Goal: Task Accomplishment & Management: Manage account settings

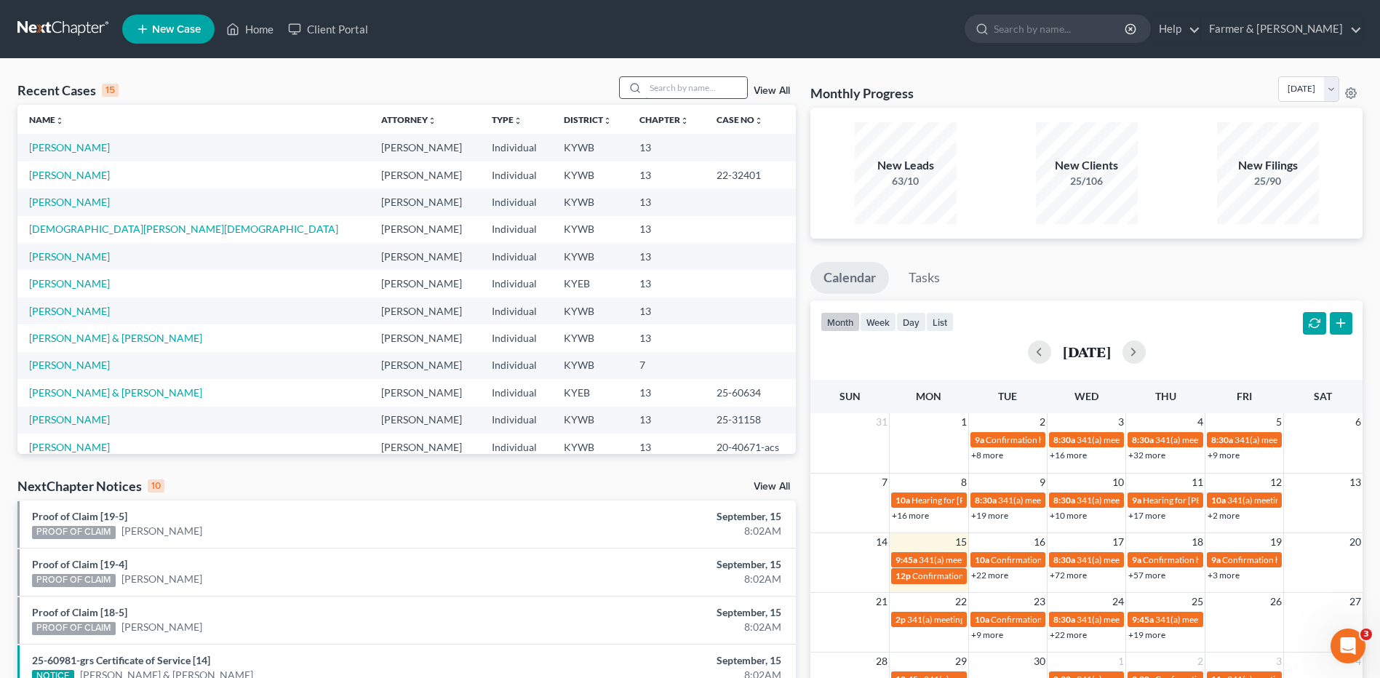
click at [680, 92] on input "search" at bounding box center [696, 87] width 102 height 21
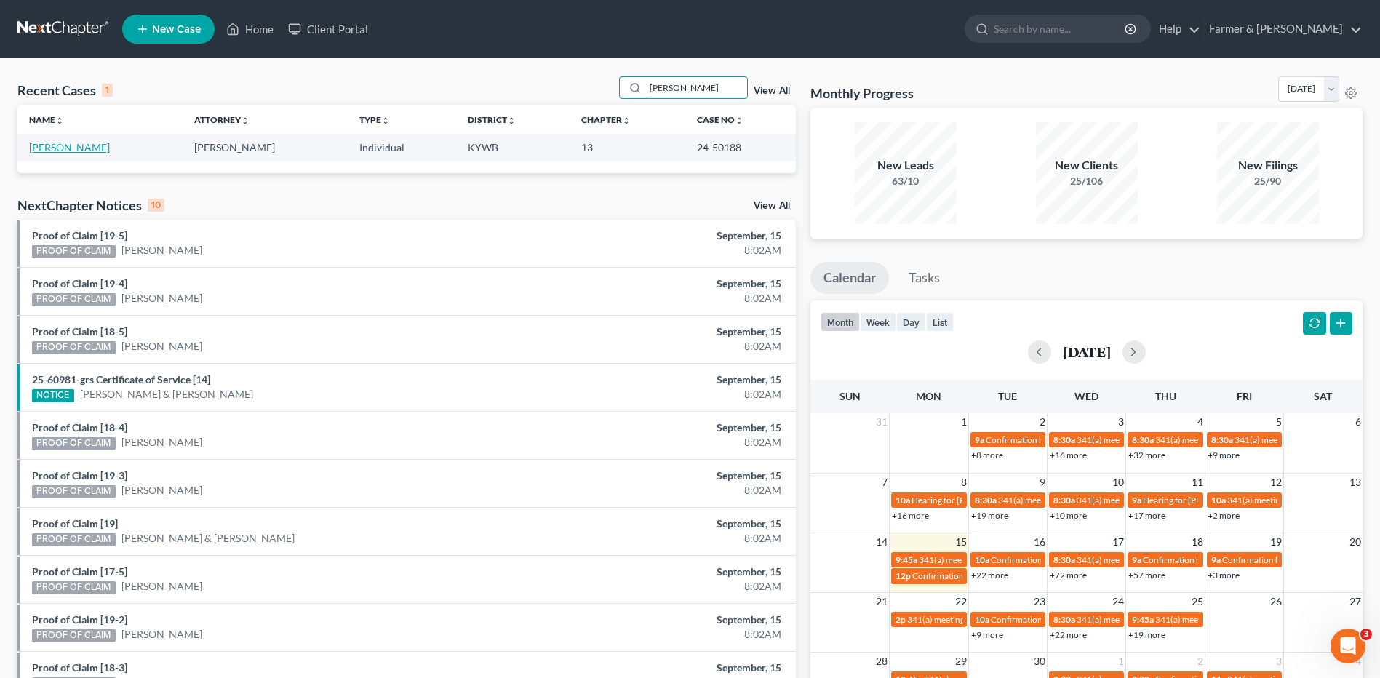
type input "fout"
click at [62, 148] on link "[PERSON_NAME]" at bounding box center [69, 147] width 81 height 12
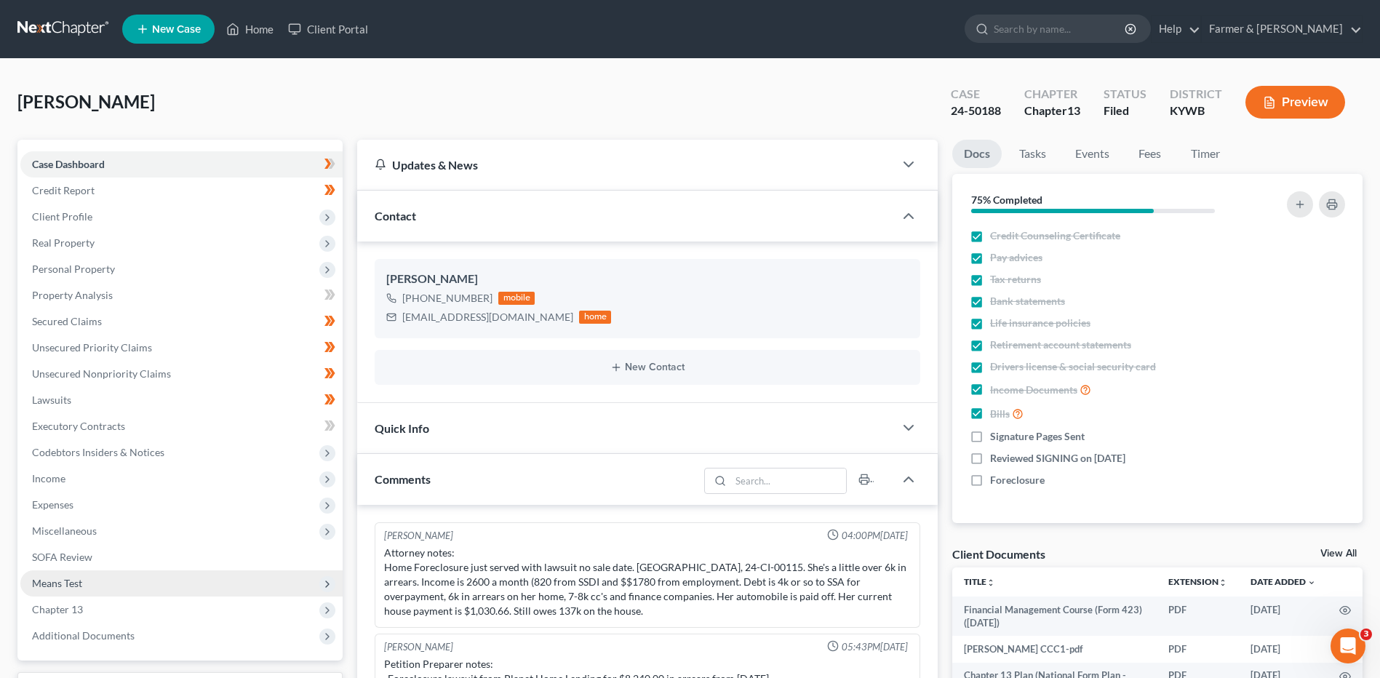
scroll to position [121, 0]
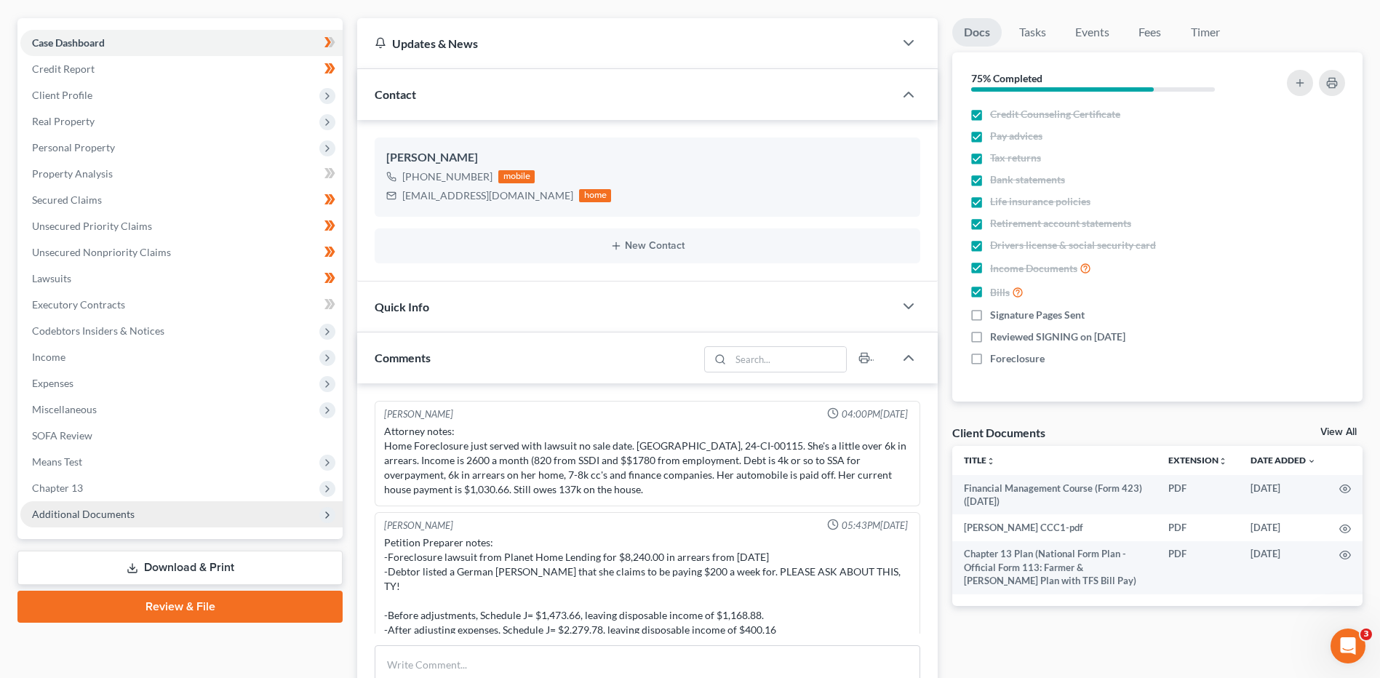
click at [95, 517] on span "Additional Documents" at bounding box center [83, 514] width 103 height 12
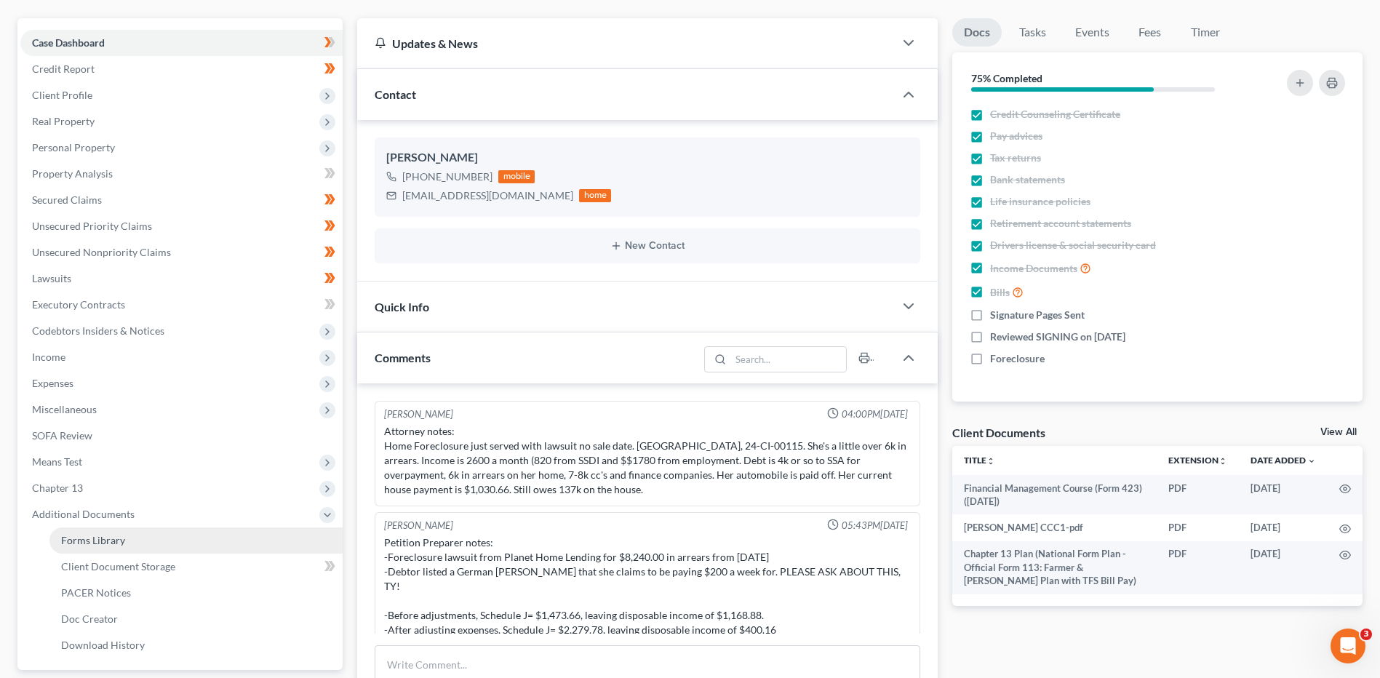
scroll to position [95, 0]
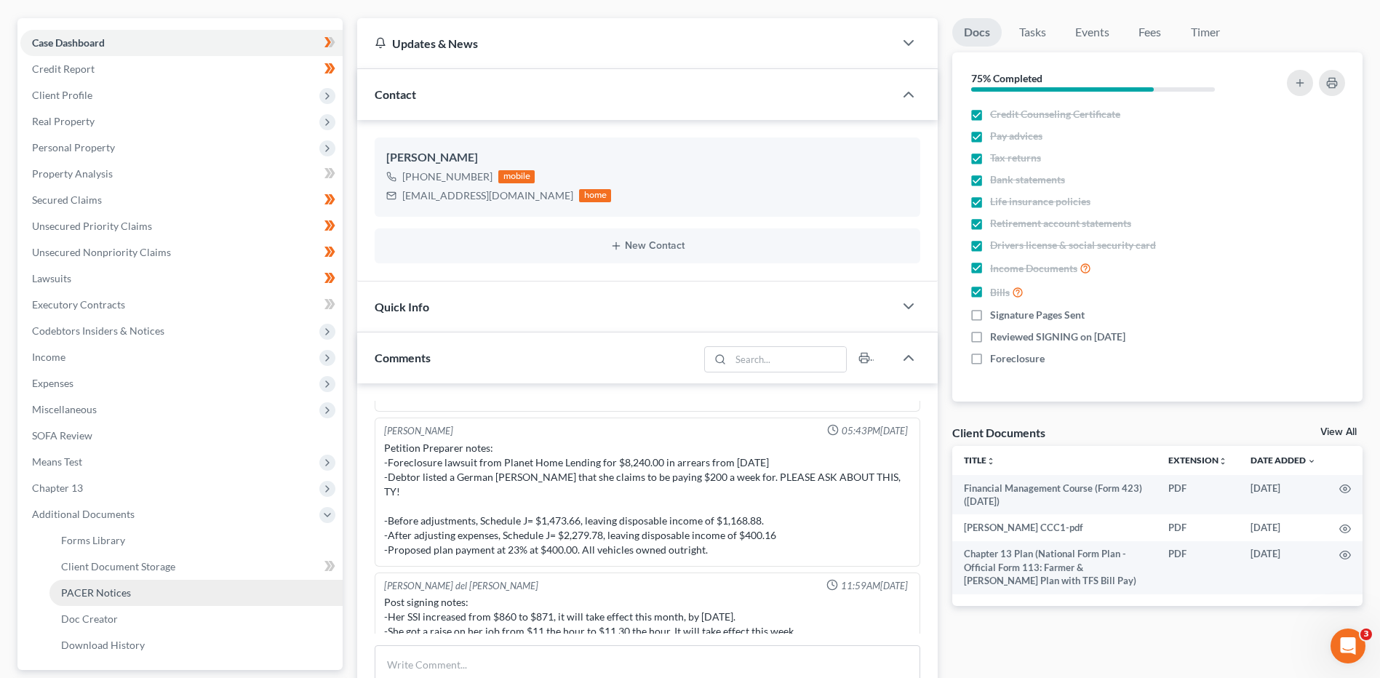
click at [94, 595] on span "PACER Notices" at bounding box center [96, 592] width 70 height 12
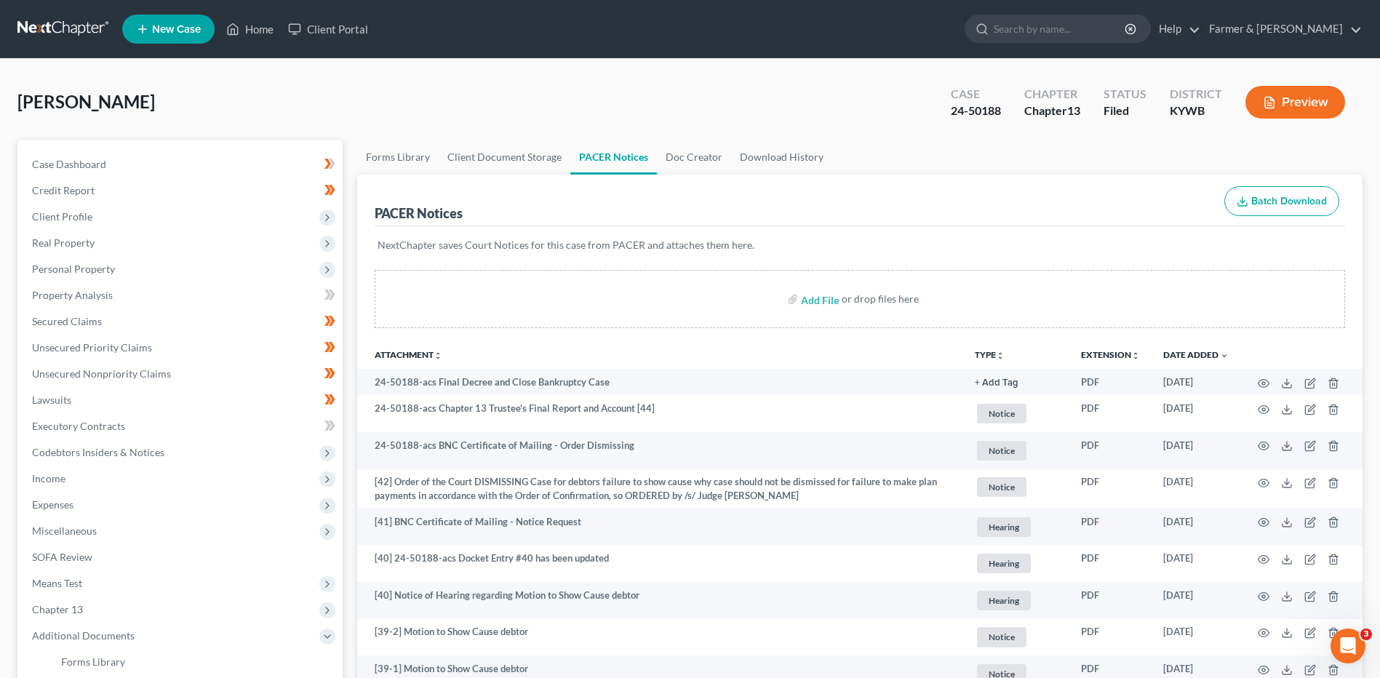
click at [50, 38] on link at bounding box center [63, 29] width 93 height 26
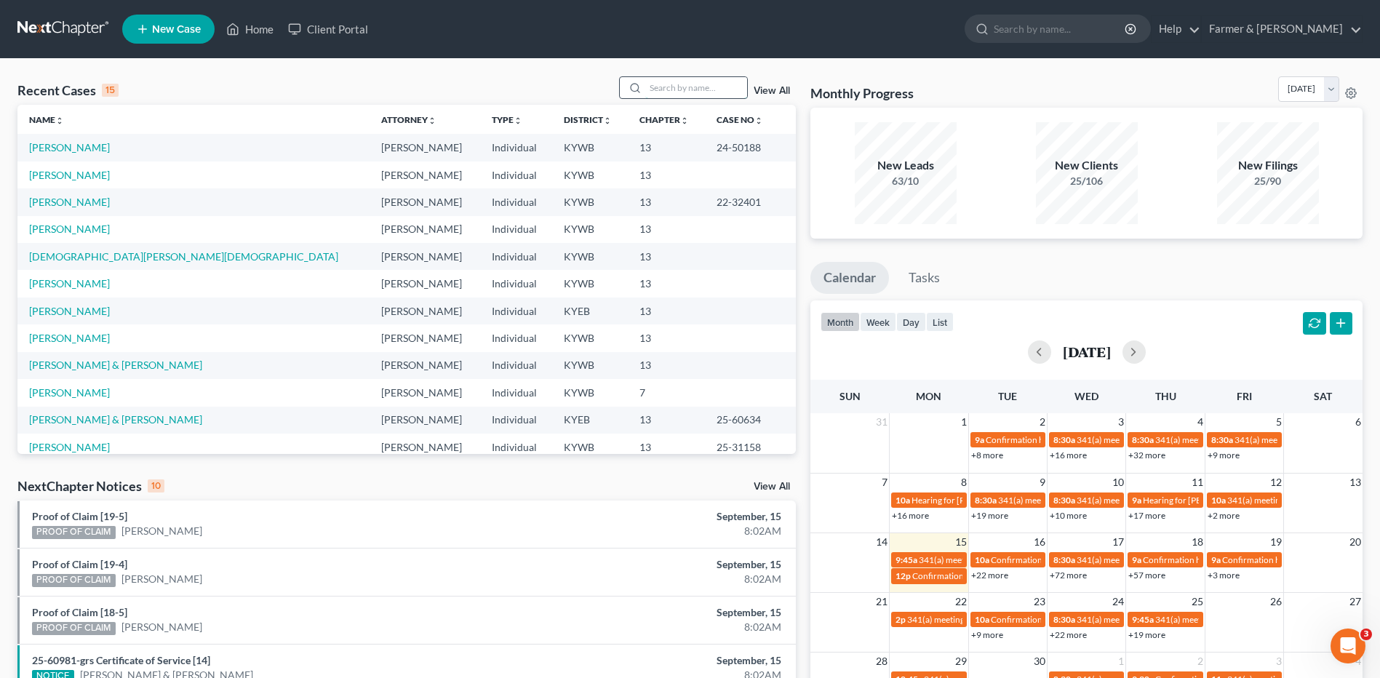
click at [669, 91] on input "search" at bounding box center [696, 87] width 102 height 21
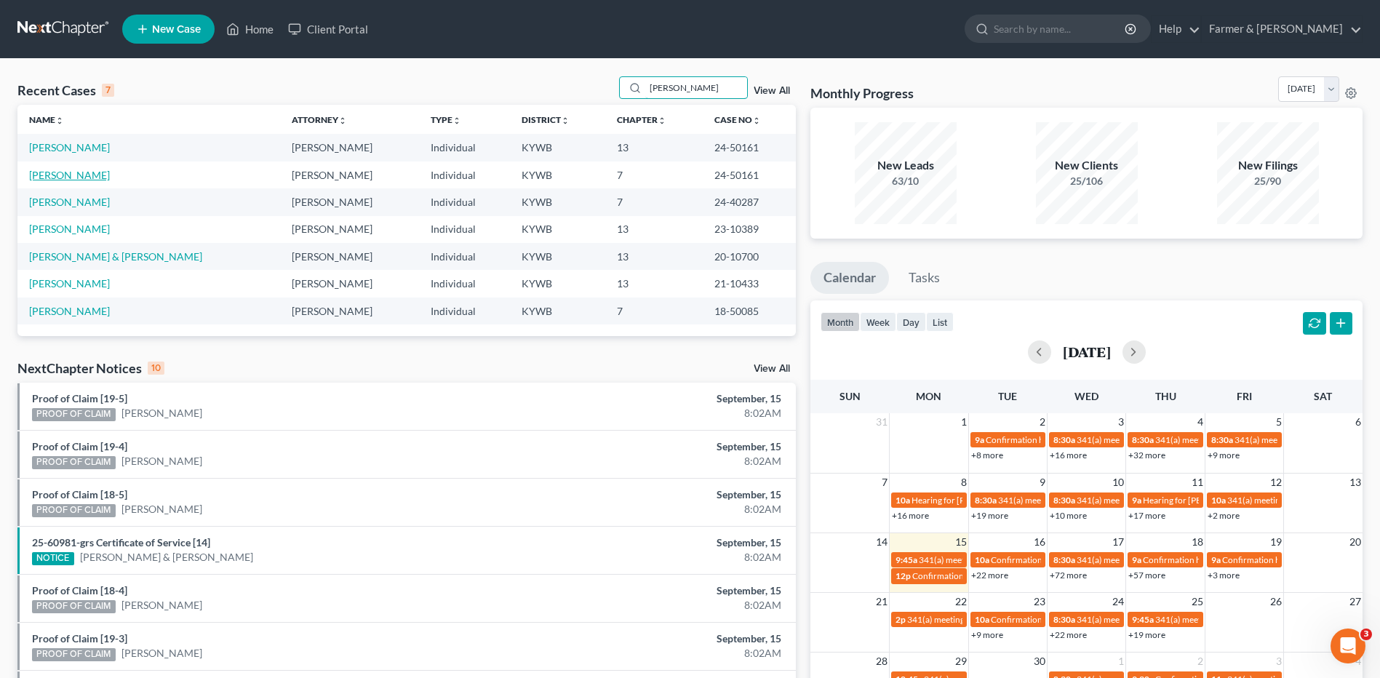
type input "vivian"
click at [68, 177] on link "[PERSON_NAME]" at bounding box center [69, 175] width 81 height 12
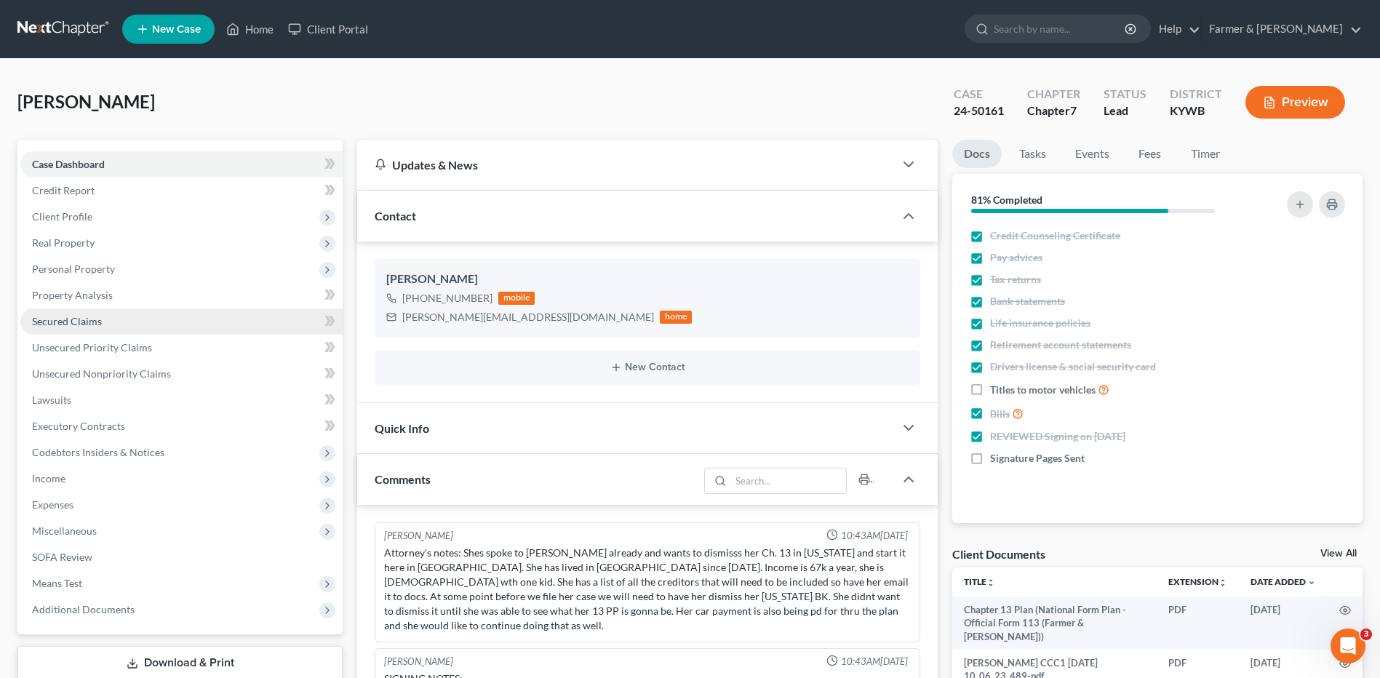
scroll to position [36, 0]
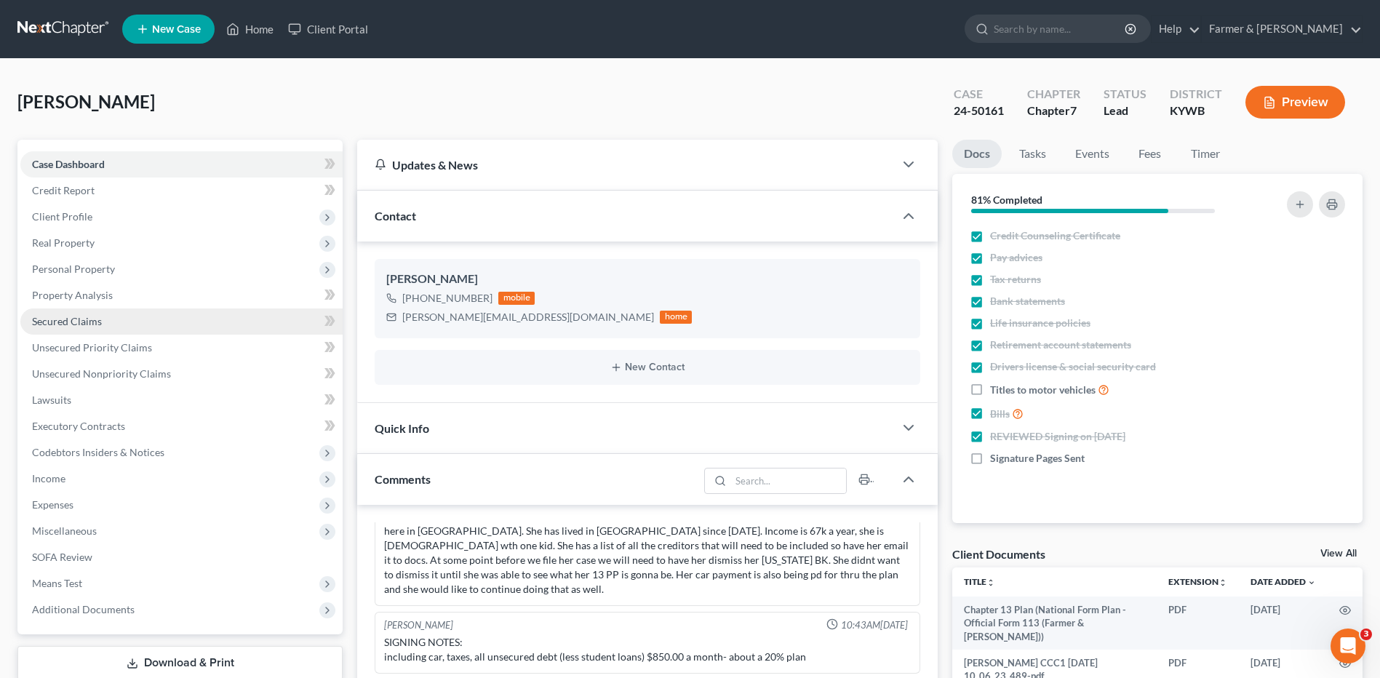
click at [86, 326] on span "Secured Claims" at bounding box center [67, 321] width 70 height 12
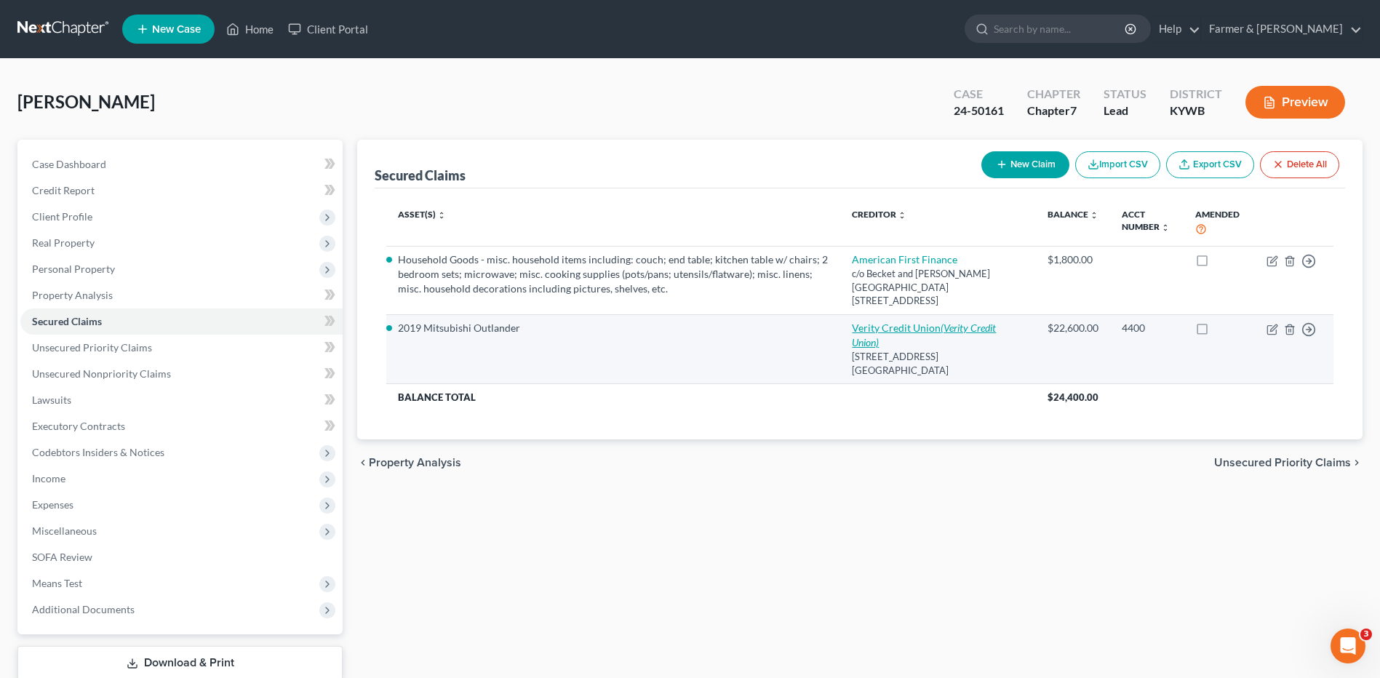
click at [933, 330] on icon "(Verity Credit Union)" at bounding box center [924, 335] width 144 height 27
select select "50"
select select "2"
select select "0"
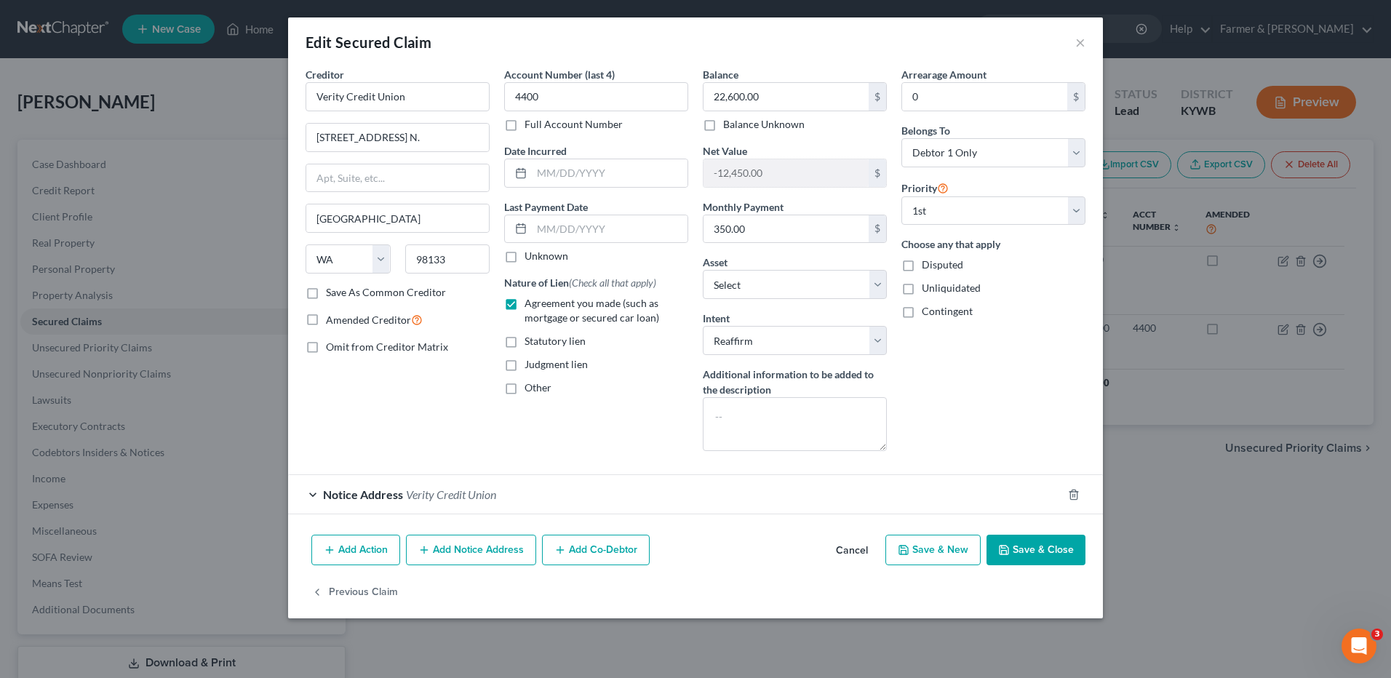
click at [884, 548] on div "Add Action Add Notice Address Add Co-Debtor Cancel Save & New Save & Close" at bounding box center [695, 553] width 815 height 48
click at [856, 551] on button "Cancel" at bounding box center [851, 550] width 55 height 29
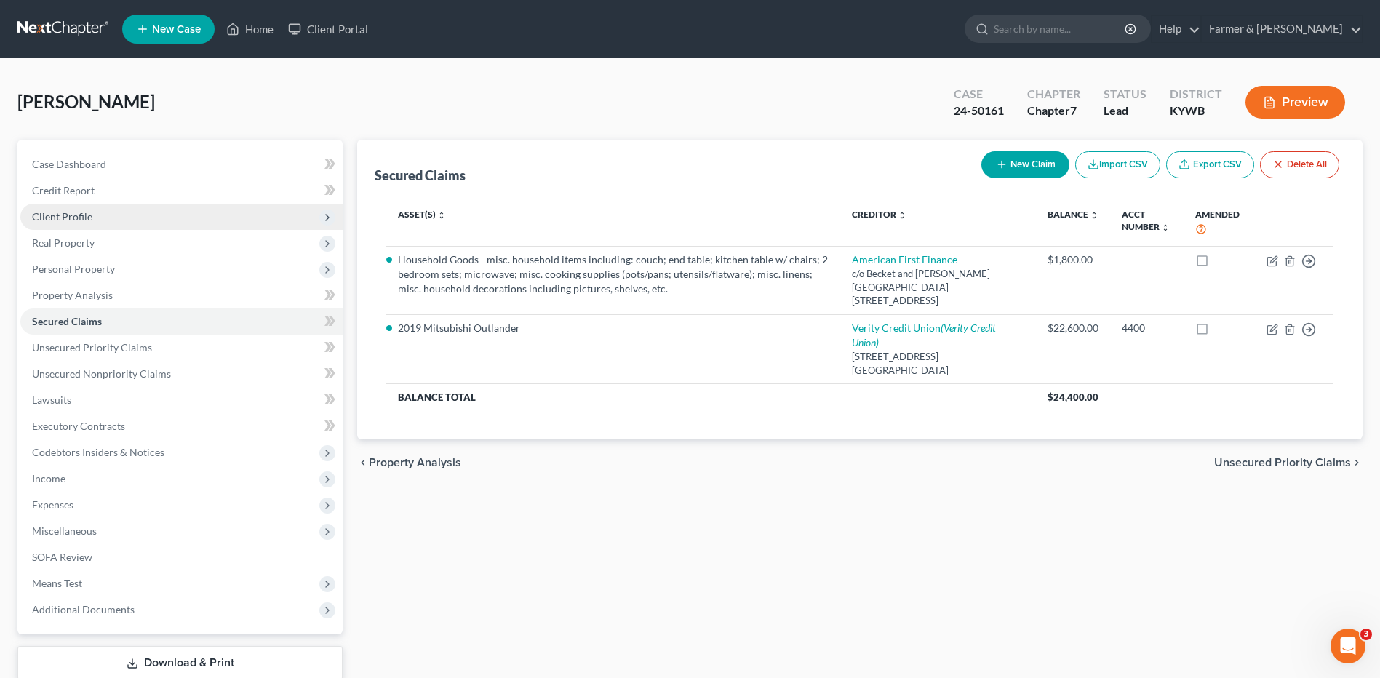
click at [108, 226] on span "Client Profile" at bounding box center [181, 217] width 322 height 26
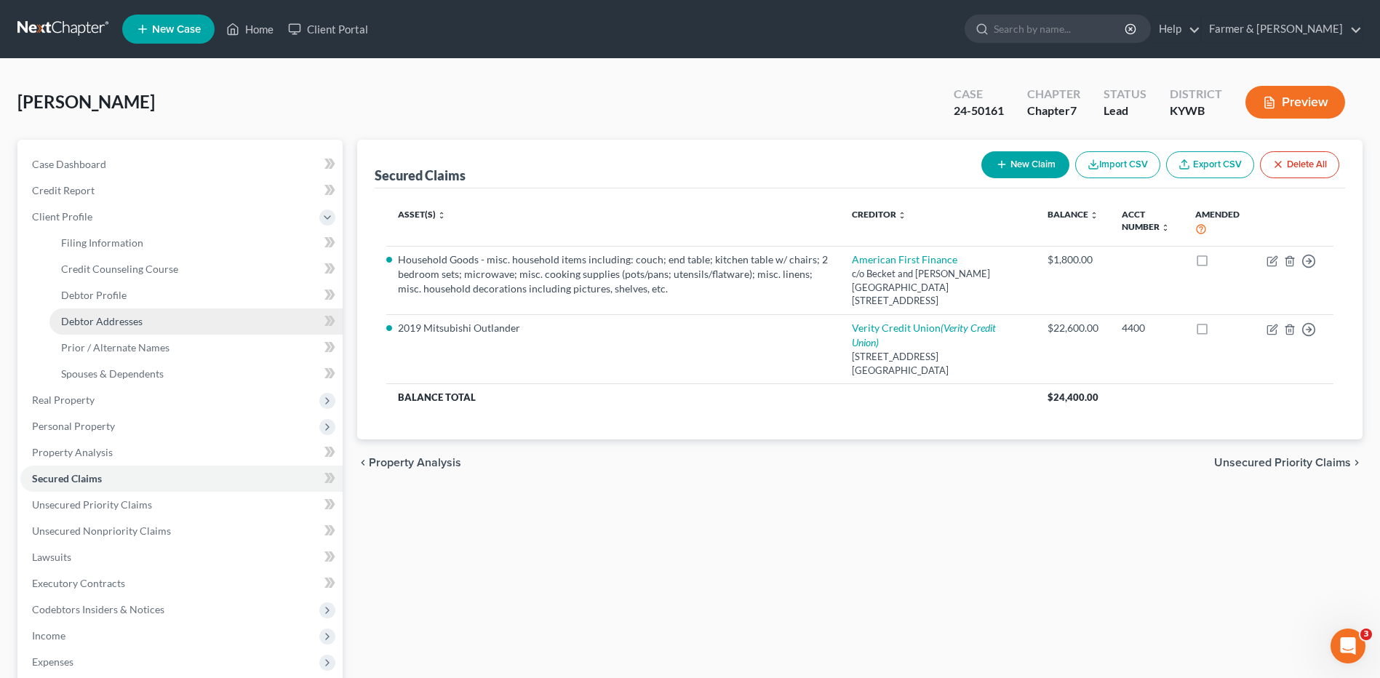
click at [113, 318] on span "Debtor Addresses" at bounding box center [101, 321] width 81 height 12
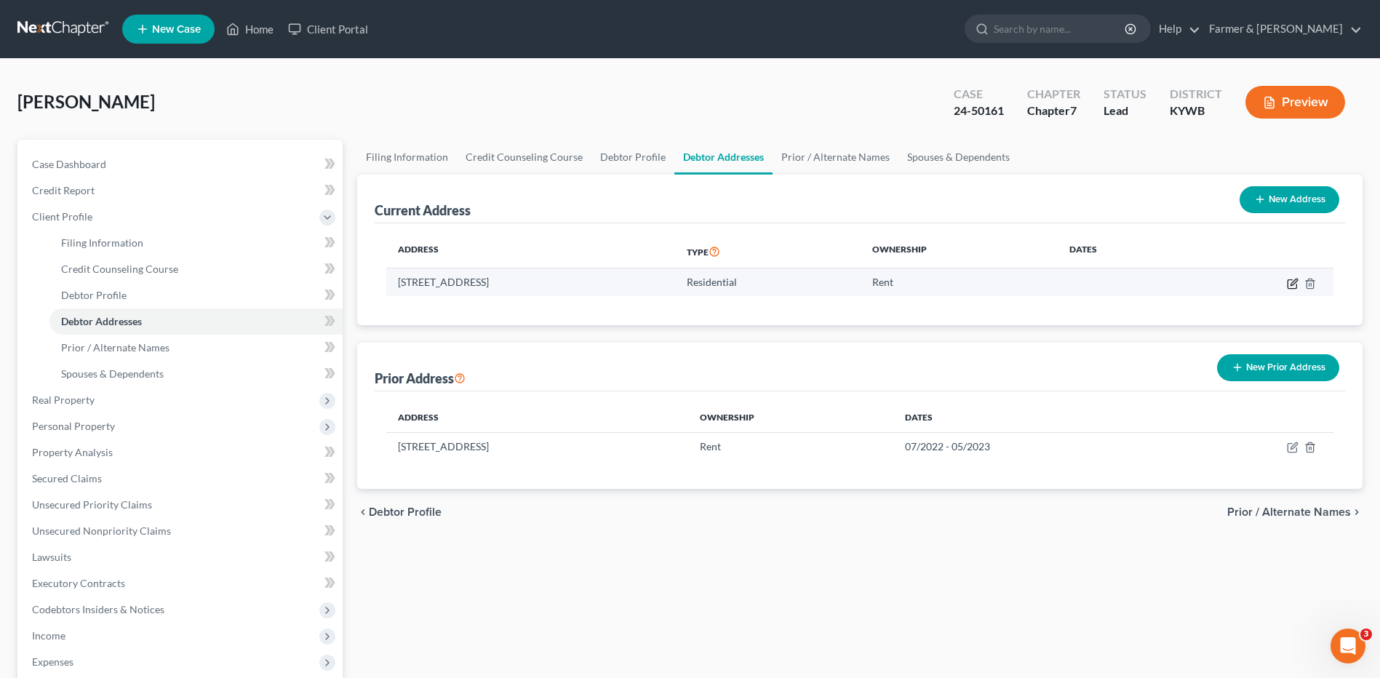
click at [1292, 286] on icon "button" at bounding box center [1293, 284] width 12 height 12
select select "18"
select select "0"
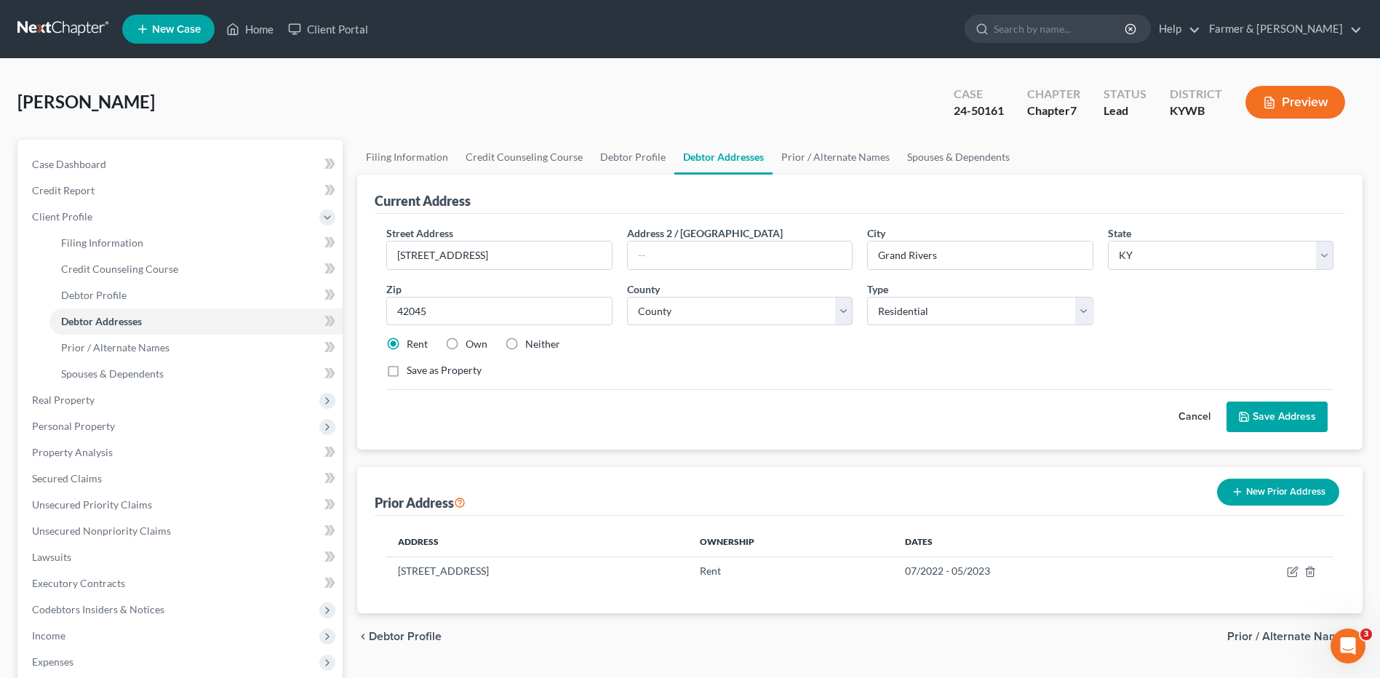
click at [1192, 416] on button "Cancel" at bounding box center [1195, 416] width 64 height 29
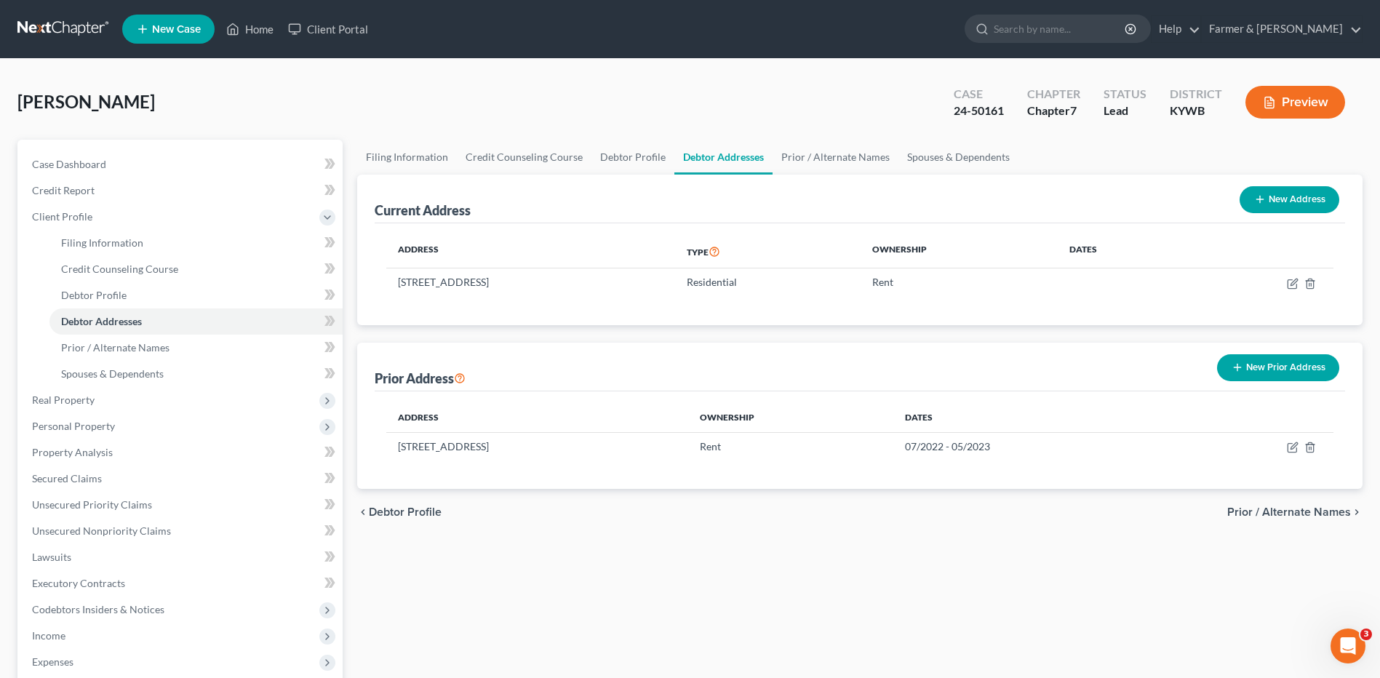
drag, startPoint x: 68, startPoint y: 26, endPoint x: 501, endPoint y: 46, distance: 432.6
click at [68, 26] on link at bounding box center [63, 29] width 93 height 26
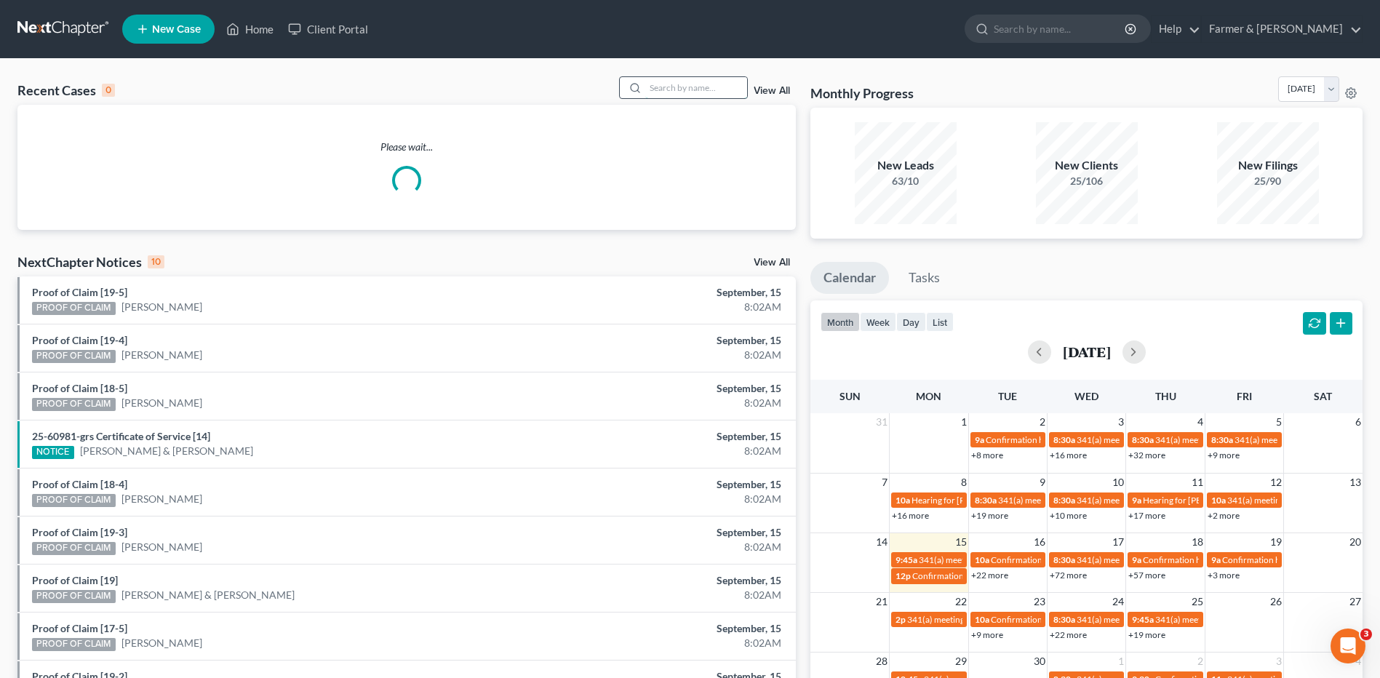
click at [690, 92] on input "search" at bounding box center [696, 87] width 102 height 21
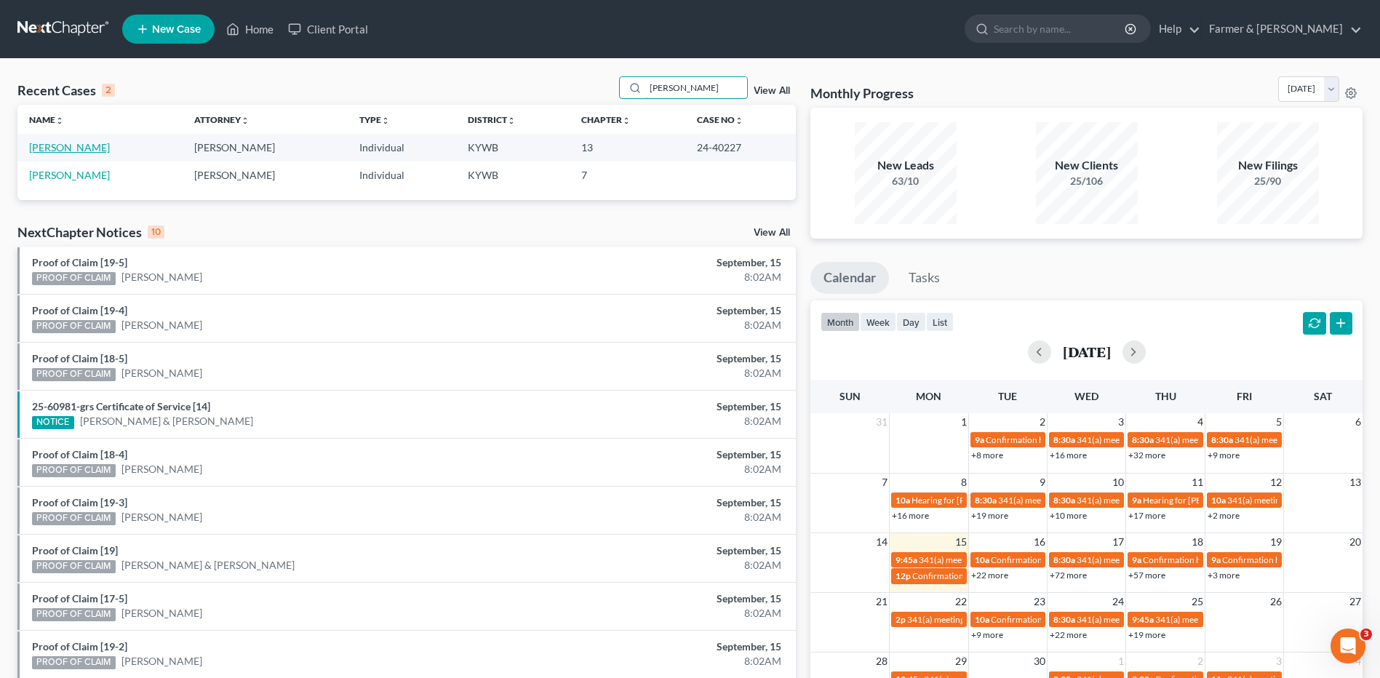
type input "bivins"
click at [81, 147] on link "Bivins, Tristin" at bounding box center [69, 147] width 81 height 12
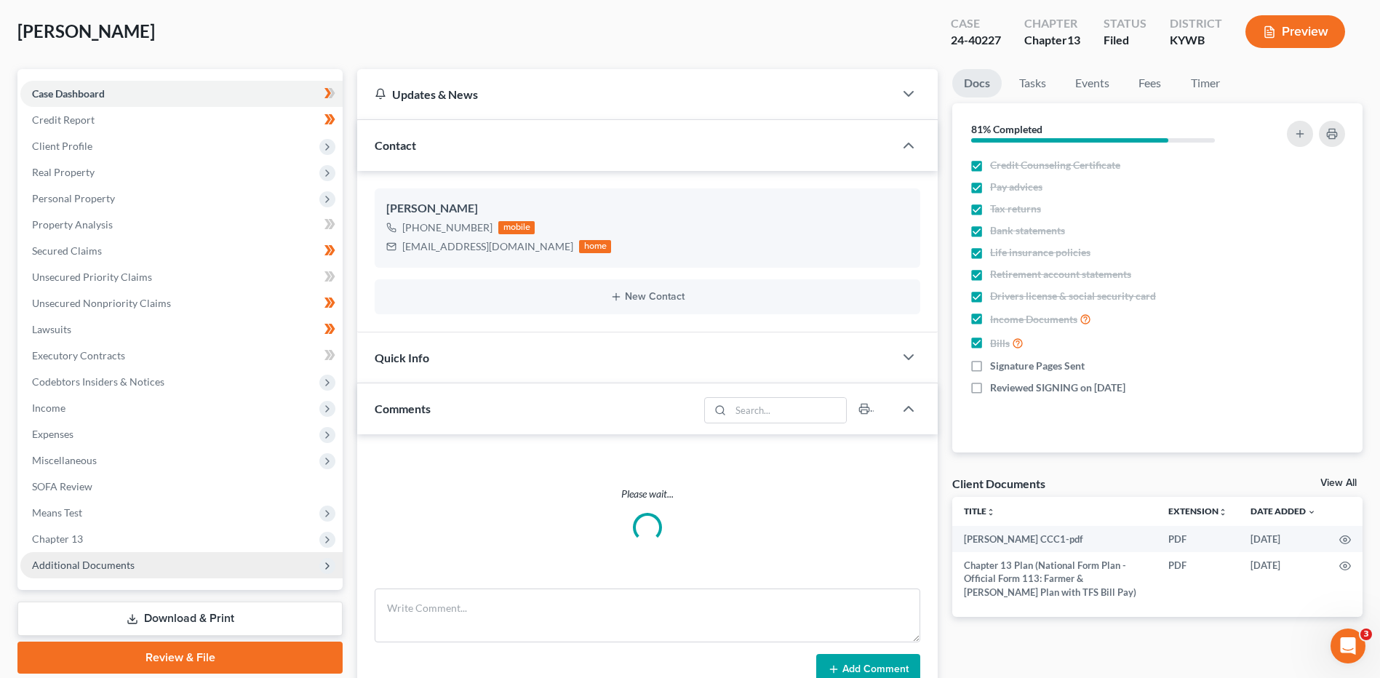
scroll to position [121, 0]
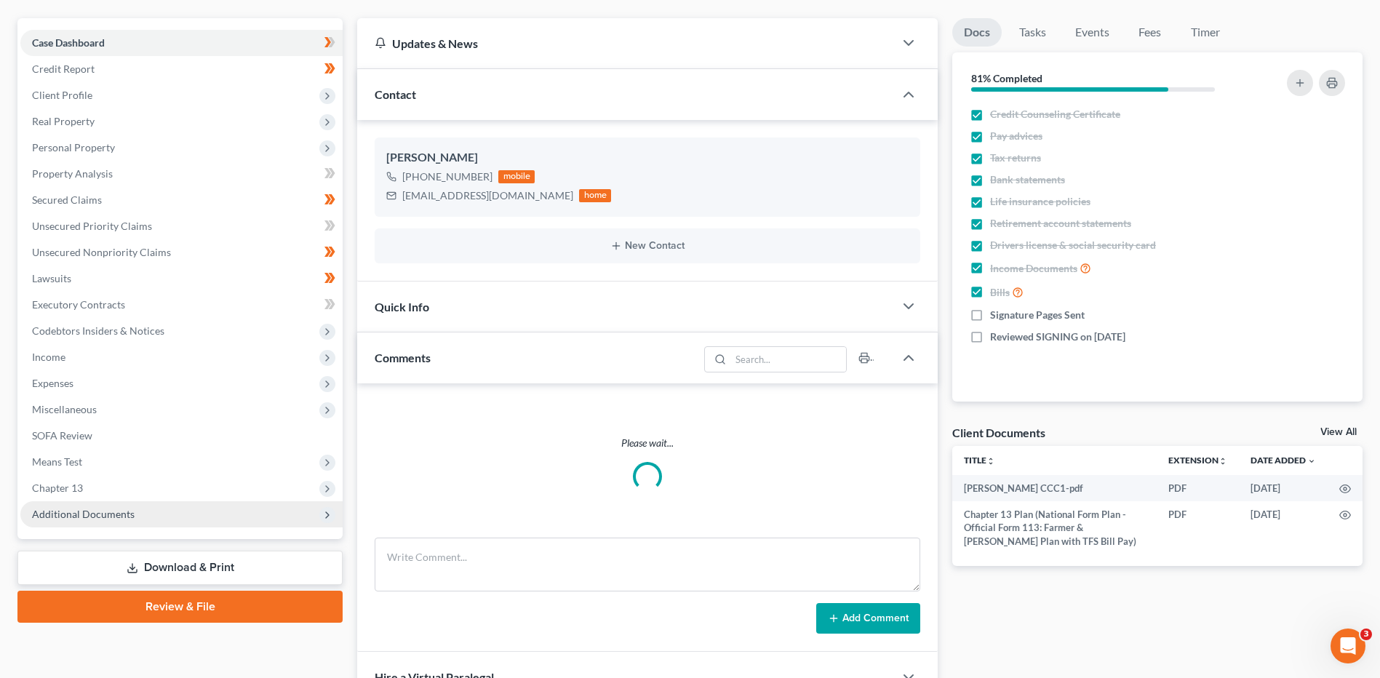
click at [105, 513] on span "Additional Documents" at bounding box center [83, 514] width 103 height 12
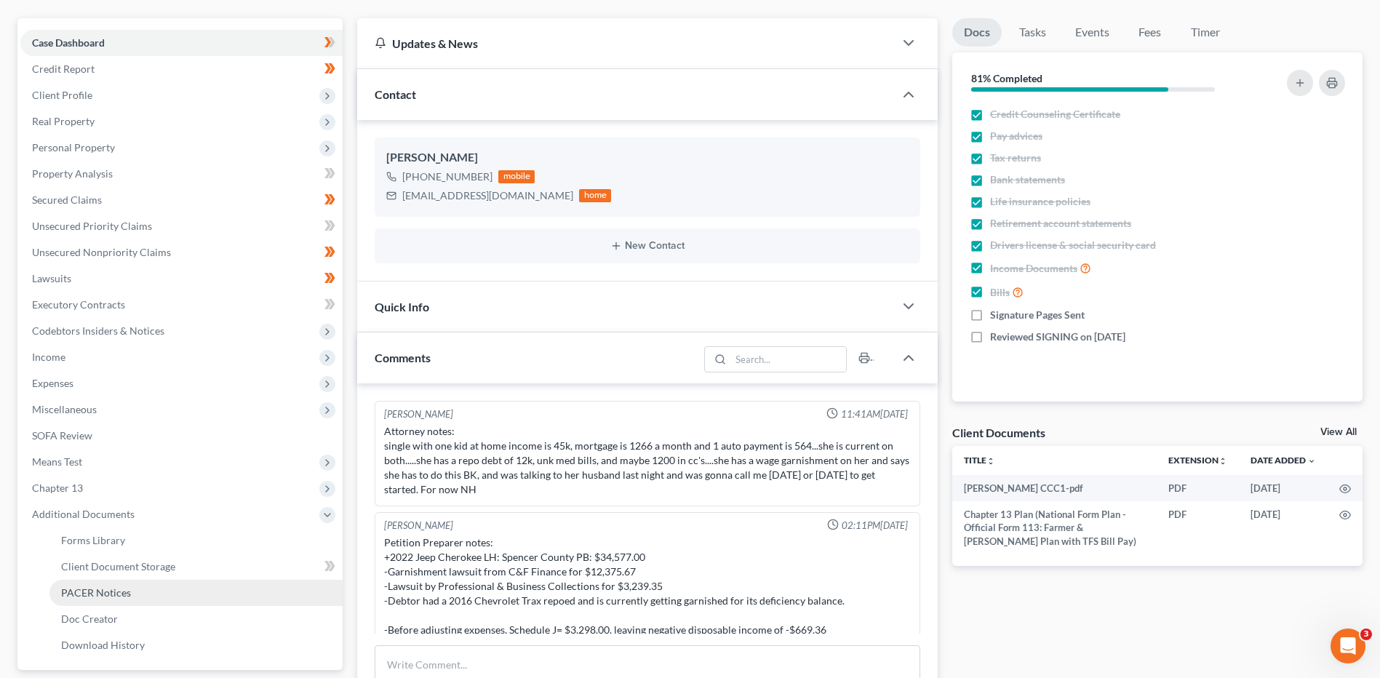
scroll to position [153, 0]
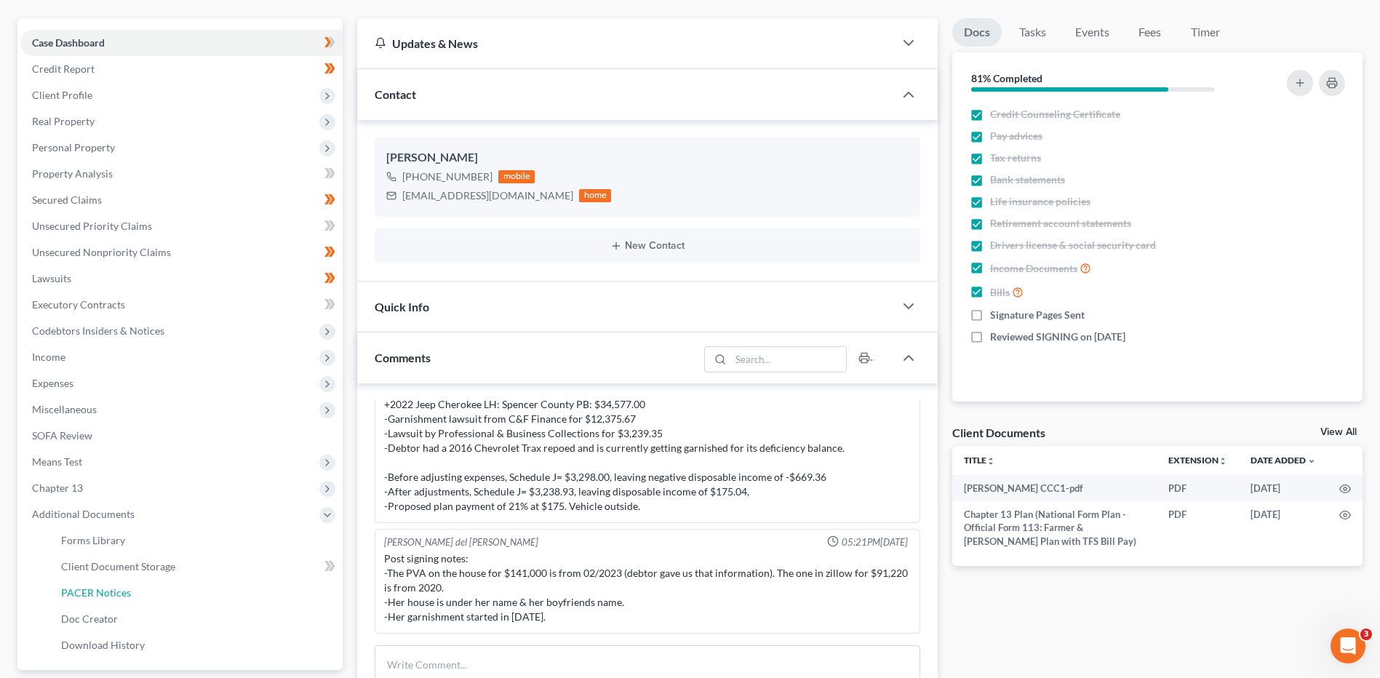
click at [124, 584] on link "PACER Notices" at bounding box center [195, 593] width 293 height 26
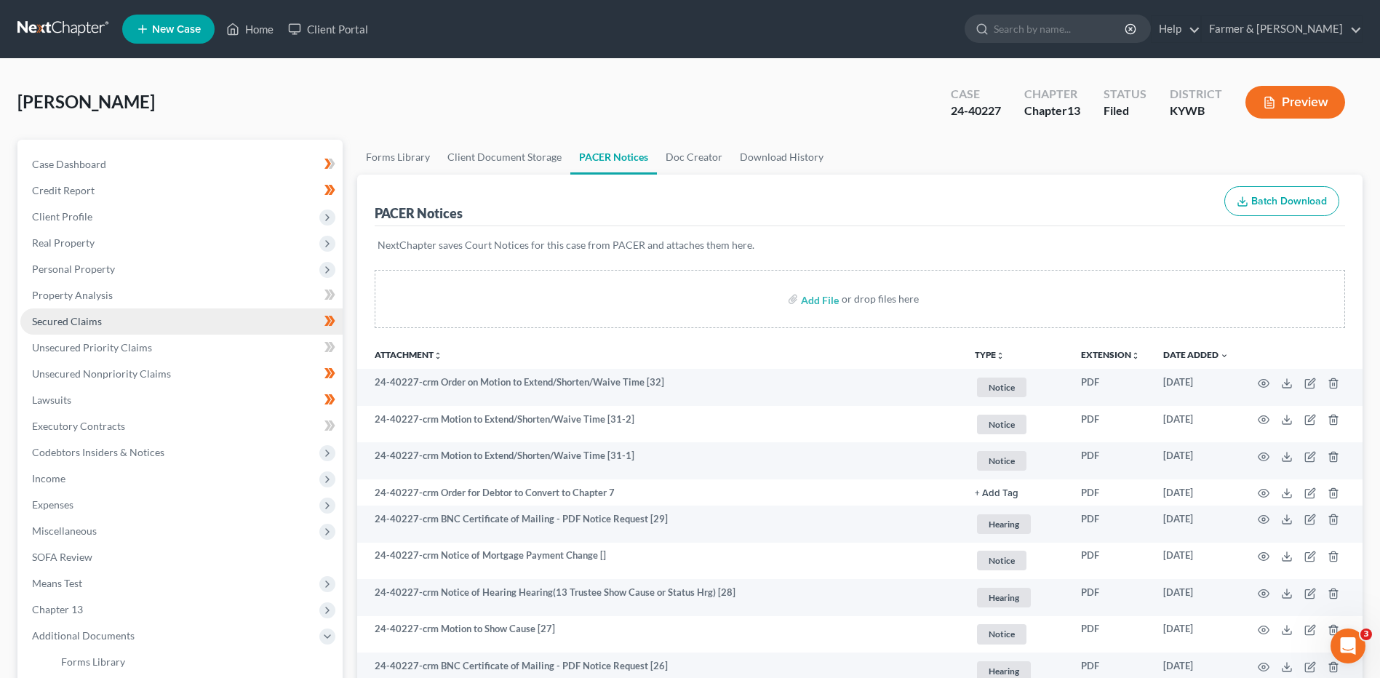
click at [138, 316] on link "Secured Claims" at bounding box center [181, 321] width 322 height 26
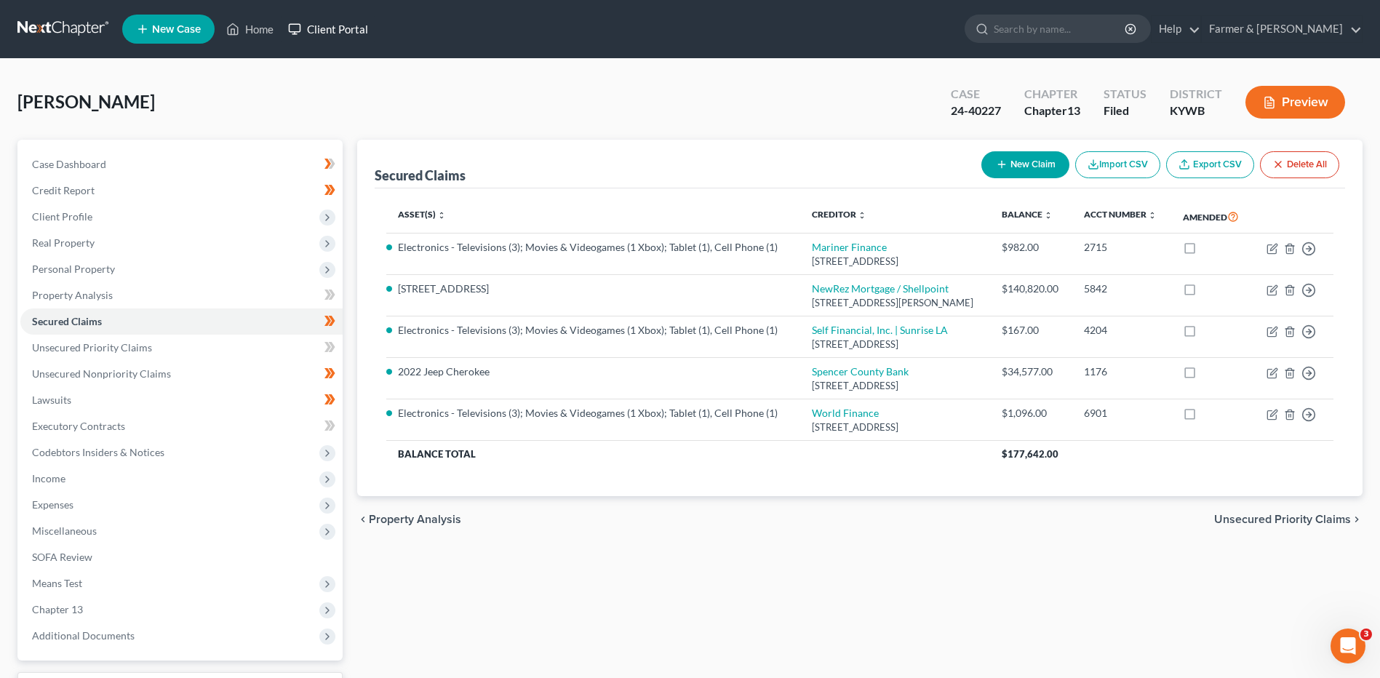
drag, startPoint x: 81, startPoint y: 36, endPoint x: 338, endPoint y: 23, distance: 257.9
click at [81, 36] on link at bounding box center [63, 29] width 93 height 26
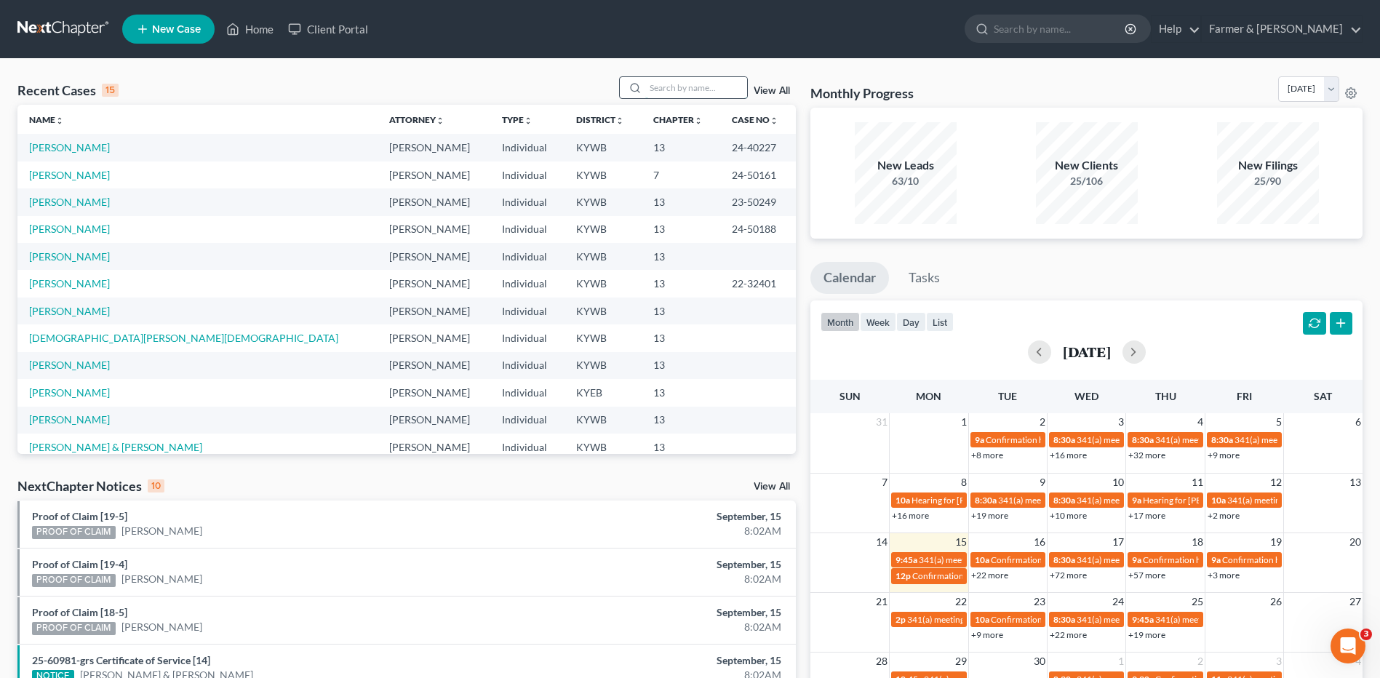
click at [665, 82] on input "search" at bounding box center [696, 87] width 102 height 21
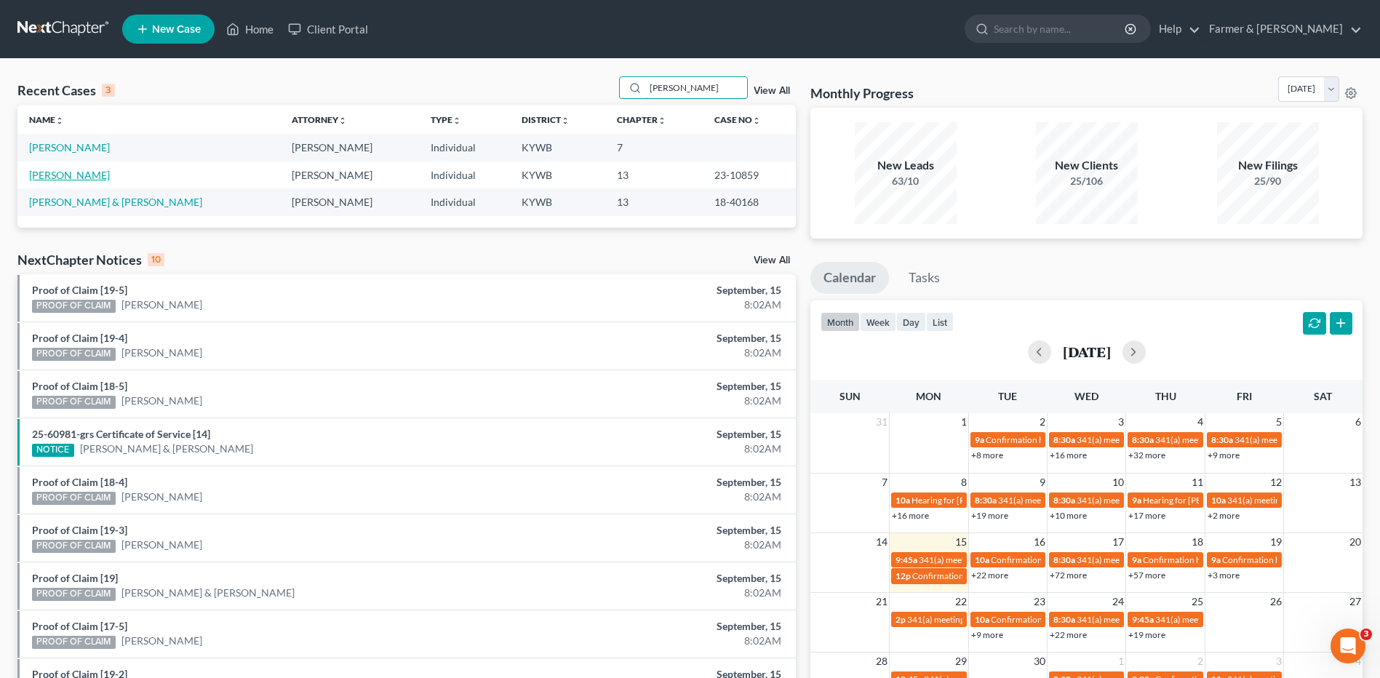
type input "[PERSON_NAME]"
click at [79, 180] on link "[PERSON_NAME]" at bounding box center [69, 175] width 81 height 12
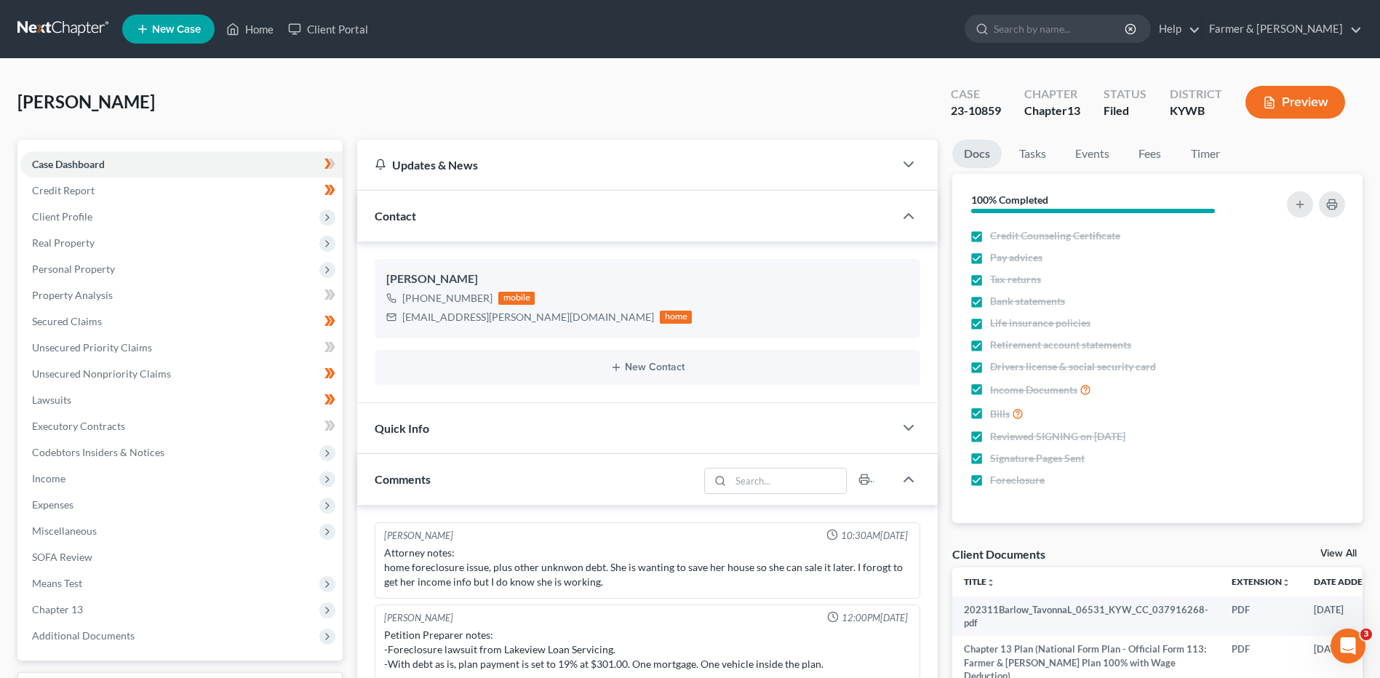
scroll to position [80, 0]
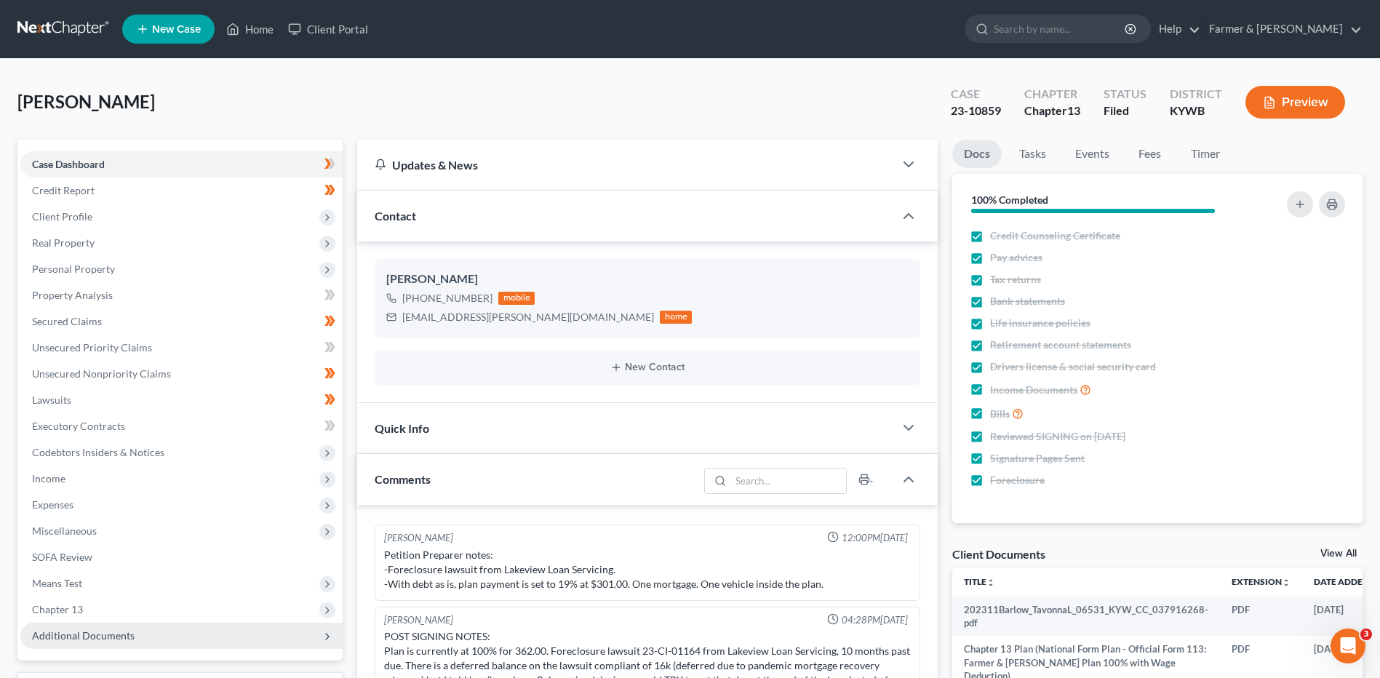
click at [83, 642] on span "Additional Documents" at bounding box center [181, 636] width 322 height 26
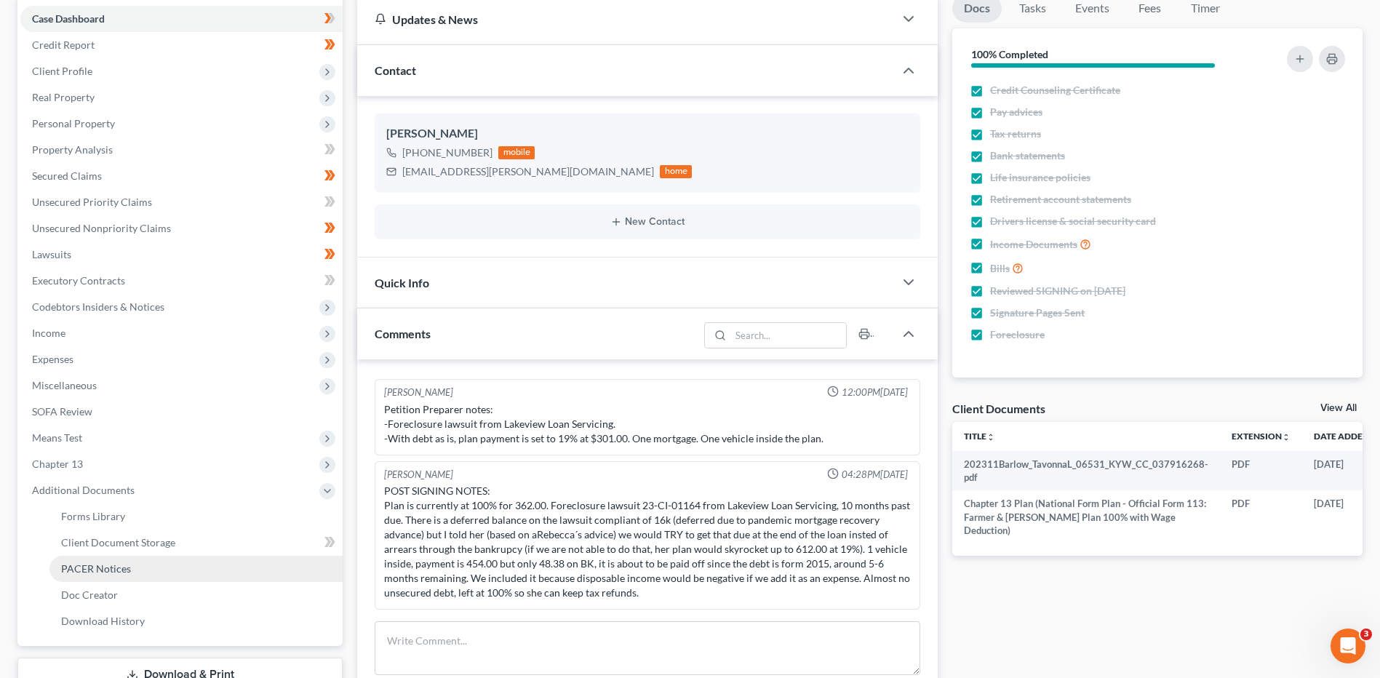
click at [112, 564] on span "PACER Notices" at bounding box center [96, 568] width 70 height 12
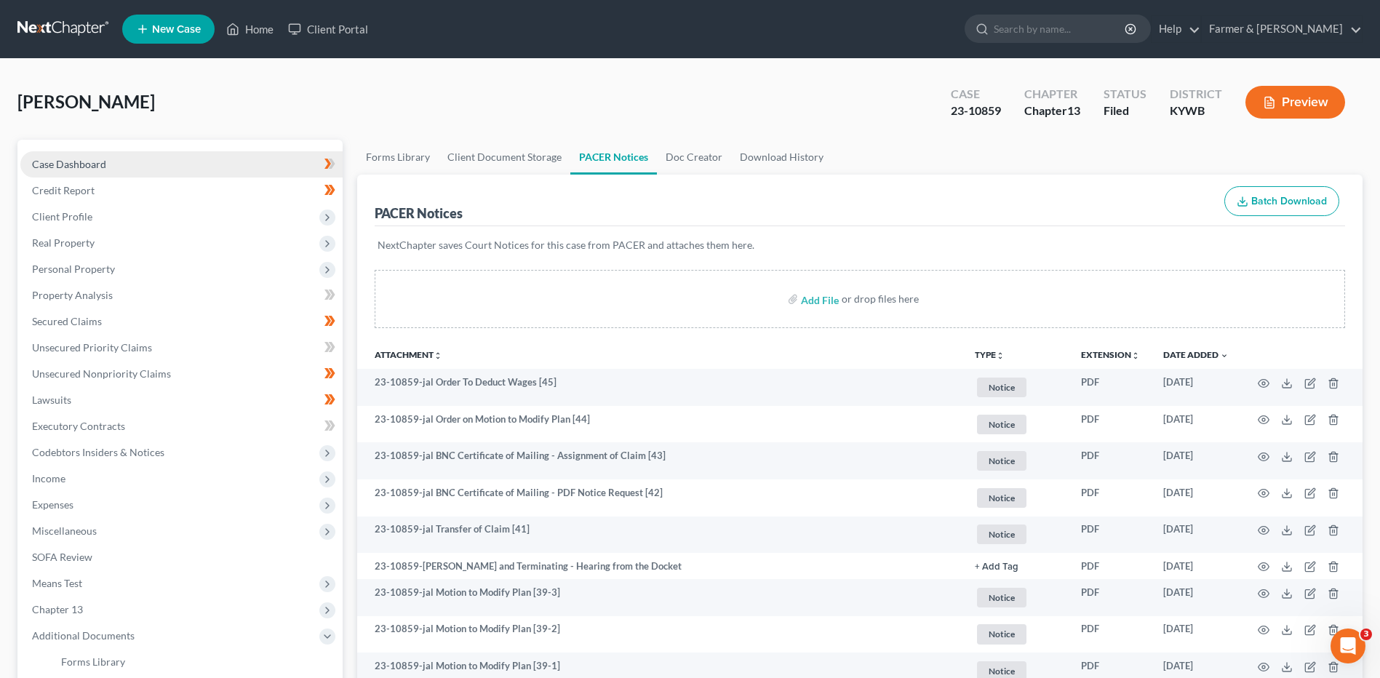
click at [119, 164] on link "Case Dashboard" at bounding box center [181, 164] width 322 height 26
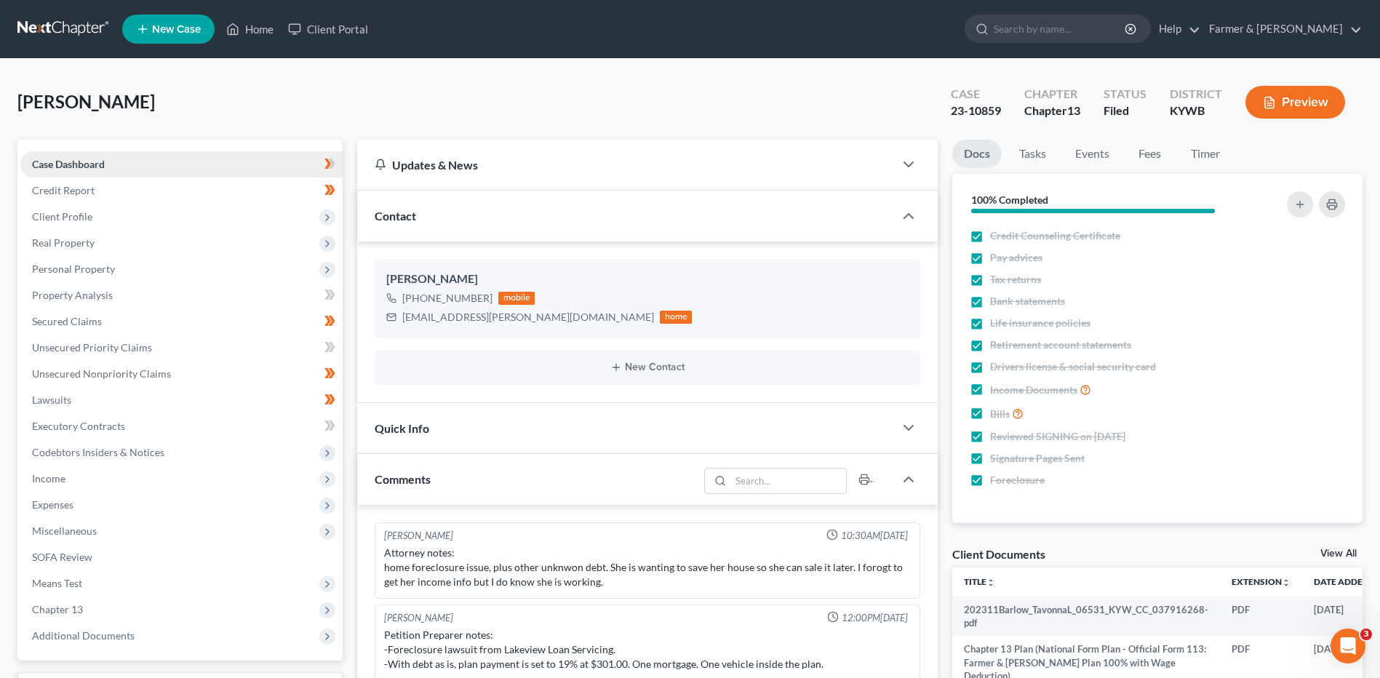
scroll to position [80, 0]
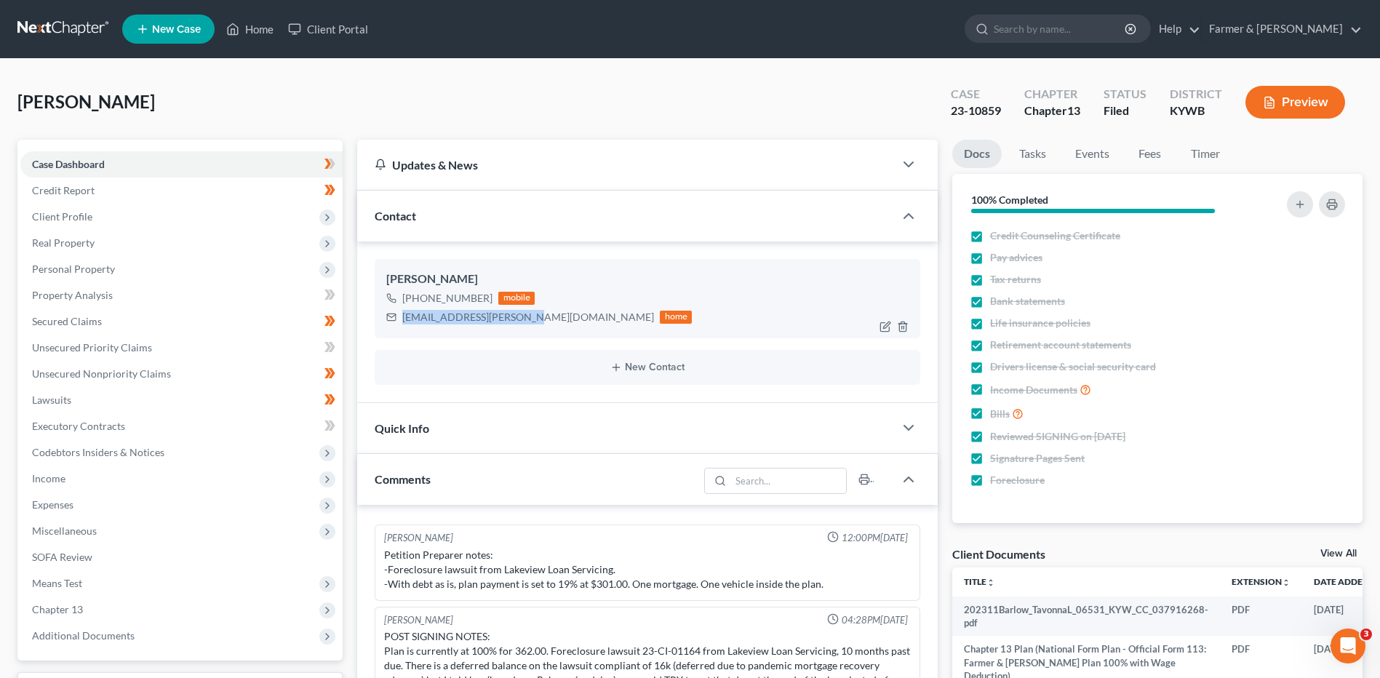
drag, startPoint x: 526, startPoint y: 316, endPoint x: 401, endPoint y: 323, distance: 125.3
click at [401, 323] on div "tavonna.barlow@gmail.com home" at bounding box center [539, 317] width 306 height 19
copy div "tavonna.barlow@gmail.com"
drag, startPoint x: 137, startPoint y: 322, endPoint x: 1390, endPoint y: 193, distance: 1259.4
click at [137, 322] on link "Secured Claims" at bounding box center [181, 321] width 322 height 26
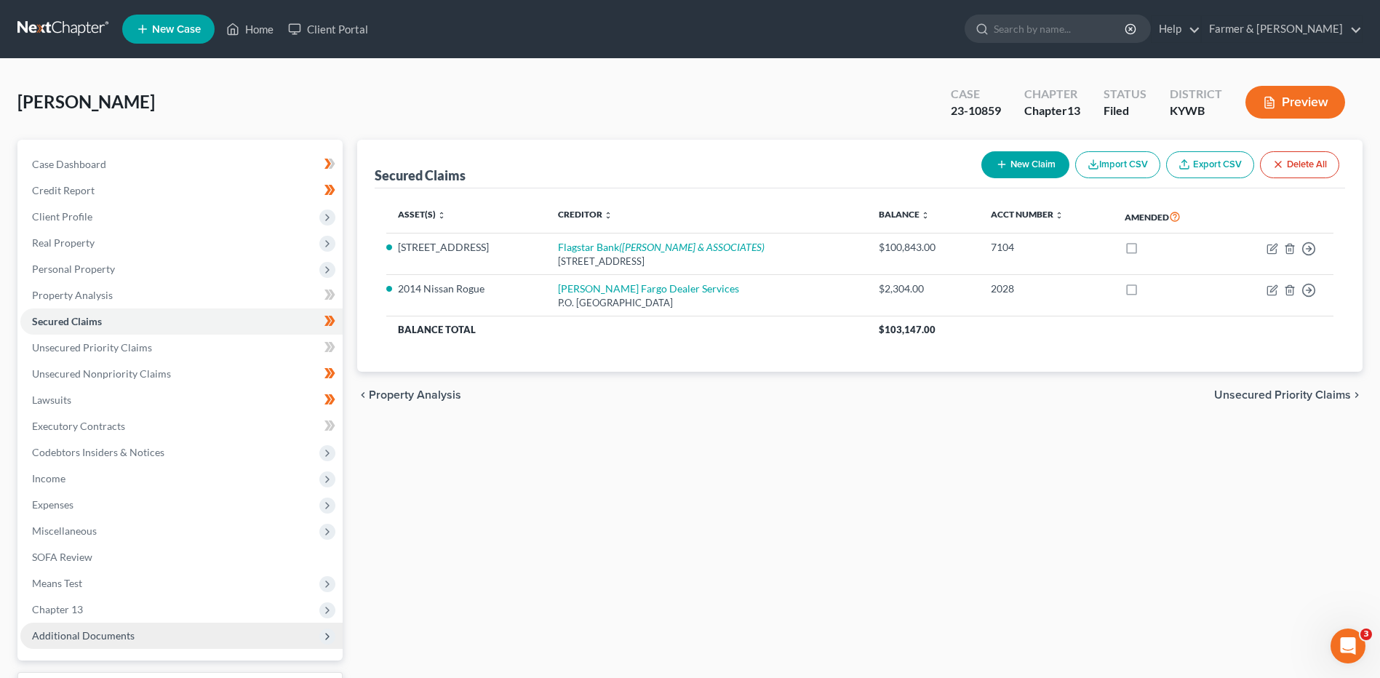
drag, startPoint x: 78, startPoint y: 641, endPoint x: 101, endPoint y: 624, distance: 28.7
click at [78, 641] on span "Additional Documents" at bounding box center [83, 635] width 103 height 12
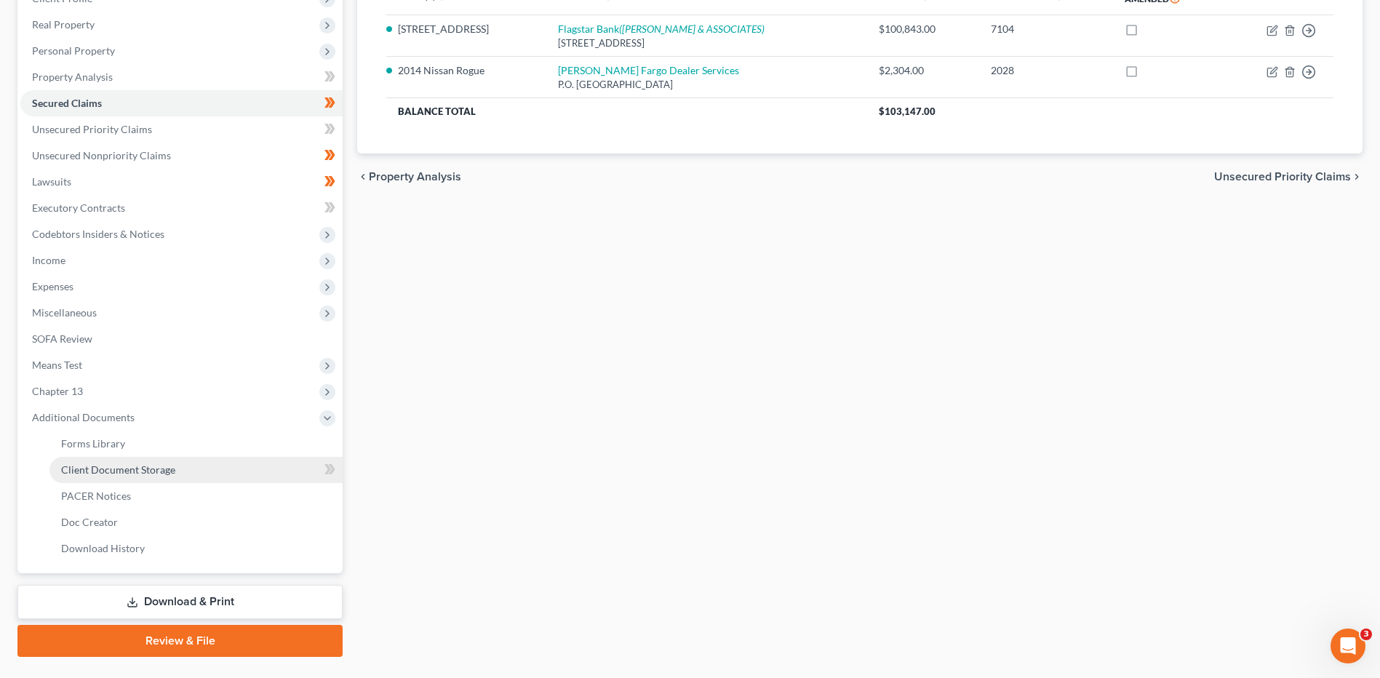
click at [132, 475] on link "Client Document Storage" at bounding box center [195, 470] width 293 height 26
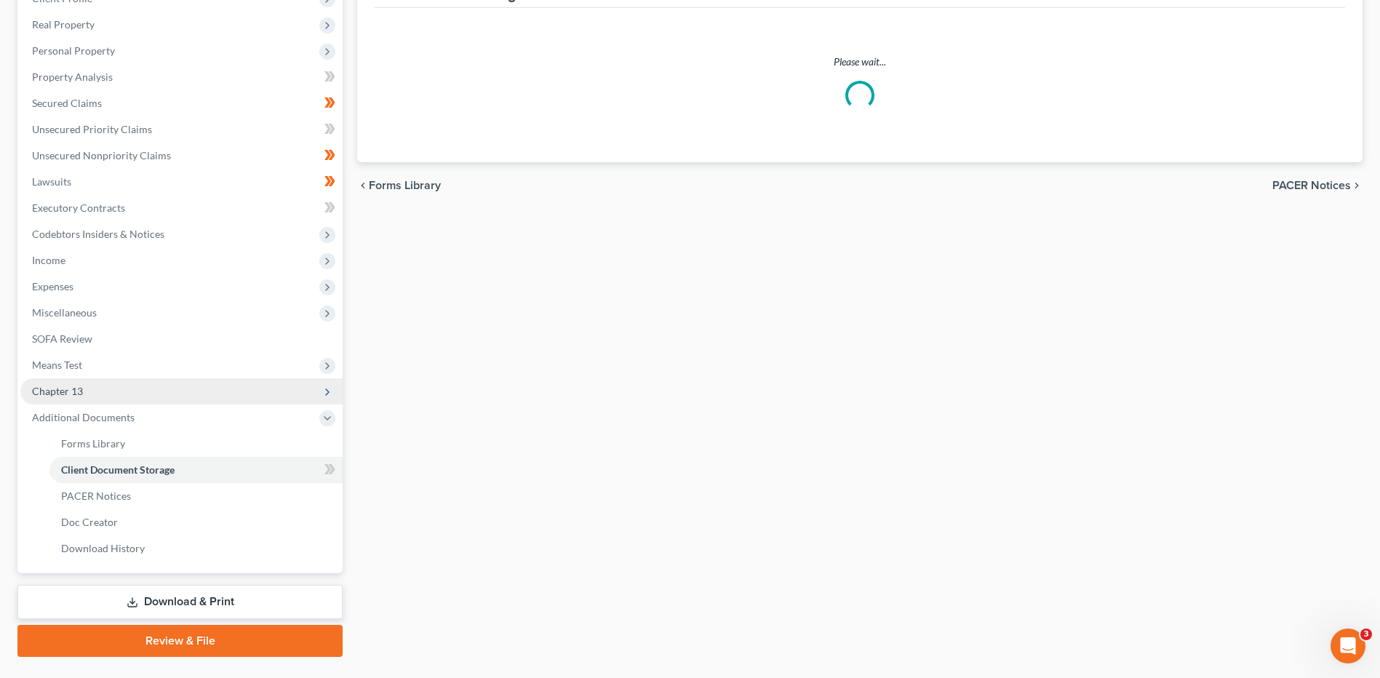
scroll to position [144, 0]
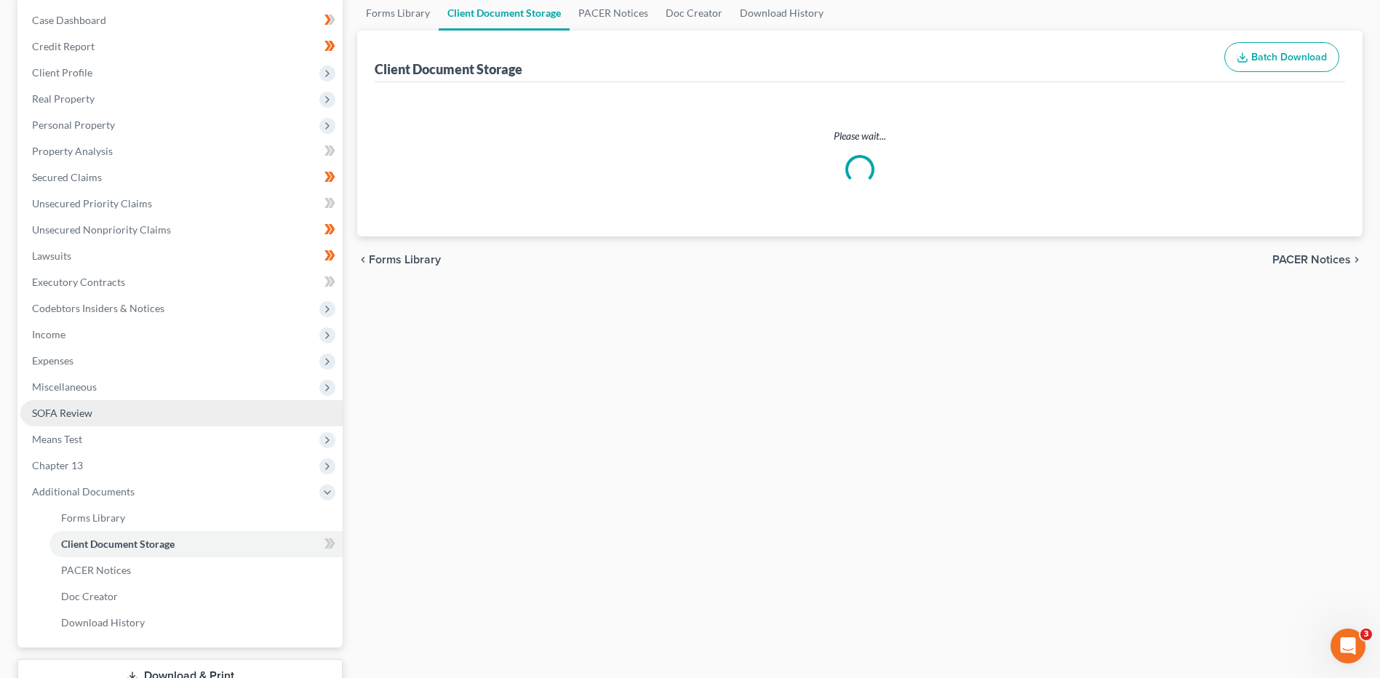
select select "16"
select select "7"
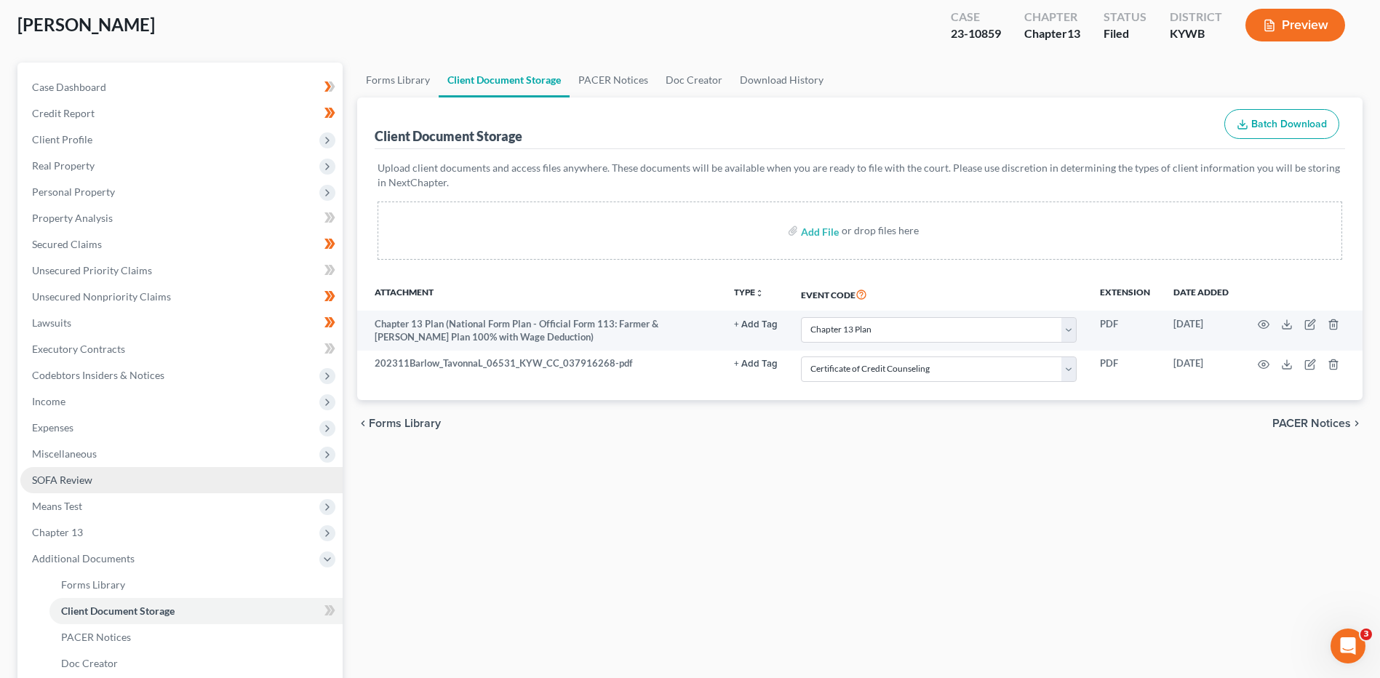
scroll to position [81, 0]
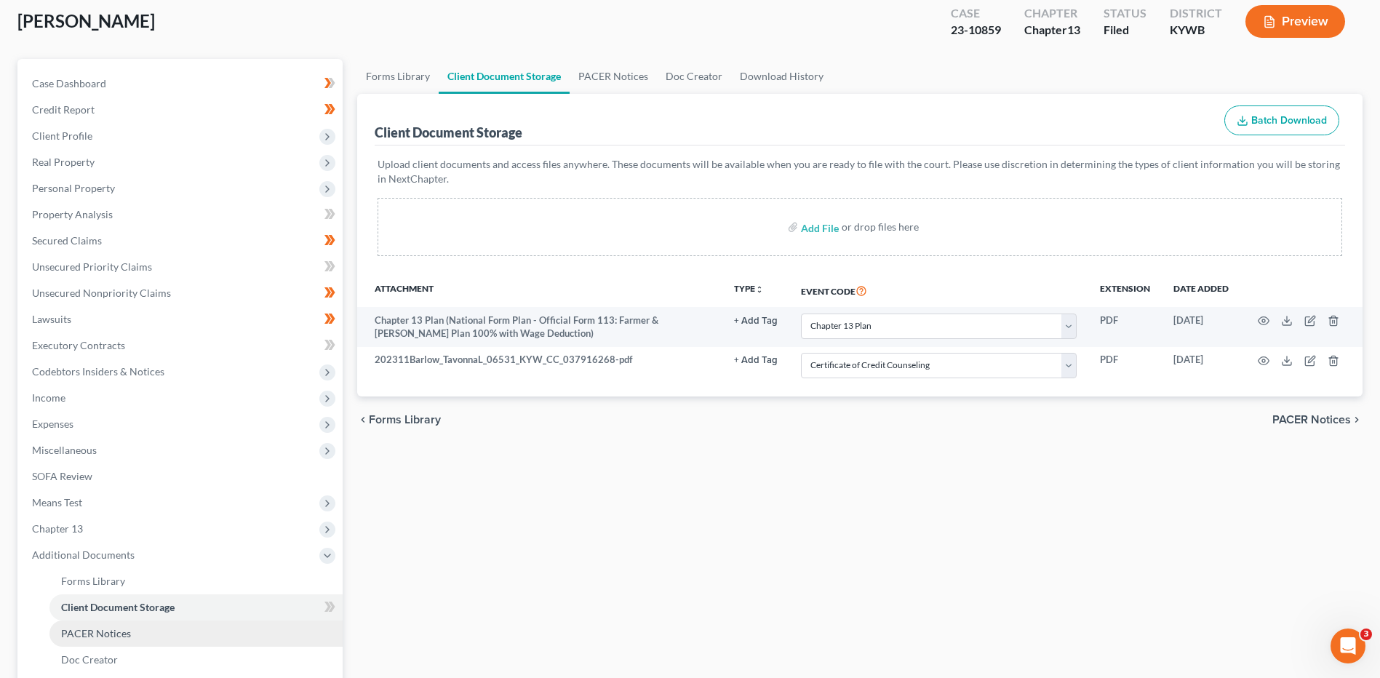
click at [113, 639] on span "PACER Notices" at bounding box center [96, 633] width 70 height 12
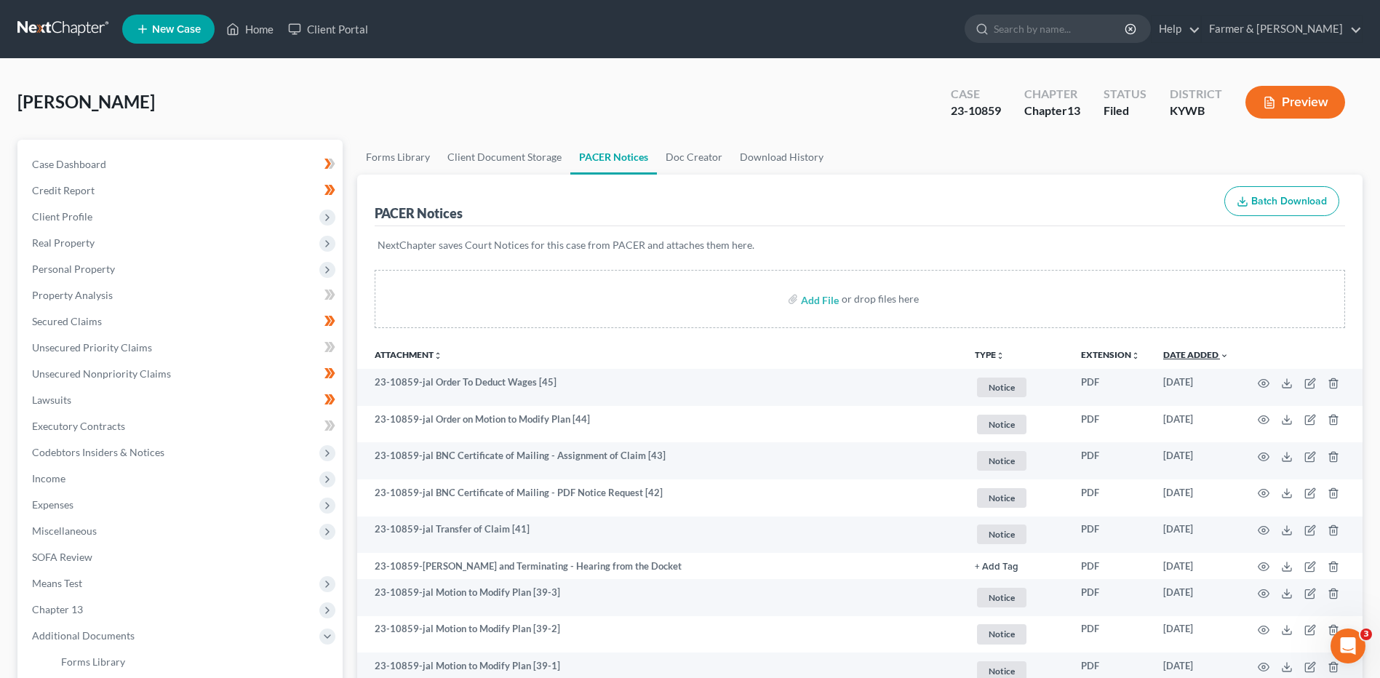
click at [1194, 356] on link "Date Added unfold_more expand_more expand_less" at bounding box center [1195, 354] width 65 height 11
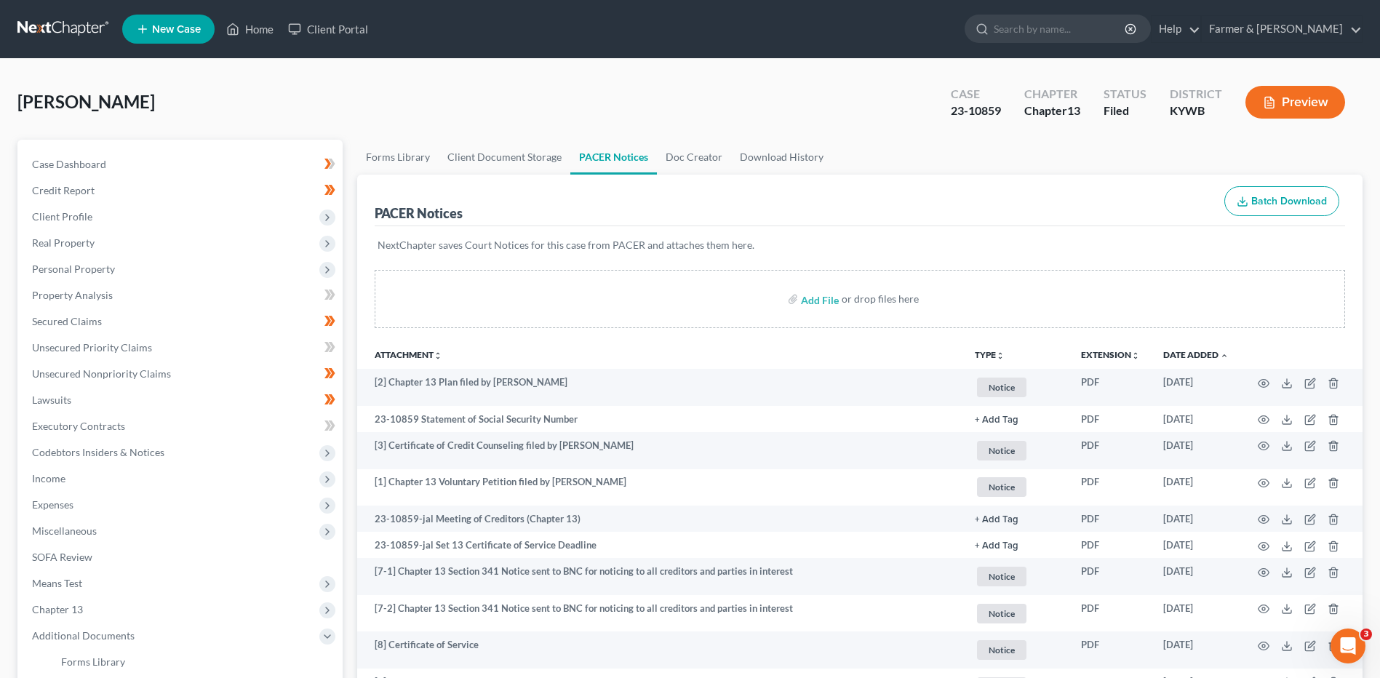
click at [79, 17] on link at bounding box center [63, 29] width 93 height 26
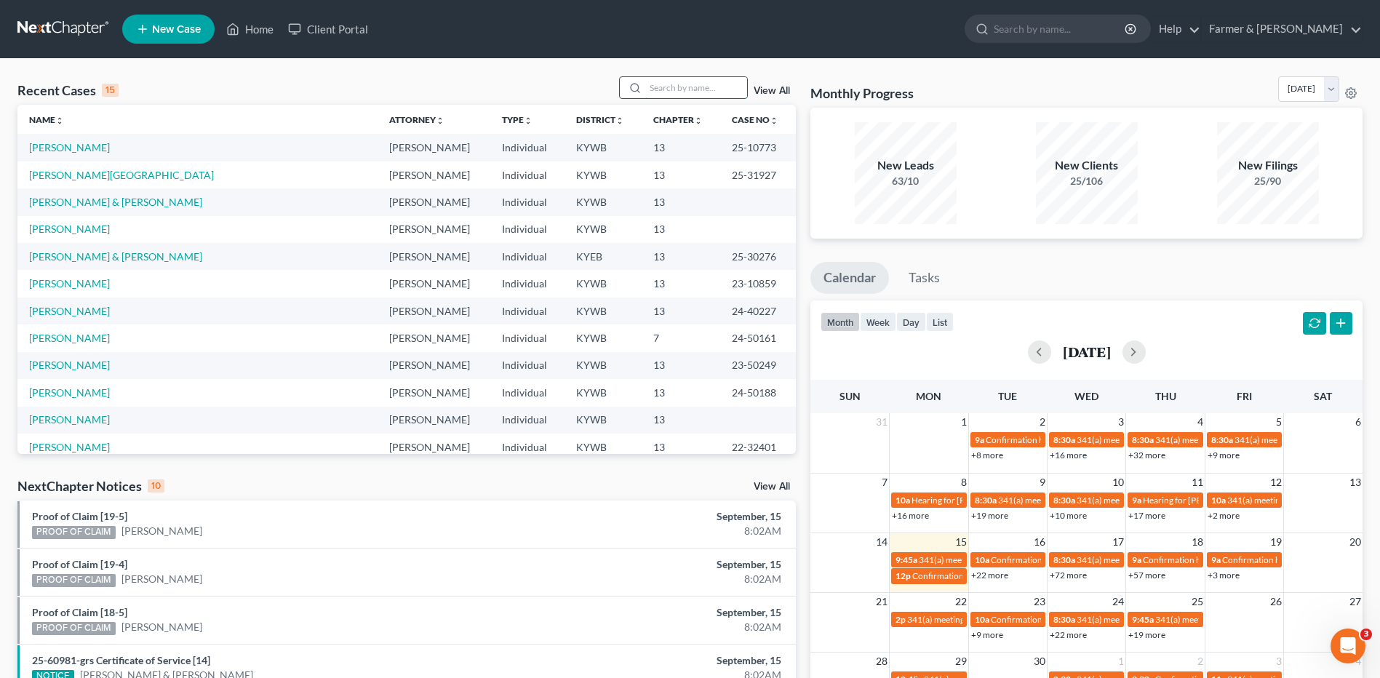
click at [712, 93] on input "search" at bounding box center [696, 87] width 102 height 21
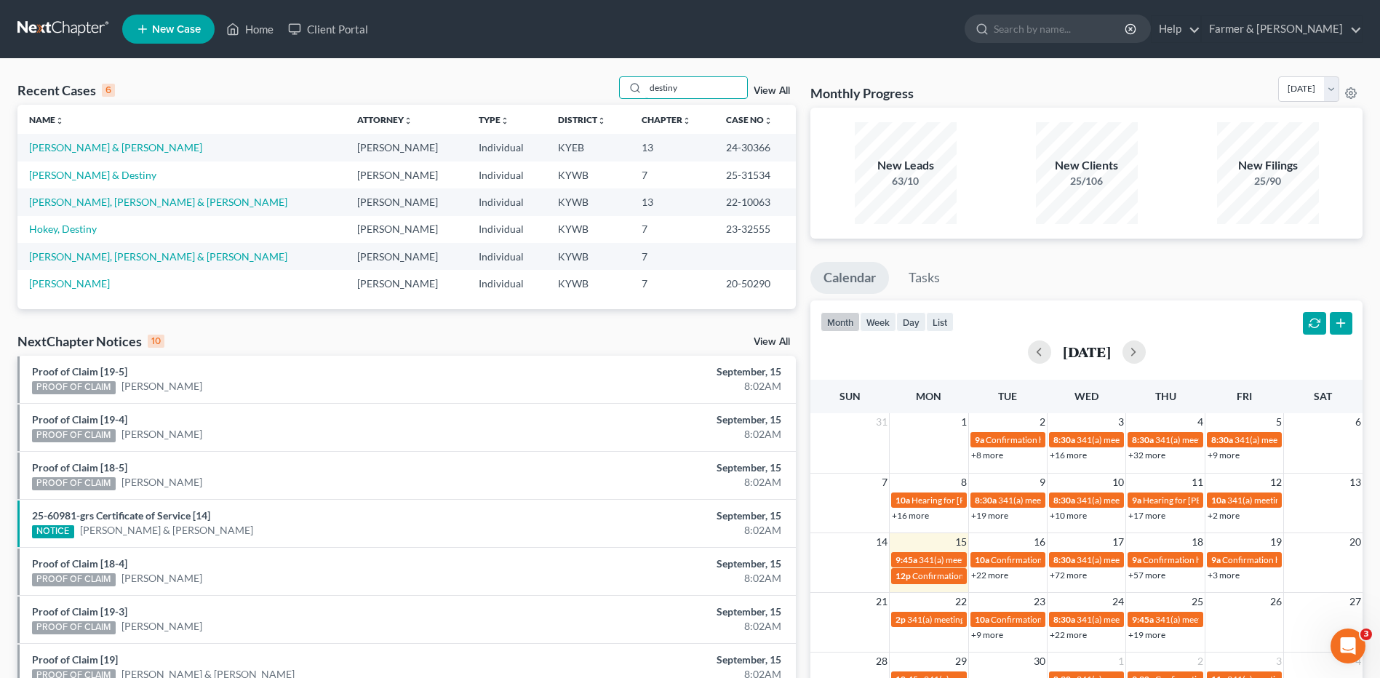
drag, startPoint x: 711, startPoint y: 92, endPoint x: 622, endPoint y: 76, distance: 90.3
click at [623, 76] on div "Recent Cases 6 destiny View All Name unfold_more expand_more expand_less Attorn…" at bounding box center [690, 467] width 1380 height 817
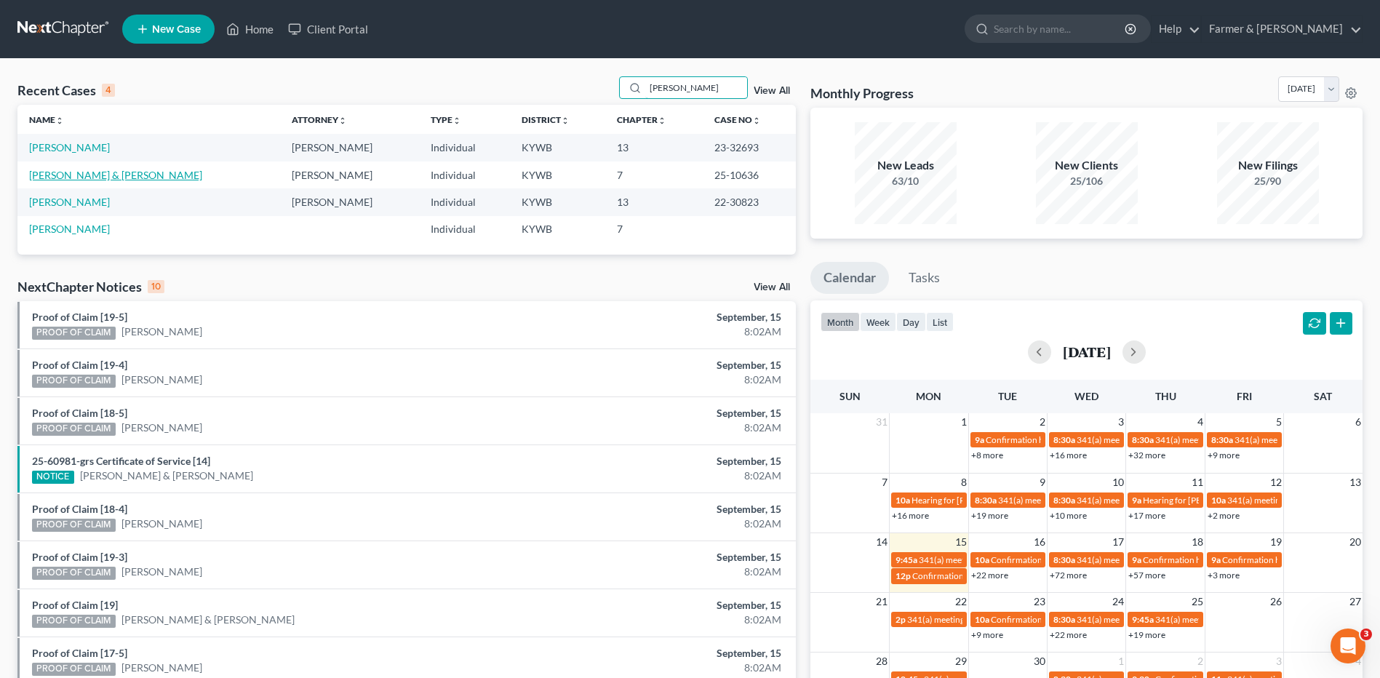
type input "batey"
click at [85, 172] on link "[PERSON_NAME] & [PERSON_NAME]" at bounding box center [115, 175] width 173 height 12
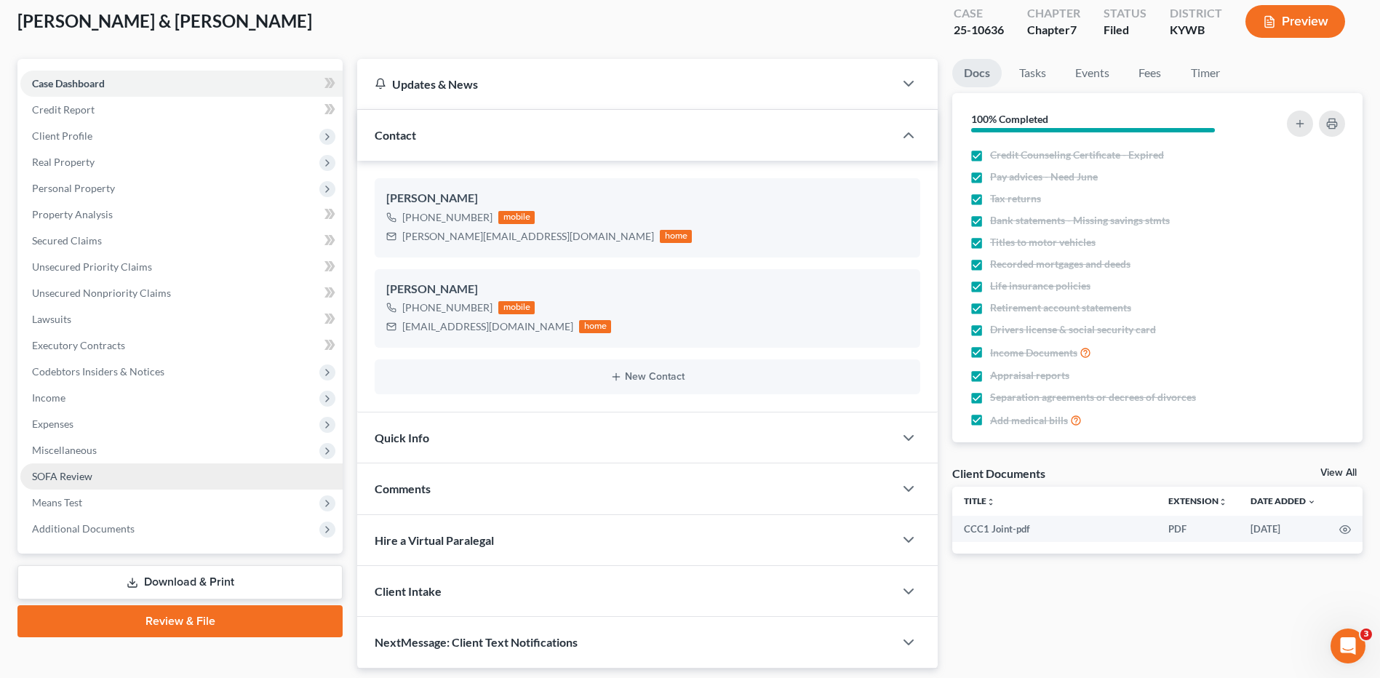
scroll to position [127, 0]
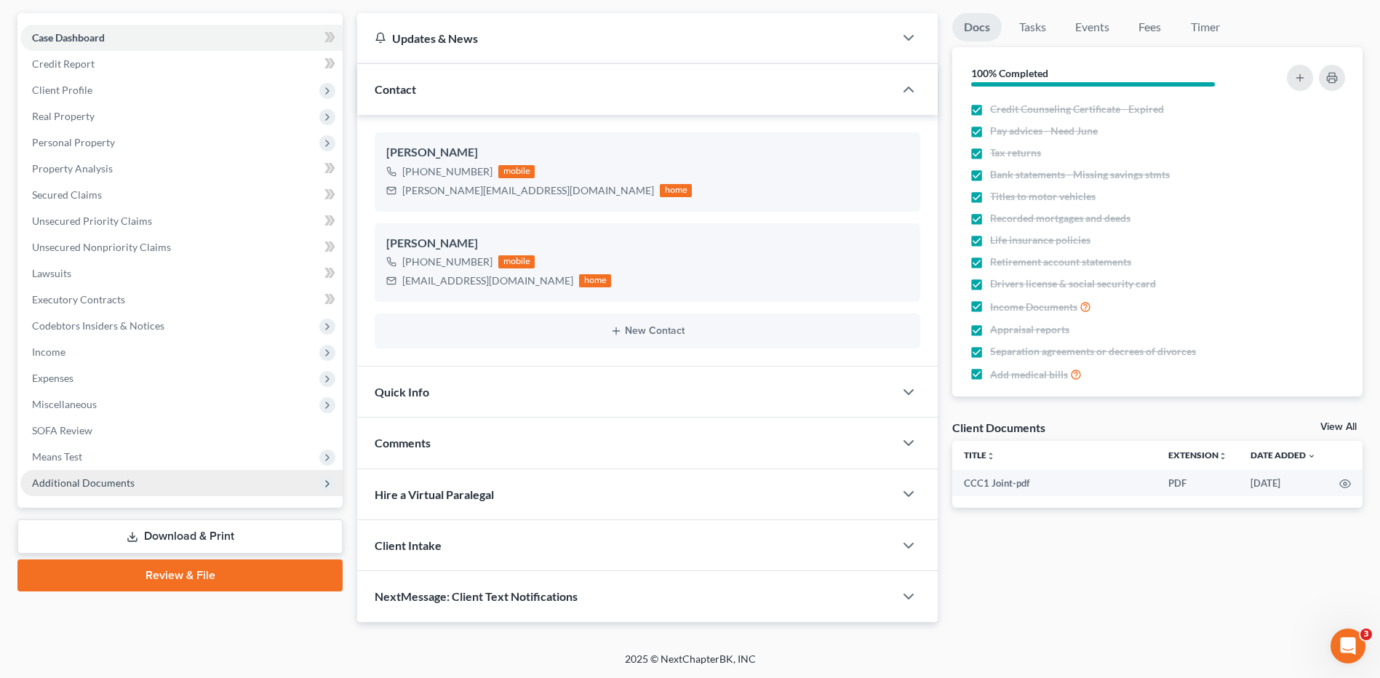
click at [115, 491] on span "Additional Documents" at bounding box center [181, 483] width 322 height 26
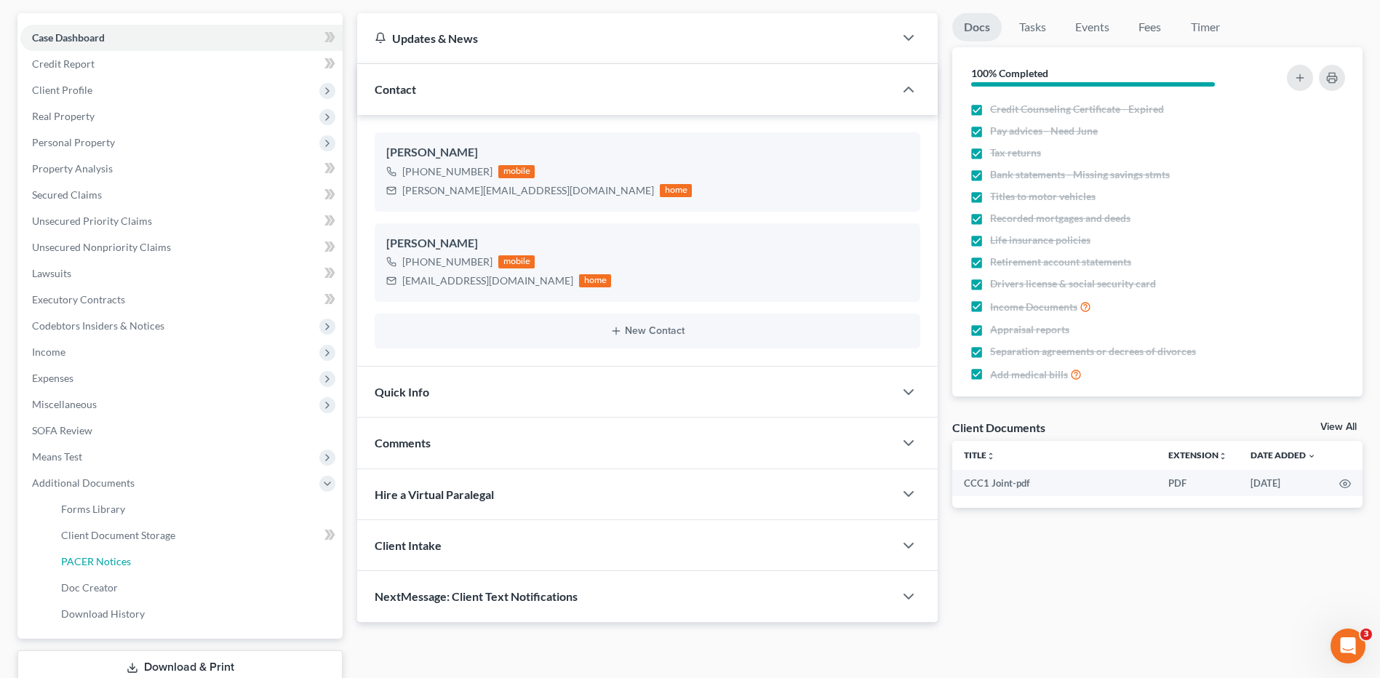
drag, startPoint x: 113, startPoint y: 565, endPoint x: 851, endPoint y: 578, distance: 738.5
click at [113, 565] on span "PACER Notices" at bounding box center [96, 561] width 70 height 12
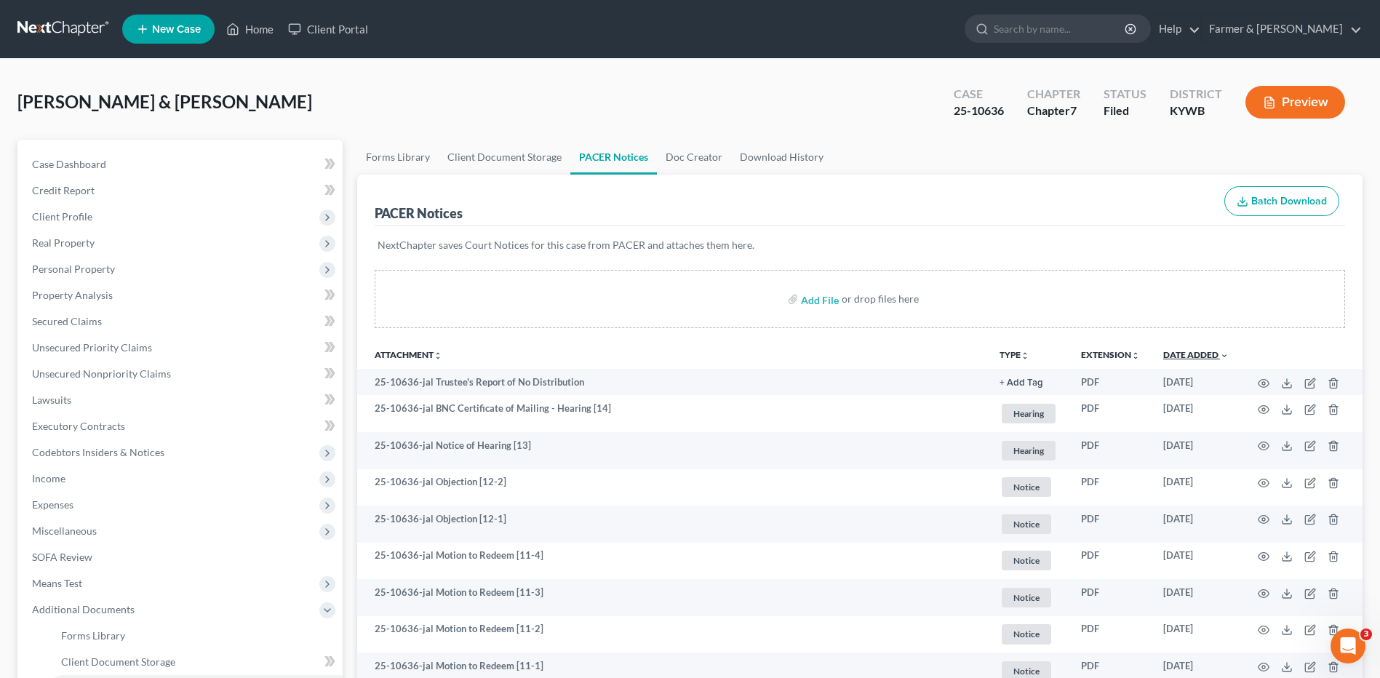
click at [1204, 355] on link "Date Added unfold_more expand_more expand_less" at bounding box center [1195, 354] width 65 height 11
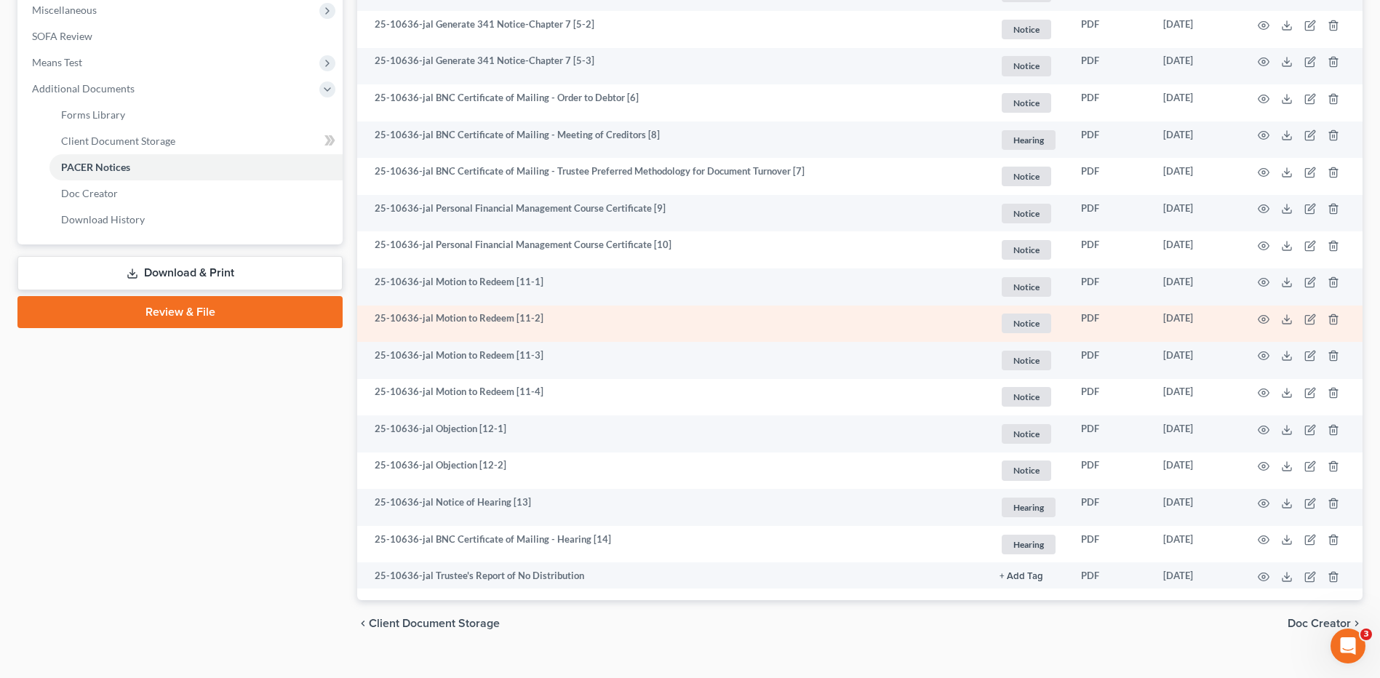
scroll to position [545, 0]
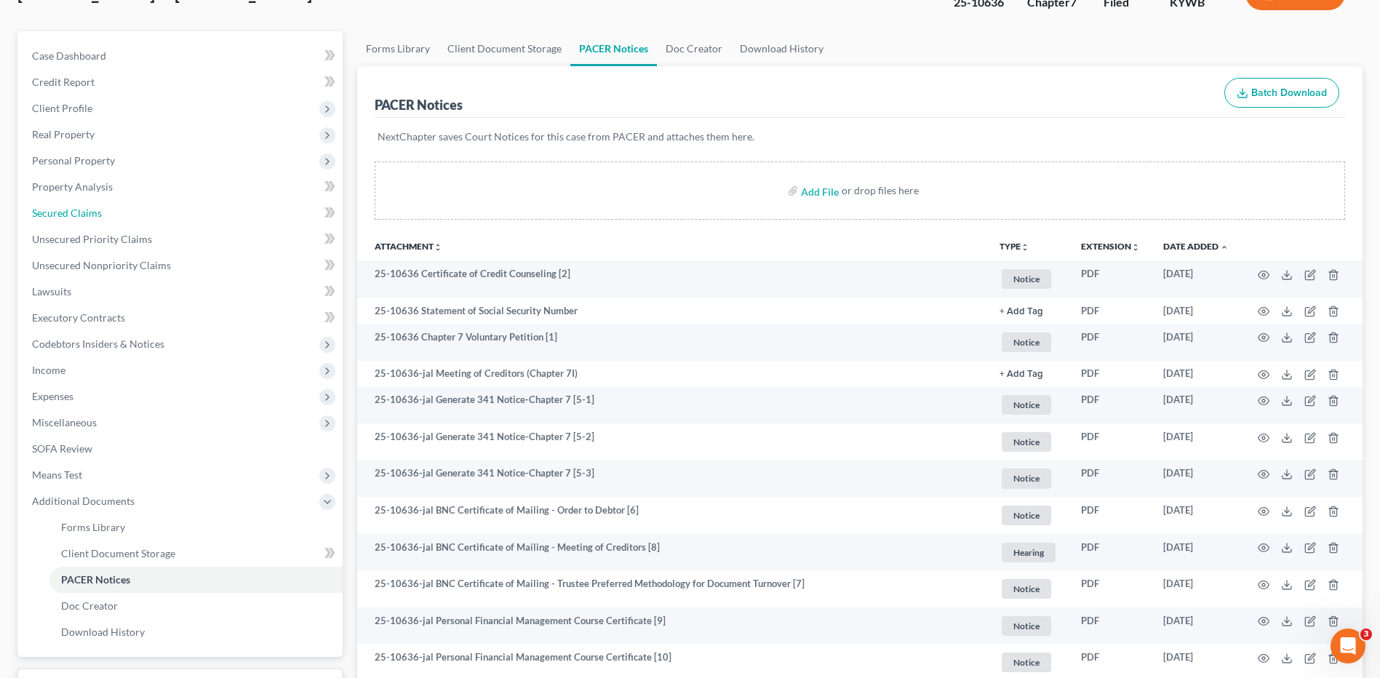
click at [89, 215] on span "Secured Claims" at bounding box center [67, 213] width 70 height 12
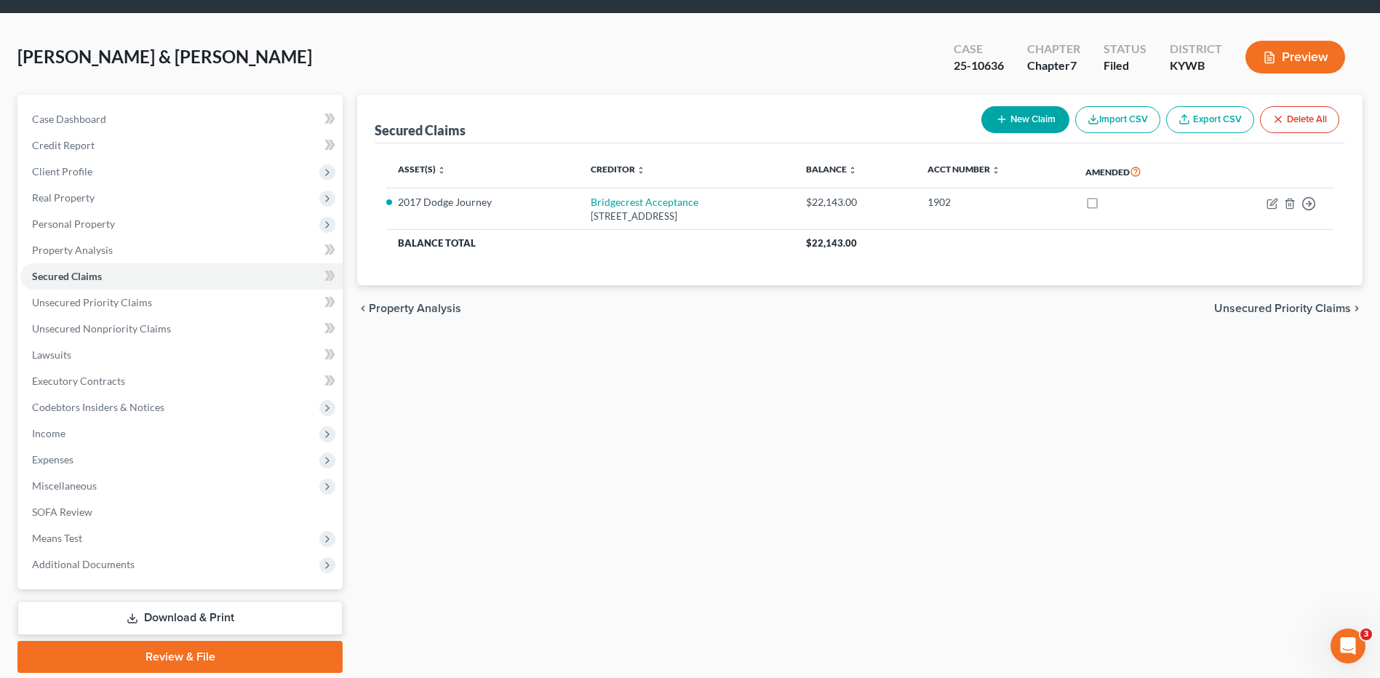
scroll to position [95, 0]
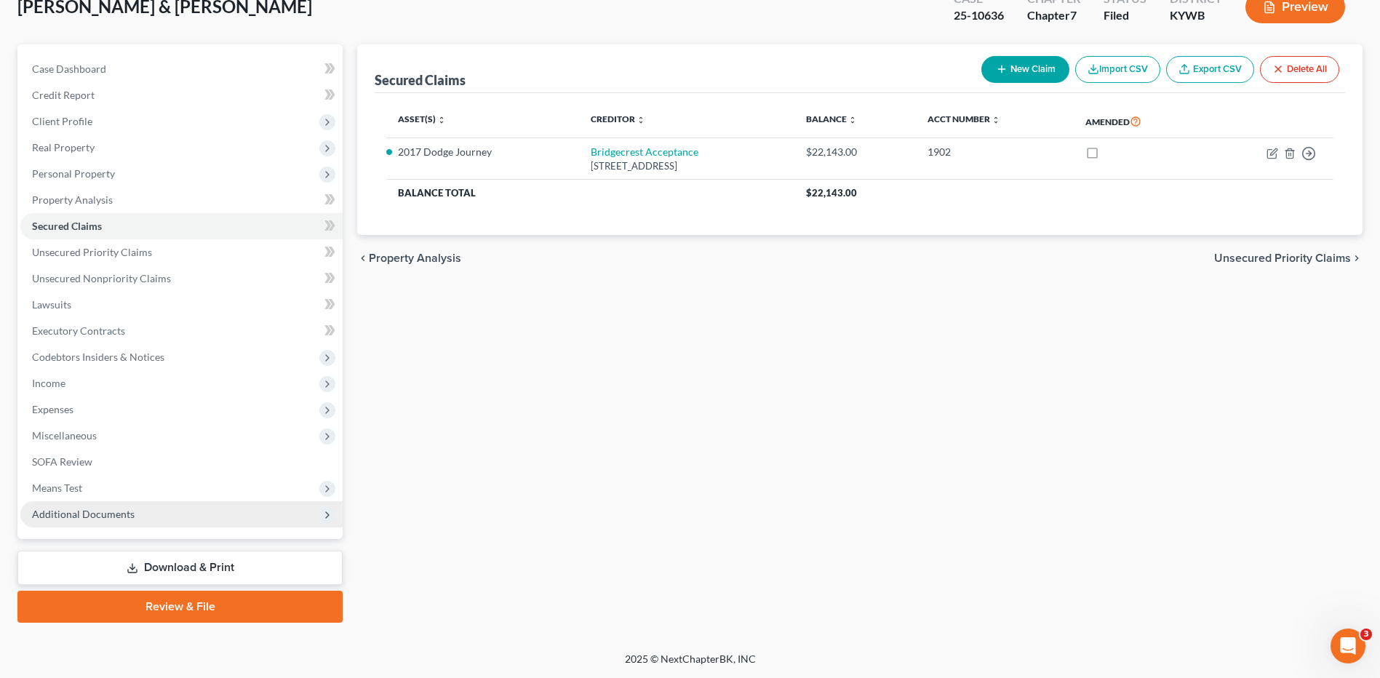
click at [118, 512] on span "Additional Documents" at bounding box center [83, 514] width 103 height 12
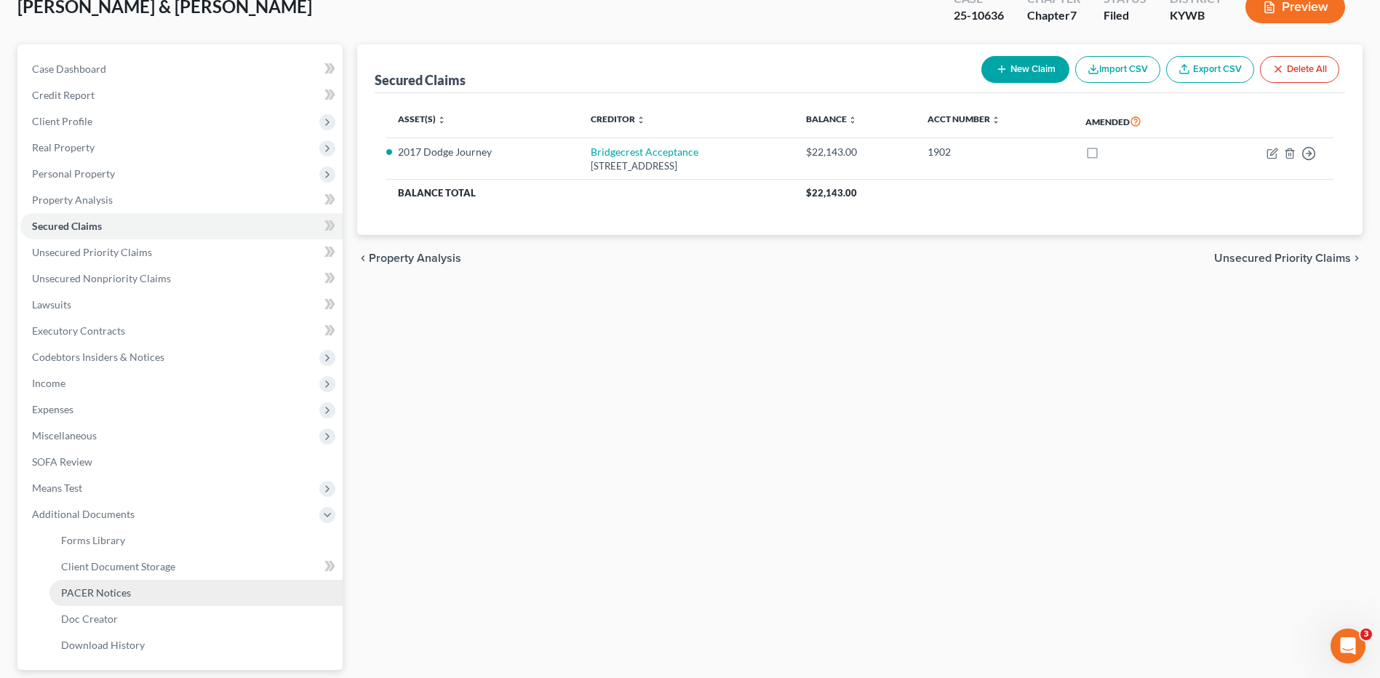
click at [113, 594] on span "PACER Notices" at bounding box center [96, 592] width 70 height 12
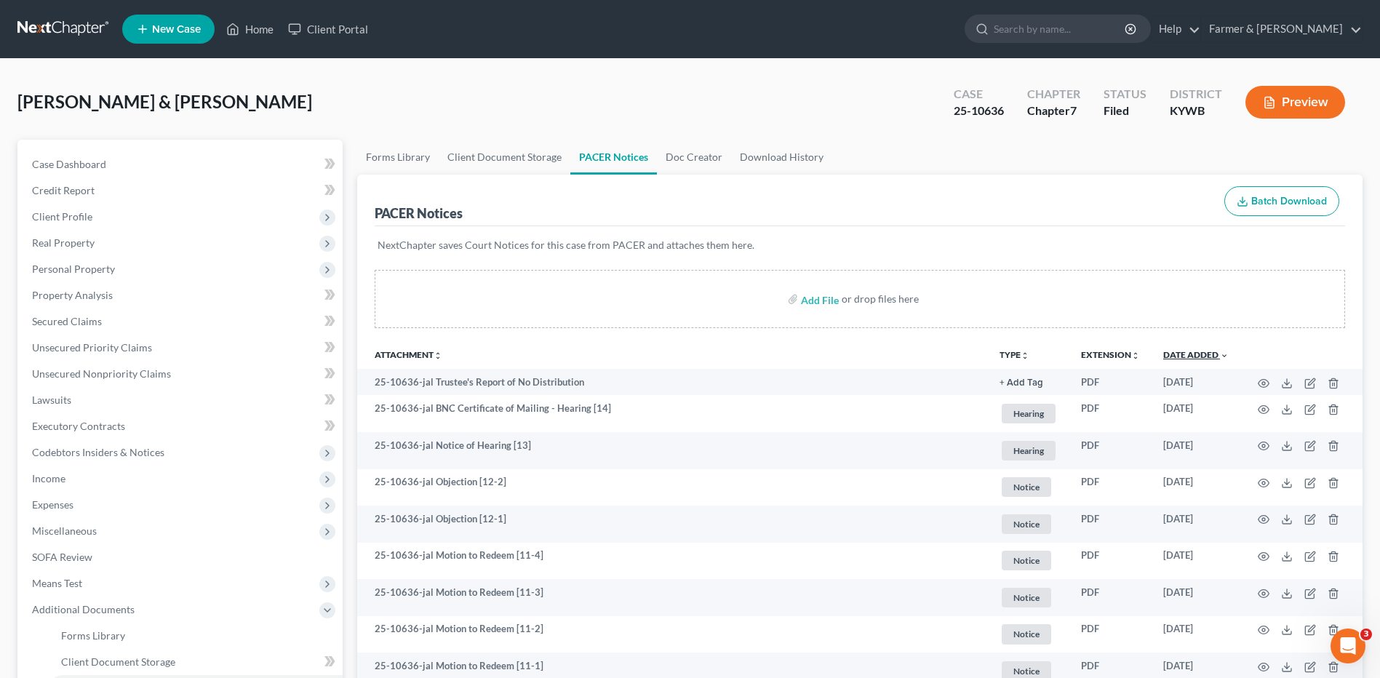
click at [1205, 351] on link "Date Added unfold_more expand_more expand_less" at bounding box center [1195, 354] width 65 height 11
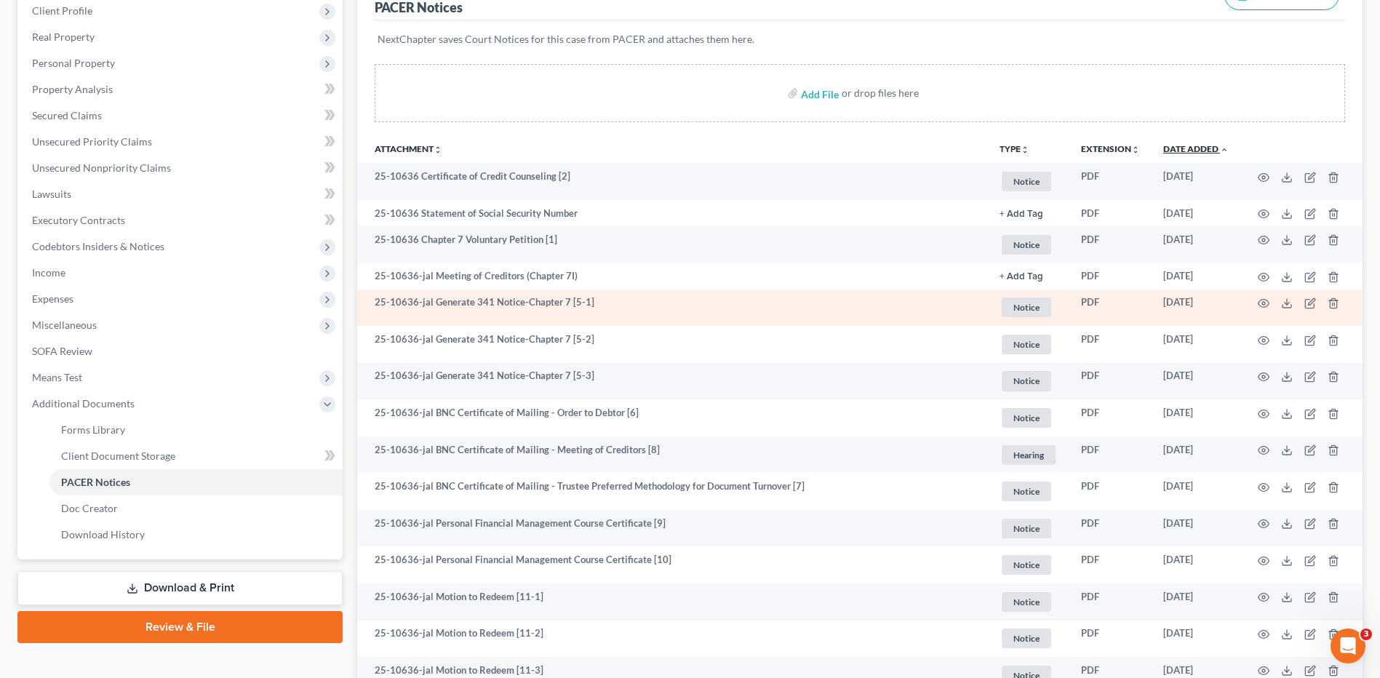
scroll to position [181, 0]
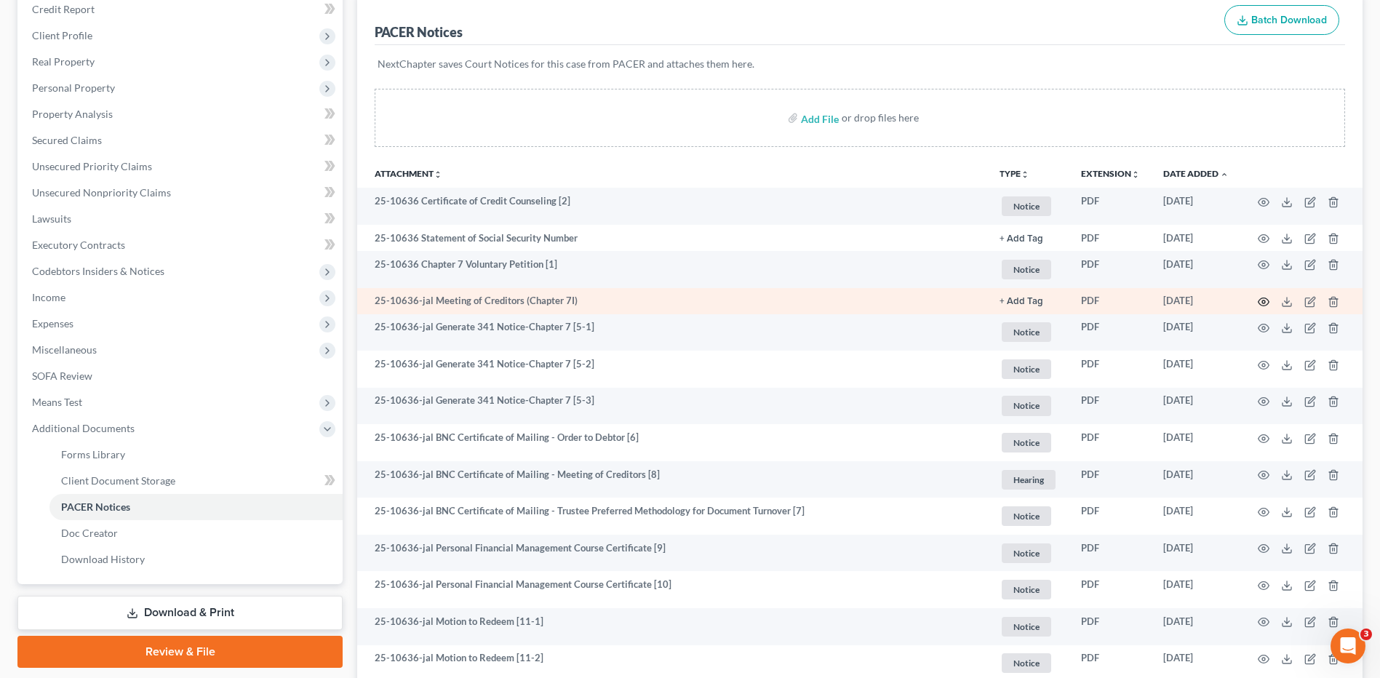
click at [1264, 307] on icon "button" at bounding box center [1264, 302] width 12 height 12
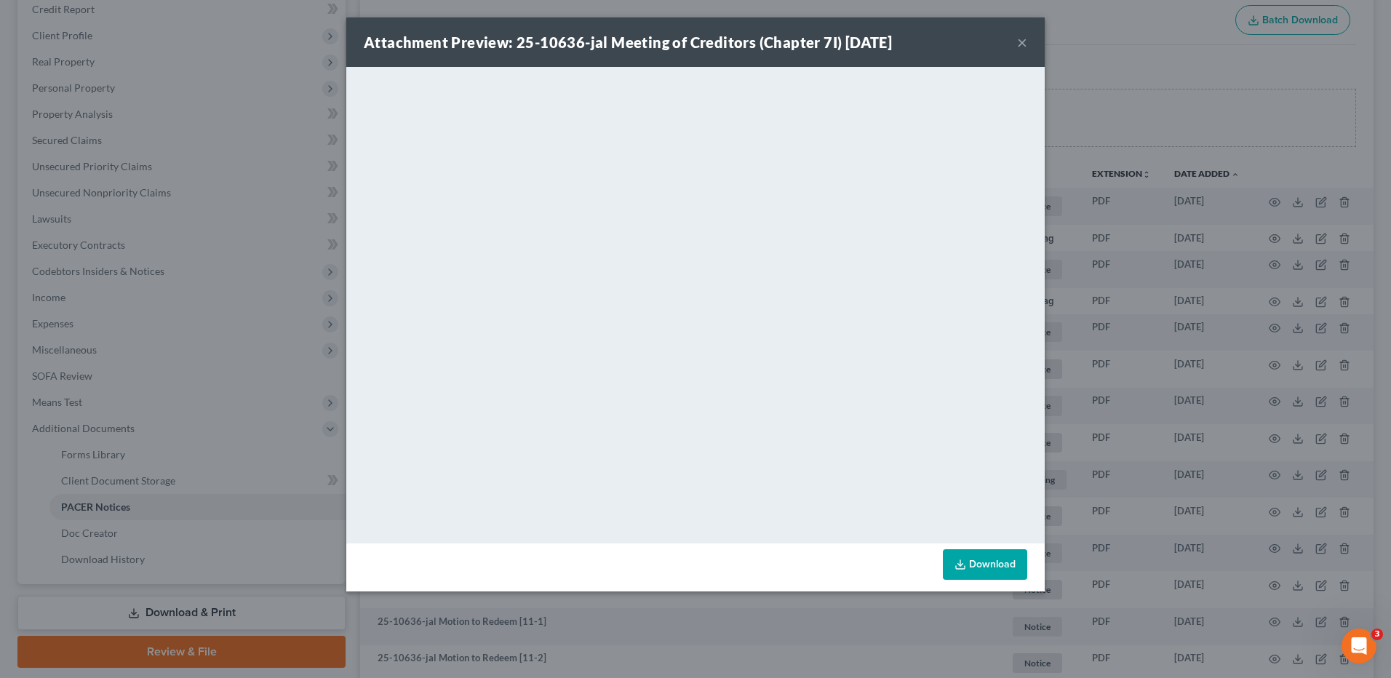
click at [1019, 44] on button "×" at bounding box center [1022, 41] width 10 height 17
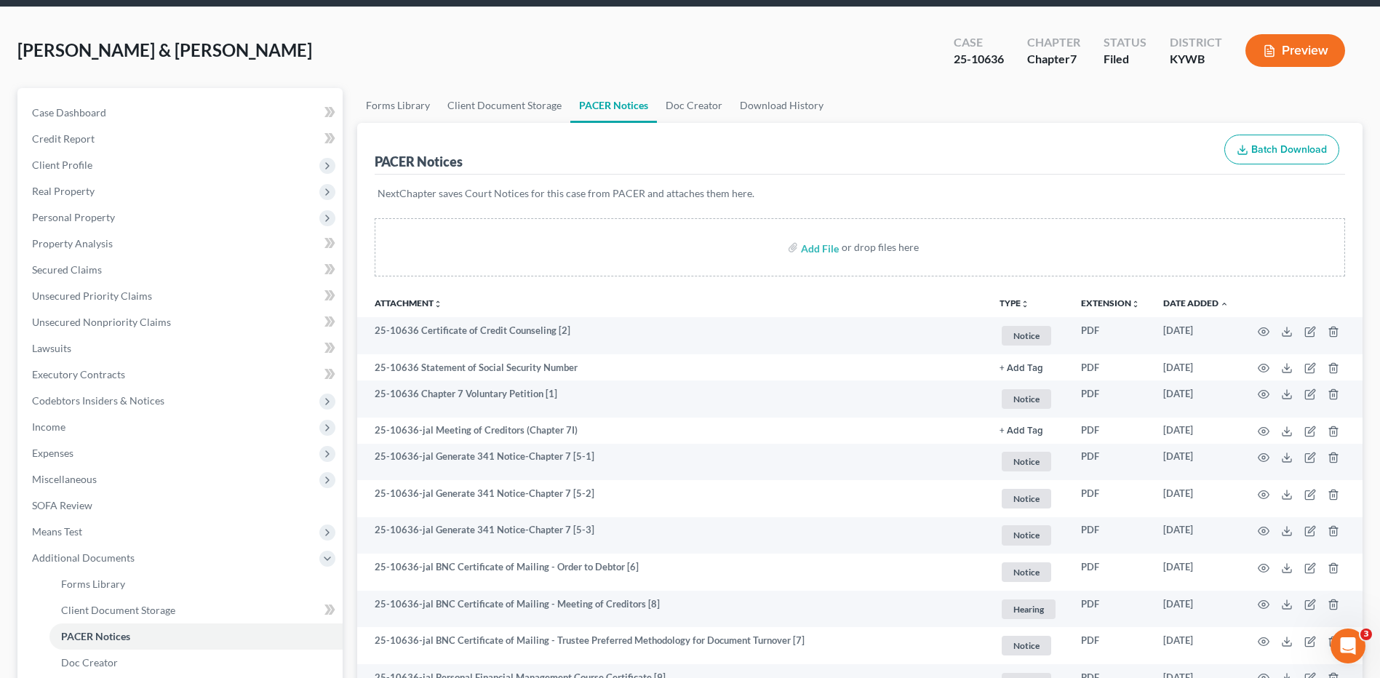
scroll to position [0, 0]
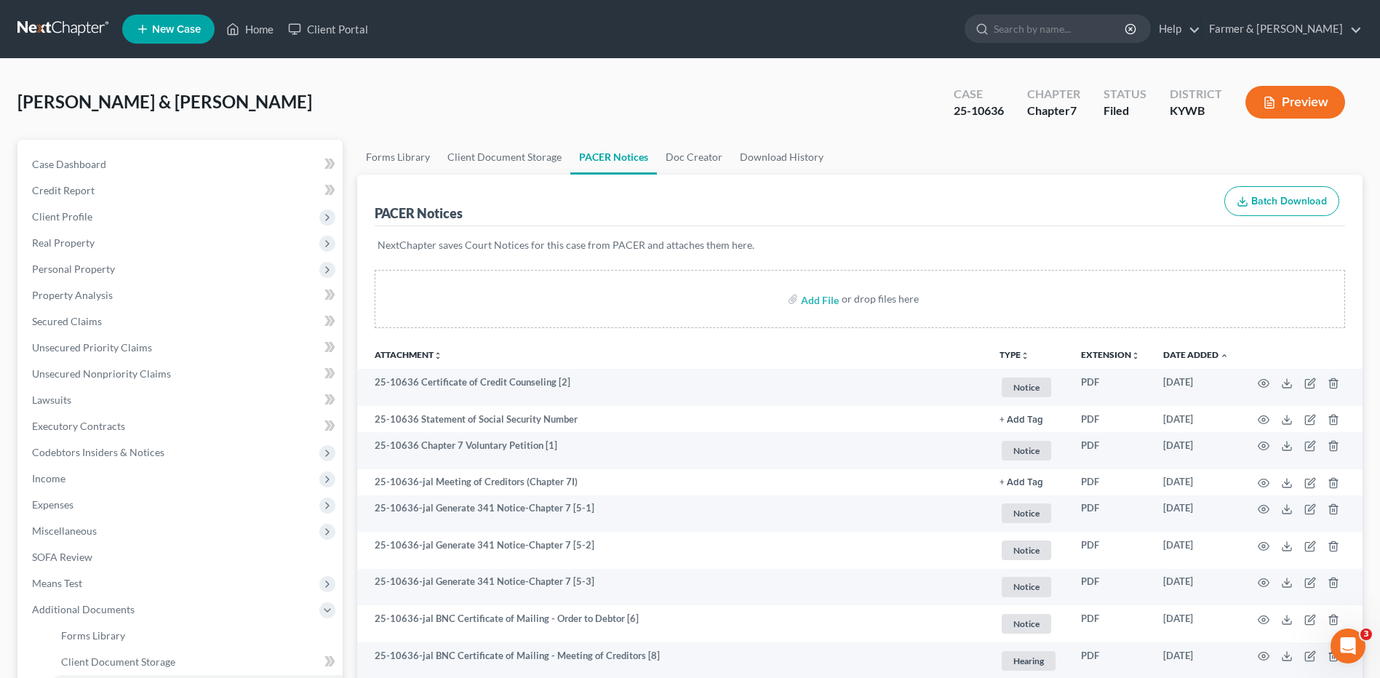
click at [73, 33] on link at bounding box center [63, 29] width 93 height 26
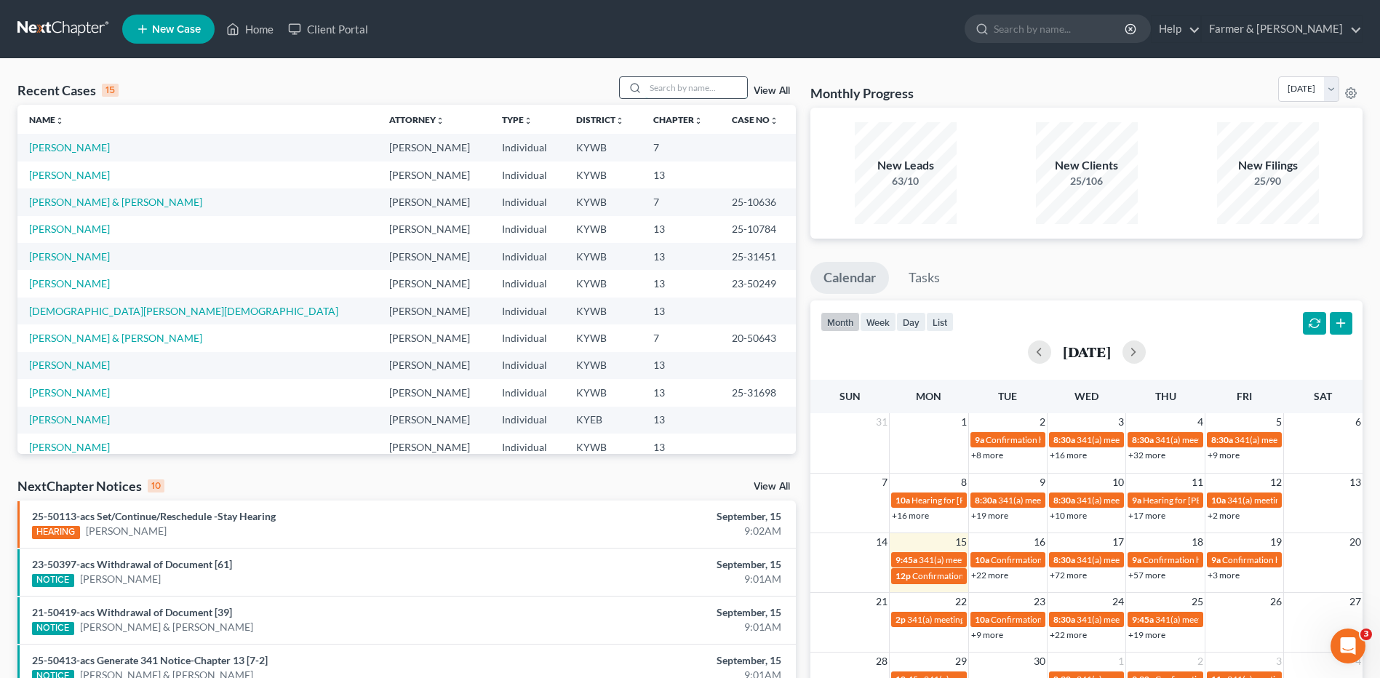
click at [720, 91] on input "search" at bounding box center [696, 87] width 102 height 21
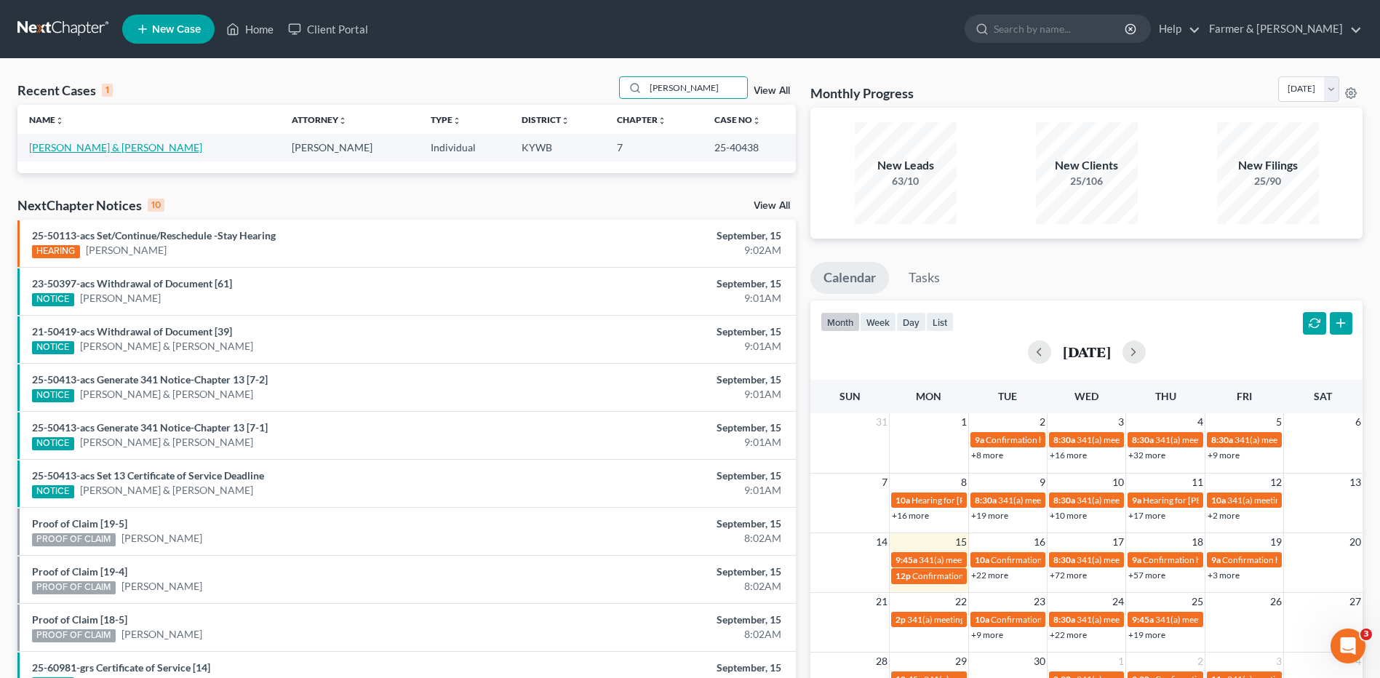
type input "[PERSON_NAME]"
click at [126, 148] on link "[PERSON_NAME] & [PERSON_NAME]" at bounding box center [115, 147] width 173 height 12
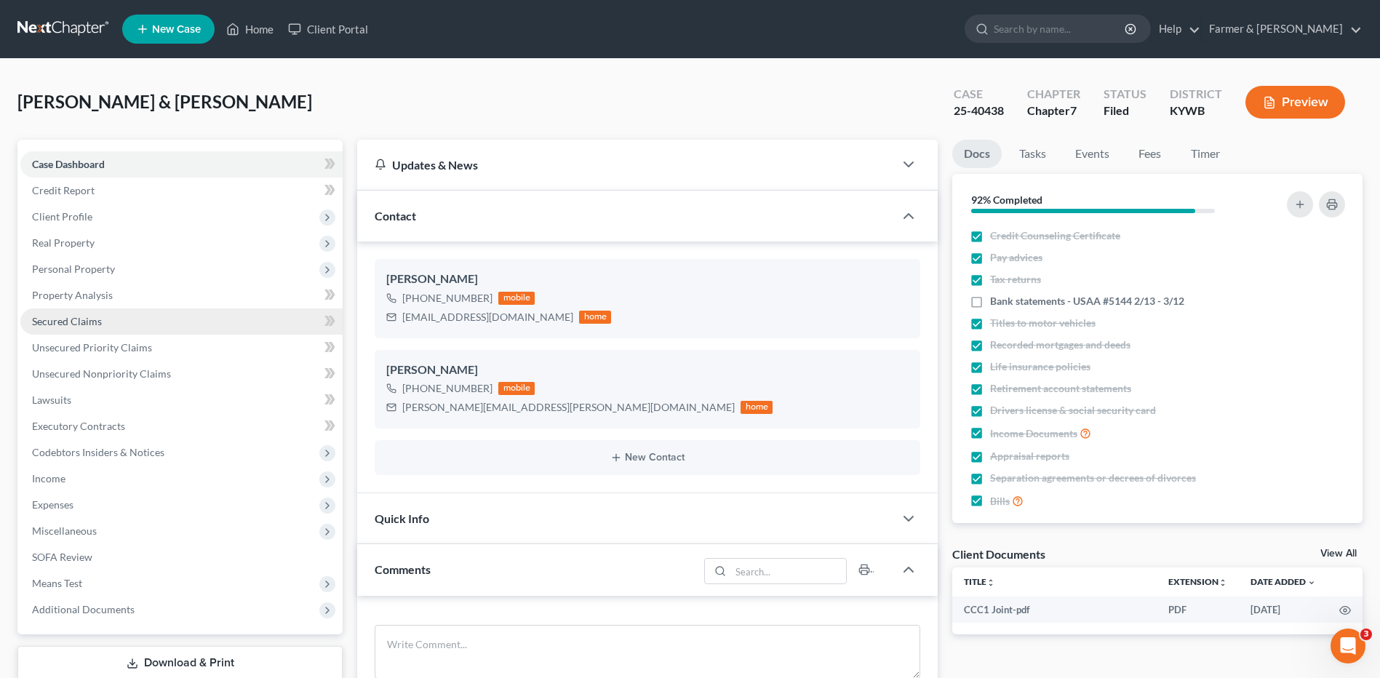
click at [143, 325] on link "Secured Claims" at bounding box center [181, 321] width 322 height 26
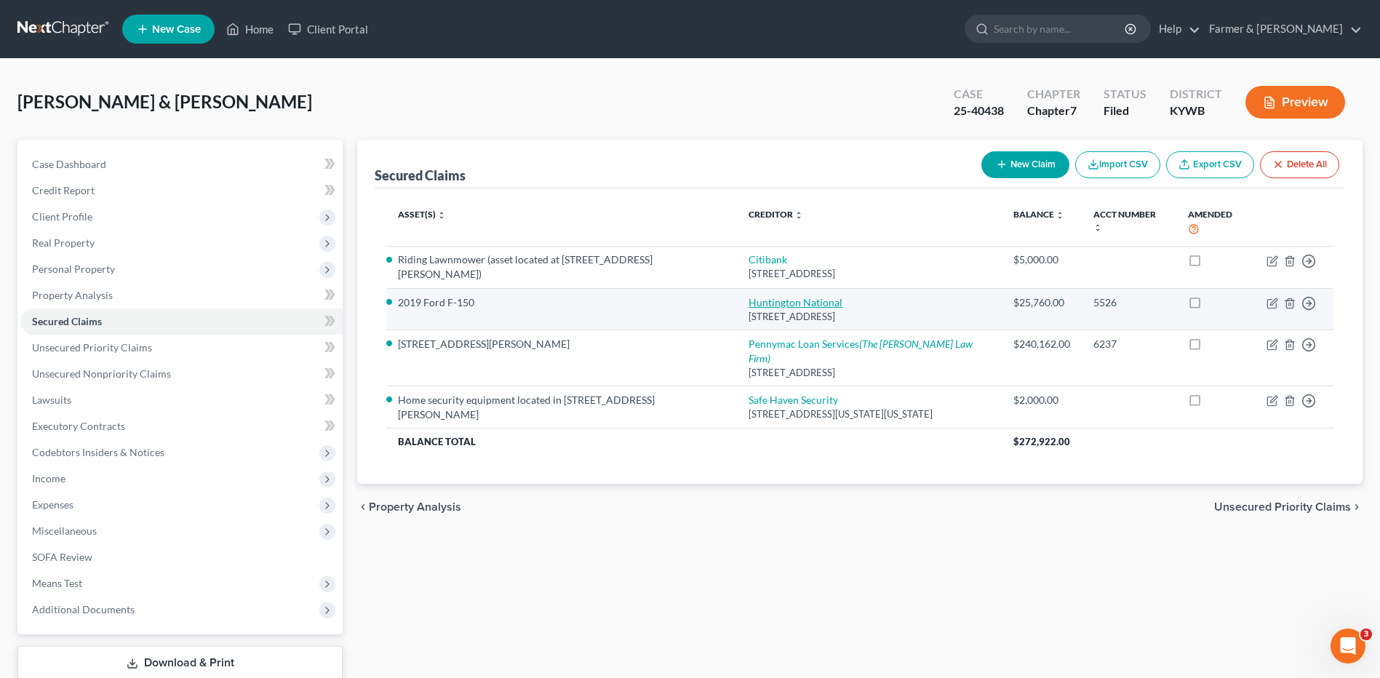
click at [764, 306] on link "Huntington National" at bounding box center [796, 302] width 94 height 12
select select "36"
select select "0"
select select "2"
select select "0"
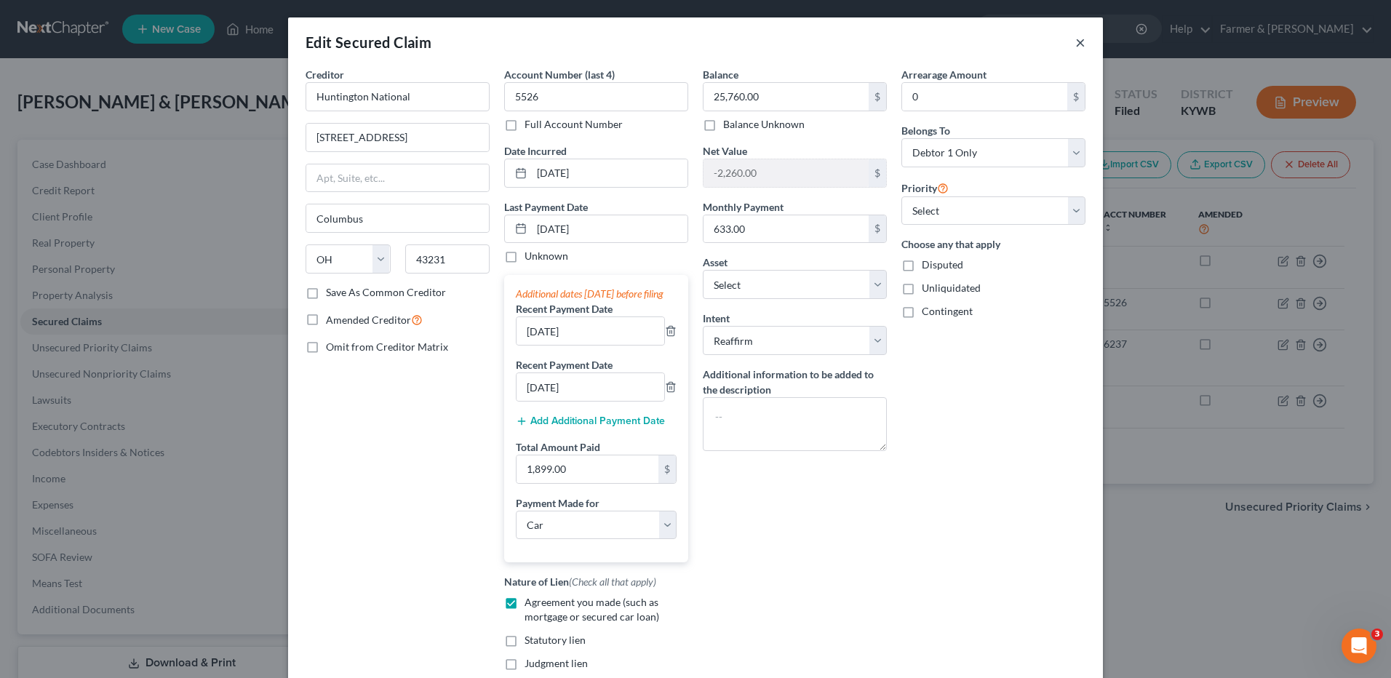
click at [1075, 40] on button "×" at bounding box center [1080, 41] width 10 height 17
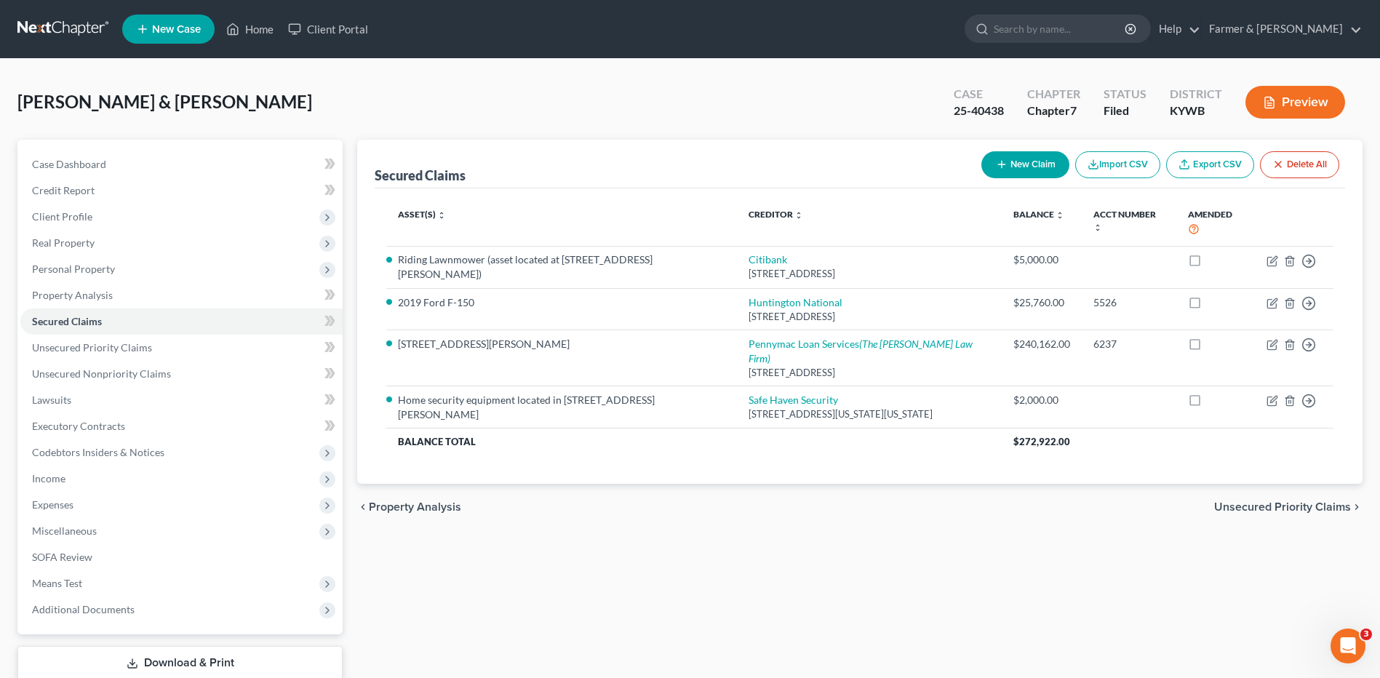
click at [77, 20] on link at bounding box center [63, 29] width 93 height 26
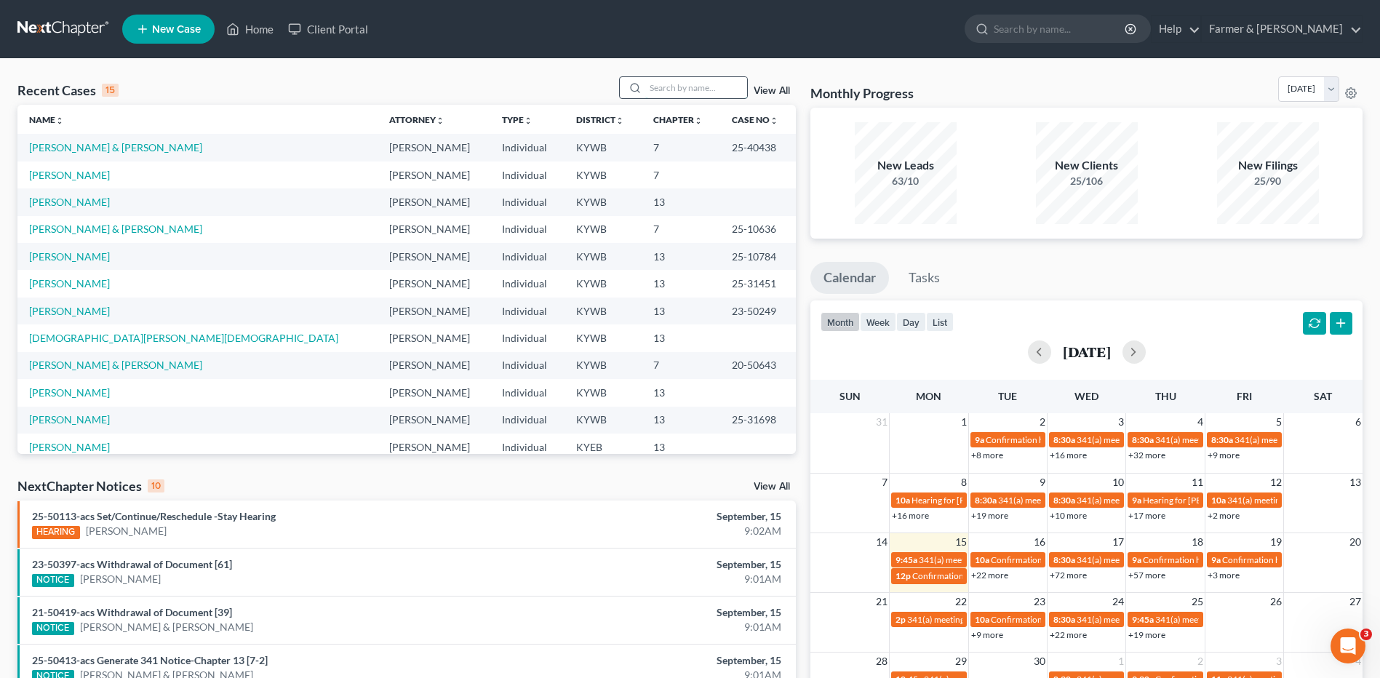
click at [717, 89] on input "search" at bounding box center [696, 87] width 102 height 21
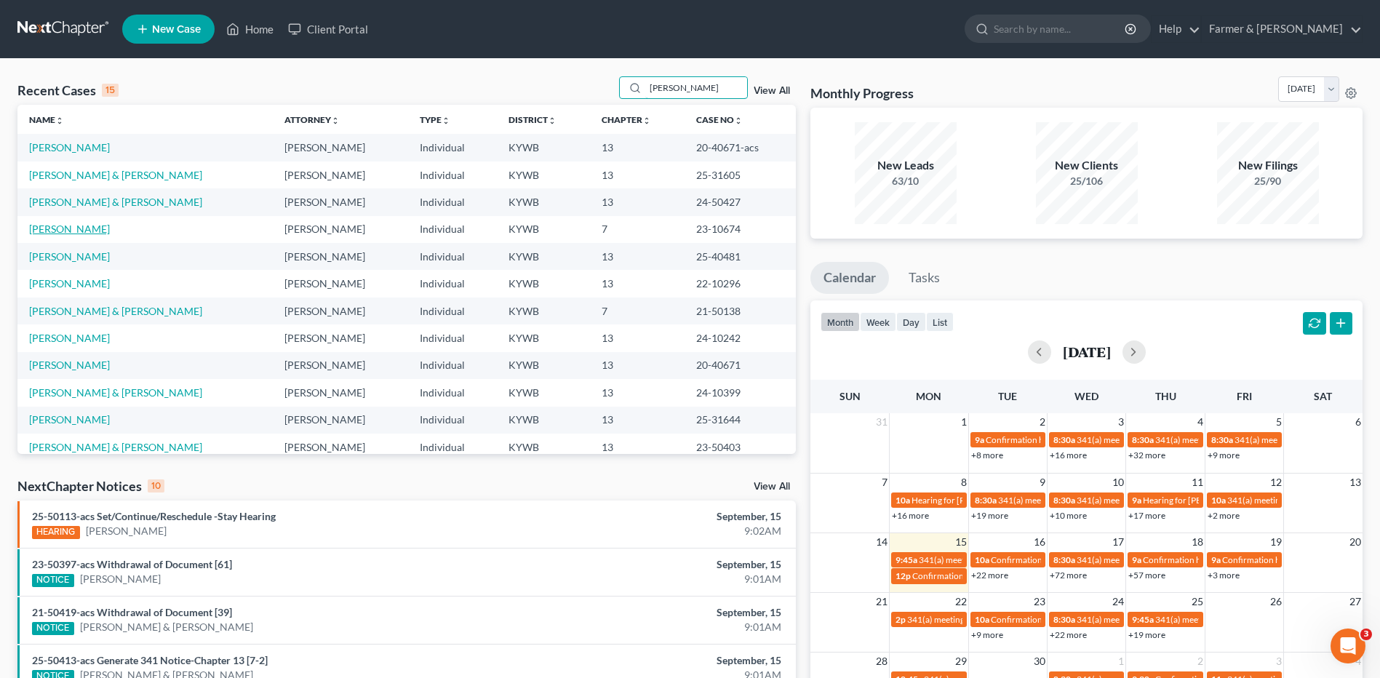
type input "[PERSON_NAME]"
click at [76, 228] on link "[PERSON_NAME]" at bounding box center [69, 229] width 81 height 12
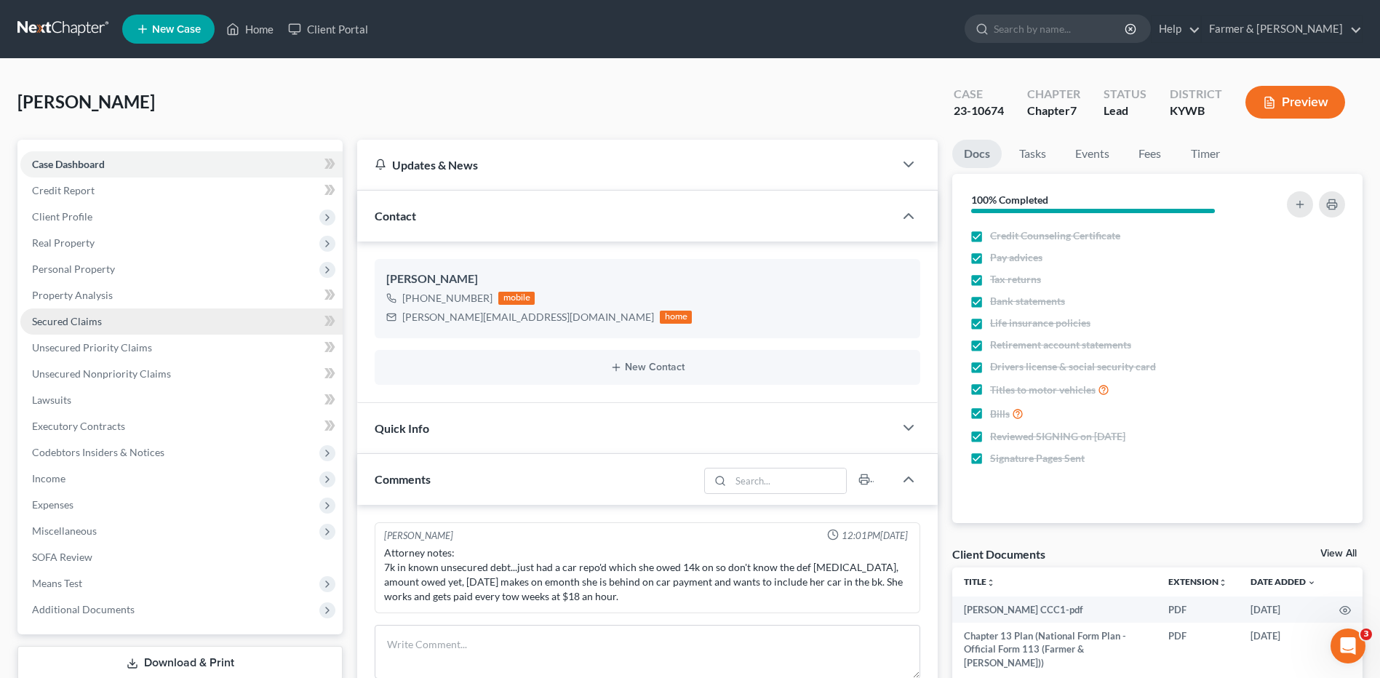
click at [77, 316] on span "Secured Claims" at bounding box center [67, 321] width 70 height 12
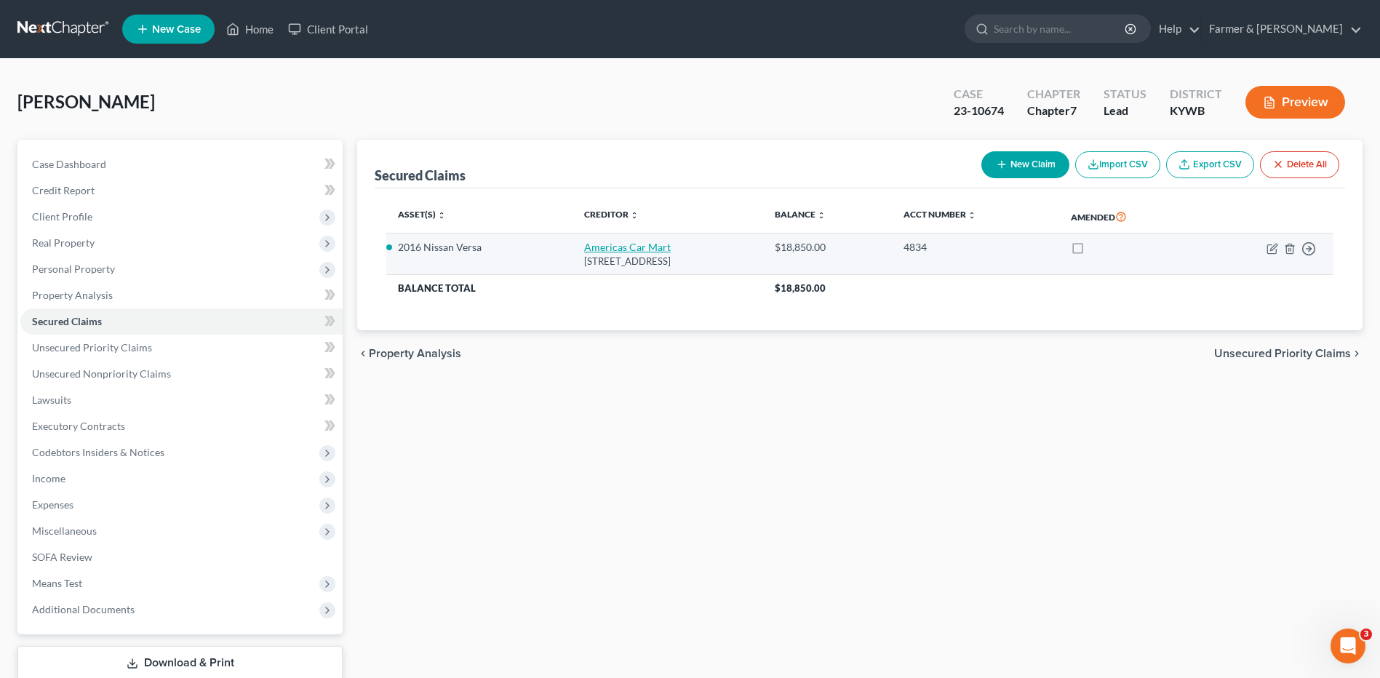
click at [584, 251] on link "Americas Car Mart" at bounding box center [627, 247] width 87 height 12
select select "2"
select select "0"
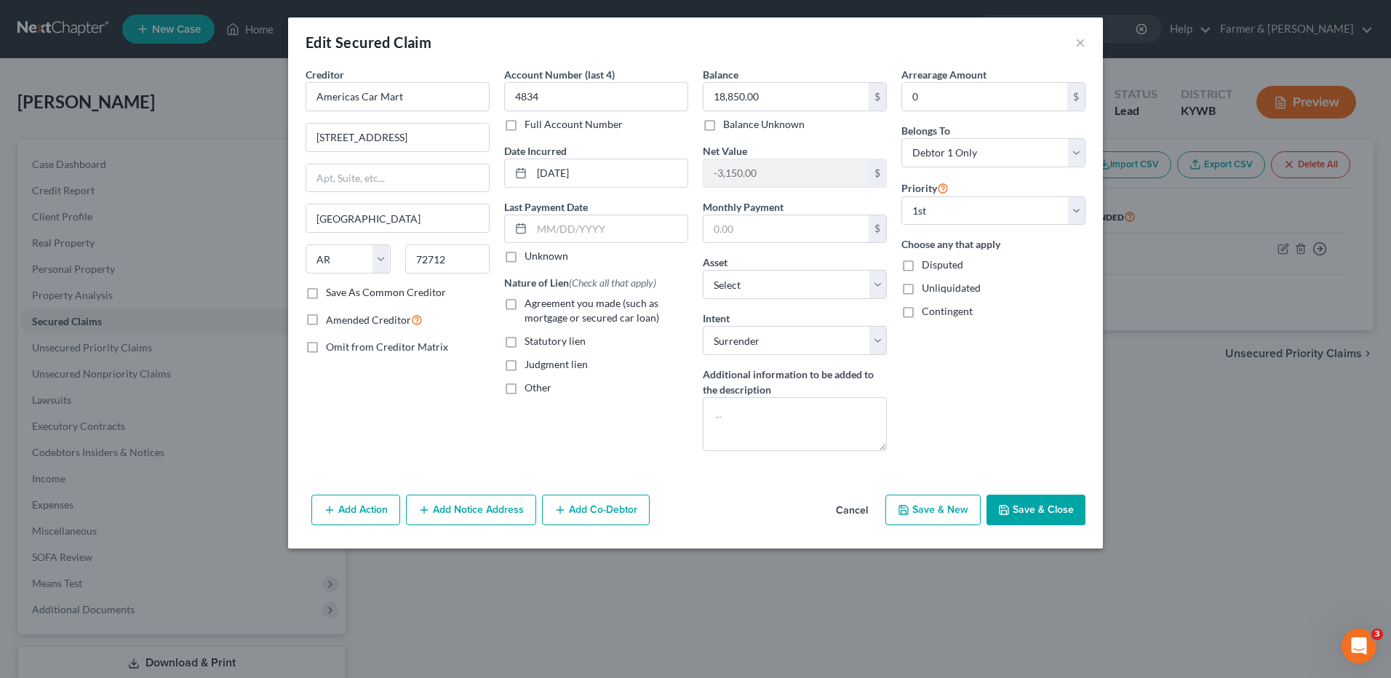
click at [849, 514] on button "Cancel" at bounding box center [851, 510] width 55 height 29
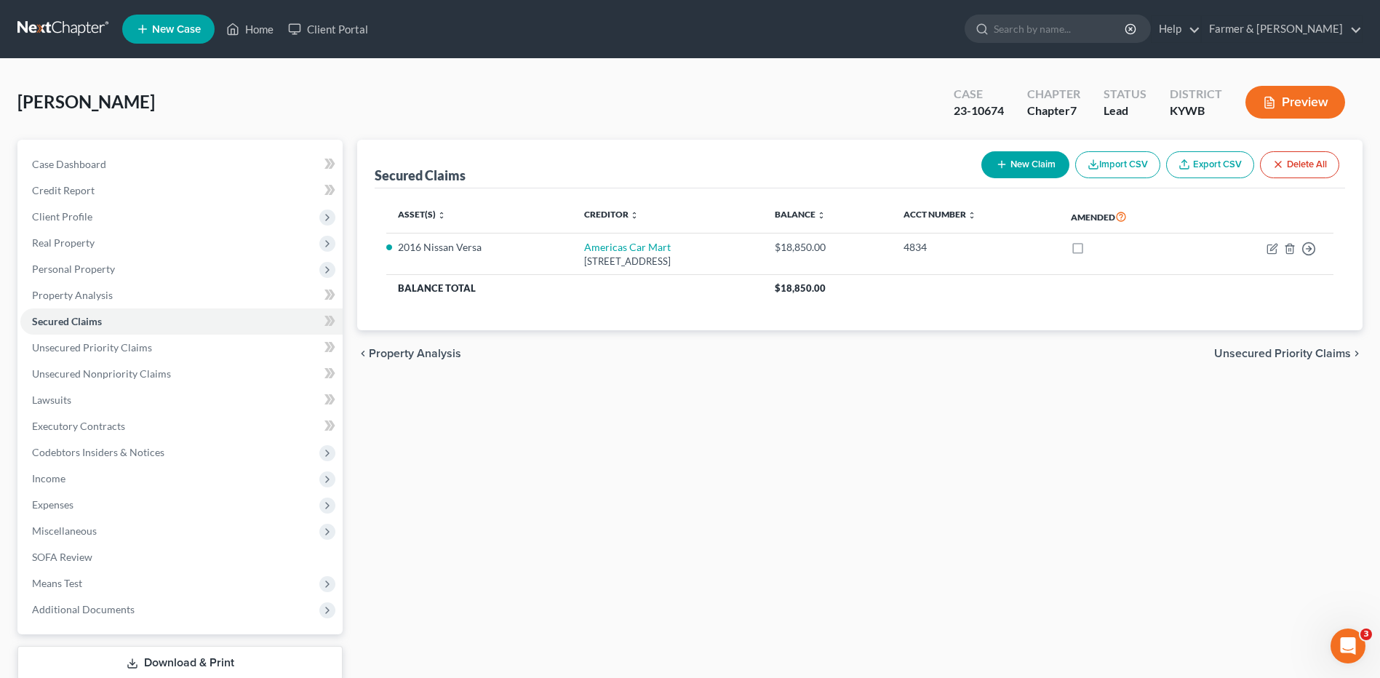
click at [78, 30] on link at bounding box center [63, 29] width 93 height 26
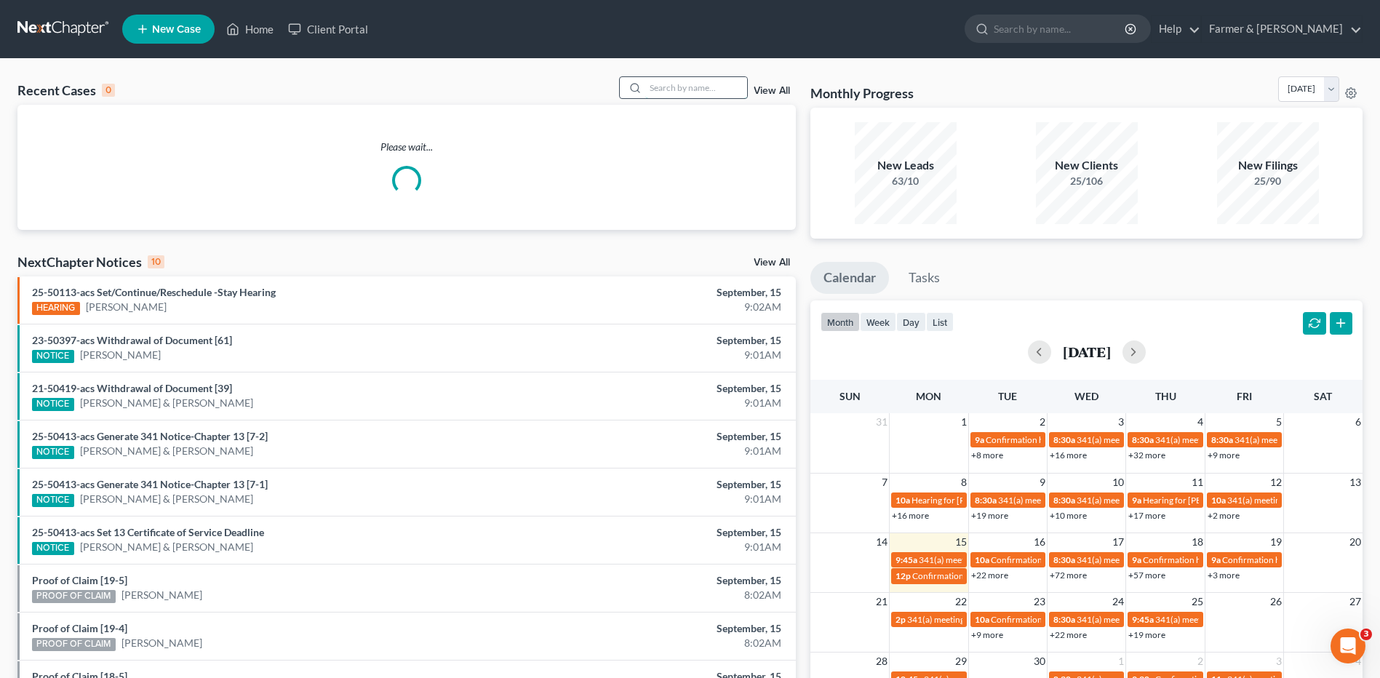
click at [669, 84] on input "search" at bounding box center [696, 87] width 102 height 21
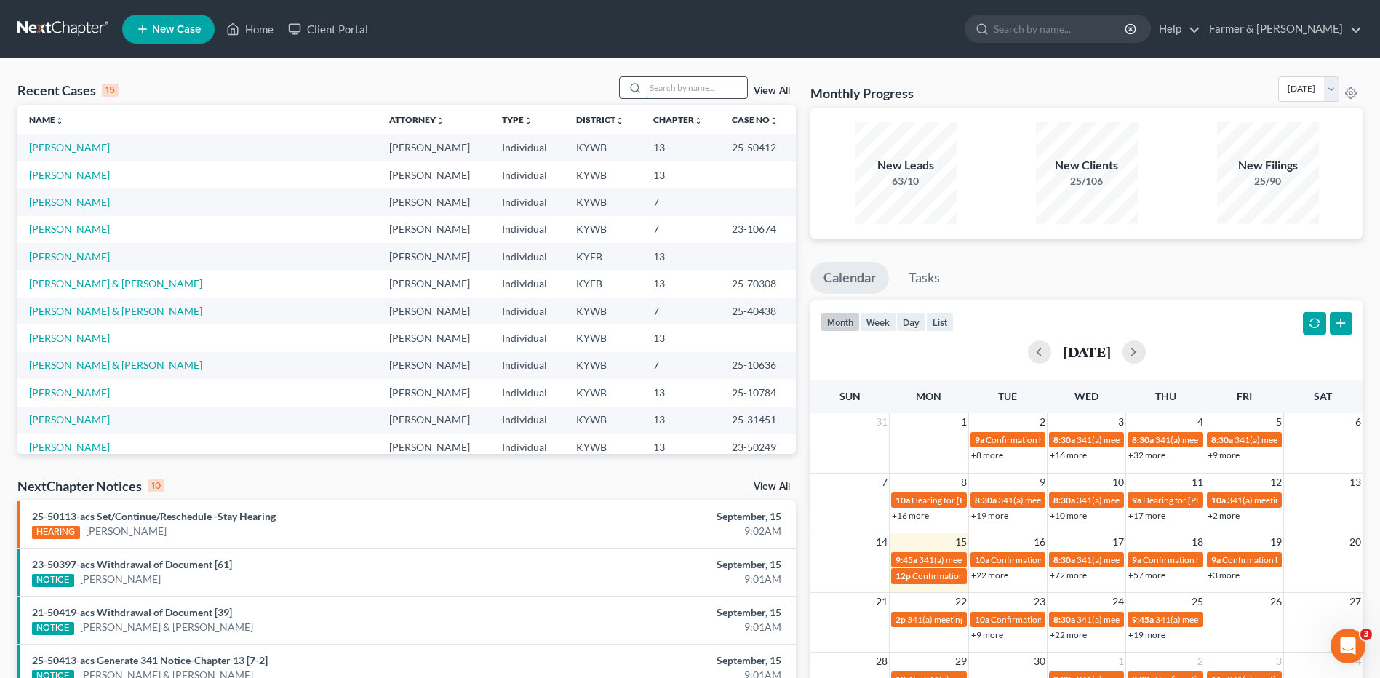
click at [669, 84] on input "search" at bounding box center [696, 87] width 102 height 21
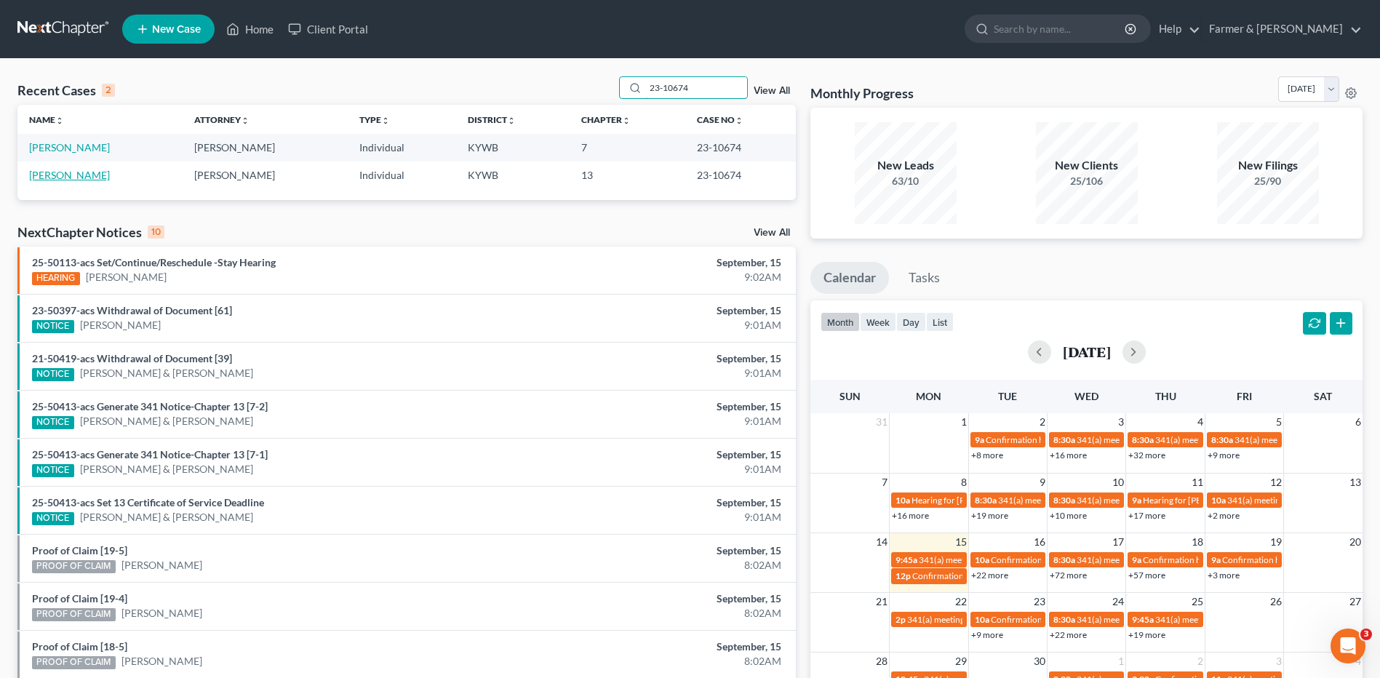
type input "23-10674"
click at [68, 170] on link "[PERSON_NAME]" at bounding box center [69, 175] width 81 height 12
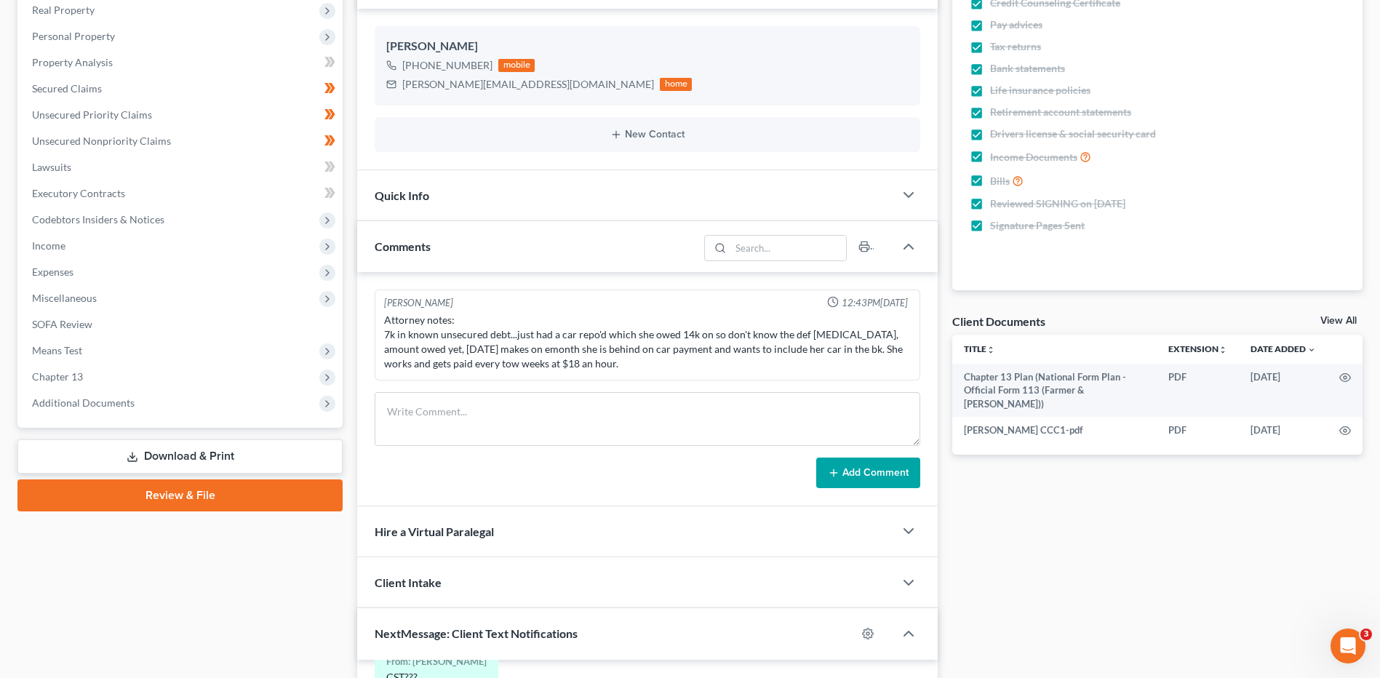
scroll to position [364, 0]
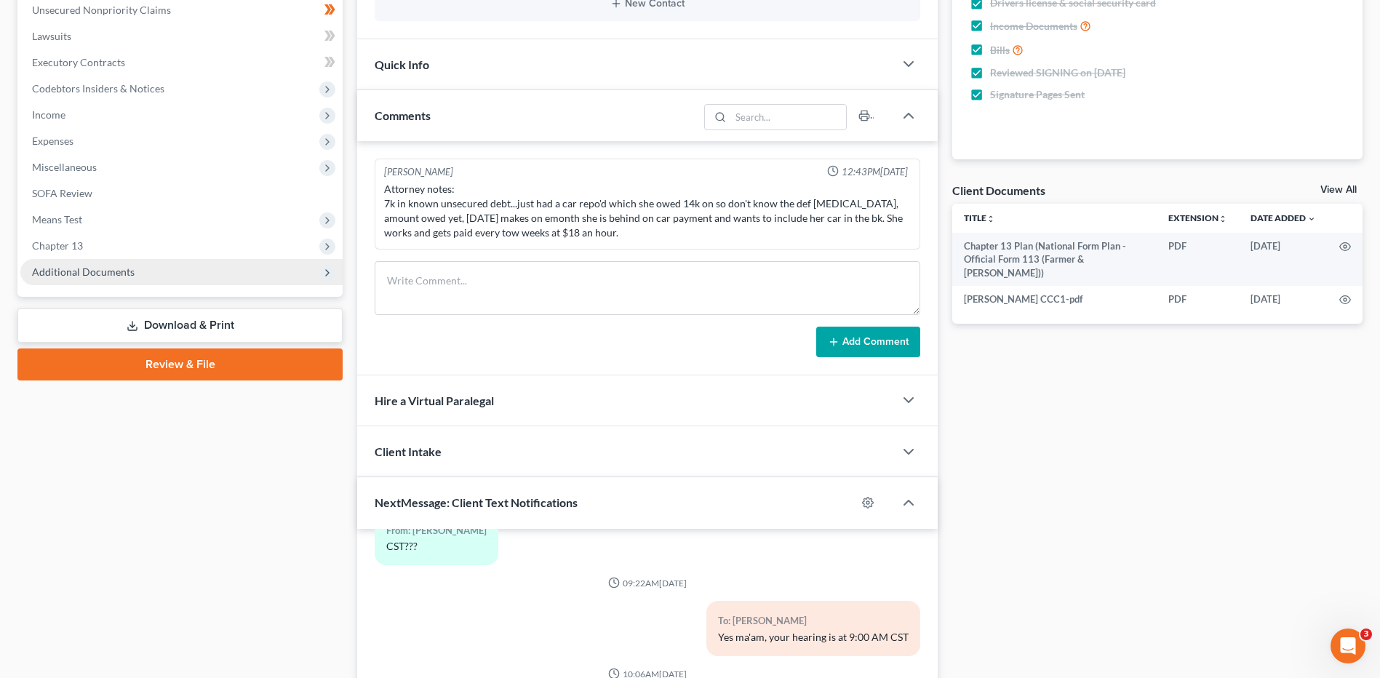
click at [113, 279] on span "Additional Documents" at bounding box center [181, 272] width 322 height 26
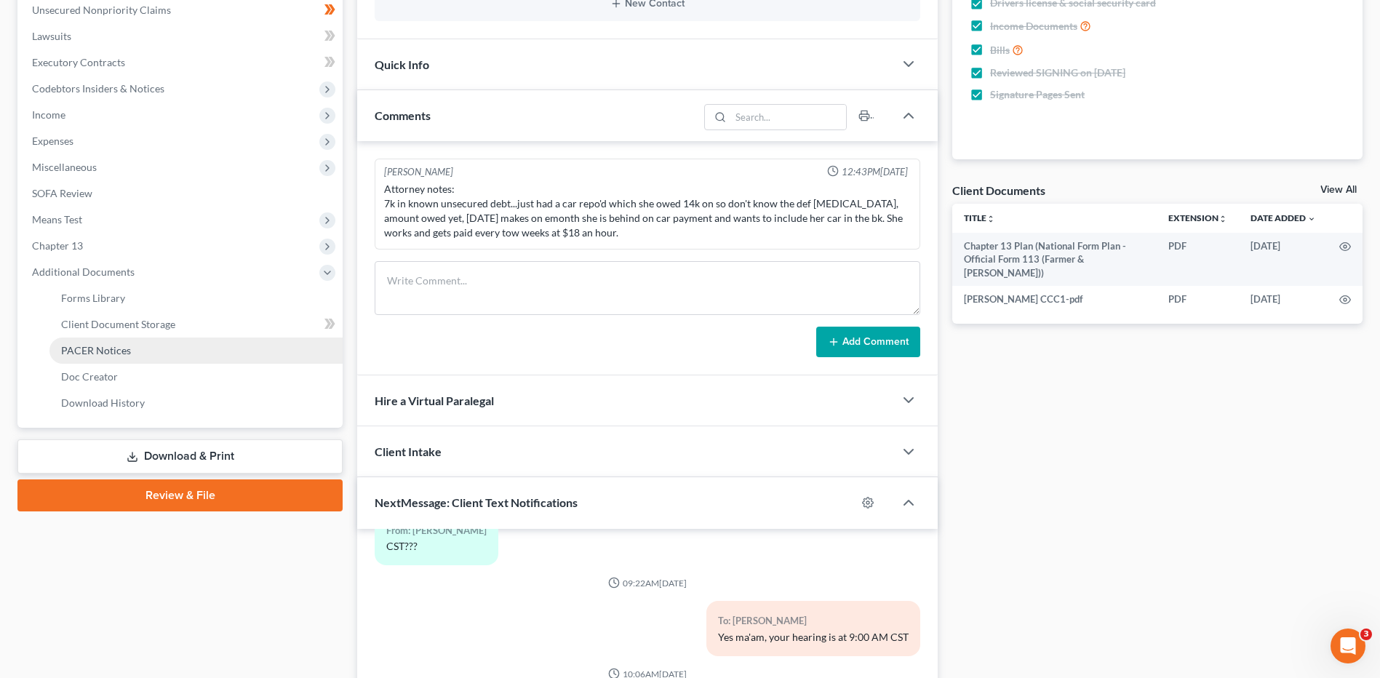
click at [93, 348] on span "PACER Notices" at bounding box center [96, 350] width 70 height 12
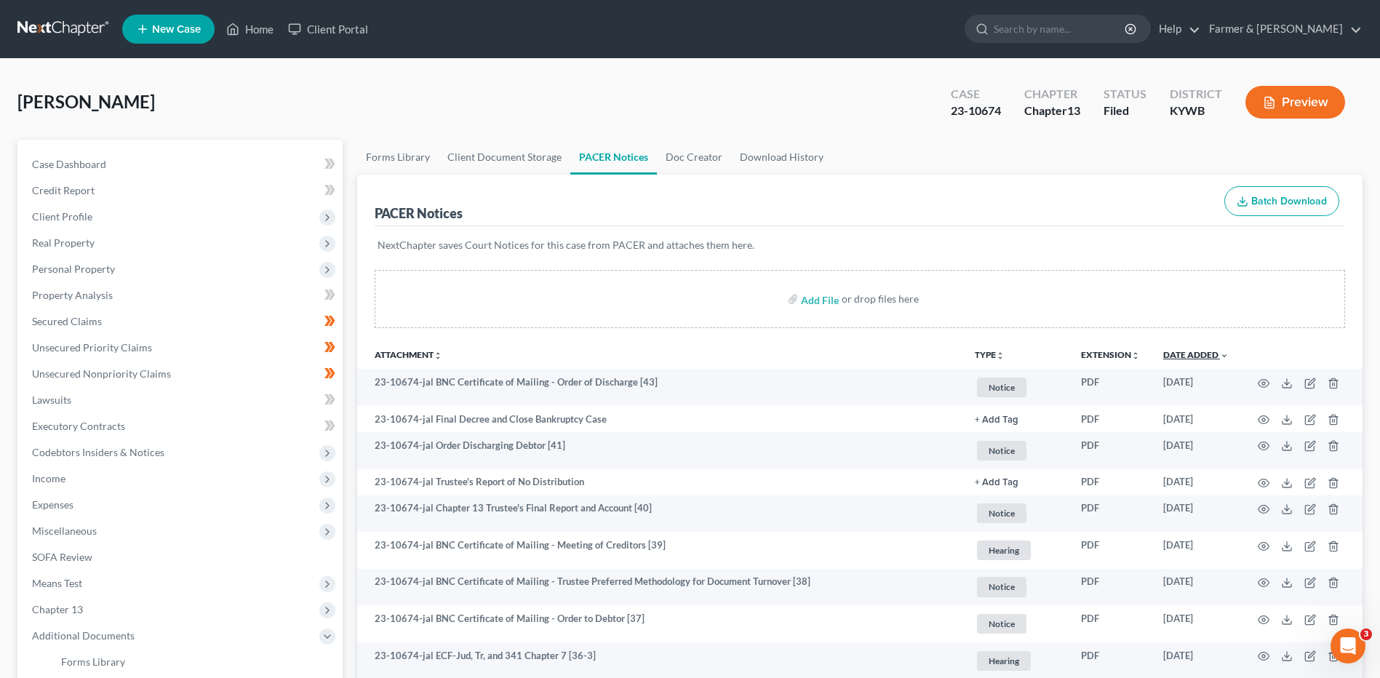
drag, startPoint x: 1198, startPoint y: 357, endPoint x: 1372, endPoint y: 370, distance: 174.3
click at [1198, 356] on link "Date Added unfold_more expand_more expand_less" at bounding box center [1195, 354] width 65 height 11
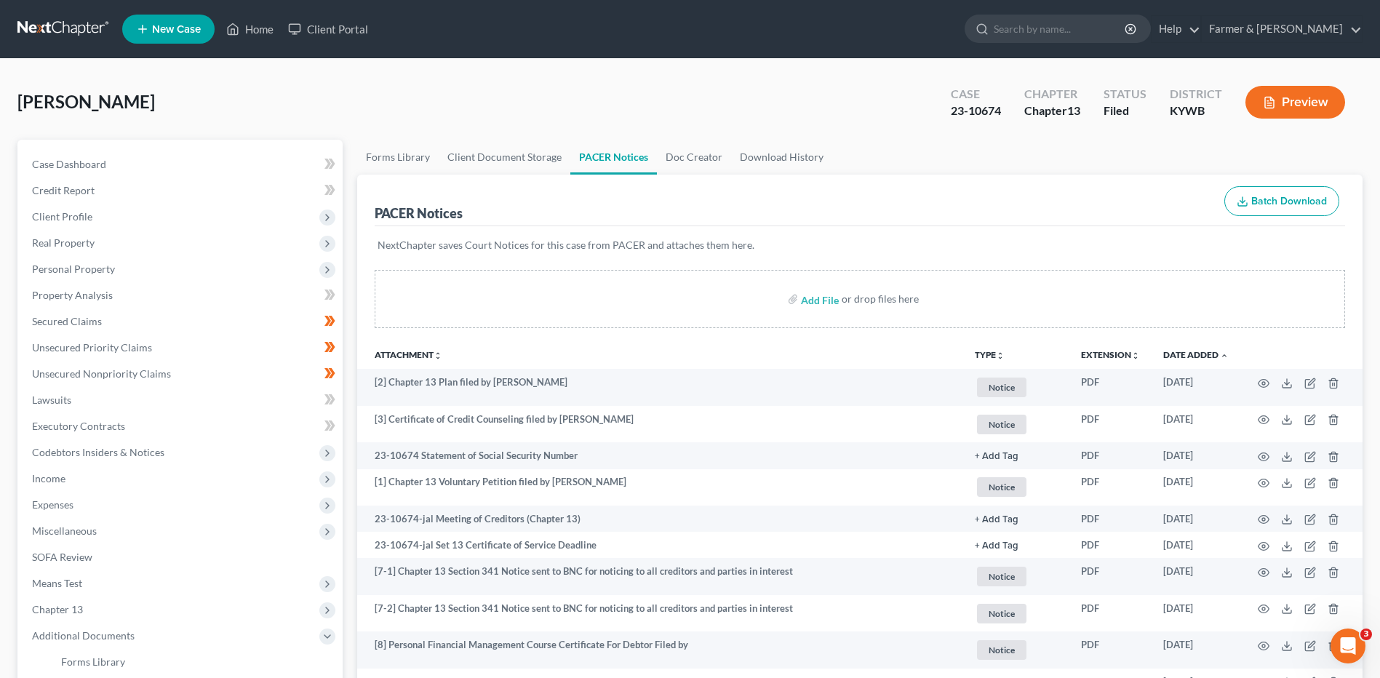
click at [73, 33] on link at bounding box center [63, 29] width 93 height 26
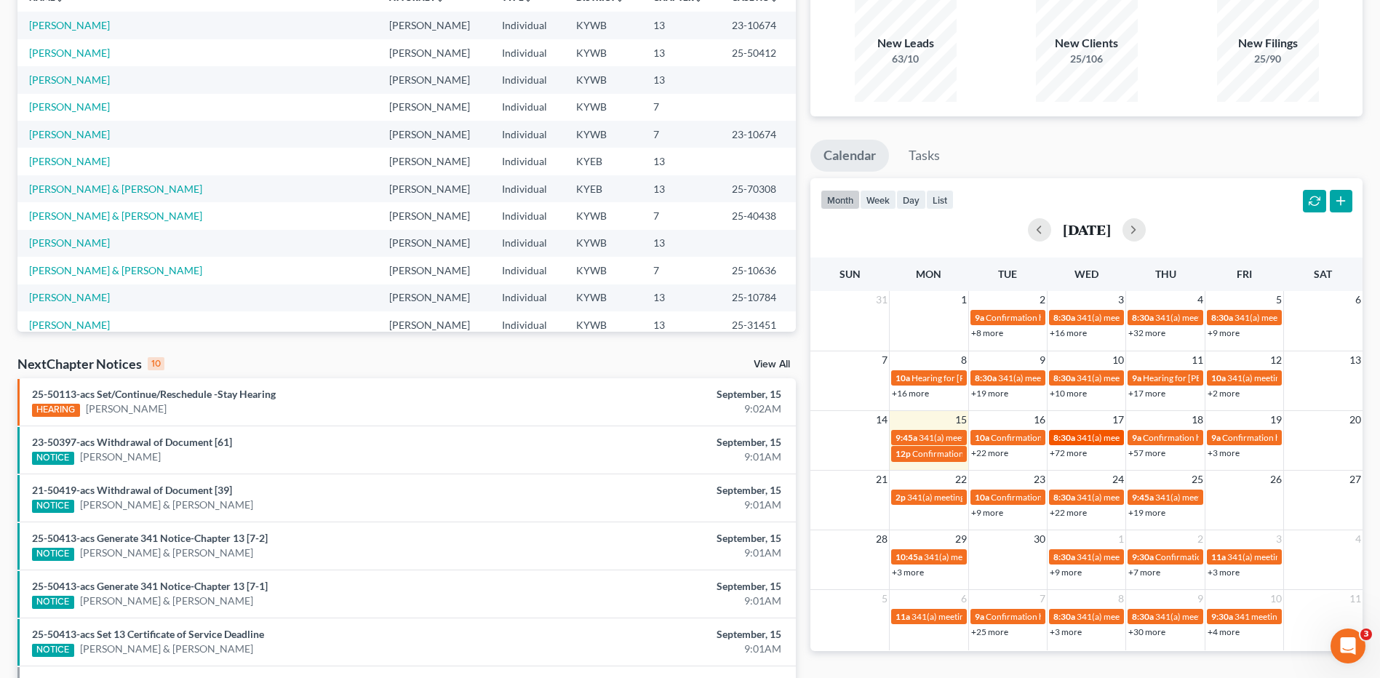
scroll to position [146, 0]
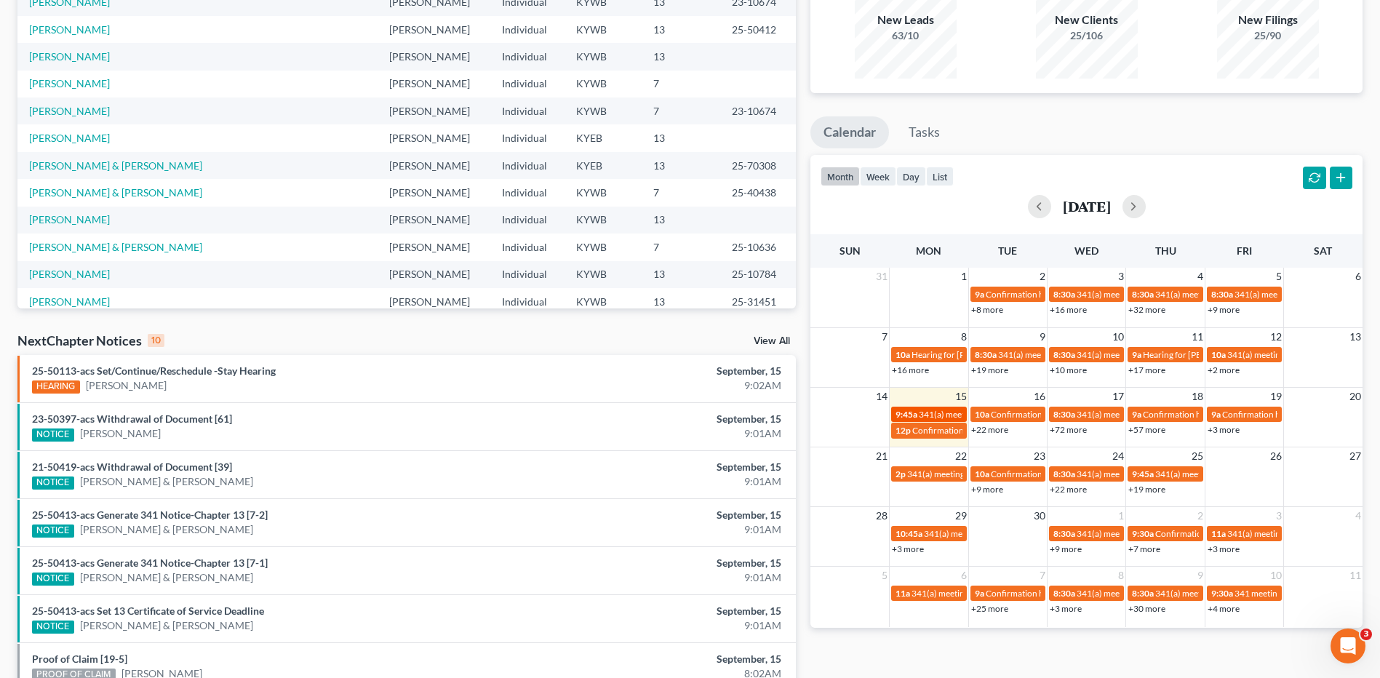
click at [941, 411] on span "341(a) meeting for [PERSON_NAME]" at bounding box center [989, 414] width 140 height 11
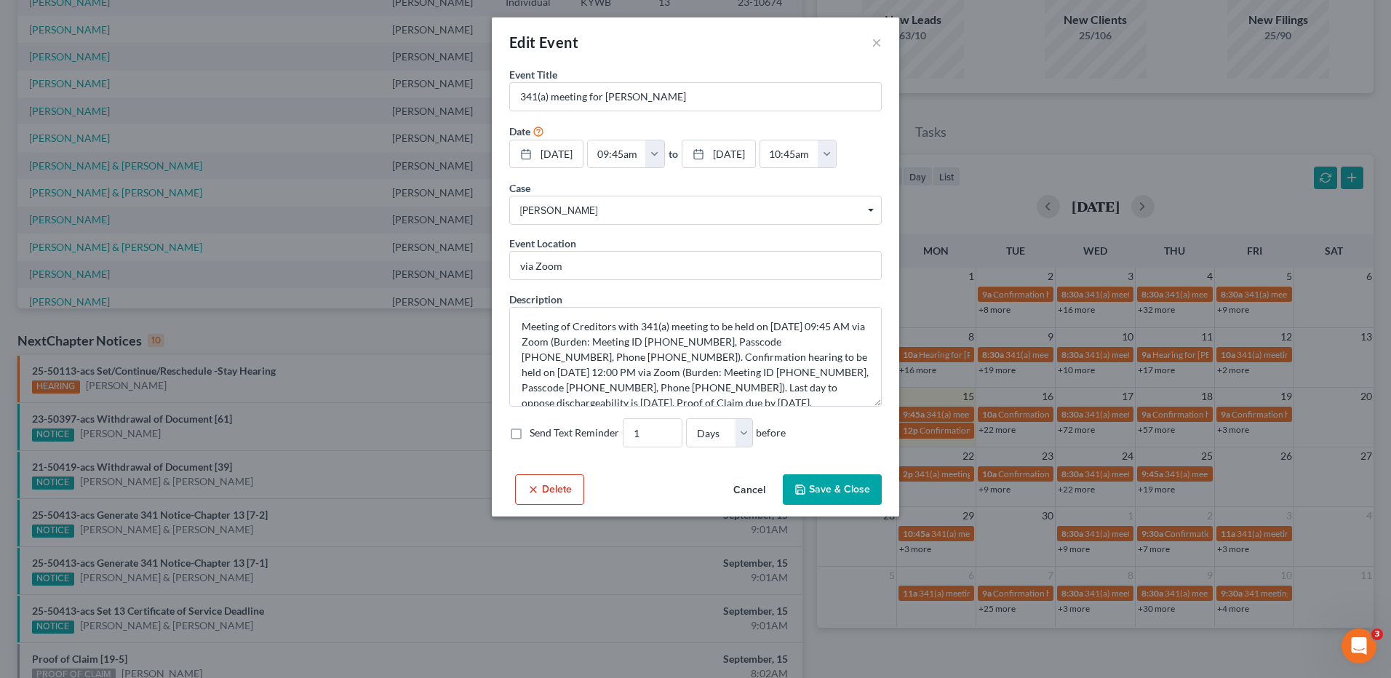
click at [763, 490] on button "Cancel" at bounding box center [749, 490] width 55 height 29
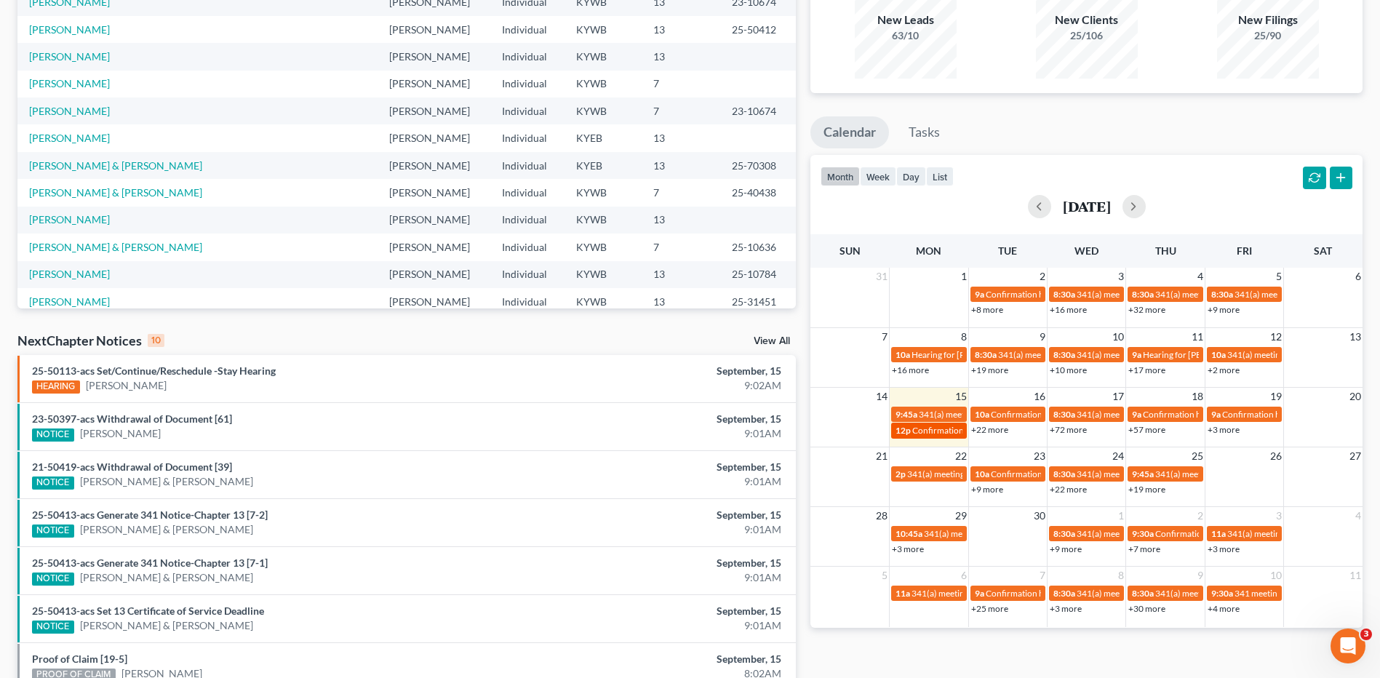
click at [938, 434] on span "Confirmation hearing for [PERSON_NAME] & [PERSON_NAME]" at bounding box center [1033, 430] width 242 height 11
select select "Days"
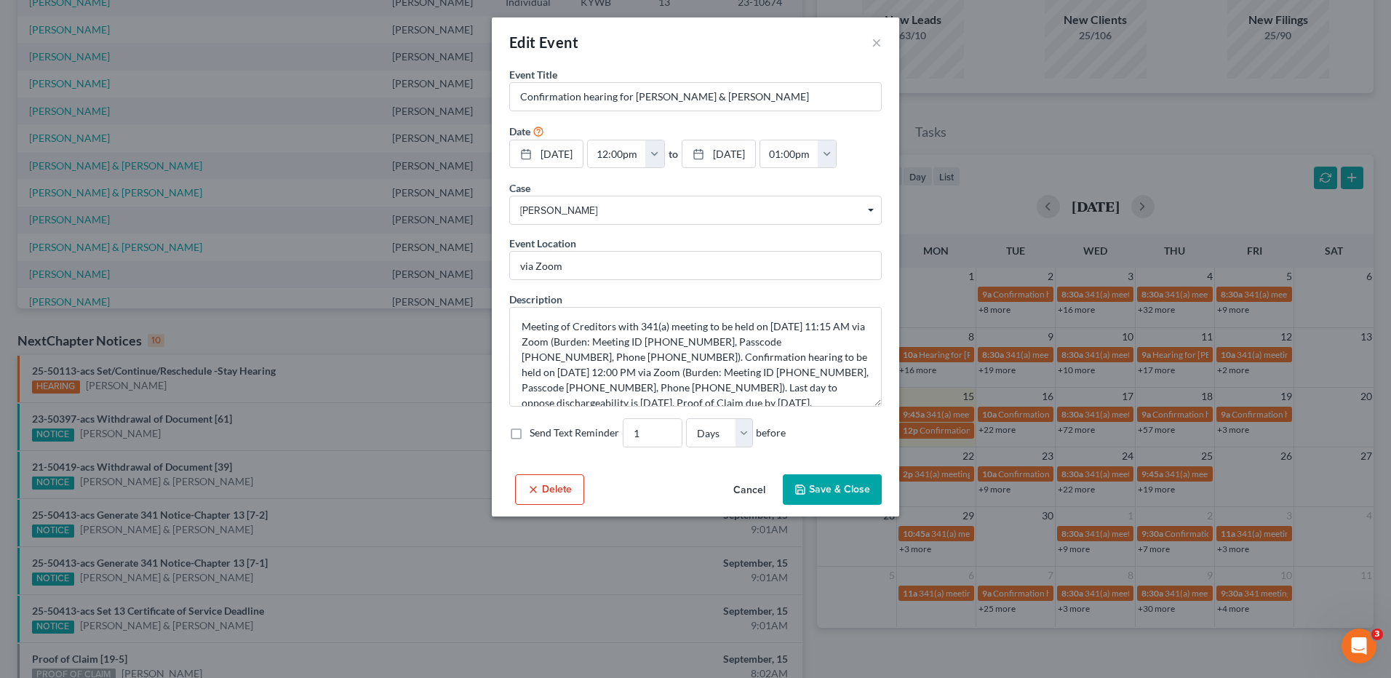
click at [751, 484] on button "Cancel" at bounding box center [749, 490] width 55 height 29
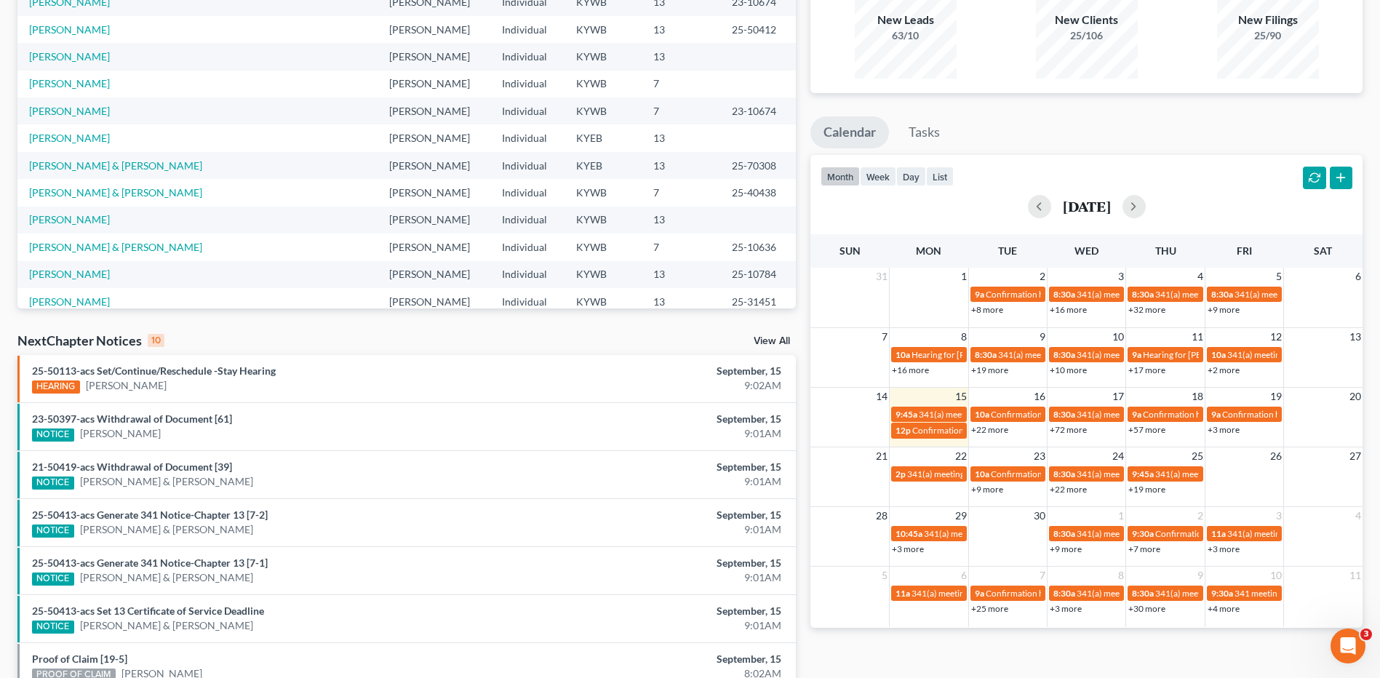
click at [1222, 429] on link "+3 more" at bounding box center [1224, 429] width 32 height 11
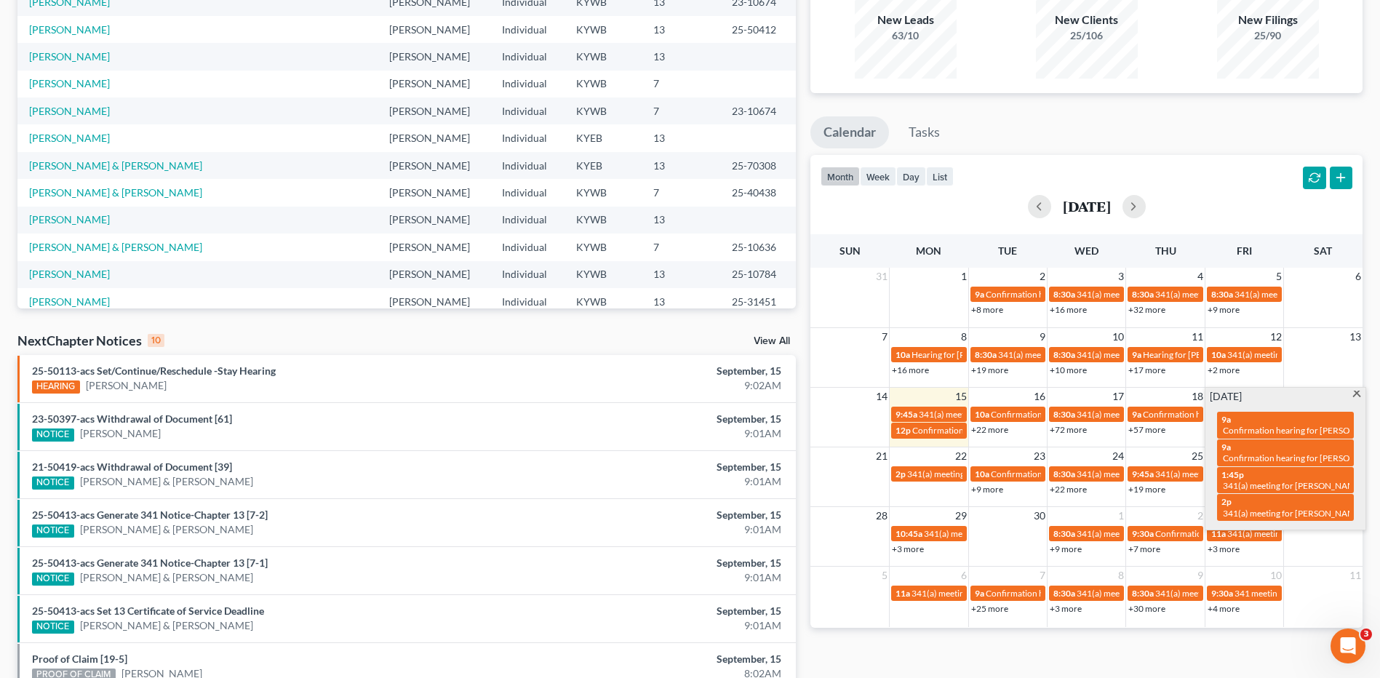
click at [1356, 394] on span at bounding box center [1357, 395] width 11 height 9
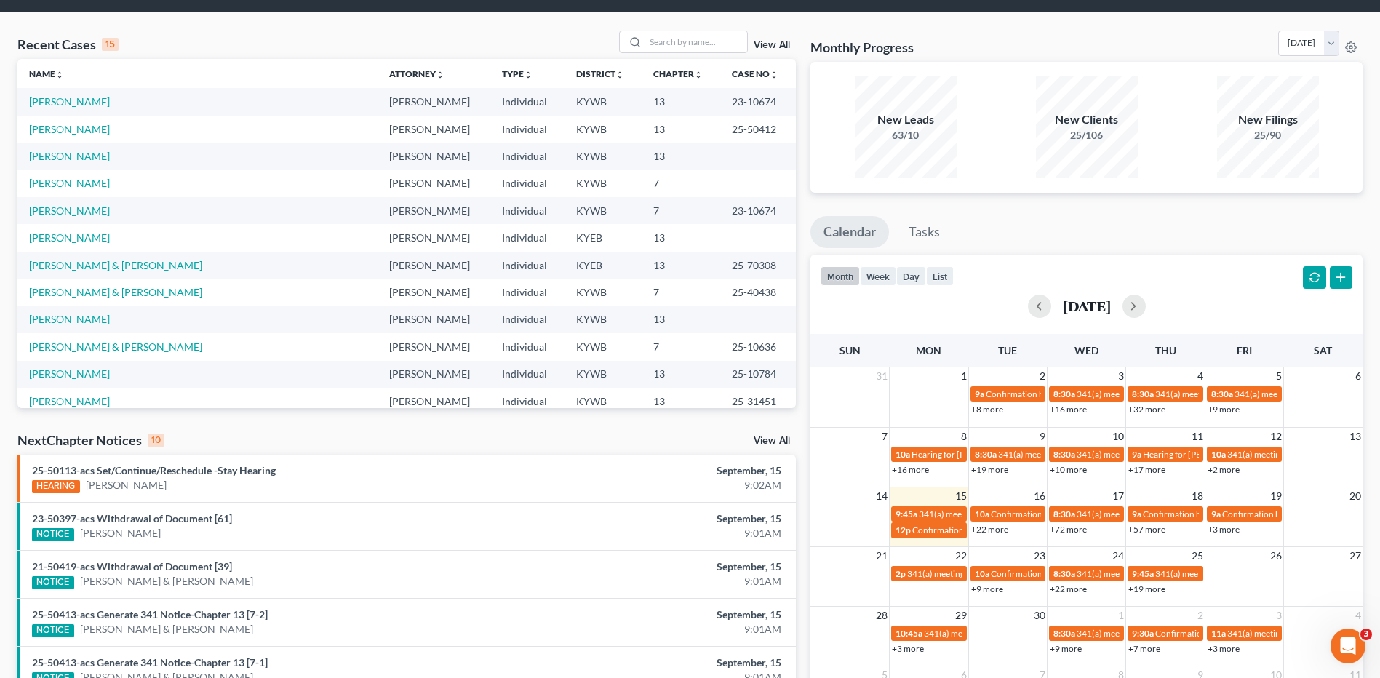
scroll to position [0, 0]
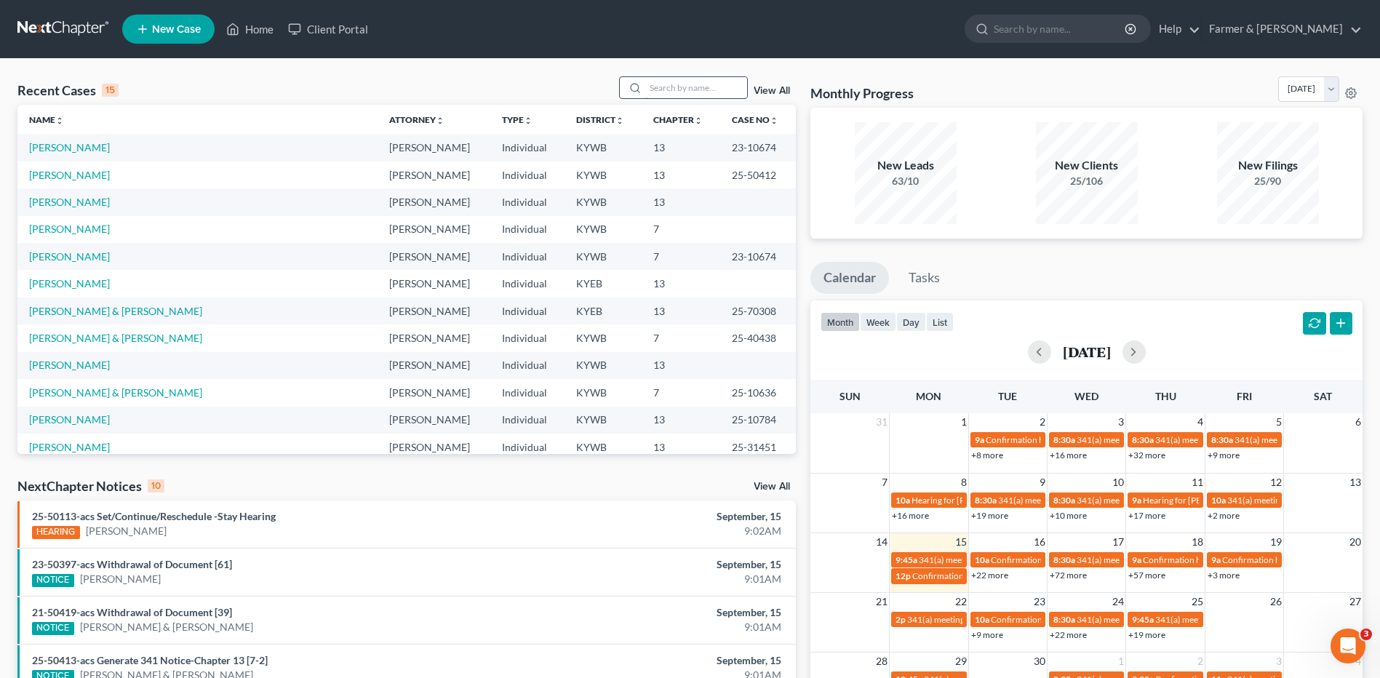
click at [723, 82] on input "search" at bounding box center [696, 87] width 102 height 21
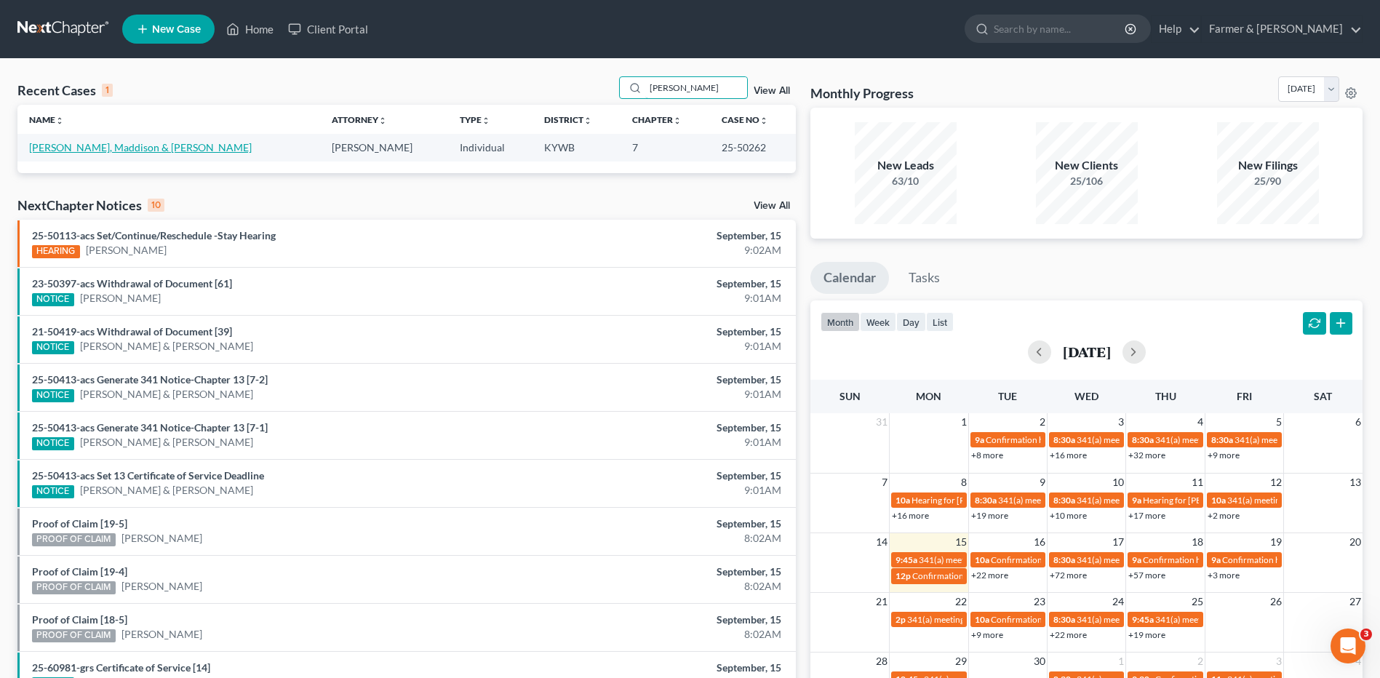
type input "[PERSON_NAME]"
click at [105, 147] on link "[PERSON_NAME], Maddison & [PERSON_NAME]" at bounding box center [140, 147] width 223 height 12
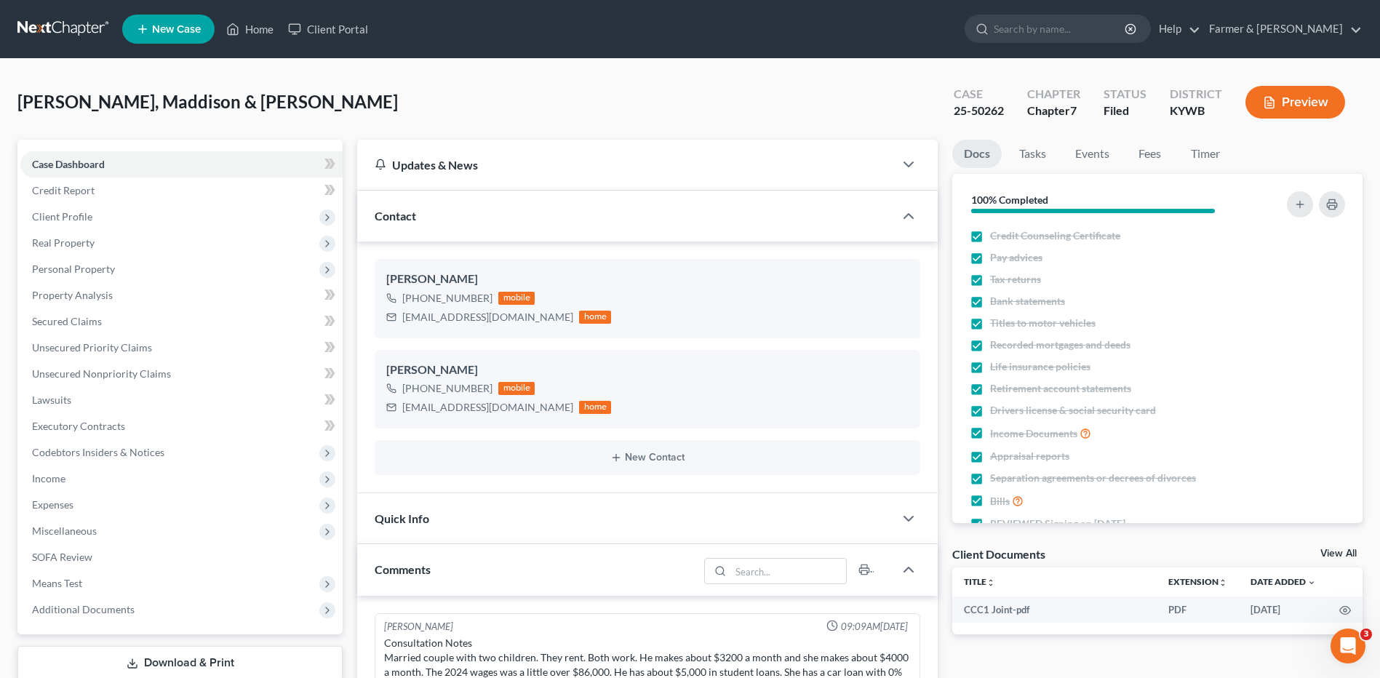
drag, startPoint x: 56, startPoint y: 30, endPoint x: 627, endPoint y: 44, distance: 571.3
click at [56, 30] on link at bounding box center [63, 29] width 93 height 26
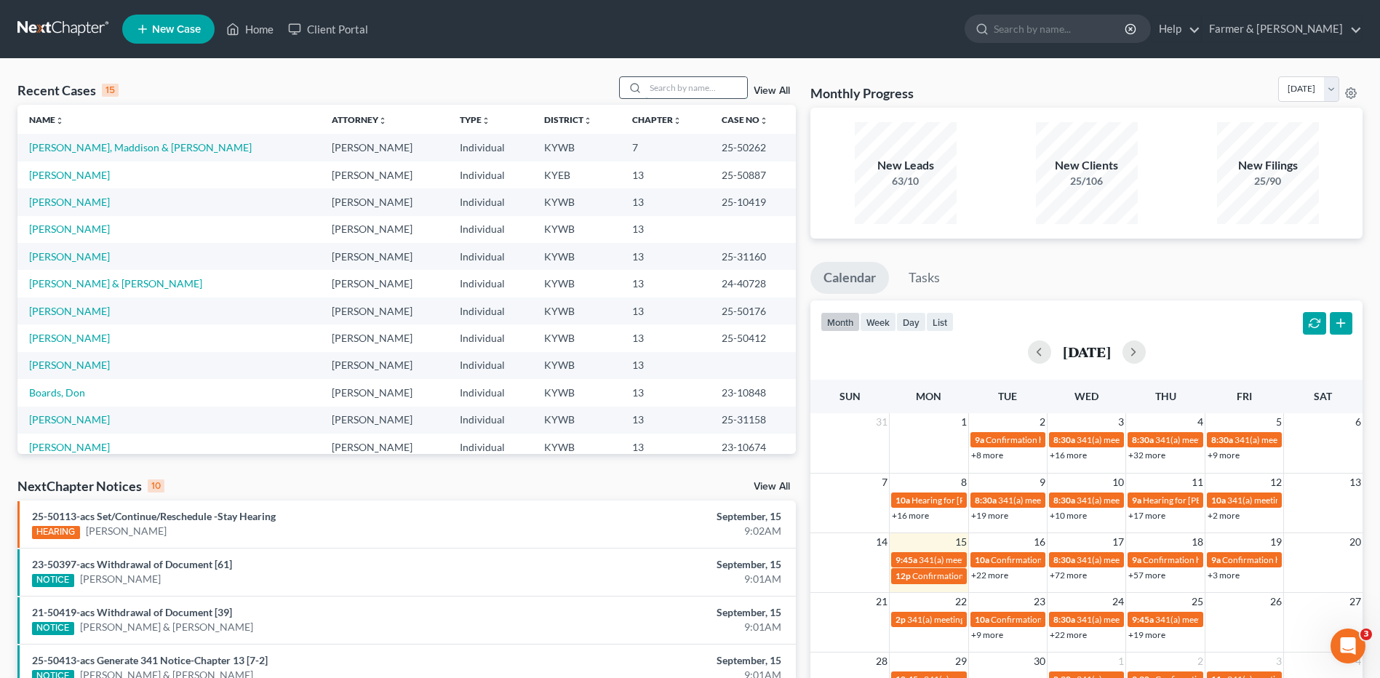
click at [664, 87] on input "search" at bounding box center [696, 87] width 102 height 21
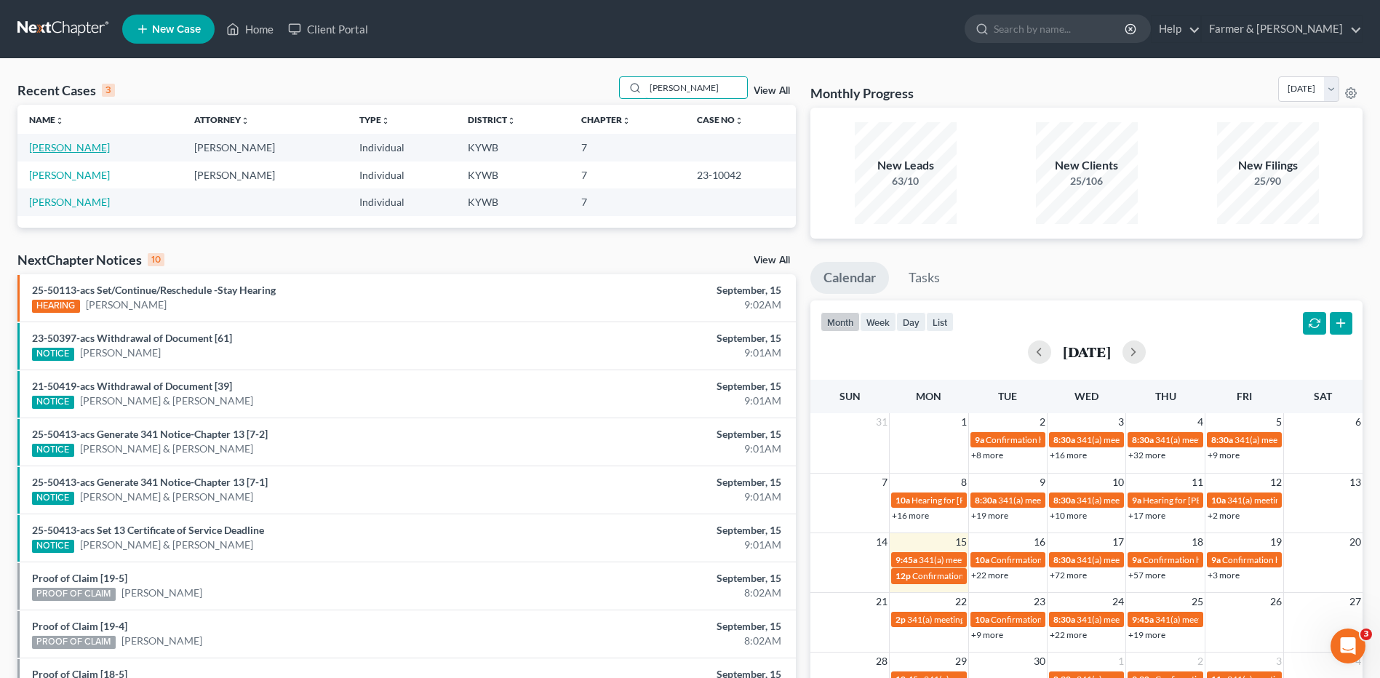
type input "[PERSON_NAME]"
click at [84, 149] on link "[PERSON_NAME]" at bounding box center [69, 147] width 81 height 12
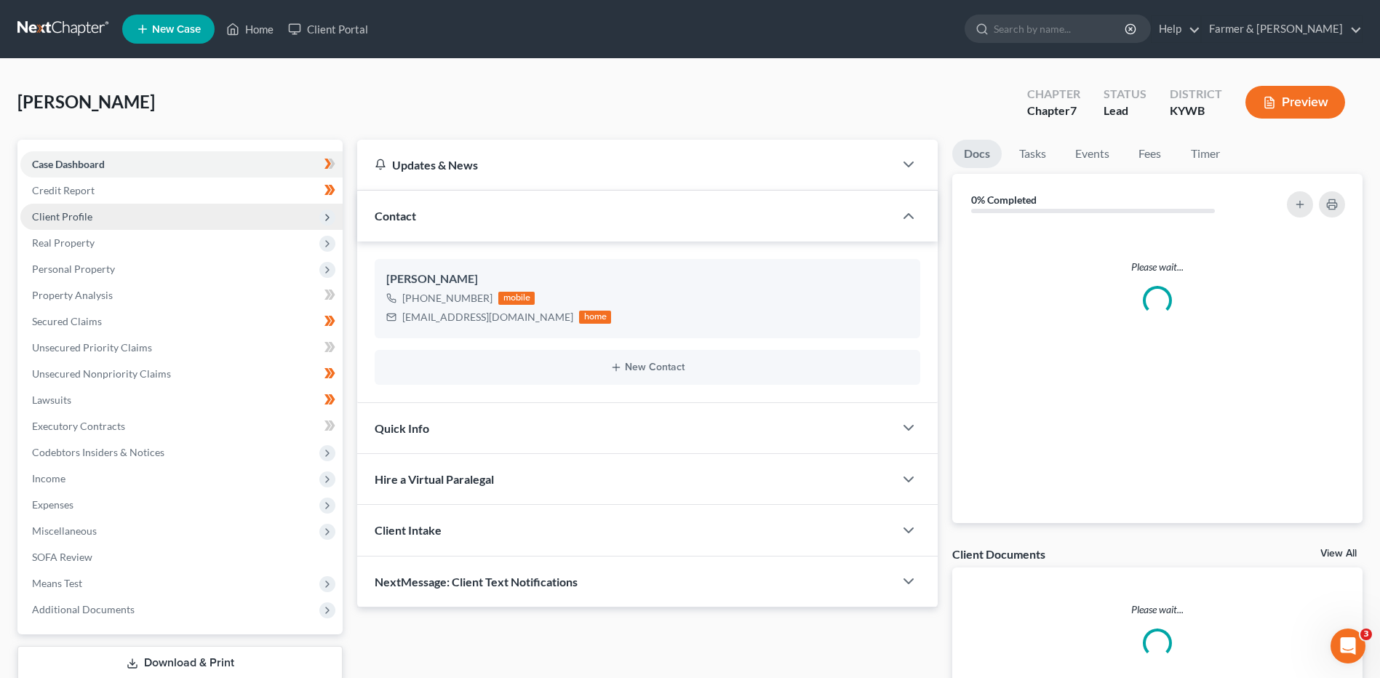
click at [89, 213] on span "Client Profile" at bounding box center [62, 216] width 60 height 12
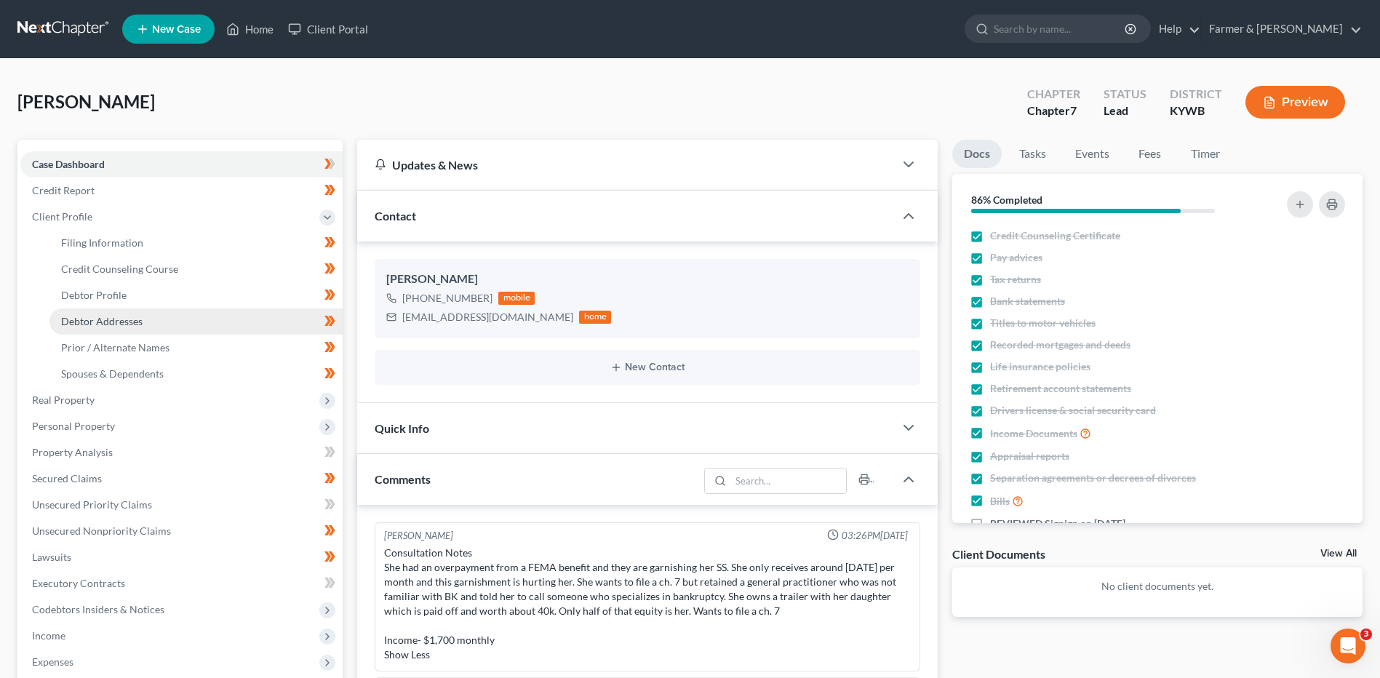
scroll to position [56, 0]
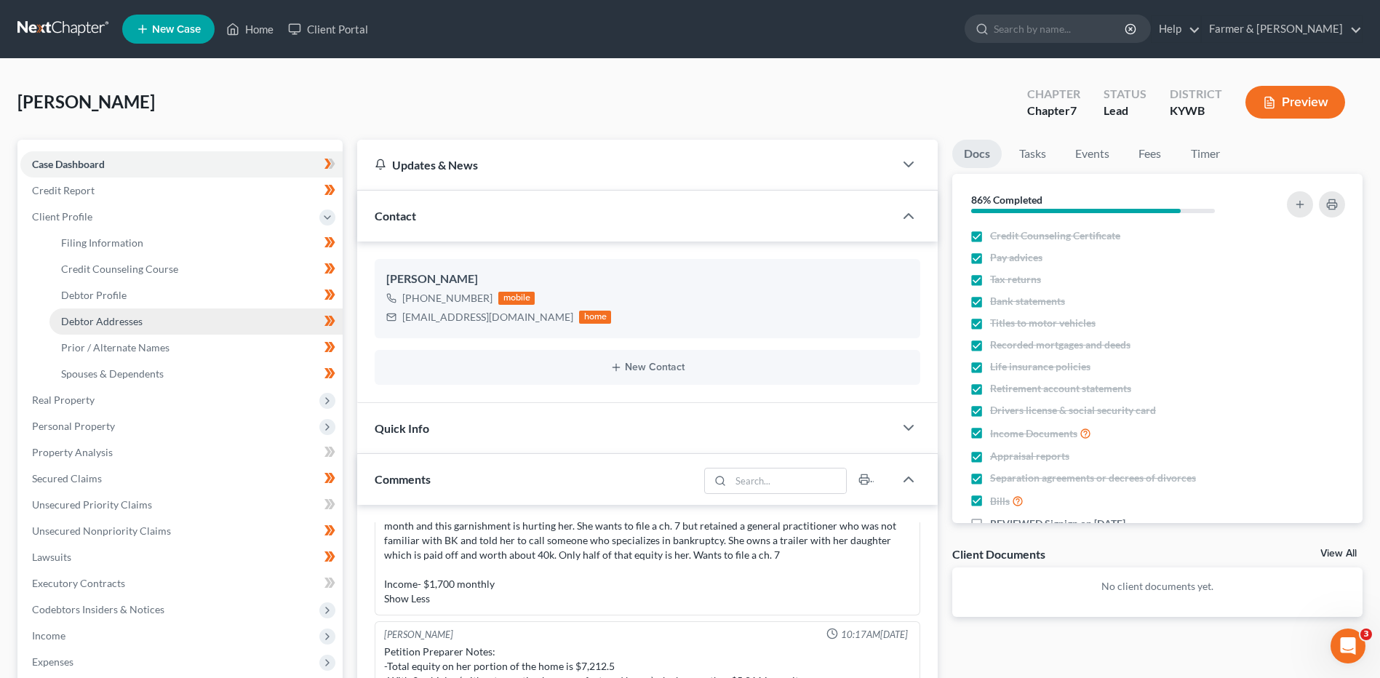
click at [127, 324] on span "Debtor Addresses" at bounding box center [101, 321] width 81 height 12
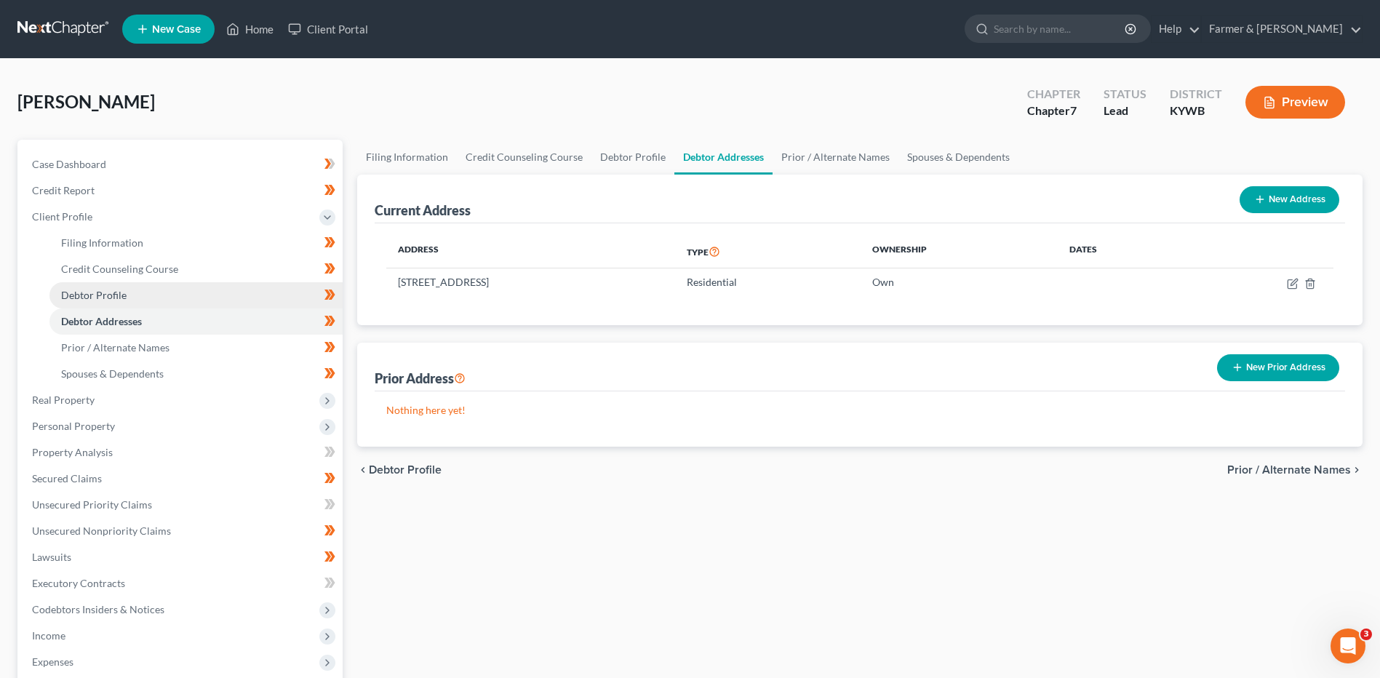
click at [126, 296] on link "Debtor Profile" at bounding box center [195, 295] width 293 height 26
select select "4"
select select "2"
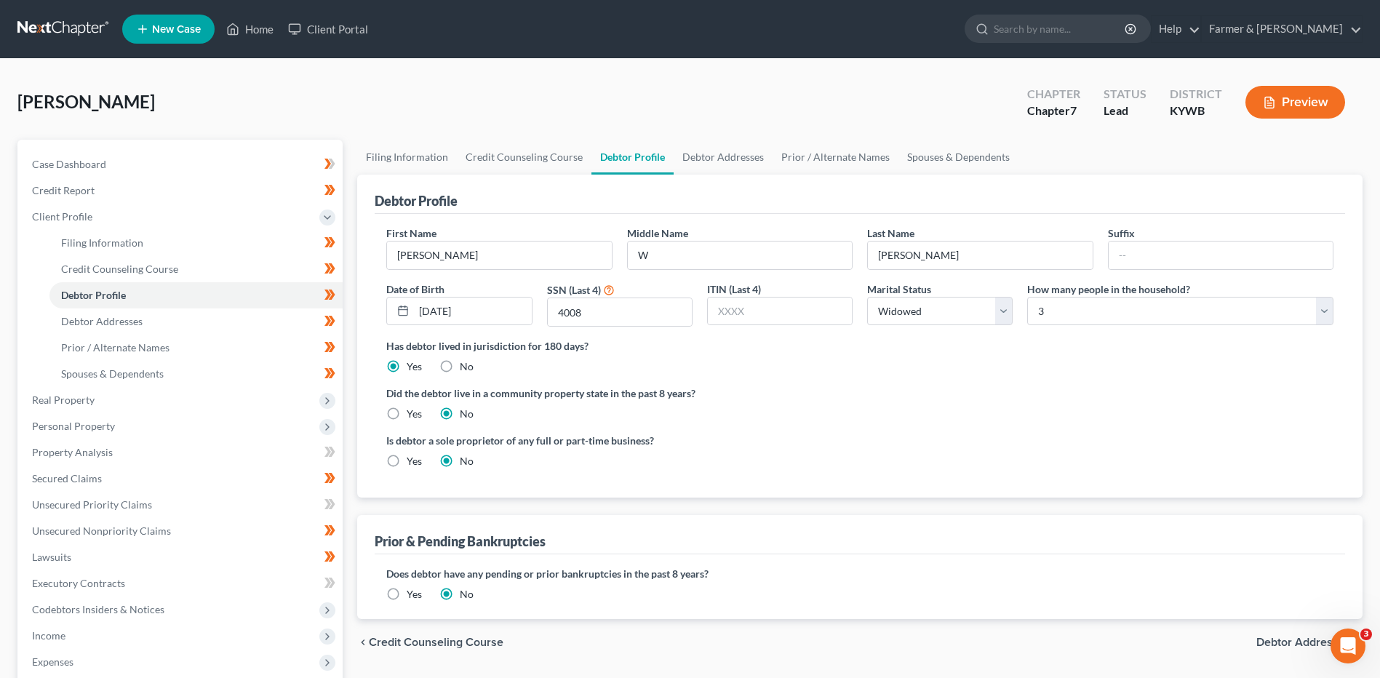
drag, startPoint x: 44, startPoint y: 26, endPoint x: 87, endPoint y: 11, distance: 45.6
click at [44, 26] on link at bounding box center [63, 29] width 93 height 26
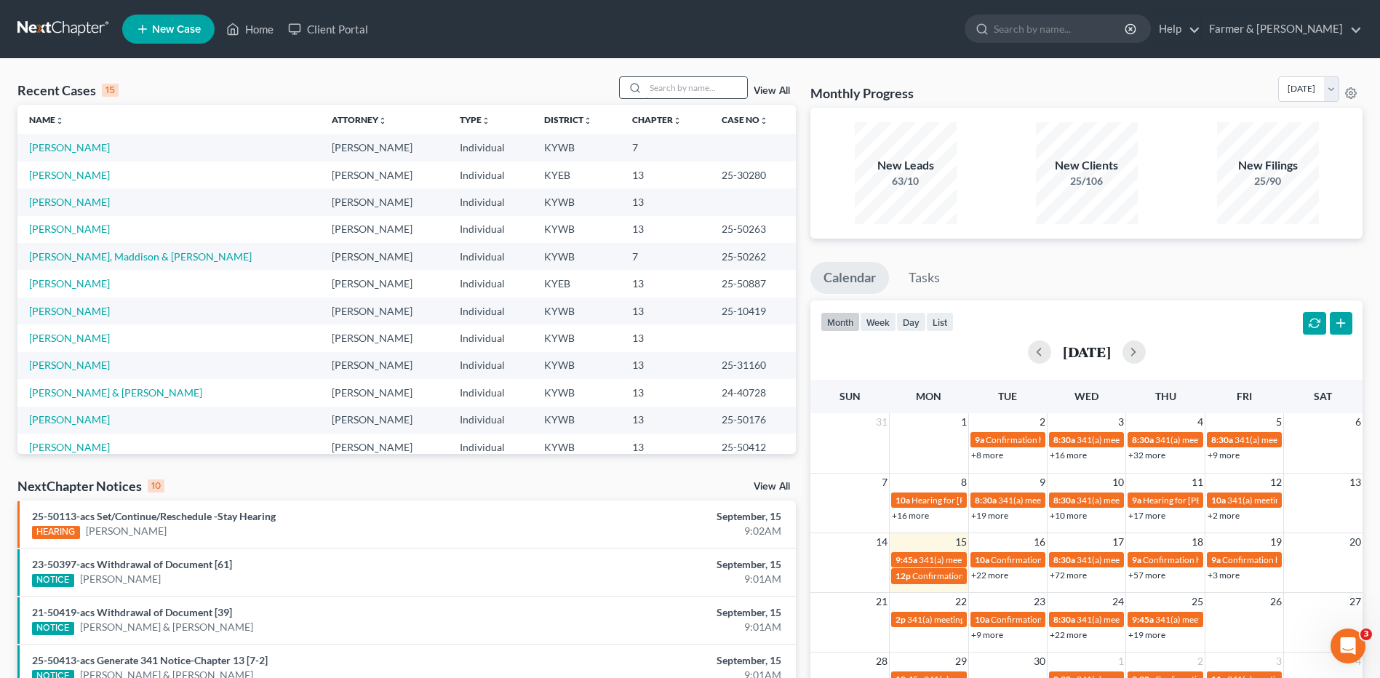
click at [677, 88] on input "search" at bounding box center [696, 87] width 102 height 21
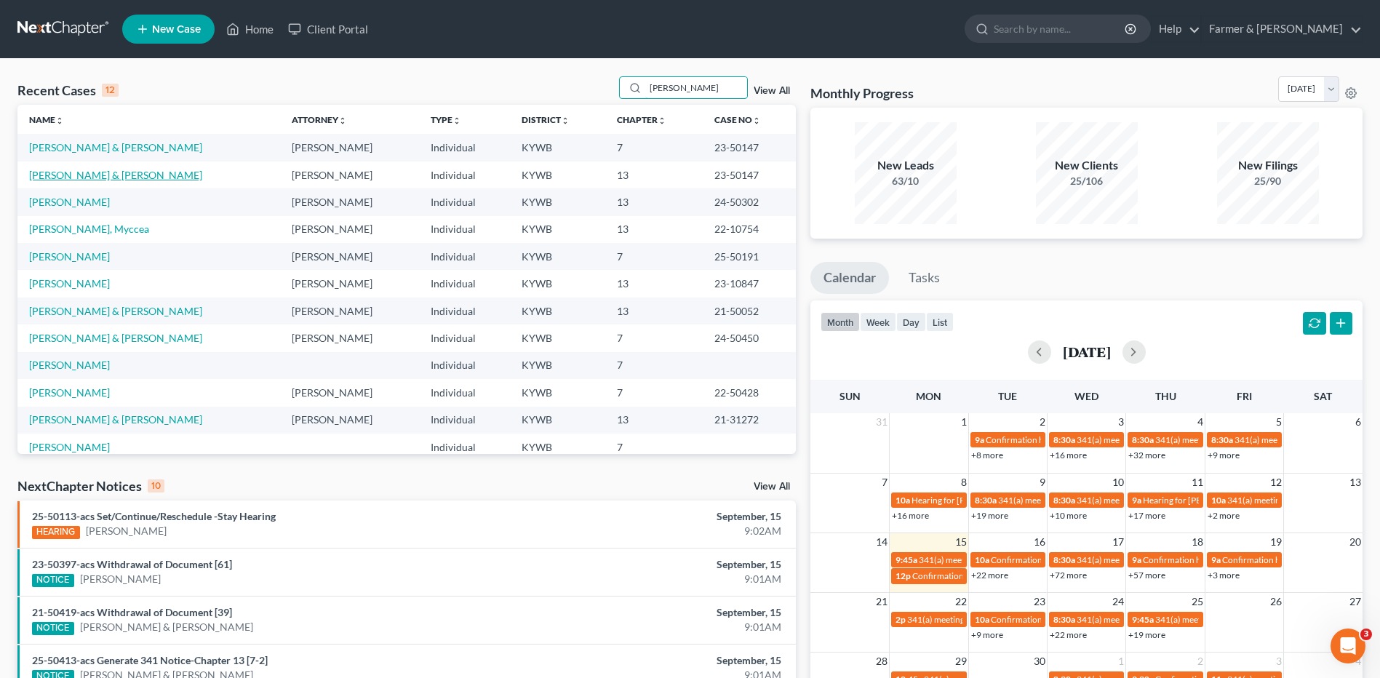
type input "[PERSON_NAME]"
click at [101, 175] on link "[PERSON_NAME] & [PERSON_NAME]" at bounding box center [115, 175] width 173 height 12
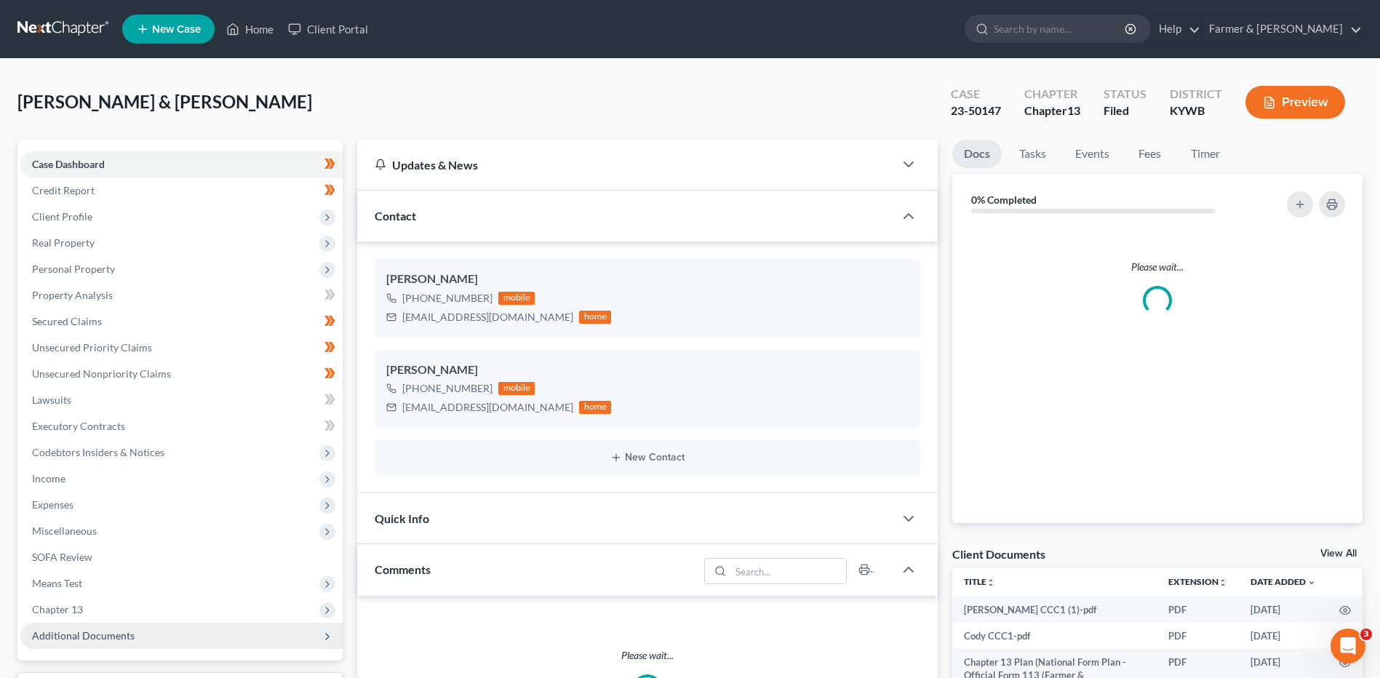
click at [84, 623] on span "Additional Documents" at bounding box center [181, 636] width 322 height 26
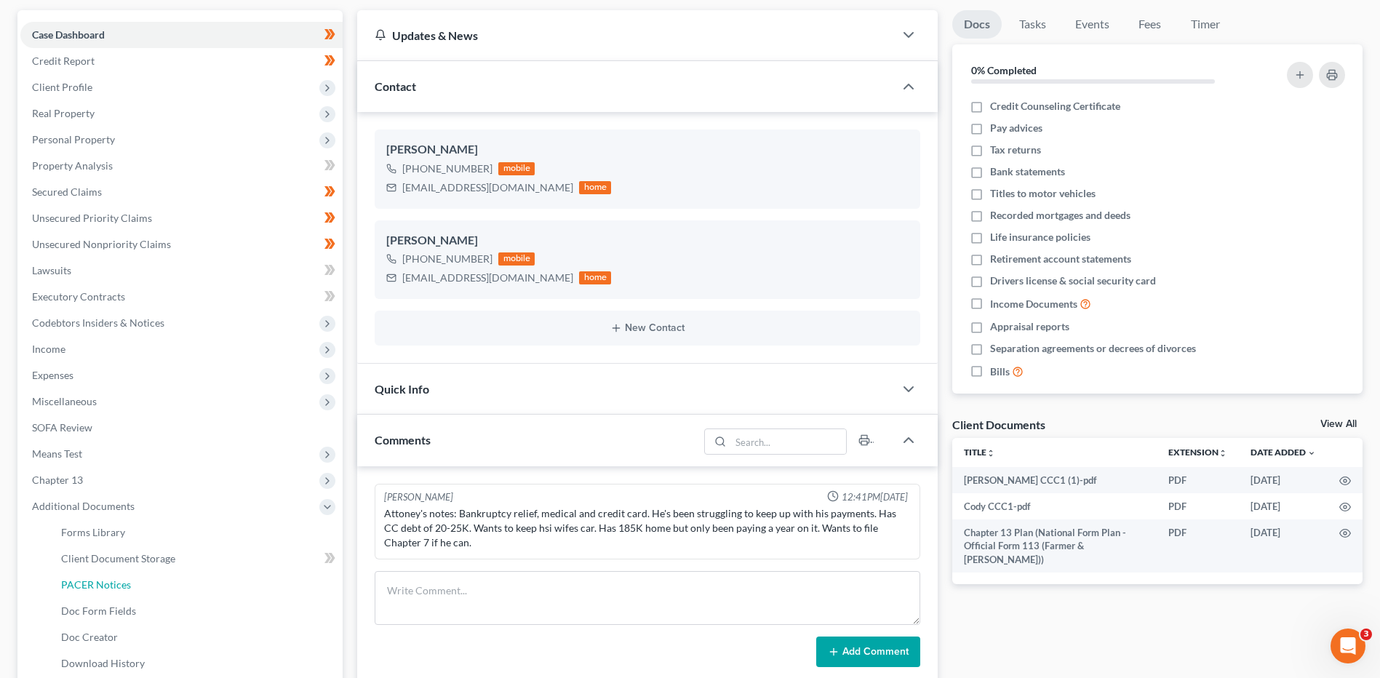
click at [115, 578] on span "PACER Notices" at bounding box center [96, 584] width 70 height 12
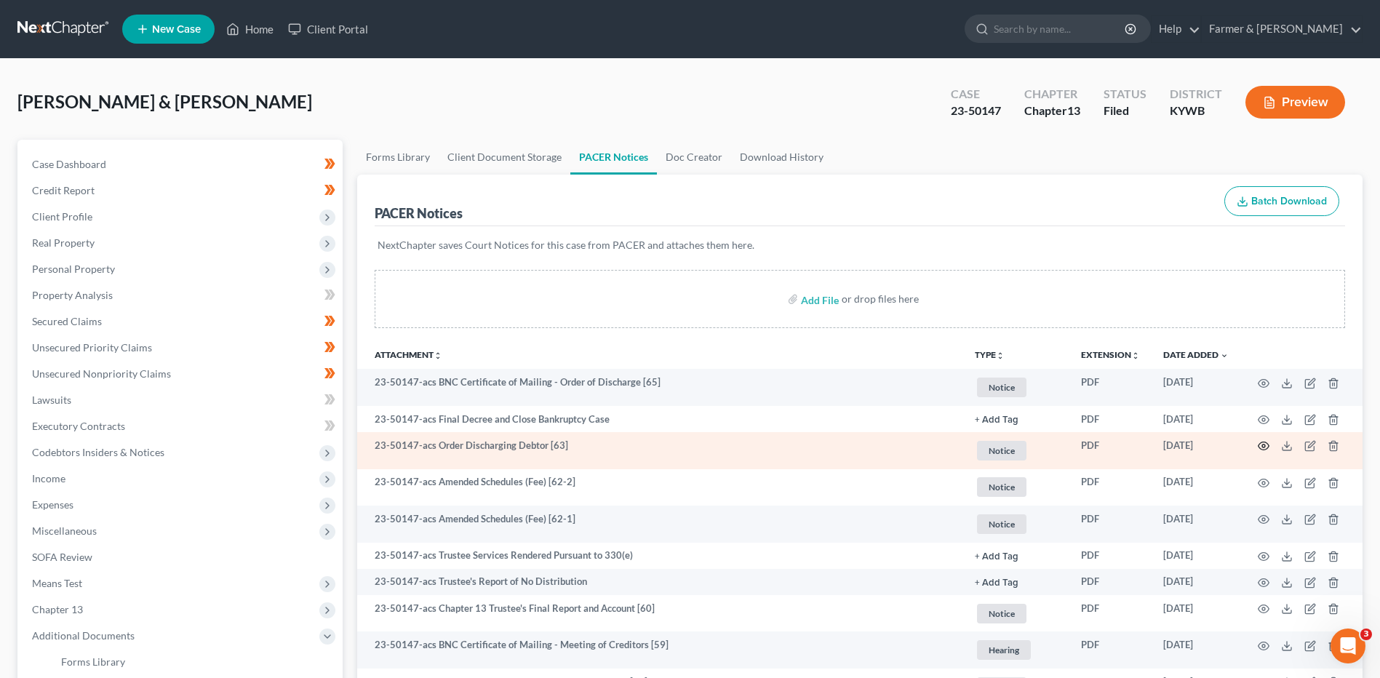
click at [1261, 447] on icon "button" at bounding box center [1264, 446] width 12 height 12
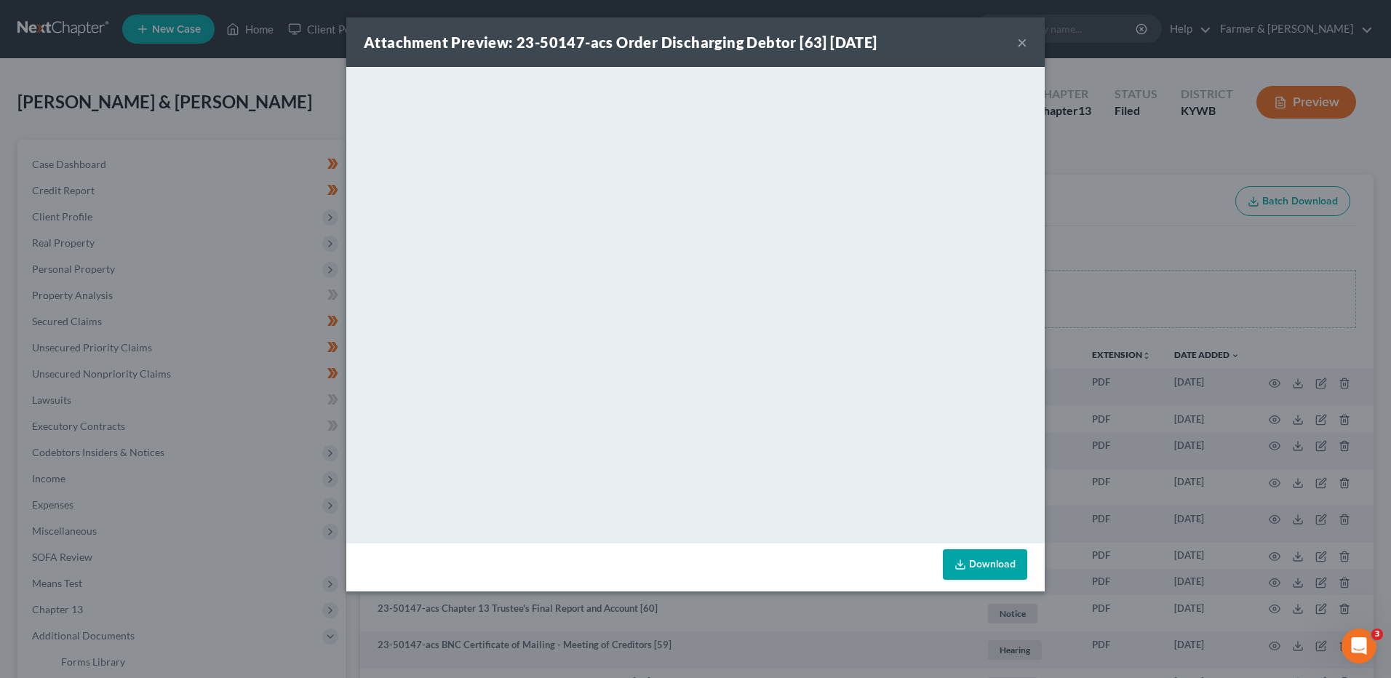
click at [1020, 42] on button "×" at bounding box center [1022, 41] width 10 height 17
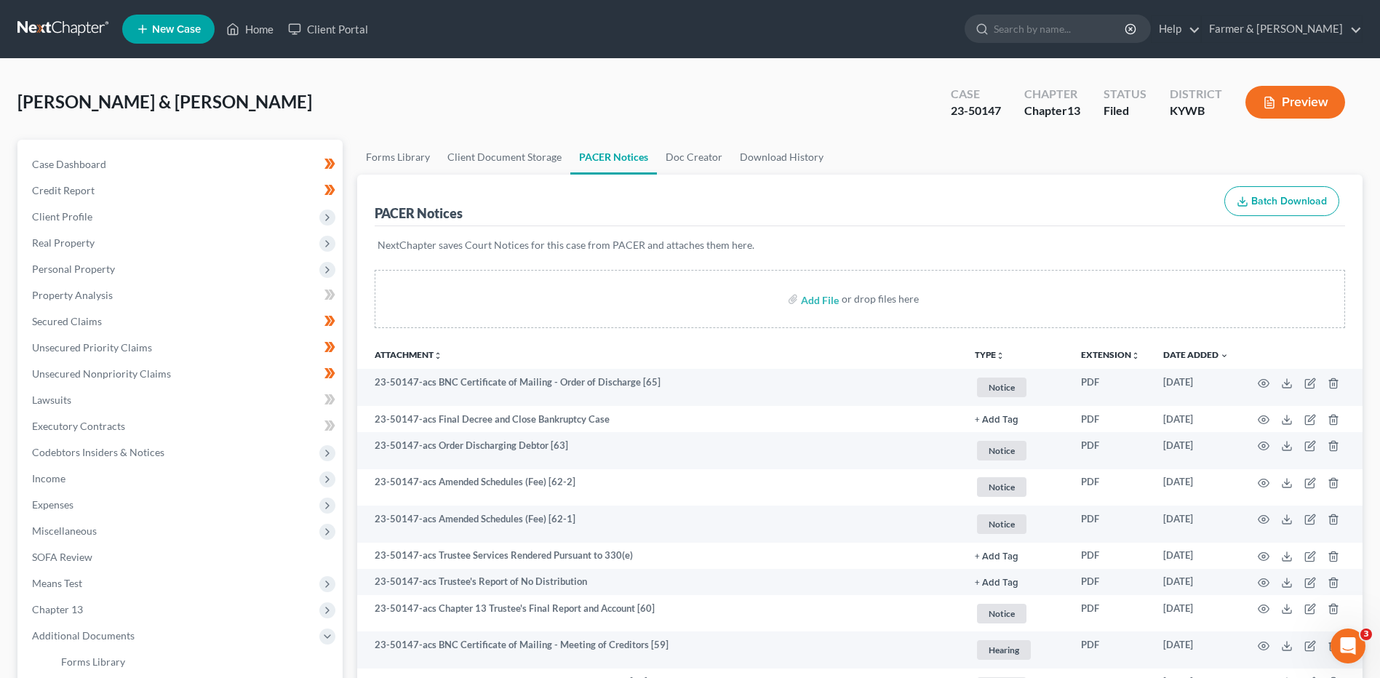
drag, startPoint x: 34, startPoint y: 30, endPoint x: 929, endPoint y: 33, distance: 894.8
click at [34, 30] on link at bounding box center [63, 29] width 93 height 26
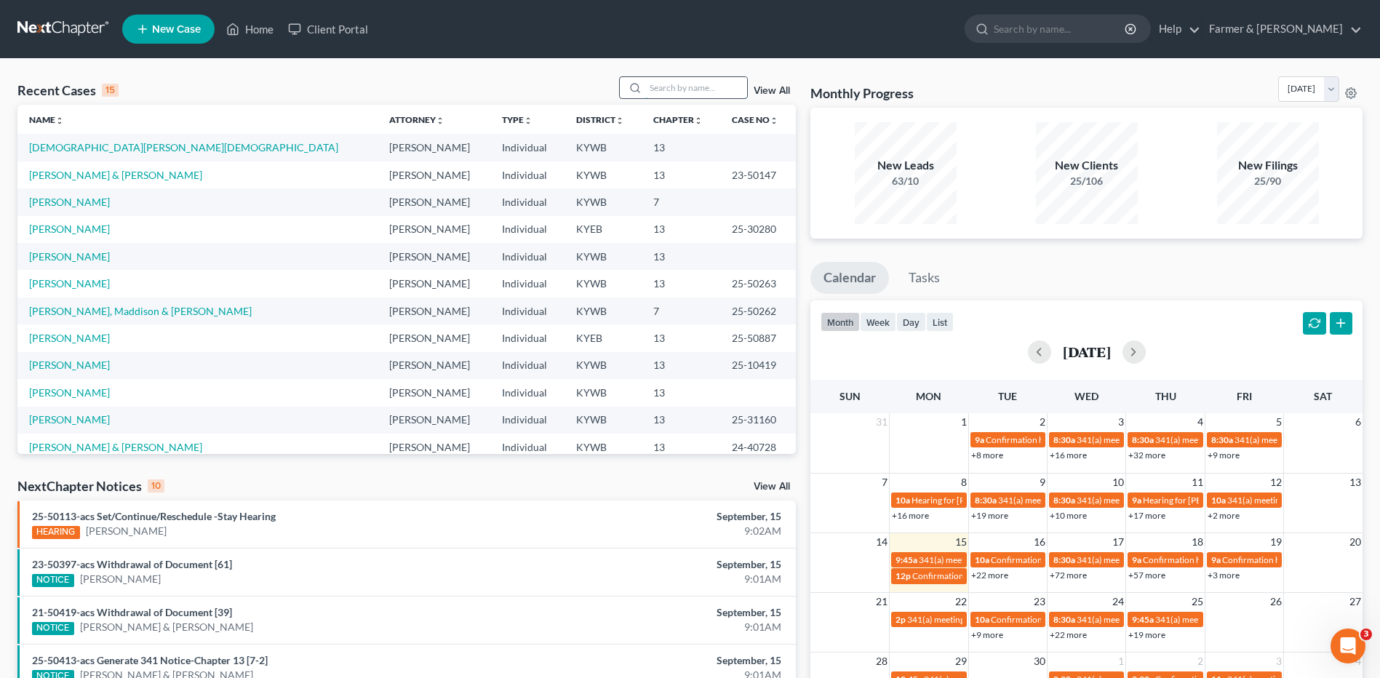
click at [693, 85] on input "search" at bounding box center [696, 87] width 102 height 21
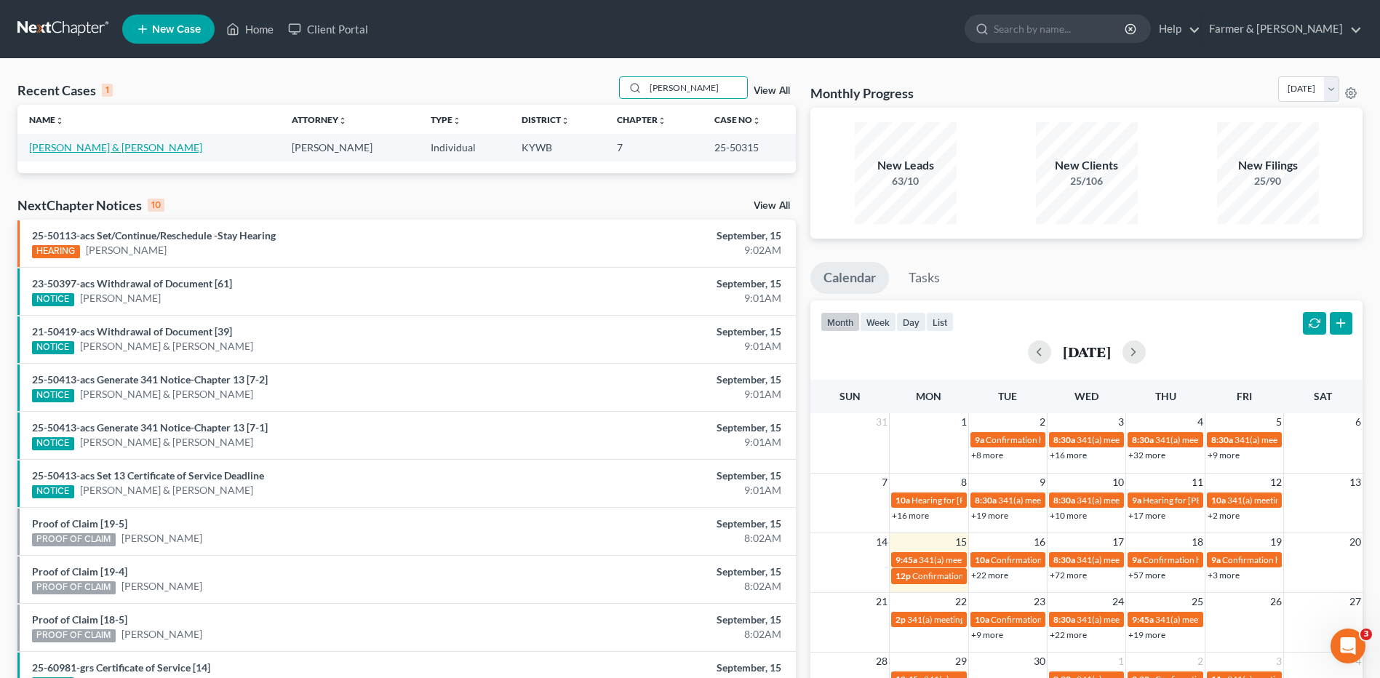
type input "[PERSON_NAME]"
click at [113, 146] on link "[PERSON_NAME] & [PERSON_NAME]" at bounding box center [115, 147] width 173 height 12
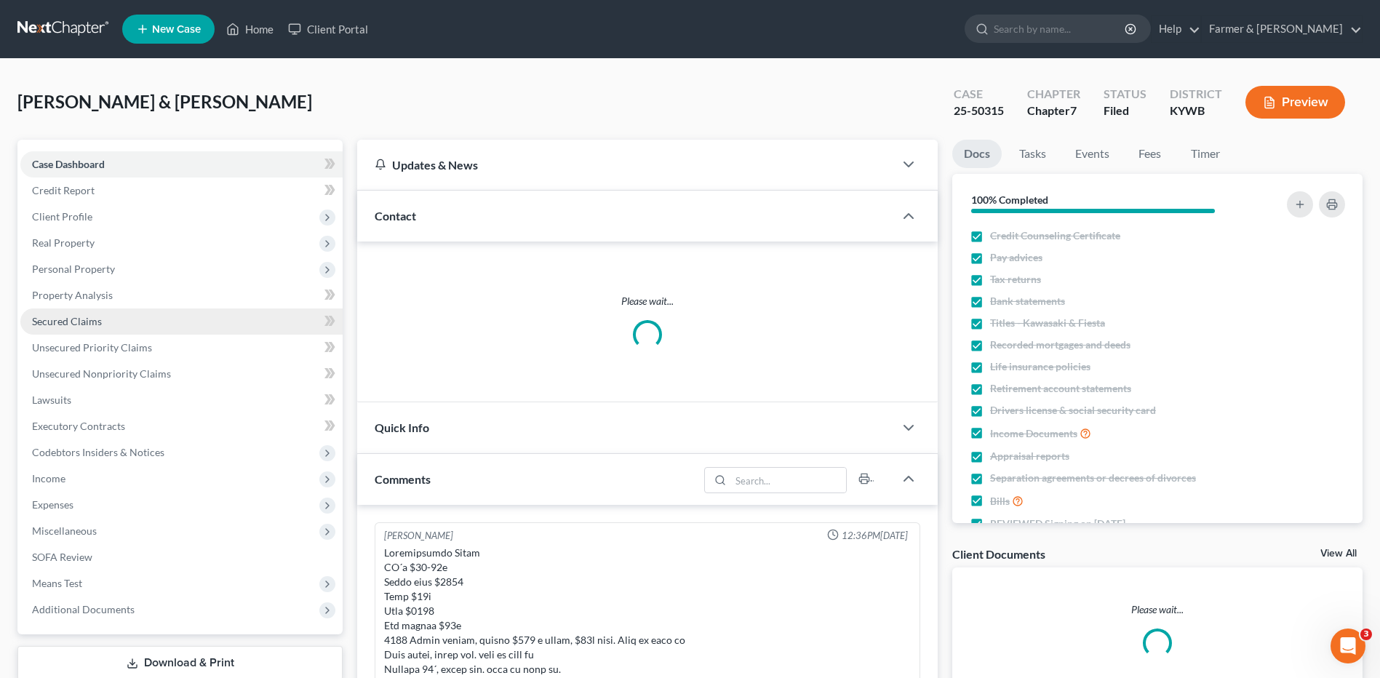
click at [88, 324] on span "Secured Claims" at bounding box center [67, 321] width 70 height 12
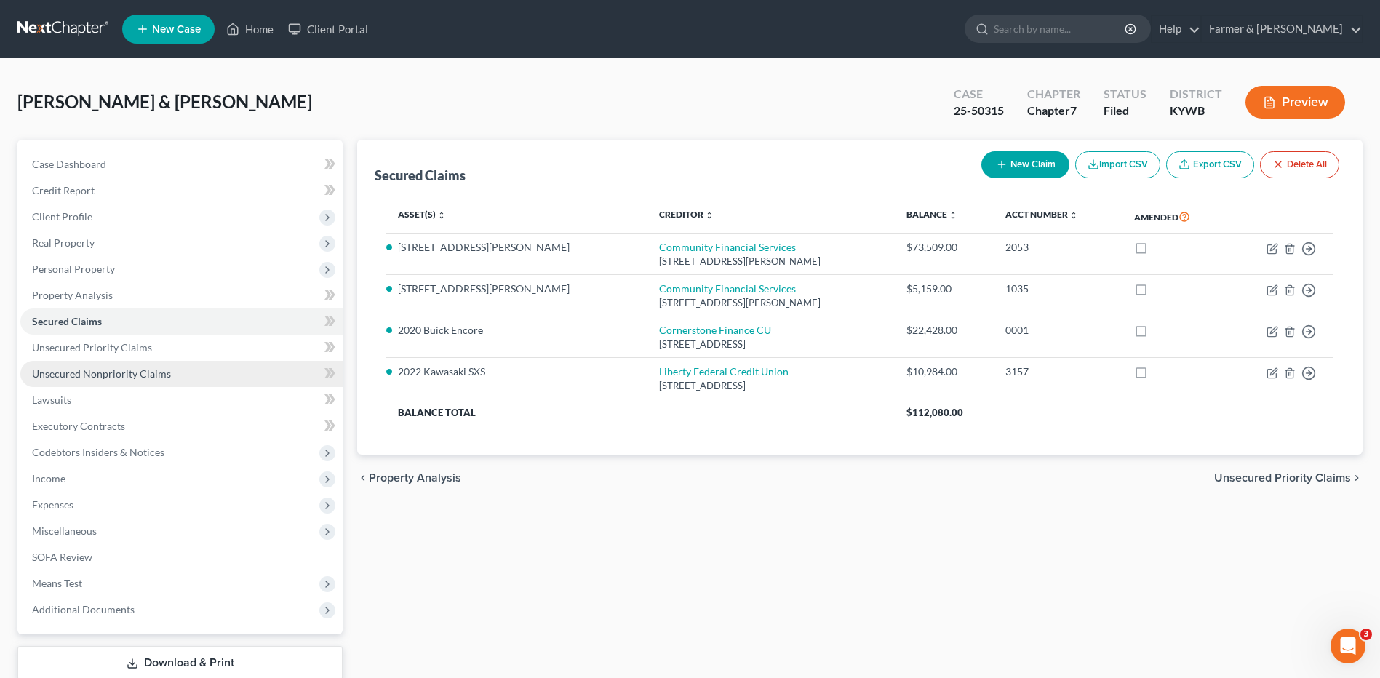
click at [129, 364] on link "Unsecured Nonpriority Claims" at bounding box center [181, 374] width 322 height 26
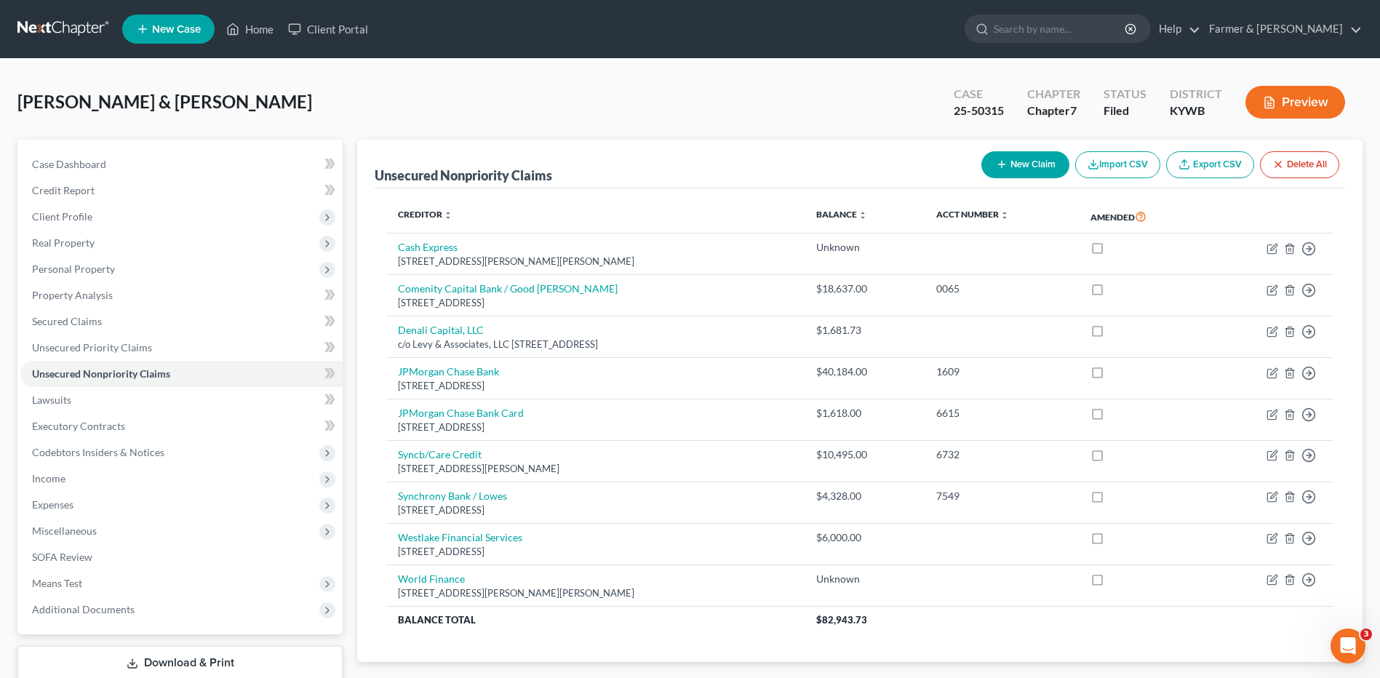
click at [65, 25] on link at bounding box center [63, 29] width 93 height 26
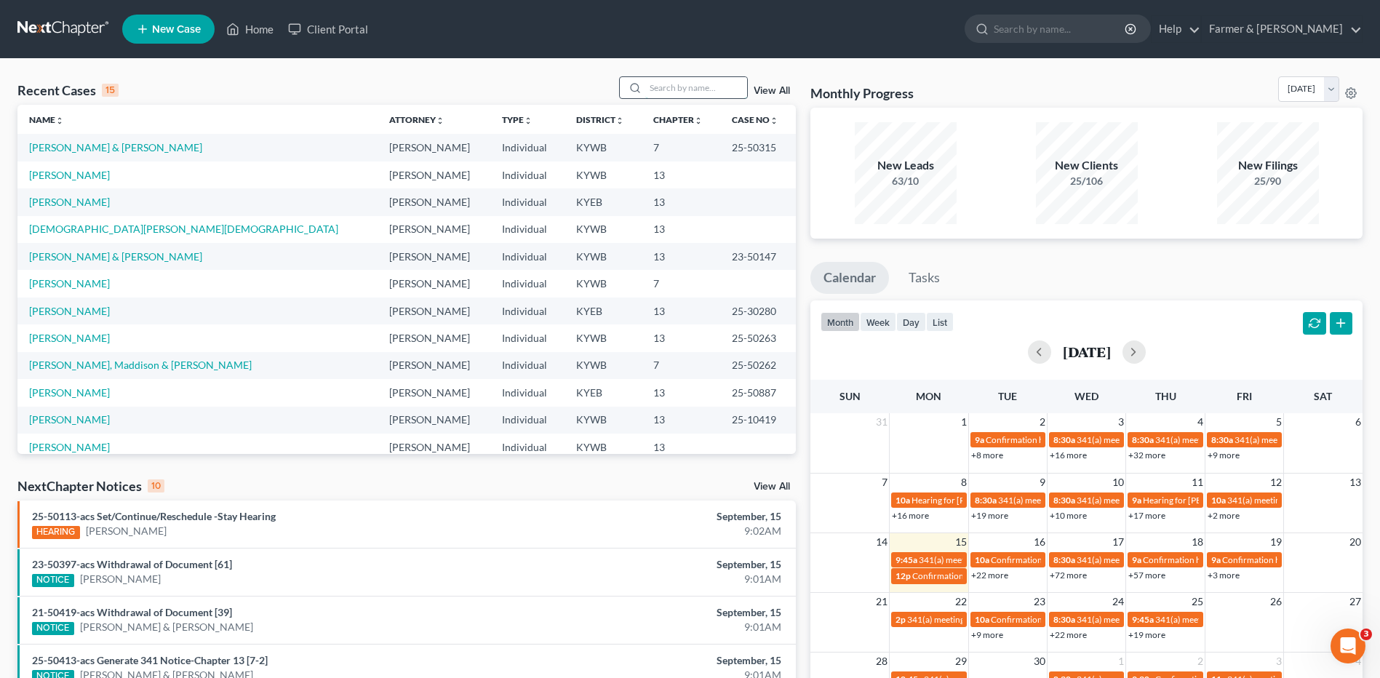
click at [727, 89] on input "search" at bounding box center [696, 87] width 102 height 21
type input "mccaffert"
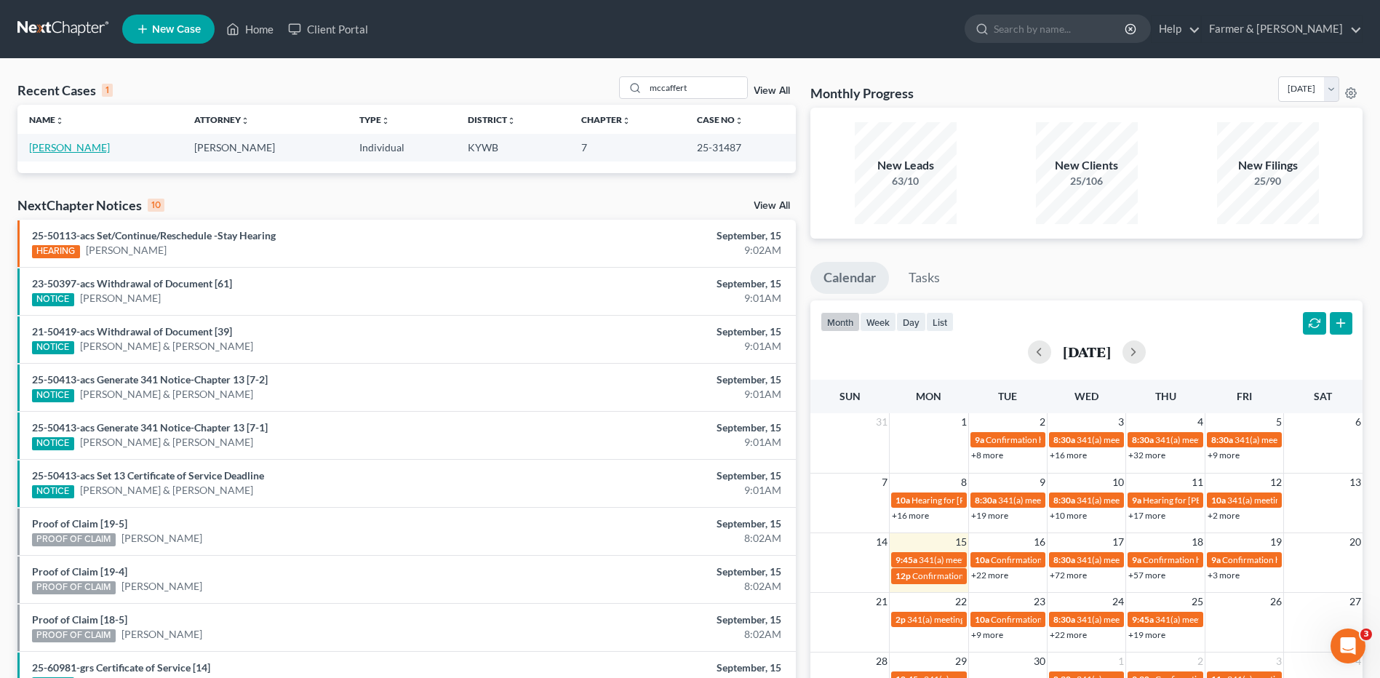
click at [74, 144] on link "[PERSON_NAME]" at bounding box center [69, 147] width 81 height 12
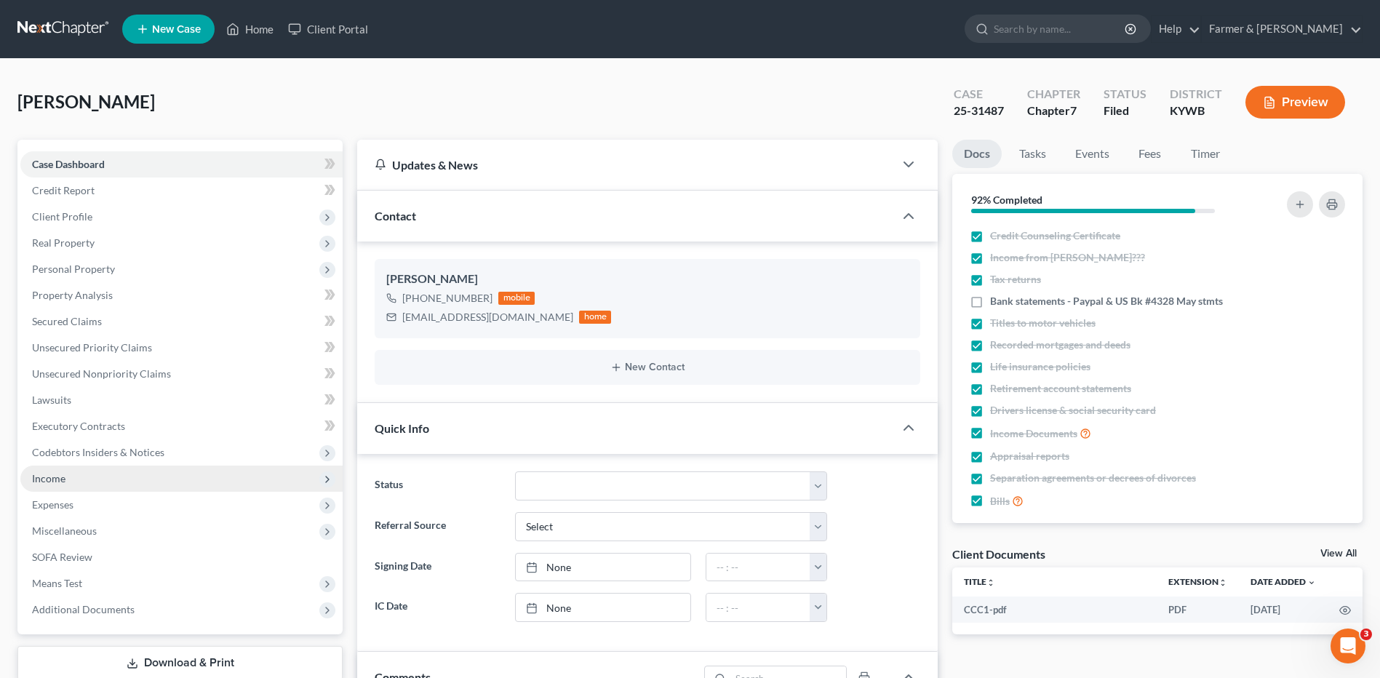
click at [95, 490] on span "Income" at bounding box center [181, 479] width 322 height 26
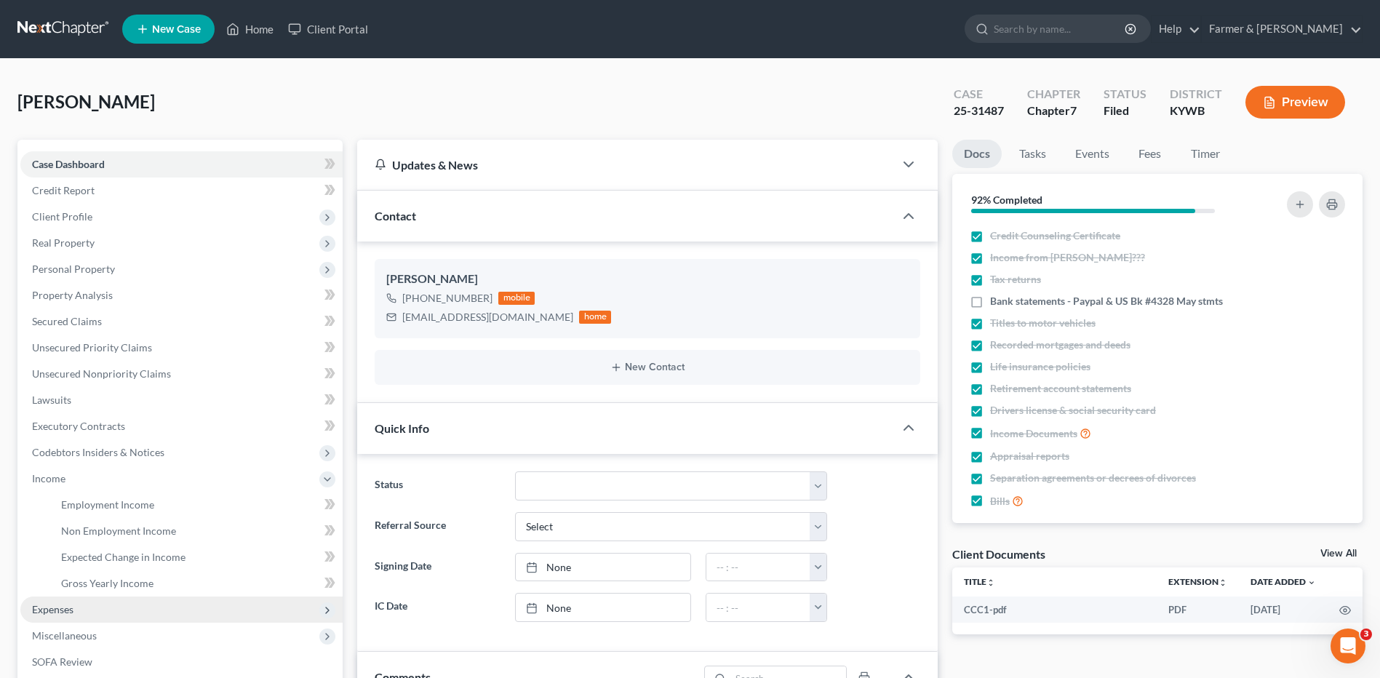
click at [100, 613] on span "Expenses" at bounding box center [181, 610] width 322 height 26
click at [154, 602] on link "Medical" at bounding box center [195, 610] width 293 height 26
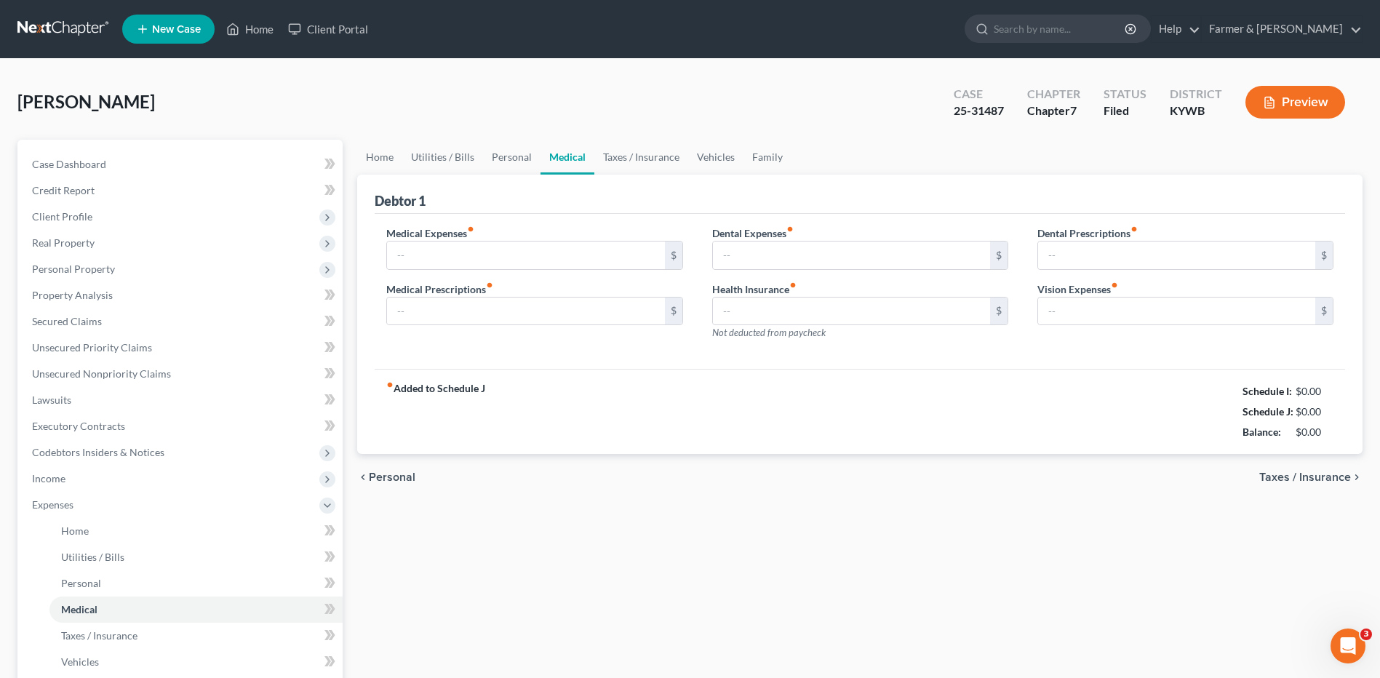
type input "0.00"
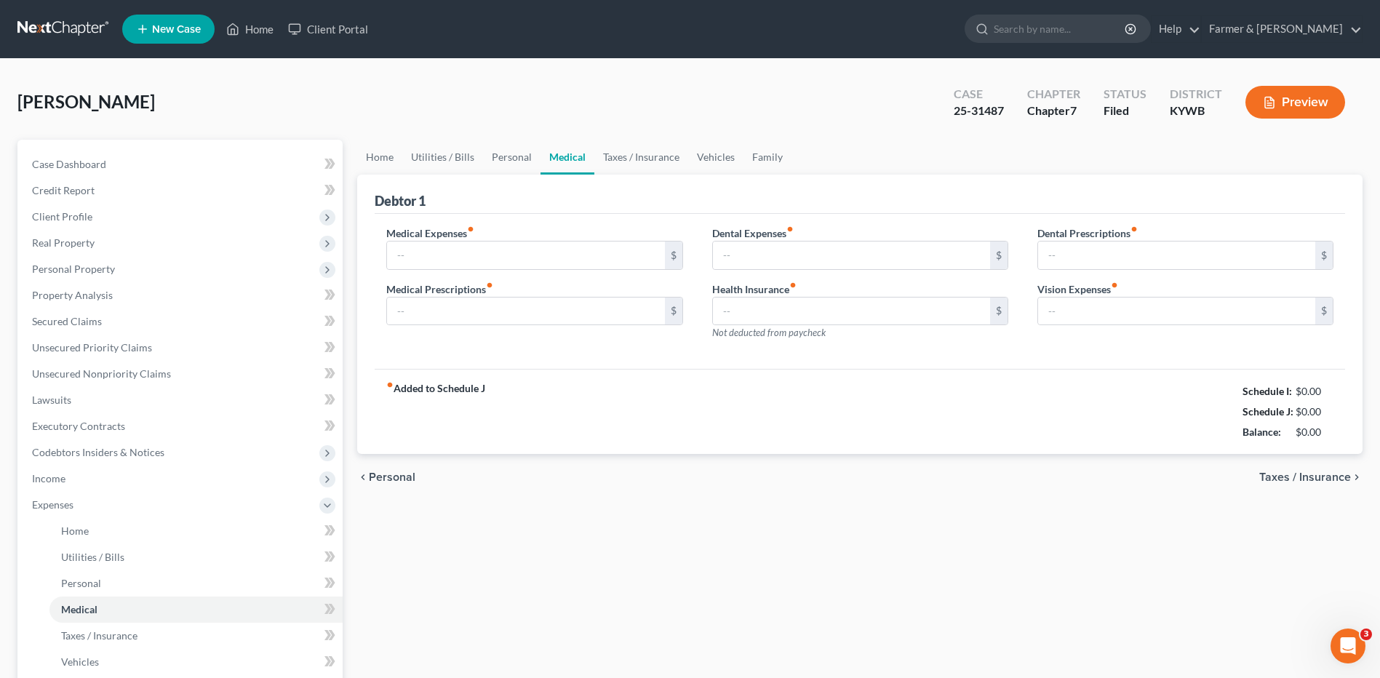
type input "0.00"
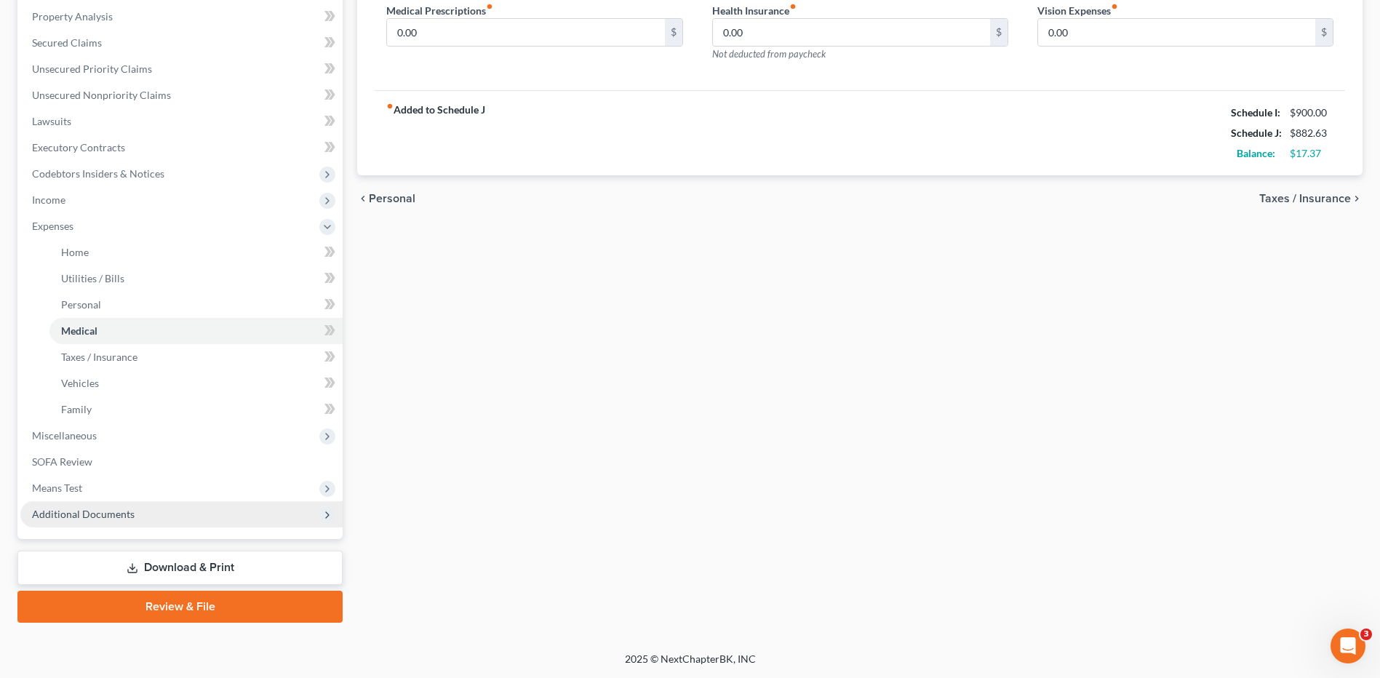
click at [116, 516] on span "Additional Documents" at bounding box center [83, 514] width 103 height 12
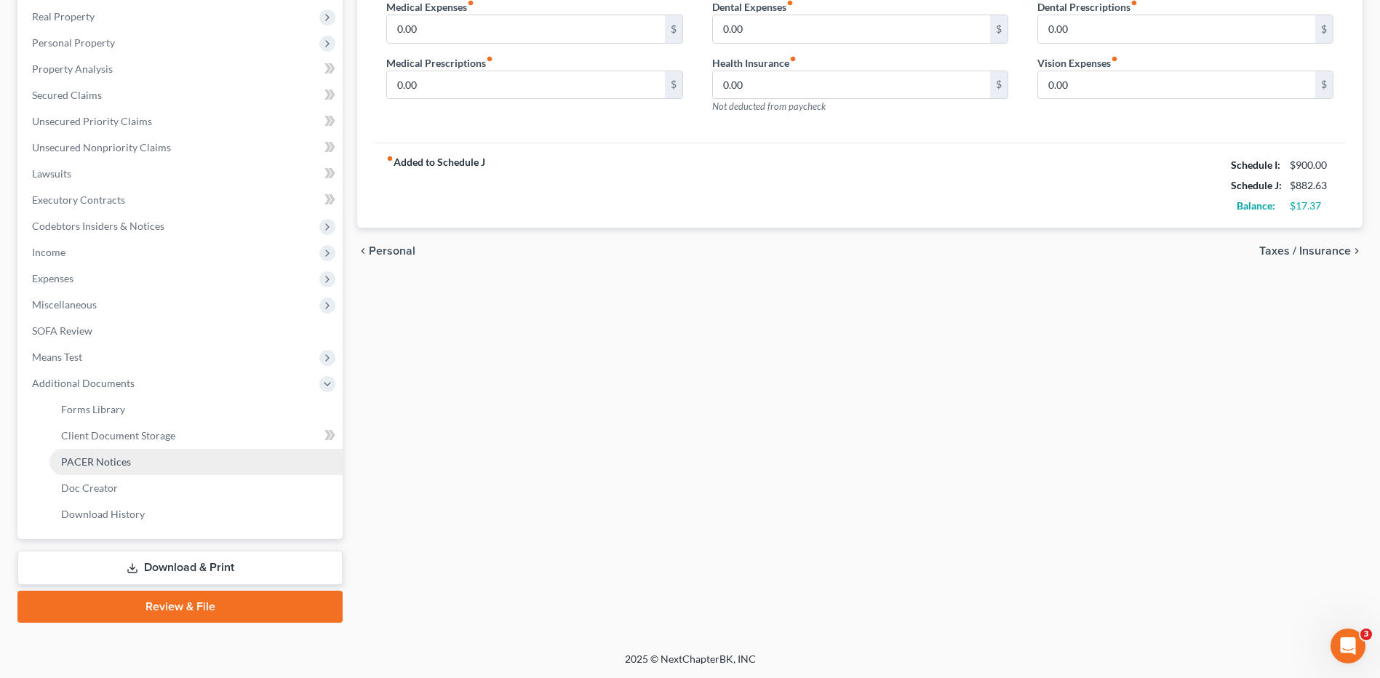
click at [139, 454] on link "PACER Notices" at bounding box center [195, 462] width 293 height 26
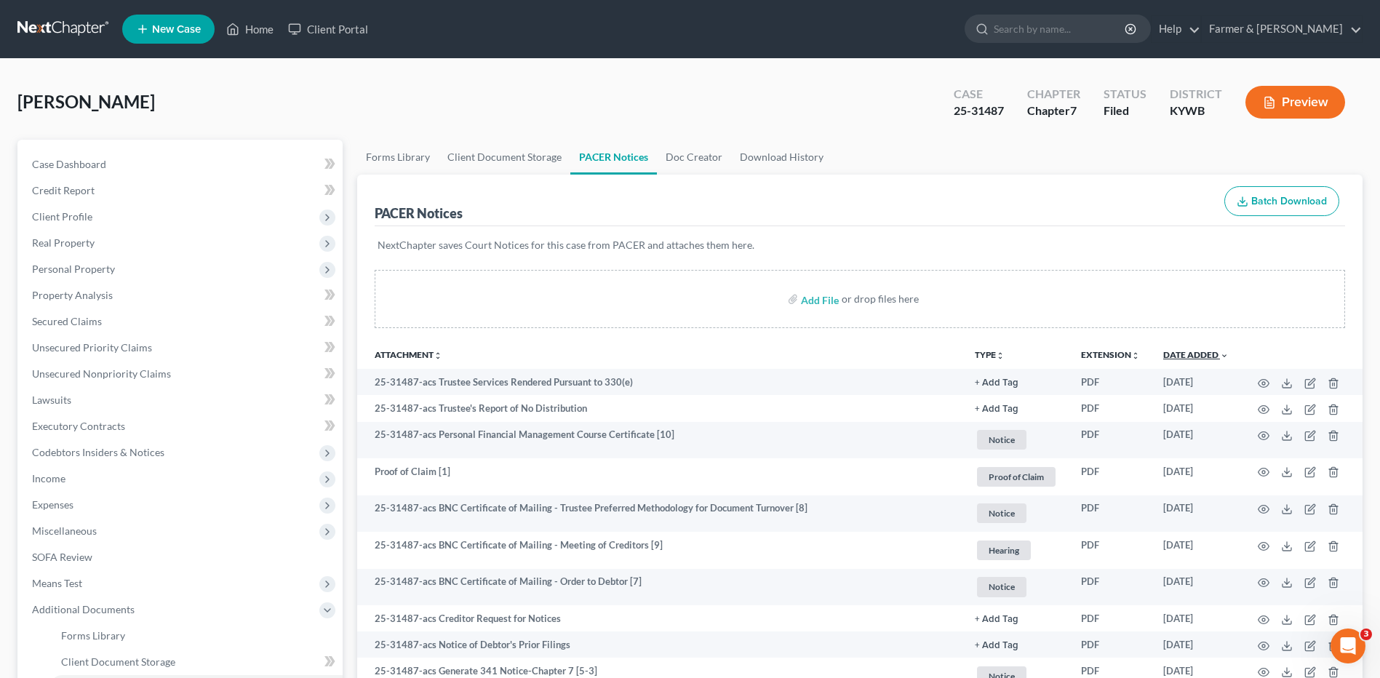
click at [1203, 354] on link "Date Added unfold_more expand_more expand_less" at bounding box center [1195, 354] width 65 height 11
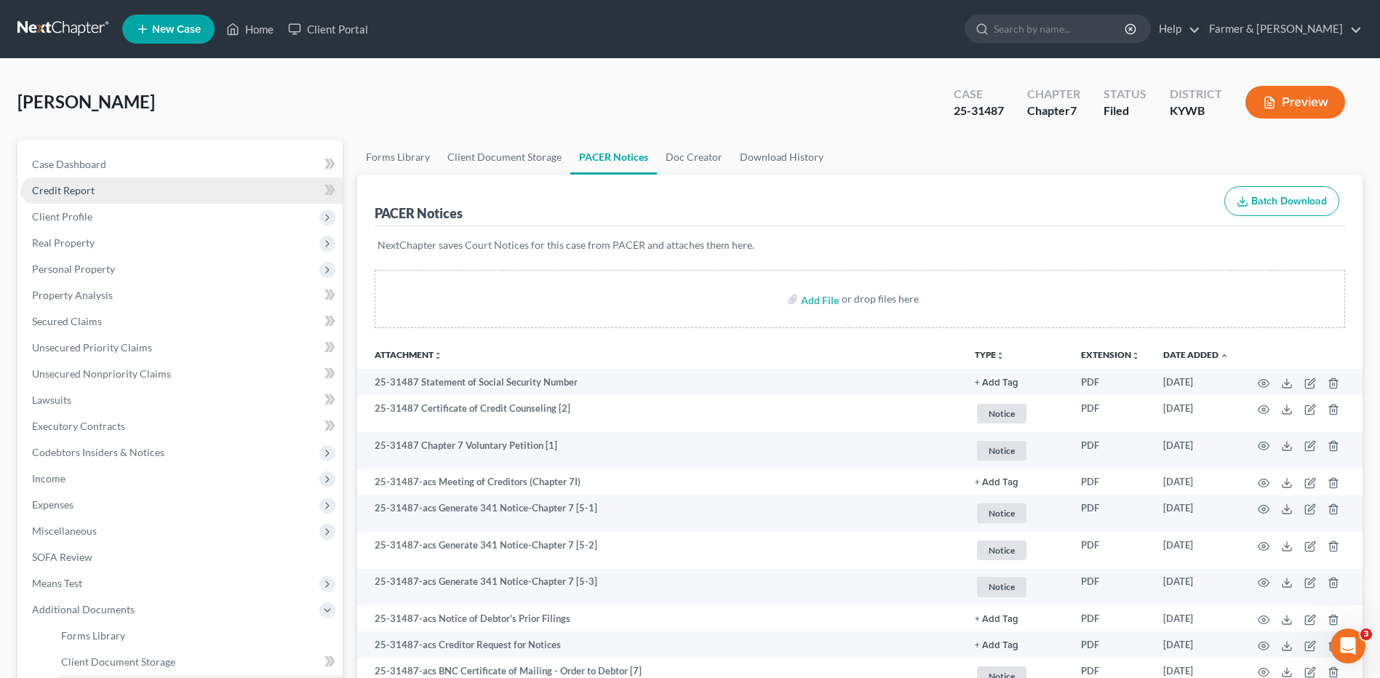
drag, startPoint x: 95, startPoint y: 192, endPoint x: 95, endPoint y: 183, distance: 9.5
click at [95, 191] on link "Credit Report" at bounding box center [181, 191] width 322 height 26
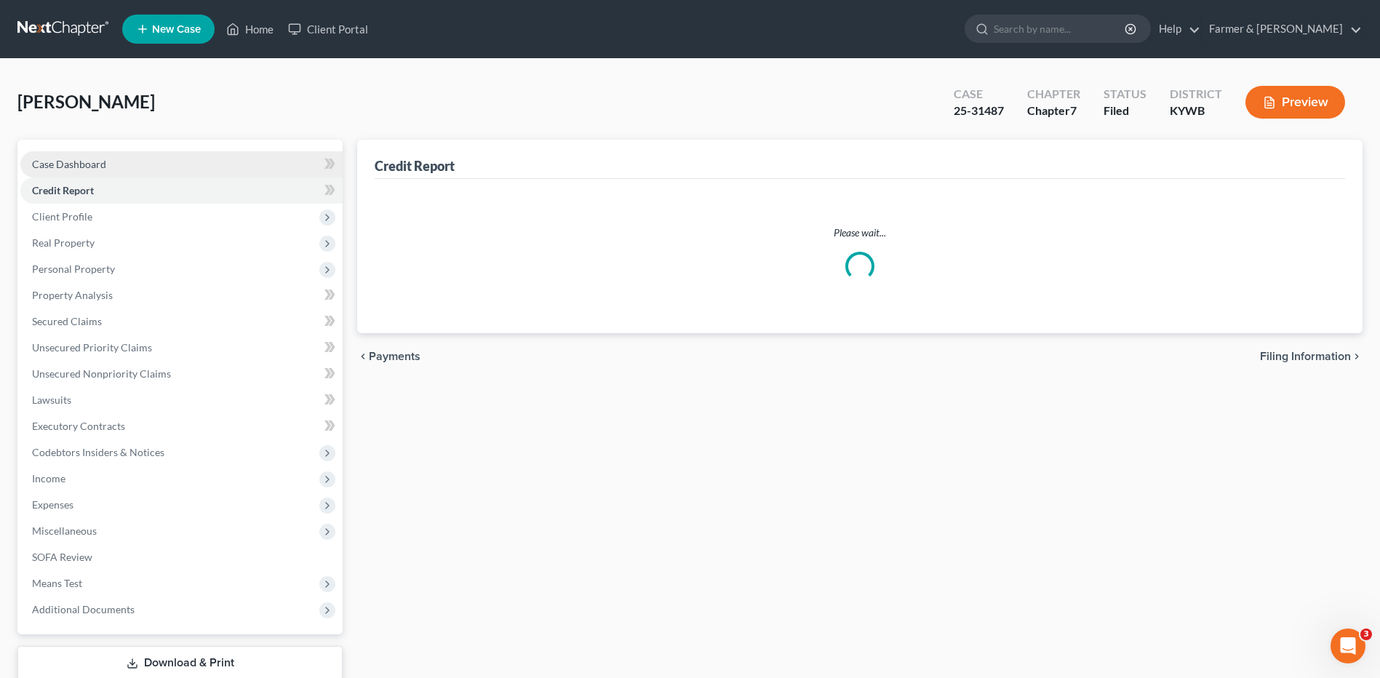
click at [103, 169] on span "Case Dashboard" at bounding box center [69, 164] width 74 height 12
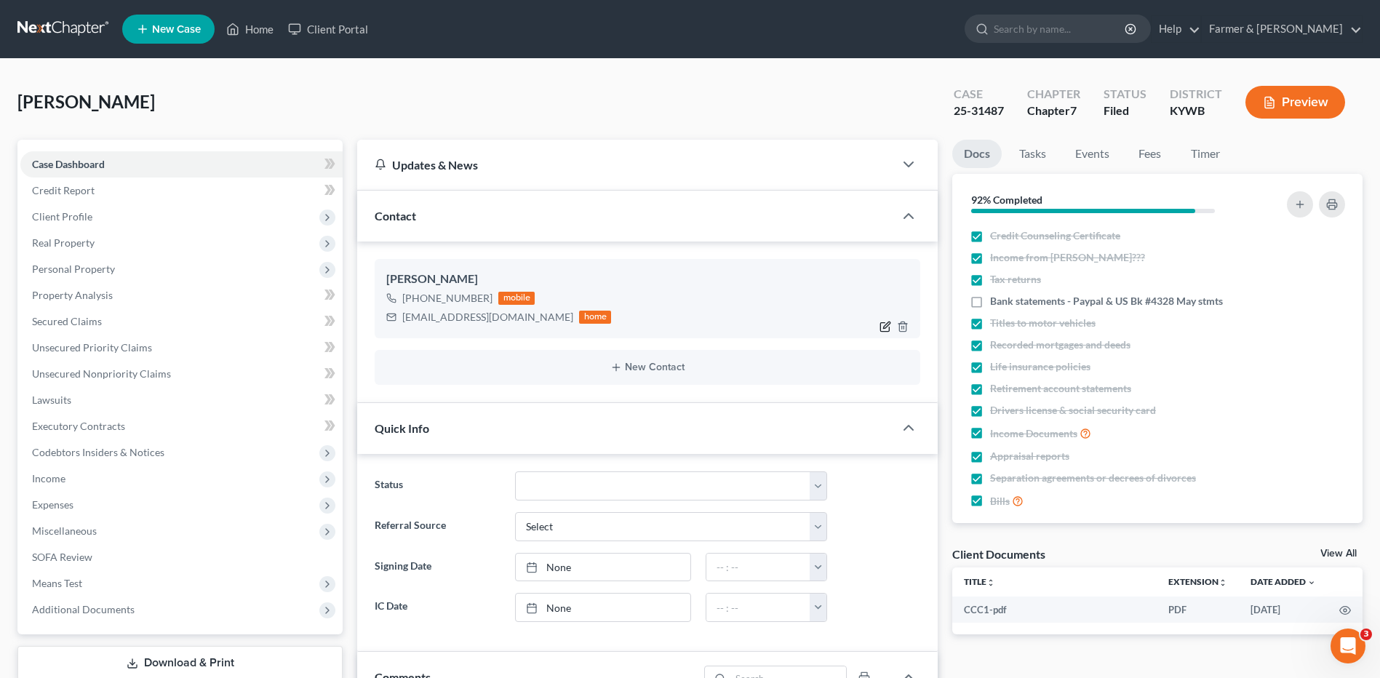
click at [881, 328] on icon "button" at bounding box center [886, 327] width 12 height 12
select select "0"
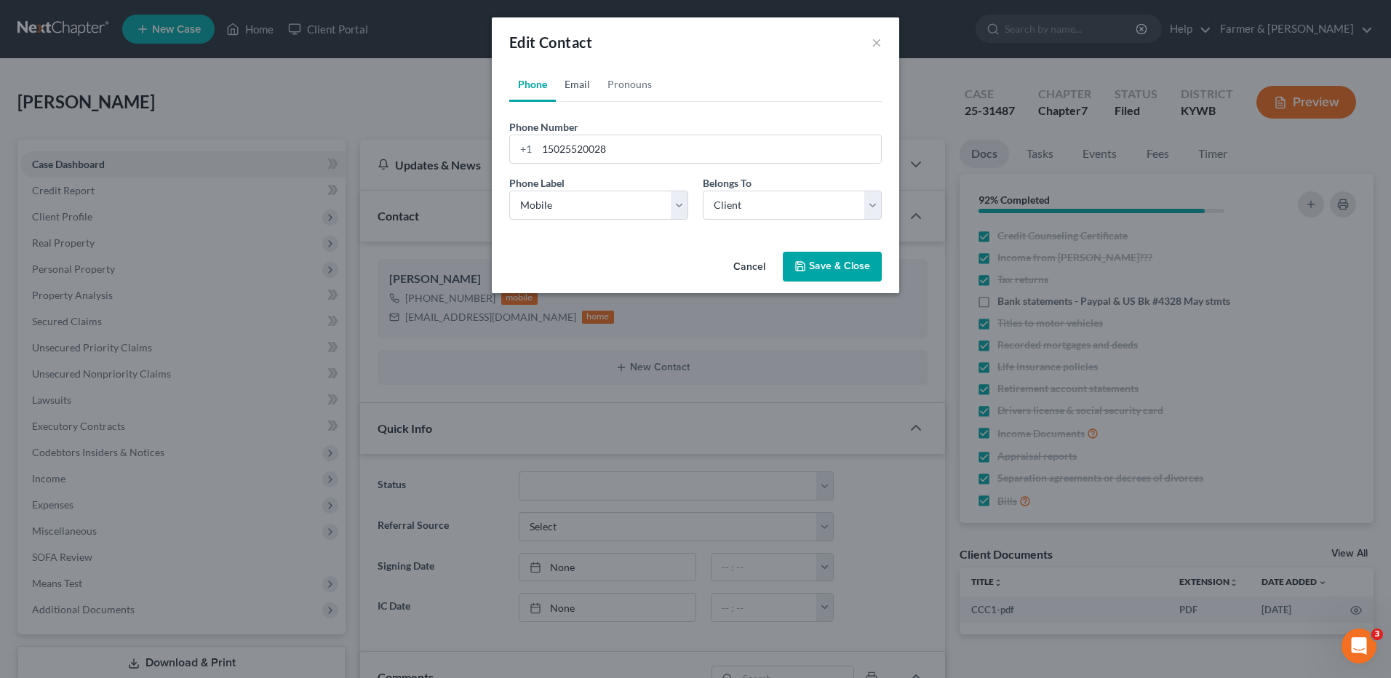
click at [585, 84] on link "Email" at bounding box center [577, 84] width 43 height 35
drag, startPoint x: 680, startPoint y: 148, endPoint x: 561, endPoint y: 160, distance: 119.9
click at [490, 164] on div "Edit Contact × Phone Email Pronouns Phone Number * +1 15025520028 Ext. Phone La…" at bounding box center [695, 339] width 1391 height 678
paste input "."
type input "kdwyattfalcon@gmail.com"
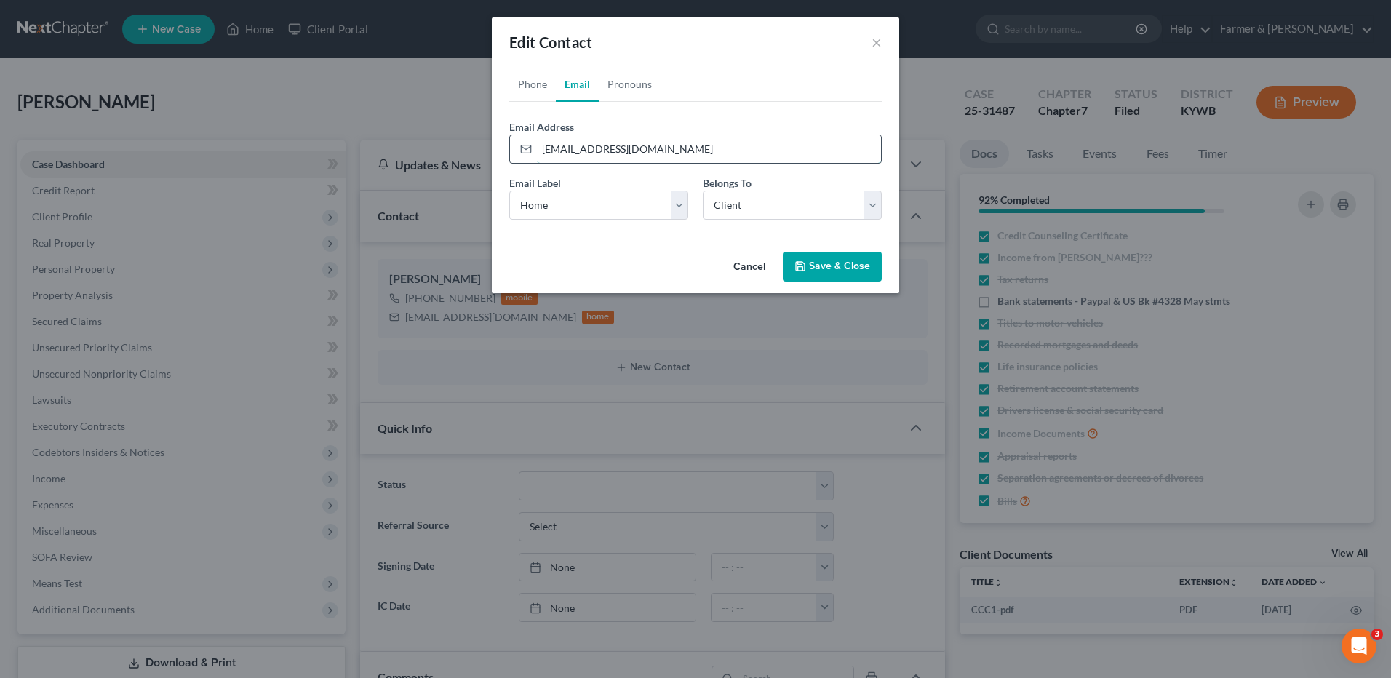
drag, startPoint x: 607, startPoint y: 150, endPoint x: 554, endPoint y: 162, distance: 54.4
click at [483, 152] on div "Edit Contact × Phone Email Pronouns Phone Number * +1 15025520028 Ext. Phone La…" at bounding box center [695, 339] width 1391 height 678
click at [845, 269] on button "Save & Close" at bounding box center [832, 267] width 99 height 31
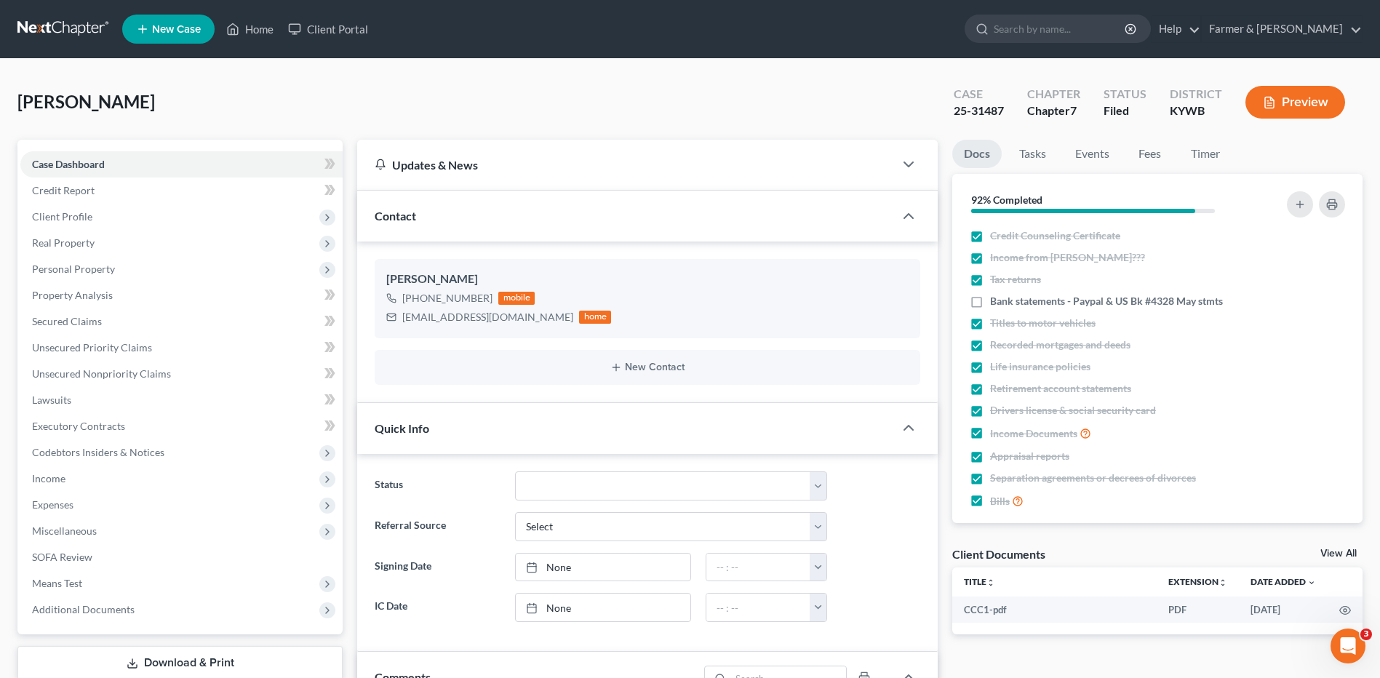
click at [73, 36] on link at bounding box center [63, 29] width 93 height 26
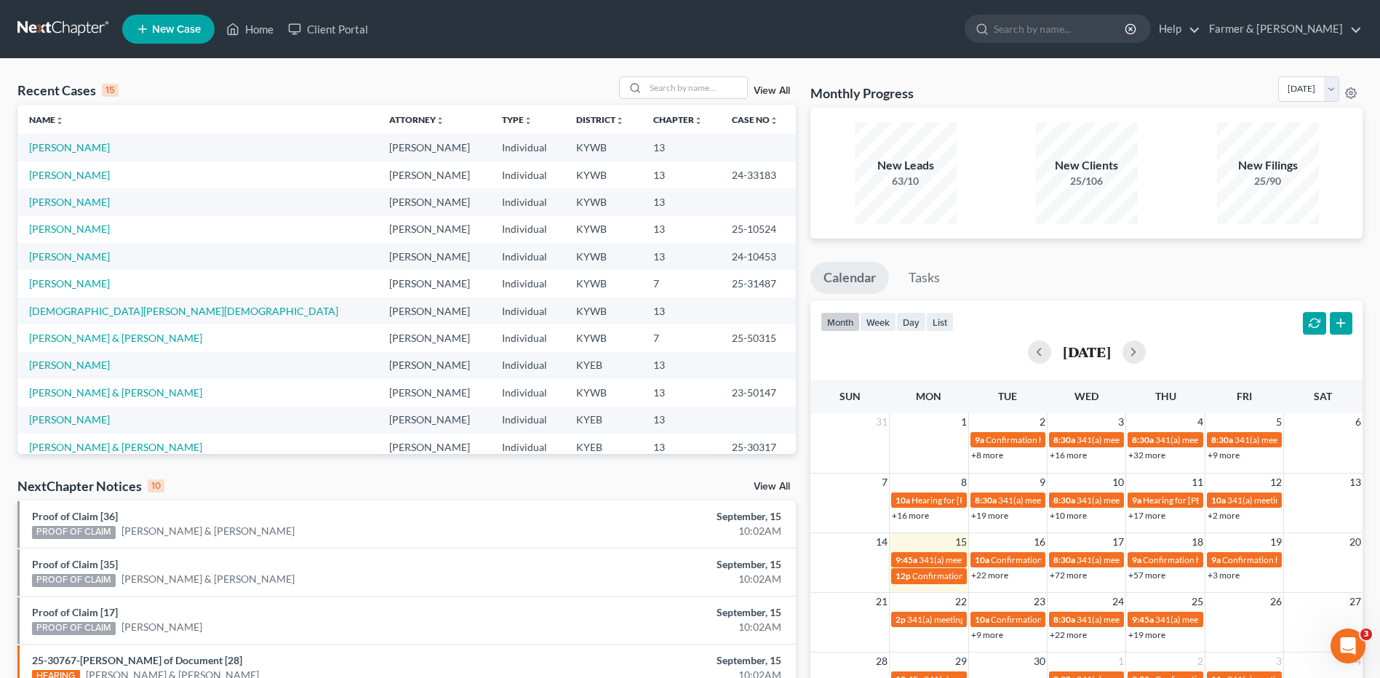
click at [749, 81] on div "View All" at bounding box center [708, 87] width 178 height 23
click at [733, 77] on div at bounding box center [683, 87] width 129 height 23
click at [724, 95] on input "search" at bounding box center [696, 87] width 102 height 21
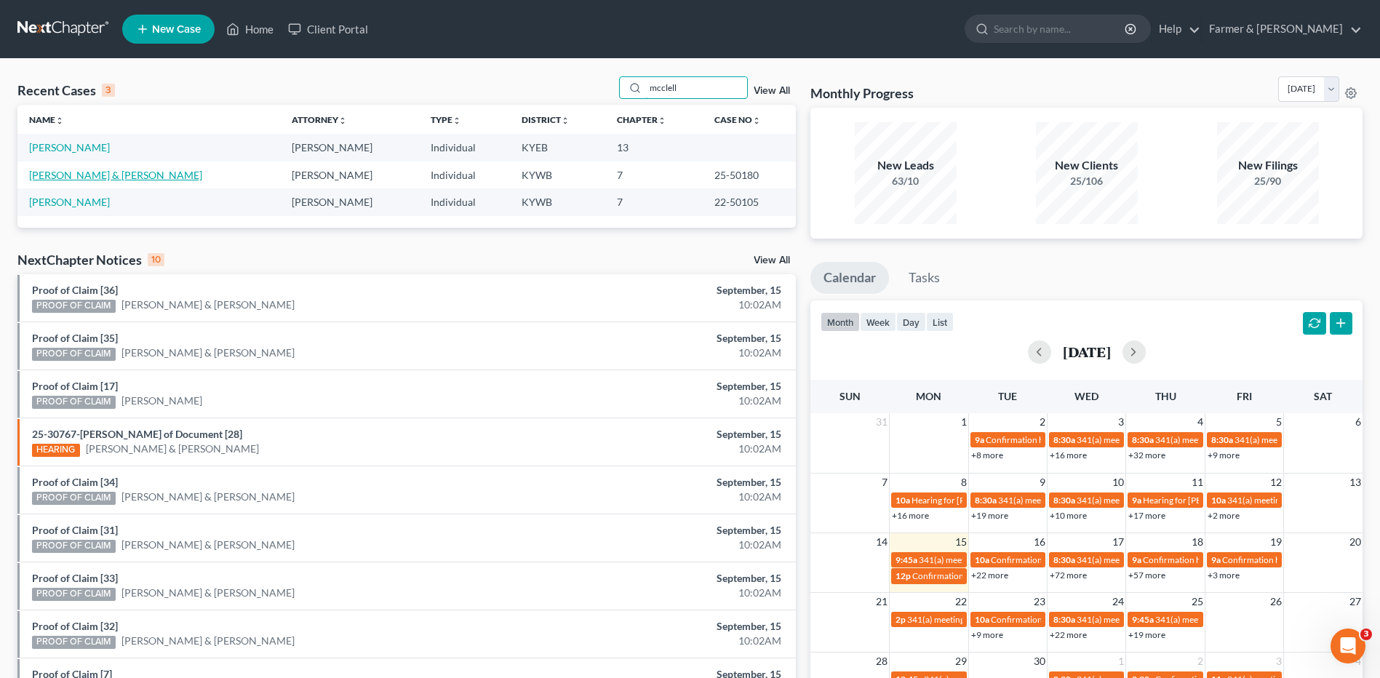
type input "mcclell"
click at [104, 177] on link "[PERSON_NAME] & [PERSON_NAME]" at bounding box center [115, 175] width 173 height 12
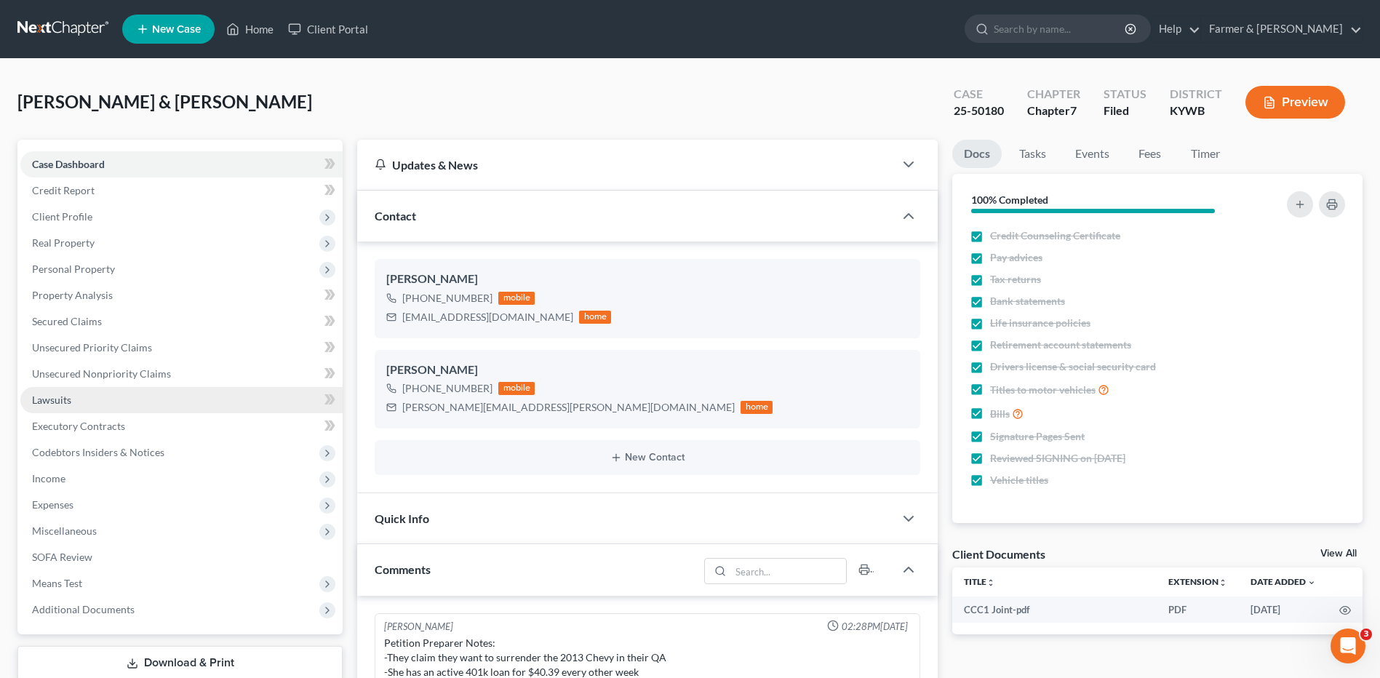
scroll to position [114, 0]
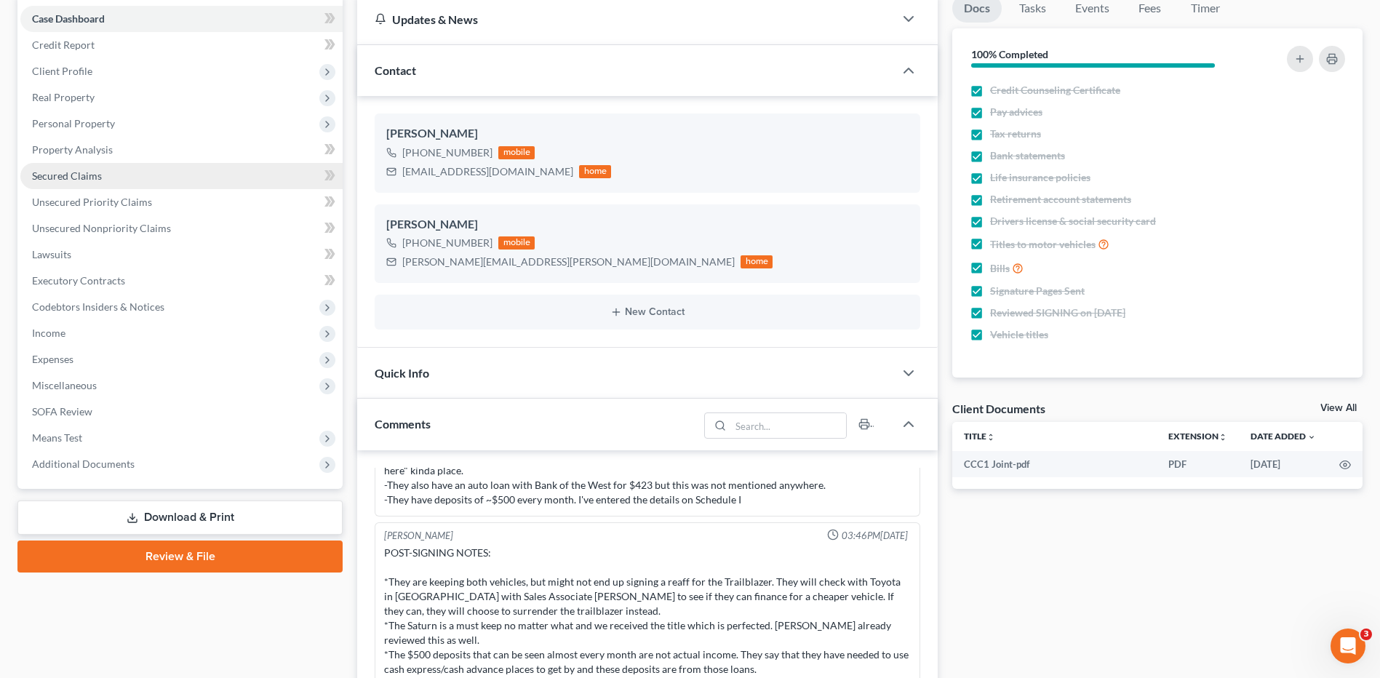
click at [95, 182] on link "Secured Claims" at bounding box center [181, 176] width 322 height 26
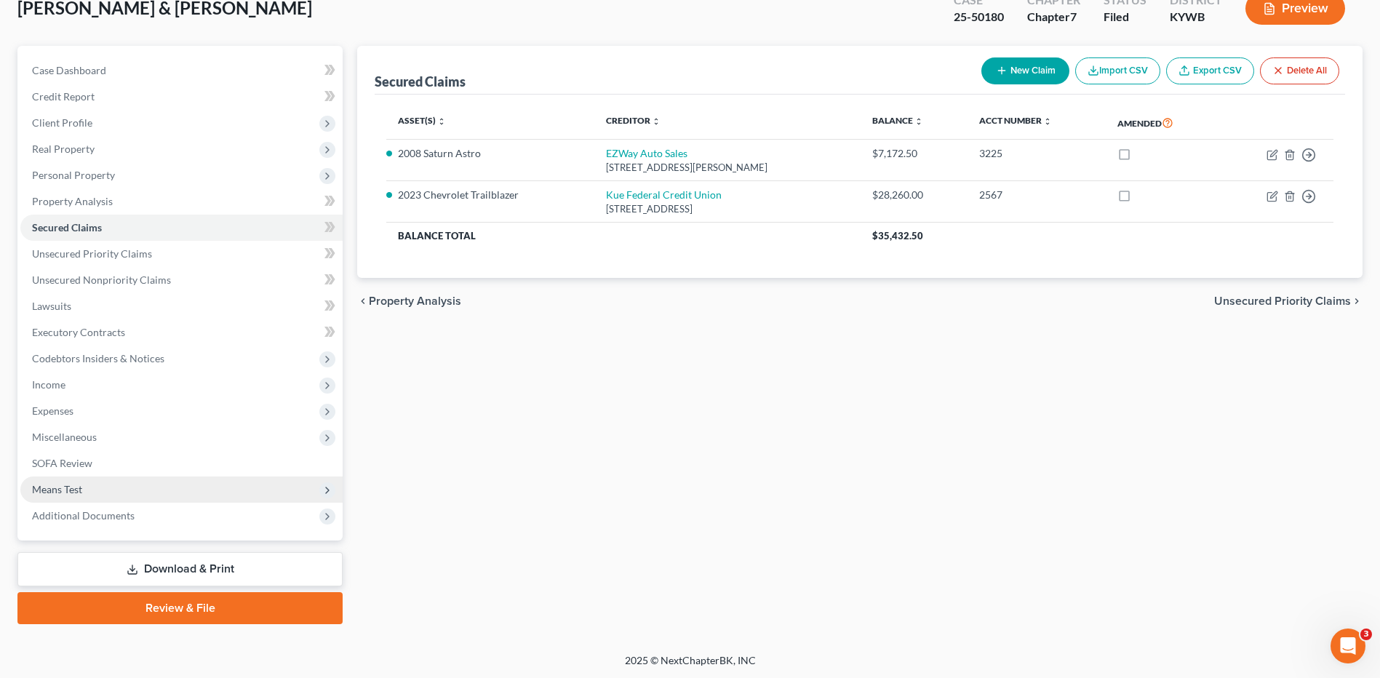
scroll to position [95, 0]
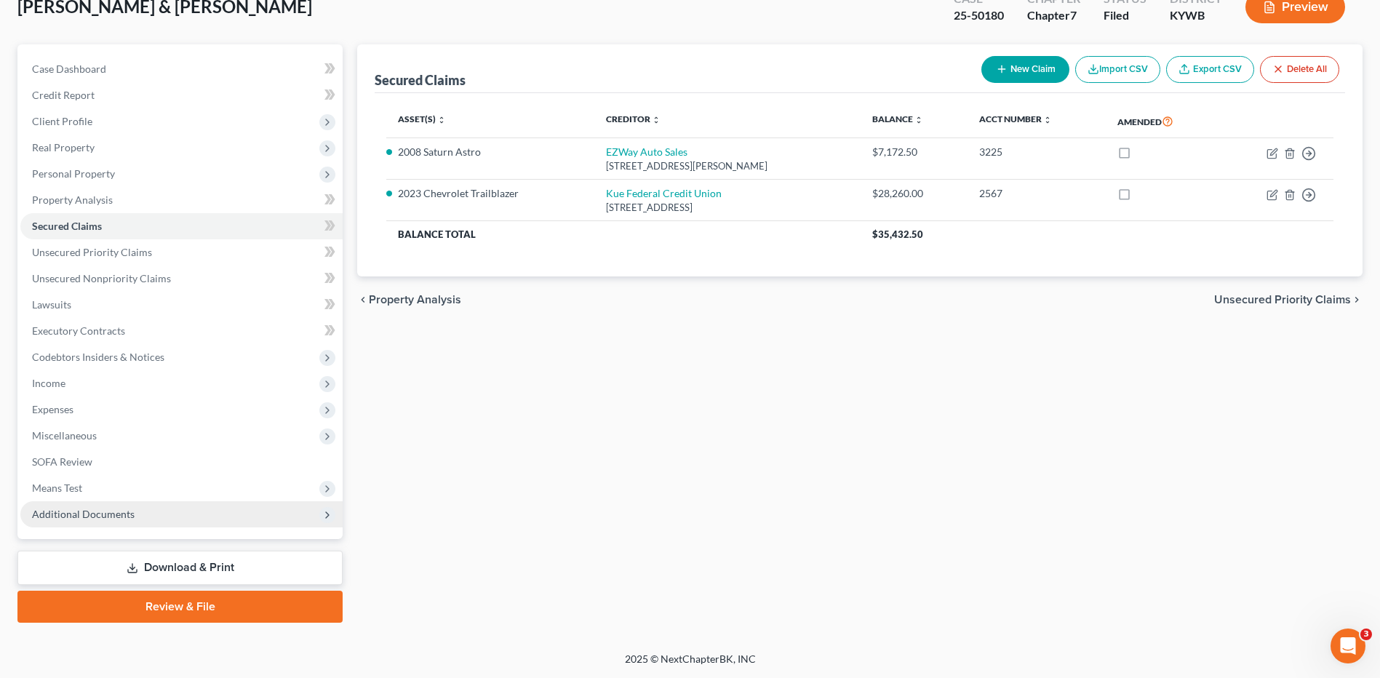
click at [135, 510] on span "Additional Documents" at bounding box center [181, 514] width 322 height 26
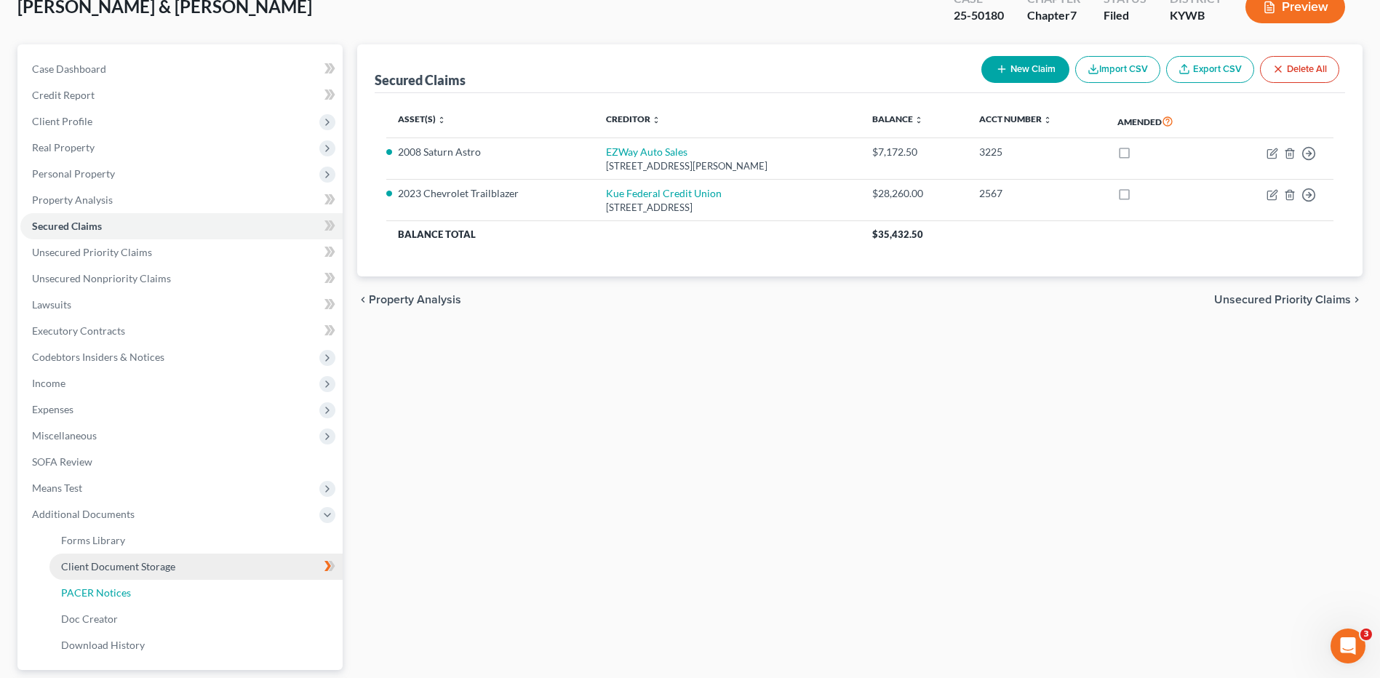
click at [118, 590] on span "PACER Notices" at bounding box center [96, 592] width 70 height 12
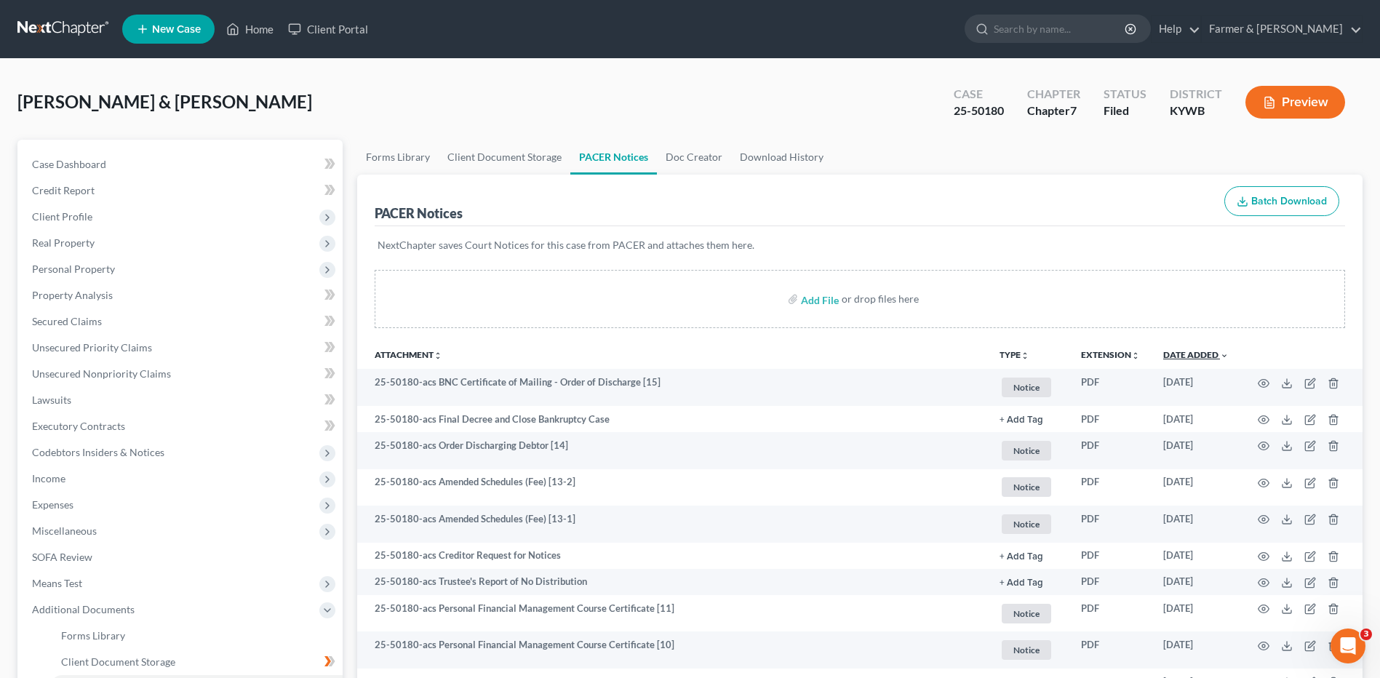
drag, startPoint x: 1200, startPoint y: 357, endPoint x: 1197, endPoint y: 372, distance: 14.7
click at [1200, 356] on link "Date Added unfold_more expand_more expand_less" at bounding box center [1195, 354] width 65 height 11
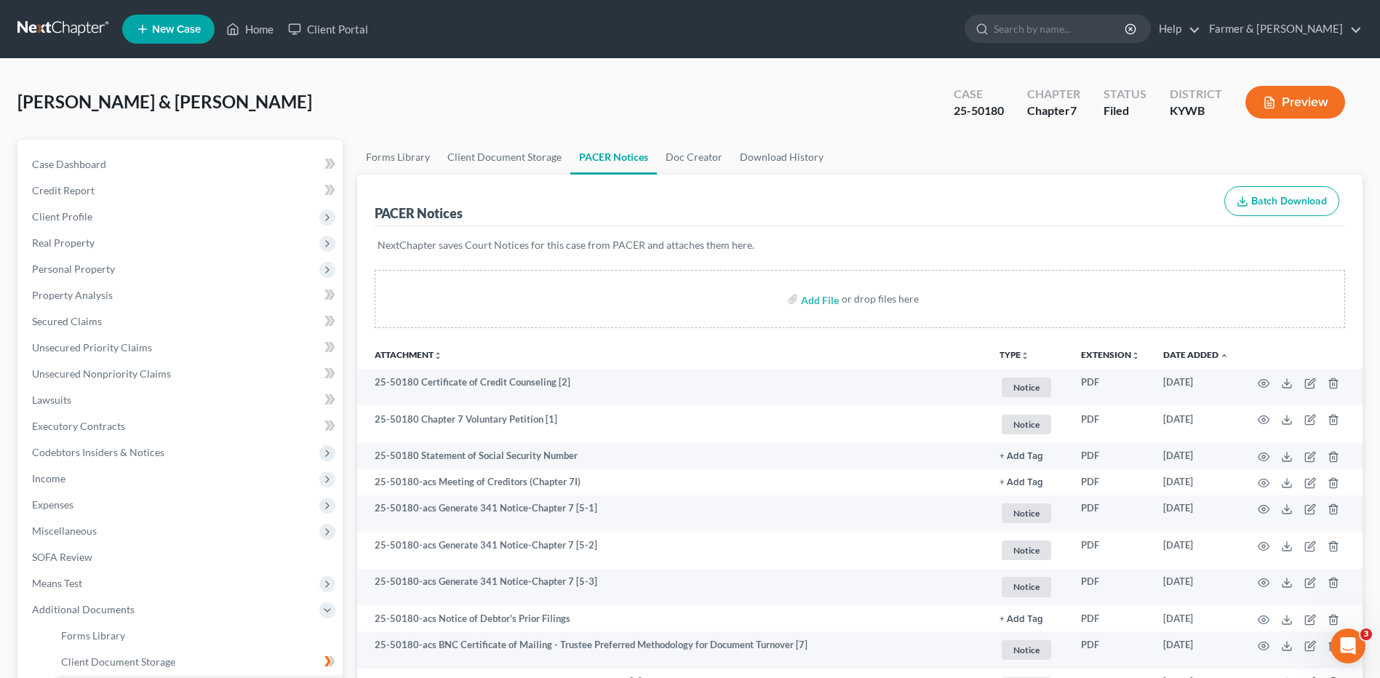
drag, startPoint x: 42, startPoint y: 36, endPoint x: 59, endPoint y: 41, distance: 17.3
click at [42, 36] on link at bounding box center [63, 29] width 93 height 26
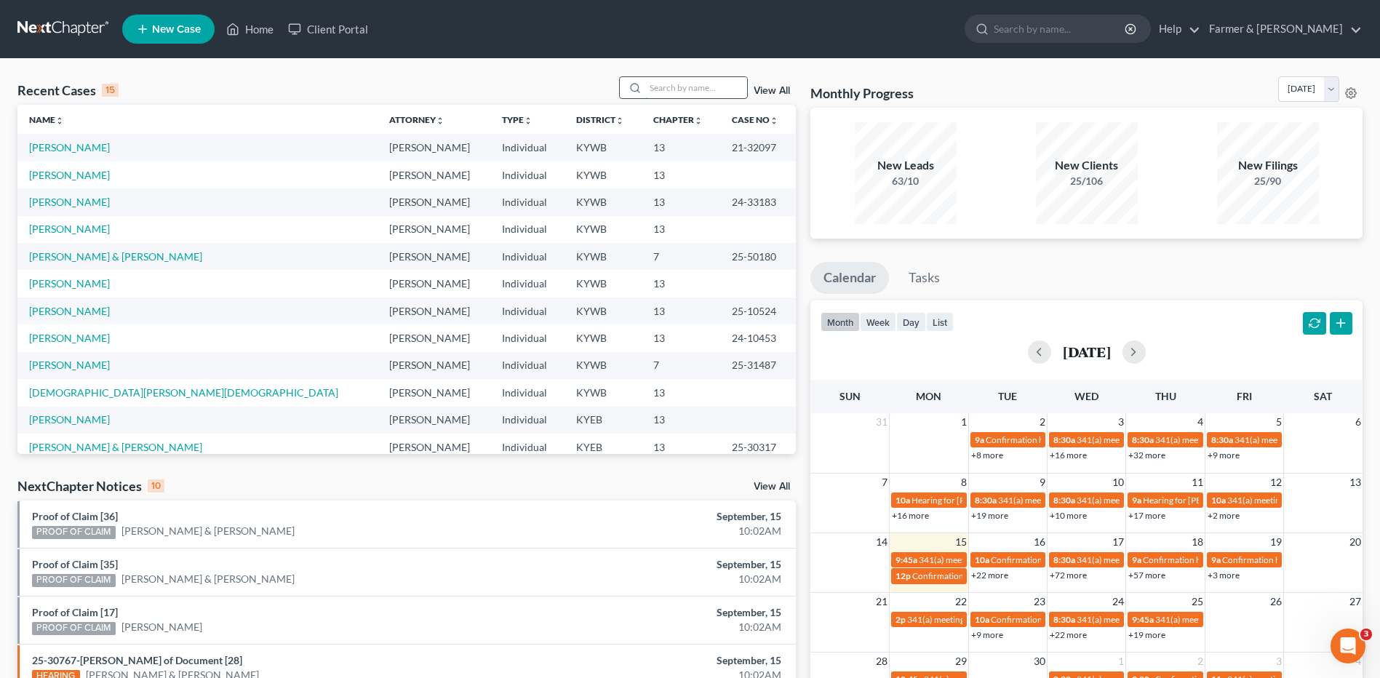
click at [675, 92] on input "search" at bounding box center [696, 87] width 102 height 21
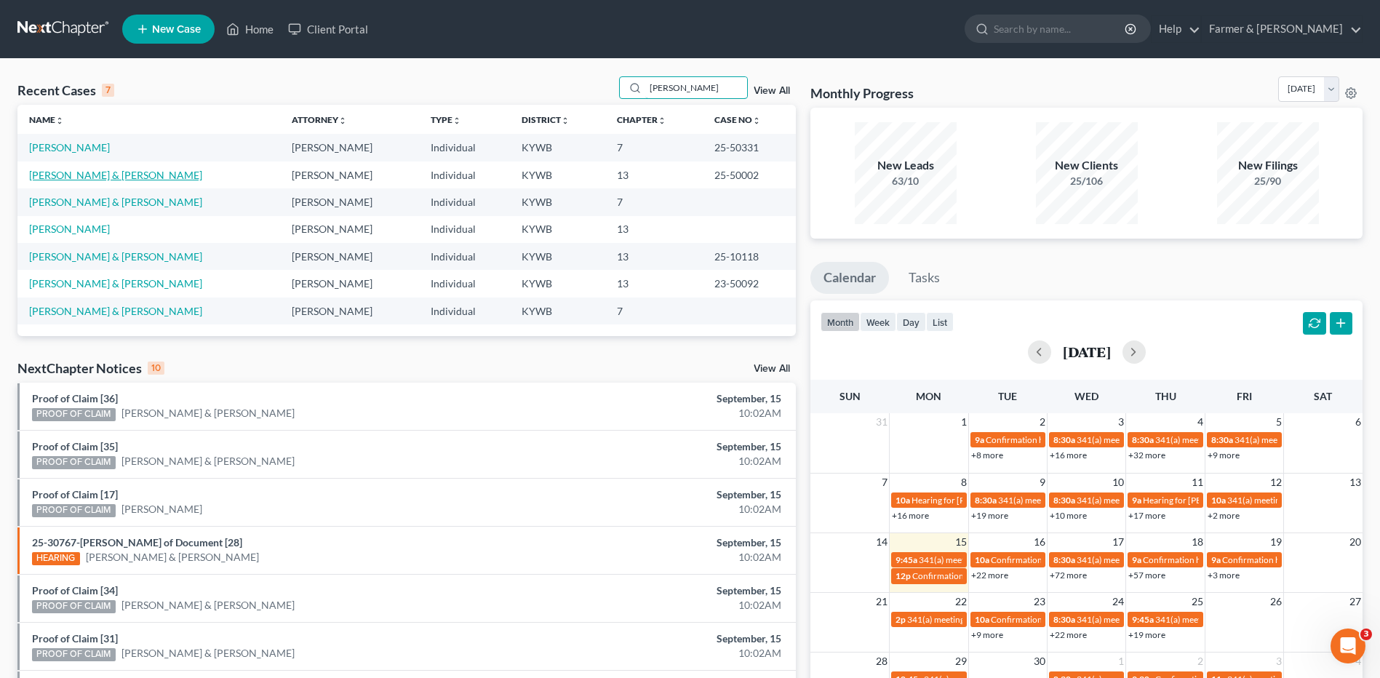
type input "[PERSON_NAME]"
click at [106, 172] on link "[PERSON_NAME] & [PERSON_NAME]" at bounding box center [115, 175] width 173 height 12
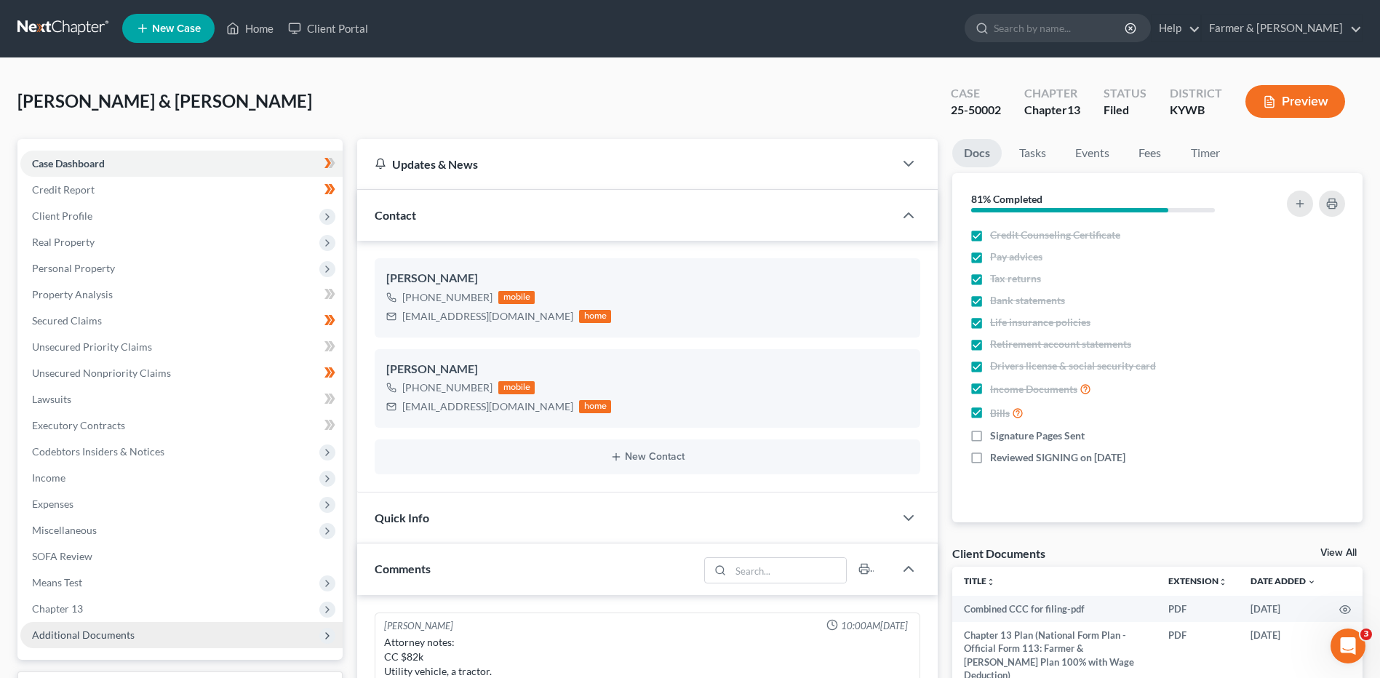
scroll to position [121, 0]
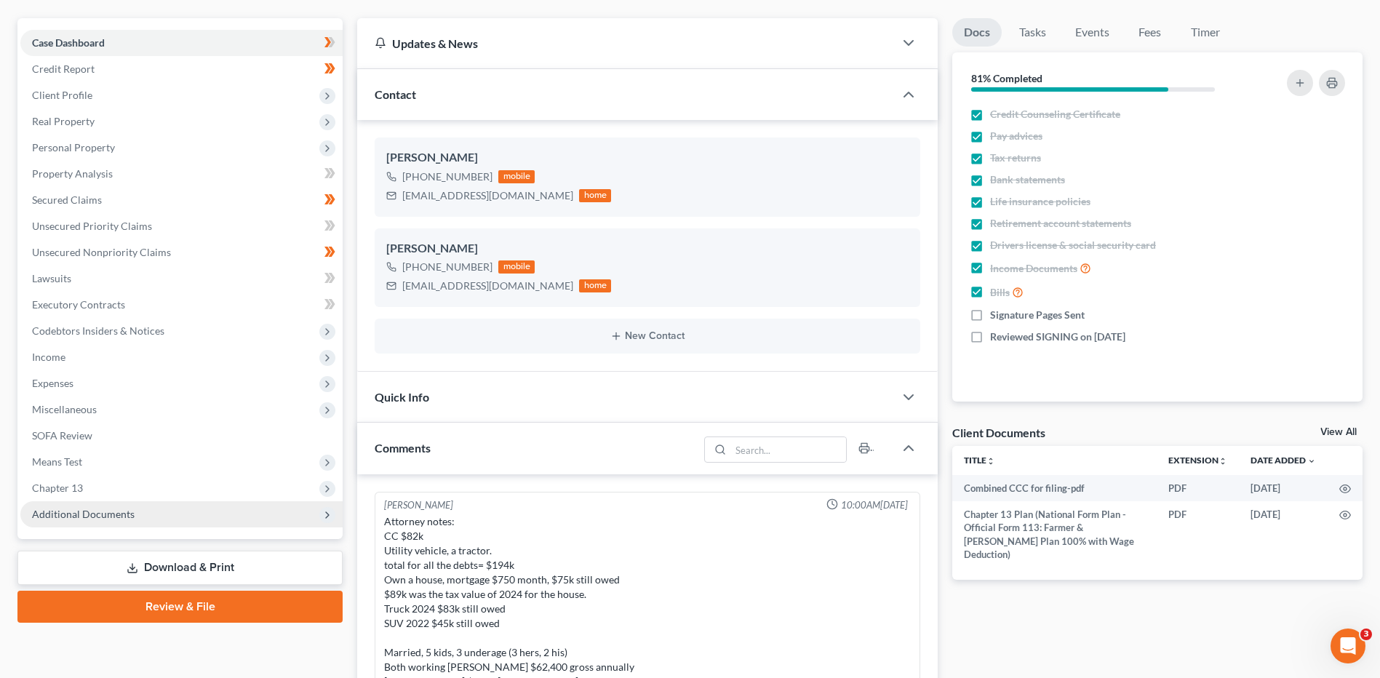
click at [113, 511] on span "Additional Documents" at bounding box center [83, 514] width 103 height 12
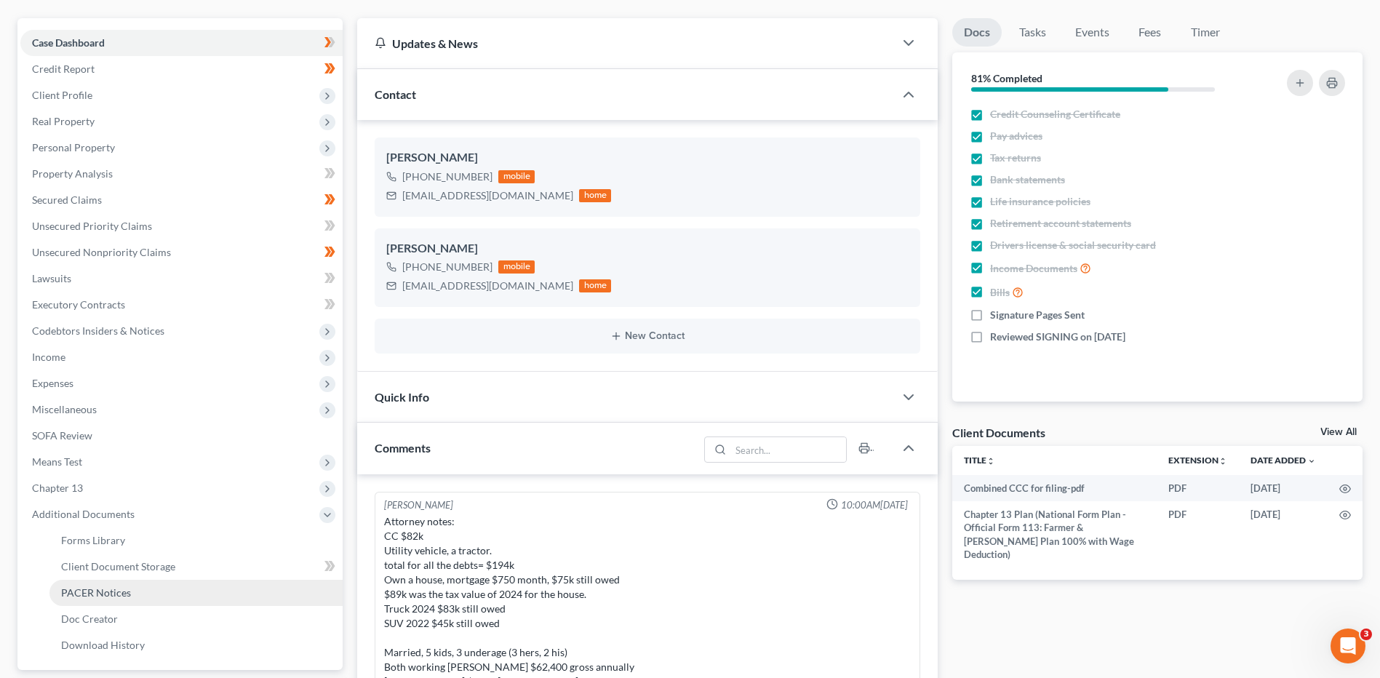
scroll to position [400, 0]
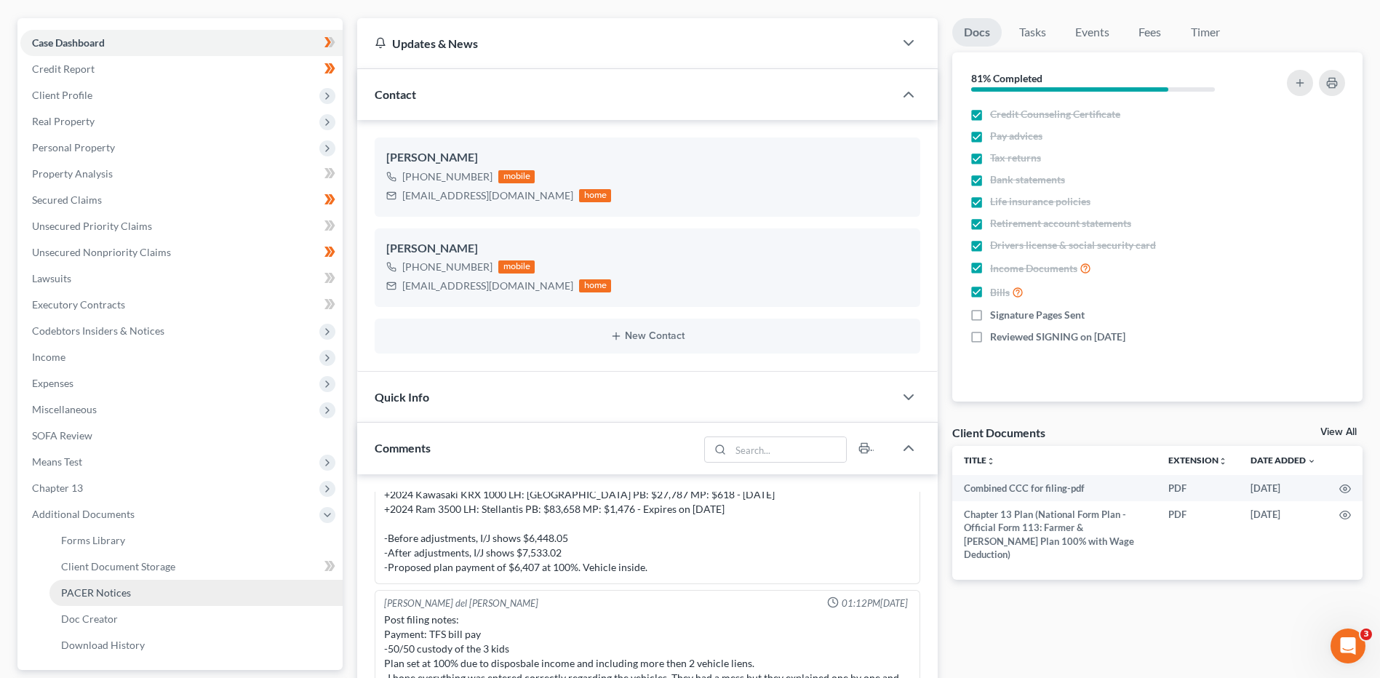
click at [138, 589] on link "PACER Notices" at bounding box center [195, 593] width 293 height 26
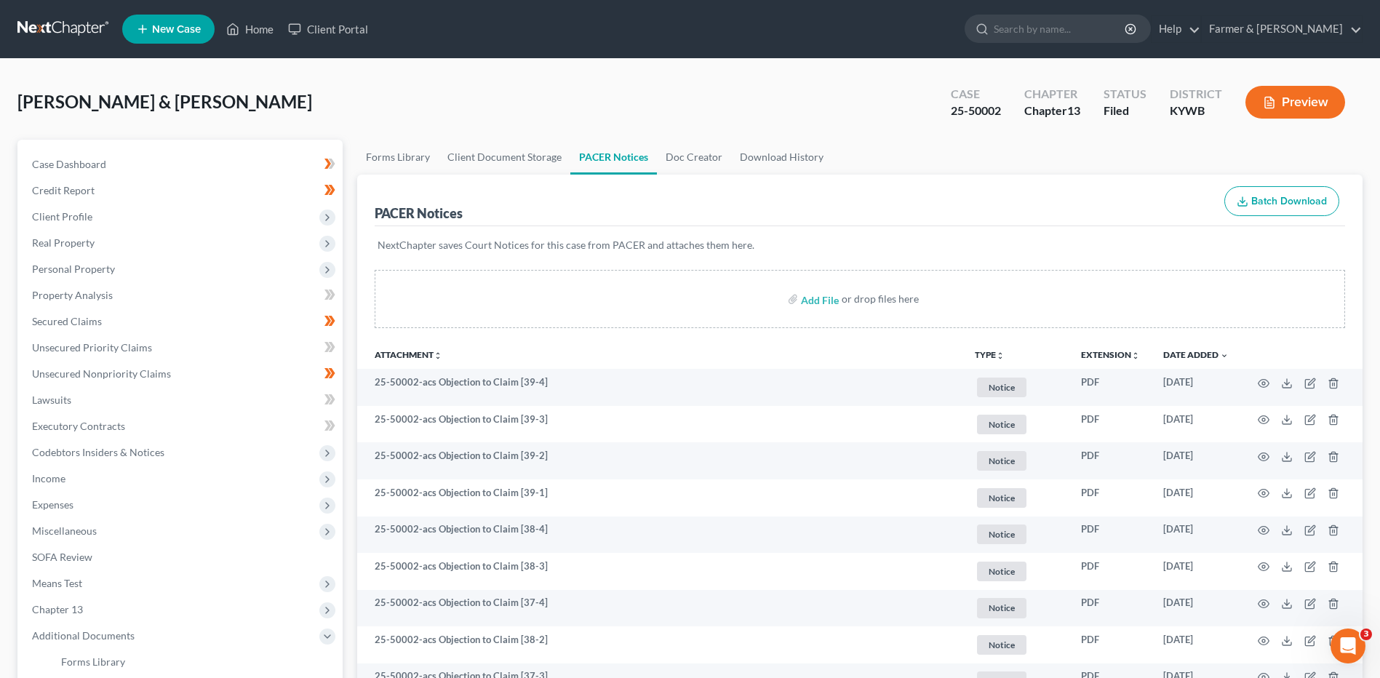
click at [49, 25] on link at bounding box center [63, 29] width 93 height 26
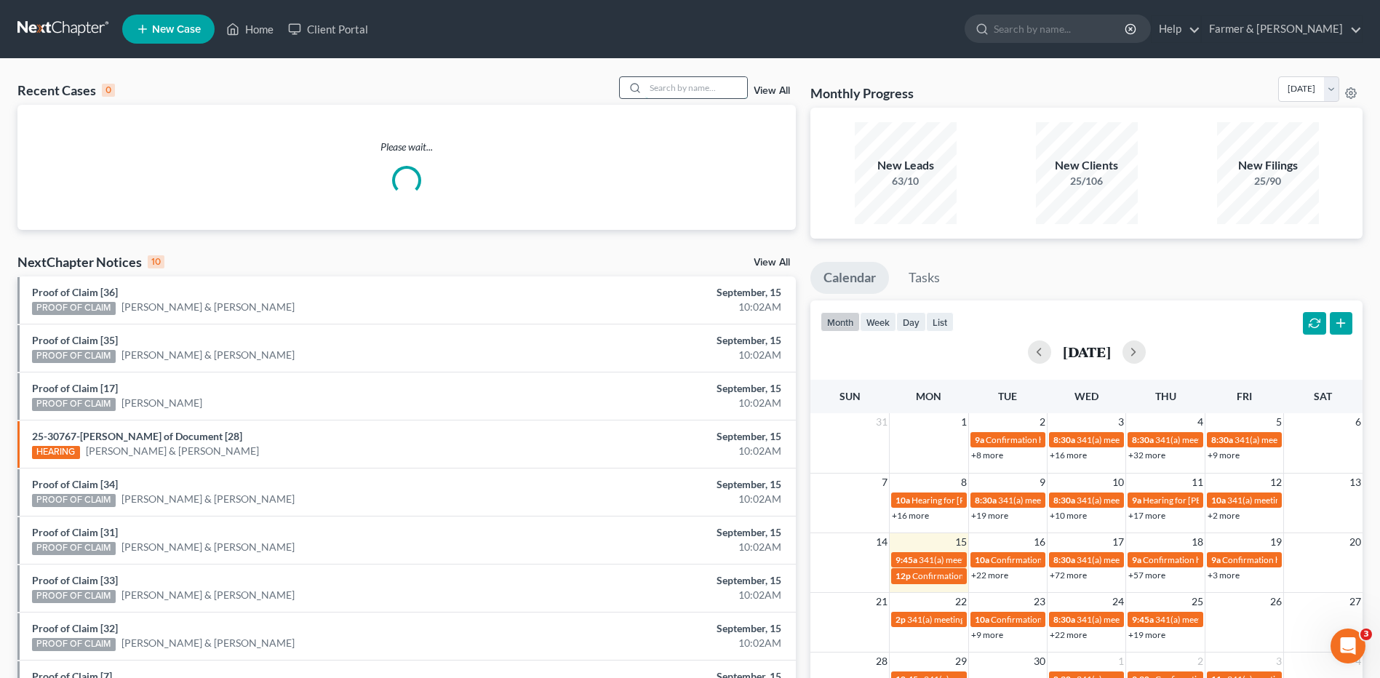
click at [706, 93] on input "search" at bounding box center [696, 87] width 102 height 21
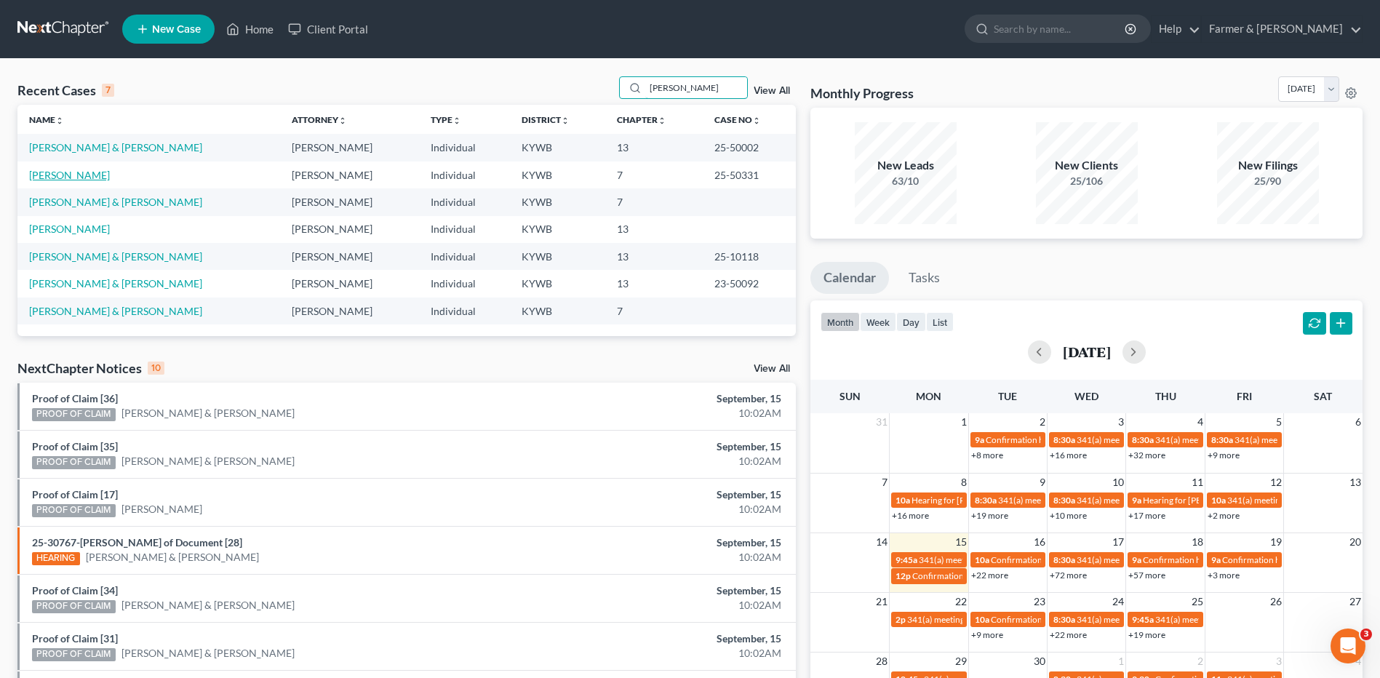
type input "[PERSON_NAME]"
click at [79, 172] on link "[PERSON_NAME]" at bounding box center [69, 175] width 81 height 12
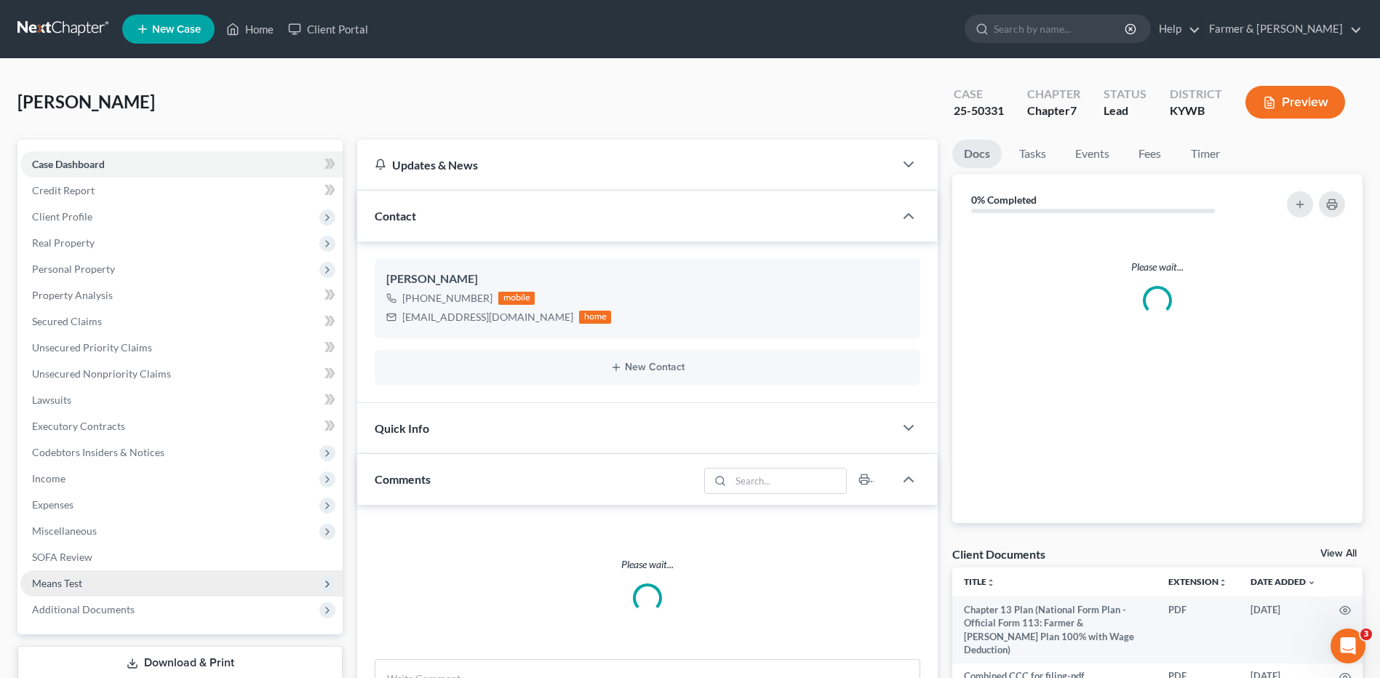
scroll to position [95, 0]
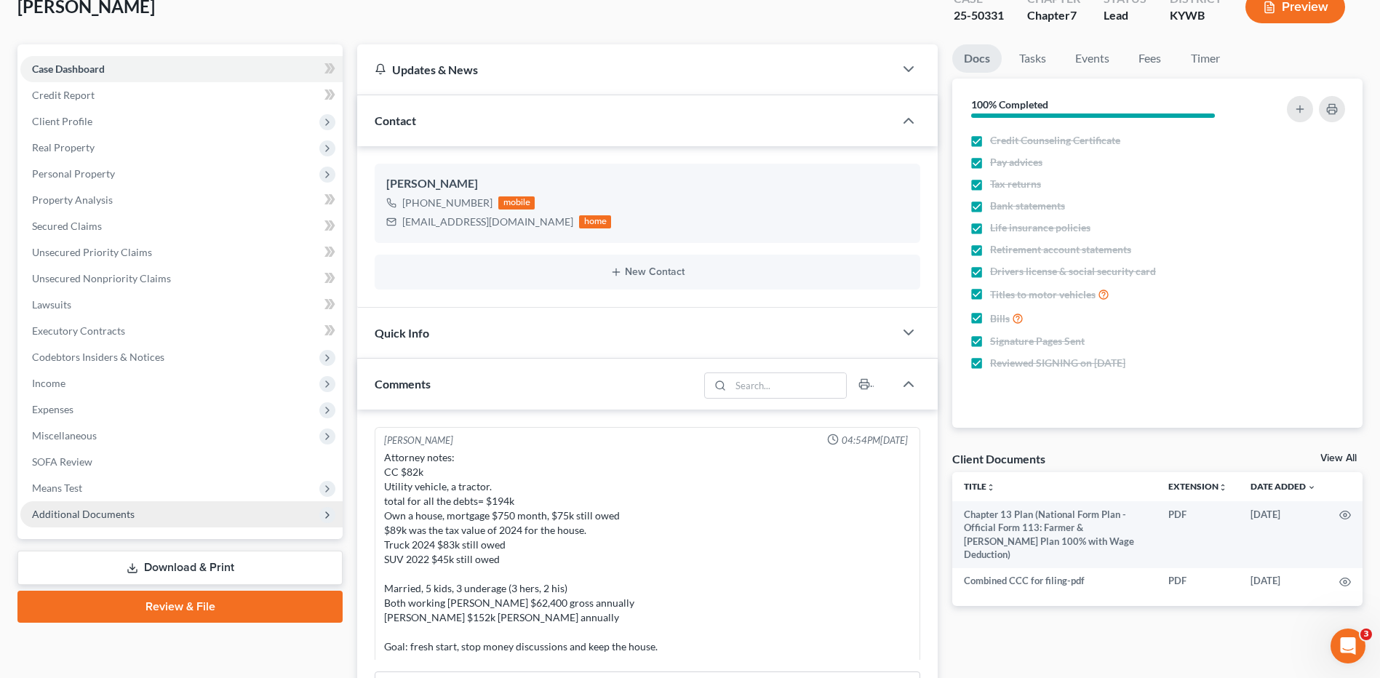
click at [84, 523] on span "Additional Documents" at bounding box center [181, 514] width 322 height 26
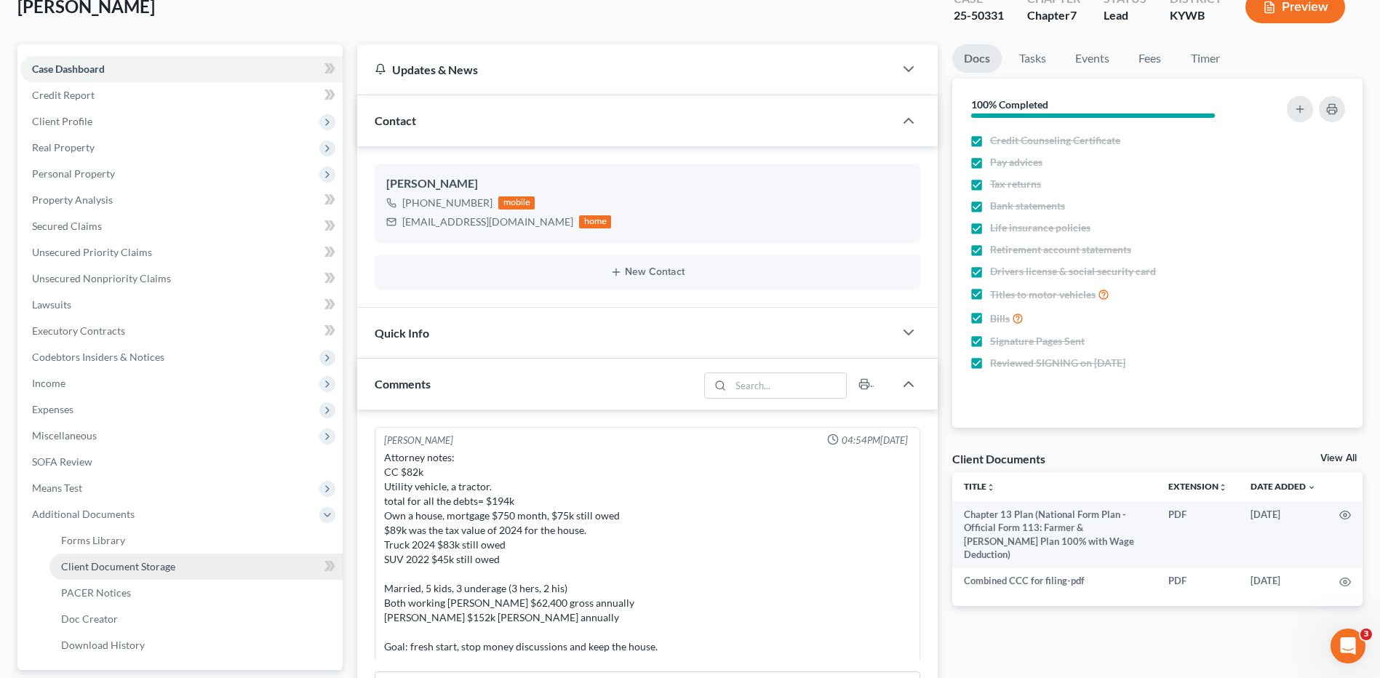
scroll to position [400, 0]
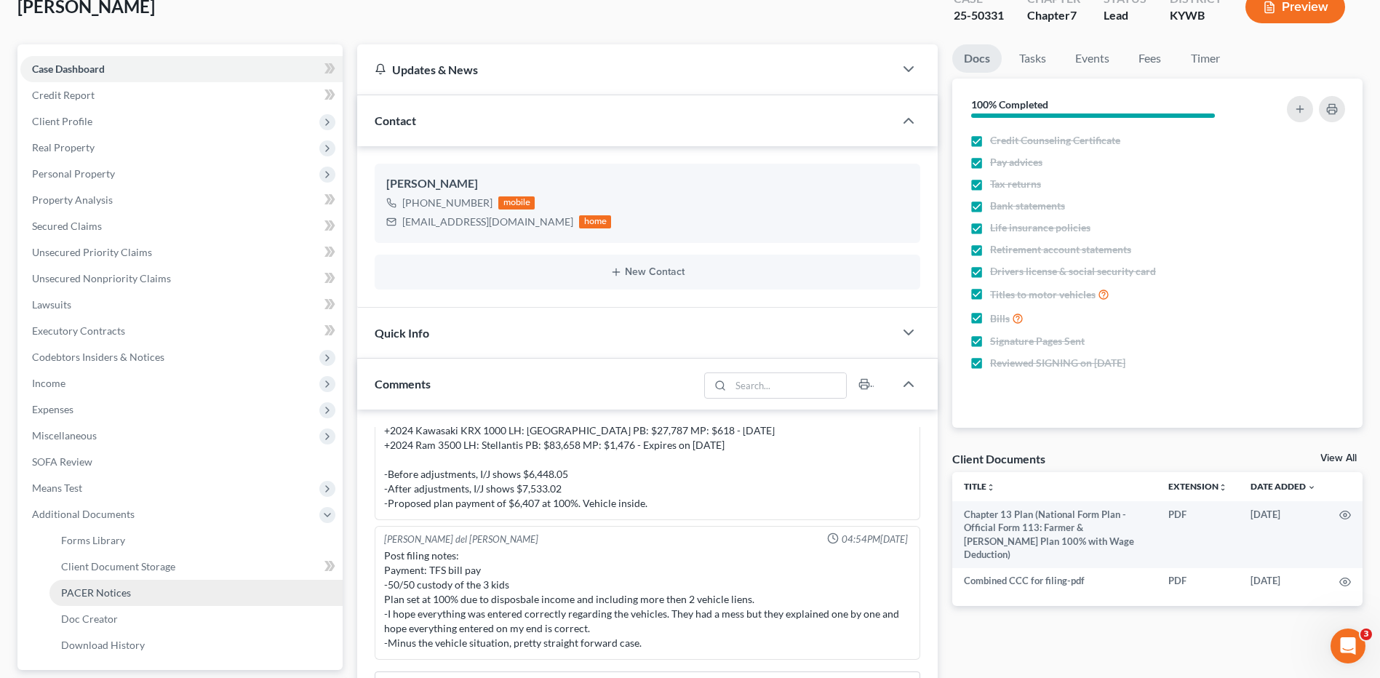
click at [95, 600] on link "PACER Notices" at bounding box center [195, 593] width 293 height 26
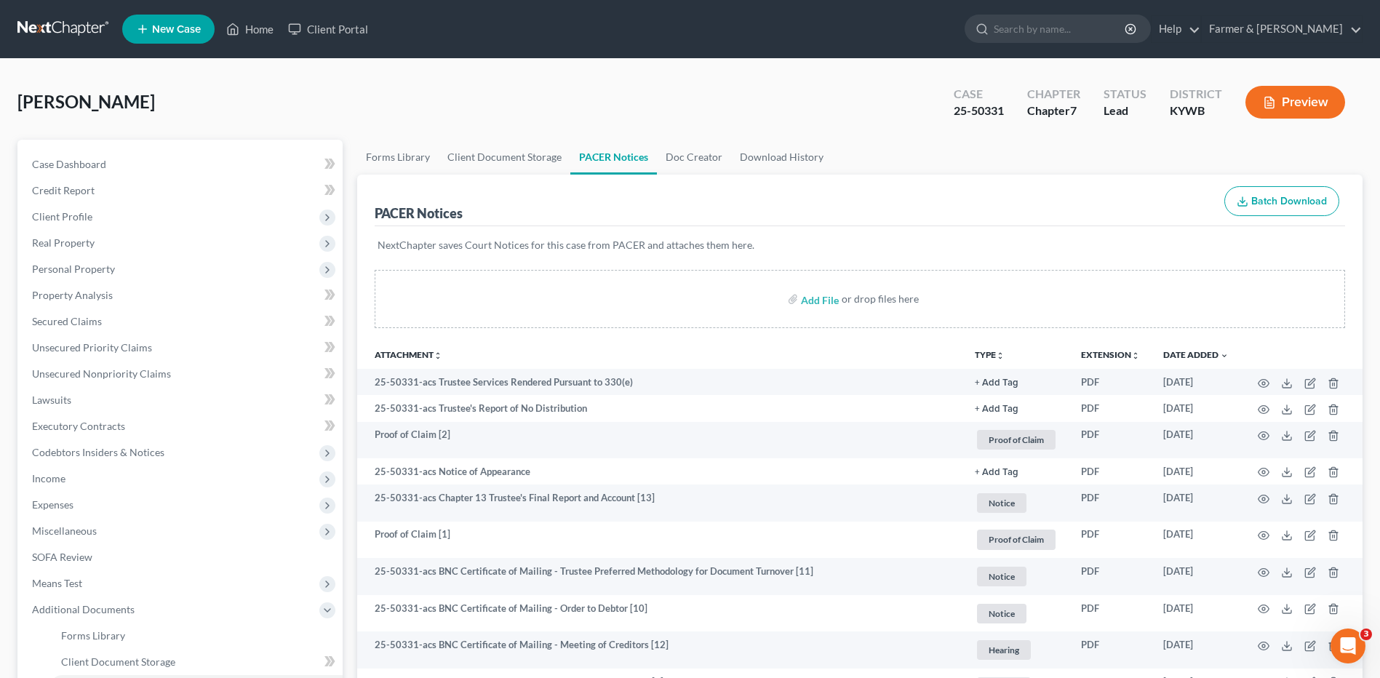
click at [87, 44] on nav "Home New Case Client Portal Farmer & Wright dblondie1230@yahoo.com My Account S…" at bounding box center [690, 29] width 1380 height 58
click at [74, 25] on link at bounding box center [63, 29] width 93 height 26
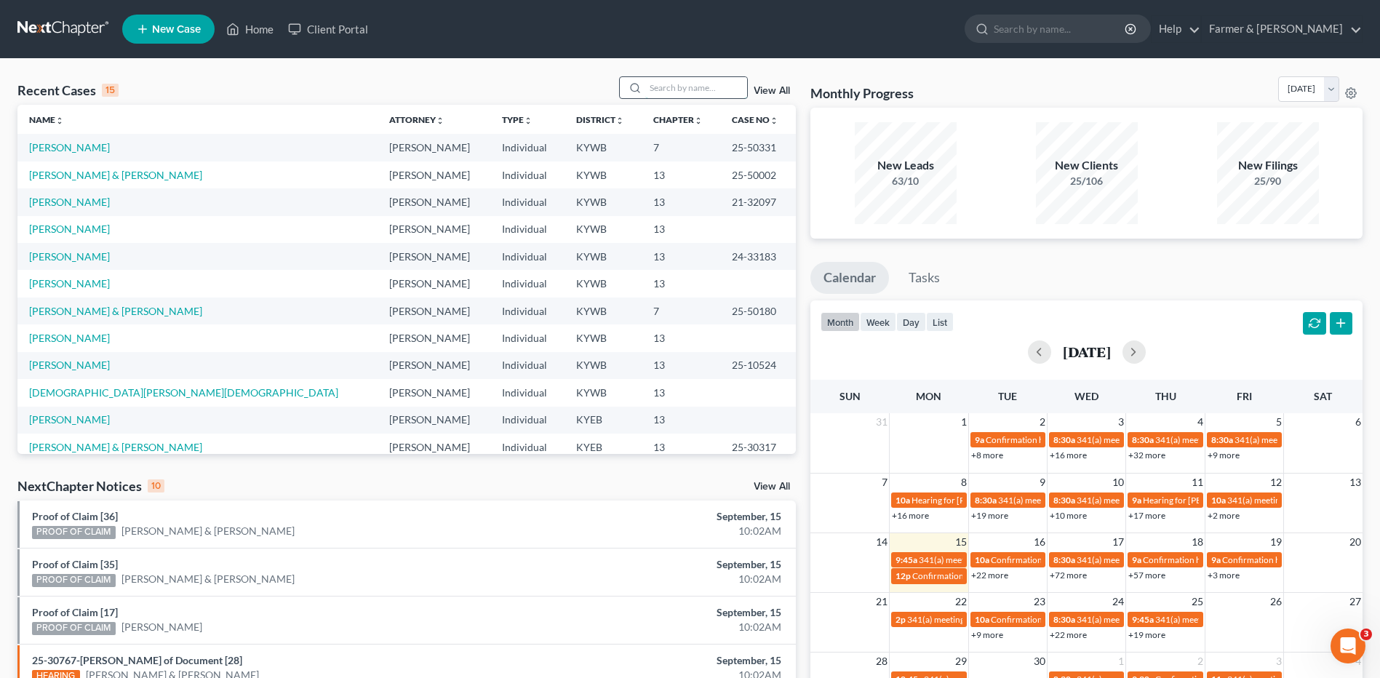
click at [720, 90] on input "search" at bounding box center [696, 87] width 102 height 21
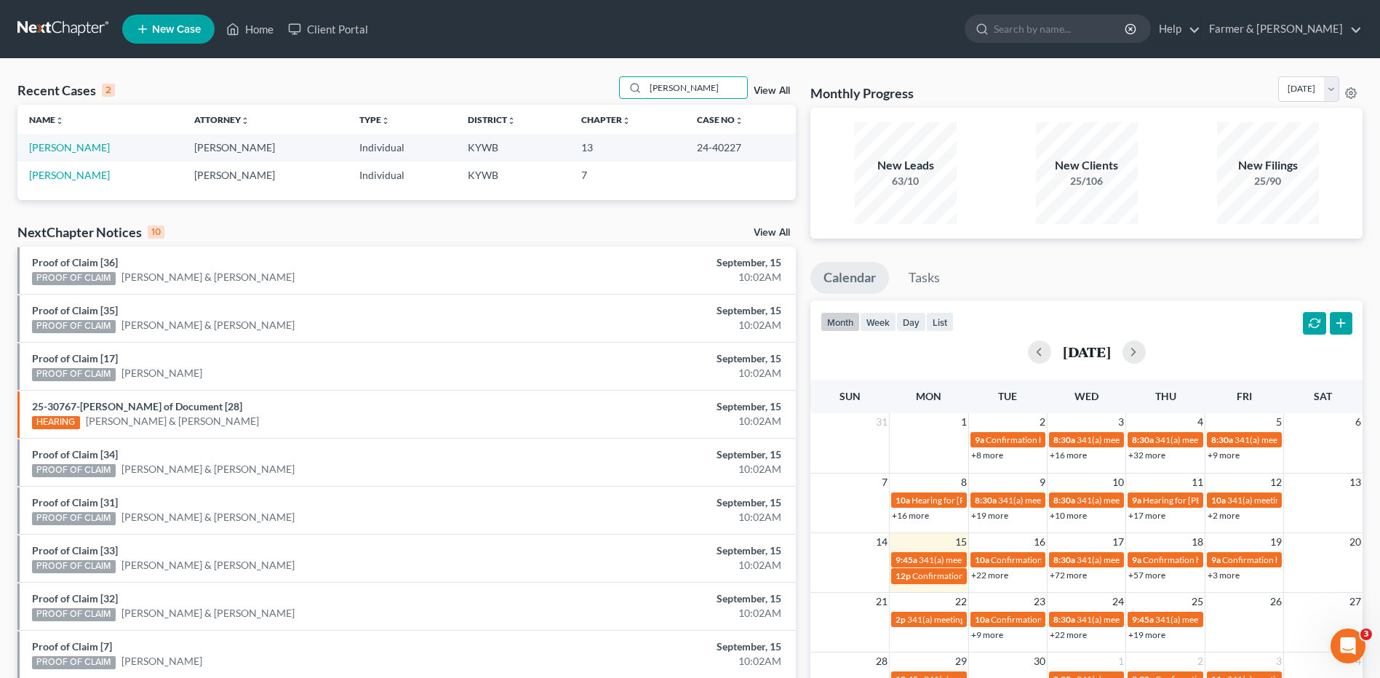
type input "bivin"
click at [60, 140] on td "[PERSON_NAME]" at bounding box center [99, 147] width 165 height 27
click at [58, 146] on link "[PERSON_NAME]" at bounding box center [69, 147] width 81 height 12
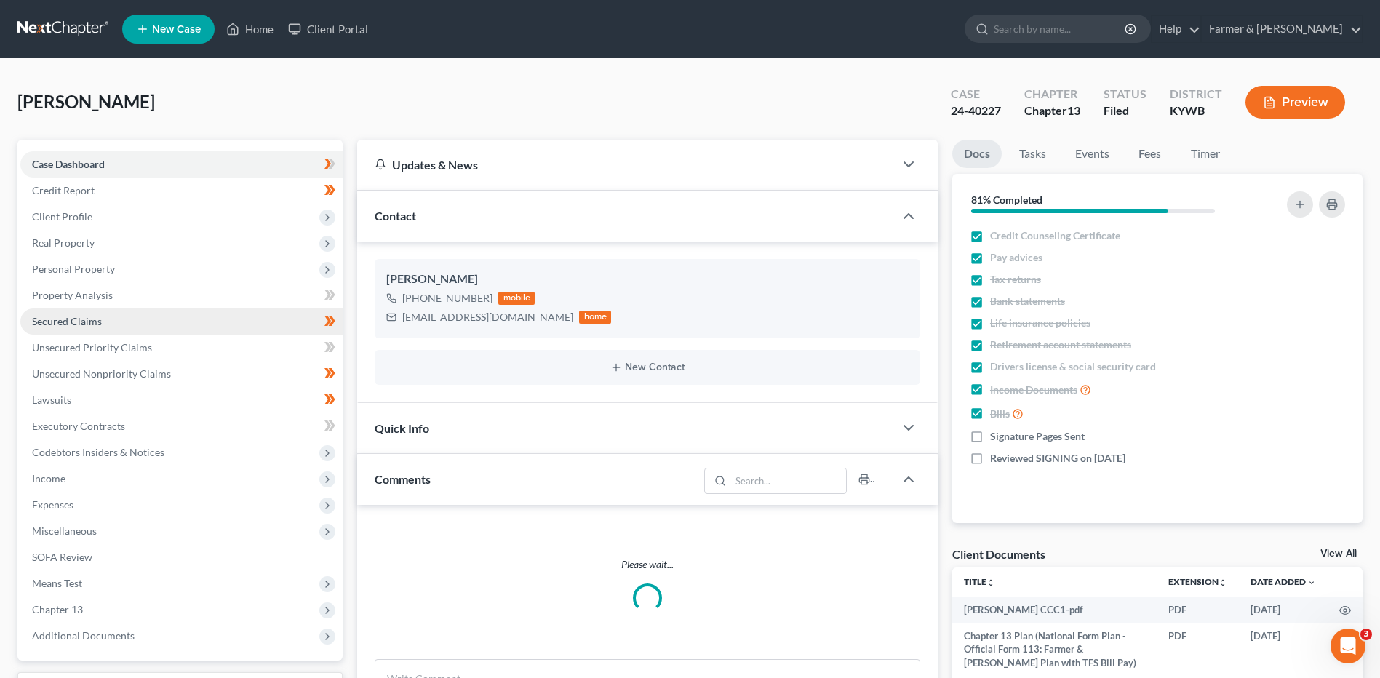
click at [68, 311] on link "Secured Claims" at bounding box center [181, 321] width 322 height 26
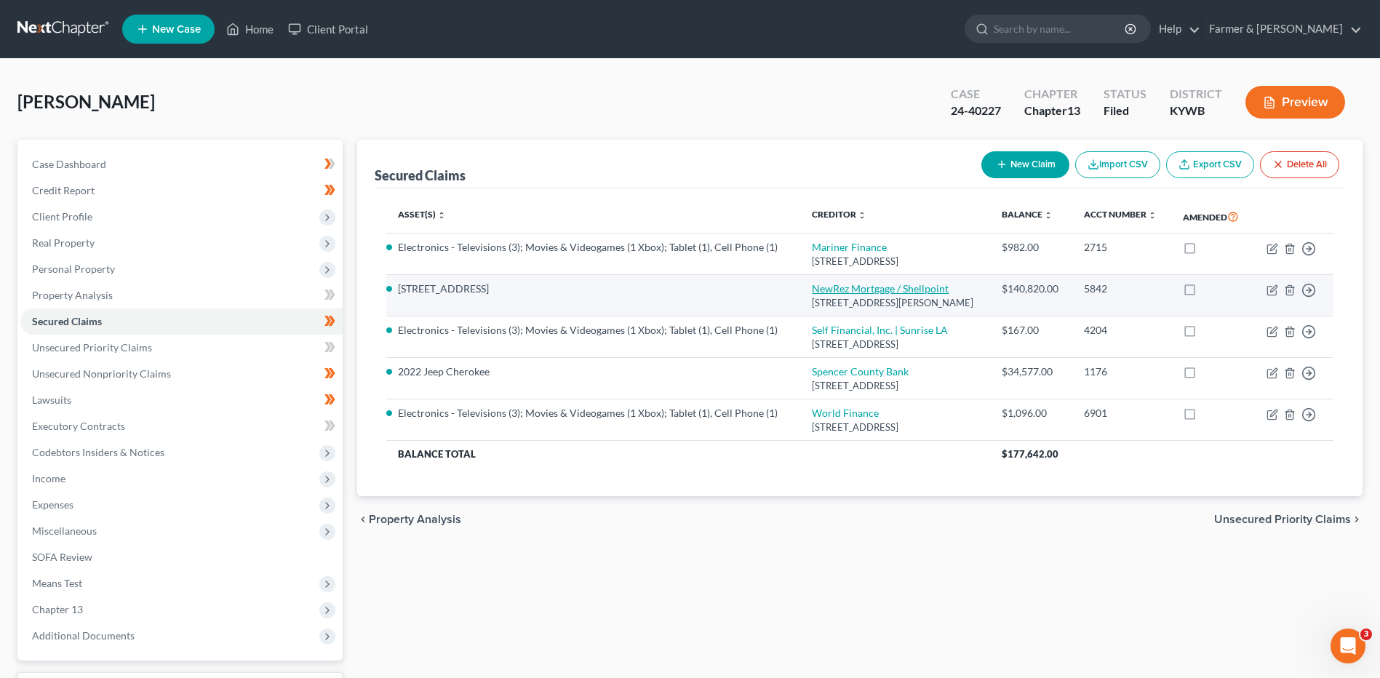
click at [844, 295] on link "NewRez Mortgage / Shellpoint" at bounding box center [880, 288] width 137 height 12
select select "42"
select select "3"
select select "4"
select select "0"
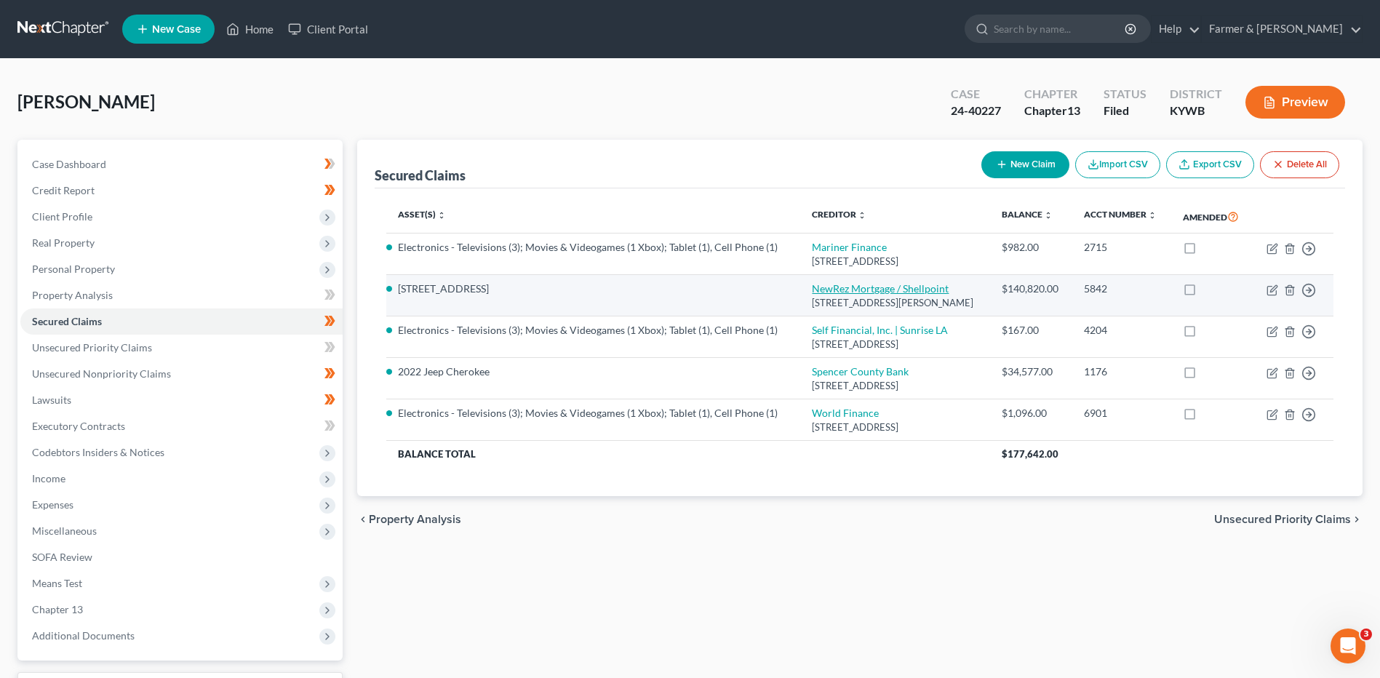
select select "0"
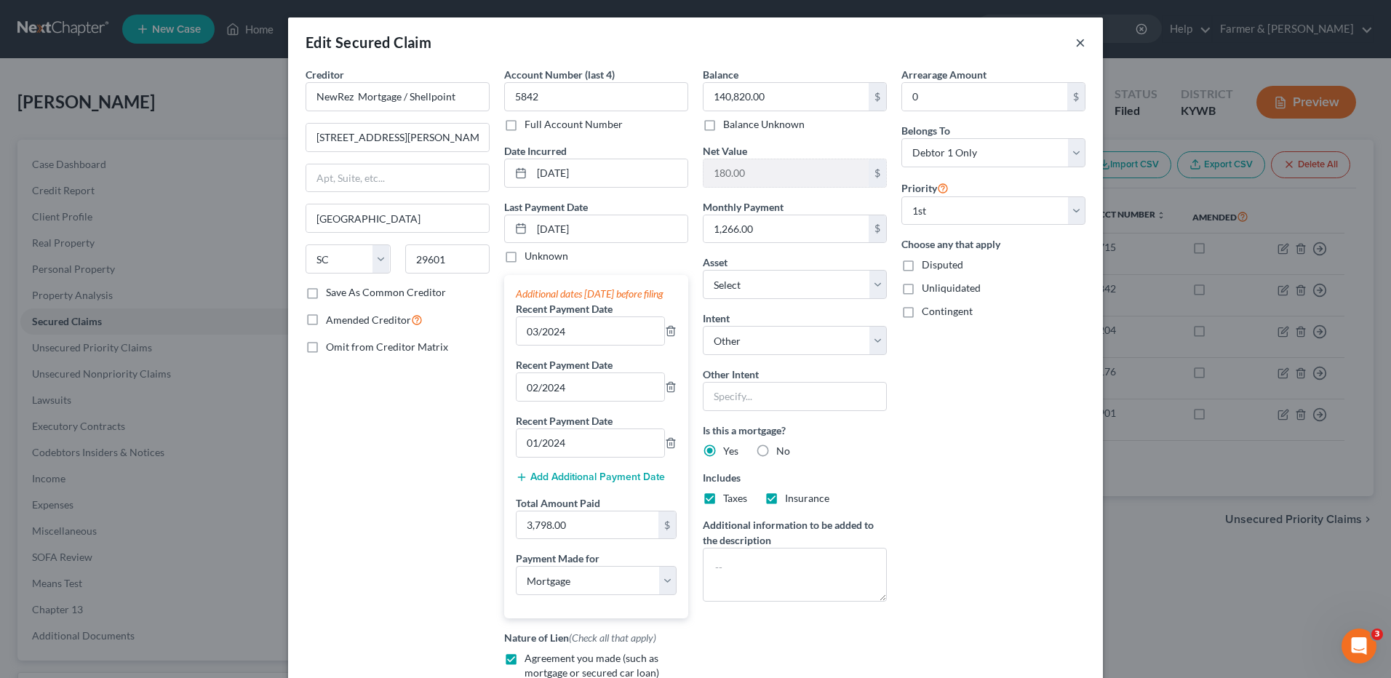
click at [1077, 41] on button "×" at bounding box center [1080, 41] width 10 height 17
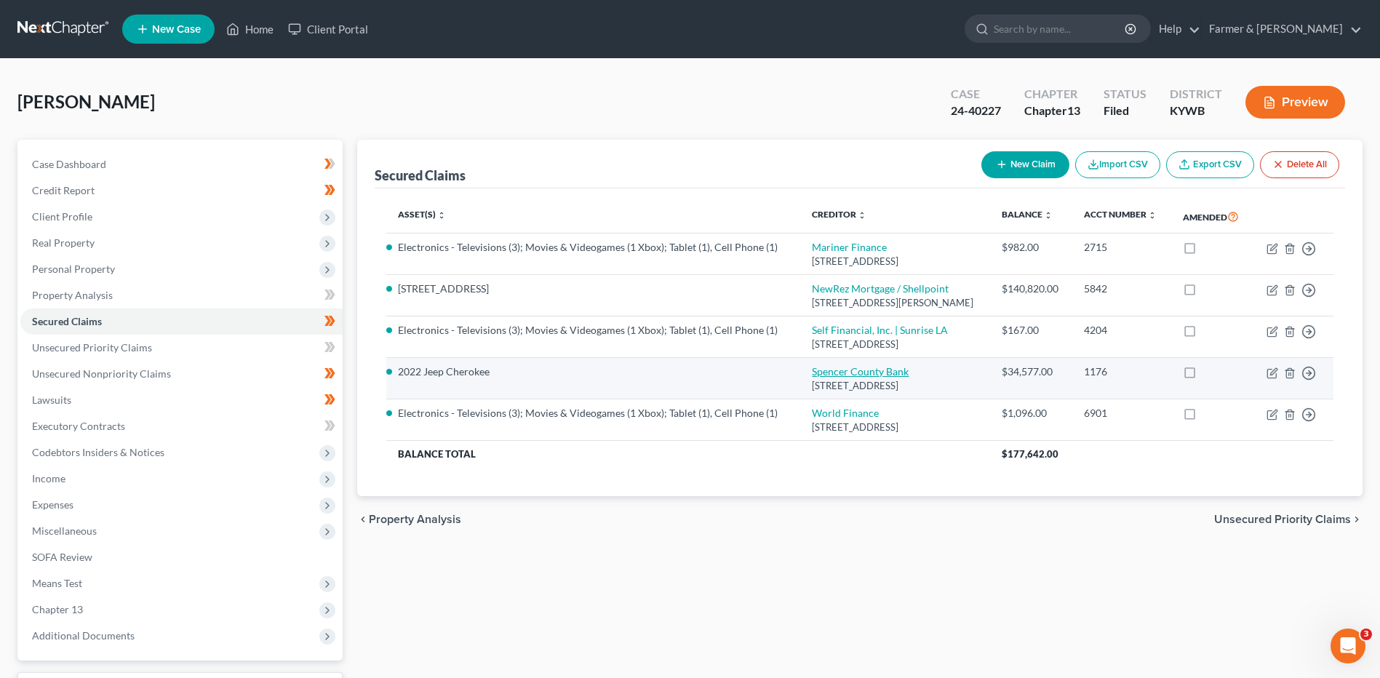
click at [820, 378] on link "Spencer County Bank" at bounding box center [860, 371] width 97 height 12
select select "15"
select select "0"
select select "15"
select select "4"
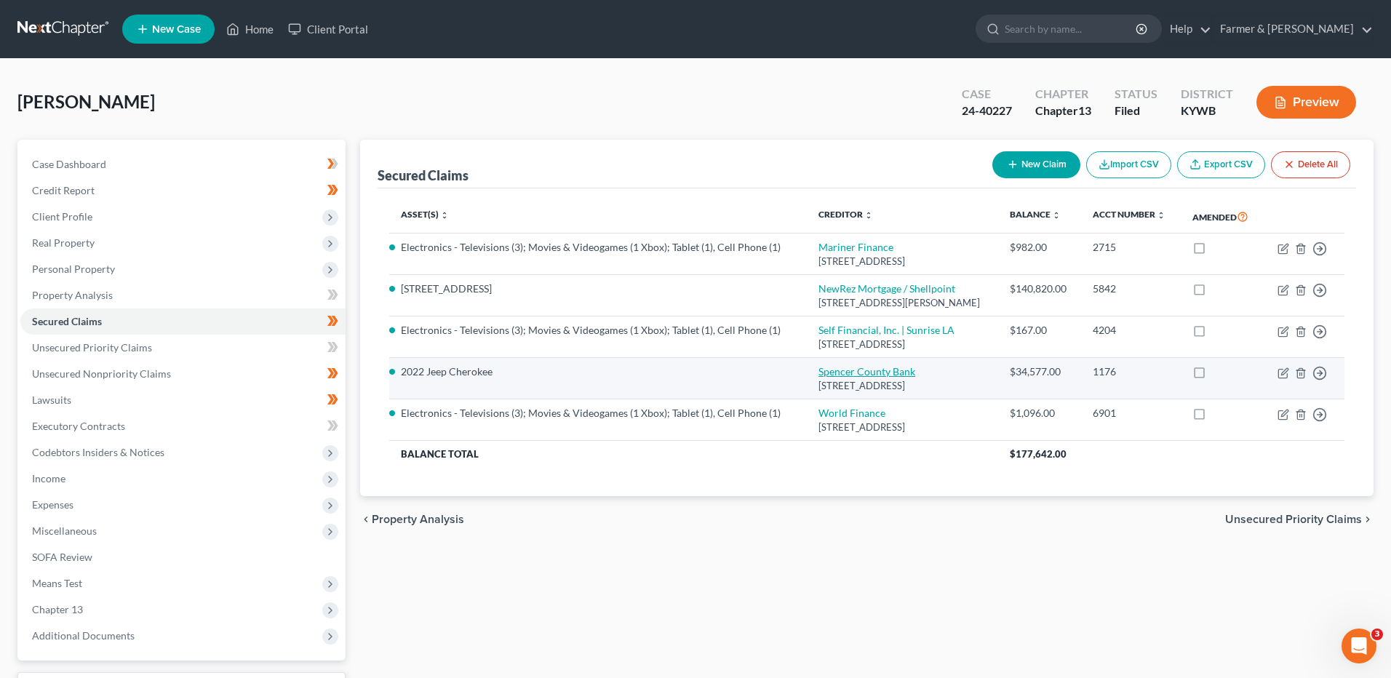
select select "0"
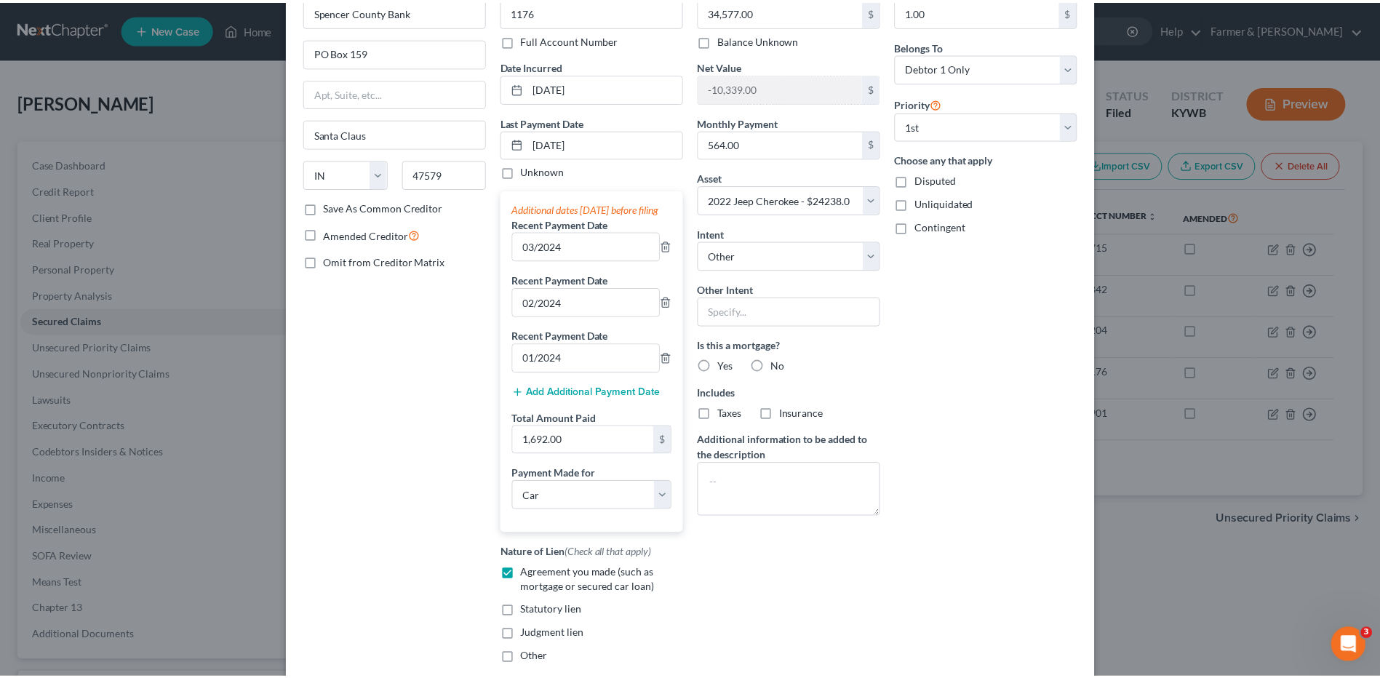
scroll to position [231, 0]
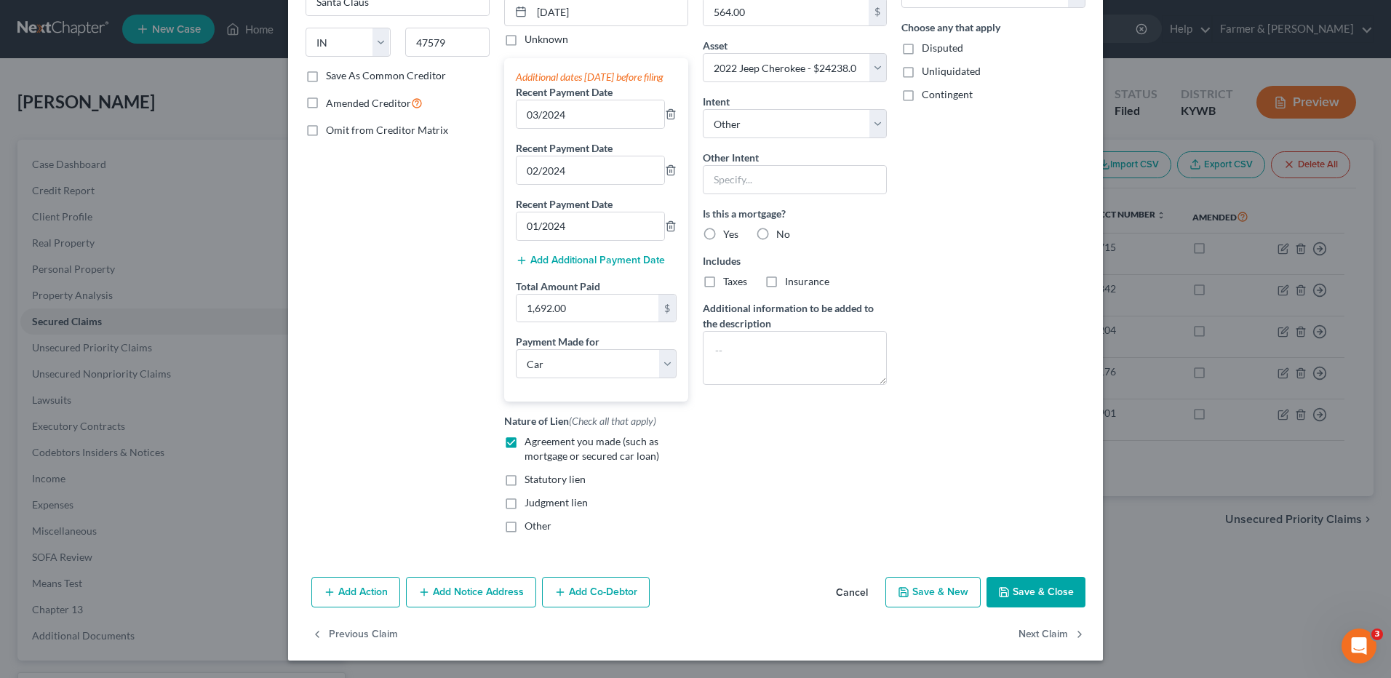
click at [850, 591] on button "Cancel" at bounding box center [851, 592] width 55 height 29
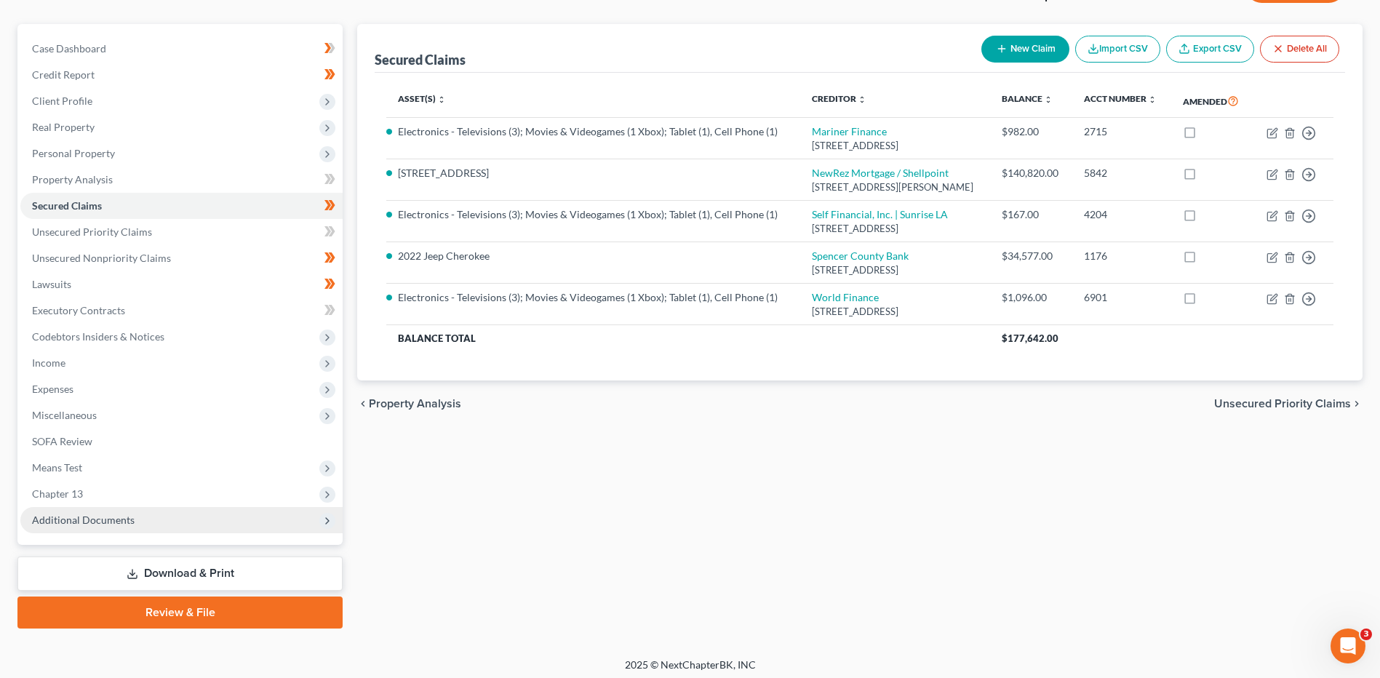
scroll to position [121, 0]
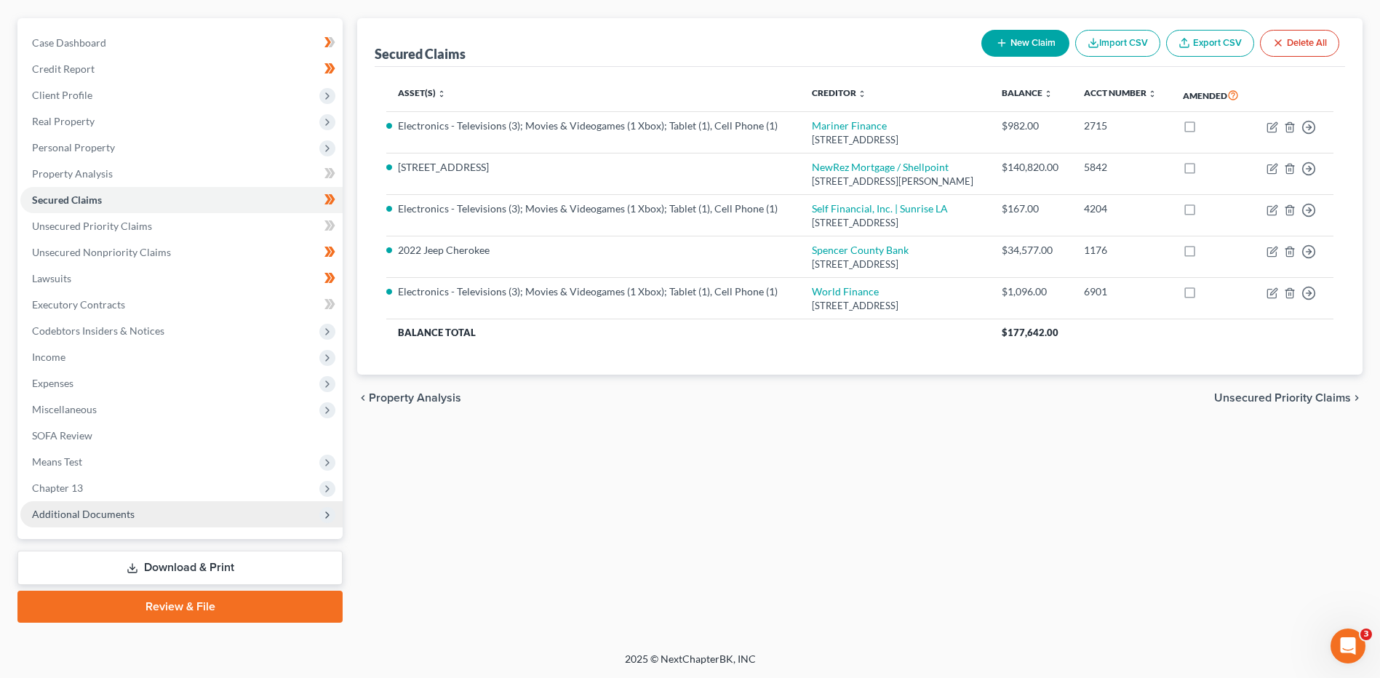
click at [95, 519] on span "Additional Documents" at bounding box center [83, 514] width 103 height 12
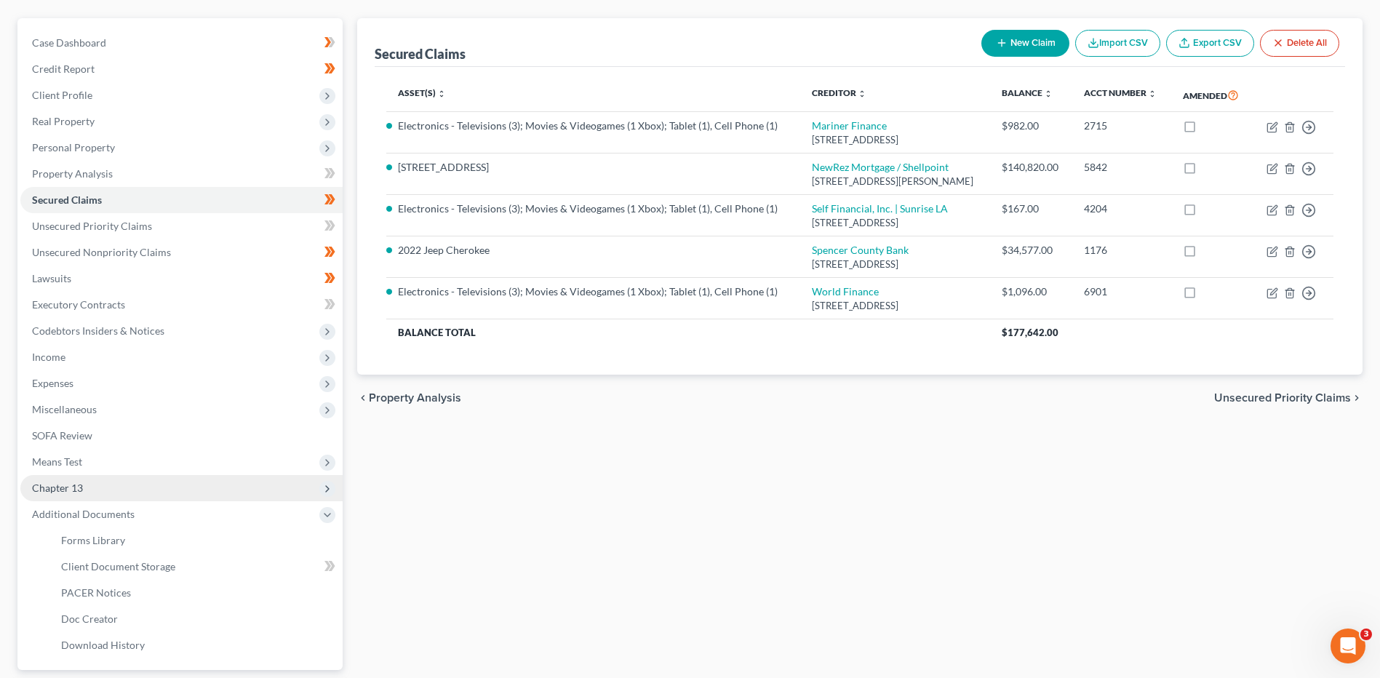
click at [117, 493] on span "Chapter 13" at bounding box center [181, 488] width 322 height 26
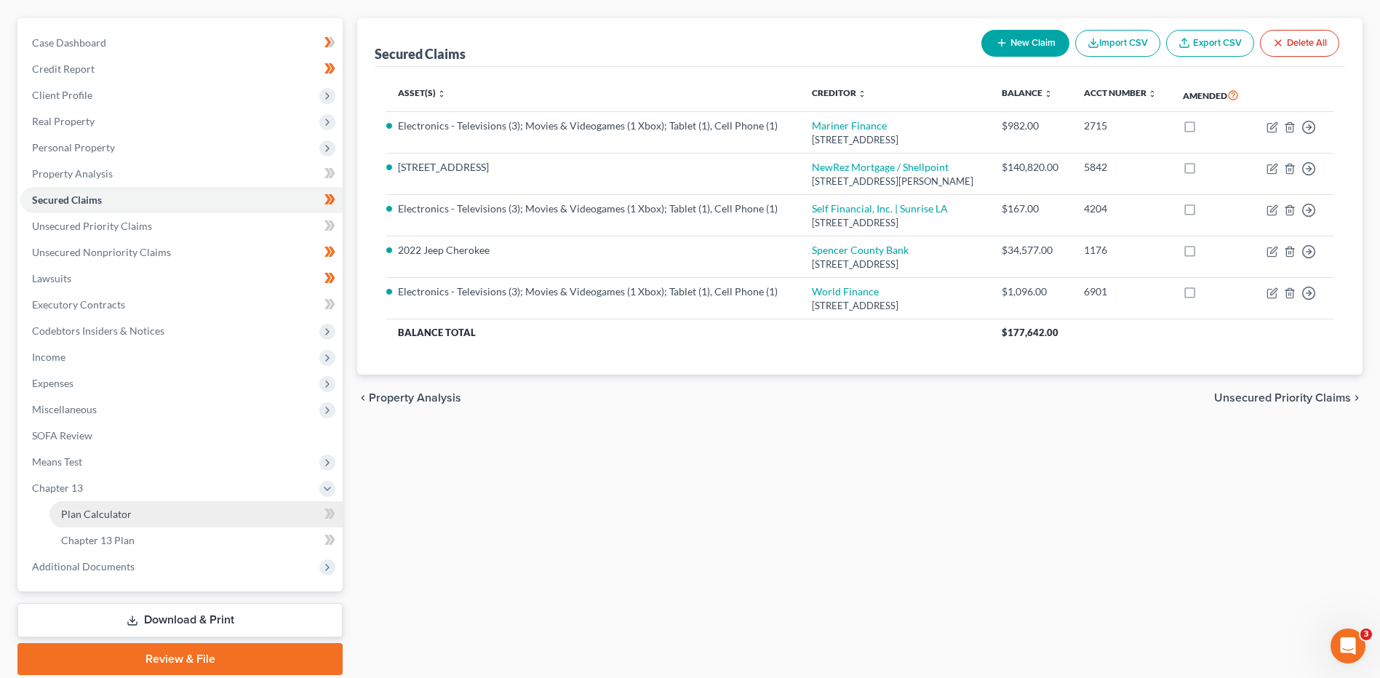
click at [112, 511] on span "Plan Calculator" at bounding box center [96, 514] width 71 height 12
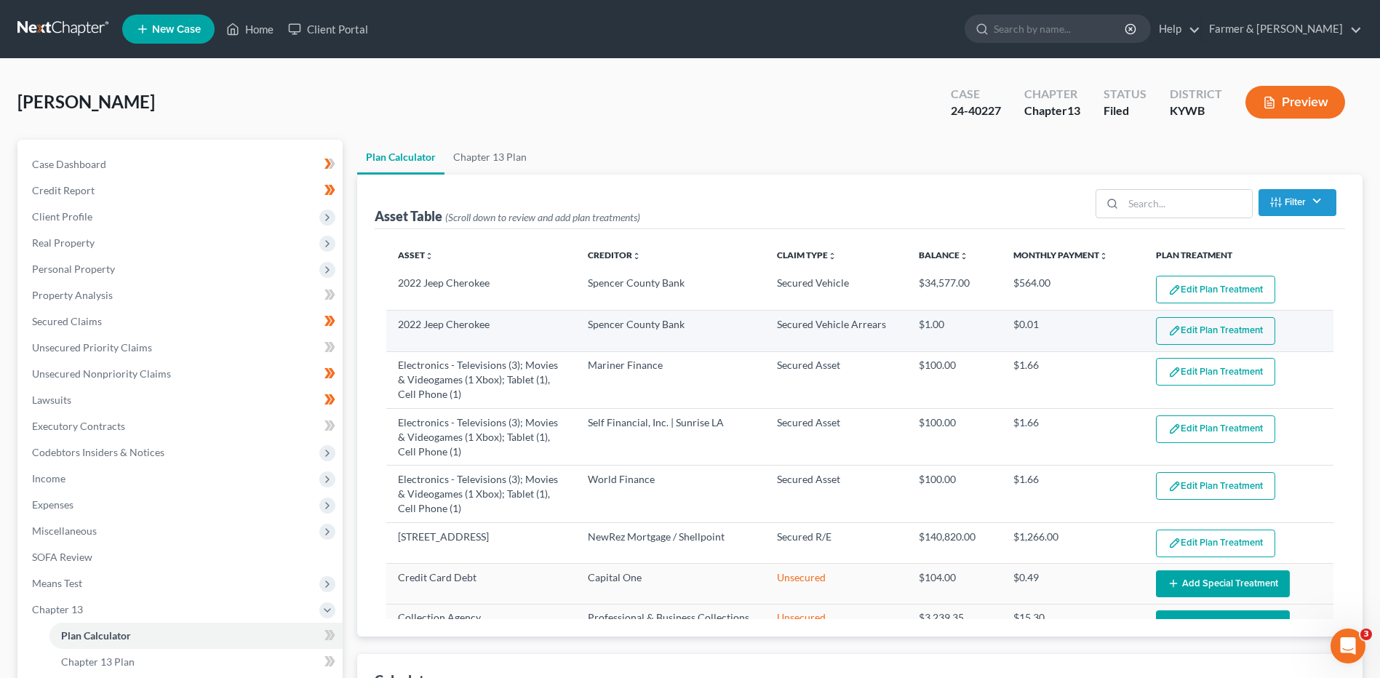
select select "59"
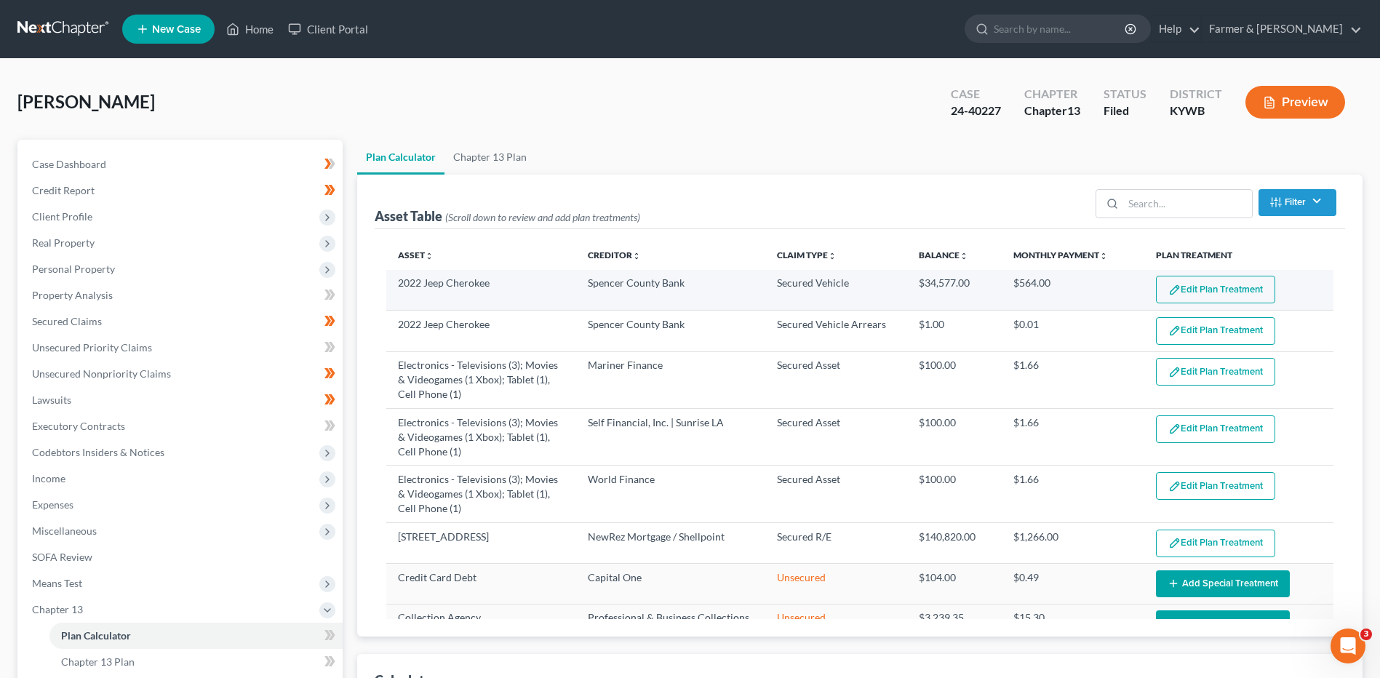
click at [1203, 276] on button "Edit Plan Treatment" at bounding box center [1215, 290] width 119 height 28
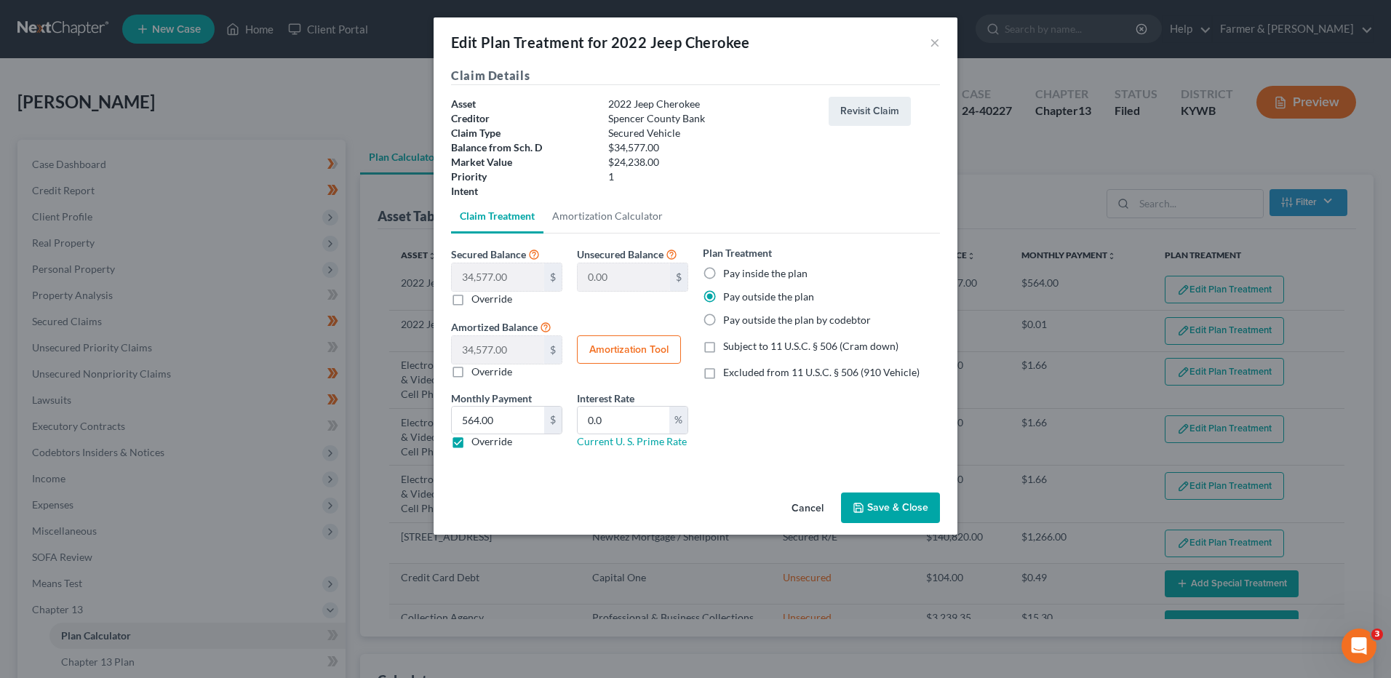
click at [807, 506] on button "Cancel" at bounding box center [807, 508] width 55 height 29
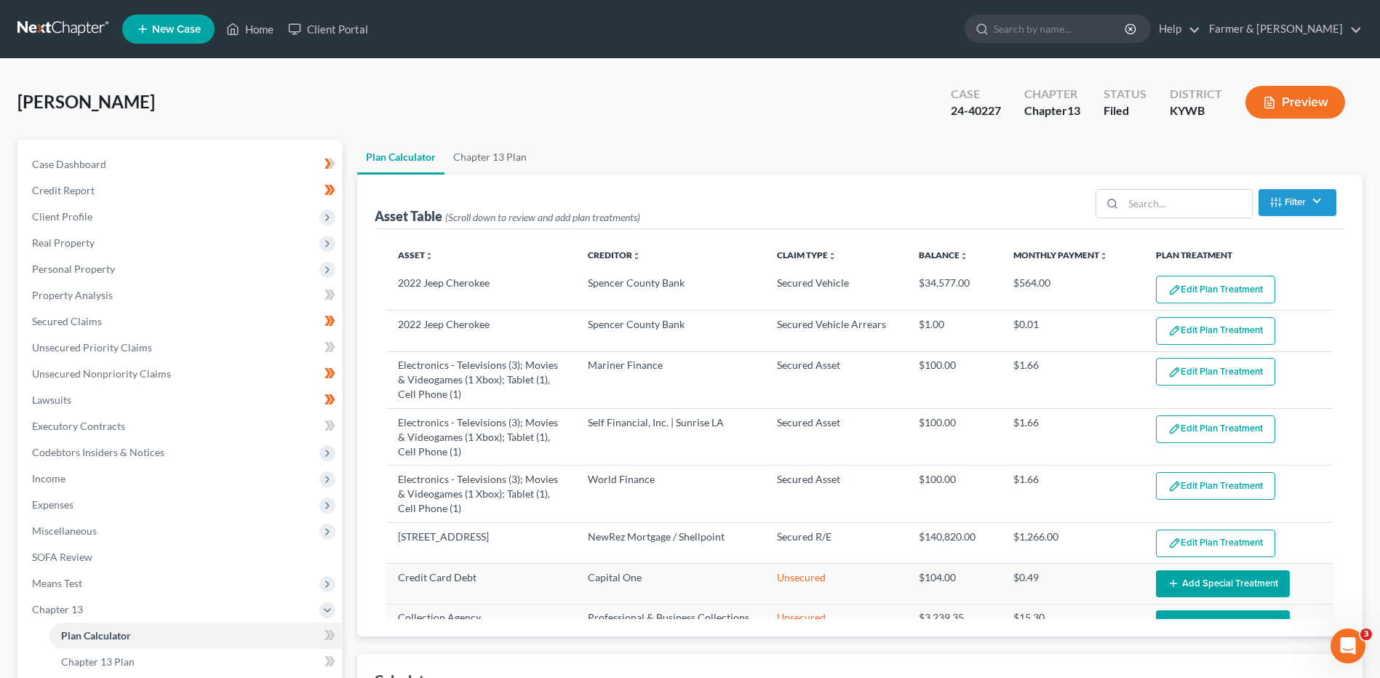
drag, startPoint x: 55, startPoint y: 28, endPoint x: 139, endPoint y: 52, distance: 86.8
click at [55, 28] on link at bounding box center [63, 29] width 93 height 26
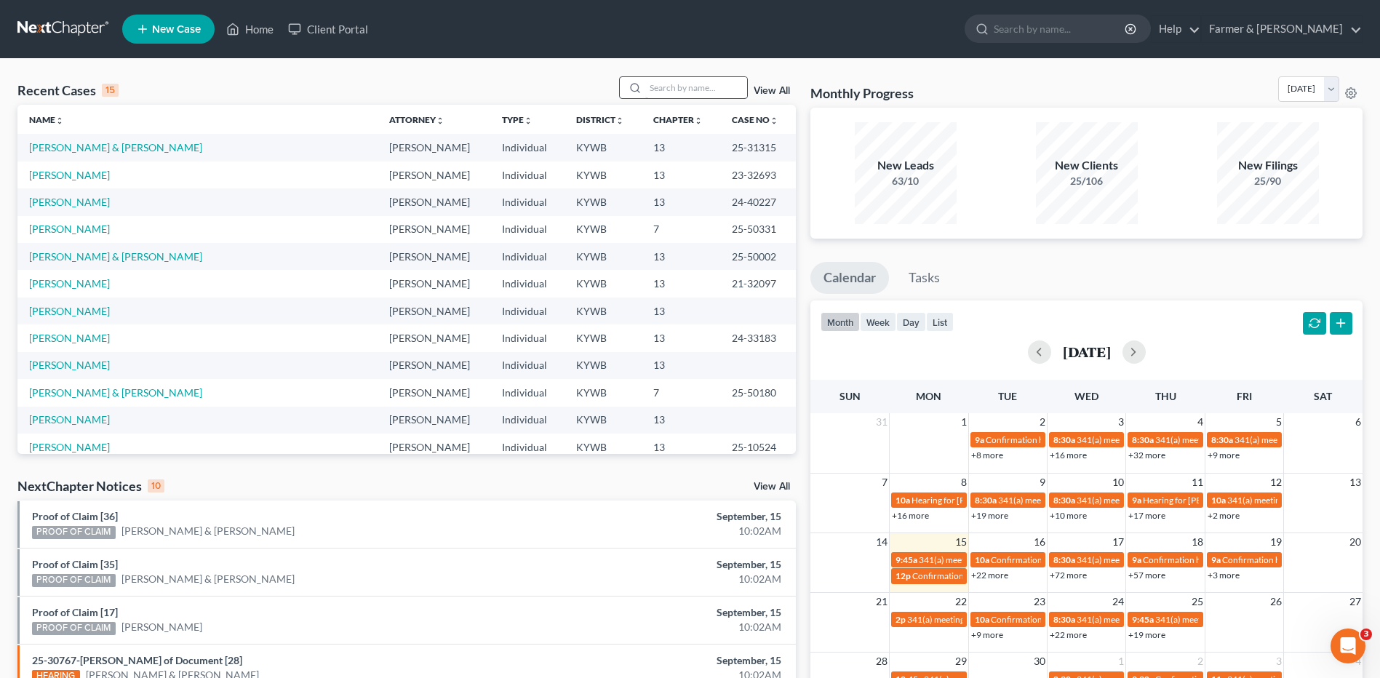
click at [701, 99] on div at bounding box center [683, 87] width 129 height 23
click at [702, 97] on input "search" at bounding box center [696, 87] width 102 height 21
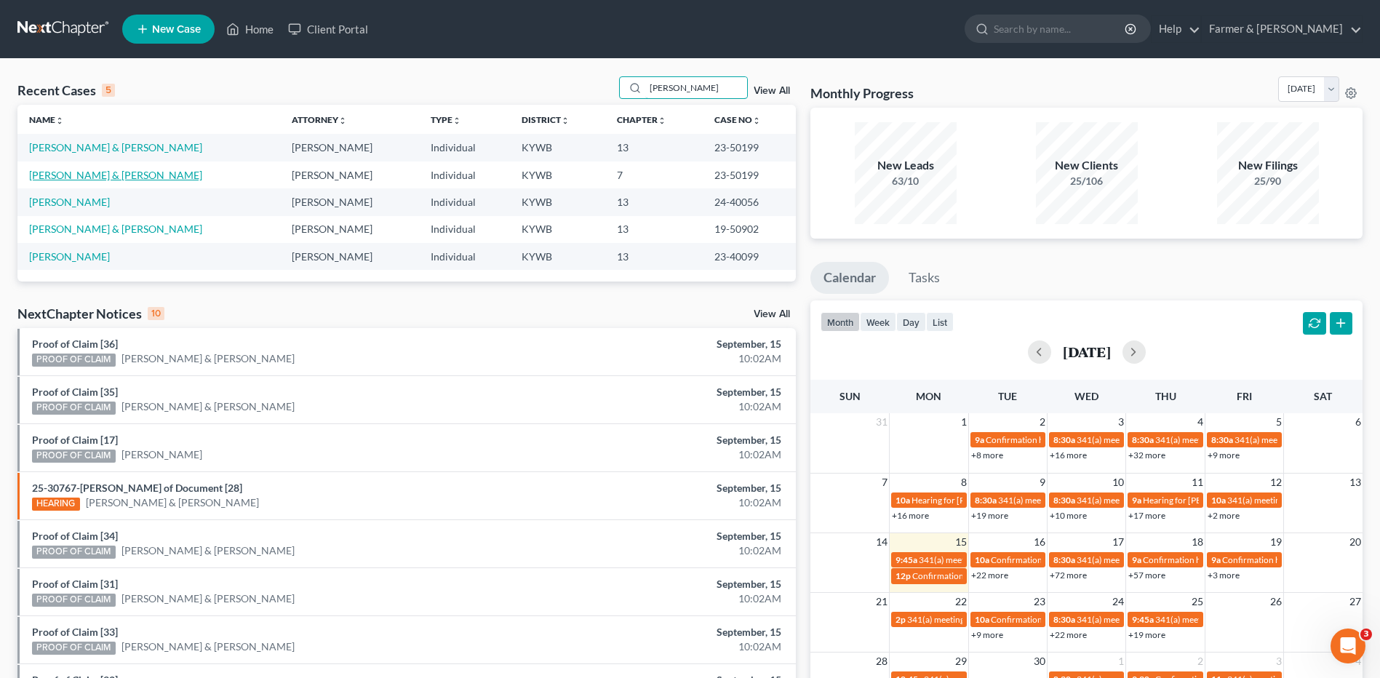
type input "gilliland"
click at [97, 175] on link "[PERSON_NAME] & [PERSON_NAME]" at bounding box center [115, 175] width 173 height 12
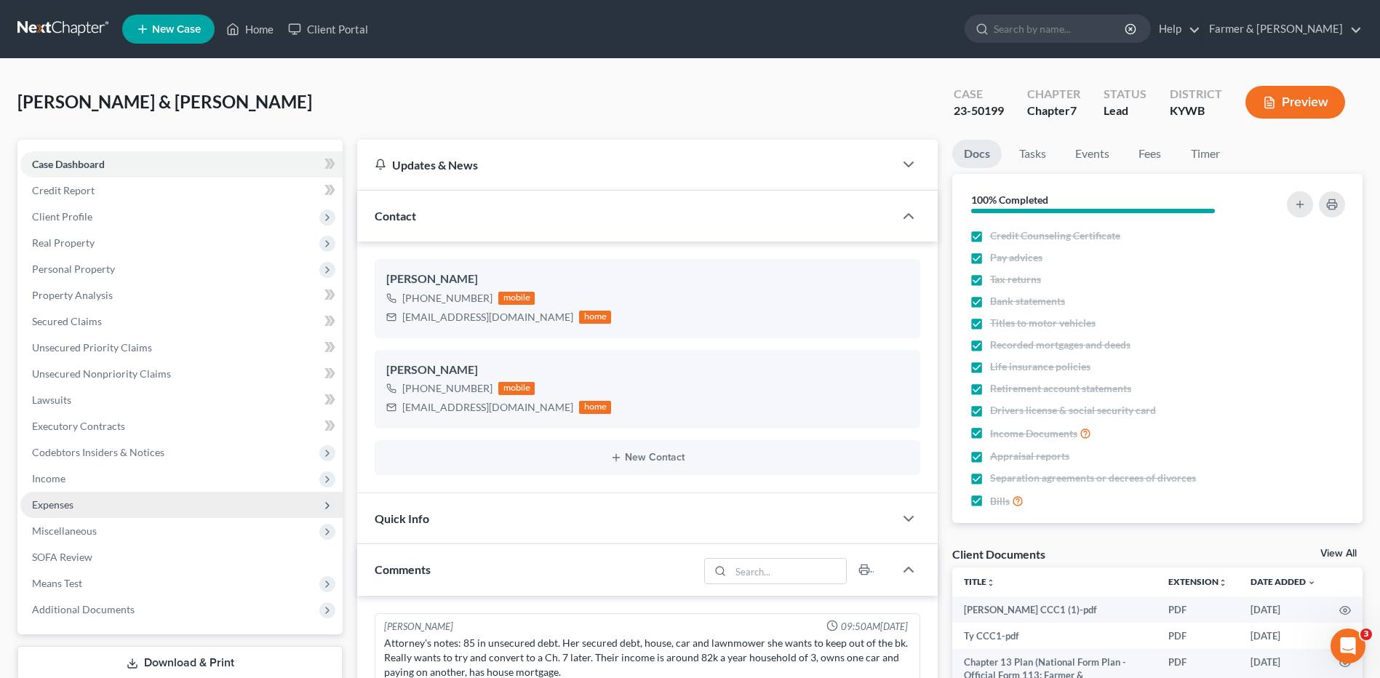
click at [107, 501] on span "Expenses" at bounding box center [181, 505] width 322 height 26
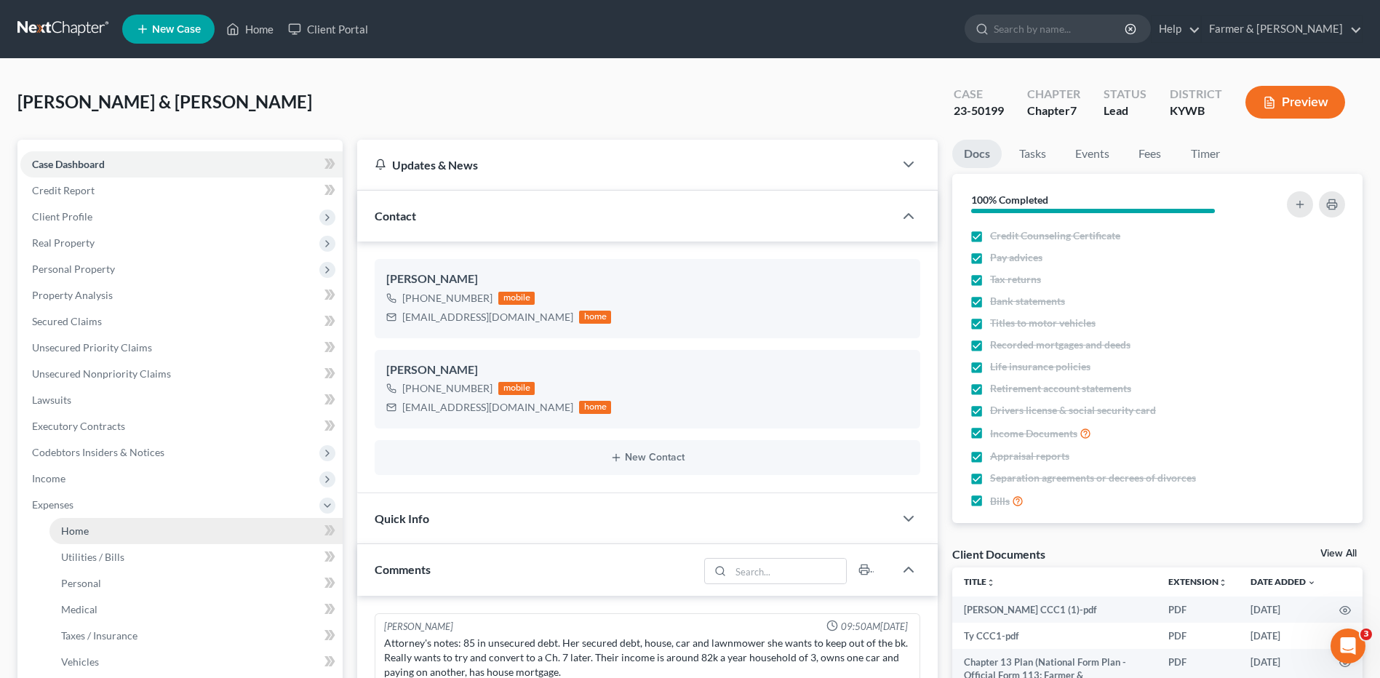
click at [92, 521] on link "Home" at bounding box center [195, 531] width 293 height 26
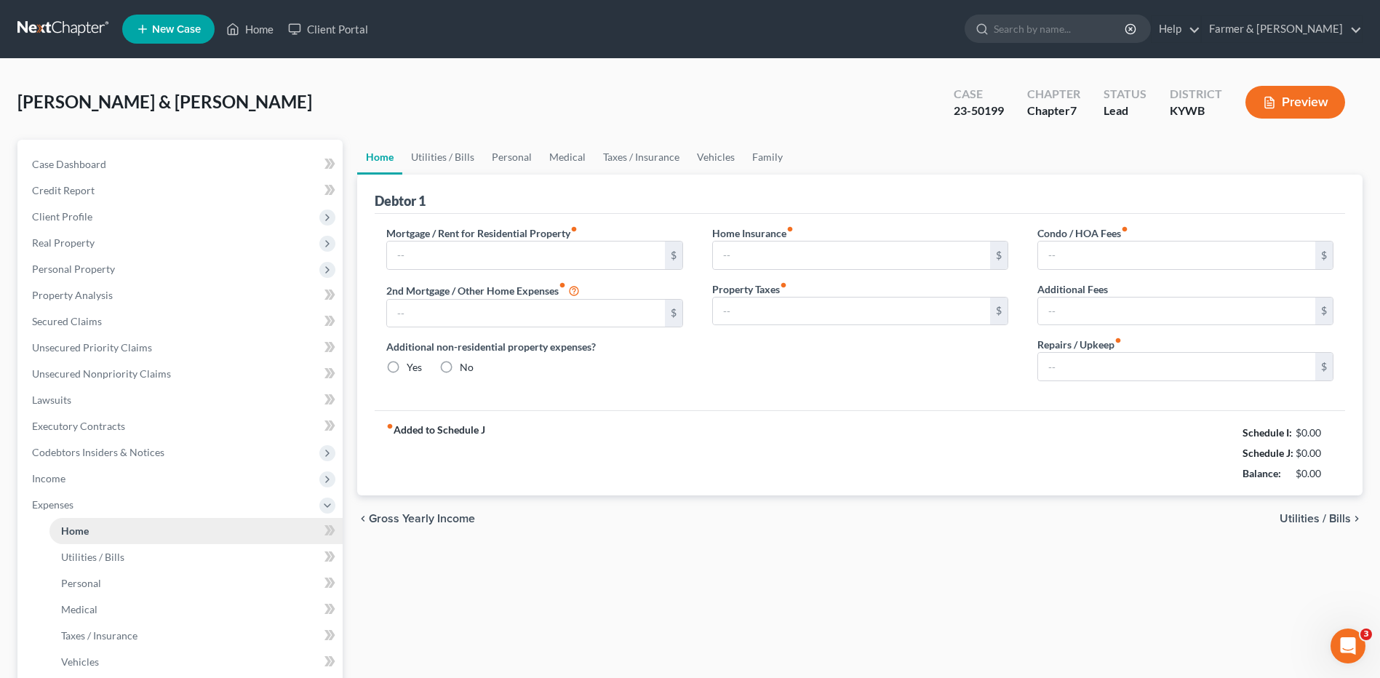
type input "3,130.00"
type input "0.00"
radio input "true"
type input "0.00"
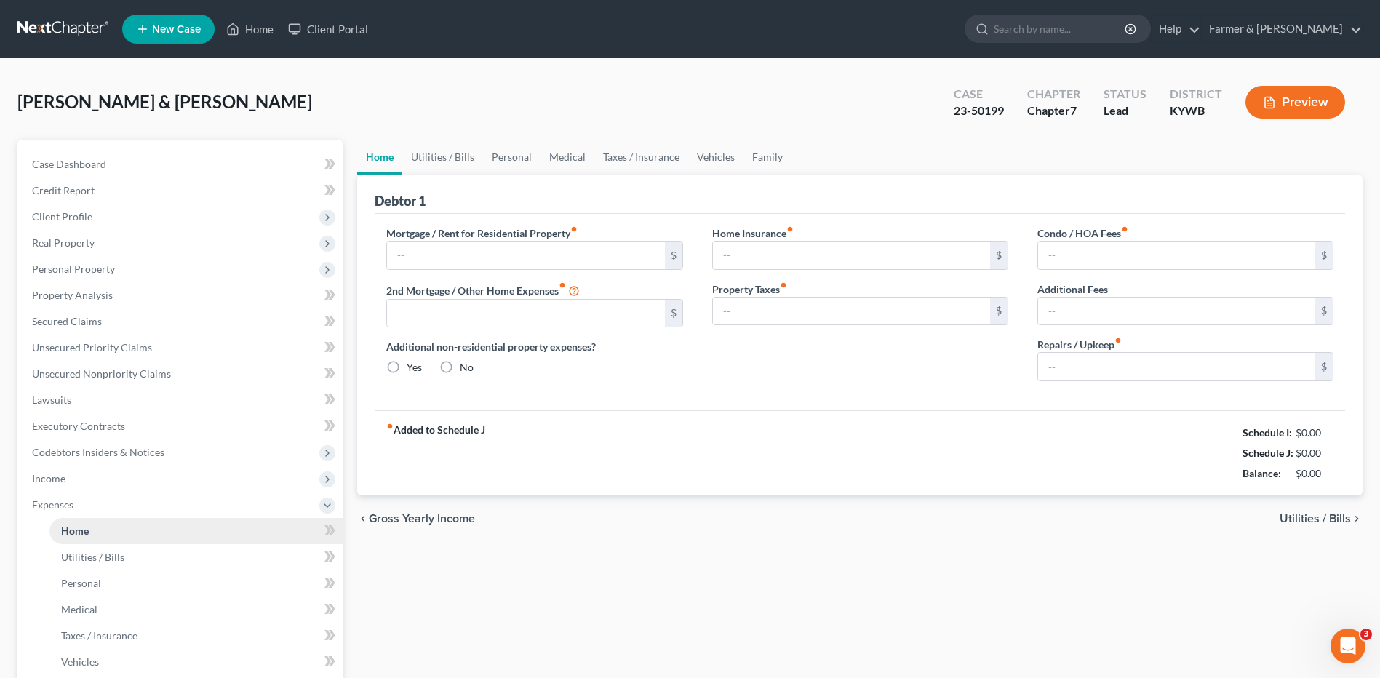
type input "0.00"
type input "100.00"
click at [81, 24] on link at bounding box center [63, 29] width 93 height 26
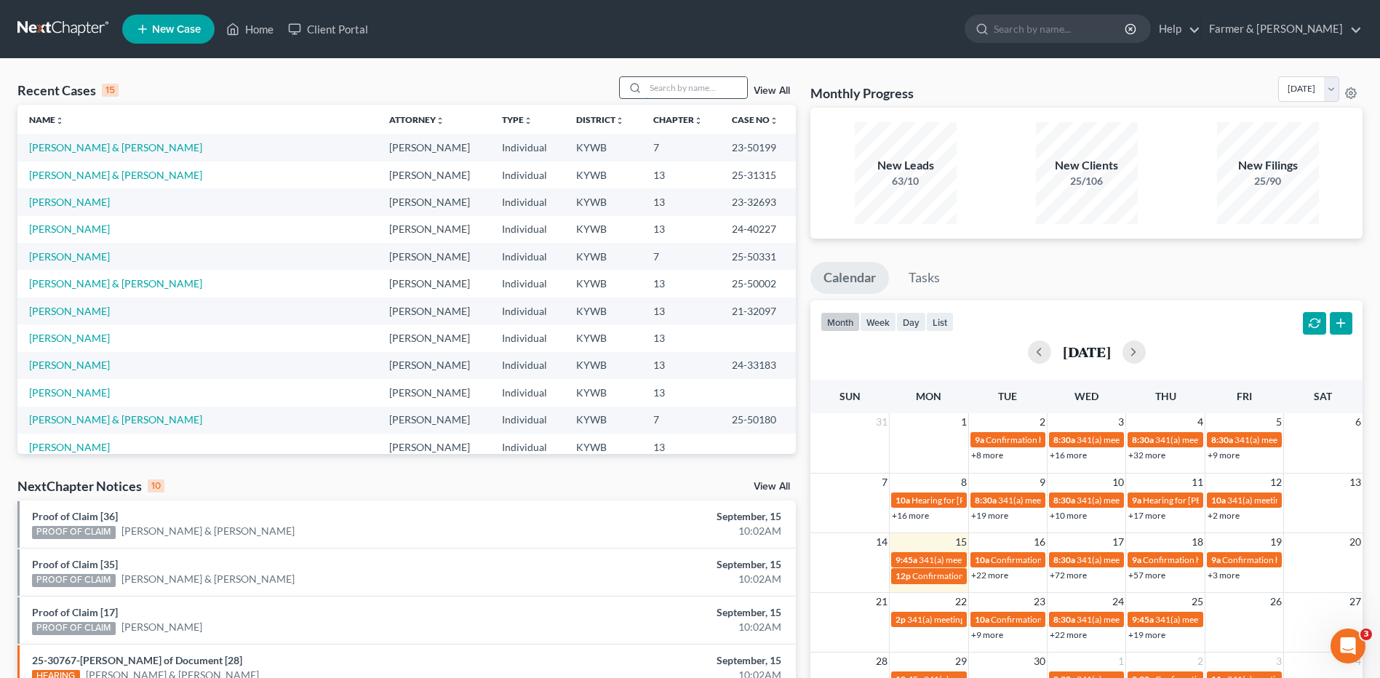
click at [725, 87] on input "search" at bounding box center [696, 87] width 102 height 21
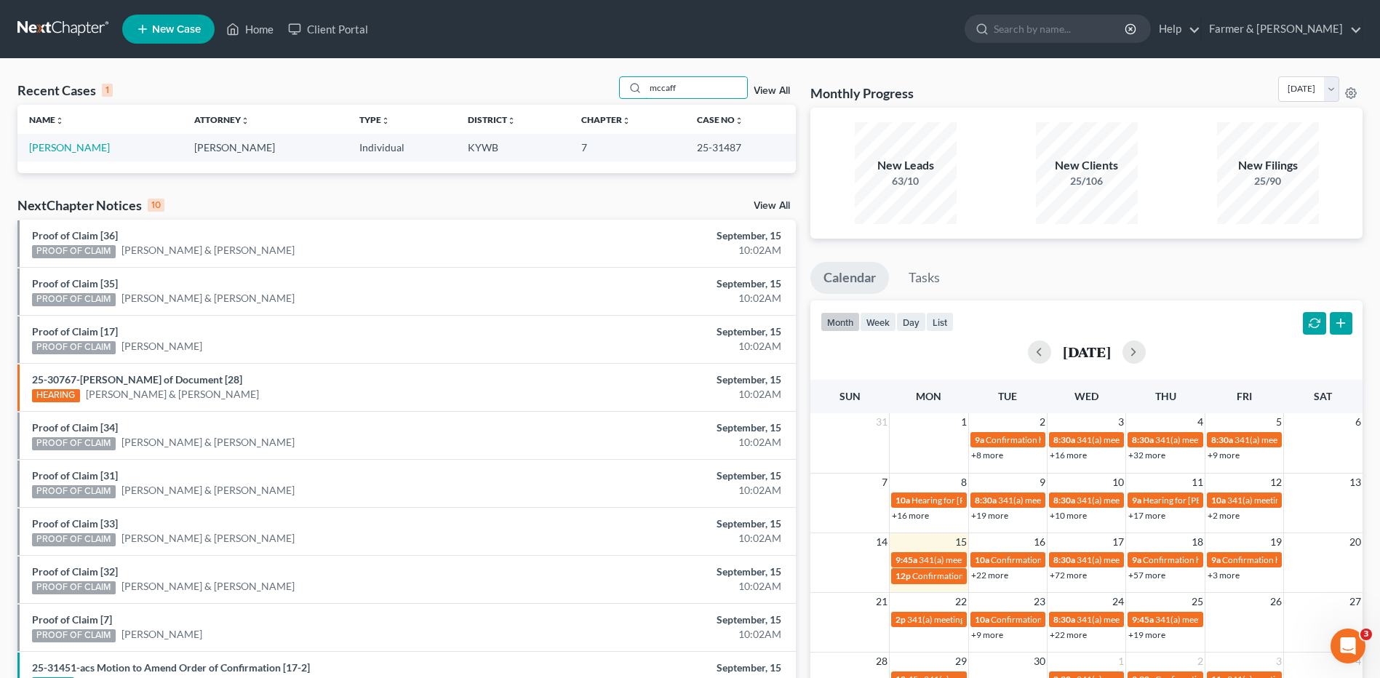
type input "mccaff"
drag, startPoint x: 41, startPoint y: 31, endPoint x: 52, endPoint y: 28, distance: 11.1
click at [41, 31] on link at bounding box center [63, 29] width 93 height 26
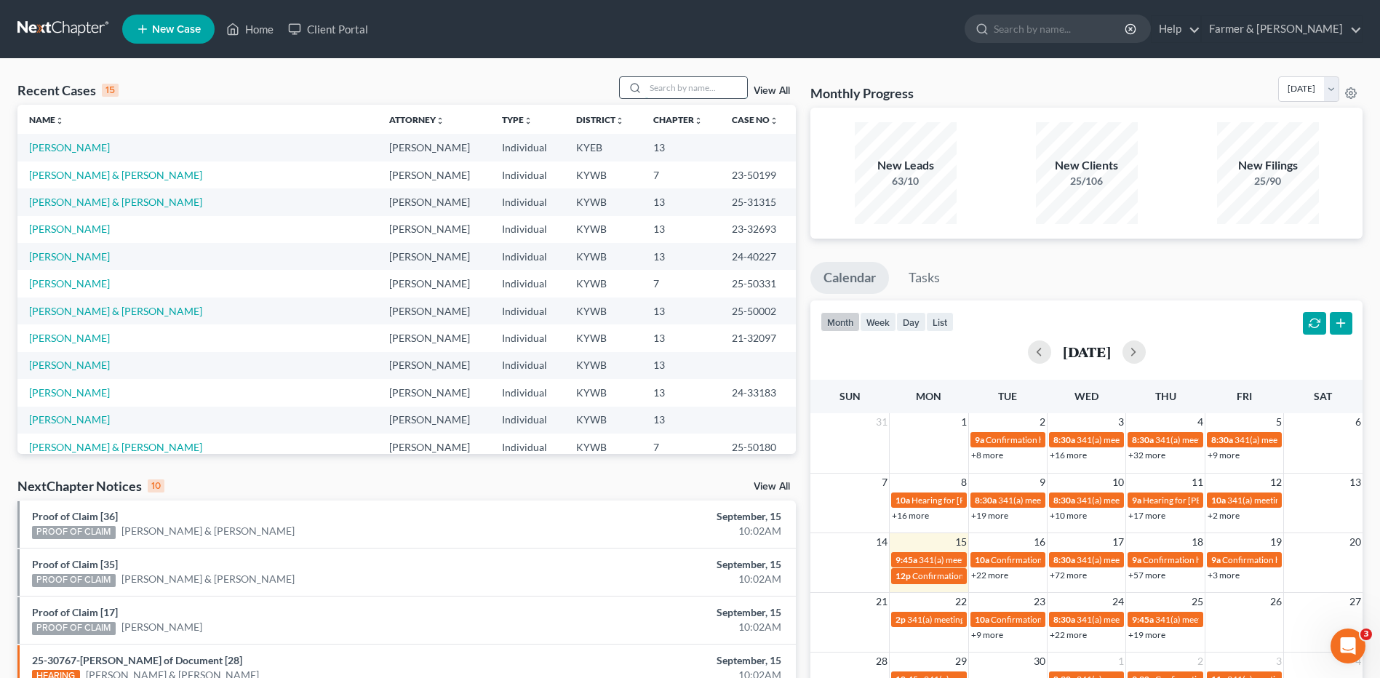
click at [715, 91] on input "search" at bounding box center [696, 87] width 102 height 21
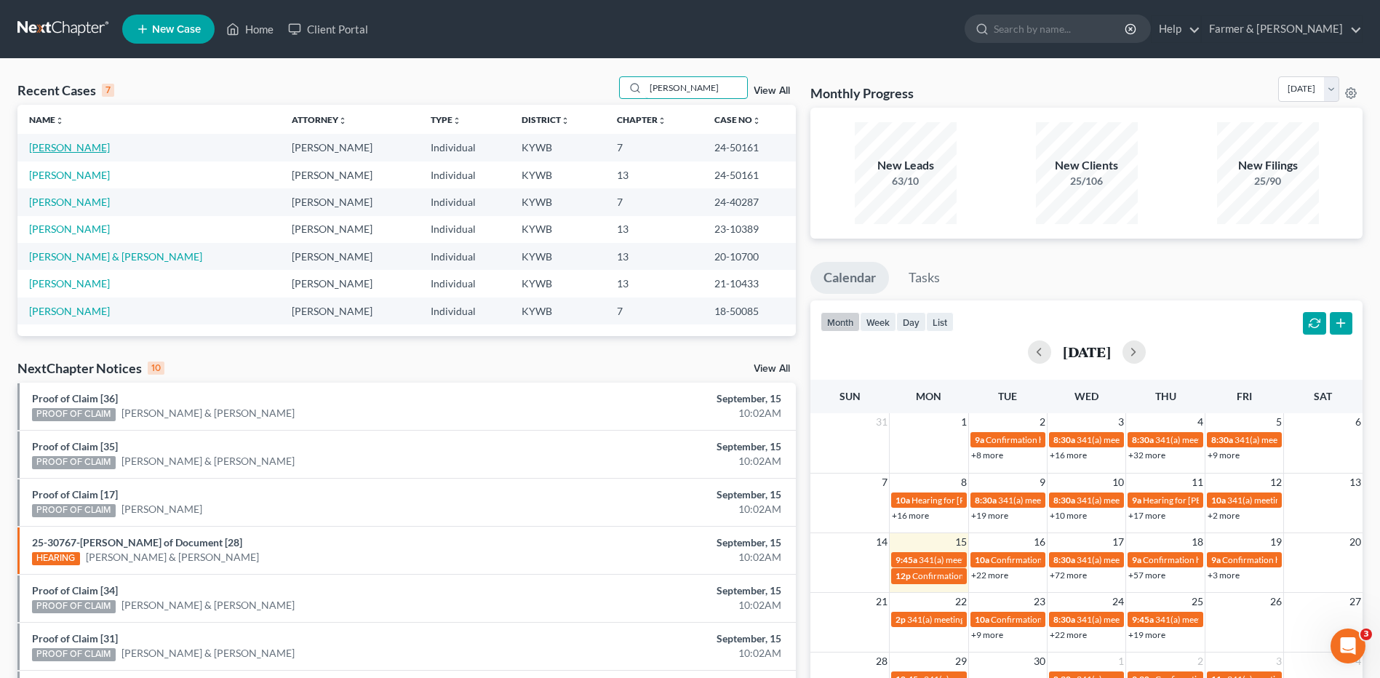
type input "[PERSON_NAME]"
click at [45, 151] on link "[PERSON_NAME]" at bounding box center [69, 147] width 81 height 12
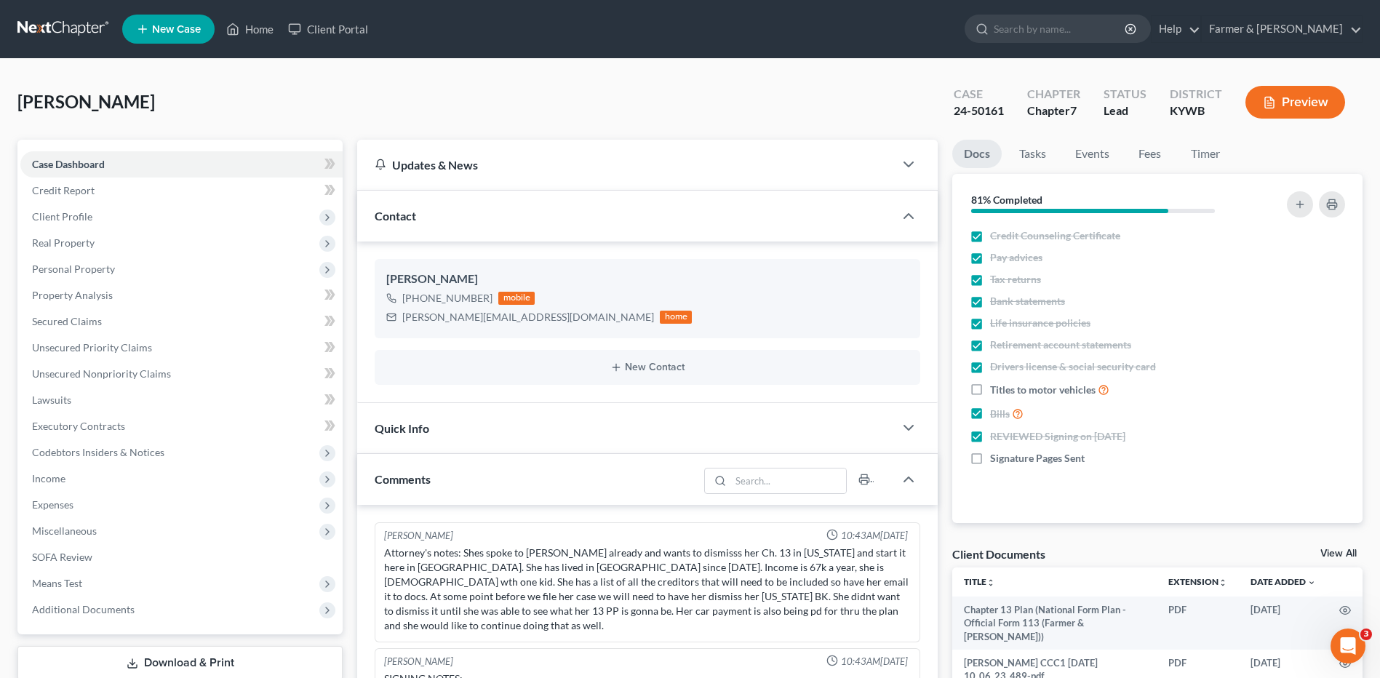
scroll to position [36, 0]
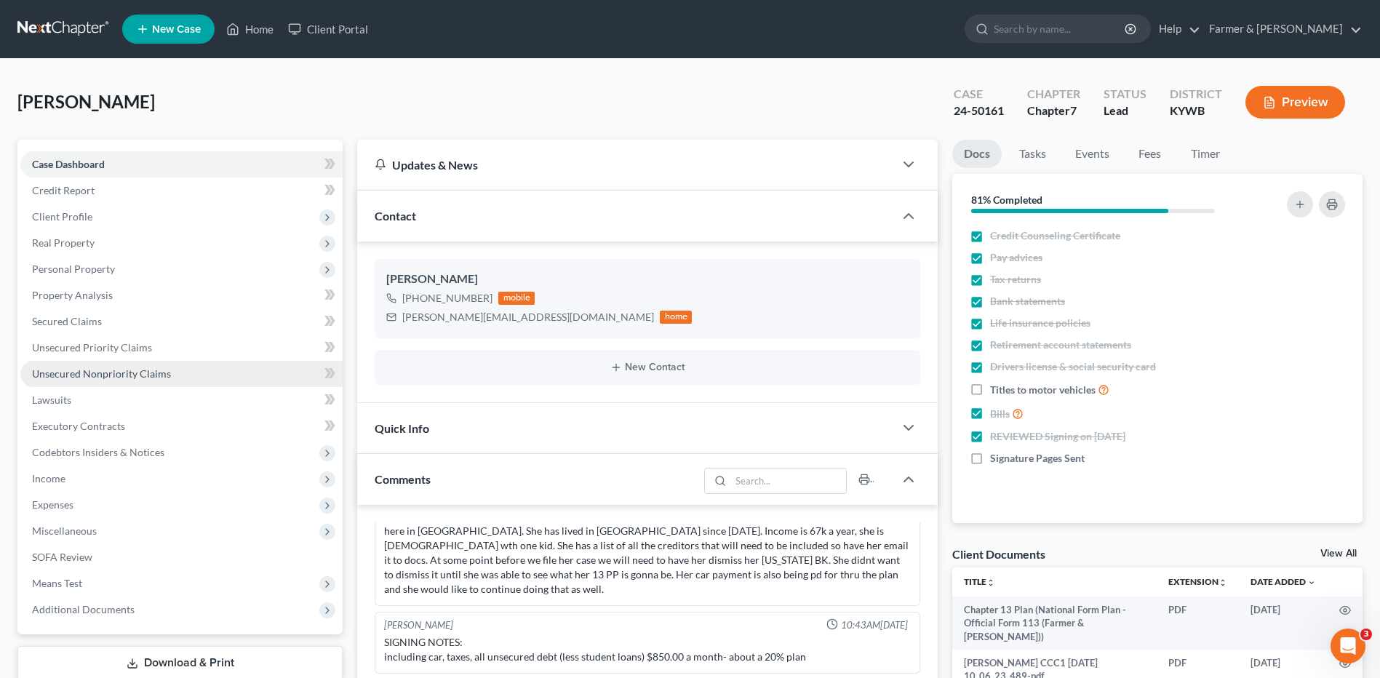
click at [93, 369] on span "Unsecured Nonpriority Claims" at bounding box center [101, 373] width 139 height 12
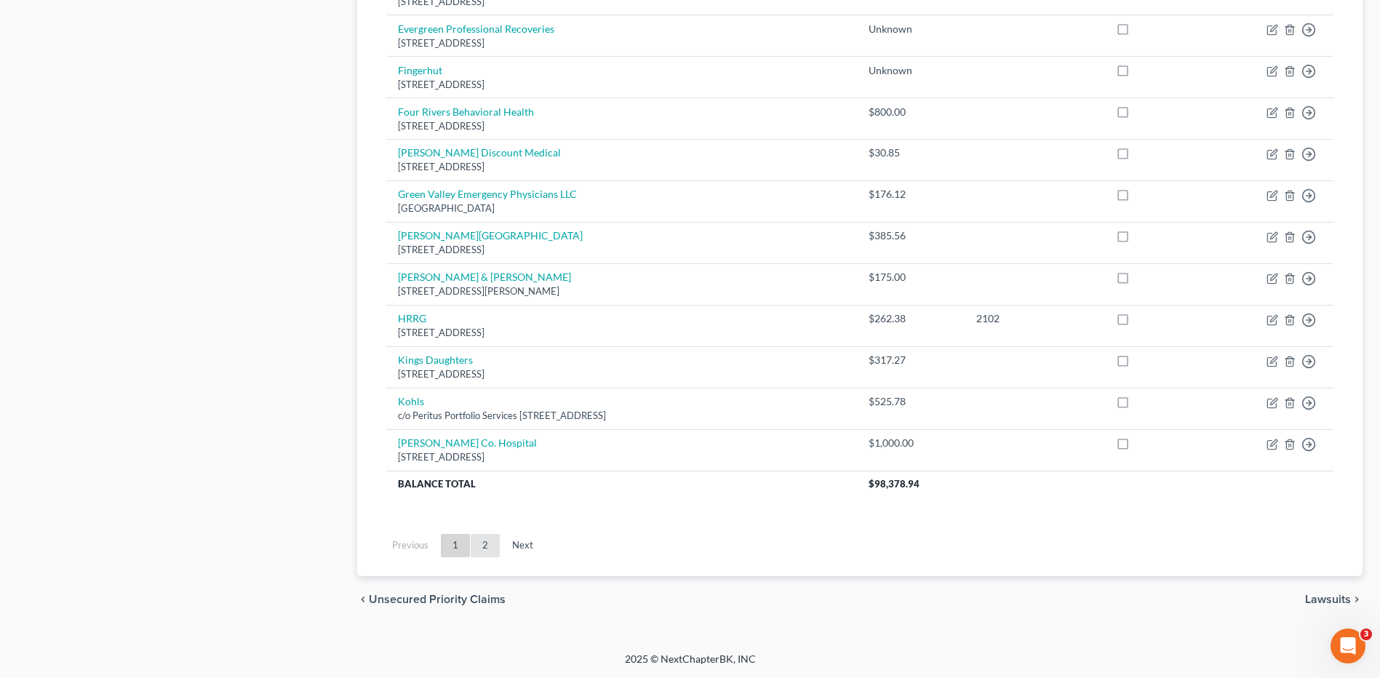
click at [492, 543] on link "2" at bounding box center [485, 545] width 29 height 23
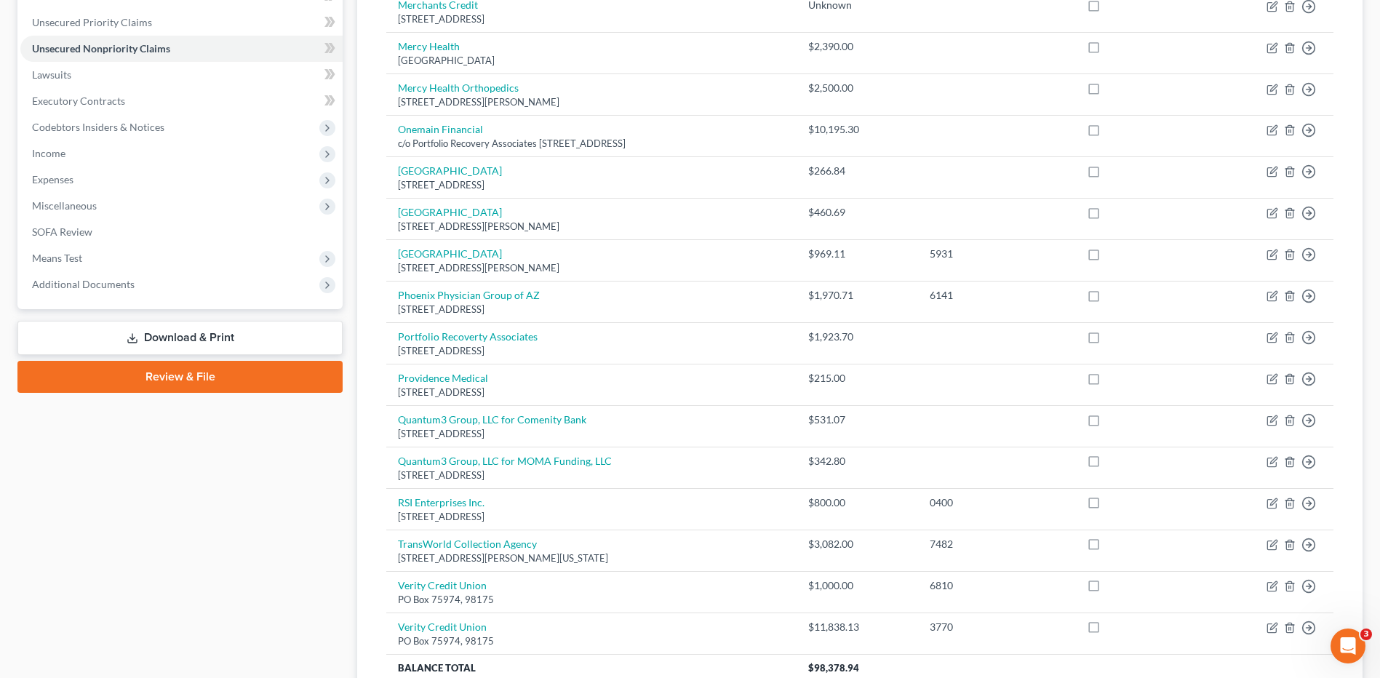
scroll to position [509, 0]
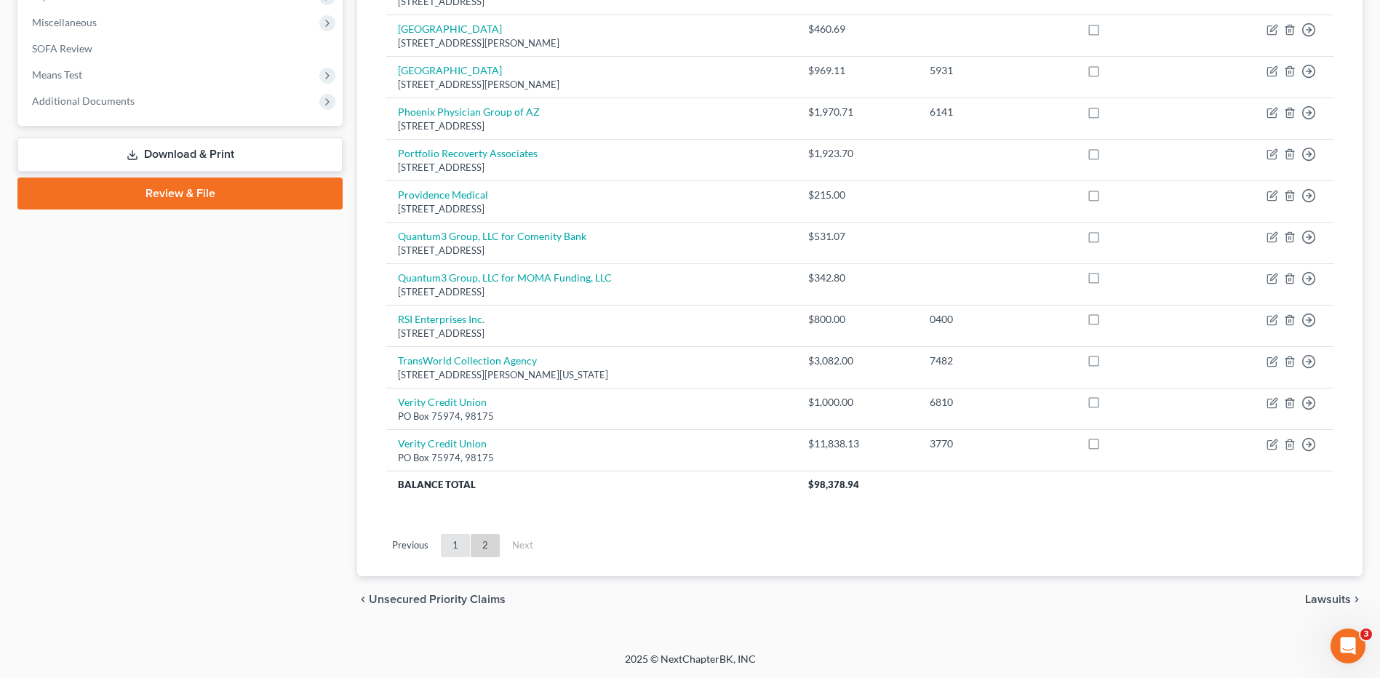
click at [458, 544] on link "1" at bounding box center [455, 545] width 29 height 23
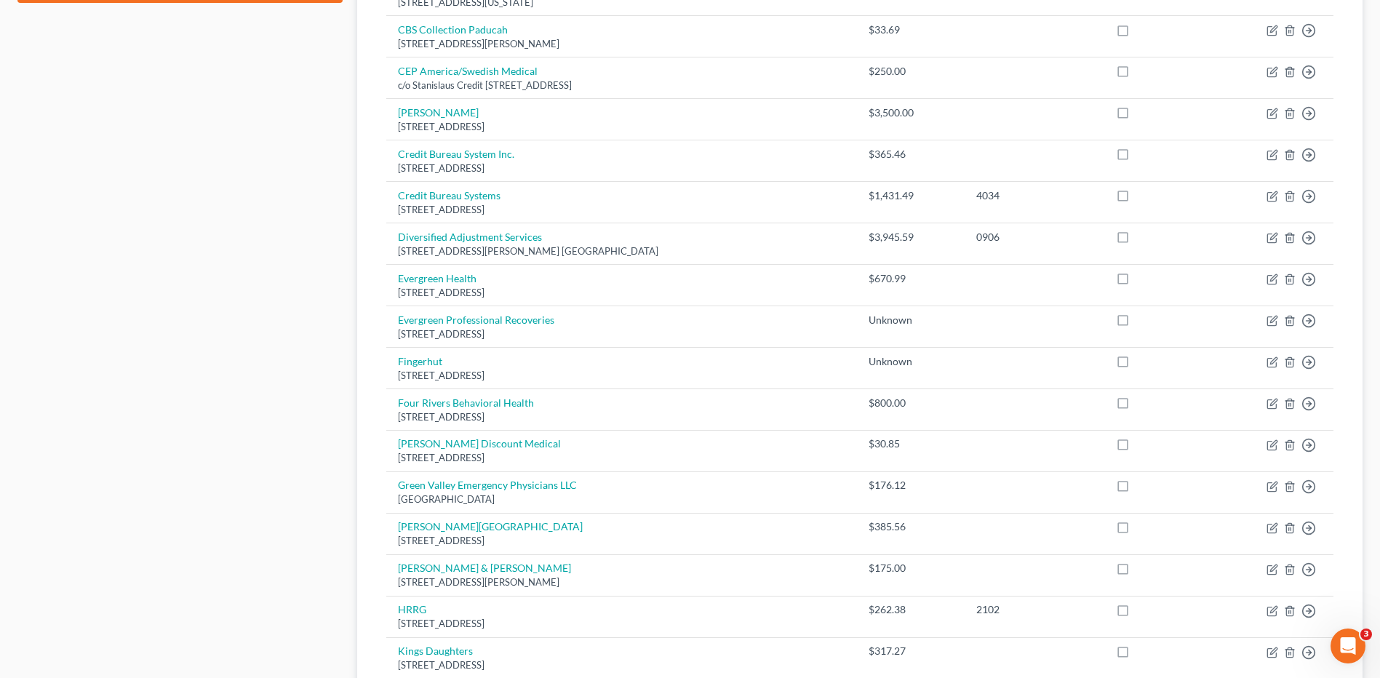
scroll to position [728, 0]
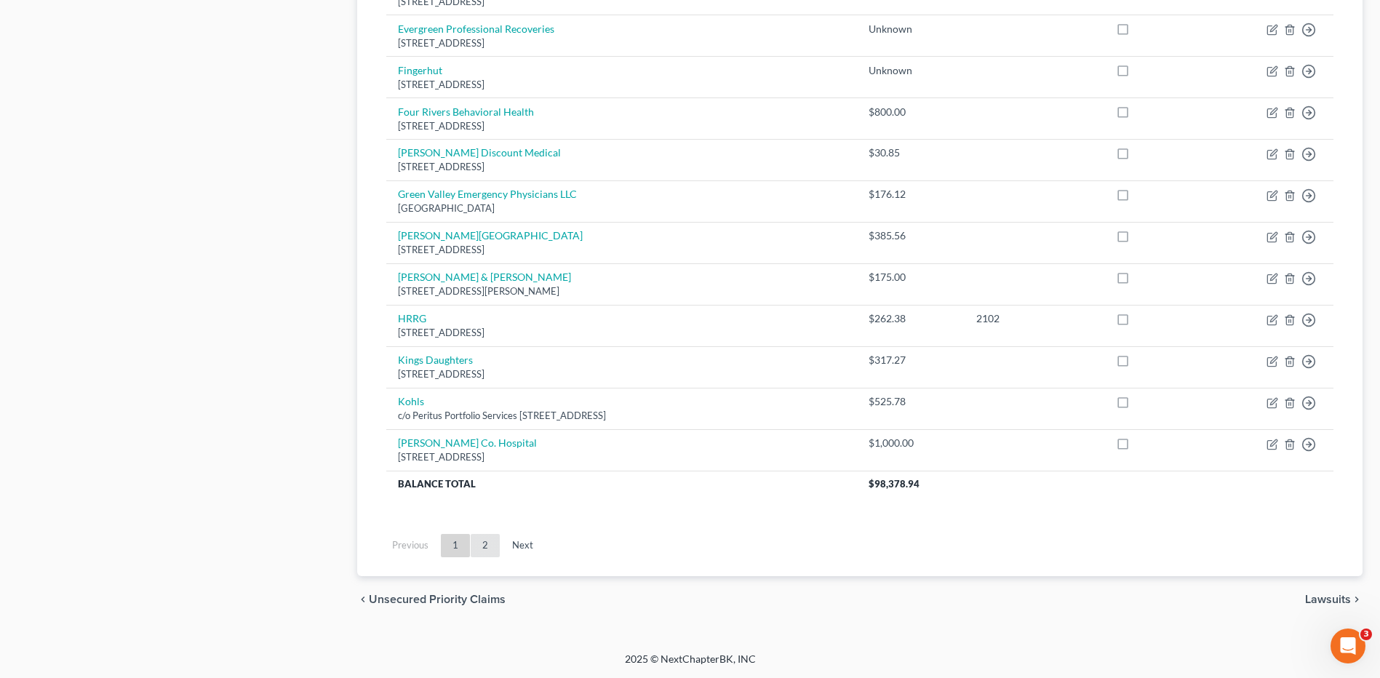
click at [482, 542] on link "2" at bounding box center [485, 545] width 29 height 23
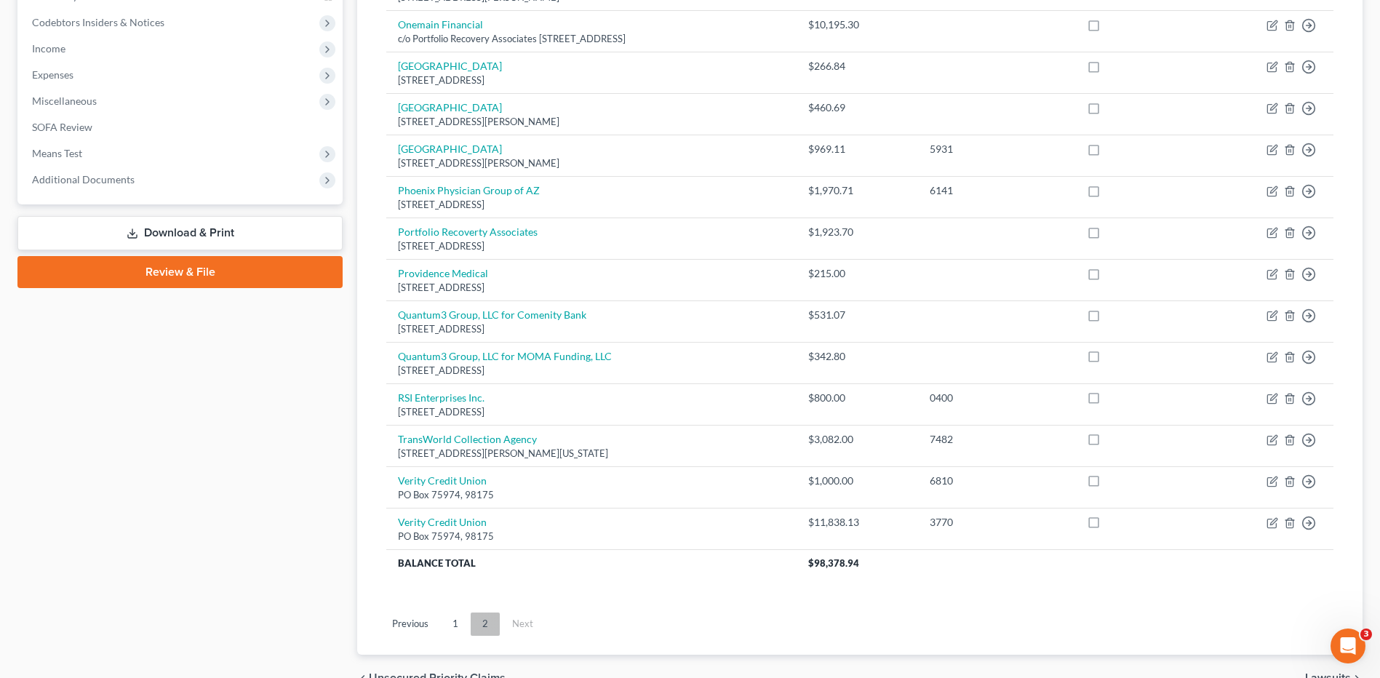
scroll to position [509, 0]
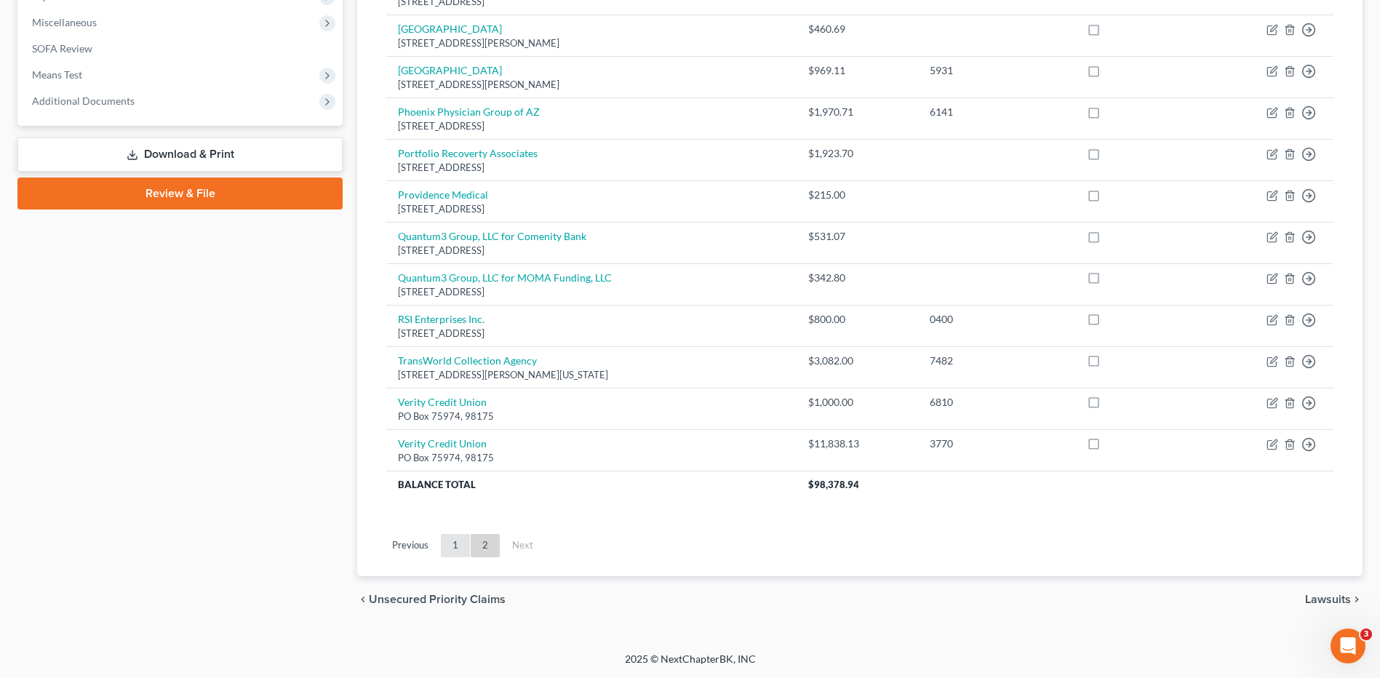
click at [455, 546] on link "1" at bounding box center [455, 545] width 29 height 23
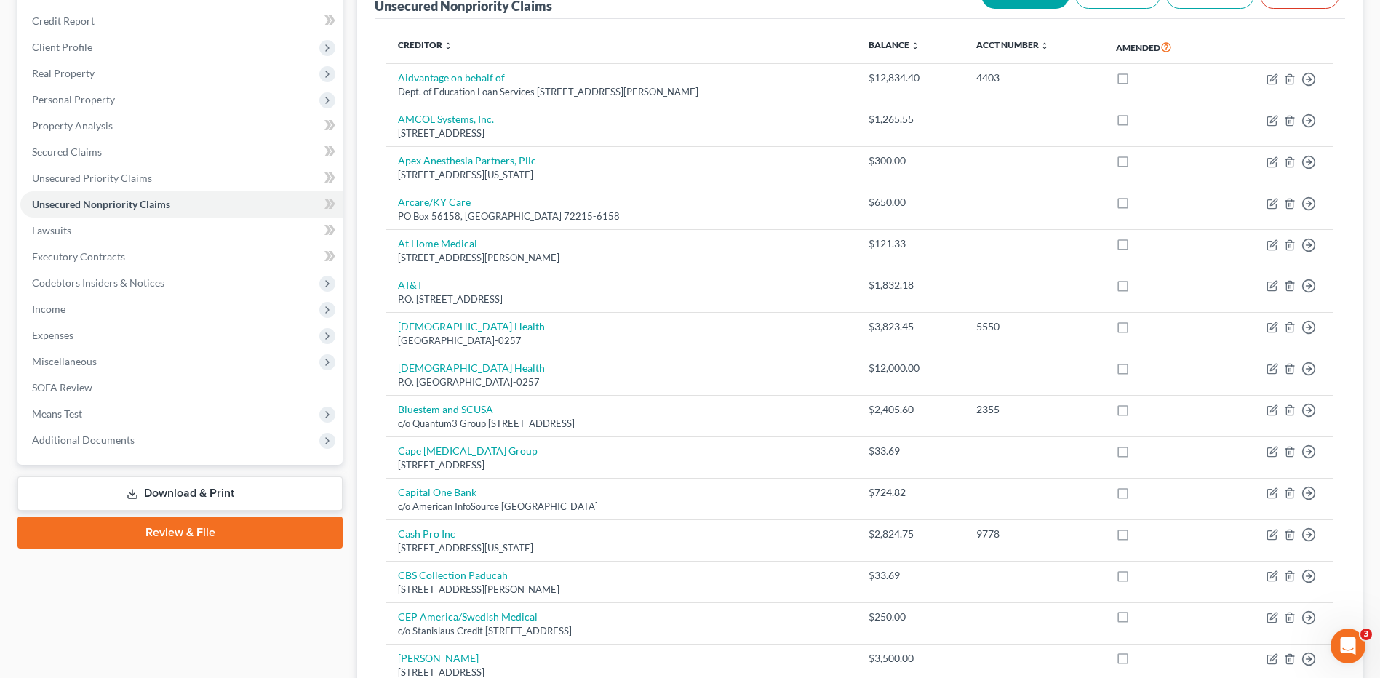
scroll to position [145, 0]
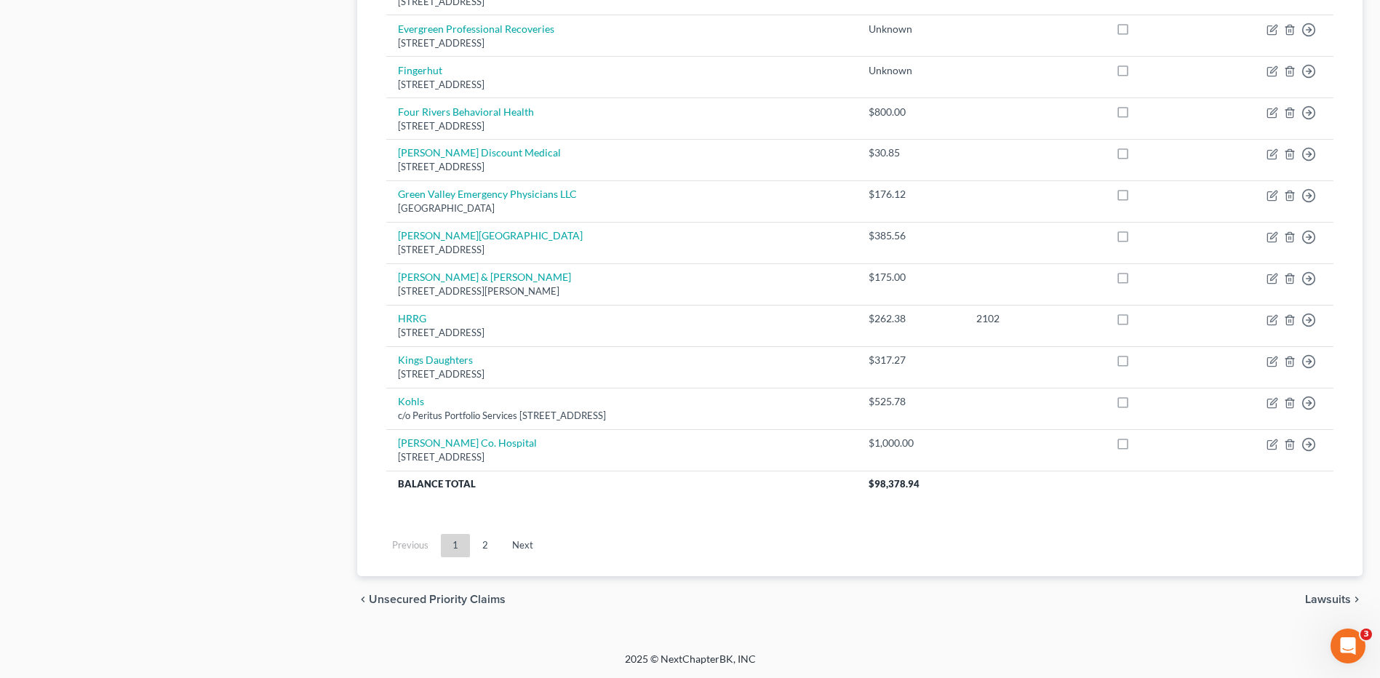
drag, startPoint x: 482, startPoint y: 546, endPoint x: 617, endPoint y: 542, distance: 134.7
click at [482, 546] on link "2" at bounding box center [485, 545] width 29 height 23
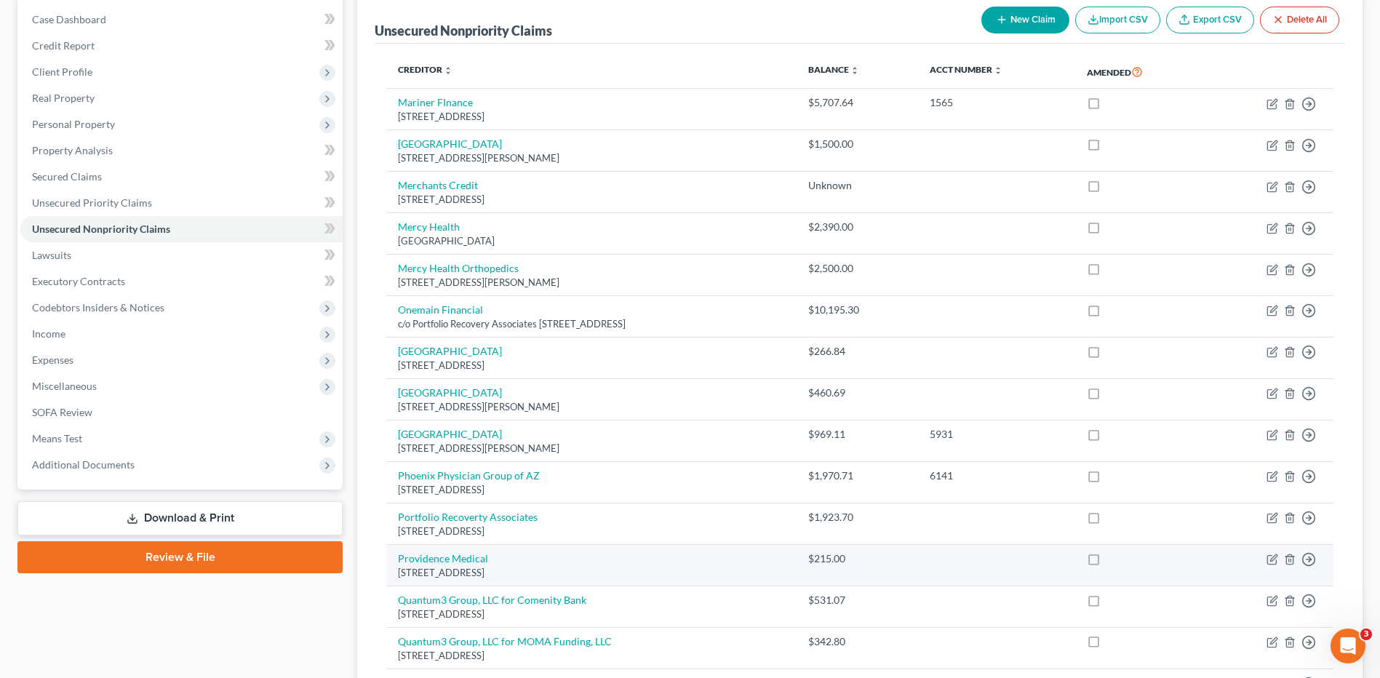
scroll to position [509, 0]
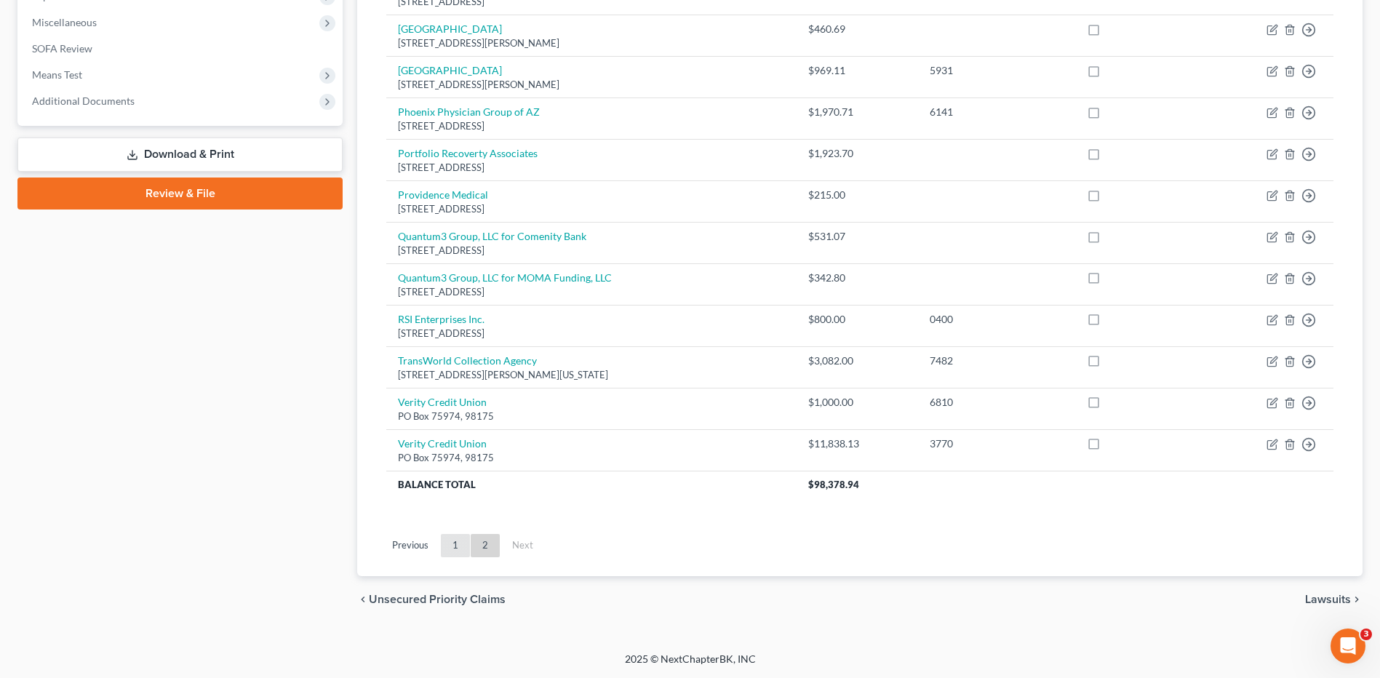
click at [453, 543] on link "1" at bounding box center [455, 545] width 29 height 23
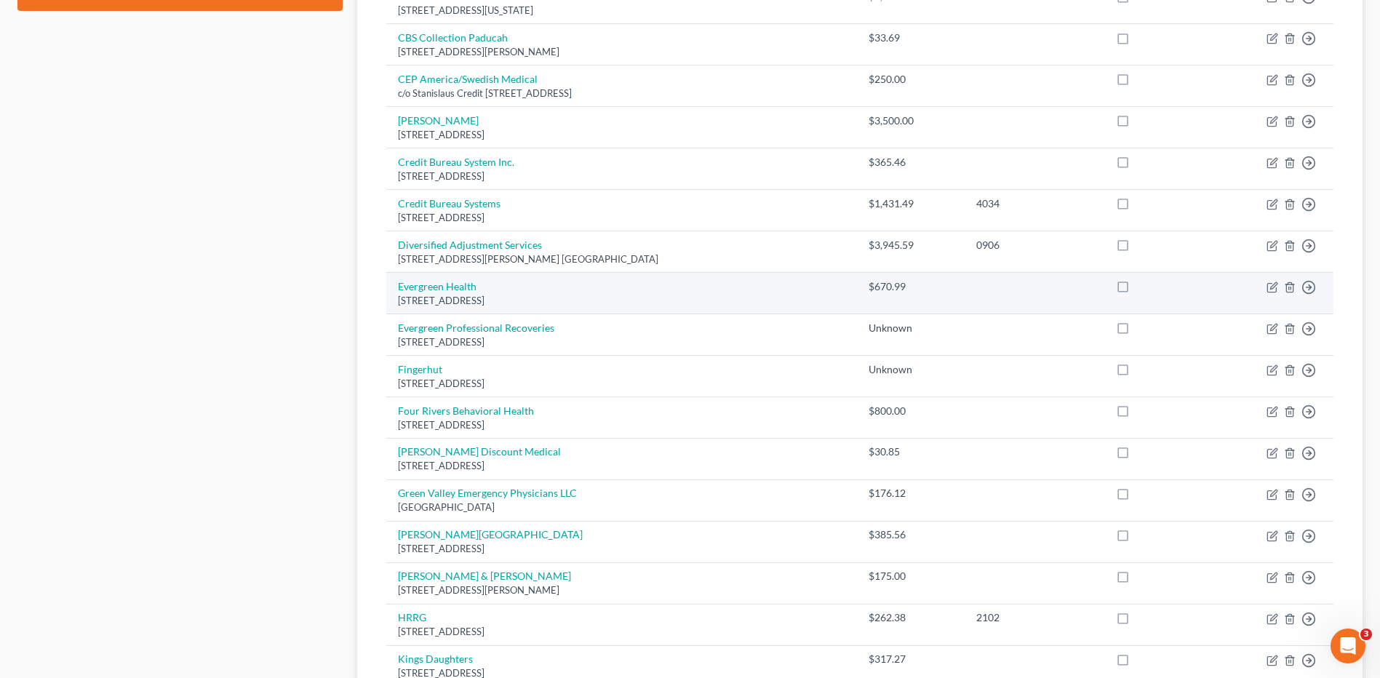
scroll to position [933, 0]
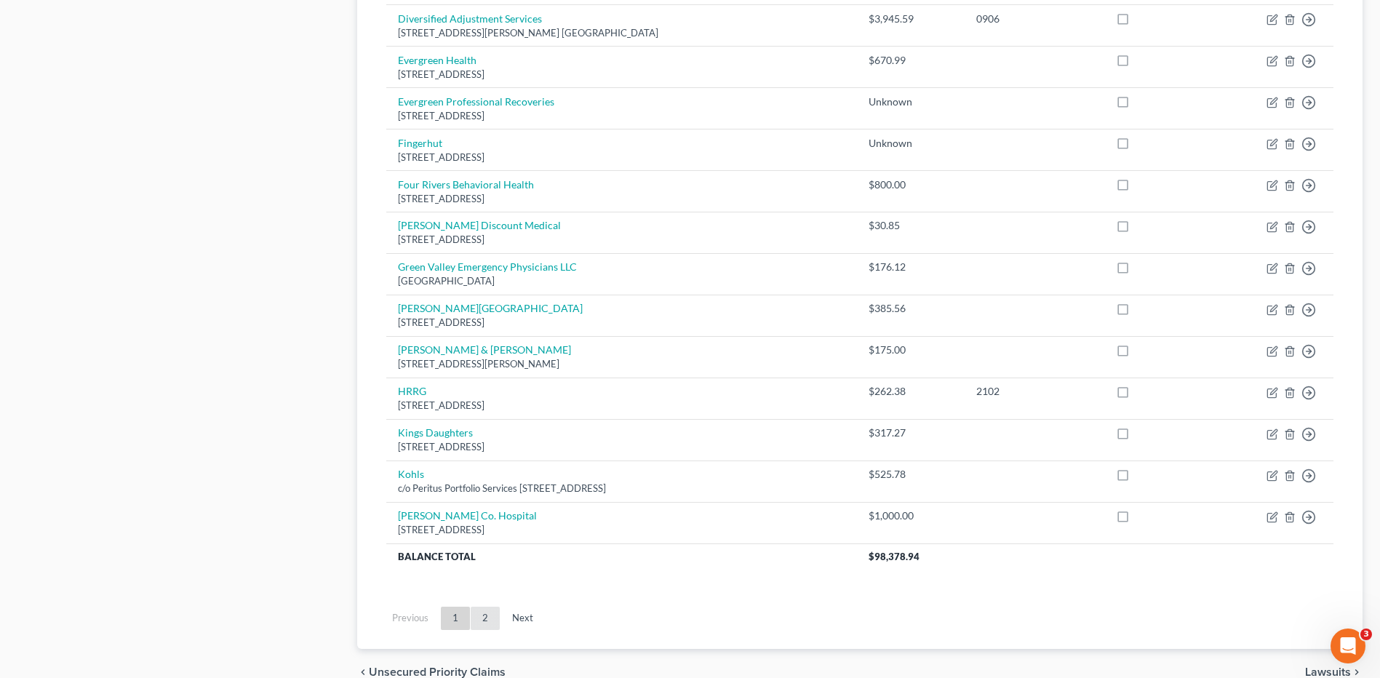
click at [489, 629] on link "2" at bounding box center [485, 618] width 29 height 23
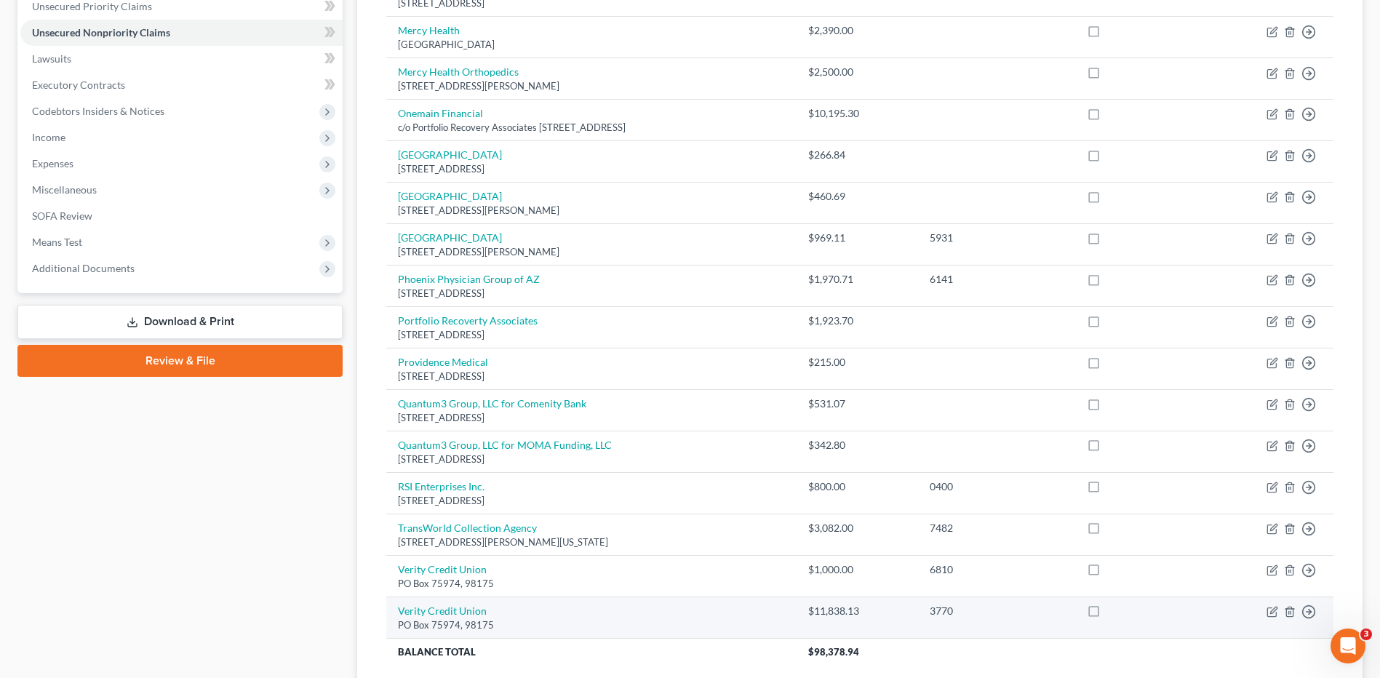
scroll to position [72, 0]
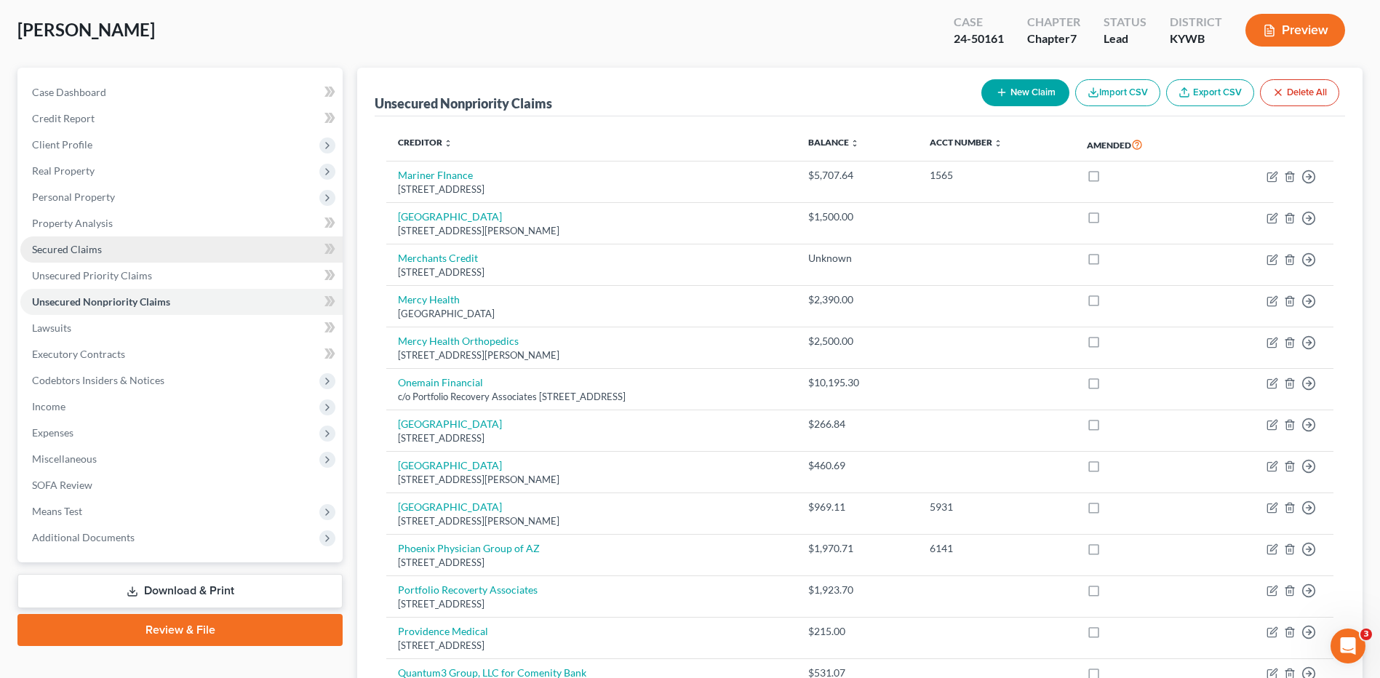
click at [89, 249] on span "Secured Claims" at bounding box center [67, 249] width 70 height 12
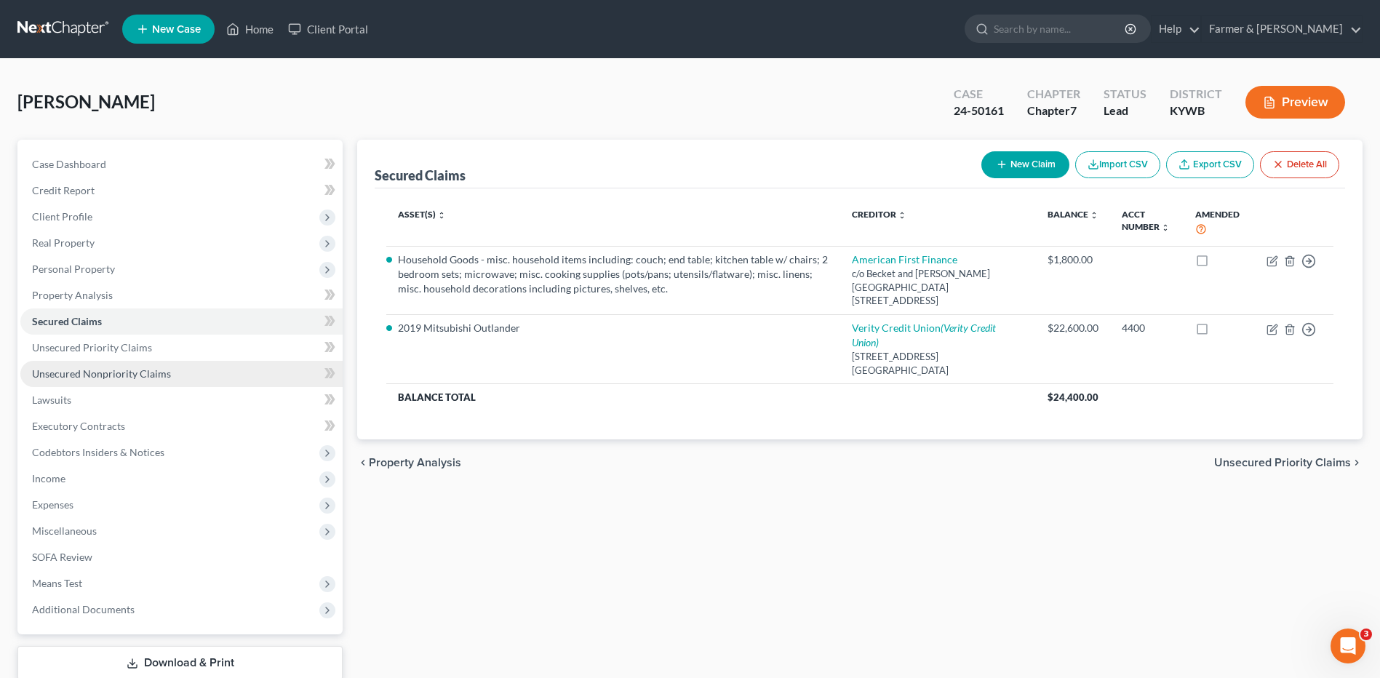
click at [135, 369] on span "Unsecured Nonpriority Claims" at bounding box center [101, 373] width 139 height 12
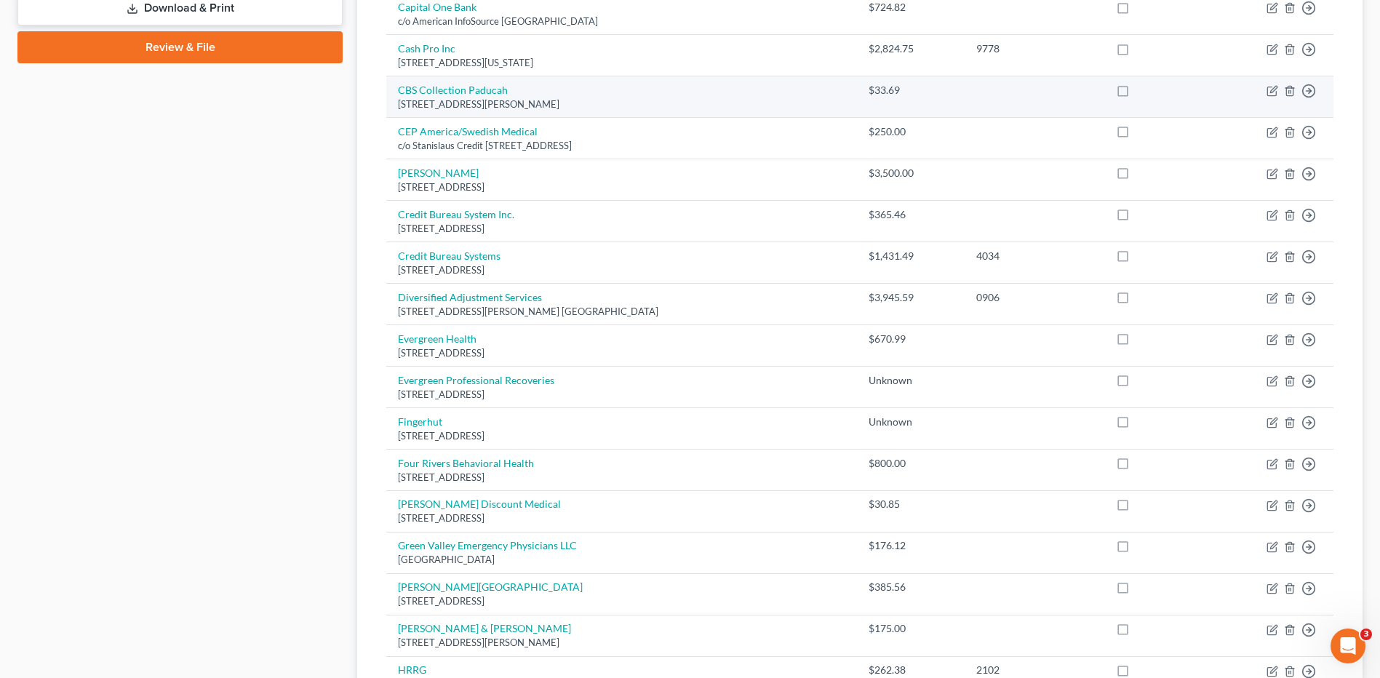
scroll to position [946, 0]
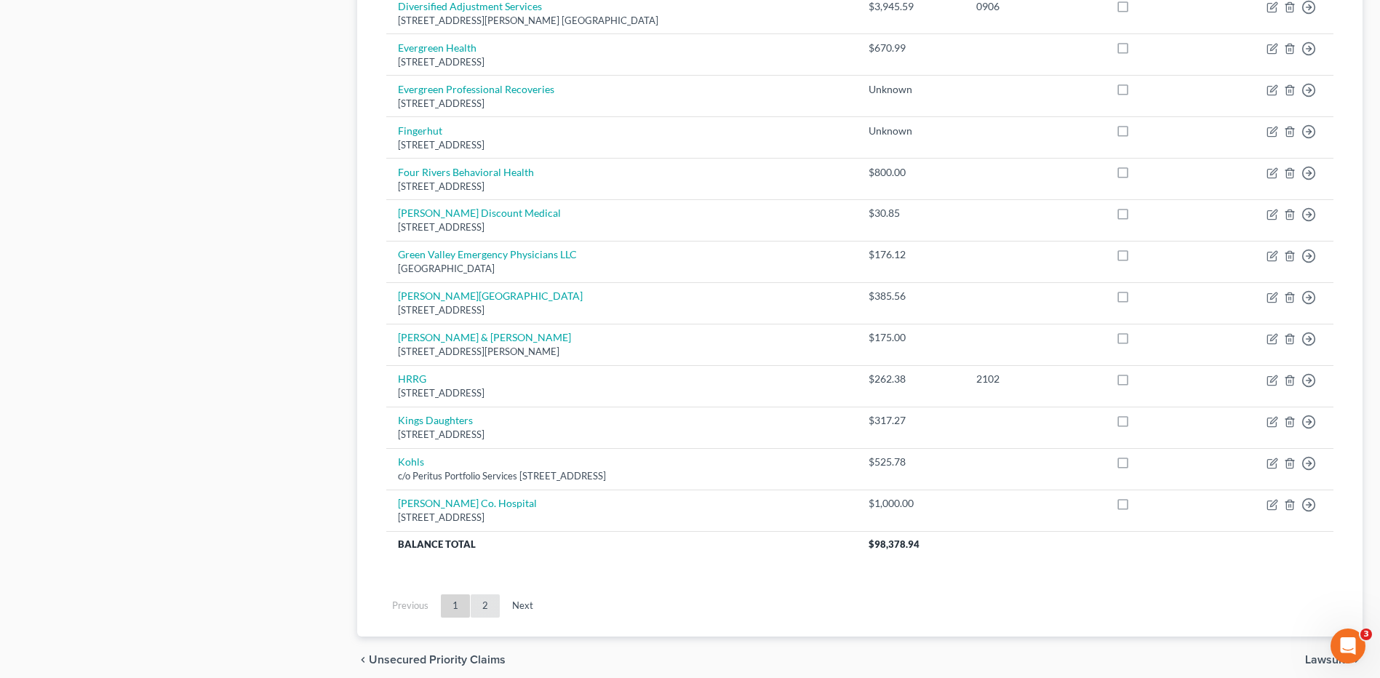
click at [490, 599] on link "2" at bounding box center [485, 605] width 29 height 23
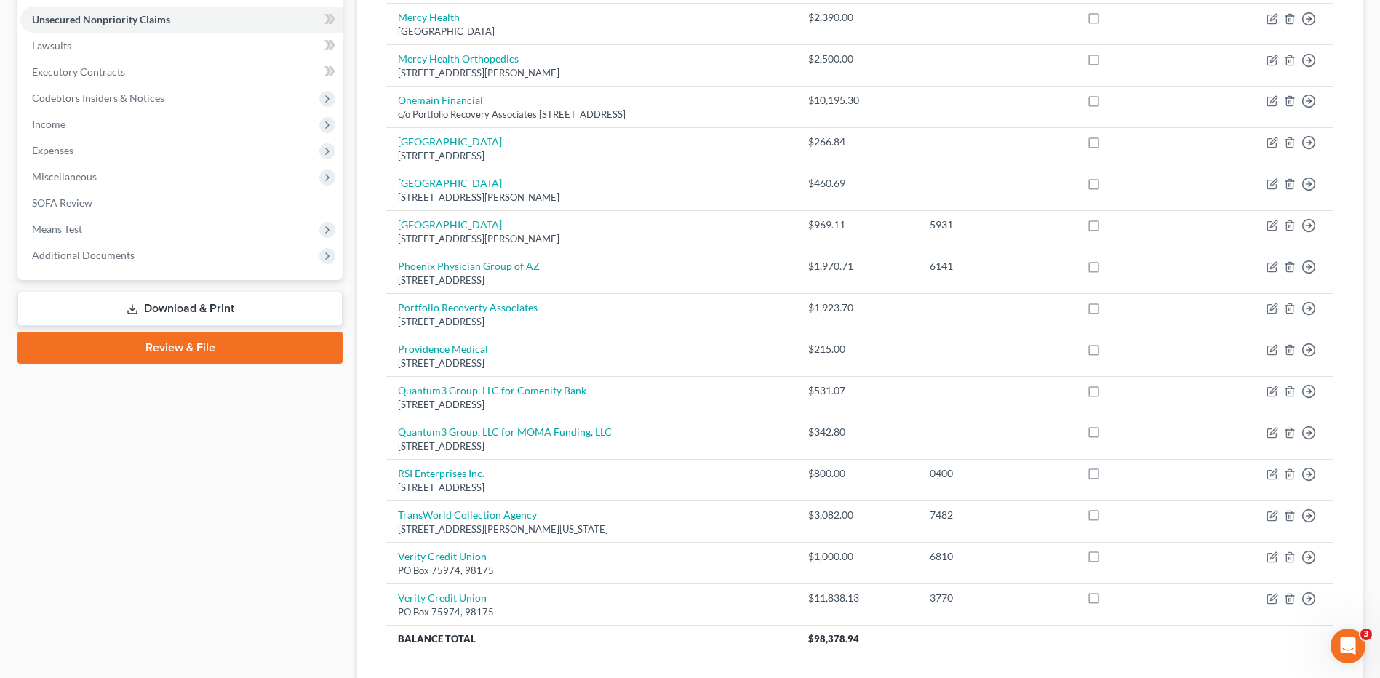
scroll to position [436, 0]
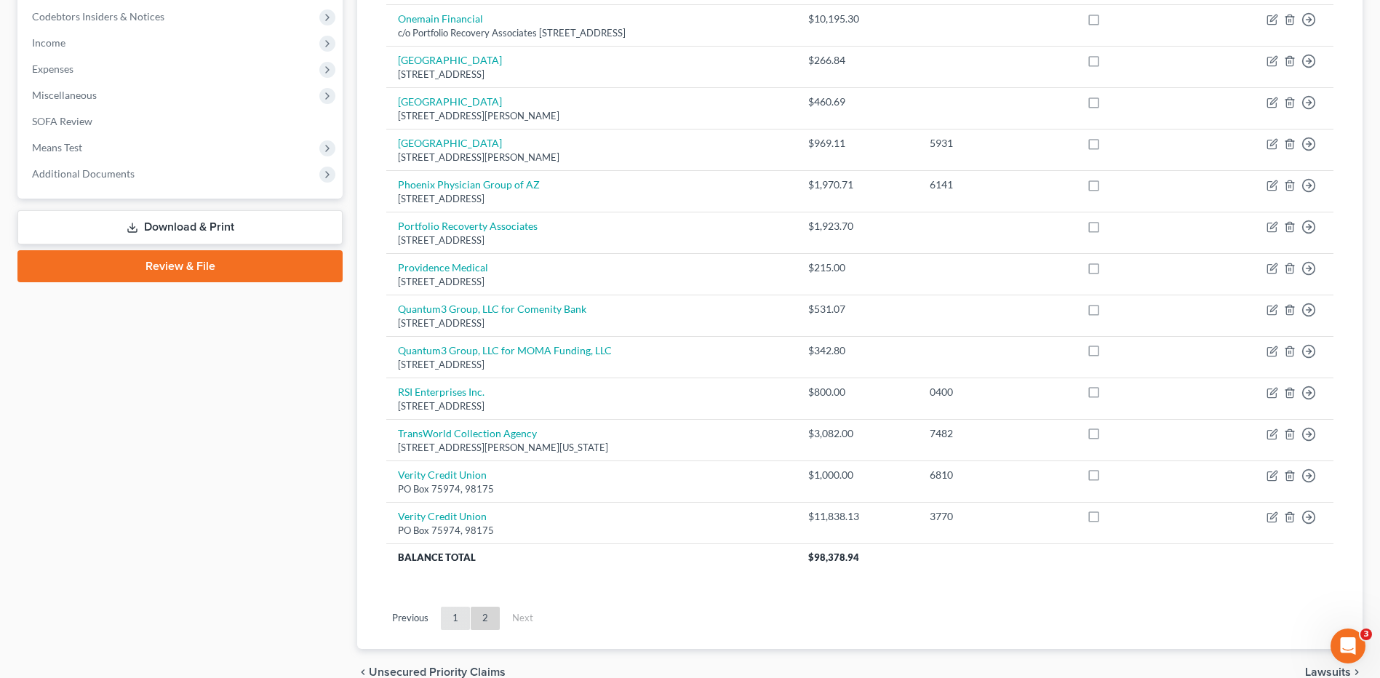
click at [457, 618] on link "1" at bounding box center [455, 618] width 29 height 23
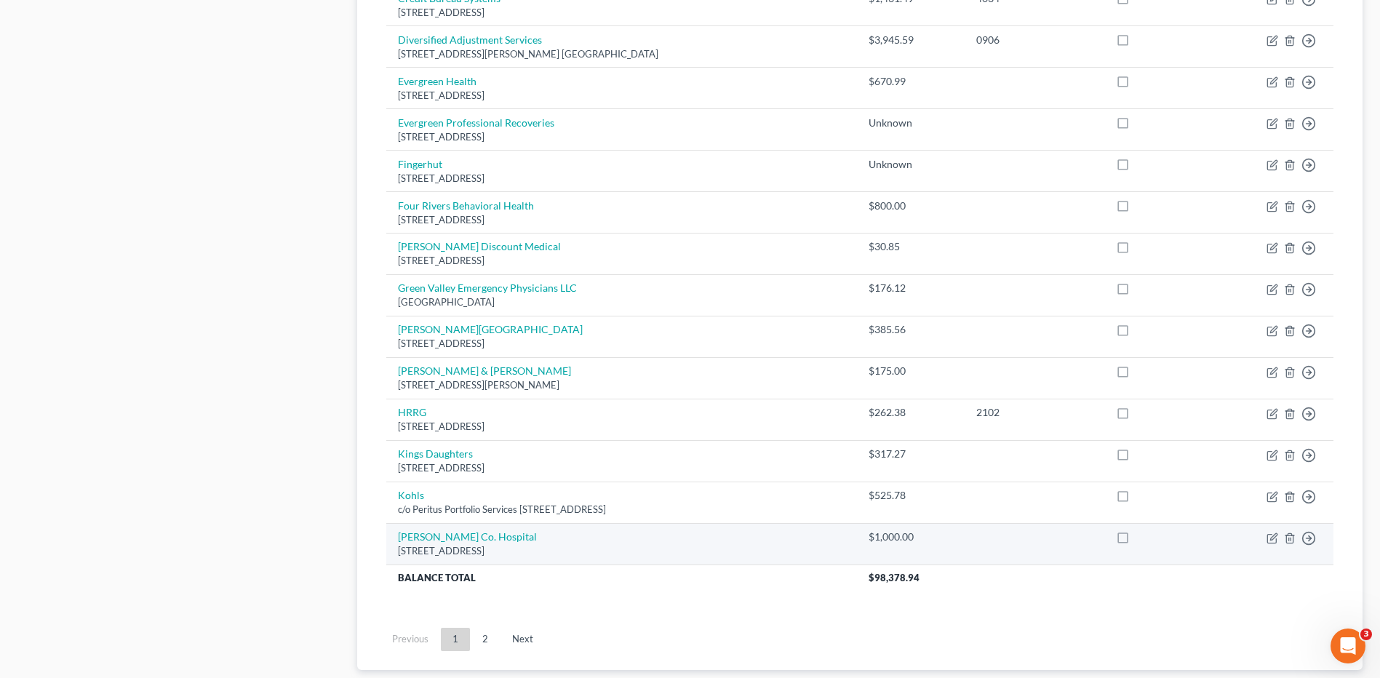
scroll to position [1006, 0]
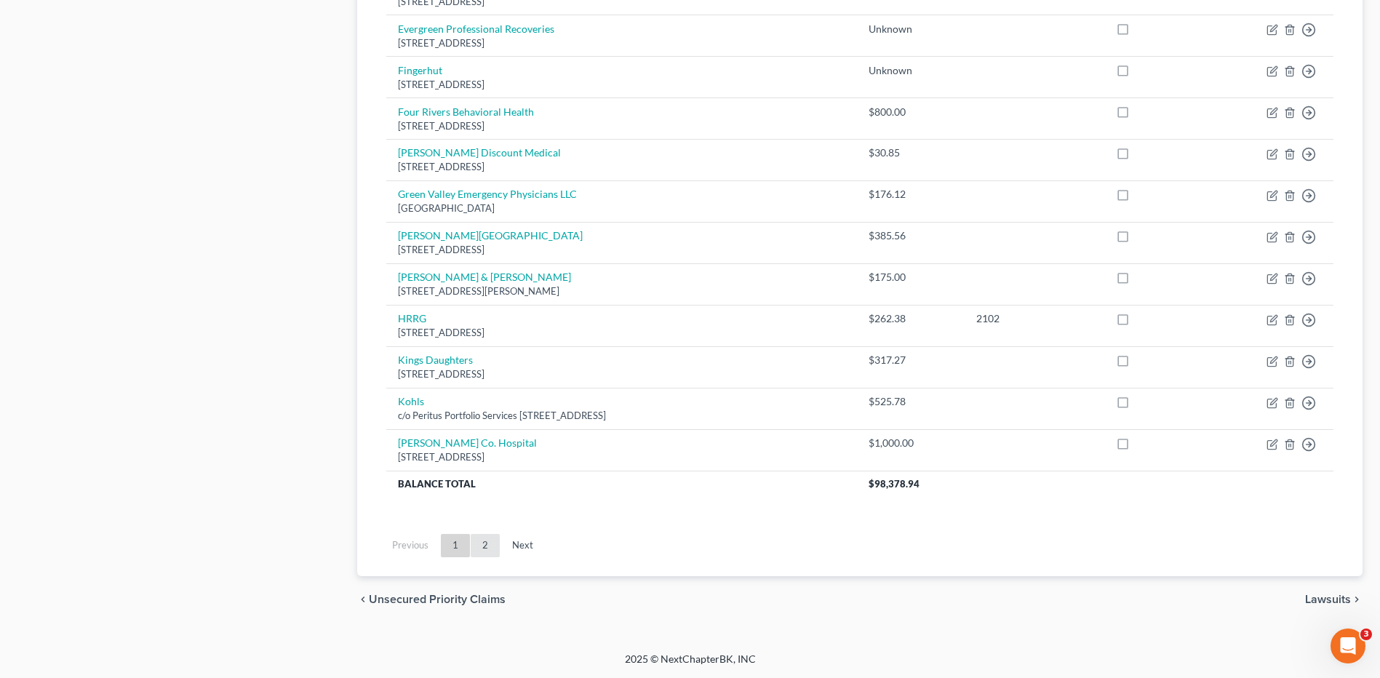
click at [485, 545] on link "2" at bounding box center [485, 545] width 29 height 23
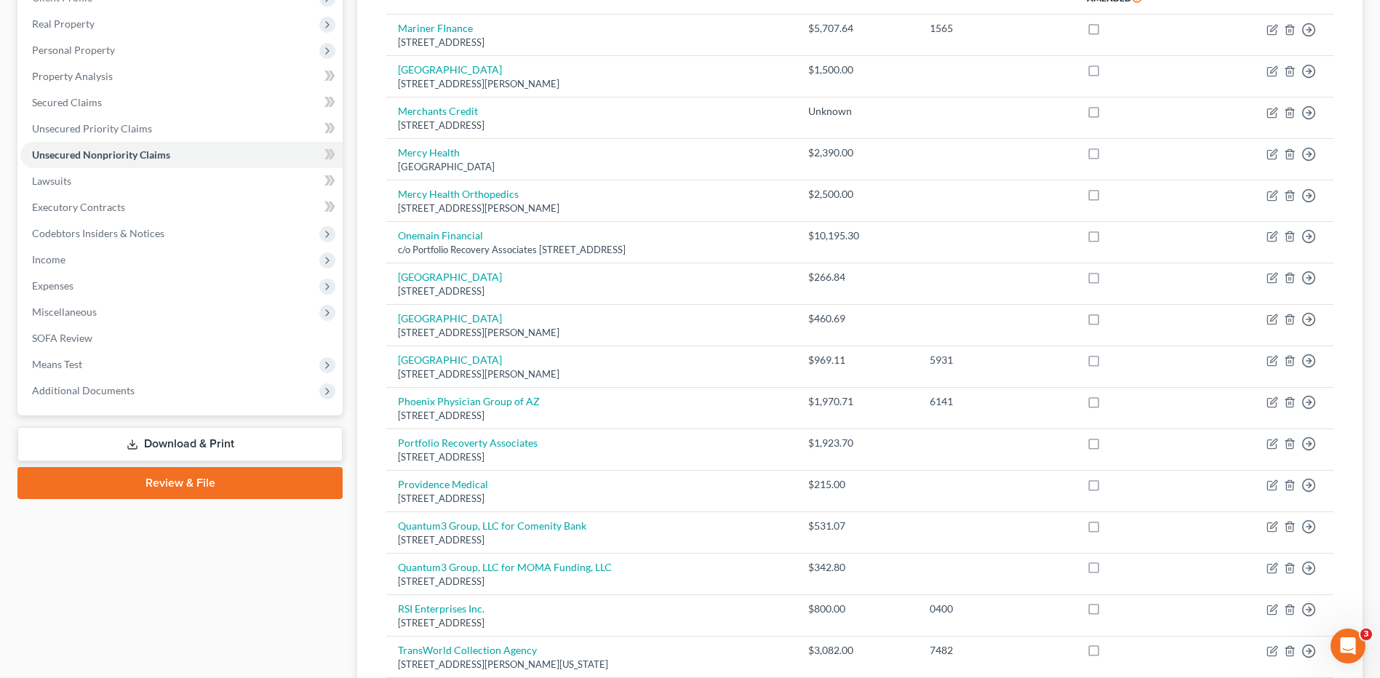
scroll to position [436, 0]
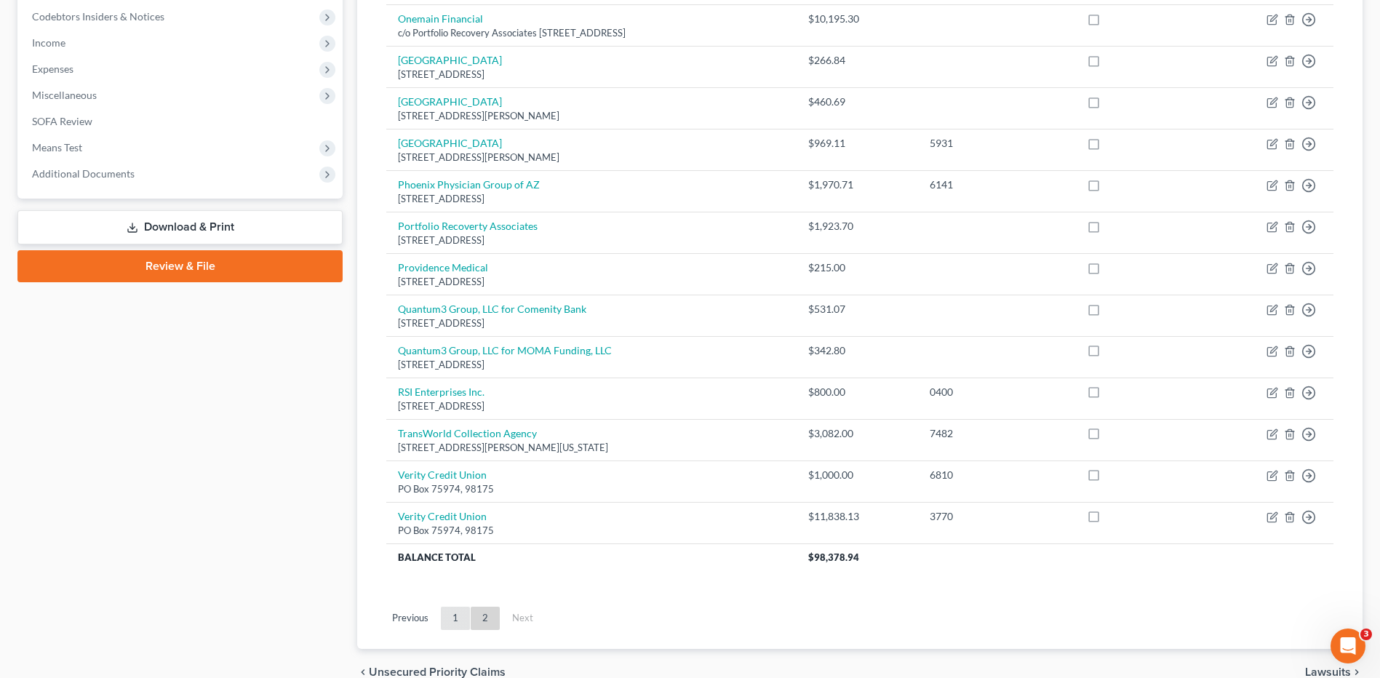
click at [456, 615] on link "1" at bounding box center [455, 618] width 29 height 23
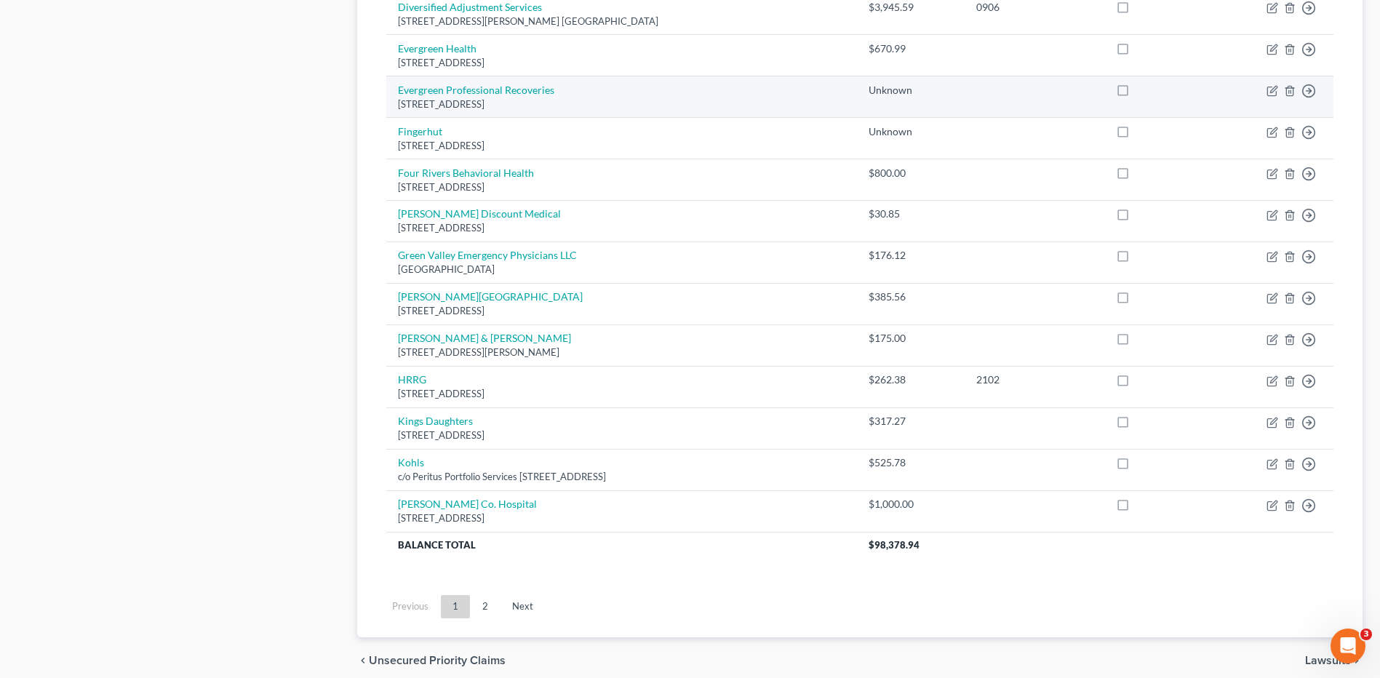
scroll to position [946, 0]
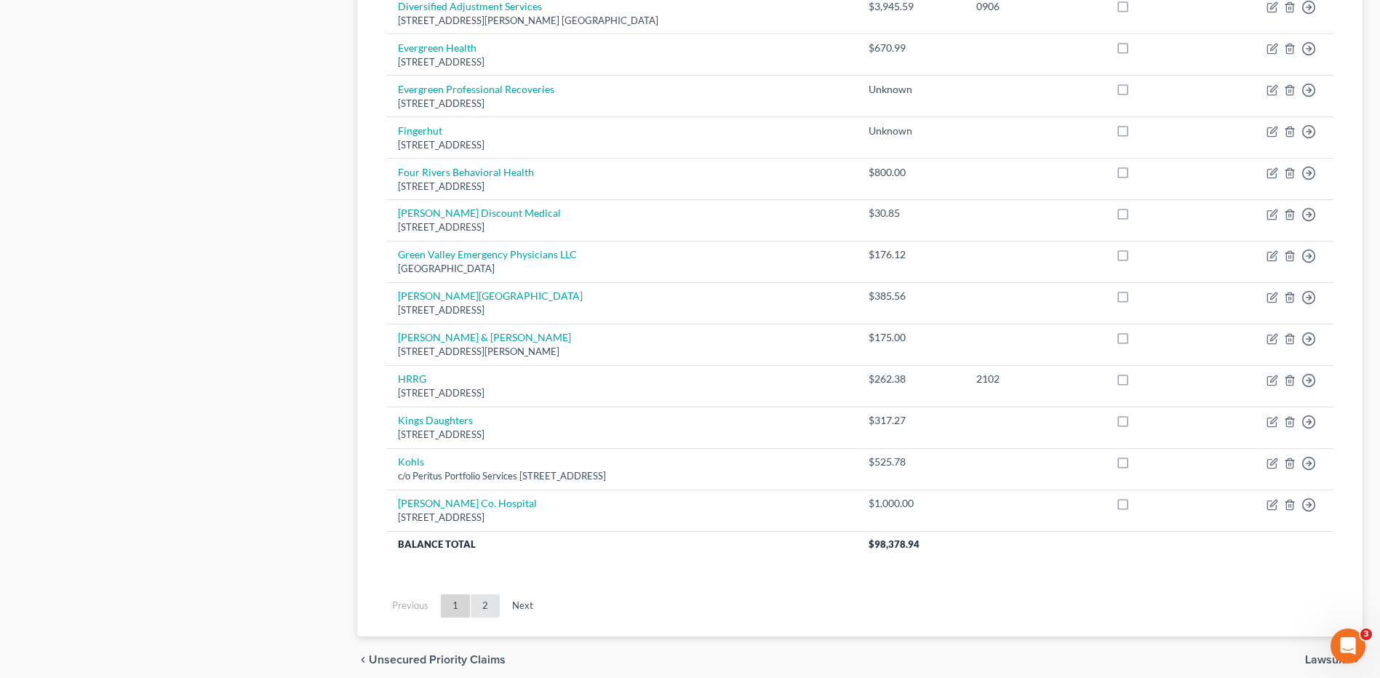
click at [483, 604] on link "2" at bounding box center [485, 605] width 29 height 23
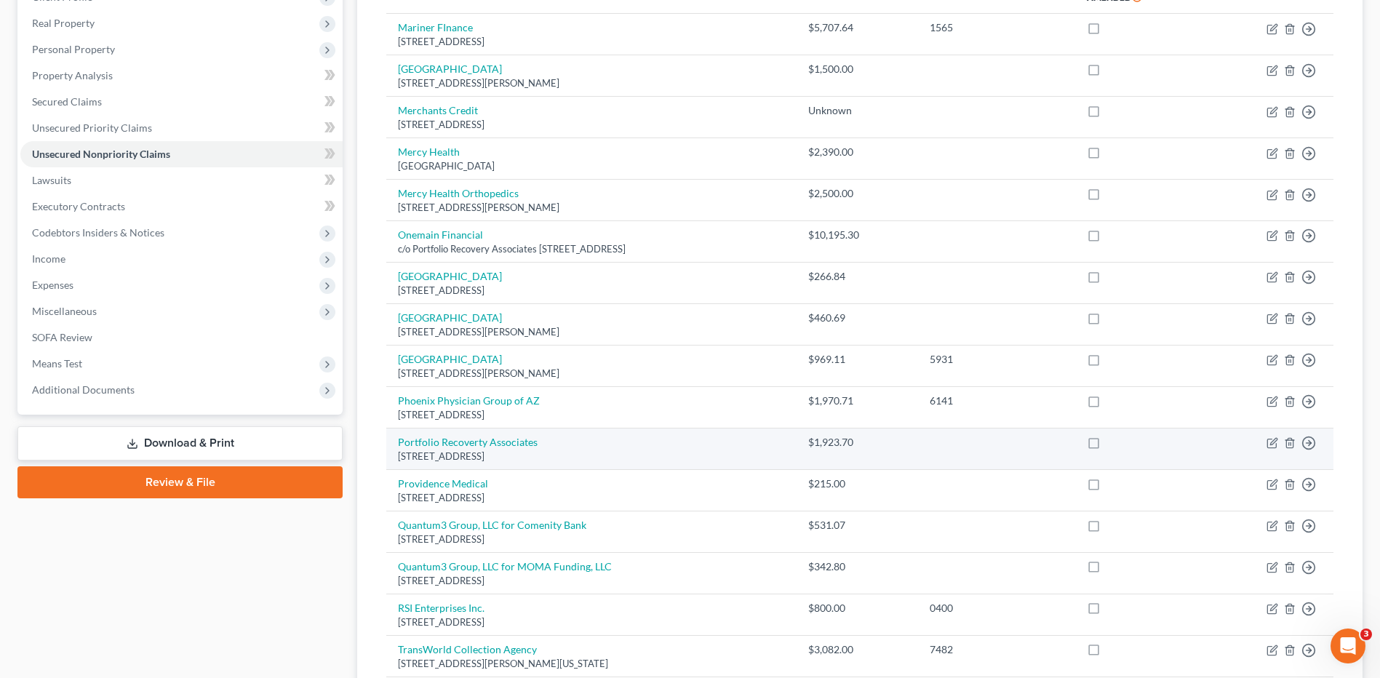
scroll to position [509, 0]
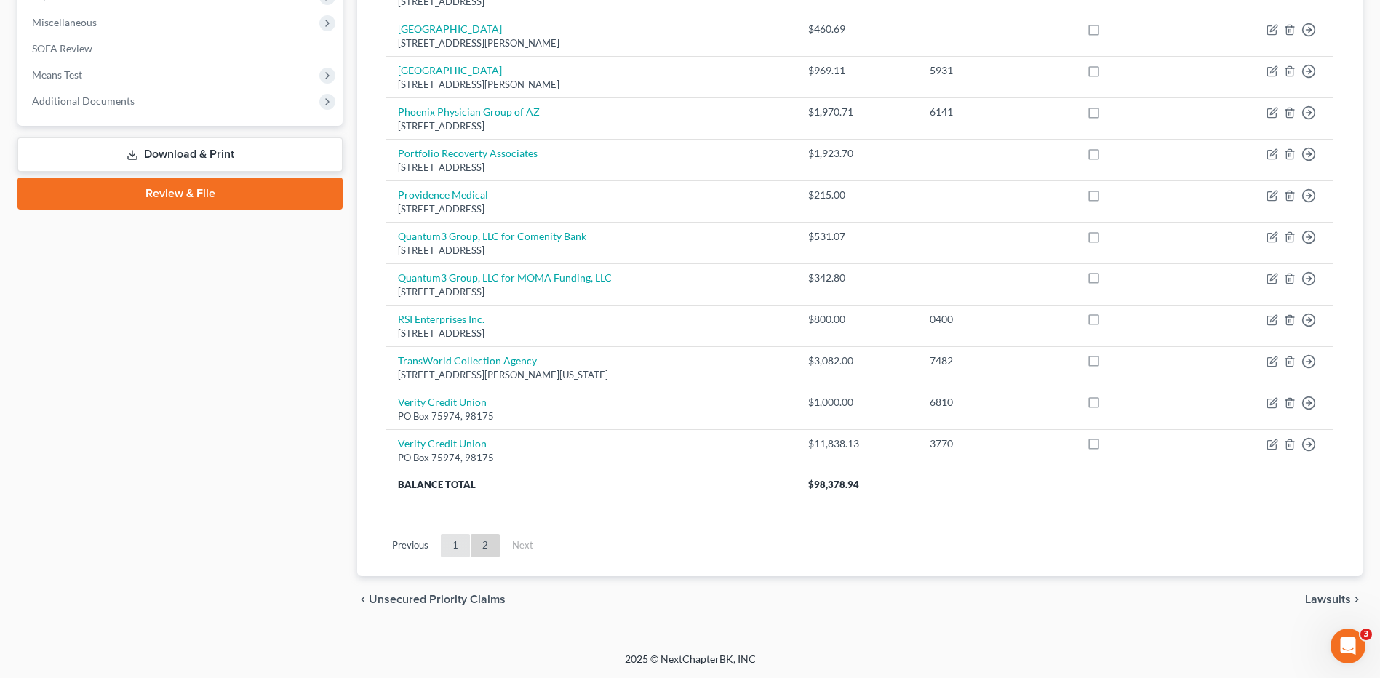
click at [457, 544] on link "1" at bounding box center [455, 545] width 29 height 23
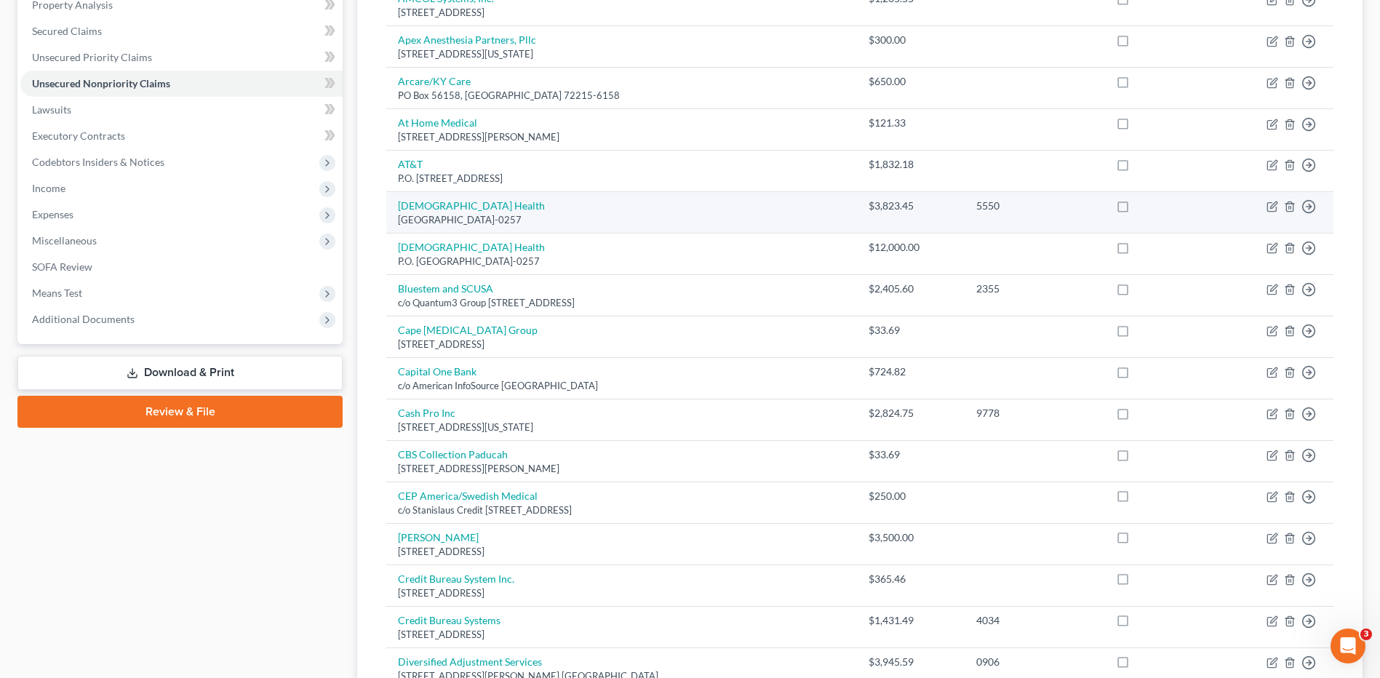
scroll to position [0, 0]
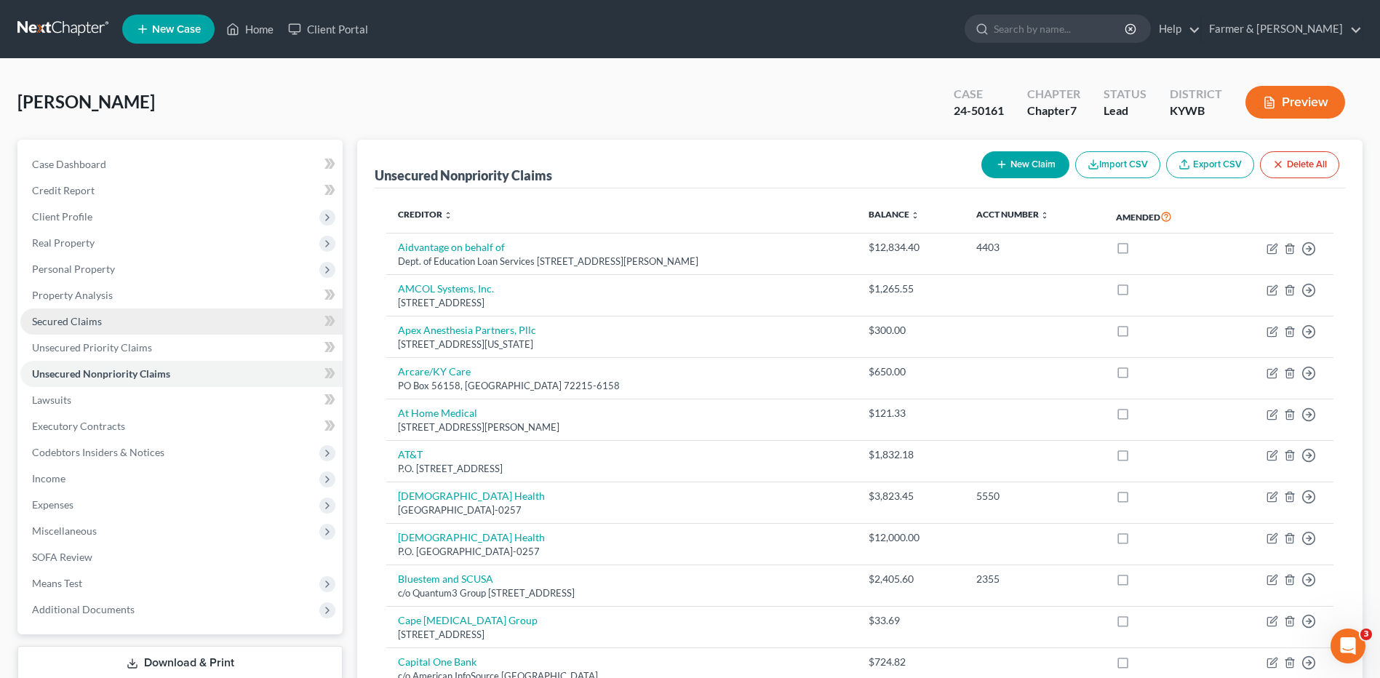
click at [189, 328] on link "Secured Claims" at bounding box center [181, 321] width 322 height 26
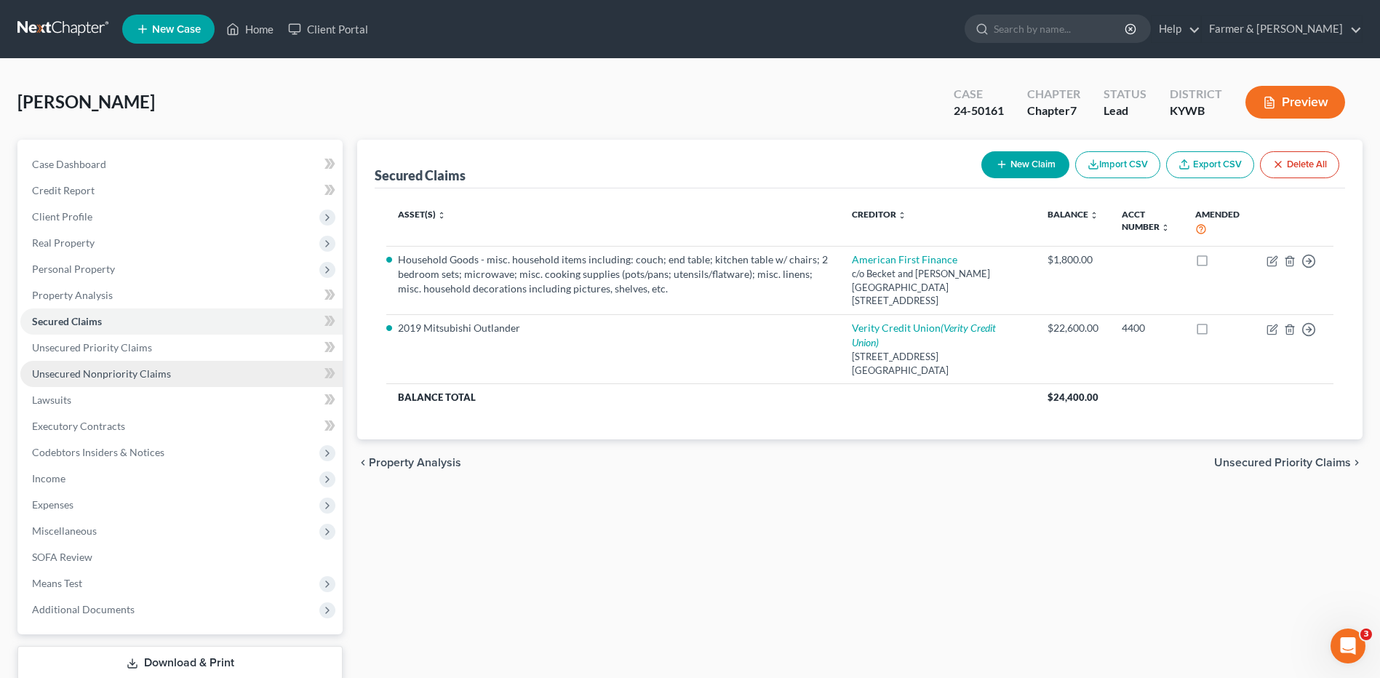
click at [191, 377] on link "Unsecured Nonpriority Claims" at bounding box center [181, 374] width 322 height 26
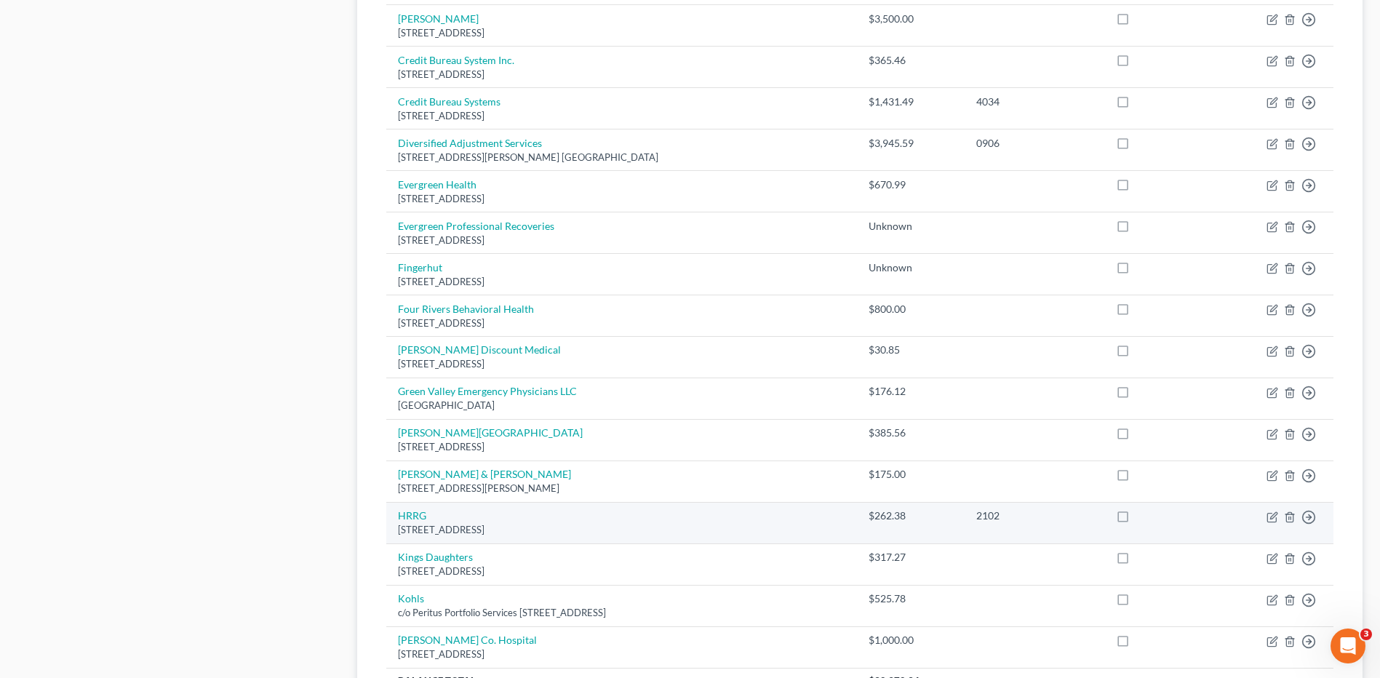
scroll to position [946, 0]
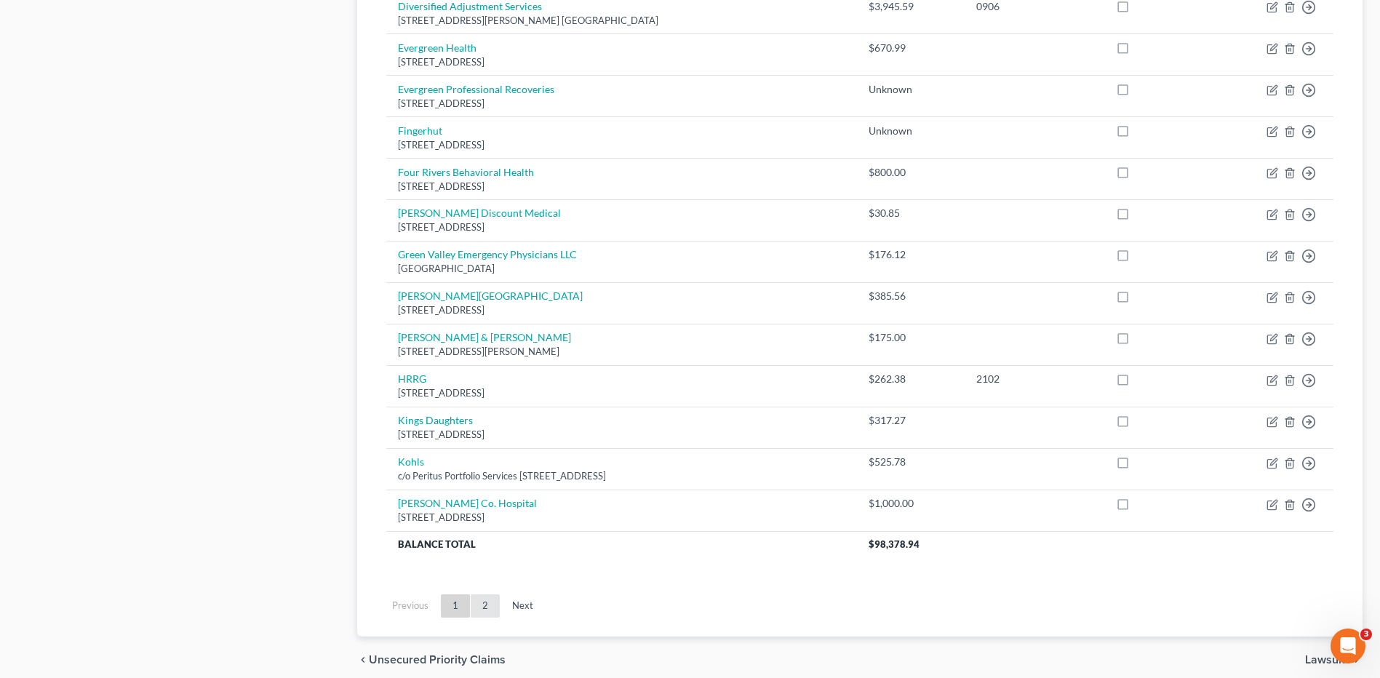
click at [488, 607] on link "2" at bounding box center [485, 605] width 29 height 23
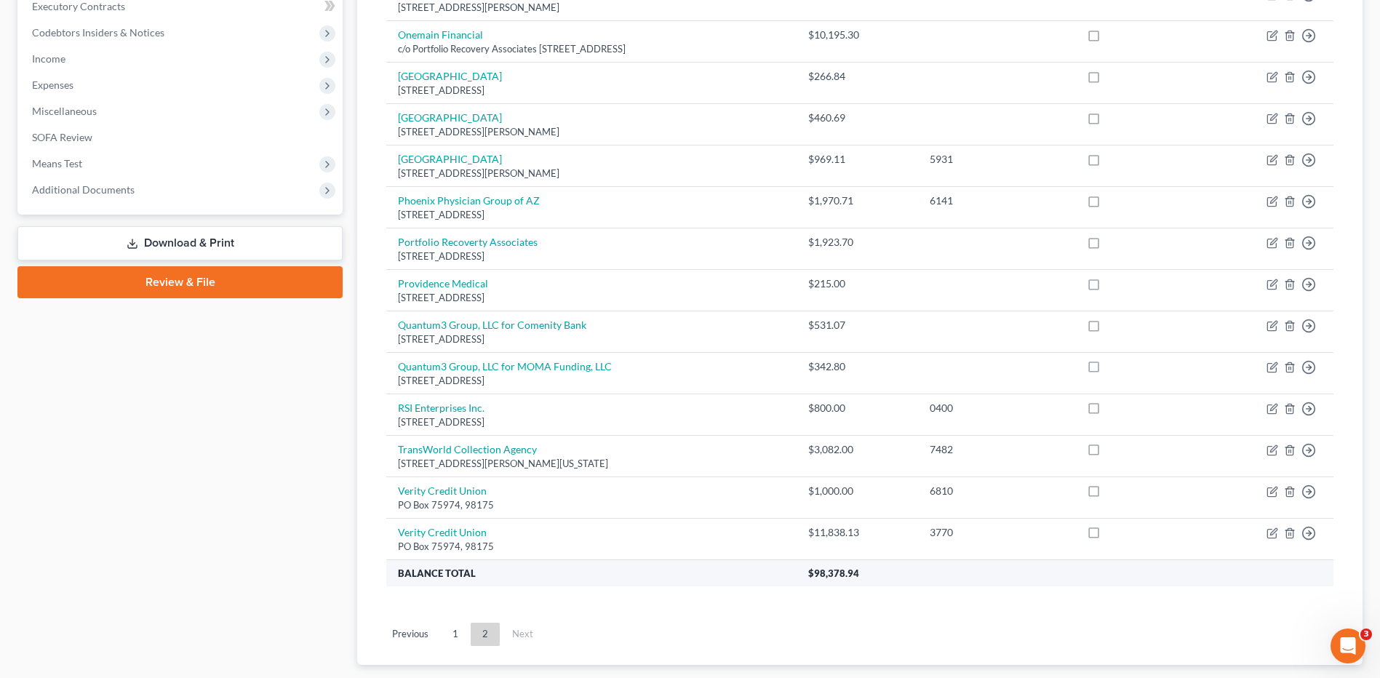
scroll to position [509, 0]
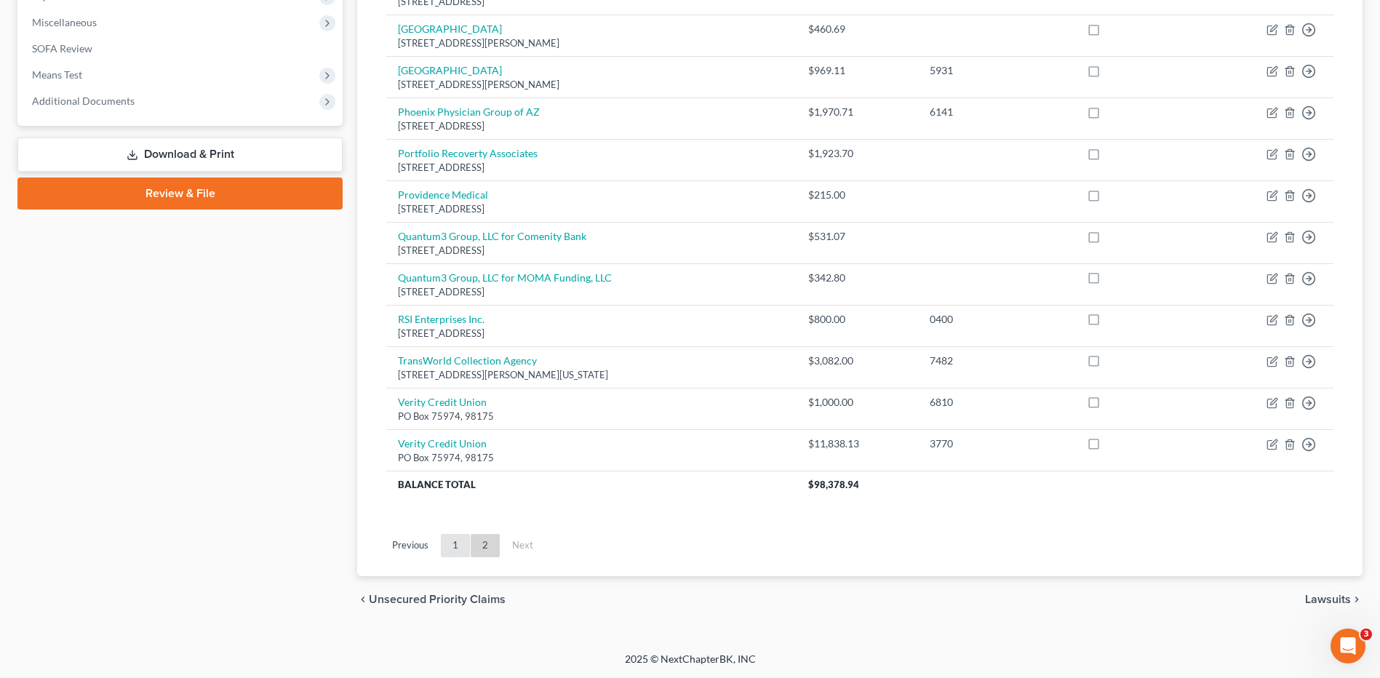
click at [458, 538] on link "1" at bounding box center [455, 545] width 29 height 23
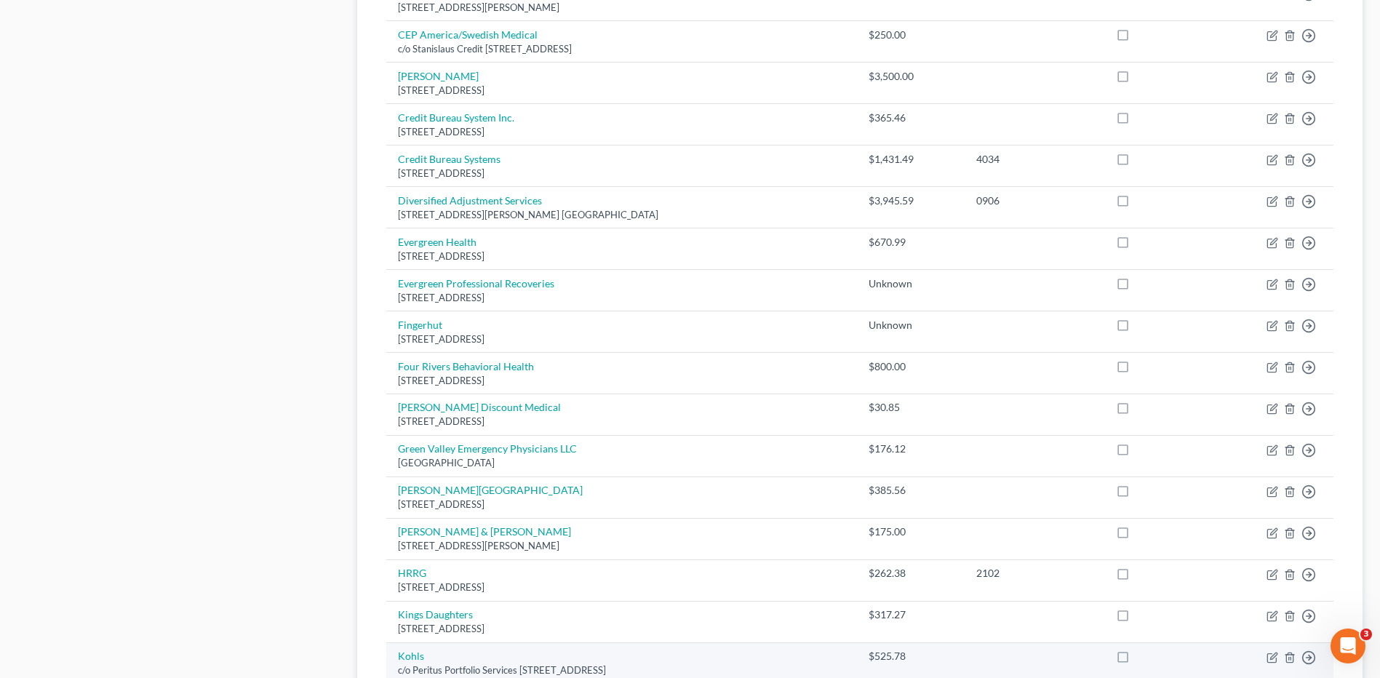
scroll to position [1006, 0]
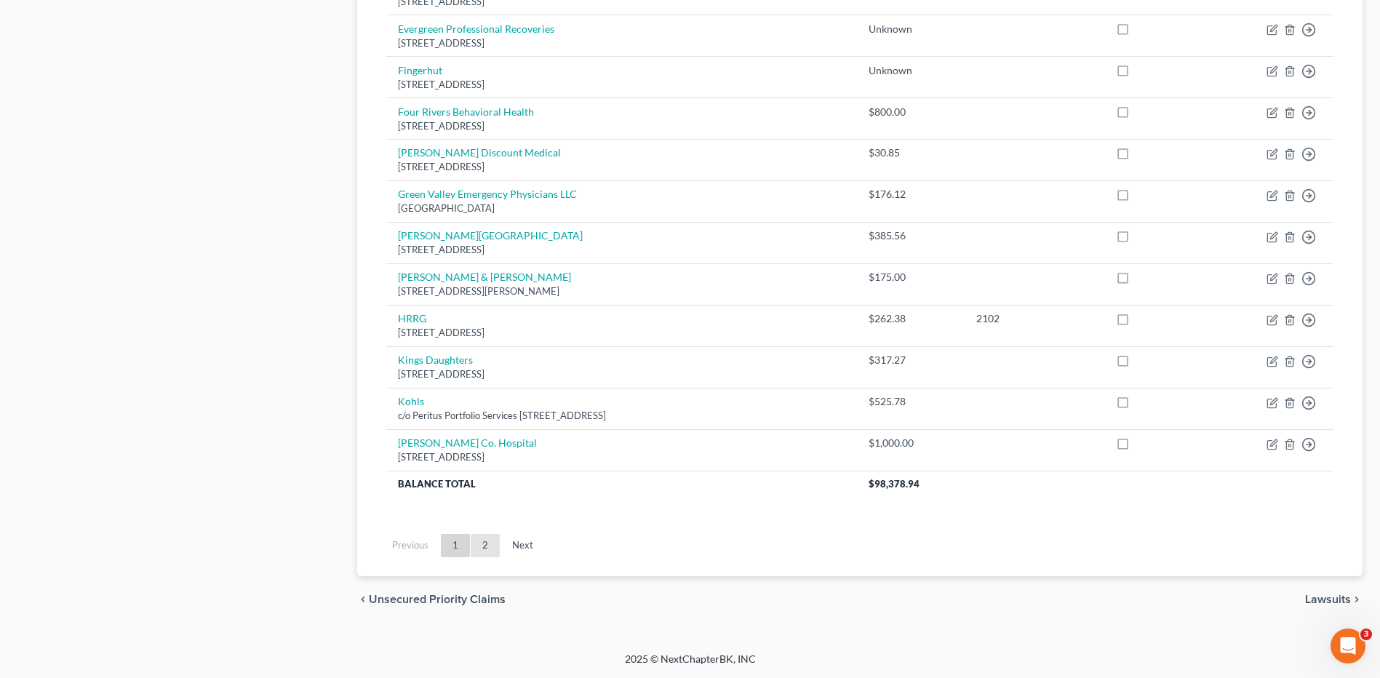
drag, startPoint x: 493, startPoint y: 541, endPoint x: 504, endPoint y: 539, distance: 11.7
click at [493, 541] on link "2" at bounding box center [485, 545] width 29 height 23
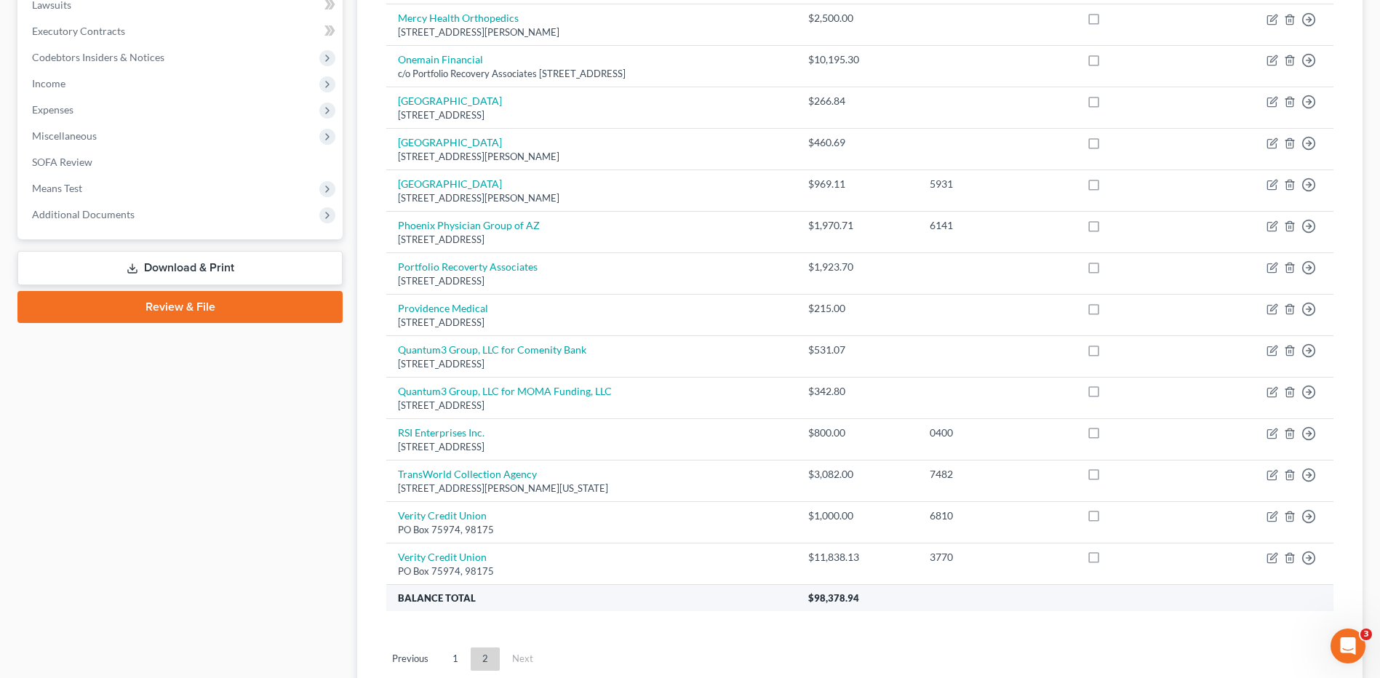
scroll to position [509, 0]
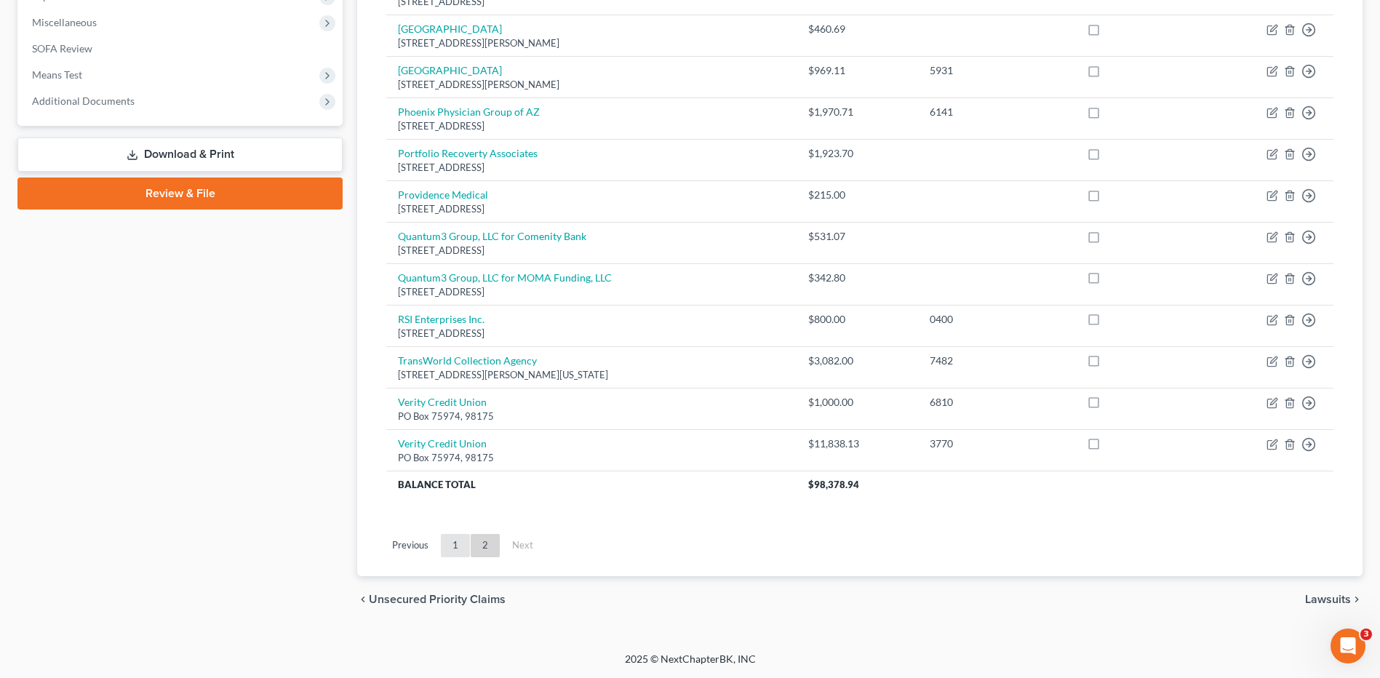
click at [460, 550] on link "1" at bounding box center [455, 545] width 29 height 23
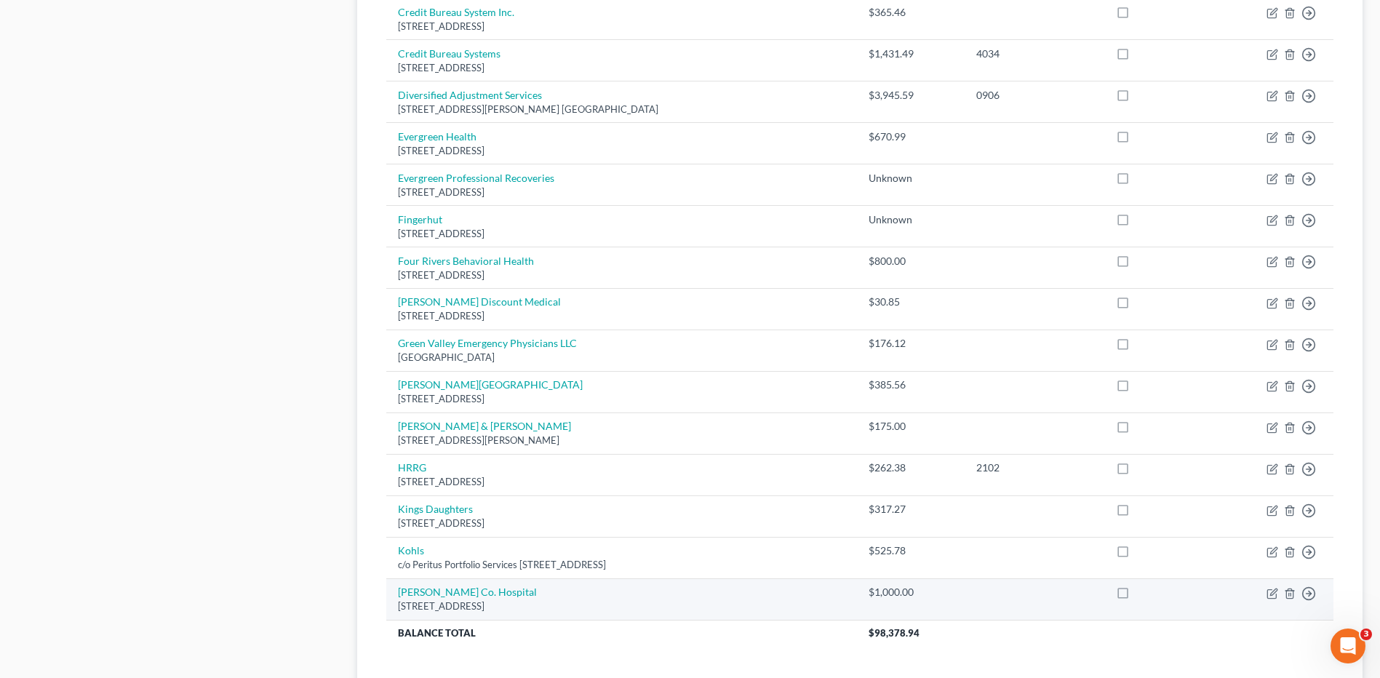
scroll to position [1006, 0]
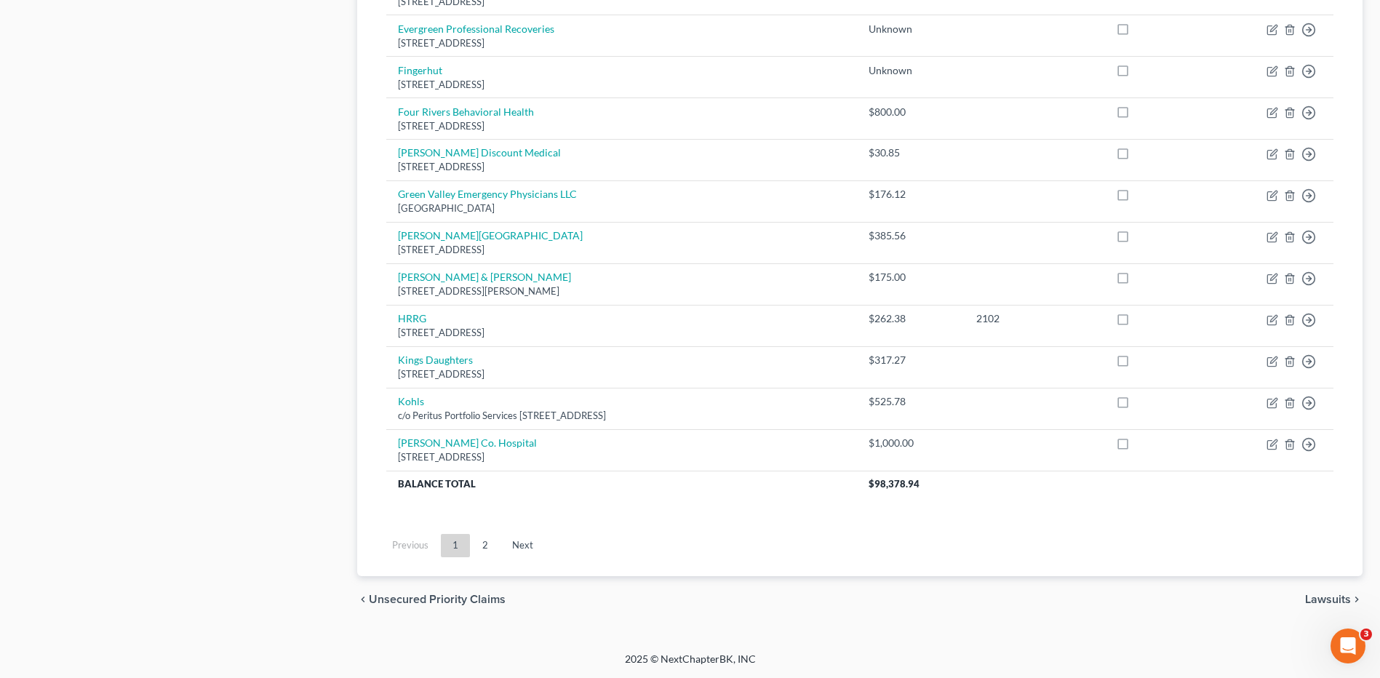
drag, startPoint x: 489, startPoint y: 538, endPoint x: 511, endPoint y: 543, distance: 23.1
click at [489, 538] on link "2" at bounding box center [485, 545] width 29 height 23
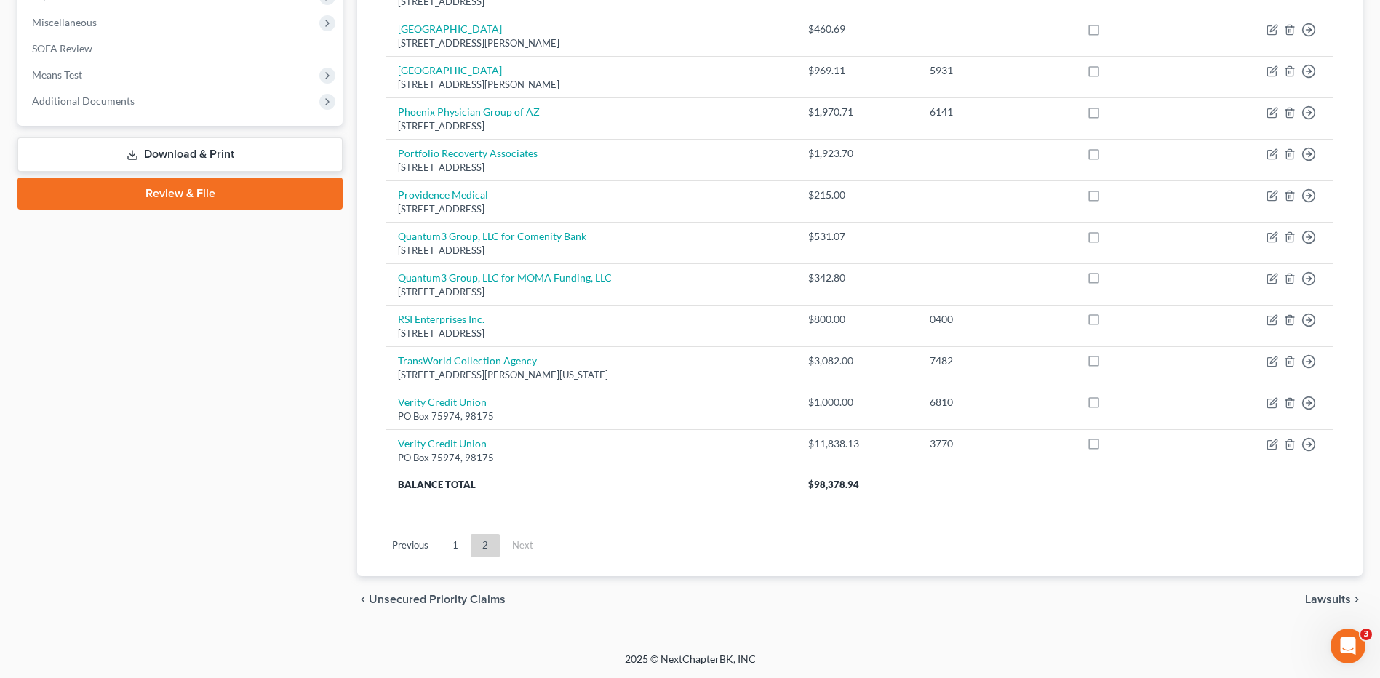
scroll to position [509, 0]
click at [445, 549] on link "1" at bounding box center [455, 545] width 29 height 23
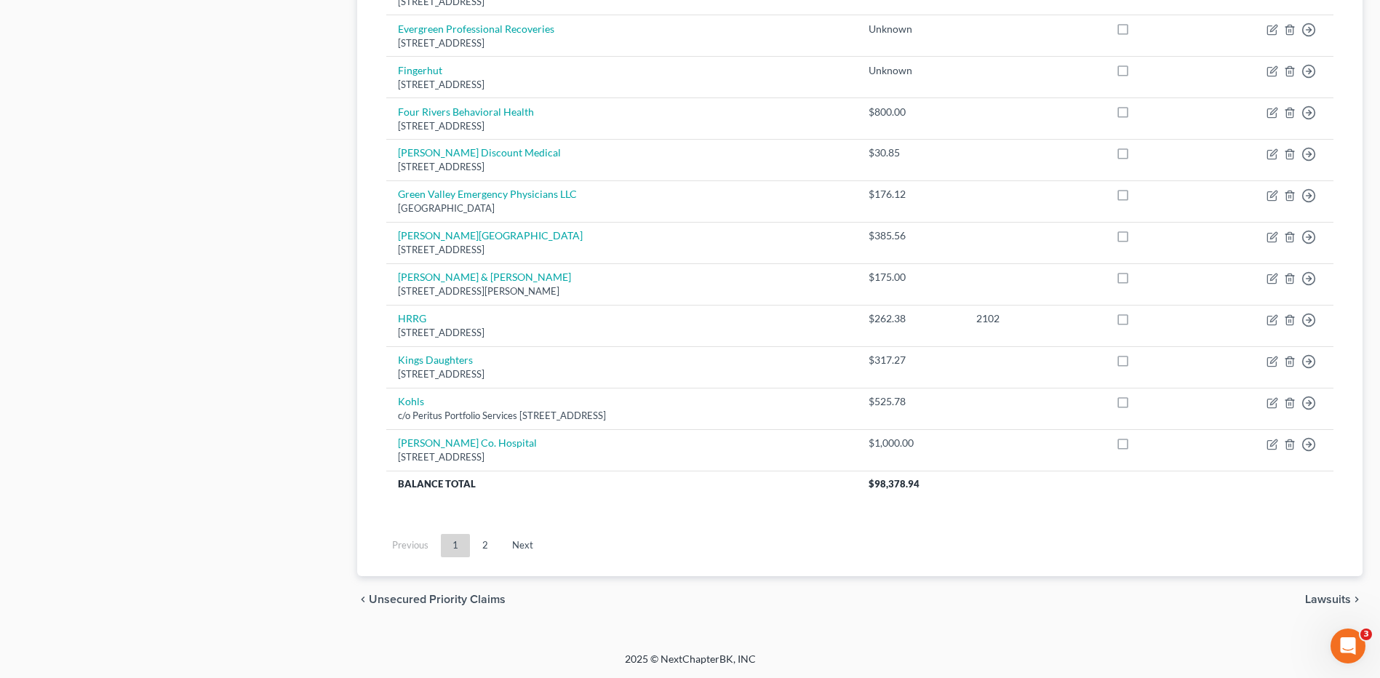
click at [482, 535] on link "2" at bounding box center [485, 545] width 29 height 23
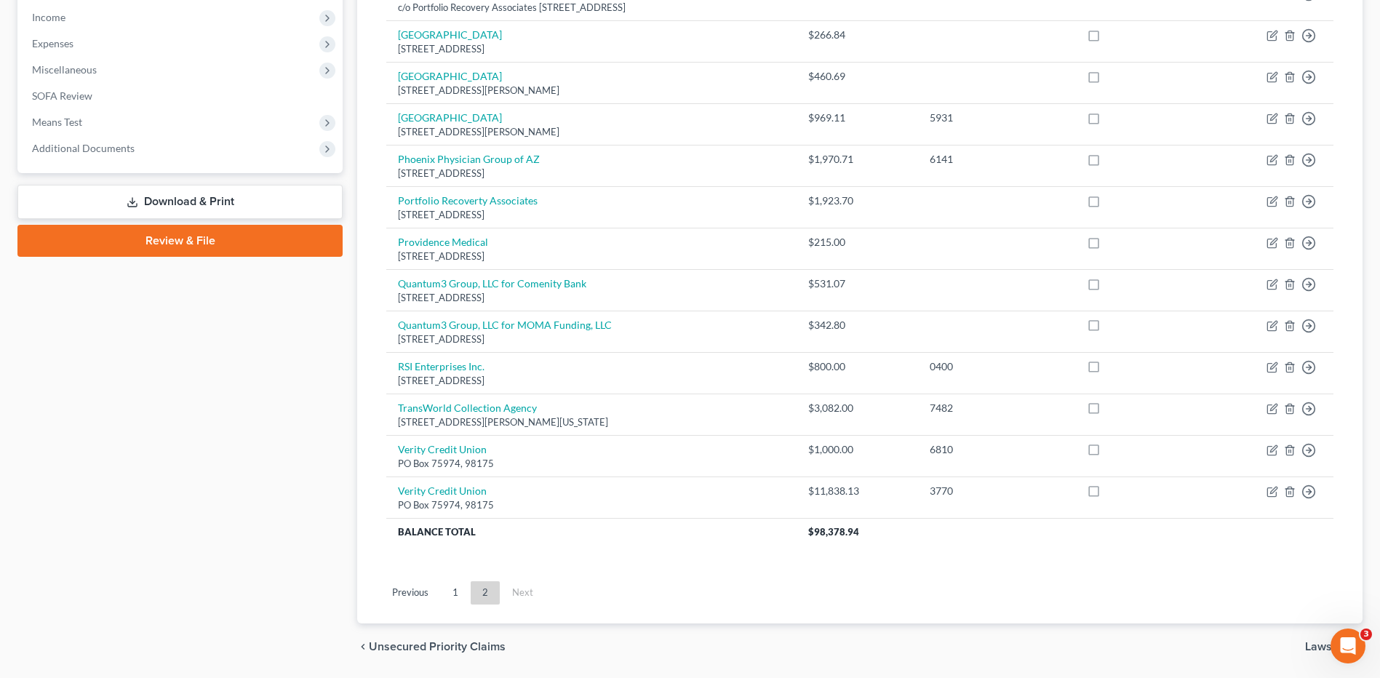
scroll to position [436, 0]
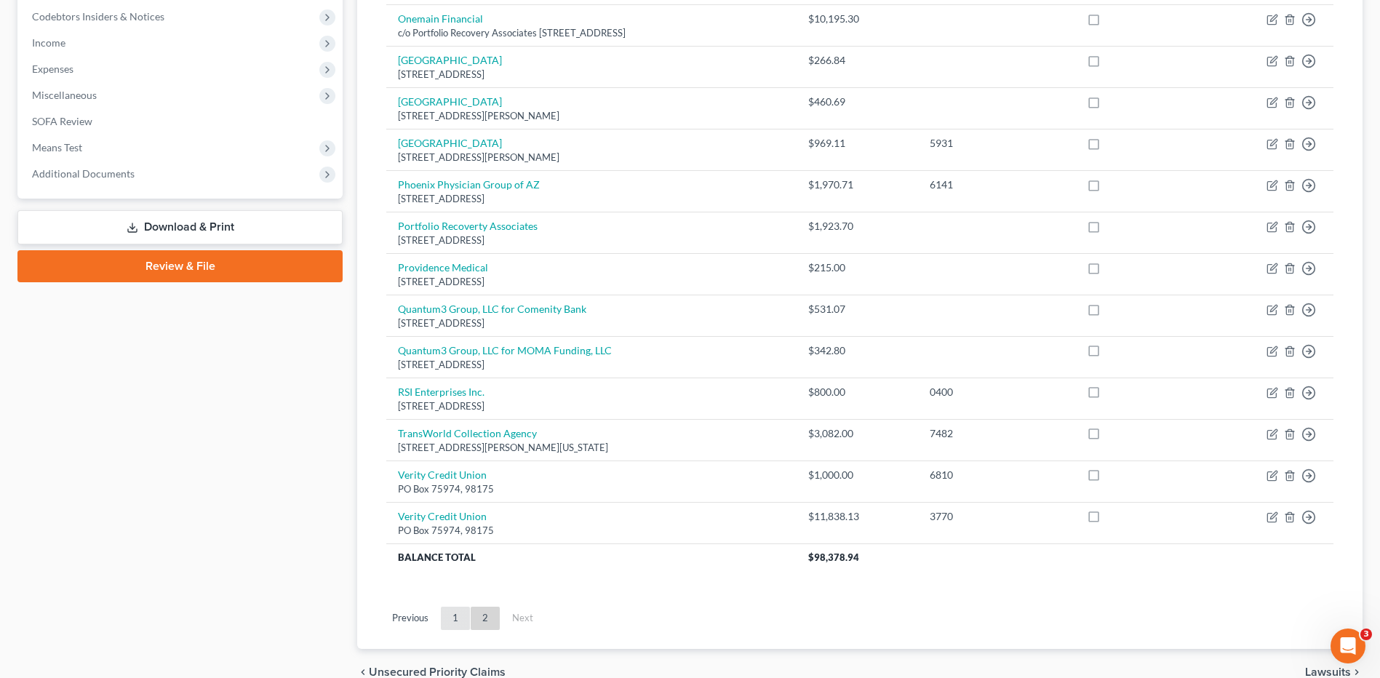
click at [455, 618] on link "1" at bounding box center [455, 618] width 29 height 23
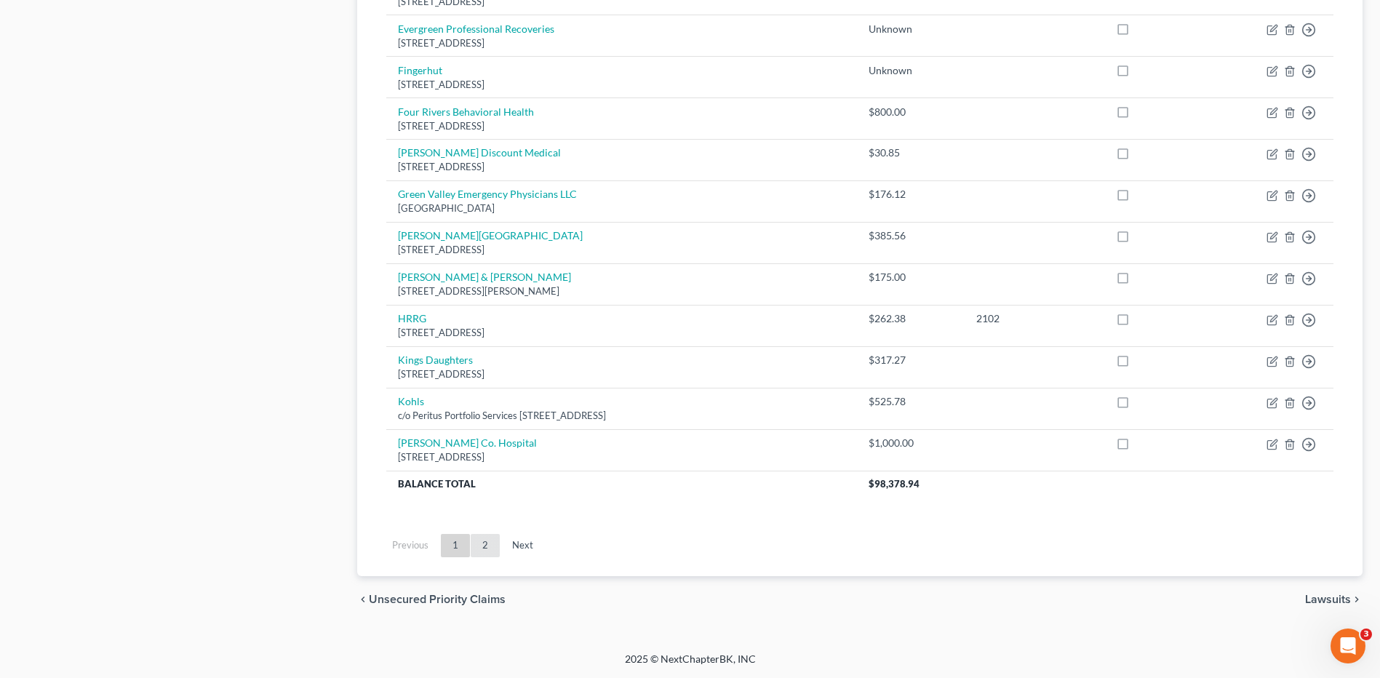
click at [483, 547] on link "2" at bounding box center [485, 545] width 29 height 23
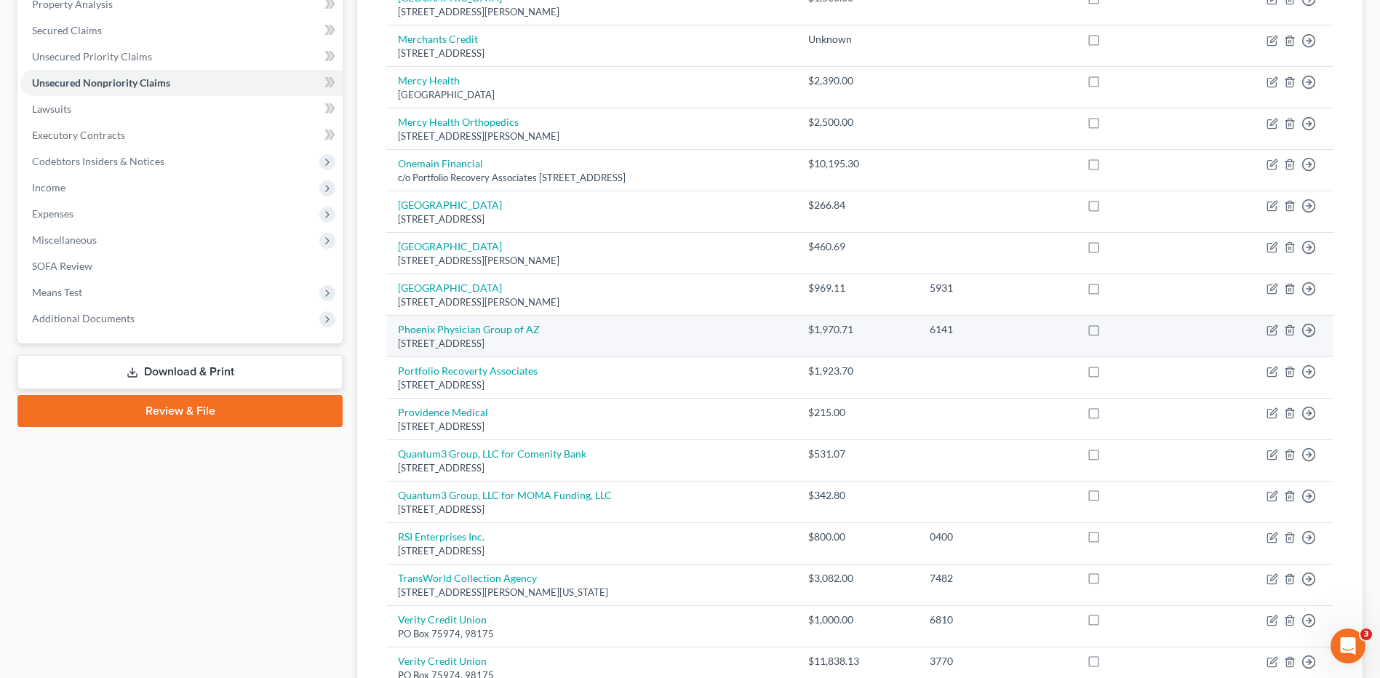
scroll to position [437, 0]
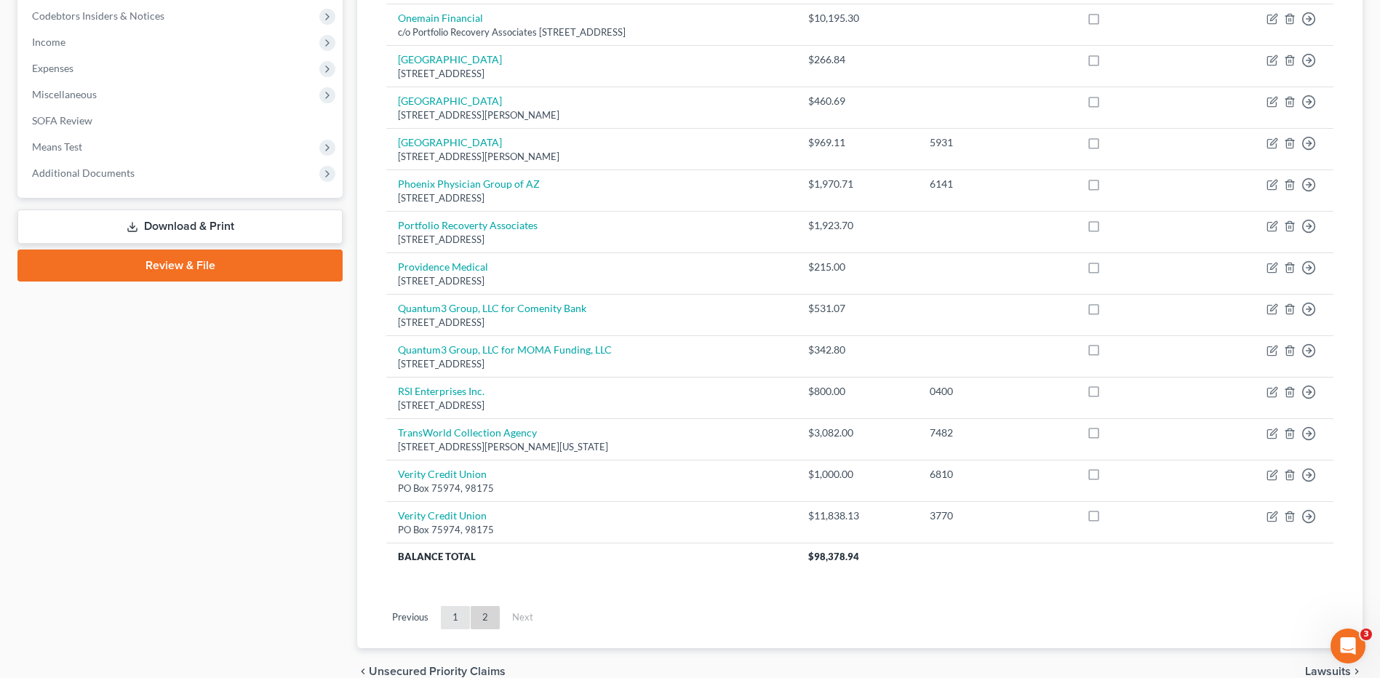
click at [458, 624] on link "1" at bounding box center [455, 617] width 29 height 23
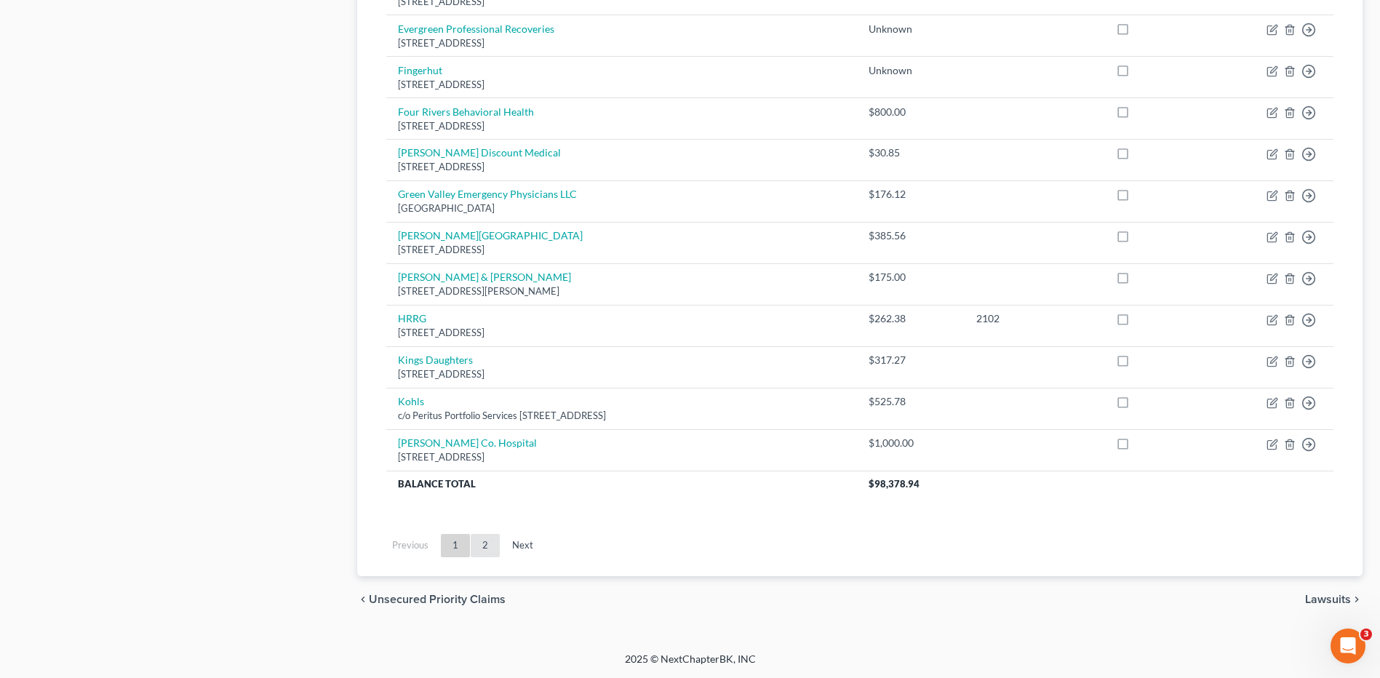
click at [492, 551] on link "2" at bounding box center [485, 545] width 29 height 23
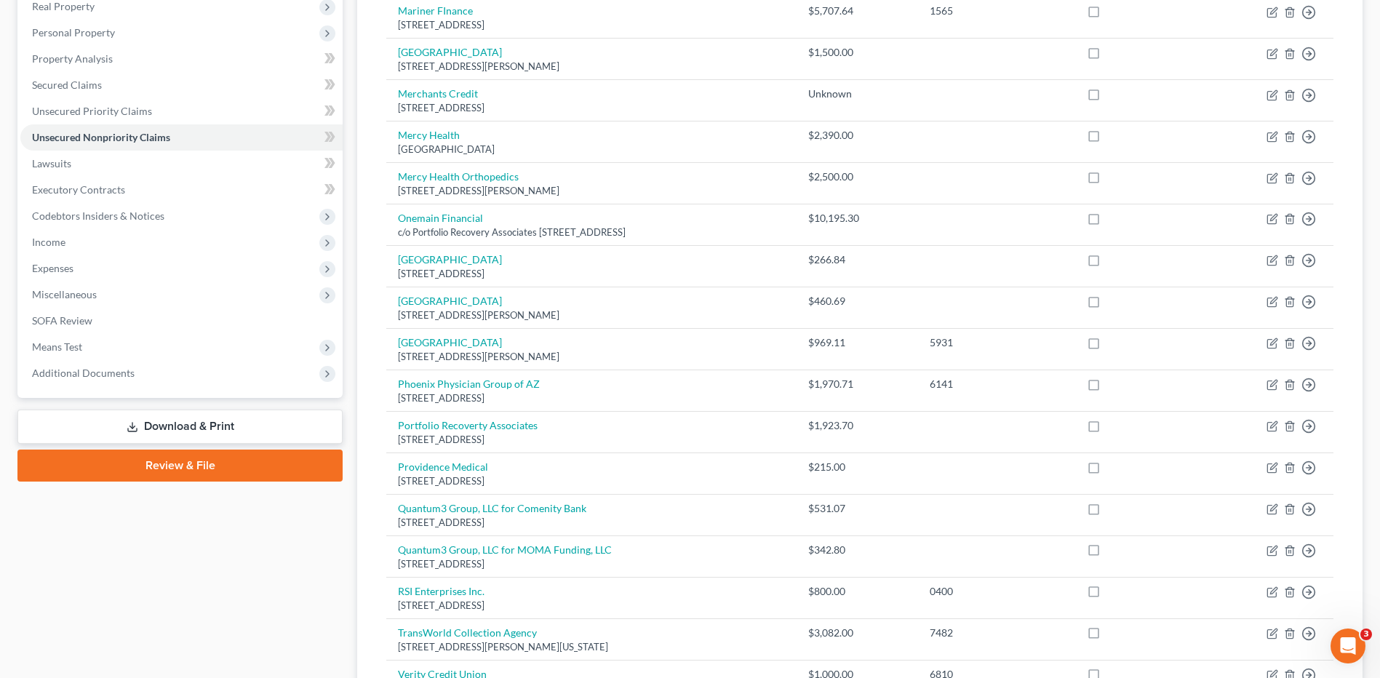
scroll to position [436, 0]
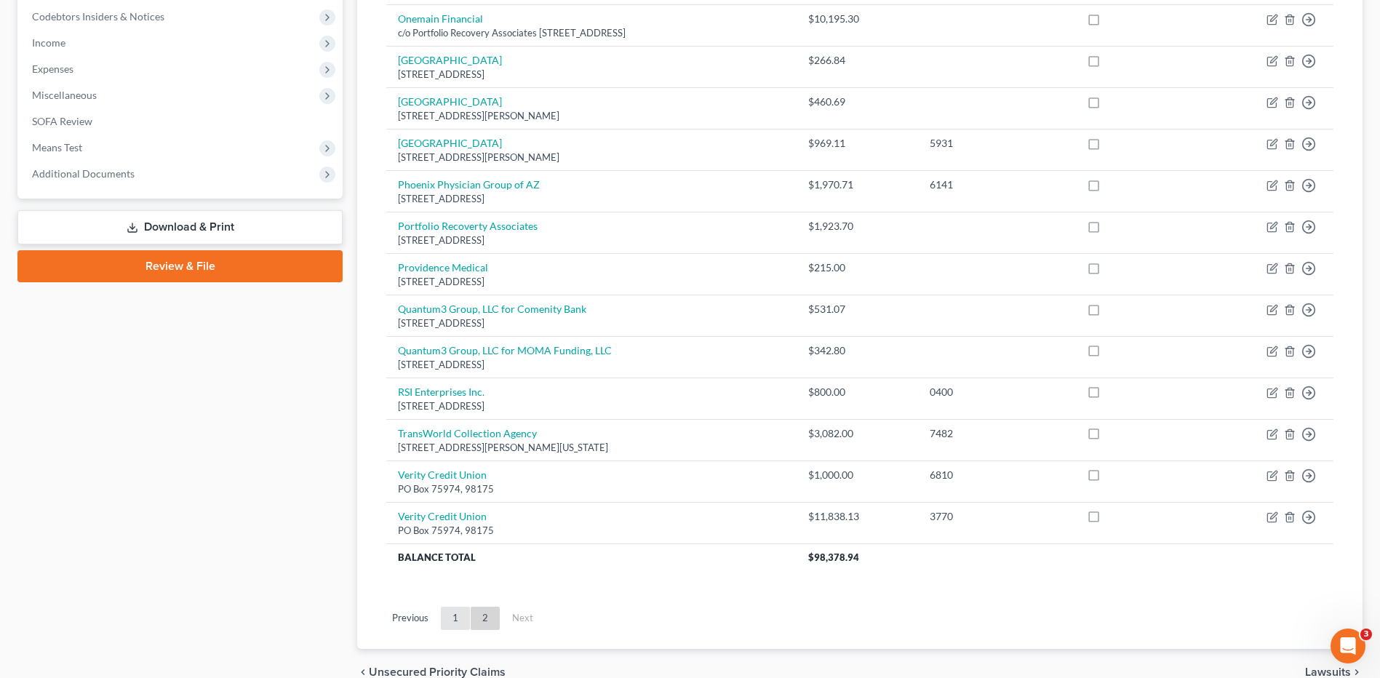
click at [453, 619] on link "1" at bounding box center [455, 618] width 29 height 23
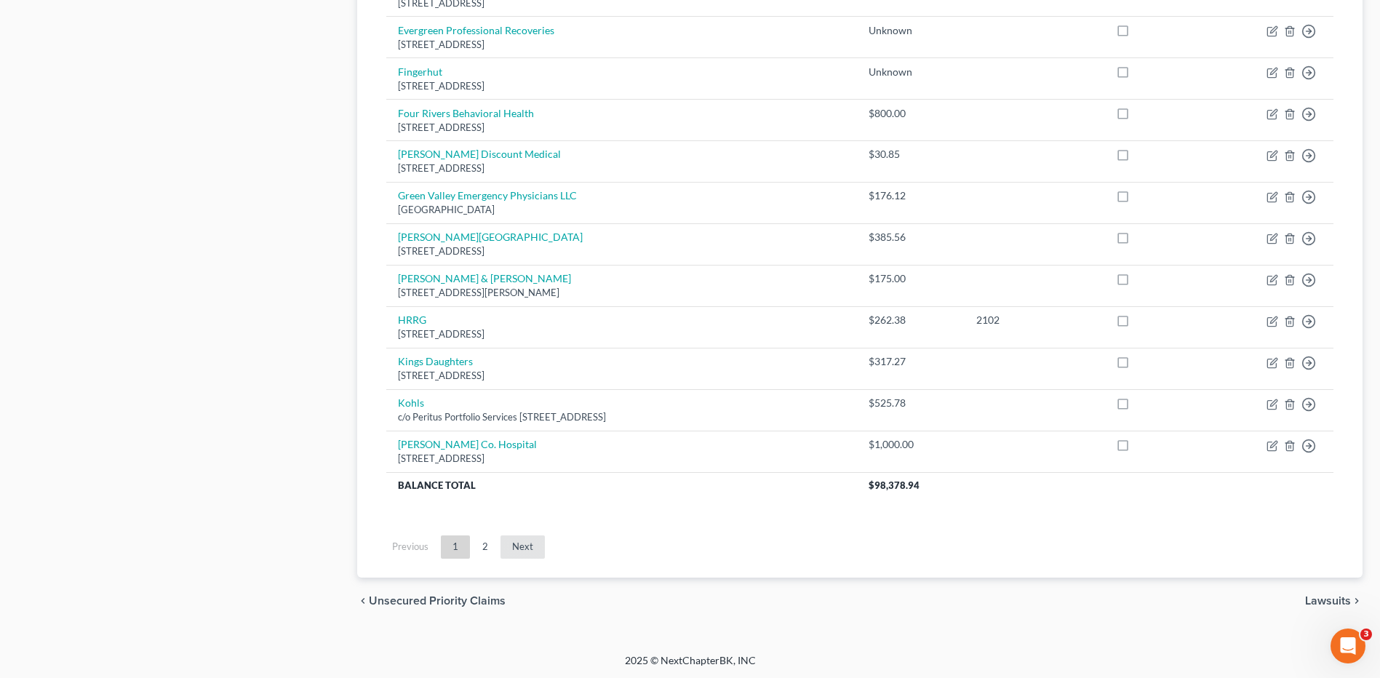
scroll to position [1006, 0]
click at [487, 549] on link "2" at bounding box center [485, 545] width 29 height 23
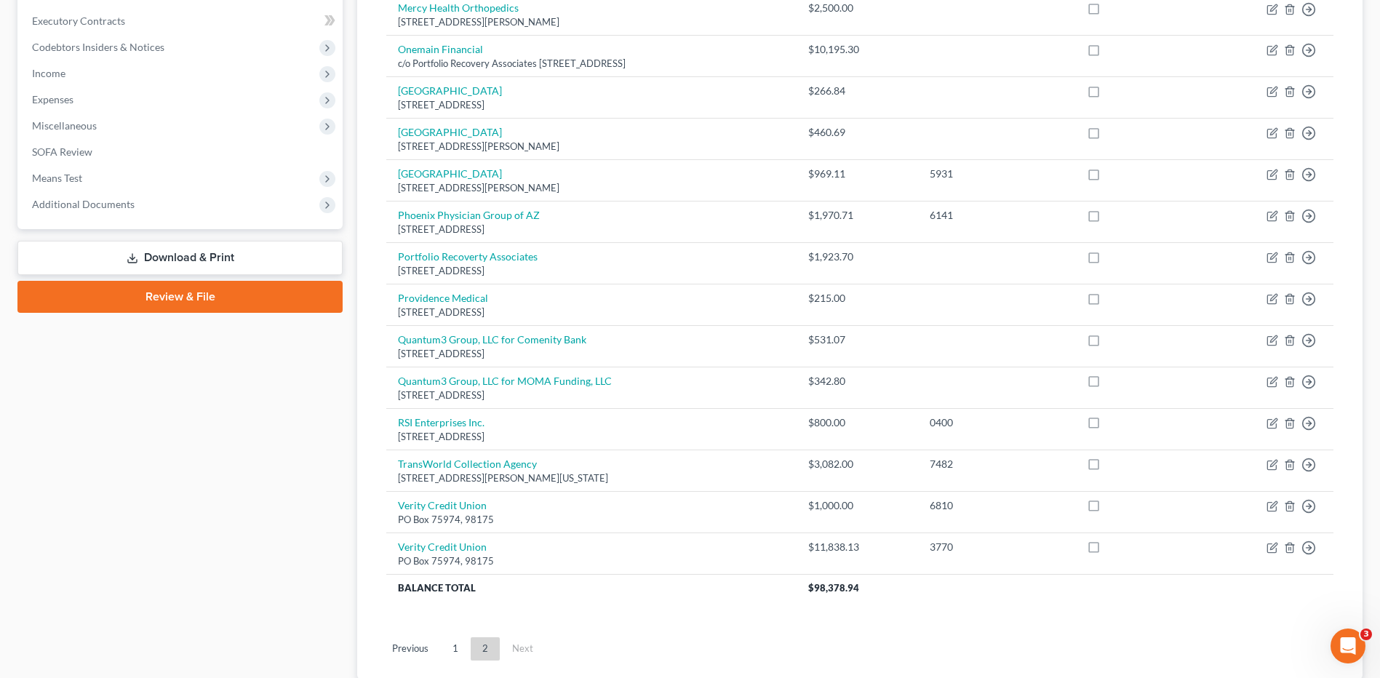
scroll to position [509, 0]
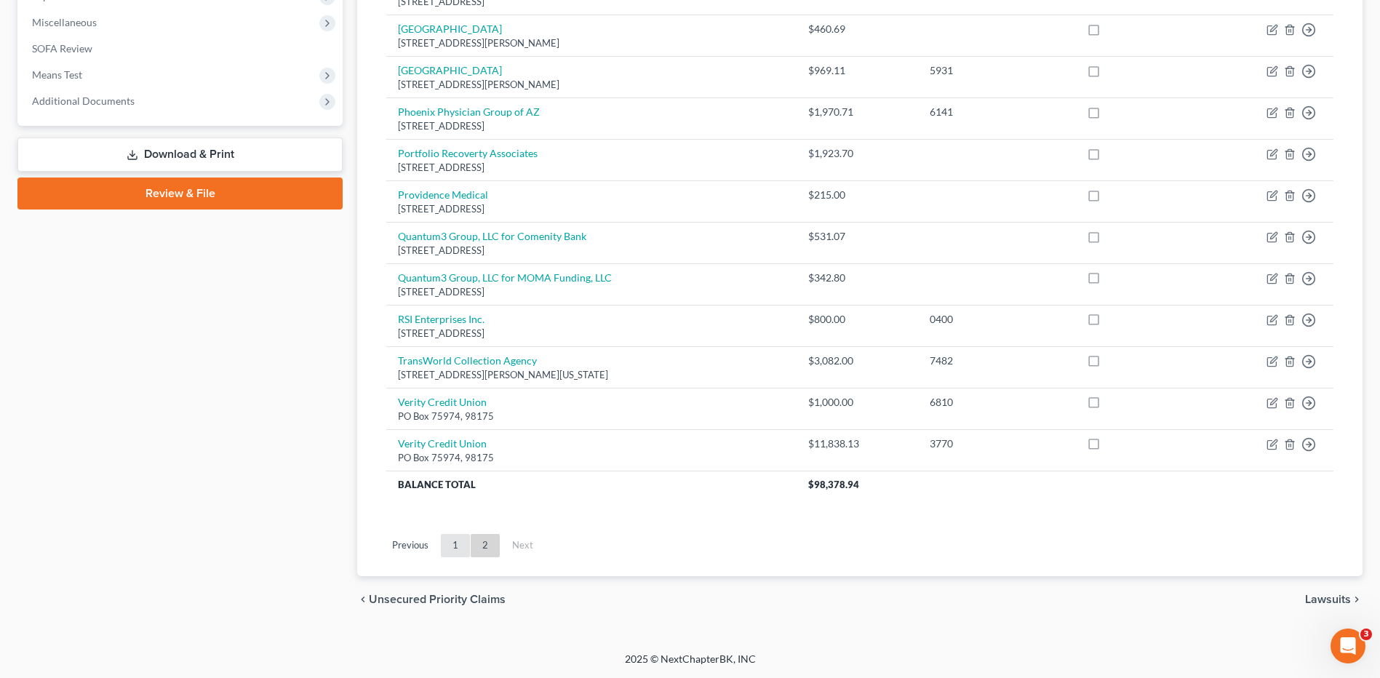
click at [462, 549] on link "1" at bounding box center [455, 545] width 29 height 23
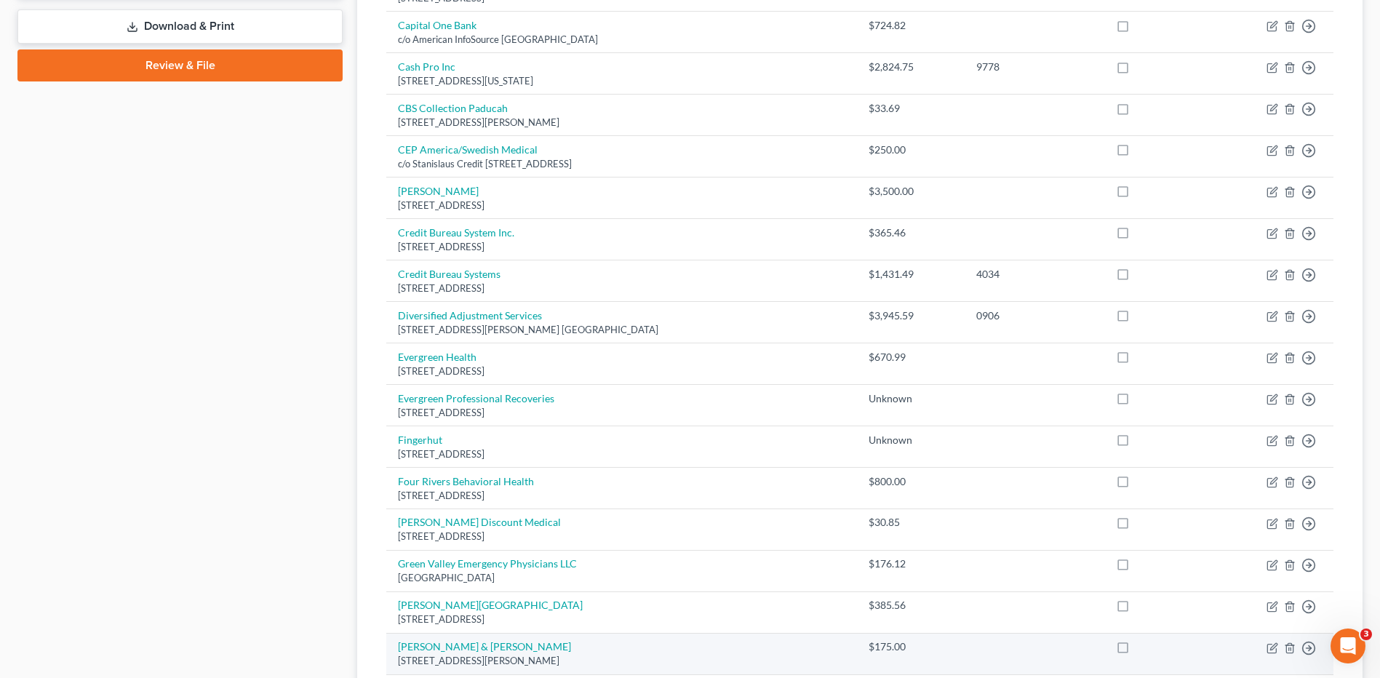
scroll to position [642, 0]
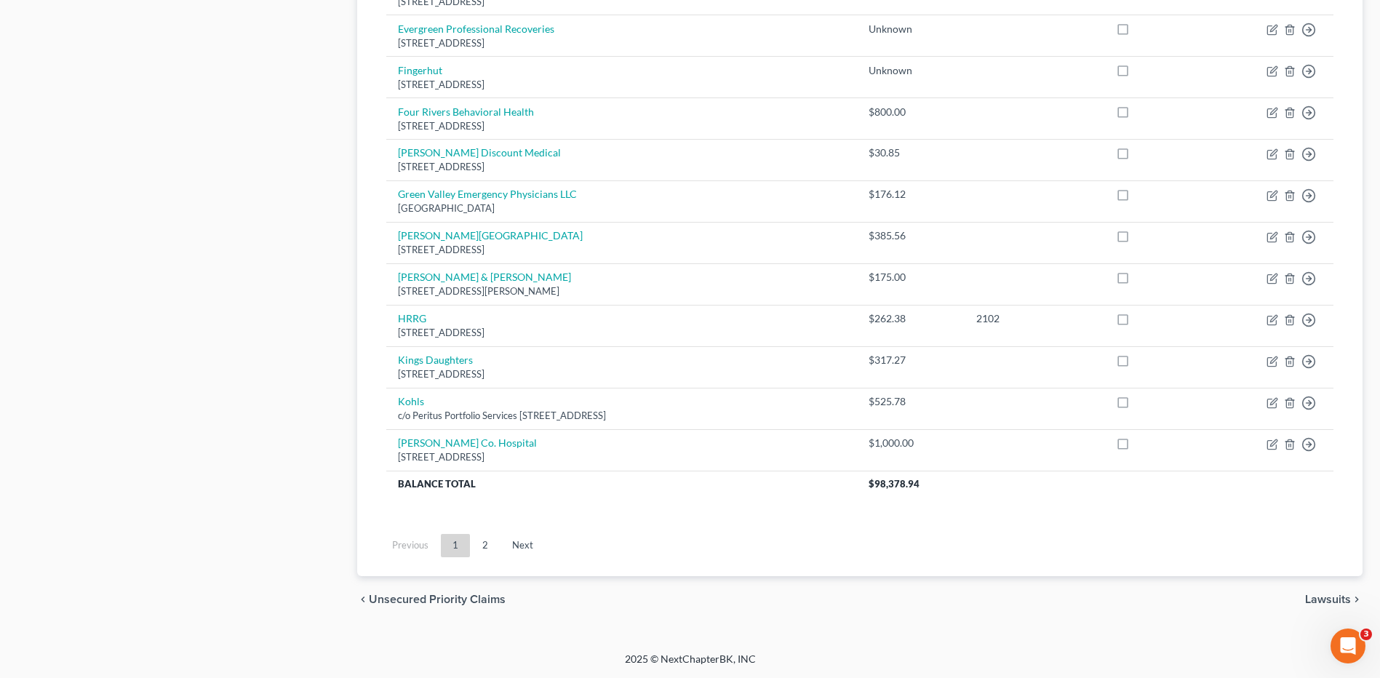
click at [482, 541] on link "2" at bounding box center [485, 545] width 29 height 23
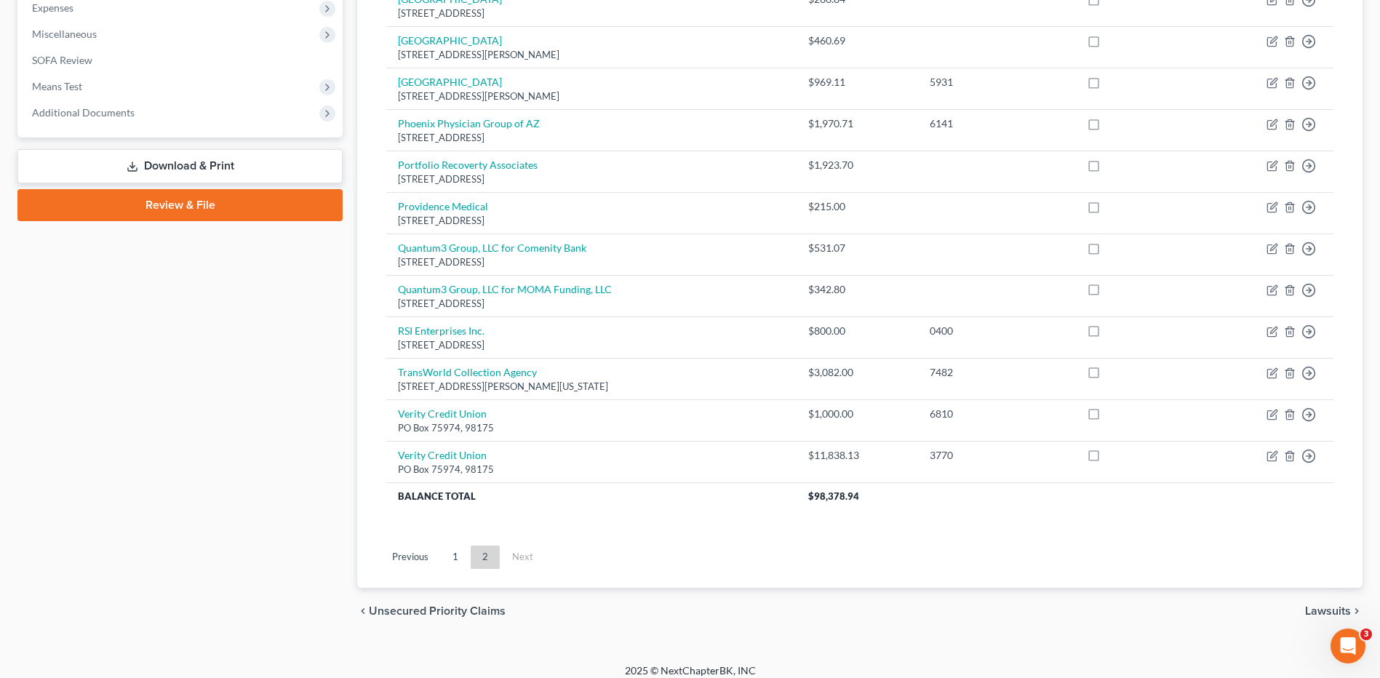
scroll to position [509, 0]
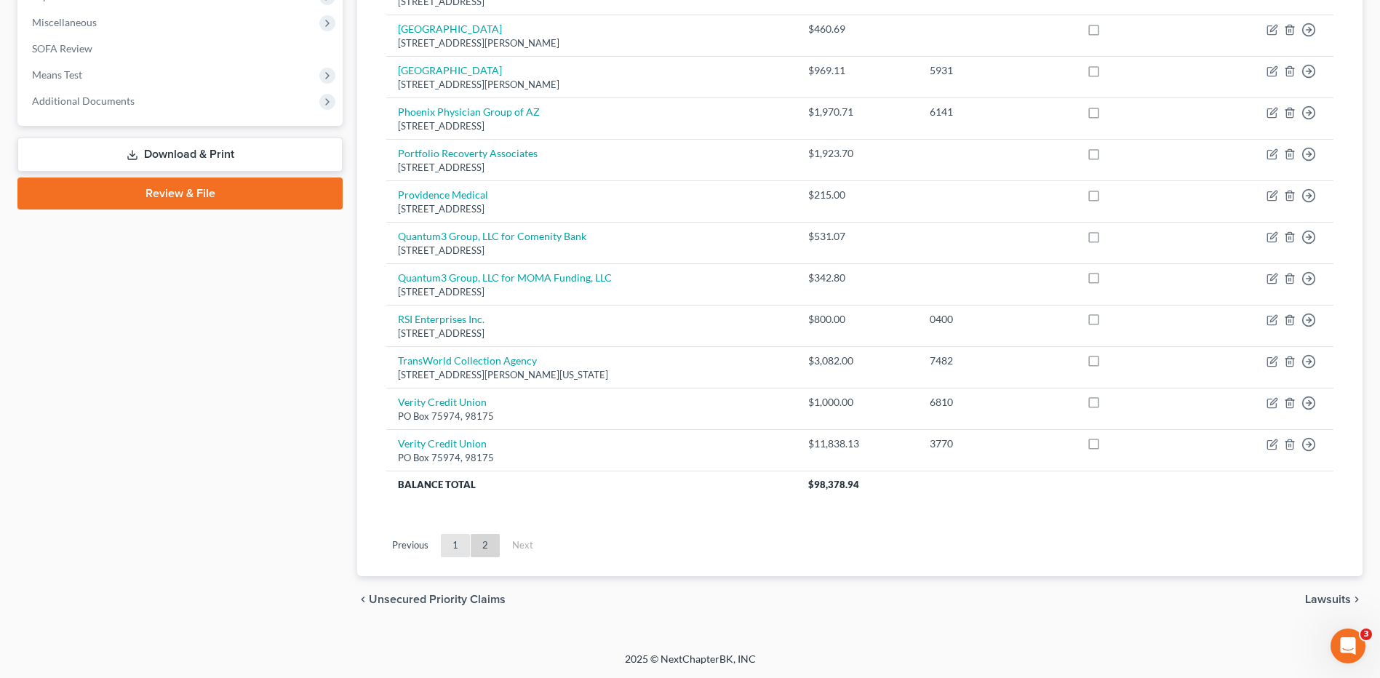
click at [453, 549] on link "1" at bounding box center [455, 545] width 29 height 23
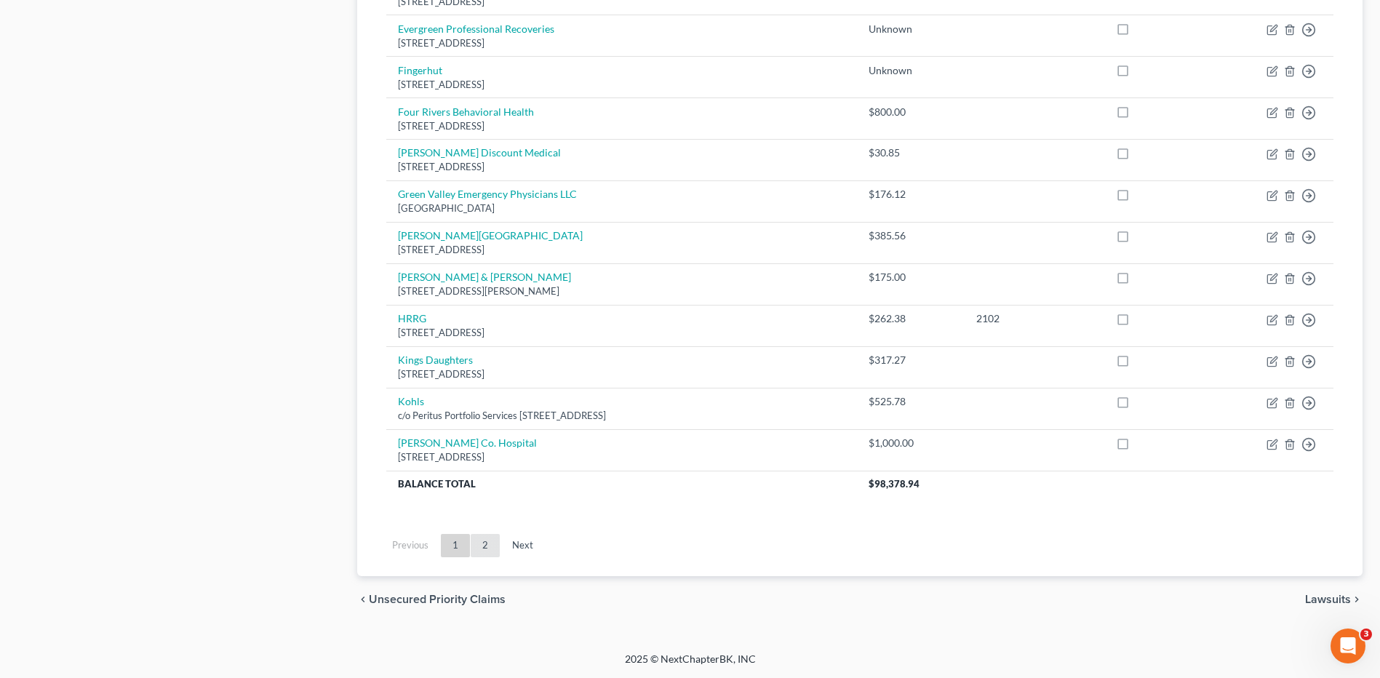
click at [472, 546] on link "2" at bounding box center [485, 545] width 29 height 23
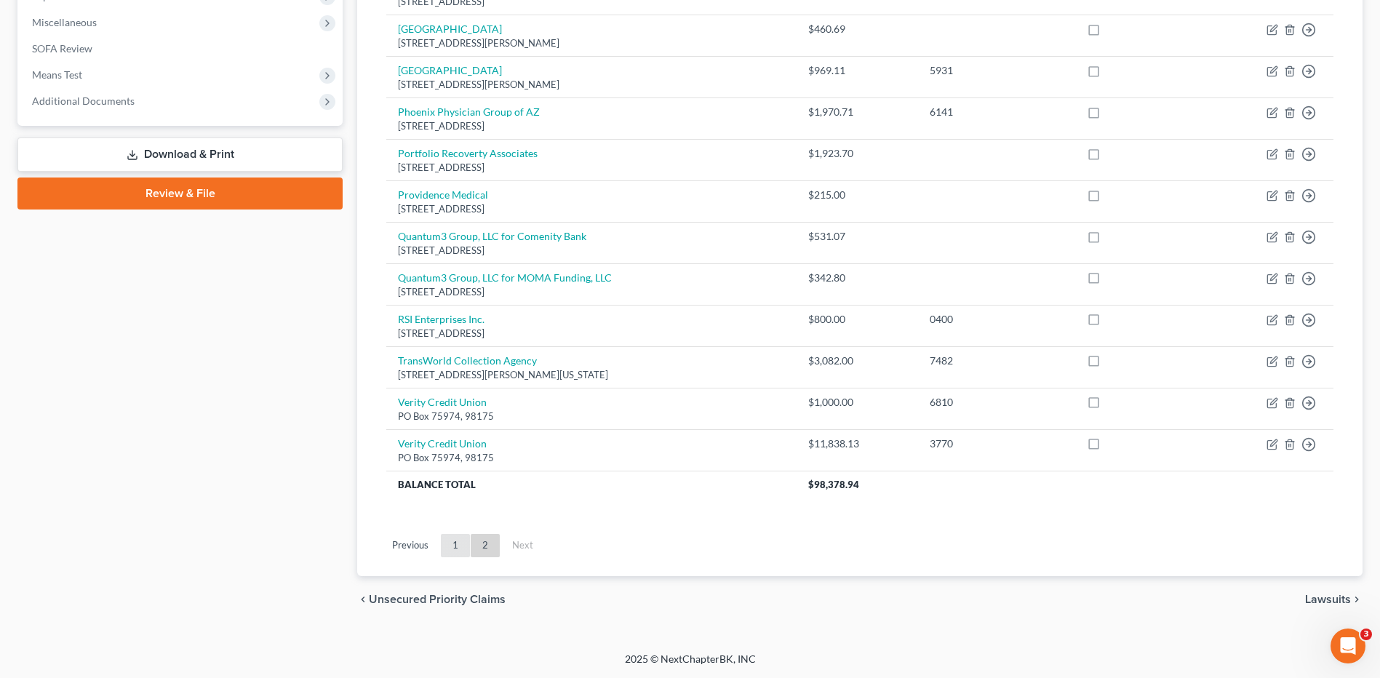
click at [446, 544] on link "1" at bounding box center [455, 545] width 29 height 23
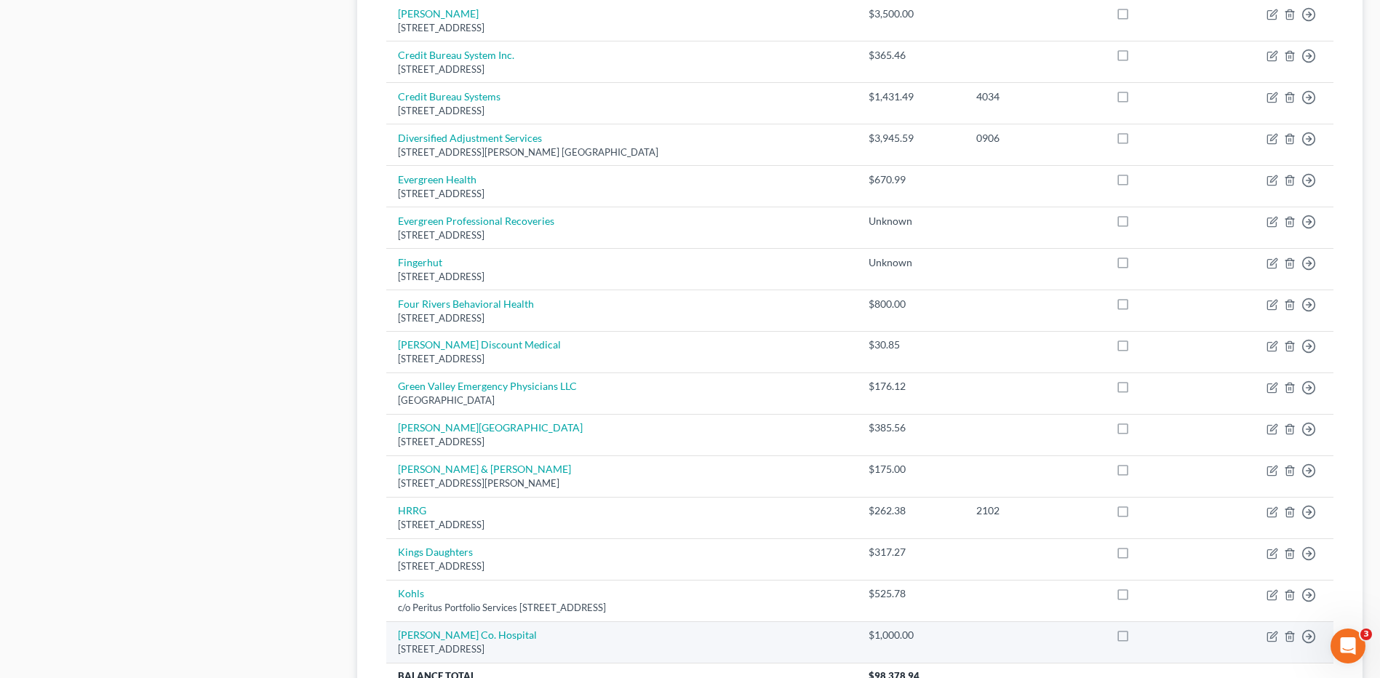
scroll to position [933, 0]
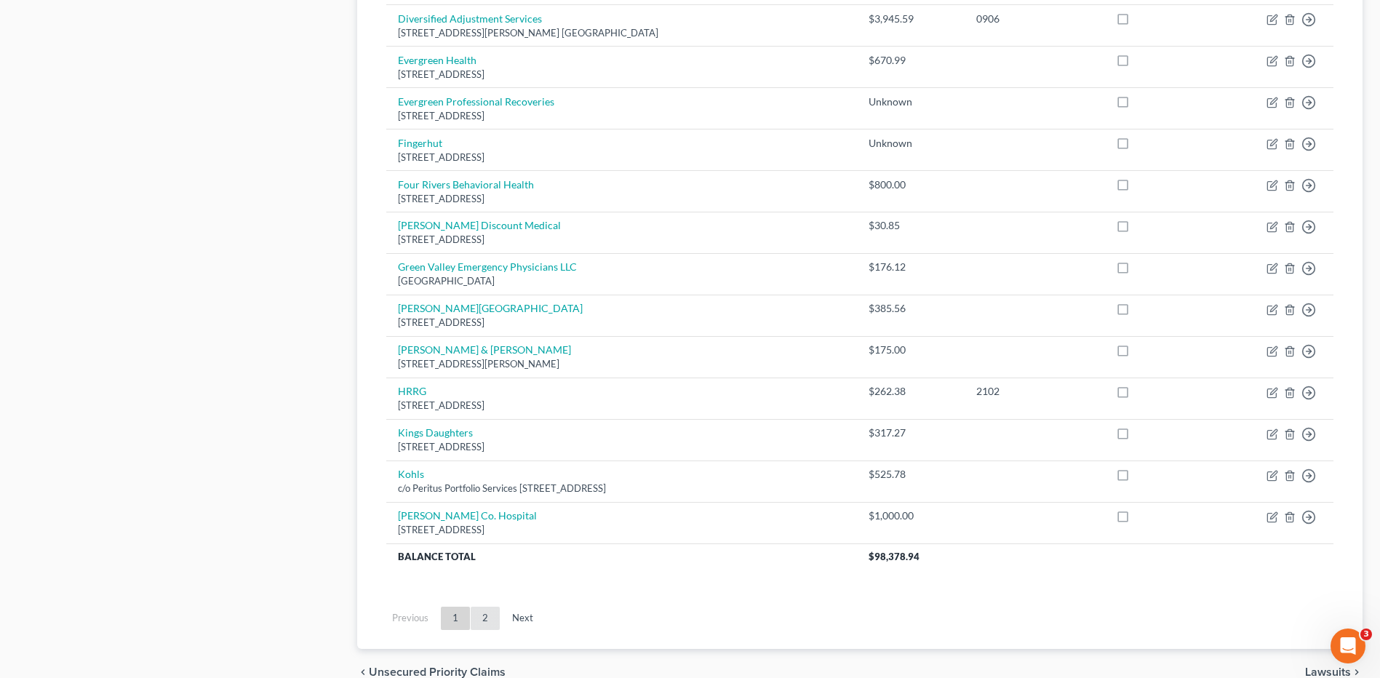
drag, startPoint x: 483, startPoint y: 620, endPoint x: 553, endPoint y: 616, distance: 69.9
click at [483, 620] on link "2" at bounding box center [485, 618] width 29 height 23
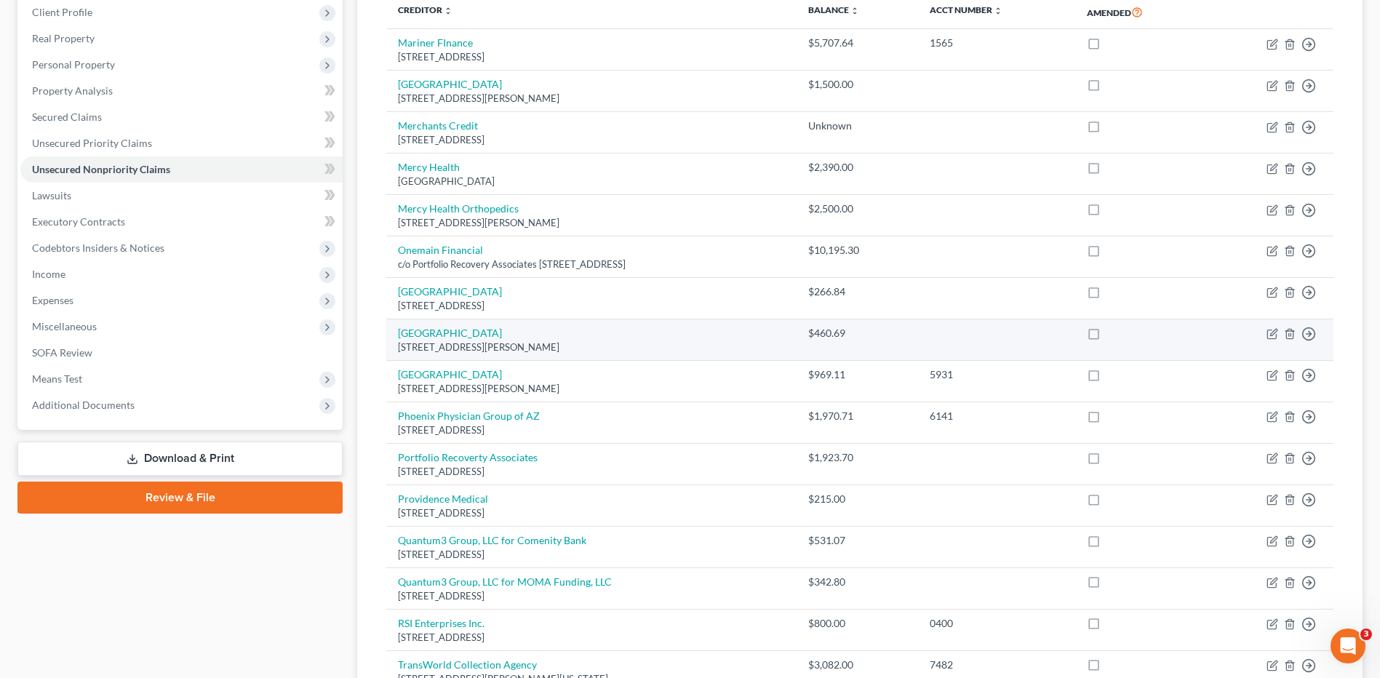
scroll to position [0, 0]
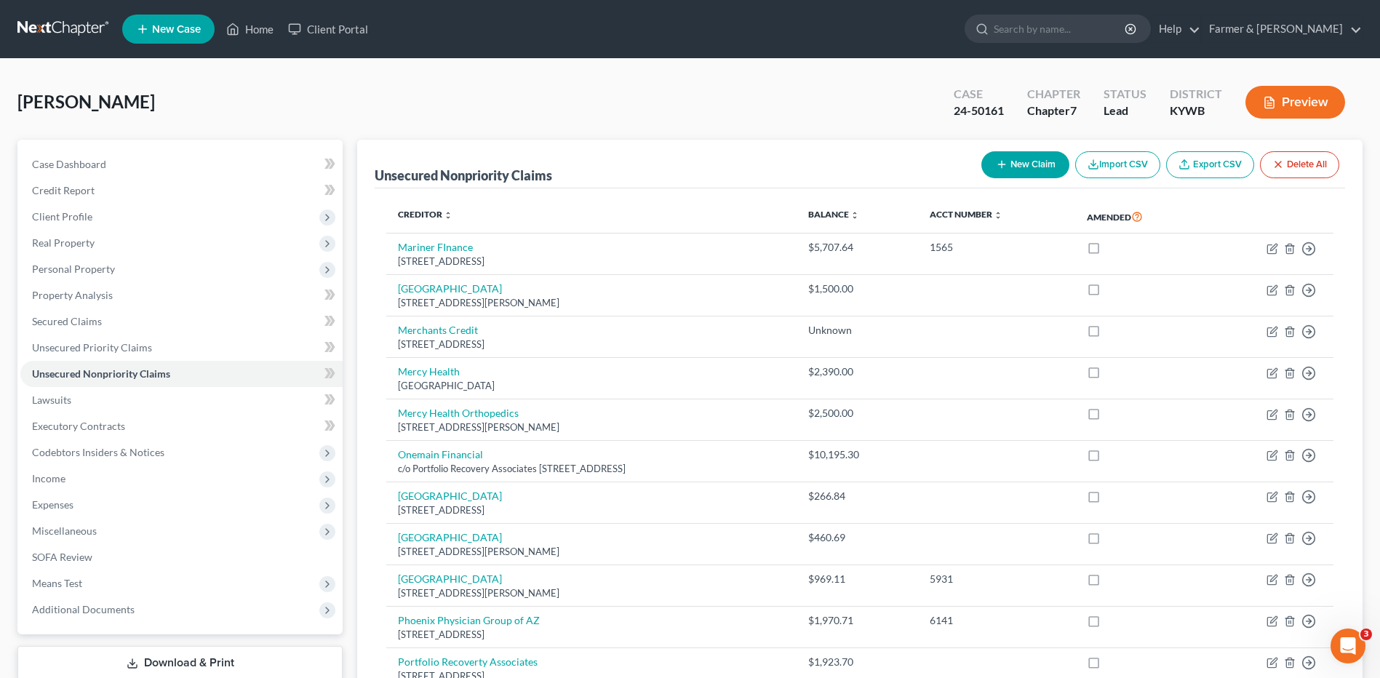
click at [1012, 168] on button "New Claim" at bounding box center [1025, 164] width 88 height 27
select select "0"
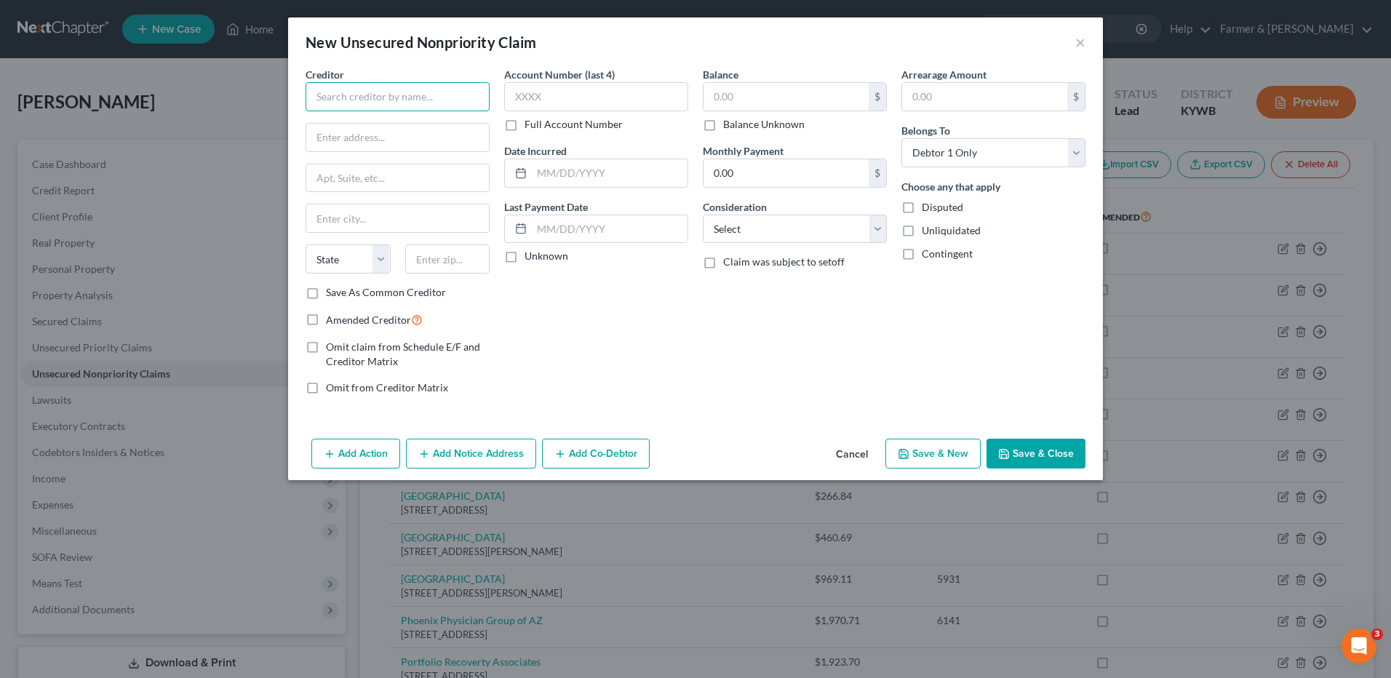
click at [330, 86] on input "text" at bounding box center [398, 96] width 184 height 29
click at [329, 100] on input "MC Partner" at bounding box center [398, 96] width 184 height 29
click at [410, 133] on div "[STREET_ADDRESS]" at bounding box center [392, 135] width 151 height 12
type input "KMD Partners, LLC"
type input "[STREET_ADDRESS]"
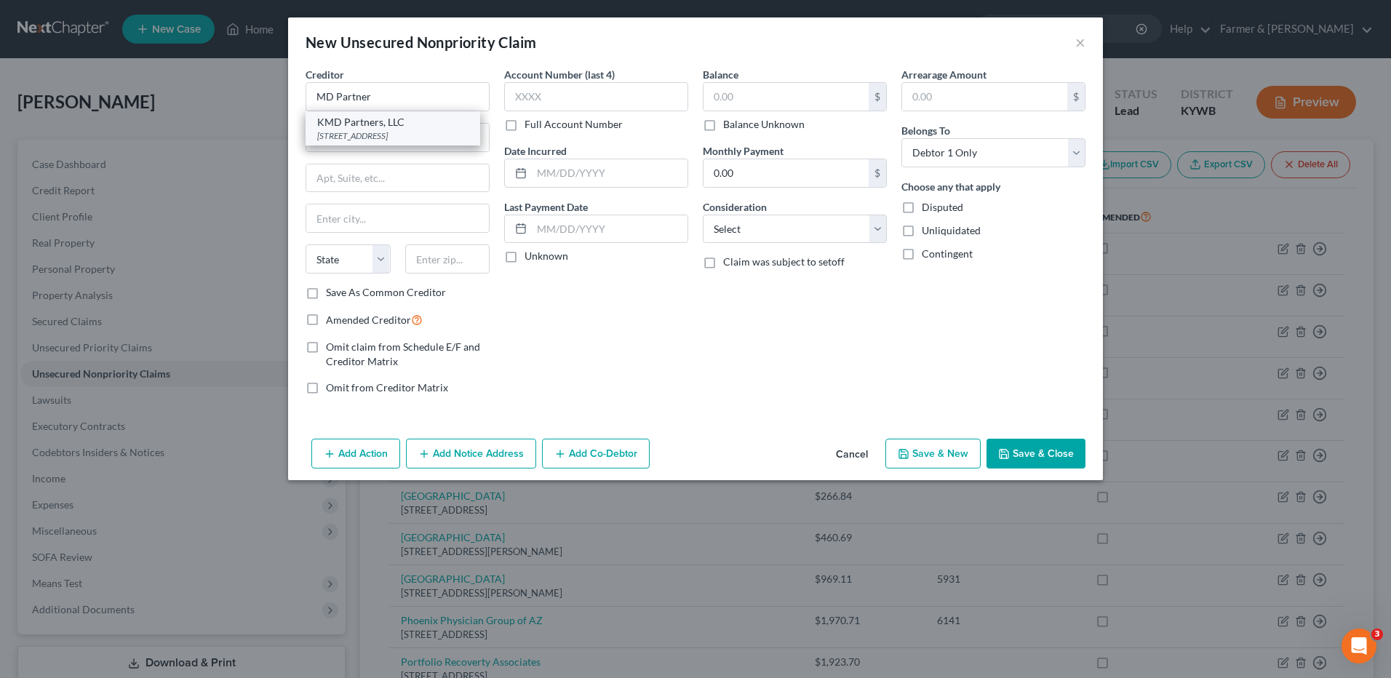
type input "[GEOGRAPHIC_DATA]"
select select "14"
type input "60606"
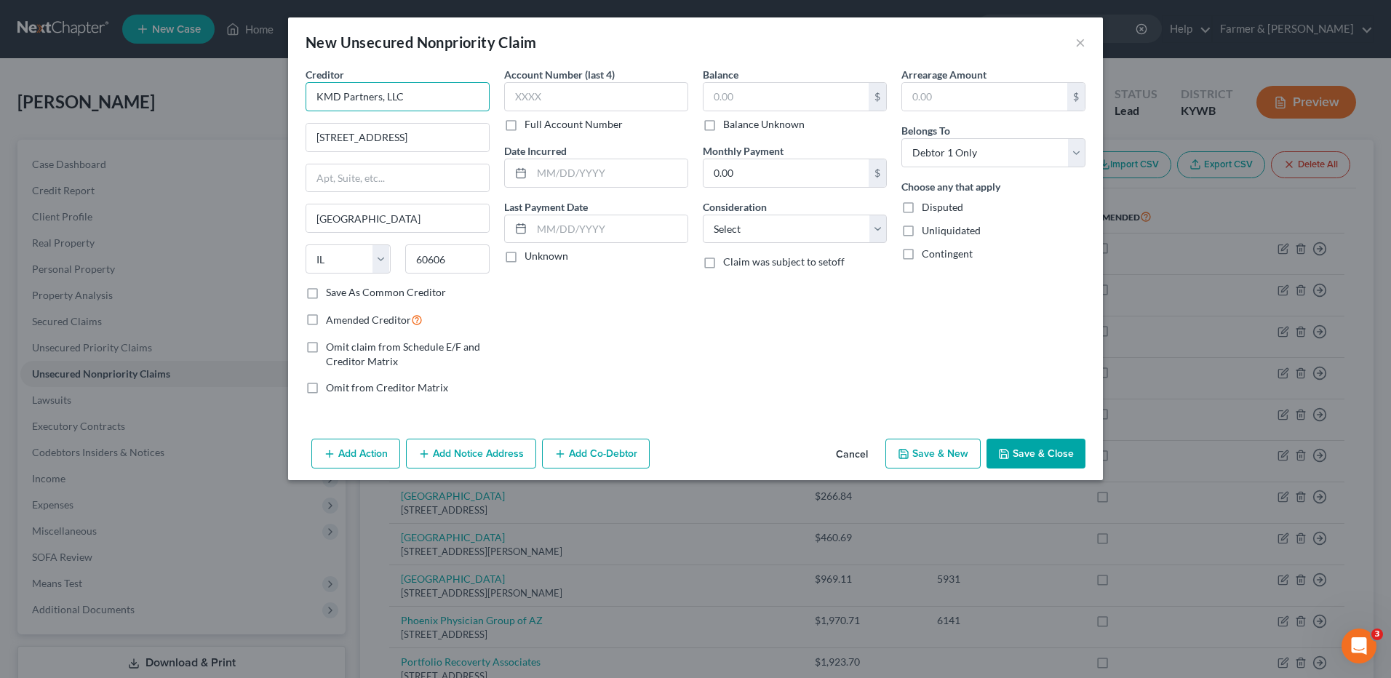
drag, startPoint x: 421, startPoint y: 92, endPoint x: 274, endPoint y: 103, distance: 148.1
click at [274, 103] on div "New Unsecured Nonpriority Claim × Creditor * KMD Partners, LLC [STREET_ADDRESS]…" at bounding box center [695, 339] width 1391 height 678
type input "MD Partners"
click at [849, 462] on button "Cancel" at bounding box center [851, 454] width 55 height 29
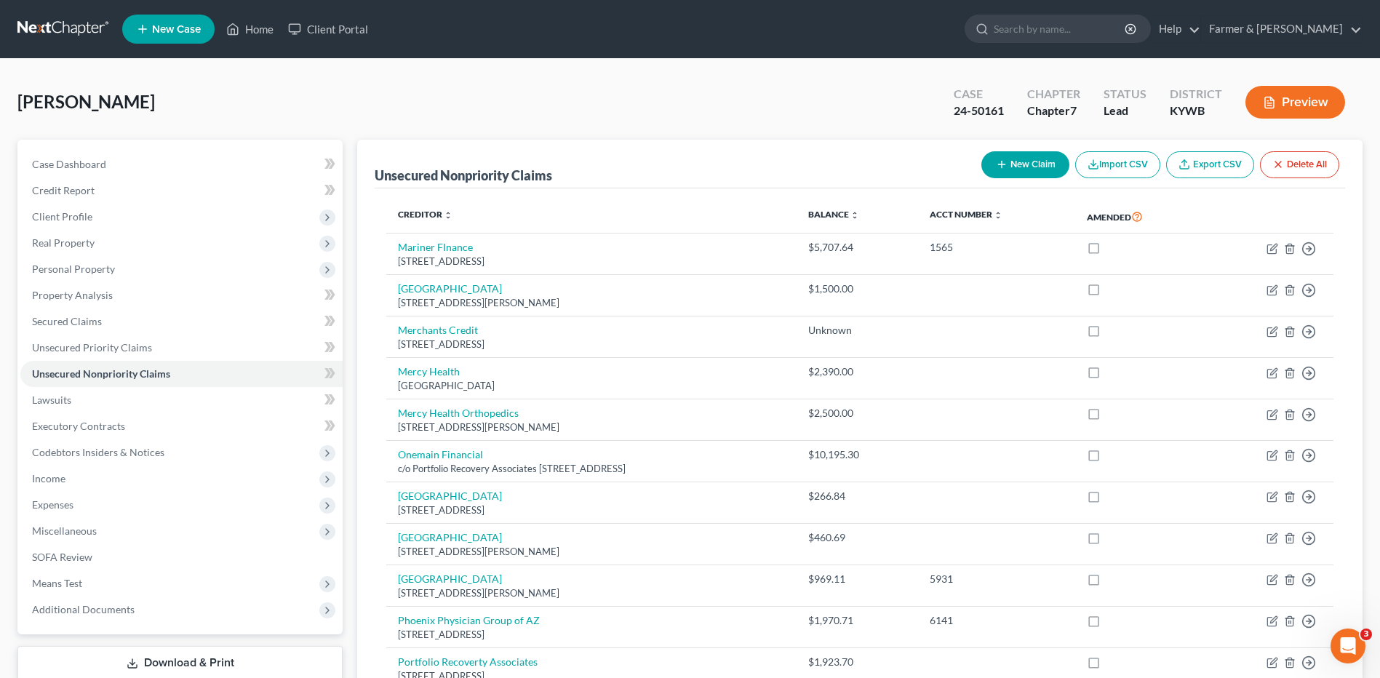
click at [57, 33] on link at bounding box center [63, 29] width 93 height 26
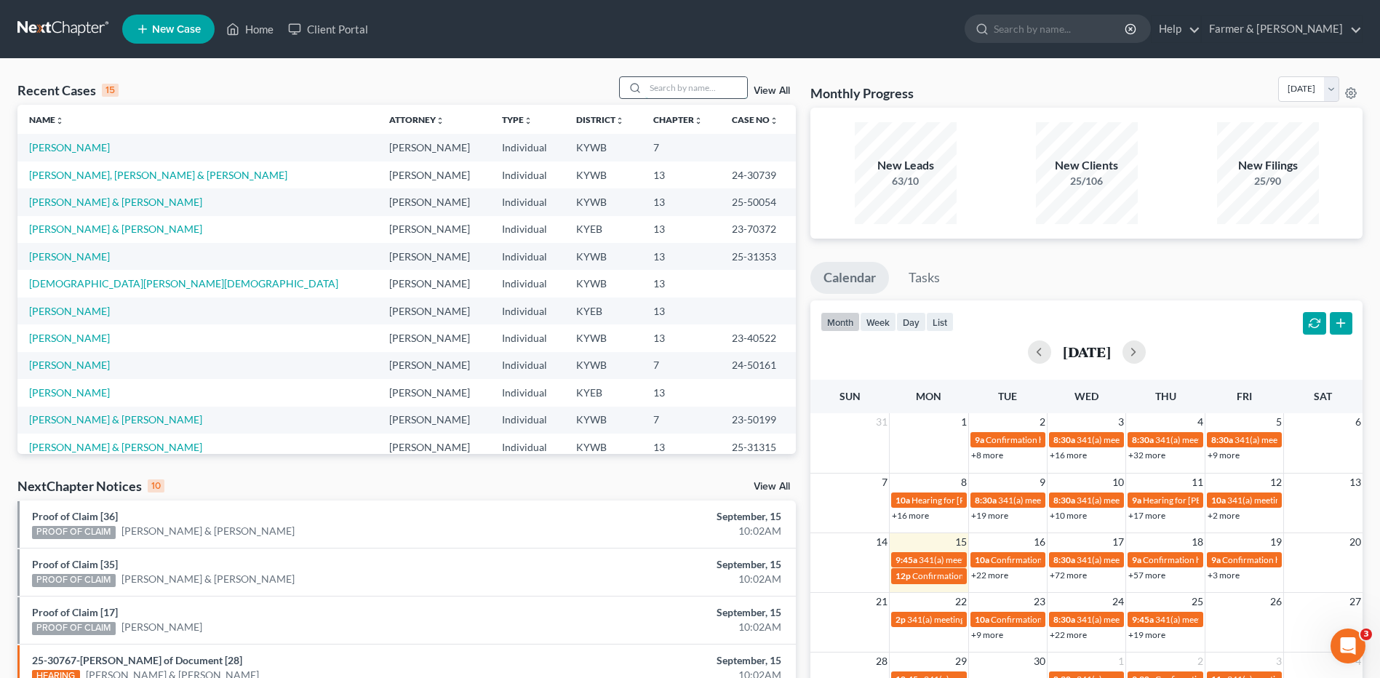
click at [702, 89] on input "search" at bounding box center [696, 87] width 102 height 21
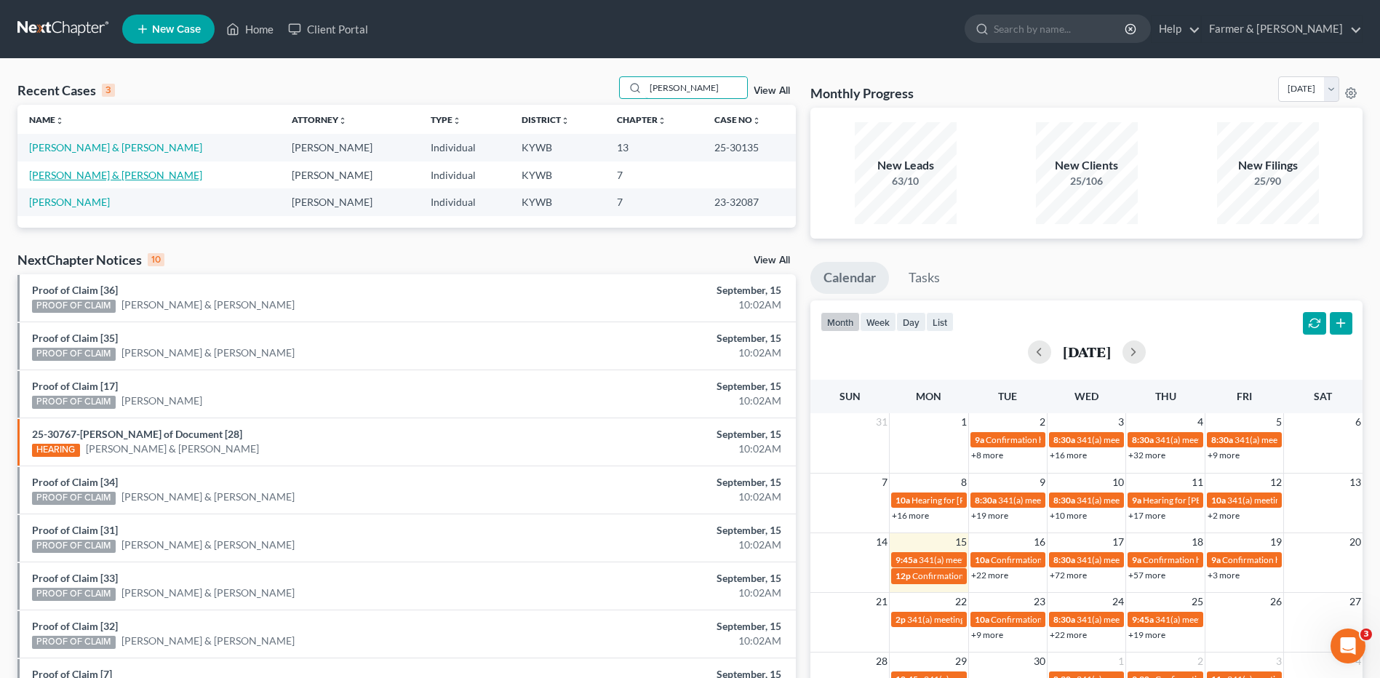
type input "[PERSON_NAME]"
click at [115, 177] on link "[PERSON_NAME] & [PERSON_NAME]" at bounding box center [115, 175] width 173 height 12
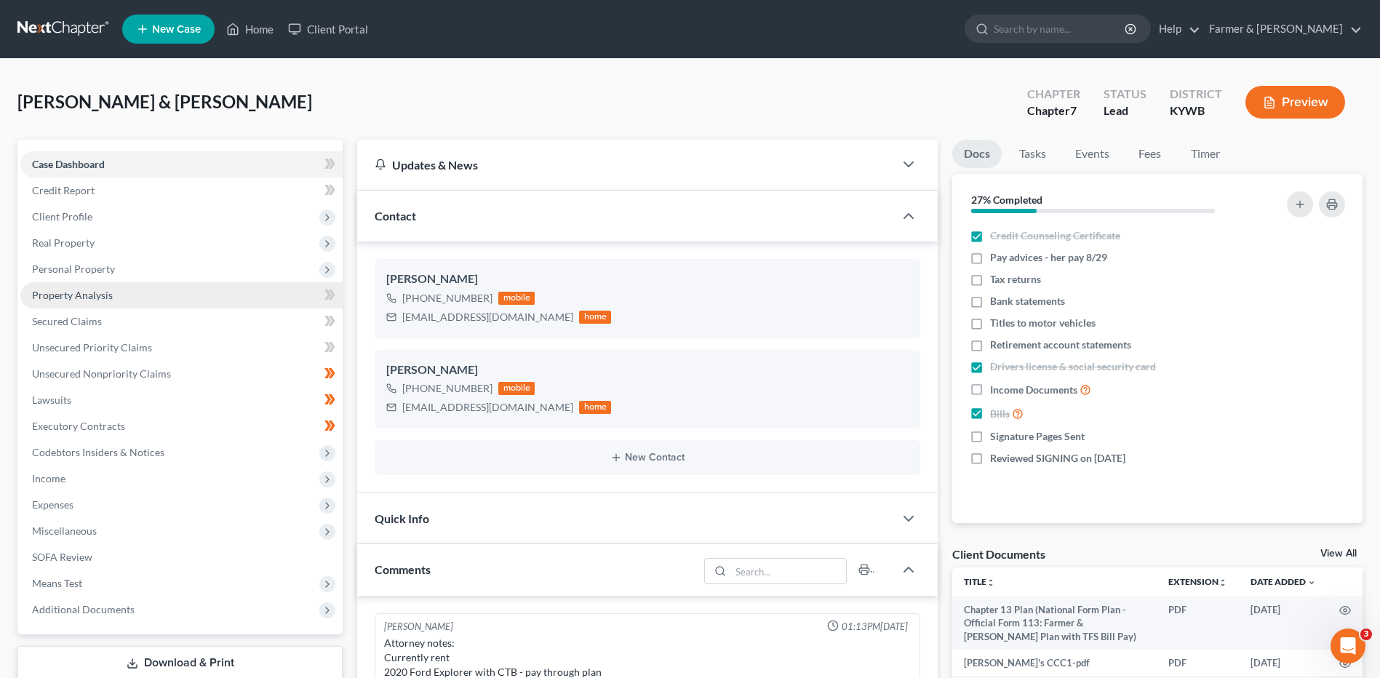
click at [96, 296] on span "Property Analysis" at bounding box center [72, 295] width 81 height 12
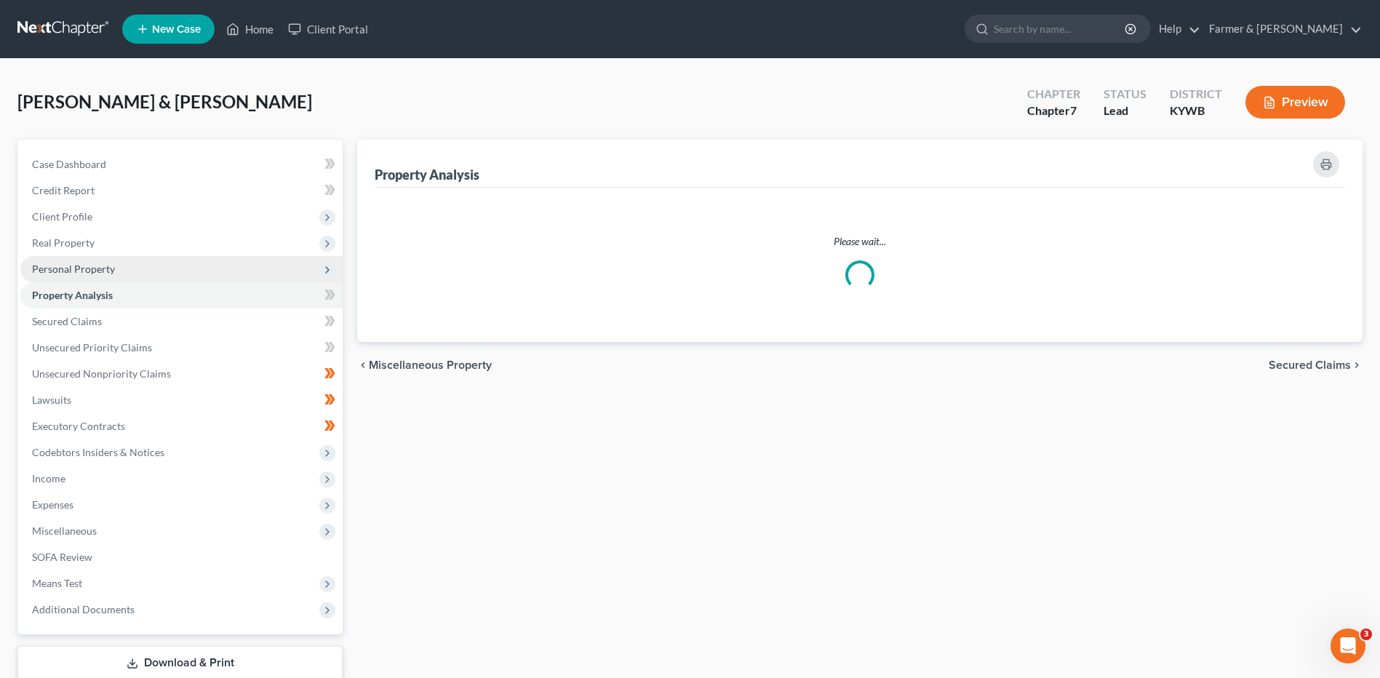
click at [107, 274] on span "Personal Property" at bounding box center [73, 269] width 83 height 12
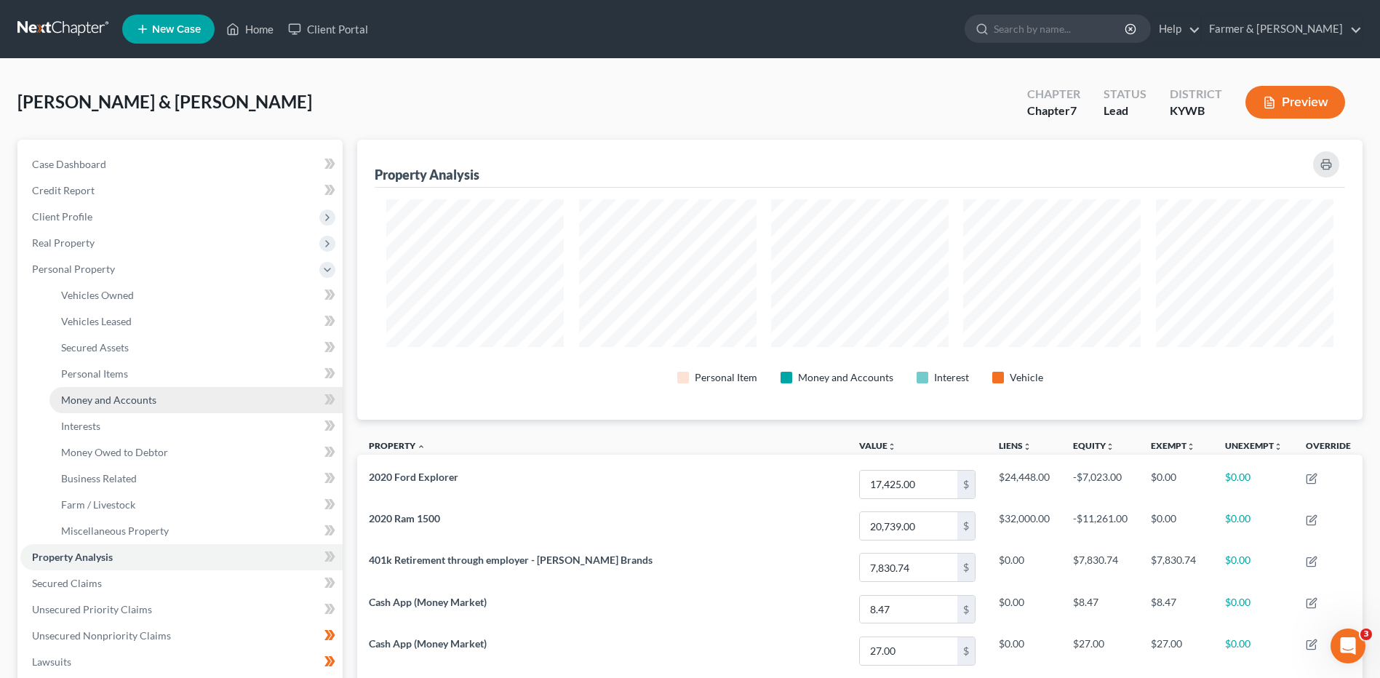
scroll to position [280, 1005]
click at [124, 400] on span "Money and Accounts" at bounding box center [108, 400] width 95 height 12
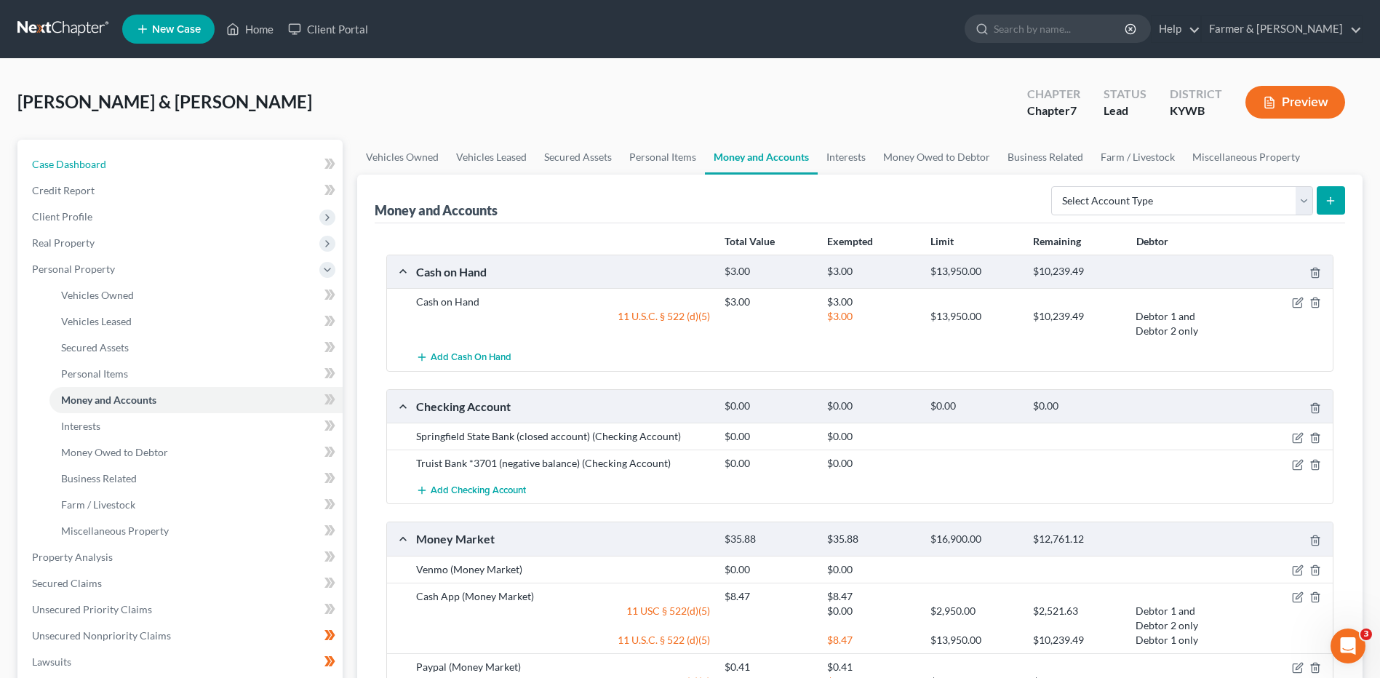
drag, startPoint x: 141, startPoint y: 166, endPoint x: 1167, endPoint y: 81, distance: 1029.3
click at [141, 166] on link "Case Dashboard" at bounding box center [181, 164] width 322 height 26
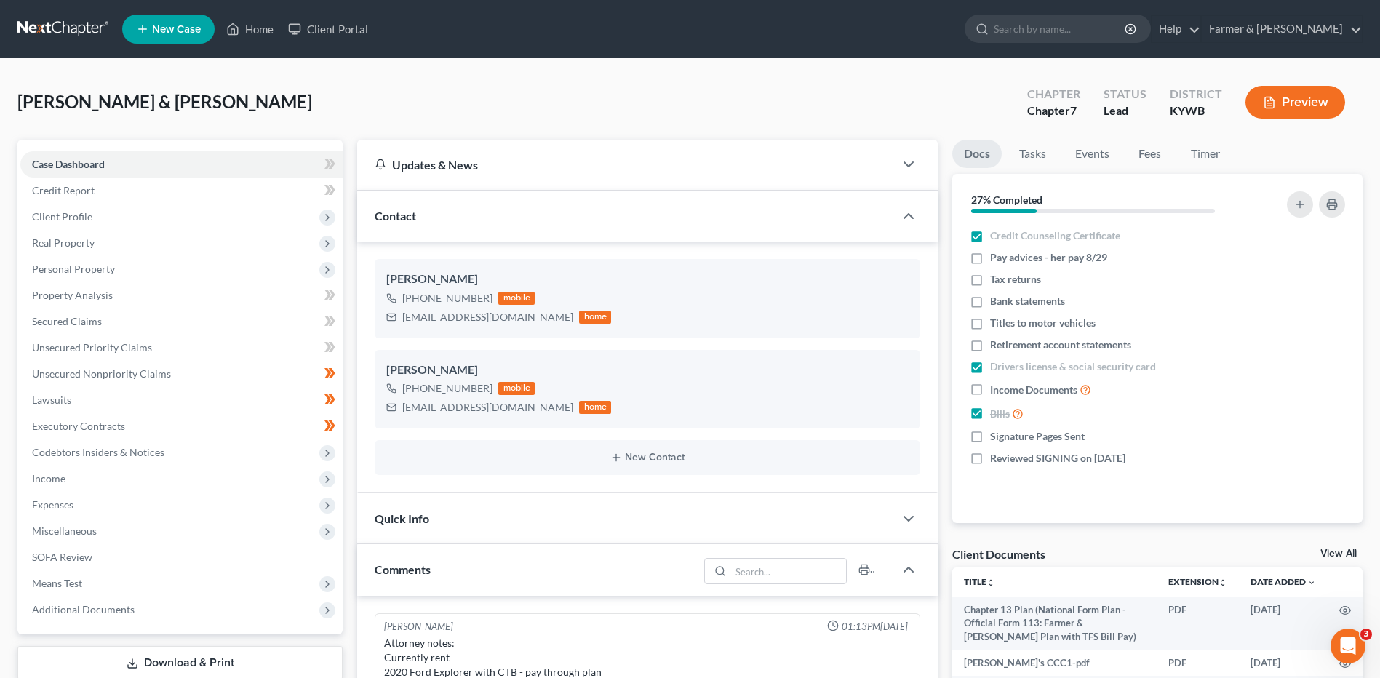
scroll to position [423, 0]
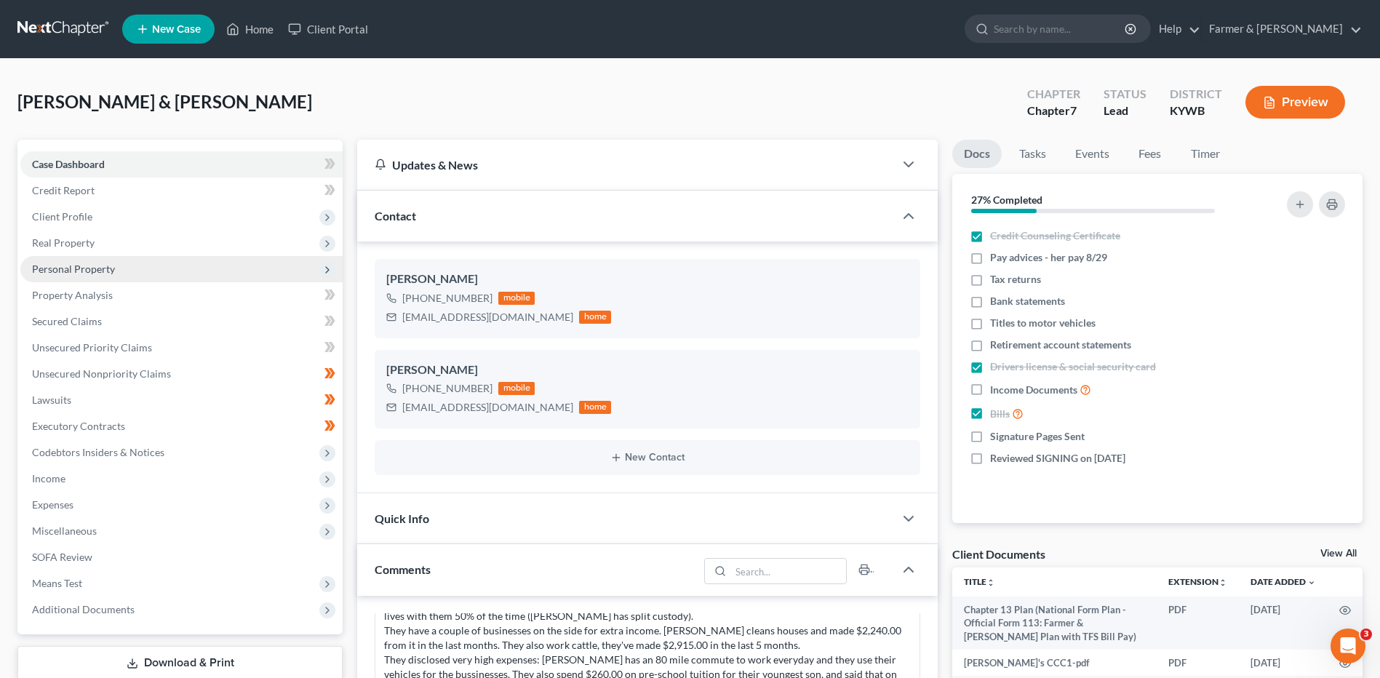
click at [146, 263] on span "Personal Property" at bounding box center [181, 269] width 322 height 26
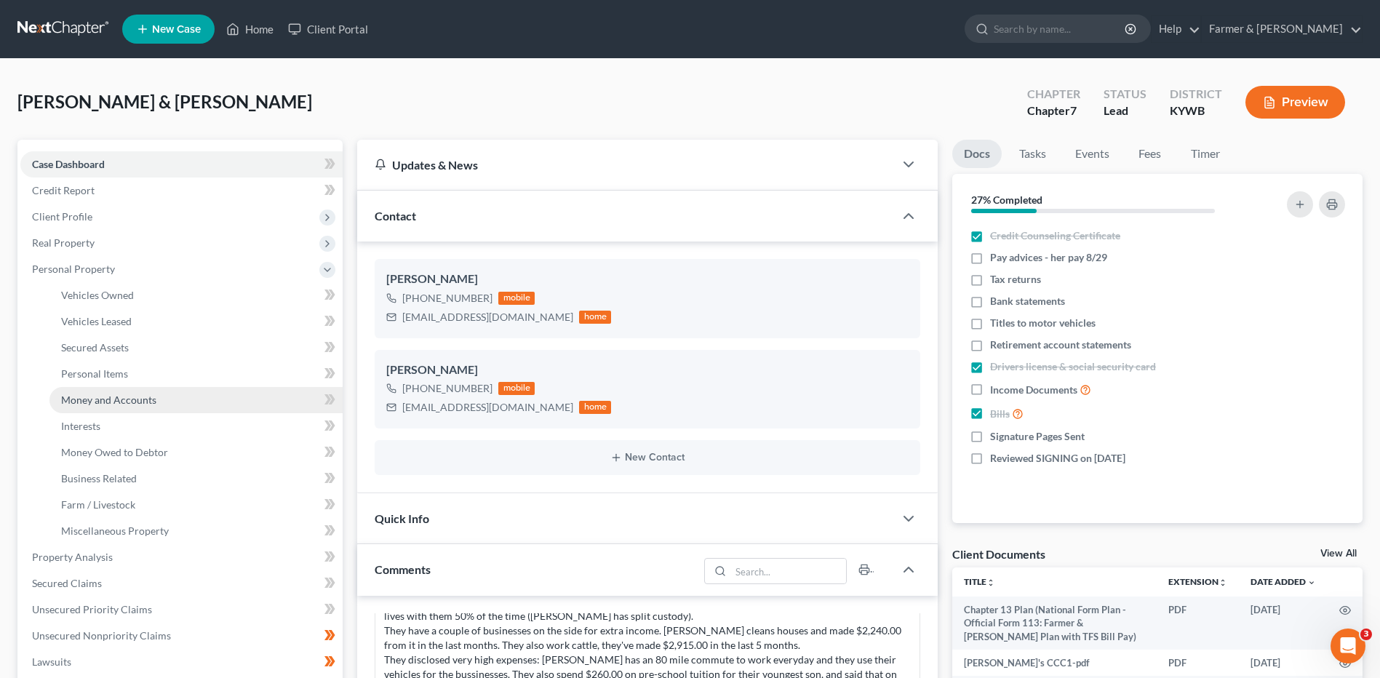
click at [156, 396] on link "Money and Accounts" at bounding box center [195, 400] width 293 height 26
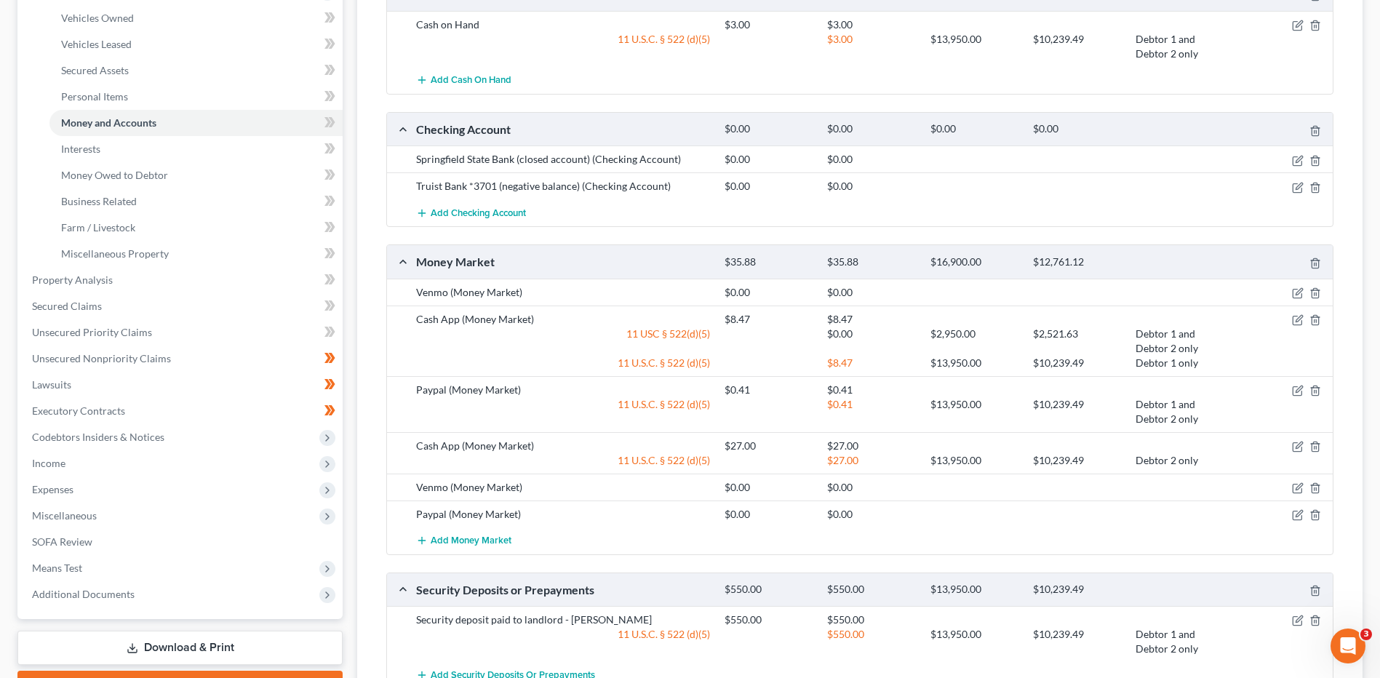
scroll to position [291, 0]
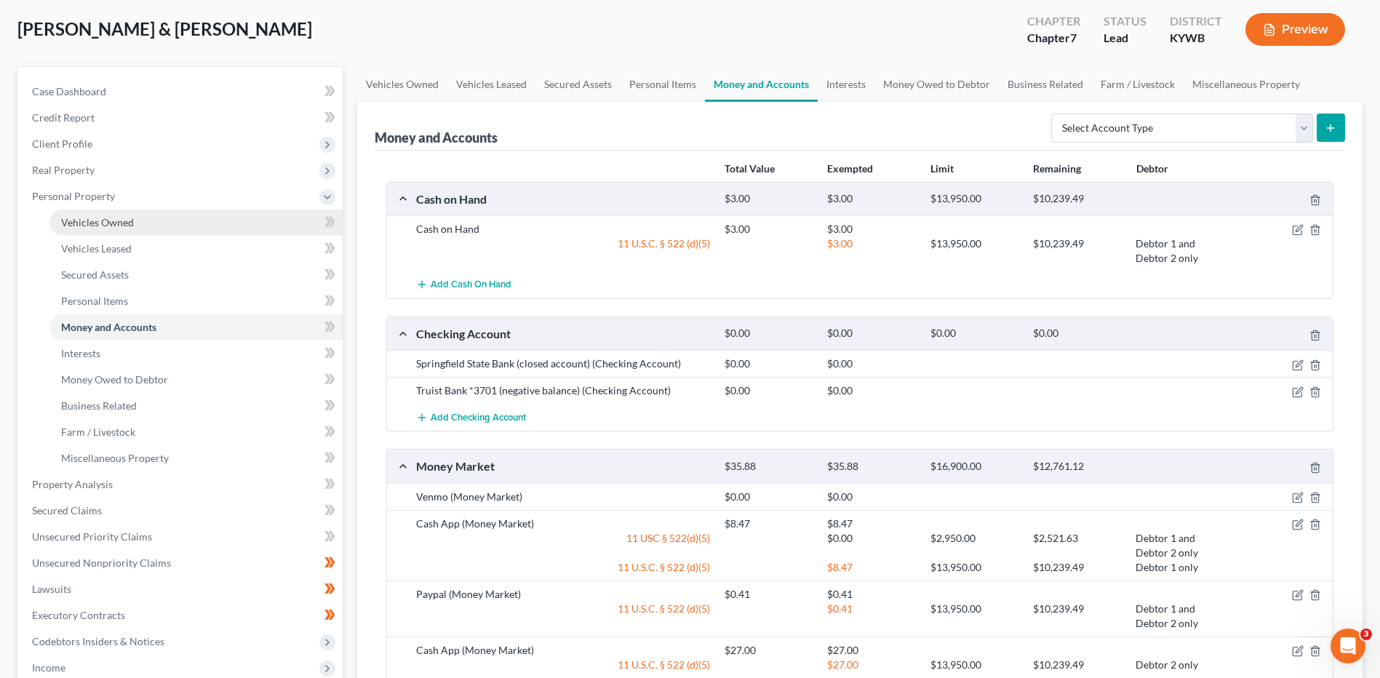
click at [156, 221] on link "Vehicles Owned" at bounding box center [195, 223] width 293 height 26
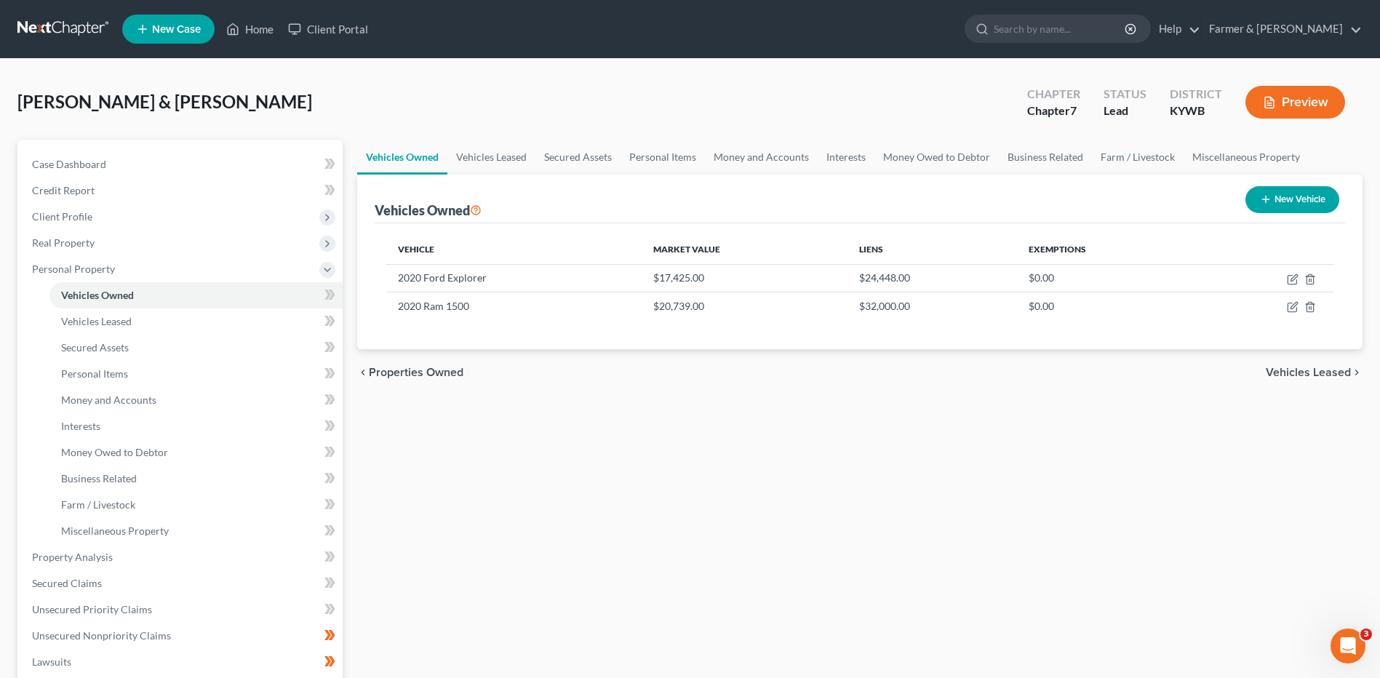
click at [68, 24] on link at bounding box center [63, 29] width 93 height 26
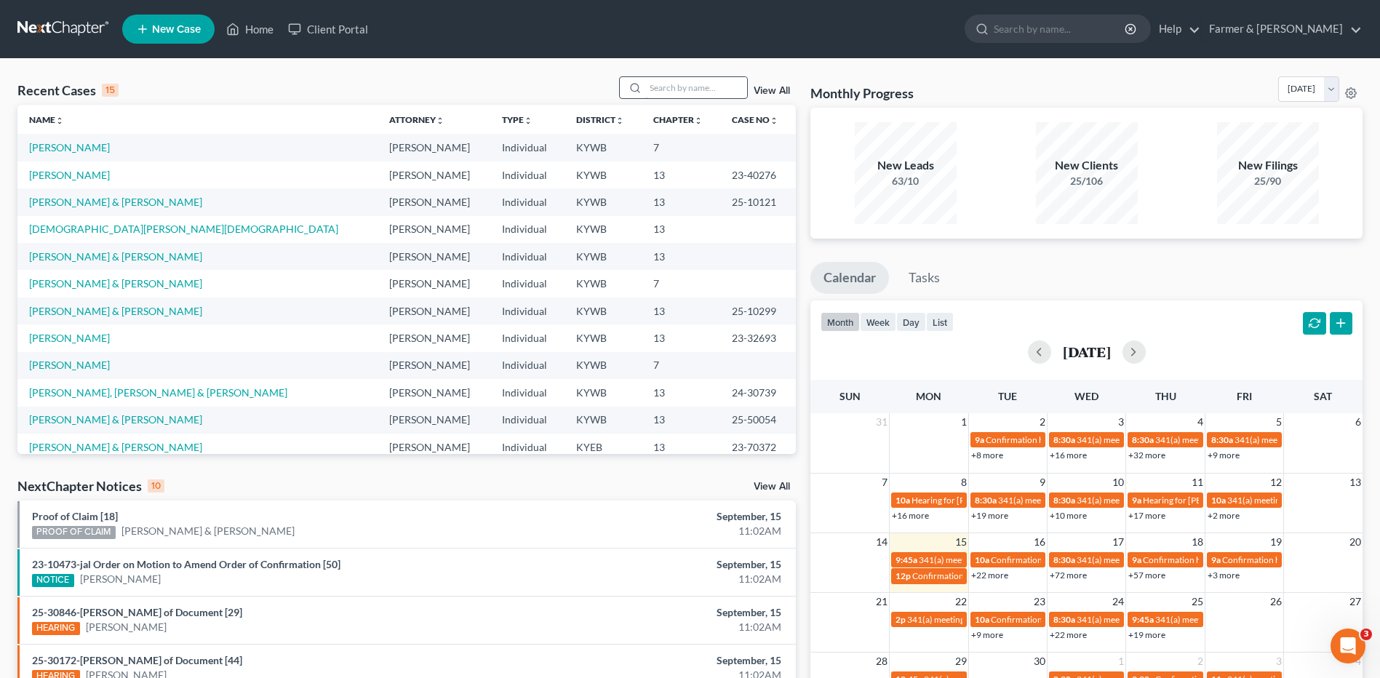
click at [674, 95] on input "search" at bounding box center [696, 87] width 102 height 21
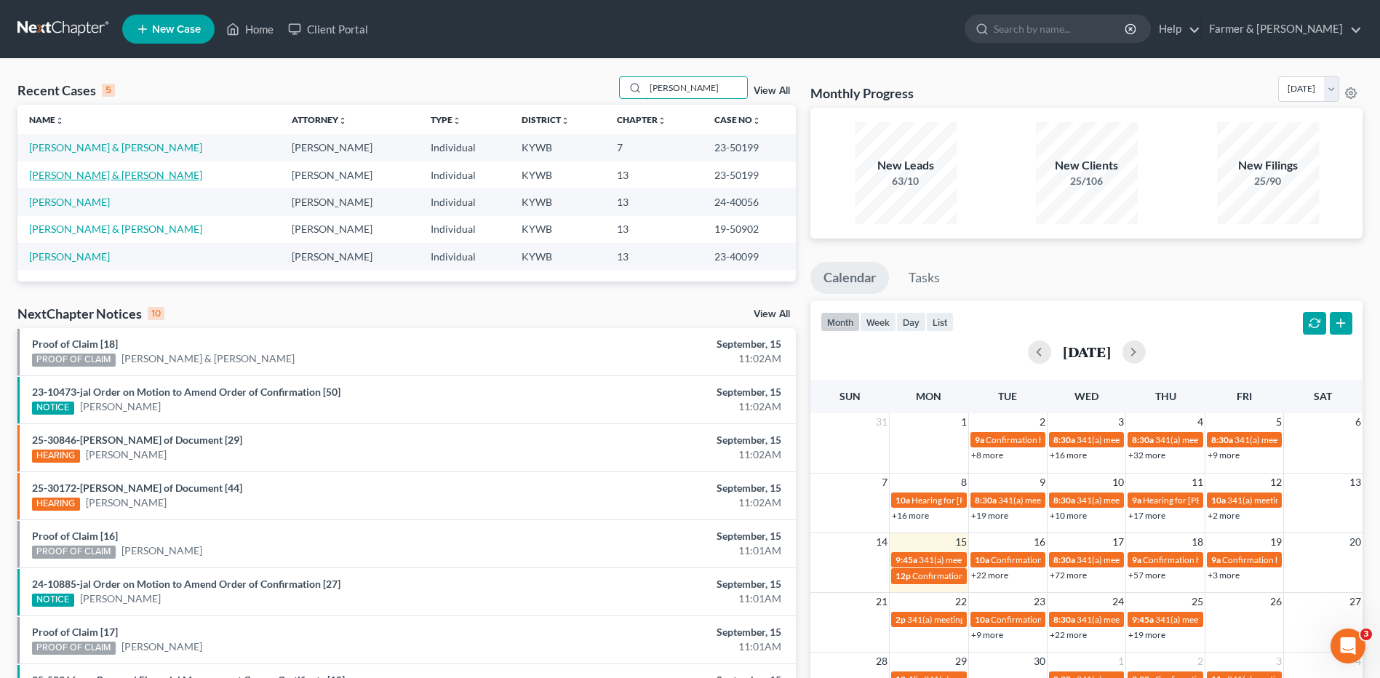
type input "[PERSON_NAME]"
click at [100, 172] on link "[PERSON_NAME] & [PERSON_NAME]" at bounding box center [115, 175] width 173 height 12
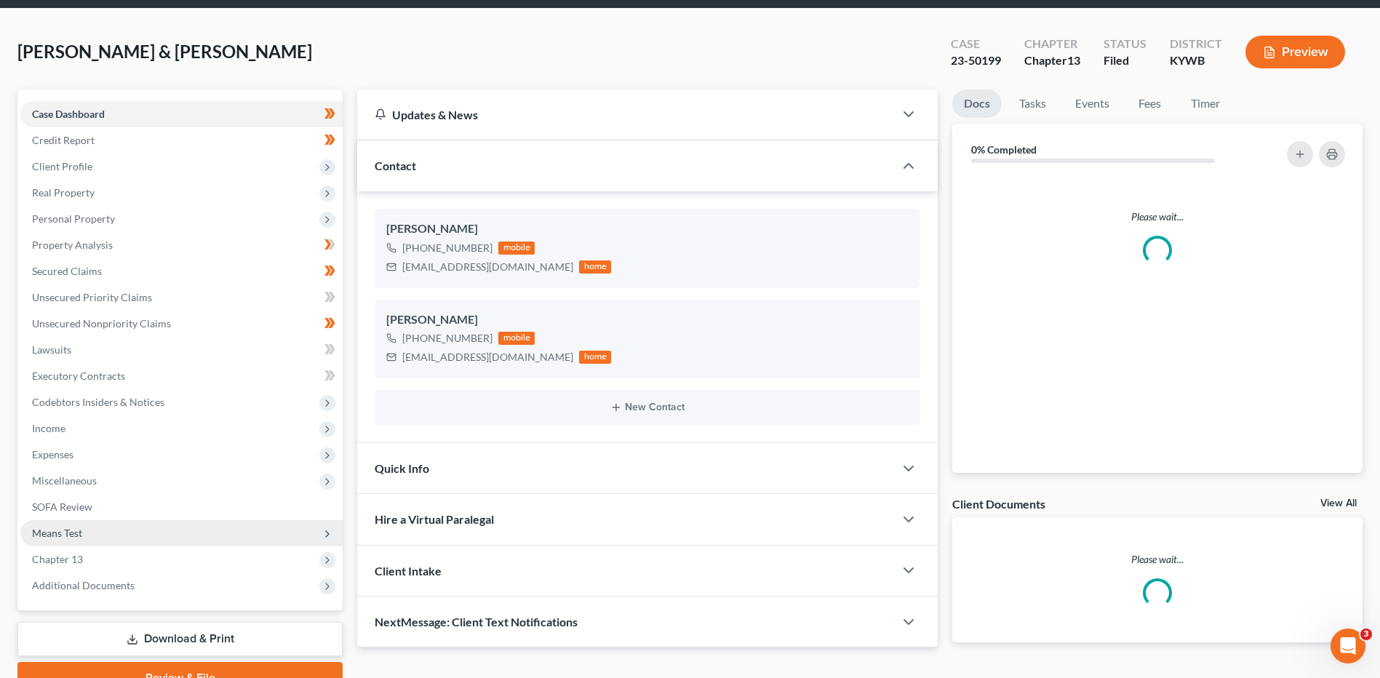
scroll to position [121, 0]
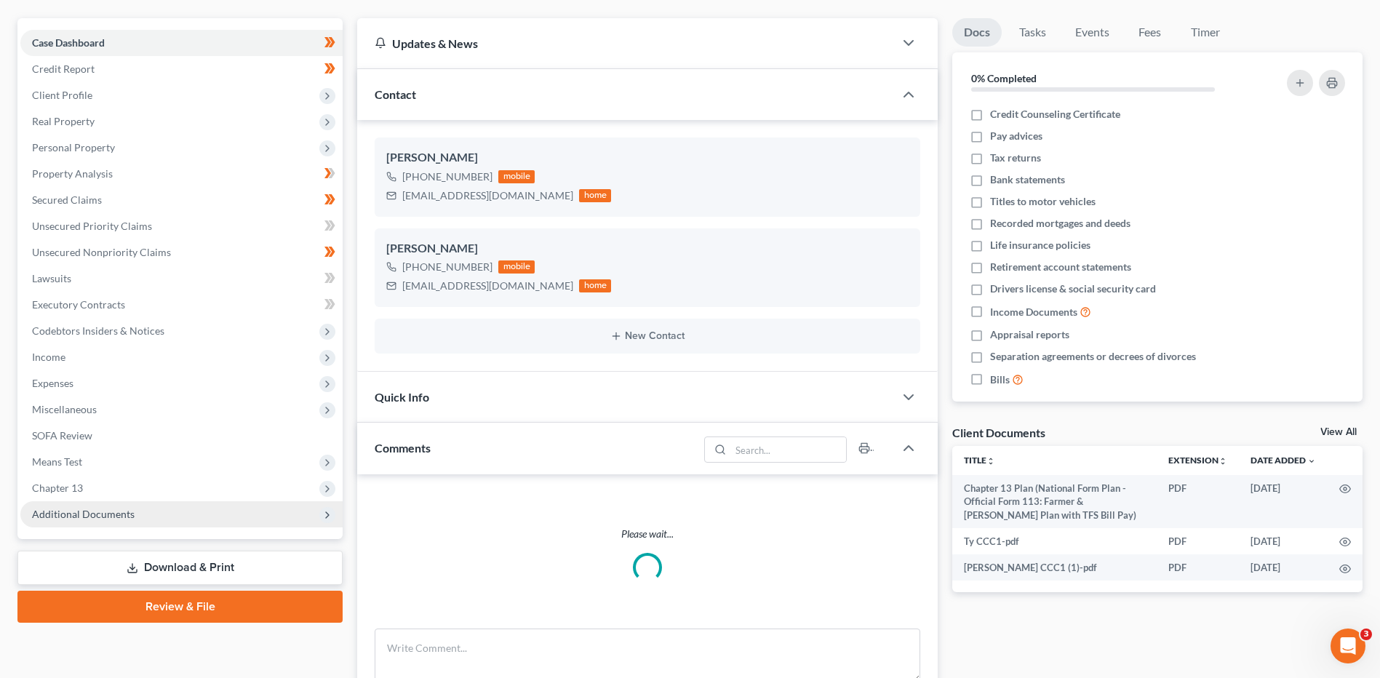
click at [108, 512] on span "Additional Documents" at bounding box center [83, 514] width 103 height 12
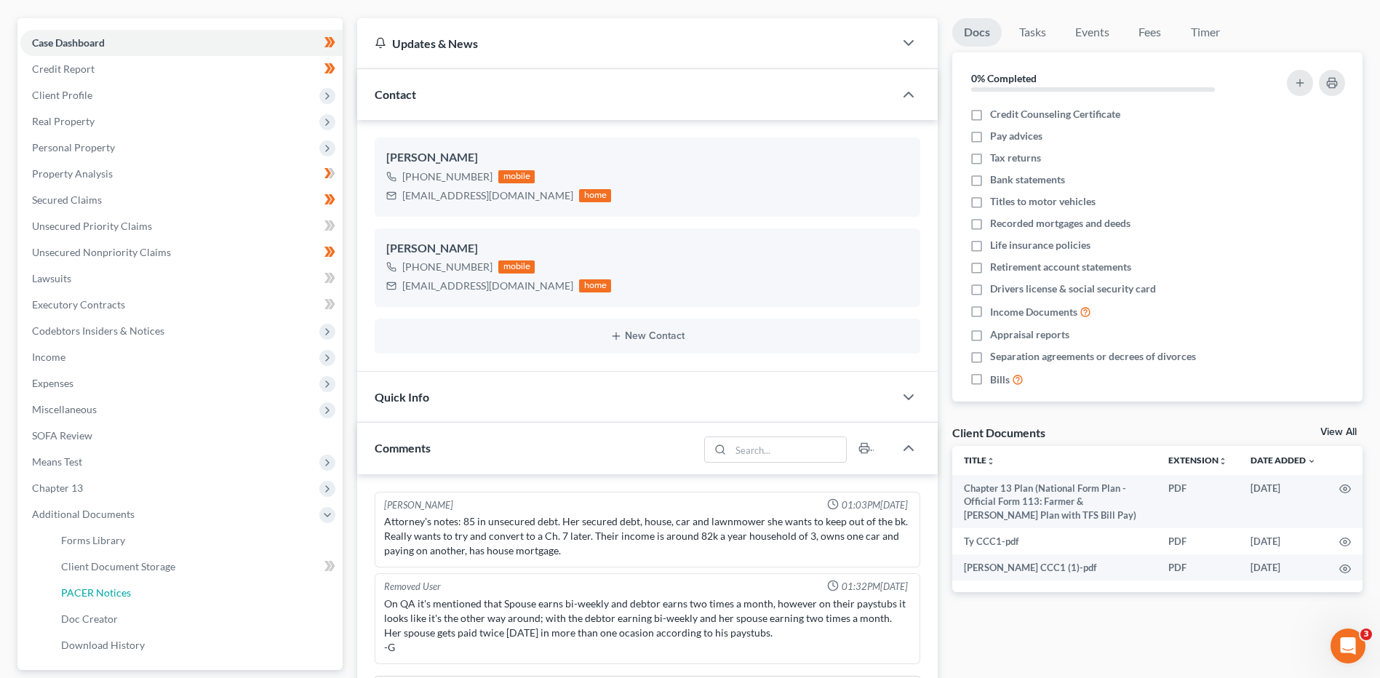
click at [116, 597] on span "PACER Notices" at bounding box center [96, 592] width 70 height 12
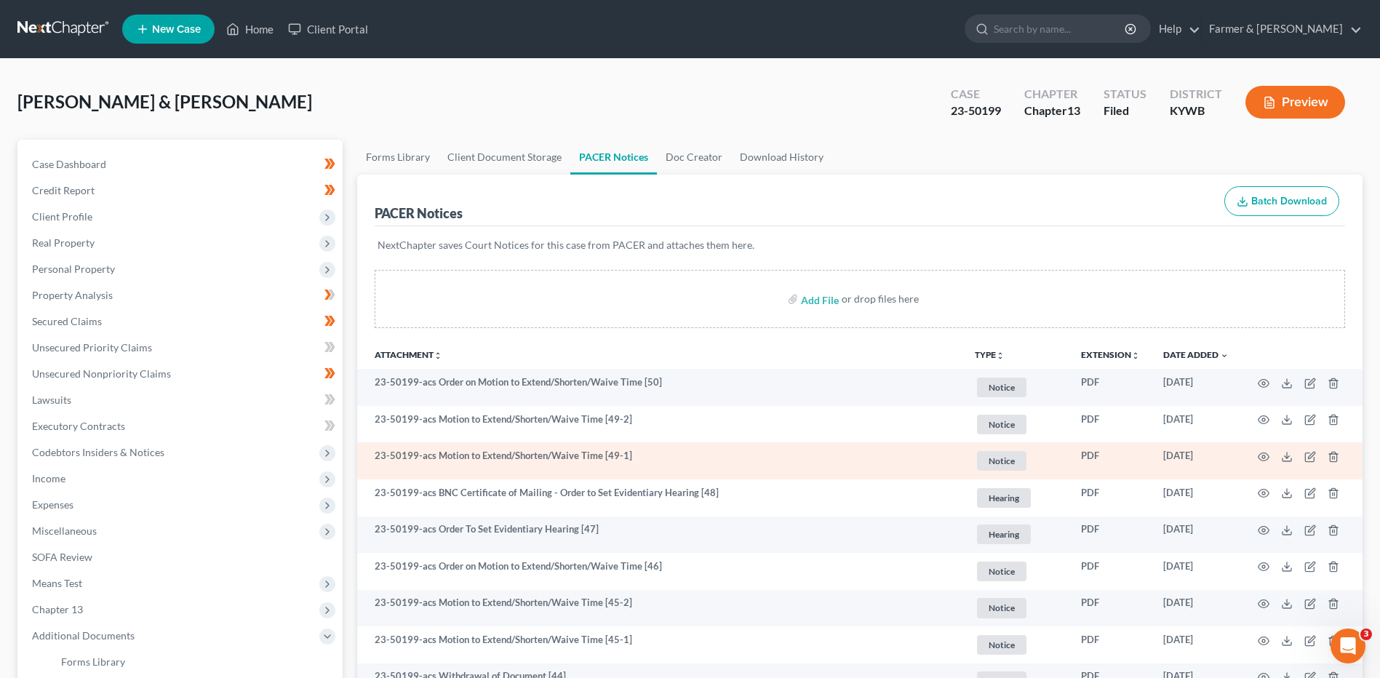
scroll to position [73, 0]
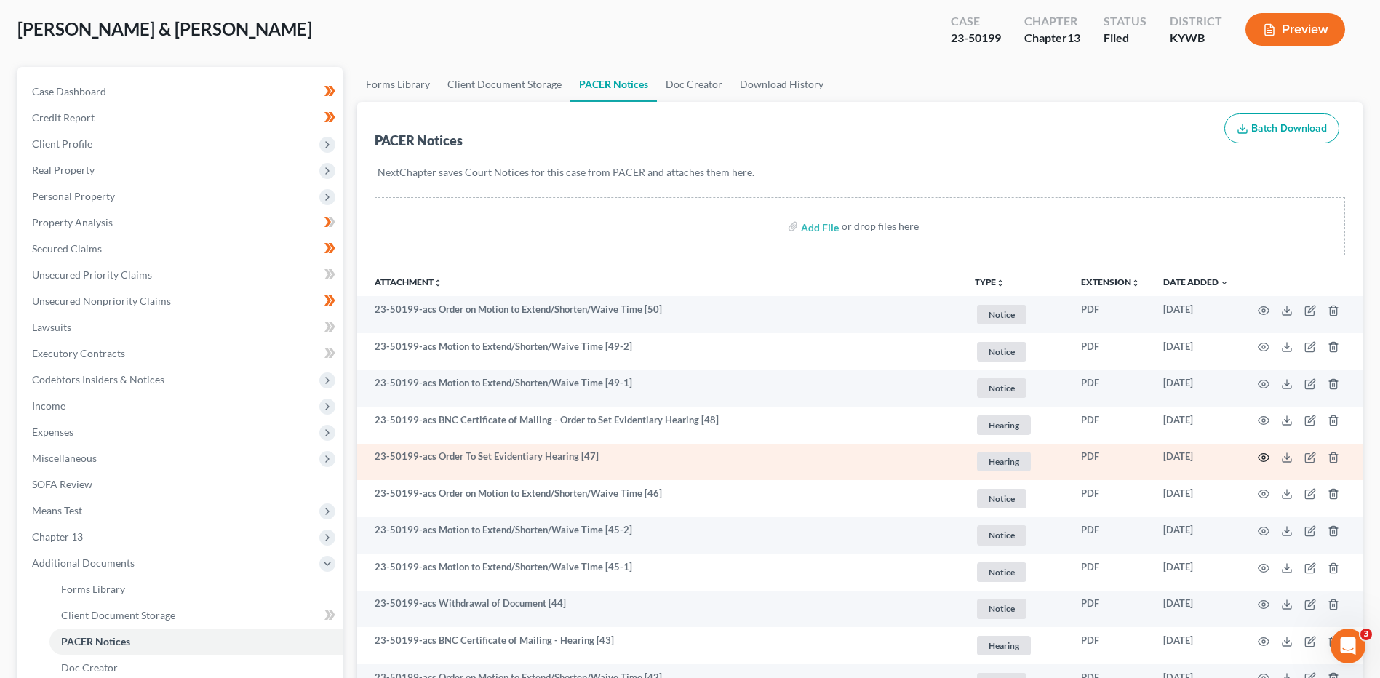
click at [1264, 461] on icon "button" at bounding box center [1264, 458] width 12 height 12
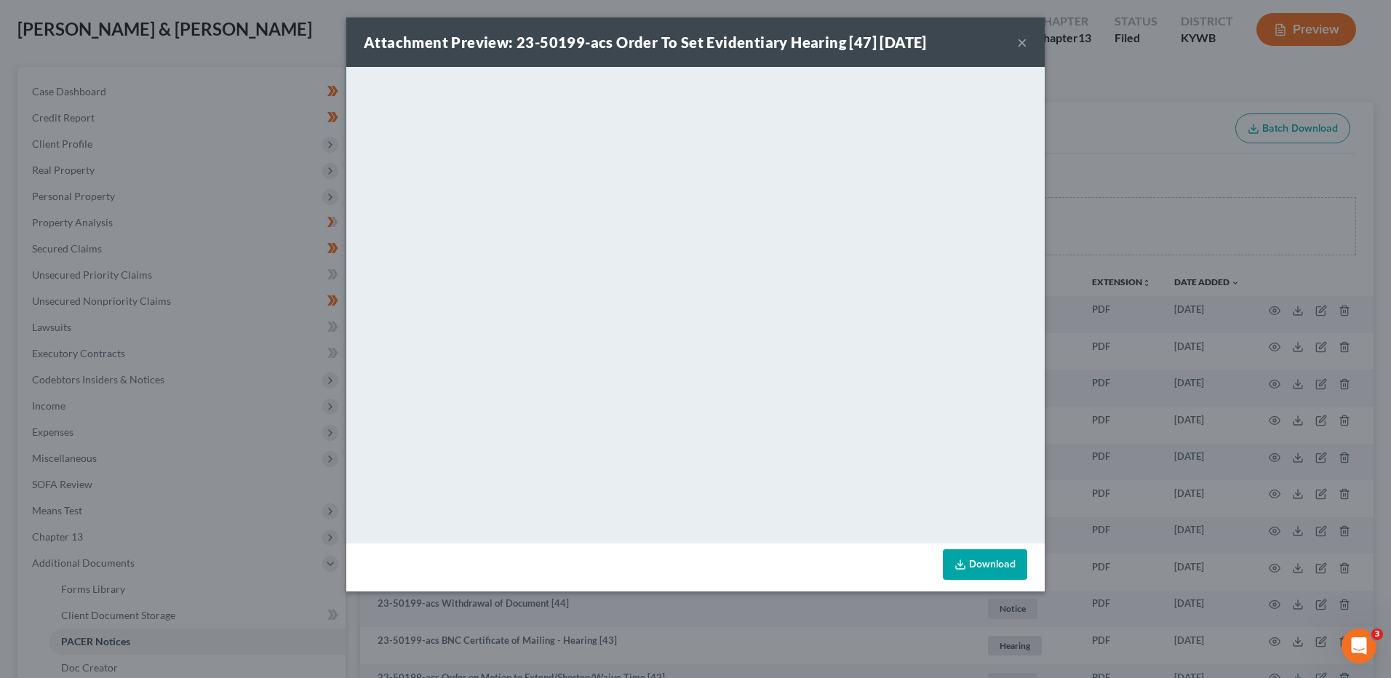
click at [1021, 41] on button "×" at bounding box center [1022, 41] width 10 height 17
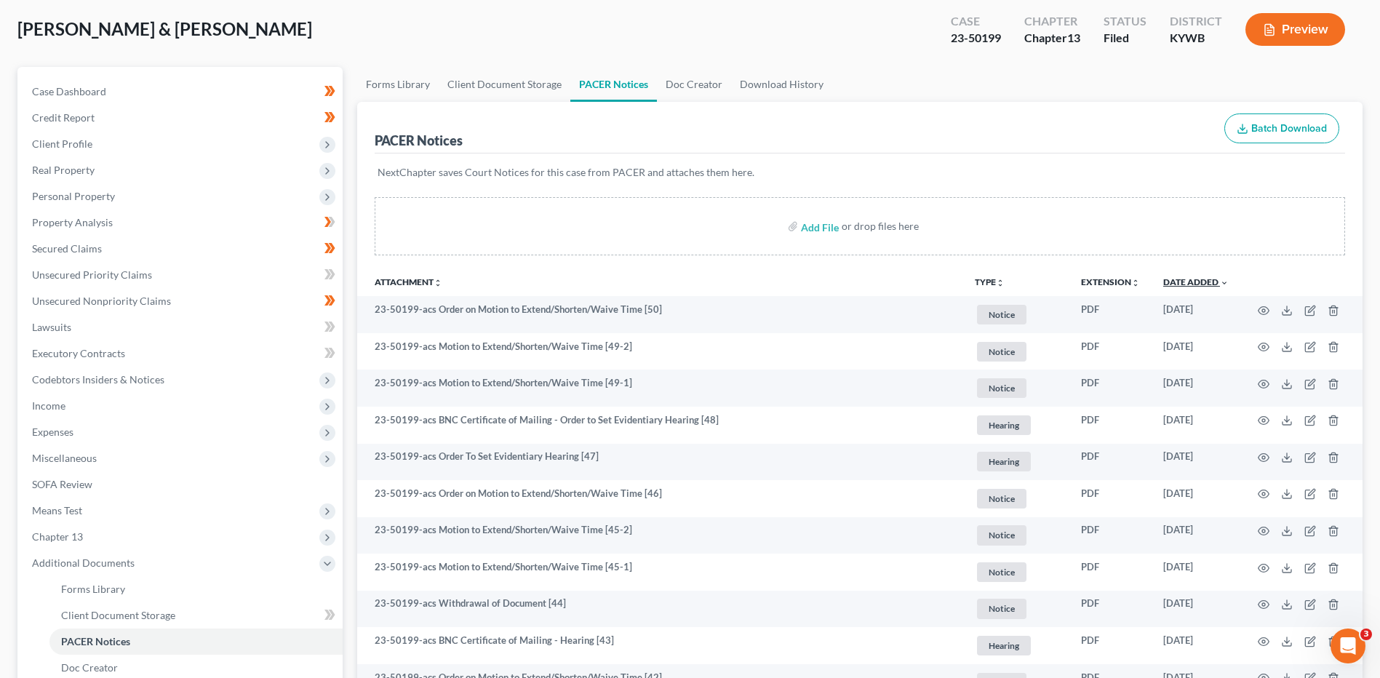
click at [1194, 280] on link "Date Added unfold_more expand_more expand_less" at bounding box center [1195, 281] width 65 height 11
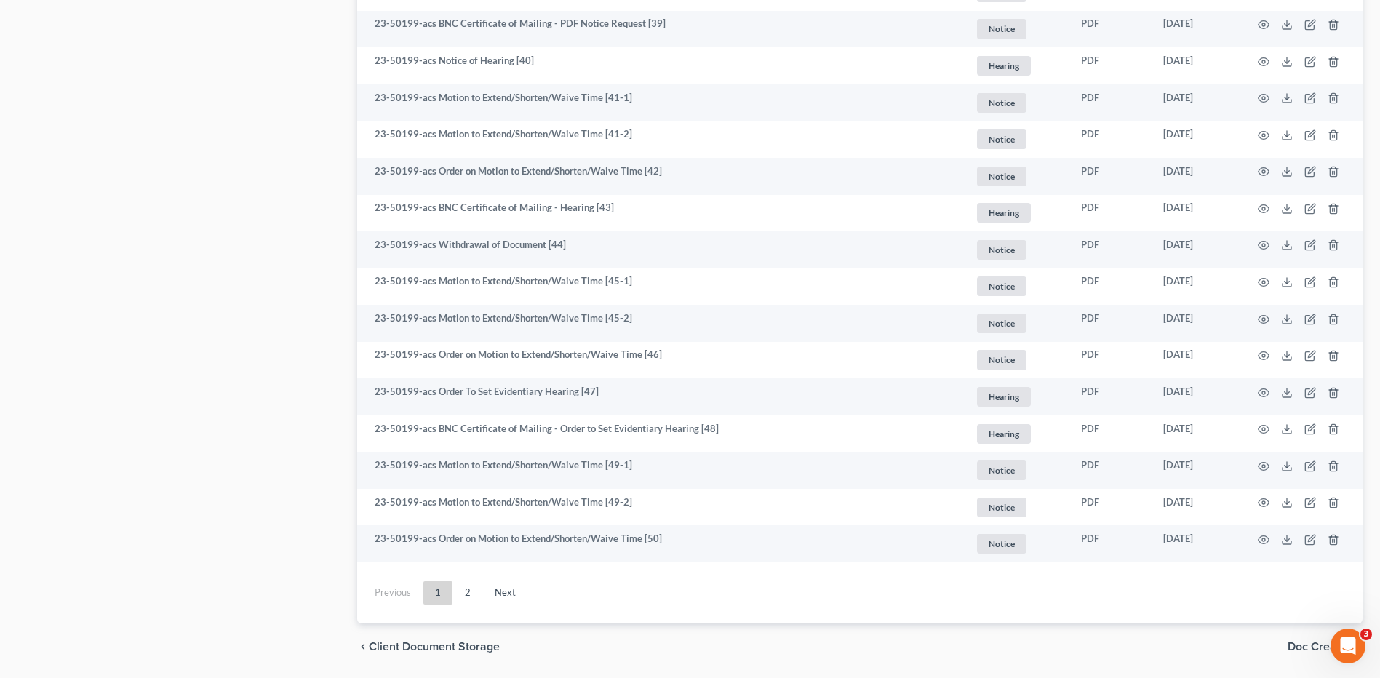
scroll to position [2580, 0]
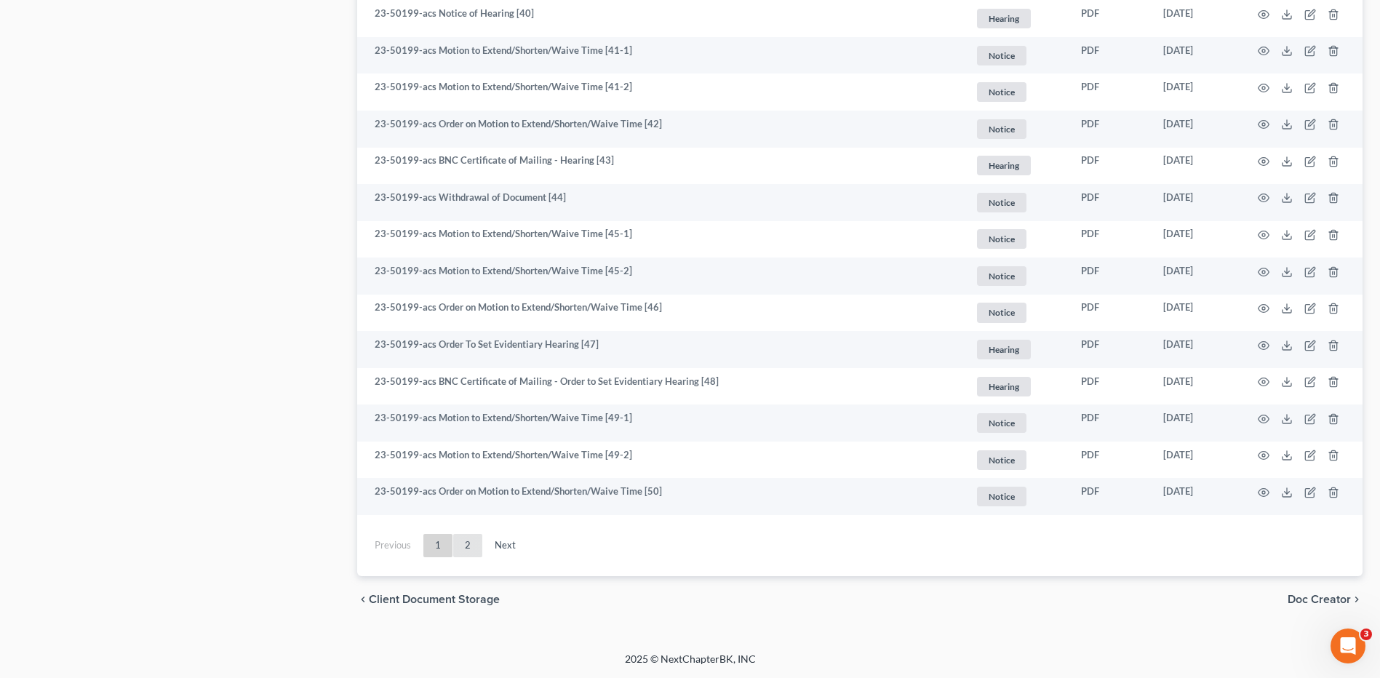
click at [466, 545] on link "2" at bounding box center [467, 545] width 29 height 23
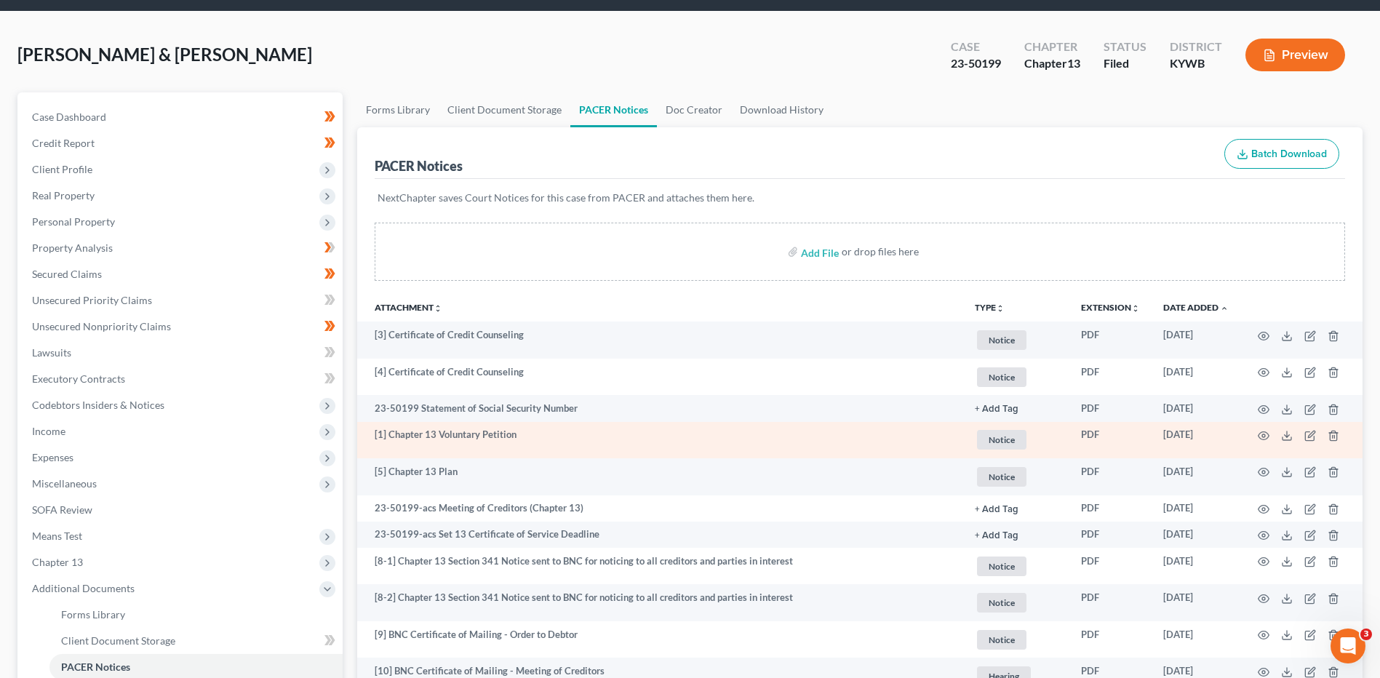
scroll to position [73, 0]
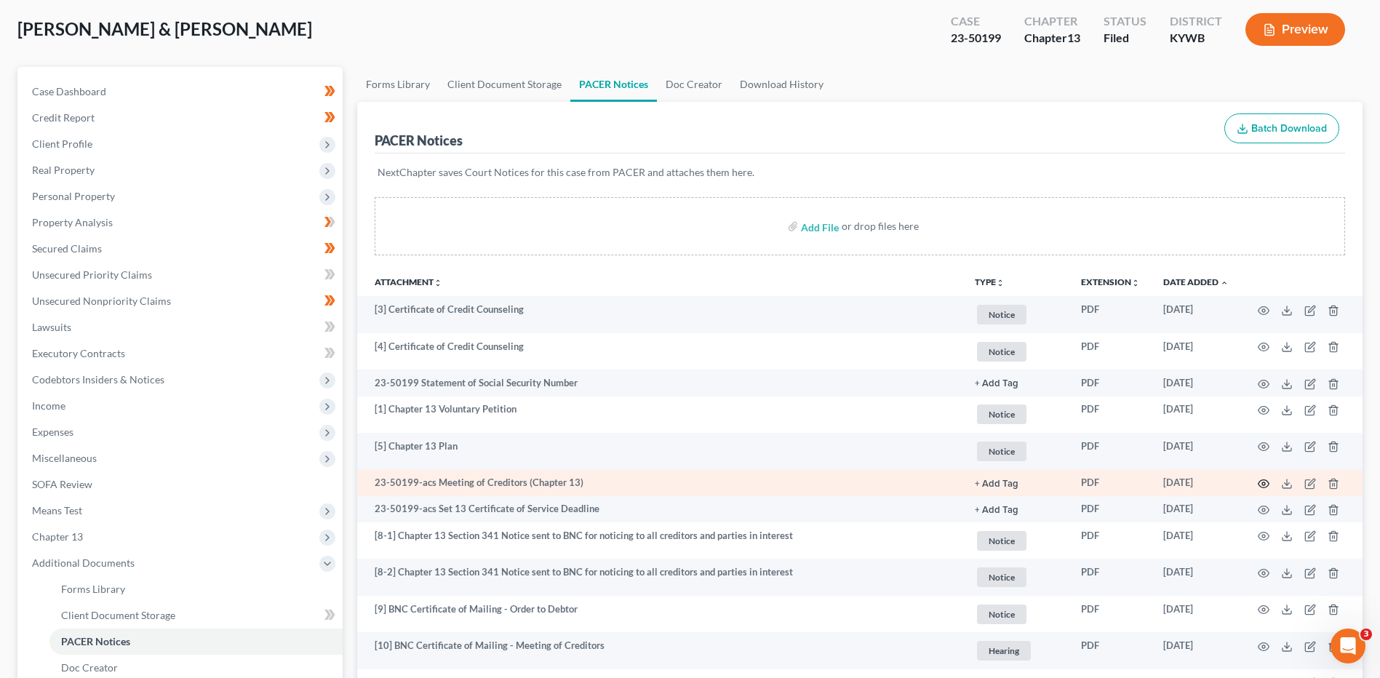
click at [1264, 482] on circle "button" at bounding box center [1263, 483] width 3 height 3
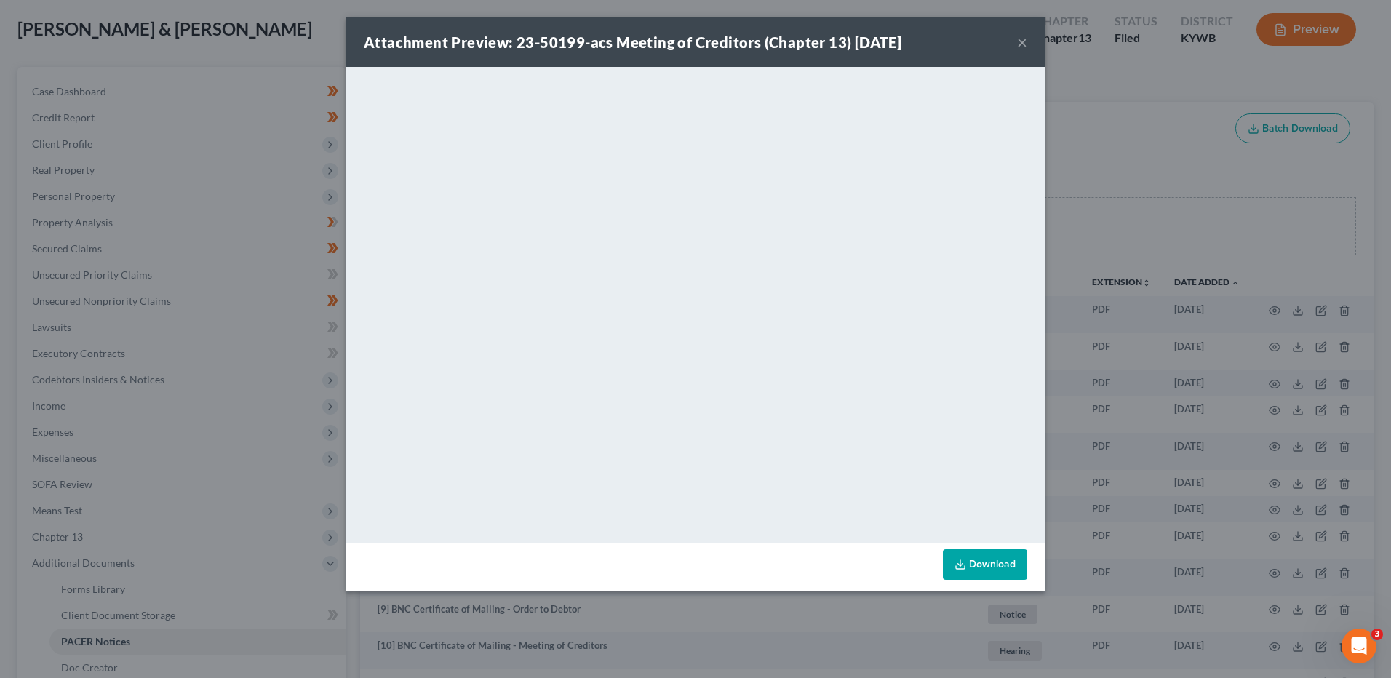
drag, startPoint x: 1023, startPoint y: 41, endPoint x: 1043, endPoint y: 47, distance: 20.5
click at [1023, 41] on button "×" at bounding box center [1022, 41] width 10 height 17
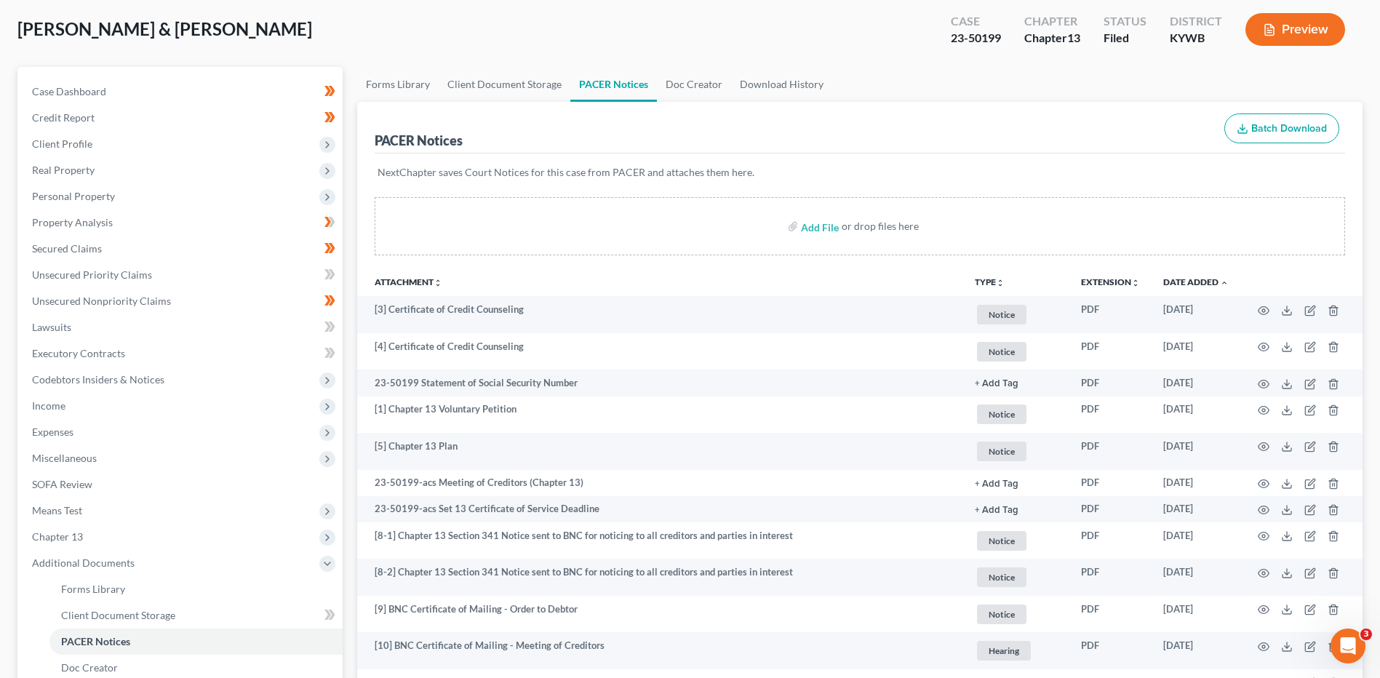
scroll to position [474, 0]
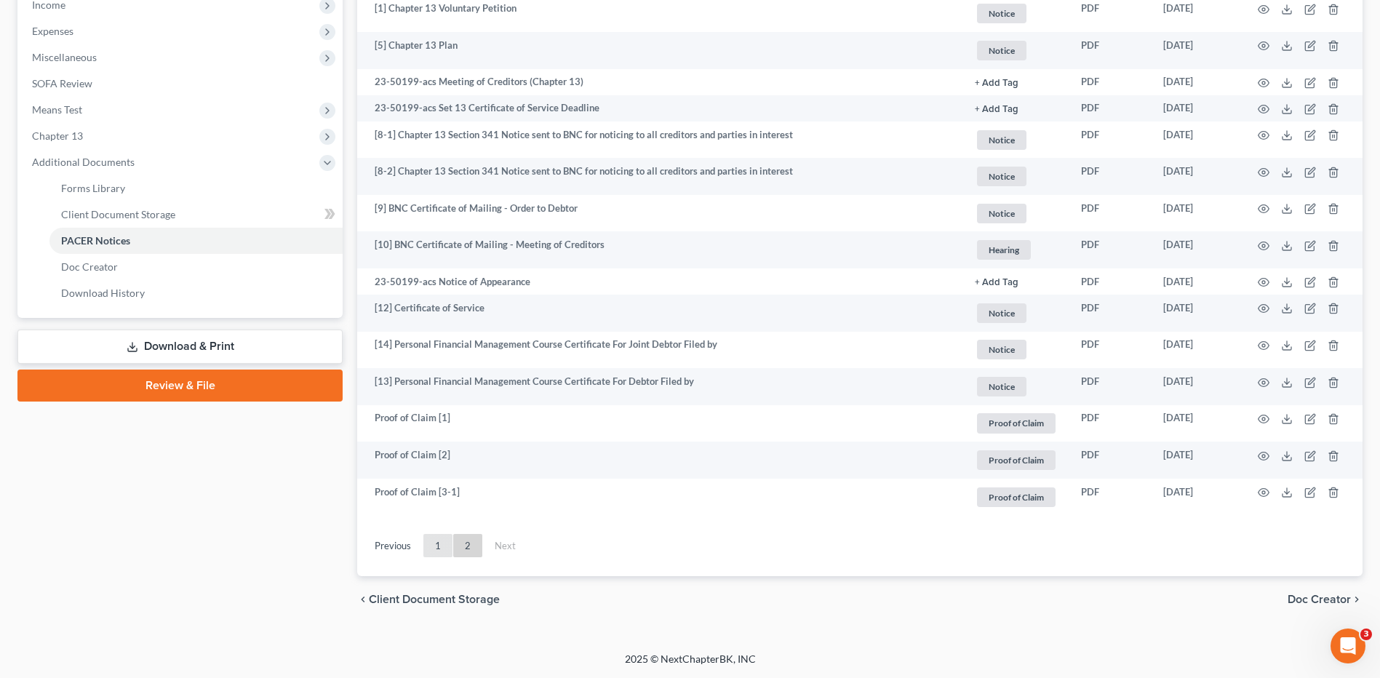
click at [442, 548] on link "1" at bounding box center [437, 545] width 29 height 23
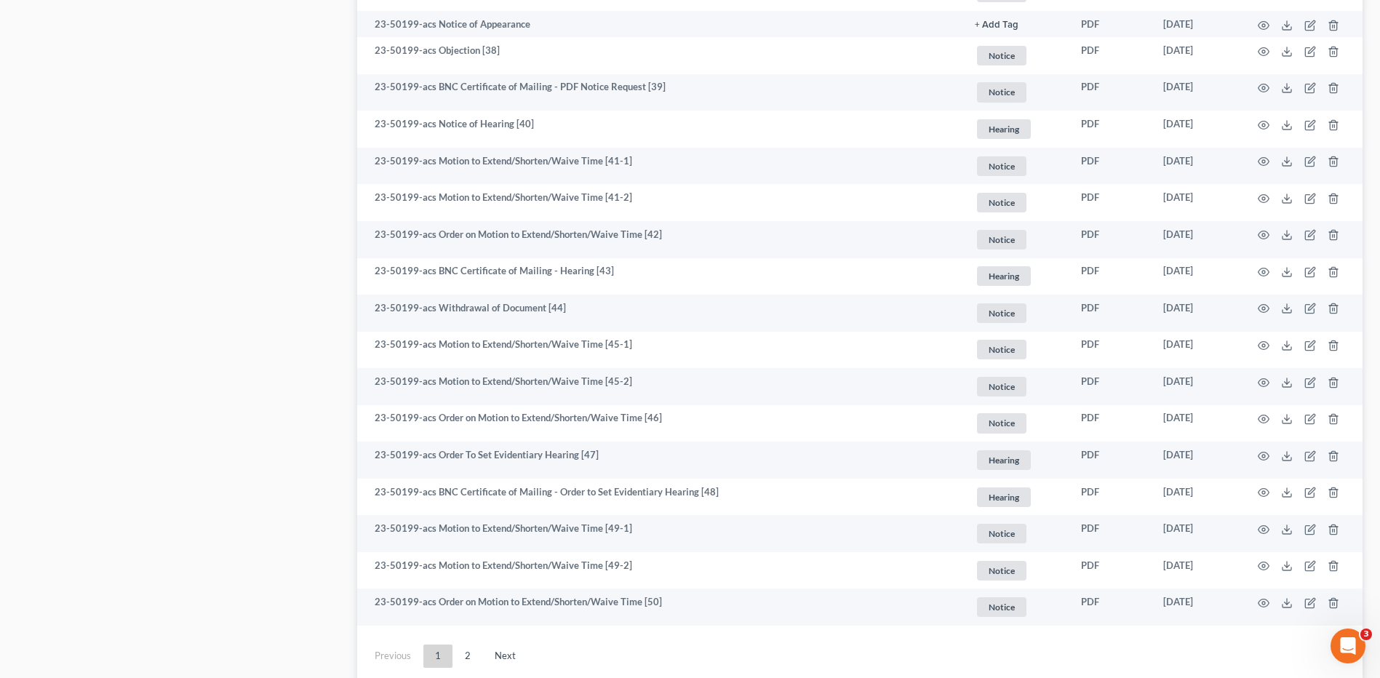
scroll to position [2580, 0]
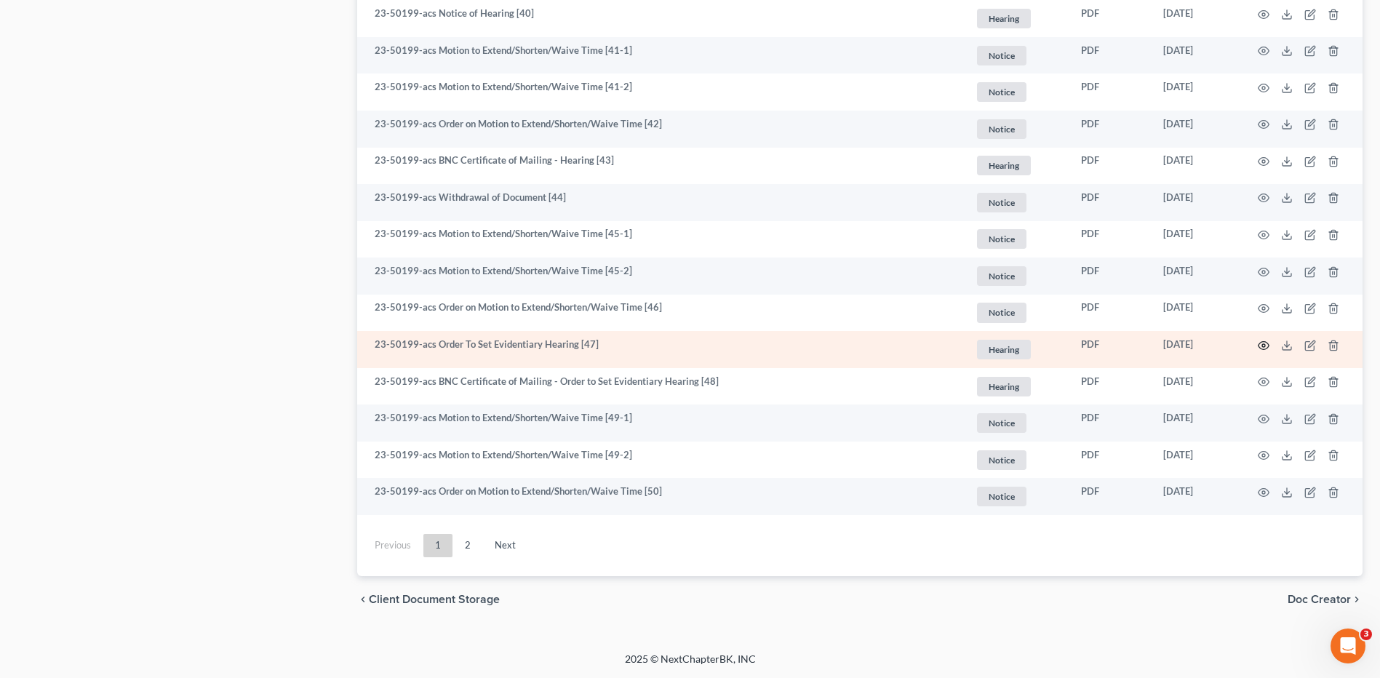
click at [1264, 346] on circle "button" at bounding box center [1263, 345] width 3 height 3
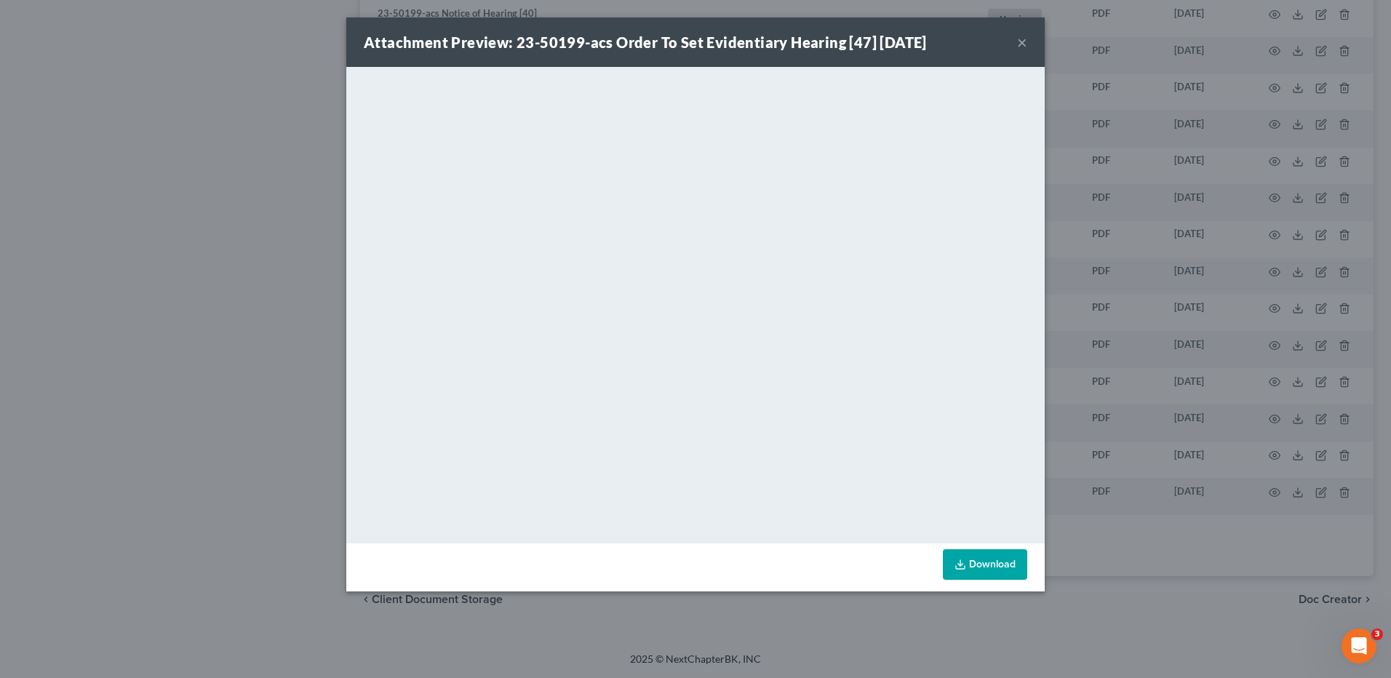
click at [1021, 41] on button "×" at bounding box center [1022, 41] width 10 height 17
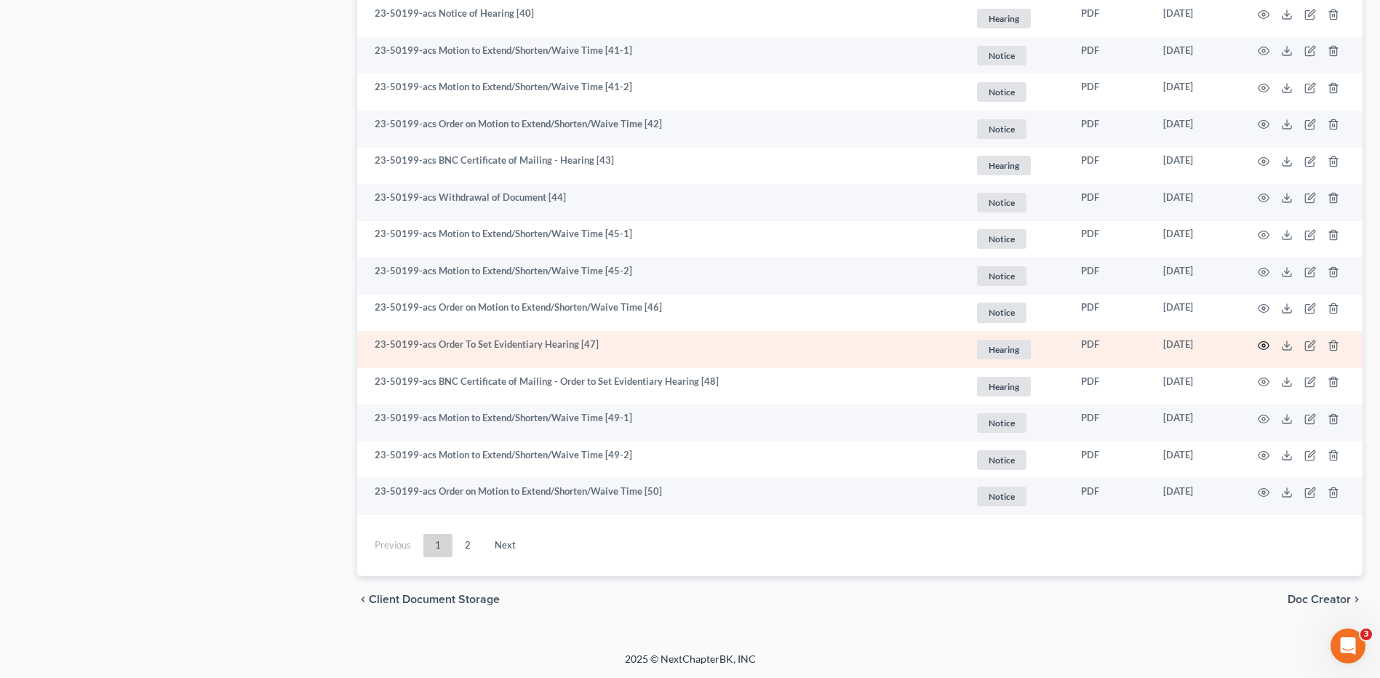
click at [1261, 346] on icon "button" at bounding box center [1264, 346] width 12 height 12
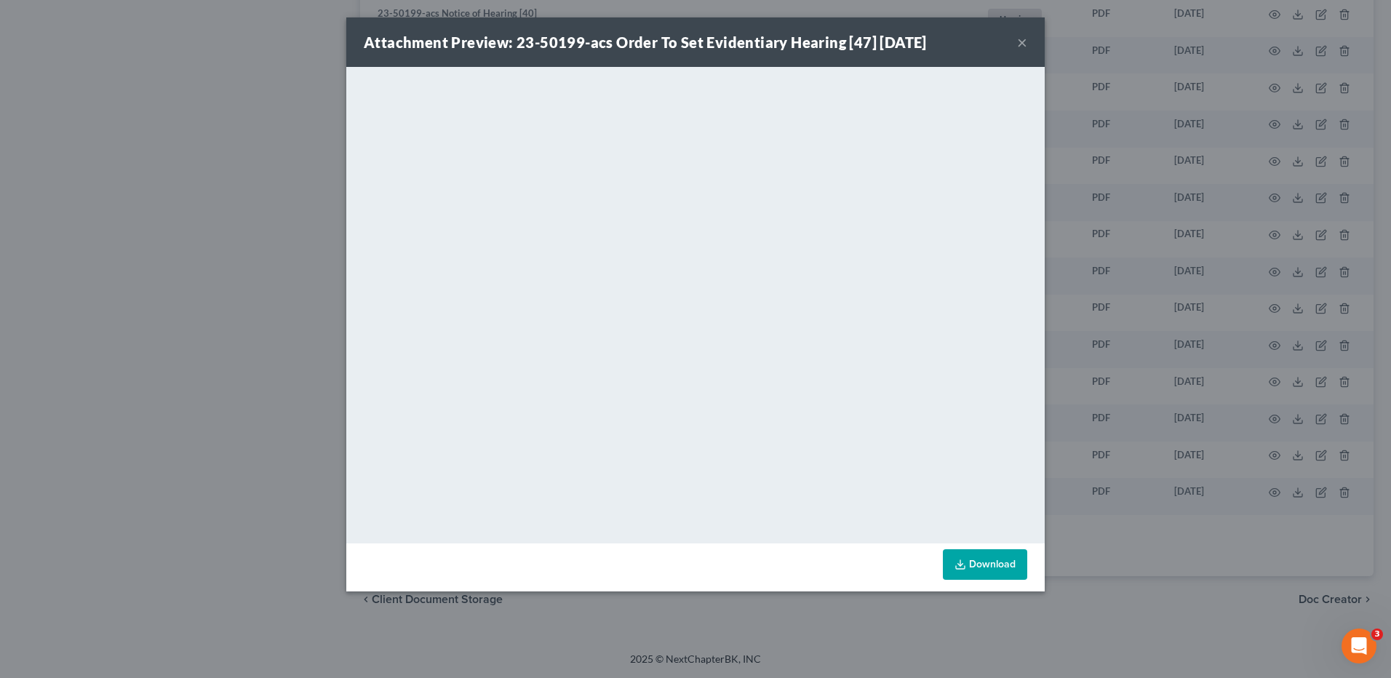
click at [1023, 39] on button "×" at bounding box center [1022, 41] width 10 height 17
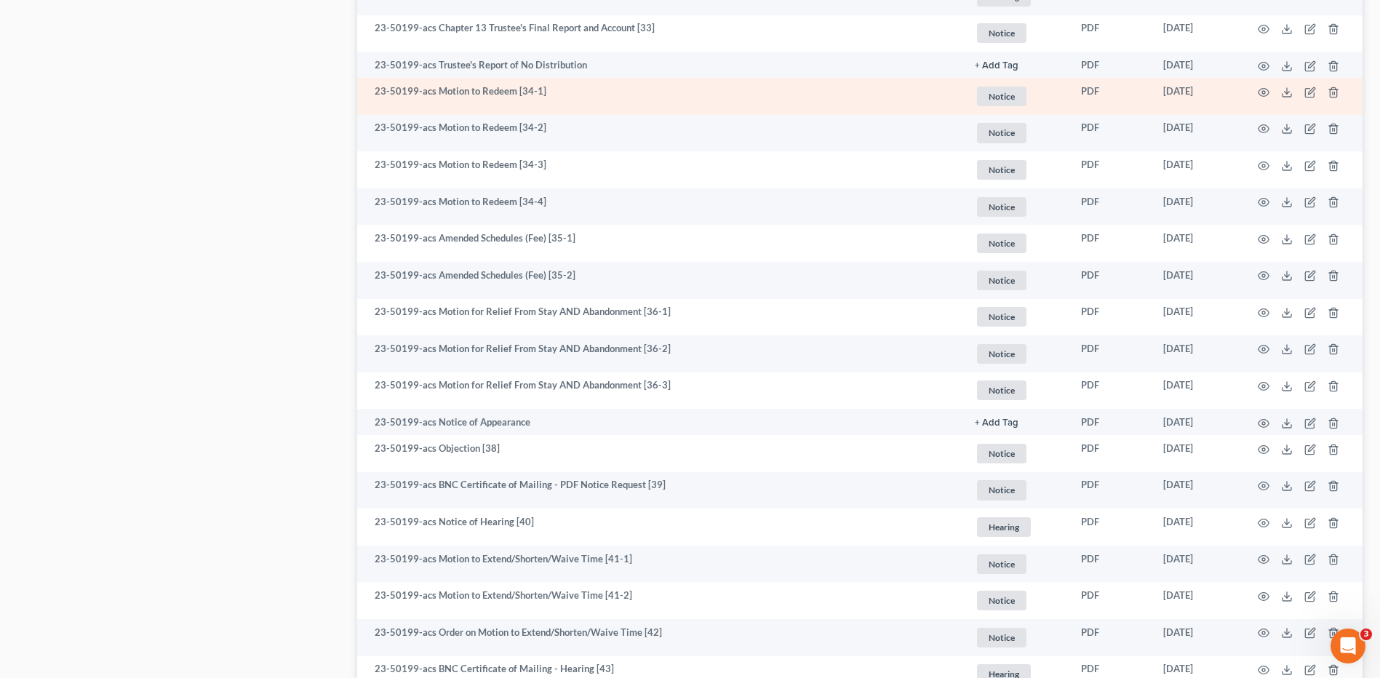
scroll to position [2071, 0]
click at [1264, 91] on icon "button" at bounding box center [1264, 93] width 12 height 12
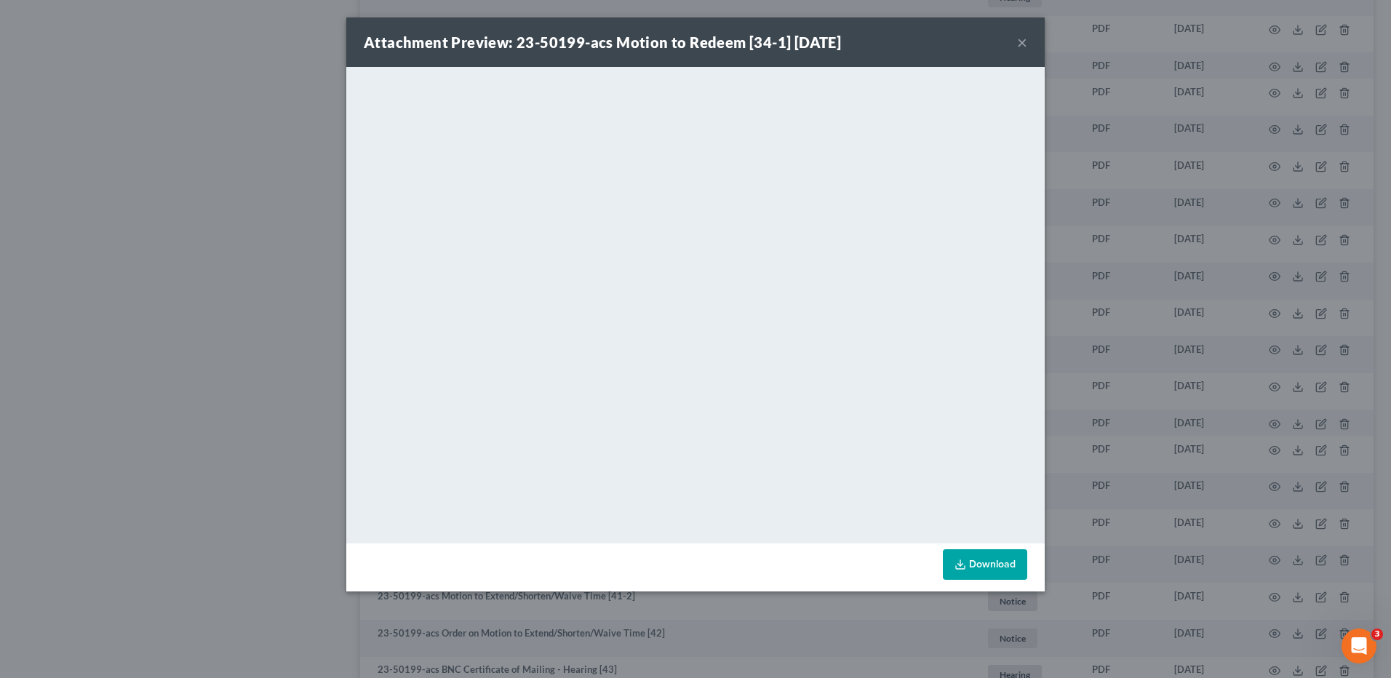
click at [1021, 35] on button "×" at bounding box center [1022, 41] width 10 height 17
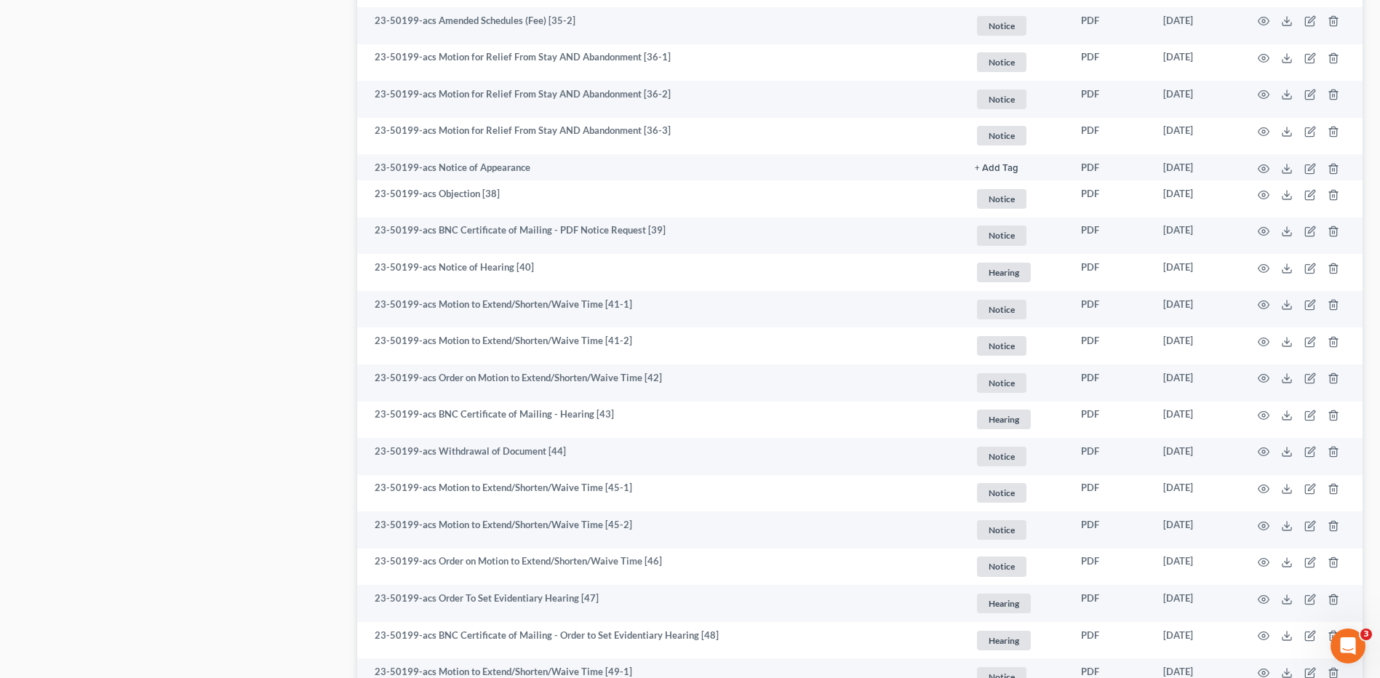
scroll to position [2580, 0]
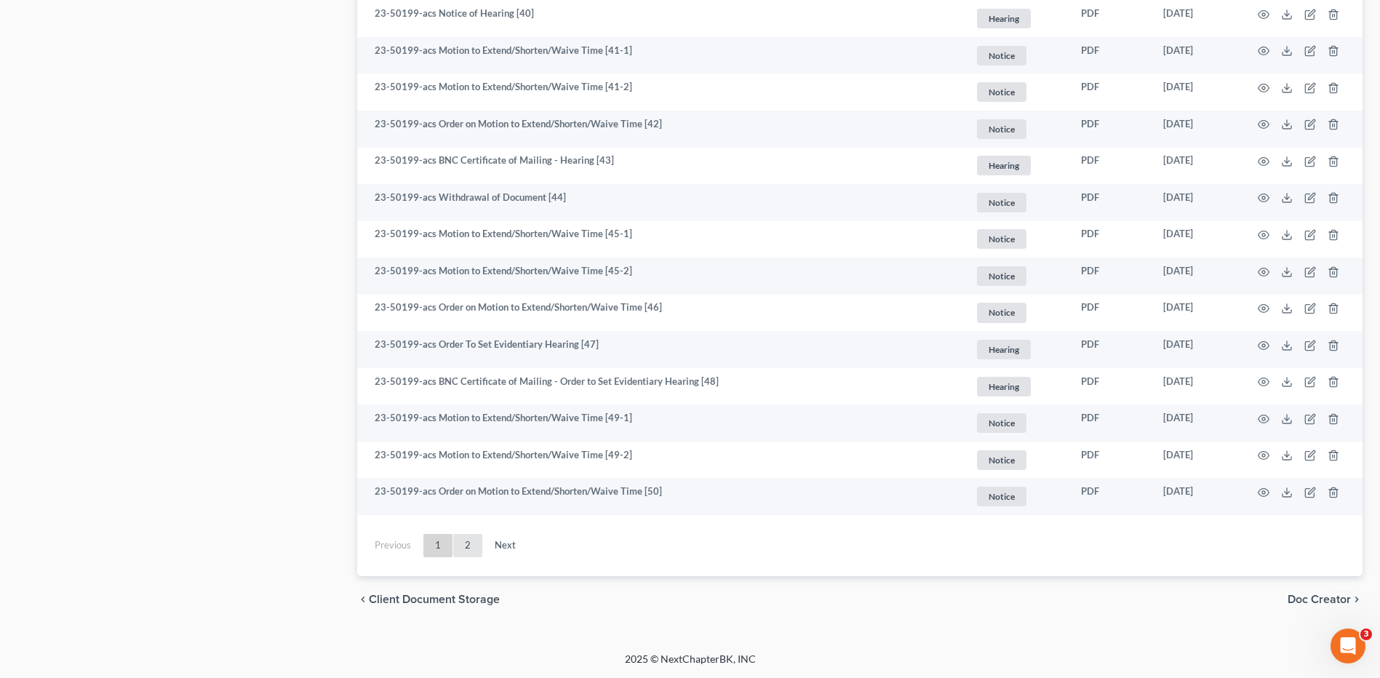
click at [464, 553] on link "2" at bounding box center [467, 545] width 29 height 23
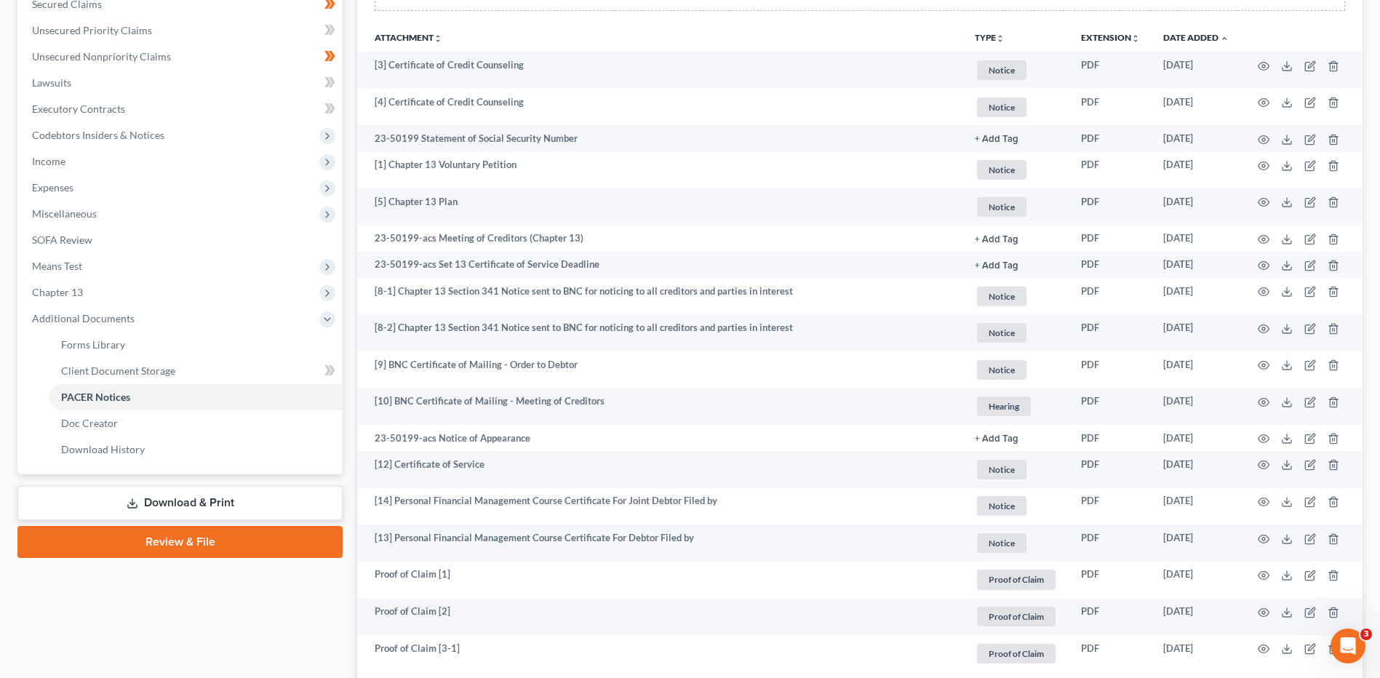
scroll to position [474, 0]
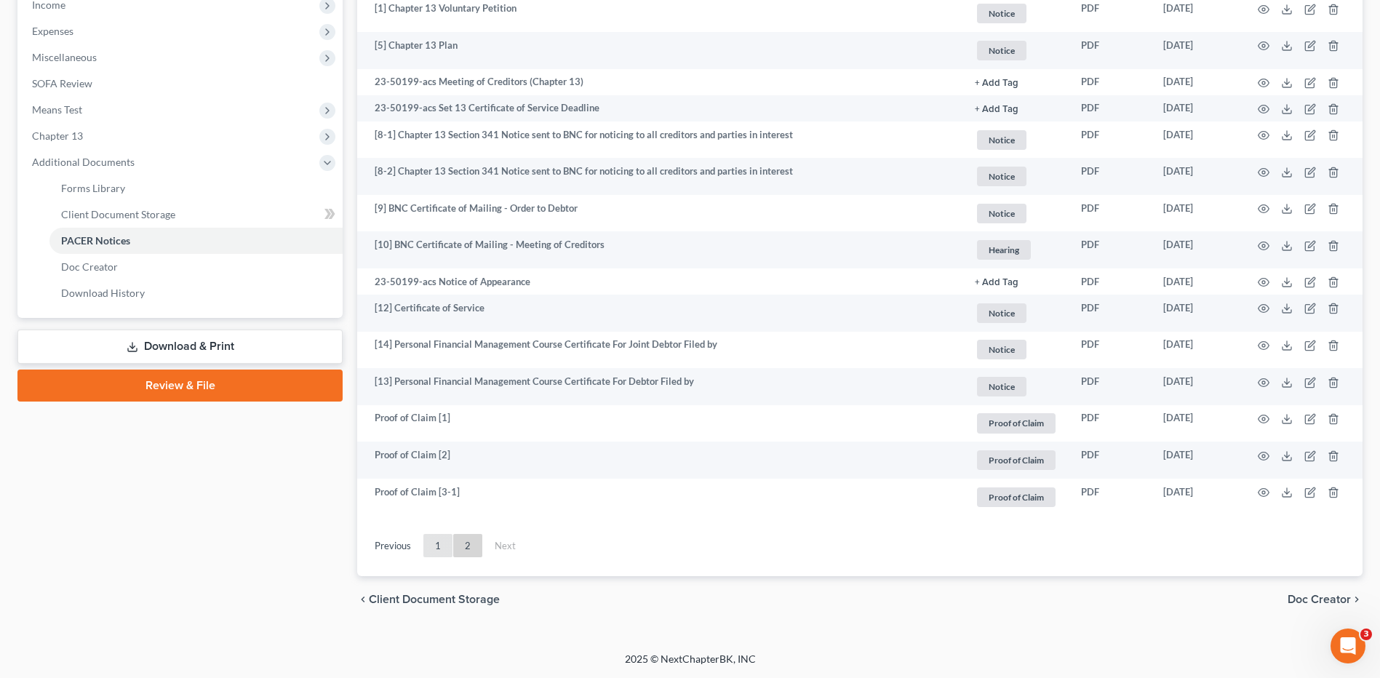
click at [434, 550] on link "1" at bounding box center [437, 545] width 29 height 23
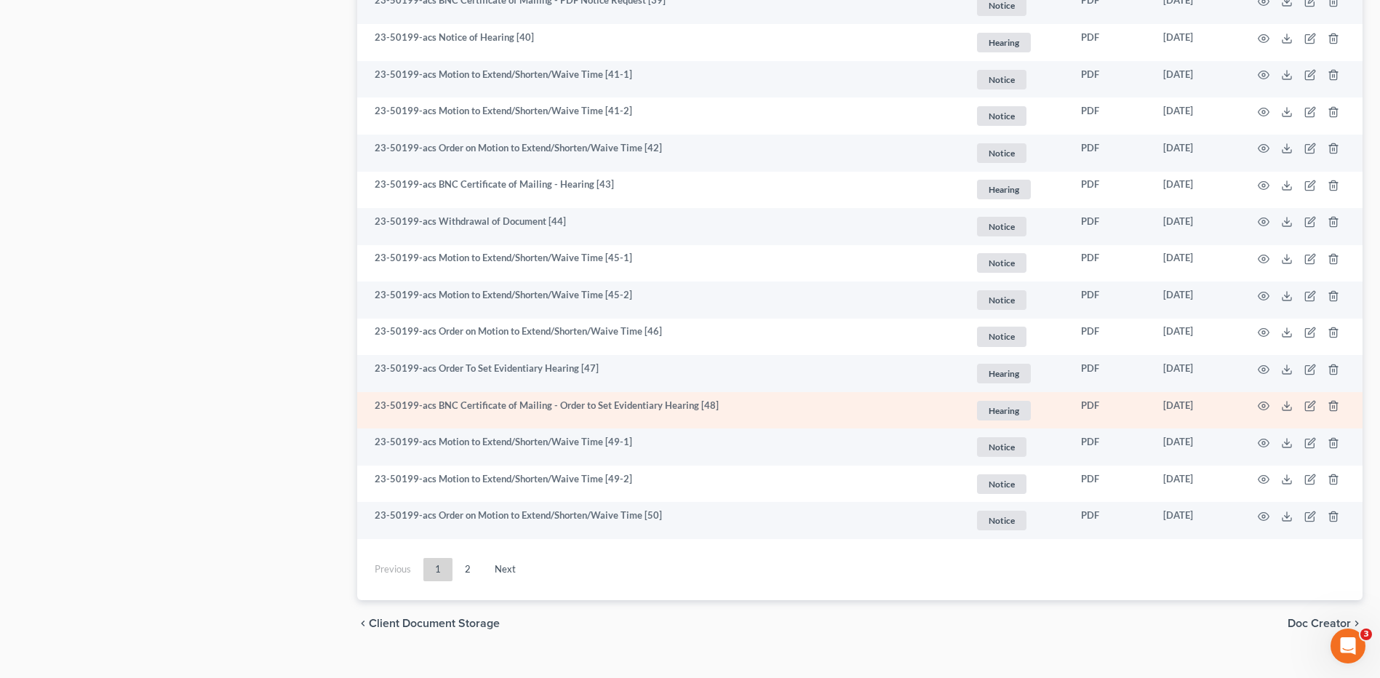
scroll to position [2580, 0]
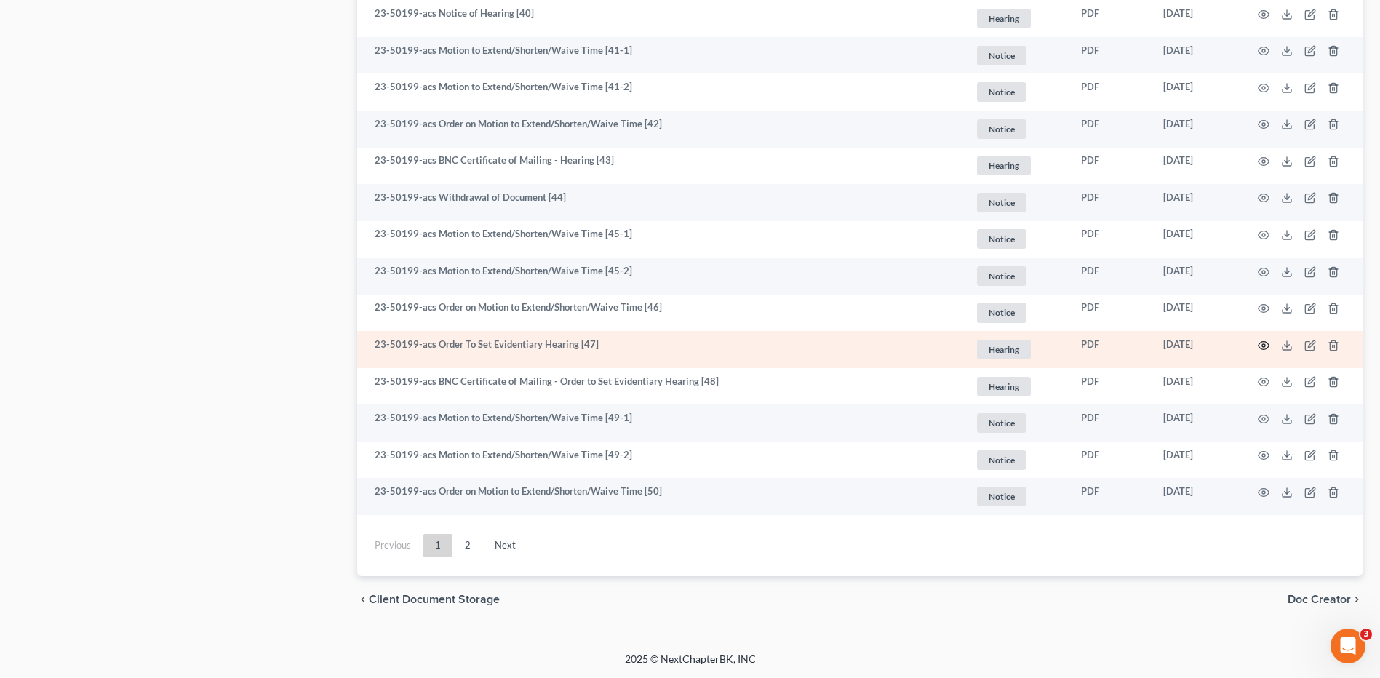
click at [1266, 345] on icon "button" at bounding box center [1264, 346] width 12 height 12
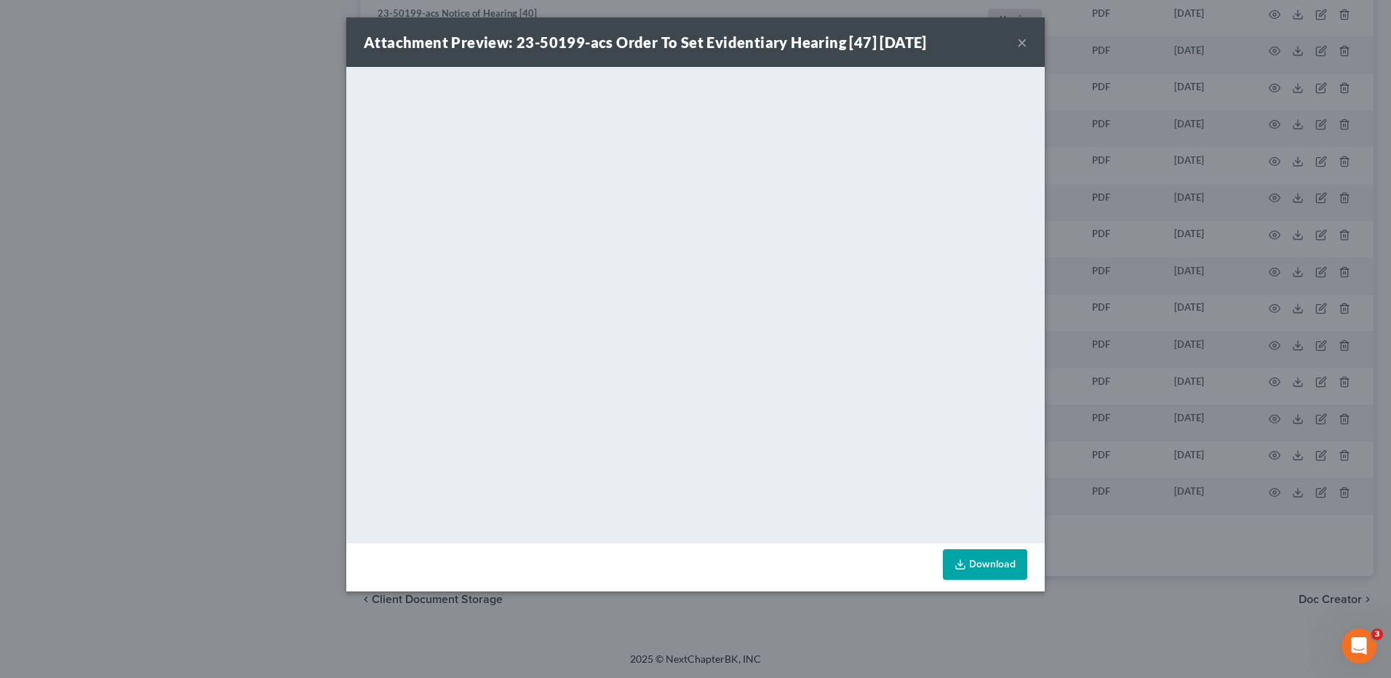
click at [1025, 41] on button "×" at bounding box center [1022, 41] width 10 height 17
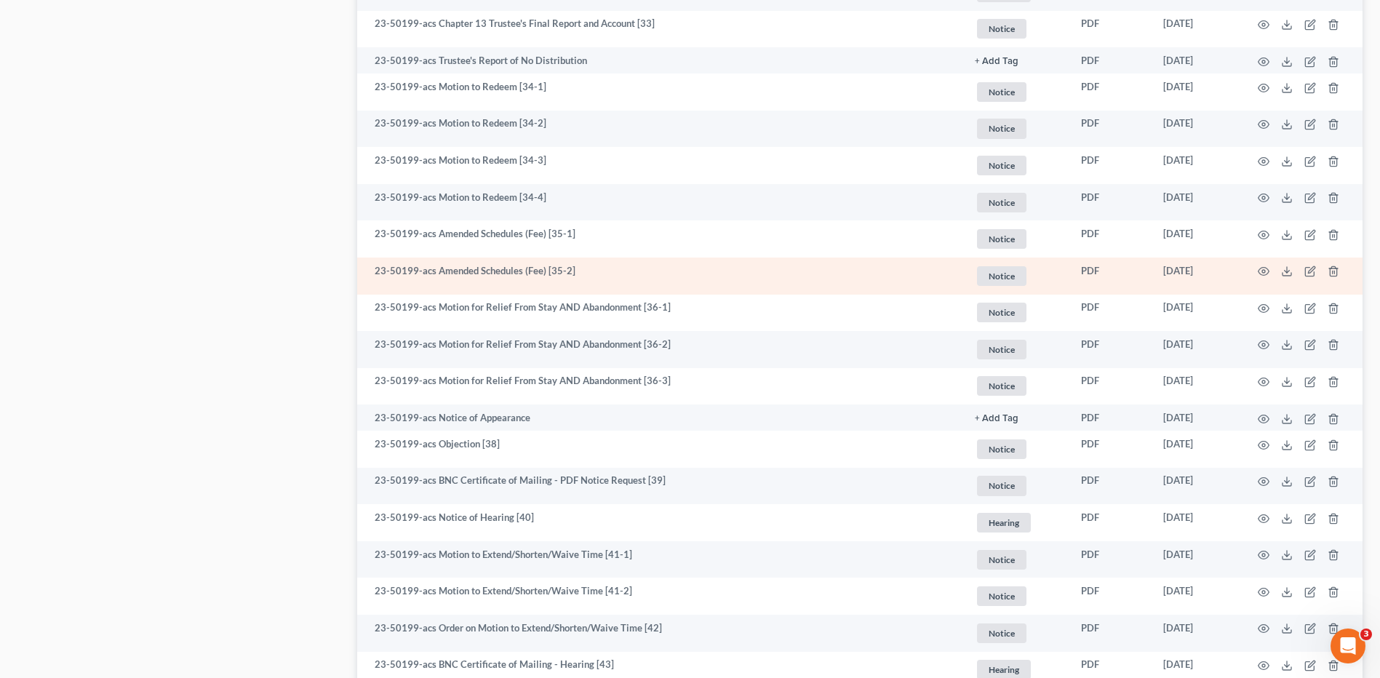
scroll to position [2071, 0]
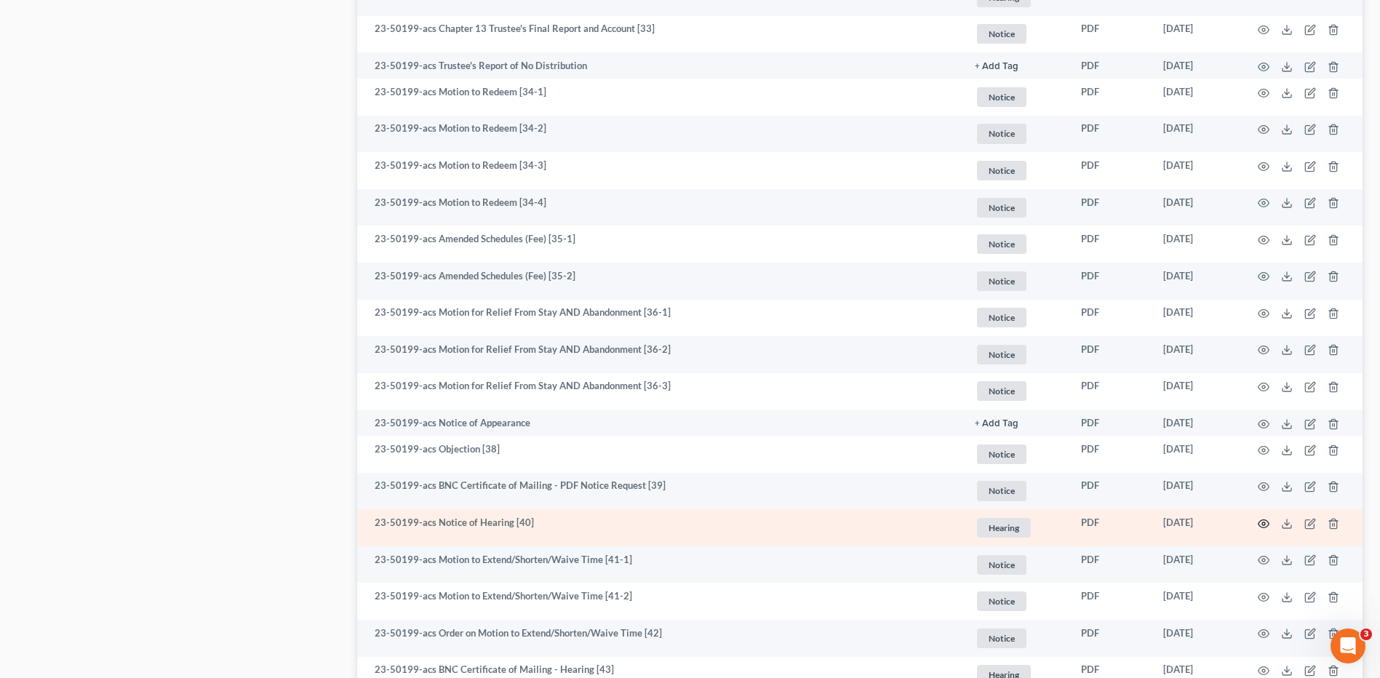
click at [1264, 525] on icon "button" at bounding box center [1264, 524] width 12 height 12
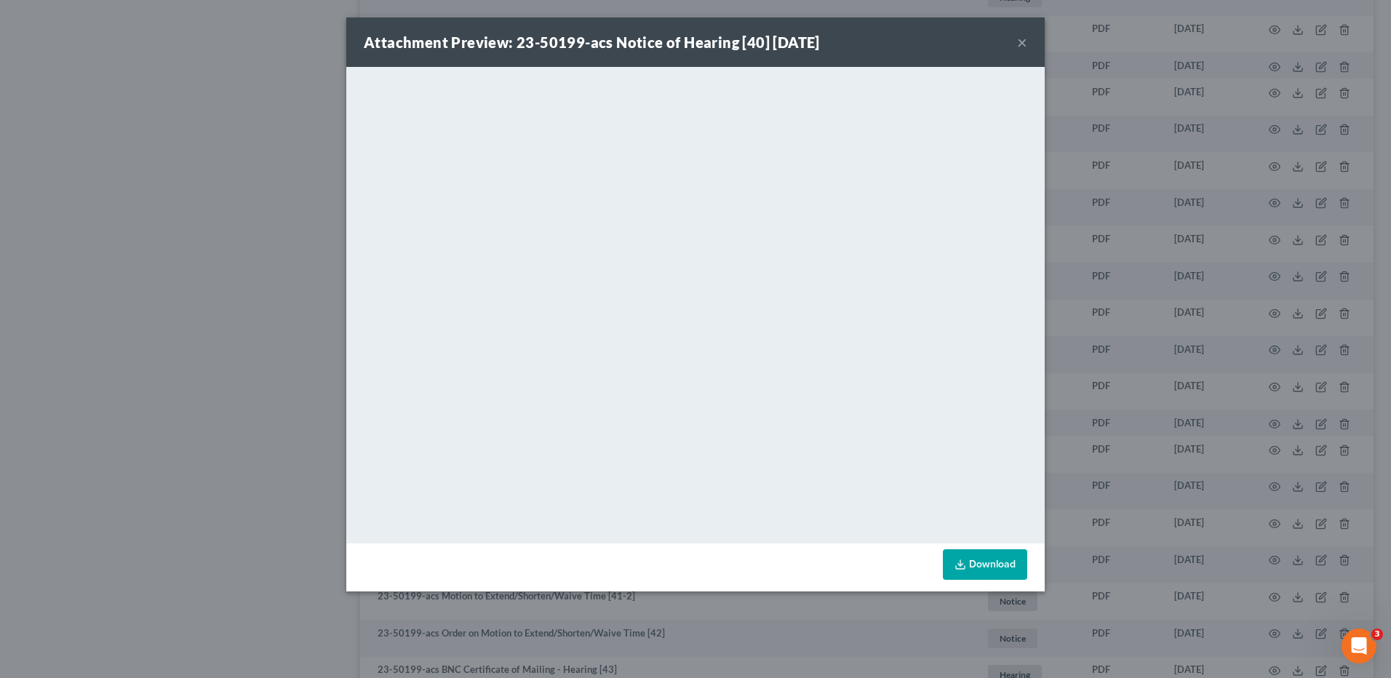
click at [1019, 39] on button "×" at bounding box center [1022, 41] width 10 height 17
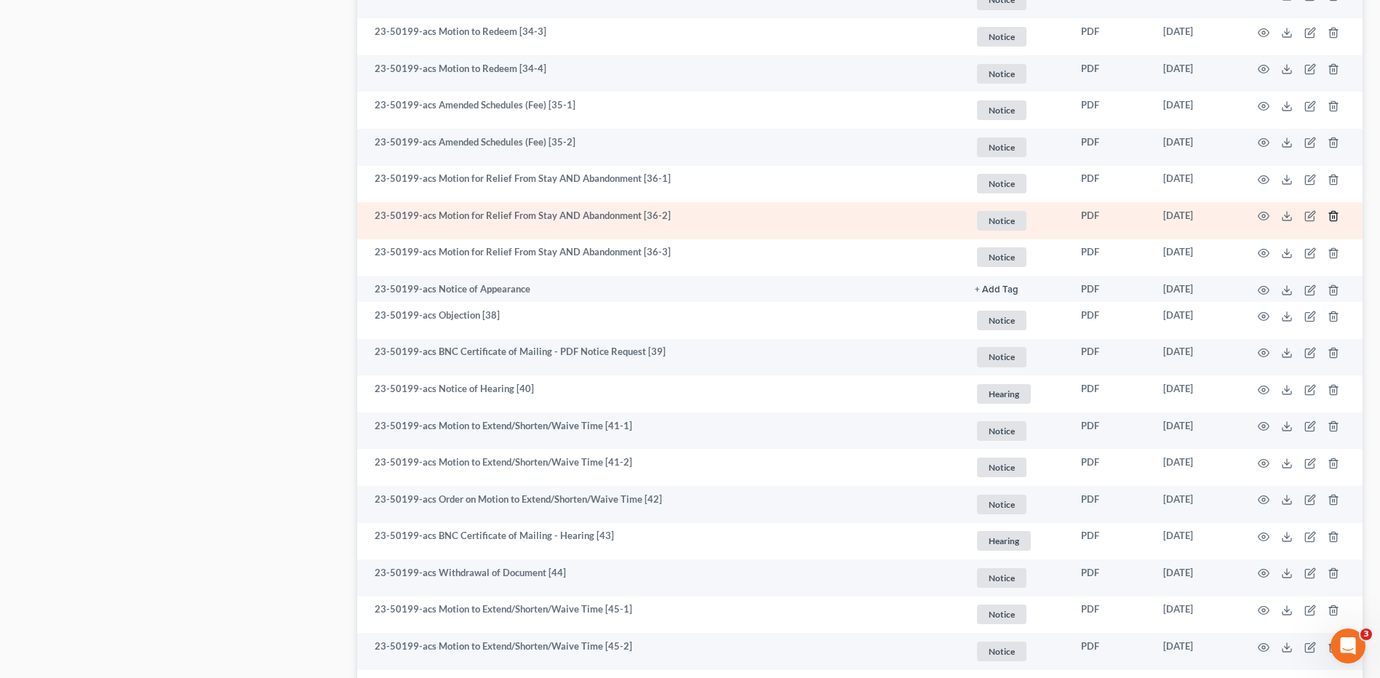
scroll to position [2217, 0]
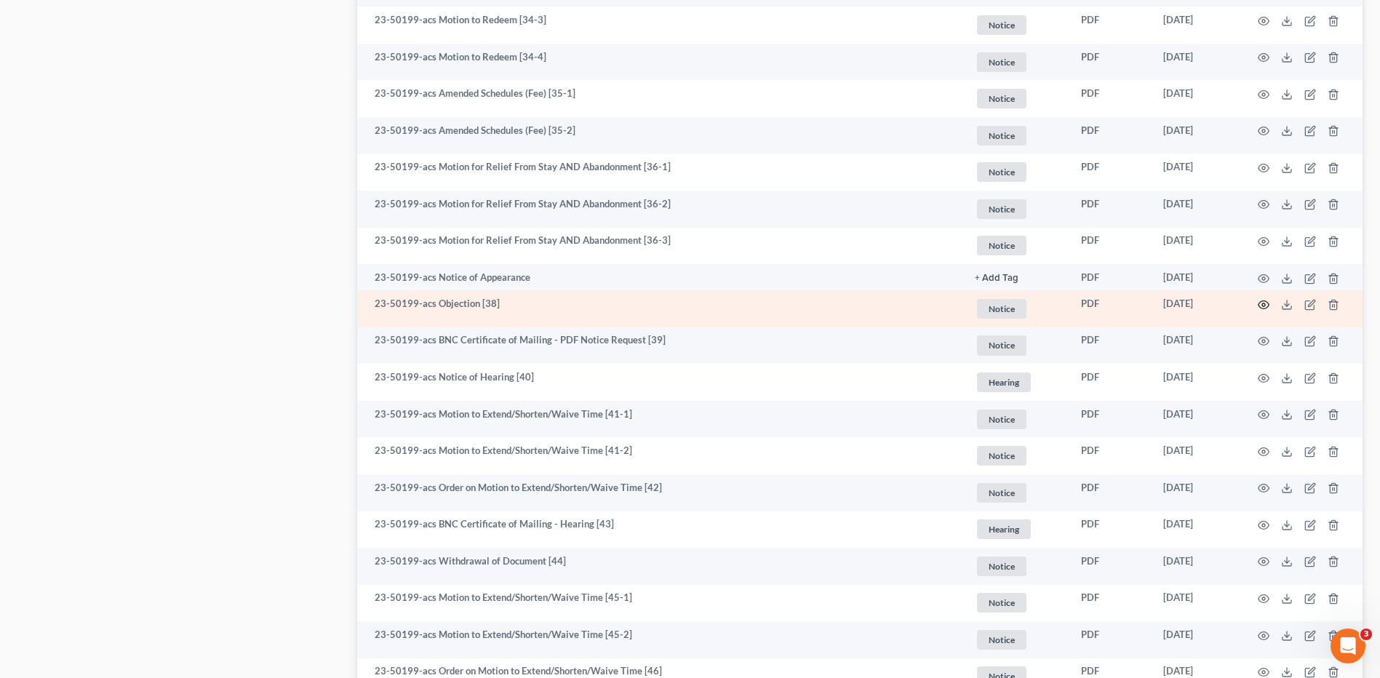
click at [1258, 307] on icon "button" at bounding box center [1264, 305] width 12 height 12
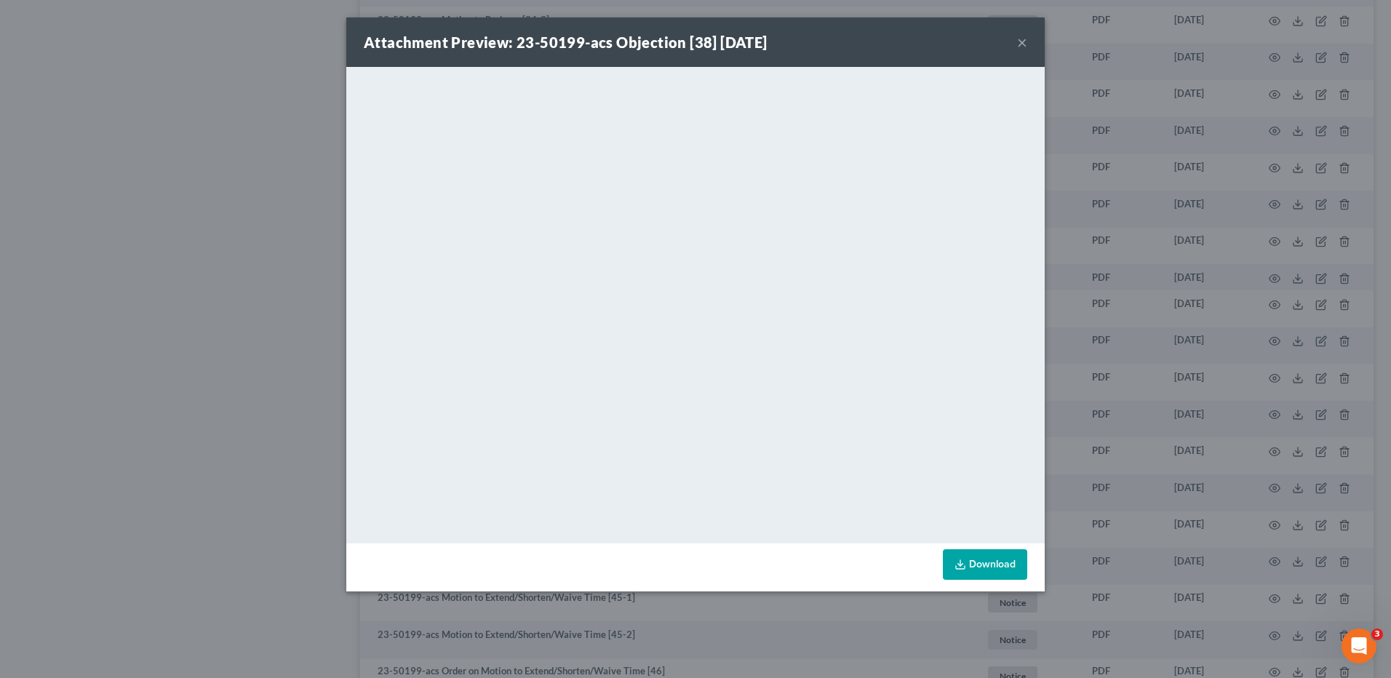
drag, startPoint x: 1024, startPoint y: 36, endPoint x: 1032, endPoint y: 74, distance: 38.8
click at [1024, 36] on button "×" at bounding box center [1022, 41] width 10 height 17
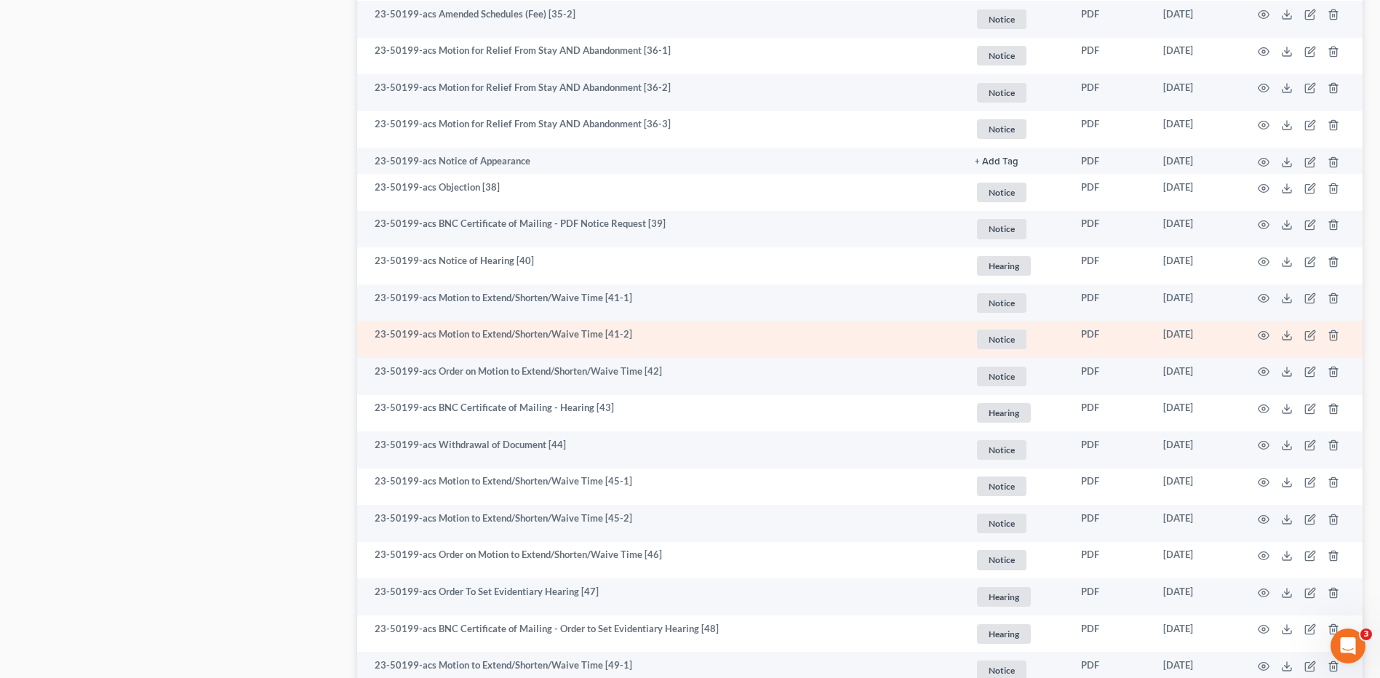
scroll to position [2580, 0]
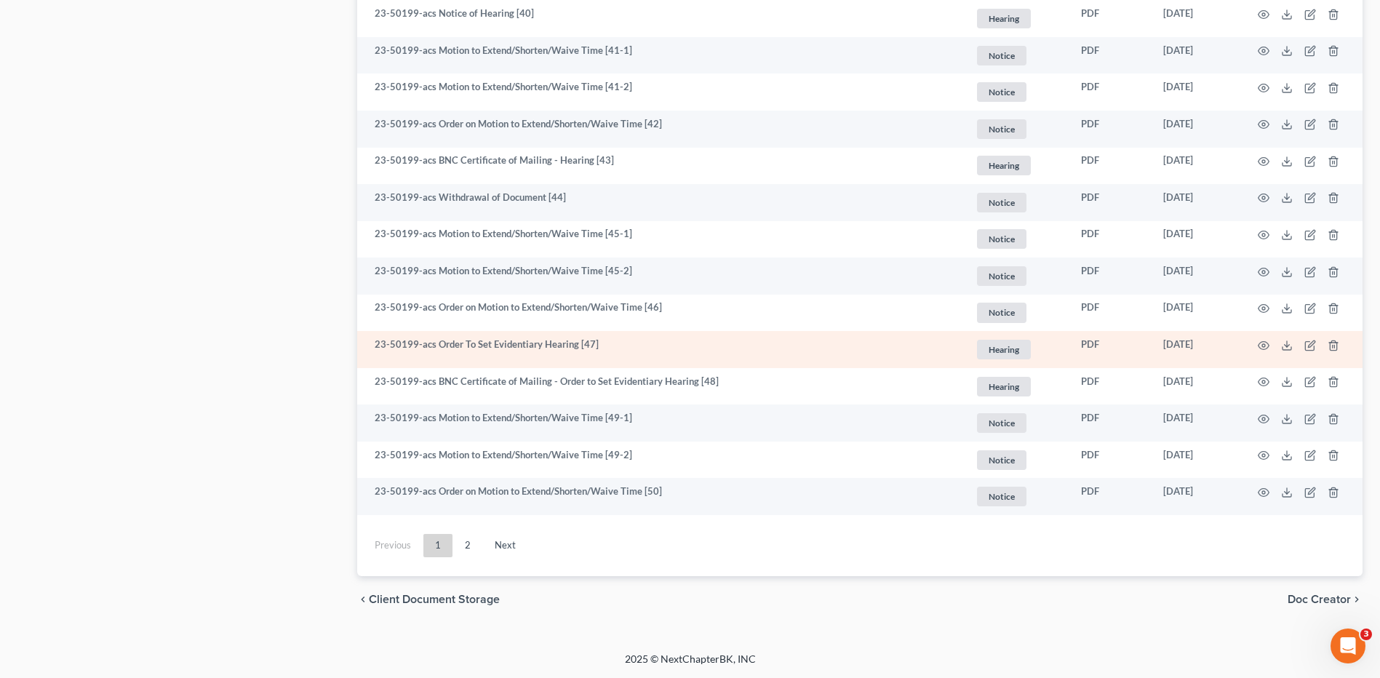
click at [1256, 346] on td at bounding box center [1301, 349] width 122 height 37
click at [1262, 346] on icon "button" at bounding box center [1264, 346] width 12 height 12
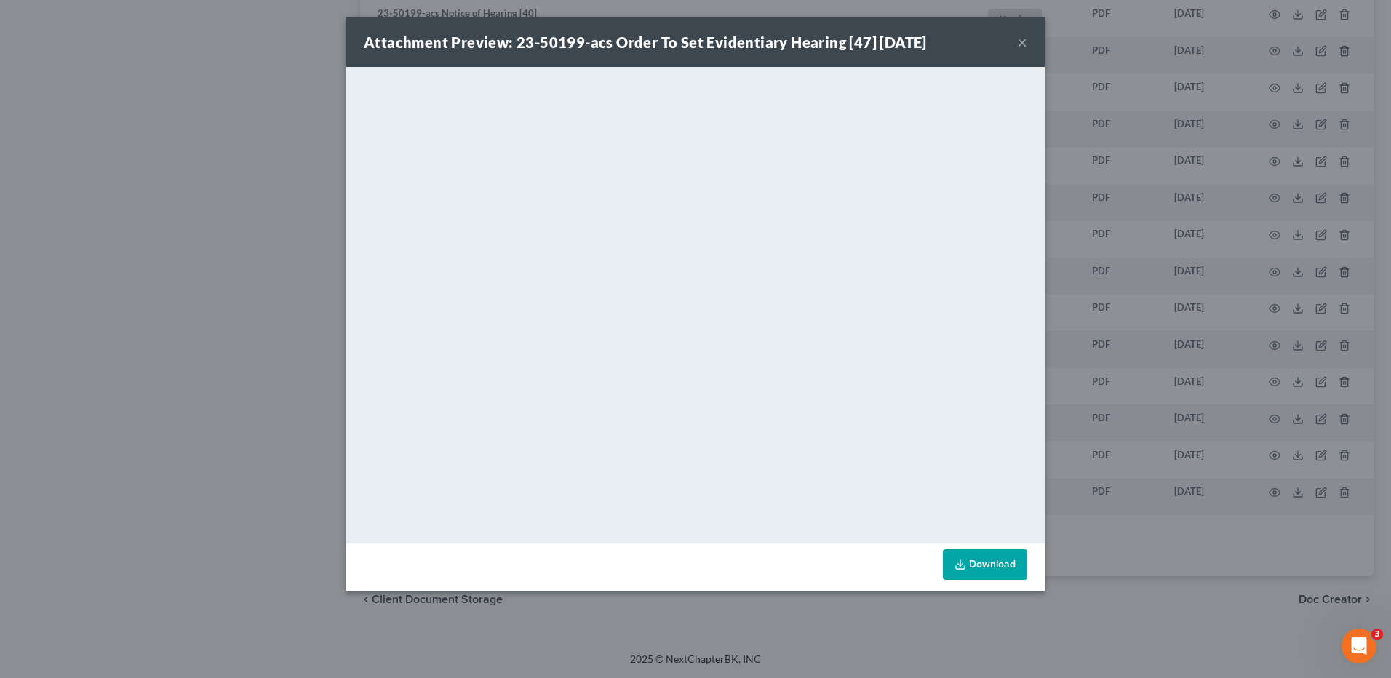
click at [1024, 39] on button "×" at bounding box center [1022, 41] width 10 height 17
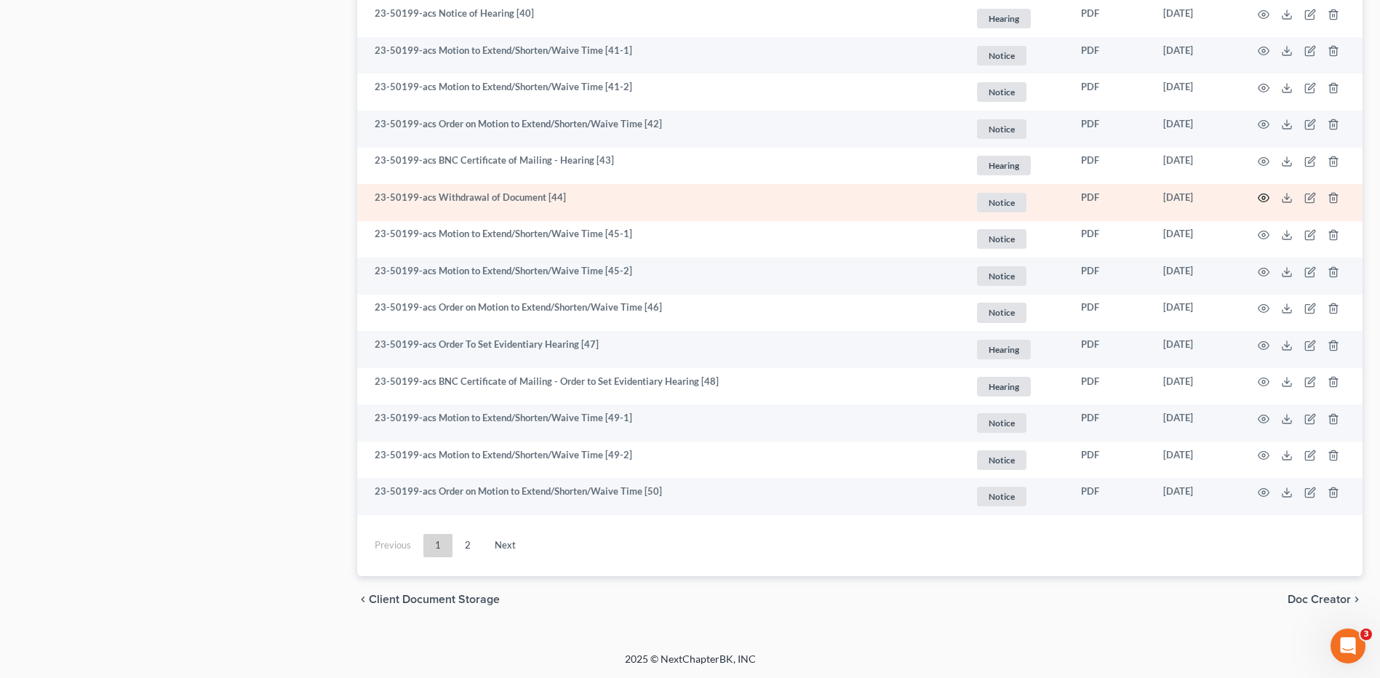
click at [1260, 196] on icon "button" at bounding box center [1264, 198] width 11 height 8
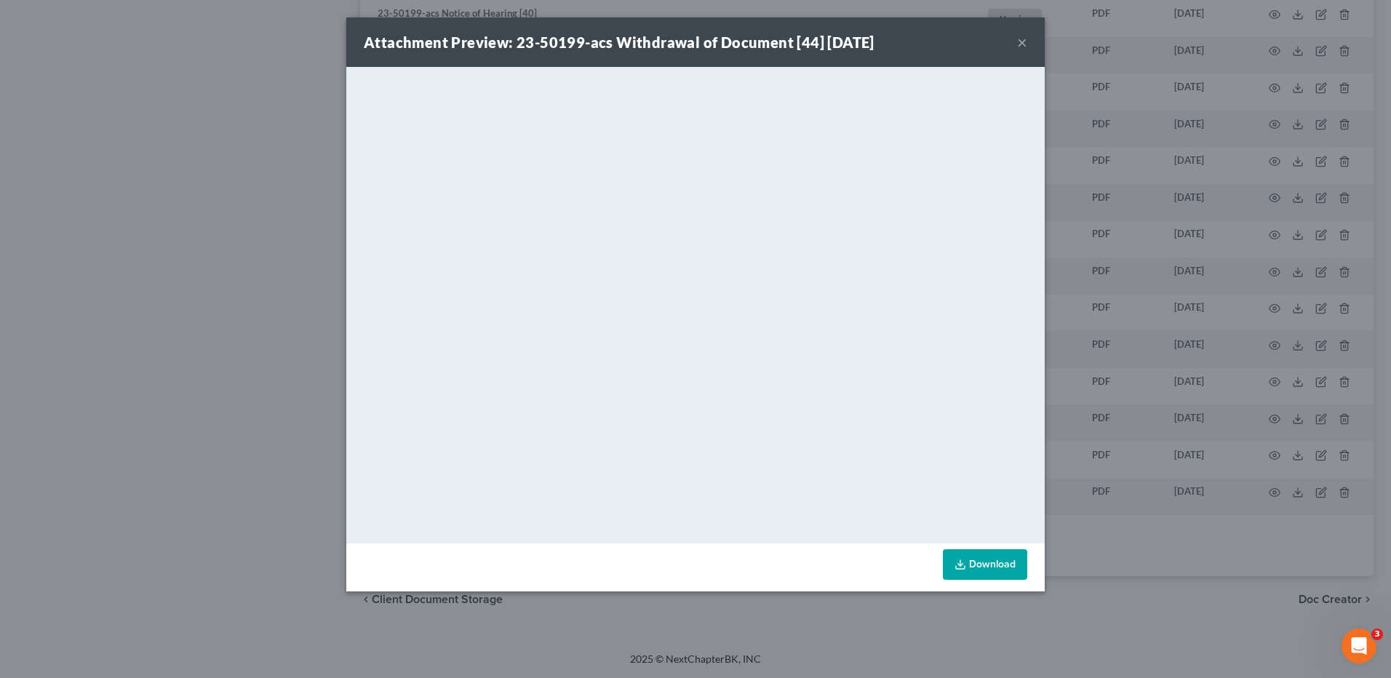
click at [1021, 42] on button "×" at bounding box center [1022, 41] width 10 height 17
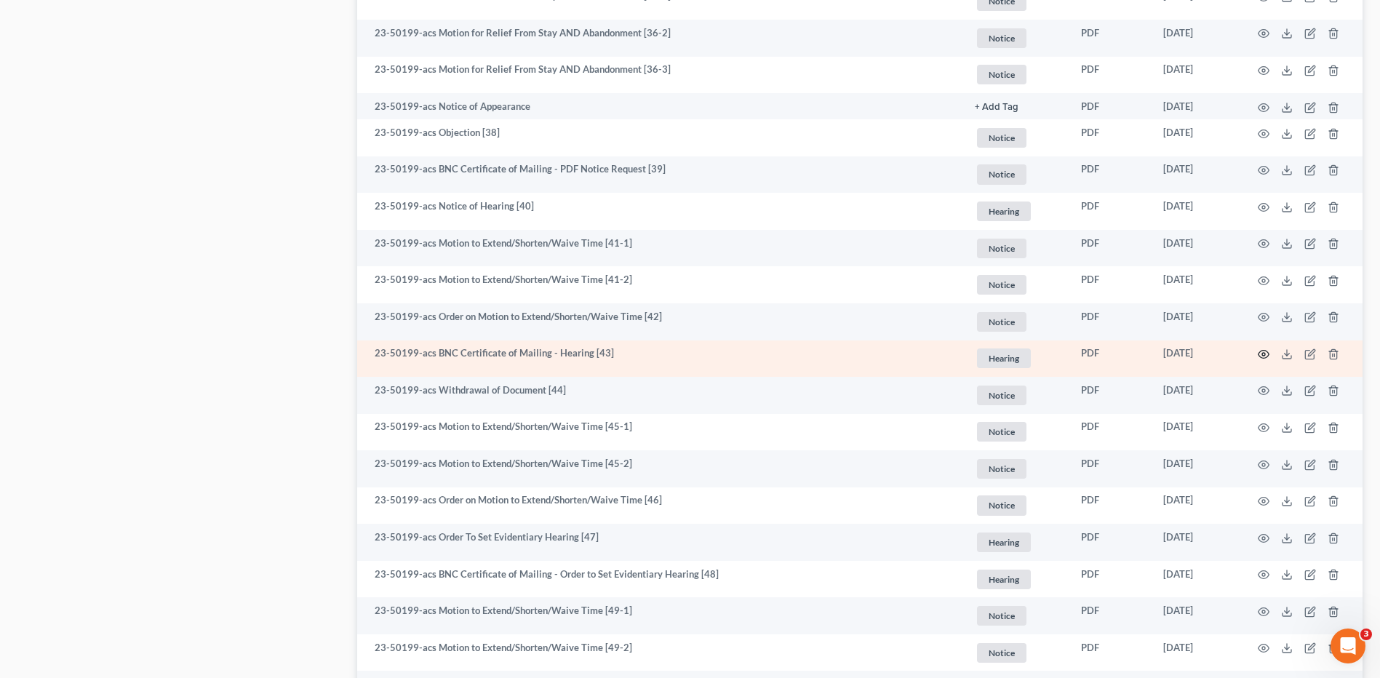
scroll to position [2362, 0]
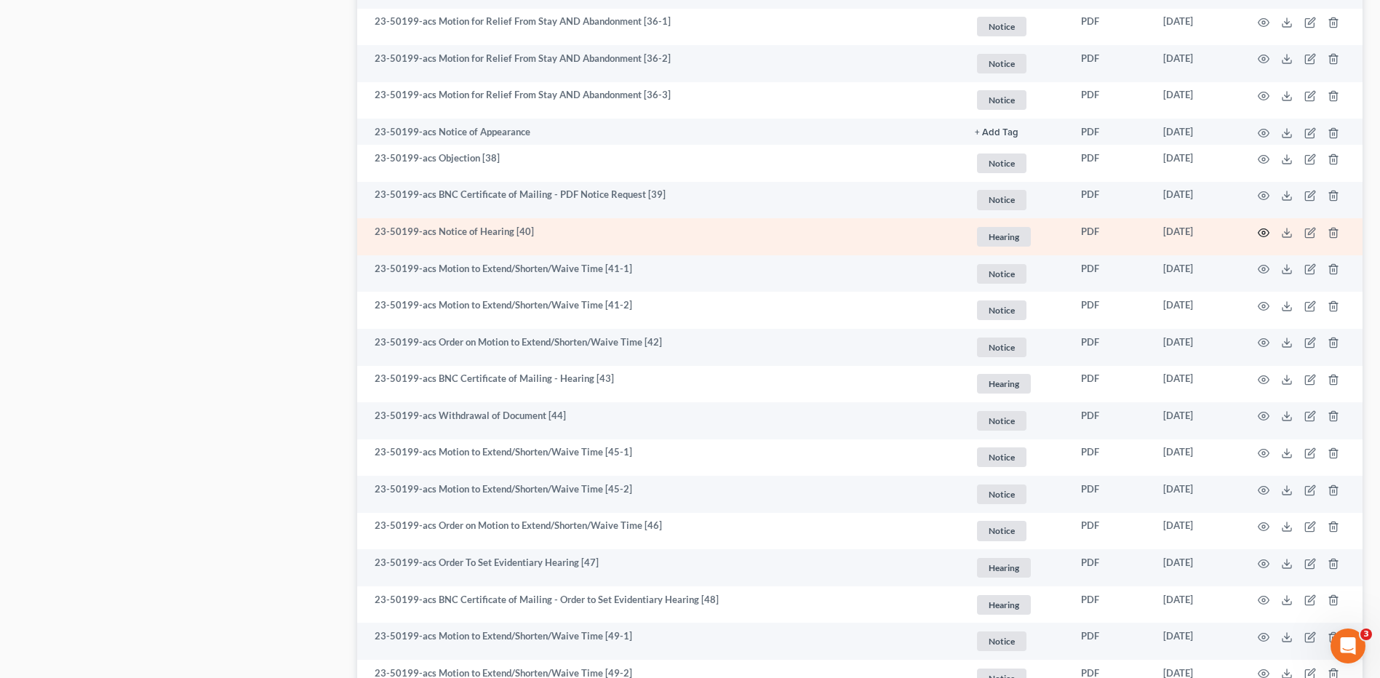
click at [1264, 234] on circle "button" at bounding box center [1263, 232] width 3 height 3
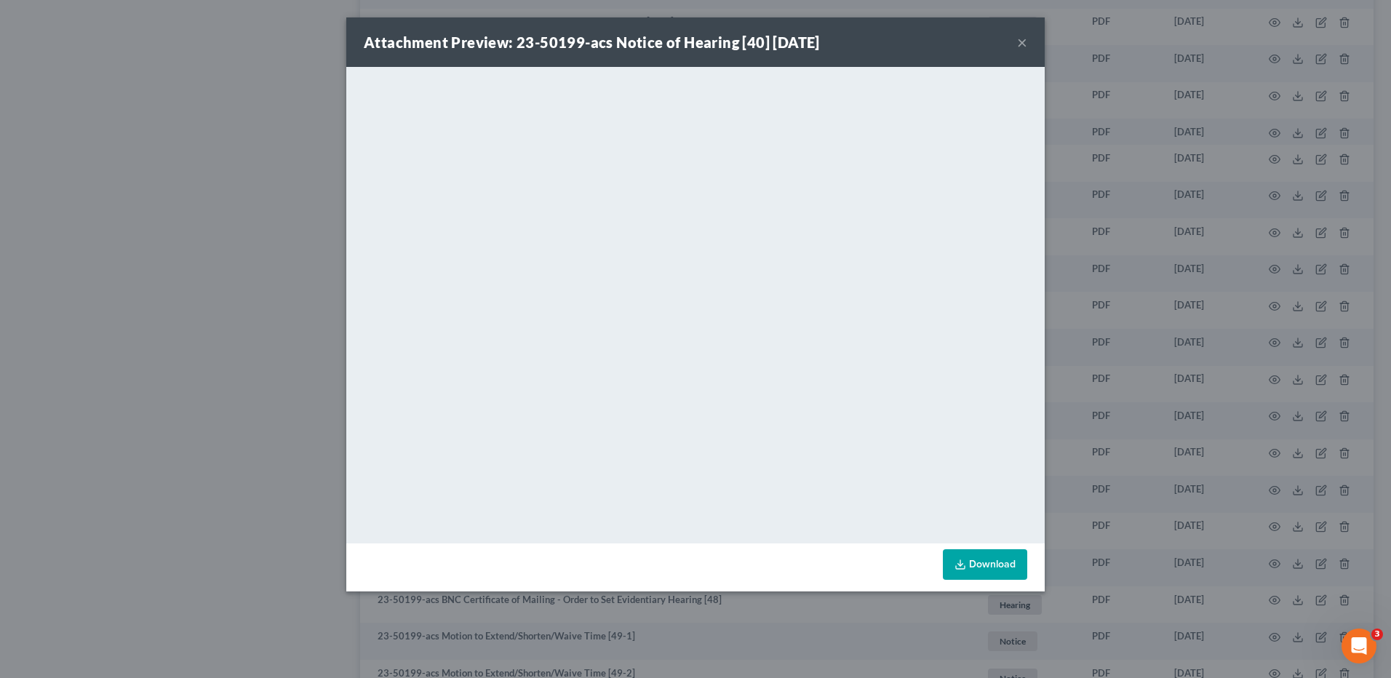
click at [1022, 36] on button "×" at bounding box center [1022, 41] width 10 height 17
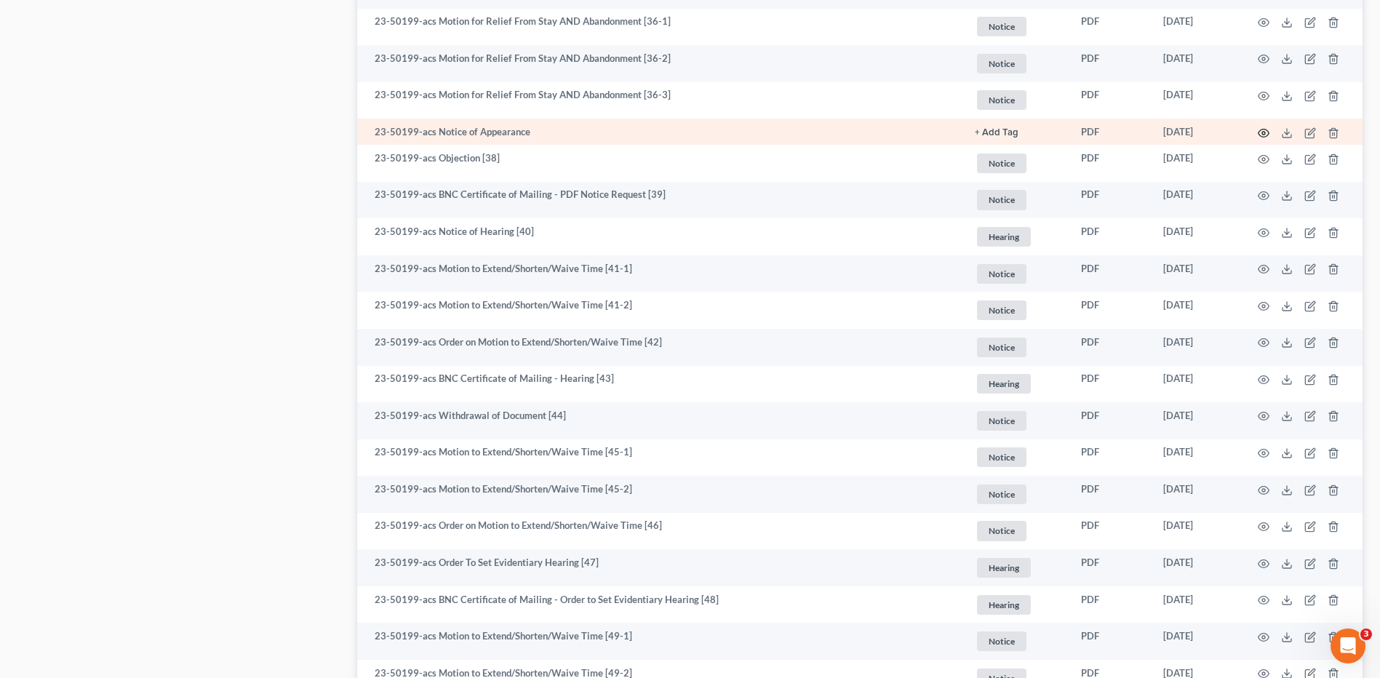
click at [1264, 135] on icon "button" at bounding box center [1264, 133] width 12 height 12
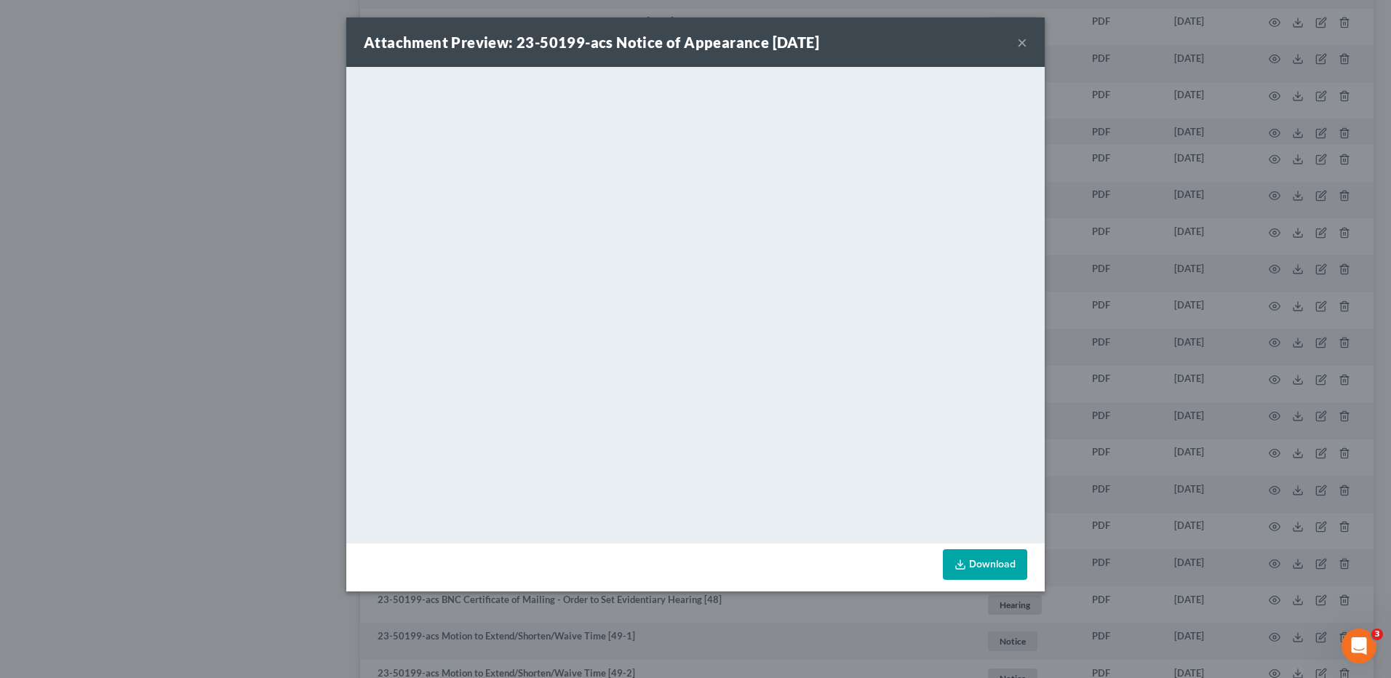
click at [1024, 43] on button "×" at bounding box center [1022, 41] width 10 height 17
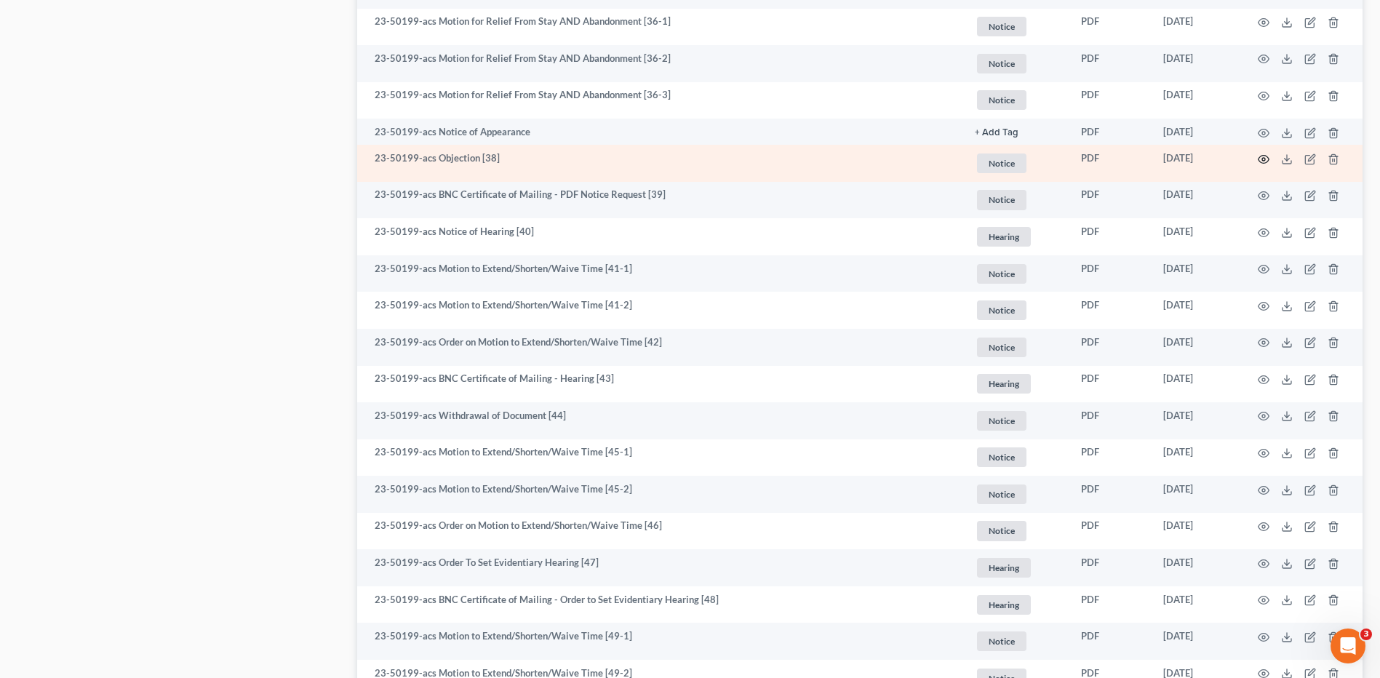
click at [1263, 159] on icon "button" at bounding box center [1264, 160] width 12 height 12
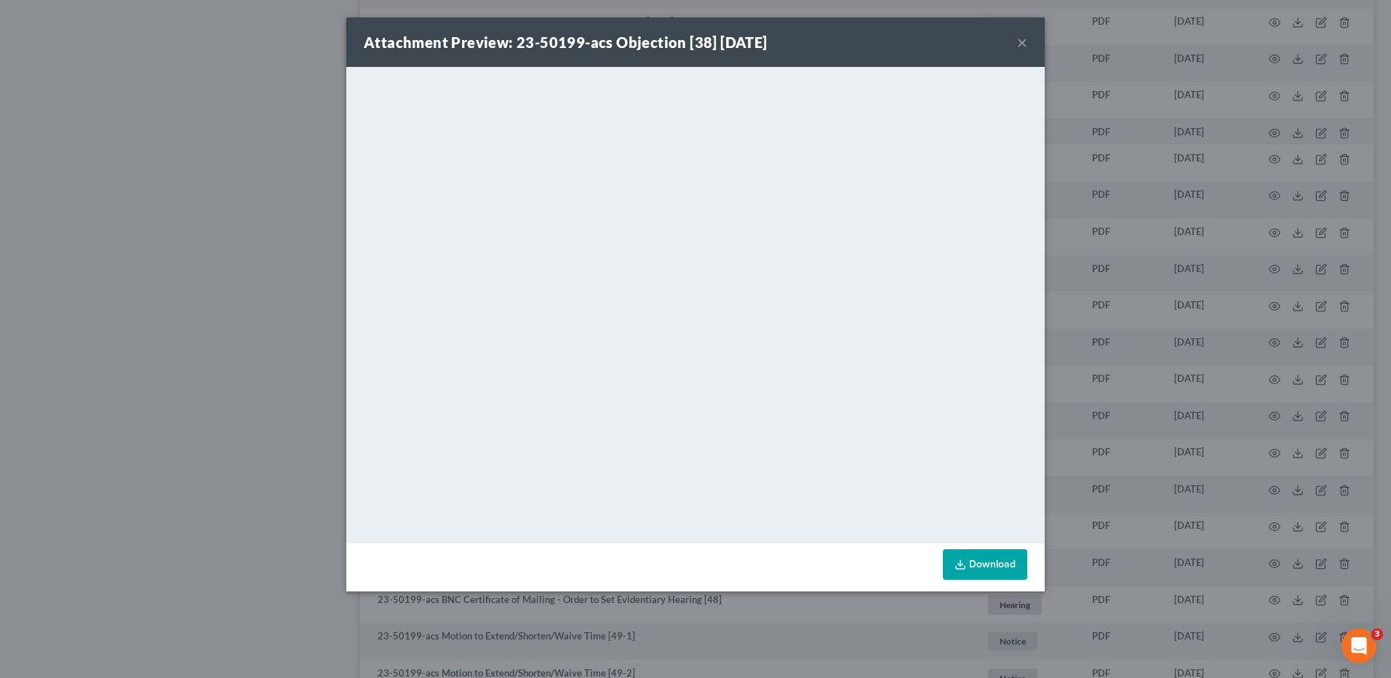
click at [1020, 43] on button "×" at bounding box center [1022, 41] width 10 height 17
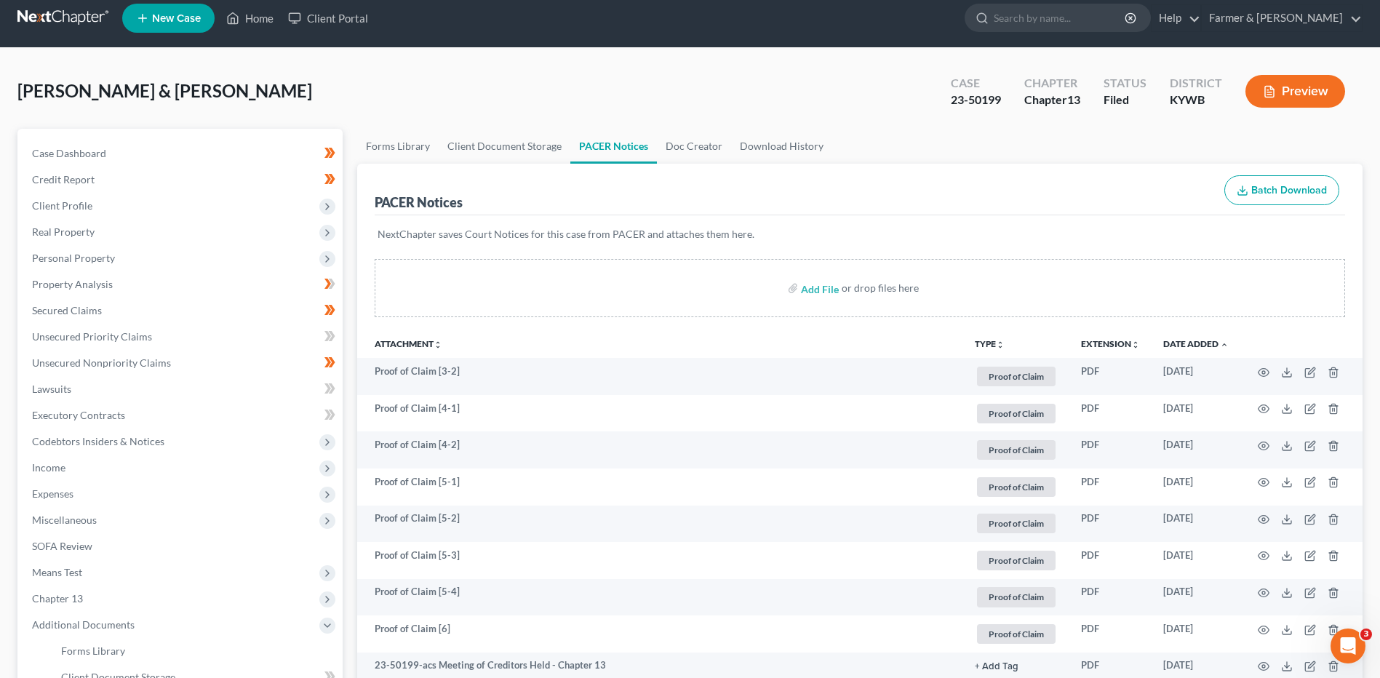
scroll to position [0, 0]
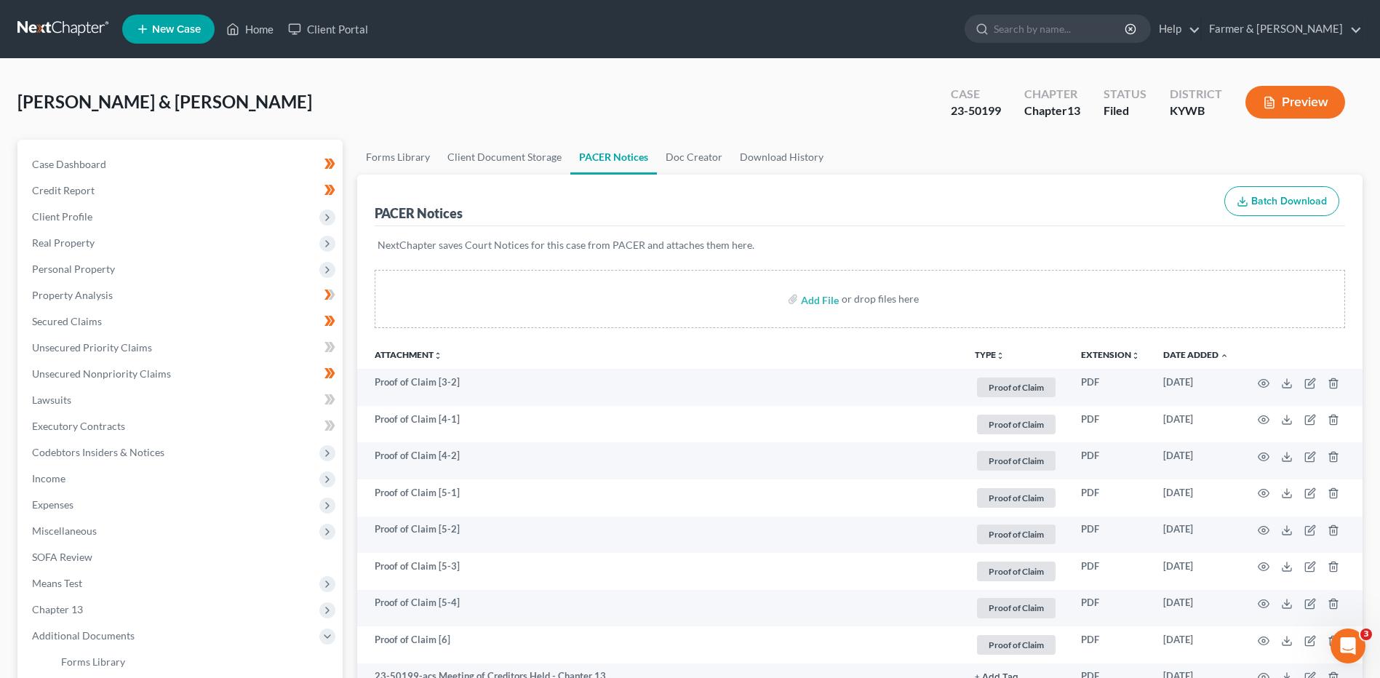
click at [71, 31] on link at bounding box center [63, 29] width 93 height 26
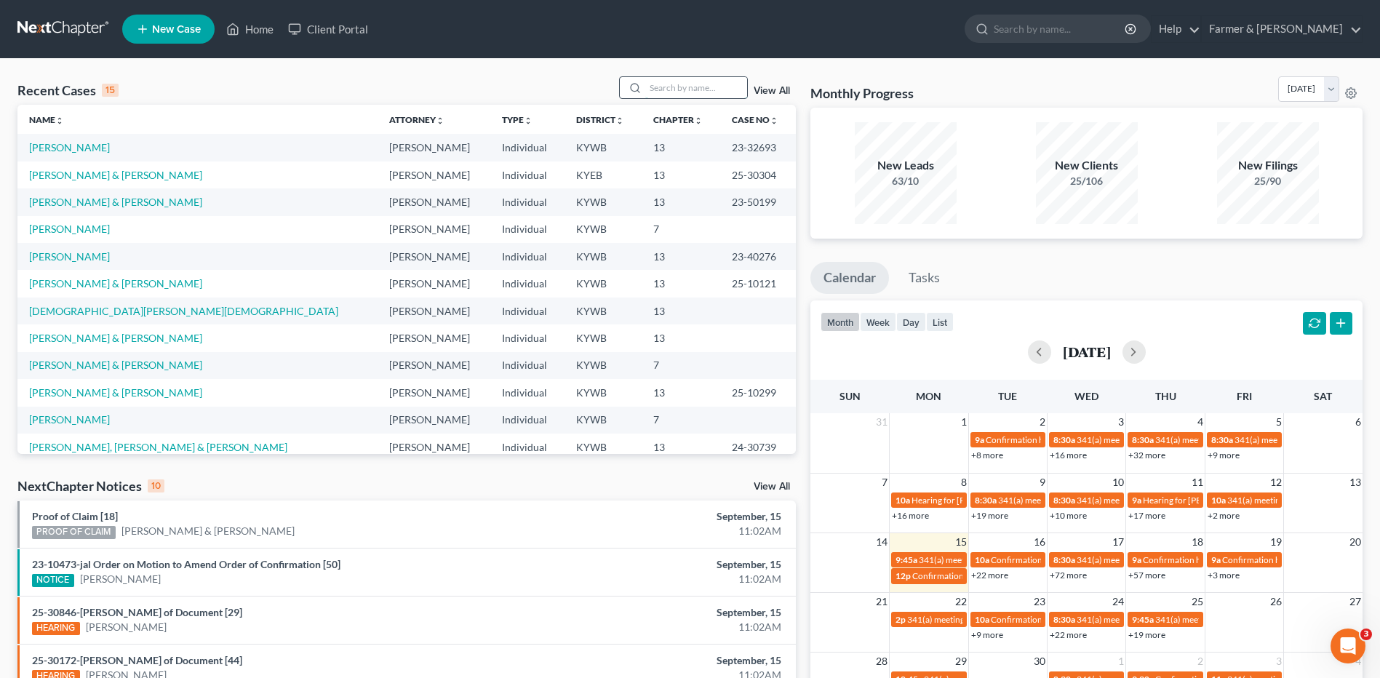
click at [667, 84] on input "search" at bounding box center [696, 87] width 102 height 21
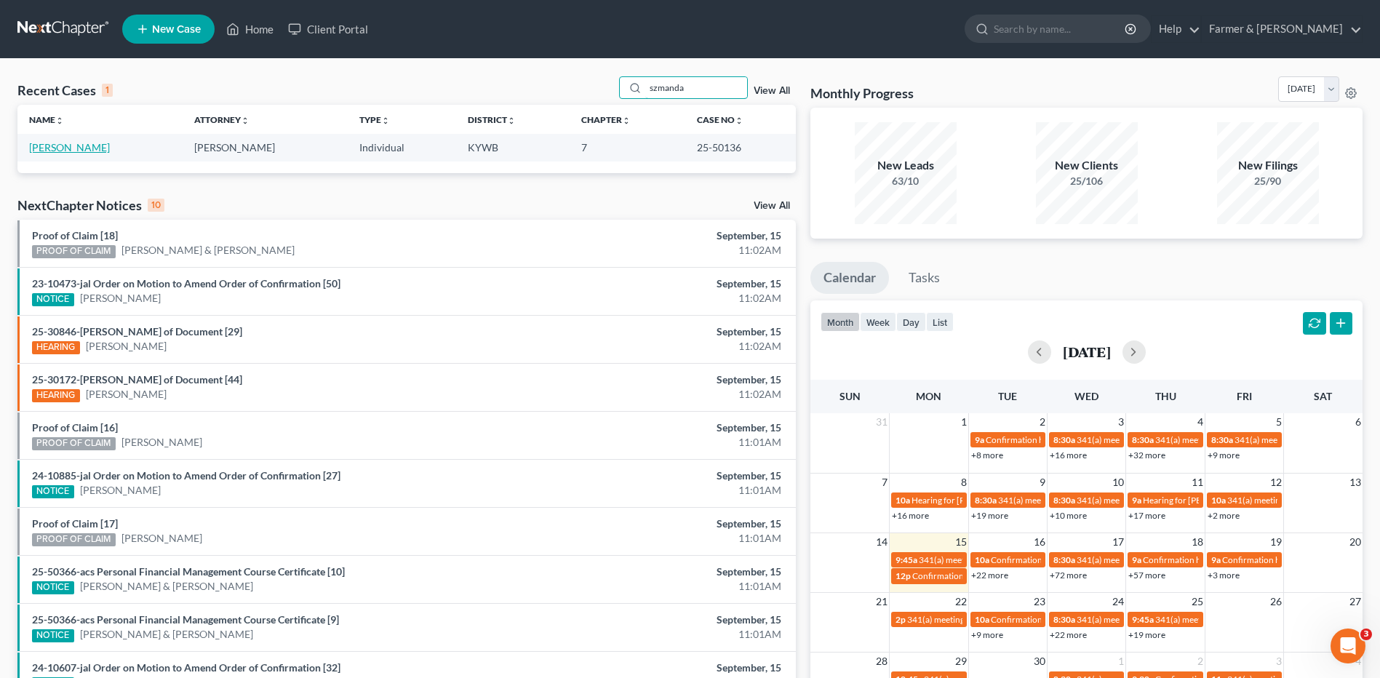
type input "szmanda"
click at [93, 146] on link "[PERSON_NAME]" at bounding box center [69, 147] width 81 height 12
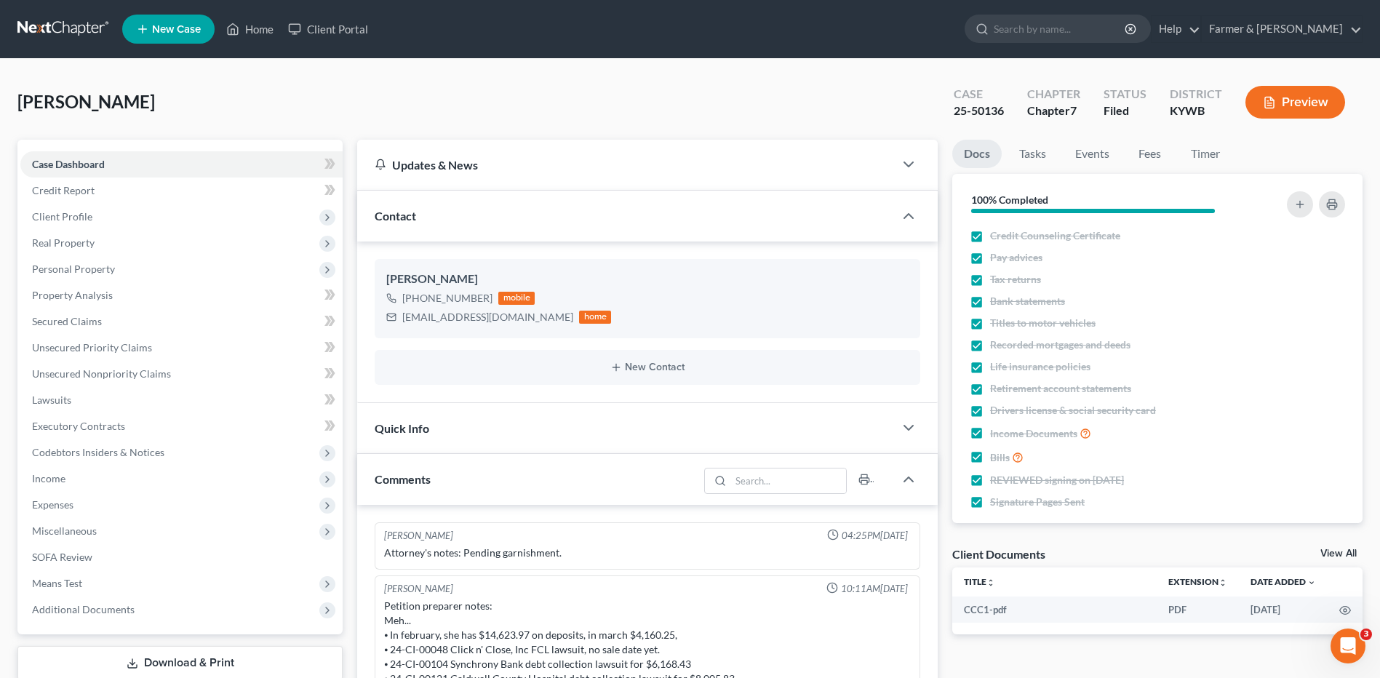
scroll to position [12, 0]
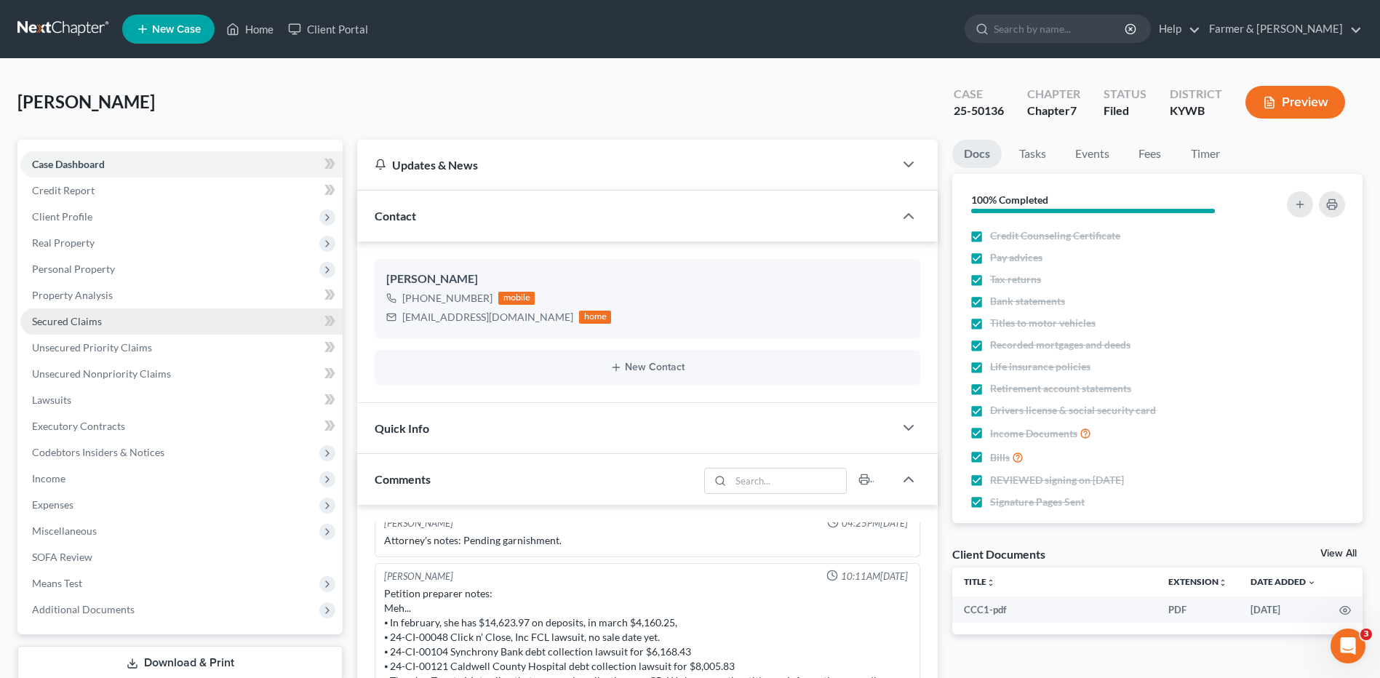
click at [95, 315] on span "Secured Claims" at bounding box center [67, 321] width 70 height 12
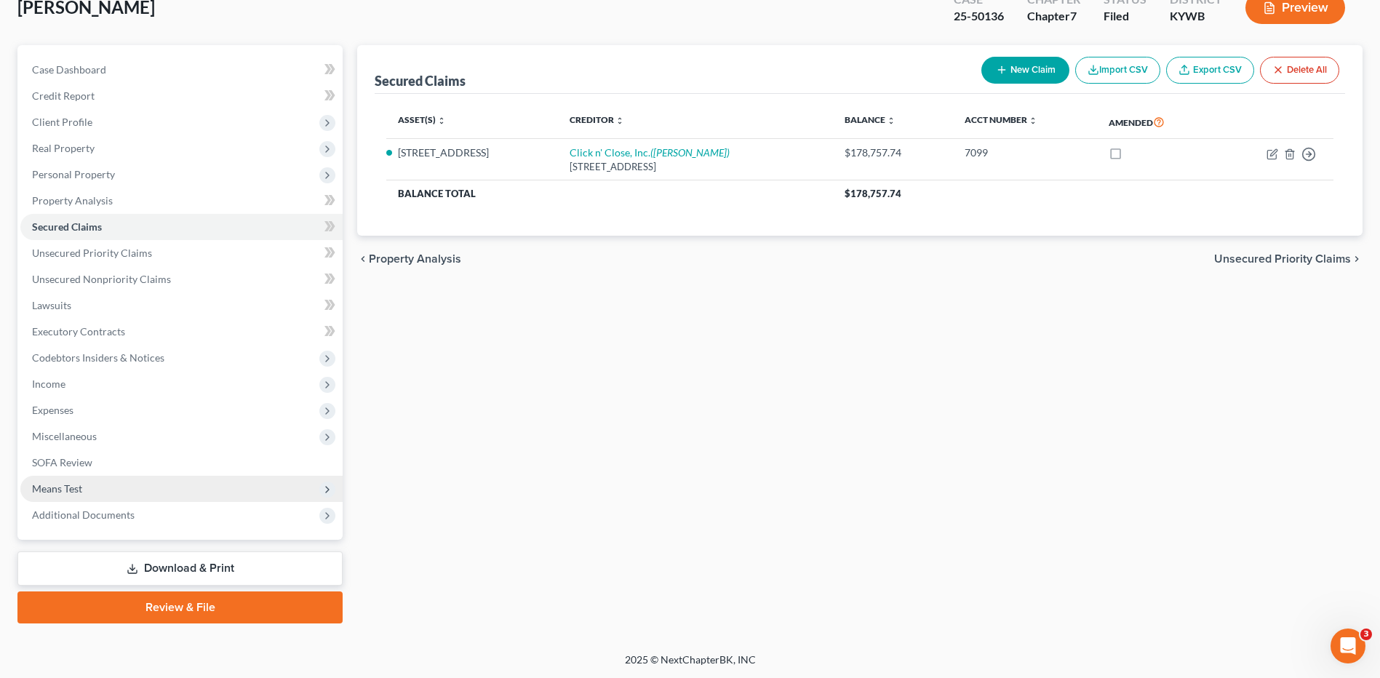
scroll to position [95, 0]
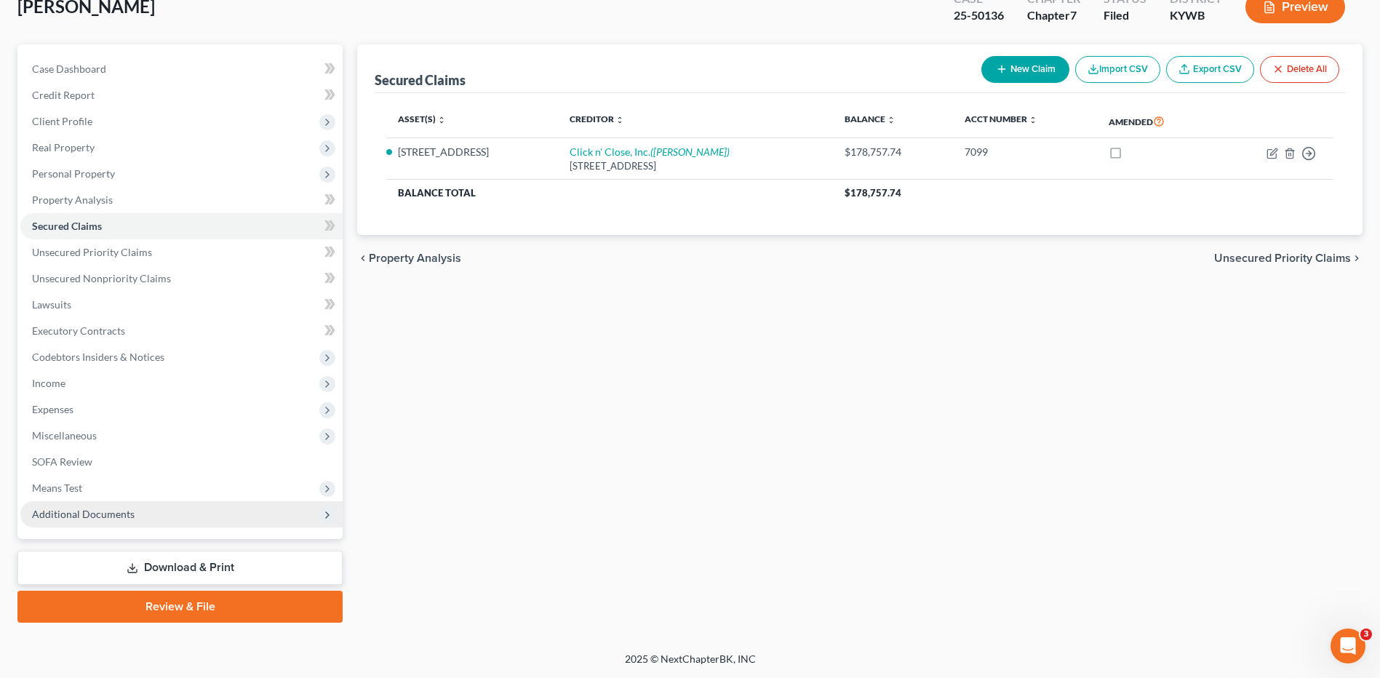
click at [146, 511] on span "Additional Documents" at bounding box center [181, 514] width 322 height 26
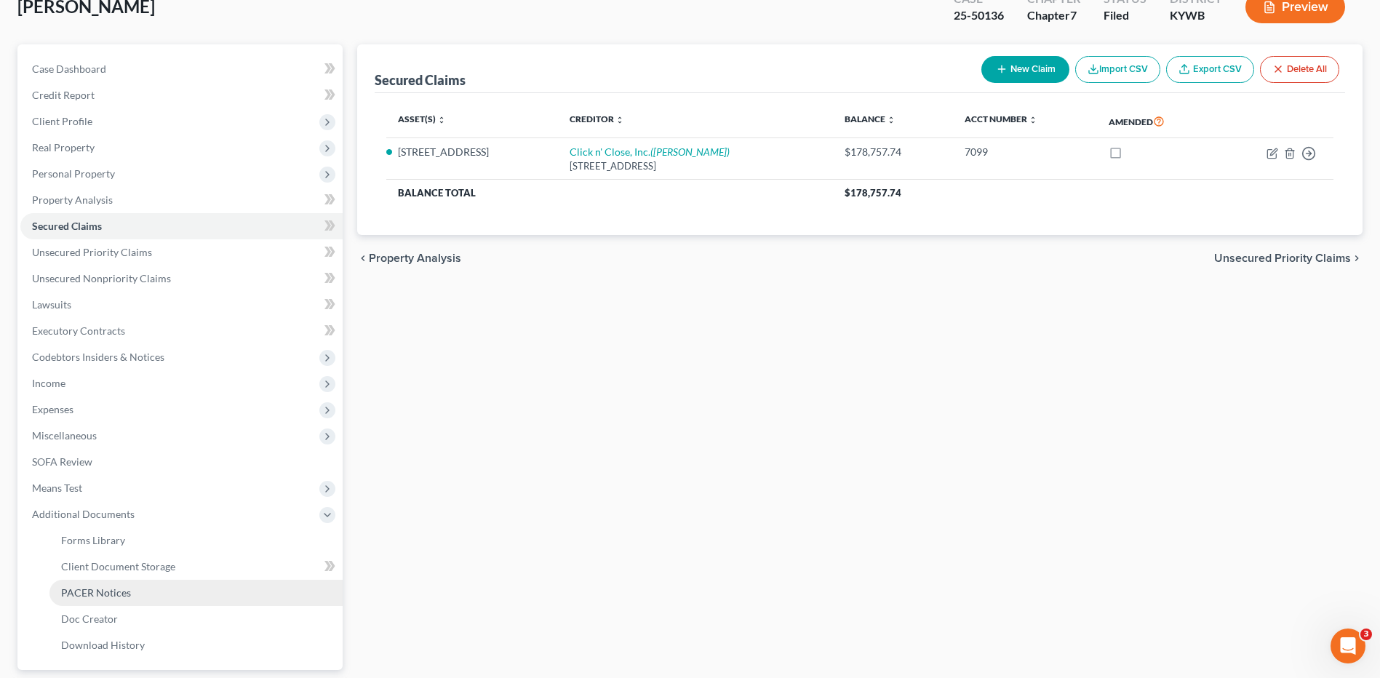
click at [129, 589] on link "PACER Notices" at bounding box center [195, 593] width 293 height 26
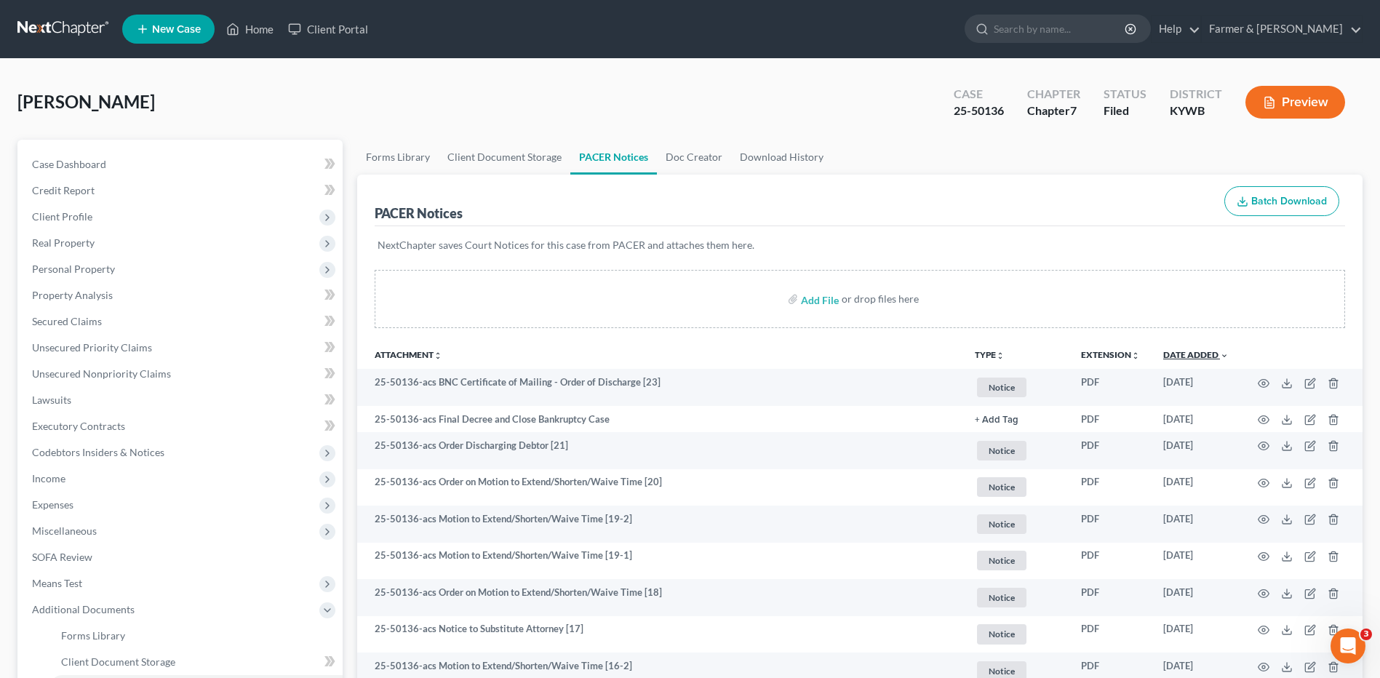
click at [1205, 355] on link "Date Added unfold_more expand_more expand_less" at bounding box center [1195, 354] width 65 height 11
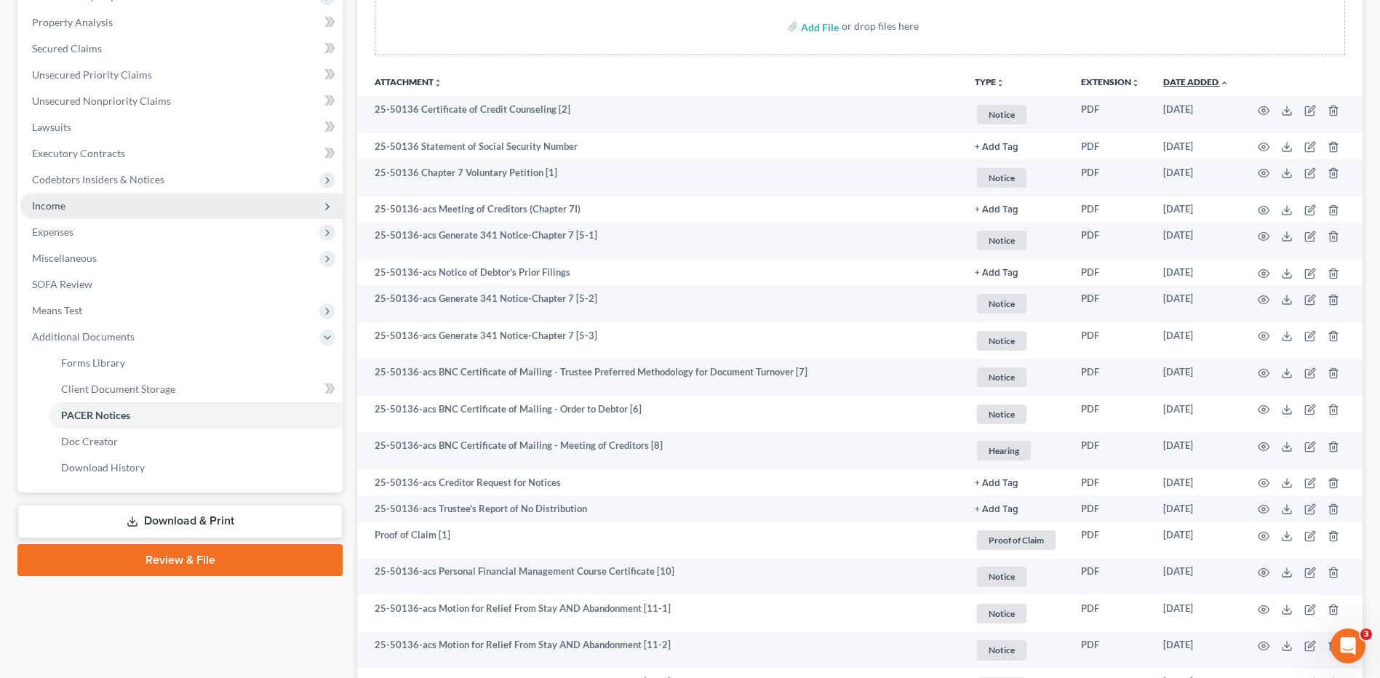
scroll to position [82, 0]
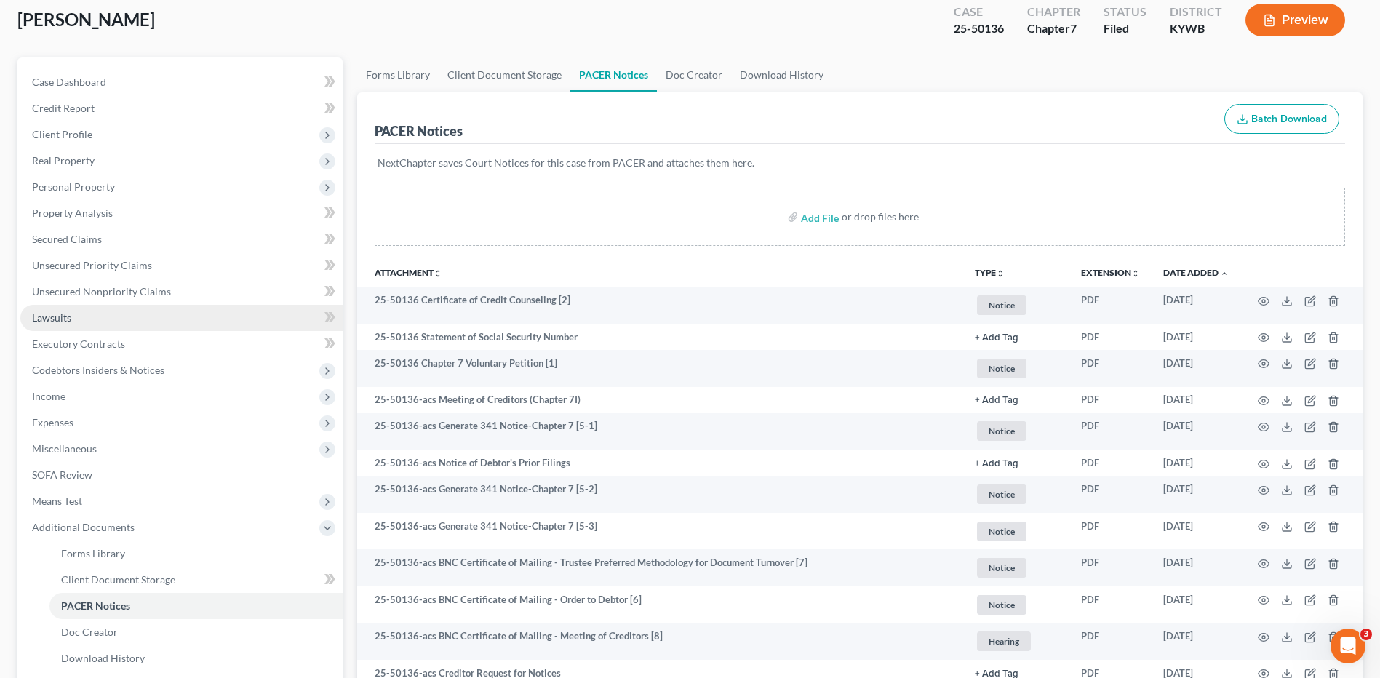
click at [95, 323] on link "Lawsuits" at bounding box center [181, 318] width 322 height 26
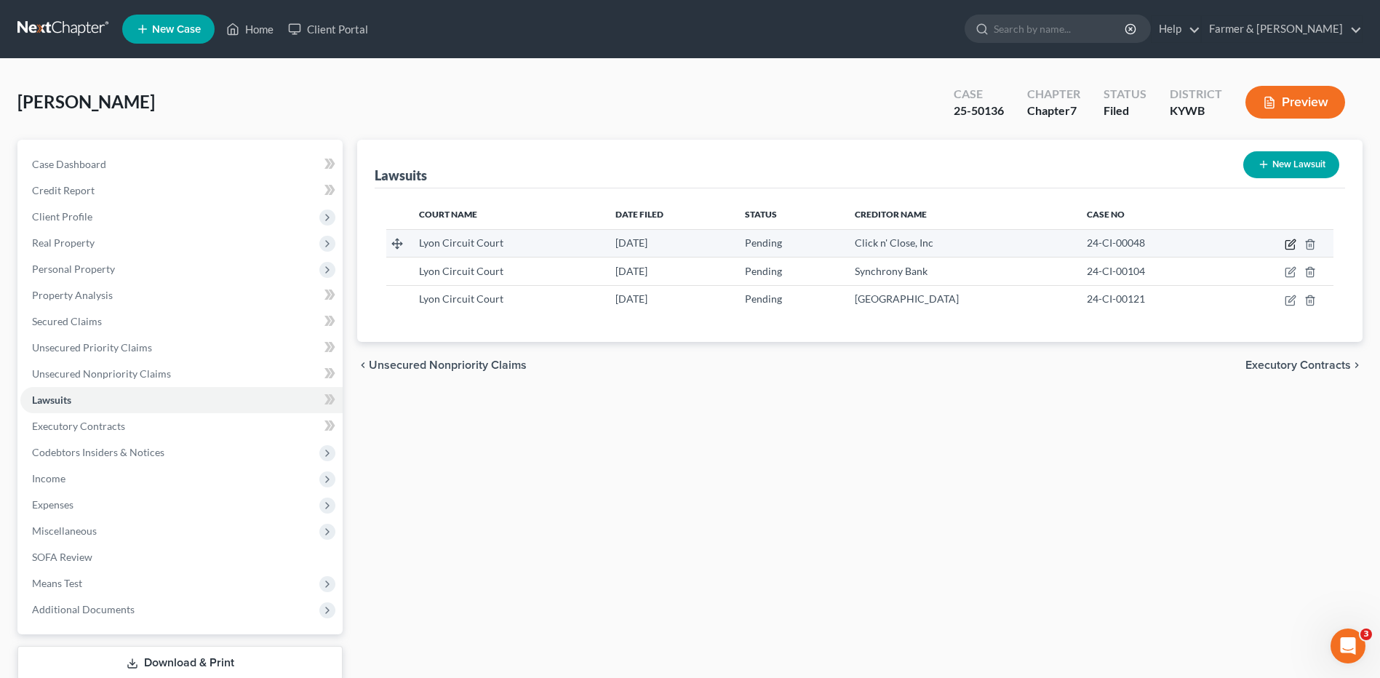
click at [1291, 244] on icon "button" at bounding box center [1291, 245] width 12 height 12
select select "18"
select select "0"
select select "2"
select select "18"
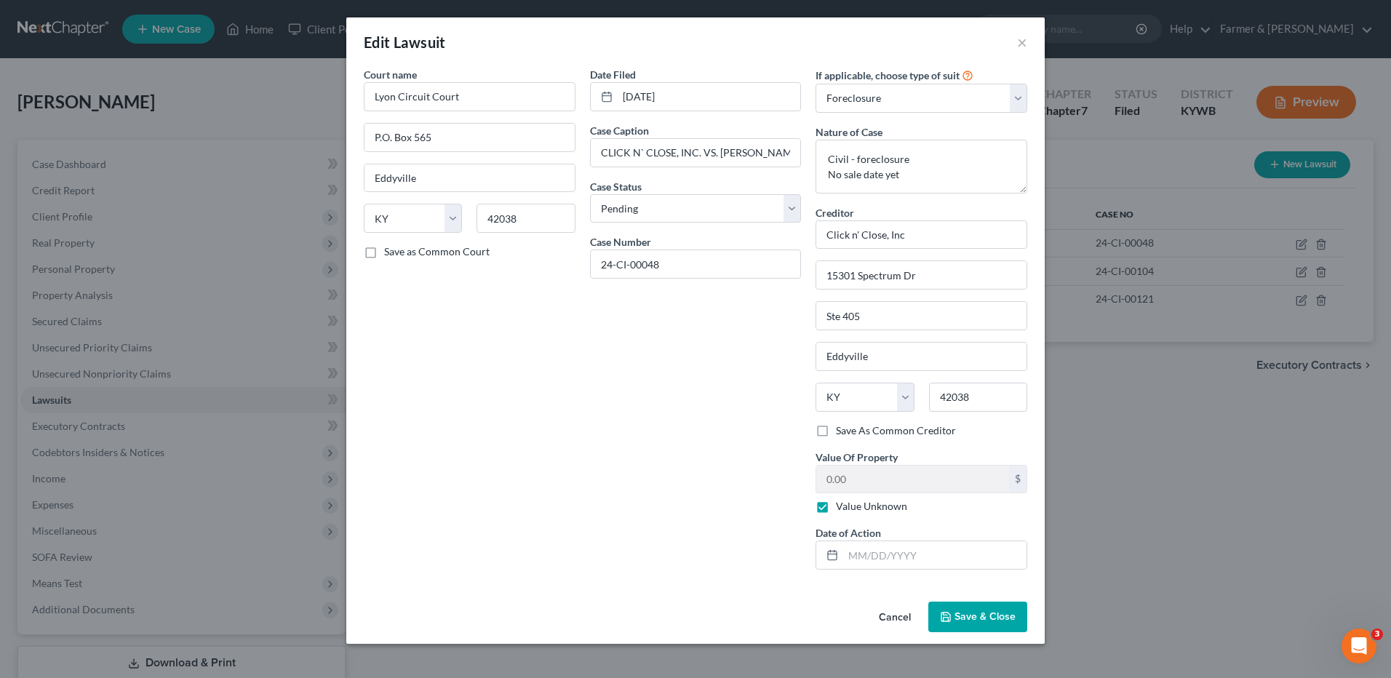
click at [885, 614] on button "Cancel" at bounding box center [894, 617] width 55 height 29
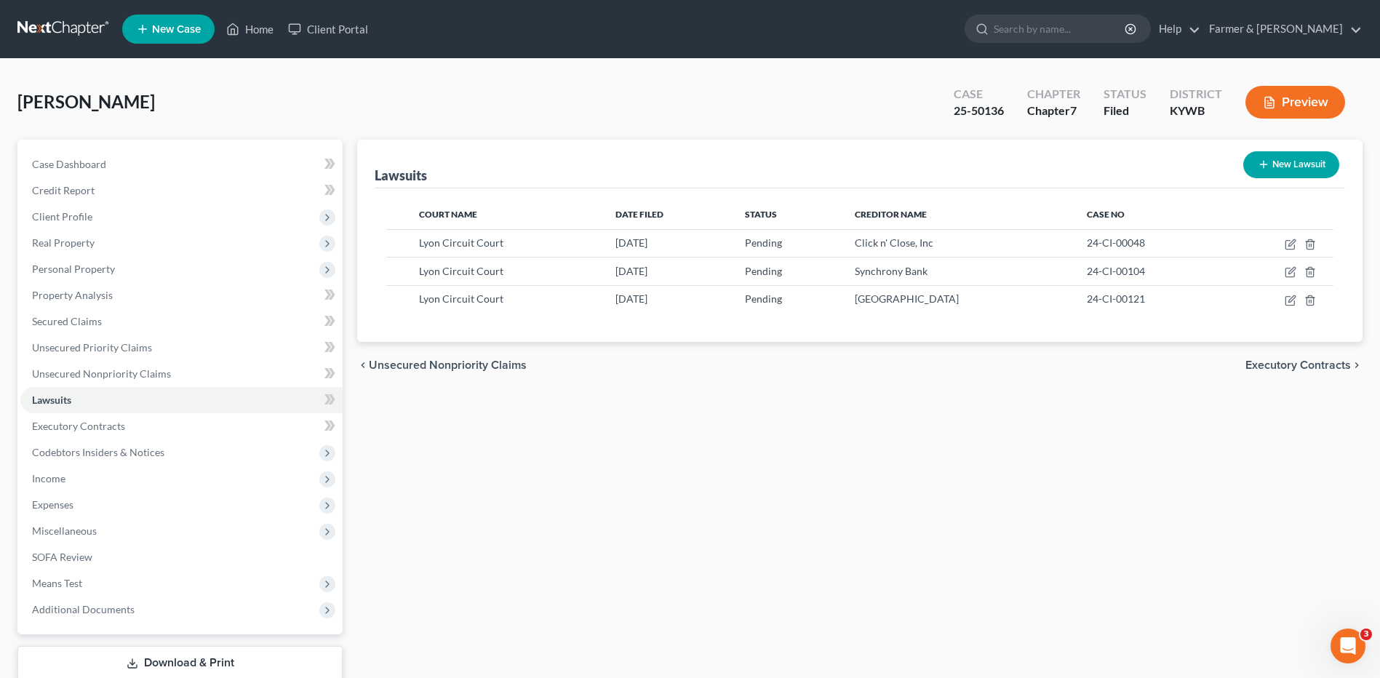
click at [66, 21] on link at bounding box center [63, 29] width 93 height 26
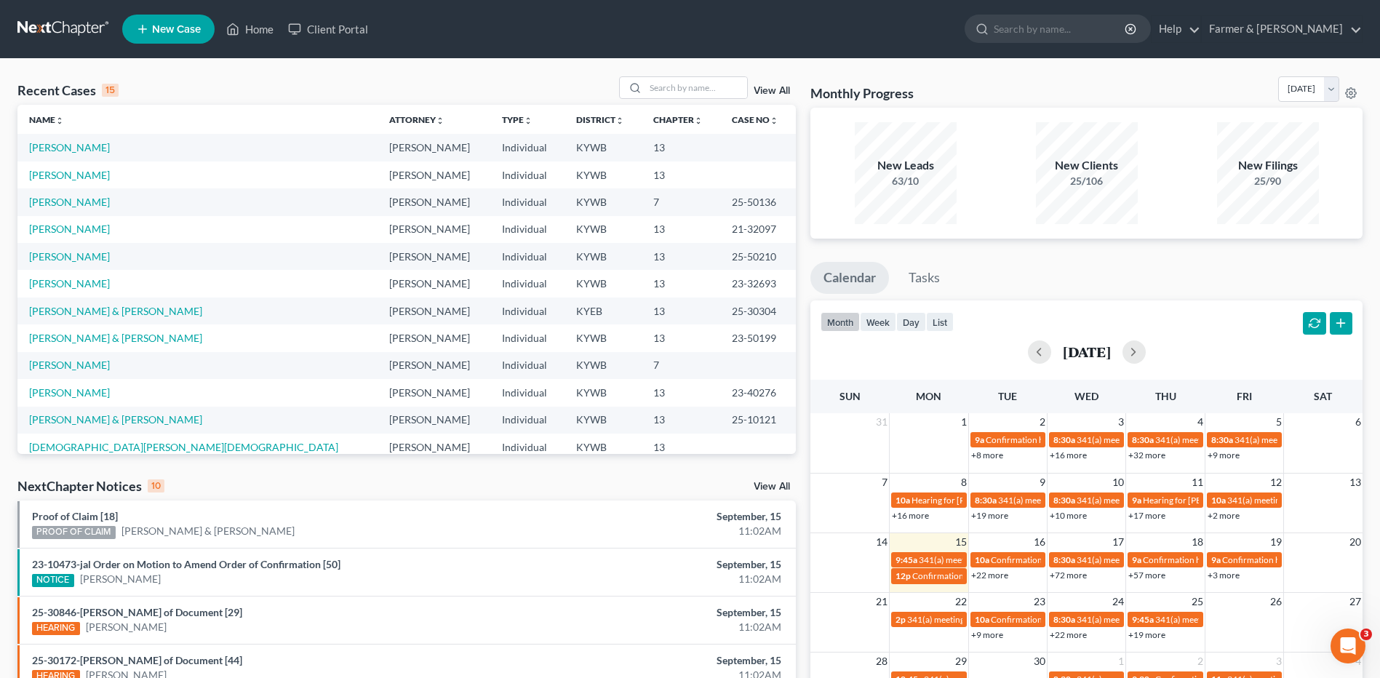
click at [41, 33] on link at bounding box center [63, 29] width 93 height 26
click at [695, 90] on input "search" at bounding box center [696, 87] width 102 height 21
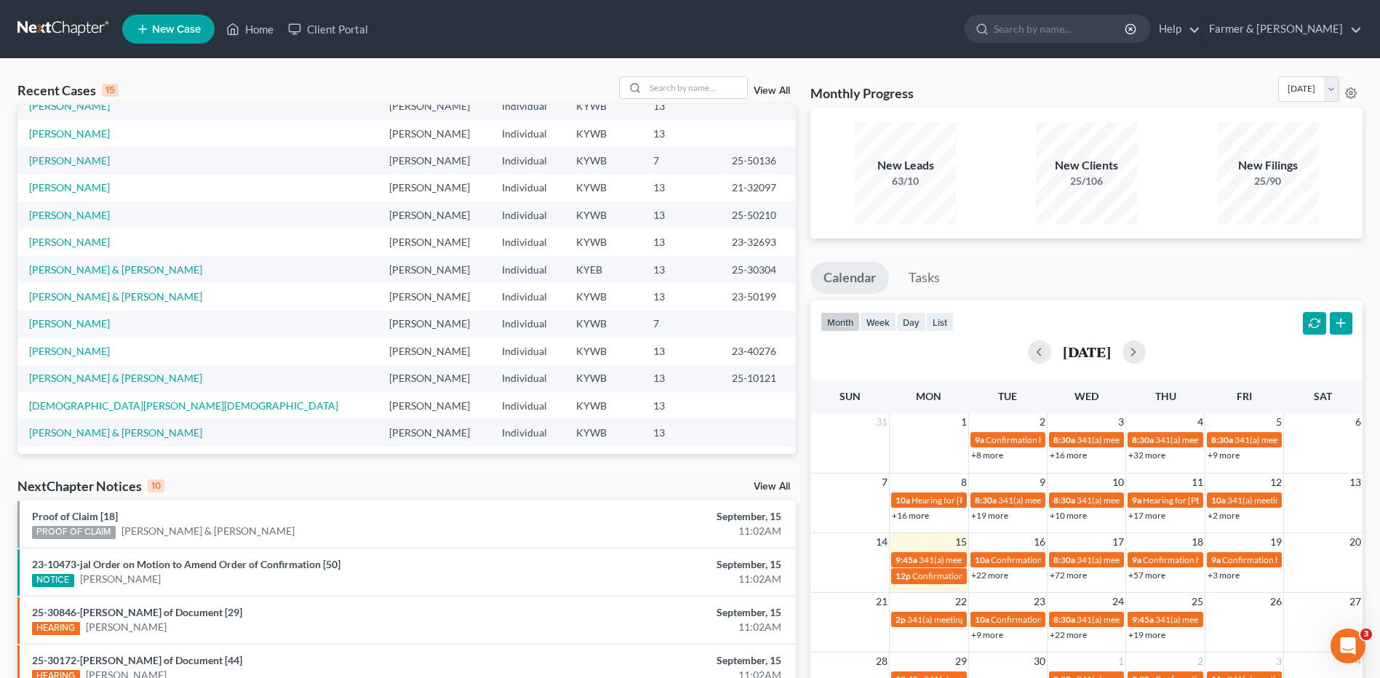
scroll to position [73, 0]
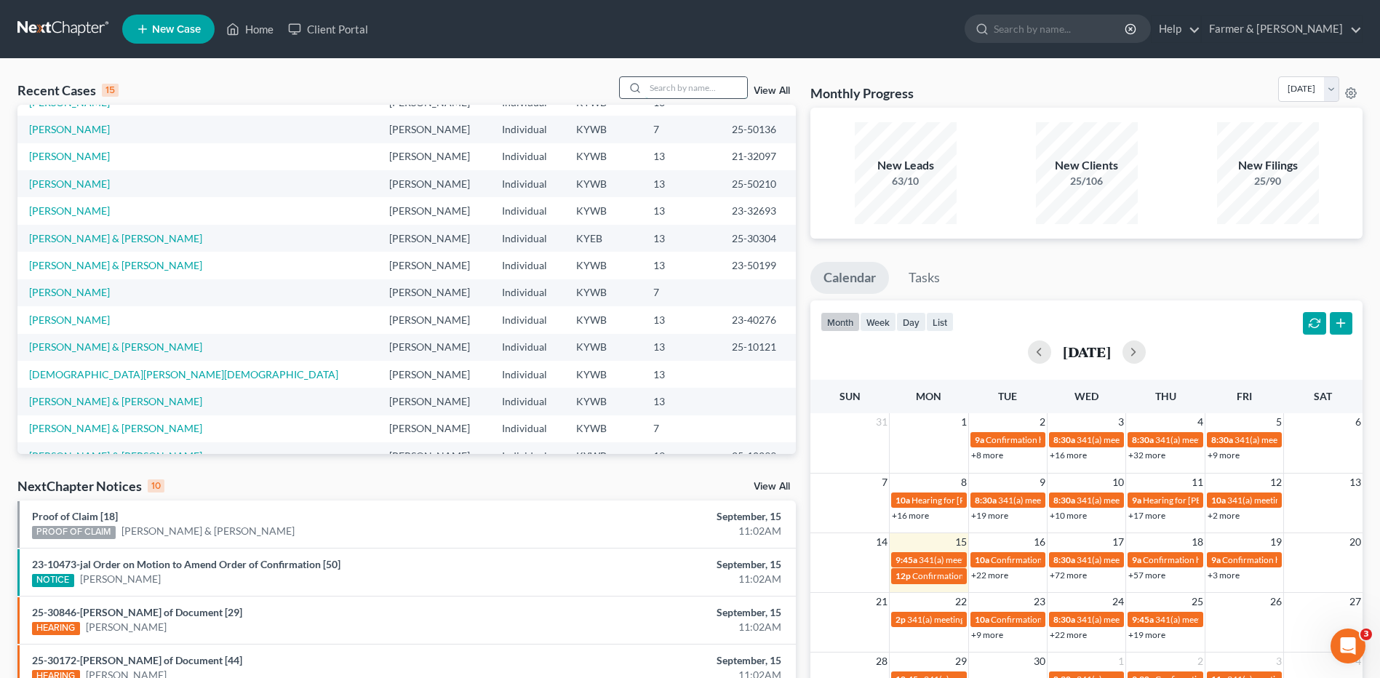
click at [669, 85] on input "search" at bounding box center [696, 87] width 102 height 21
type input "[PERSON_NAME]"
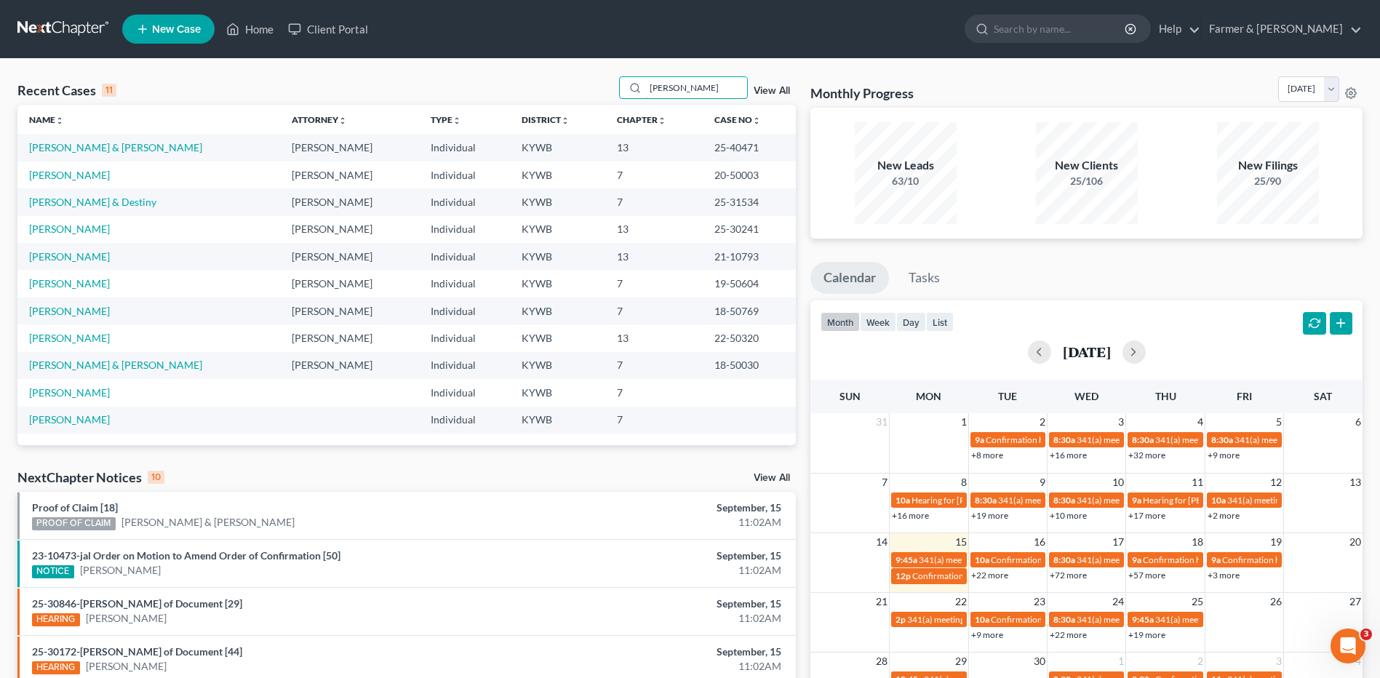
scroll to position [0, 0]
click at [115, 148] on link "[PERSON_NAME] & [PERSON_NAME]" at bounding box center [115, 147] width 173 height 12
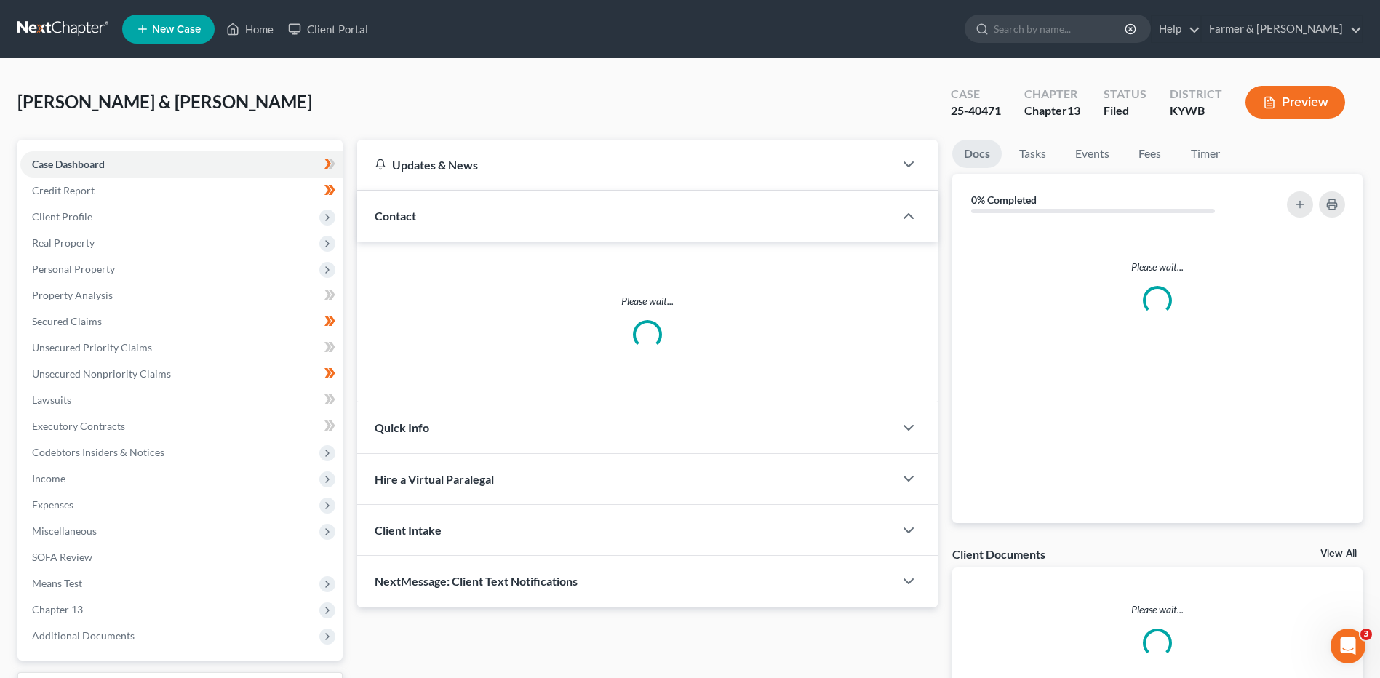
click at [67, 26] on link at bounding box center [63, 29] width 93 height 26
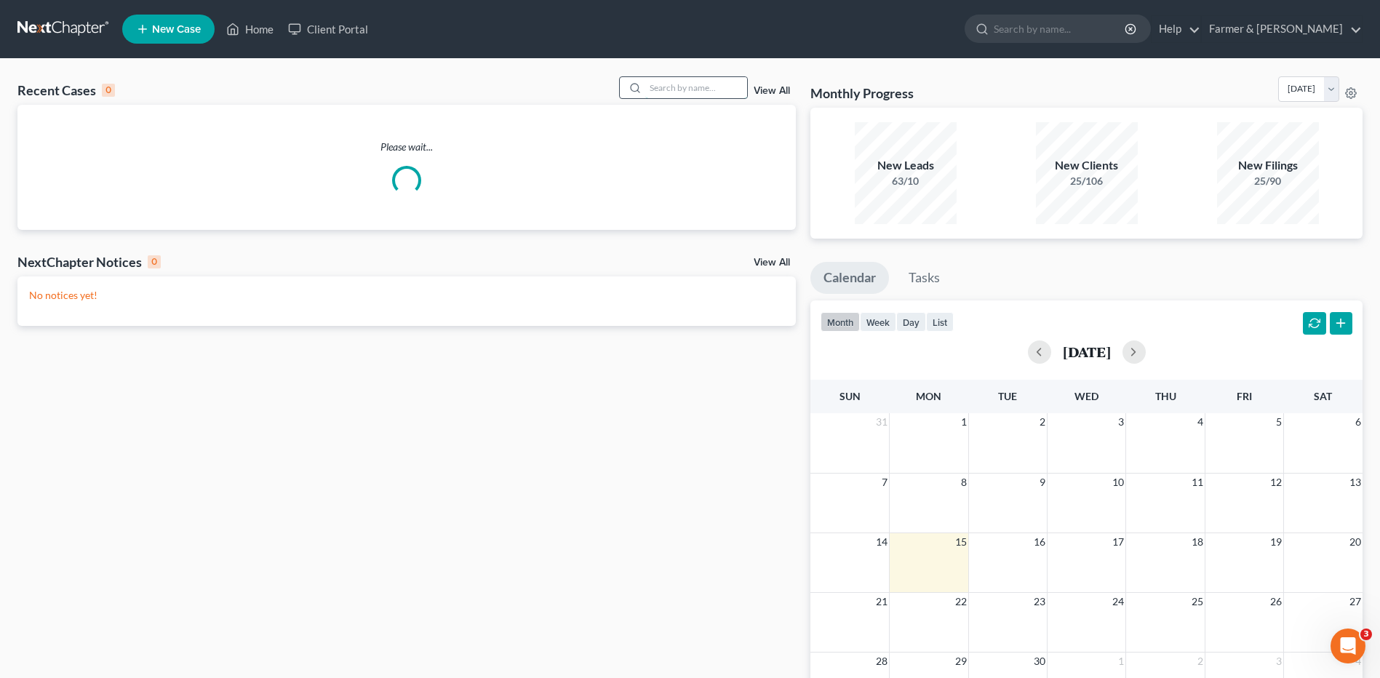
click at [714, 88] on input "search" at bounding box center [696, 87] width 102 height 21
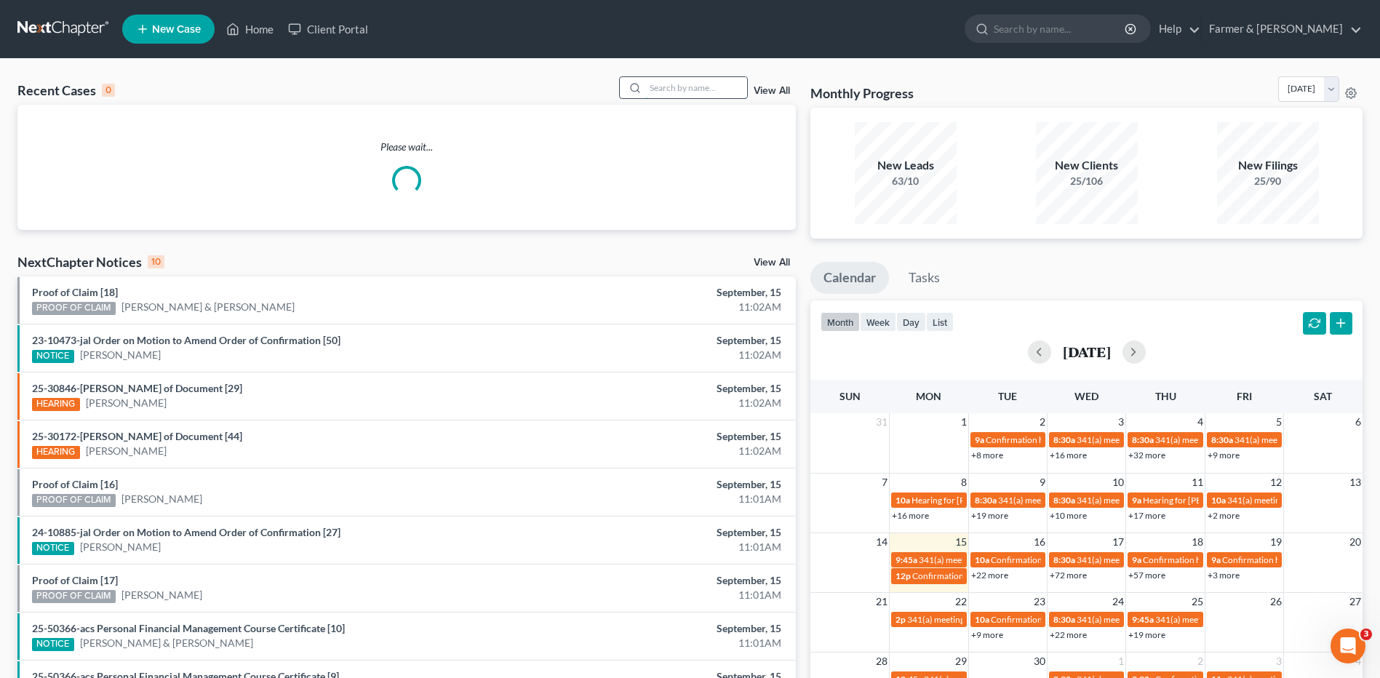
click at [678, 89] on input "search" at bounding box center [696, 87] width 102 height 21
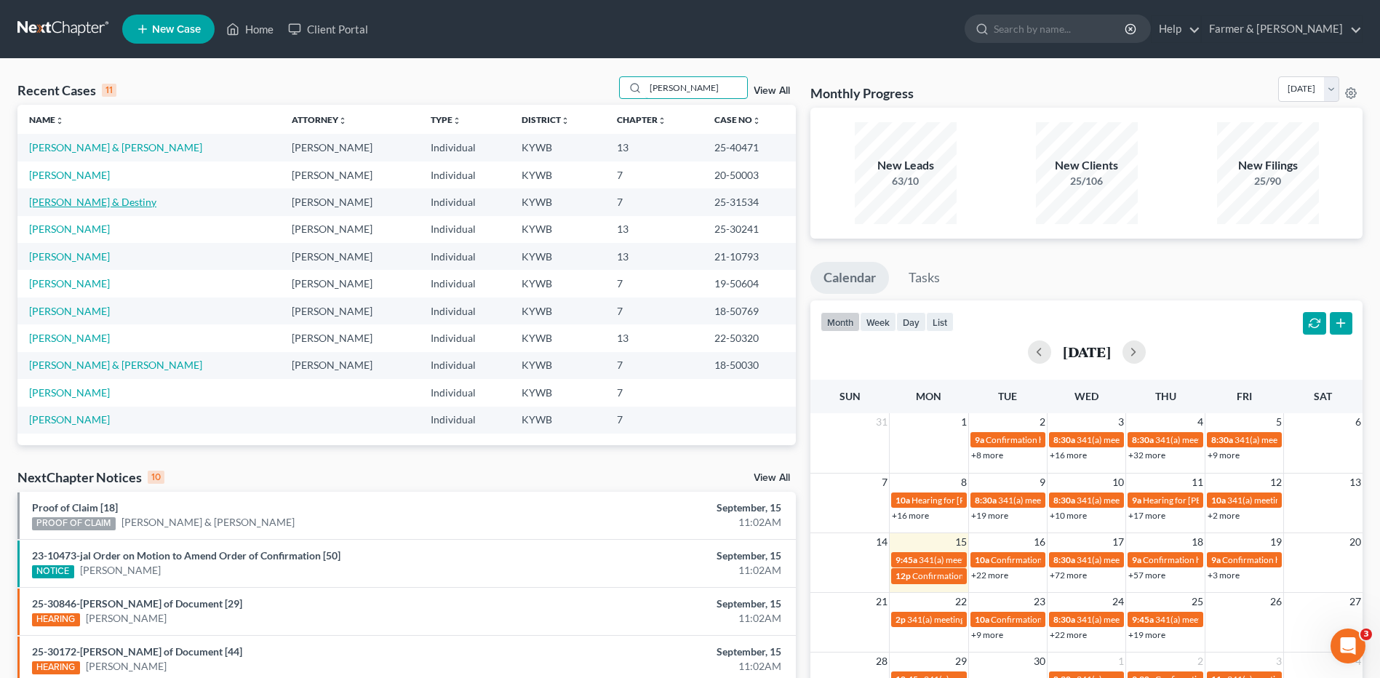
type input "[PERSON_NAME]"
click at [94, 204] on link "[PERSON_NAME] & Destiny" at bounding box center [92, 202] width 127 height 12
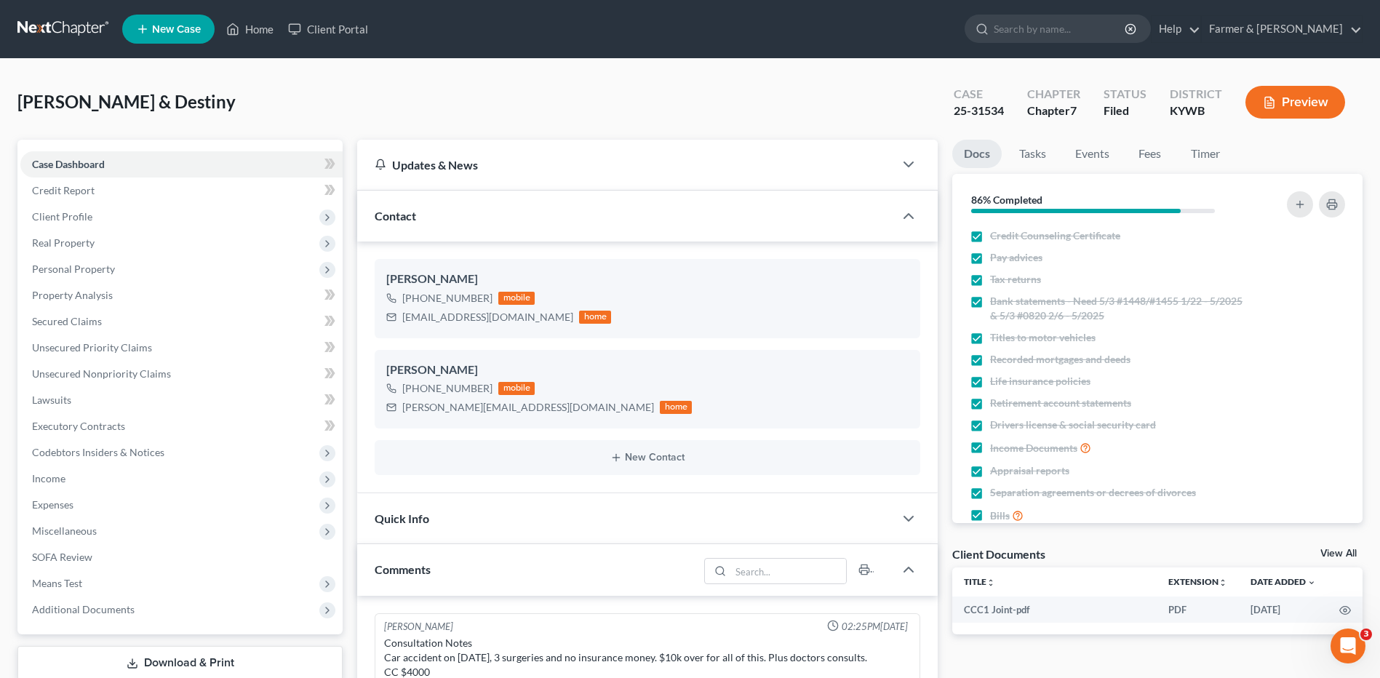
scroll to position [114, 0]
click at [62, 37] on link at bounding box center [63, 29] width 93 height 26
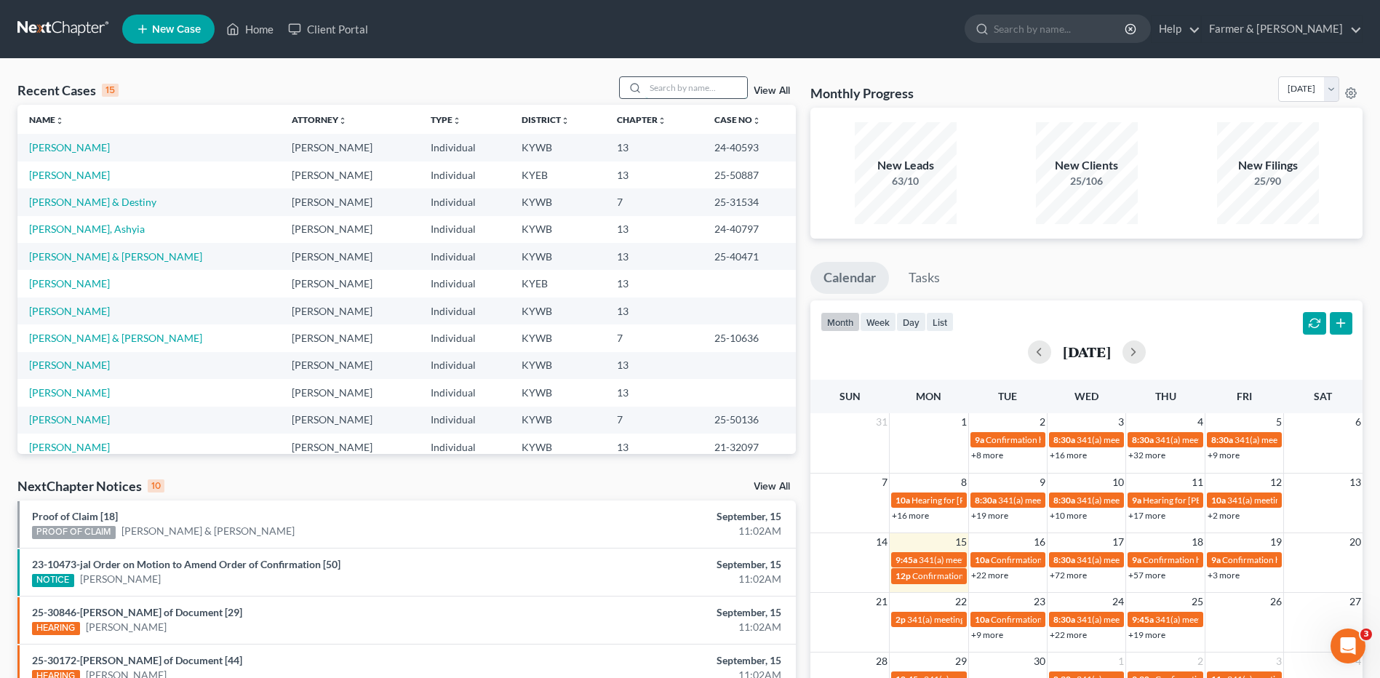
click at [659, 92] on input "search" at bounding box center [696, 87] width 102 height 21
type input "[PERSON_NAME]"
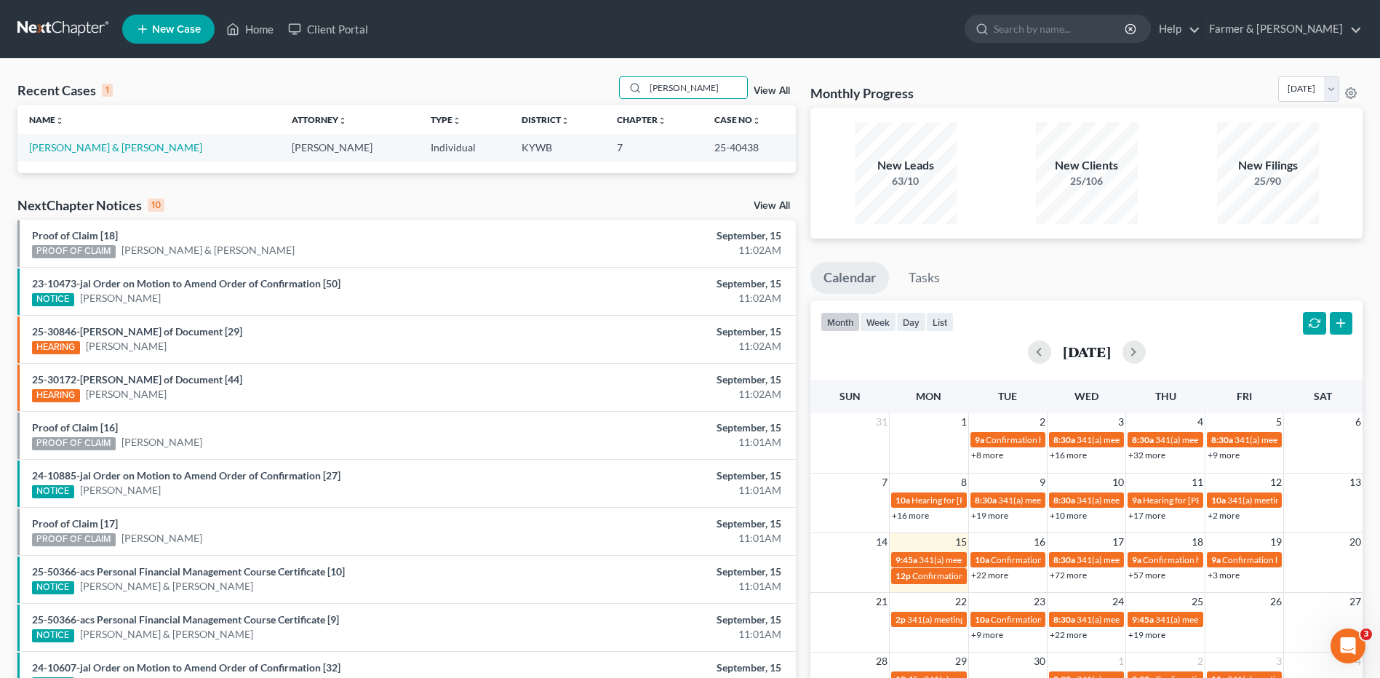
click at [119, 156] on td "[PERSON_NAME] & [PERSON_NAME]" at bounding box center [148, 147] width 263 height 27
click at [121, 151] on link "[PERSON_NAME] & [PERSON_NAME]" at bounding box center [115, 147] width 173 height 12
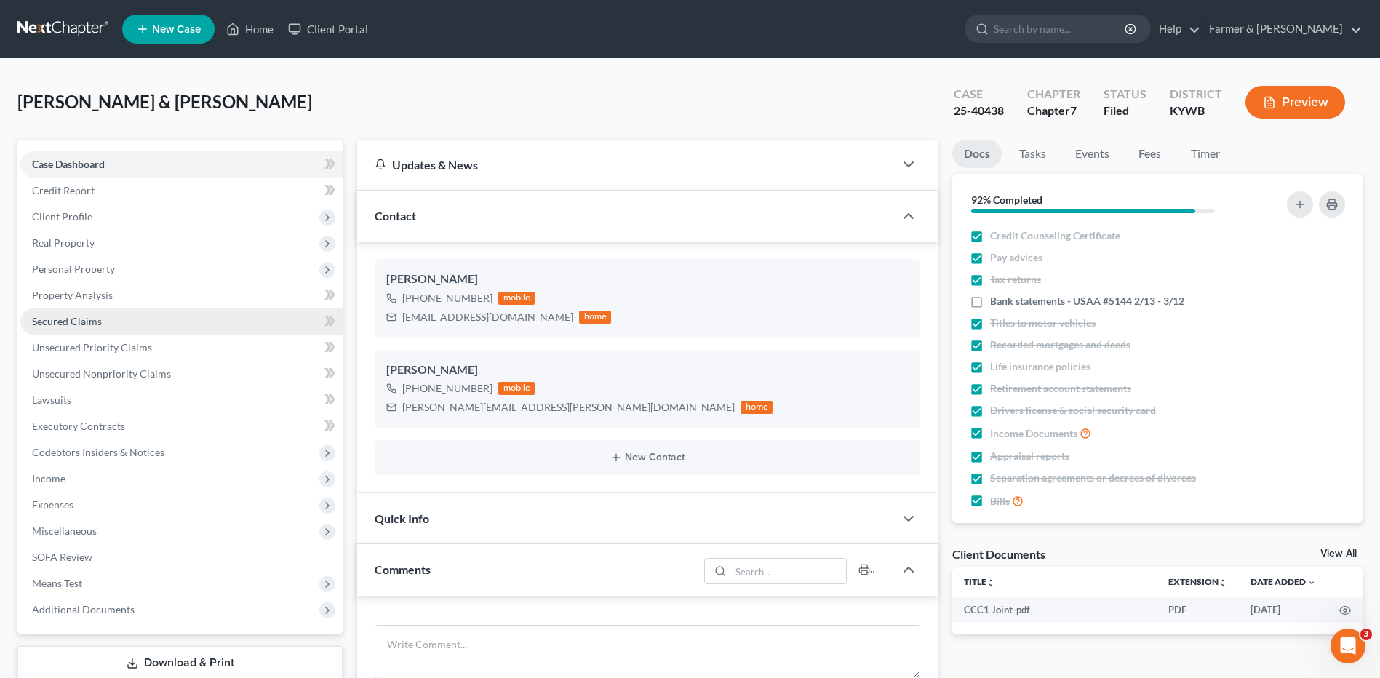
click at [84, 311] on link "Secured Claims" at bounding box center [181, 321] width 322 height 26
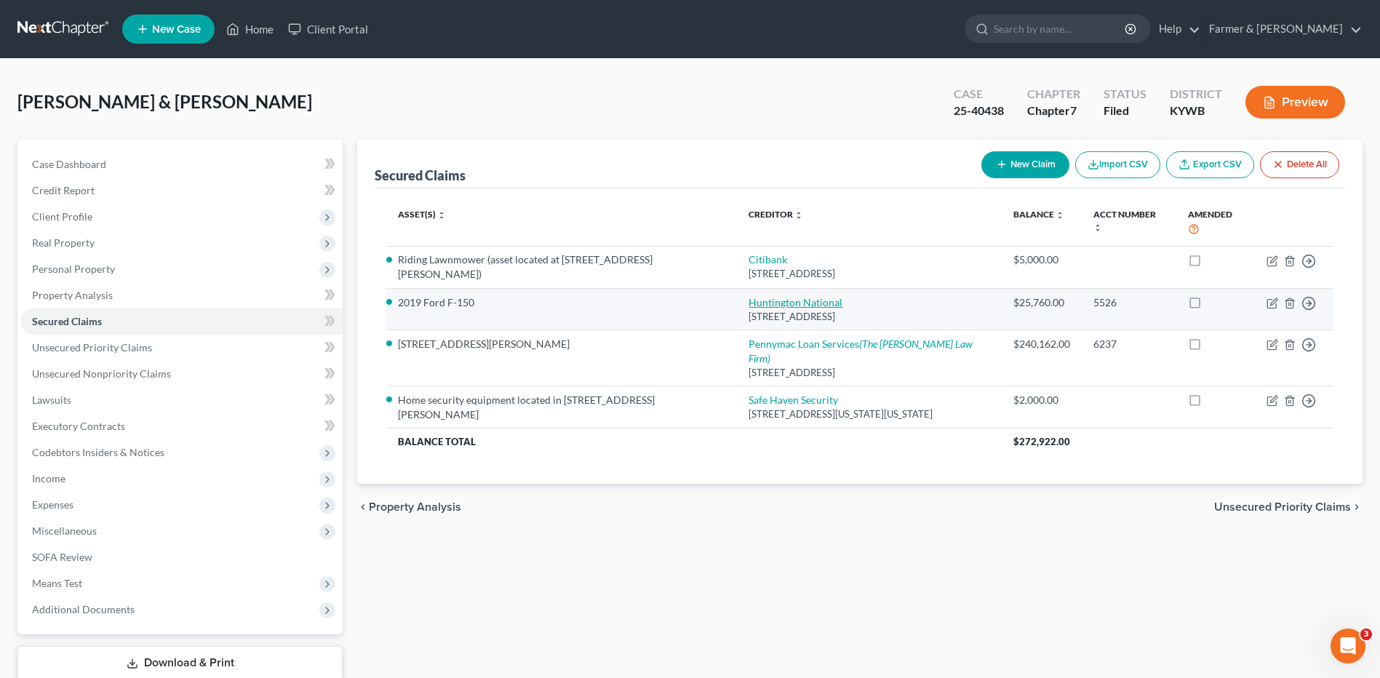
click at [807, 302] on link "Huntington National" at bounding box center [796, 302] width 94 height 12
select select "36"
select select "0"
select select "2"
select select "0"
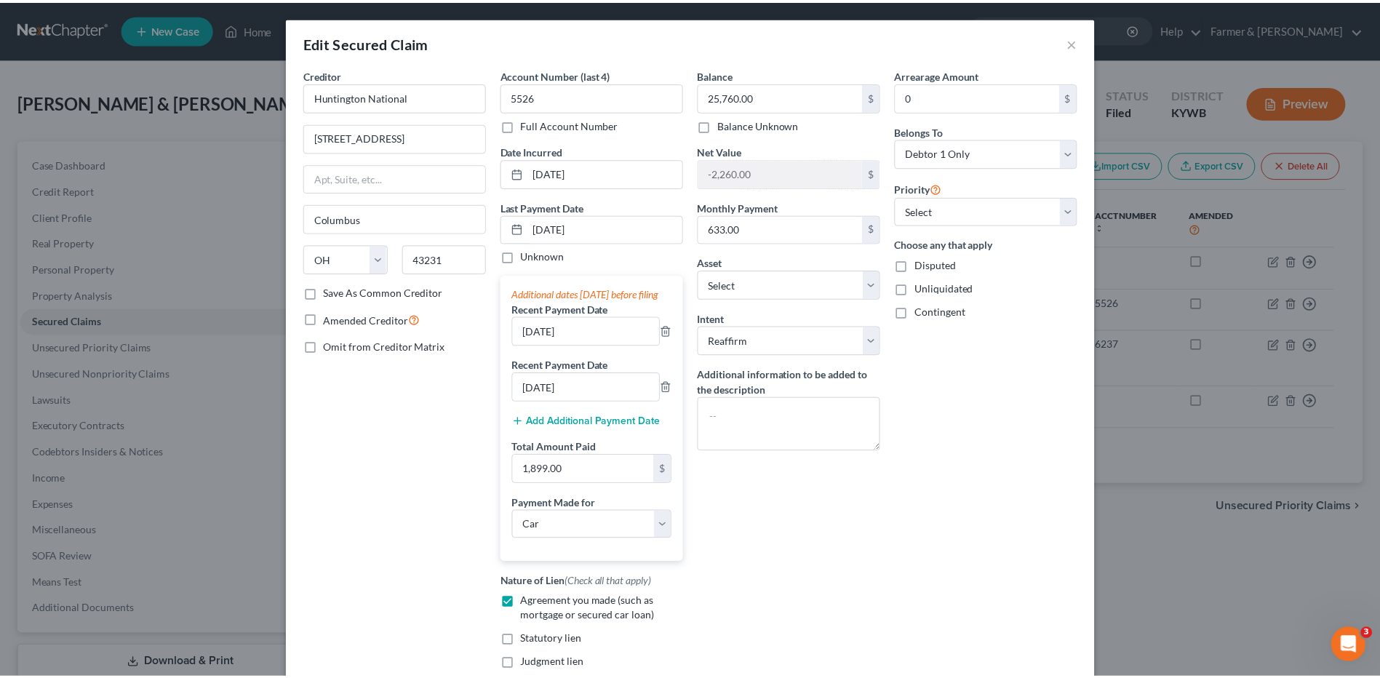
scroll to position [176, 0]
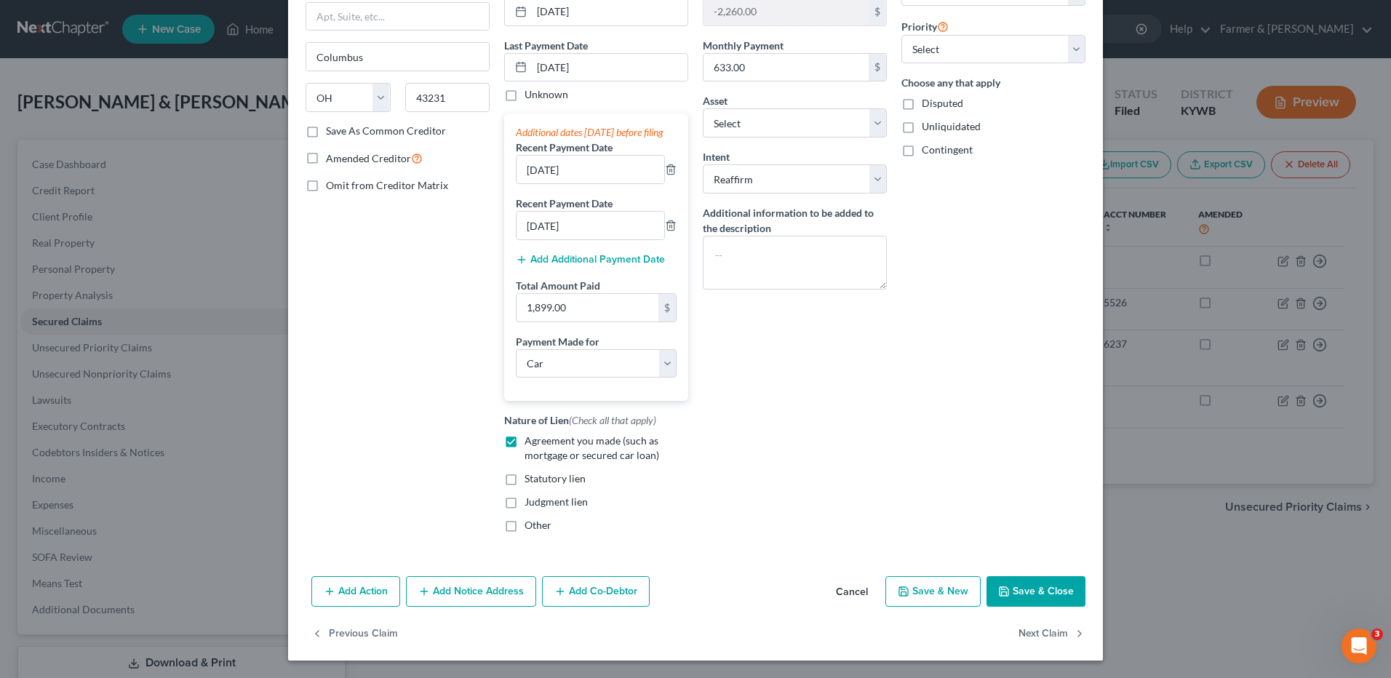
click at [861, 585] on button "Cancel" at bounding box center [851, 592] width 55 height 29
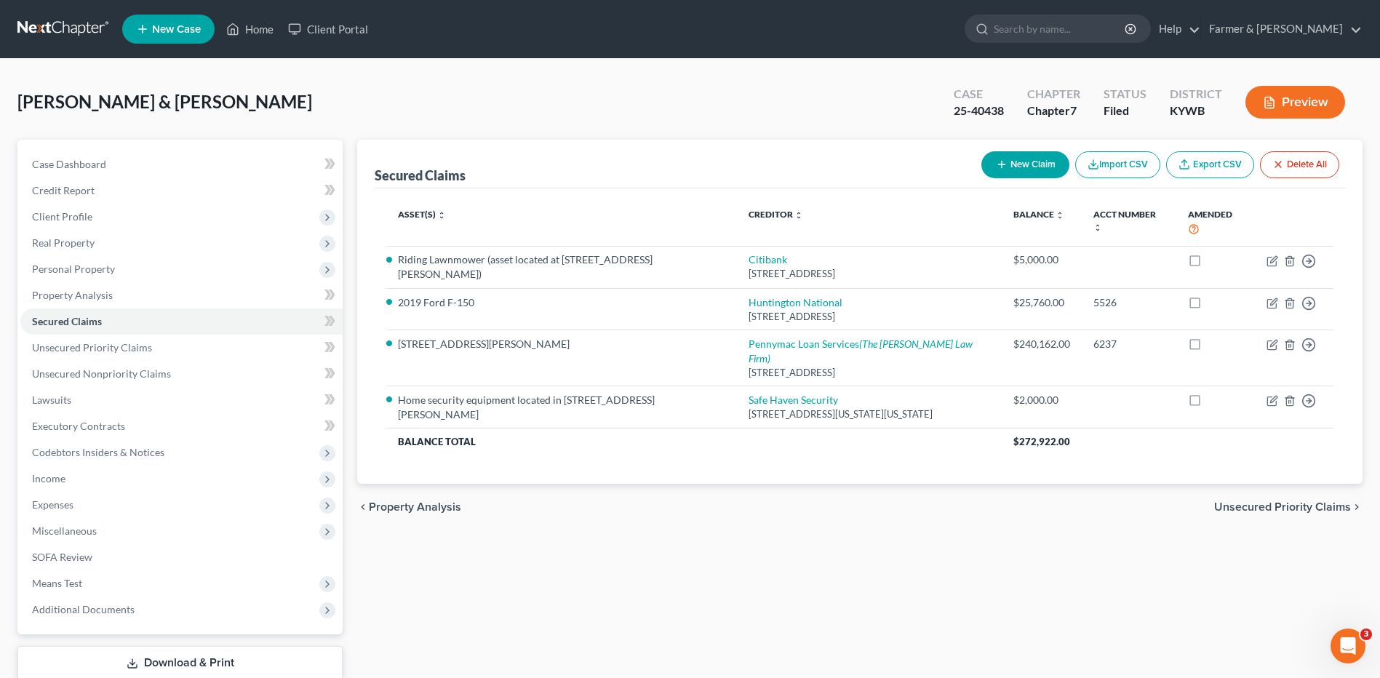
click at [74, 19] on link at bounding box center [63, 29] width 93 height 26
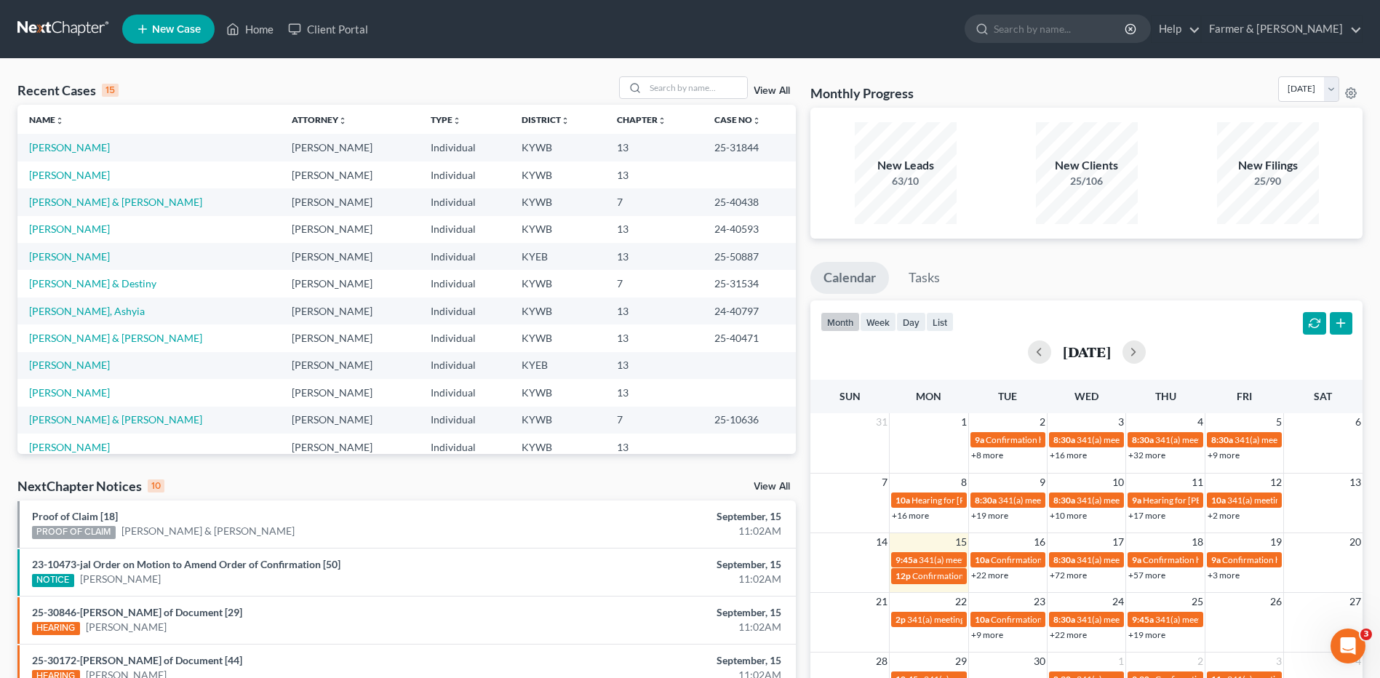
click at [53, 26] on link at bounding box center [63, 29] width 93 height 26
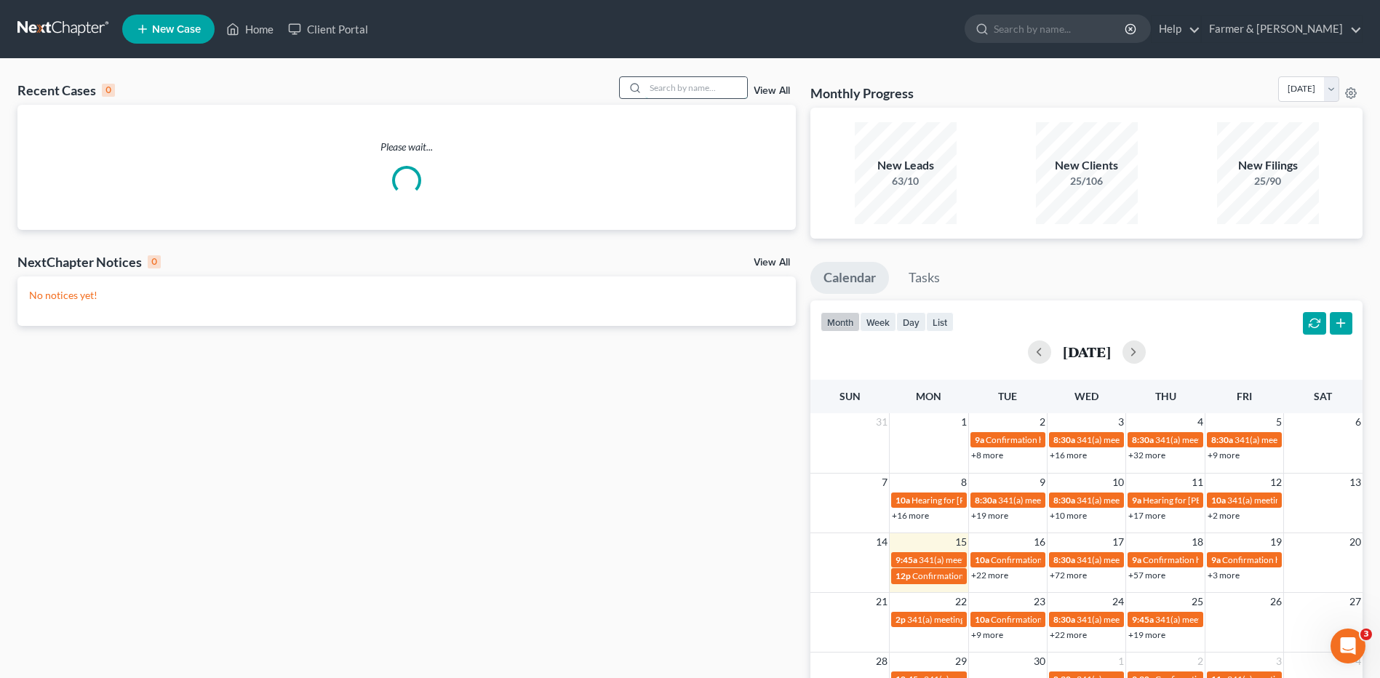
click at [663, 89] on input "search" at bounding box center [696, 87] width 102 height 21
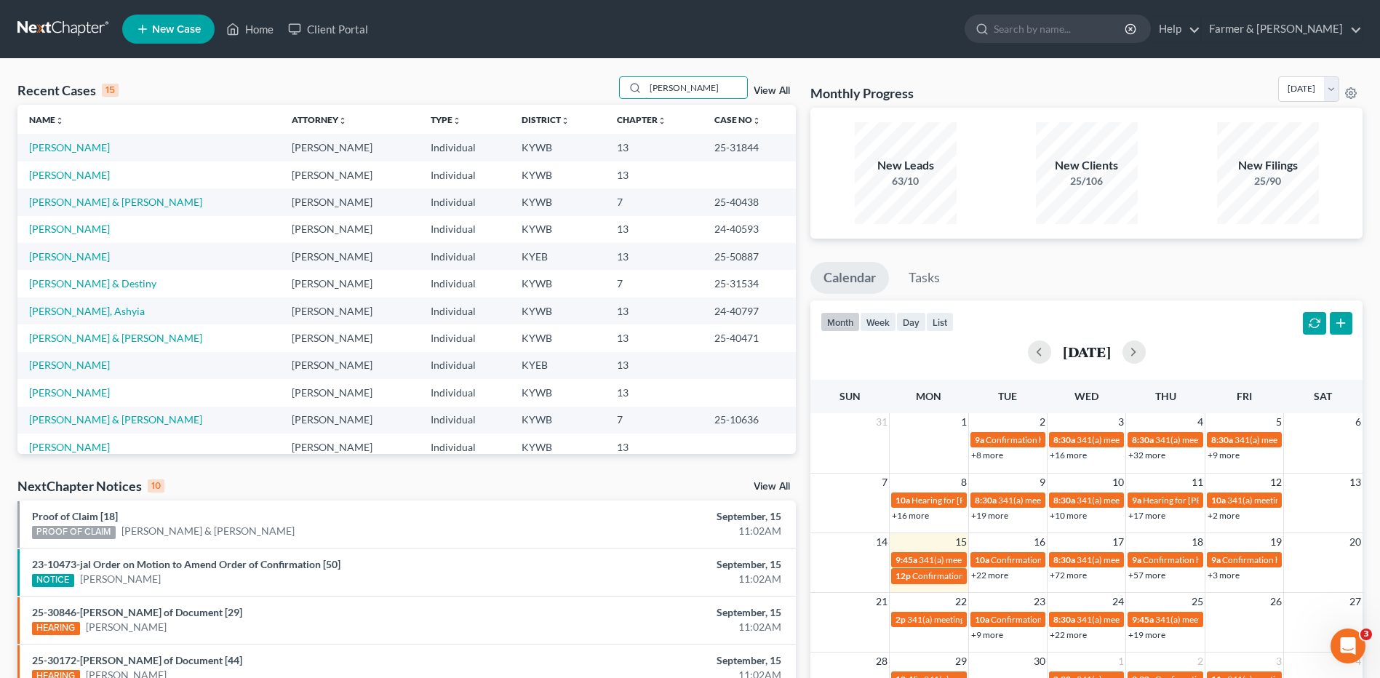
drag, startPoint x: 698, startPoint y: 87, endPoint x: 579, endPoint y: 111, distance: 121.0
click at [581, 111] on div "Recent Cases 15 [PERSON_NAME] View All Name unfold_more expand_more expand_less…" at bounding box center [406, 265] width 778 height 378
type input "[PERSON_NAME]"
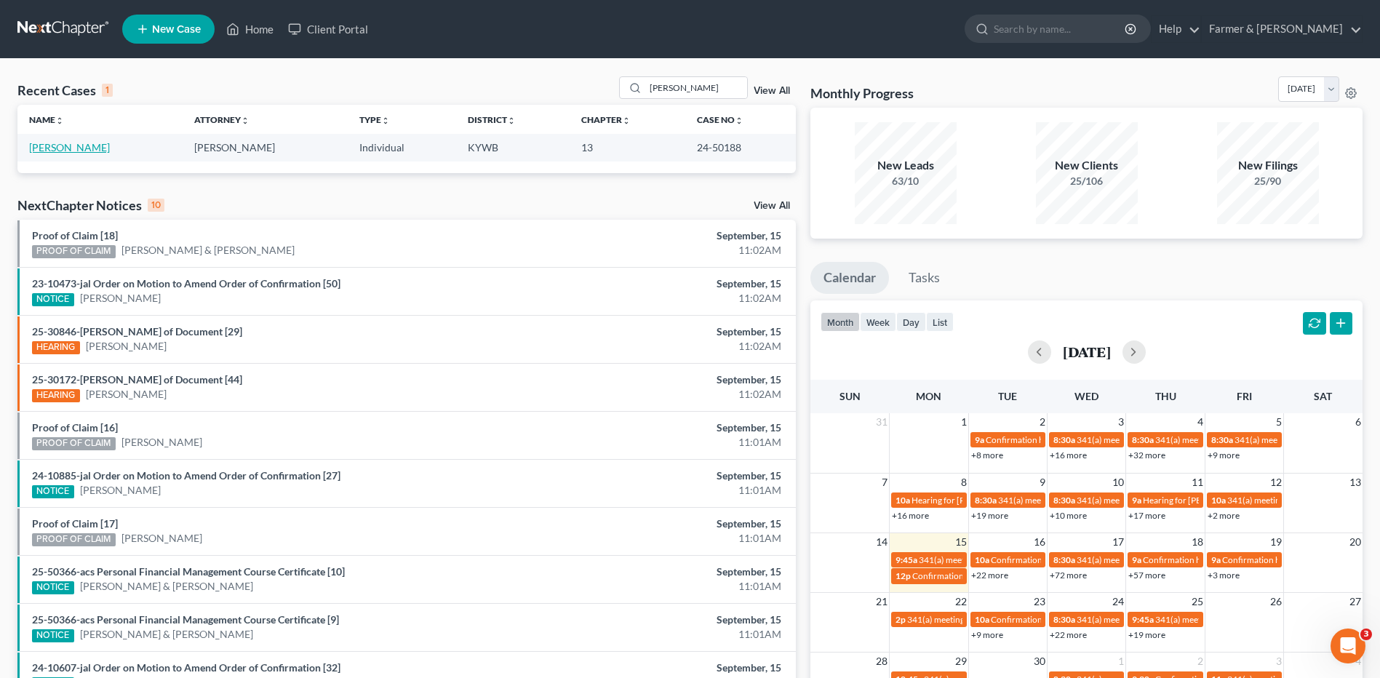
click at [76, 148] on link "[PERSON_NAME]" at bounding box center [69, 147] width 81 height 12
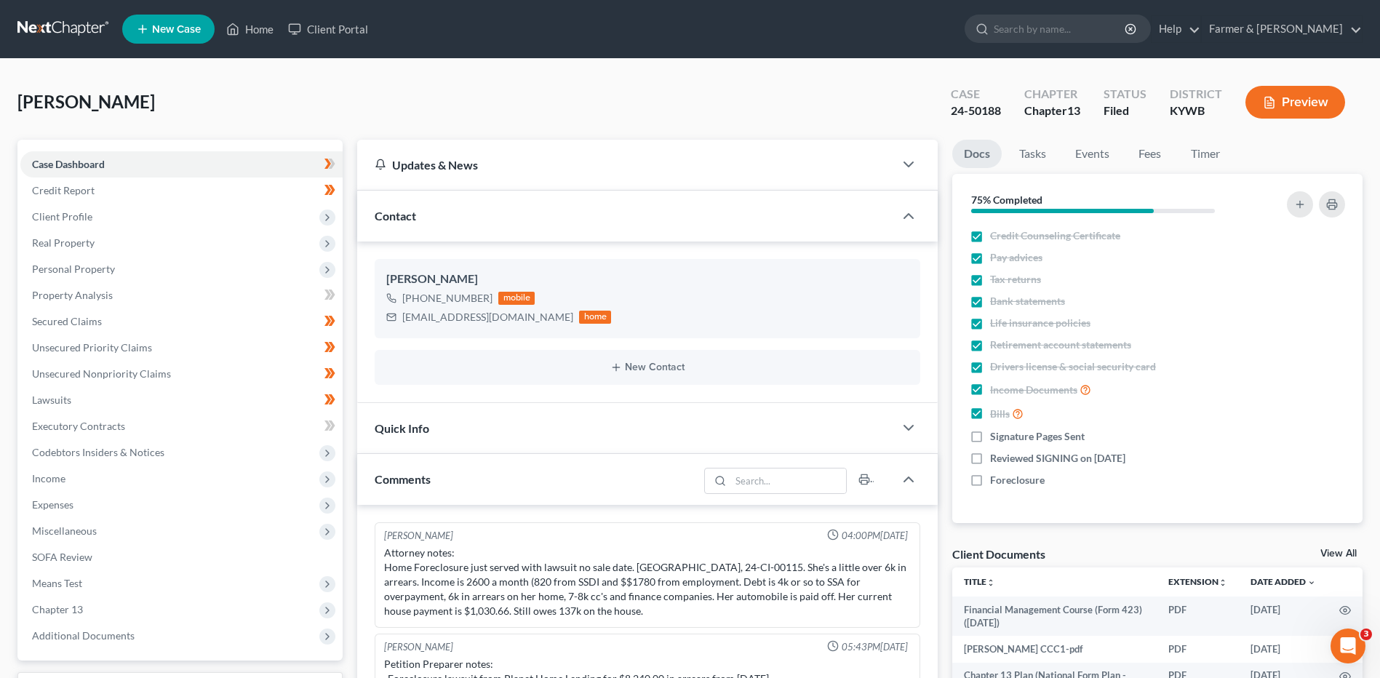
scroll to position [95, 0]
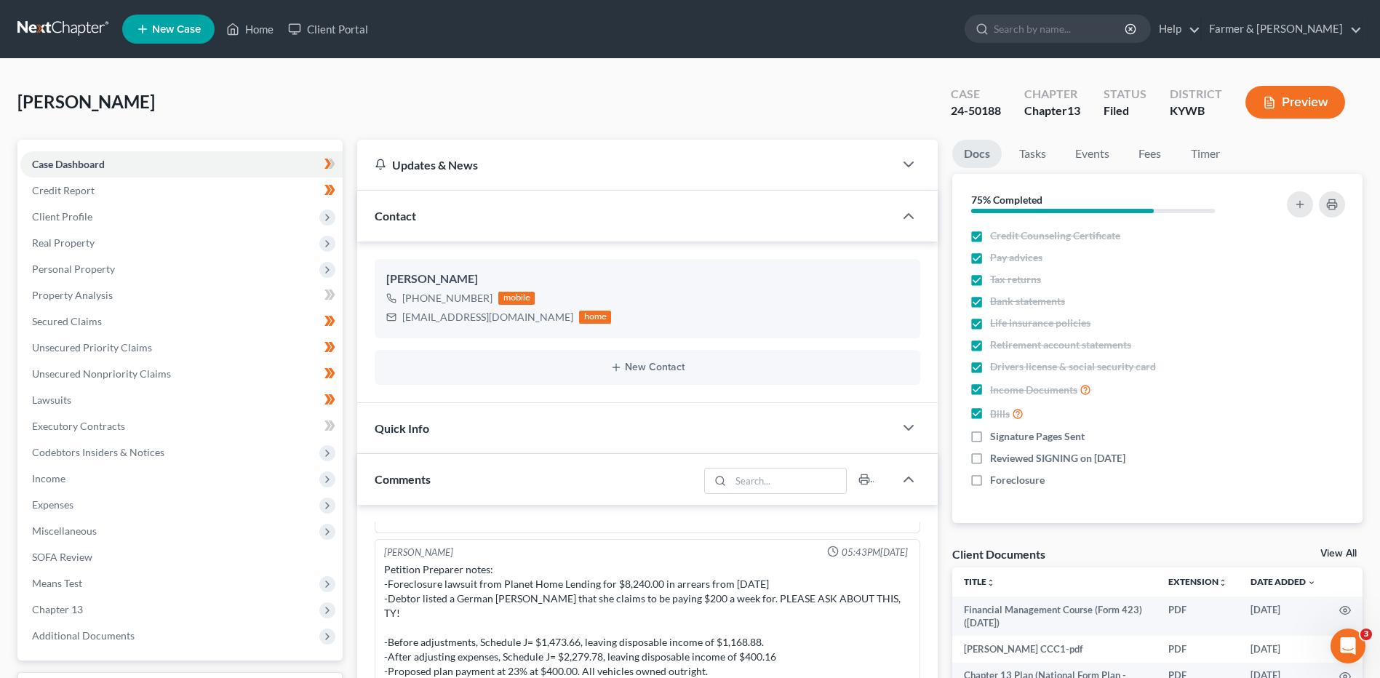
drag, startPoint x: 63, startPoint y: 23, endPoint x: 154, endPoint y: 3, distance: 93.2
click at [63, 23] on link at bounding box center [63, 29] width 93 height 26
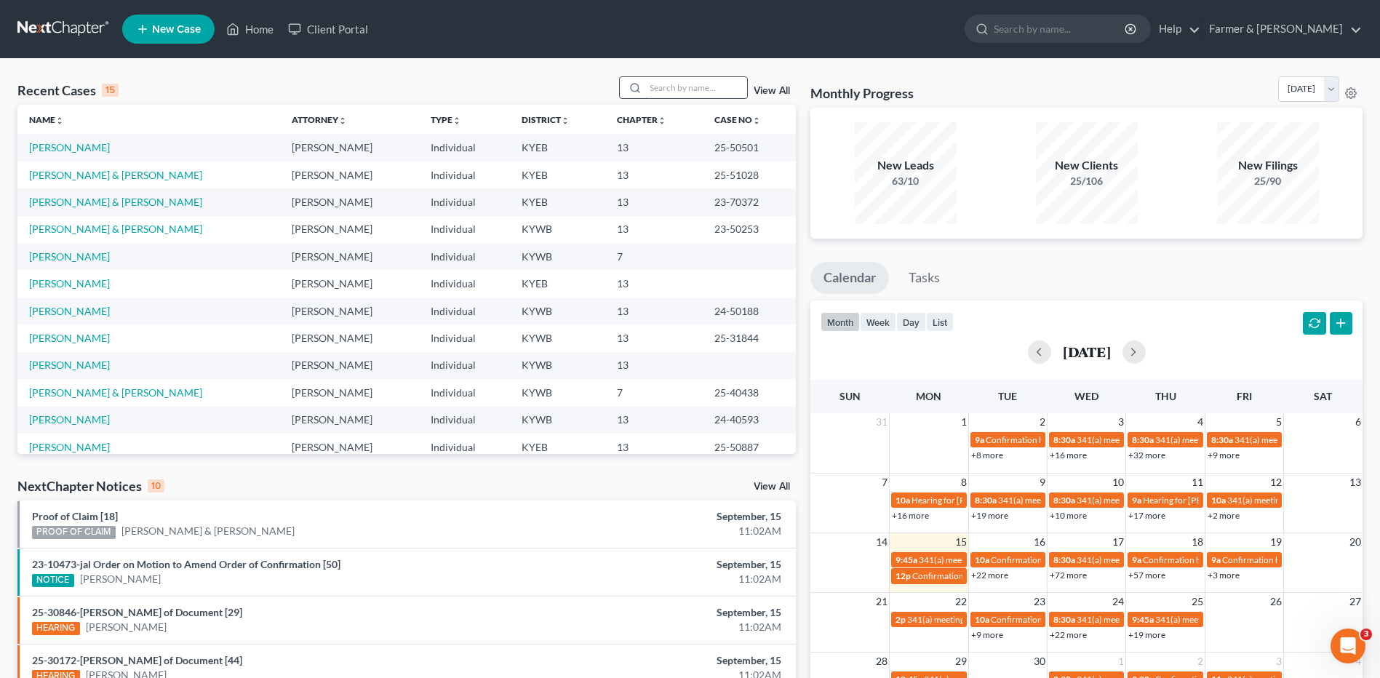
drag, startPoint x: 729, startPoint y: 75, endPoint x: 725, endPoint y: 84, distance: 10.1
click at [728, 78] on div "Recent Cases 15 View All Name unfold_more expand_more expand_less Attorney unfo…" at bounding box center [690, 540] width 1380 height 962
click at [725, 85] on input "search" at bounding box center [696, 87] width 102 height 21
click at [688, 92] on input "search" at bounding box center [696, 87] width 102 height 21
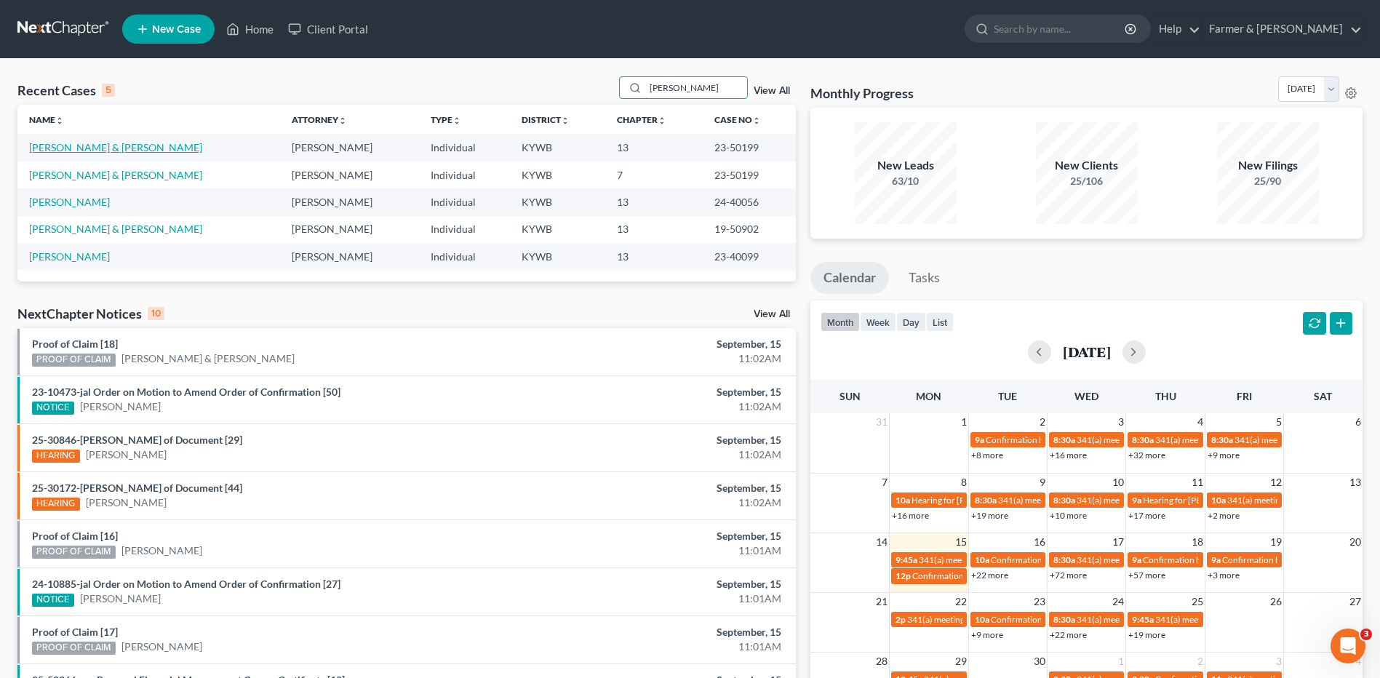
type input "gilliland"
click at [79, 151] on link "Gilliland, Elizabeth & Ty" at bounding box center [115, 147] width 173 height 12
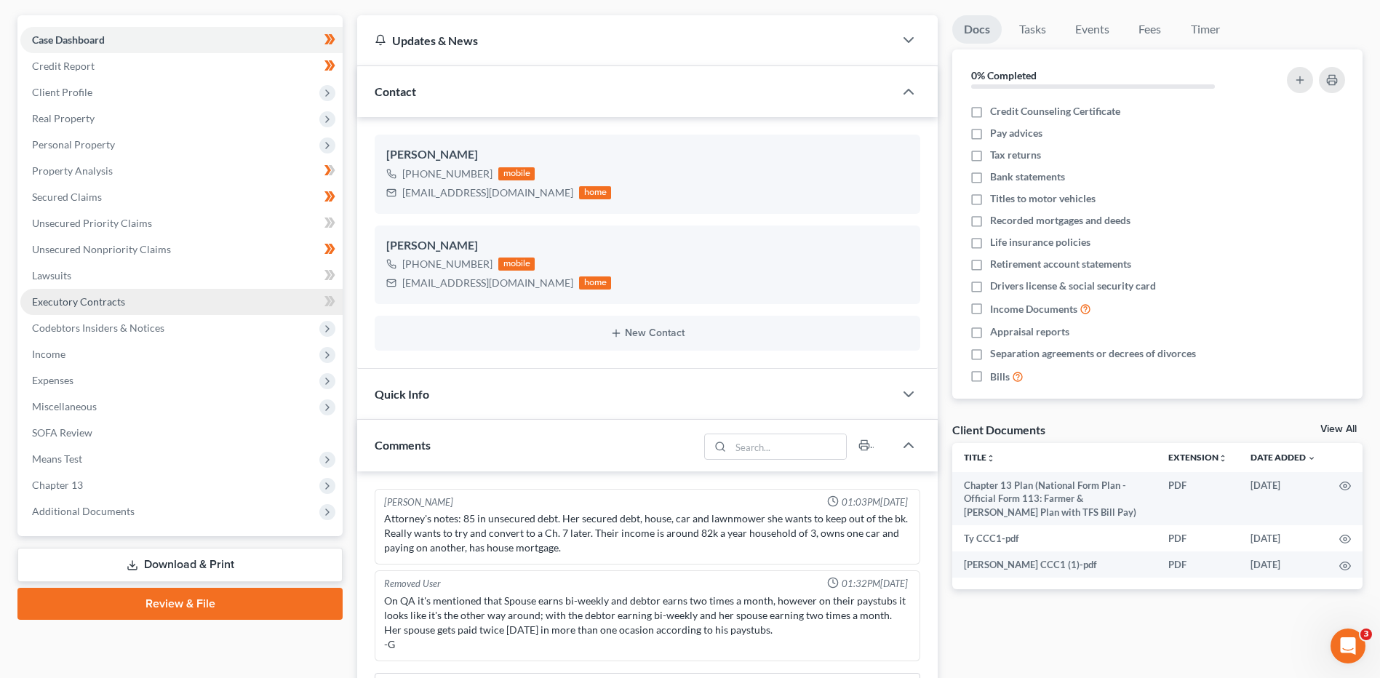
scroll to position [291, 0]
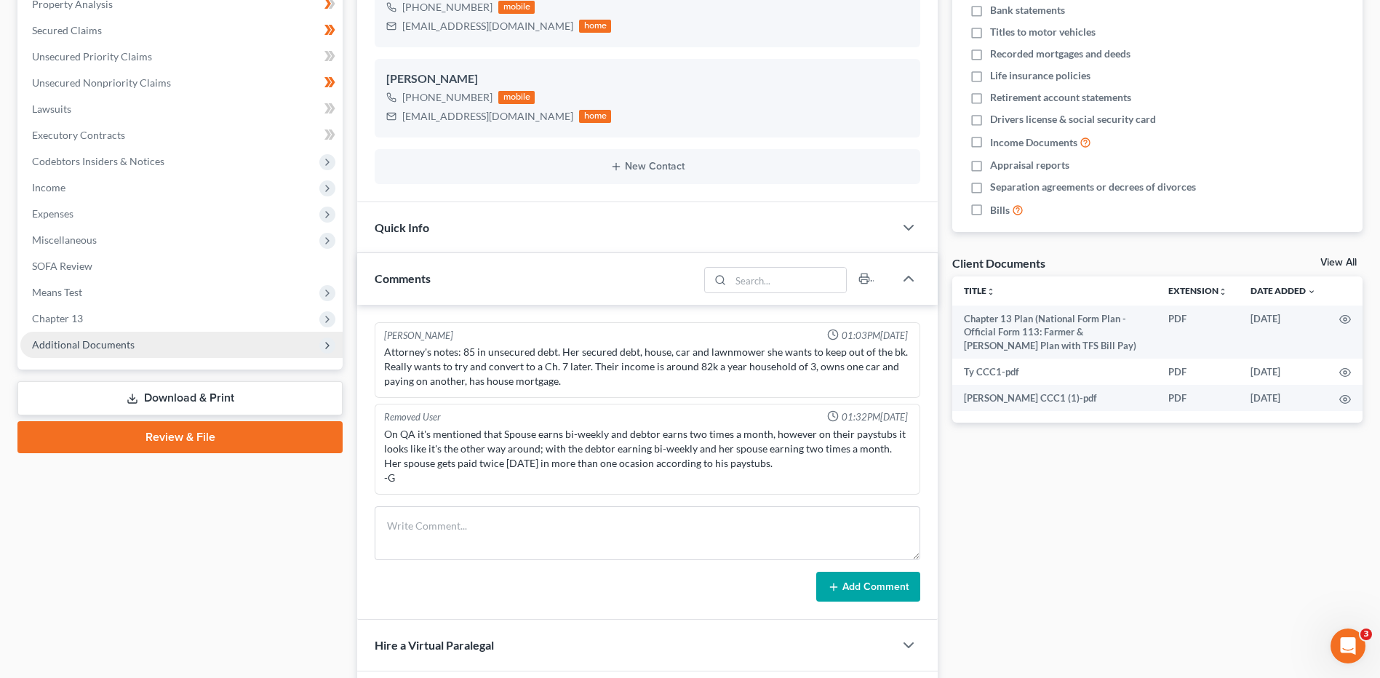
click at [135, 351] on span "Additional Documents" at bounding box center [181, 345] width 322 height 26
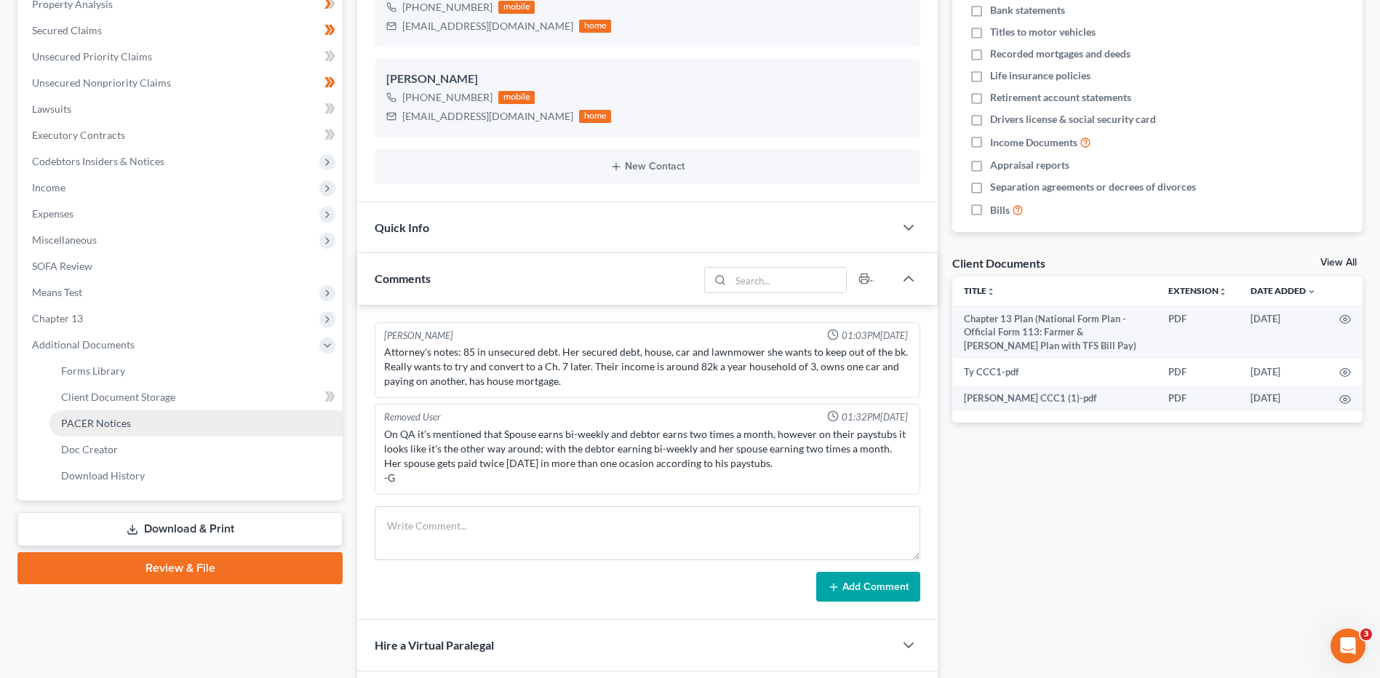
click at [125, 417] on span "PACER Notices" at bounding box center [96, 423] width 70 height 12
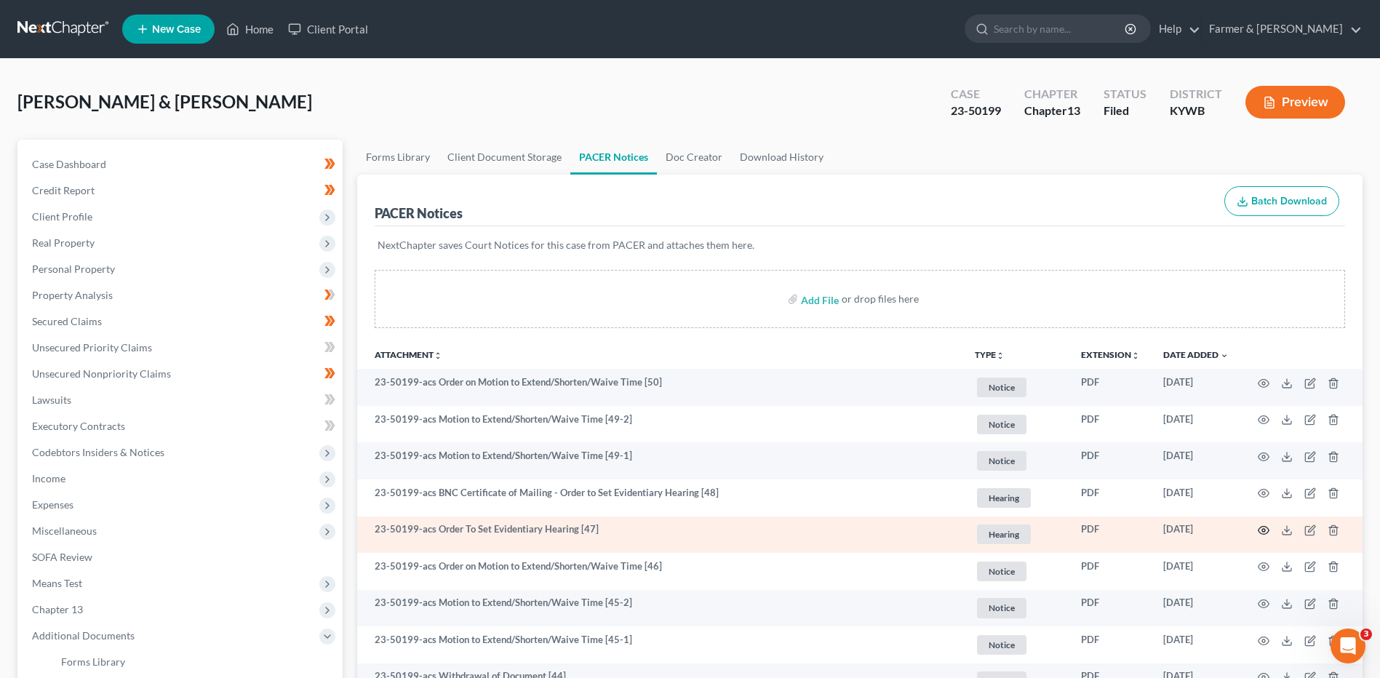
click at [1263, 527] on icon "button" at bounding box center [1264, 531] width 12 height 12
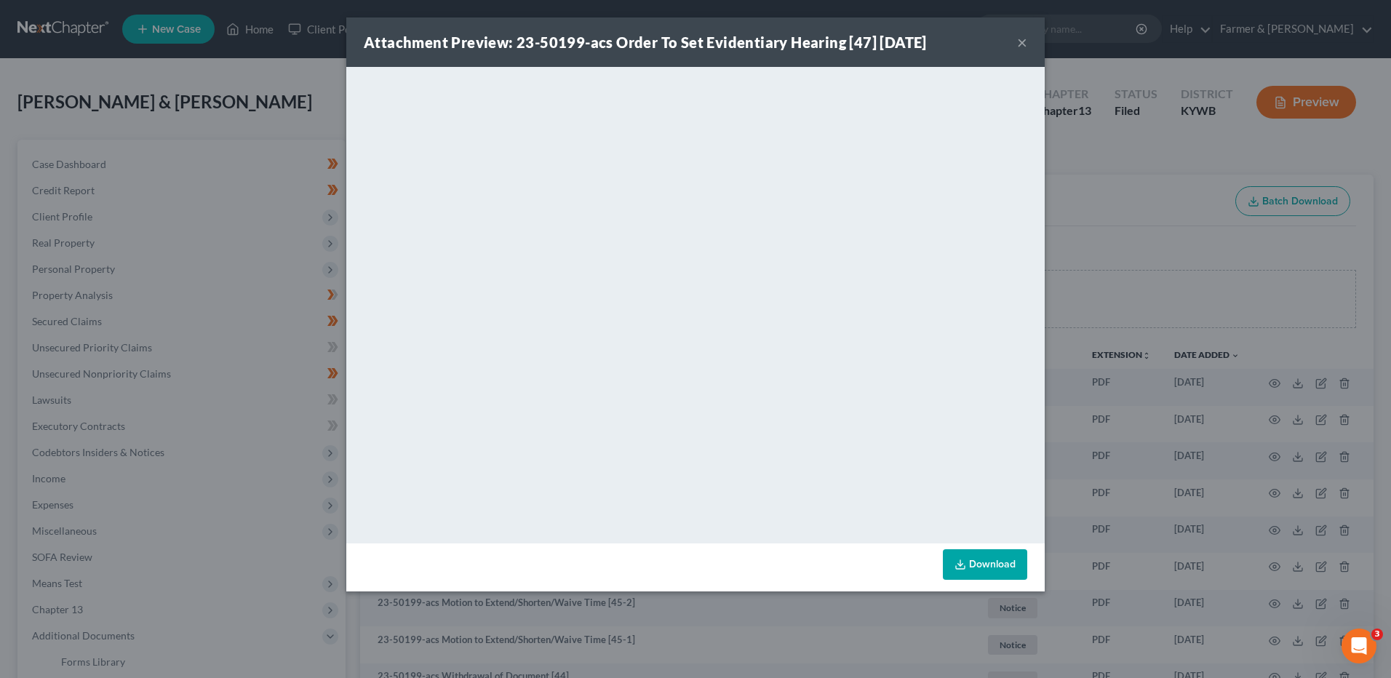
click at [1021, 41] on button "×" at bounding box center [1022, 41] width 10 height 17
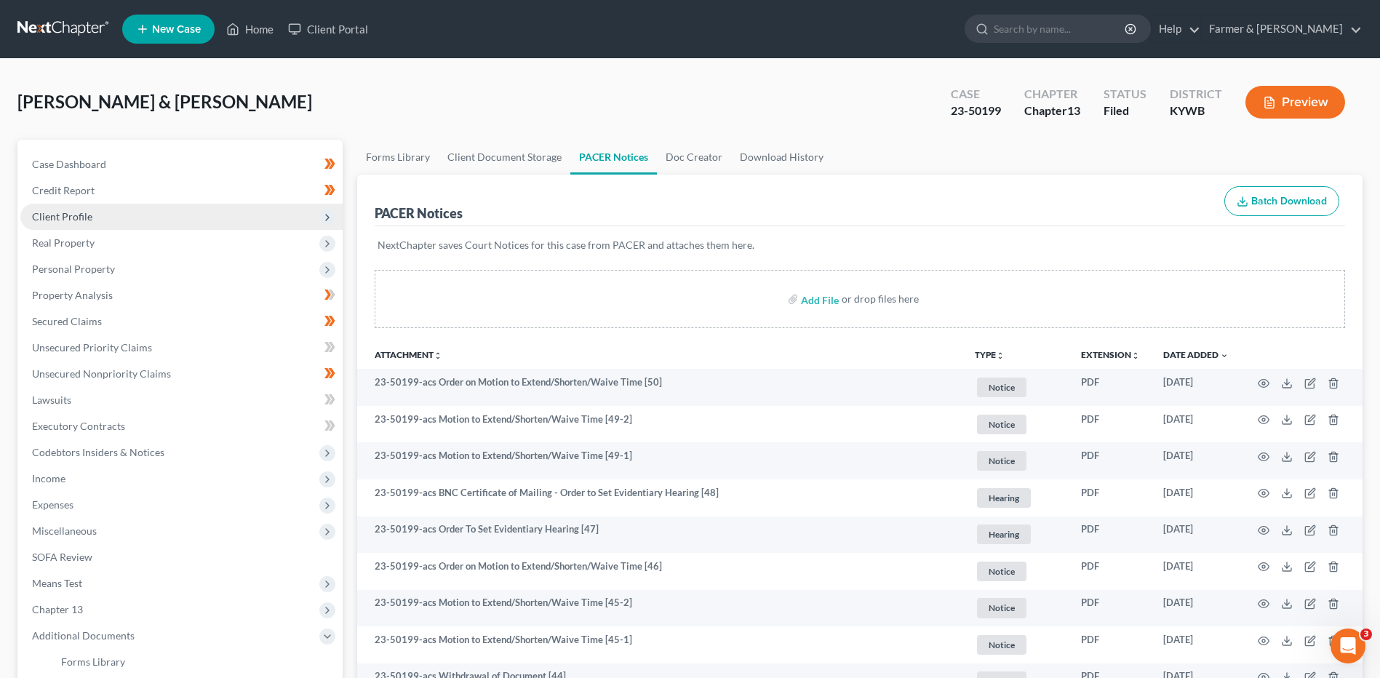
click at [102, 212] on span "Client Profile" at bounding box center [181, 217] width 322 height 26
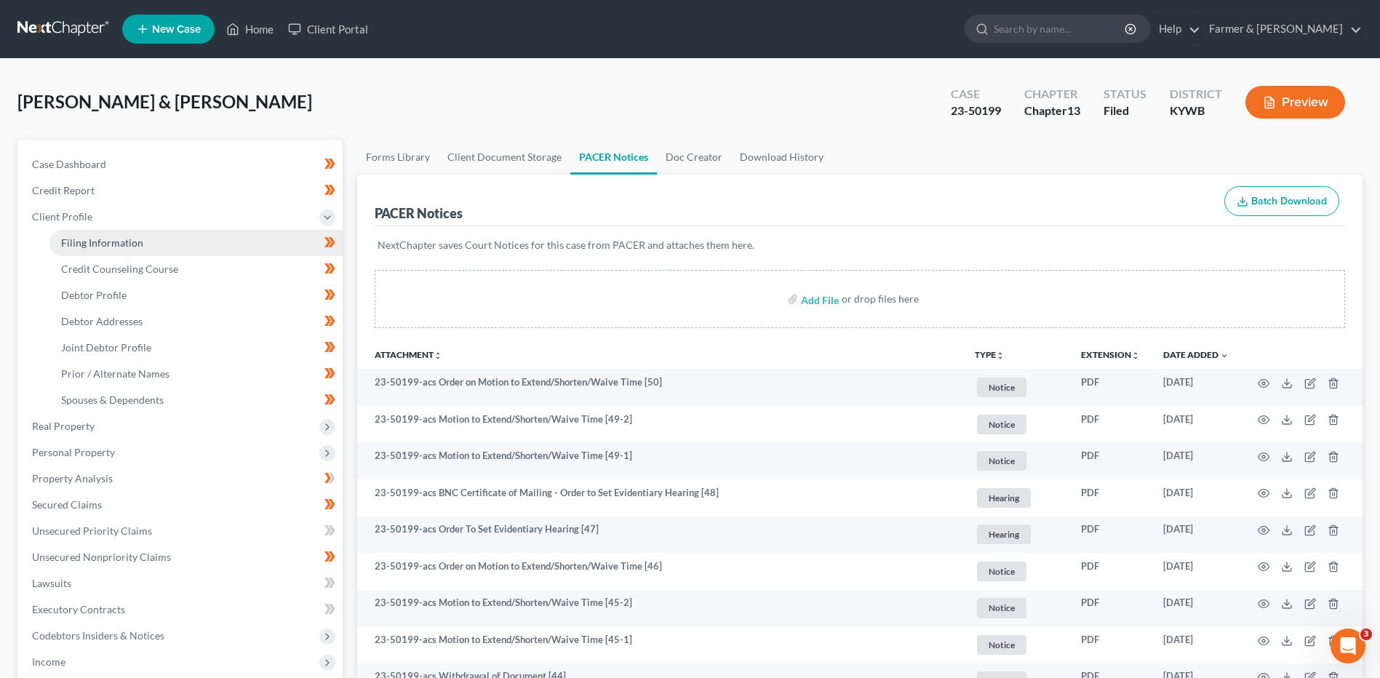
click at [113, 239] on span "Filing Information" at bounding box center [102, 242] width 82 height 12
select select "1"
select select "3"
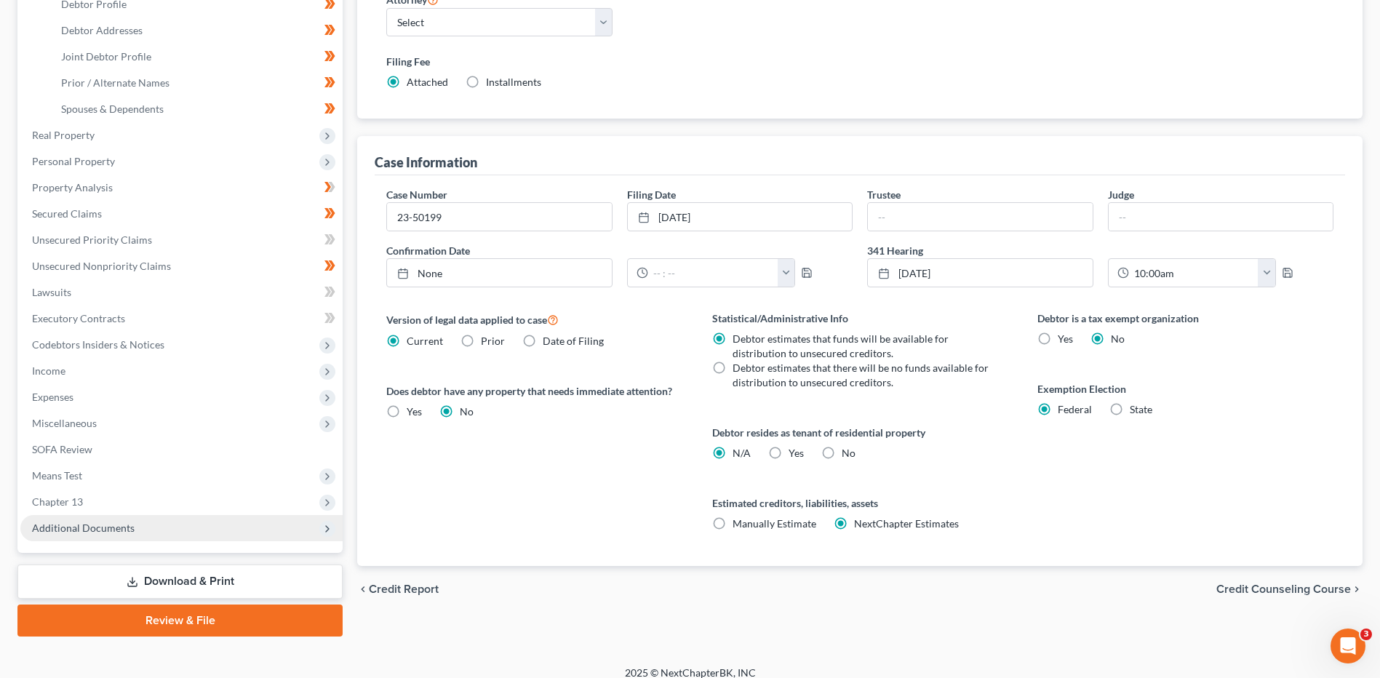
drag, startPoint x: 99, startPoint y: 527, endPoint x: 110, endPoint y: 526, distance: 10.9
click at [99, 527] on span "Additional Documents" at bounding box center [83, 528] width 103 height 12
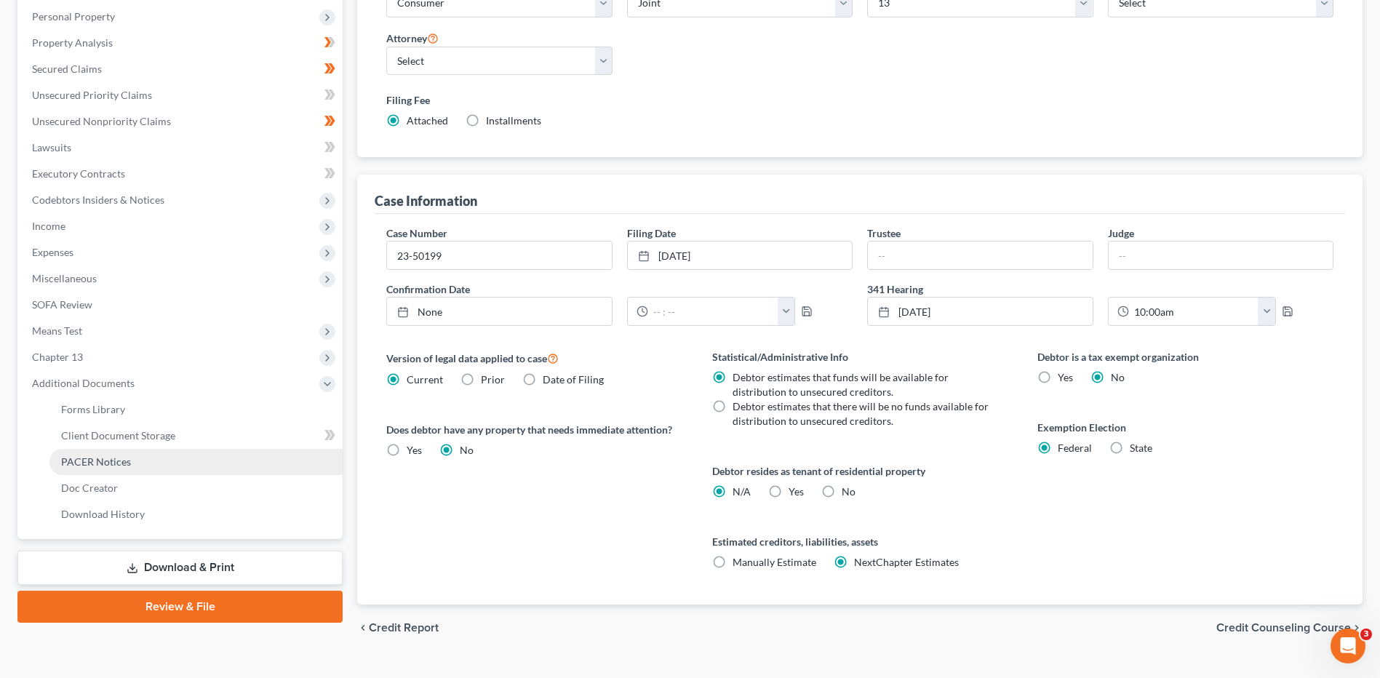
click at [138, 466] on link "PACER Notices" at bounding box center [195, 462] width 293 height 26
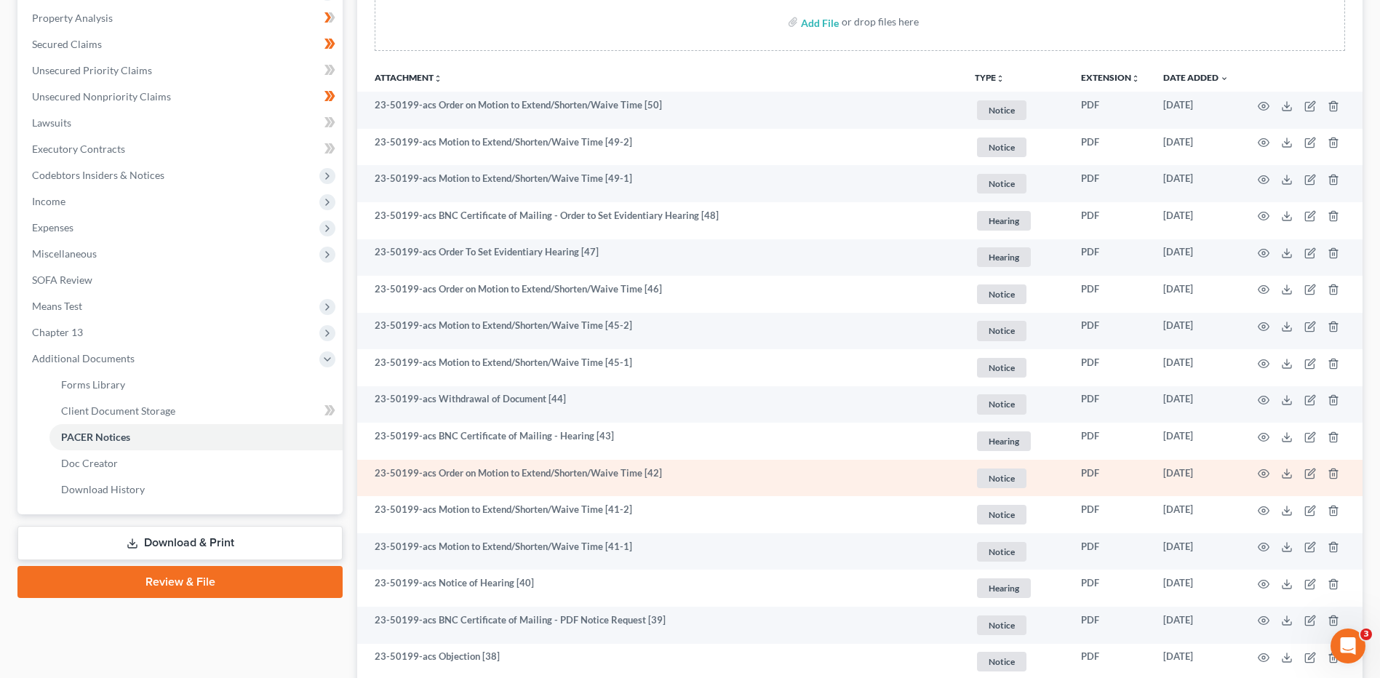
scroll to position [291, 0]
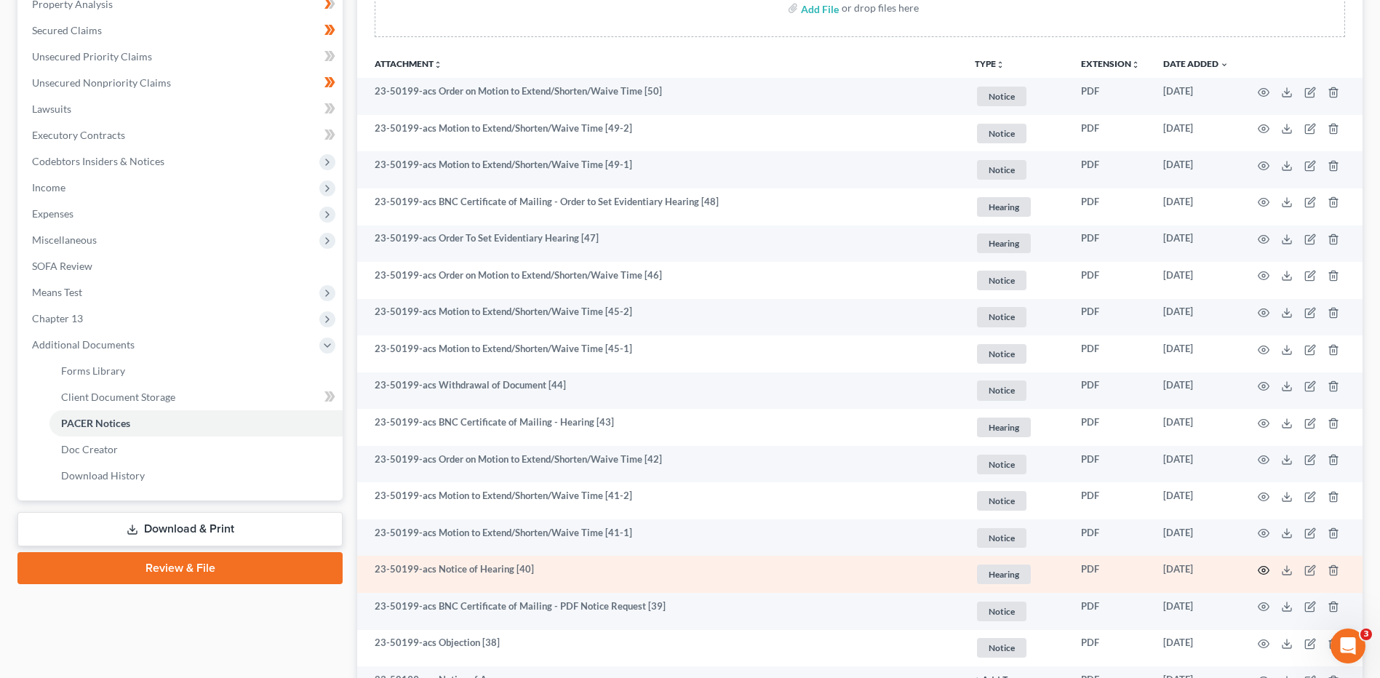
click at [1261, 569] on icon "button" at bounding box center [1264, 571] width 12 height 12
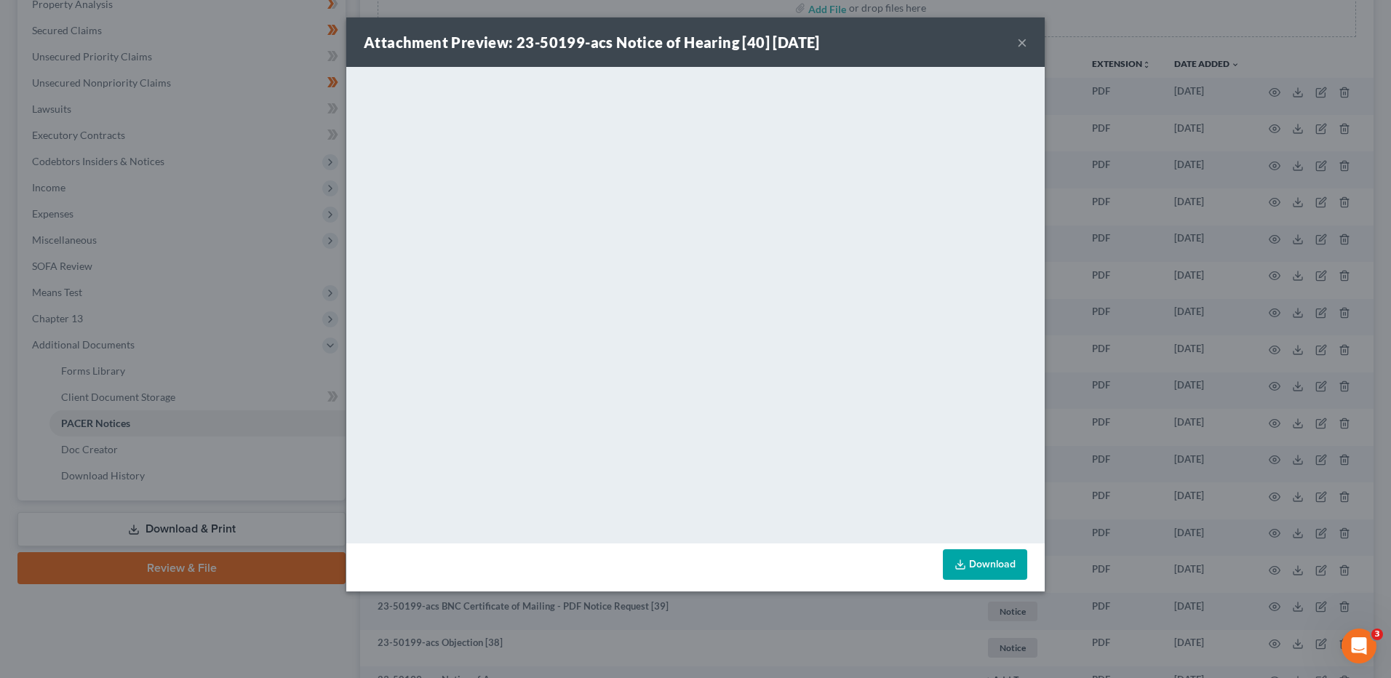
click at [1021, 44] on button "×" at bounding box center [1022, 41] width 10 height 17
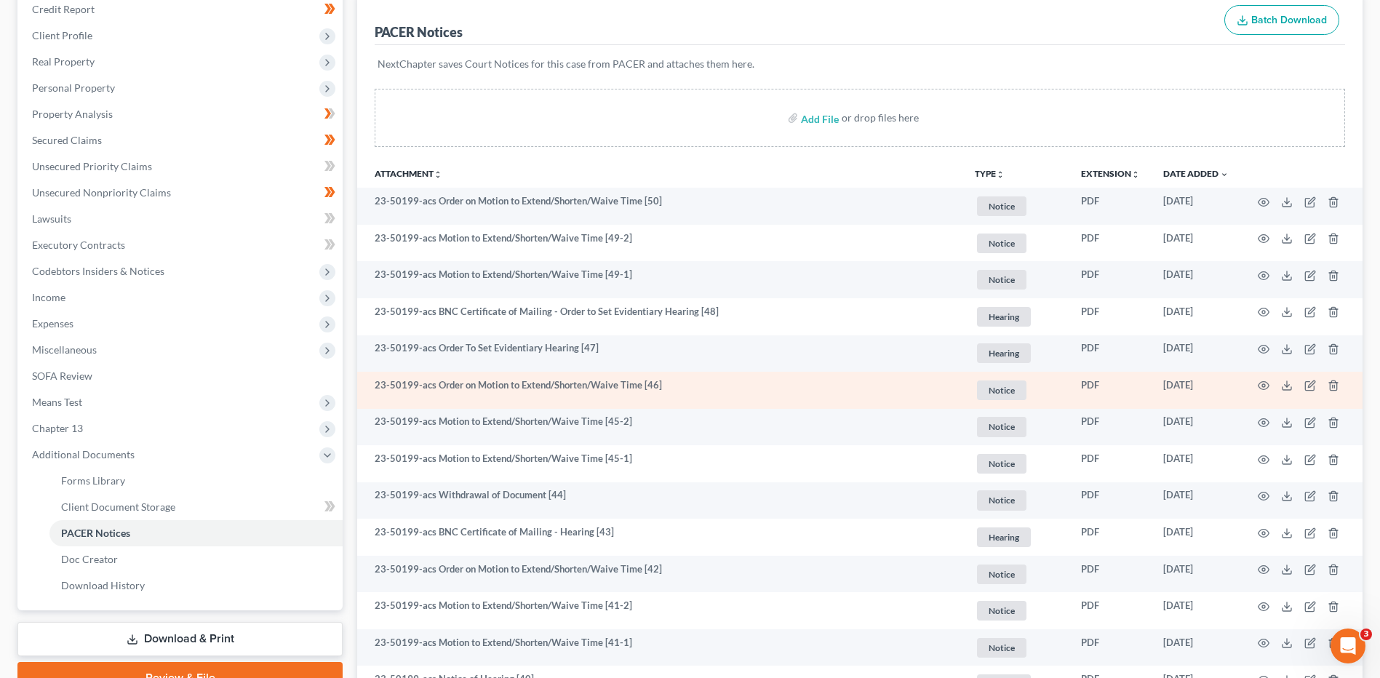
scroll to position [146, 0]
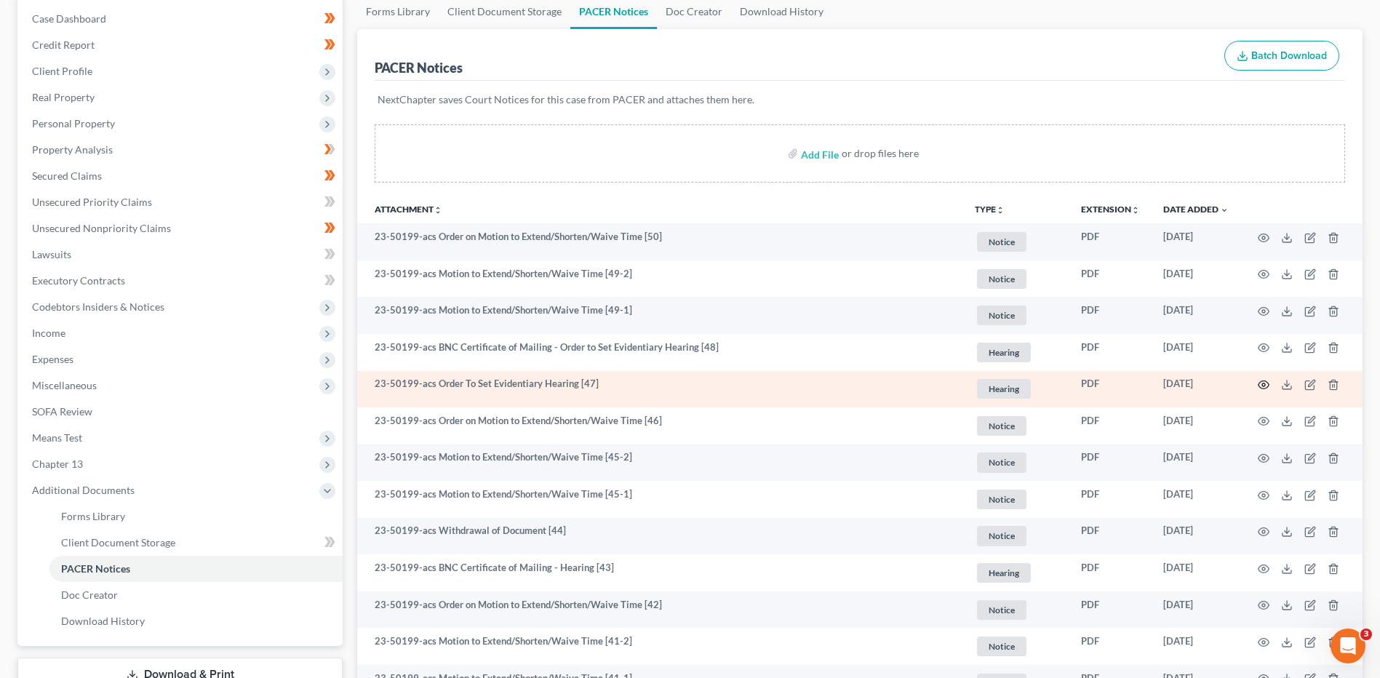
click at [1265, 383] on icon "button" at bounding box center [1264, 385] width 12 height 12
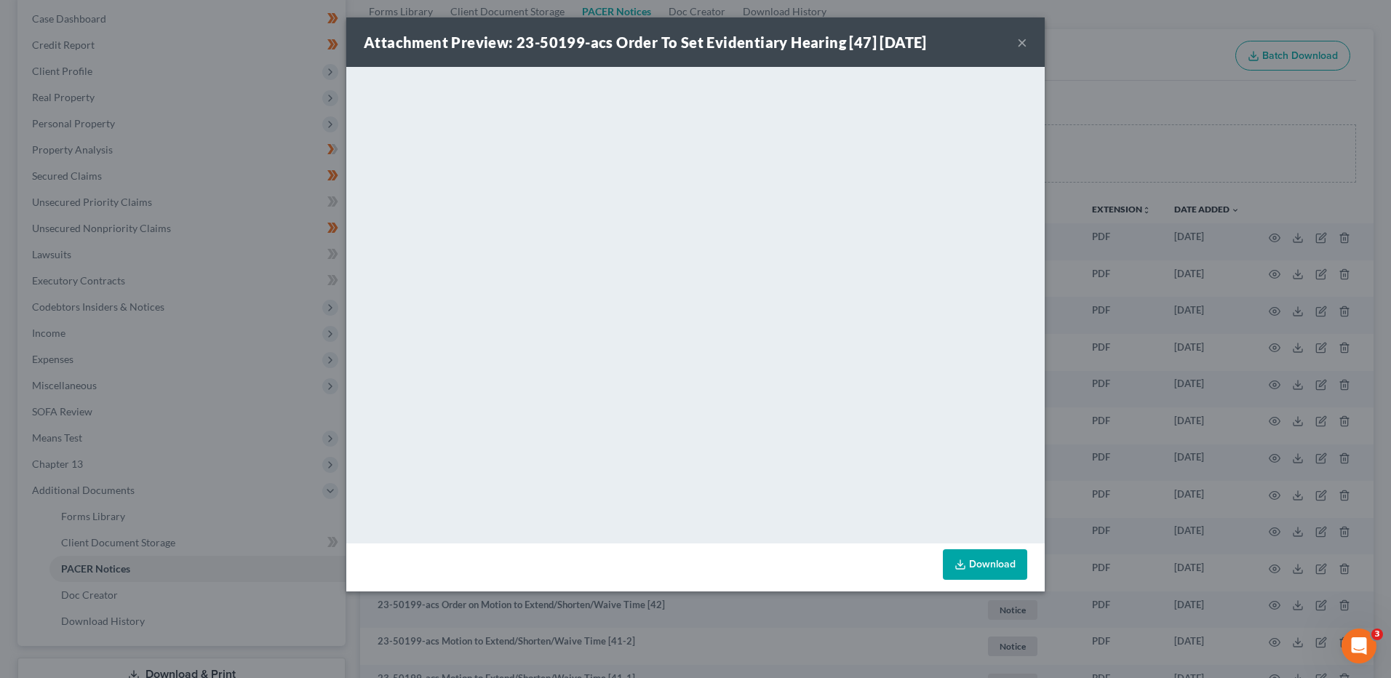
drag, startPoint x: 1019, startPoint y: 40, endPoint x: 1003, endPoint y: 3, distance: 40.7
click at [1021, 40] on button "×" at bounding box center [1022, 41] width 10 height 17
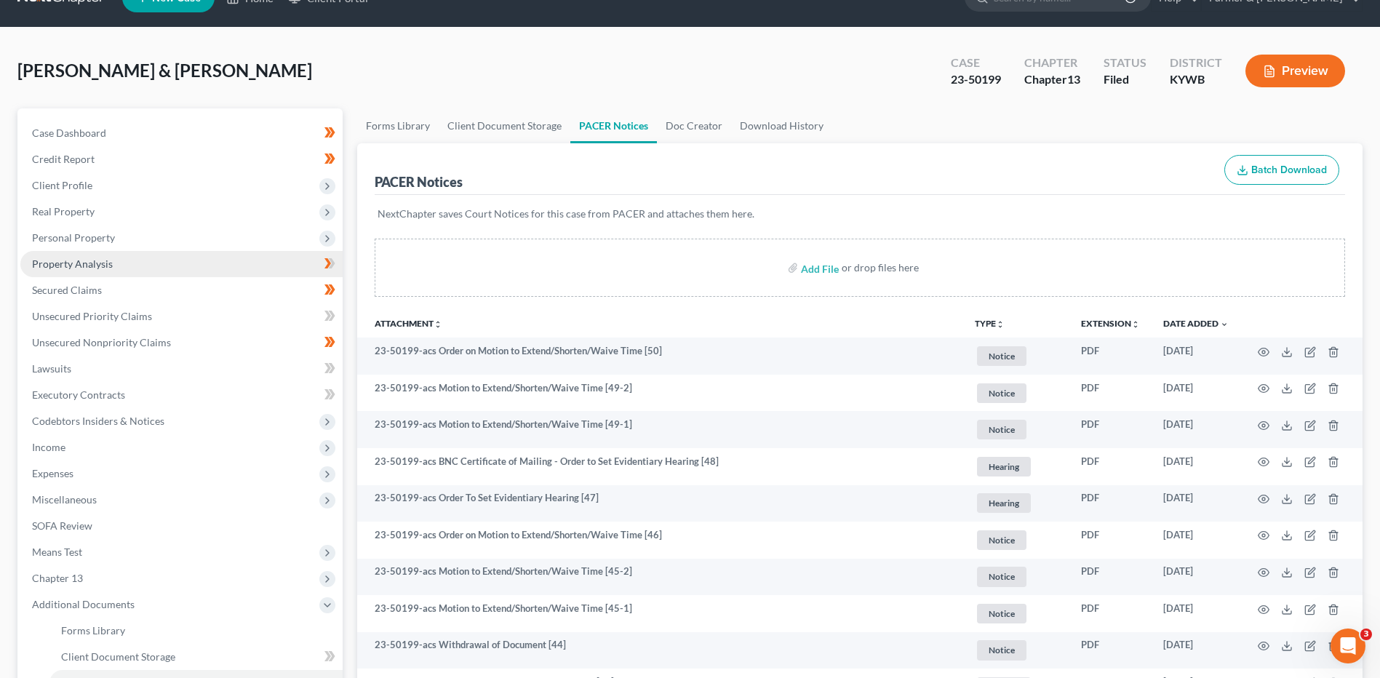
scroll to position [0, 0]
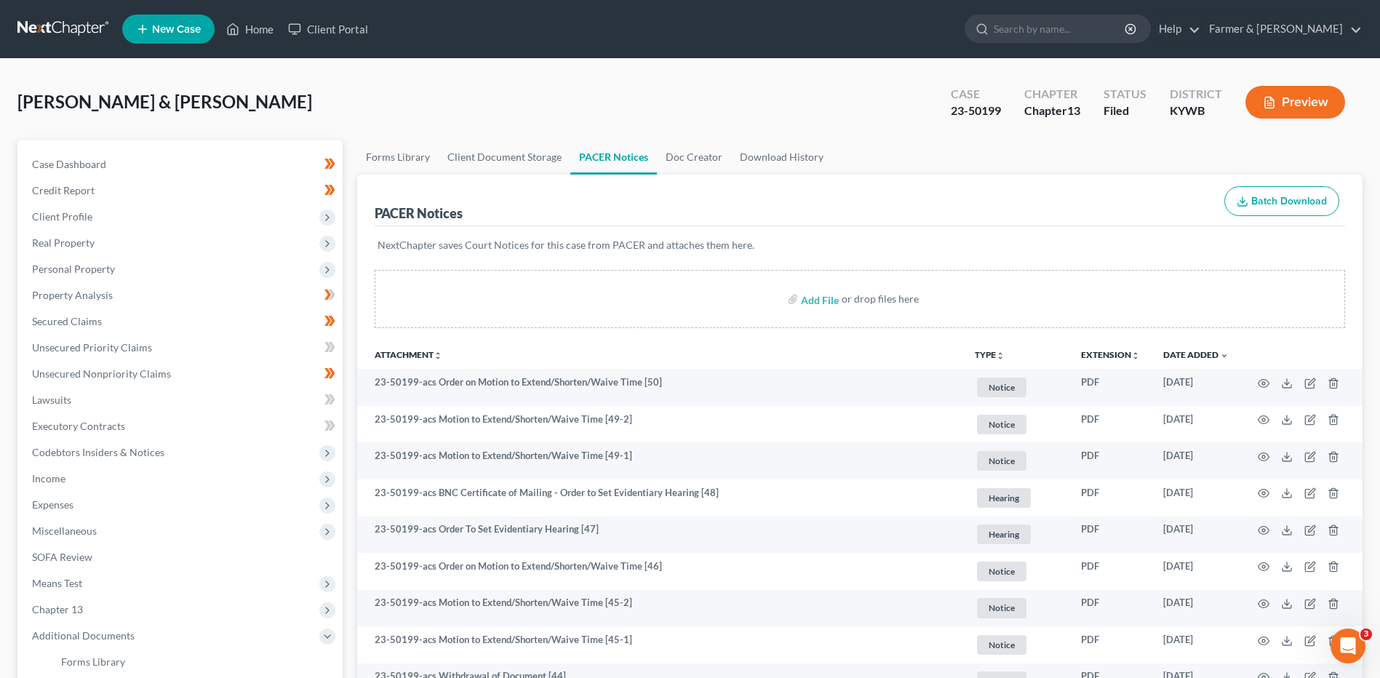
click at [68, 32] on link at bounding box center [63, 29] width 93 height 26
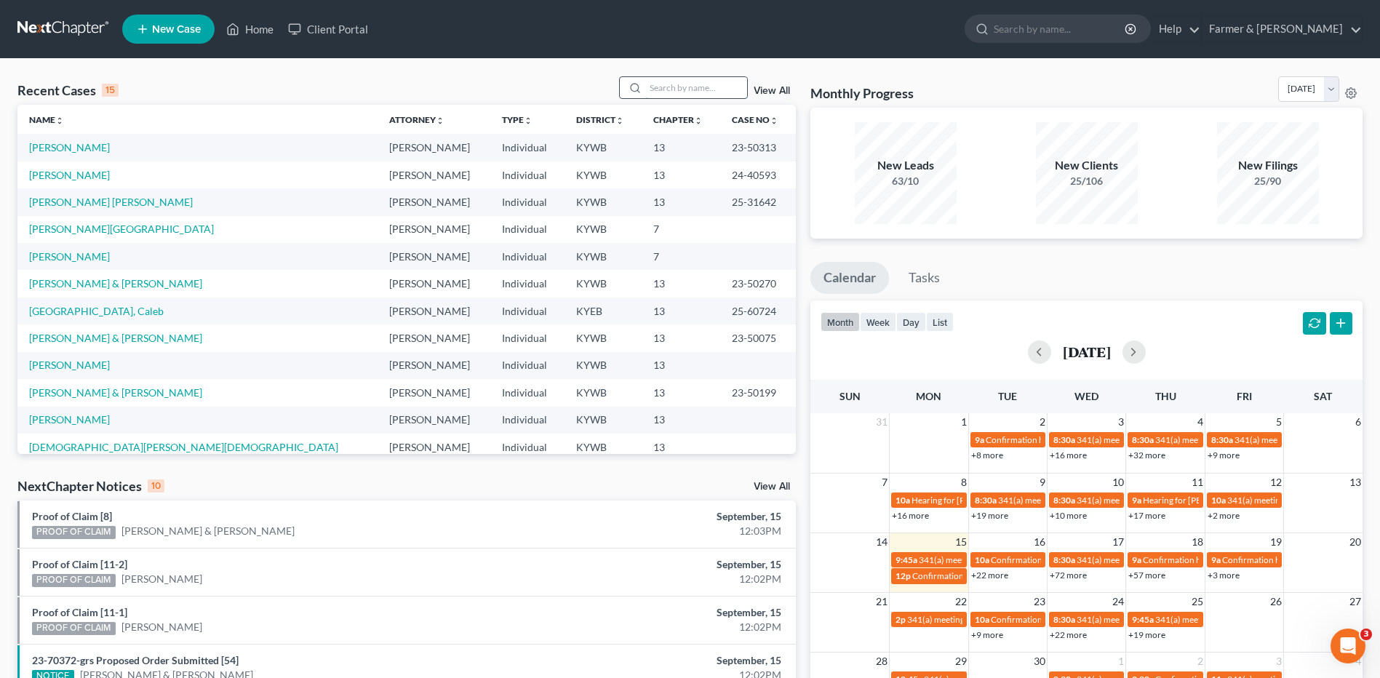
click at [688, 88] on input "search" at bounding box center [696, 87] width 102 height 21
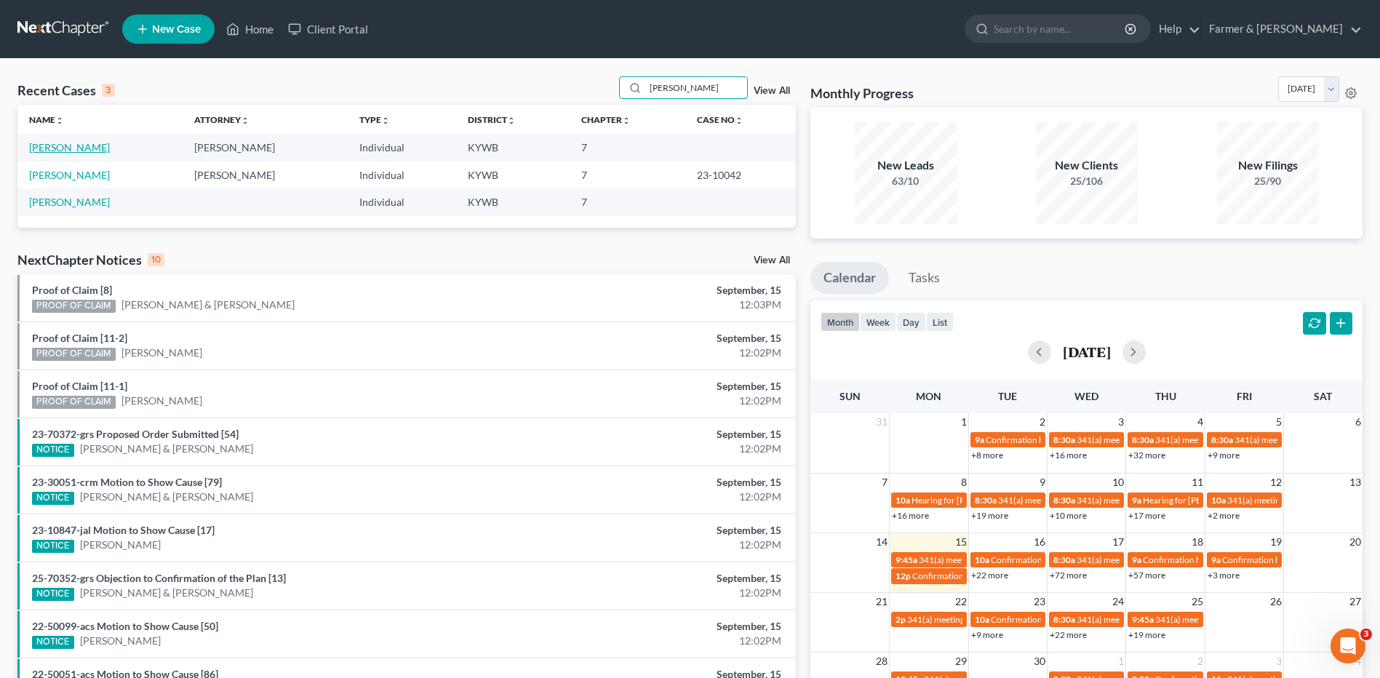
type input "barbour"
click at [73, 148] on link "Barbour, Nora" at bounding box center [69, 147] width 81 height 12
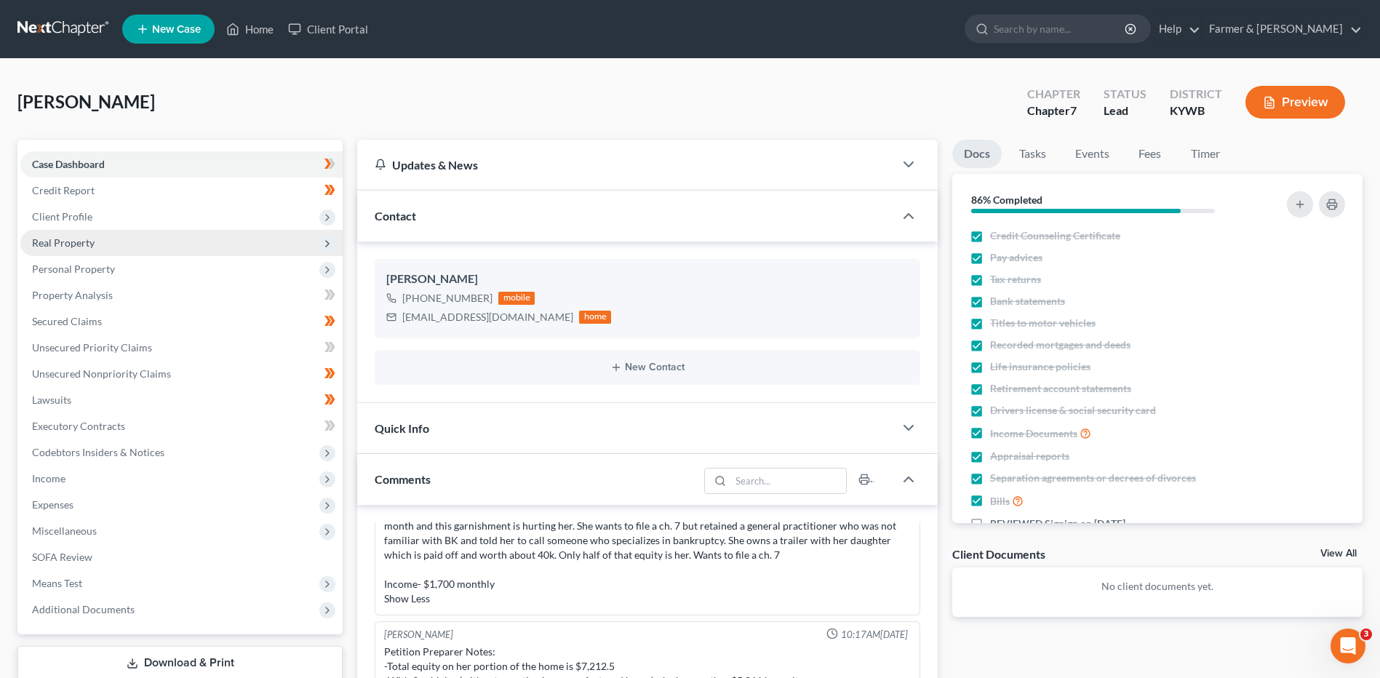
click at [106, 247] on span "Real Property" at bounding box center [181, 243] width 322 height 26
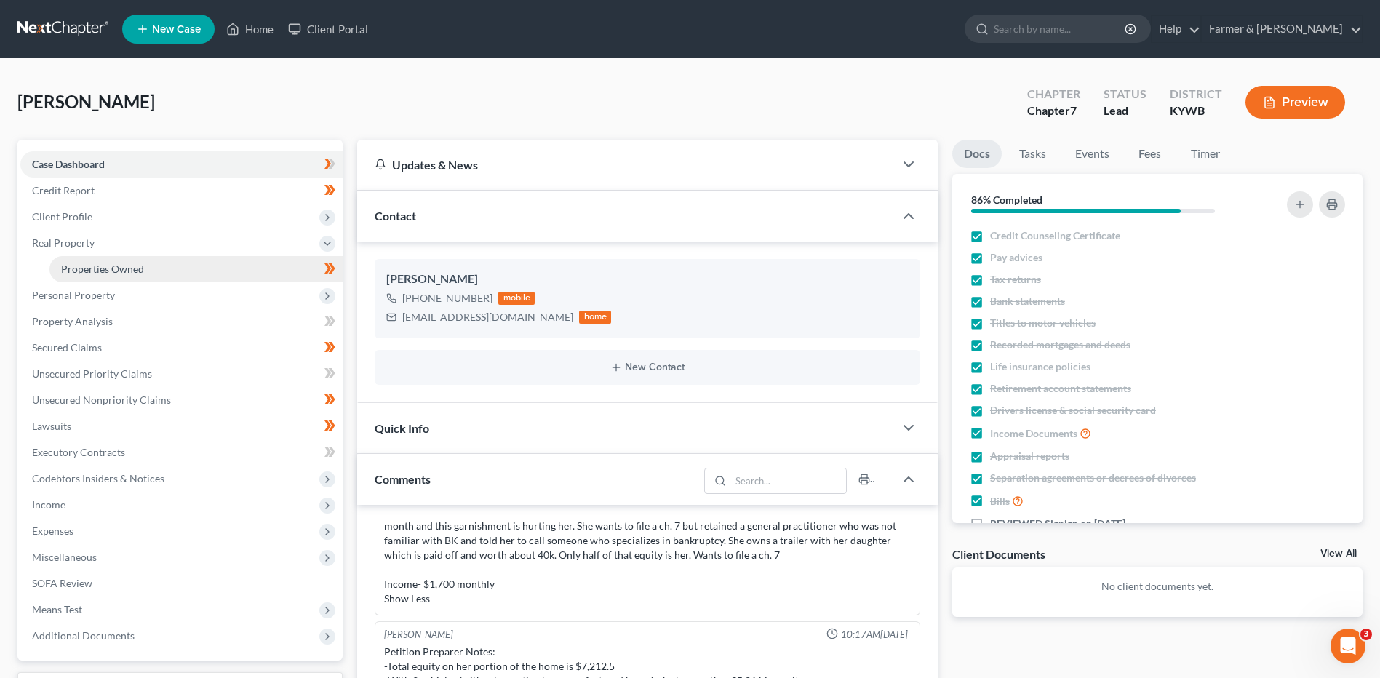
click at [115, 265] on span "Properties Owned" at bounding box center [102, 269] width 83 height 12
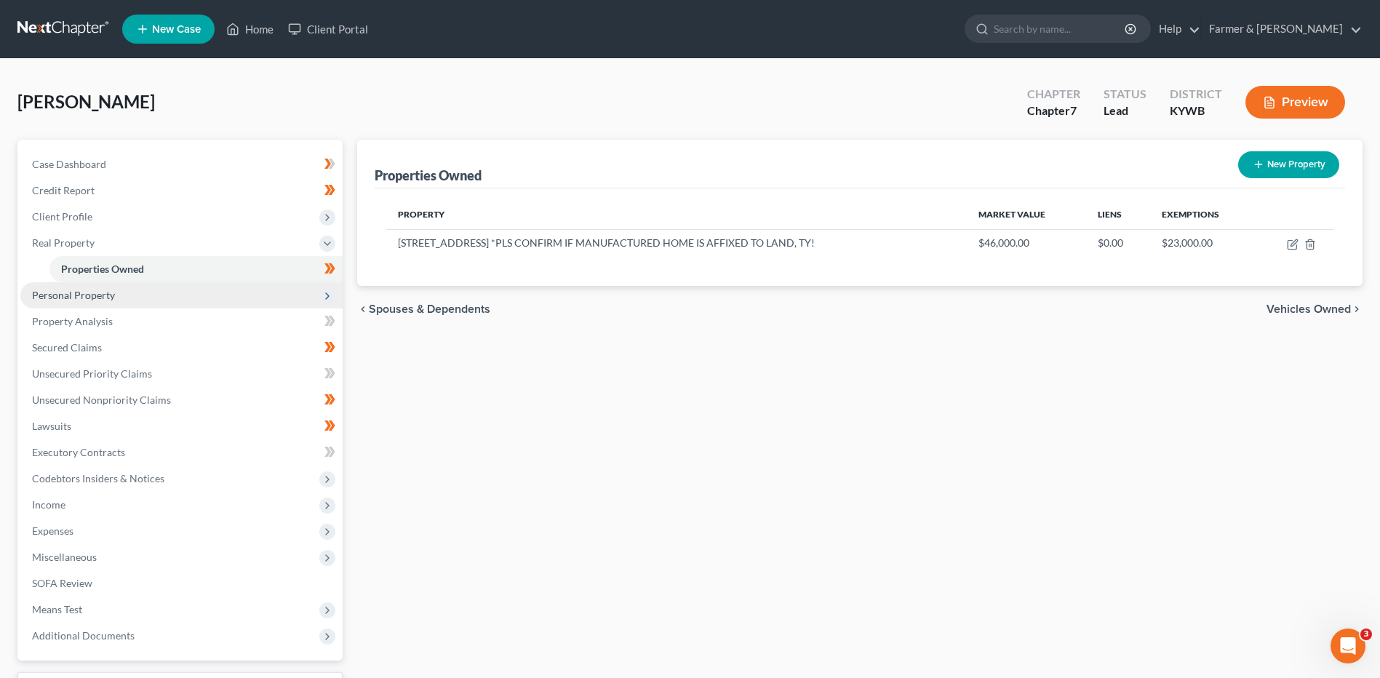
click at [210, 289] on span "Personal Property" at bounding box center [181, 295] width 322 height 26
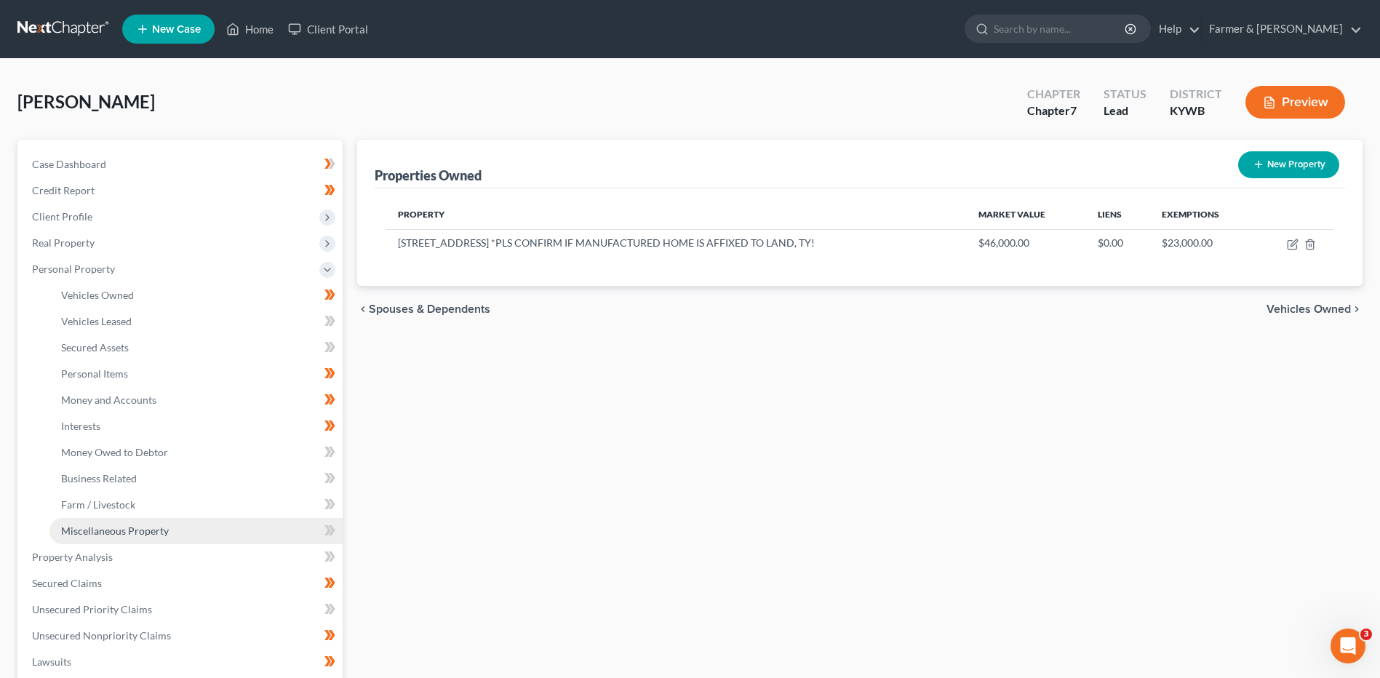
click at [164, 525] on span "Miscellaneous Property" at bounding box center [115, 531] width 108 height 12
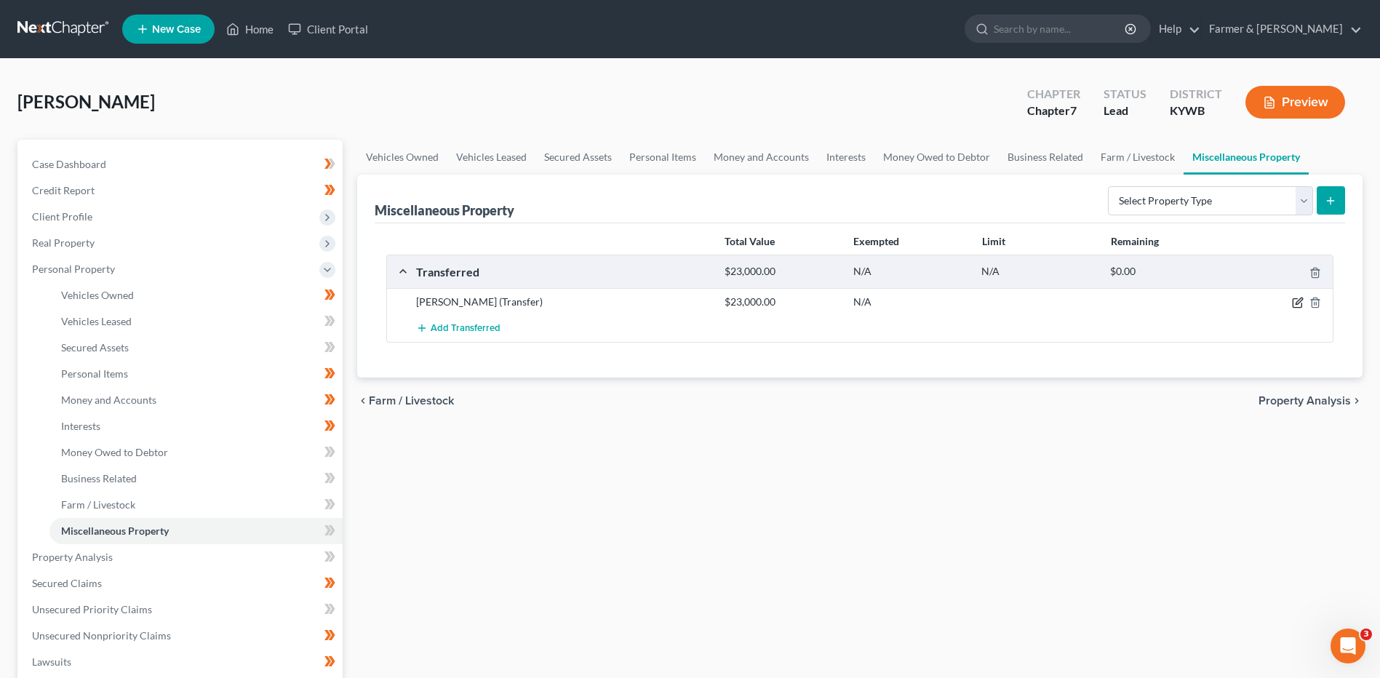
click at [1295, 304] on icon "button" at bounding box center [1298, 303] width 12 height 12
select select "Ordinary (within 2 years)"
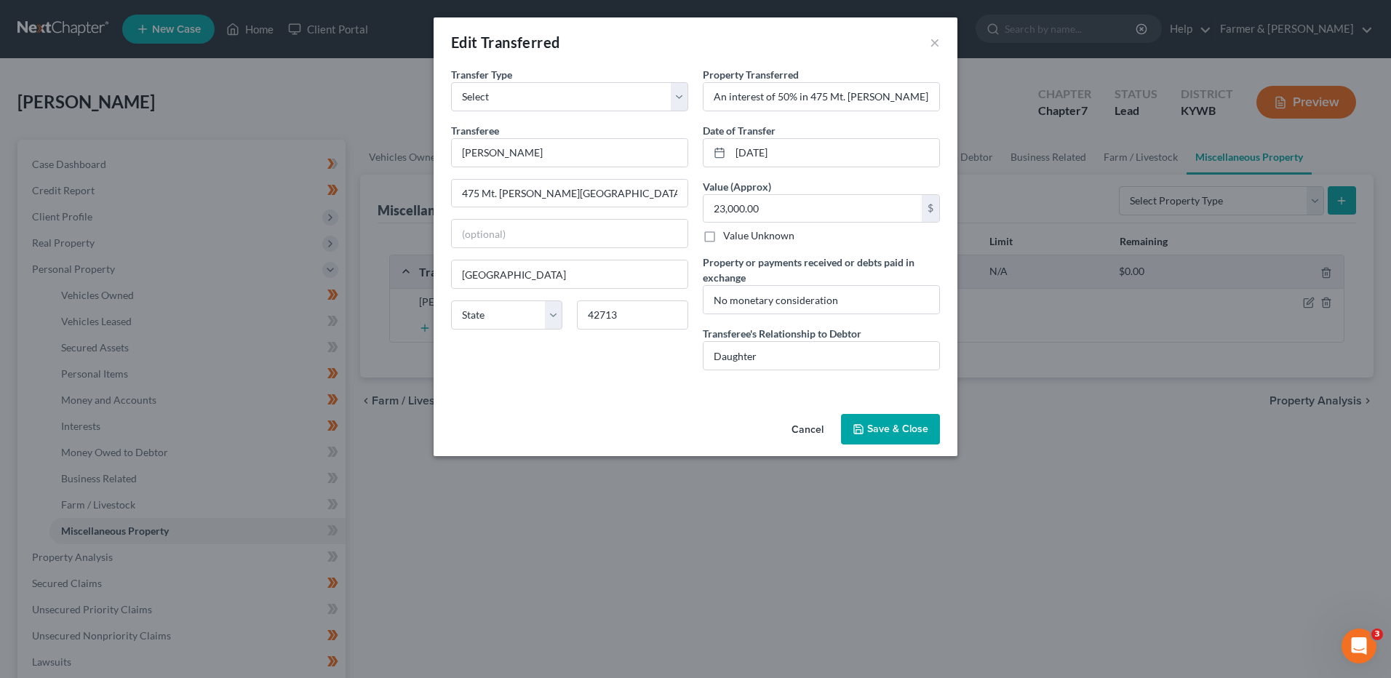
click at [808, 429] on button "Cancel" at bounding box center [807, 429] width 55 height 29
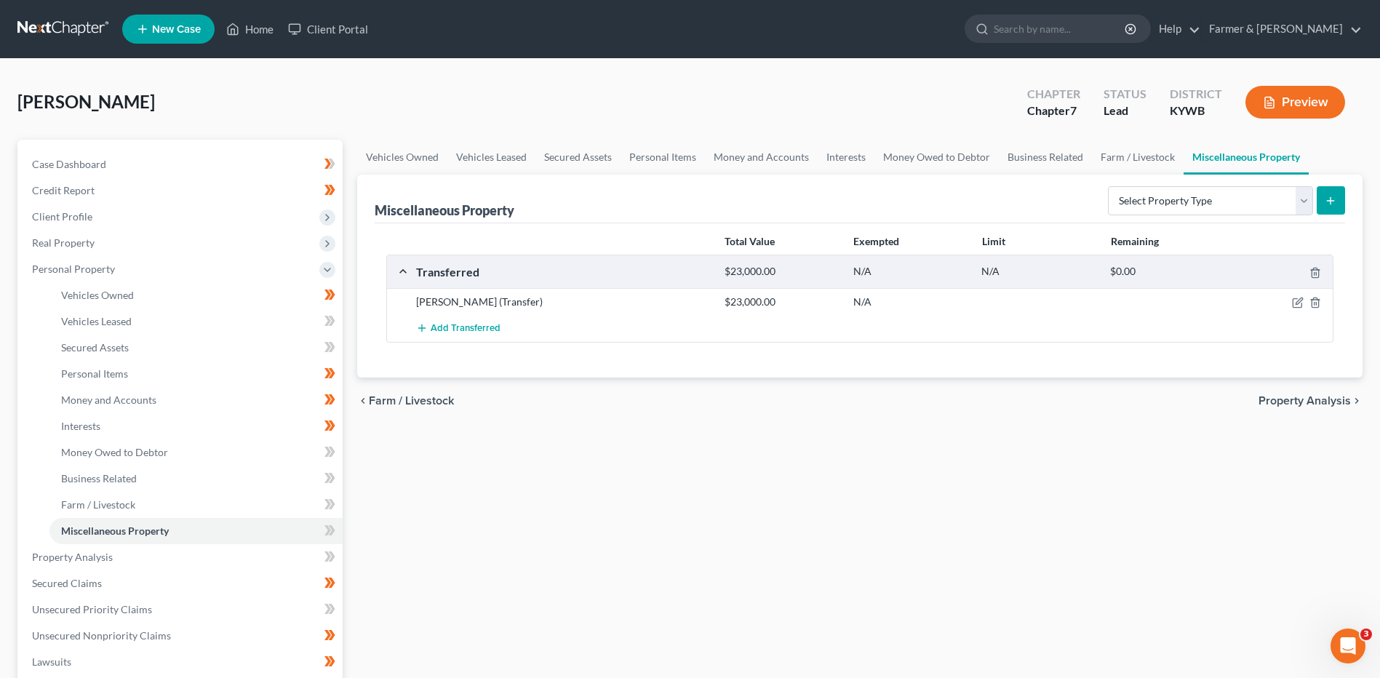
click at [60, 36] on link at bounding box center [63, 29] width 93 height 26
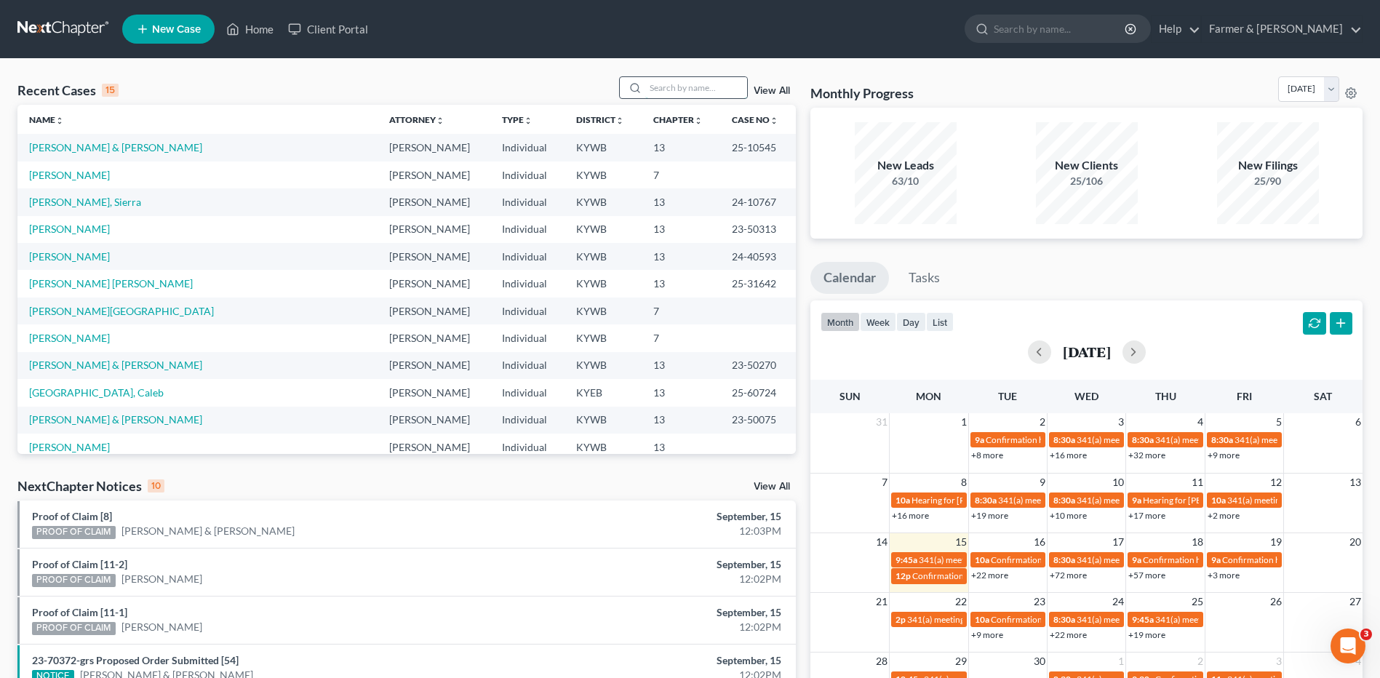
click at [704, 90] on input "search" at bounding box center [696, 87] width 102 height 21
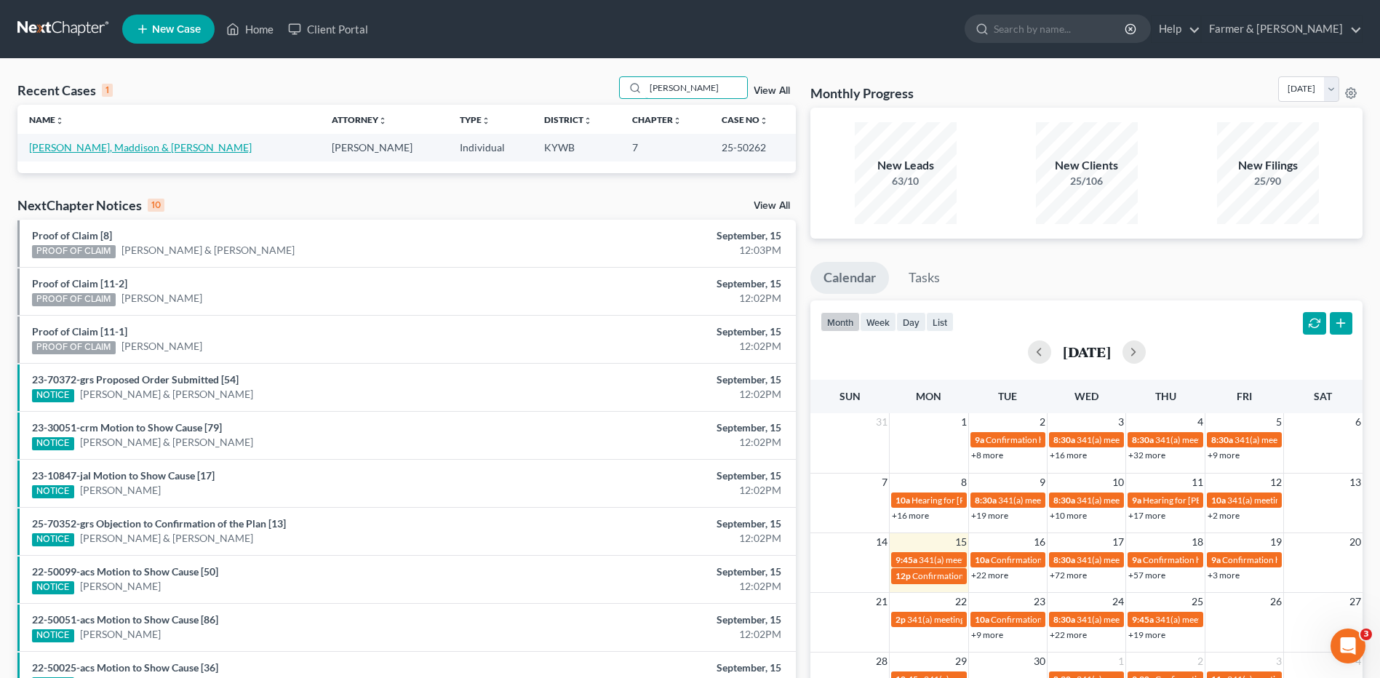
type input "shumaker"
click at [145, 143] on link "Shumaker, Maddison & Ryan" at bounding box center [140, 147] width 223 height 12
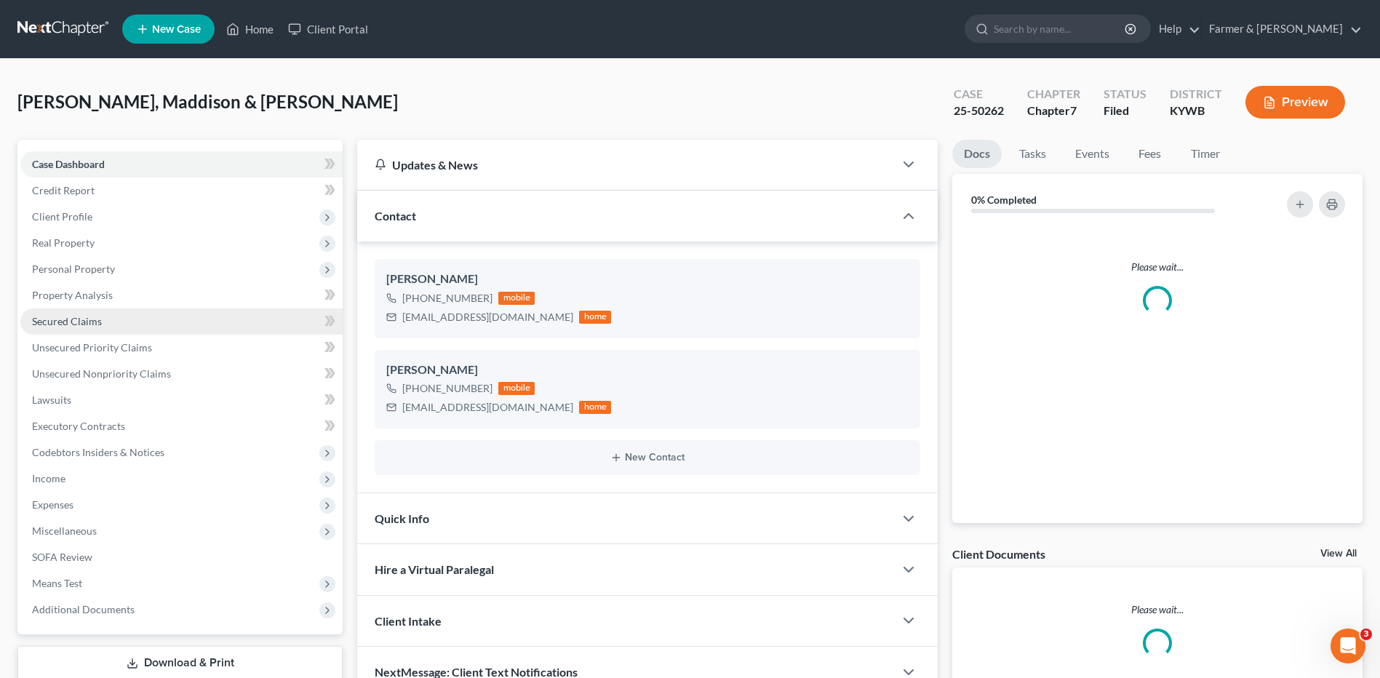
click at [87, 314] on link "Secured Claims" at bounding box center [181, 321] width 322 height 26
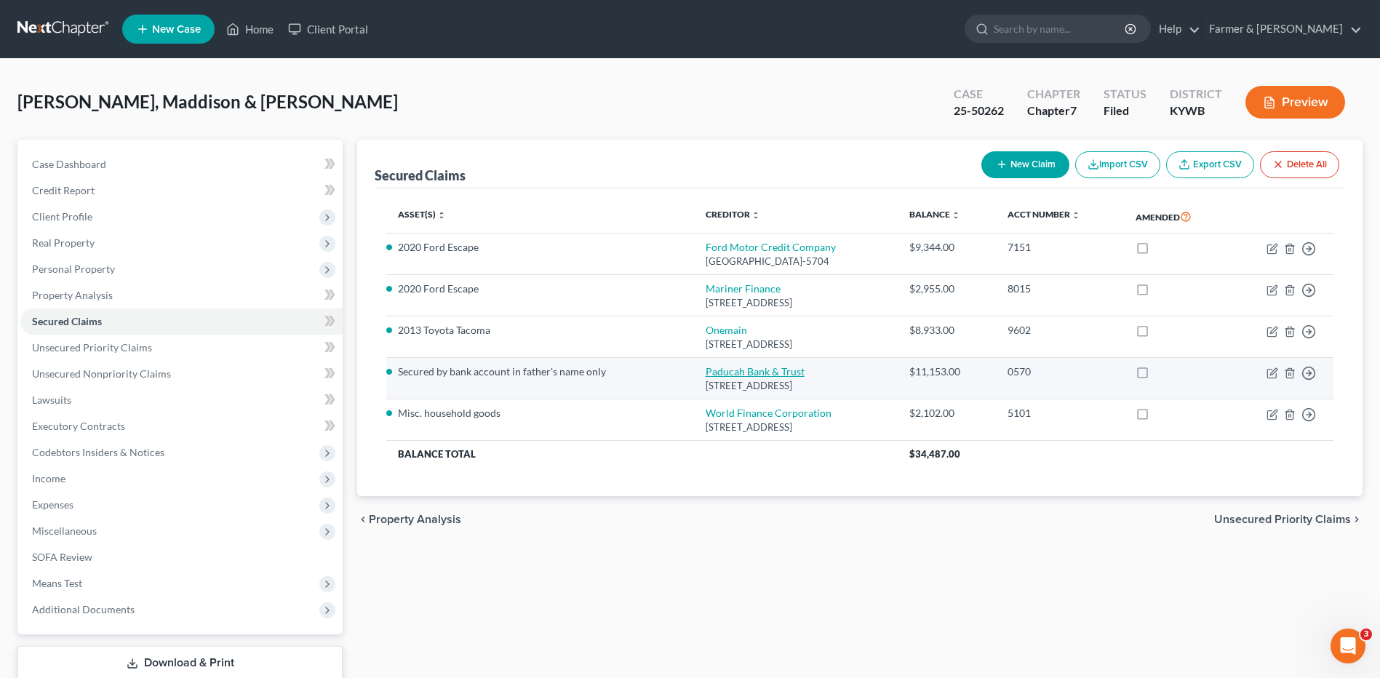
click at [717, 372] on link "Paducah Bank & Trust" at bounding box center [755, 371] width 99 height 12
select select "18"
select select "2"
select select "1"
select select "0"
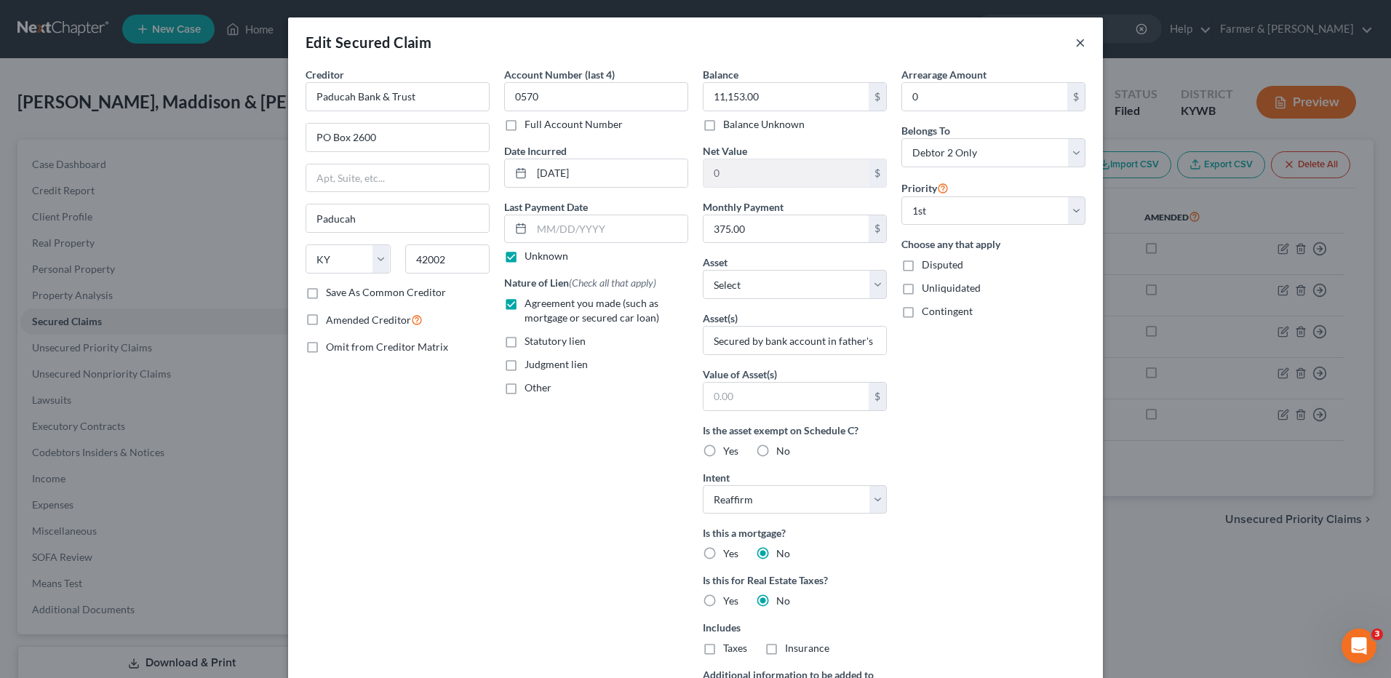
click at [1075, 39] on button "×" at bounding box center [1080, 41] width 10 height 17
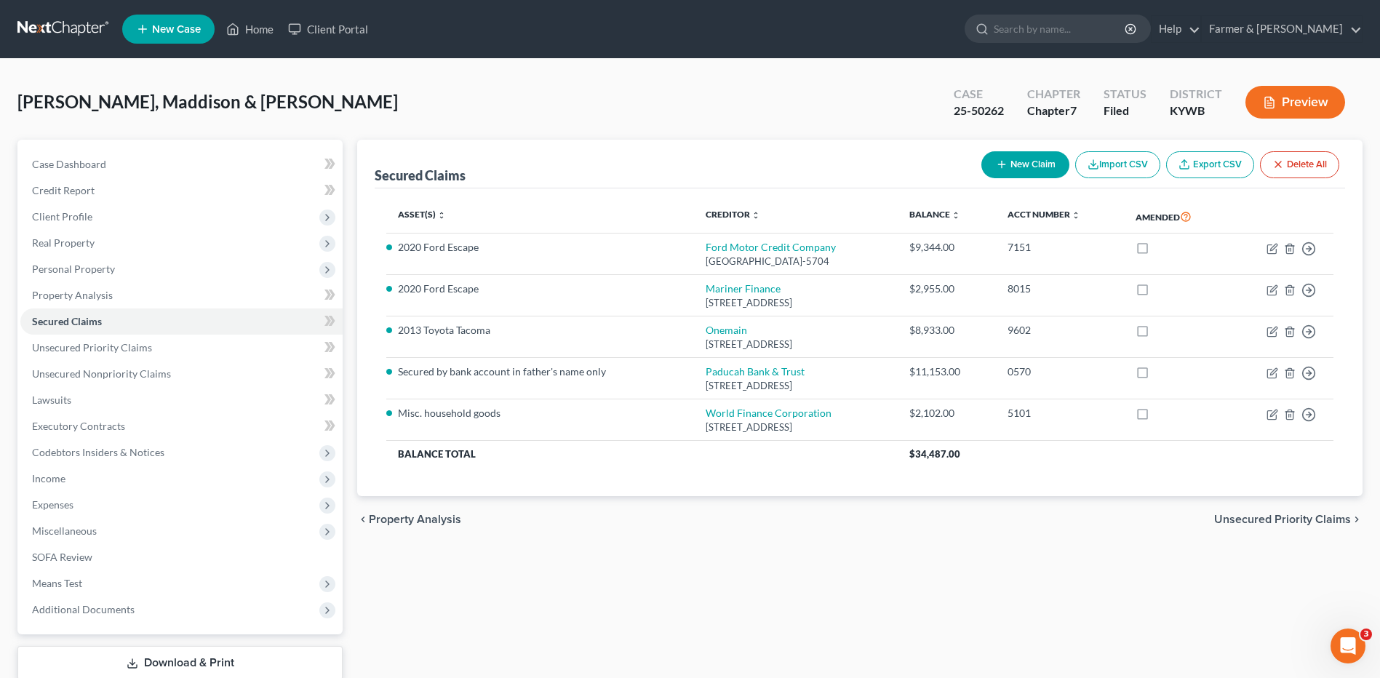
click at [71, 15] on nav "Home New Case Client Portal Farmer & Wright dblondie1230@yahoo.com My Account S…" at bounding box center [690, 29] width 1380 height 58
click at [68, 18] on link at bounding box center [63, 29] width 93 height 26
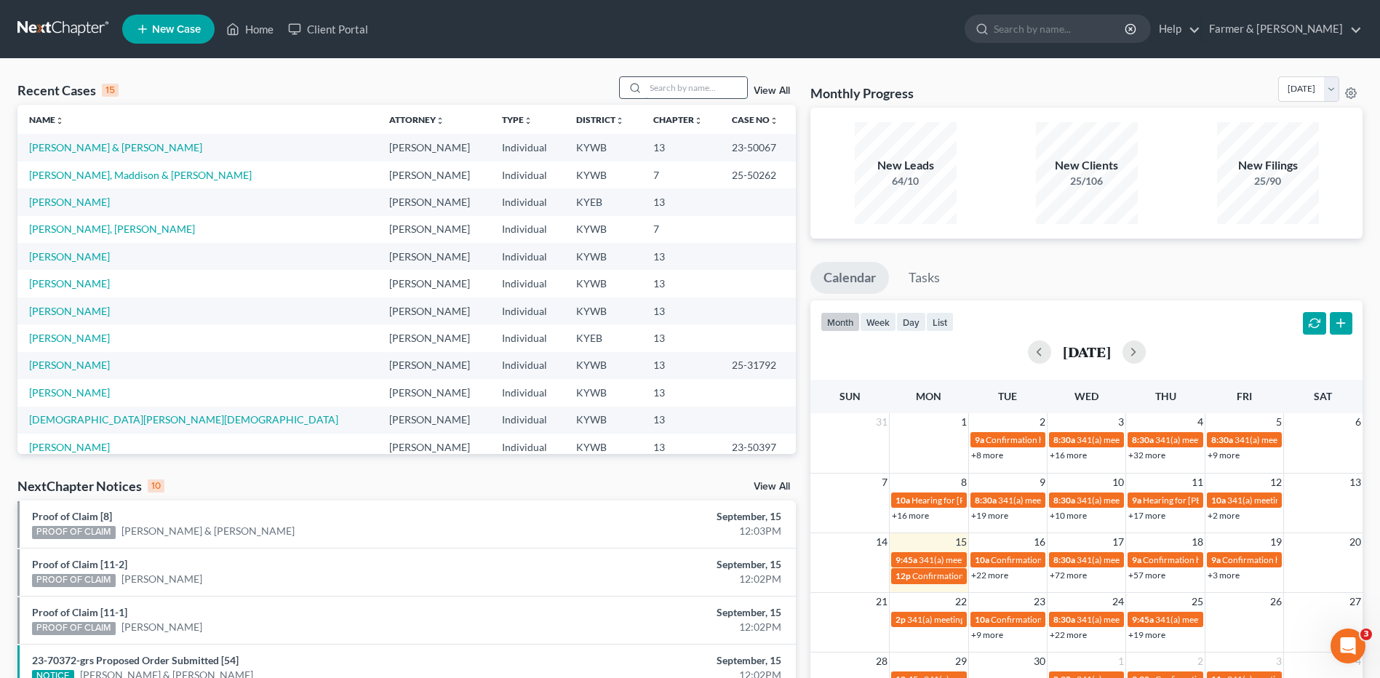
click at [680, 82] on input "search" at bounding box center [696, 87] width 102 height 21
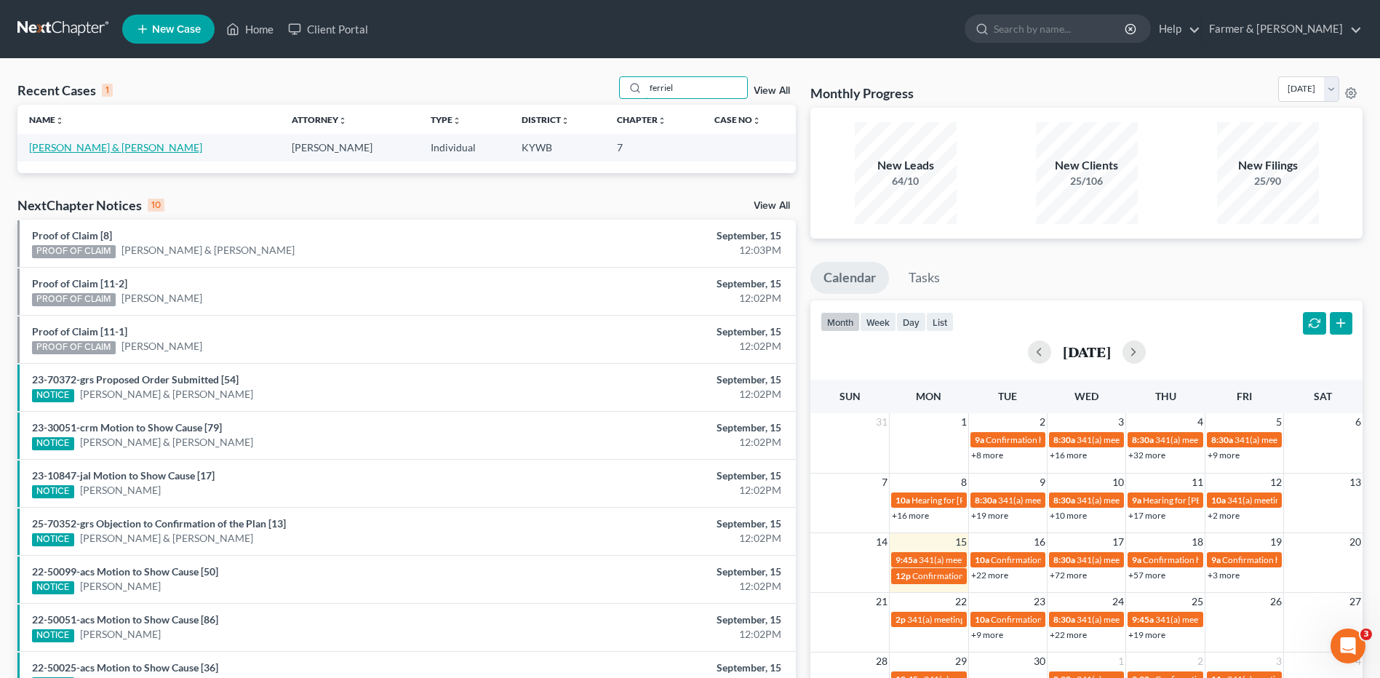
type input "ferriel"
click at [91, 149] on link "[PERSON_NAME] & [PERSON_NAME]" at bounding box center [115, 147] width 173 height 12
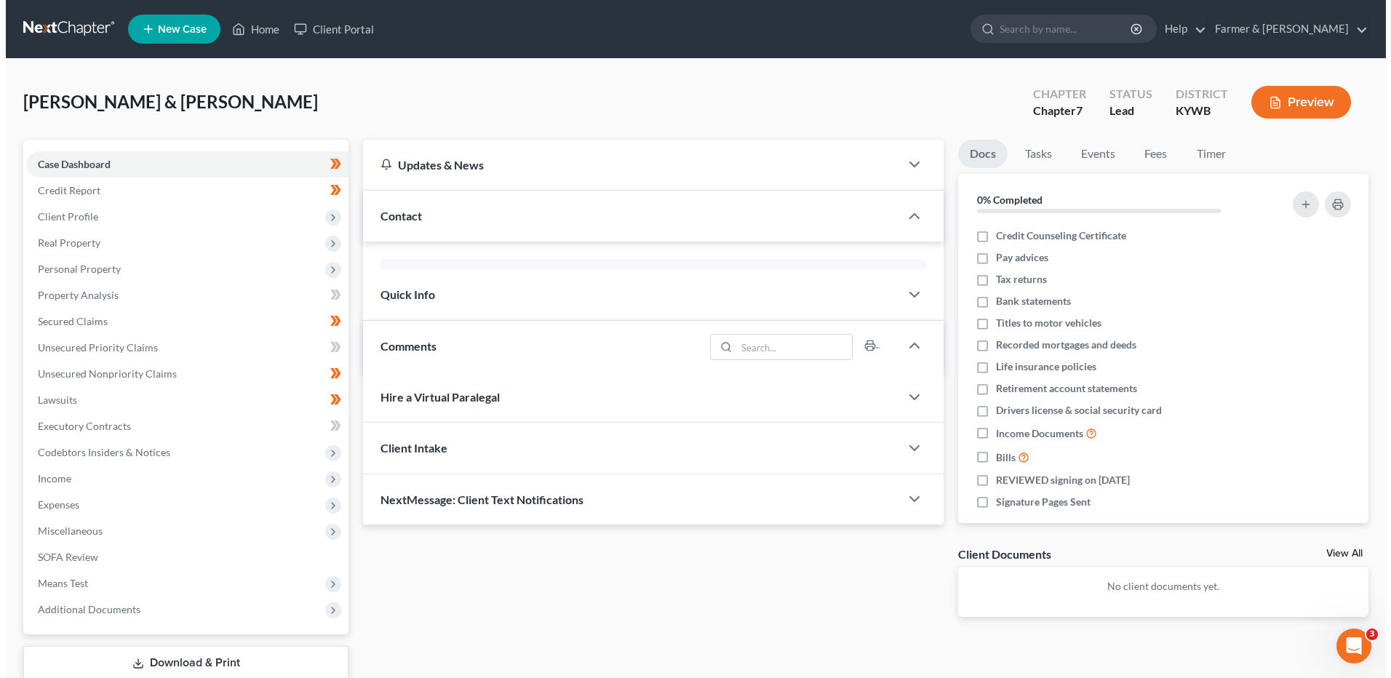
scroll to position [172, 0]
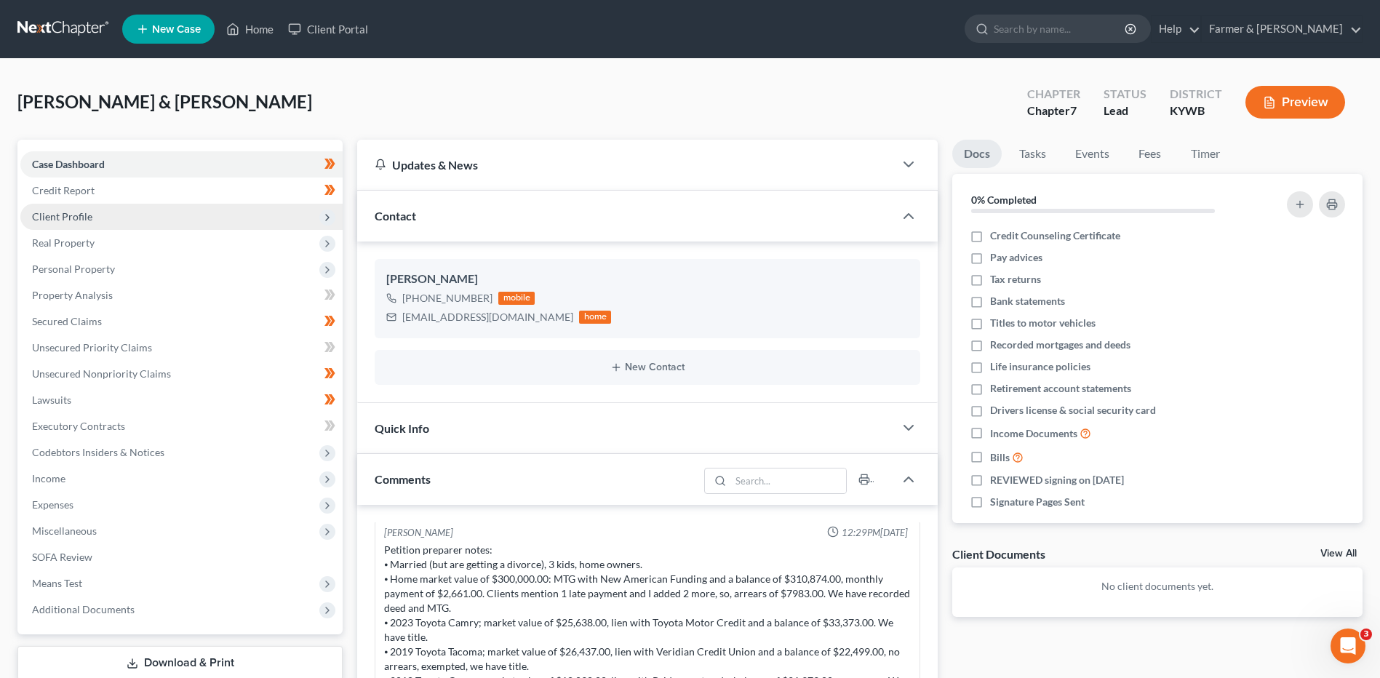
click at [73, 228] on span "Client Profile" at bounding box center [181, 217] width 322 height 26
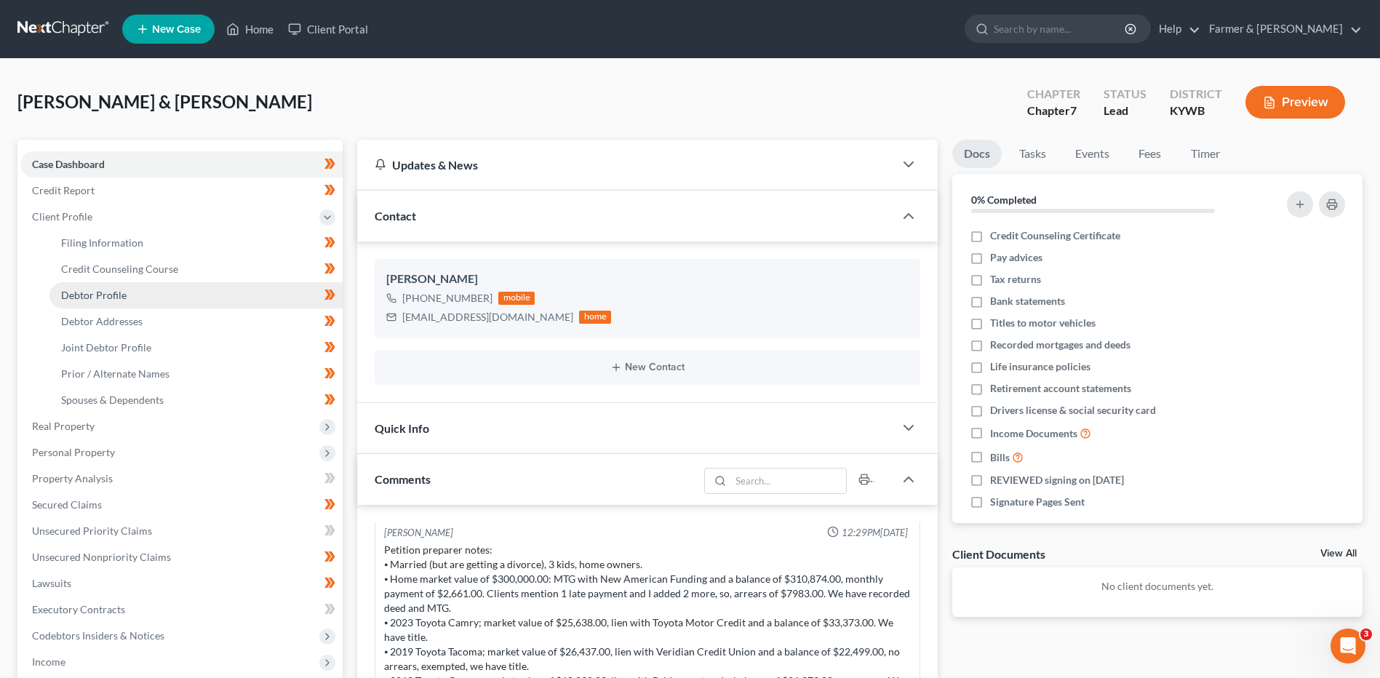
click at [89, 290] on span "Debtor Profile" at bounding box center [93, 295] width 65 height 12
select select "1"
select select "4"
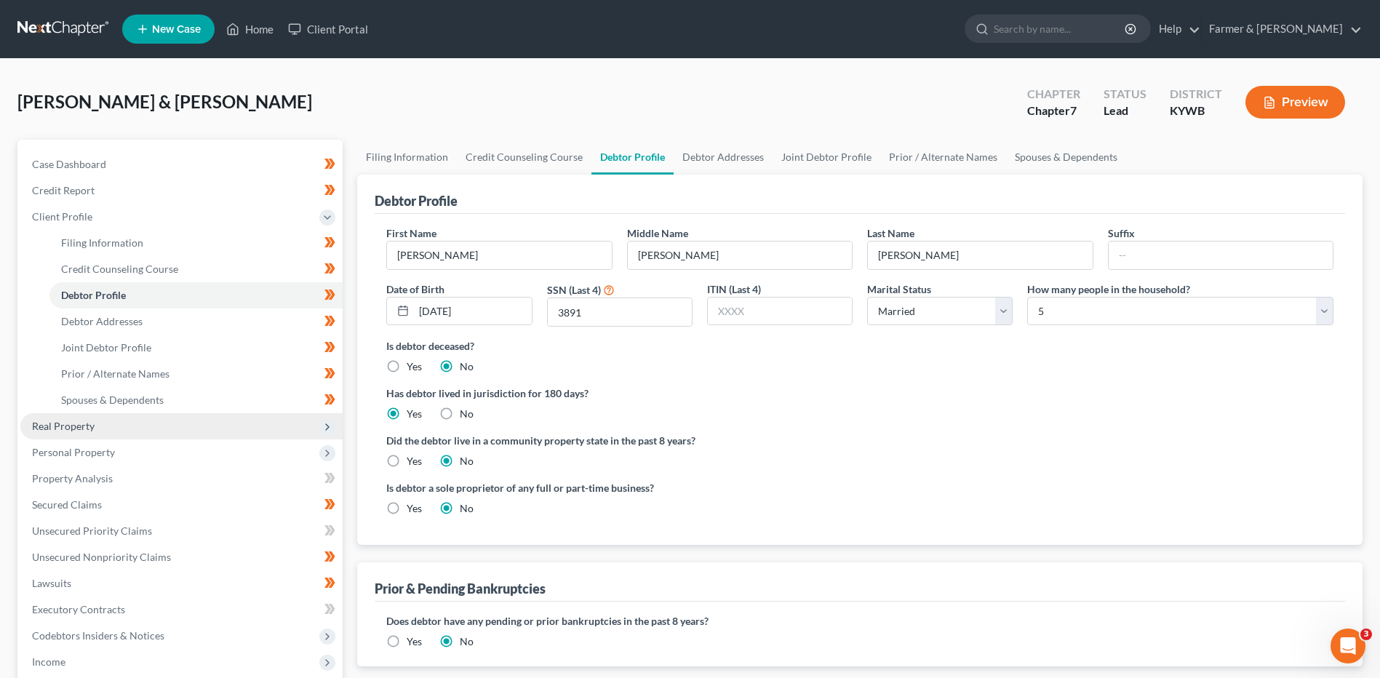
click at [136, 423] on span "Real Property" at bounding box center [181, 426] width 322 height 26
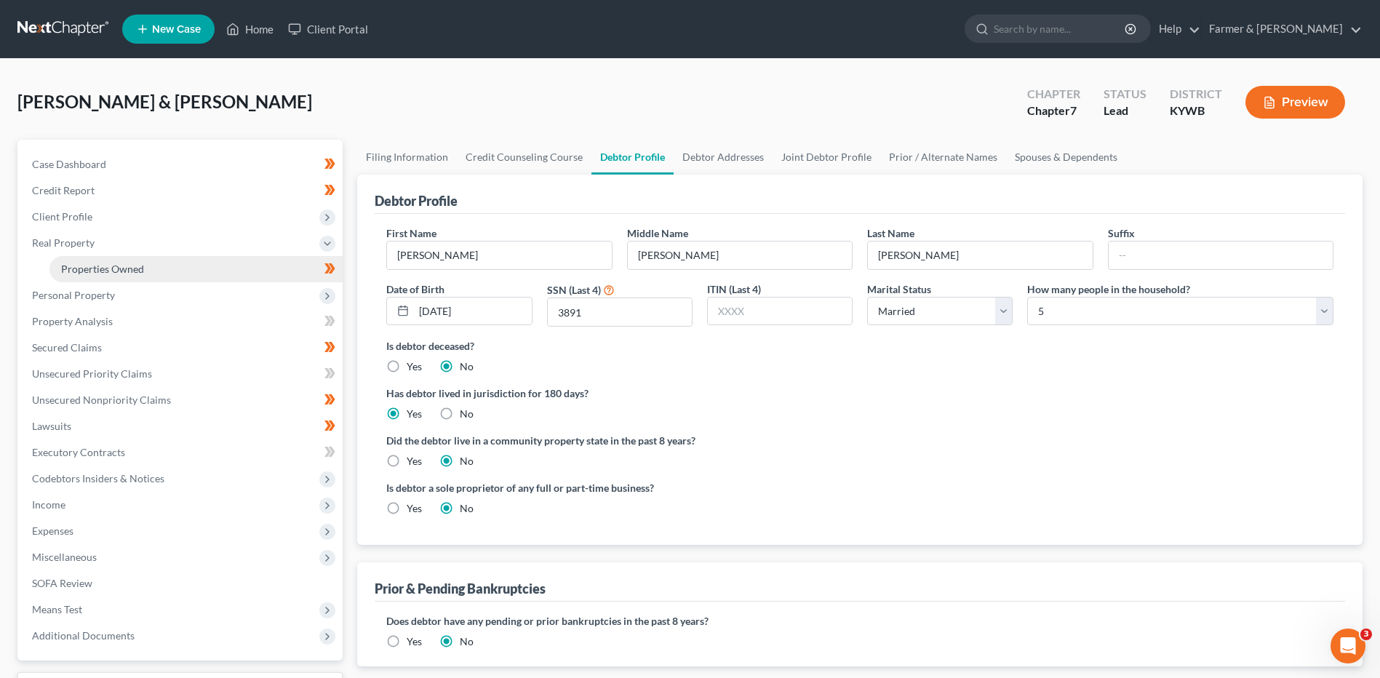
click at [195, 274] on link "Properties Owned" at bounding box center [195, 269] width 293 height 26
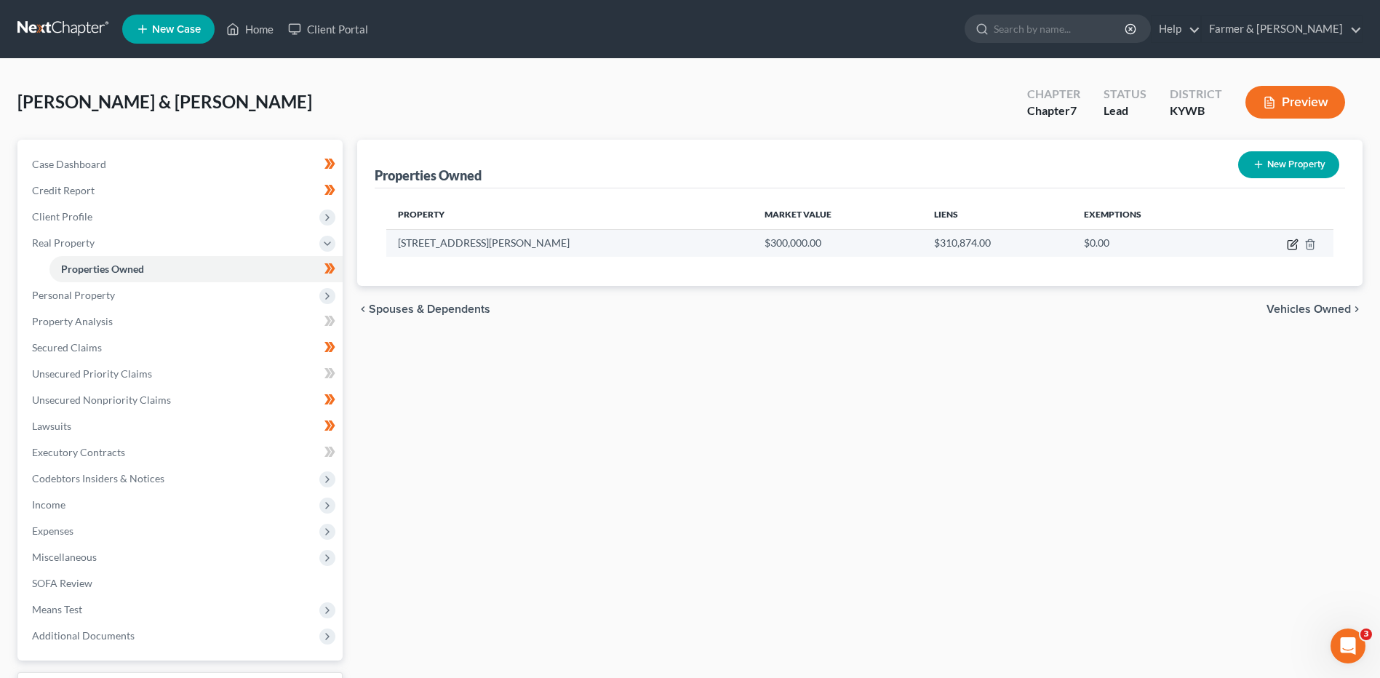
click at [1294, 246] on icon "button" at bounding box center [1293, 245] width 12 height 12
select select "18"
select select "2"
select select "1"
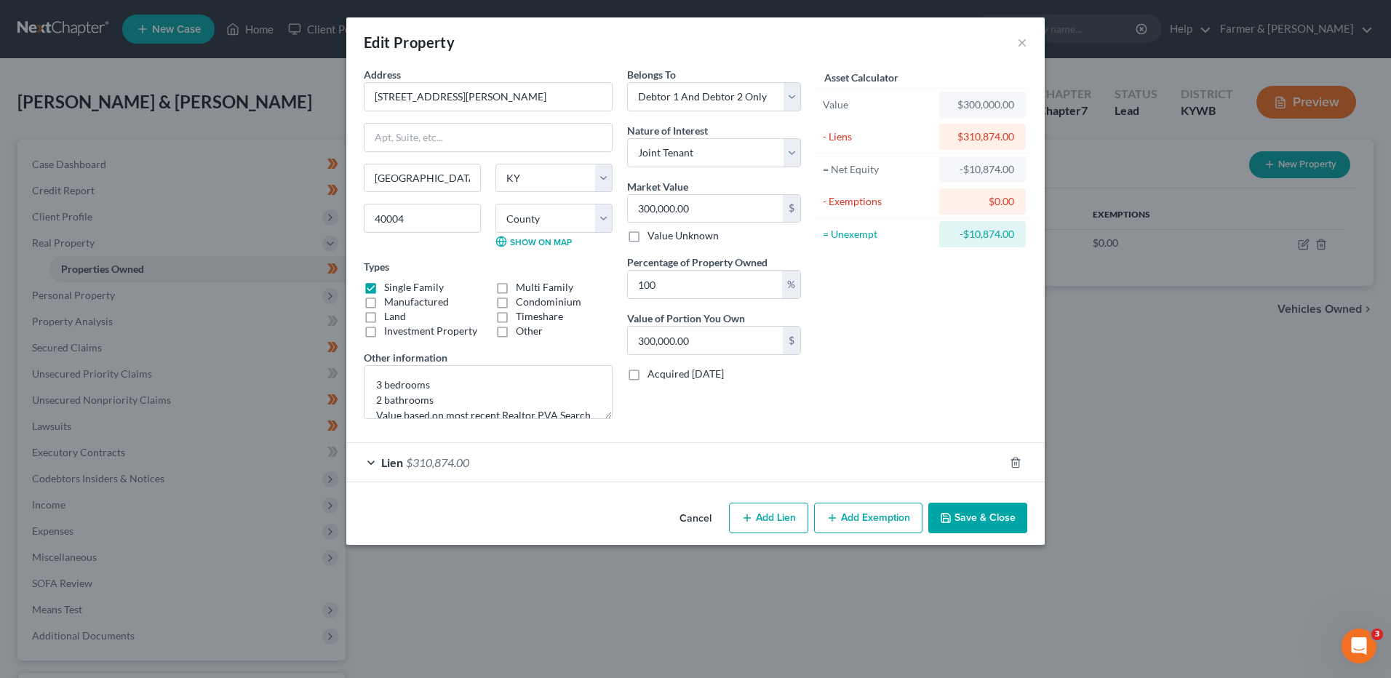
click at [682, 509] on button "Cancel" at bounding box center [695, 518] width 55 height 29
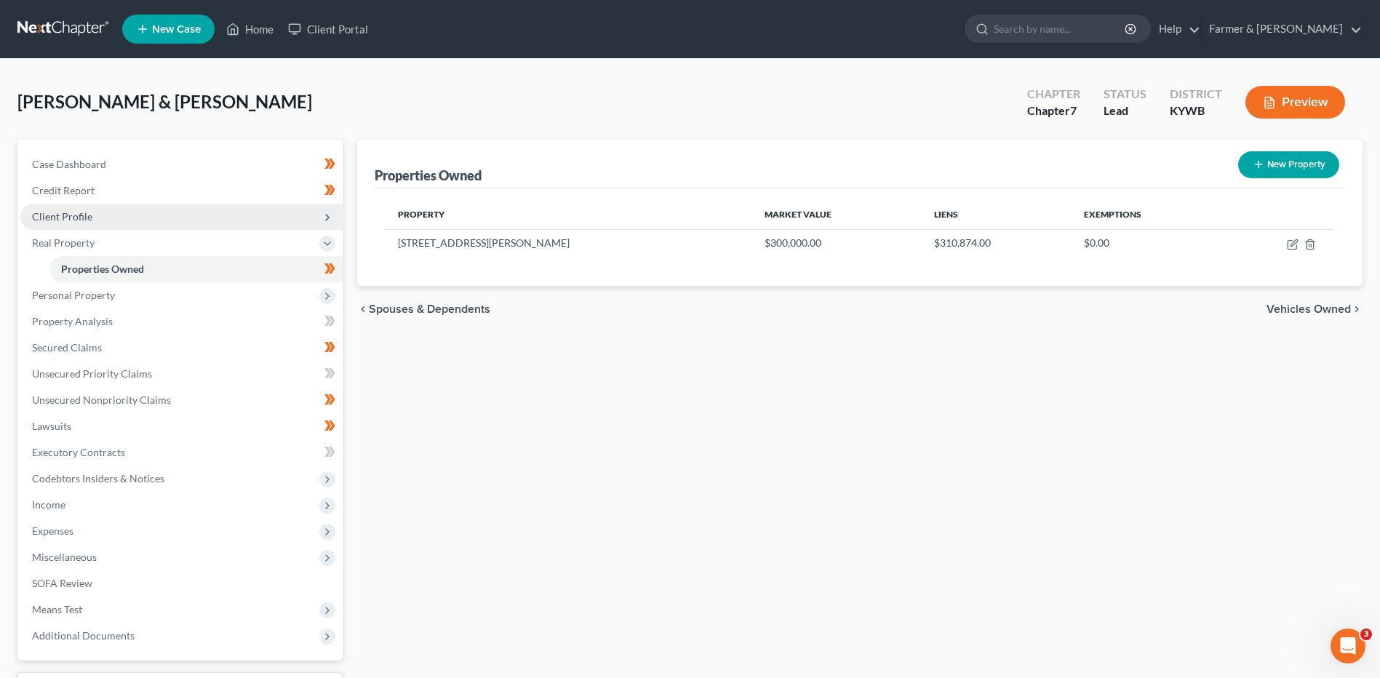
click at [175, 220] on span "Client Profile" at bounding box center [181, 217] width 322 height 26
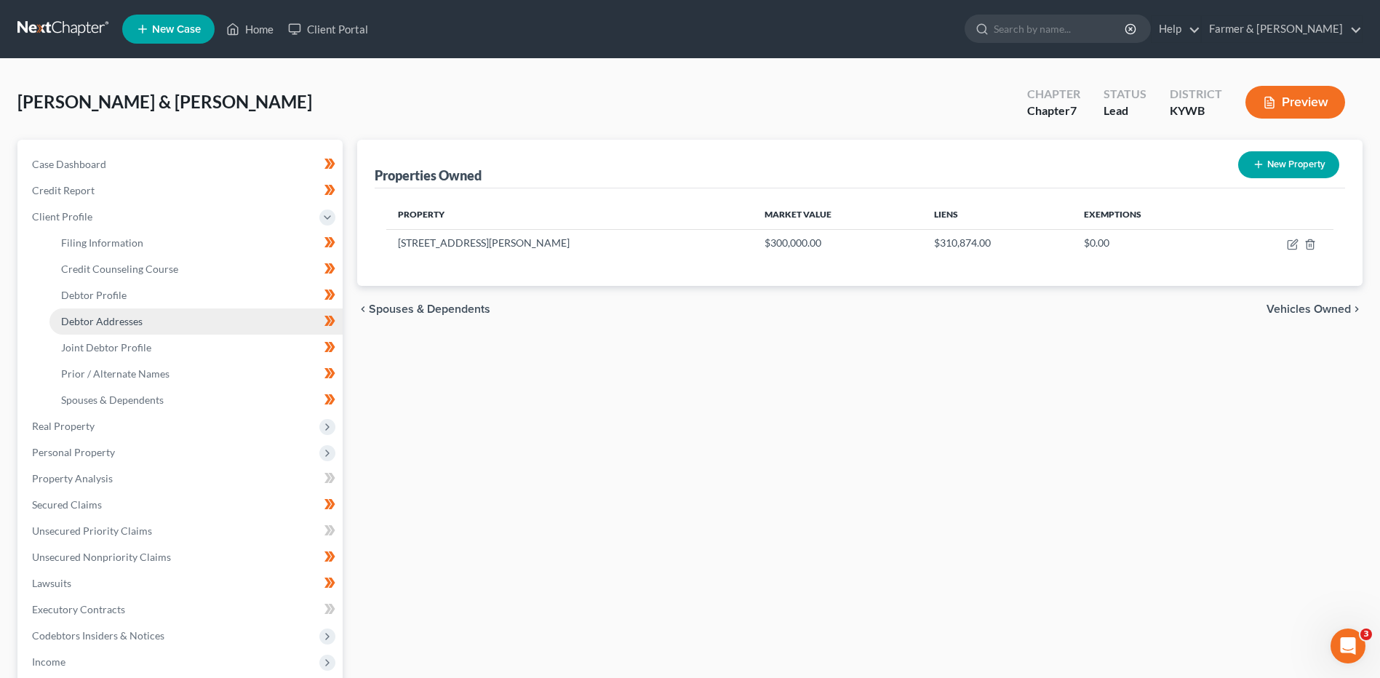
click at [155, 332] on link "Debtor Addresses" at bounding box center [195, 321] width 293 height 26
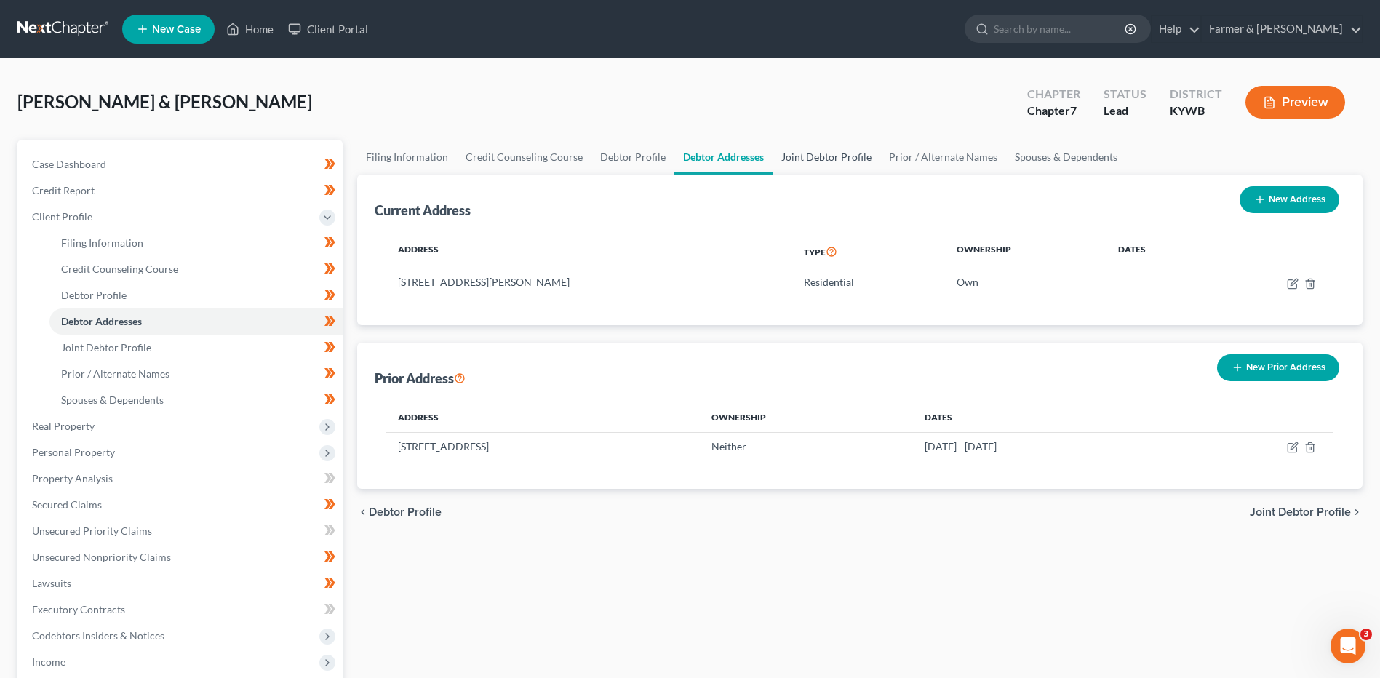
click at [828, 160] on link "Joint Debtor Profile" at bounding box center [827, 157] width 108 height 35
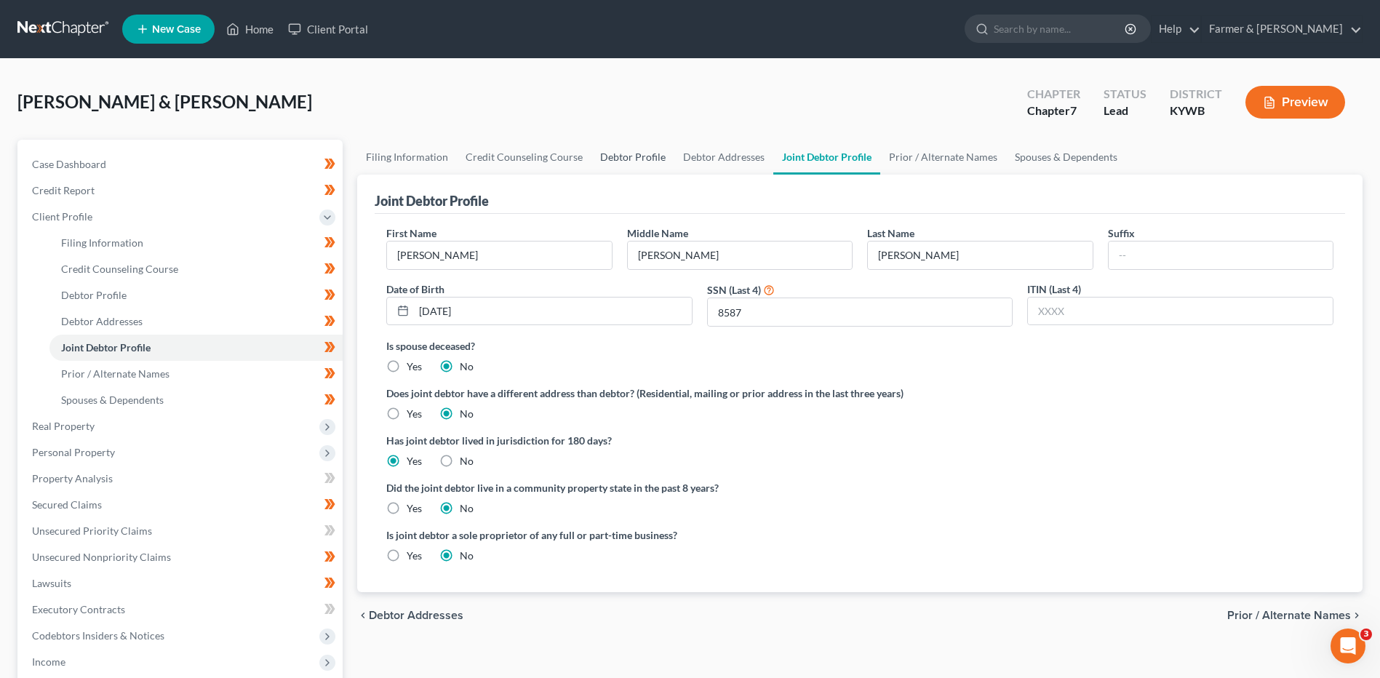
click at [623, 151] on link "Debtor Profile" at bounding box center [632, 157] width 83 height 35
select select "1"
select select "4"
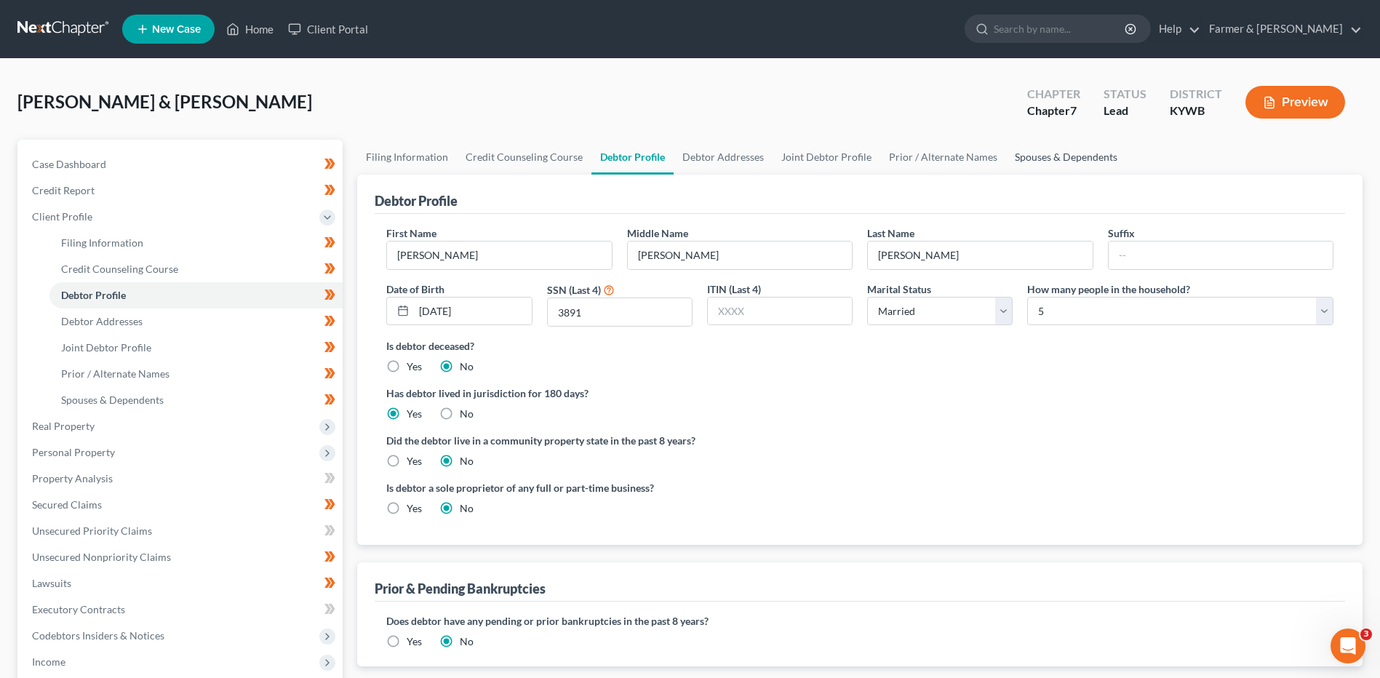
click at [1088, 149] on link "Spouses & Dependents" at bounding box center [1066, 157] width 120 height 35
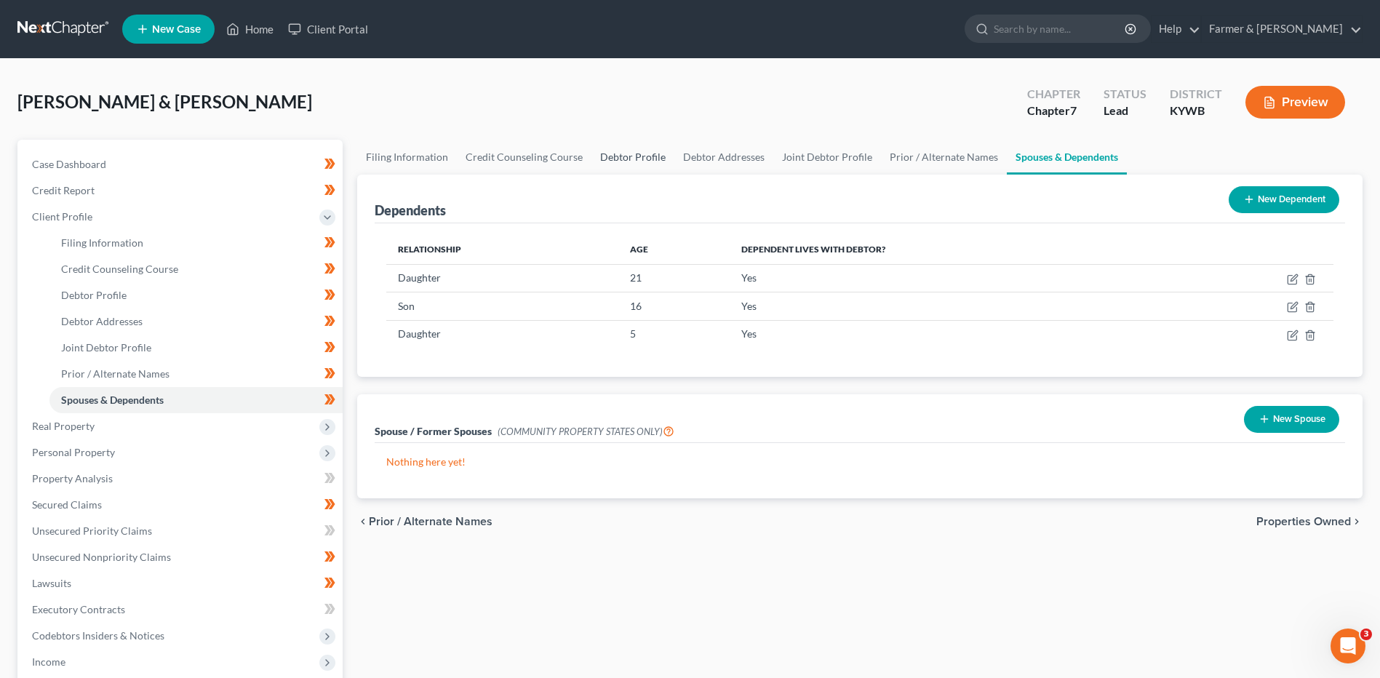
click at [639, 154] on link "Debtor Profile" at bounding box center [632, 157] width 83 height 35
select select "1"
select select "4"
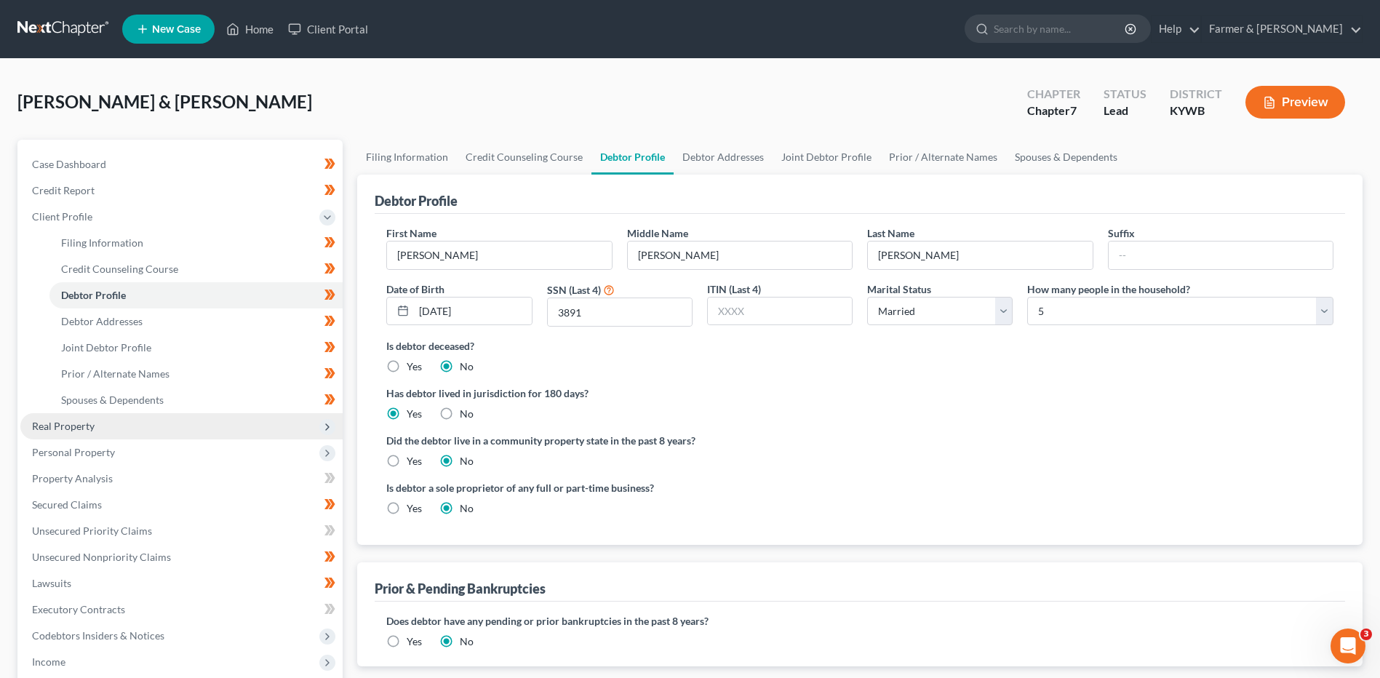
click at [109, 431] on span "Real Property" at bounding box center [181, 426] width 322 height 26
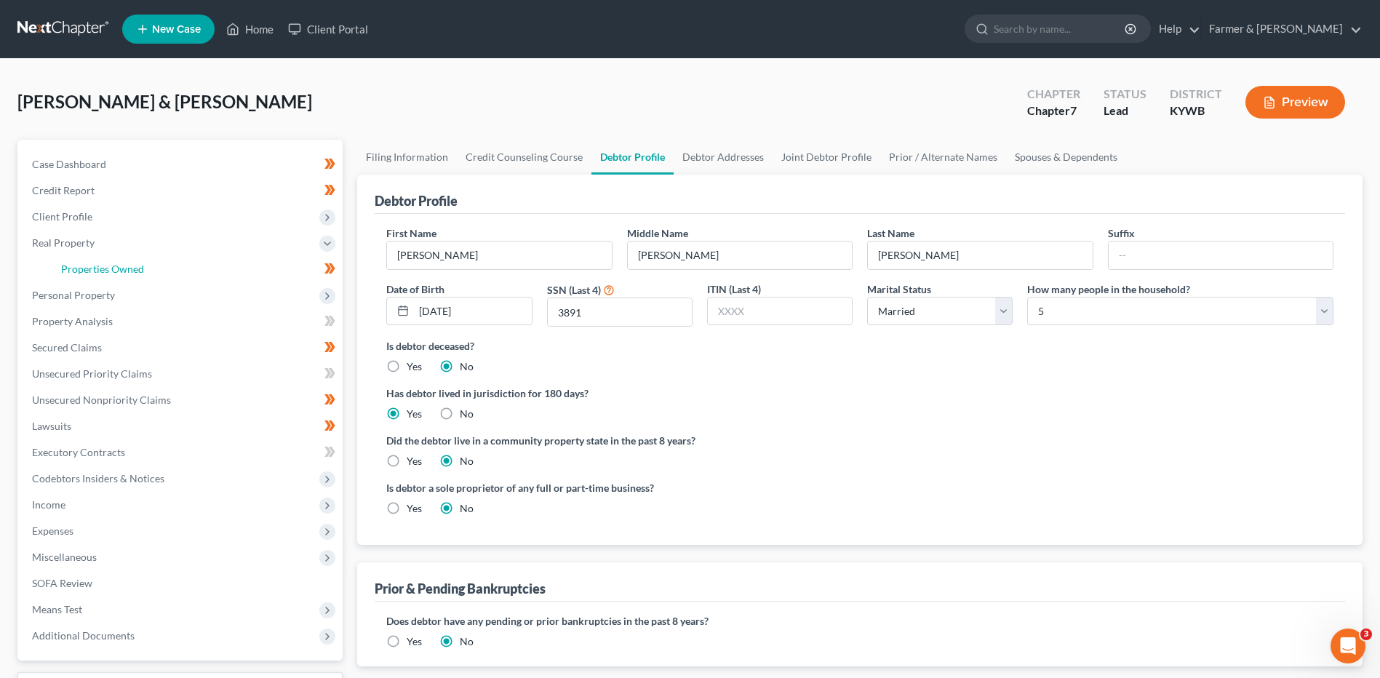
click at [183, 274] on link "Properties Owned" at bounding box center [195, 269] width 293 height 26
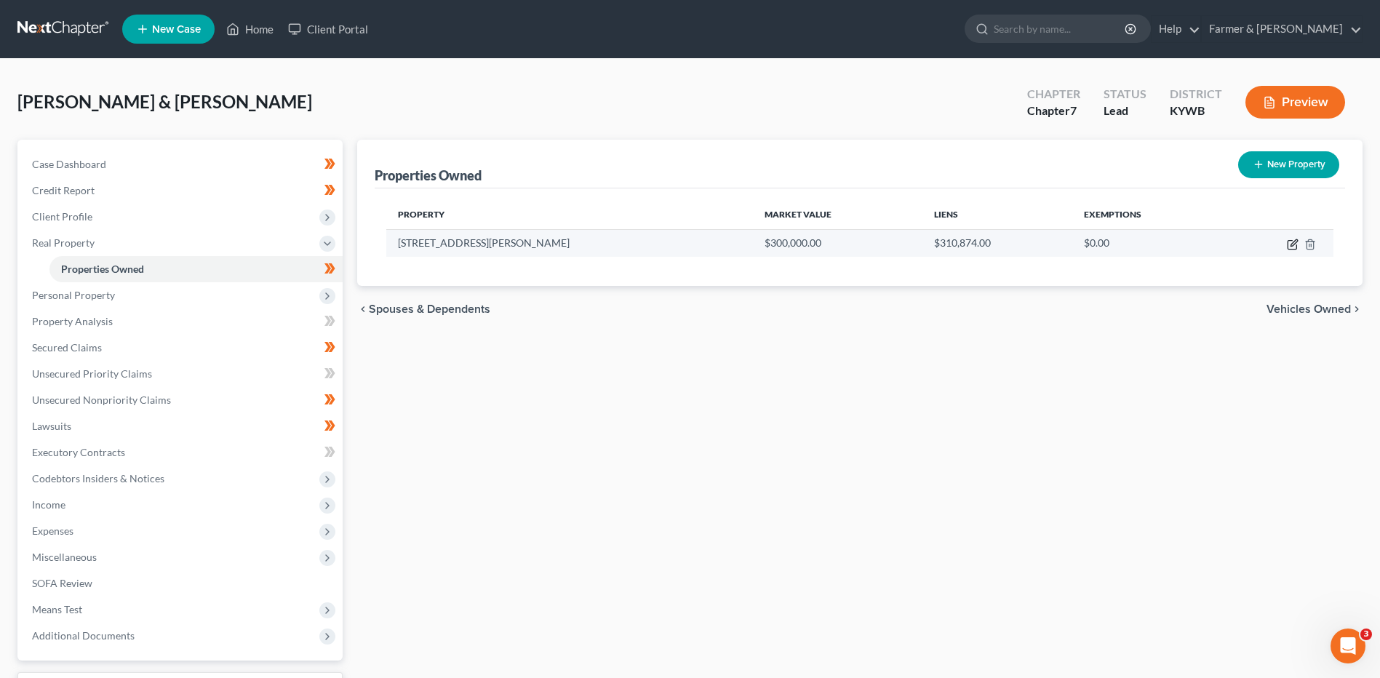
click at [1291, 244] on icon "button" at bounding box center [1294, 242] width 7 height 7
select select "18"
select select "89"
select select "2"
select select "1"
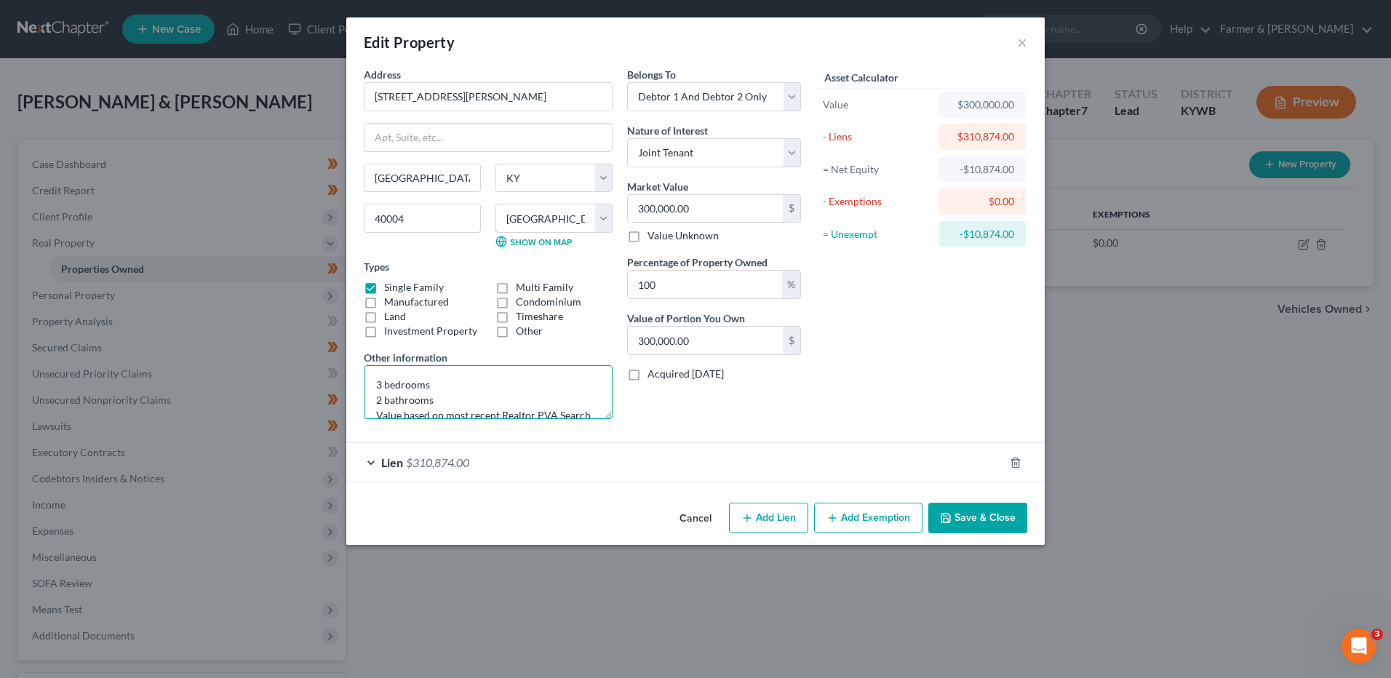
drag, startPoint x: 514, startPoint y: 403, endPoint x: 351, endPoint y: 311, distance: 186.3
click at [351, 315] on div "Address * 131 N [PERSON_NAME][GEOGRAPHIC_DATA] [US_STATE][GEOGRAPHIC_DATA] [GEO…" at bounding box center [695, 282] width 698 height 430
drag, startPoint x: 483, startPoint y: 461, endPoint x: 678, endPoint y: 502, distance: 199.3
click at [481, 462] on div "Lien $310,874.00" at bounding box center [675, 462] width 658 height 39
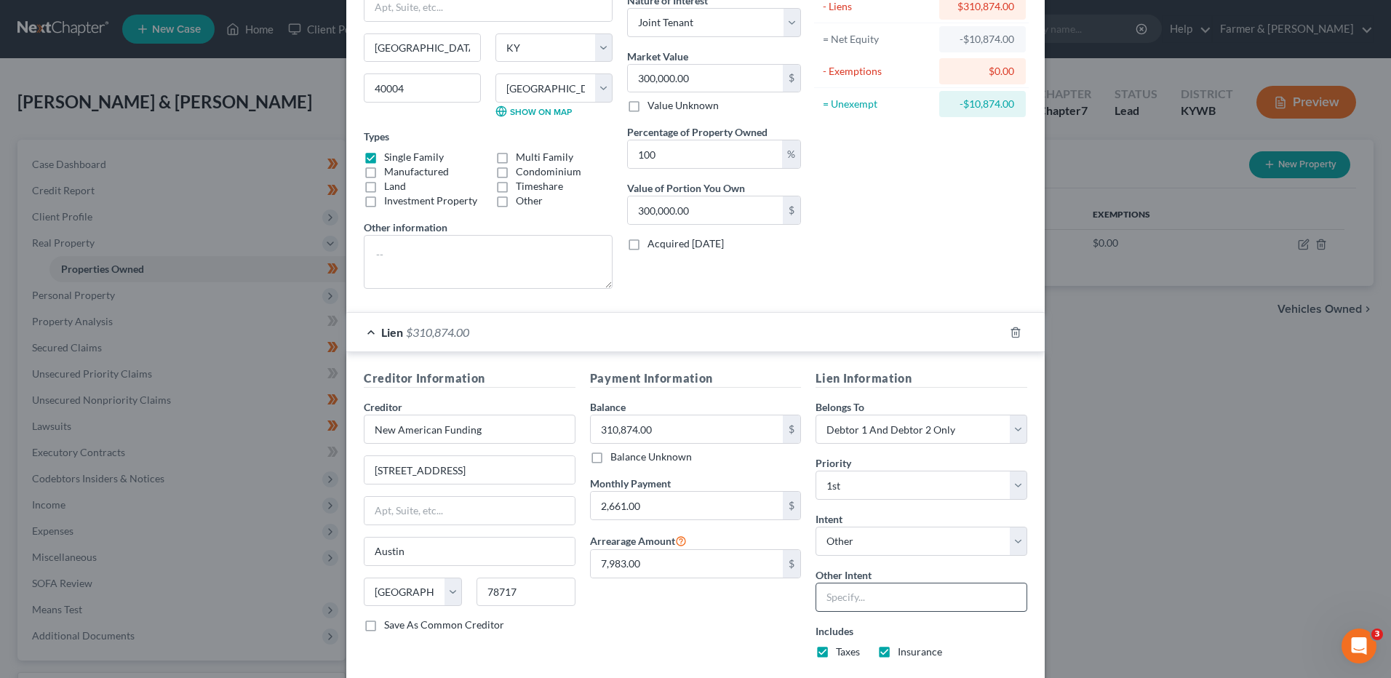
scroll to position [214, 0]
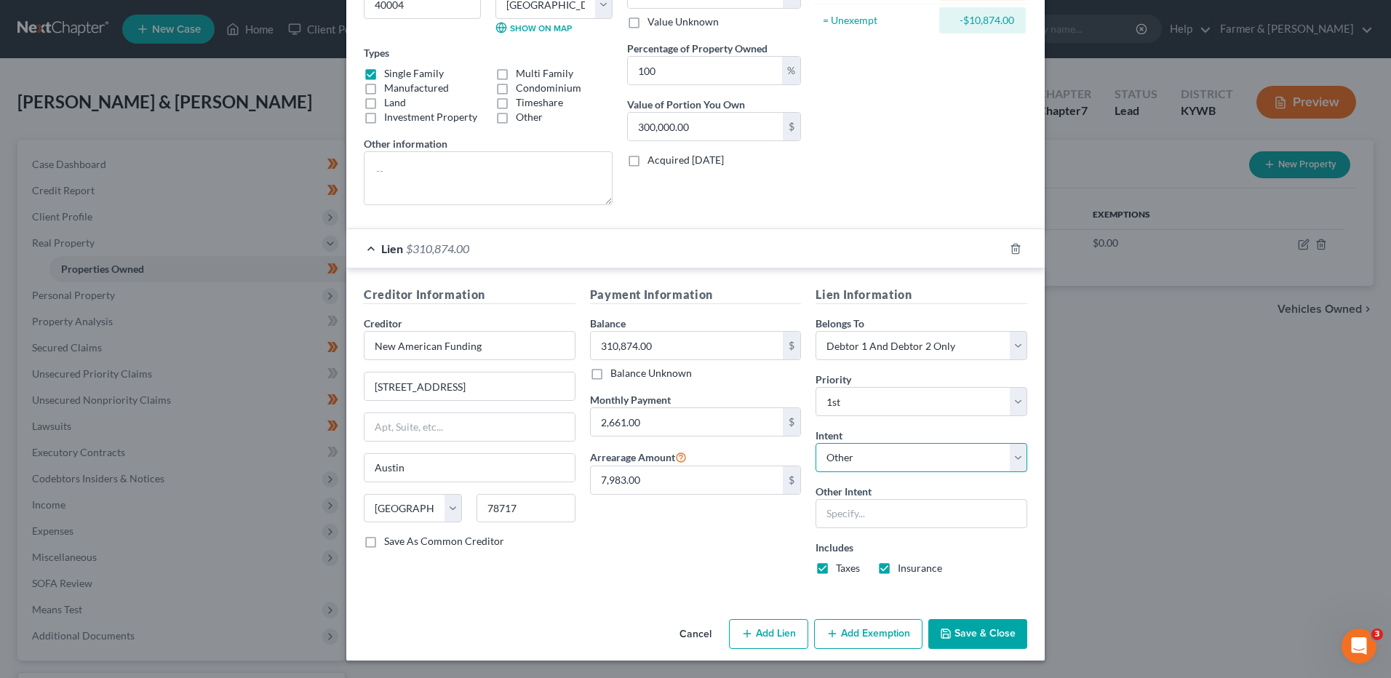
click at [861, 458] on select "Select Surrender Redeem Reaffirm Avoid Other" at bounding box center [922, 457] width 212 height 29
select select "2"
click at [816, 469] on select "Select Surrender Redeem Reaffirm Avoid Other" at bounding box center [922, 457] width 212 height 29
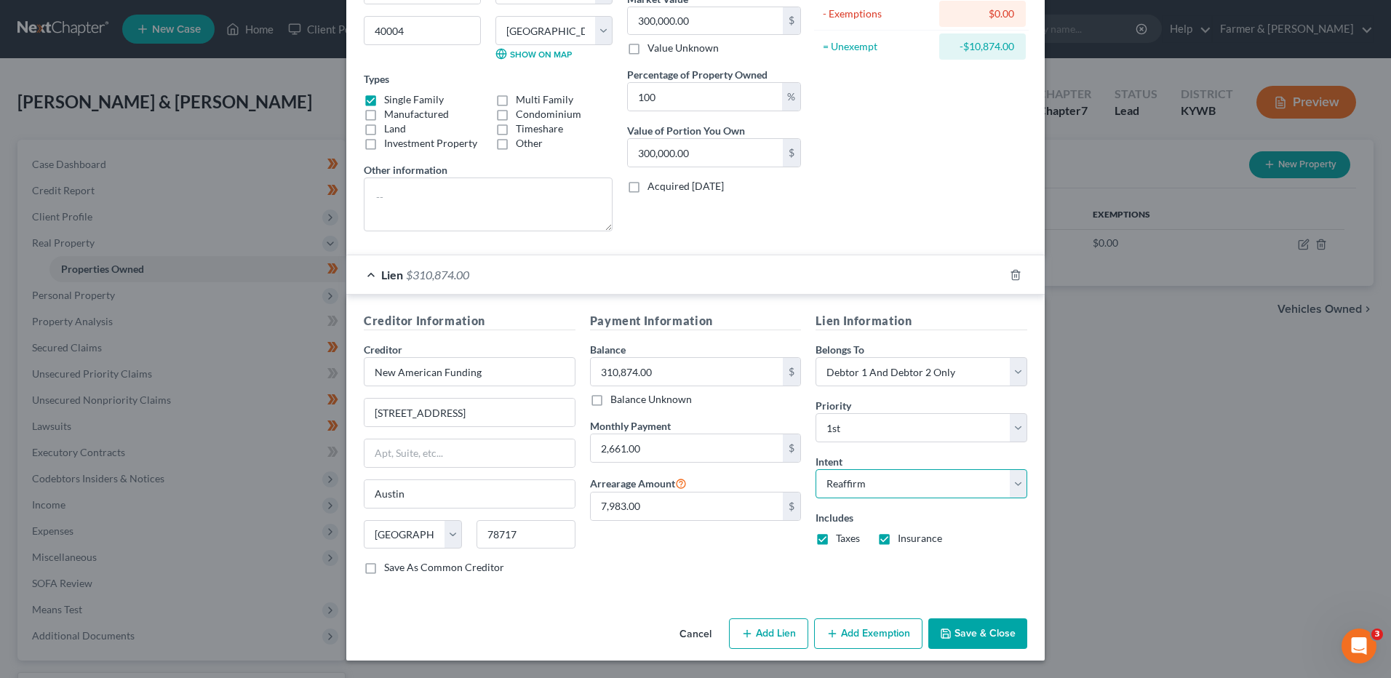
scroll to position [188, 0]
click at [959, 631] on button "Save & Close" at bounding box center [977, 633] width 99 height 31
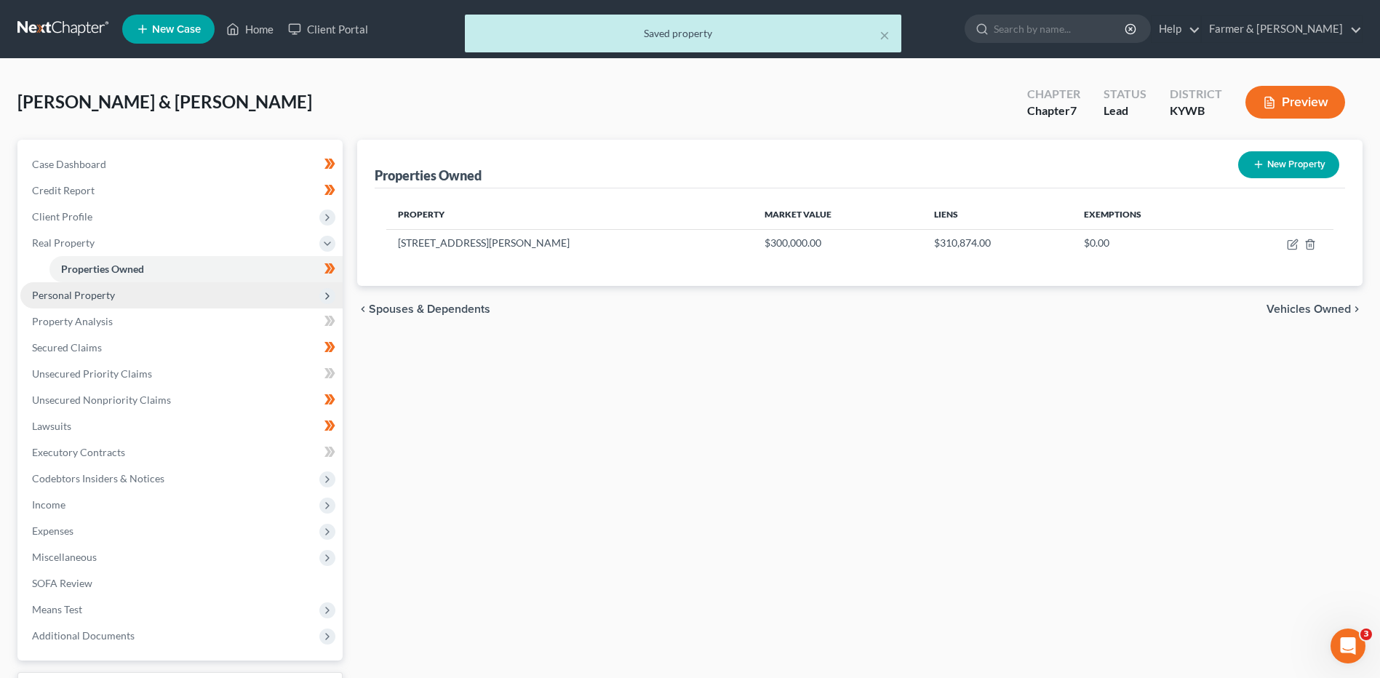
click at [175, 306] on span "Personal Property" at bounding box center [181, 295] width 322 height 26
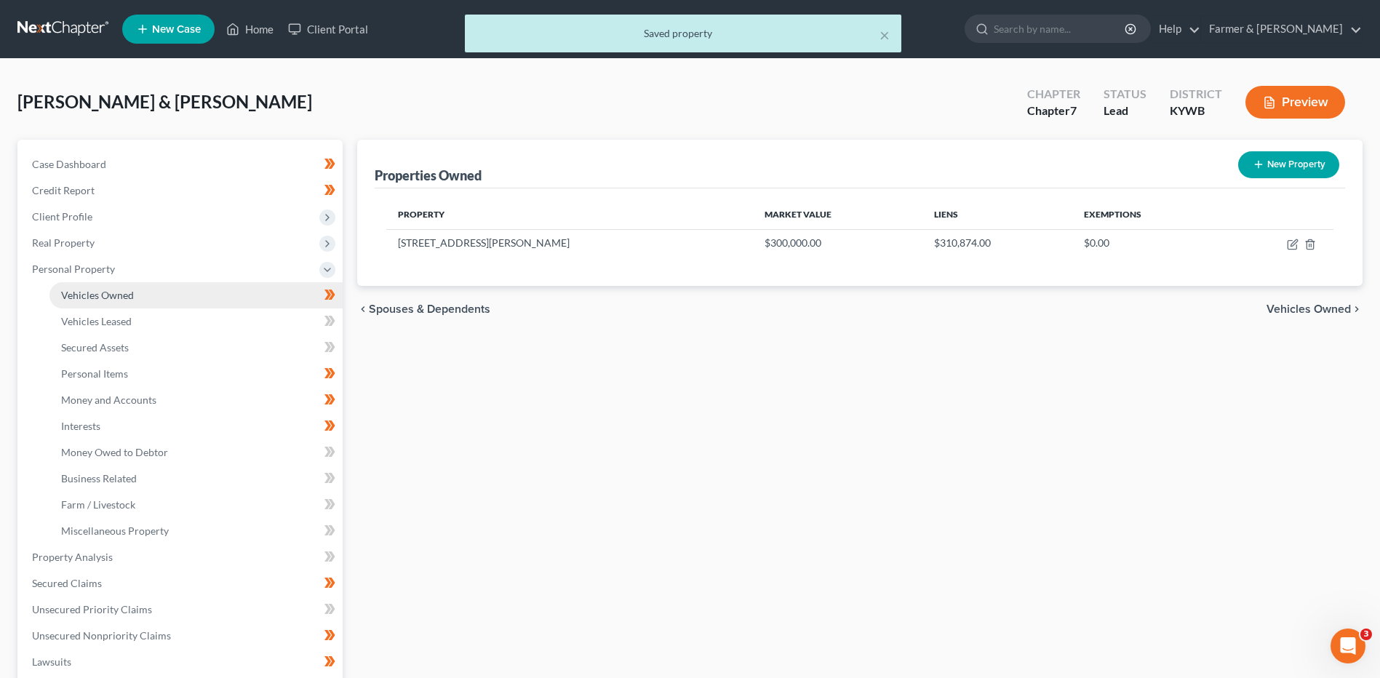
click at [175, 295] on link "Vehicles Owned" at bounding box center [195, 295] width 293 height 26
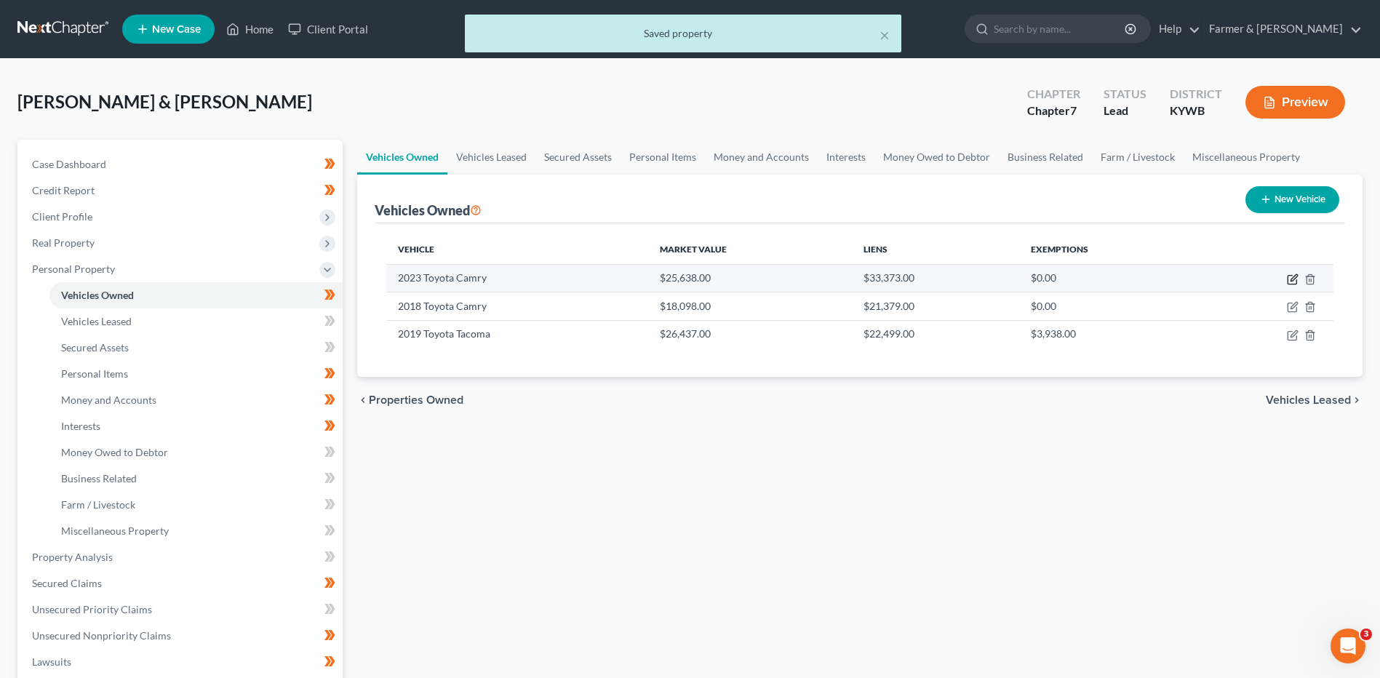
click at [1292, 276] on icon "button" at bounding box center [1292, 280] width 9 height 9
select select "0"
select select "3"
select select "2"
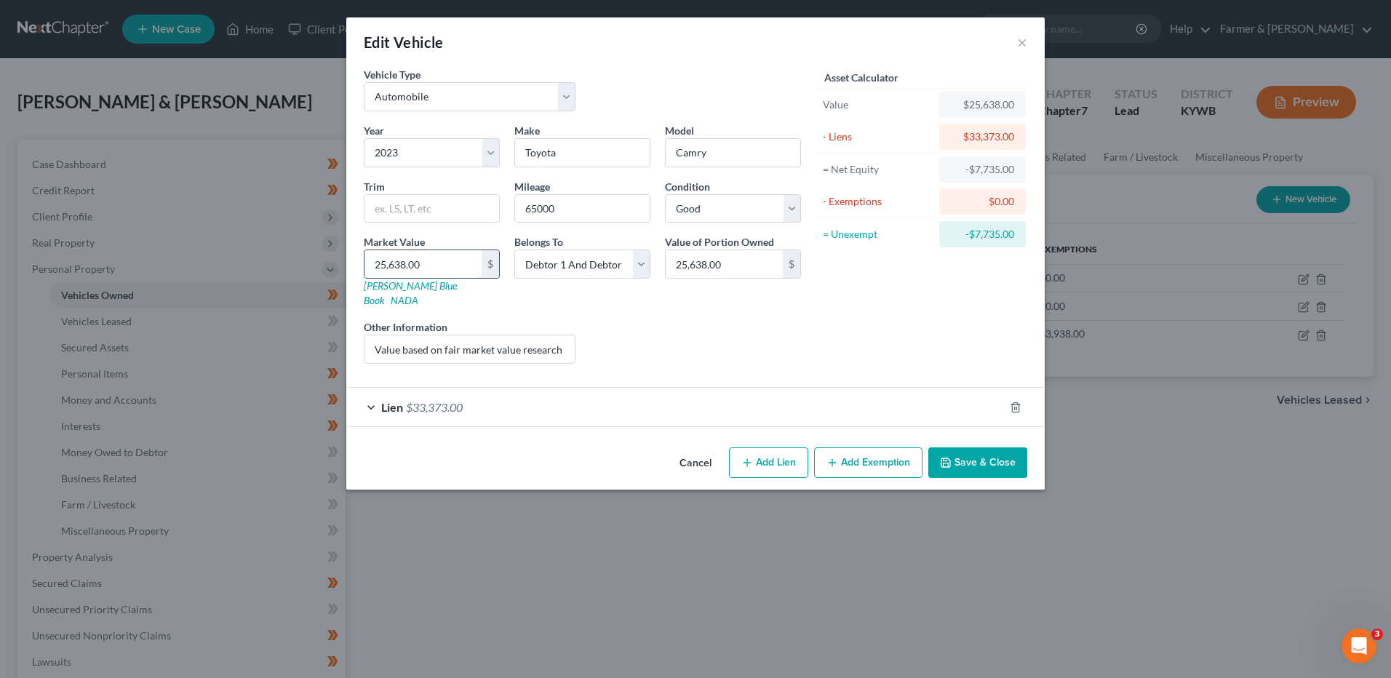
click at [433, 268] on input "25,638.00" at bounding box center [422, 264] width 117 height 28
type input "2"
type input "2.00"
type input "25"
type input "25.00"
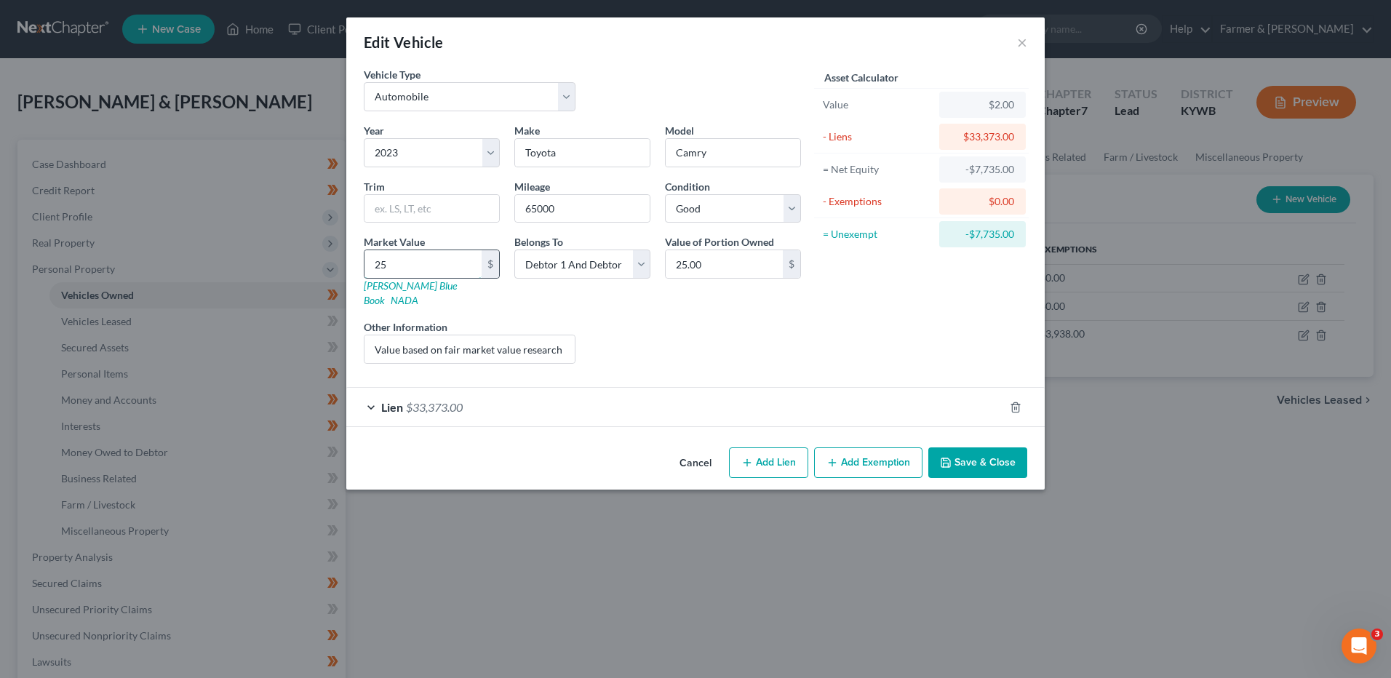
type input "255"
type input "255.00"
type input "2550"
type input "2,550.00"
type input "2,5500"
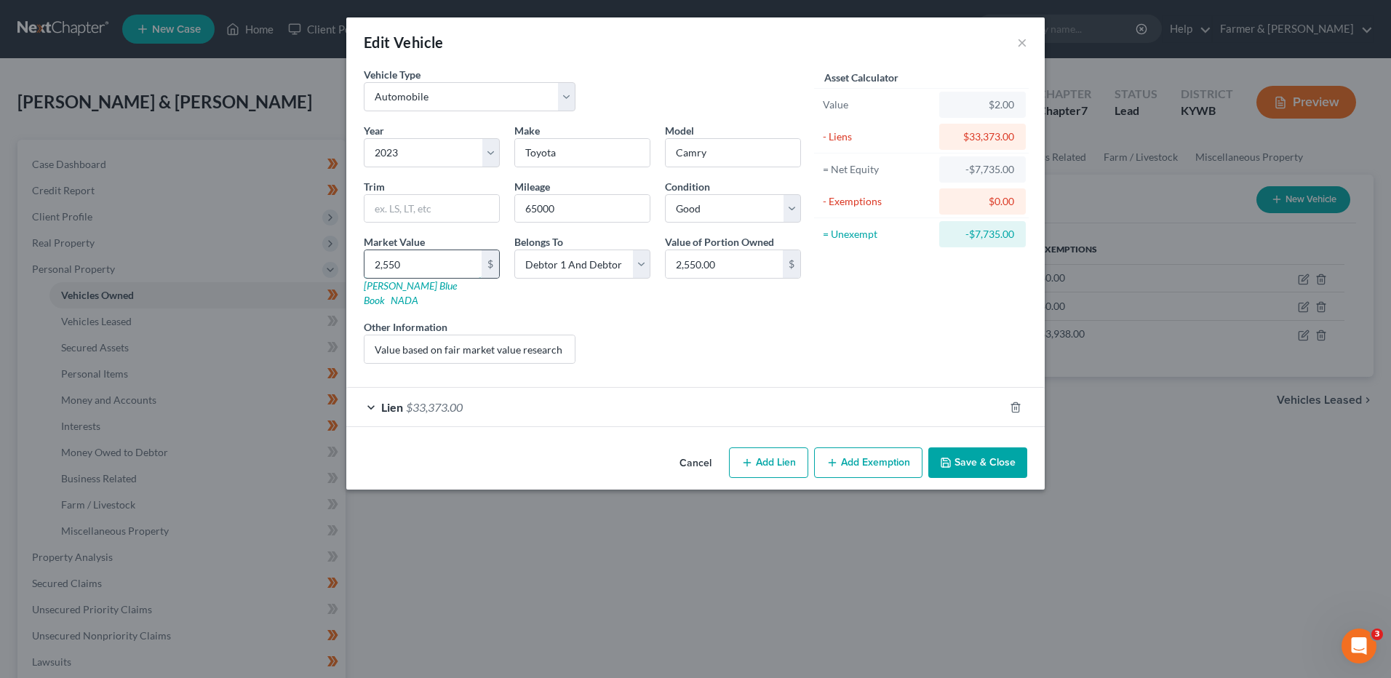
type input "25,500.00"
drag, startPoint x: 370, startPoint y: 332, endPoint x: 773, endPoint y: 317, distance: 402.6
click at [773, 317] on div "Year Select 2026 2025 2024 2023 2022 2021 2020 2019 2018 2017 2016 2015 2014 20…" at bounding box center [582, 249] width 452 height 252
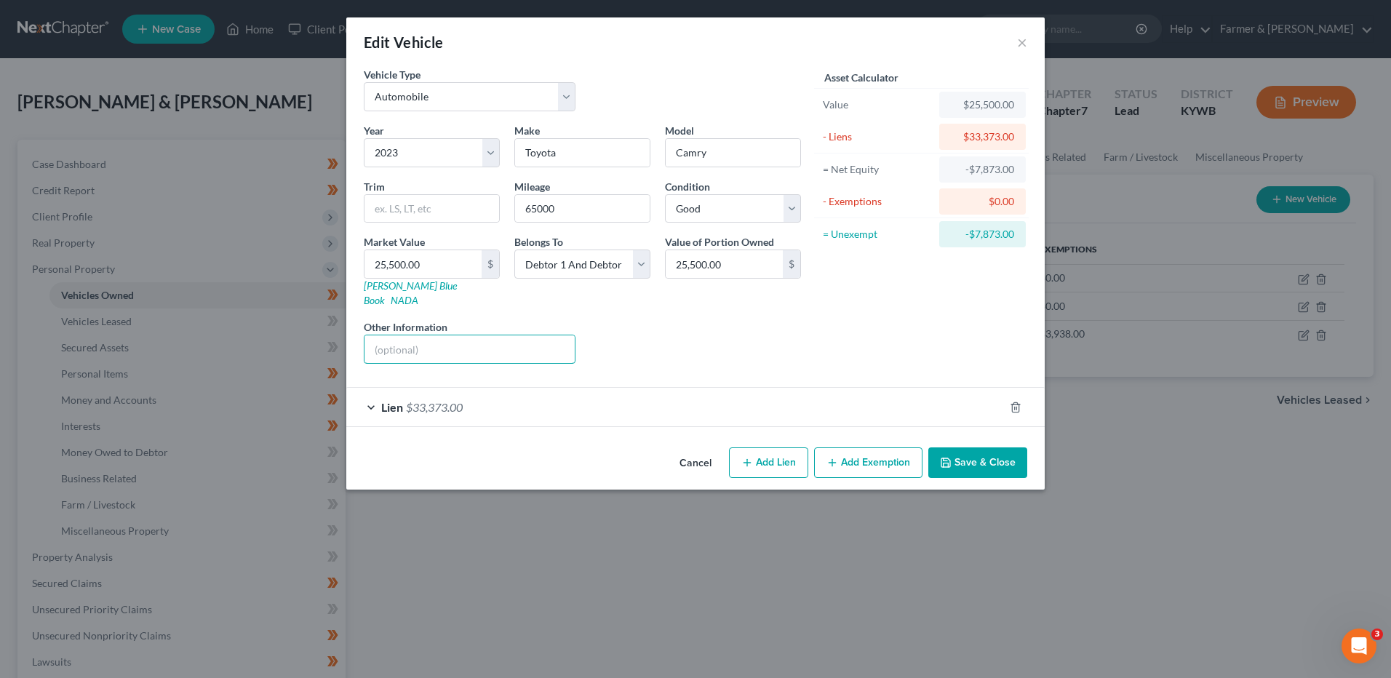
scroll to position [0, 0]
click at [544, 394] on div "Lien $33,373.00" at bounding box center [675, 407] width 658 height 39
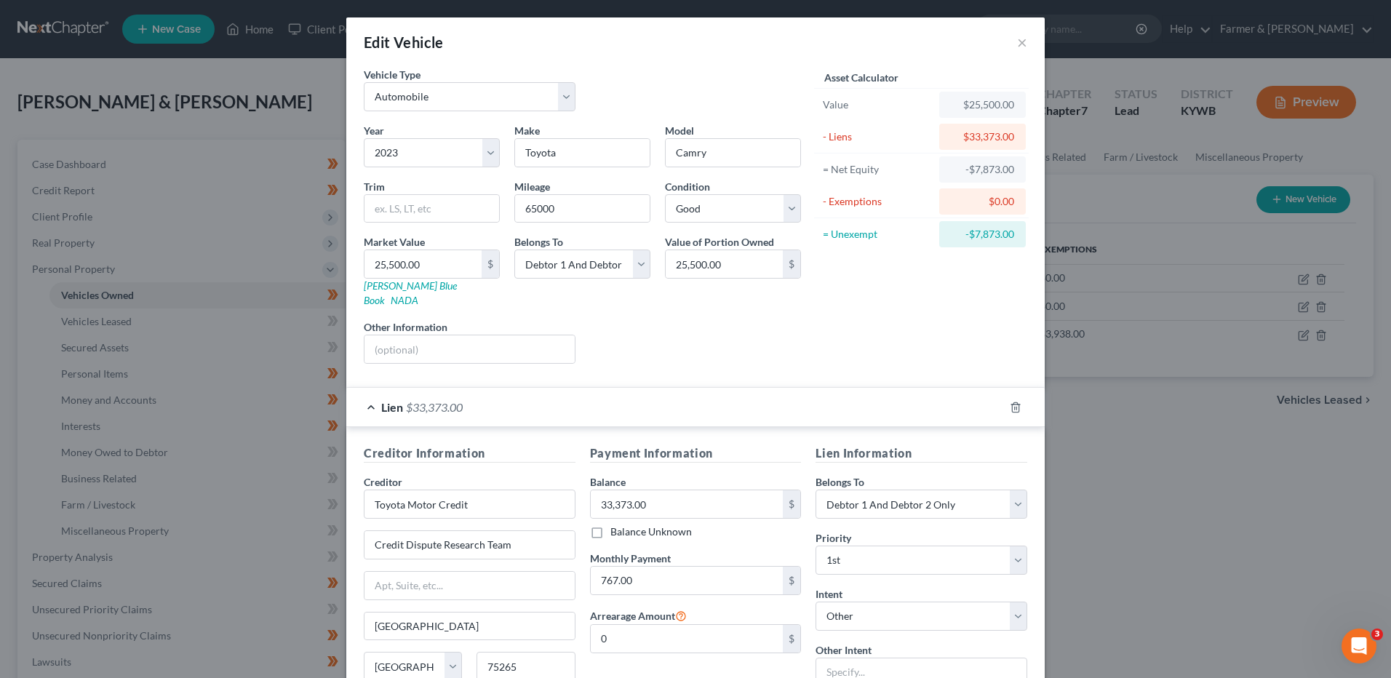
scroll to position [118, 0]
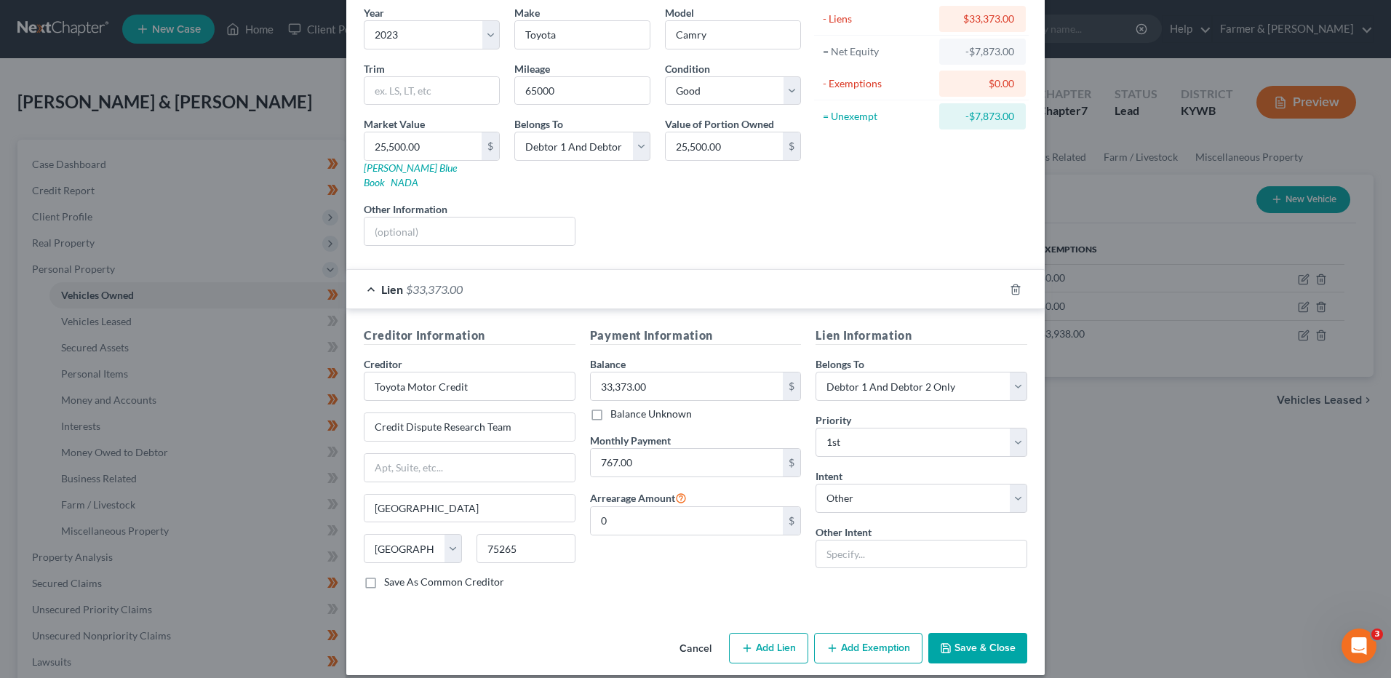
click at [925, 469] on div "Intent Select Surrender Redeem Reaffirm Avoid Other" at bounding box center [922, 491] width 212 height 44
click at [922, 484] on select "Select Surrender Redeem Reaffirm Avoid Other" at bounding box center [922, 498] width 212 height 29
select select "2"
click at [816, 484] on select "Select Surrender Redeem Reaffirm Avoid Other" at bounding box center [922, 498] width 212 height 29
click at [944, 633] on button "Save & Close" at bounding box center [977, 648] width 99 height 31
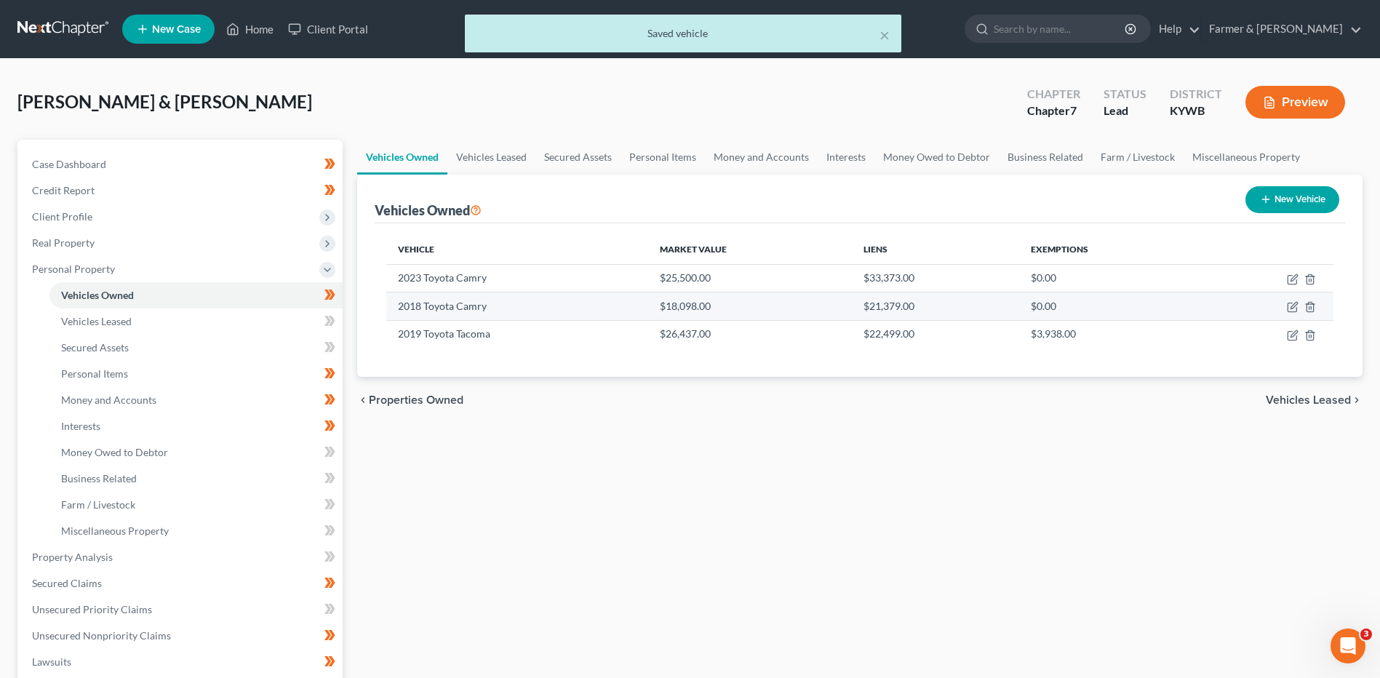
click at [1282, 309] on td at bounding box center [1268, 306] width 132 height 28
click at [1286, 310] on td at bounding box center [1268, 306] width 132 height 28
click at [1289, 308] on icon "button" at bounding box center [1293, 307] width 12 height 12
select select "0"
select select "8"
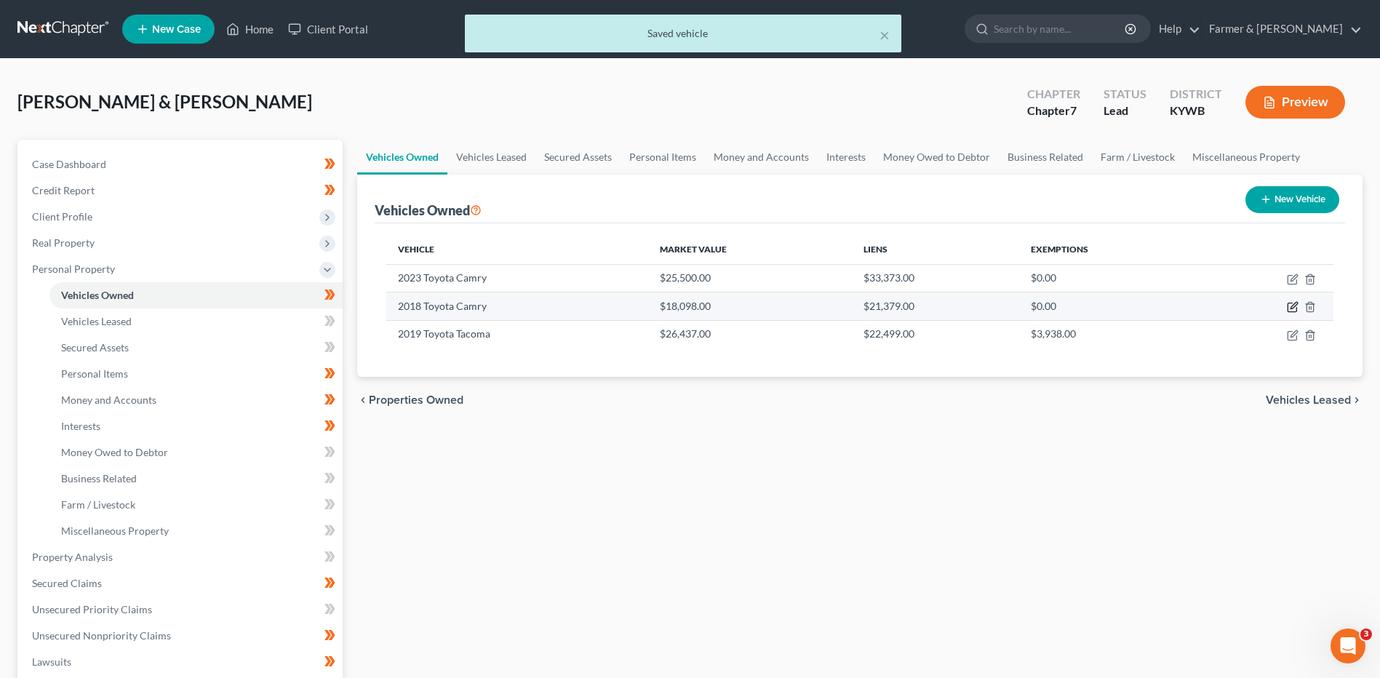
select select "2"
select select "1"
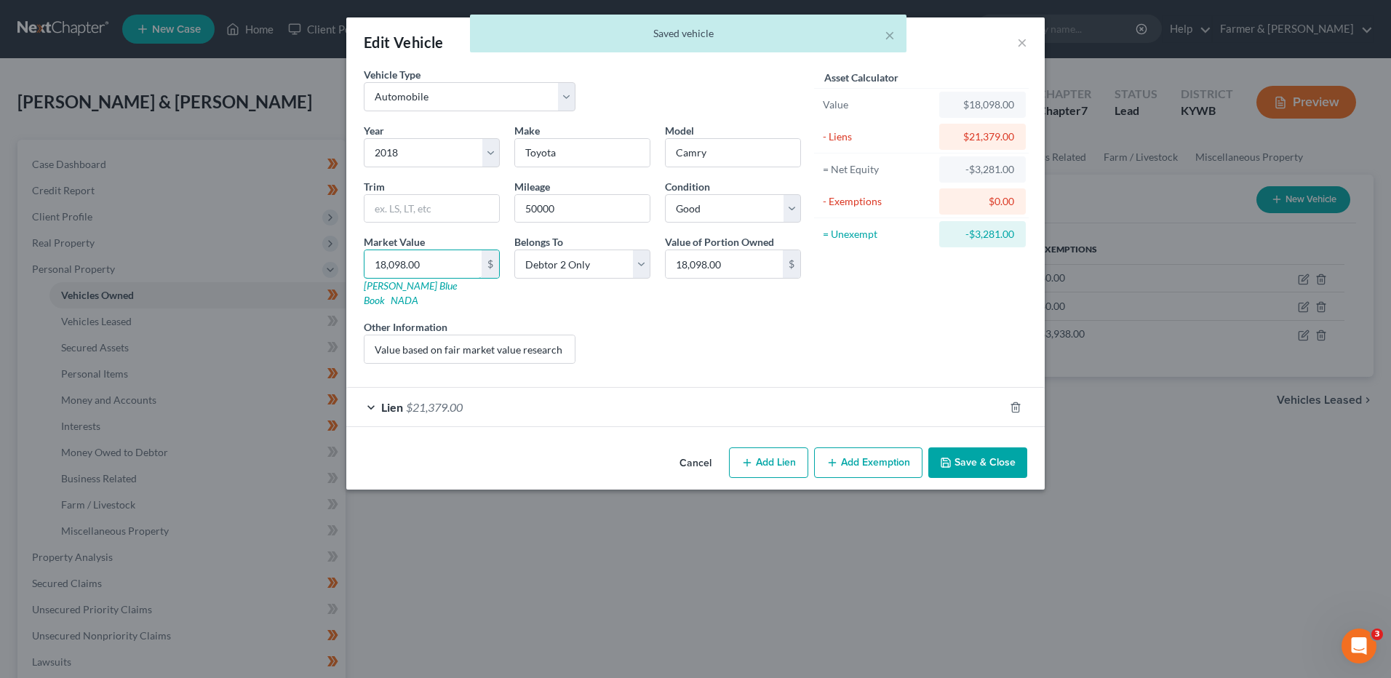
type input "1"
type input "1.00"
type input "18"
type input "18.00"
type input "180"
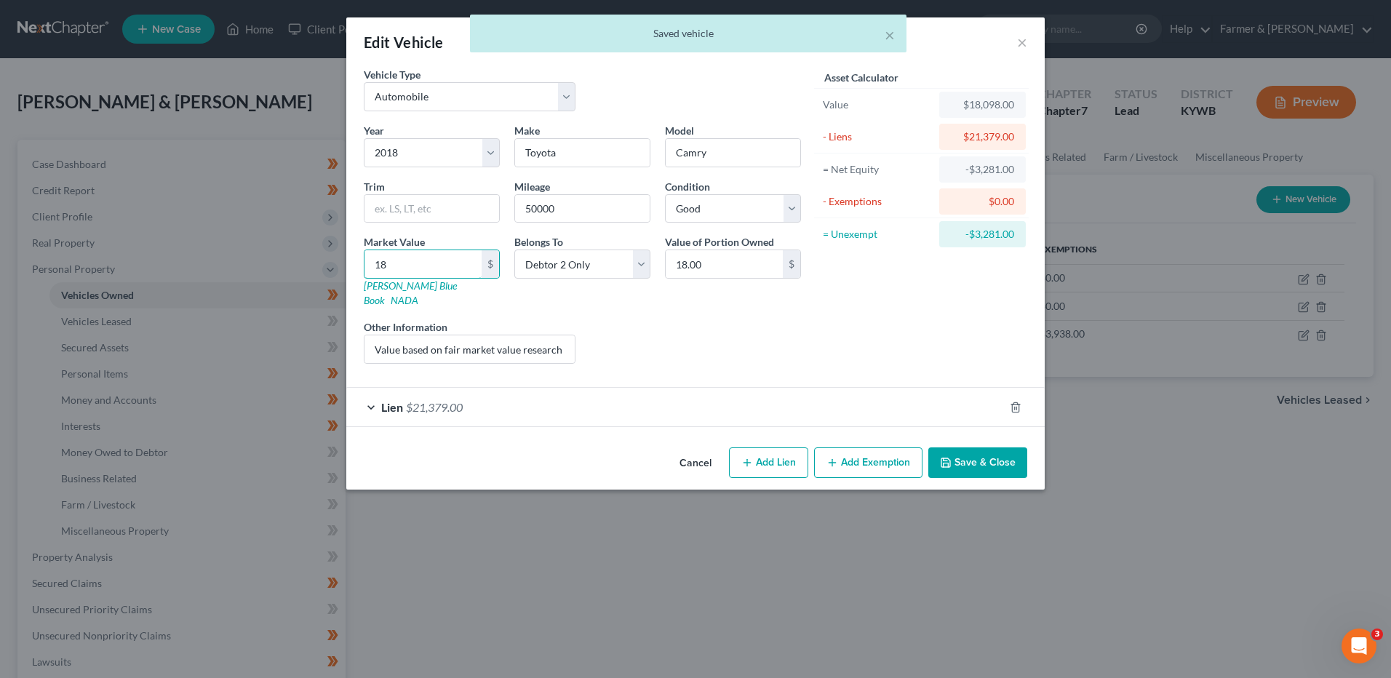
type input "180.00"
type input "1800"
type input "1,800.00"
type input "1,8000"
type input "18,000.00"
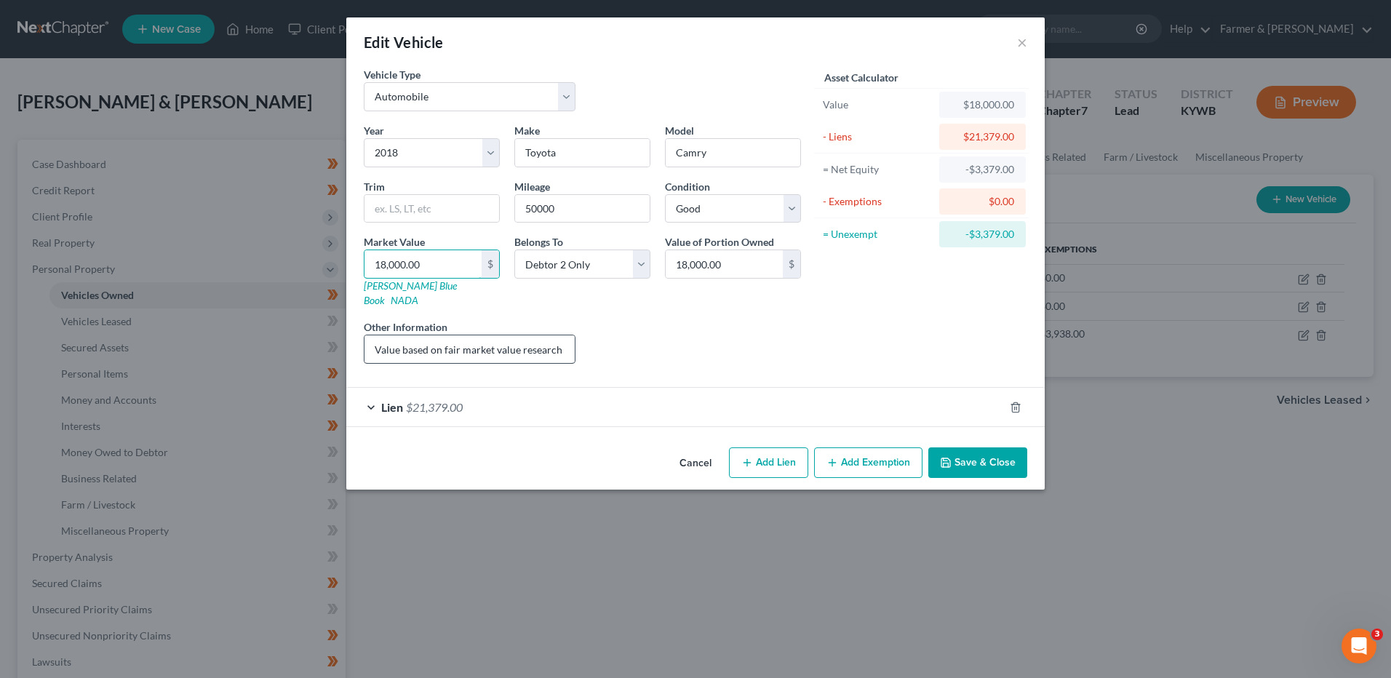
type input "18,000.00"
drag, startPoint x: 368, startPoint y: 334, endPoint x: 759, endPoint y: 364, distance: 391.9
click at [832, 346] on div "Vehicle Type Select Automobile Truck Trailer Watercraft Aircraft Motor Home Atv…" at bounding box center [695, 221] width 678 height 308
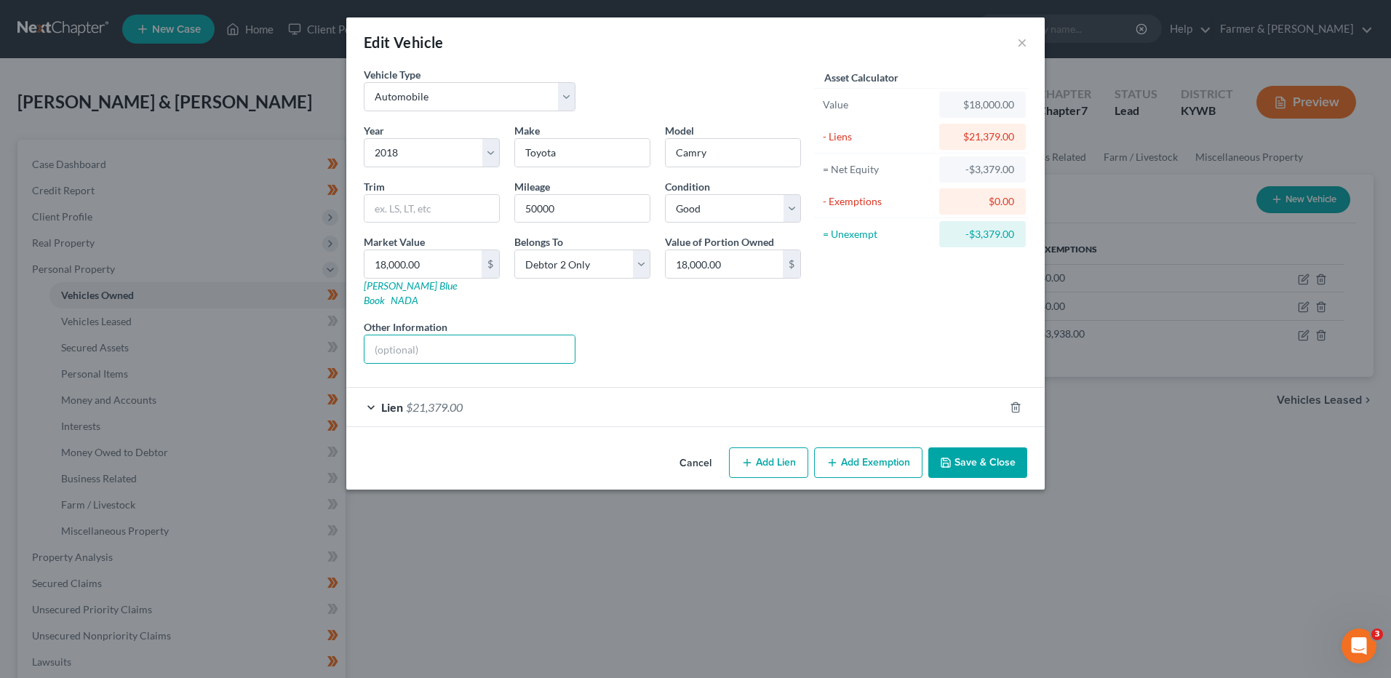
click at [425, 400] on span "$21,379.00" at bounding box center [434, 407] width 57 height 14
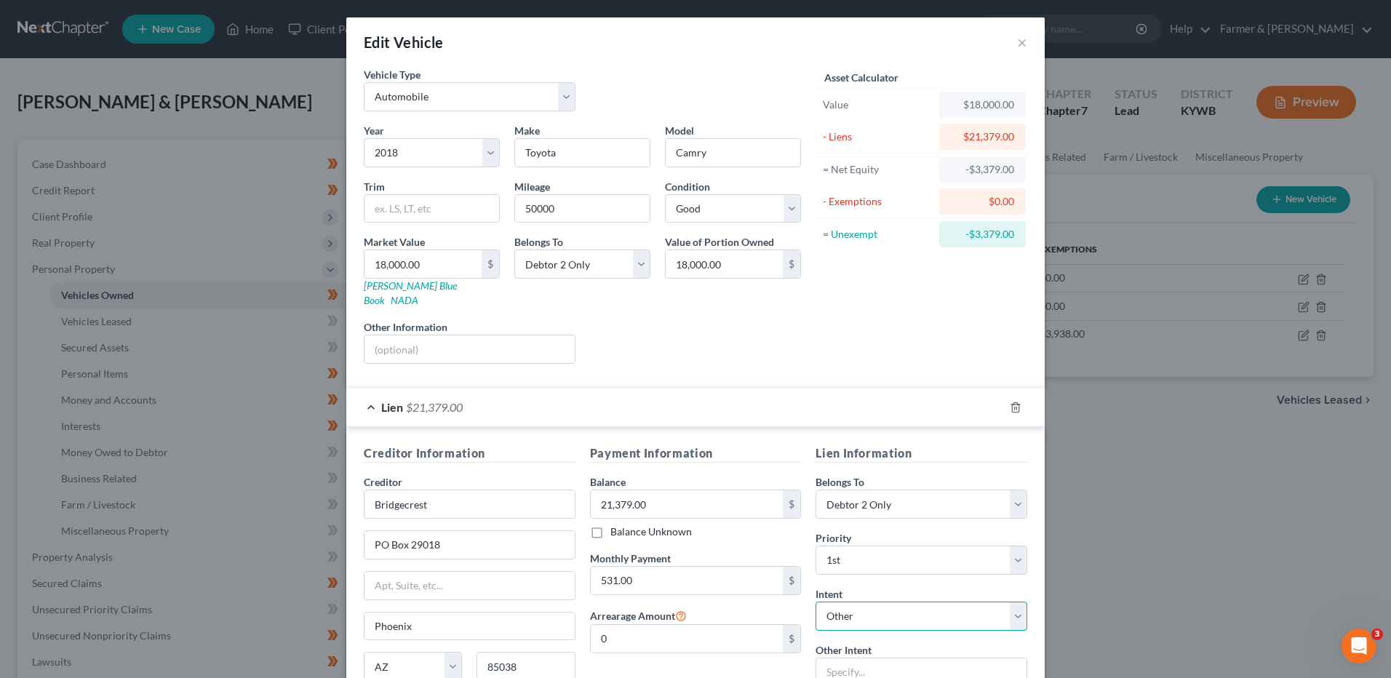
click at [835, 602] on select "Select Surrender Redeem Reaffirm Avoid Other" at bounding box center [922, 616] width 212 height 29
select select "2"
click at [816, 602] on select "Select Surrender Redeem Reaffirm Avoid Other" at bounding box center [922, 616] width 212 height 29
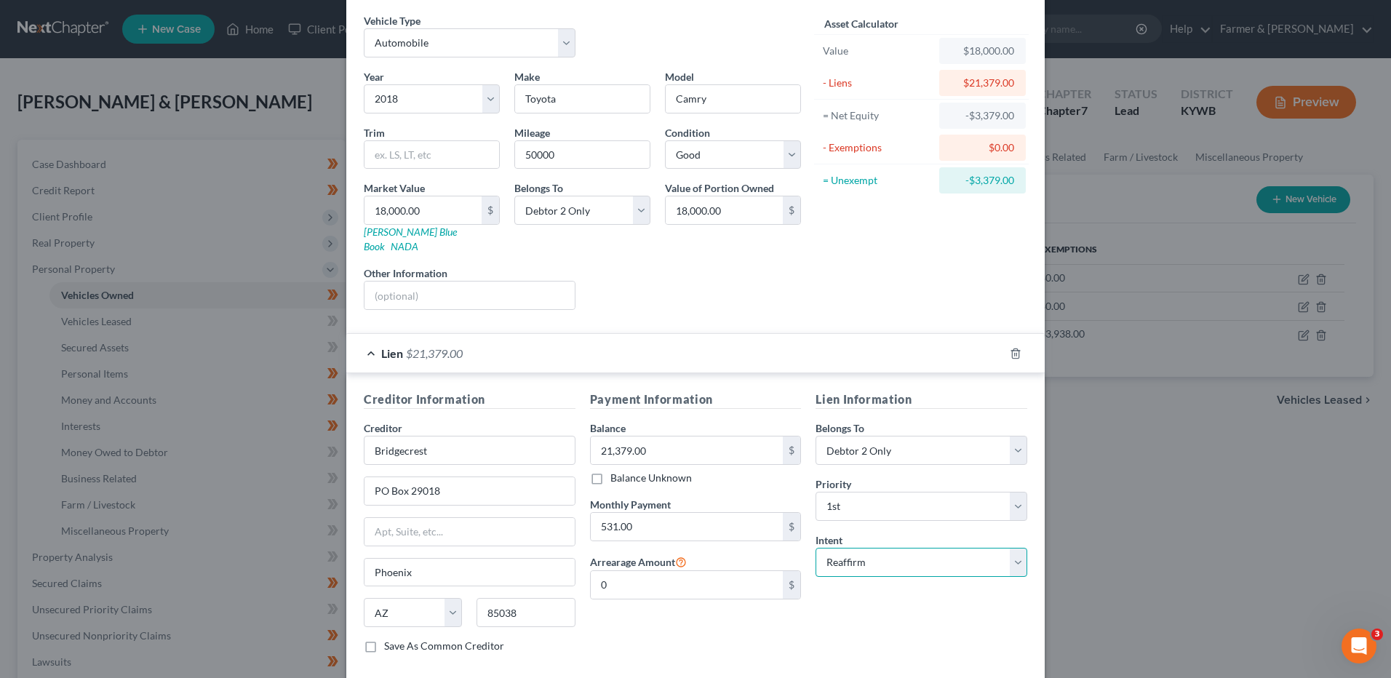
scroll to position [118, 0]
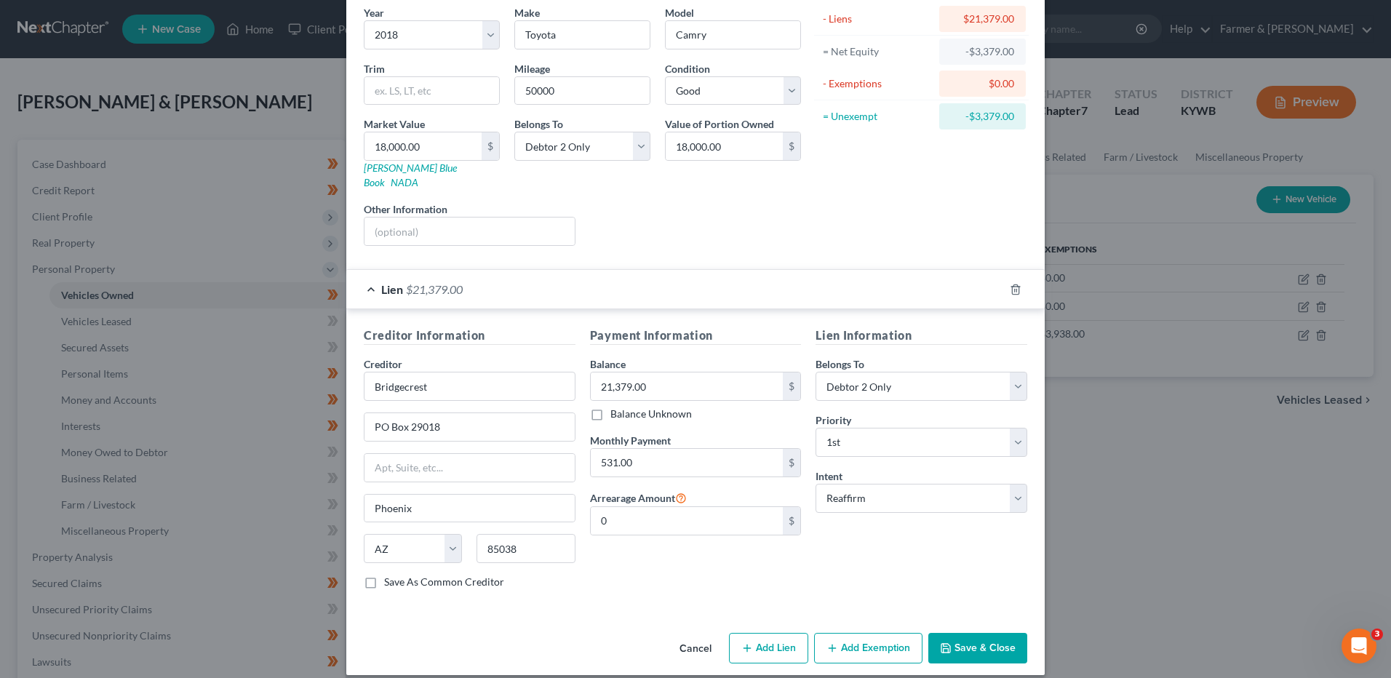
click at [958, 633] on button "Save & Close" at bounding box center [977, 648] width 99 height 31
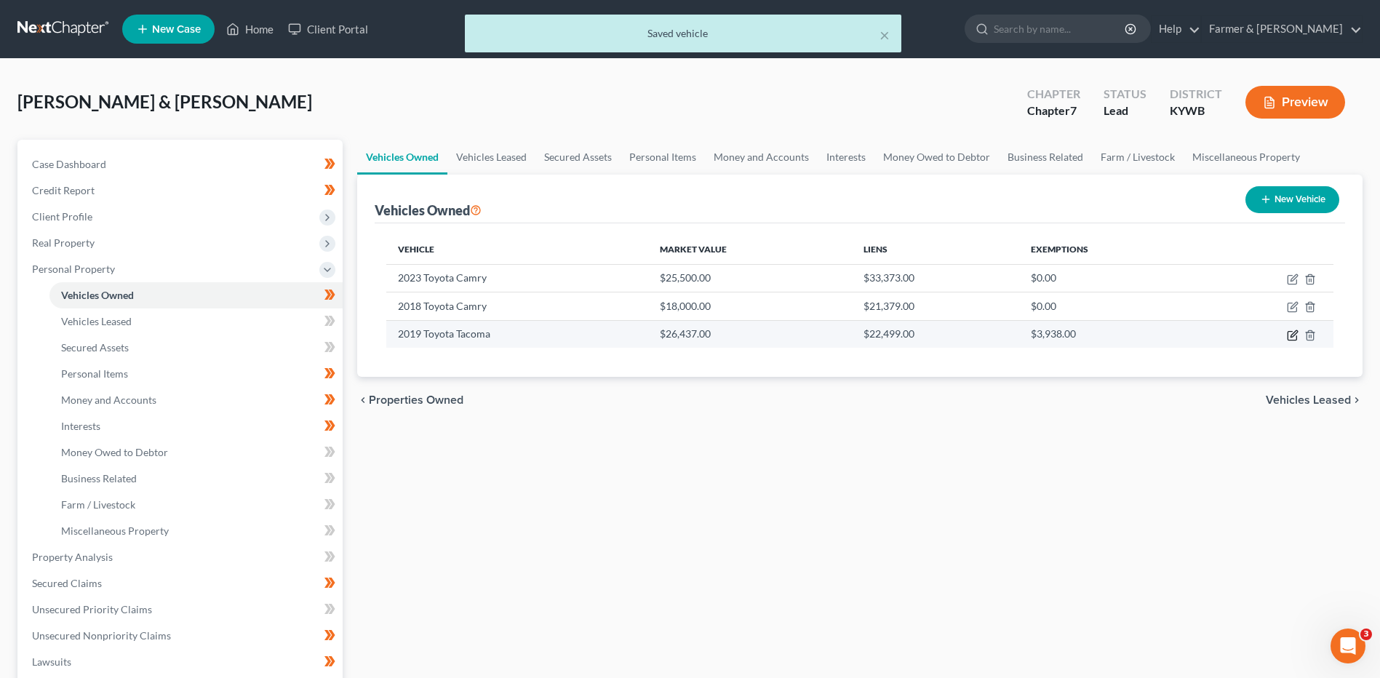
click at [1291, 338] on icon "button" at bounding box center [1293, 336] width 12 height 12
select select "0"
select select "7"
select select "2"
select select "1"
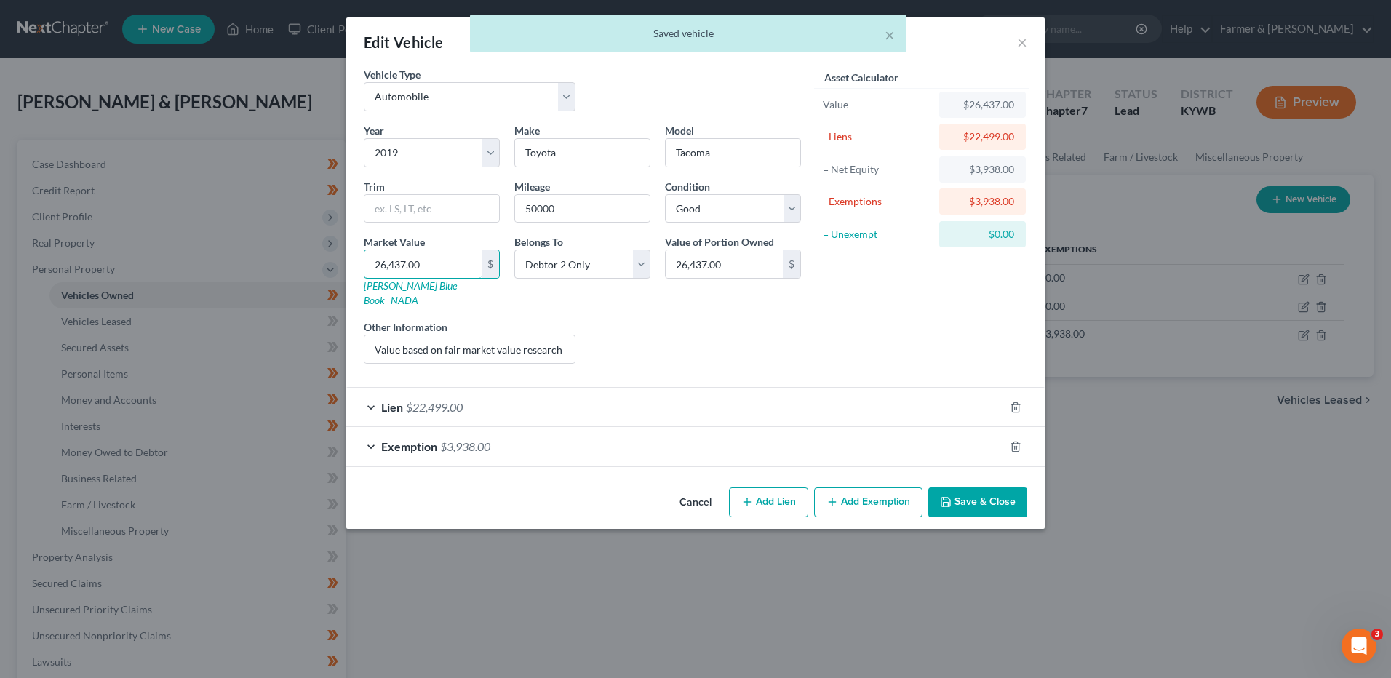
type input "2"
type input "2.00"
type input "26"
type input "26.00"
type input "265"
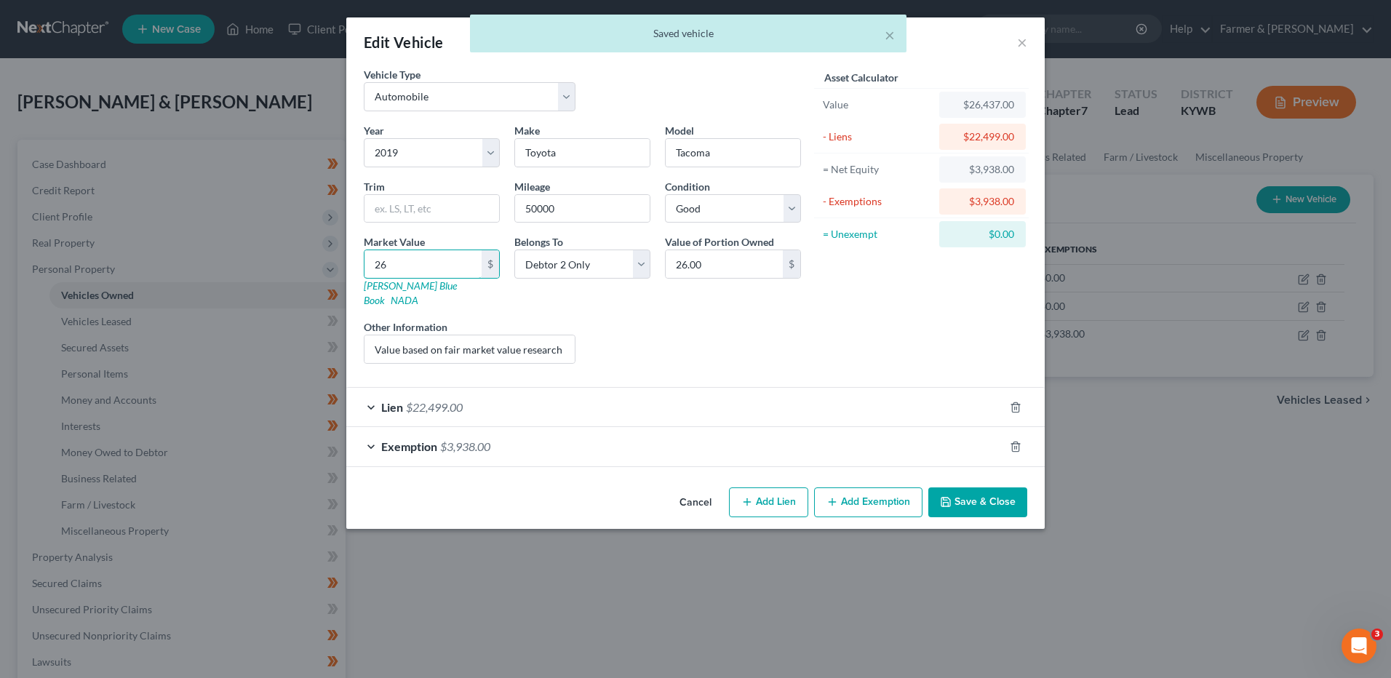
type input "265.00"
type input "2650"
type input "2,650.00"
type input "2,6500"
type input "26,500.00"
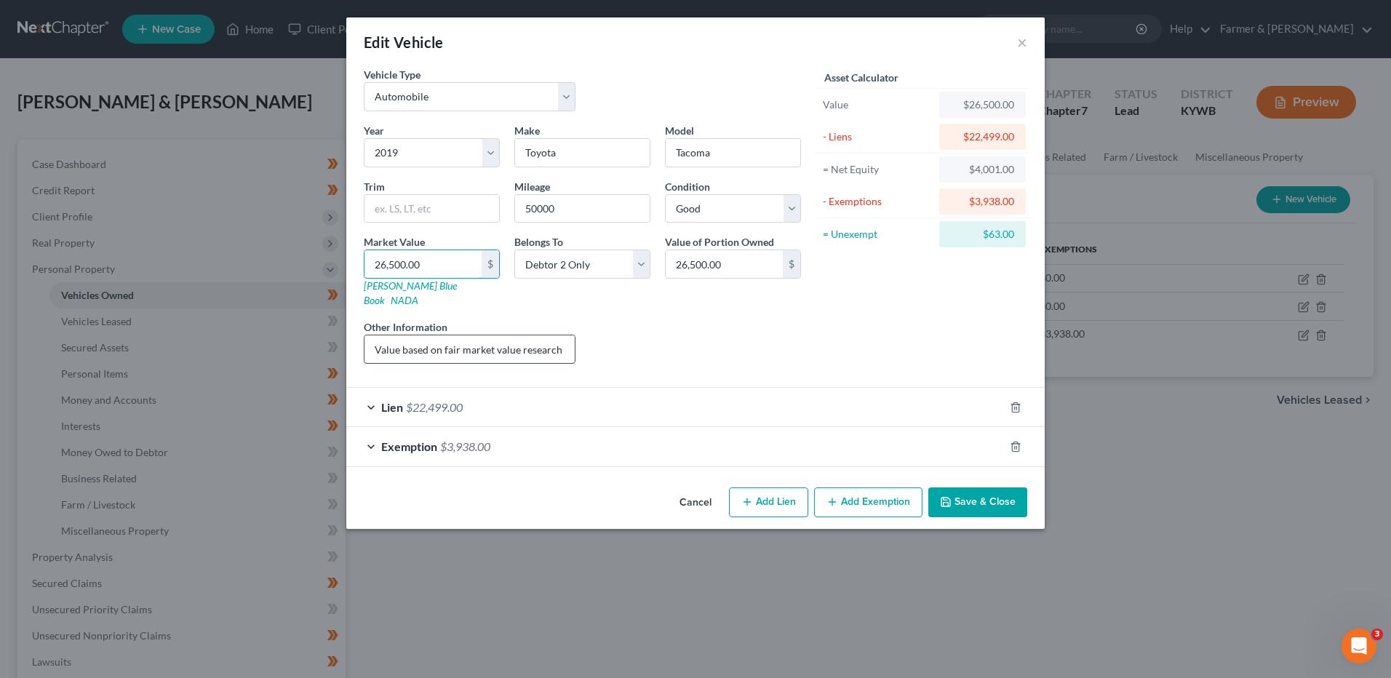
type input "26,500.00"
drag, startPoint x: 369, startPoint y: 338, endPoint x: 842, endPoint y: 314, distance: 473.5
click at [842, 314] on div "Vehicle Type Select Automobile Truck Trailer Watercraft Aircraft Motor Home Atv…" at bounding box center [695, 221] width 678 height 308
drag, startPoint x: 674, startPoint y: 372, endPoint x: 666, endPoint y: 388, distance: 18.2
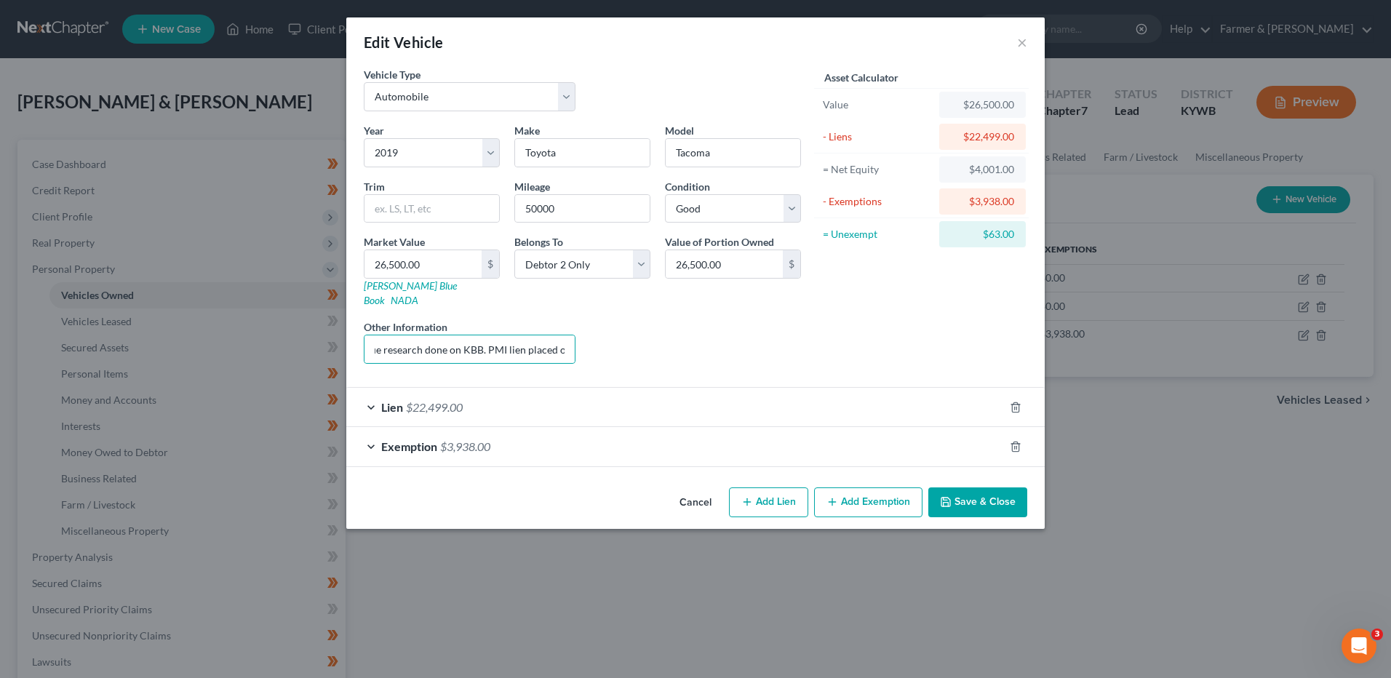
click at [674, 387] on div "Lien $22,499.00" at bounding box center [695, 407] width 698 height 40
click at [666, 388] on div "Lien $22,499.00" at bounding box center [675, 407] width 658 height 39
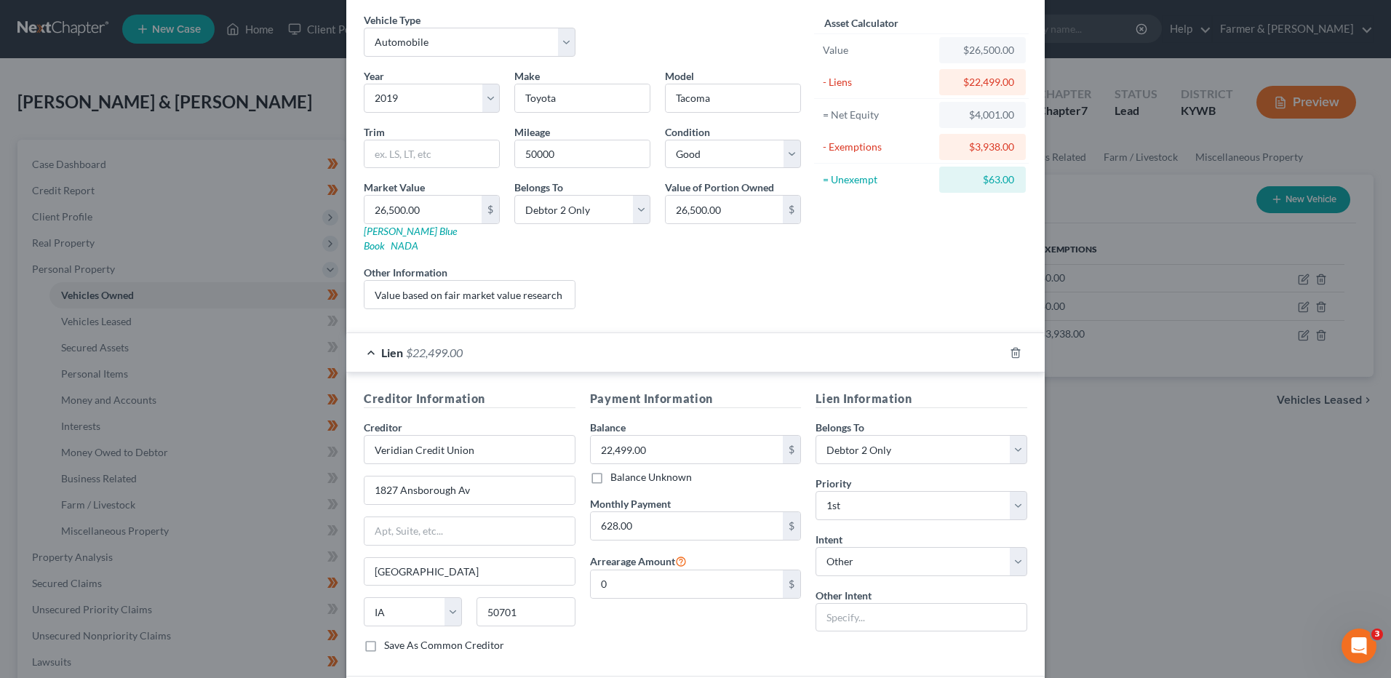
scroll to position [158, 0]
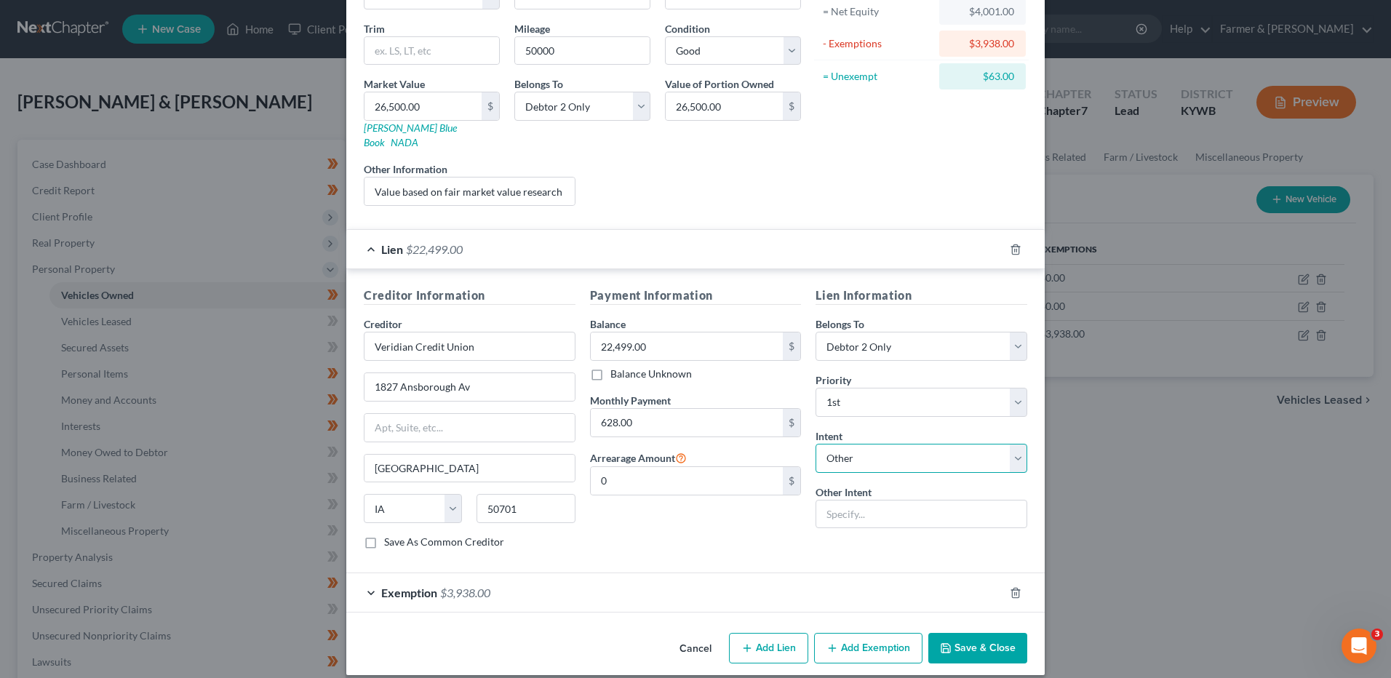
click at [912, 444] on select "Select Surrender Redeem Reaffirm Avoid Other" at bounding box center [922, 458] width 212 height 29
select select "2"
click at [816, 444] on select "Select Surrender Redeem Reaffirm Avoid Other" at bounding box center [922, 458] width 212 height 29
click at [560, 590] on div "Exemption $3,938.00" at bounding box center [675, 592] width 658 height 39
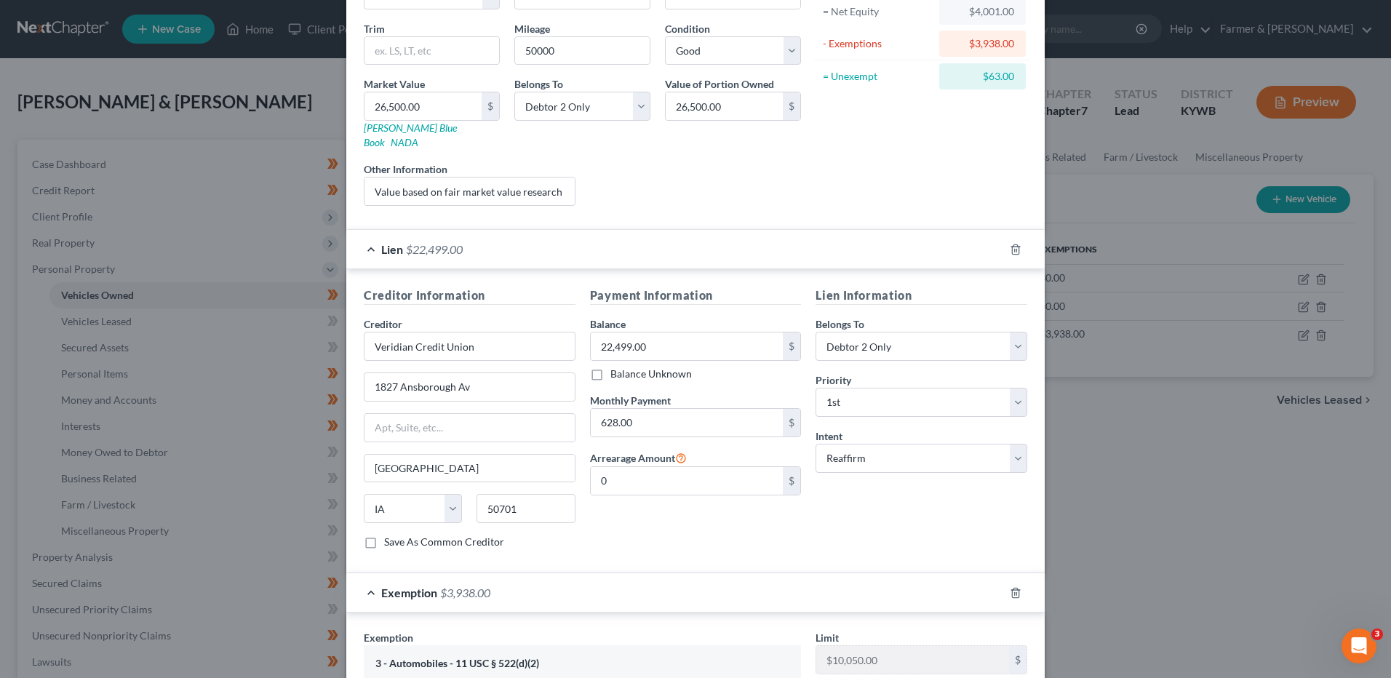
scroll to position [449, 0]
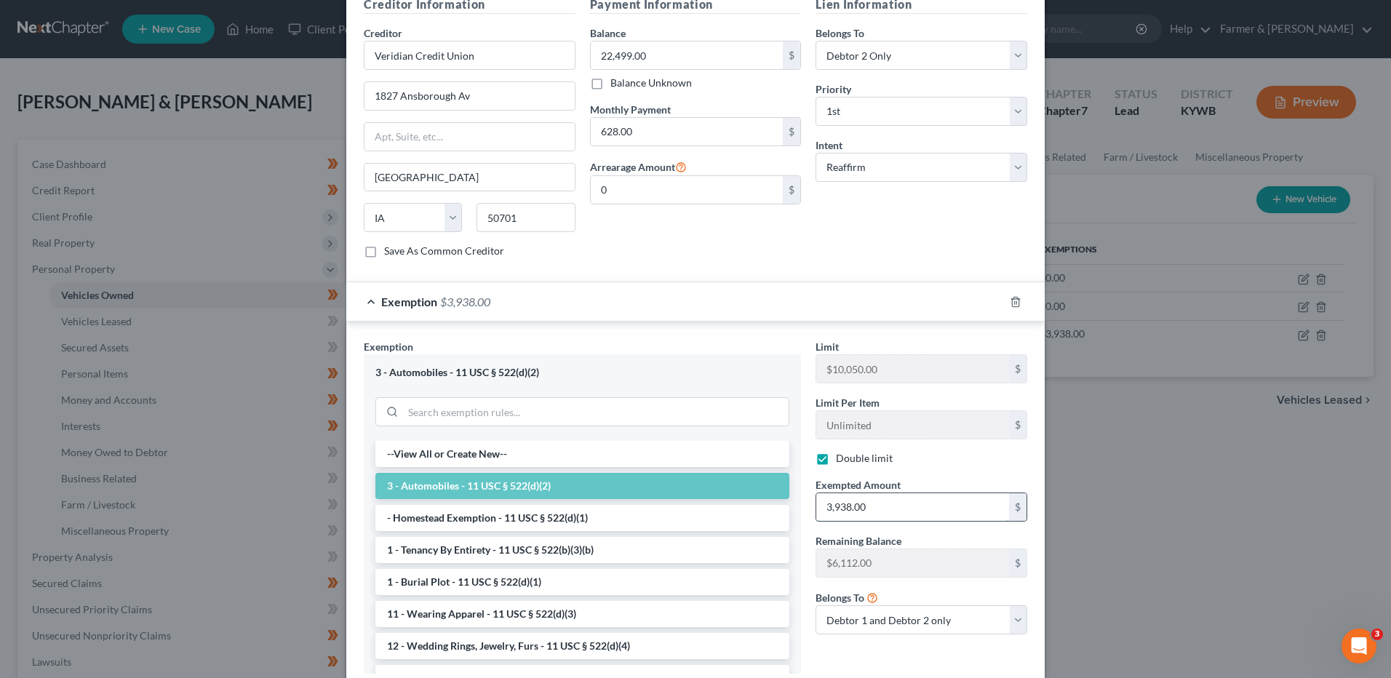
click at [875, 493] on input "3,938.00" at bounding box center [912, 507] width 193 height 28
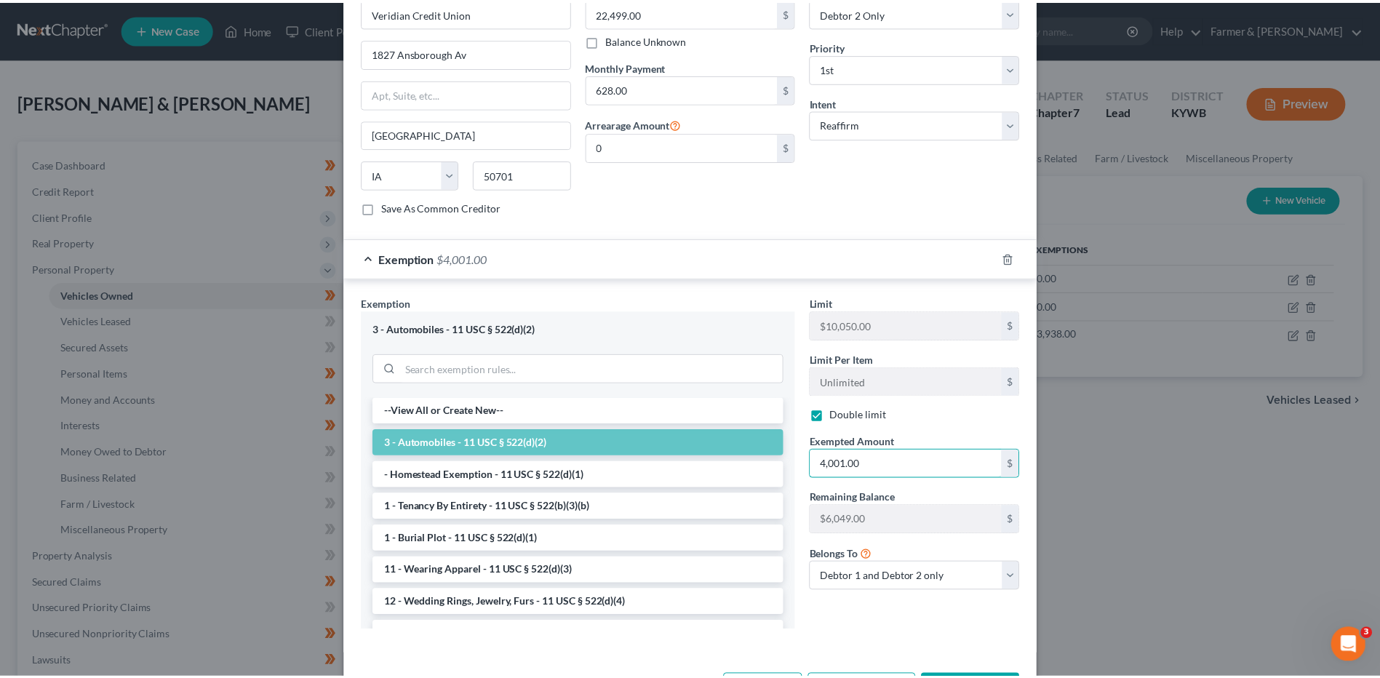
scroll to position [534, 0]
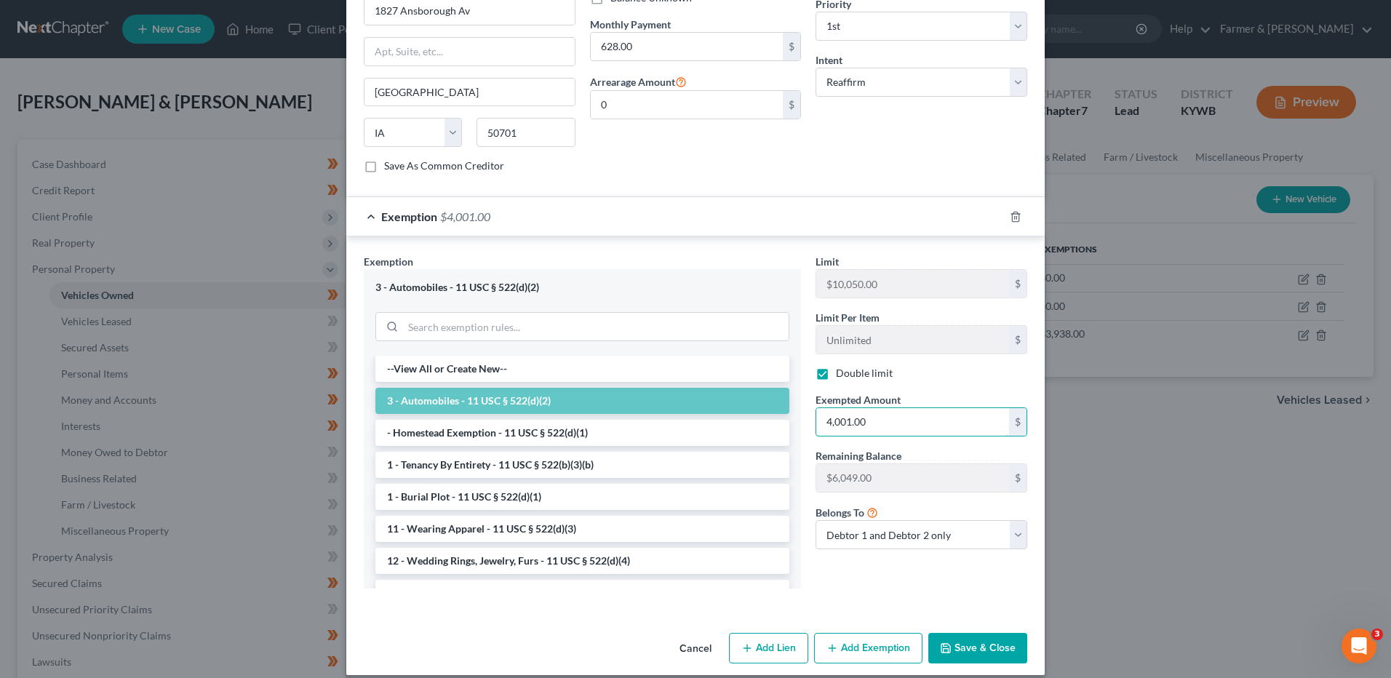
type input "4,001.00"
click at [981, 633] on button "Save & Close" at bounding box center [977, 648] width 99 height 31
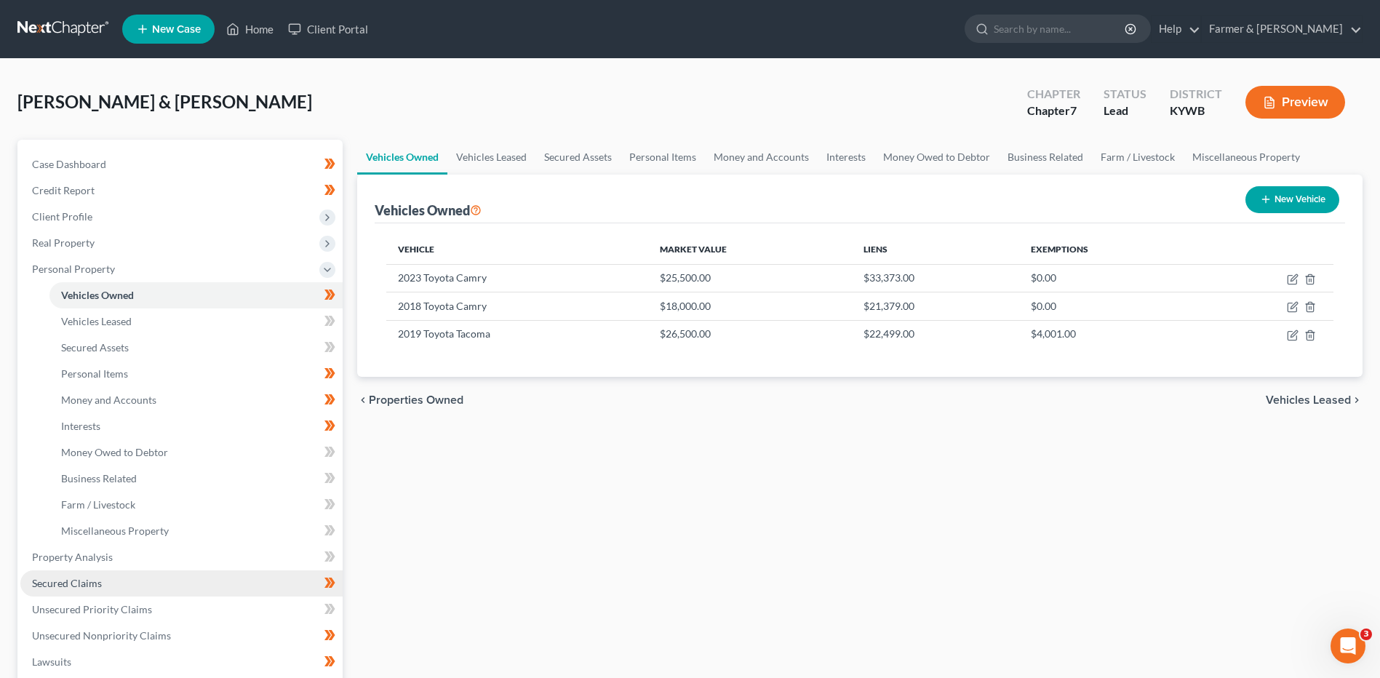
click at [140, 577] on link "Secured Claims" at bounding box center [181, 583] width 322 height 26
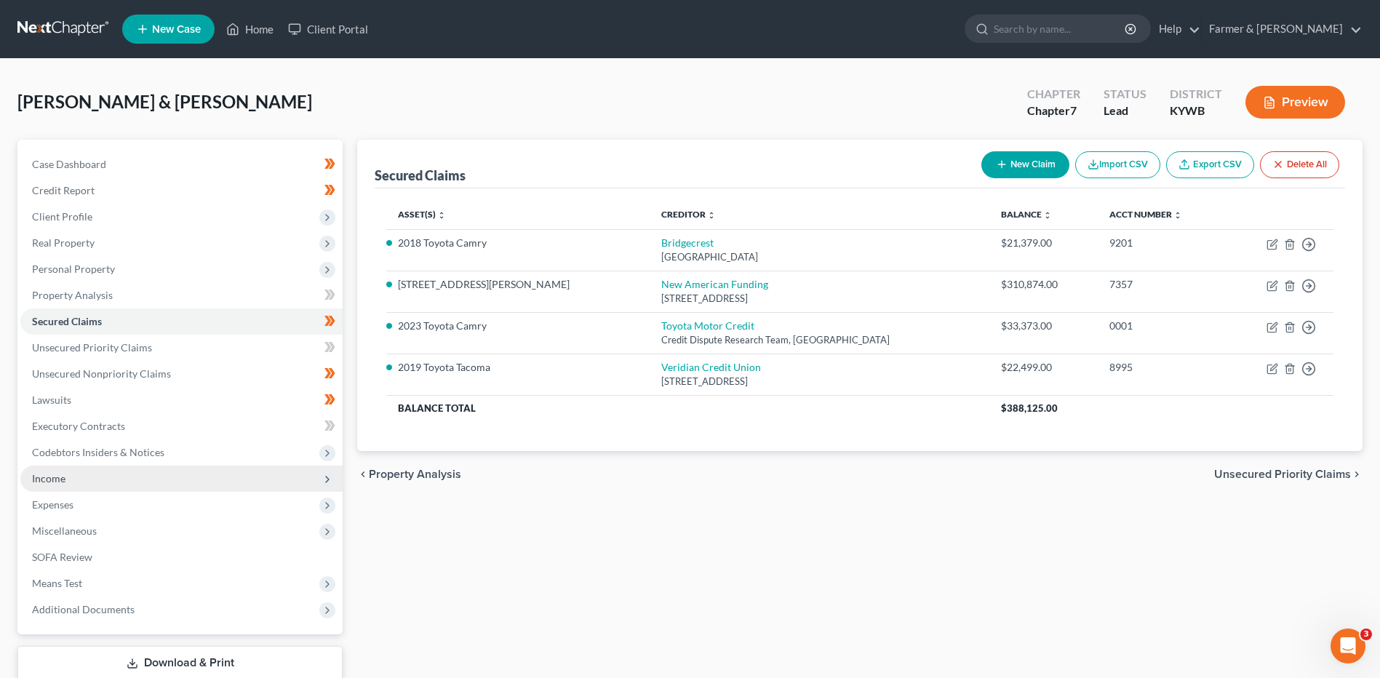
click at [41, 479] on span "Income" at bounding box center [48, 478] width 33 height 12
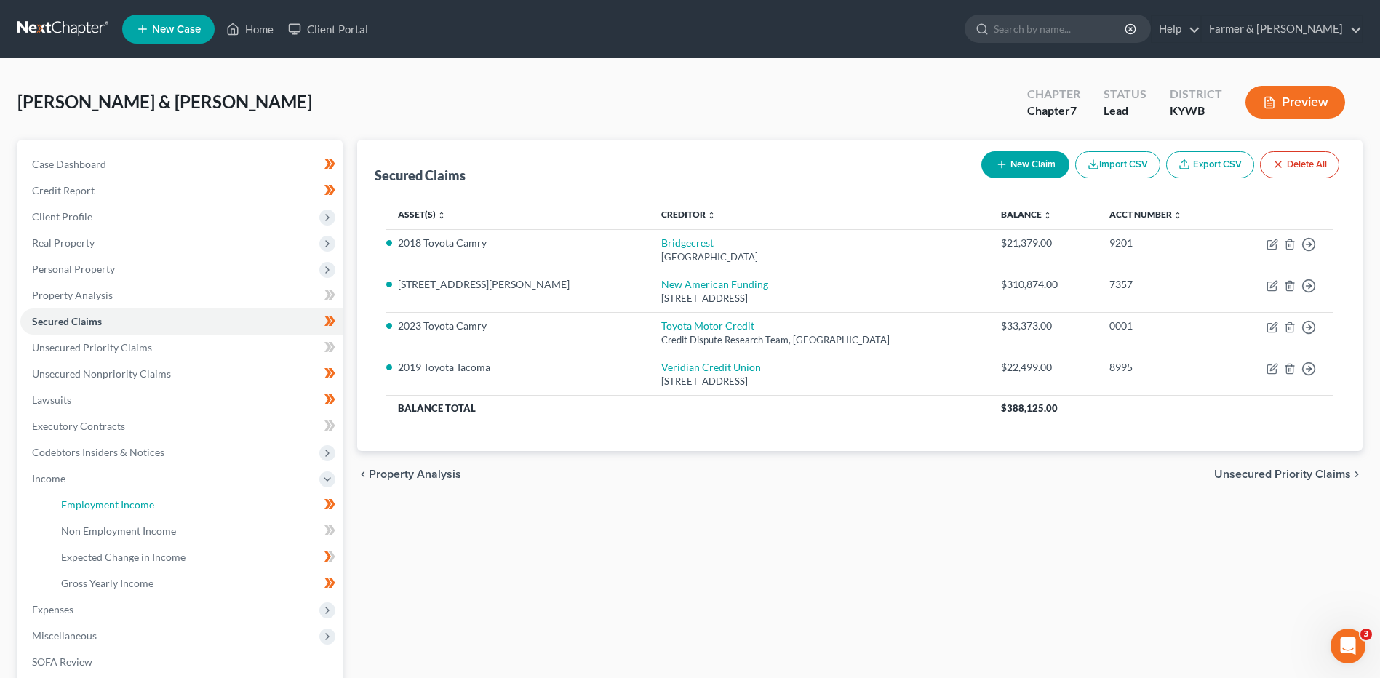
drag, startPoint x: 88, startPoint y: 506, endPoint x: 426, endPoint y: 527, distance: 339.0
click at [88, 506] on span "Employment Income" at bounding box center [107, 504] width 93 height 12
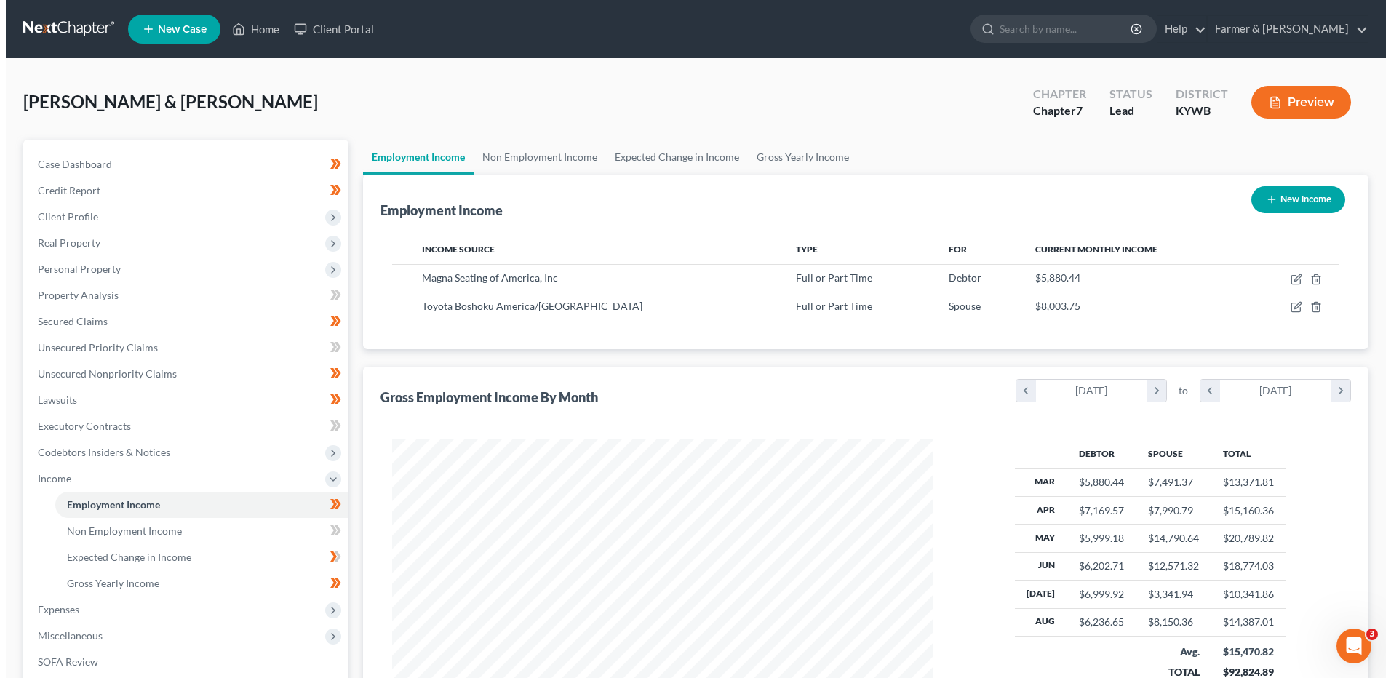
scroll to position [270, 569]
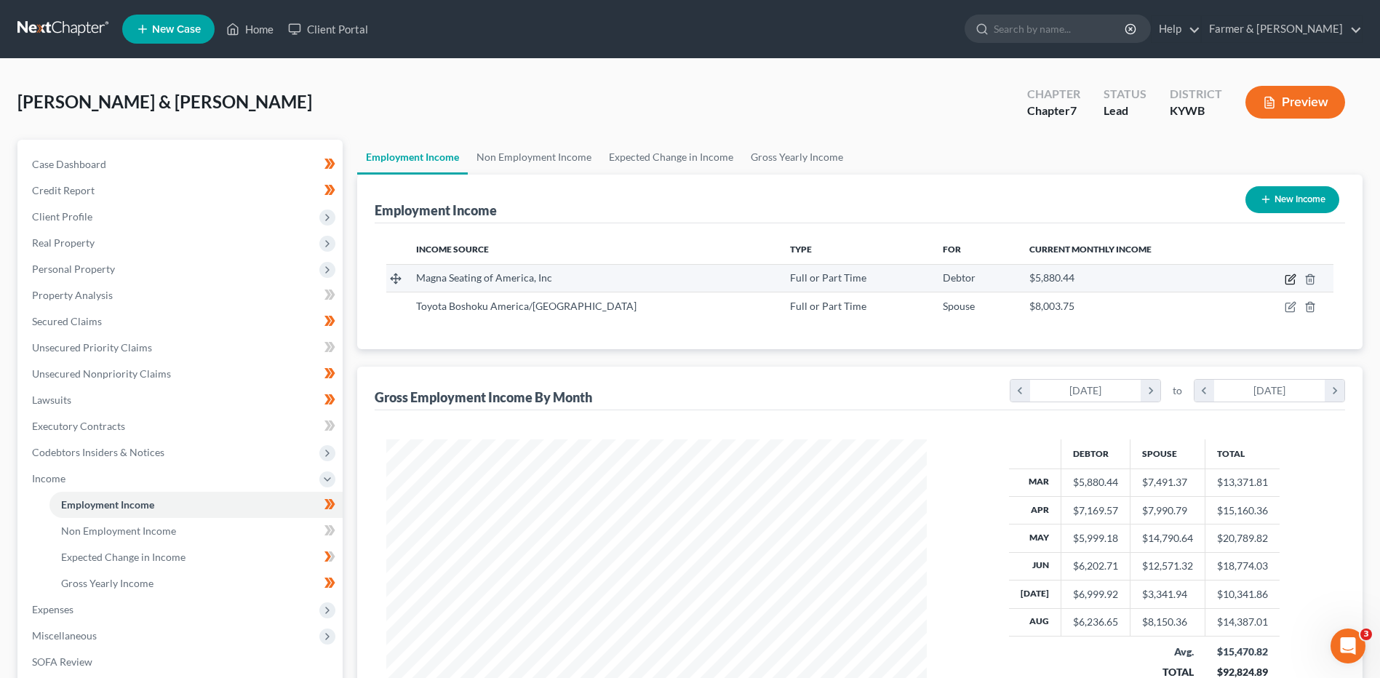
click at [1290, 279] on icon "button" at bounding box center [1291, 277] width 7 height 7
select select "0"
select select "18"
select select "1"
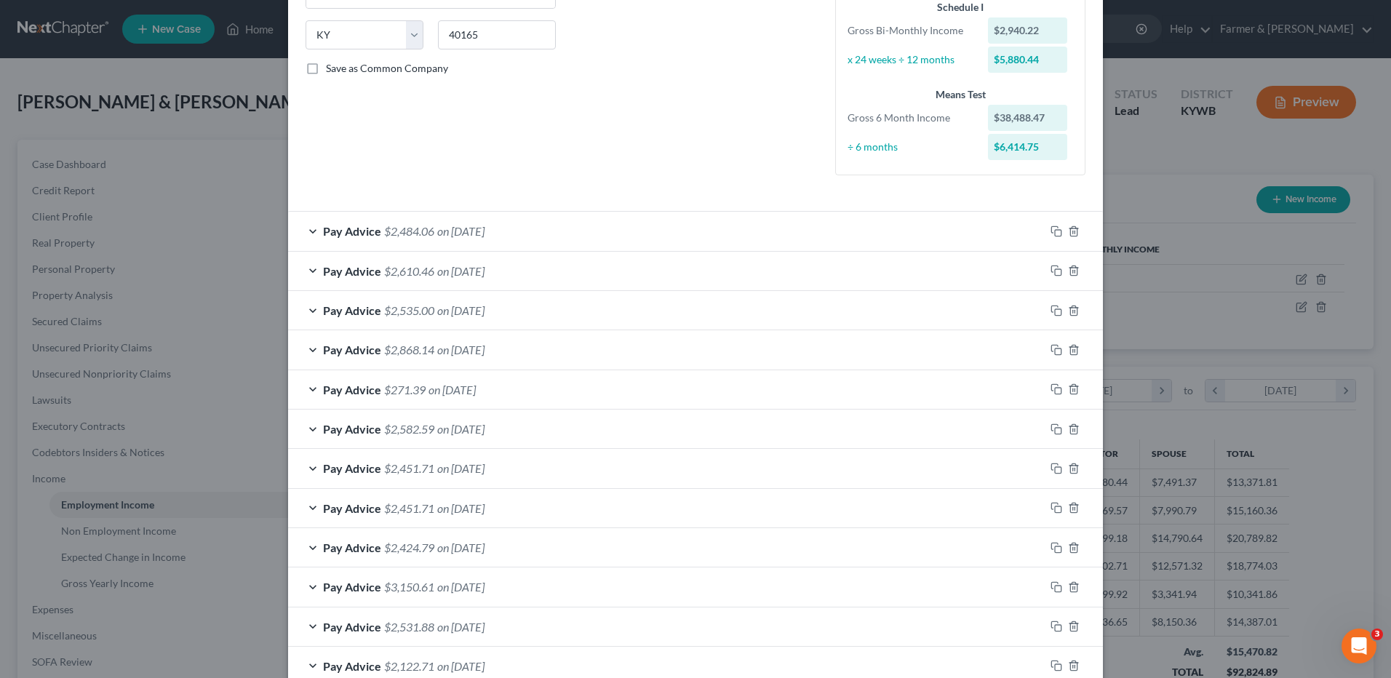
scroll to position [0, 0]
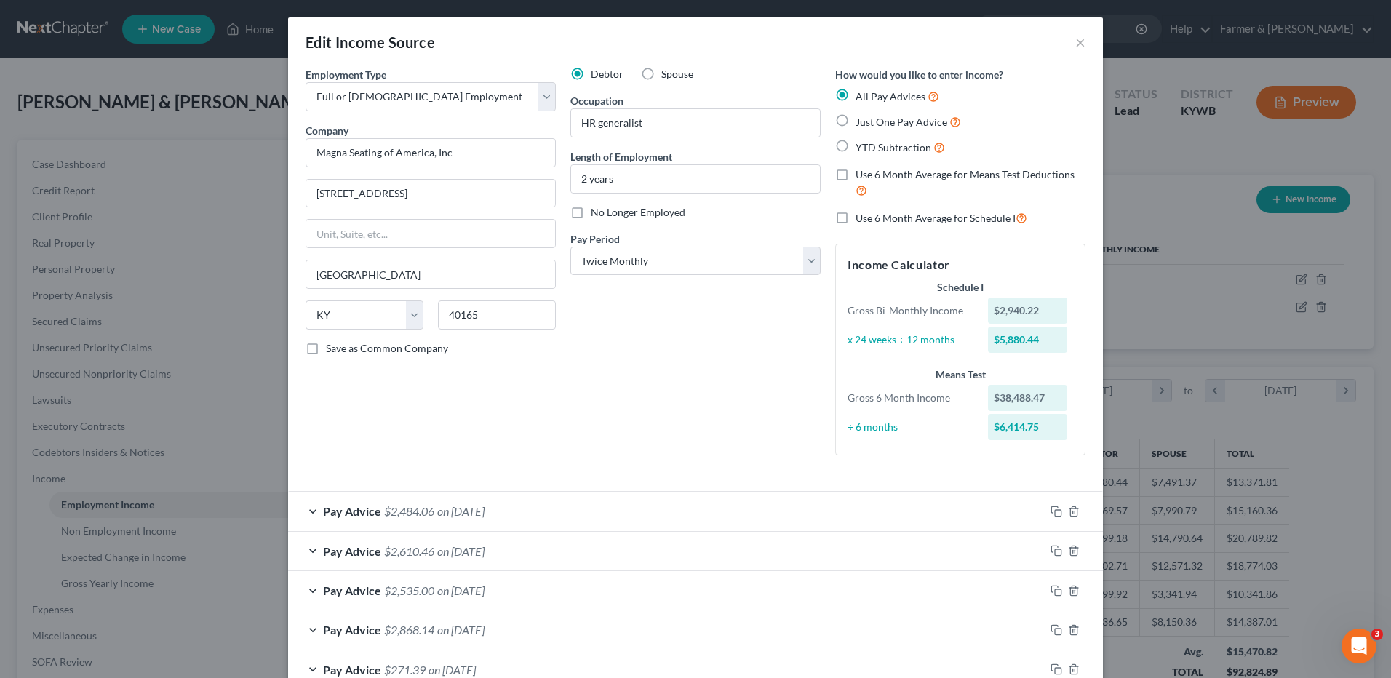
click at [856, 216] on label "Use 6 Month Average for Schedule I" at bounding box center [942, 218] width 172 height 17
click at [861, 216] on input "Use 6 Month Average for Schedule I" at bounding box center [865, 214] width 9 height 9
checkbox input "true"
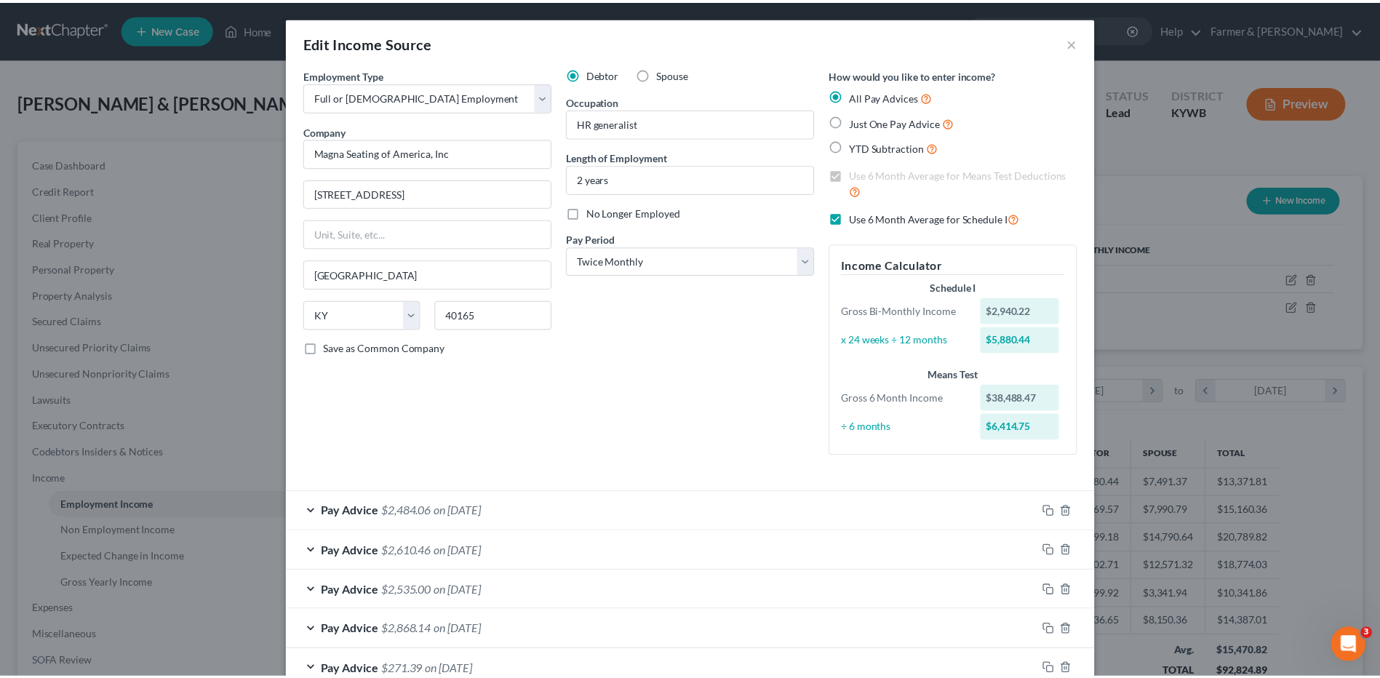
scroll to position [407, 0]
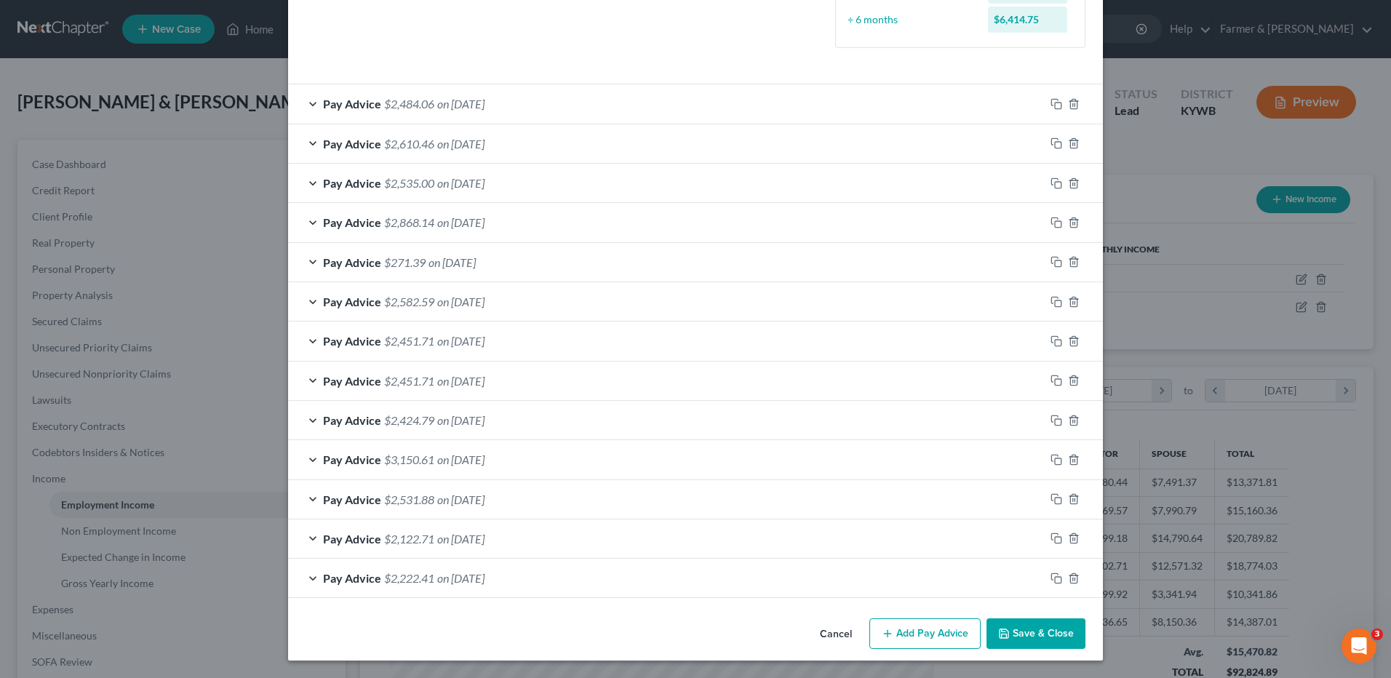
click at [1033, 626] on button "Save & Close" at bounding box center [1036, 633] width 99 height 31
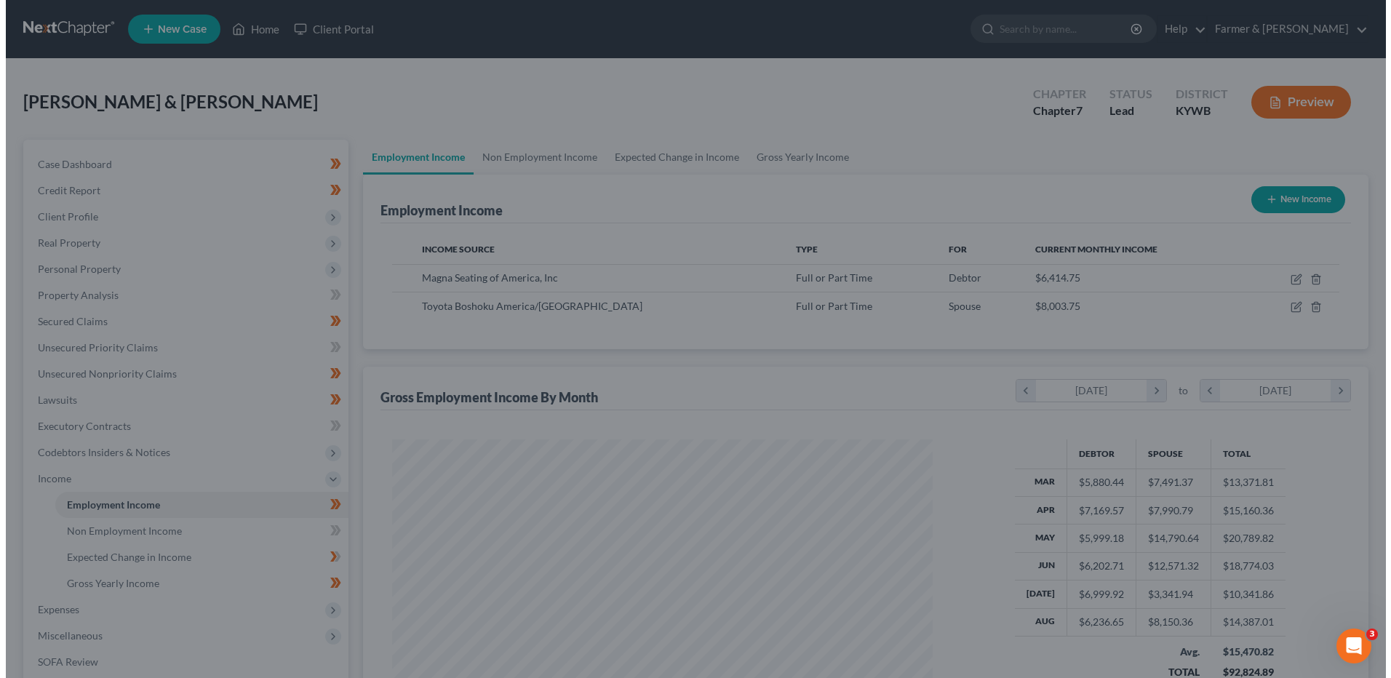
scroll to position [727244, 726944]
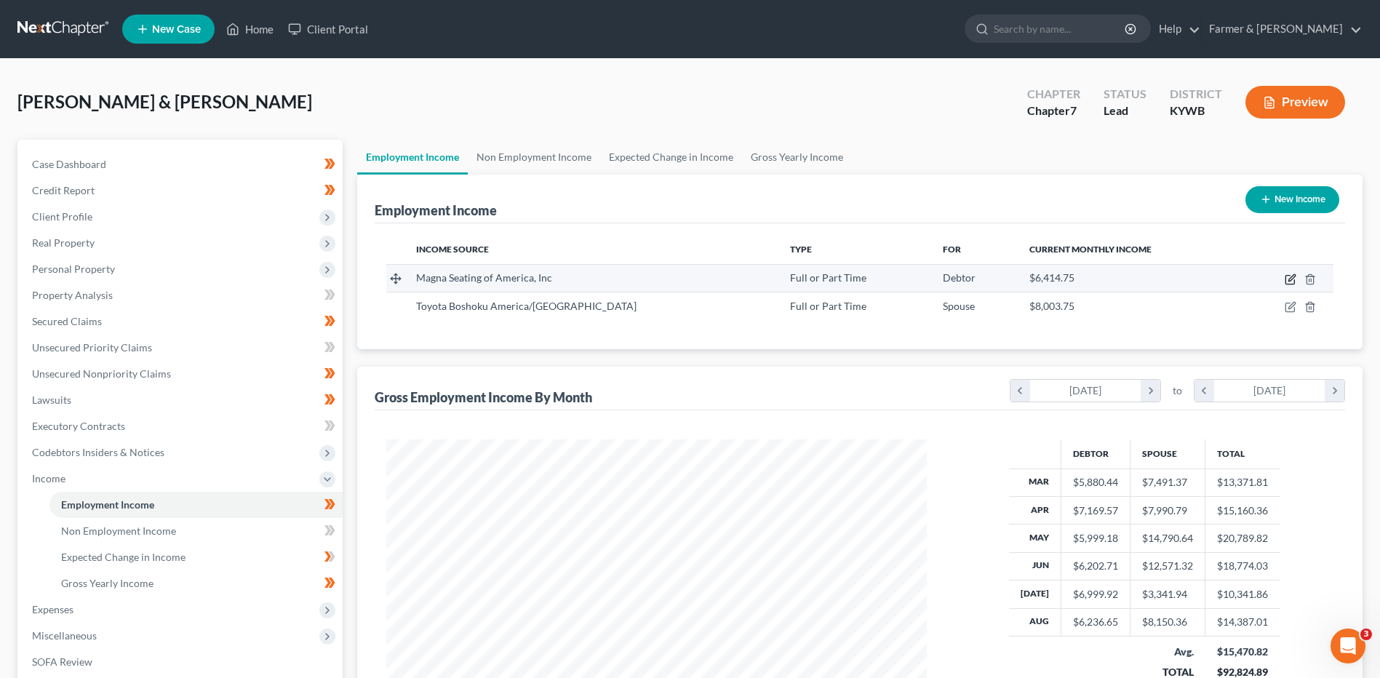
click at [1288, 278] on icon "button" at bounding box center [1291, 280] width 12 height 12
select select "0"
select select "18"
select select "1"
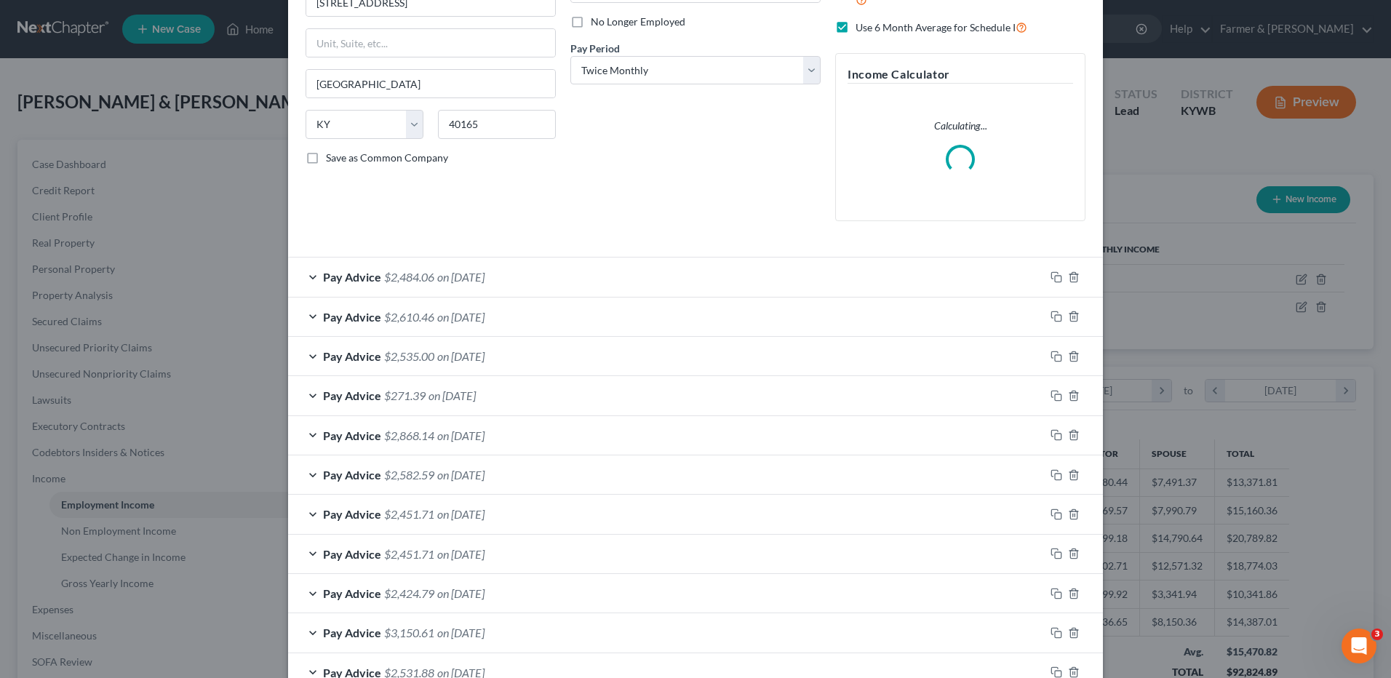
scroll to position [0, 0]
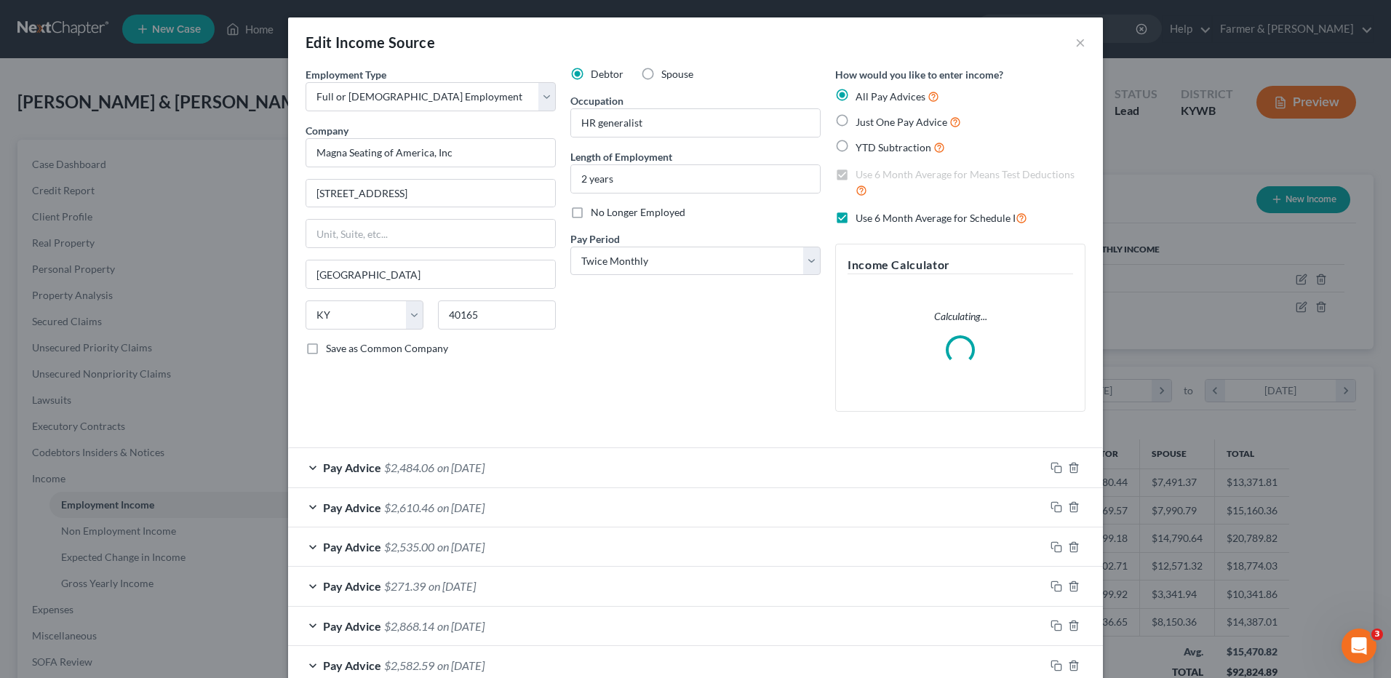
click at [856, 214] on label "Use 6 Month Average for Schedule I" at bounding box center [942, 218] width 172 height 17
click at [861, 214] on input "Use 6 Month Average for Schedule I" at bounding box center [865, 214] width 9 height 9
checkbox input "false"
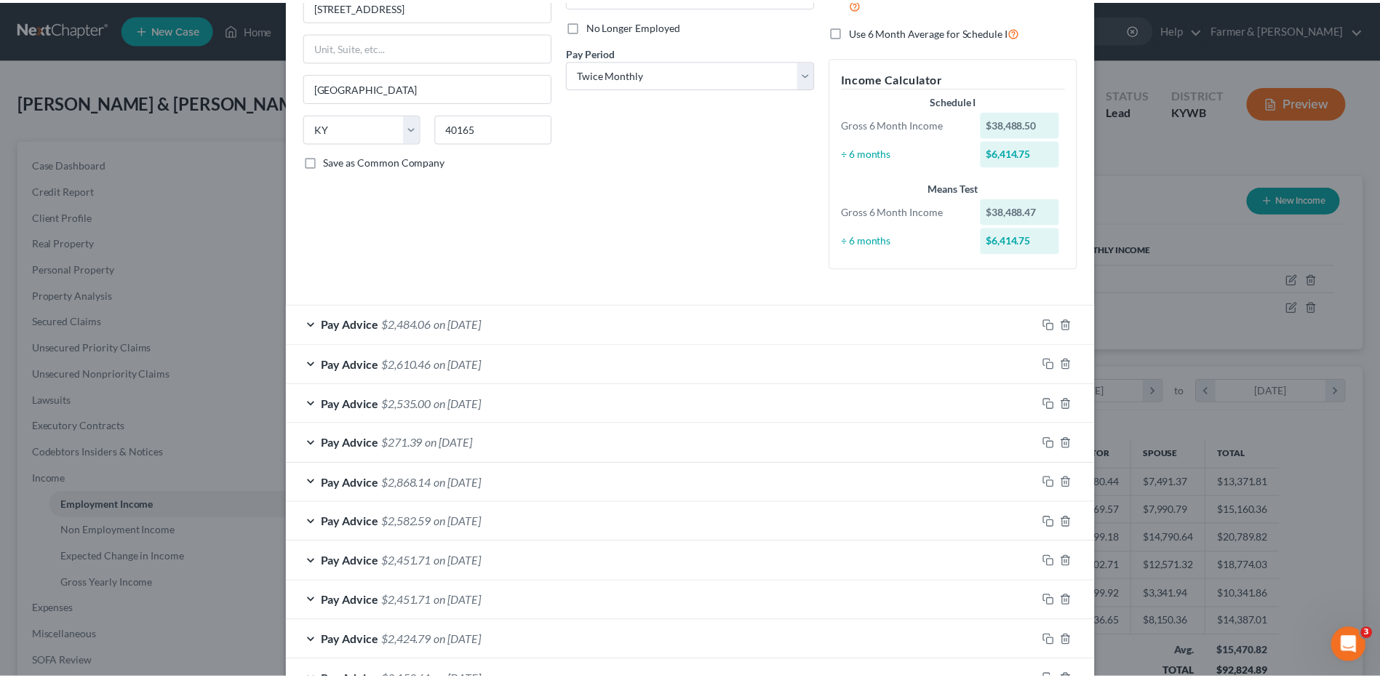
scroll to position [407, 0]
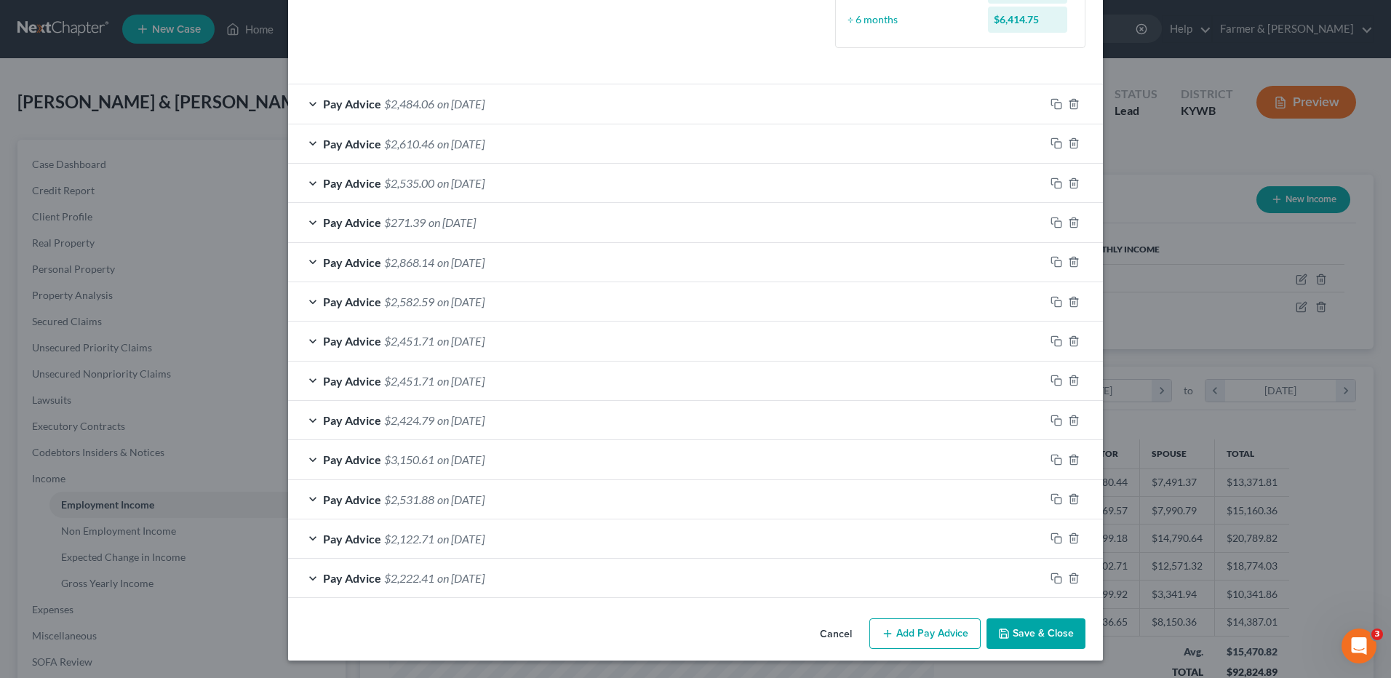
click at [1056, 634] on button "Save & Close" at bounding box center [1036, 633] width 99 height 31
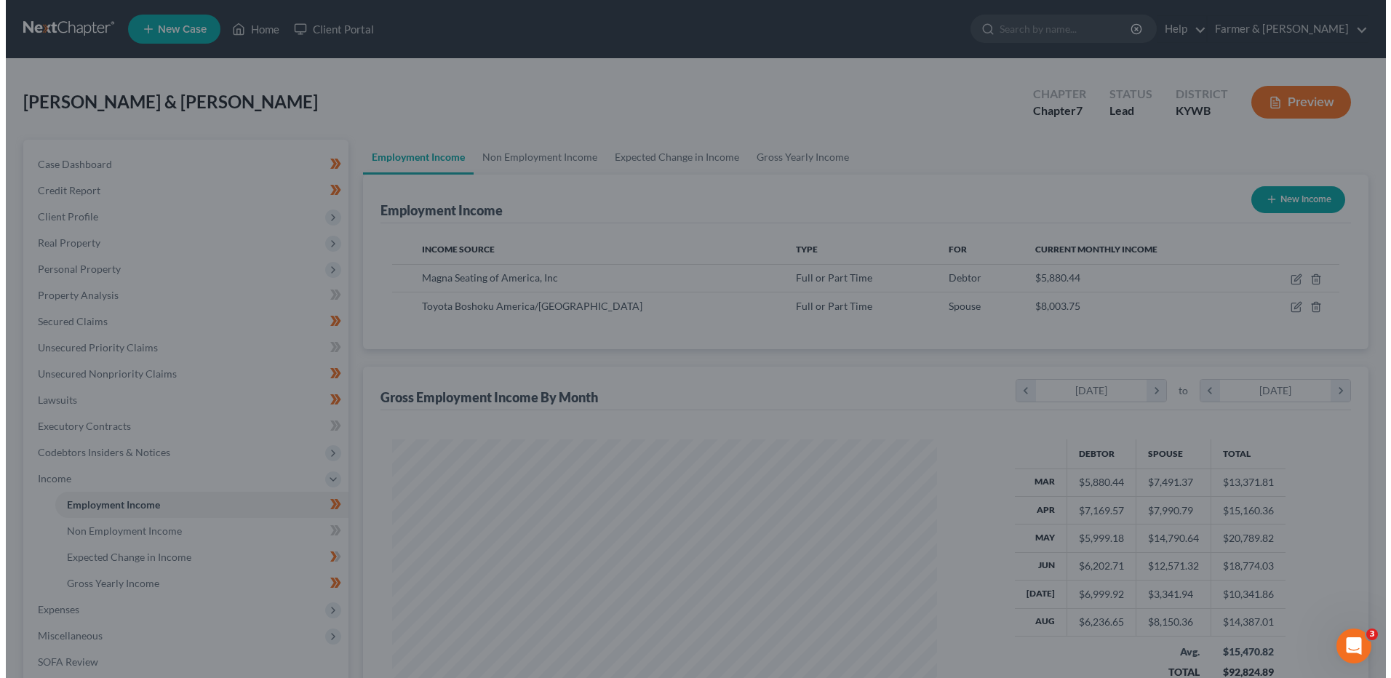
scroll to position [727244, 726944]
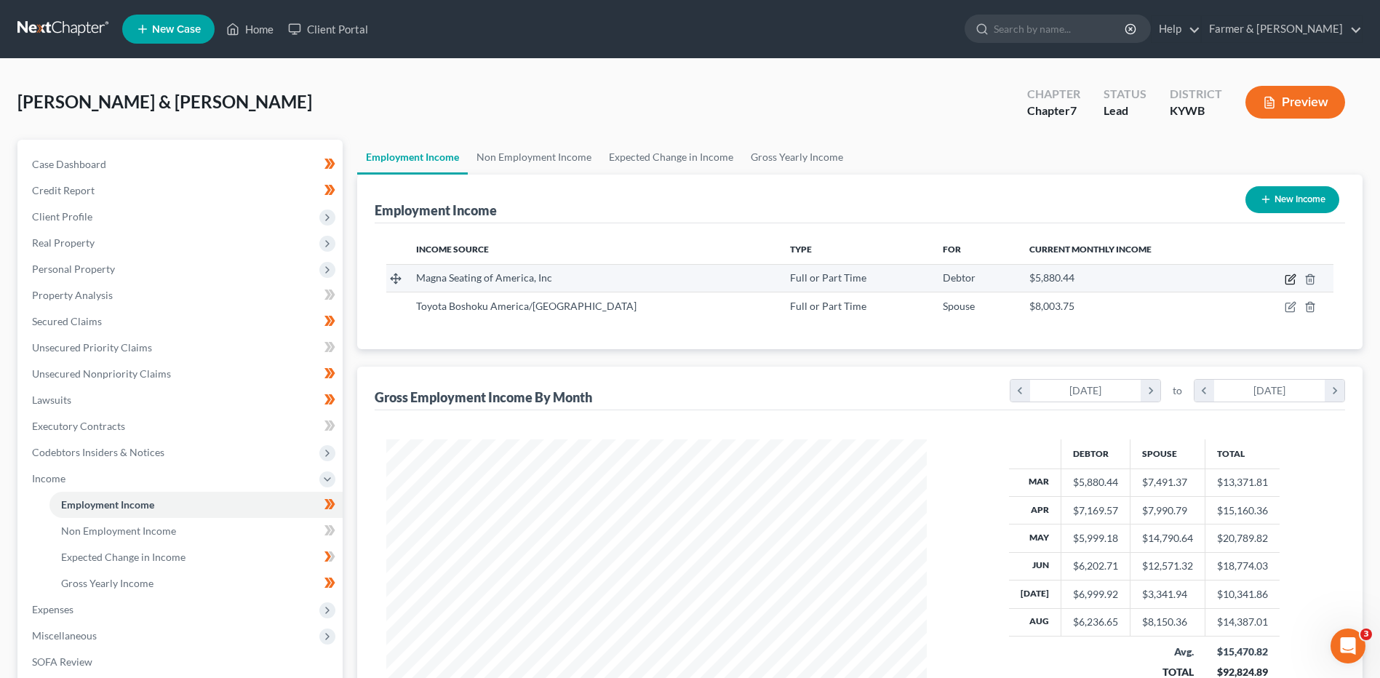
click at [1291, 282] on icon "button" at bounding box center [1291, 280] width 12 height 12
select select "0"
select select "18"
select select "1"
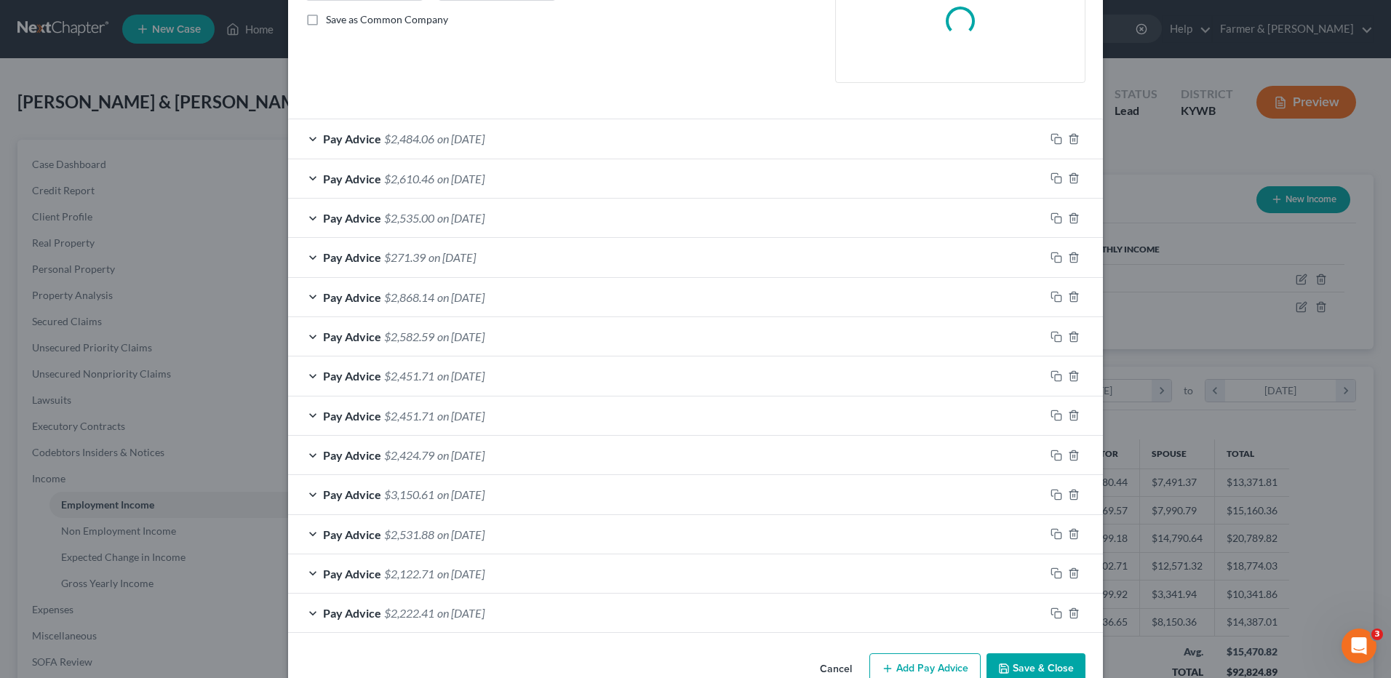
scroll to position [364, 0]
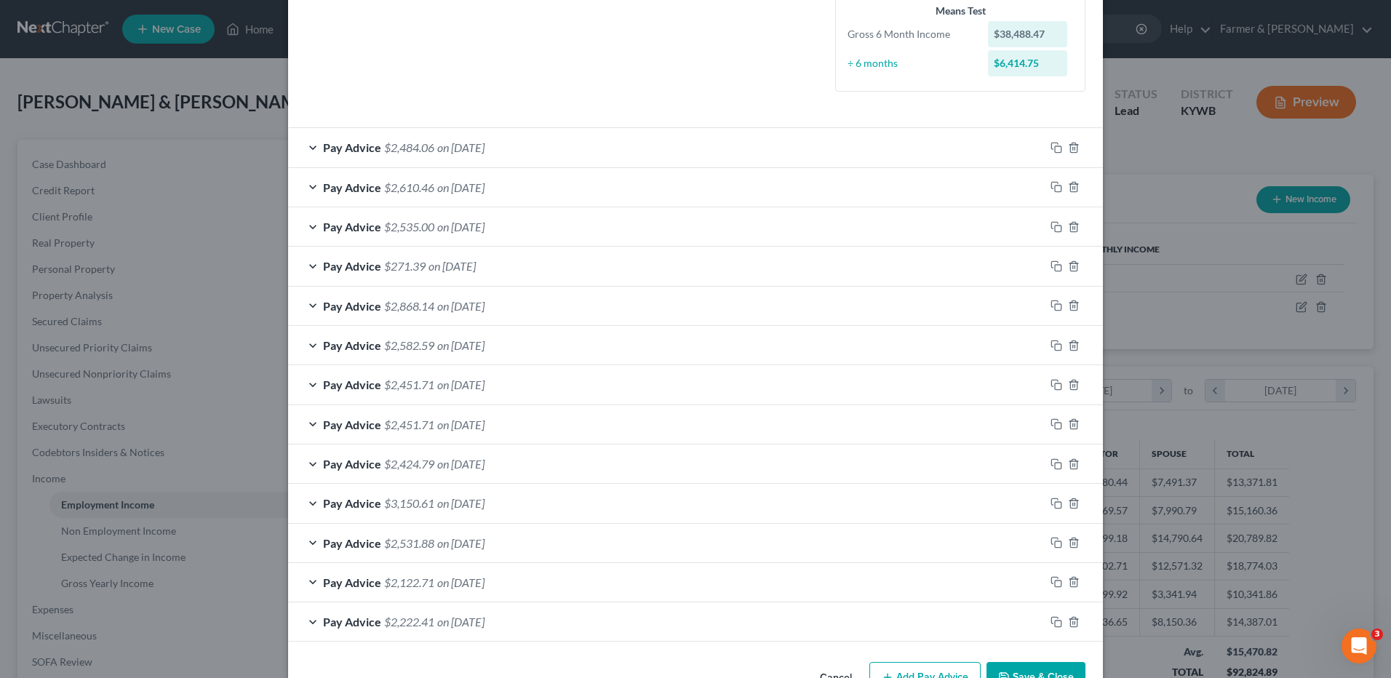
click at [485, 150] on span "on [DATE]" at bounding box center [460, 147] width 47 height 14
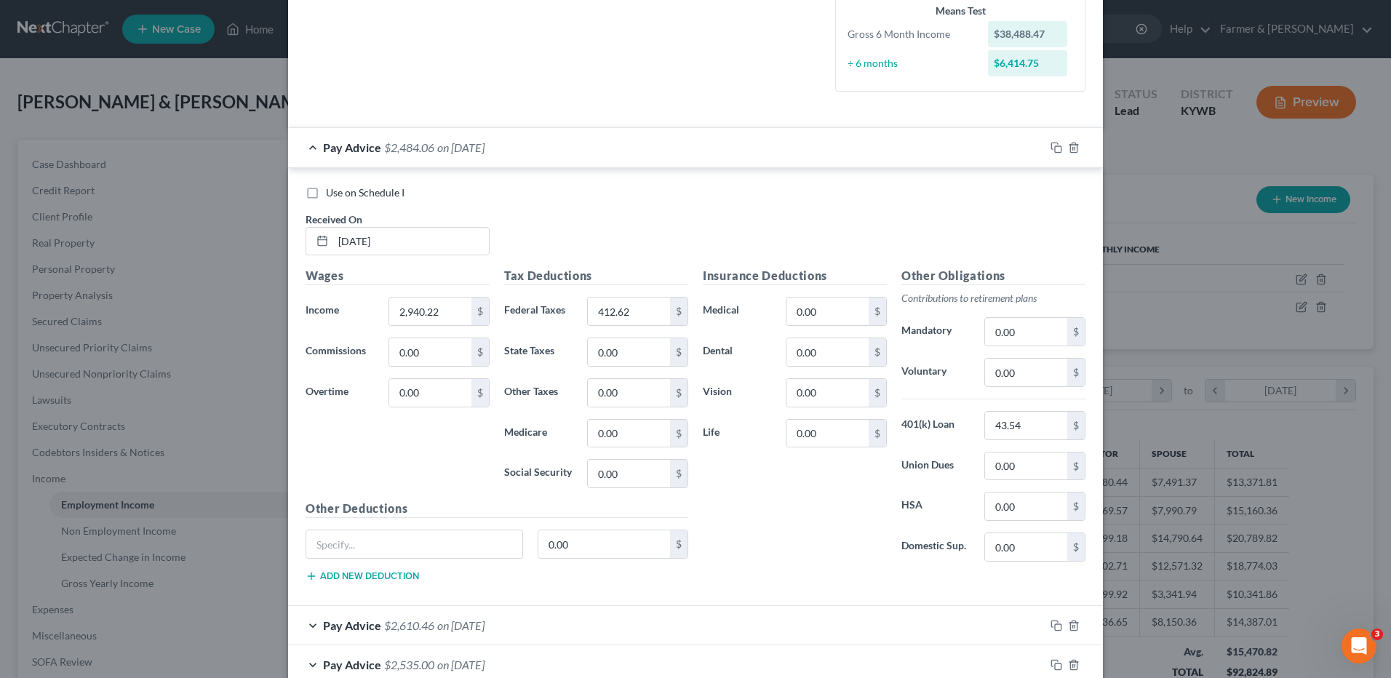
click at [326, 191] on label "Use on Schedule I" at bounding box center [365, 193] width 79 height 15
click at [332, 191] on input "Use on Schedule I" at bounding box center [336, 190] width 9 height 9
checkbox input "true"
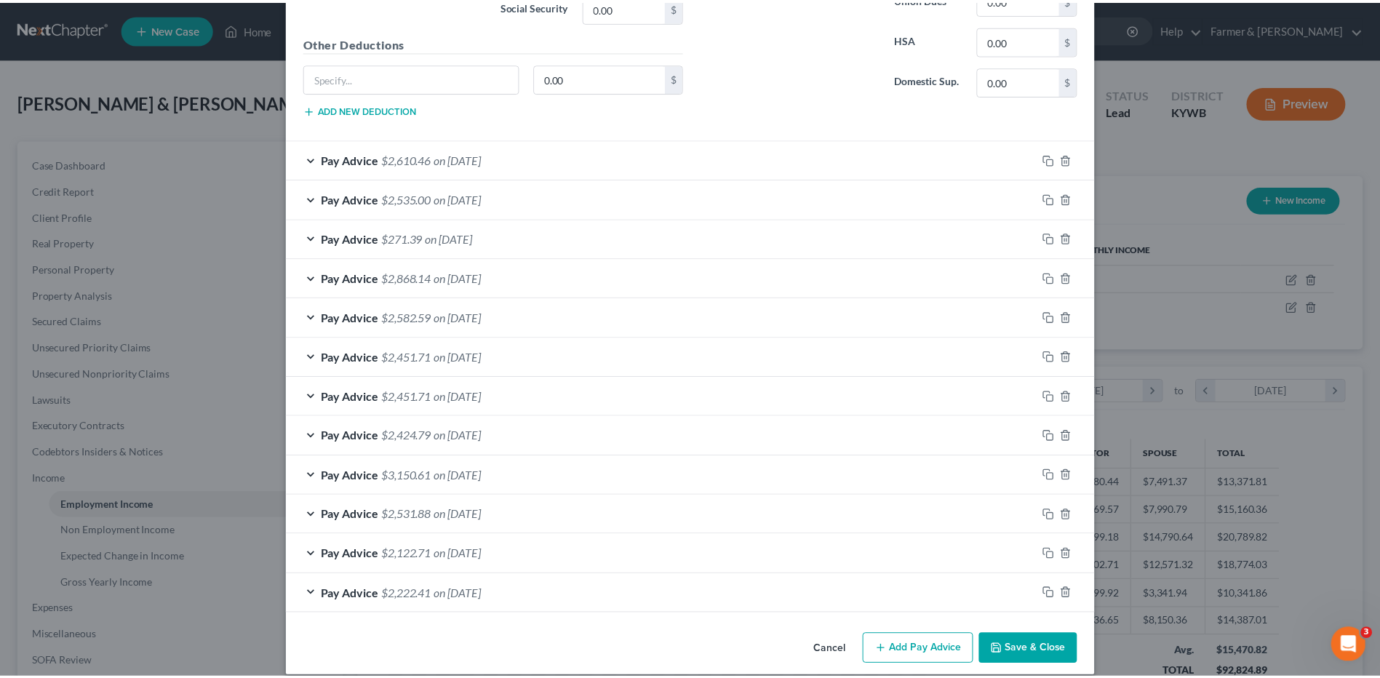
scroll to position [846, 0]
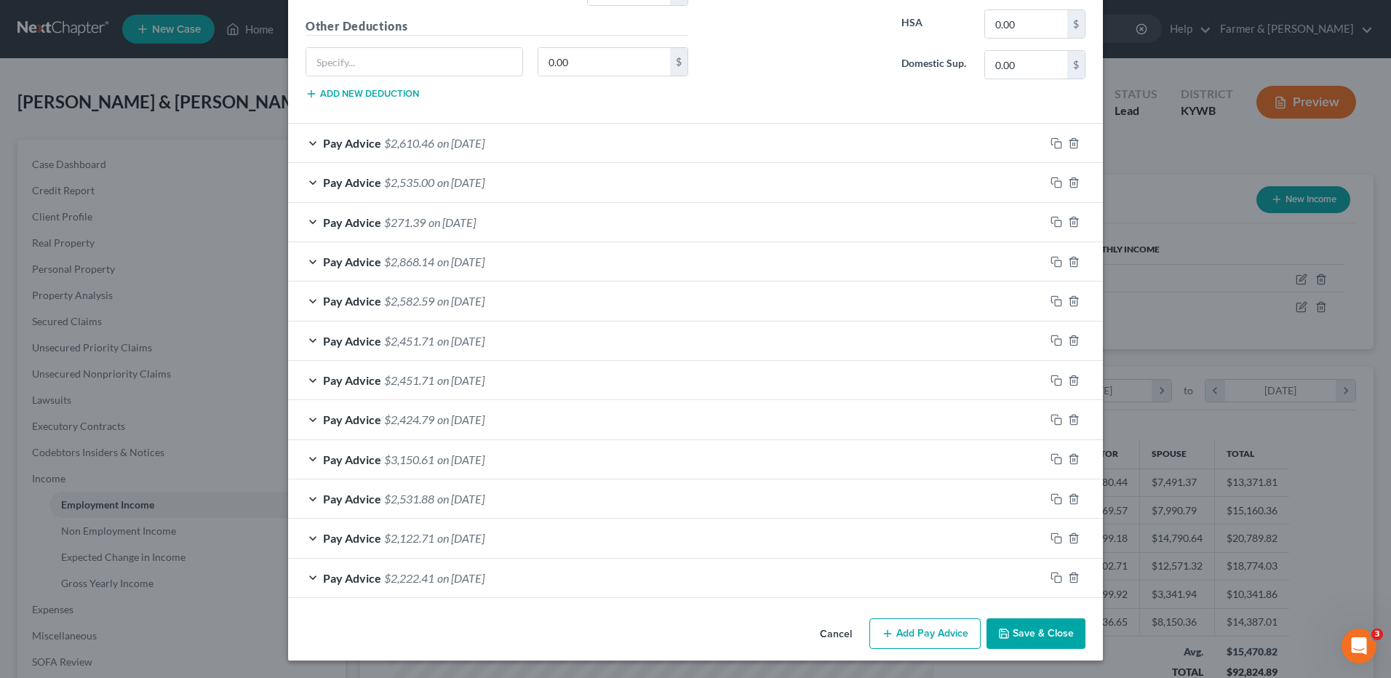
click at [1034, 638] on button "Save & Close" at bounding box center [1036, 633] width 99 height 31
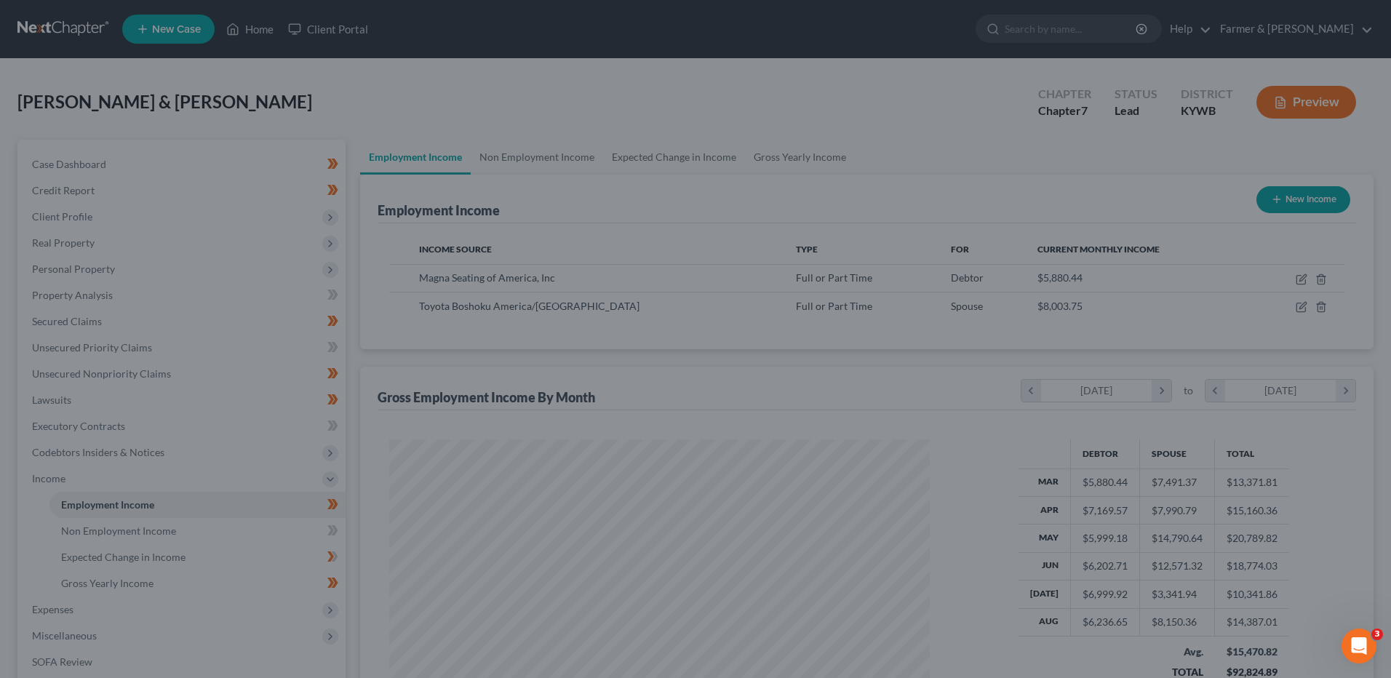
scroll to position [727244, 726944]
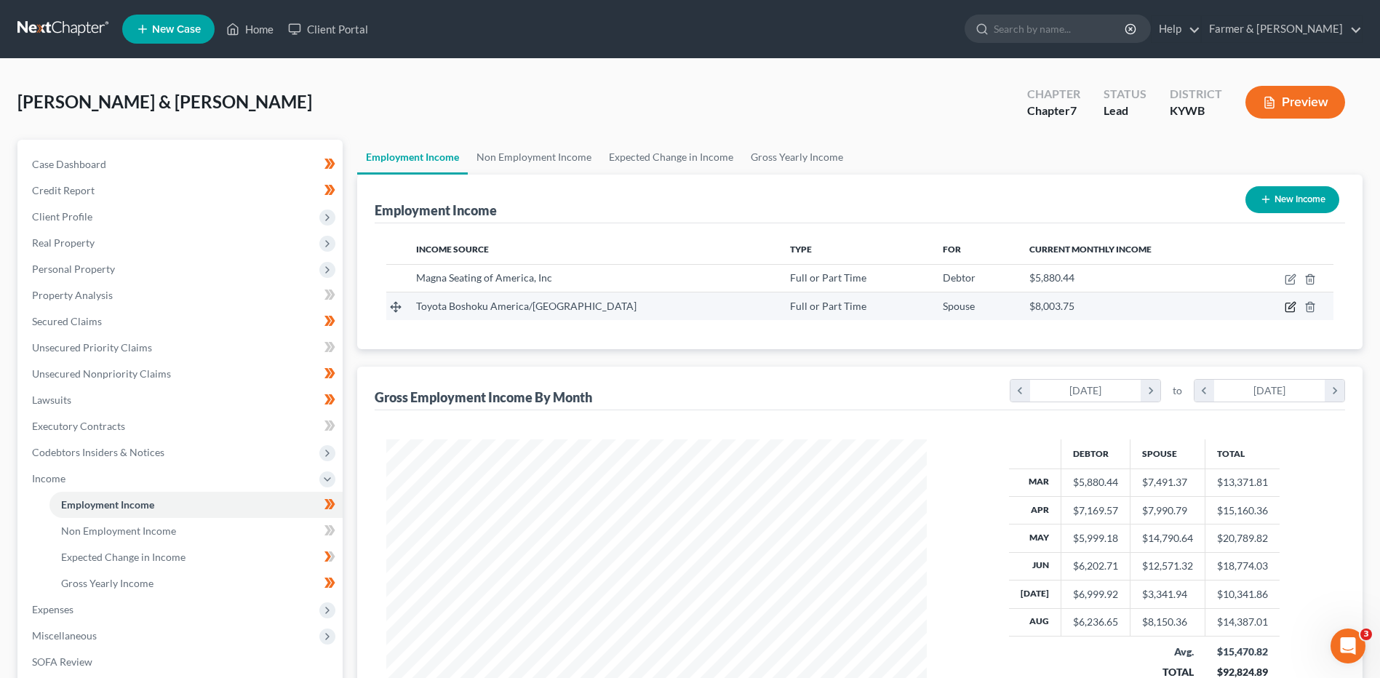
click at [1291, 311] on icon "button" at bounding box center [1291, 307] width 12 height 12
select select "0"
select select "18"
select select "2"
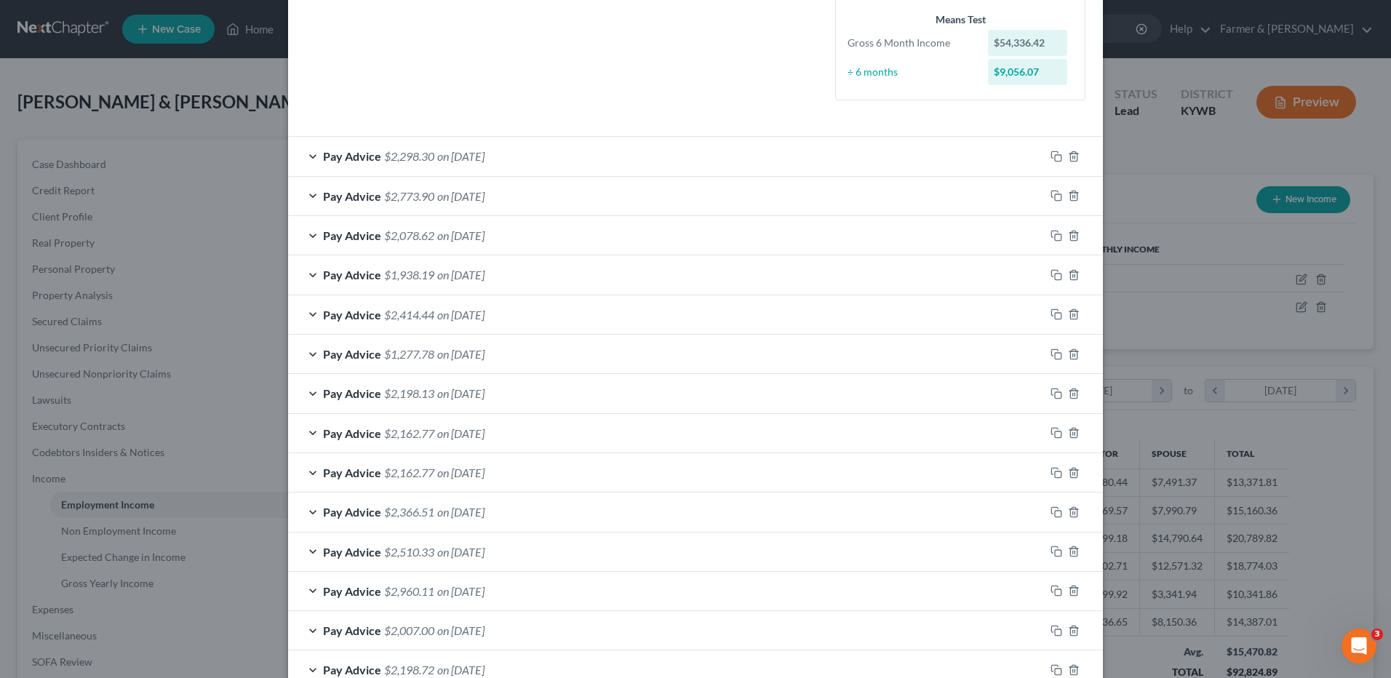
scroll to position [344, 0]
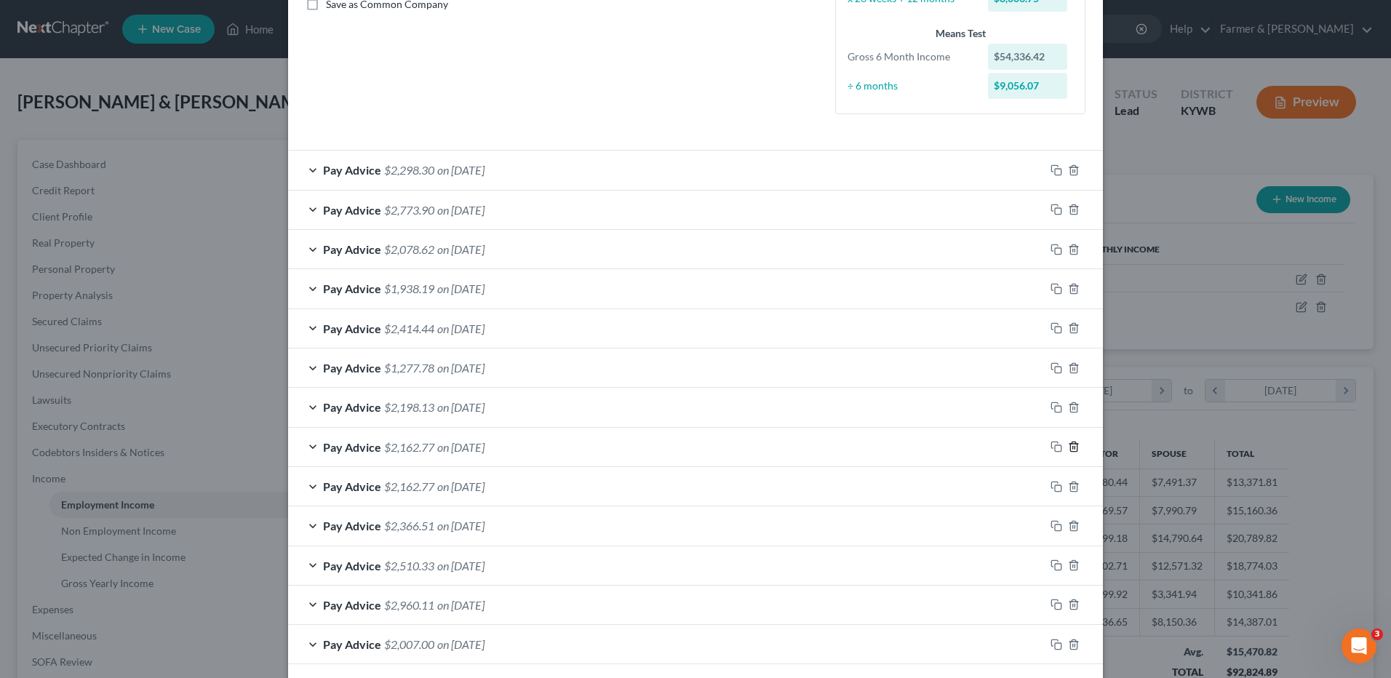
drag, startPoint x: 1071, startPoint y: 447, endPoint x: 896, endPoint y: 221, distance: 285.7
click at [1071, 447] on icon "button" at bounding box center [1074, 447] width 12 height 12
click at [485, 286] on span "on 06/23/2025" at bounding box center [460, 289] width 47 height 14
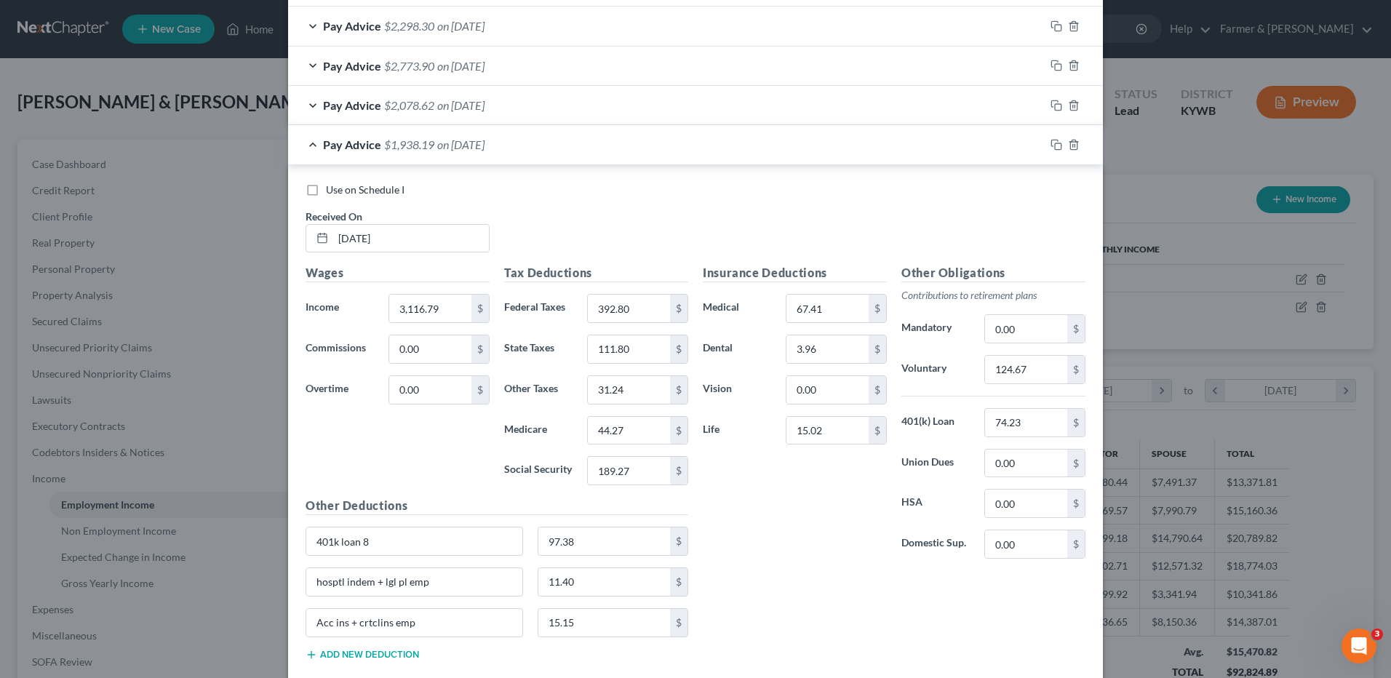
scroll to position [490, 0]
click at [408, 233] on input "06/23/2025" at bounding box center [411, 237] width 156 height 28
drag, startPoint x: 419, startPoint y: 238, endPoint x: 295, endPoint y: 236, distance: 123.7
click at [298, 237] on div "Received On * 06/23/2025" at bounding box center [397, 229] width 199 height 44
type input "06/27/2025"
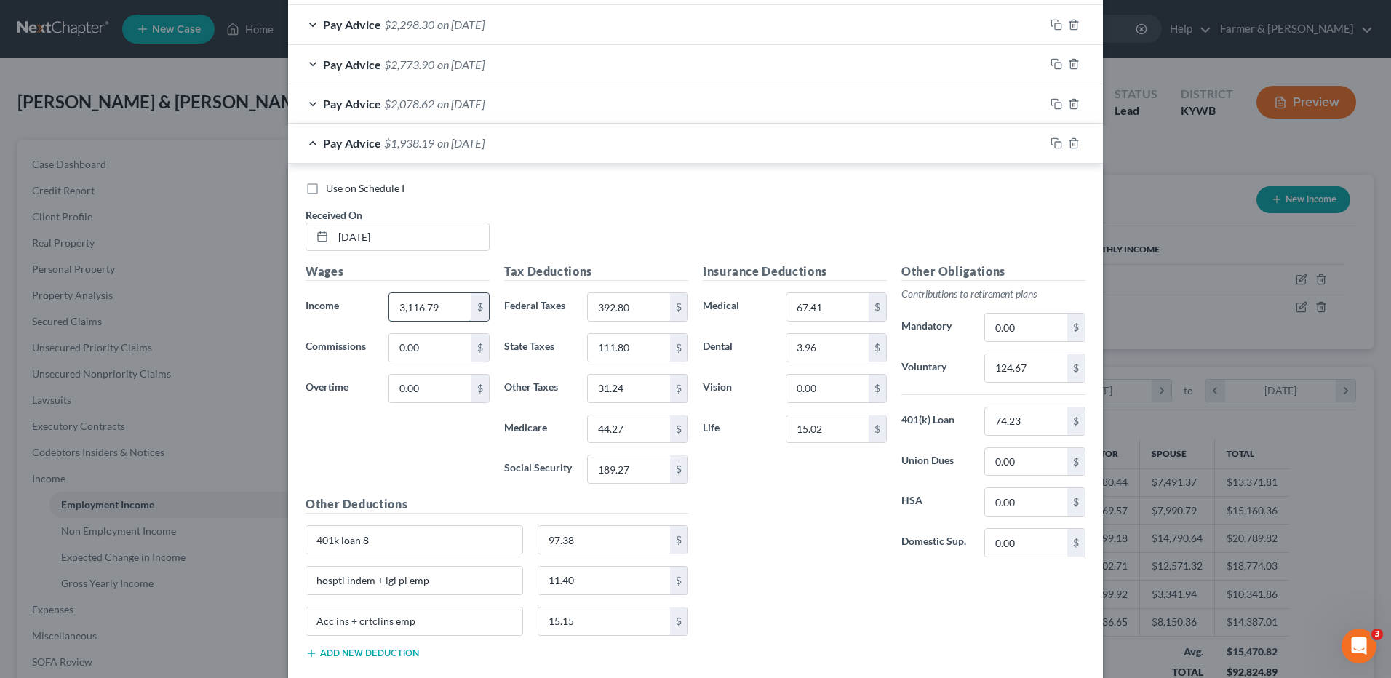
click at [461, 303] on input "3,116.79" at bounding box center [430, 307] width 82 height 28
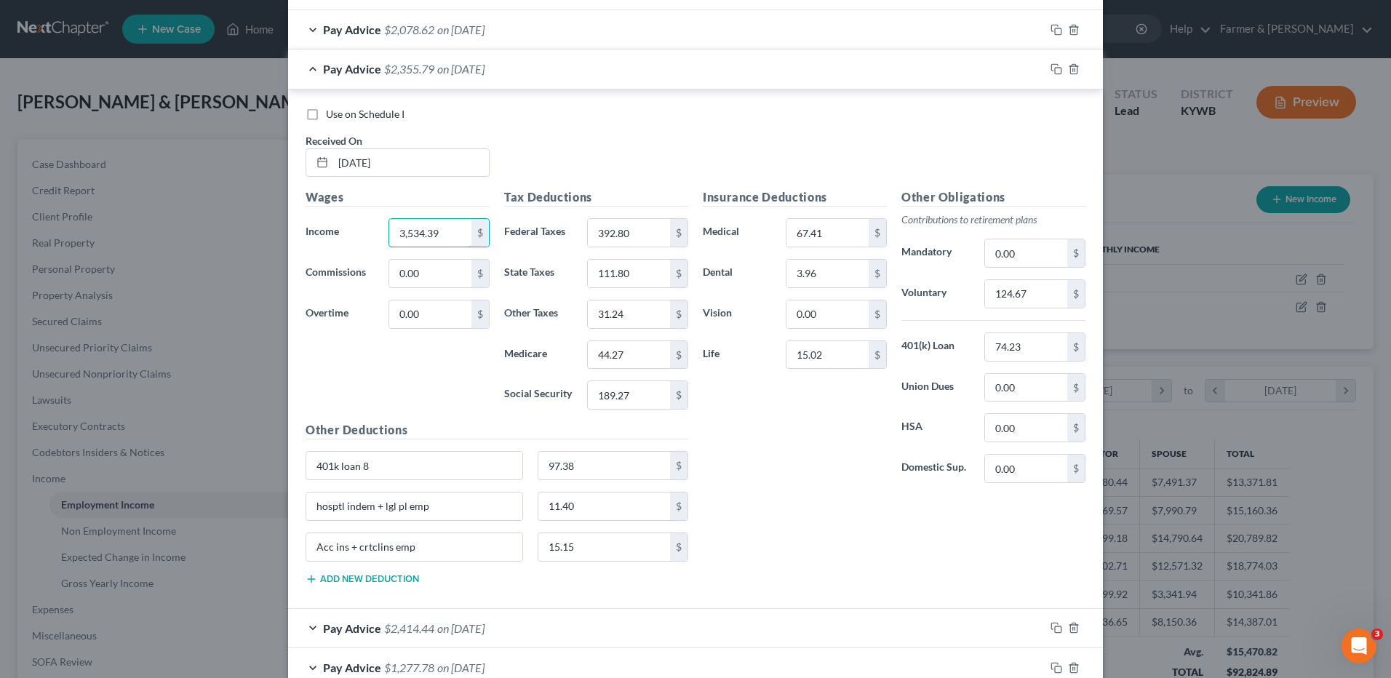
scroll to position [562, 0]
type input "3,534.39"
click at [646, 237] on input "392.80" at bounding box center [629, 234] width 82 height 28
type input "480.99"
type input "127.83"
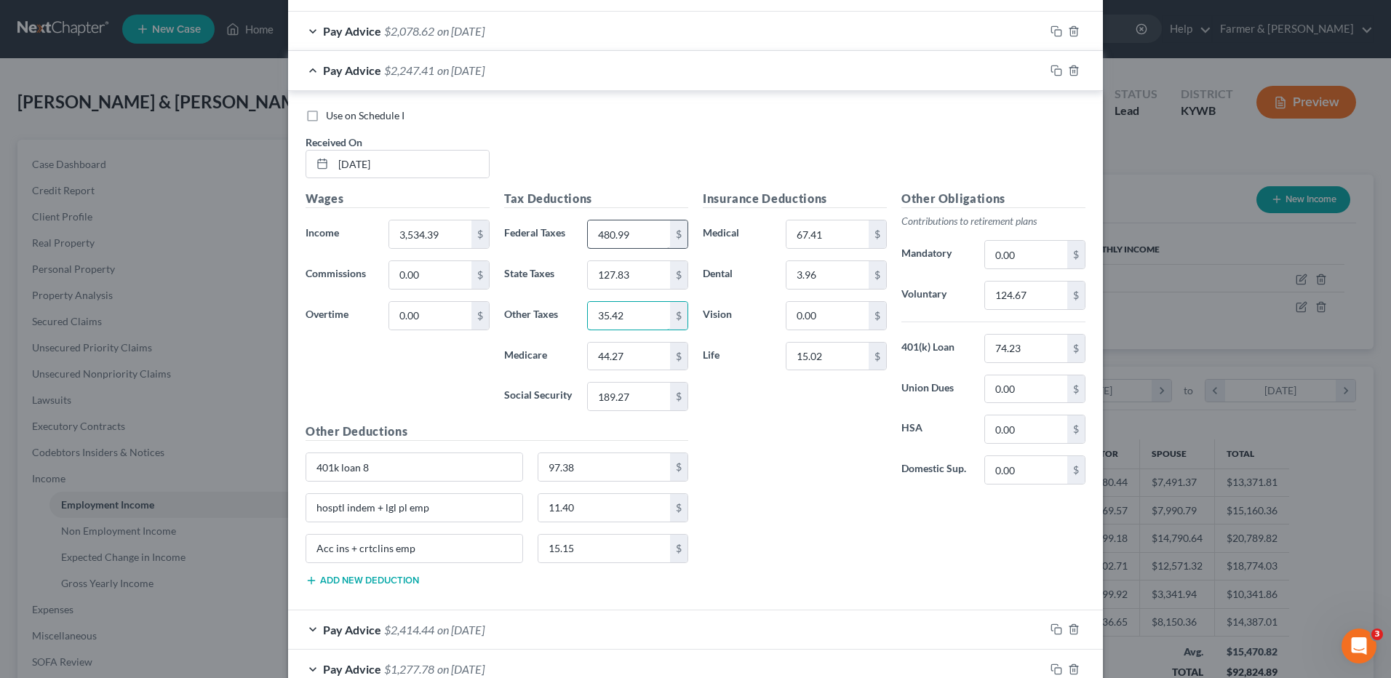
type input "35.42"
type input "50.32"
type input "215.17"
click at [1042, 298] on input "124.67" at bounding box center [1026, 296] width 82 height 28
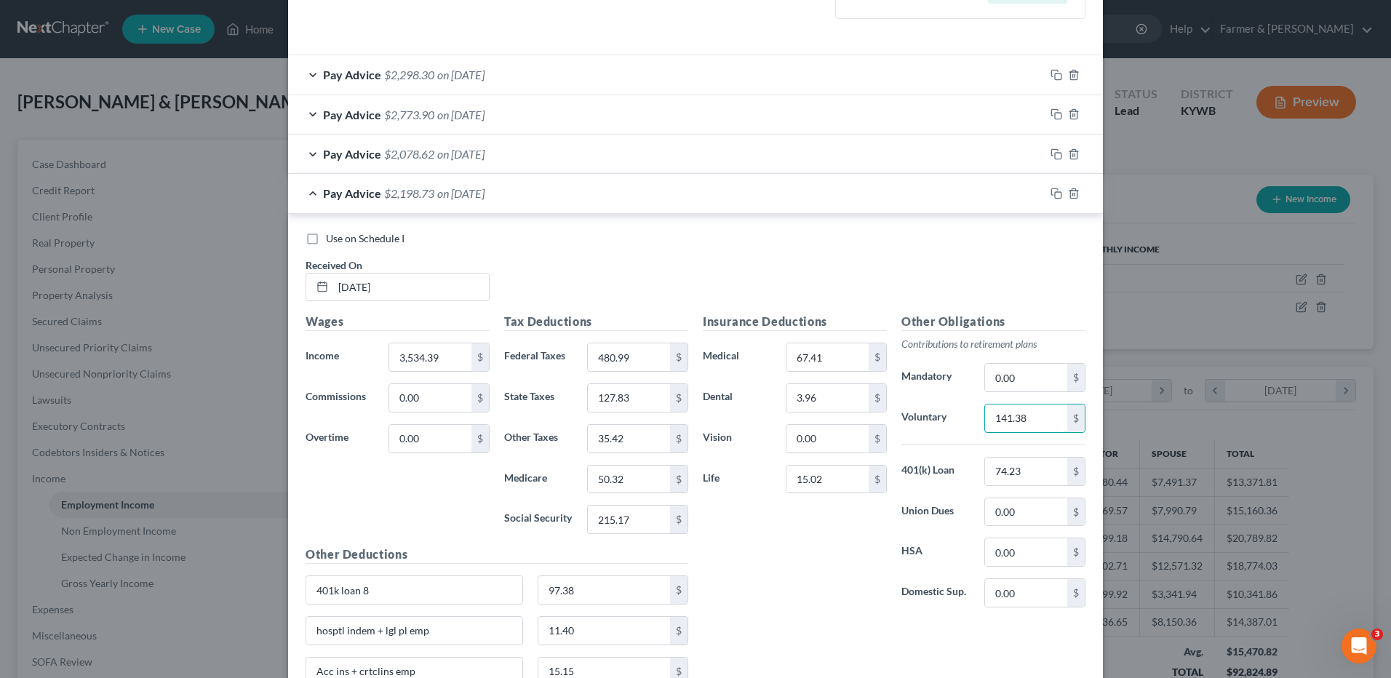
scroll to position [417, 0]
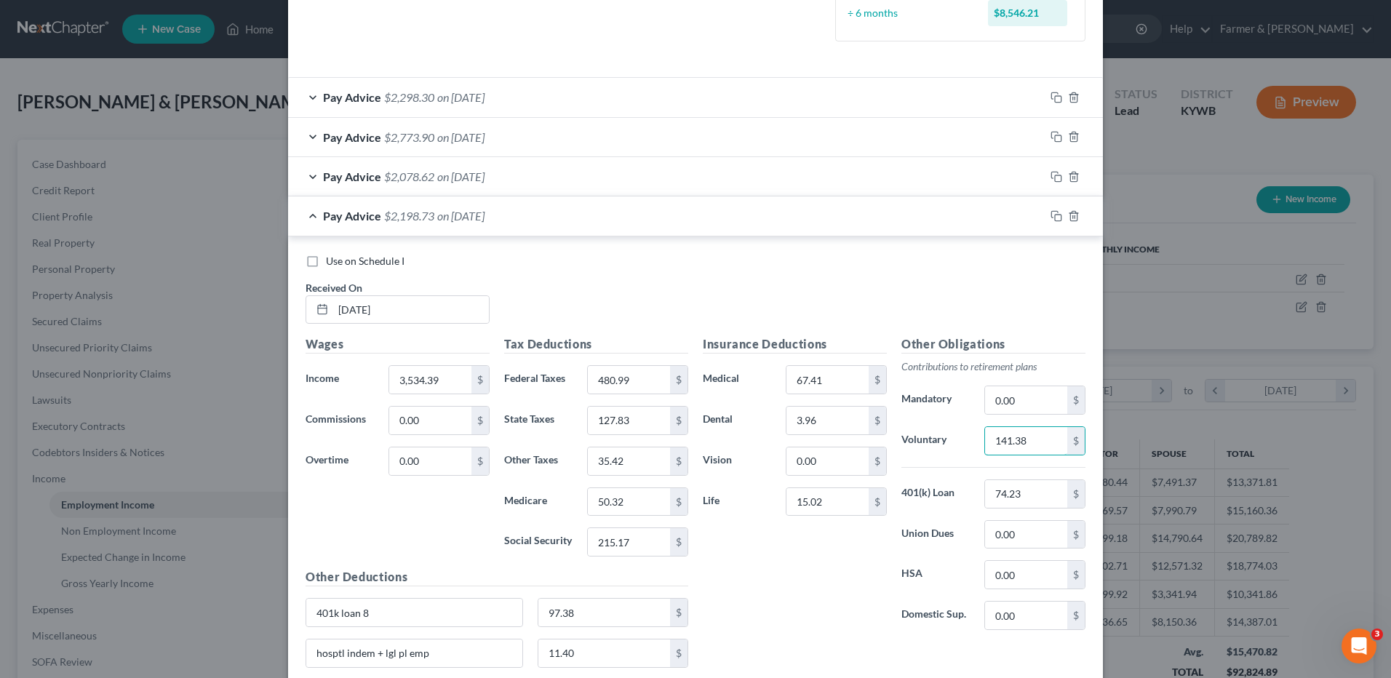
type input "141.38"
click at [1055, 215] on rect "button" at bounding box center [1058, 218] width 7 height 7
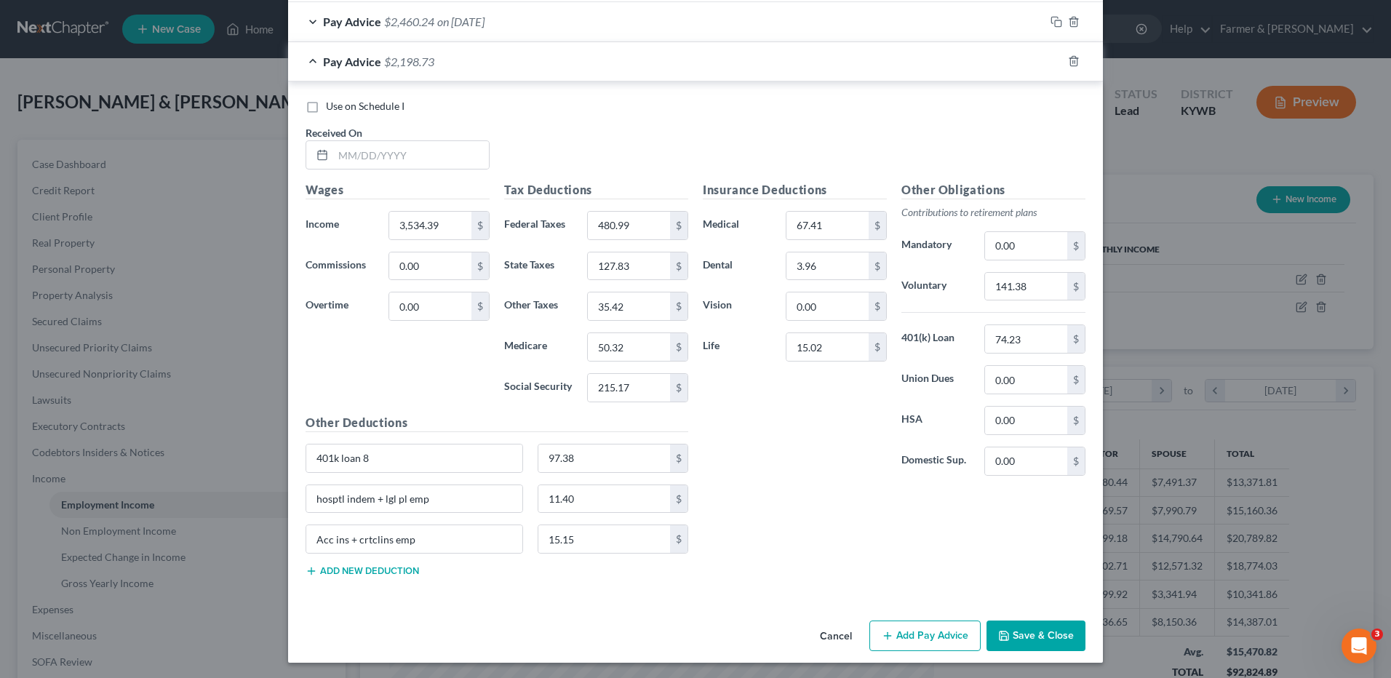
scroll to position [1008, 0]
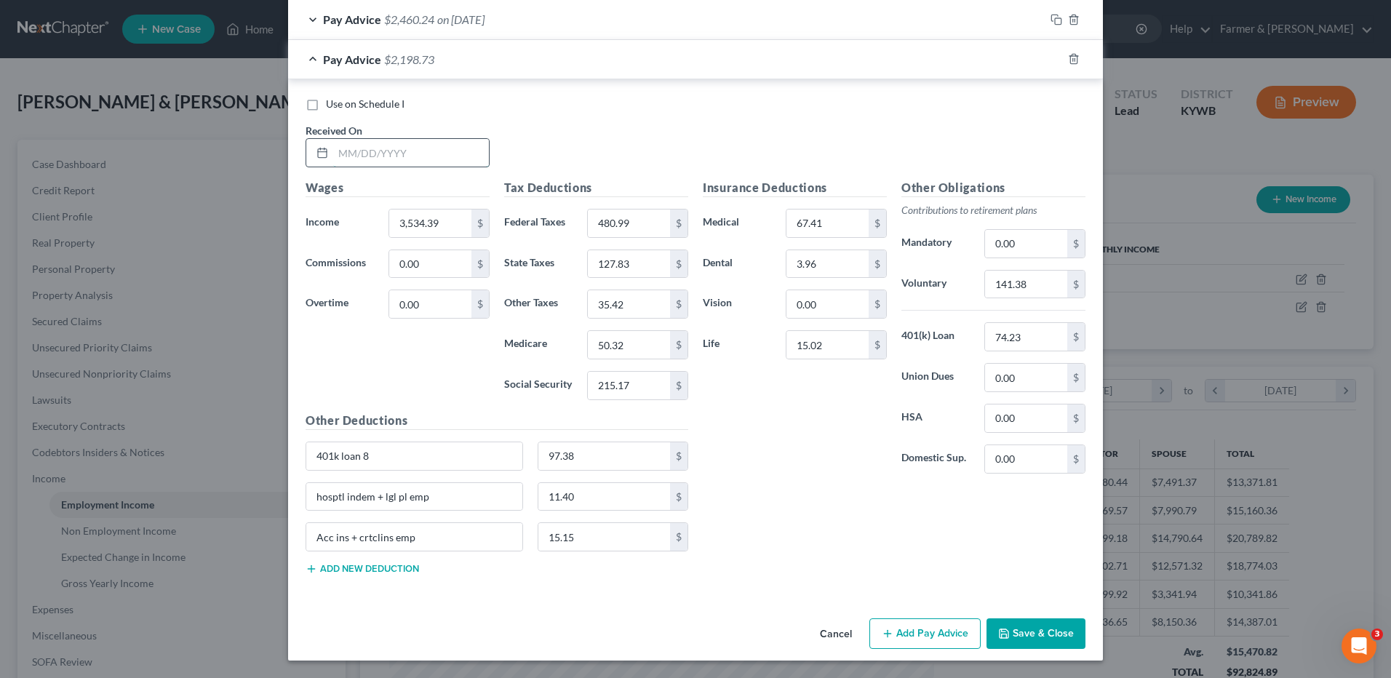
click at [442, 163] on input "text" at bounding box center [411, 153] width 156 height 28
type input "07/11/2025"
type input "3,116.79"
type input "392.80"
type input "111.80"
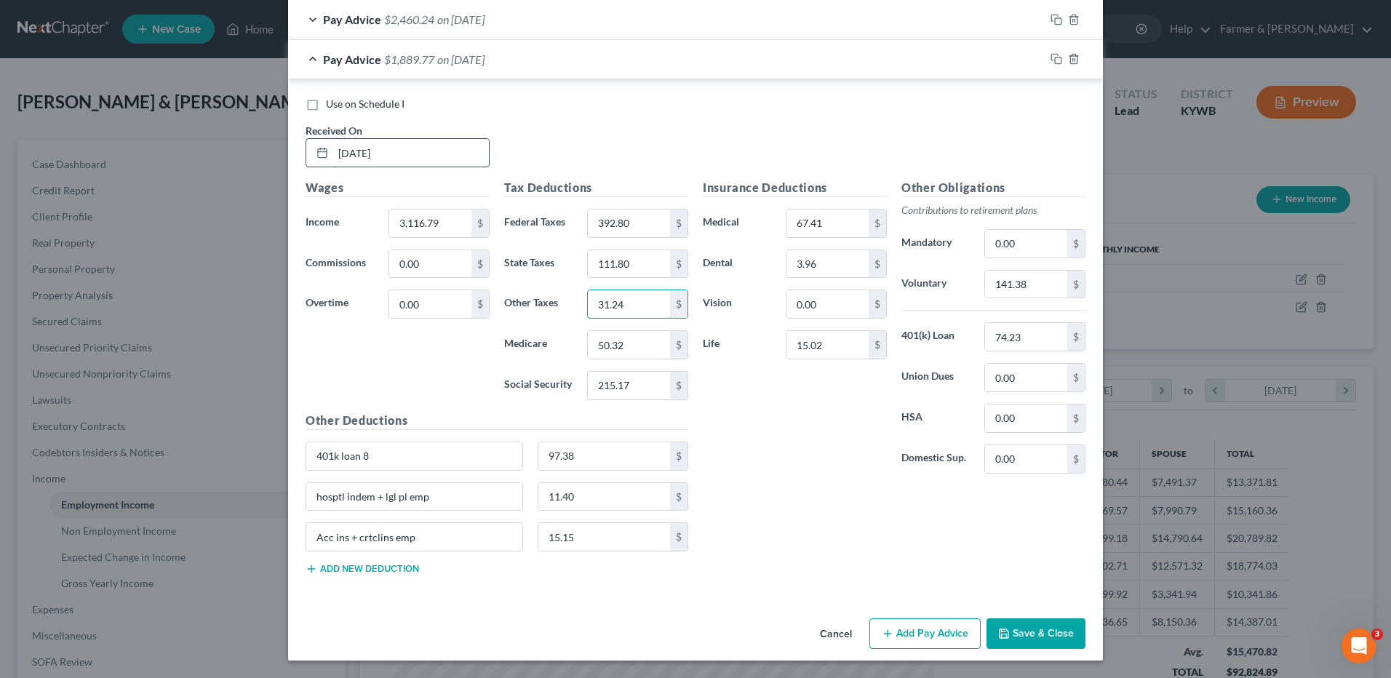
type input "31.24"
type input "44.27"
type input "189.27"
click at [1032, 289] on input "141.38" at bounding box center [1026, 285] width 82 height 28
type input "2"
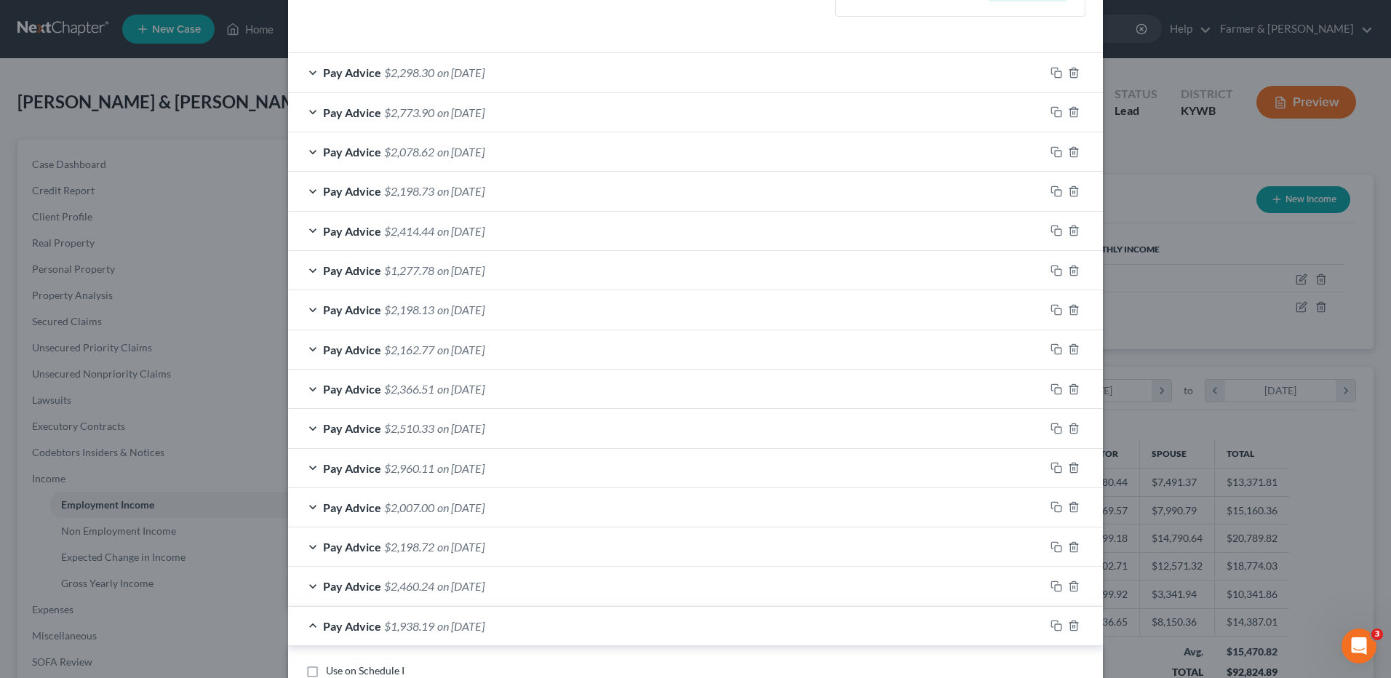
scroll to position [426, 0]
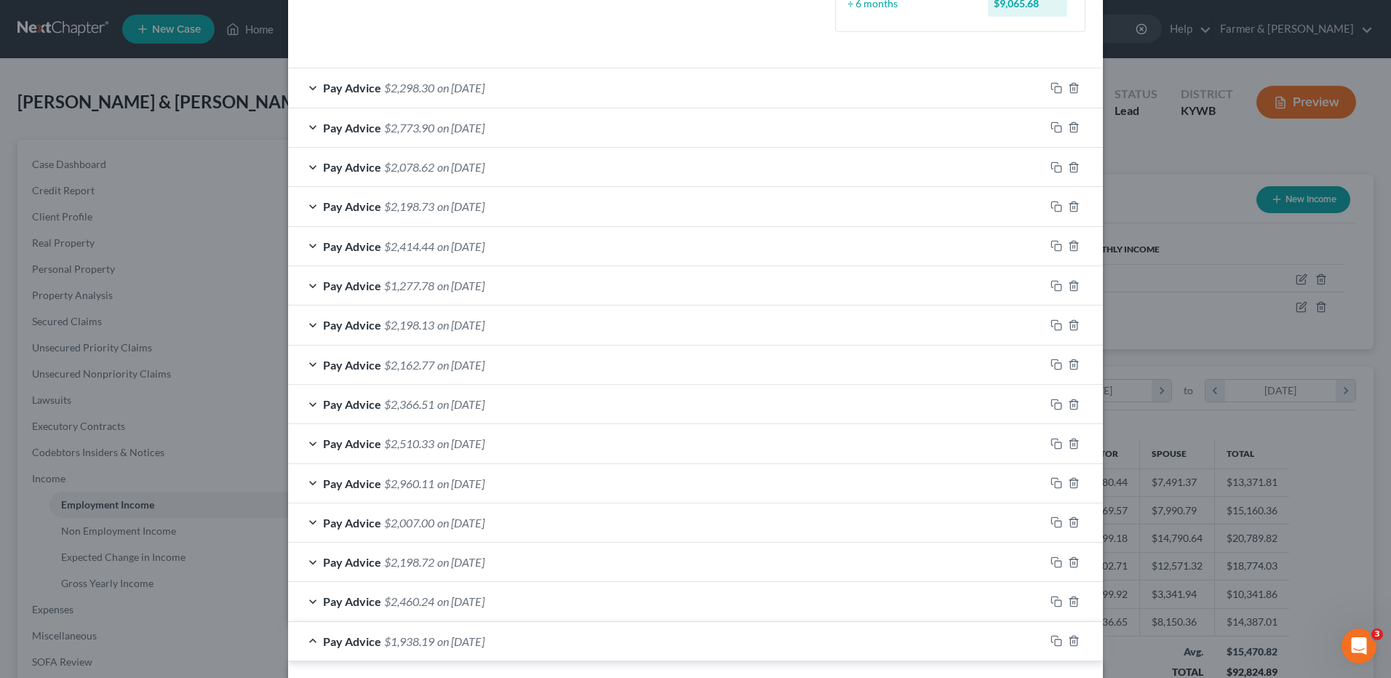
type input "124.67"
click at [444, 122] on span "on 08/04/2025" at bounding box center [460, 128] width 47 height 14
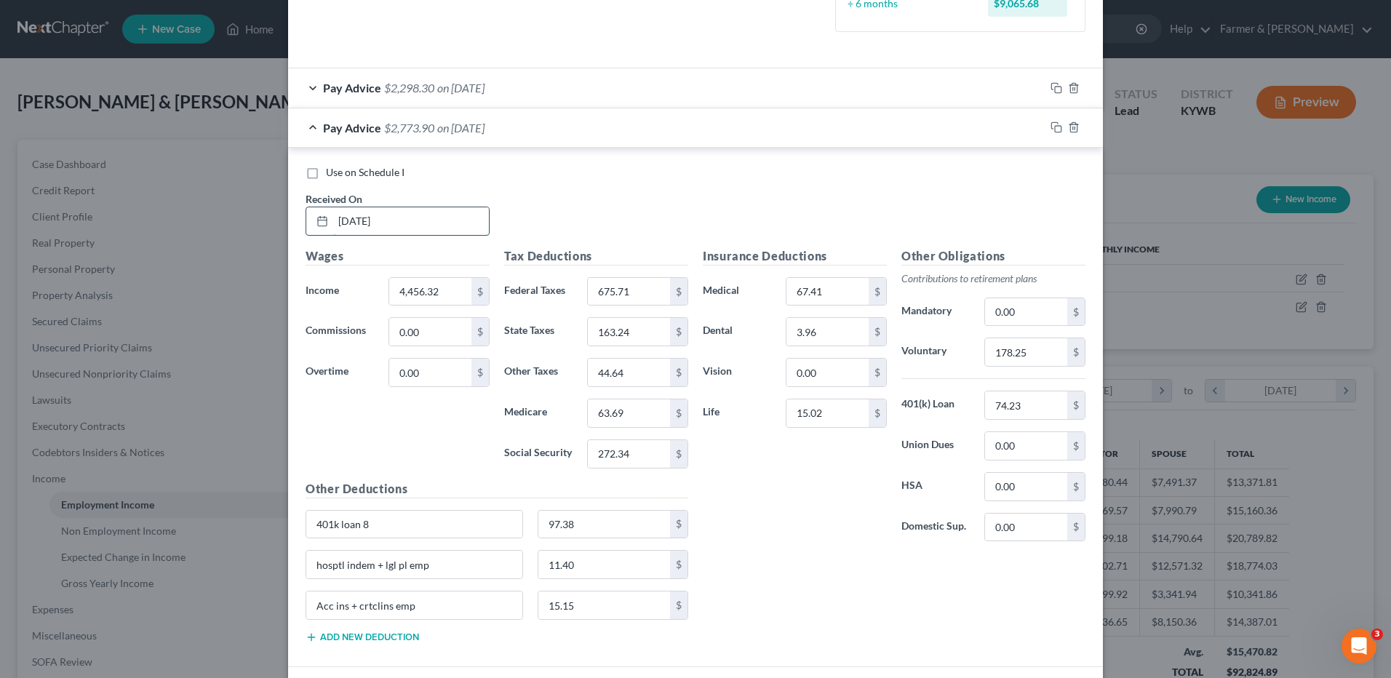
click at [405, 219] on input "08/04/2025" at bounding box center [411, 221] width 156 height 28
drag, startPoint x: 405, startPoint y: 219, endPoint x: 260, endPoint y: 202, distance: 146.5
click at [260, 202] on div "Edit Income Source × Employment Type * Select Full or Part Time Employment Self…" at bounding box center [695, 339] width 1391 height 678
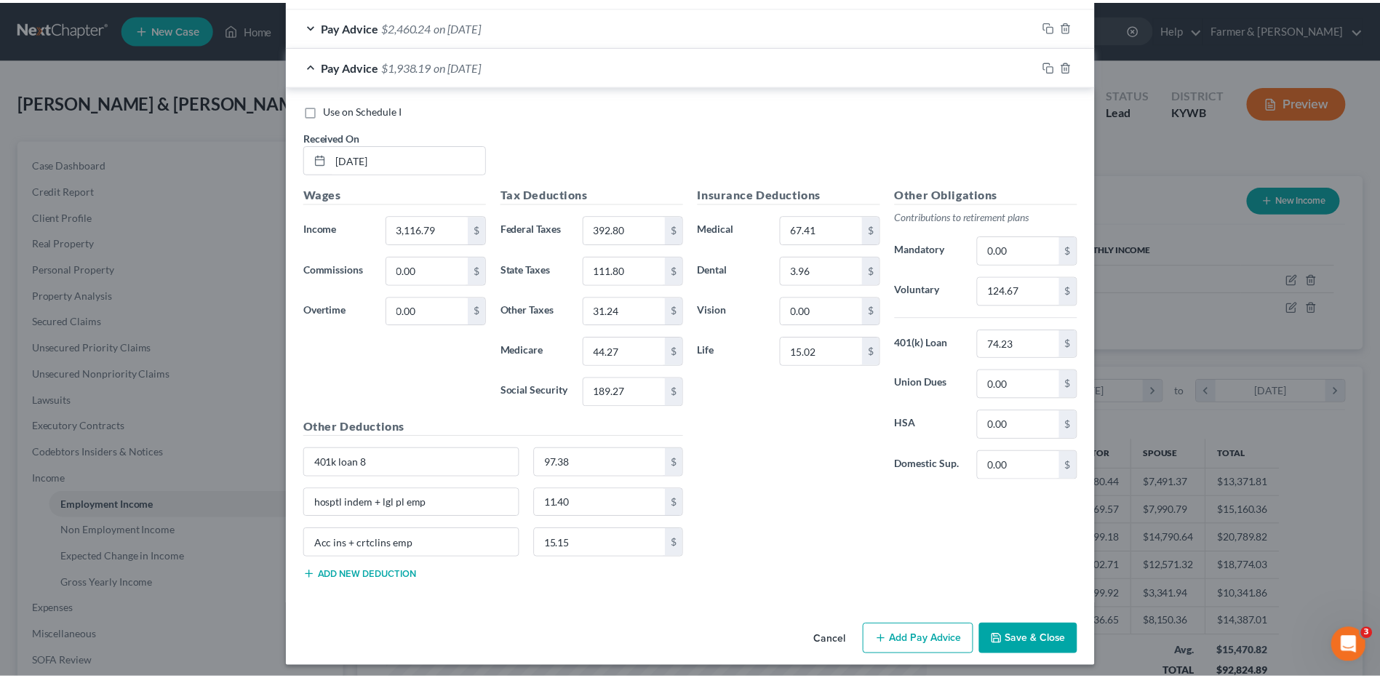
scroll to position [1528, 0]
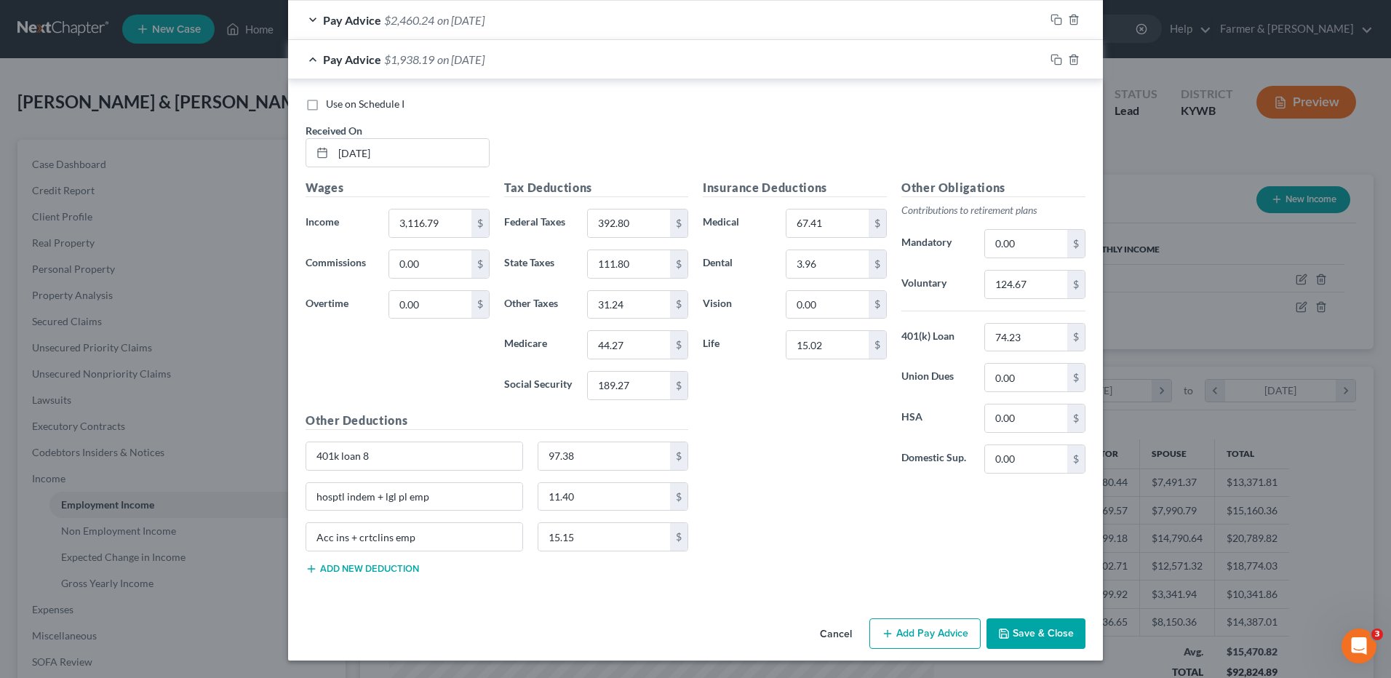
type input "[DATE]"
click at [1055, 631] on button "Save & Close" at bounding box center [1036, 633] width 99 height 31
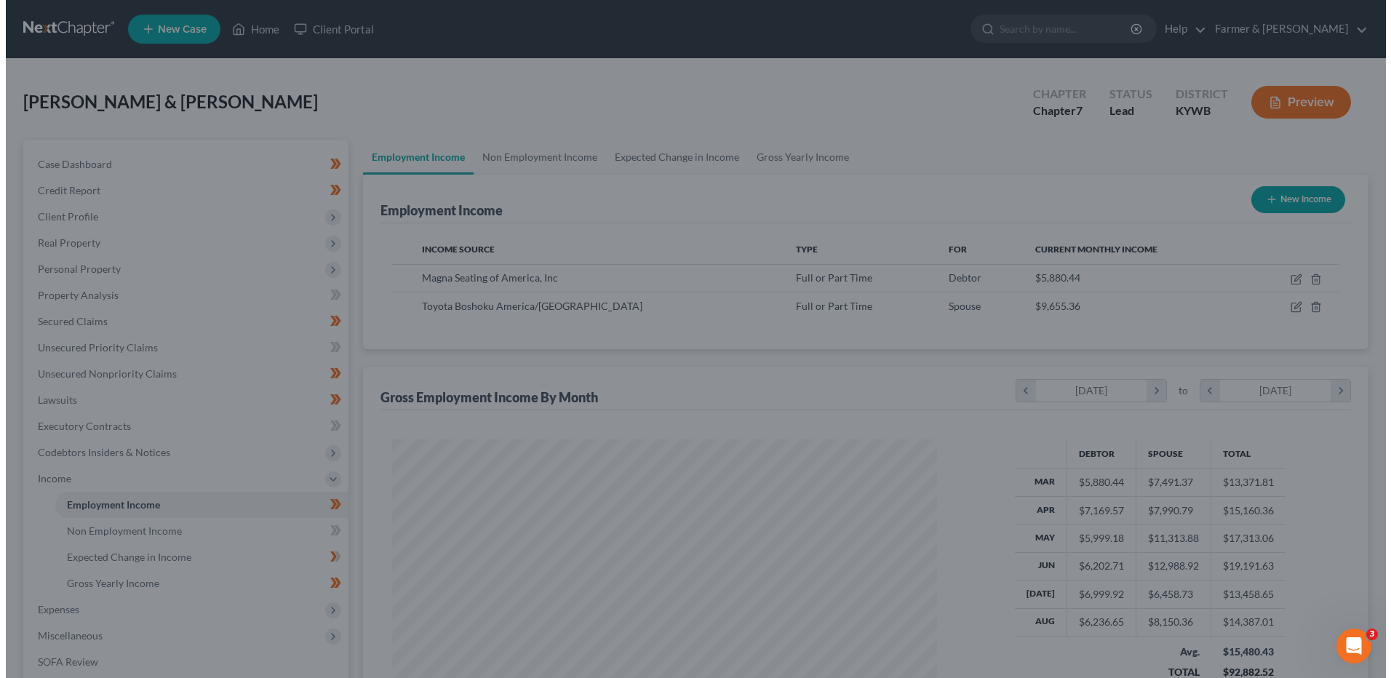
scroll to position [727244, 726944]
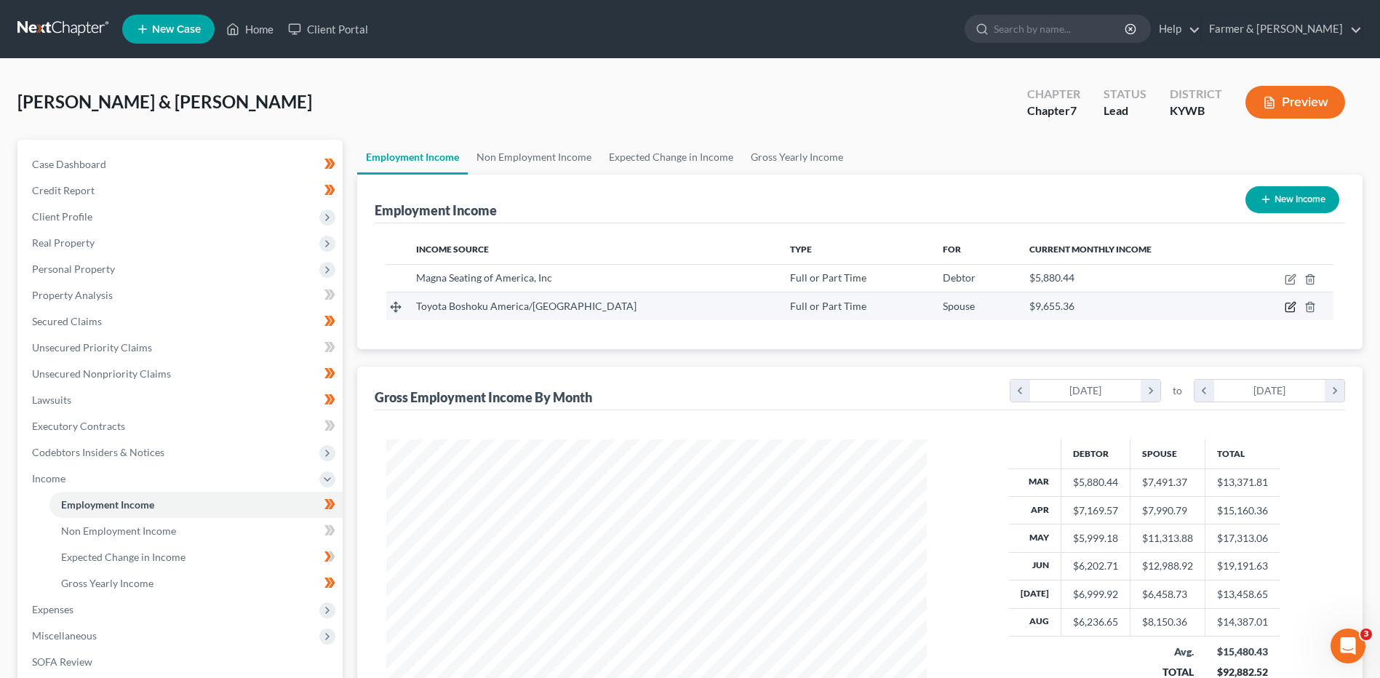
click at [1290, 311] on icon "button" at bounding box center [1291, 307] width 12 height 12
select select "0"
select select "18"
select select "2"
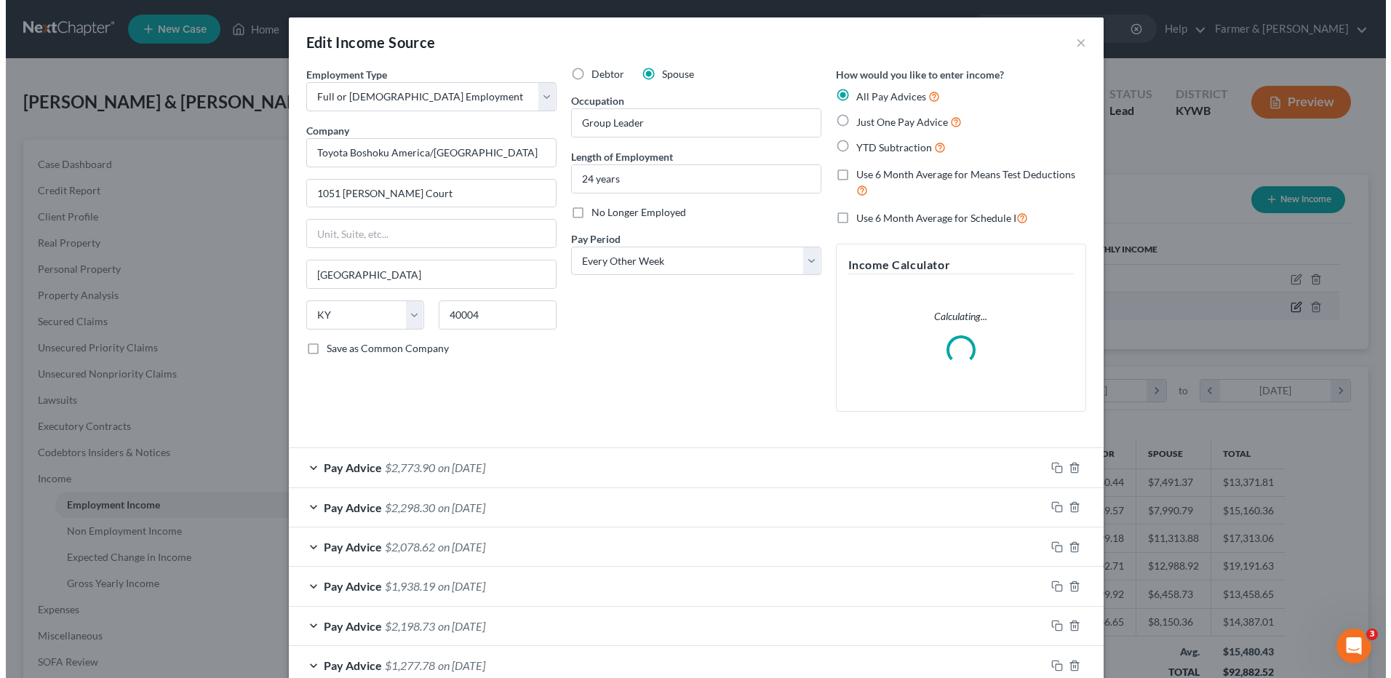
scroll to position [272, 575]
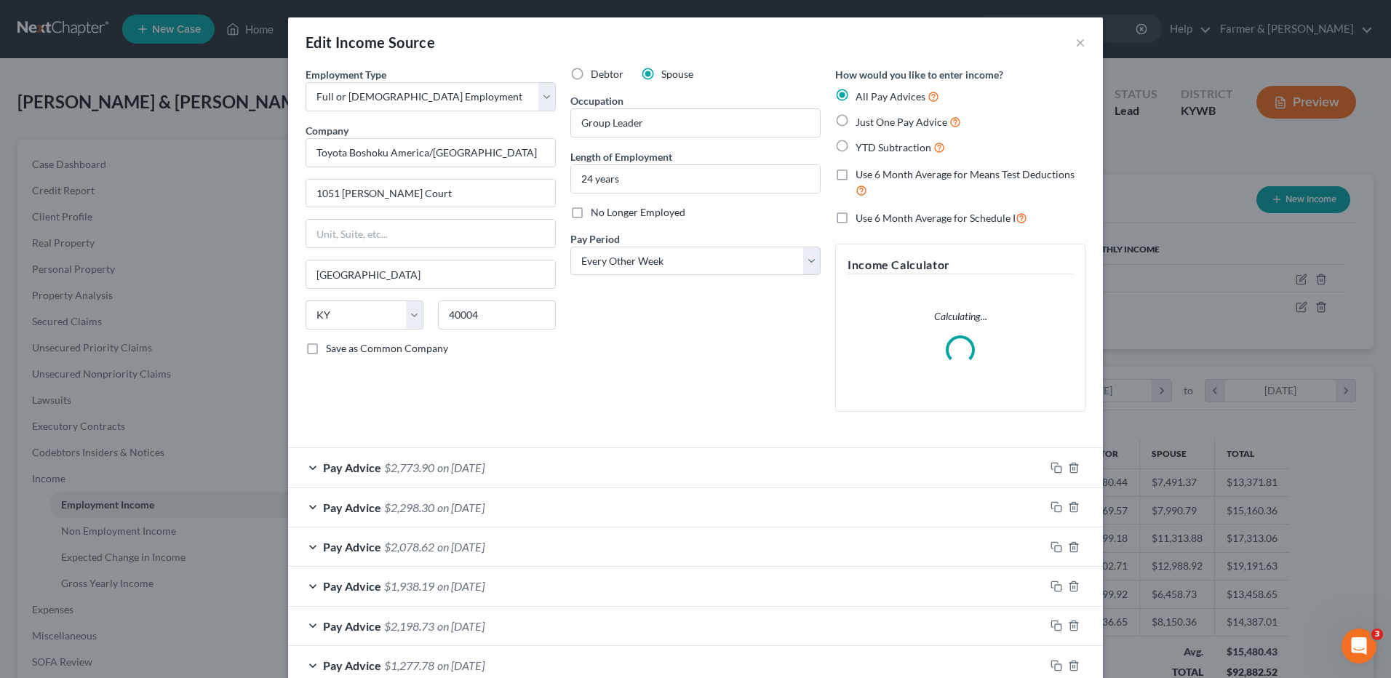
click at [856, 215] on label "Use 6 Month Average for Schedule I" at bounding box center [942, 218] width 172 height 17
click at [861, 215] on input "Use 6 Month Average for Schedule I" at bounding box center [865, 214] width 9 height 9
checkbox input "true"
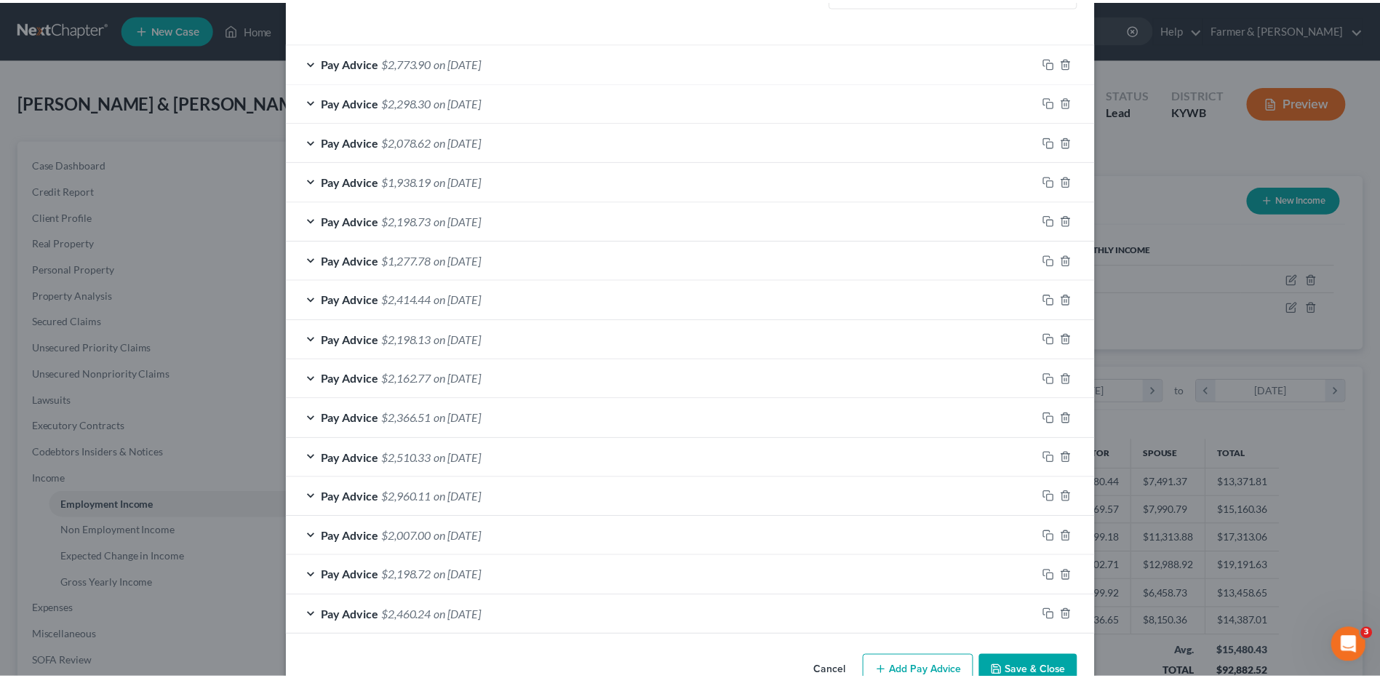
scroll to position [443, 0]
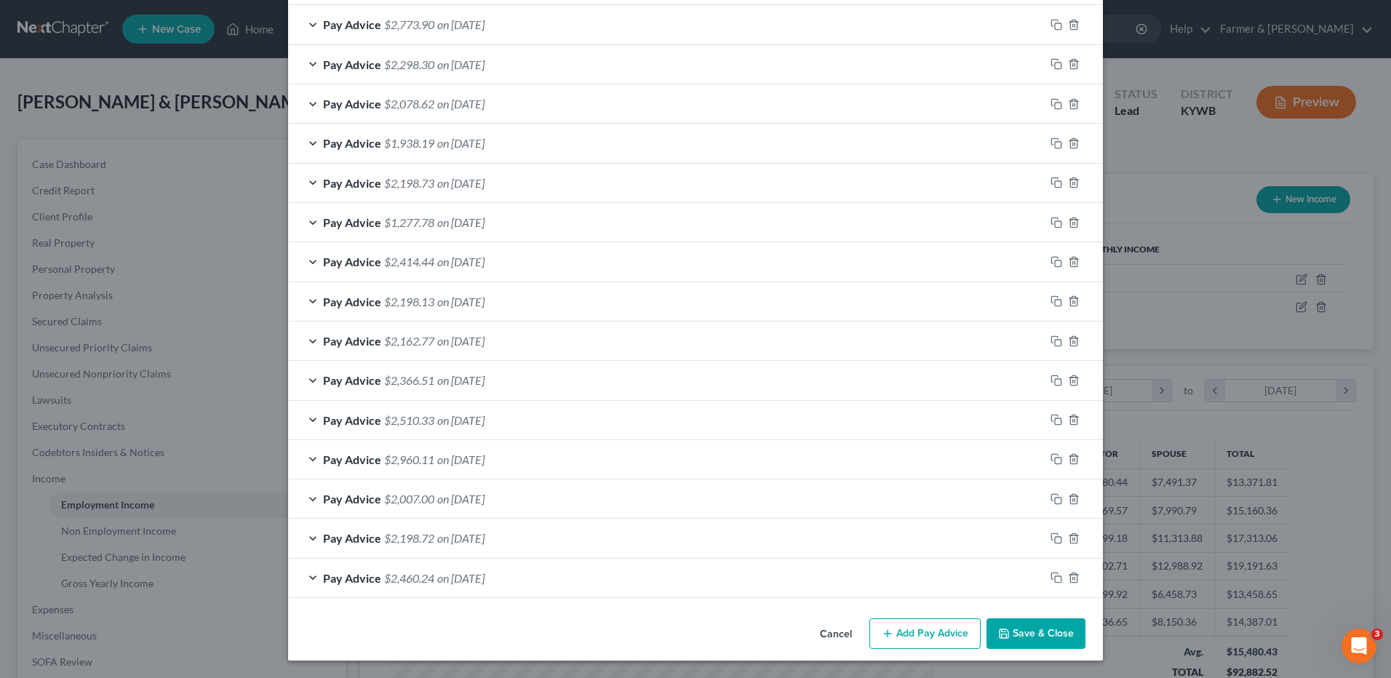
click at [1029, 627] on button "Save & Close" at bounding box center [1036, 633] width 99 height 31
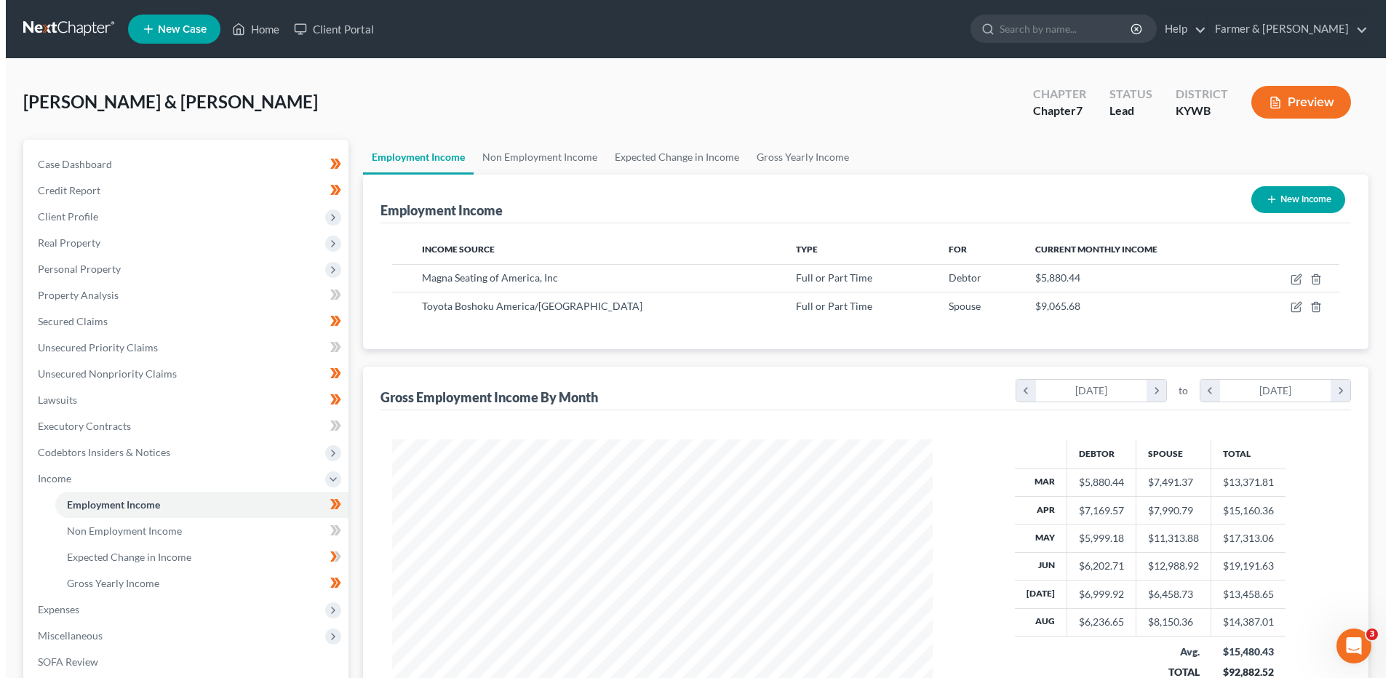
scroll to position [727244, 726944]
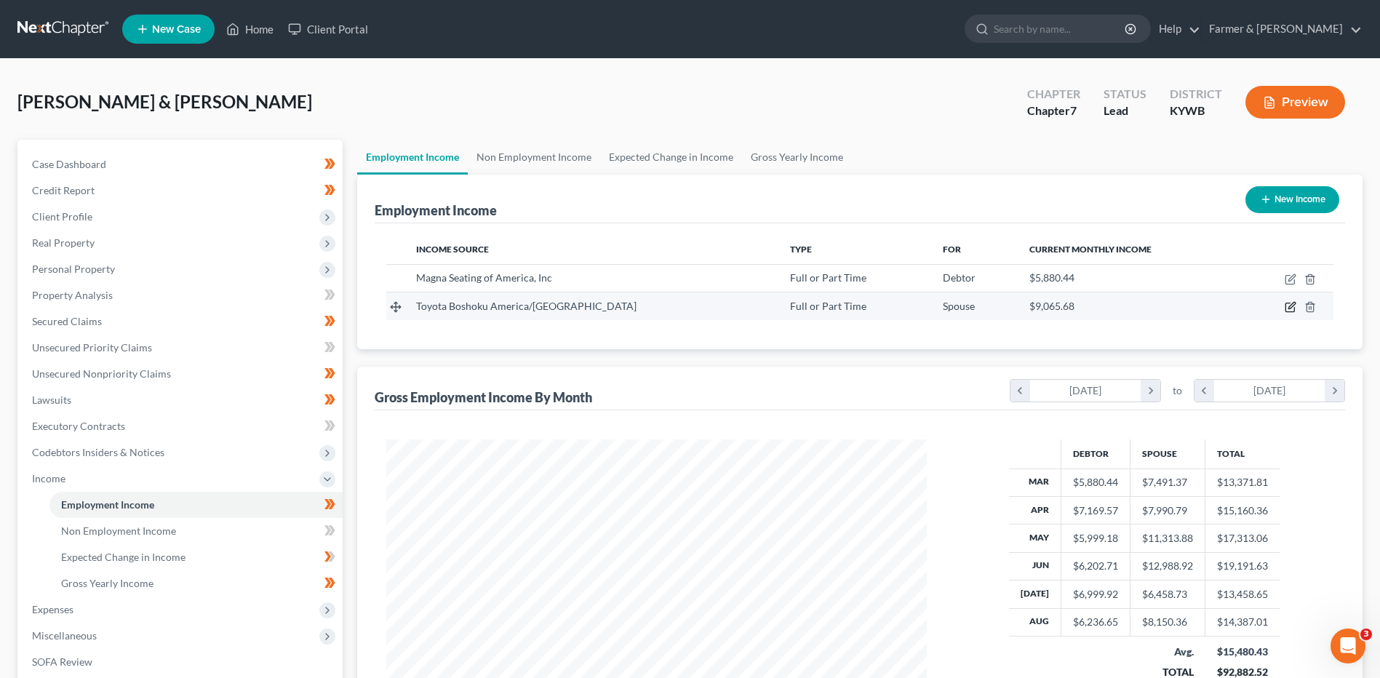
click at [1290, 310] on icon "button" at bounding box center [1291, 307] width 12 height 12
select select "0"
select select "18"
select select "2"
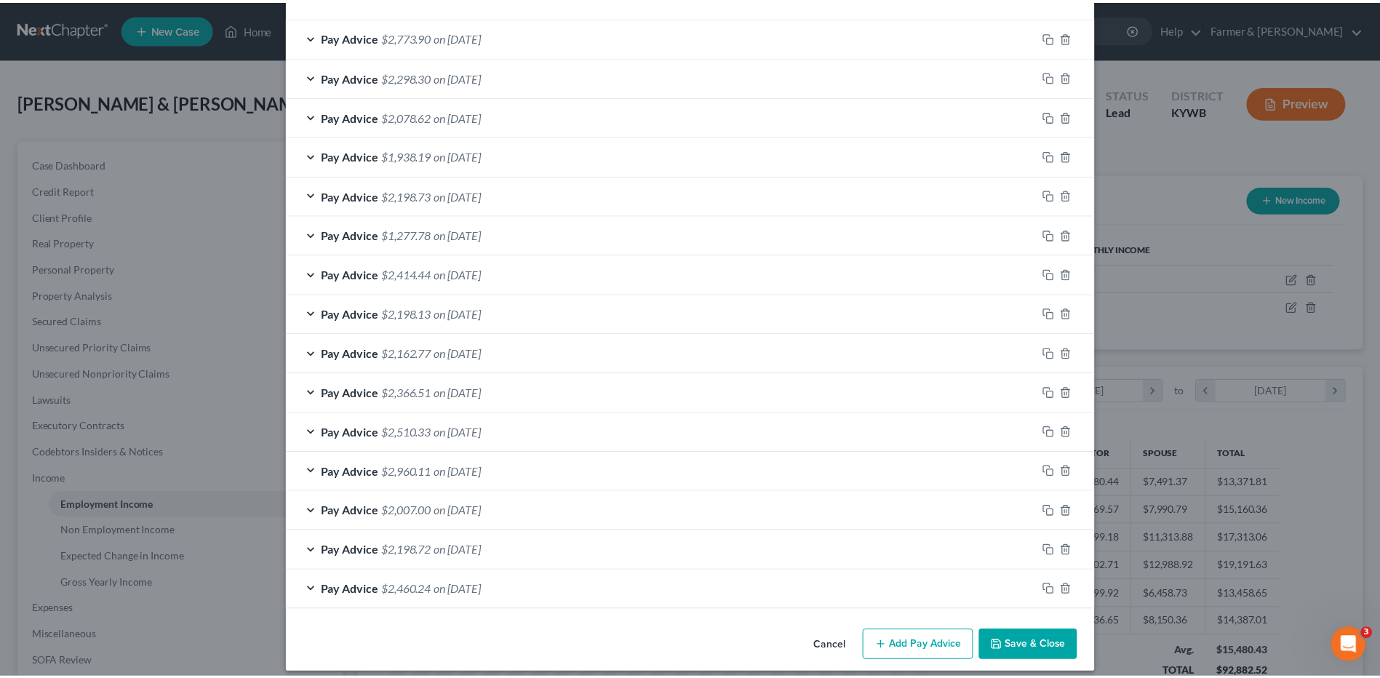
scroll to position [487, 0]
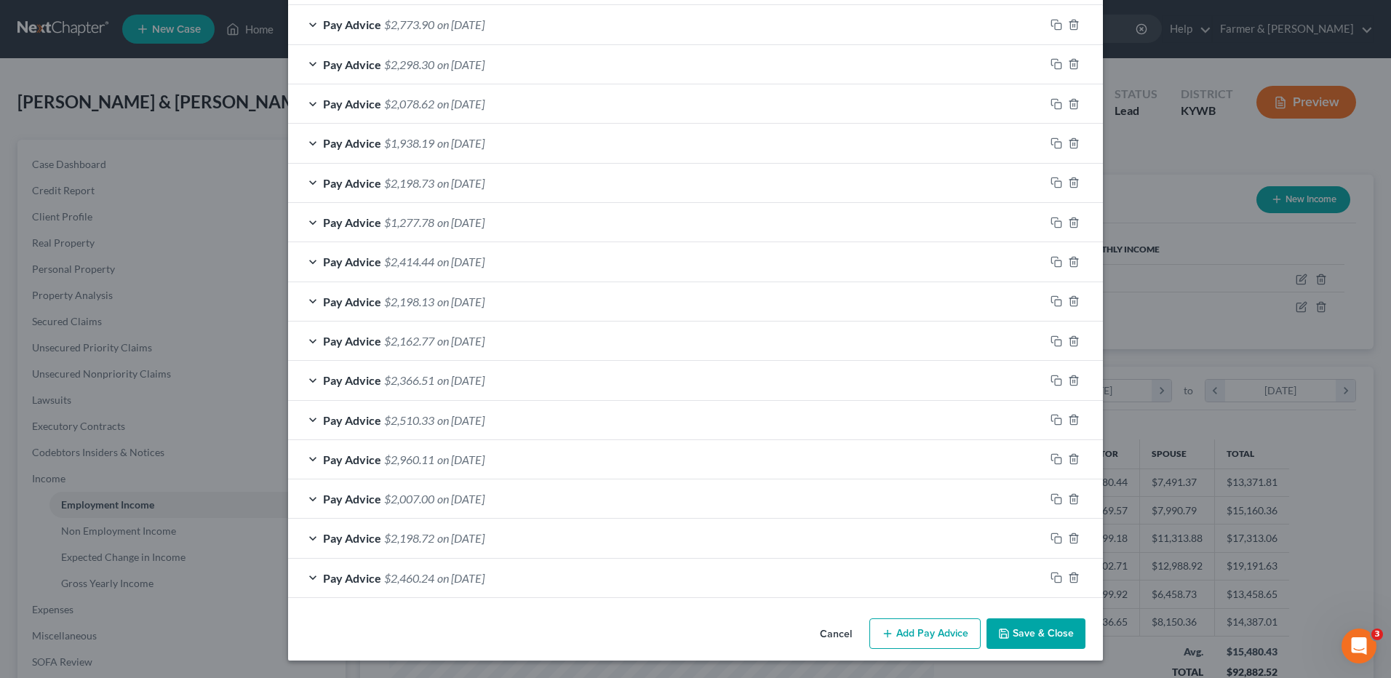
click at [826, 633] on button "Cancel" at bounding box center [835, 634] width 55 height 29
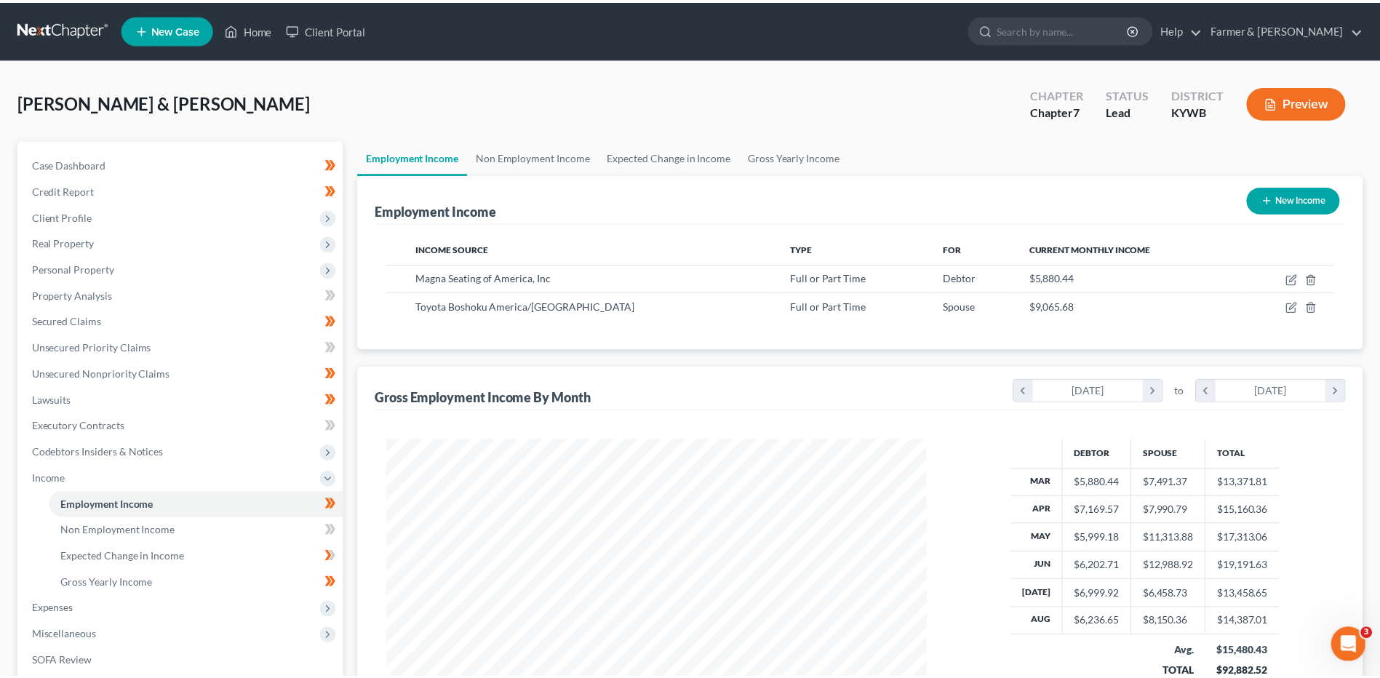
scroll to position [727244, 726944]
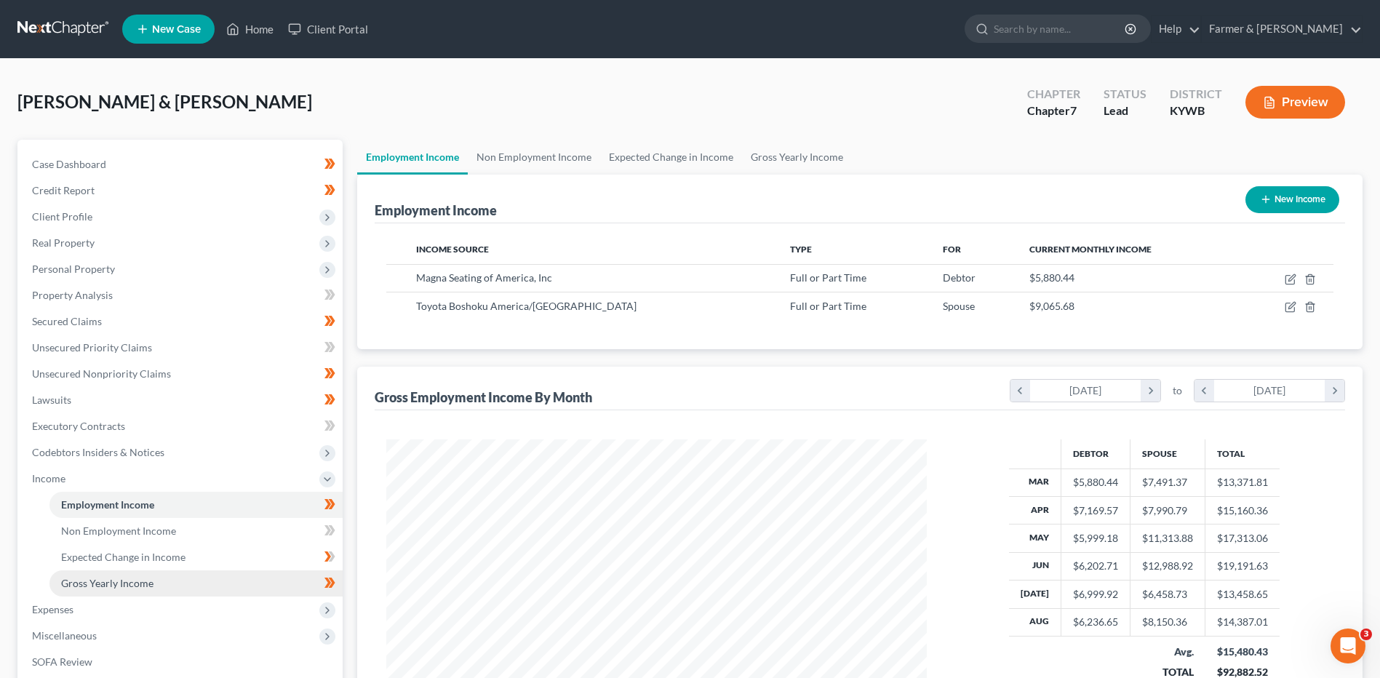
click at [128, 583] on span "Gross Yearly Income" at bounding box center [107, 583] width 92 height 12
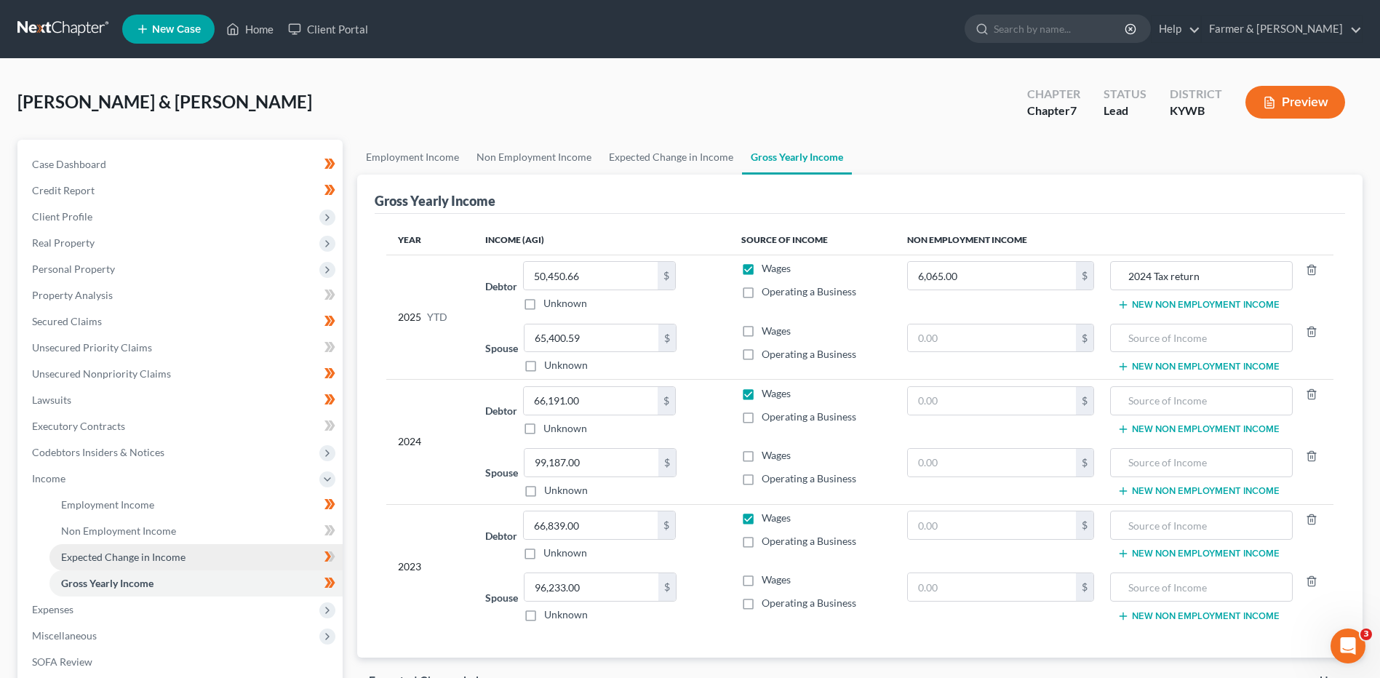
click at [139, 557] on span "Expected Change in Income" at bounding box center [123, 557] width 124 height 12
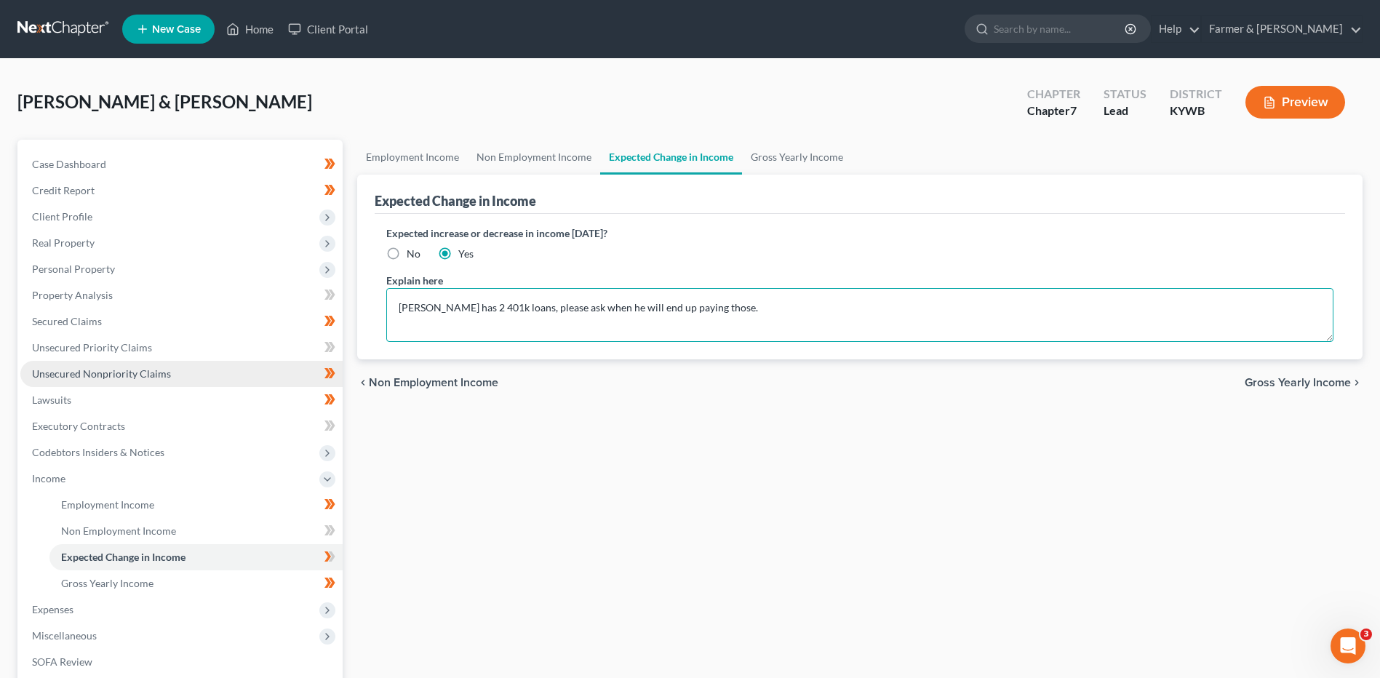
drag, startPoint x: 736, startPoint y: 313, endPoint x: 312, endPoint y: 382, distance: 429.7
click at [346, 361] on div "Petition Navigation Case Dashboard Payments Invoices Payments Payments Credit R…" at bounding box center [690, 481] width 1360 height 683
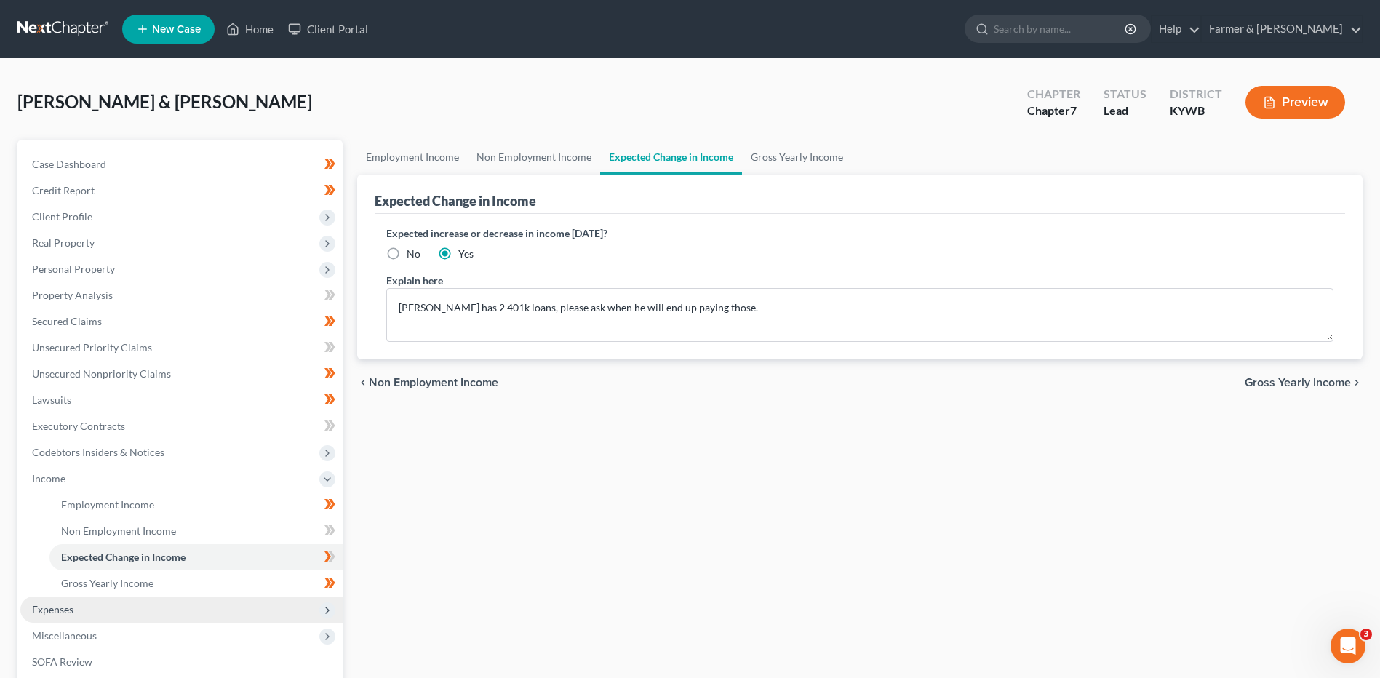
click at [116, 599] on span "Expenses" at bounding box center [181, 610] width 322 height 26
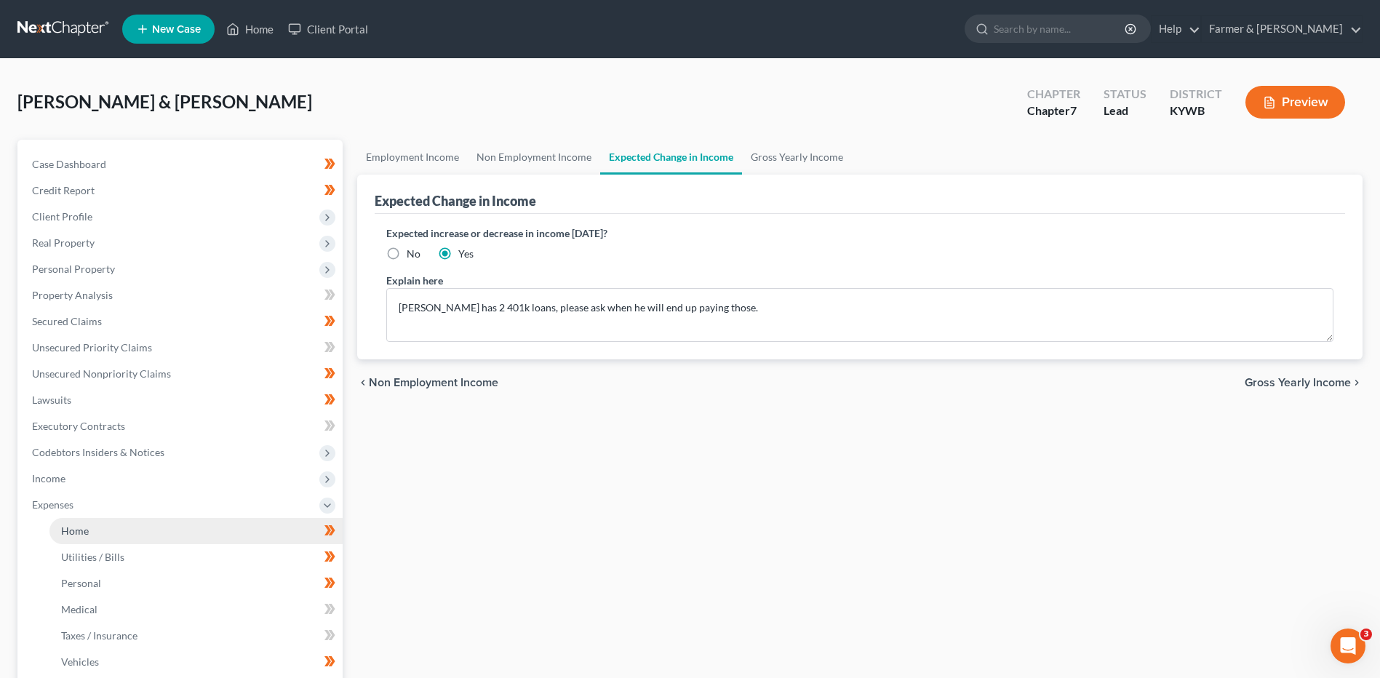
click at [156, 528] on link "Home" at bounding box center [195, 531] width 293 height 26
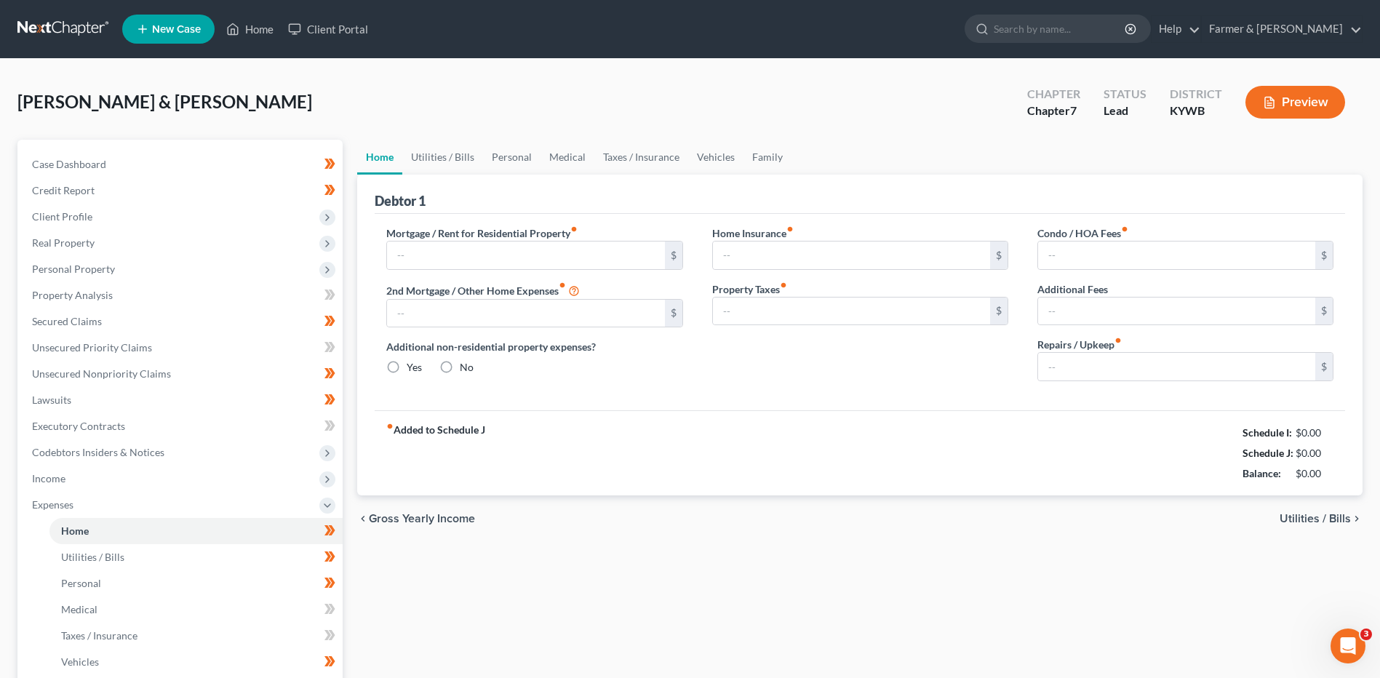
type input "2,661.00"
type input "0.00"
radio input "true"
type input "0.00"
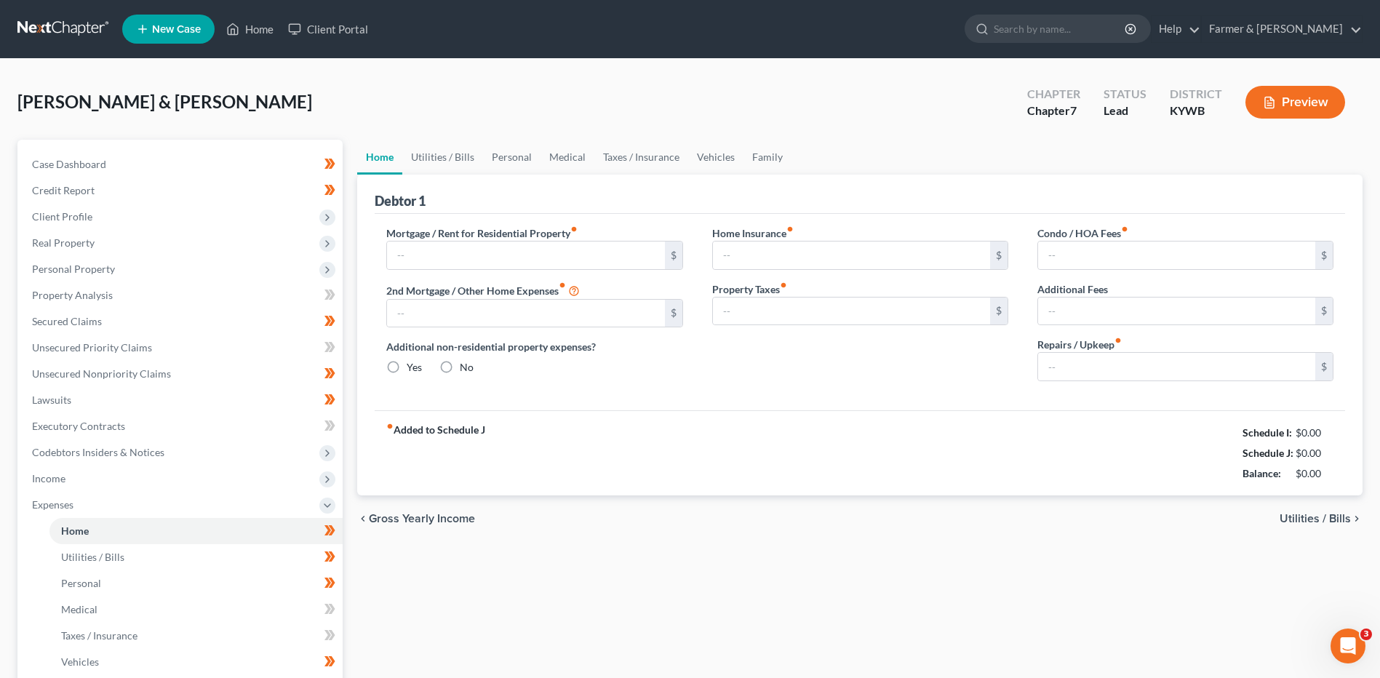
type input "0.00"
click at [1101, 370] on input "150.00" at bounding box center [1176, 367] width 277 height 28
type input "200.00"
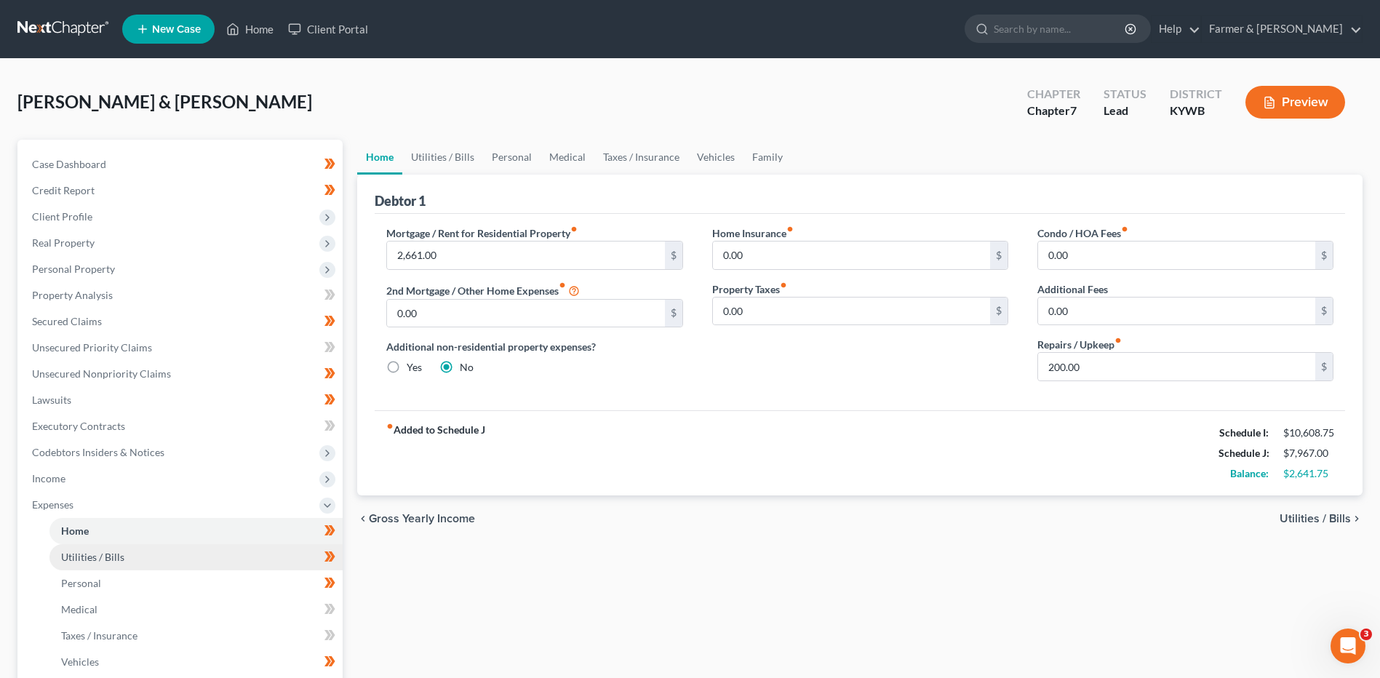
click at [161, 554] on link "Utilities / Bills" at bounding box center [195, 557] width 293 height 26
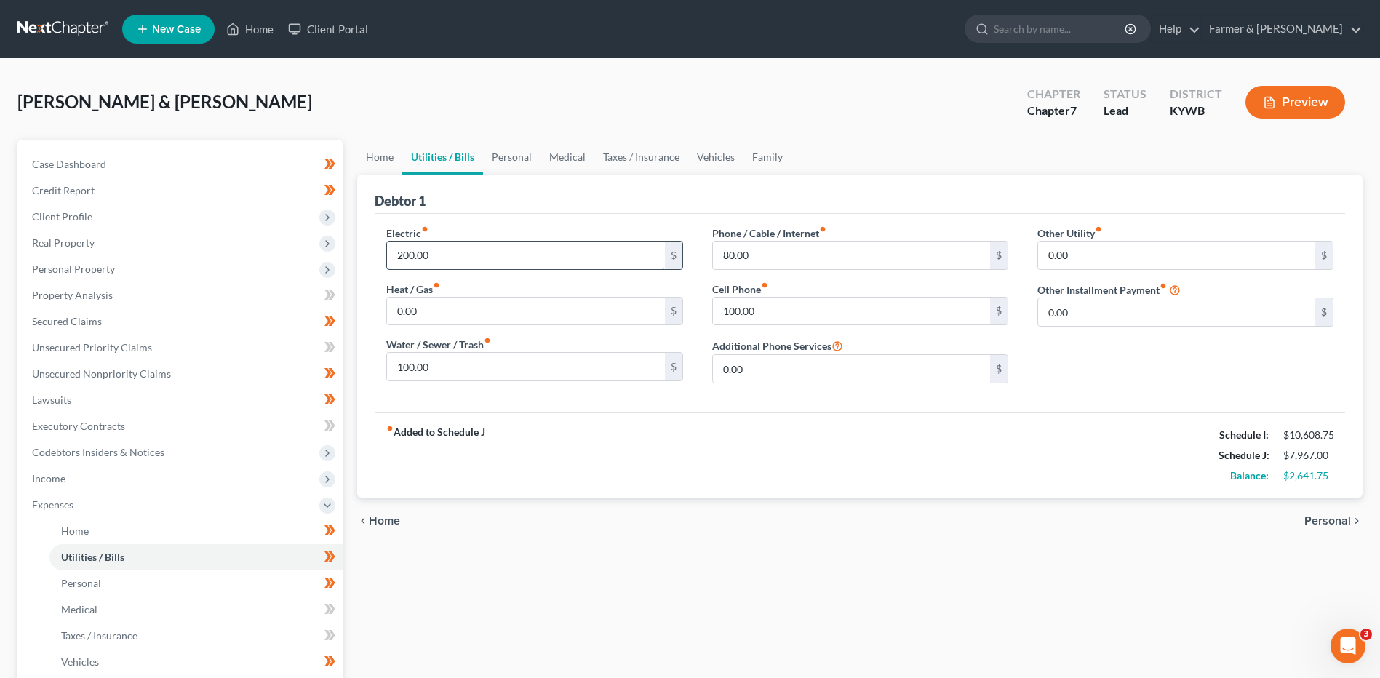
click at [445, 262] on input "200.00" at bounding box center [525, 256] width 277 height 28
type input "250.00"
type input "150.00"
type input "100.00"
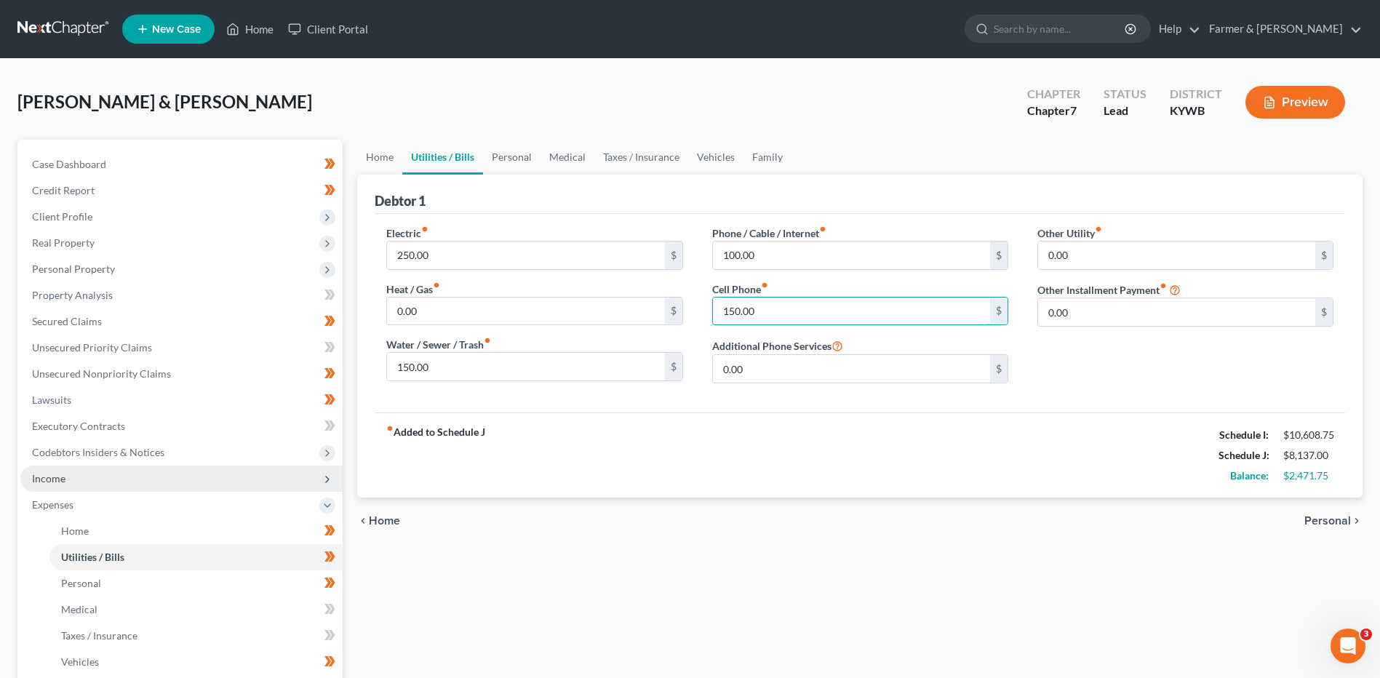
type input "150.00"
click at [115, 483] on span "Income" at bounding box center [181, 479] width 322 height 26
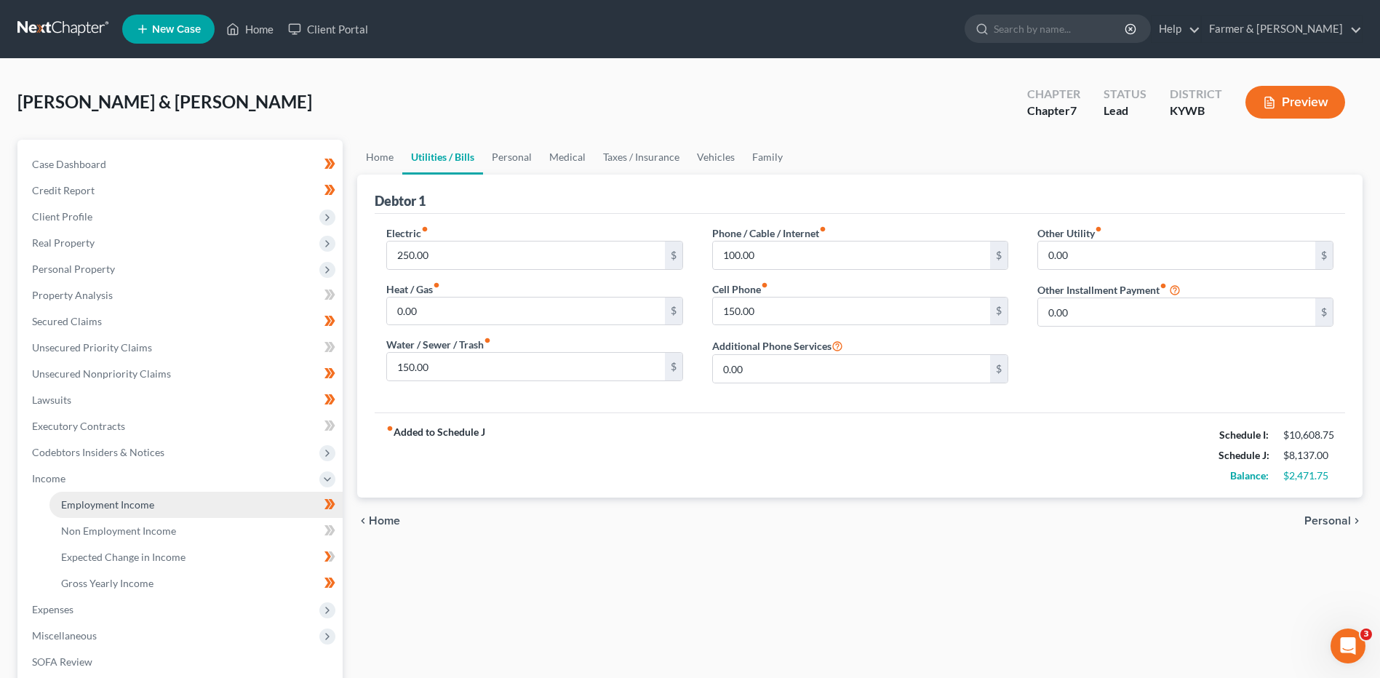
click at [111, 503] on span "Employment Income" at bounding box center [107, 504] width 93 height 12
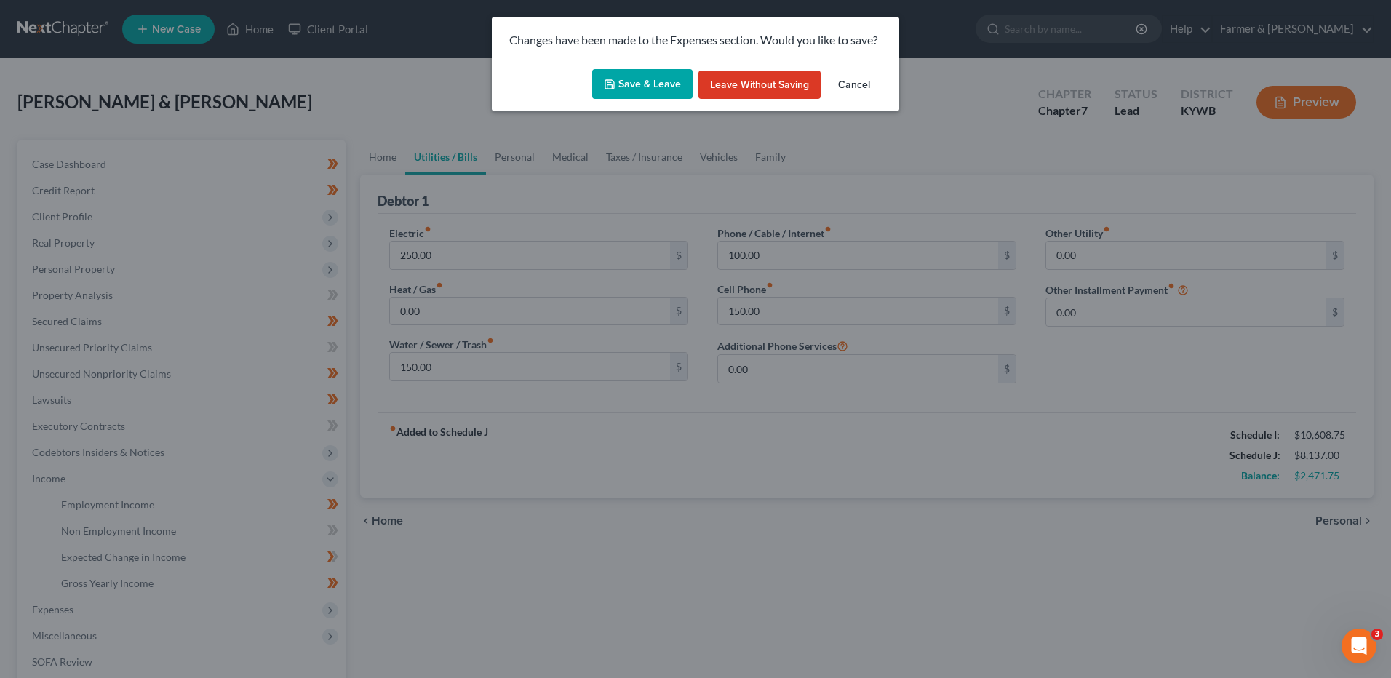
click at [634, 84] on button "Save & Leave" at bounding box center [642, 84] width 100 height 31
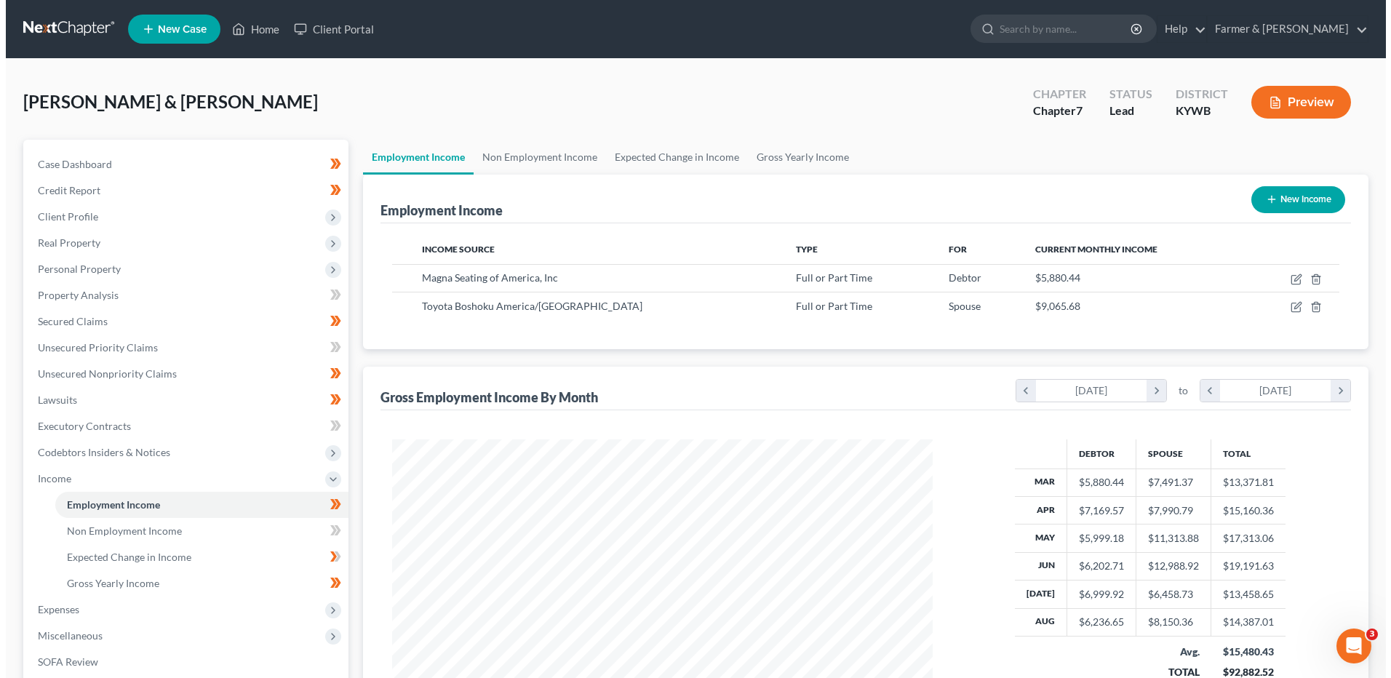
scroll to position [270, 569]
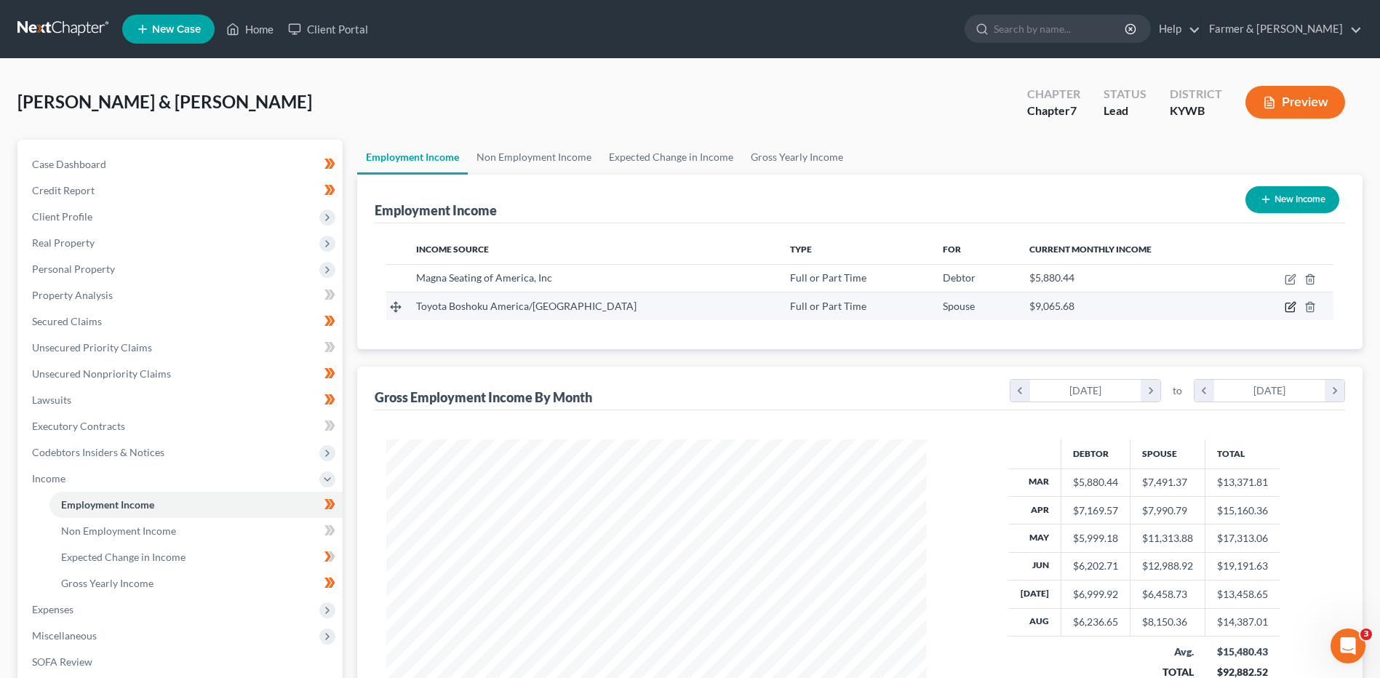
click at [1288, 311] on icon "button" at bounding box center [1291, 307] width 12 height 12
select select "0"
select select "18"
select select "2"
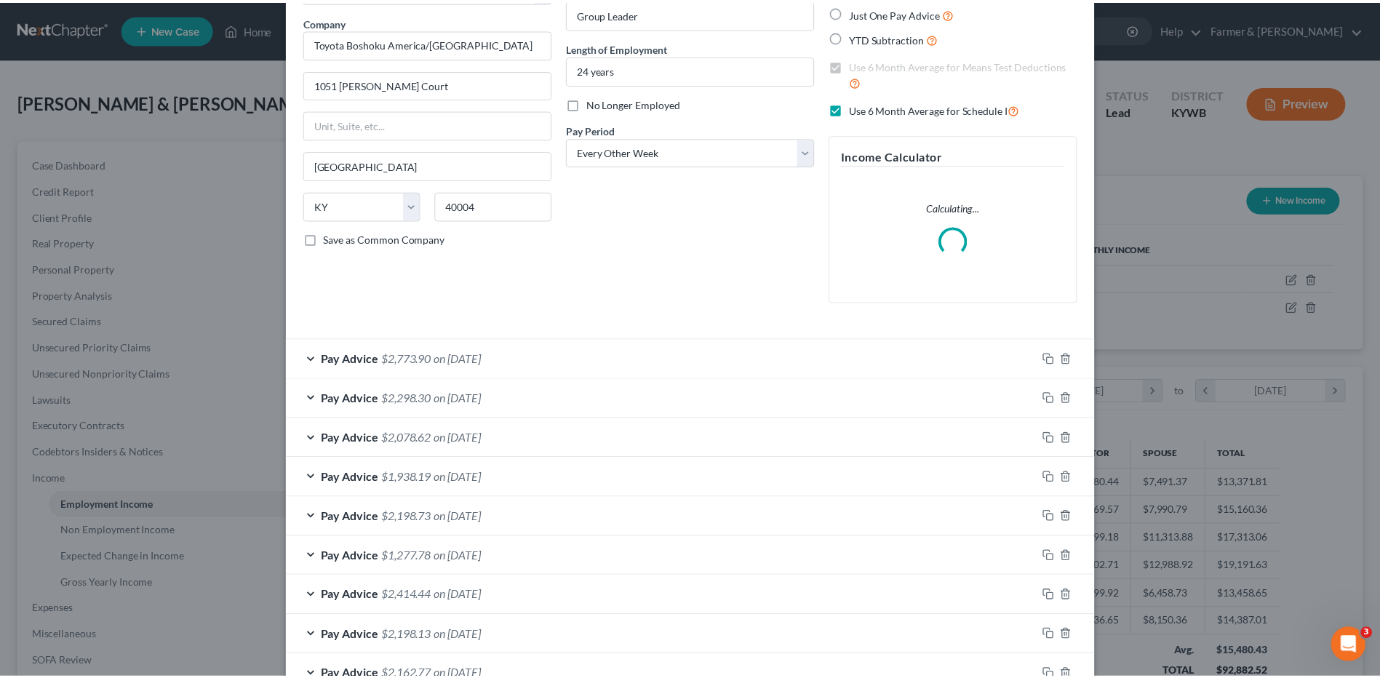
scroll to position [443, 0]
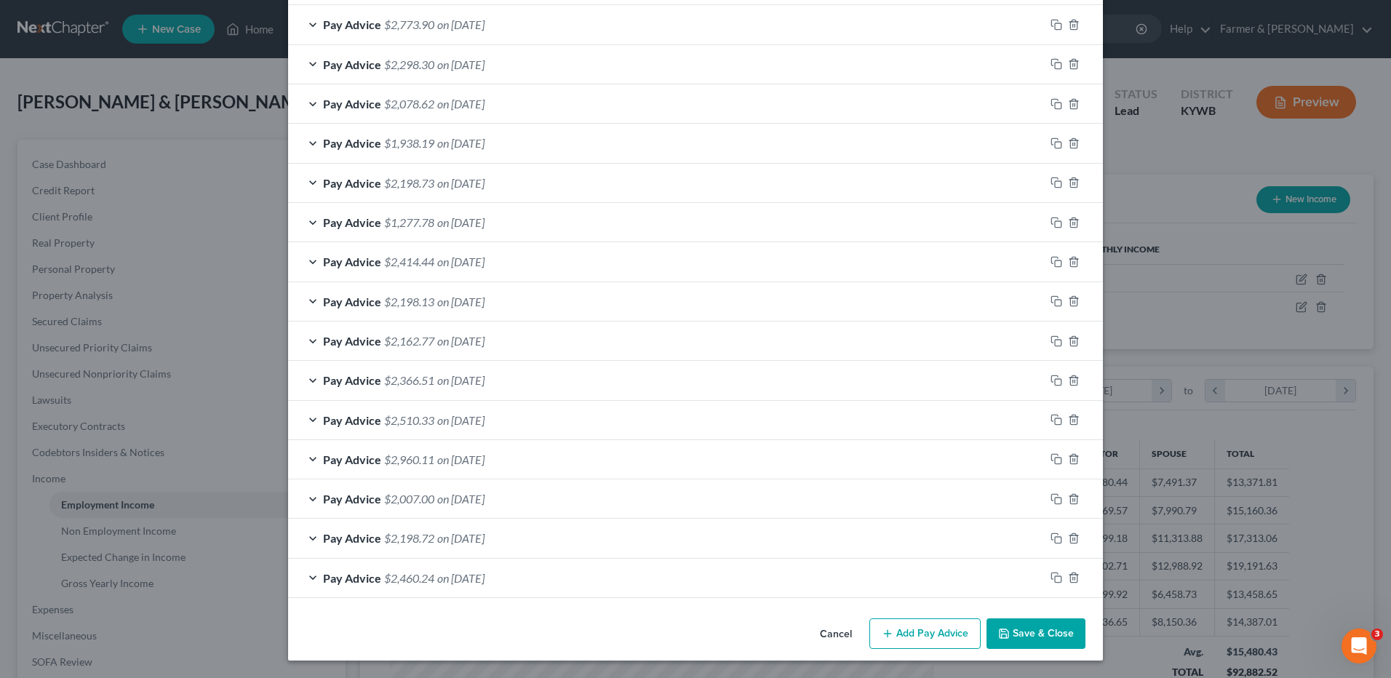
click at [831, 632] on button "Cancel" at bounding box center [835, 634] width 55 height 29
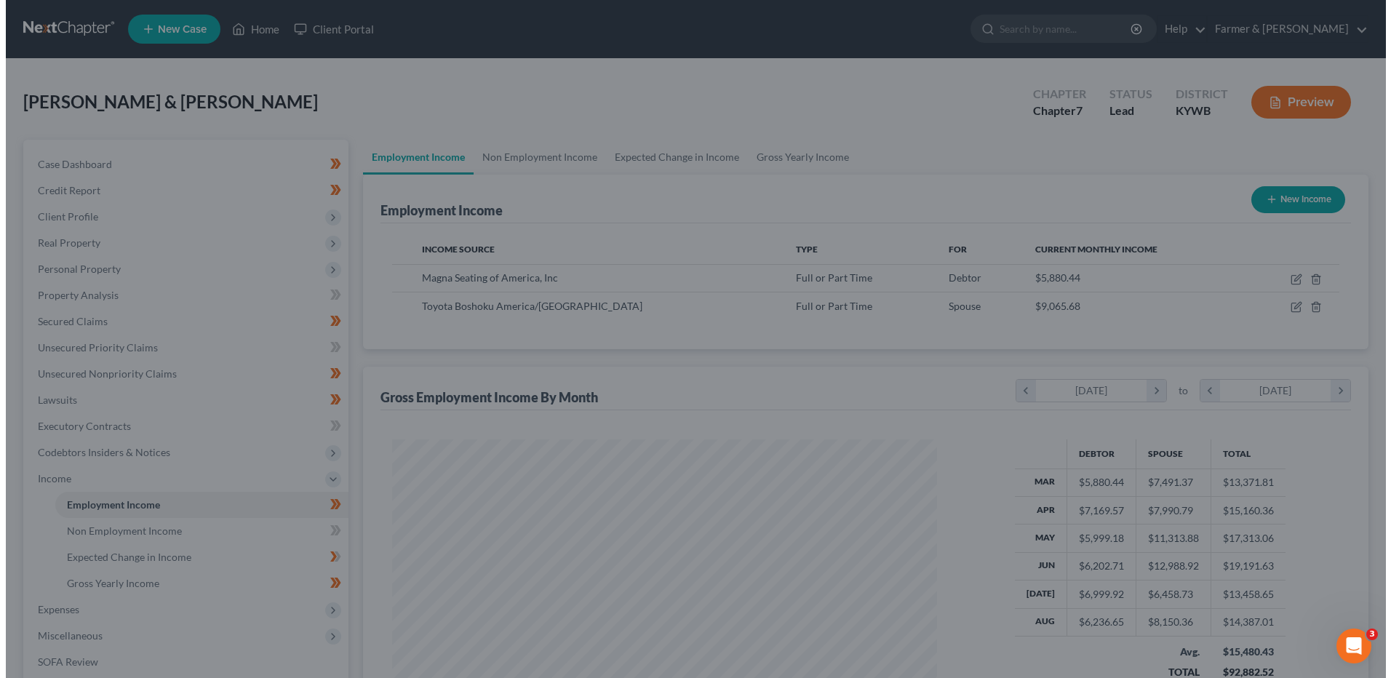
scroll to position [727244, 726944]
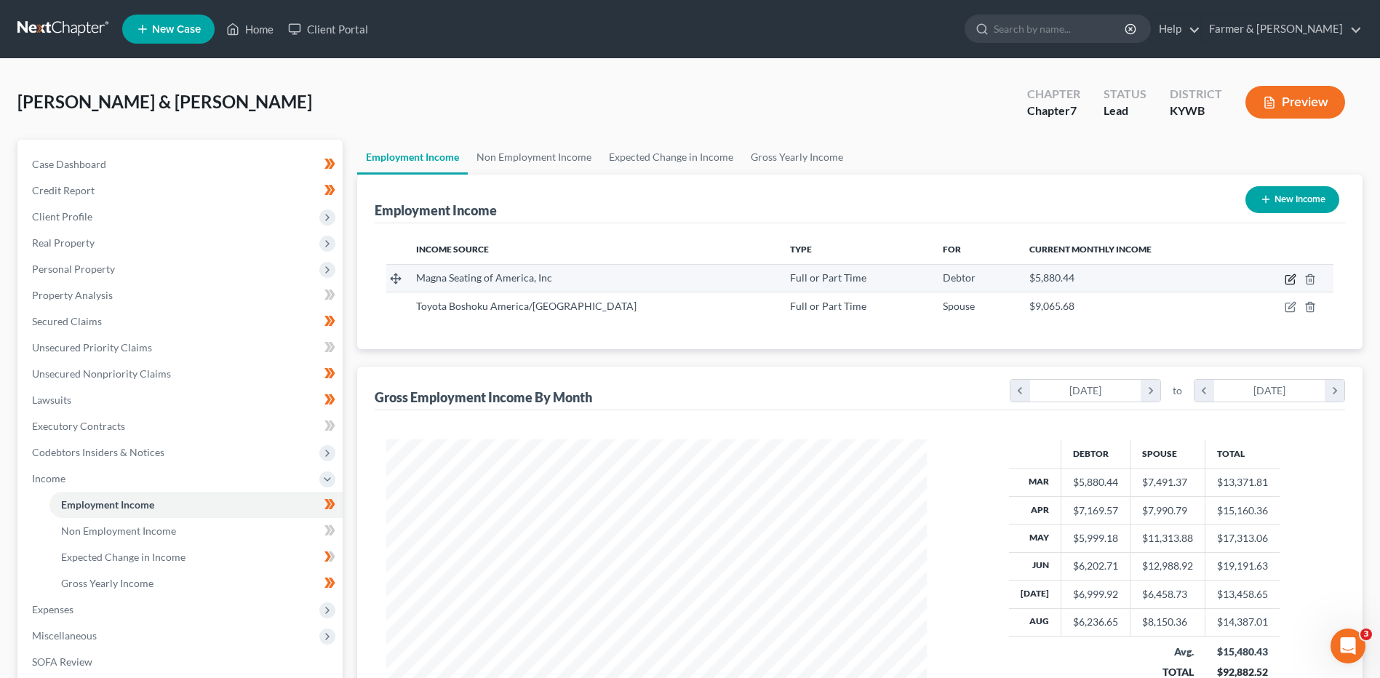
click at [1288, 276] on icon "button" at bounding box center [1290, 280] width 9 height 9
select select "0"
select select "18"
select select "1"
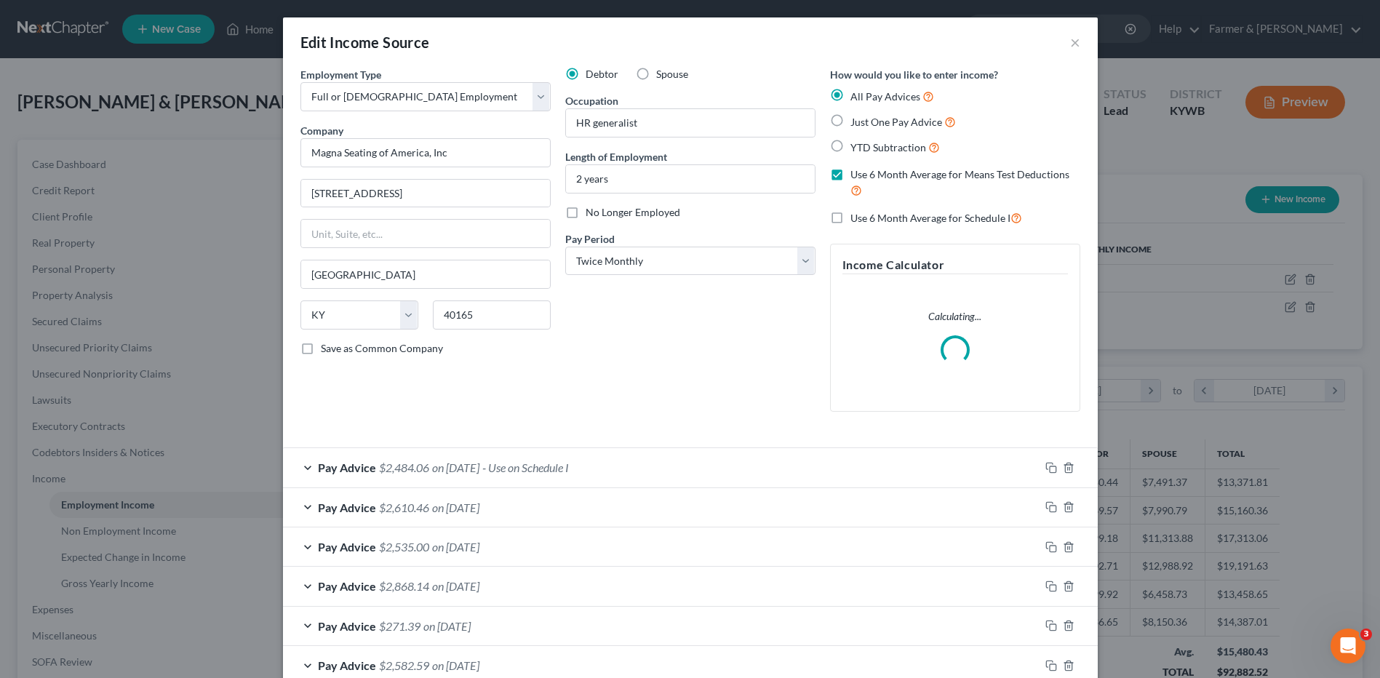
scroll to position [272, 575]
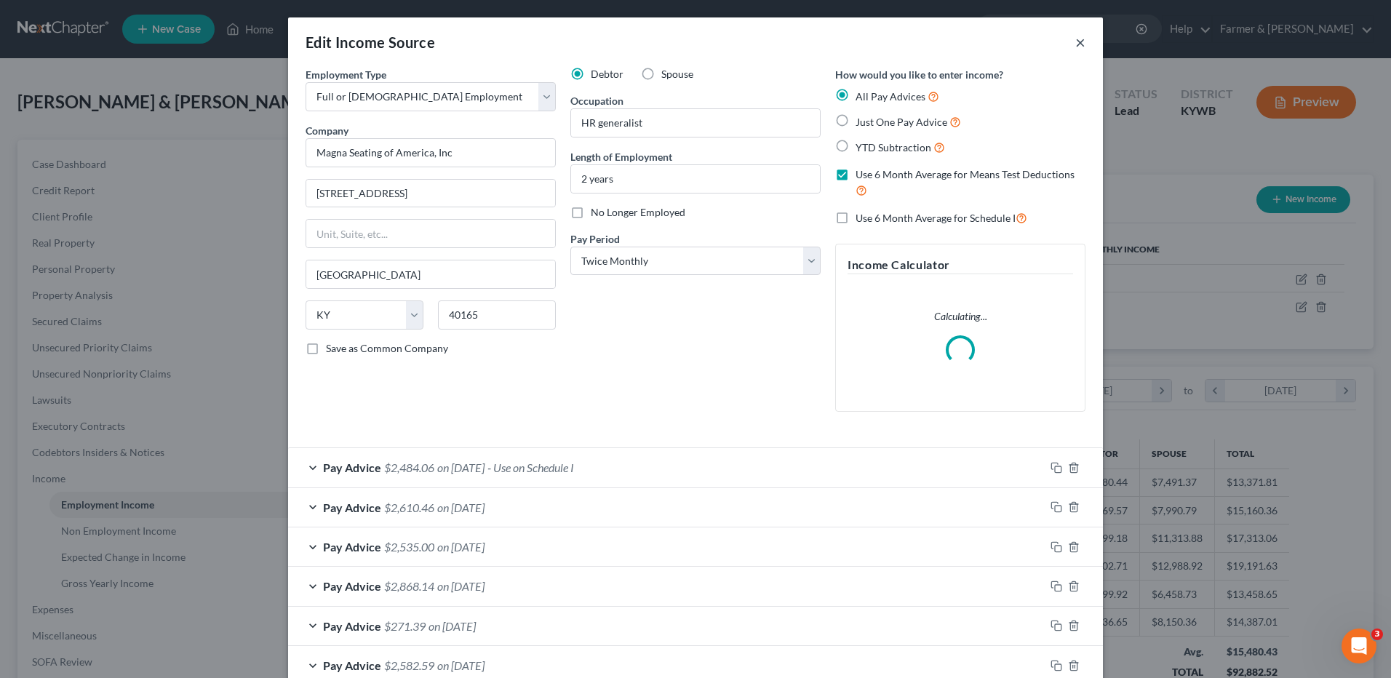
click at [1075, 41] on button "×" at bounding box center [1080, 41] width 10 height 17
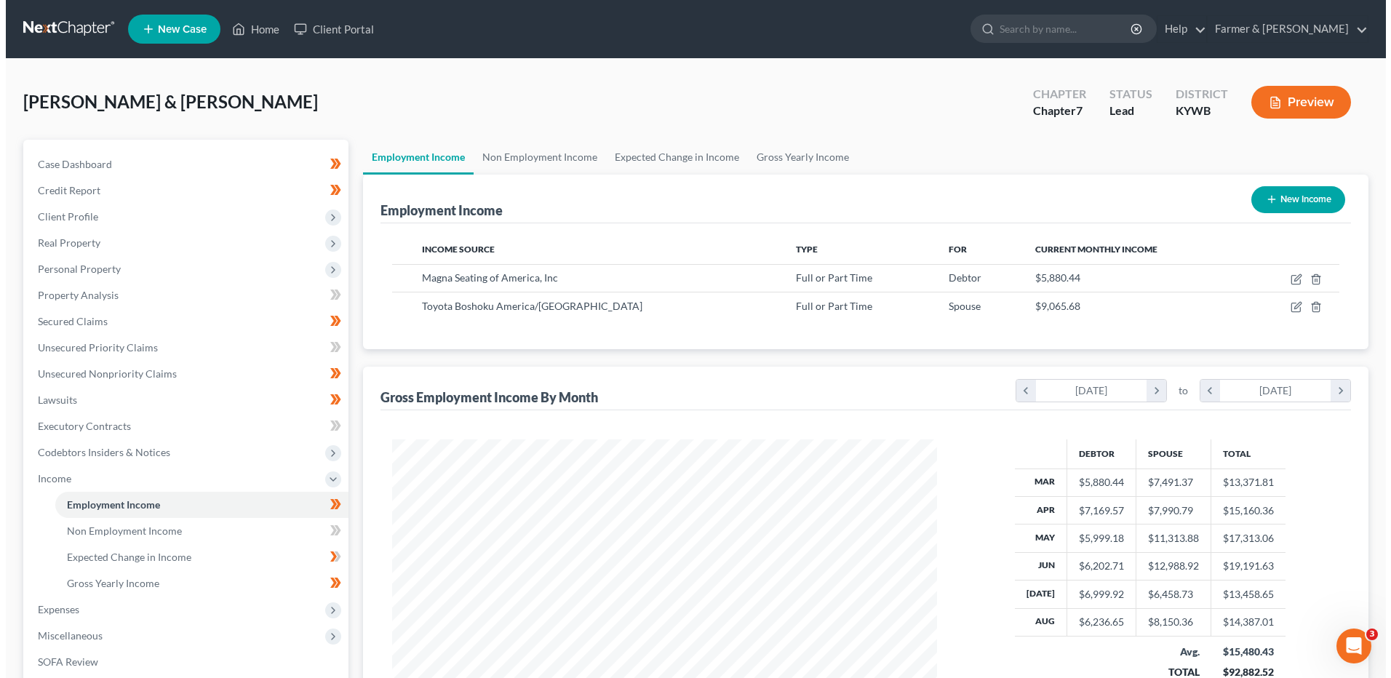
scroll to position [727244, 726944]
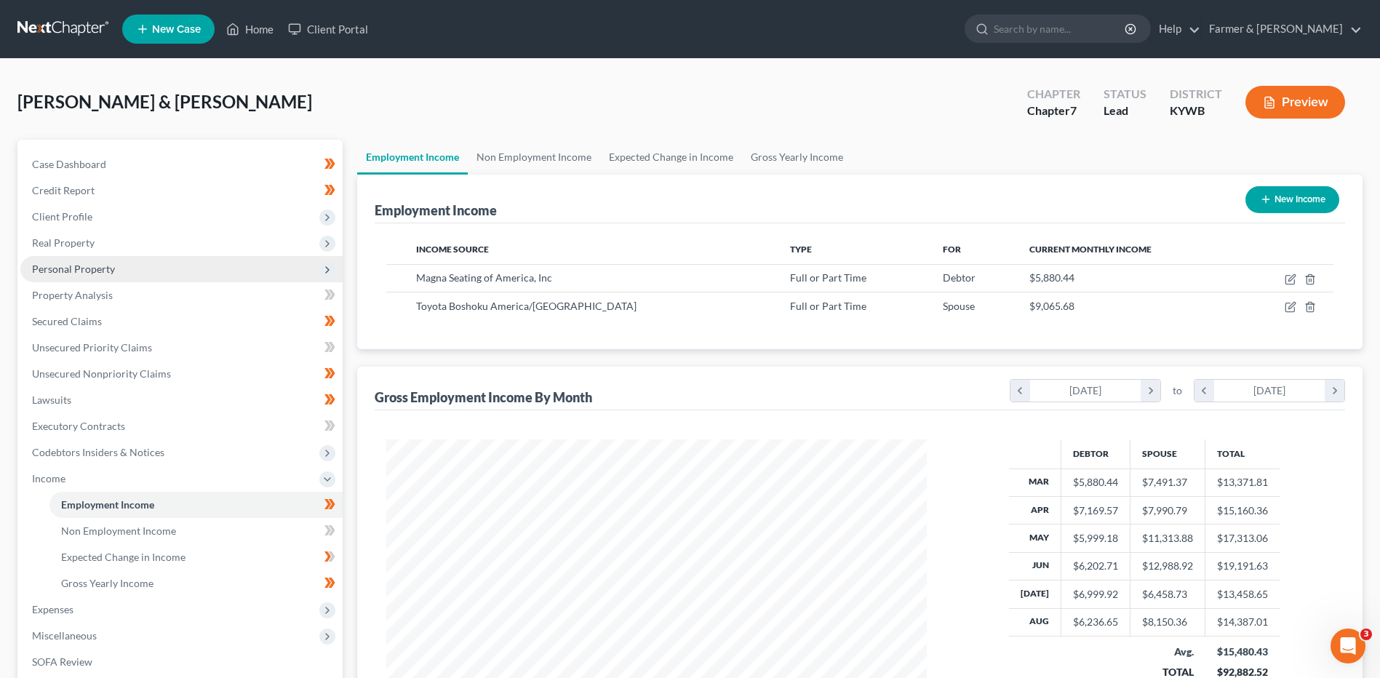
click at [180, 274] on span "Personal Property" at bounding box center [181, 269] width 322 height 26
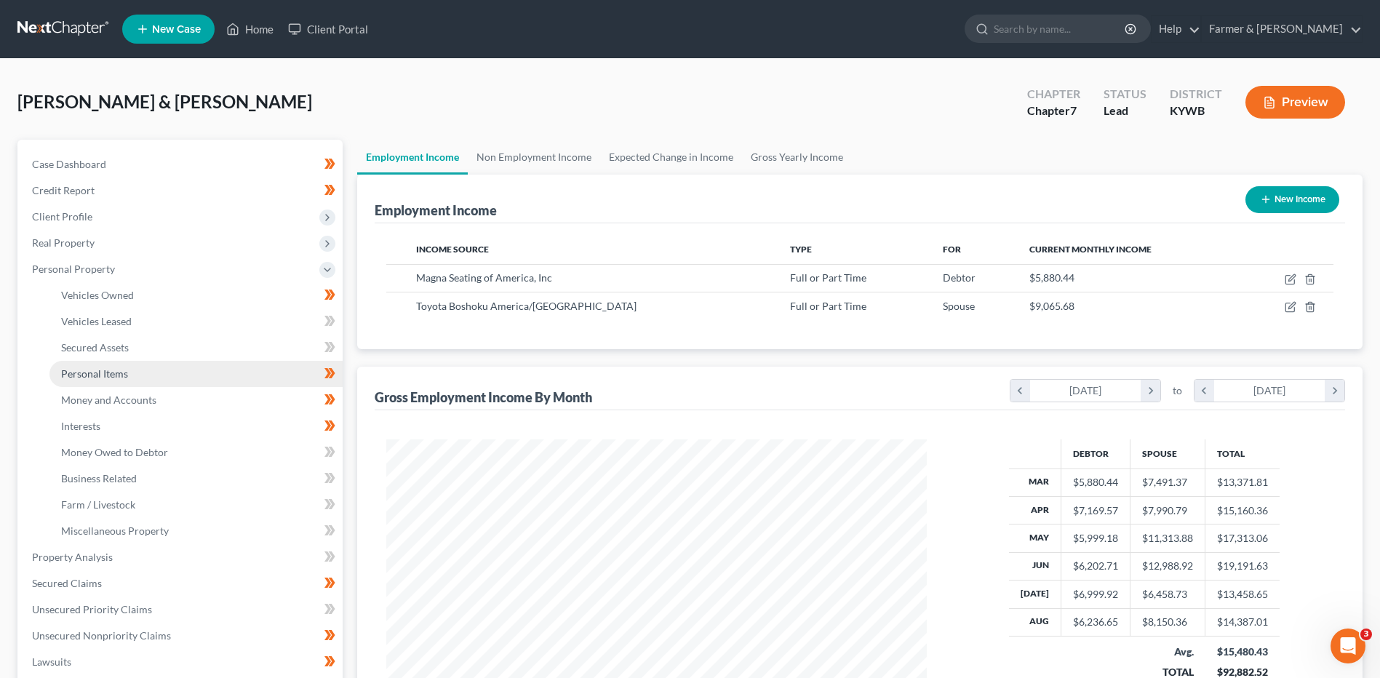
click at [132, 370] on link "Personal Items" at bounding box center [195, 374] width 293 height 26
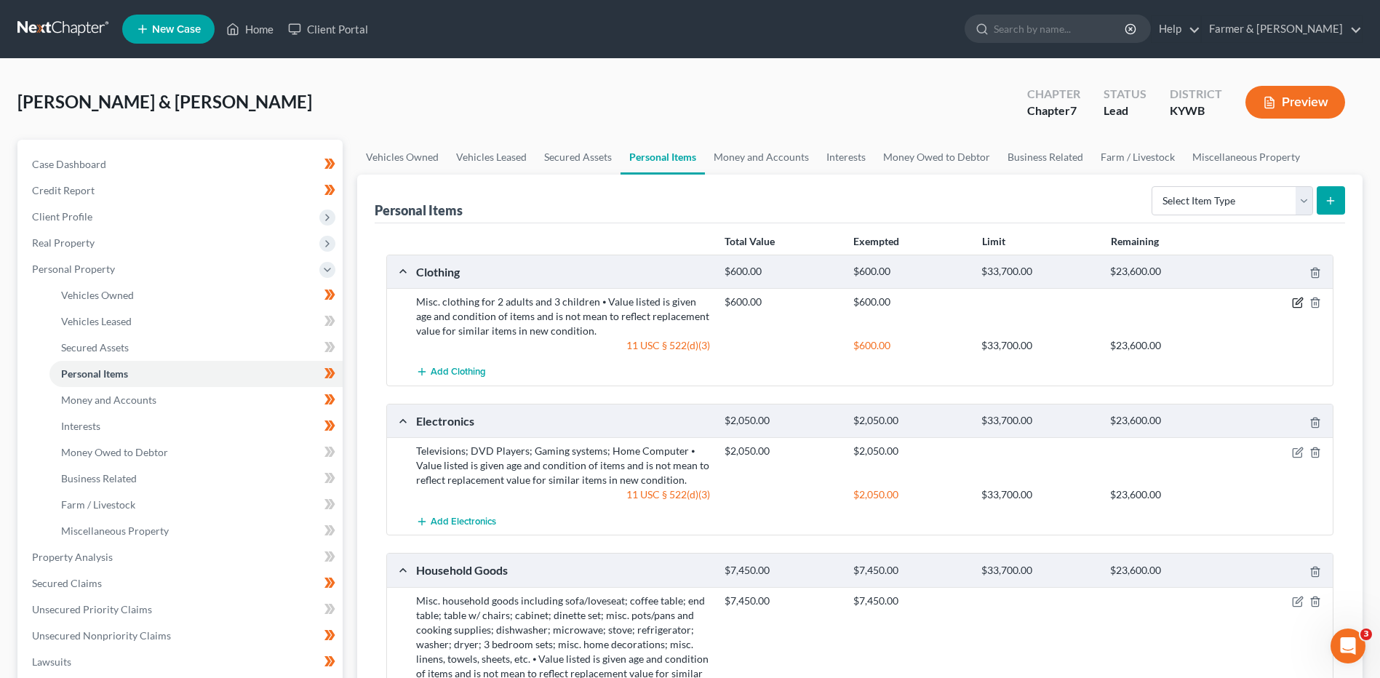
click at [1294, 306] on icon "button" at bounding box center [1298, 303] width 12 height 12
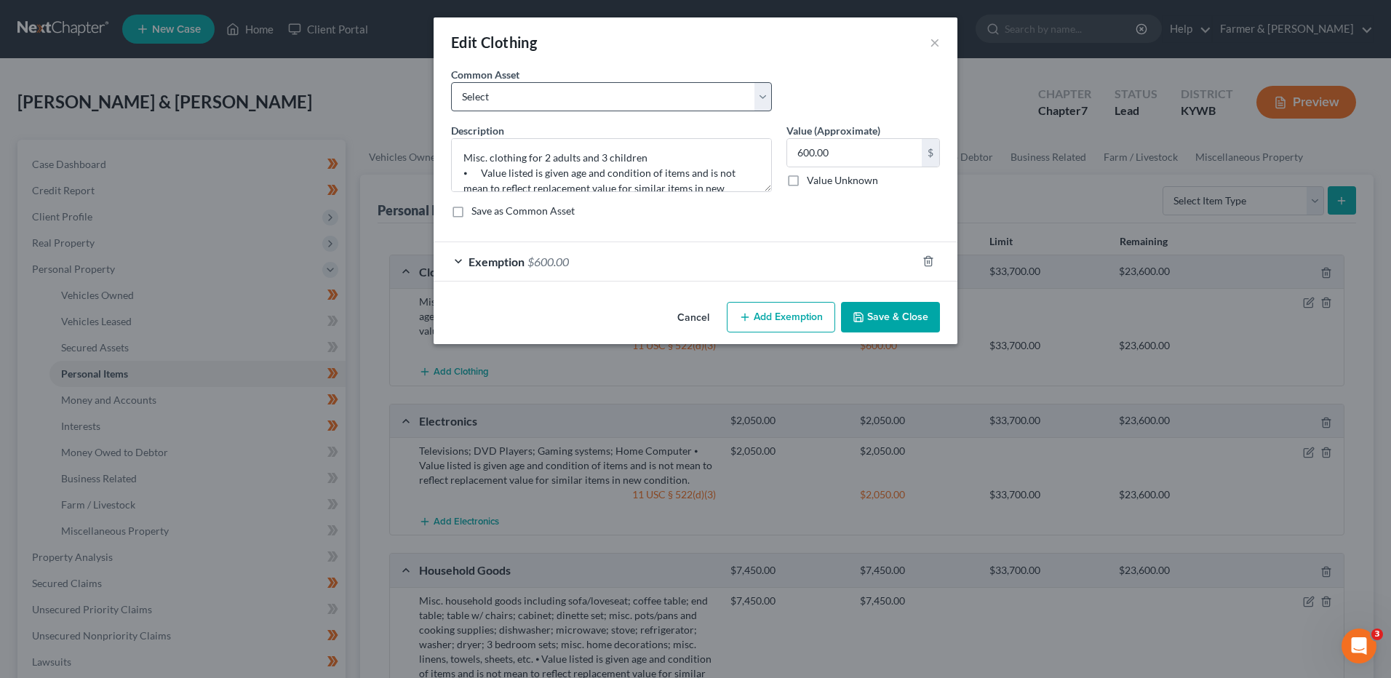
checkbox input "true"
click at [629, 103] on select "Select misc. clothing for 1 adult misc. clothing for 2 adults and 2 children mi…" at bounding box center [611, 96] width 321 height 29
select select "3"
click at [451, 82] on select "Select misc. clothing for 1 adult misc. clothing for 2 adults and 2 children mi…" at bounding box center [611, 96] width 321 height 29
type textarea "misc. clothing for 2 adults"
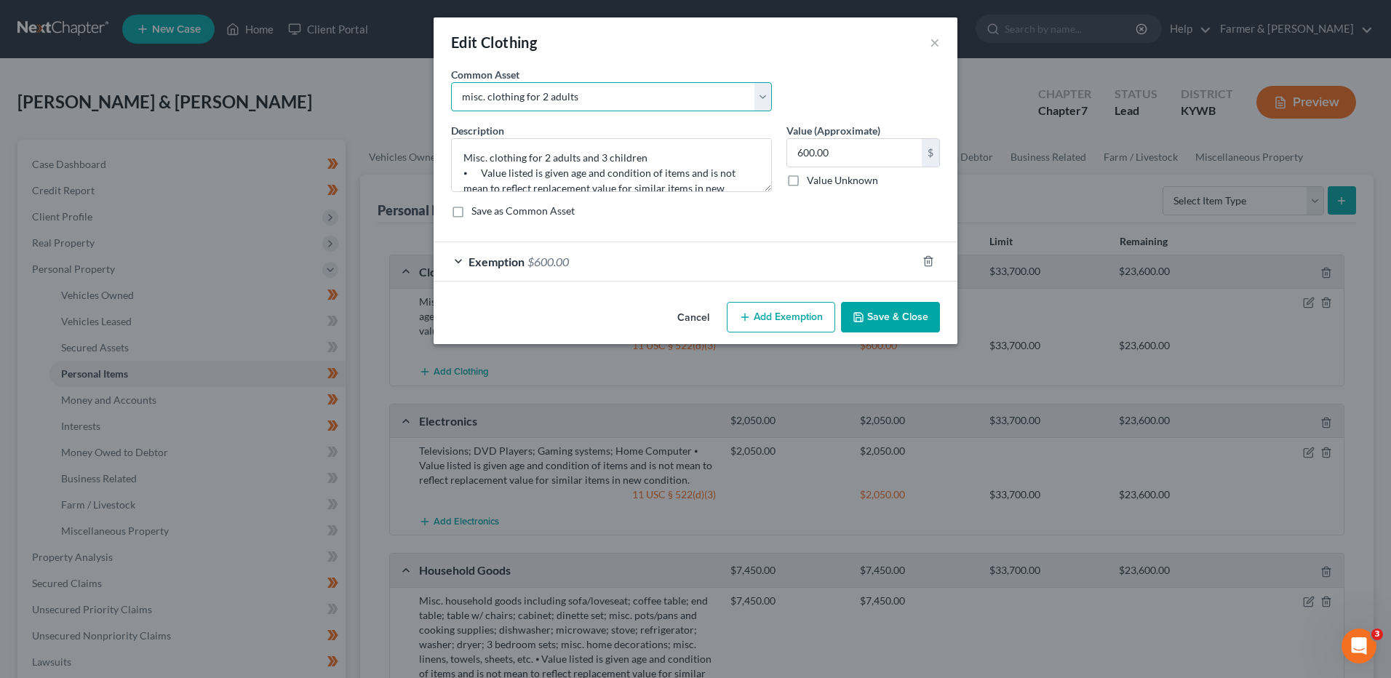
type input "400.00"
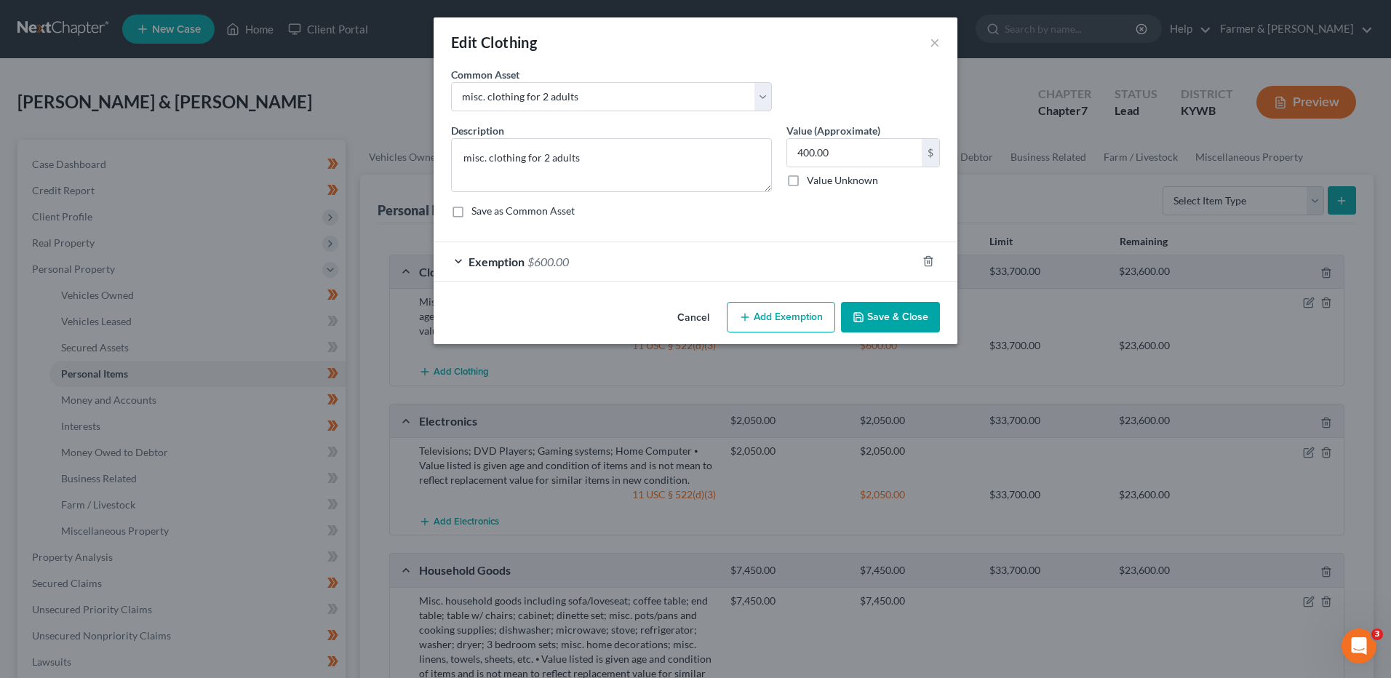
click at [626, 253] on div "Exemption $600.00" at bounding box center [675, 261] width 483 height 39
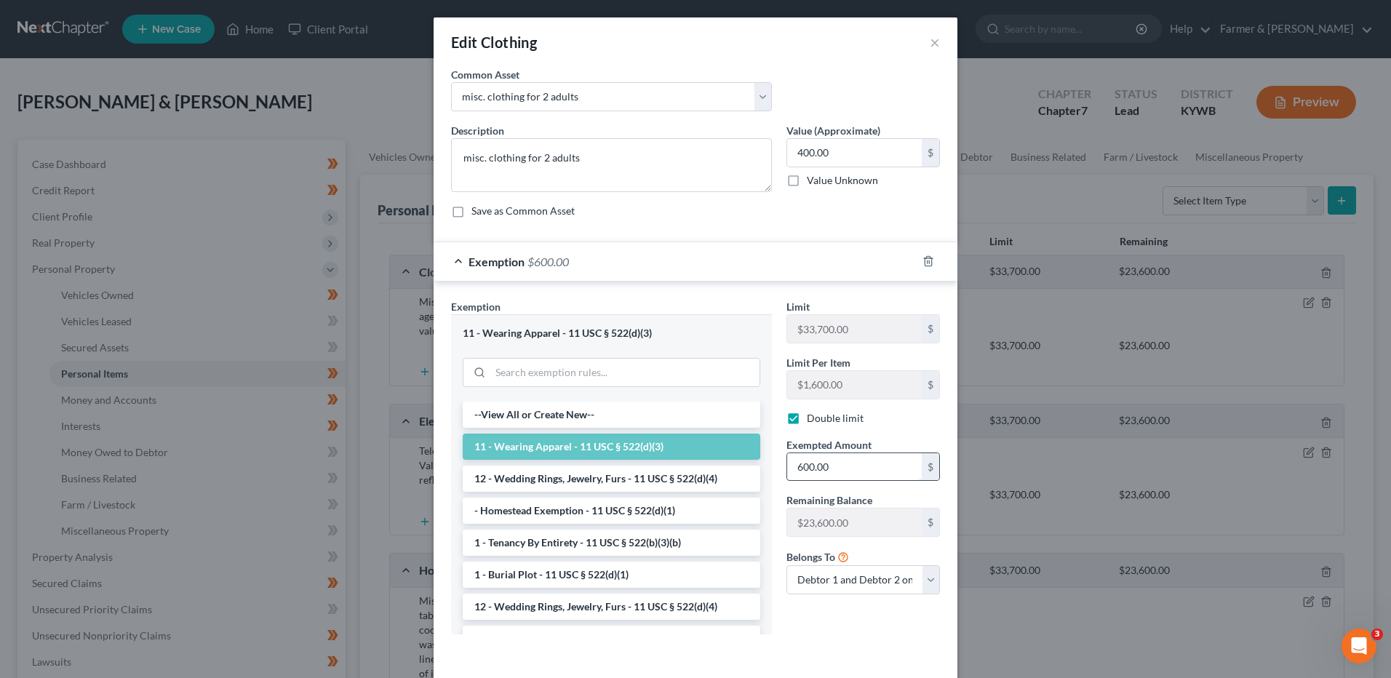
click at [873, 464] on input "600.00" at bounding box center [854, 467] width 135 height 28
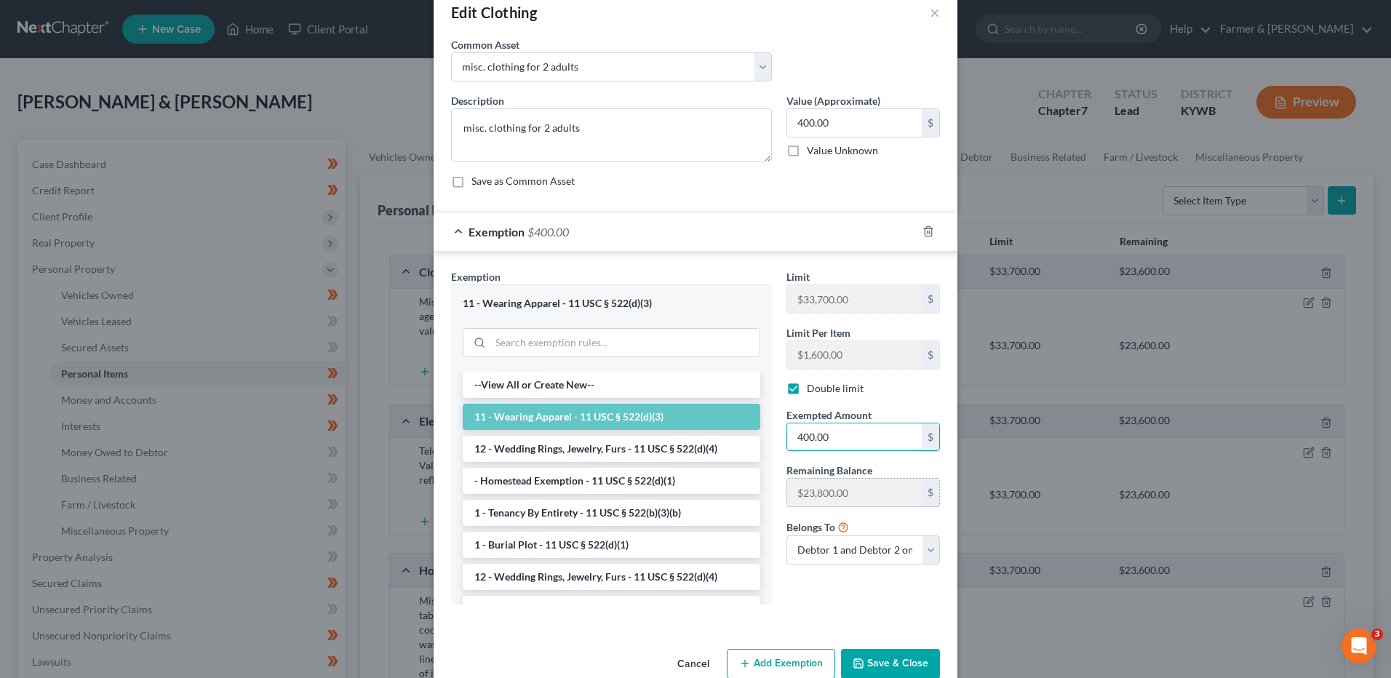
scroll to position [60, 0]
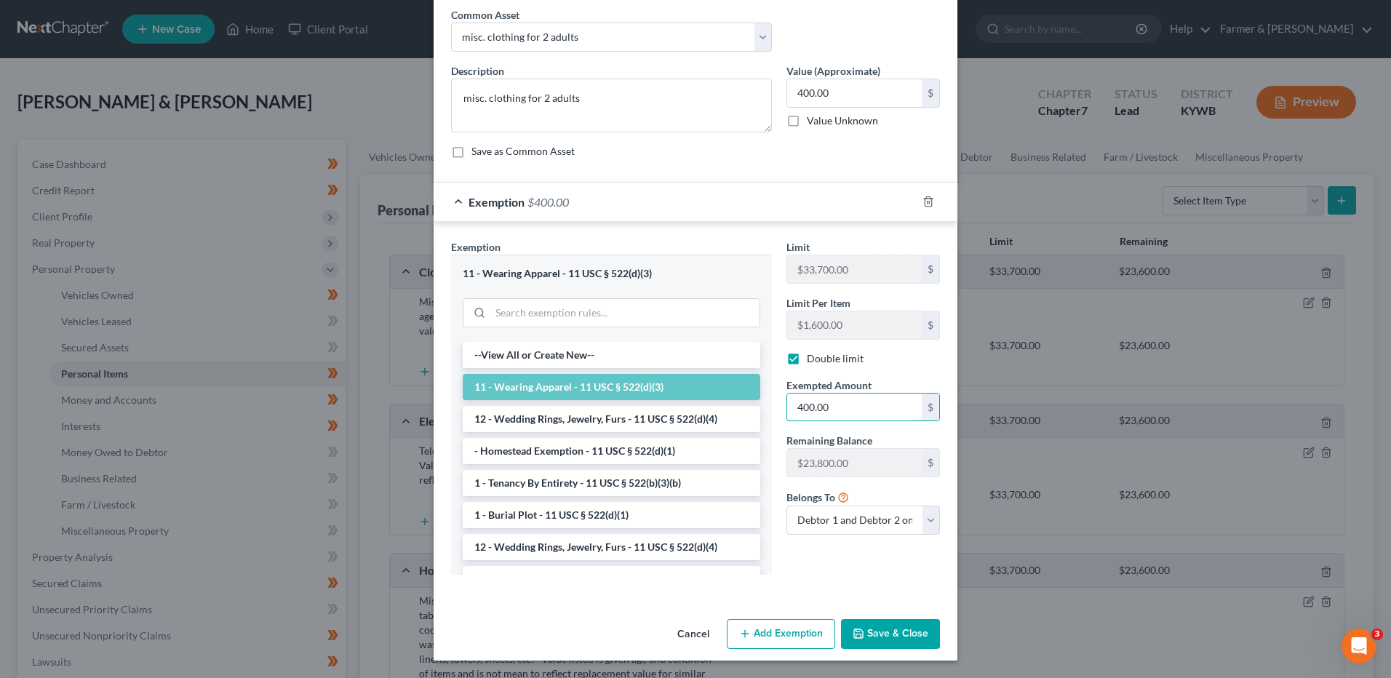
type input "400.00"
click at [861, 626] on button "Save & Close" at bounding box center [890, 634] width 99 height 31
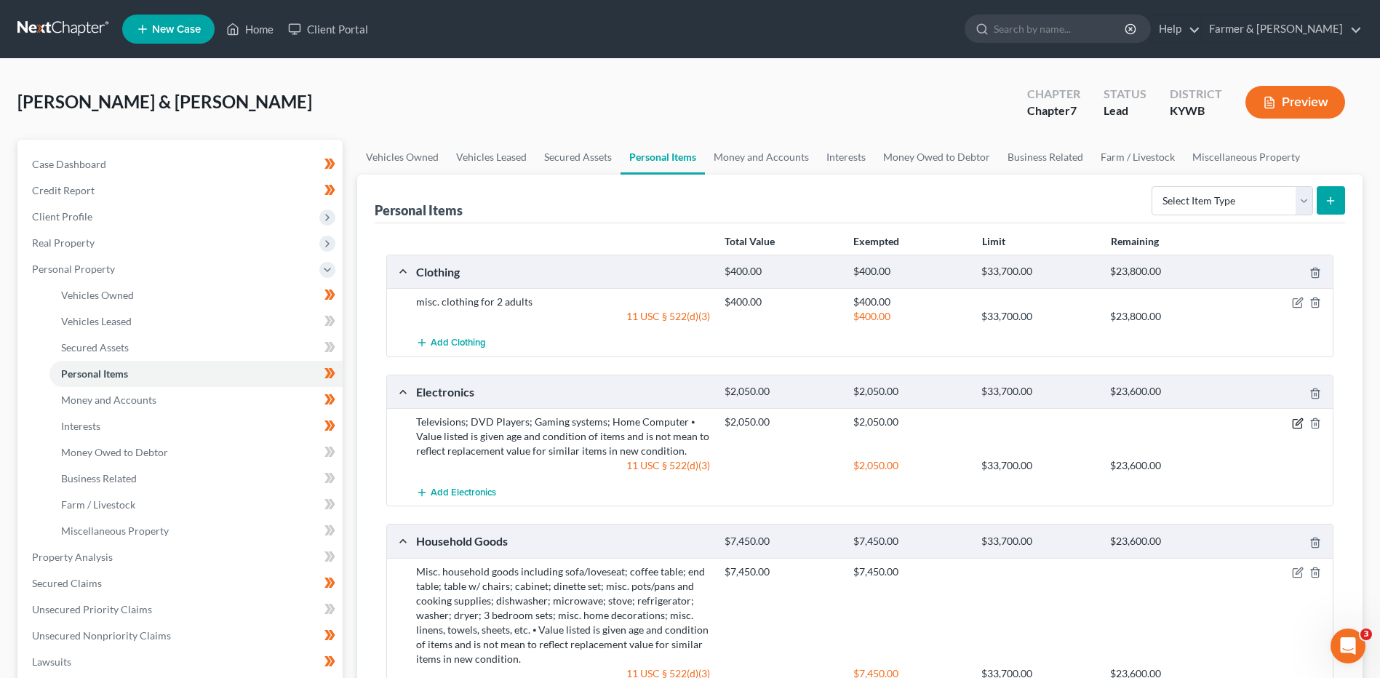
click at [1302, 426] on icon "button" at bounding box center [1298, 424] width 12 height 12
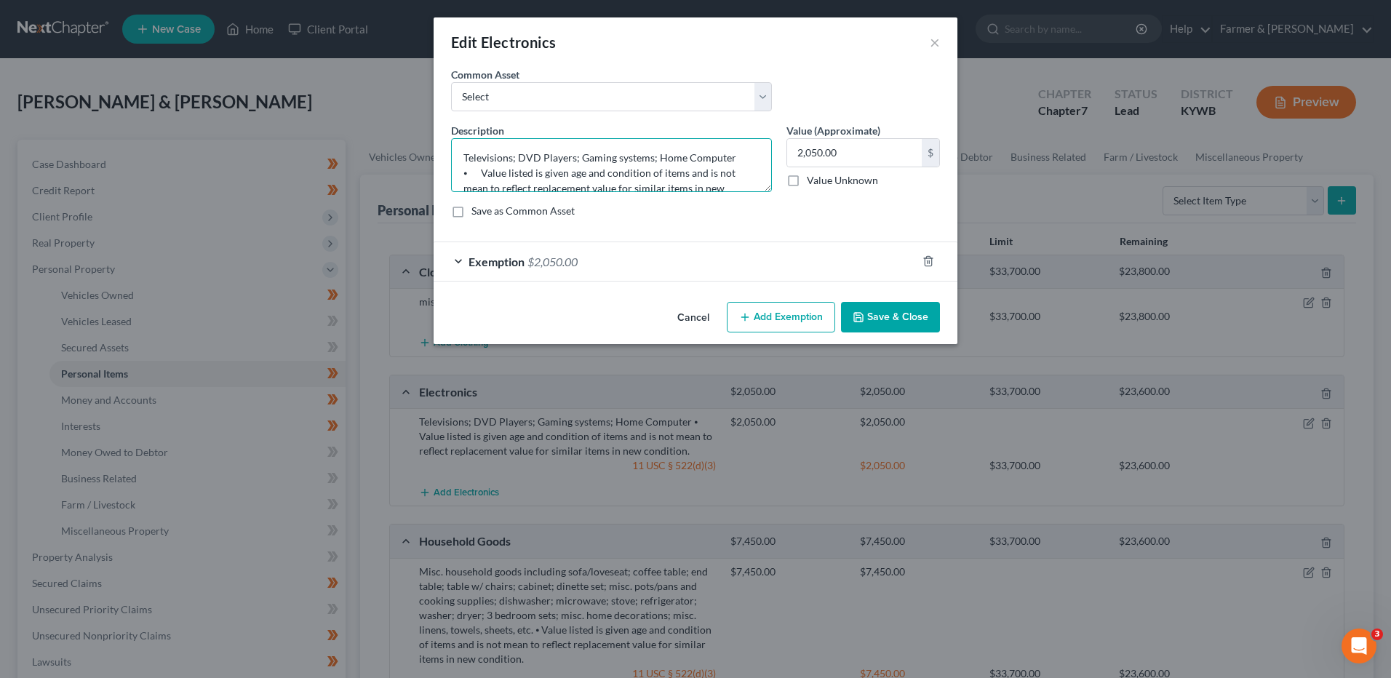
scroll to position [31, 0]
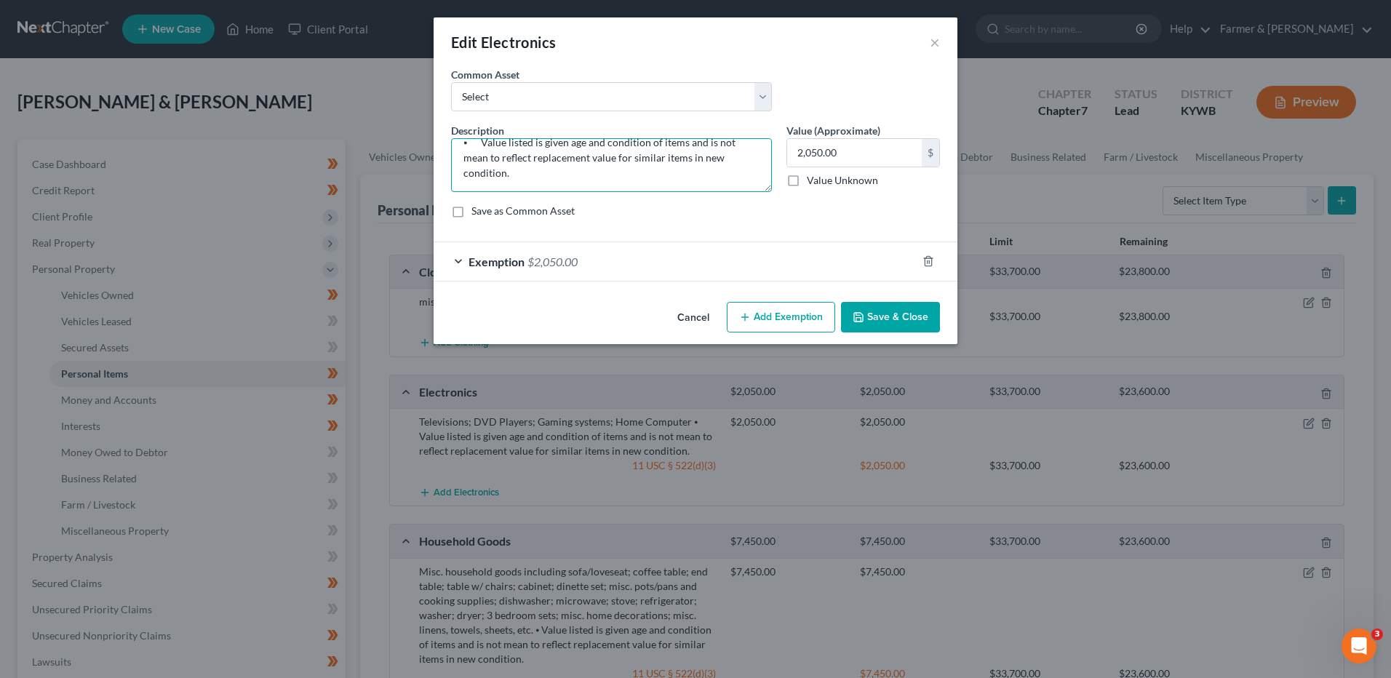
drag, startPoint x: 462, startPoint y: 169, endPoint x: 969, endPoint y: 167, distance: 507.1
click at [969, 167] on div "Edit Electronics × An exemption set must first be selected from the Filing Info…" at bounding box center [695, 339] width 1391 height 678
type textarea "Televisions; DVD Players; Gaming systems; Home Computer"
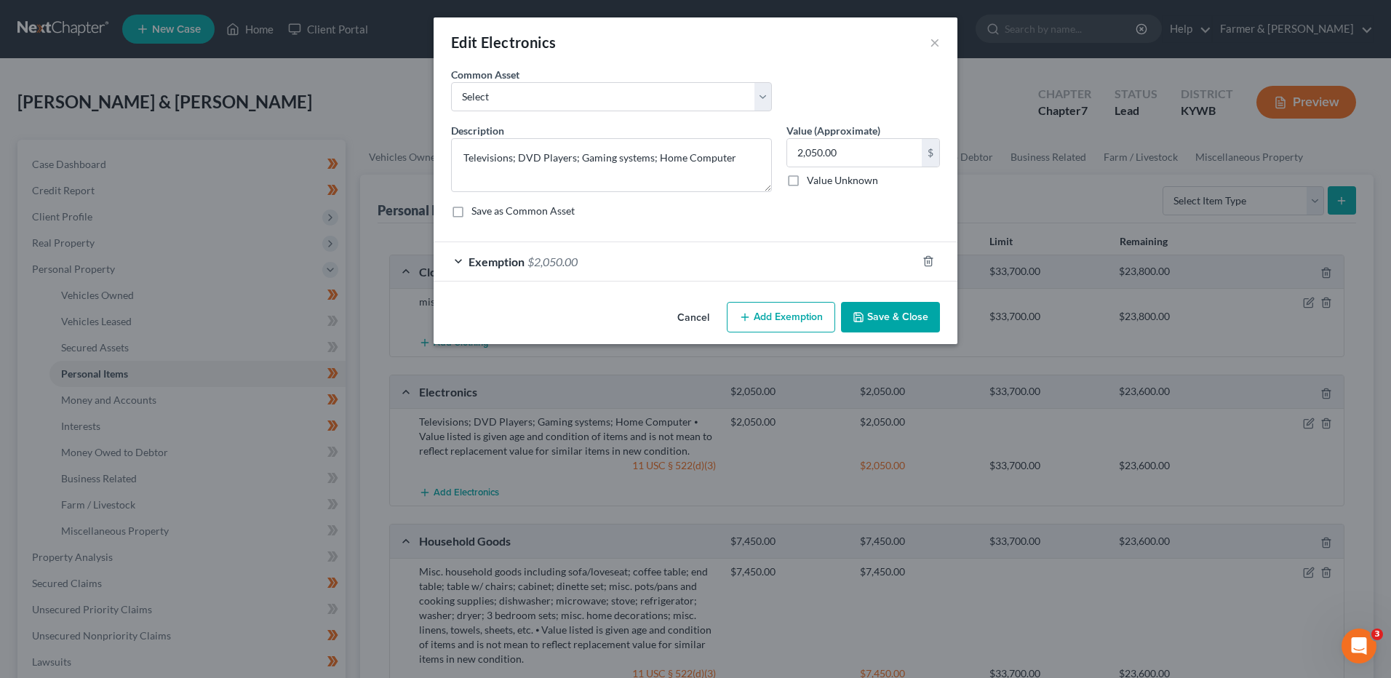
click at [893, 324] on button "Save & Close" at bounding box center [890, 317] width 99 height 31
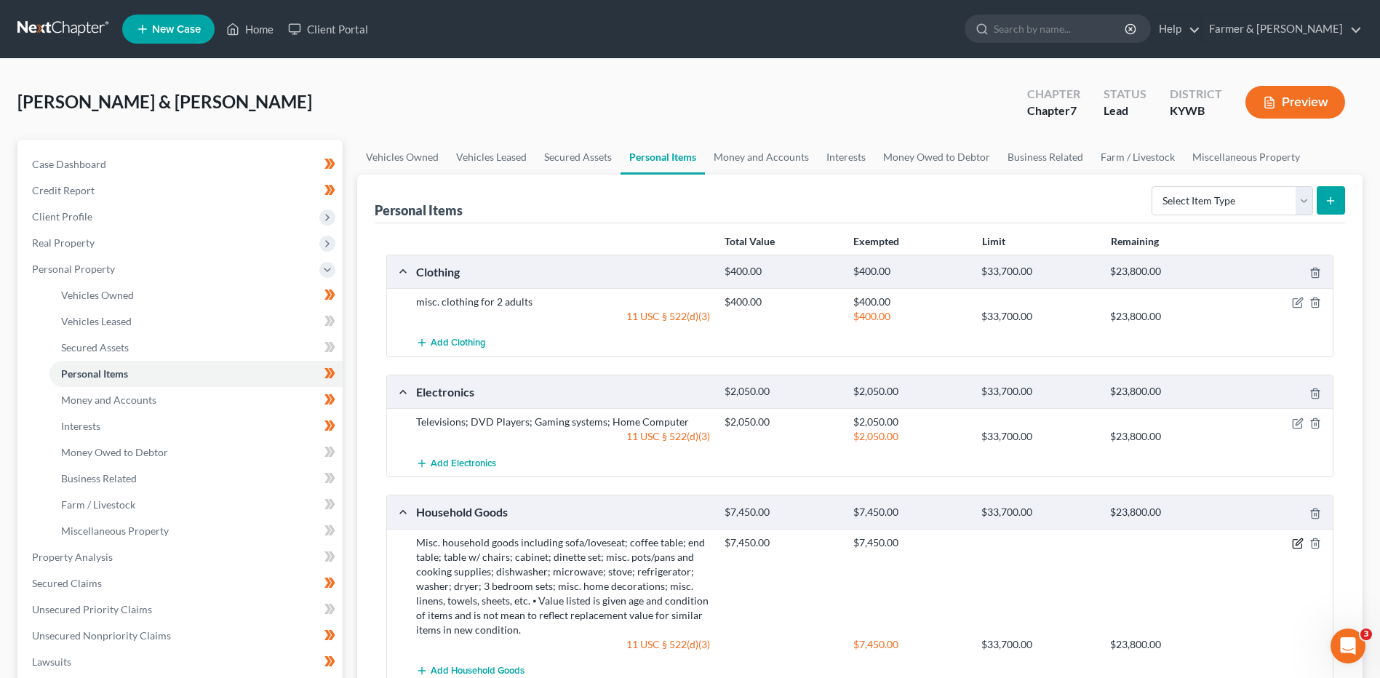
click at [1296, 542] on icon "button" at bounding box center [1298, 544] width 12 height 12
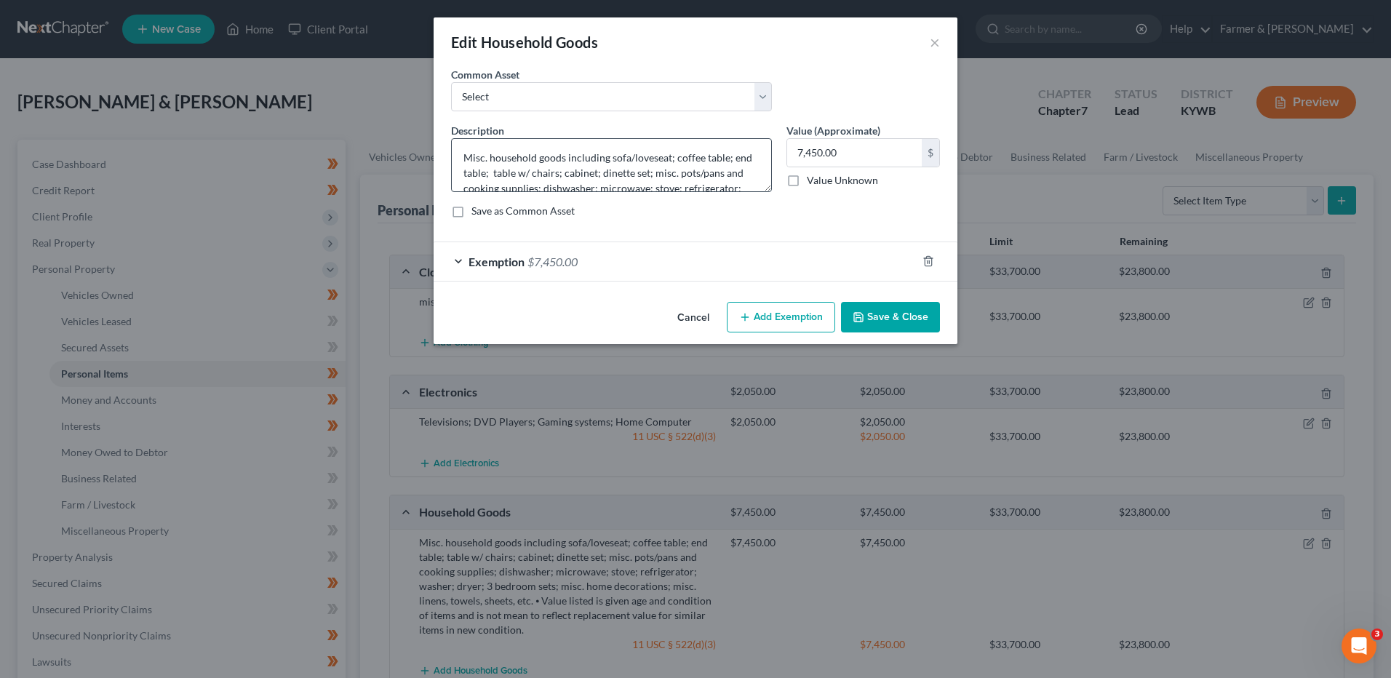
scroll to position [92, 0]
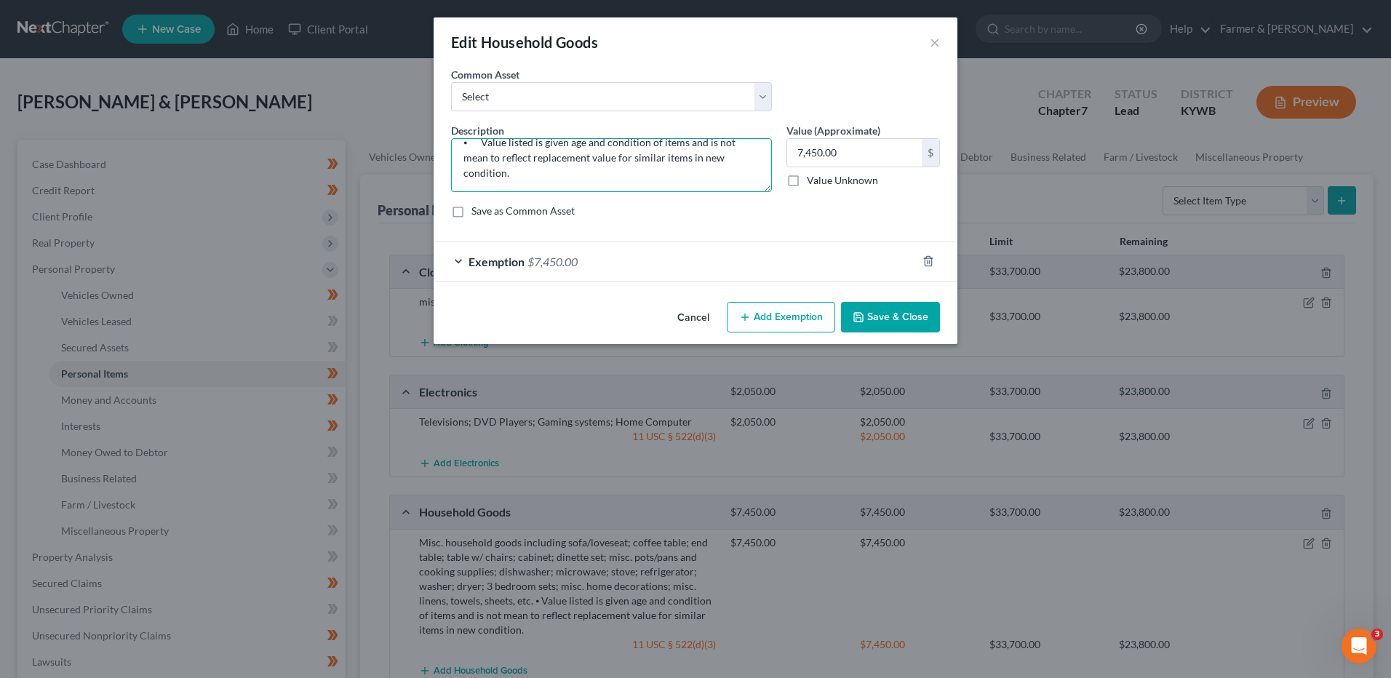
drag, startPoint x: 461, startPoint y: 144, endPoint x: 898, endPoint y: 218, distance: 442.8
click at [891, 229] on div "Description * Misc. household goods including sofa/loveseat; coffee table; end …" at bounding box center [695, 176] width 503 height 107
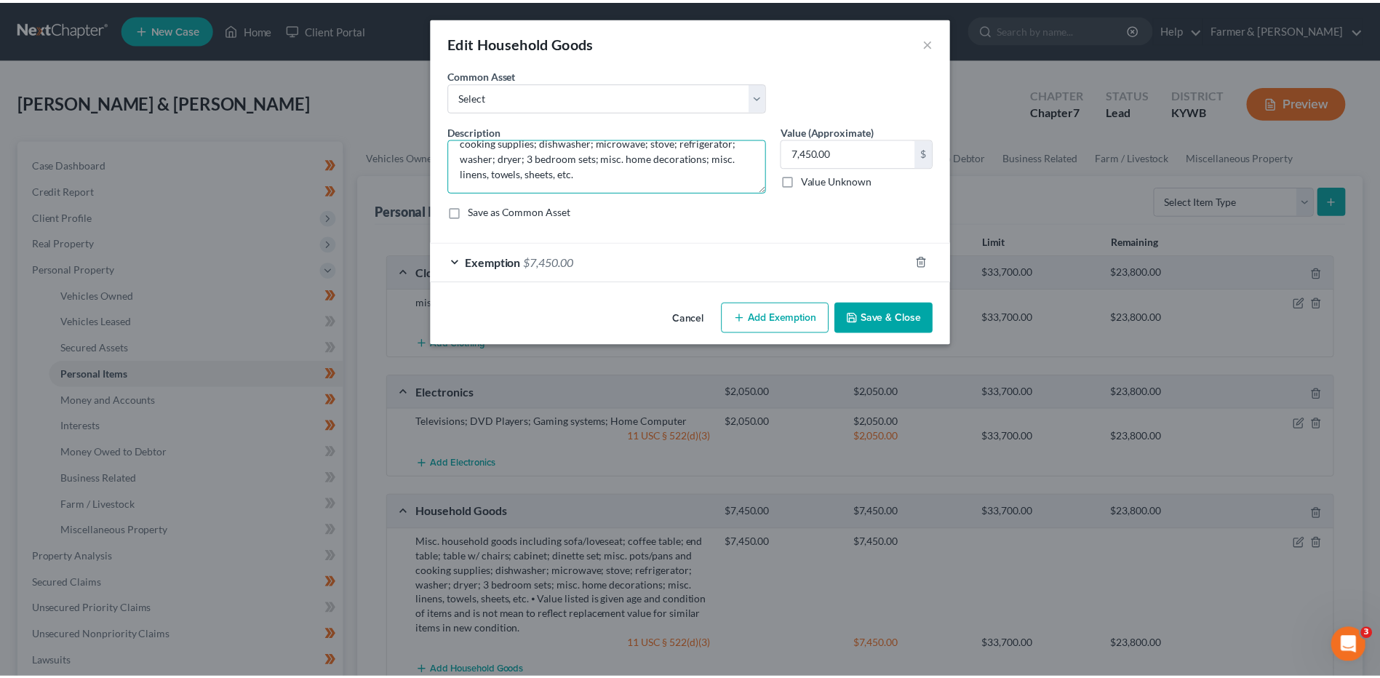
scroll to position [46, 0]
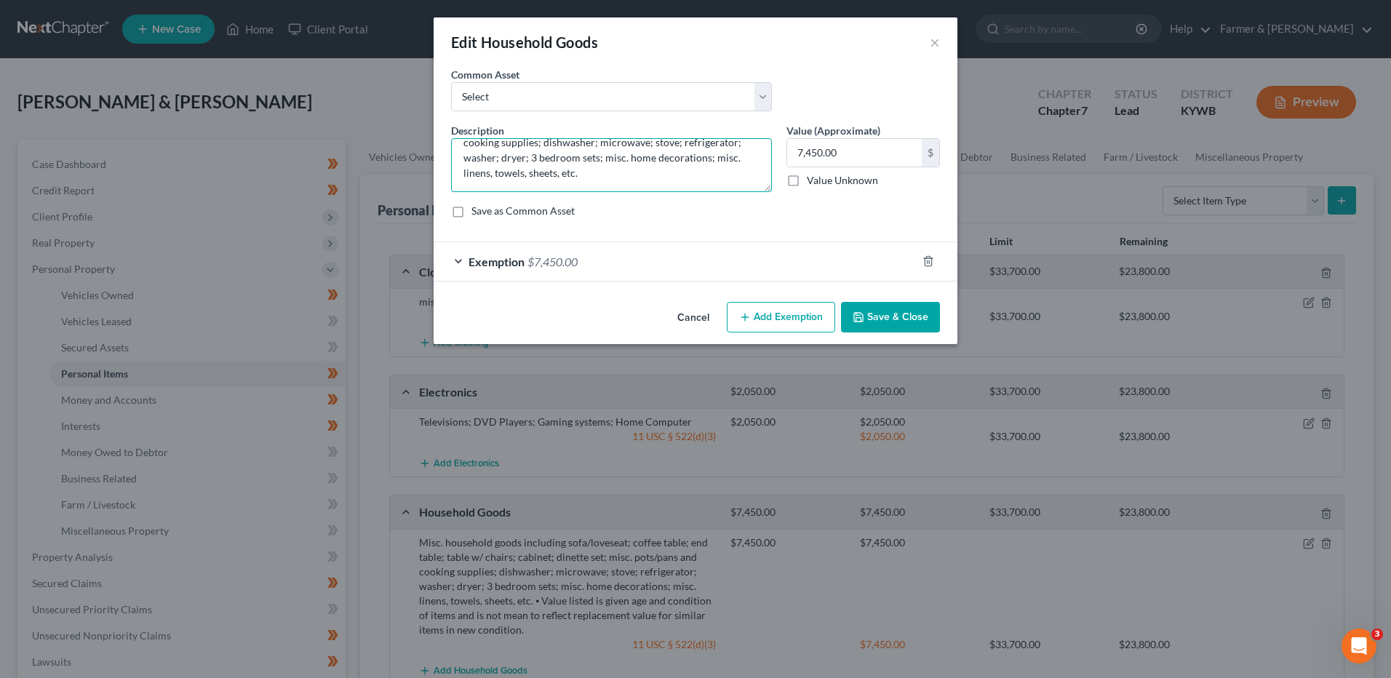
type textarea "Misc. household goods including sofa/loveseat; coffee table; end table; table w…"
click at [901, 334] on div "Cancel Add Exemption Save & Close" at bounding box center [696, 320] width 524 height 48
click at [906, 316] on button "Save & Close" at bounding box center [890, 317] width 99 height 31
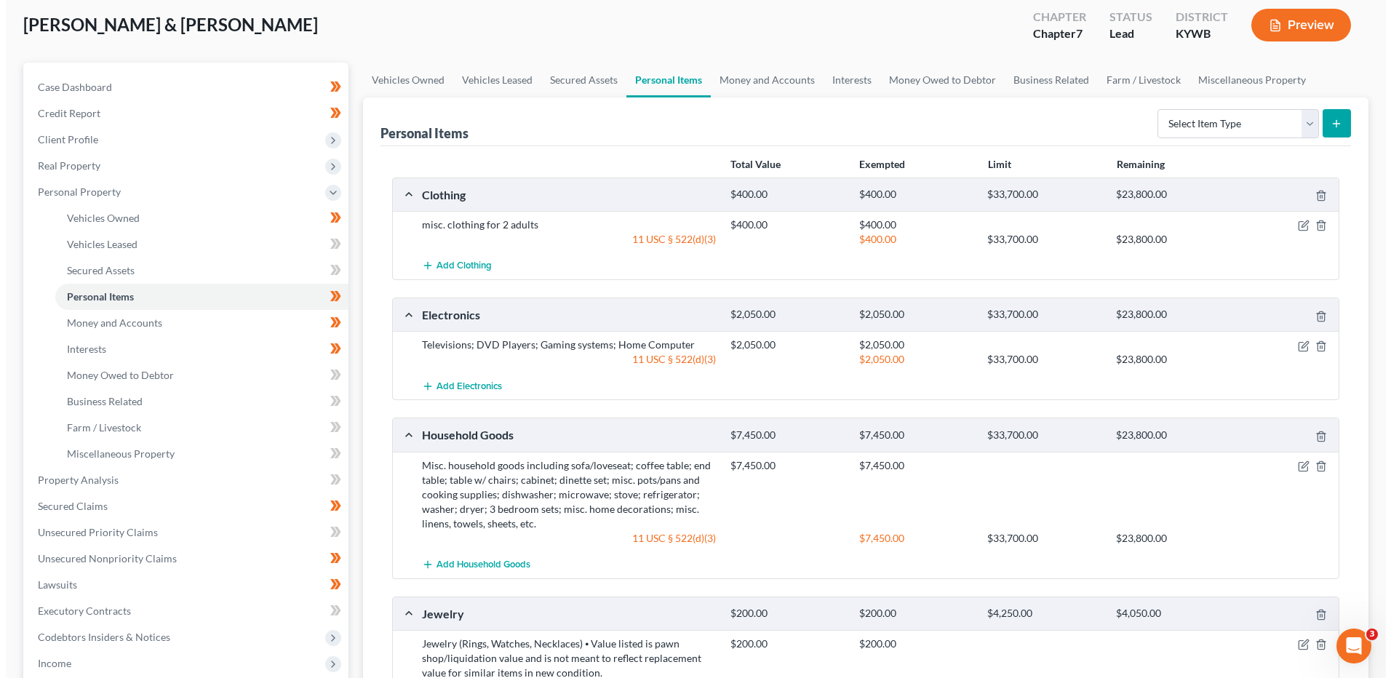
scroll to position [364, 0]
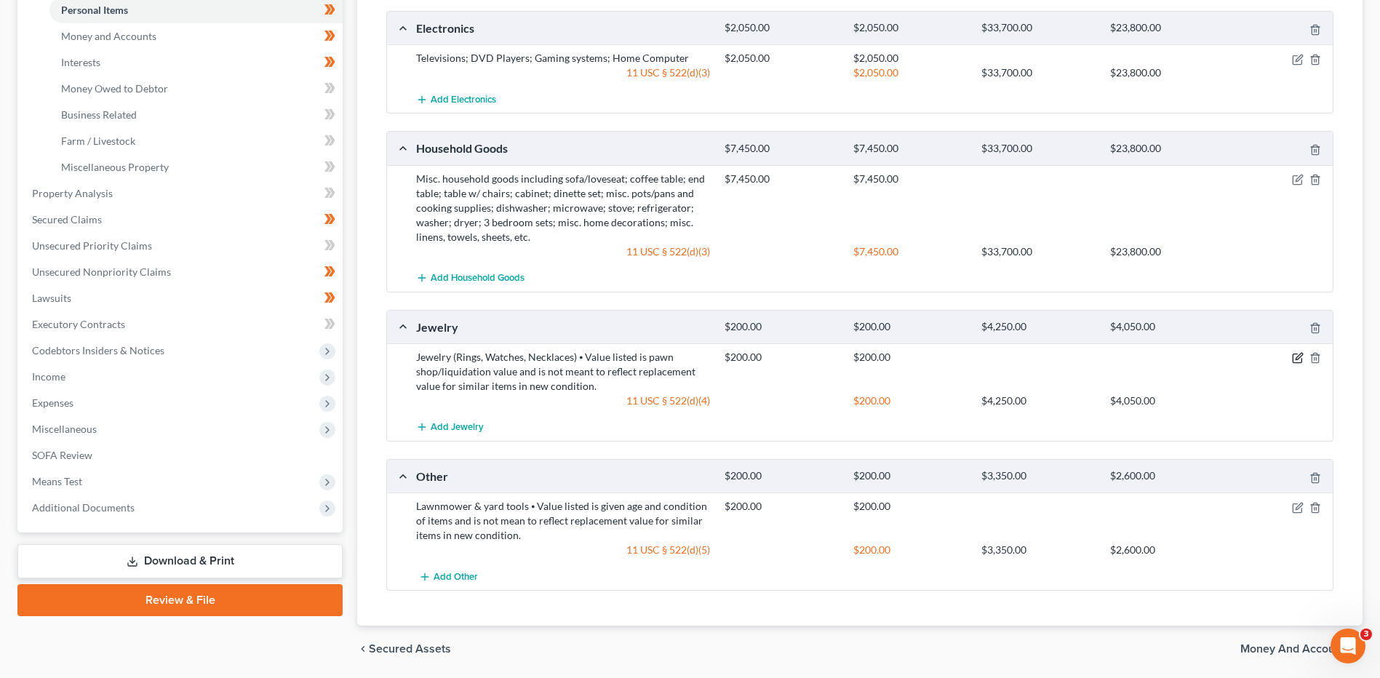
click at [1302, 354] on icon "button" at bounding box center [1299, 357] width 7 height 7
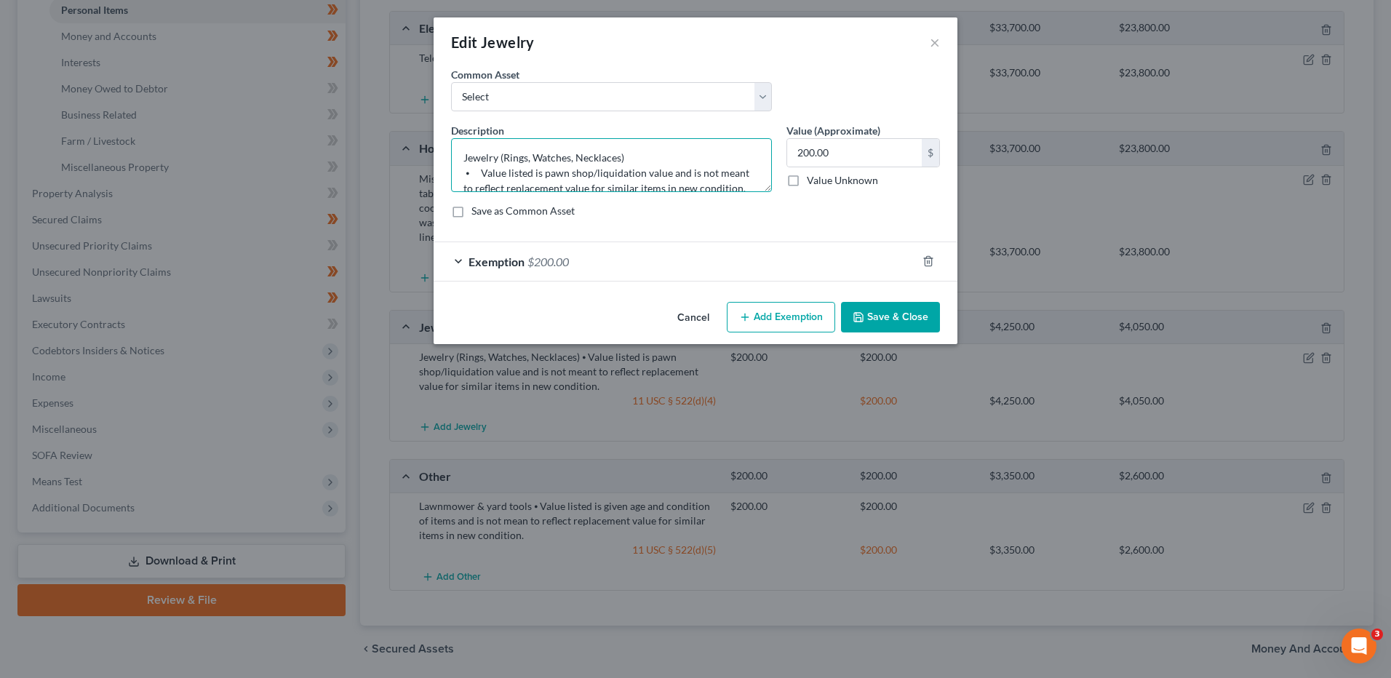
scroll to position [15, 0]
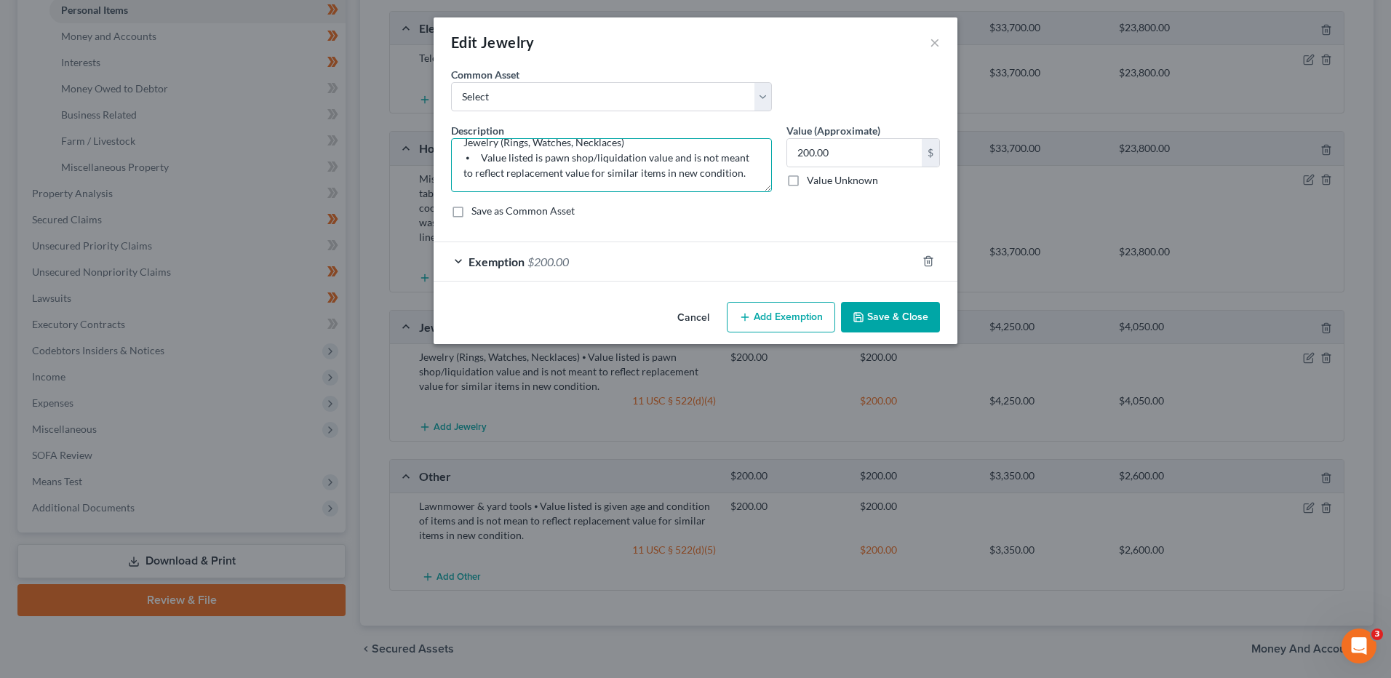
drag, startPoint x: 466, startPoint y: 170, endPoint x: 1187, endPoint y: 263, distance: 726.2
click at [1187, 263] on div "Edit Jewelry × An exemption set must first be selected from the Filing Informat…" at bounding box center [695, 339] width 1391 height 678
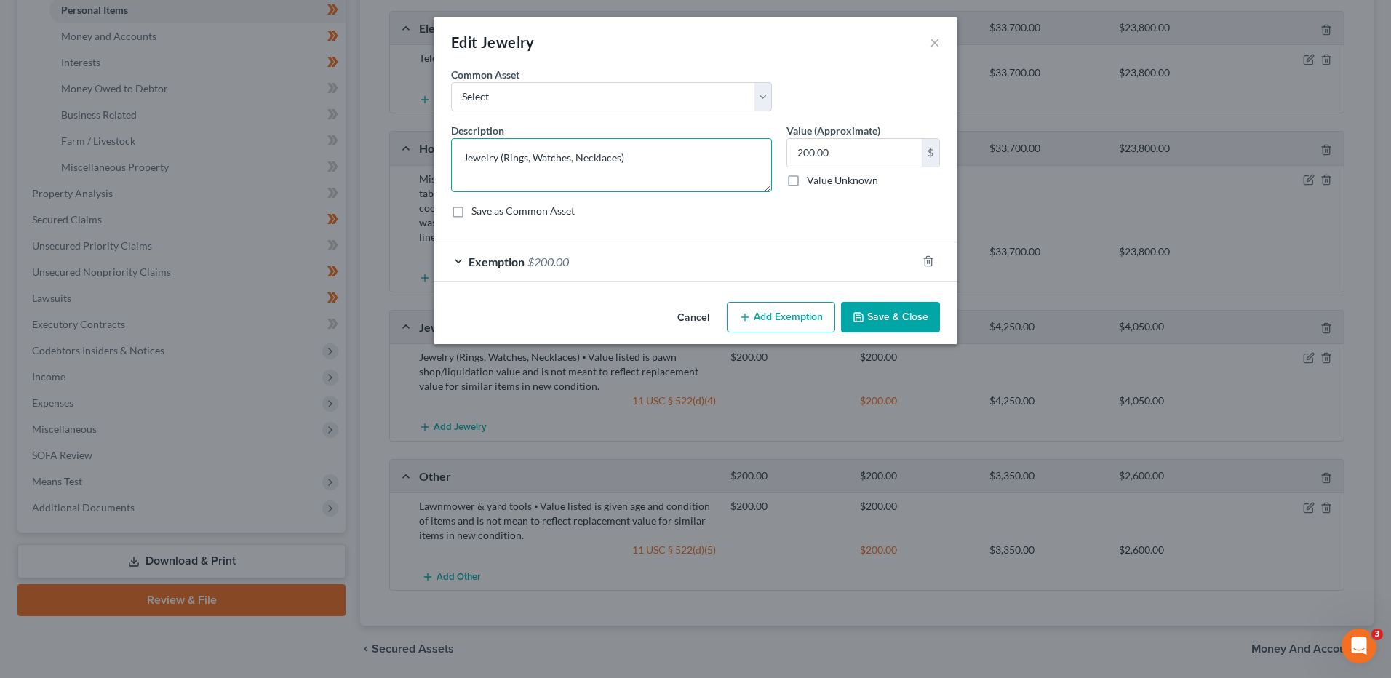
scroll to position [0, 0]
type textarea "Jewelry (Rings, Watches, Necklaces)"
click at [912, 314] on button "Save & Close" at bounding box center [890, 317] width 99 height 31
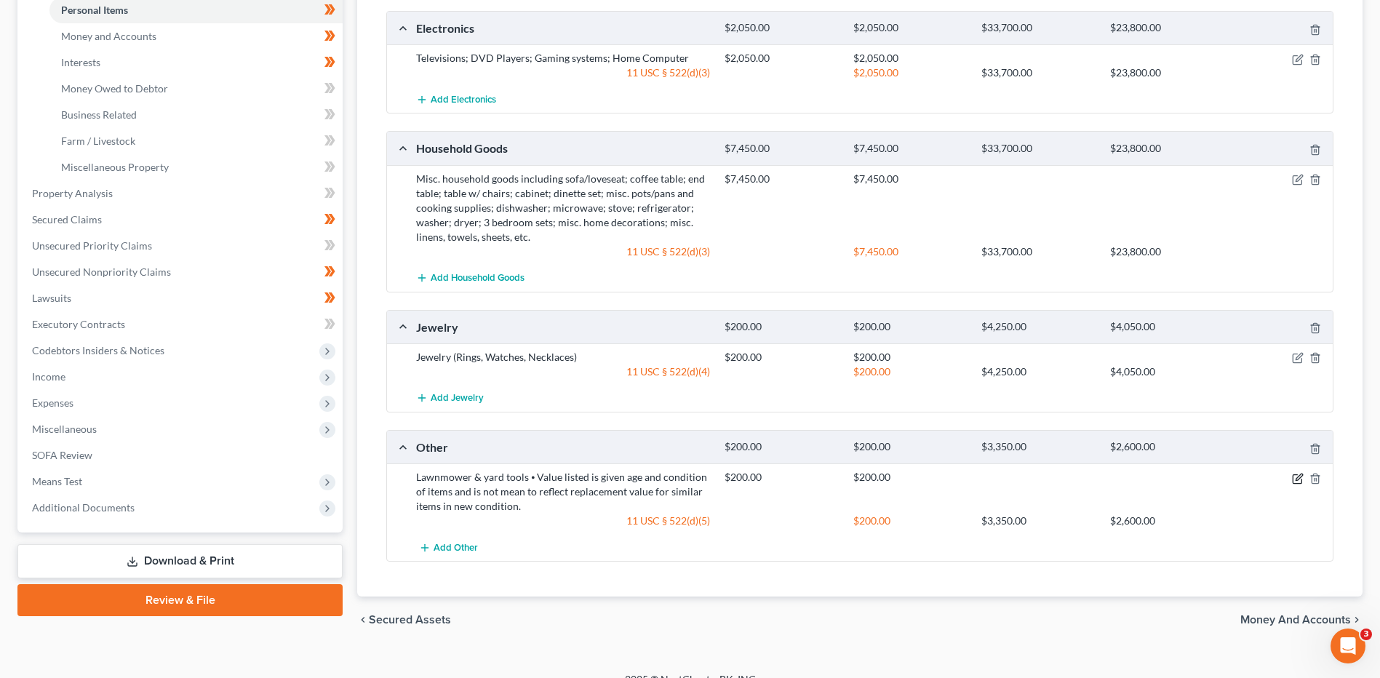
click at [1296, 479] on icon "button" at bounding box center [1299, 477] width 7 height 7
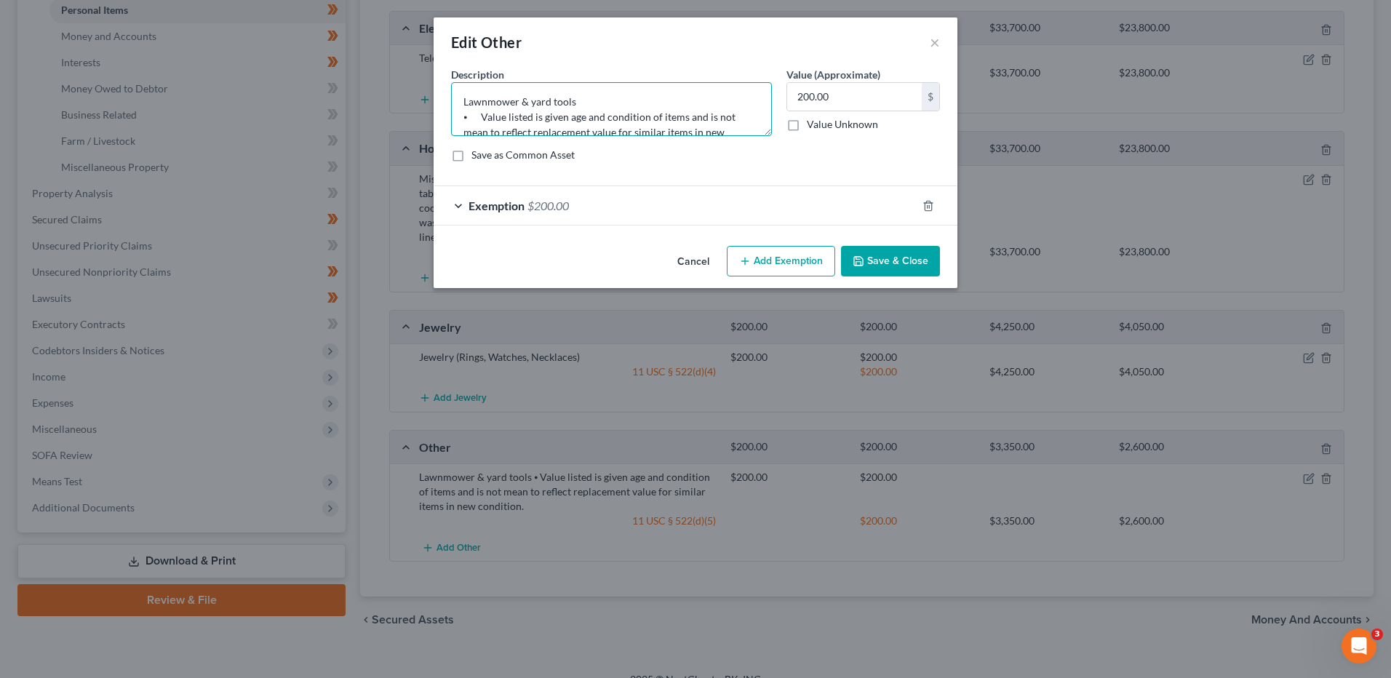
scroll to position [31, 0]
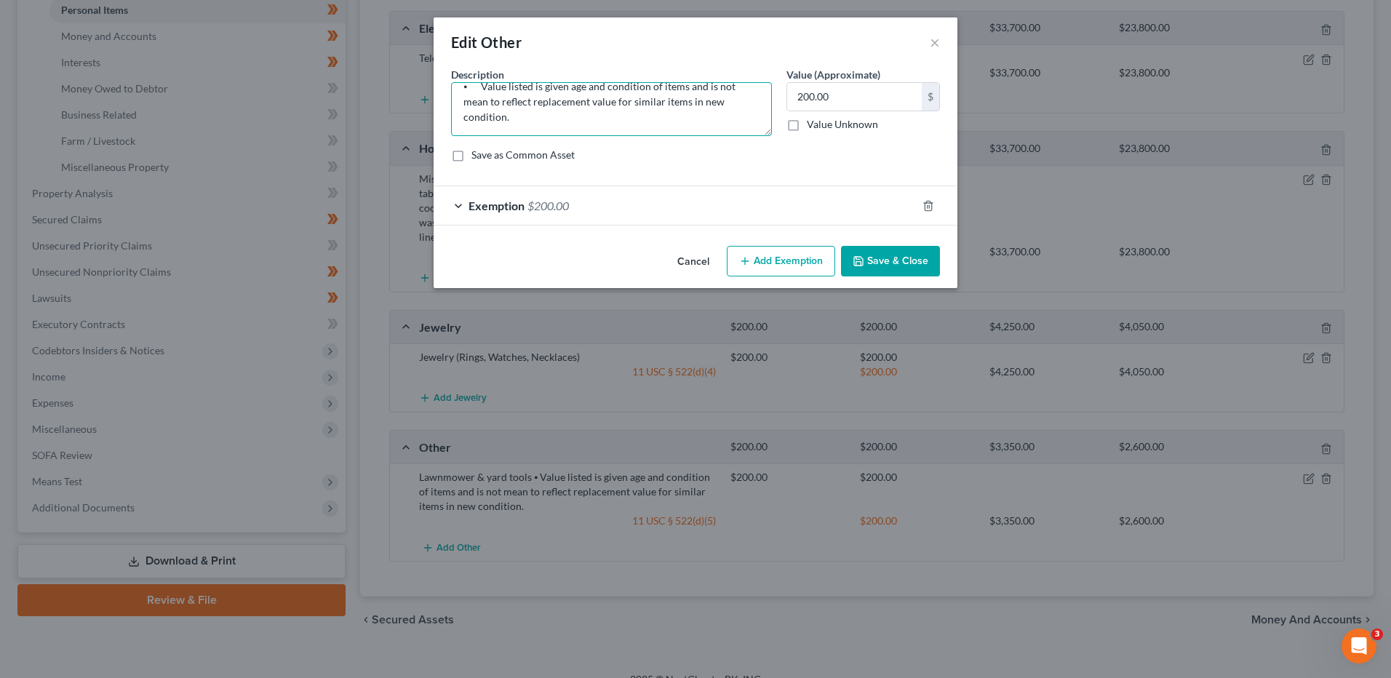
drag, startPoint x: 460, startPoint y: 116, endPoint x: 1346, endPoint y: 175, distance: 888.1
click at [1347, 179] on div "Edit Other × An exemption set must first be selected from the Filing Informatio…" at bounding box center [695, 339] width 1391 height 678
type textarea "Lawnmower & yard tools"
click at [873, 268] on button "Save & Close" at bounding box center [890, 261] width 99 height 31
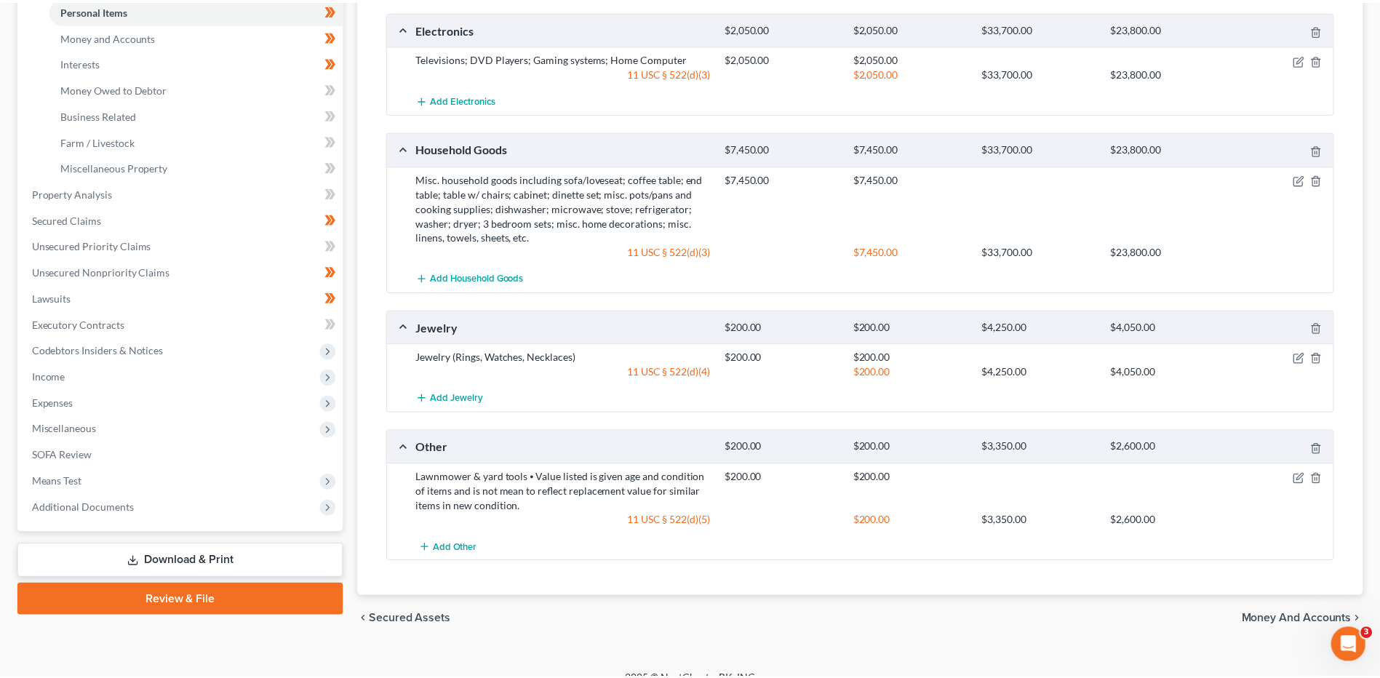
scroll to position [357, 0]
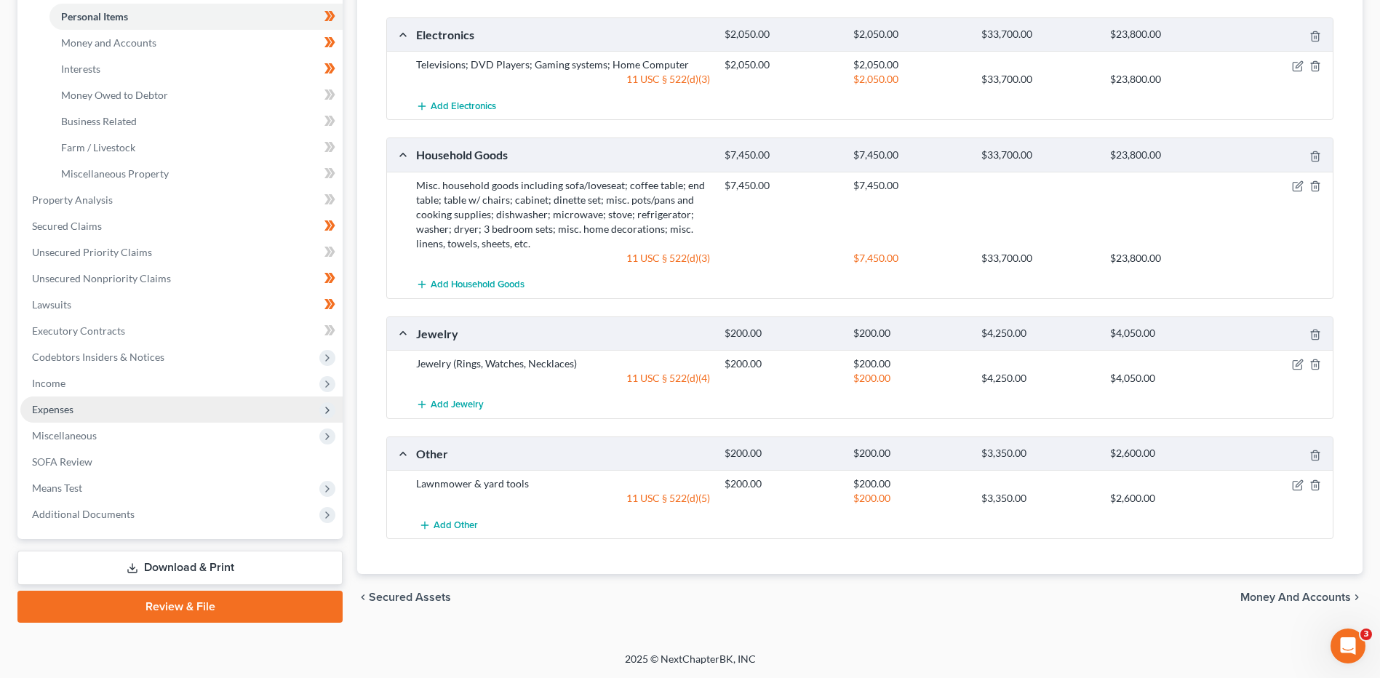
click at [35, 407] on span "Expenses" at bounding box center [52, 409] width 41 height 12
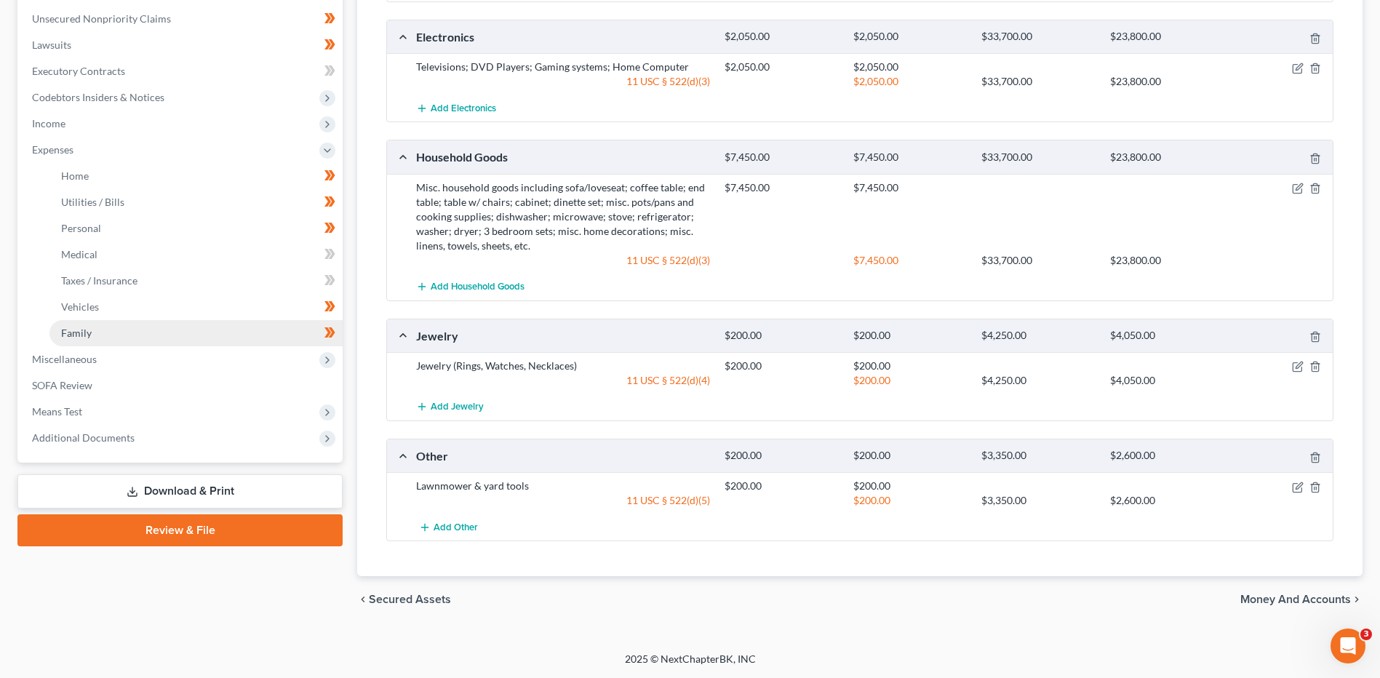
scroll to position [288, 0]
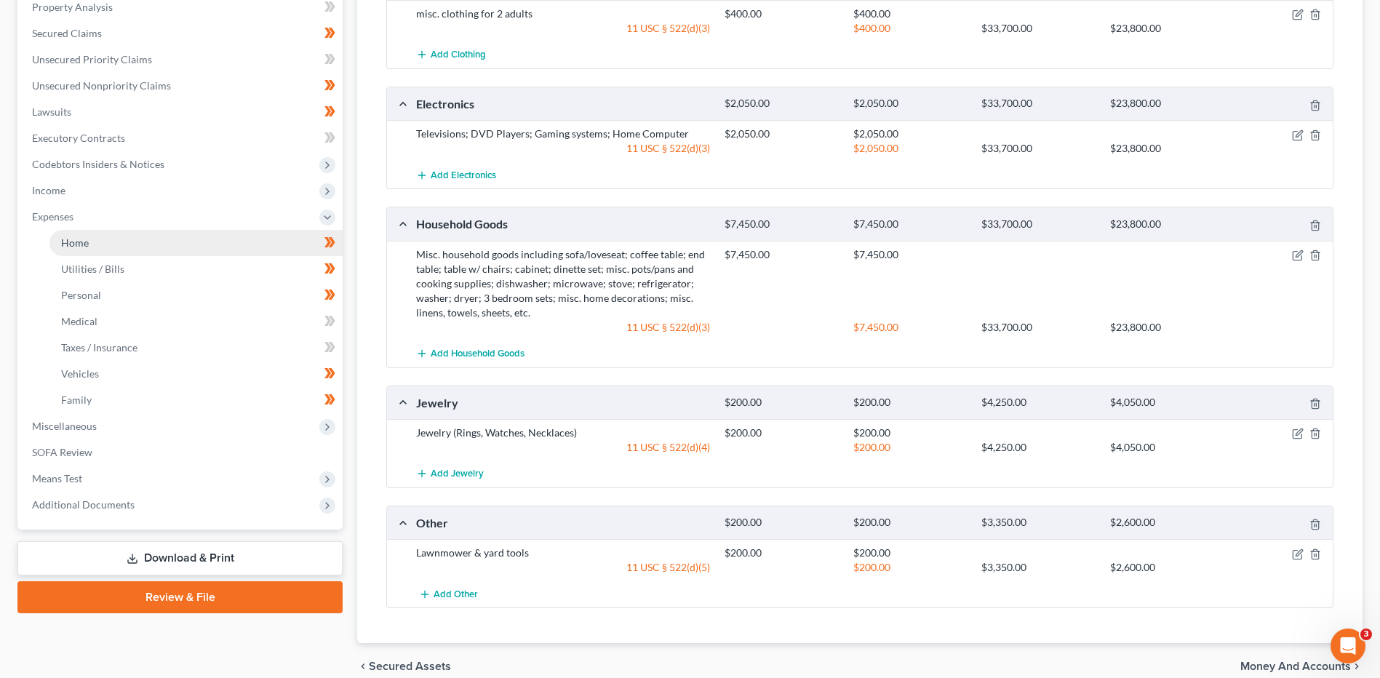
drag, startPoint x: 100, startPoint y: 240, endPoint x: 106, endPoint y: 244, distance: 7.5
click at [100, 240] on link "Home" at bounding box center [195, 243] width 293 height 26
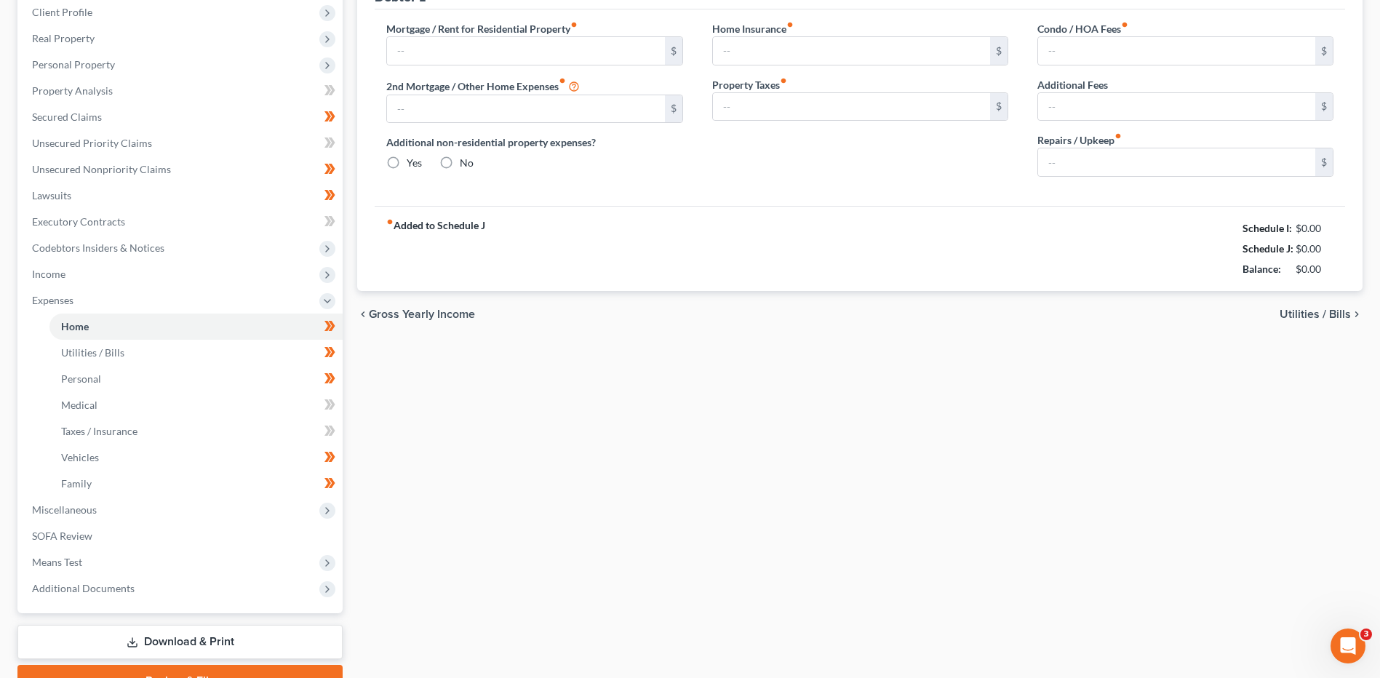
type input "2,661.00"
type input "0.00"
radio input "true"
type input "0.00"
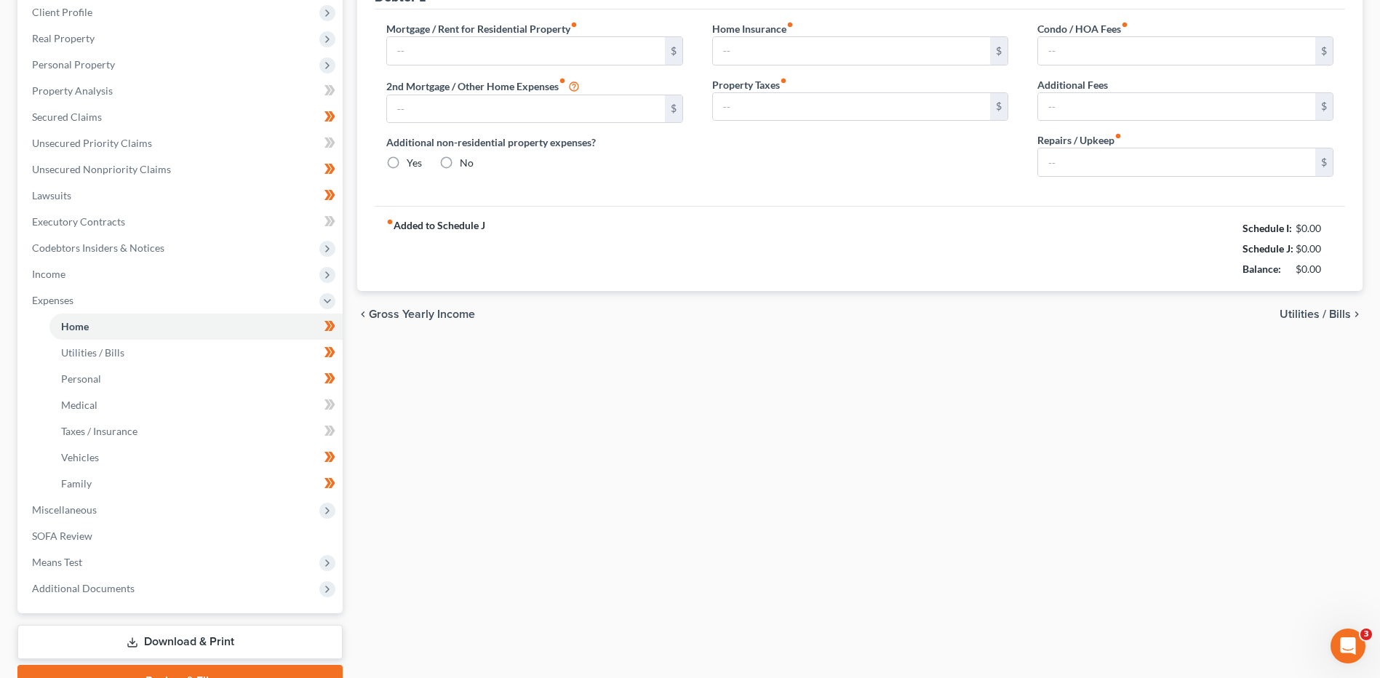
type input "0.00"
type input "200.00"
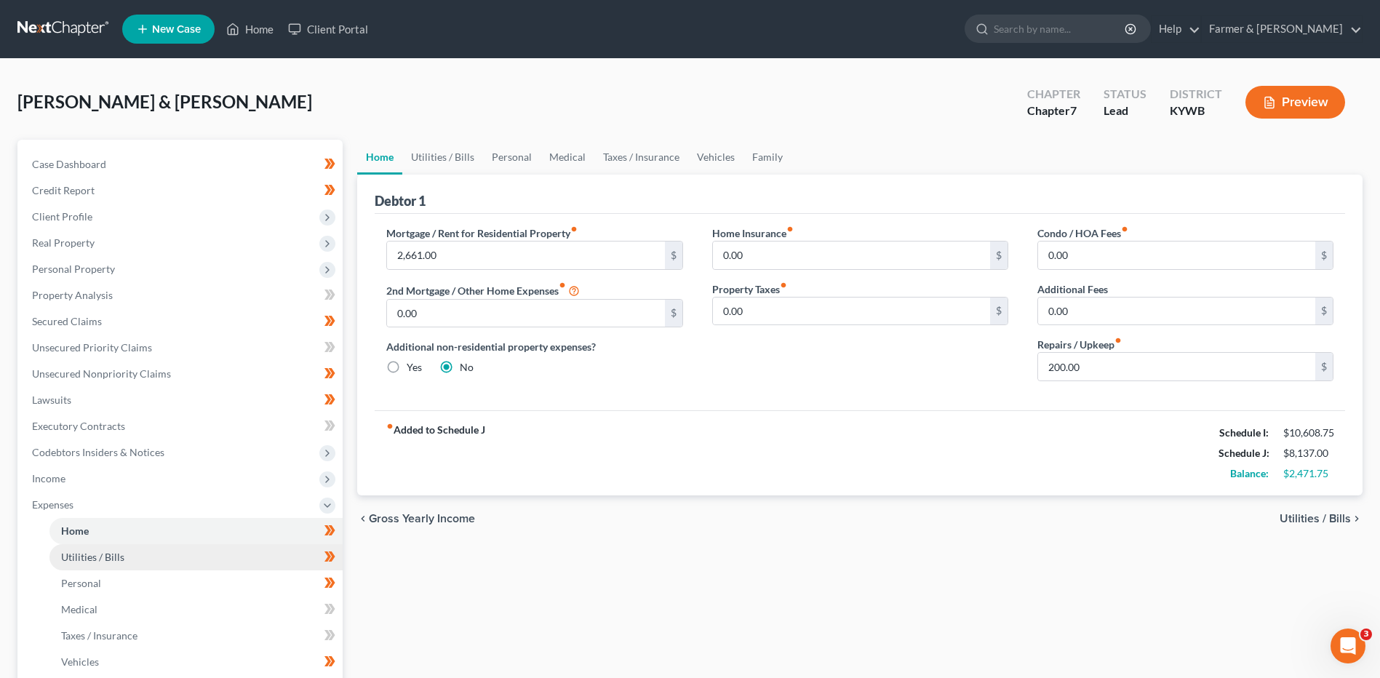
click at [187, 562] on link "Utilities / Bills" at bounding box center [195, 557] width 293 height 26
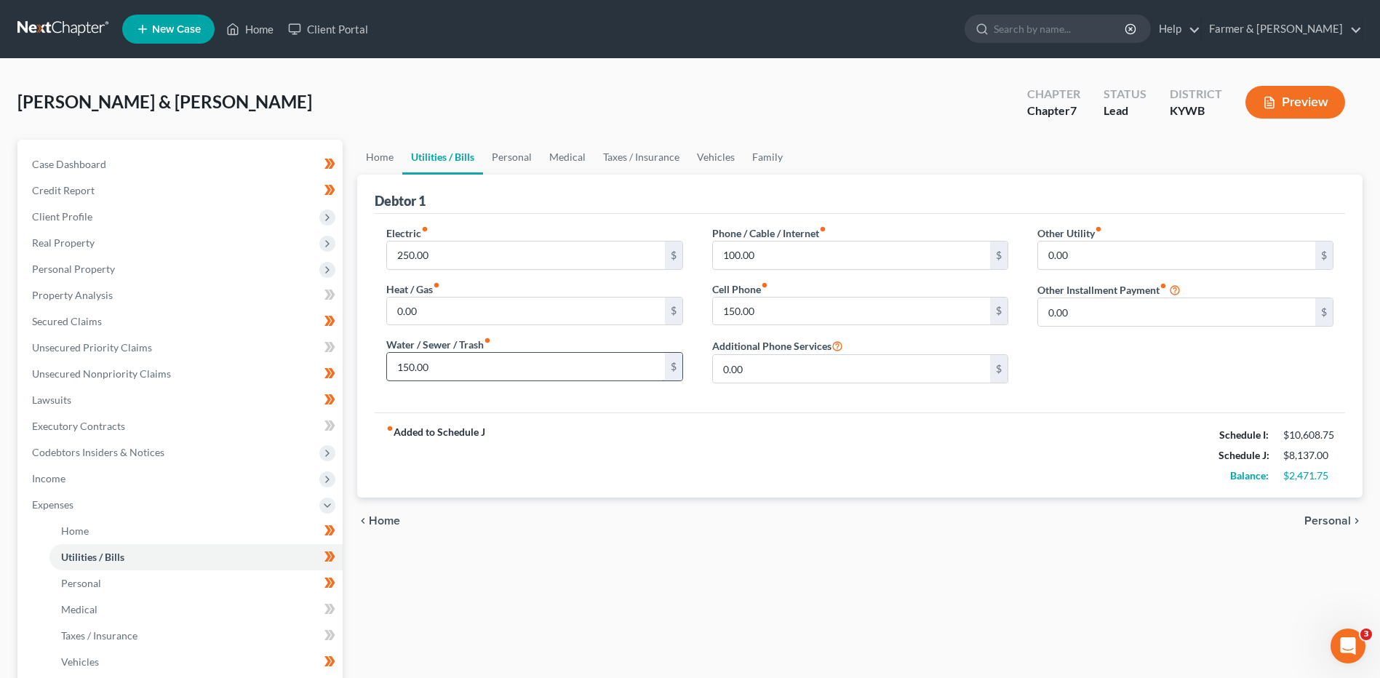
click at [445, 368] on input "150.00" at bounding box center [525, 367] width 277 height 28
drag, startPoint x: 445, startPoint y: 368, endPoint x: 386, endPoint y: 362, distance: 59.2
click at [386, 362] on div "165.00 $" at bounding box center [534, 366] width 296 height 29
type input "175.00"
click at [814, 301] on input "150.00" at bounding box center [851, 312] width 277 height 28
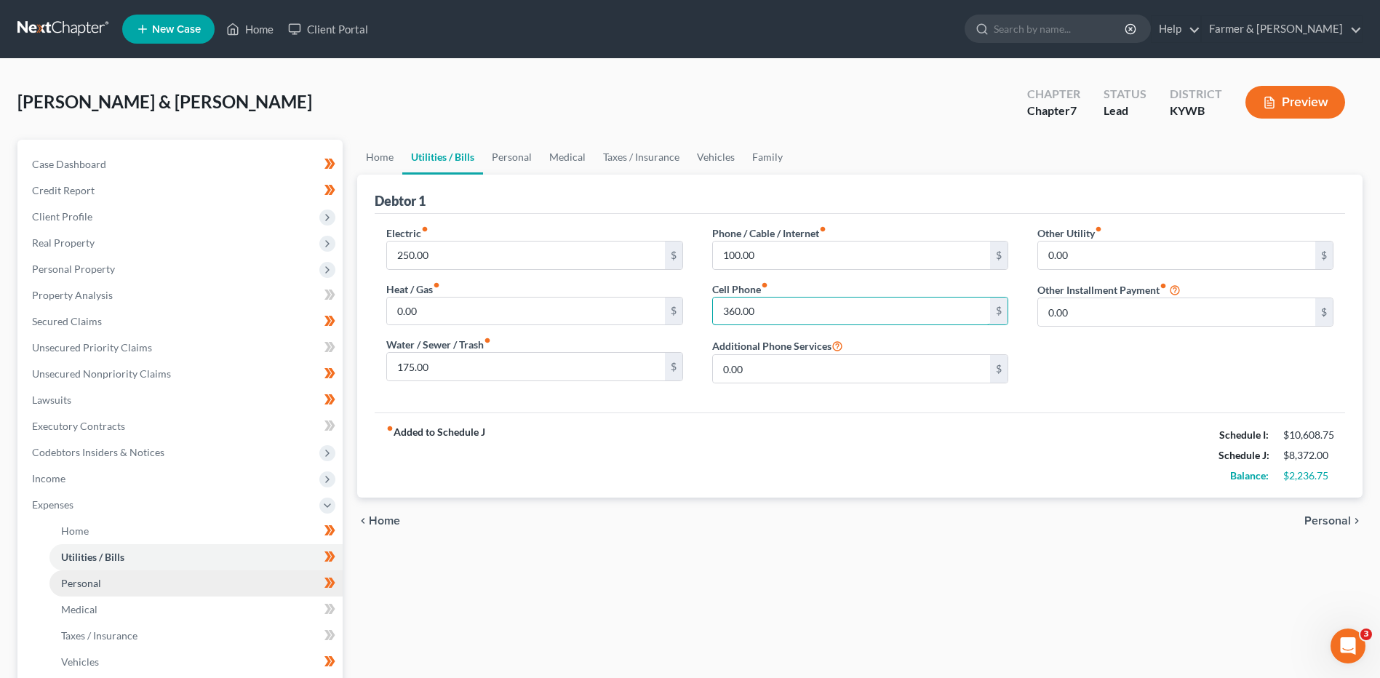
type input "360.00"
click at [172, 580] on link "Personal" at bounding box center [195, 583] width 293 height 26
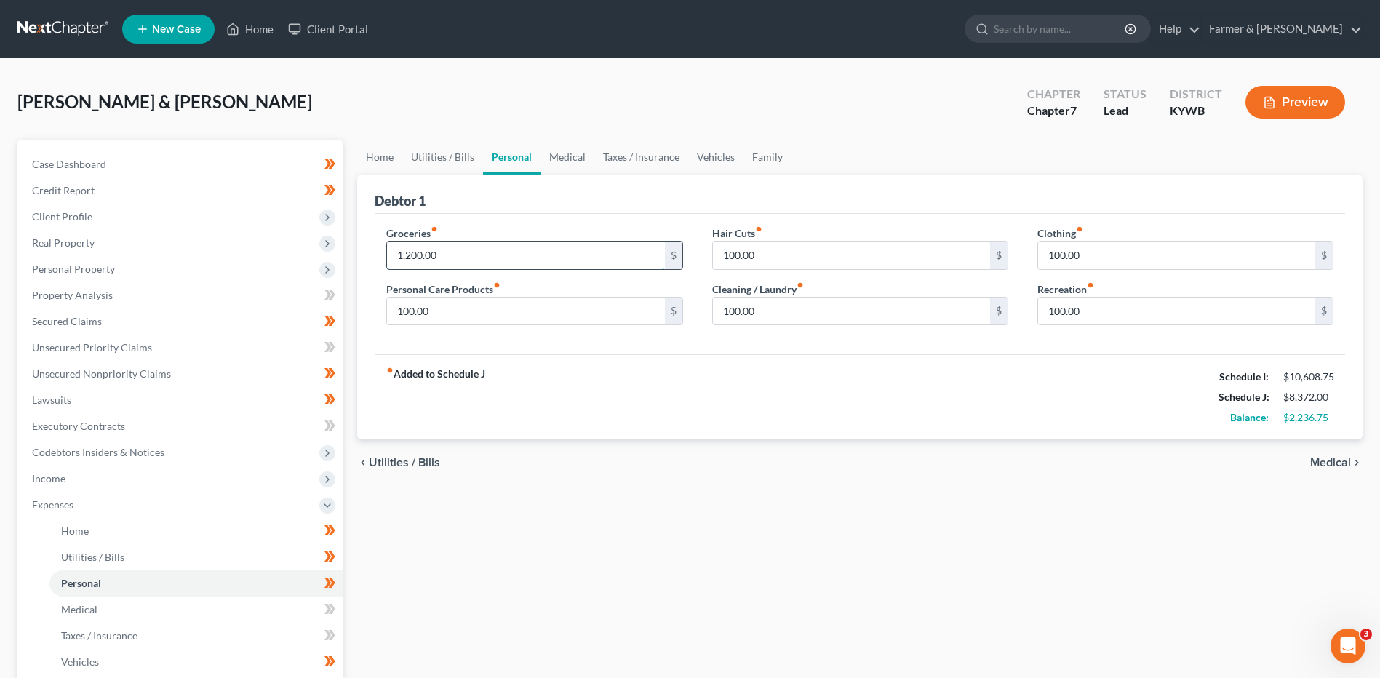
click at [450, 258] on input "1,200.00" at bounding box center [525, 256] width 277 height 28
type input "1,250.00"
type input "150.00"
type input "85.00"
type input "75.00"
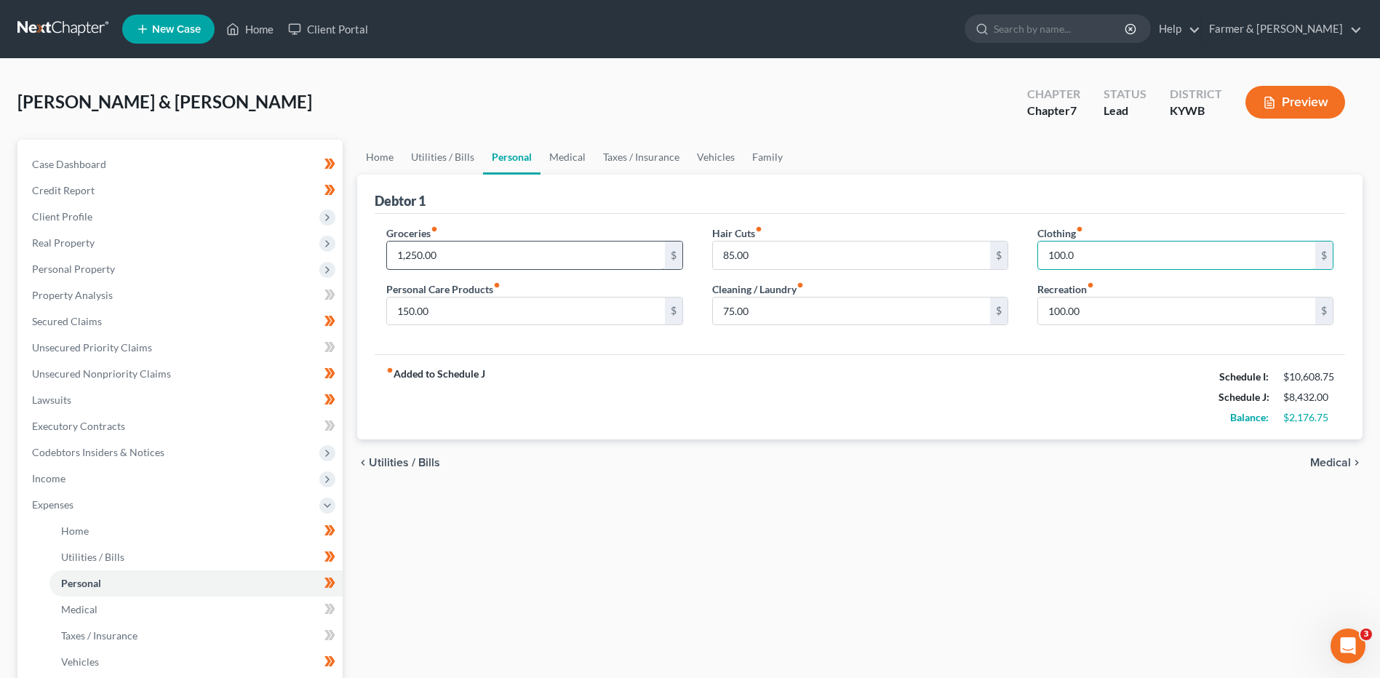
type input "100.00"
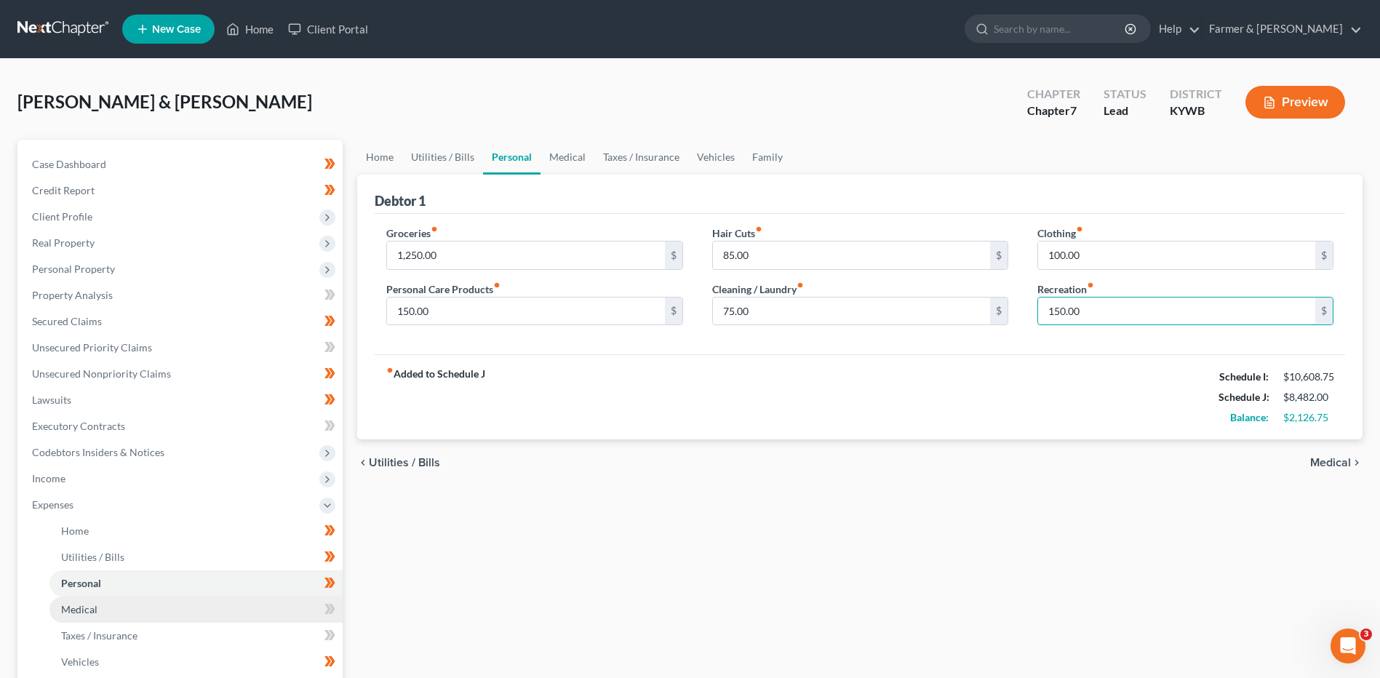
type input "150.00"
click at [170, 611] on link "Medical" at bounding box center [195, 610] width 293 height 26
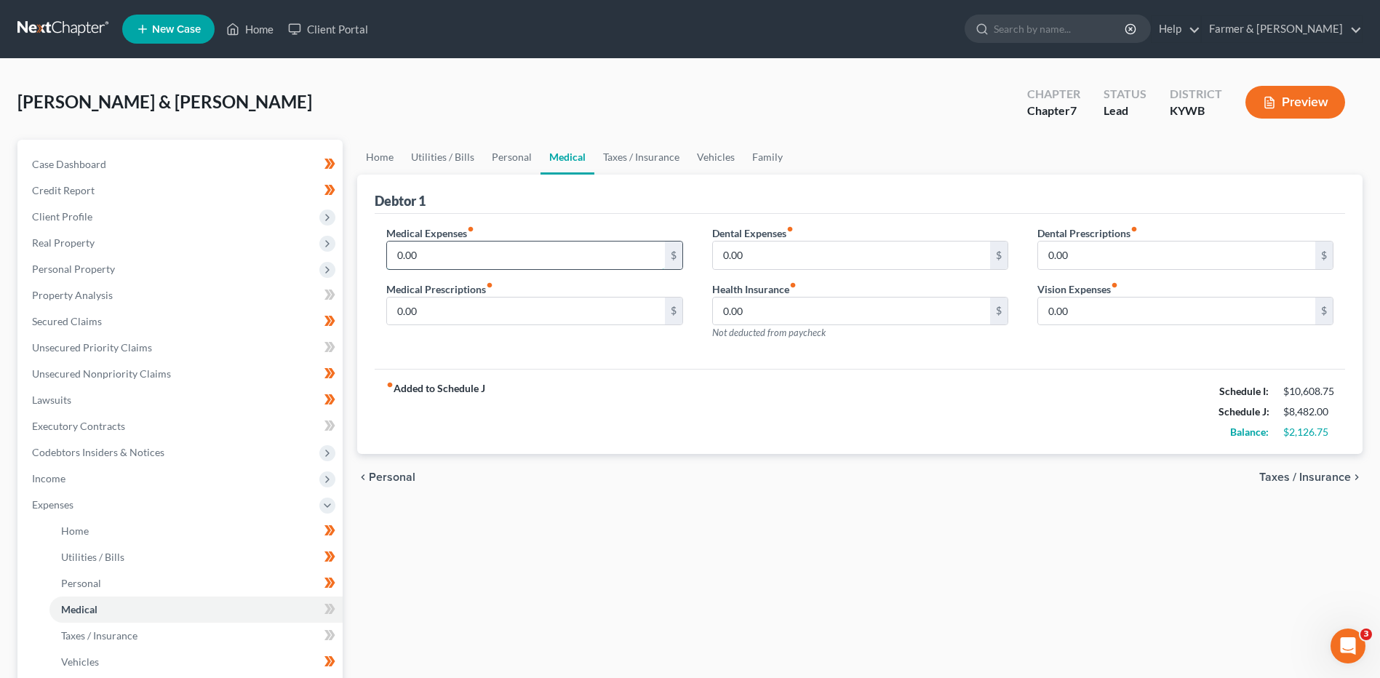
click at [442, 258] on input "0.00" at bounding box center [525, 256] width 277 height 28
type input "100.00"
click at [177, 637] on link "Taxes / Insurance" at bounding box center [195, 636] width 293 height 26
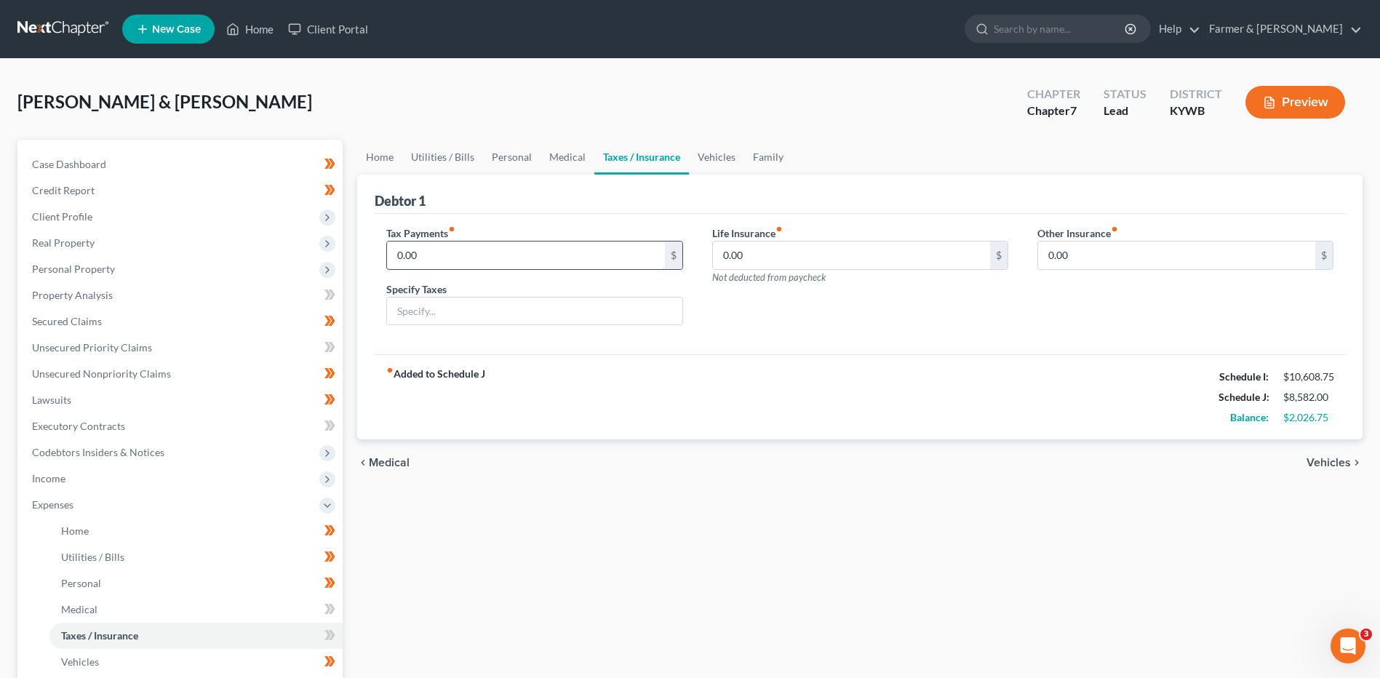
click at [461, 247] on input "0.00" at bounding box center [525, 256] width 277 height 28
type input "35.00"
type input "Vehicle Registration Taxes"
click at [140, 658] on link "Vehicles" at bounding box center [195, 662] width 293 height 26
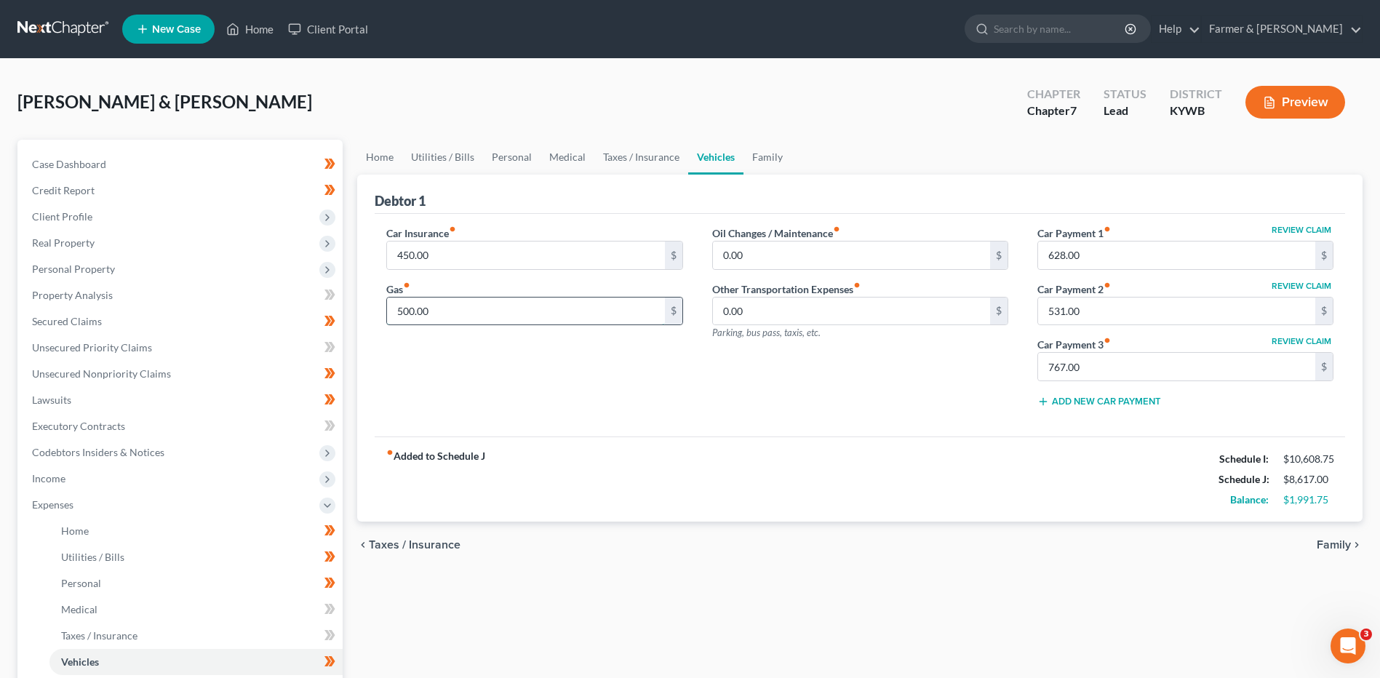
click at [447, 306] on input "500.00" at bounding box center [525, 312] width 277 height 28
type input "550.00"
type input "50.00"
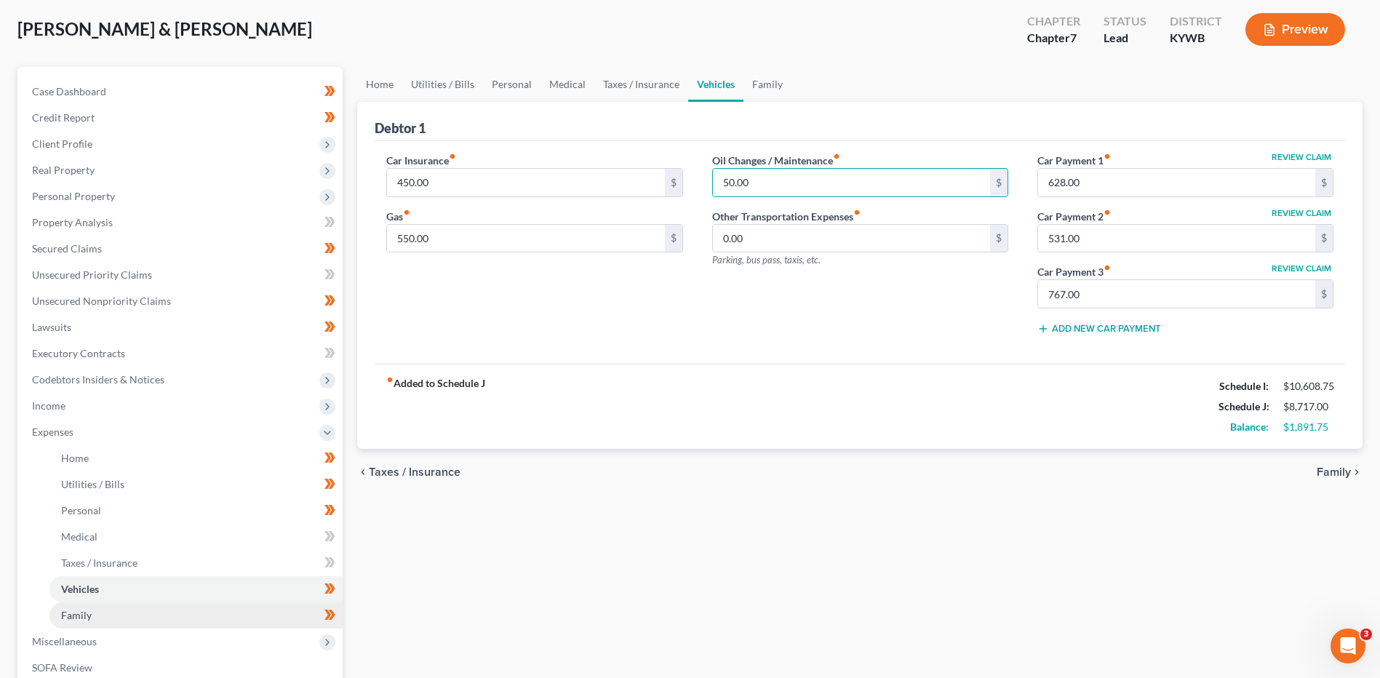
click at [105, 619] on link "Family" at bounding box center [195, 615] width 293 height 26
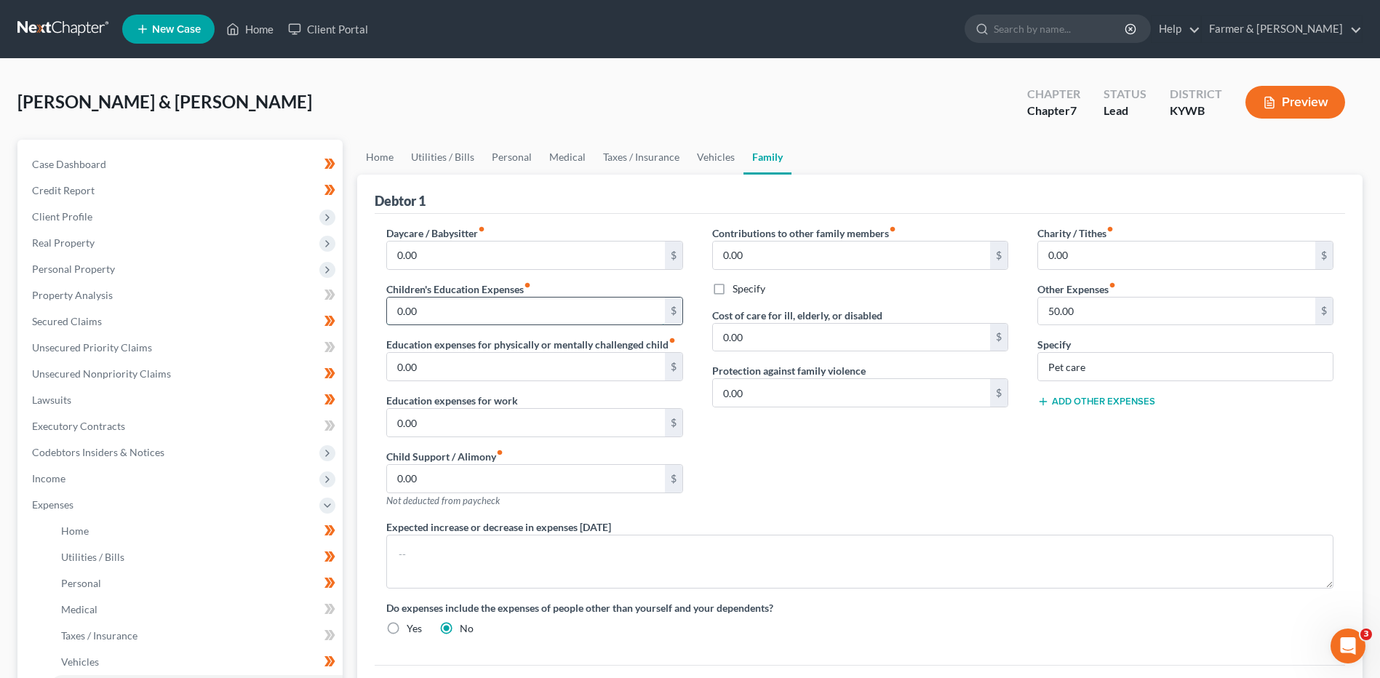
click at [439, 319] on input "0.00" at bounding box center [525, 312] width 277 height 28
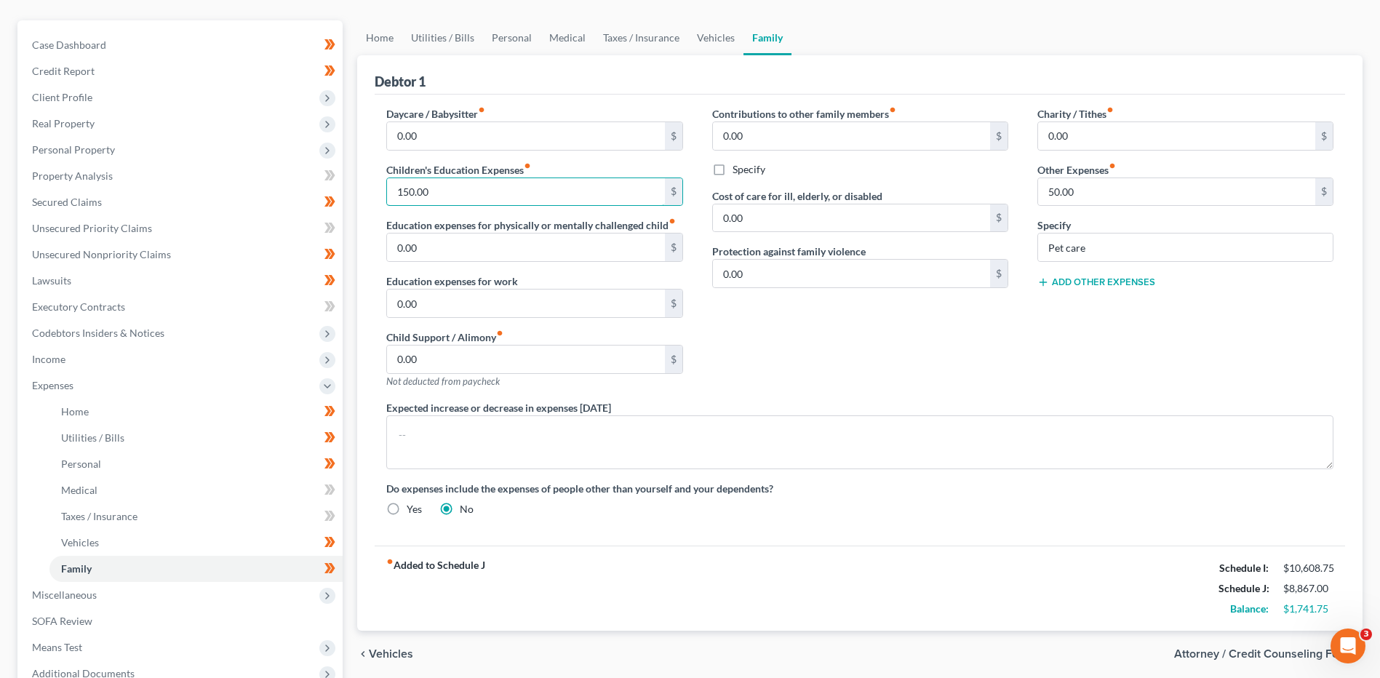
scroll to position [279, 0]
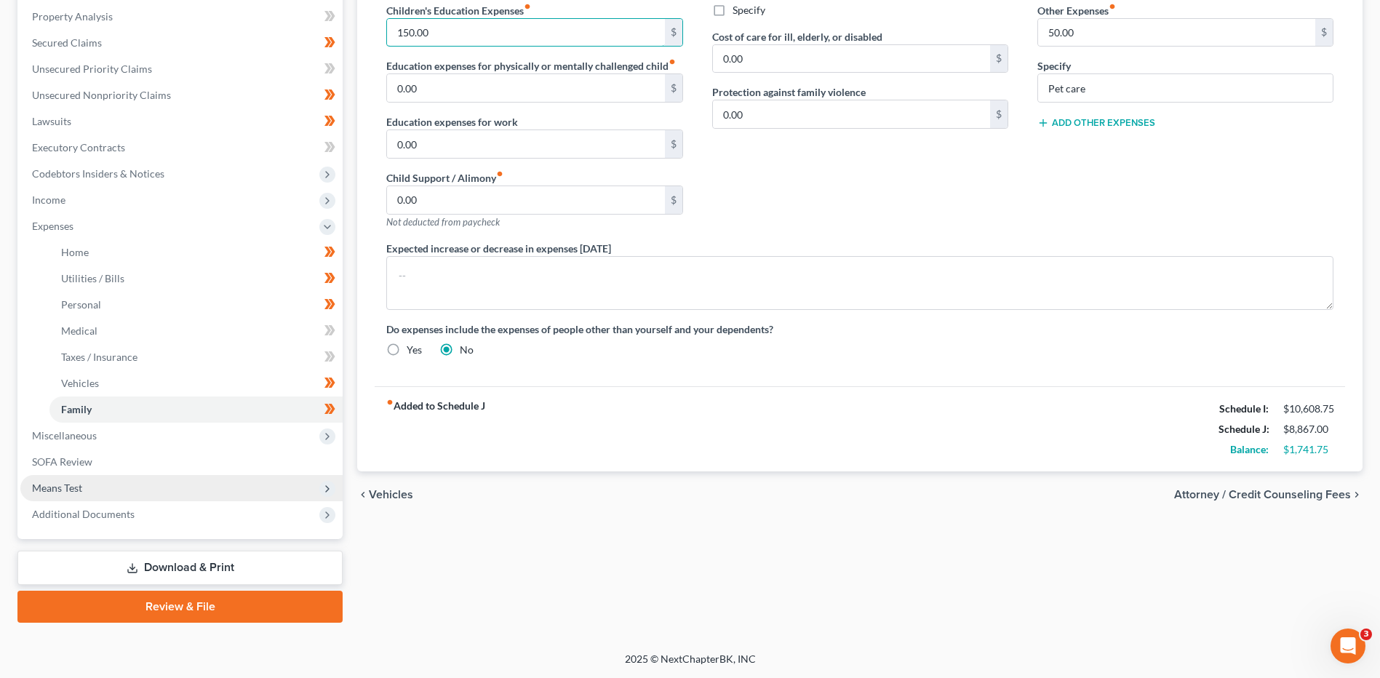
type input "150.00"
click at [171, 482] on span "Means Test" at bounding box center [181, 488] width 322 height 26
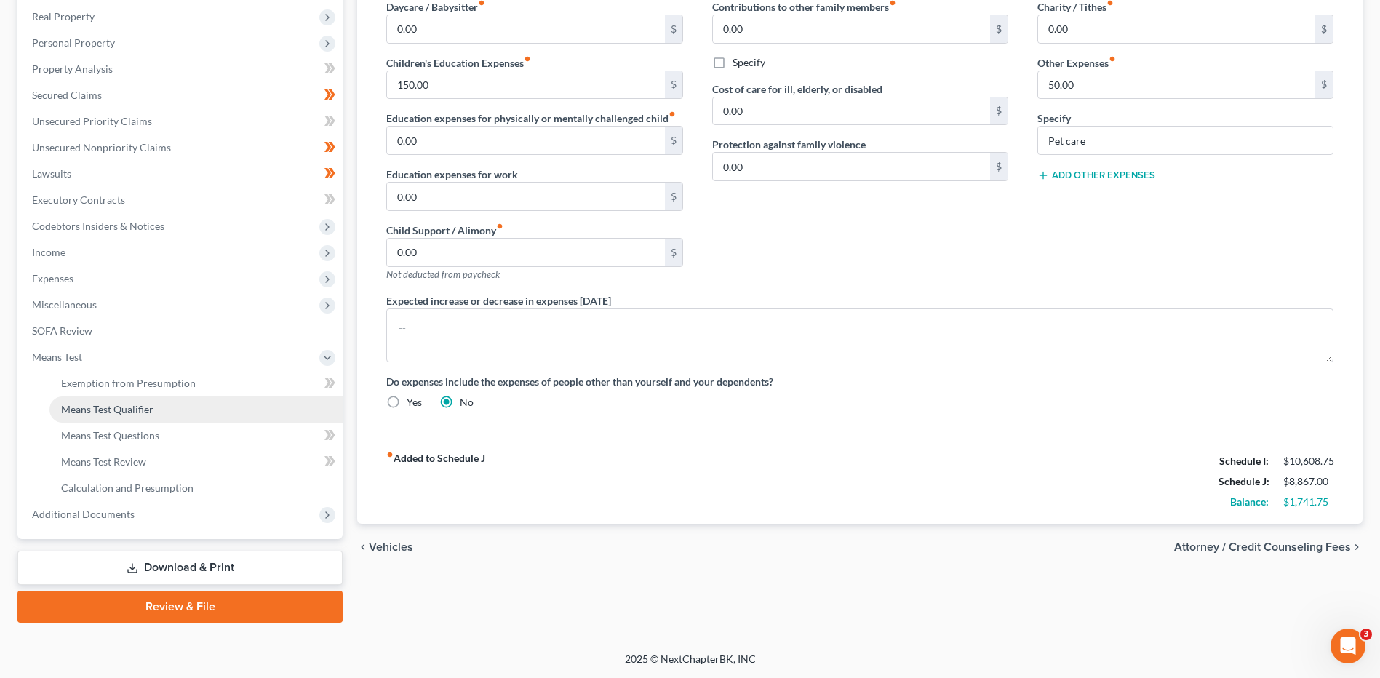
scroll to position [226, 0]
click at [150, 405] on span "Means Test Qualifier" at bounding box center [107, 409] width 92 height 12
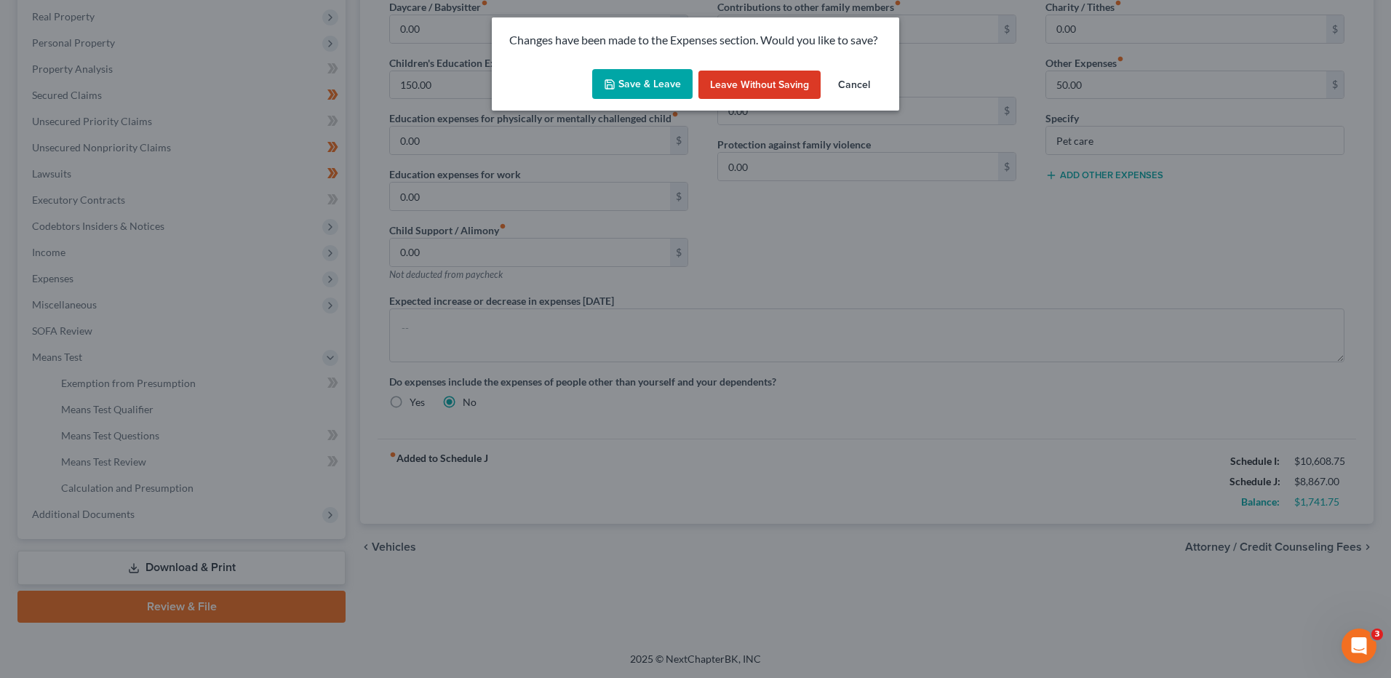
click at [618, 90] on button "Save & Leave" at bounding box center [642, 84] width 100 height 31
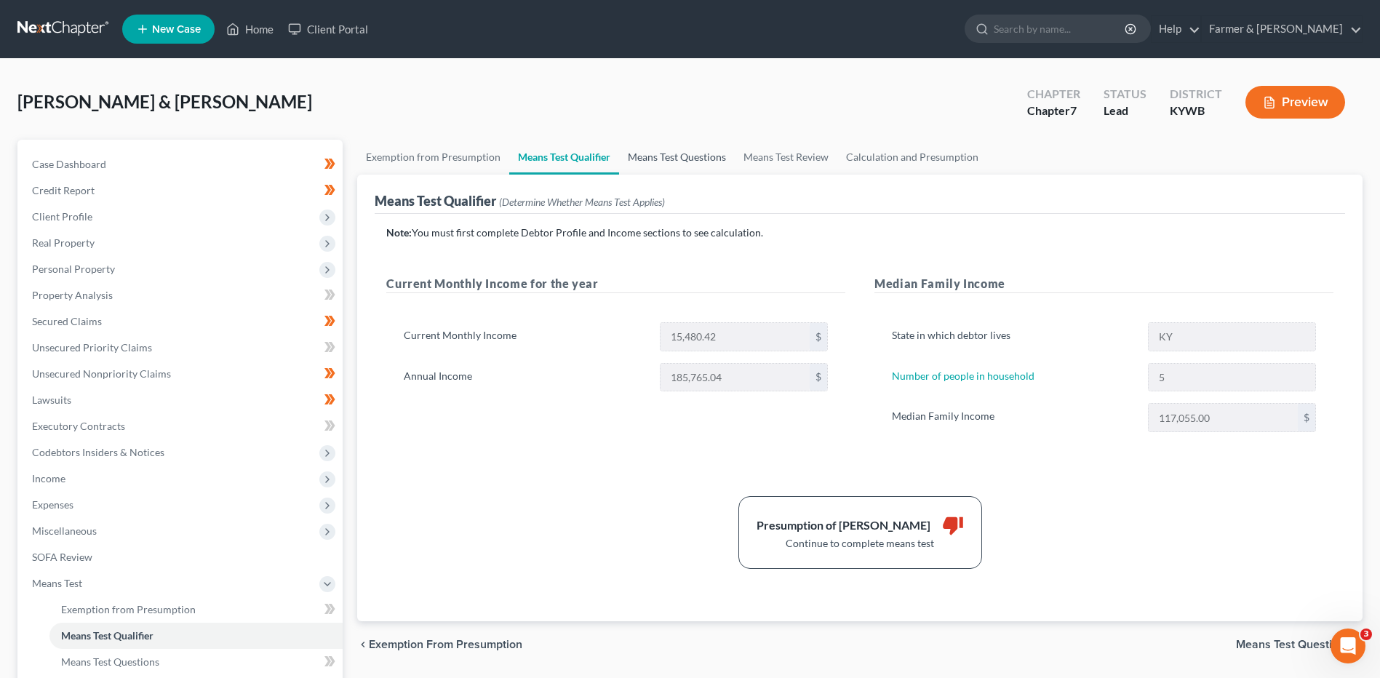
click at [653, 157] on link "Means Test Questions" at bounding box center [677, 157] width 116 height 35
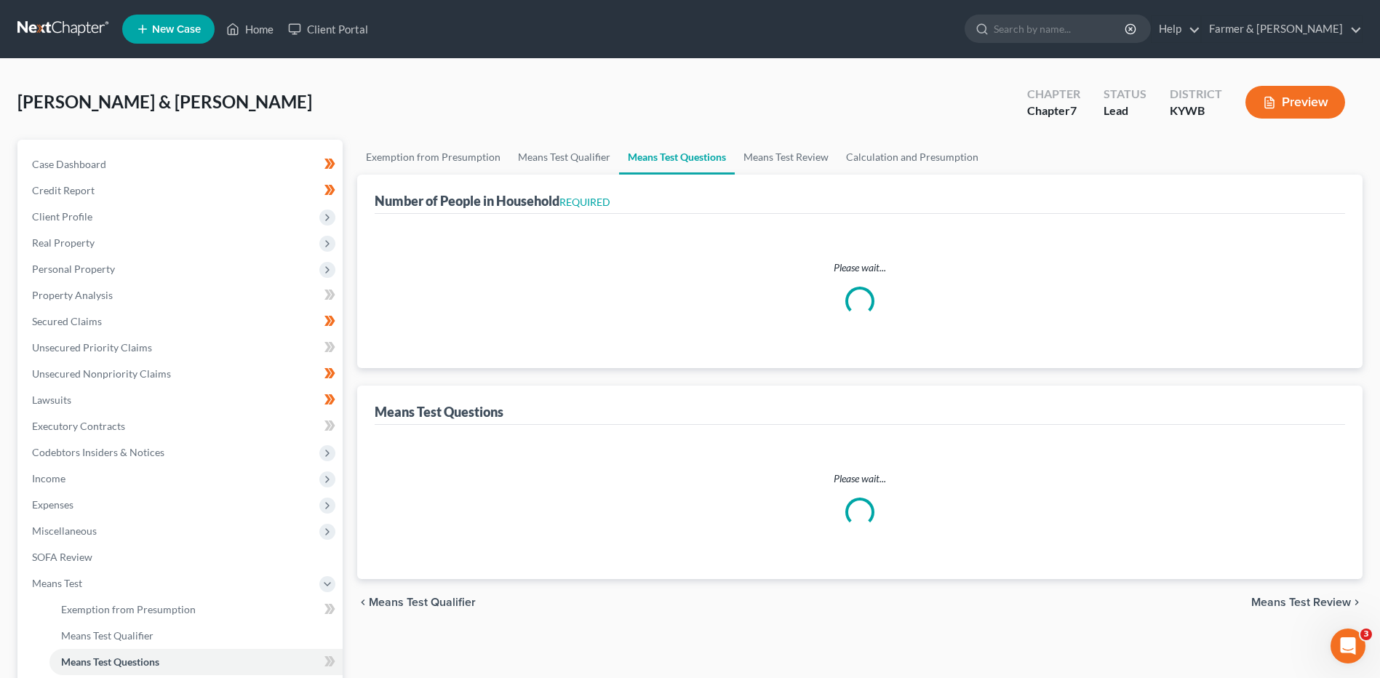
select select "0"
select select "60"
select select "1"
select select "60"
select select "1"
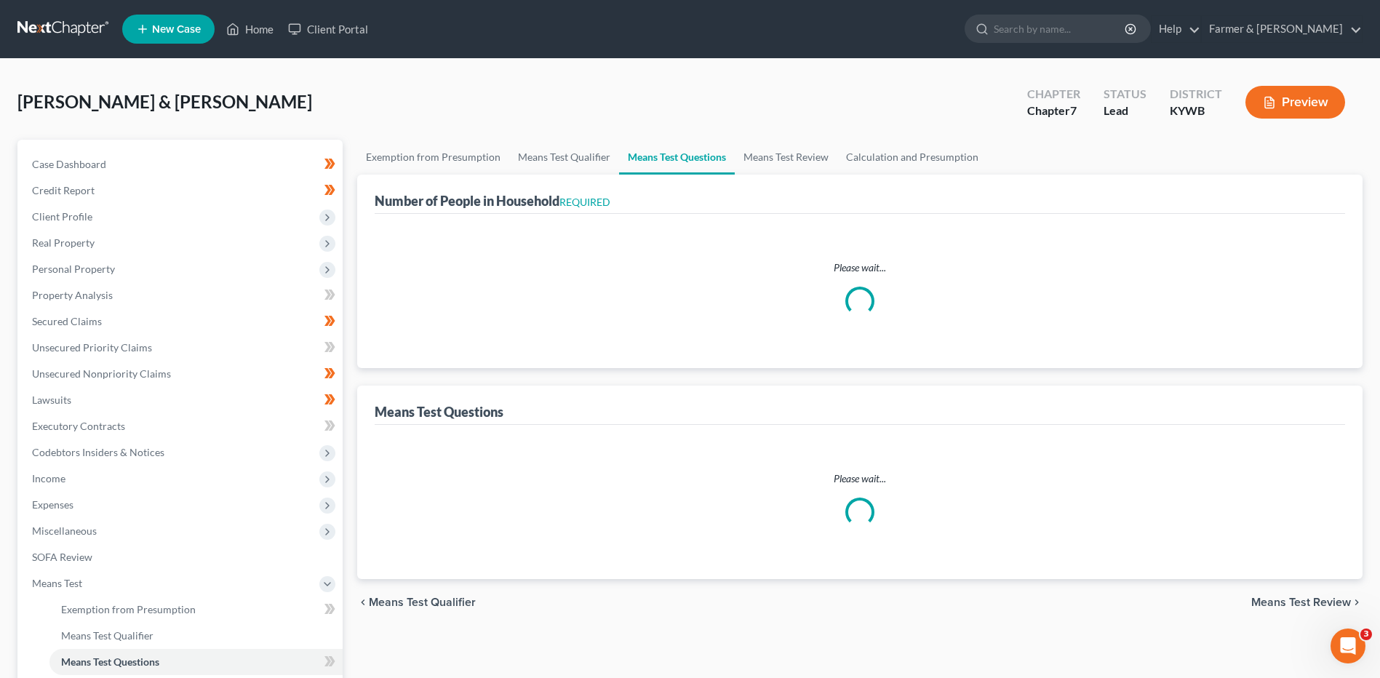
select select "60"
select select "1"
select select "60"
select select "3"
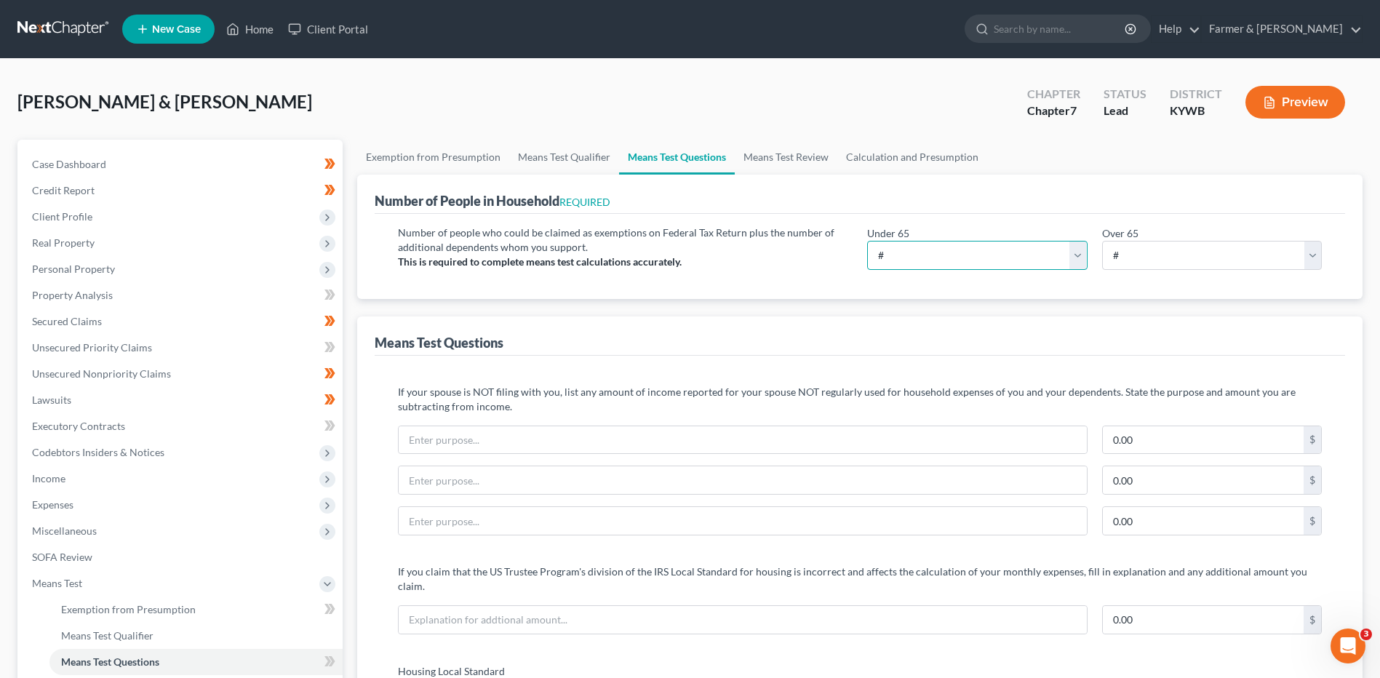
click at [944, 257] on select "# 0 1 2 3 4 5 6 7 8 9 10" at bounding box center [977, 255] width 220 height 29
select select "5"
click at [867, 241] on select "# 0 1 2 3 4 5 6 7 8 9 10" at bounding box center [977, 255] width 220 height 29
click at [133, 218] on span "Client Profile" at bounding box center [181, 217] width 322 height 26
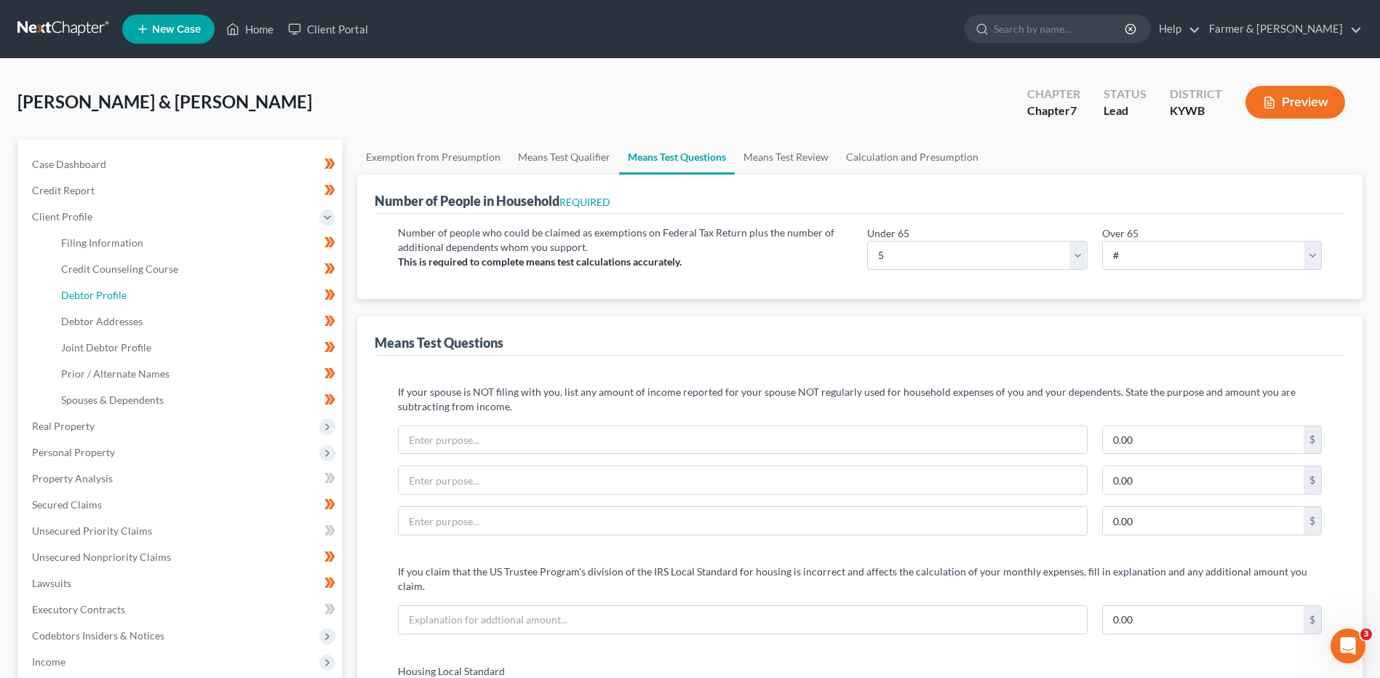
click at [135, 300] on link "Debtor Profile" at bounding box center [195, 295] width 293 height 26
select select "1"
select select "4"
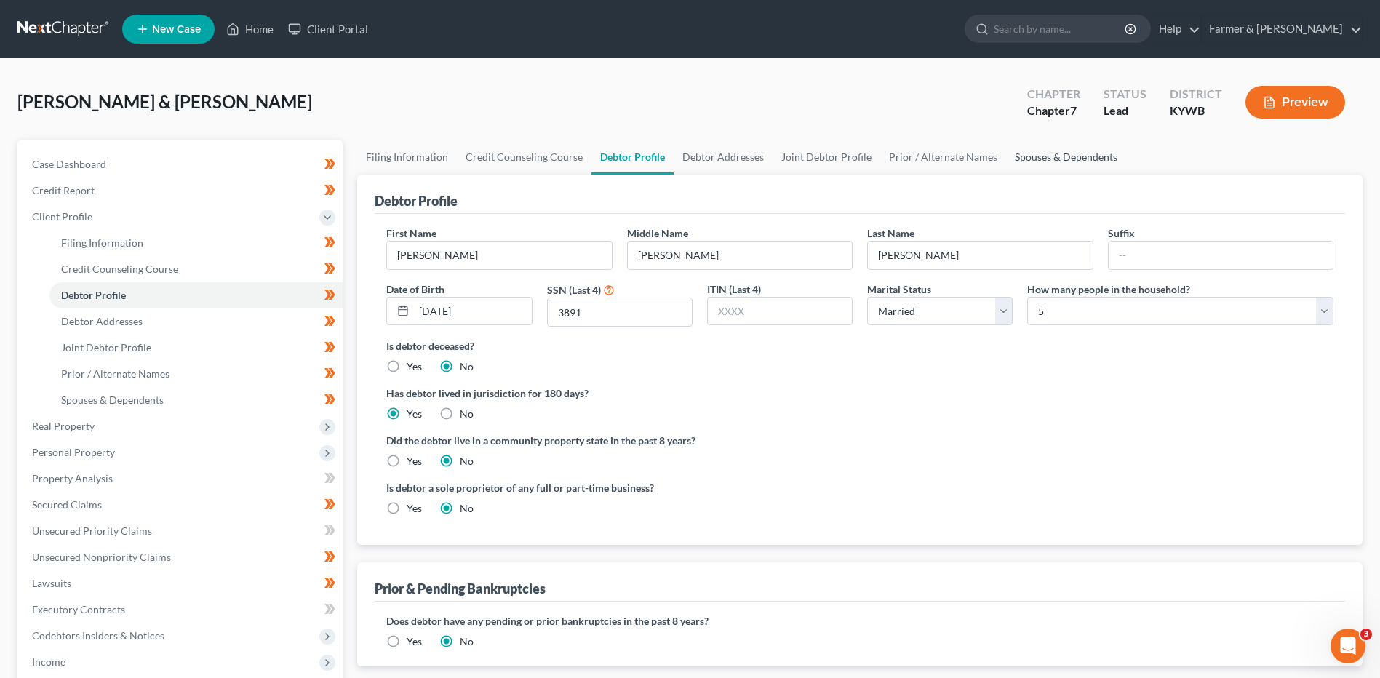
click at [1032, 152] on link "Spouses & Dependents" at bounding box center [1066, 157] width 120 height 35
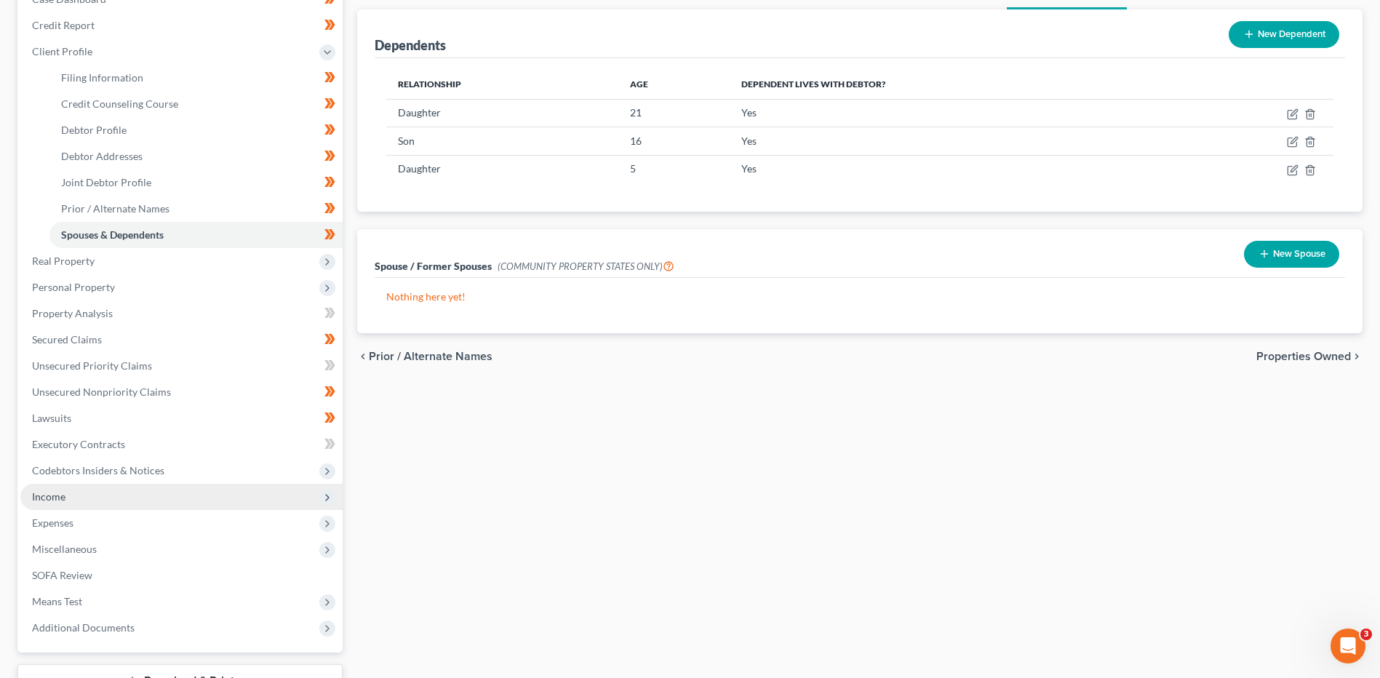
scroll to position [279, 0]
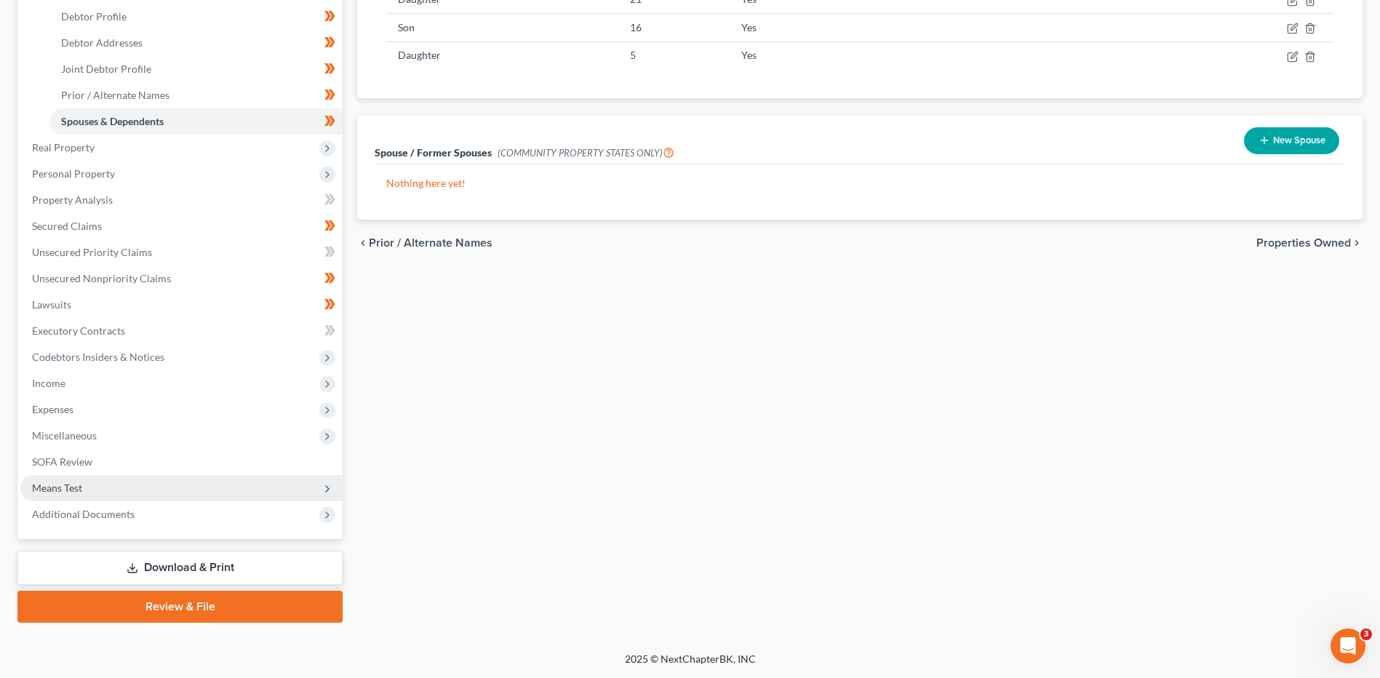
click at [114, 485] on span "Means Test" at bounding box center [181, 488] width 322 height 26
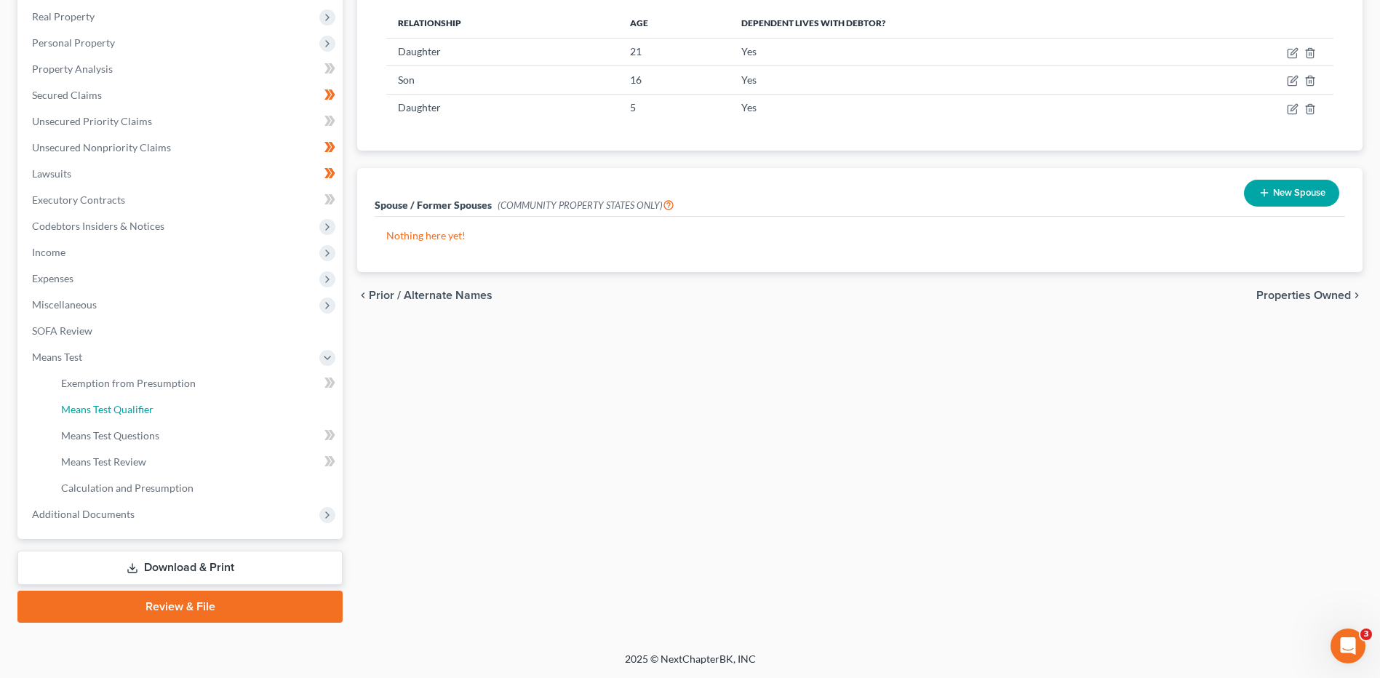
drag, startPoint x: 156, startPoint y: 410, endPoint x: 567, endPoint y: 431, distance: 411.5
click at [156, 410] on link "Means Test Qualifier" at bounding box center [195, 409] width 293 height 26
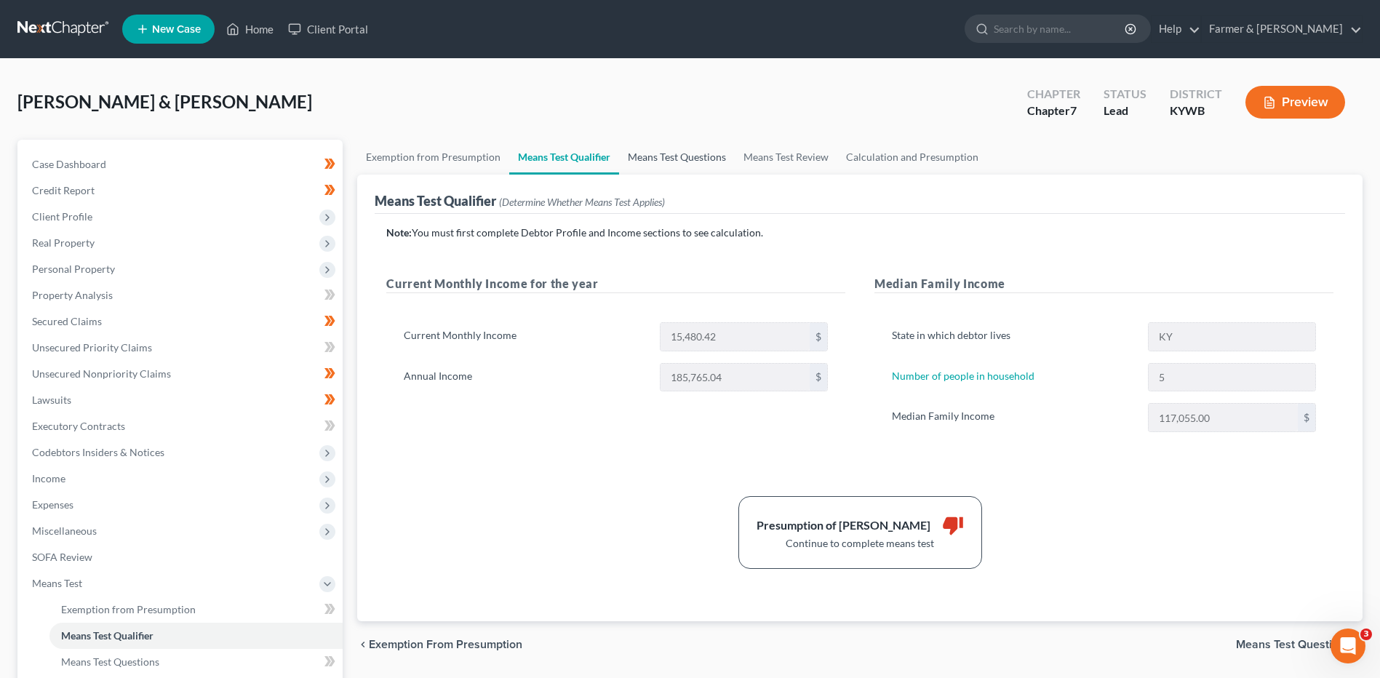
click at [698, 164] on link "Means Test Questions" at bounding box center [677, 157] width 116 height 35
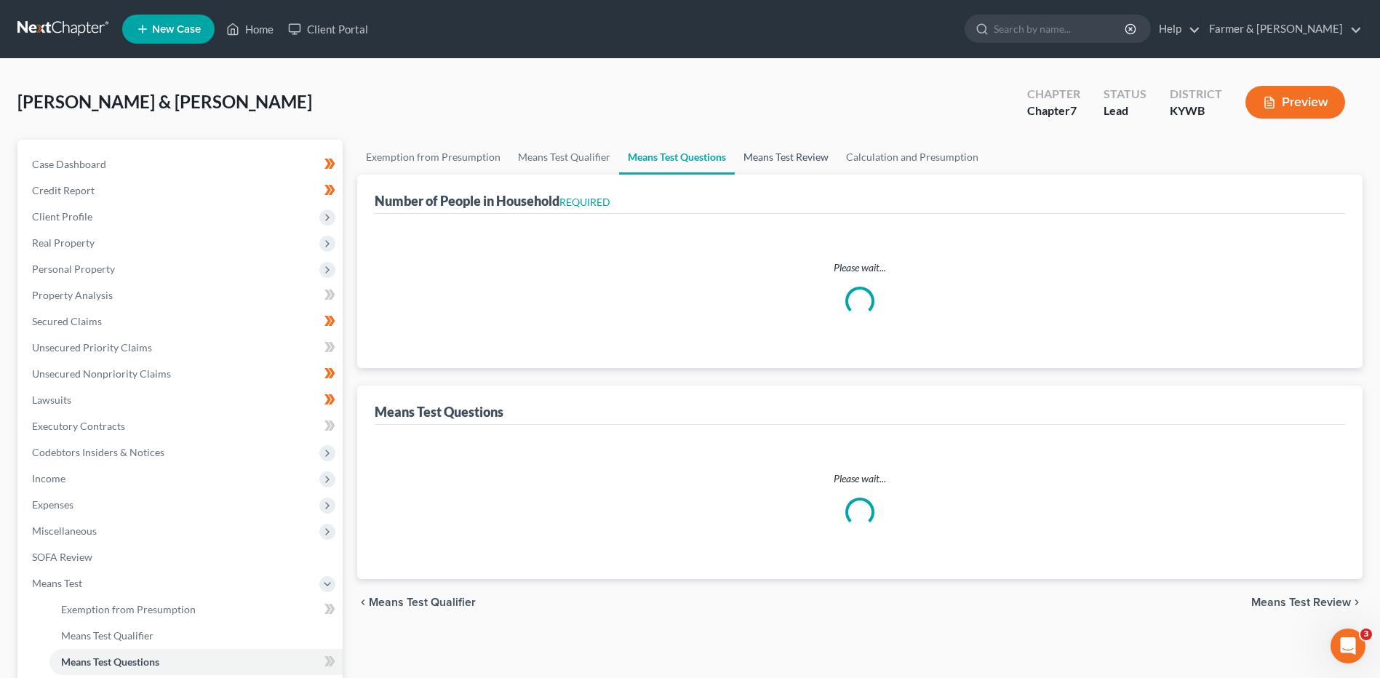
select select "0"
select select "60"
select select "1"
select select "60"
select select "1"
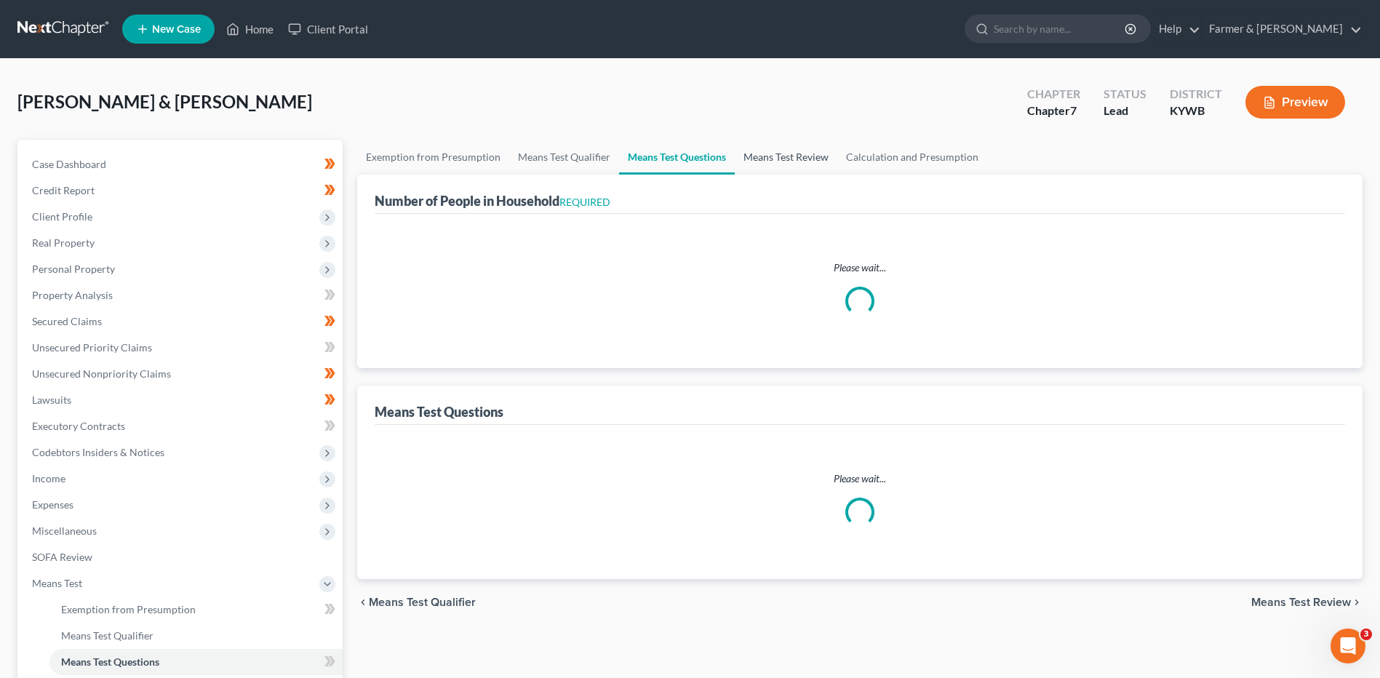
select select "60"
select select "1"
select select "60"
select select "5"
select select "3"
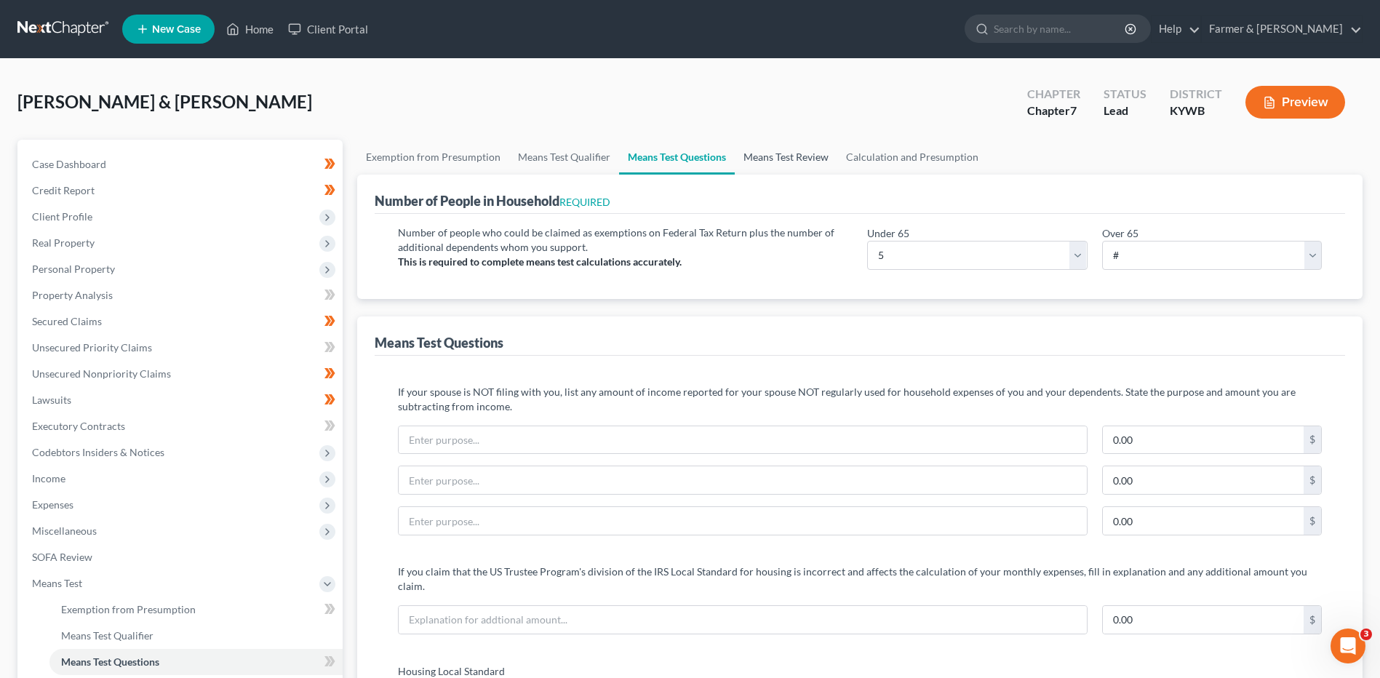
click at [794, 162] on link "Means Test Review" at bounding box center [786, 157] width 103 height 35
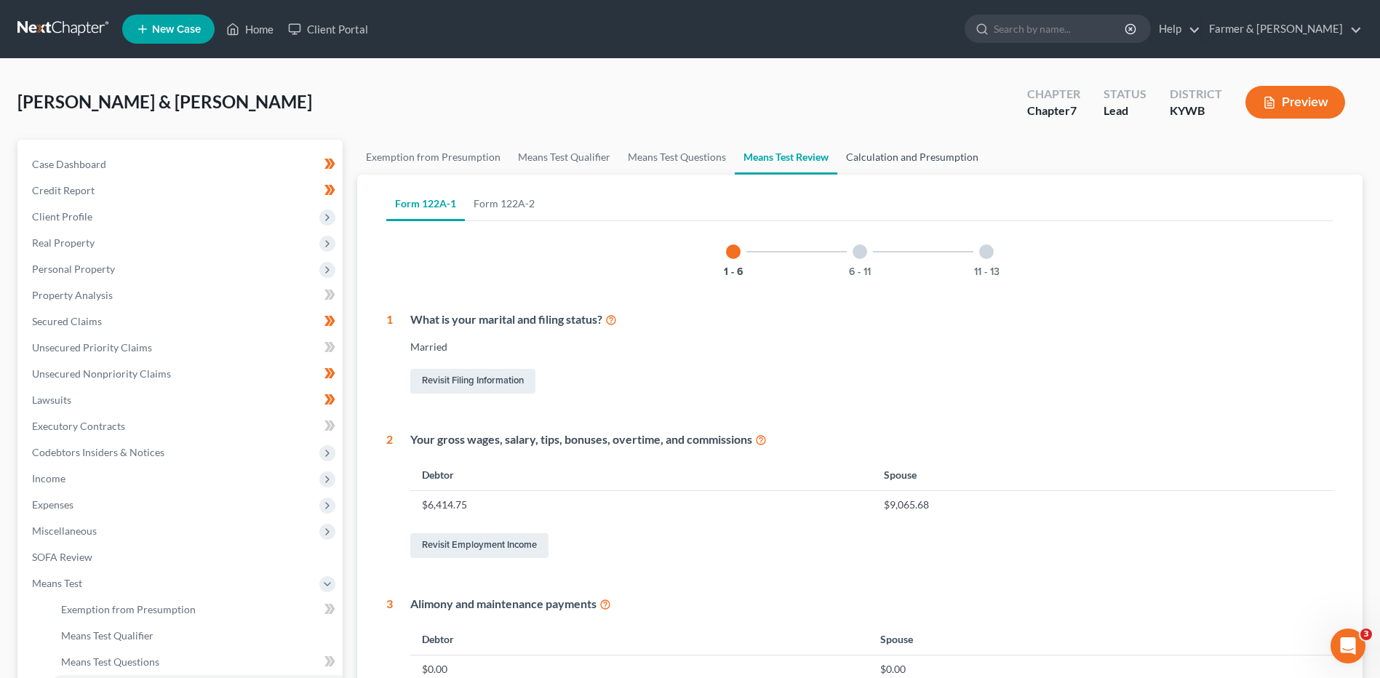
click at [932, 162] on link "Calculation and Presumption" at bounding box center [912, 157] width 150 height 35
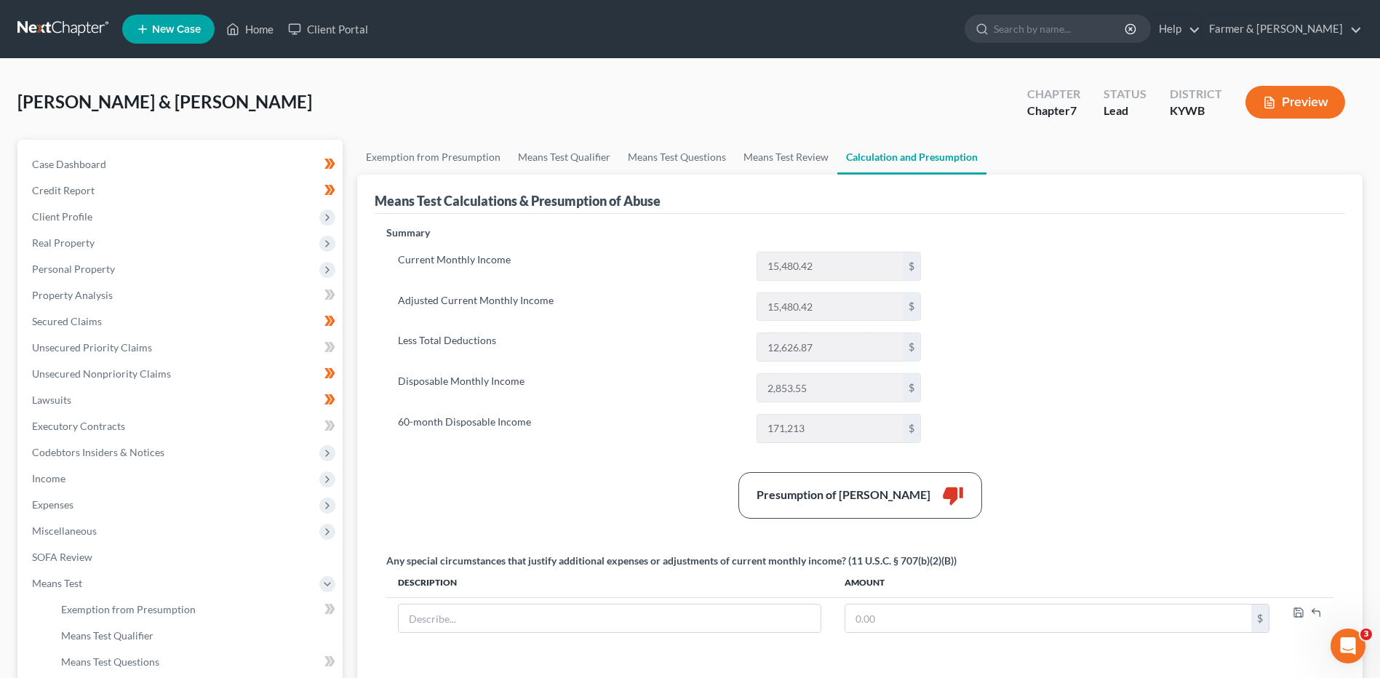
click at [83, 26] on link at bounding box center [63, 29] width 93 height 26
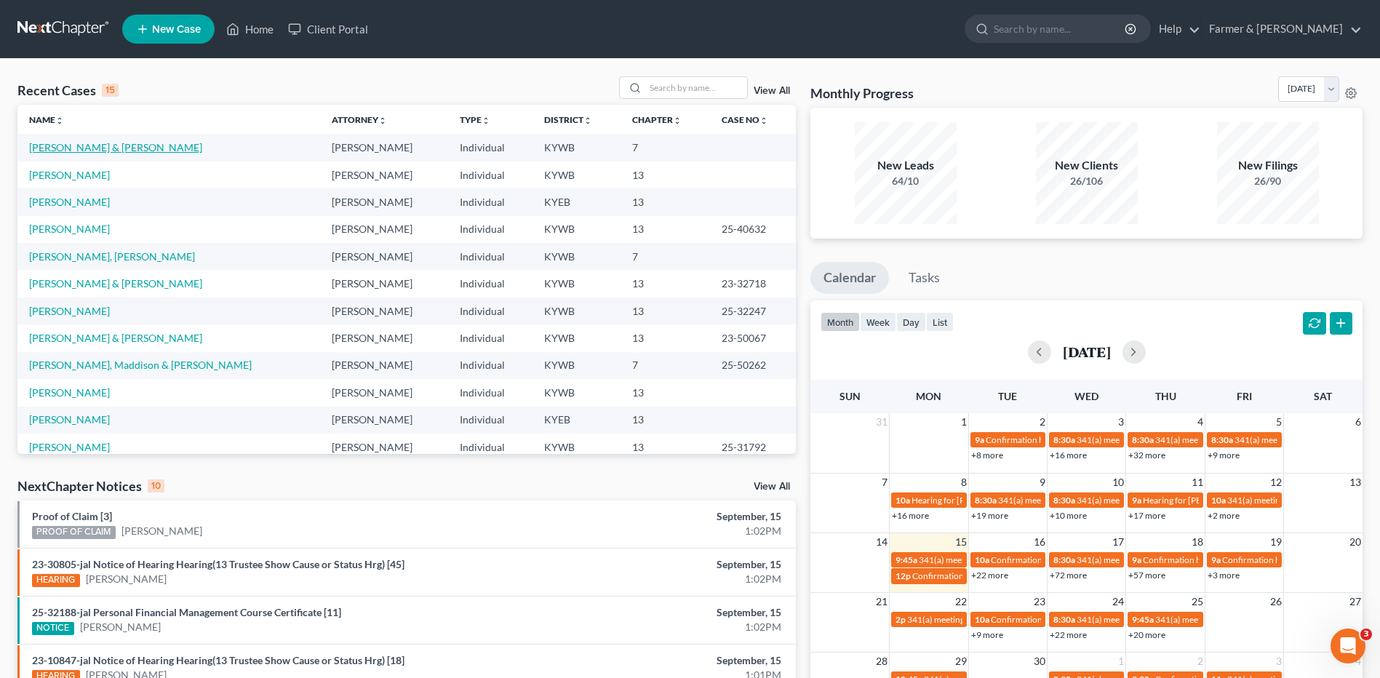
click at [109, 151] on link "[PERSON_NAME] & [PERSON_NAME]" at bounding box center [115, 147] width 173 height 12
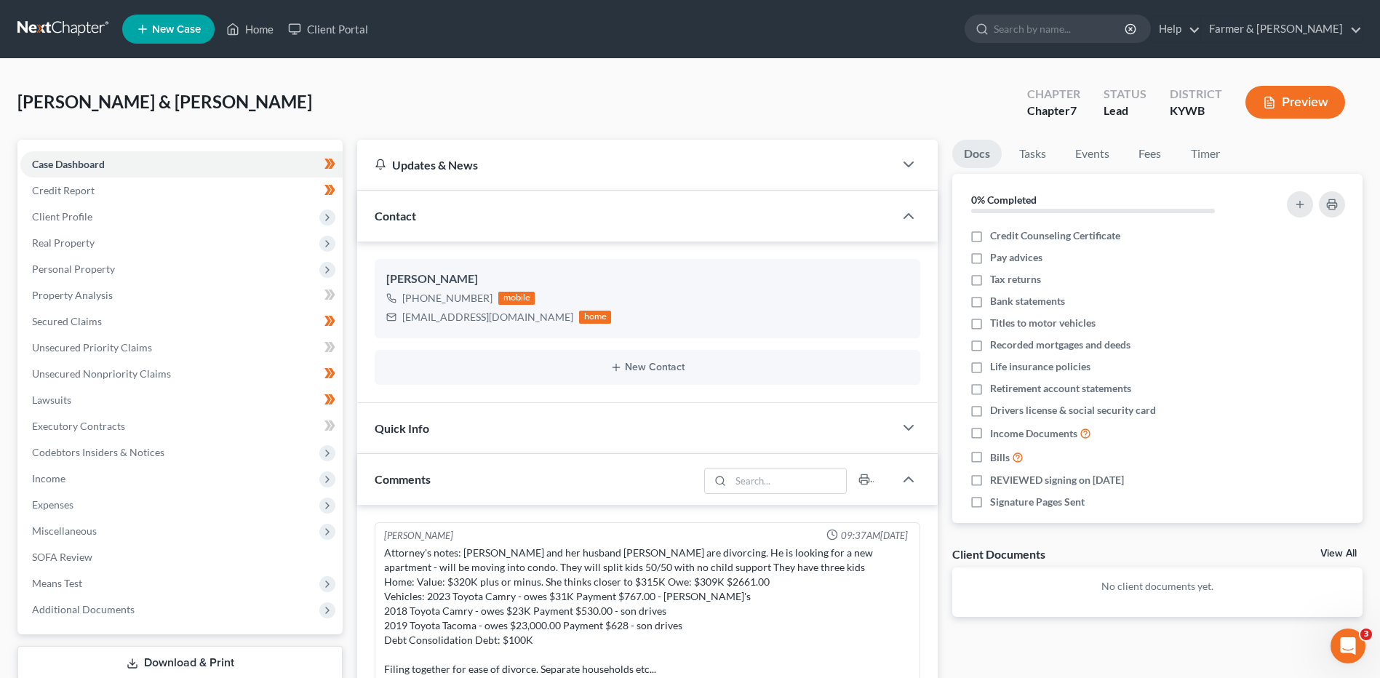
scroll to position [172, 0]
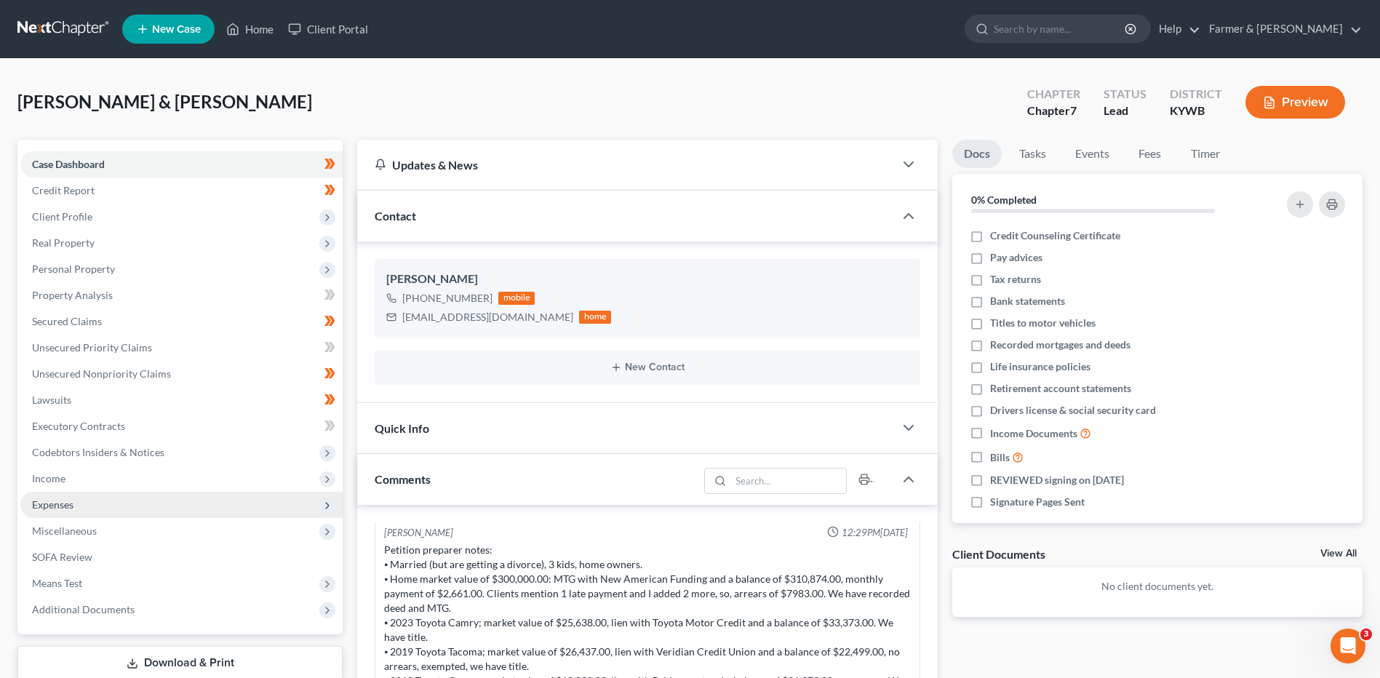
click at [76, 499] on span "Expenses" at bounding box center [181, 505] width 322 height 26
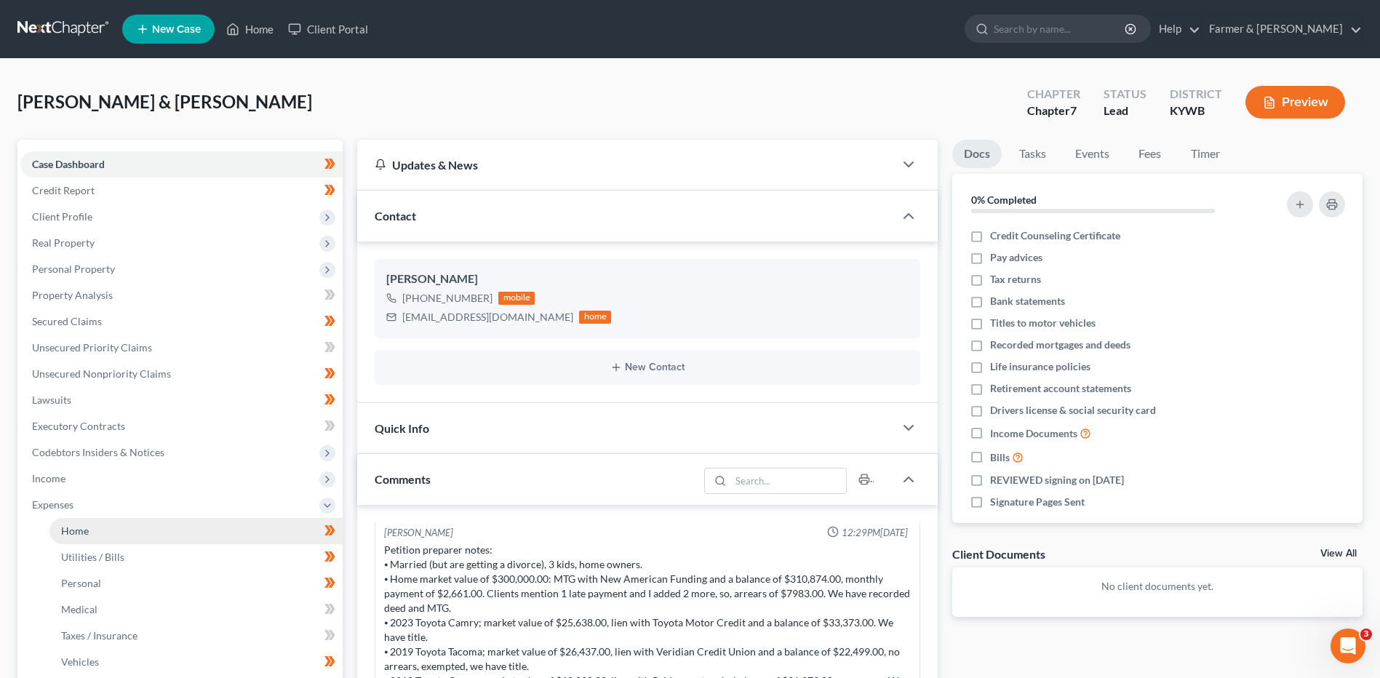
click at [78, 525] on span "Home" at bounding box center [75, 531] width 28 height 12
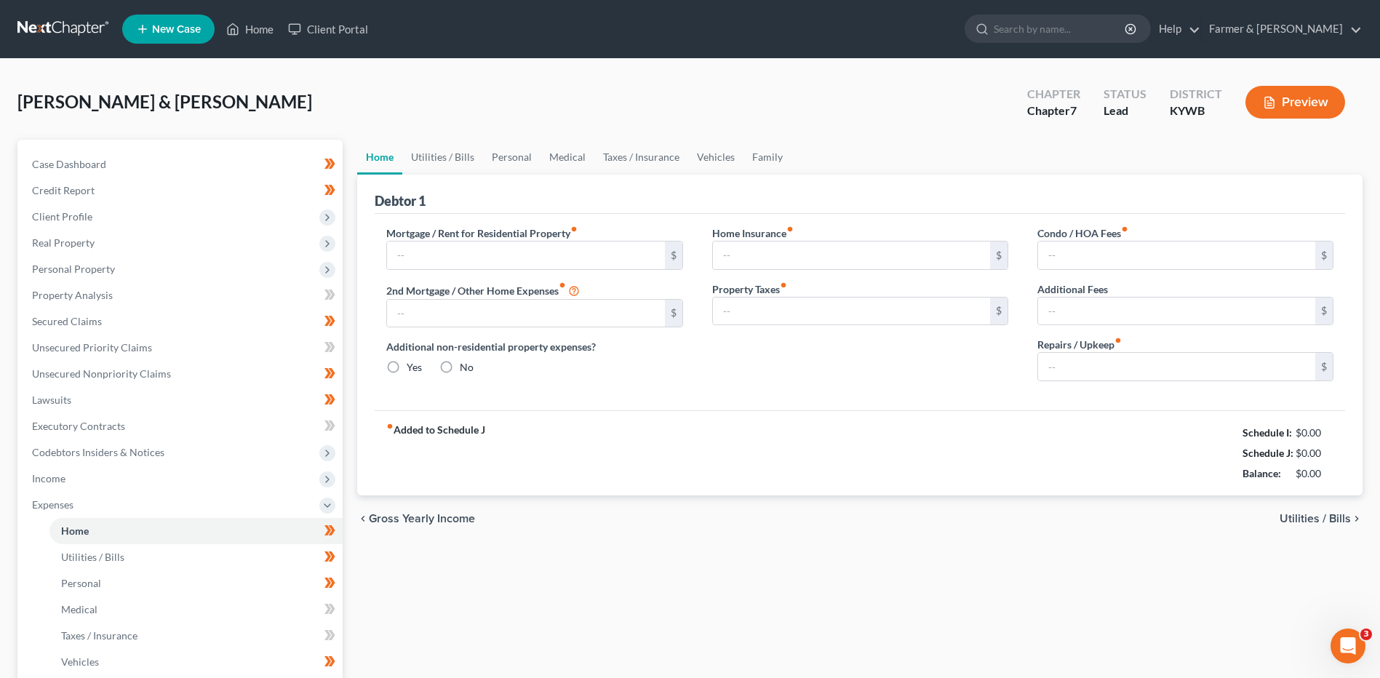
type input "2,661.00"
type input "0.00"
radio input "true"
type input "0.00"
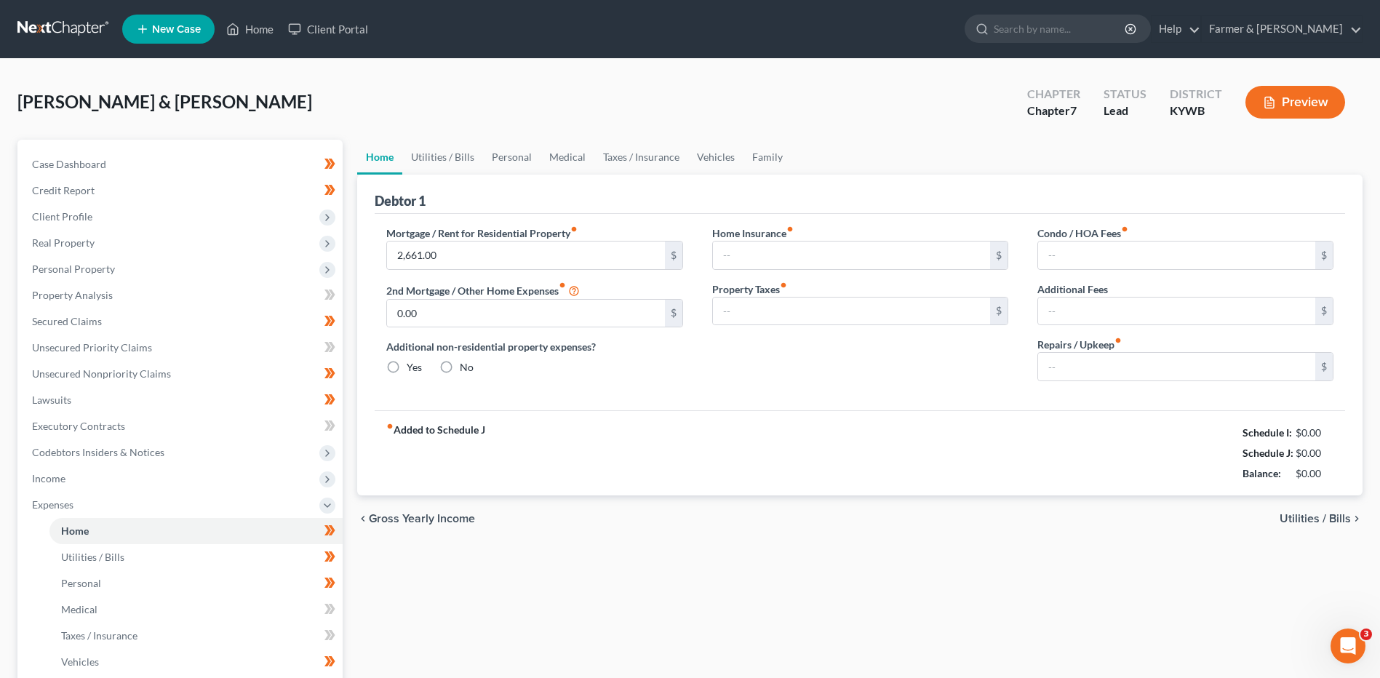
type input "0.00"
type input "200.00"
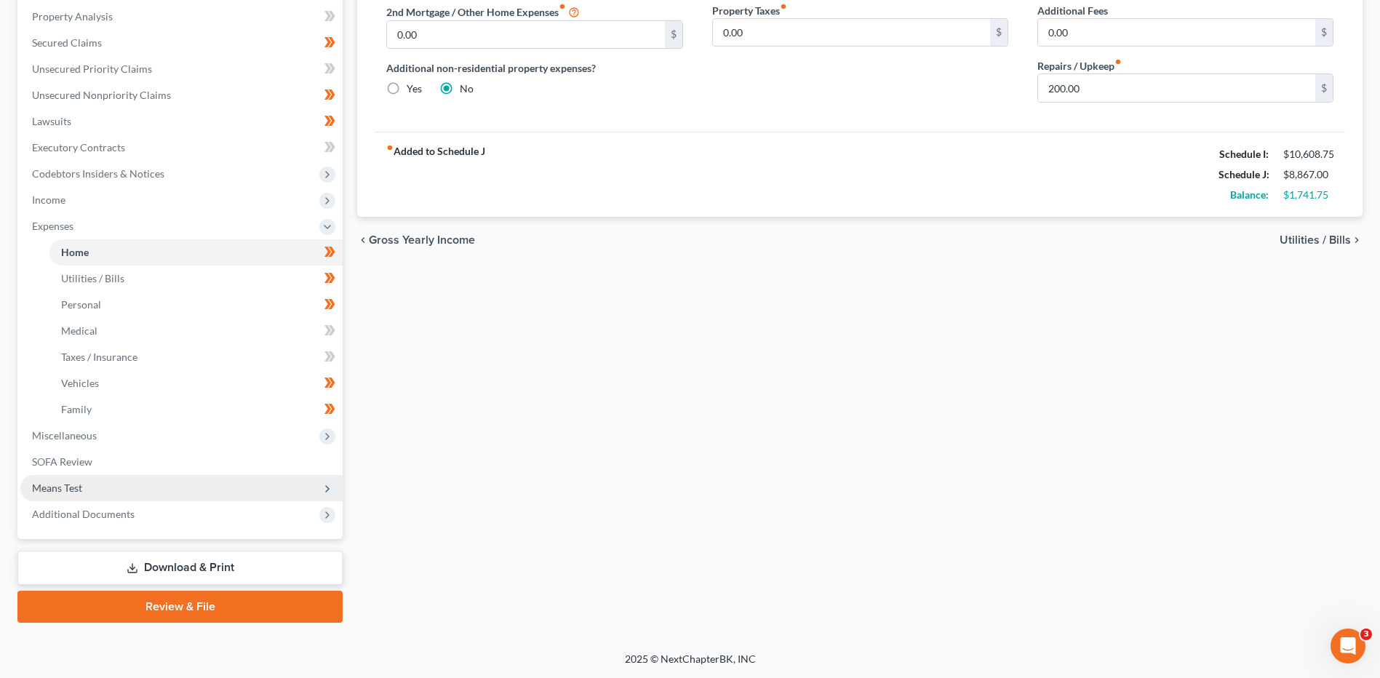
click at [100, 482] on span "Means Test" at bounding box center [181, 488] width 322 height 26
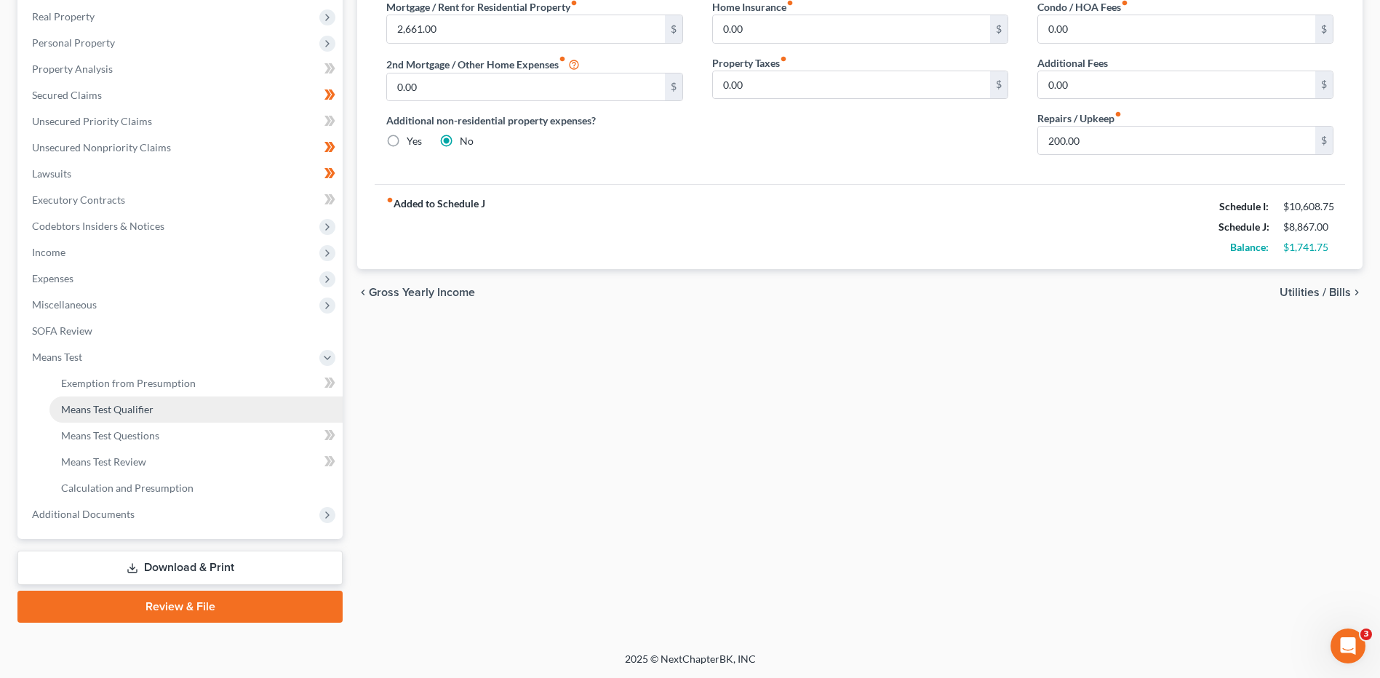
click at [136, 413] on span "Means Test Qualifier" at bounding box center [107, 409] width 92 height 12
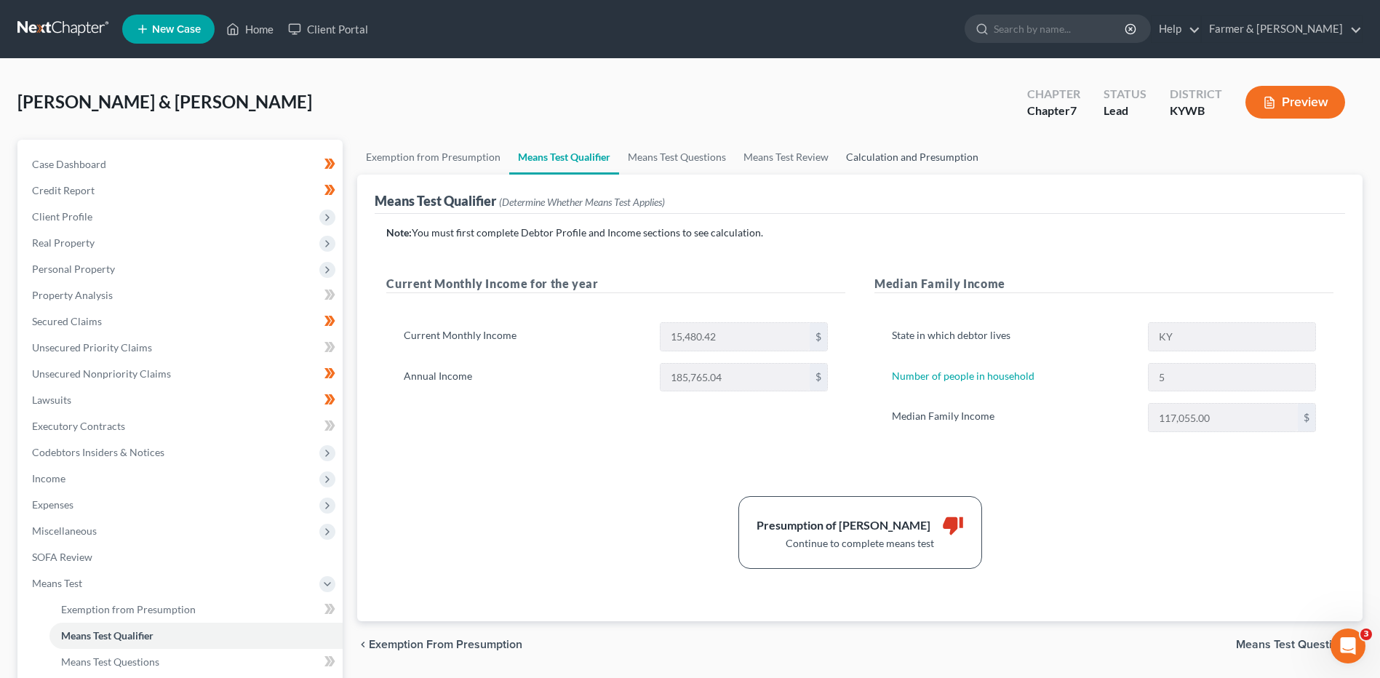
click at [910, 159] on link "Calculation and Presumption" at bounding box center [912, 157] width 150 height 35
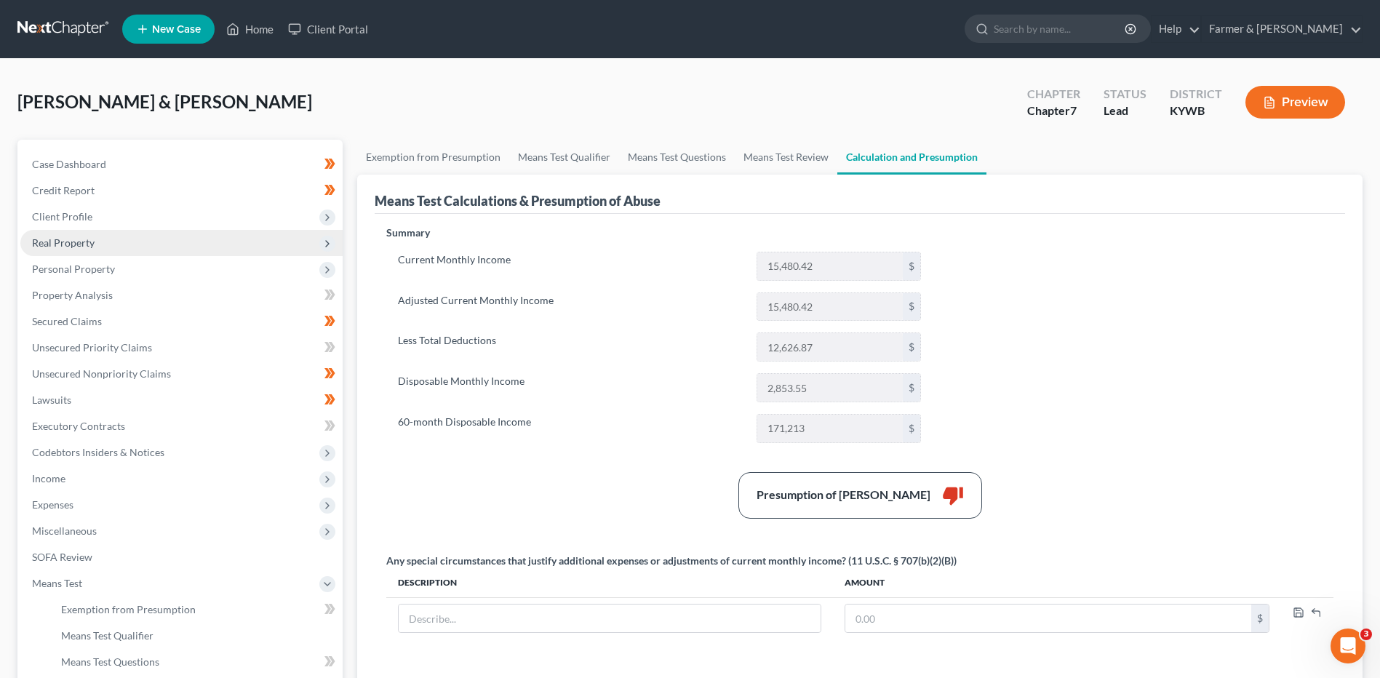
click at [71, 236] on span "Real Property" at bounding box center [63, 242] width 63 height 12
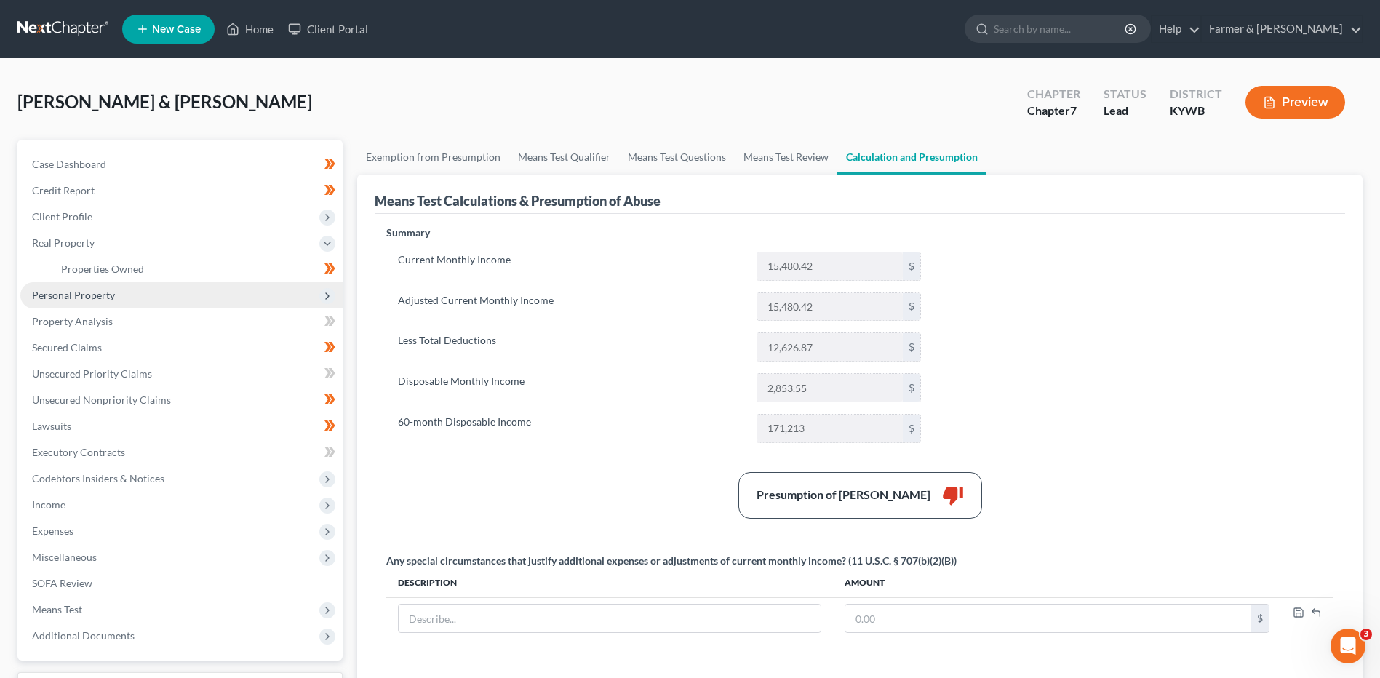
click at [93, 296] on span "Personal Property" at bounding box center [73, 295] width 83 height 12
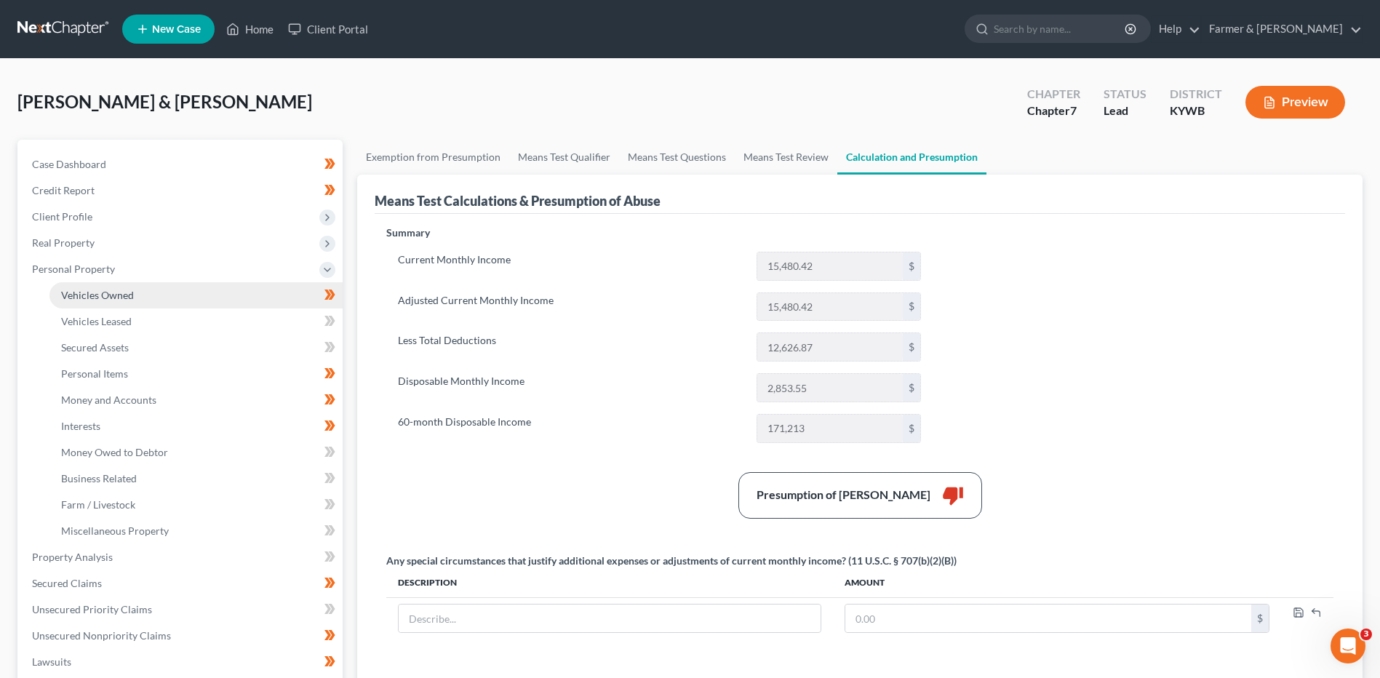
click at [105, 299] on span "Vehicles Owned" at bounding box center [97, 295] width 73 height 12
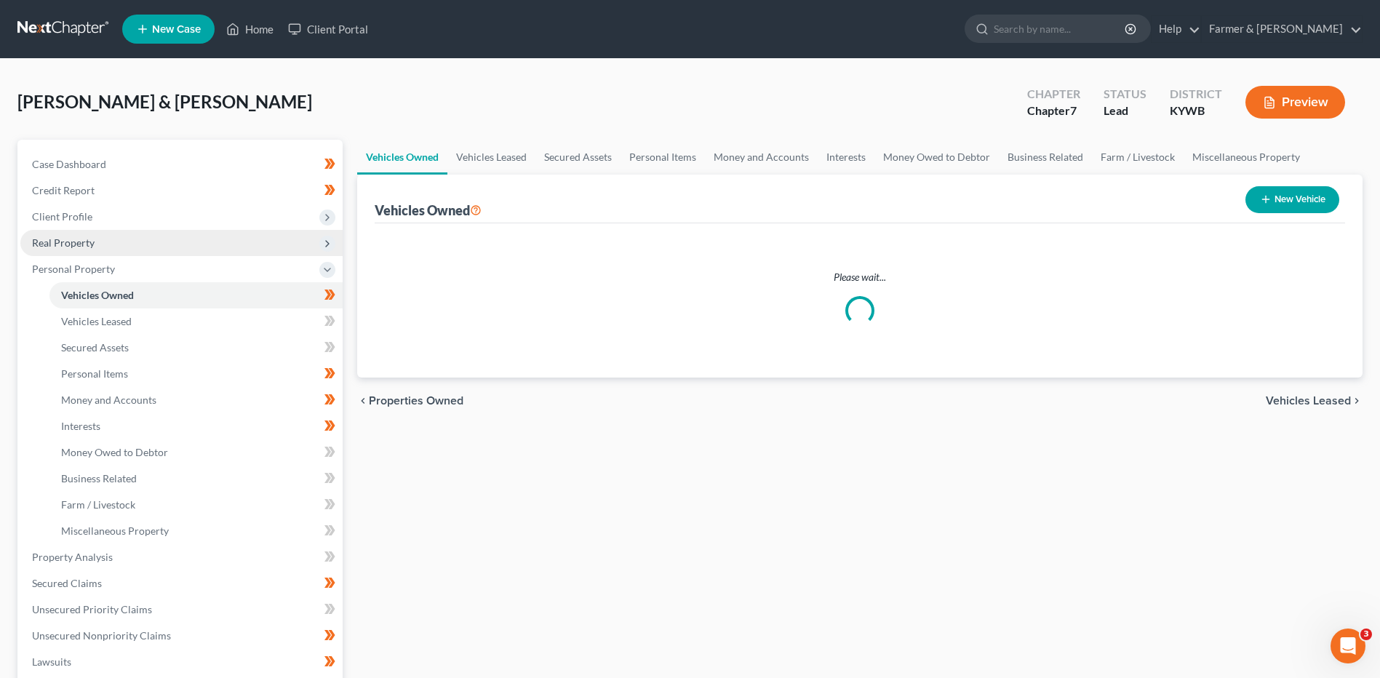
click at [113, 247] on span "Real Property" at bounding box center [181, 243] width 322 height 26
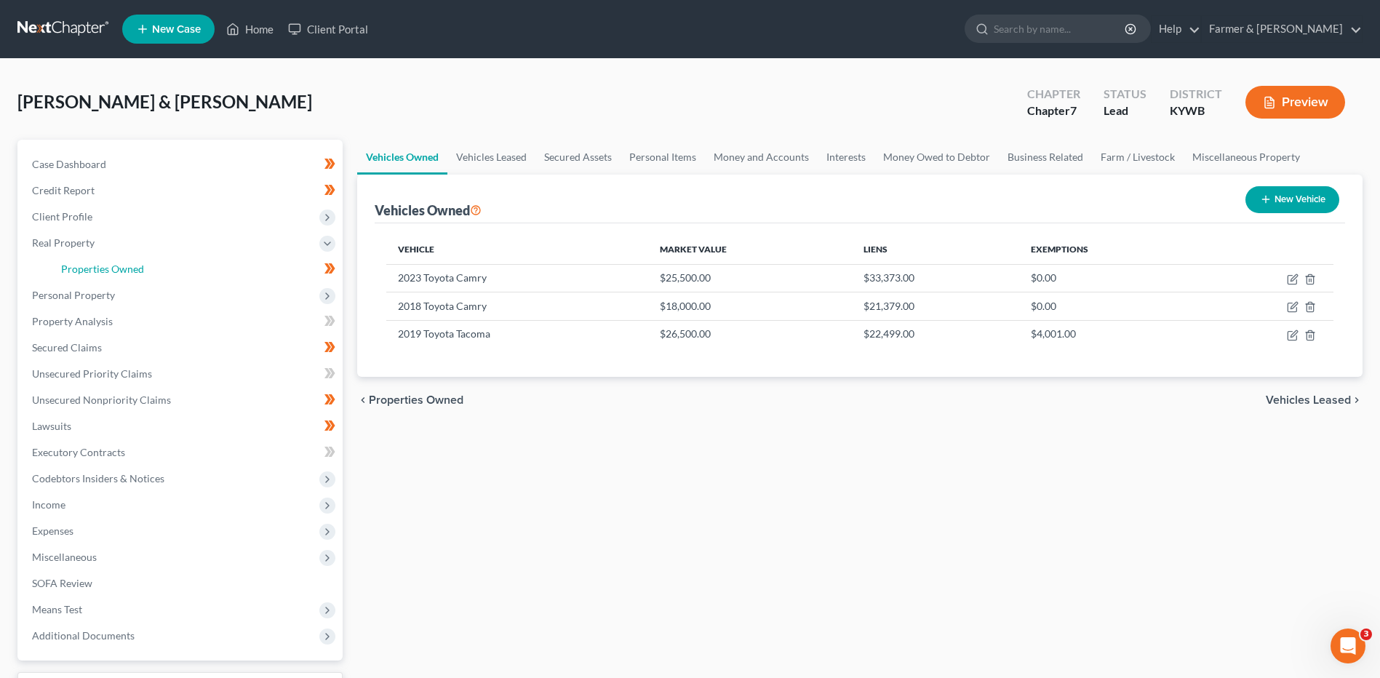
drag, startPoint x: 128, startPoint y: 267, endPoint x: 765, endPoint y: 78, distance: 664.8
click at [129, 267] on span "Properties Owned" at bounding box center [102, 269] width 83 height 12
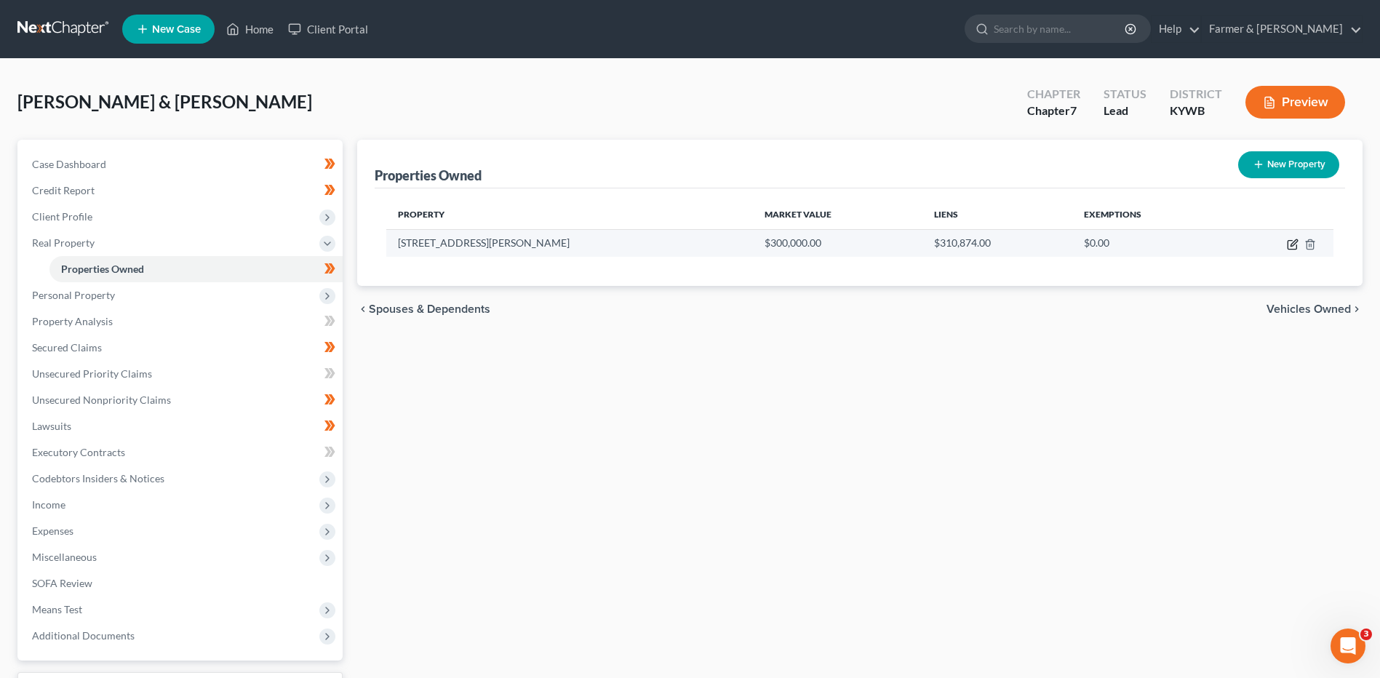
click at [1294, 247] on icon "button" at bounding box center [1293, 245] width 12 height 12
select select "18"
select select "2"
select select "1"
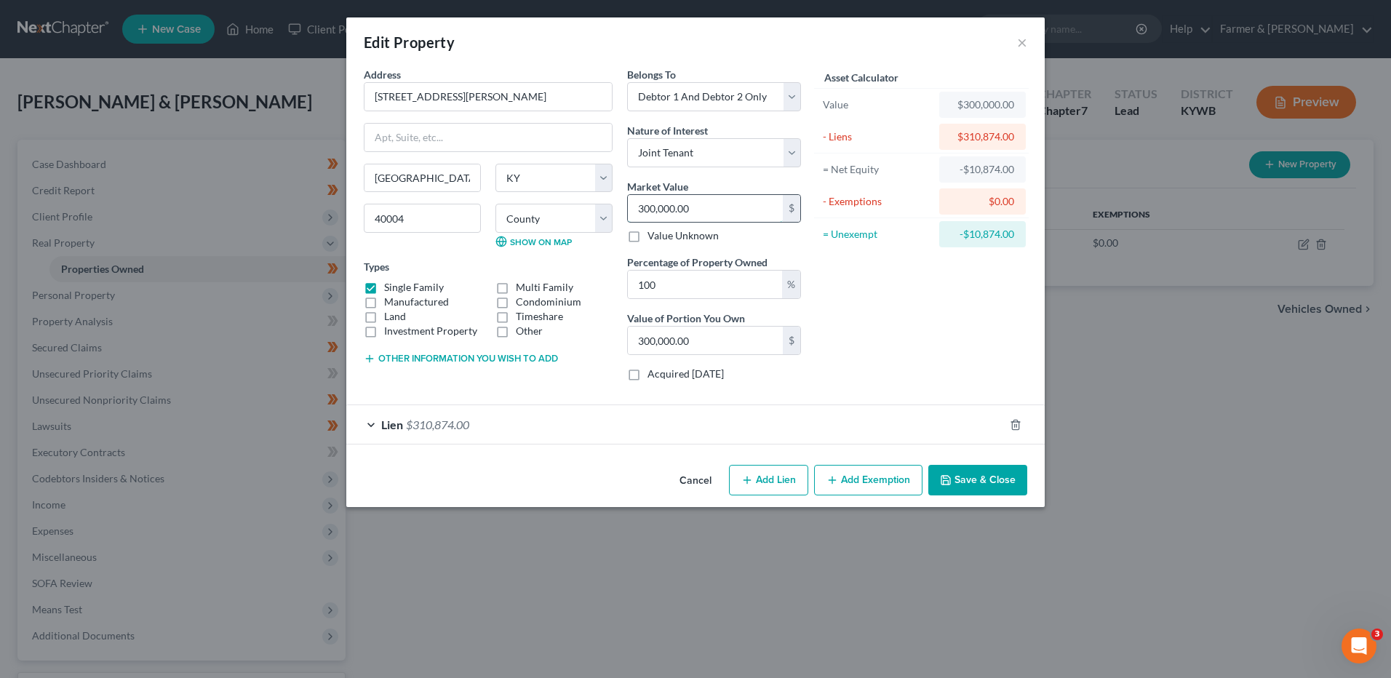
type input "3"
type input "3.00"
type input "31"
type input "31.00"
type input "319"
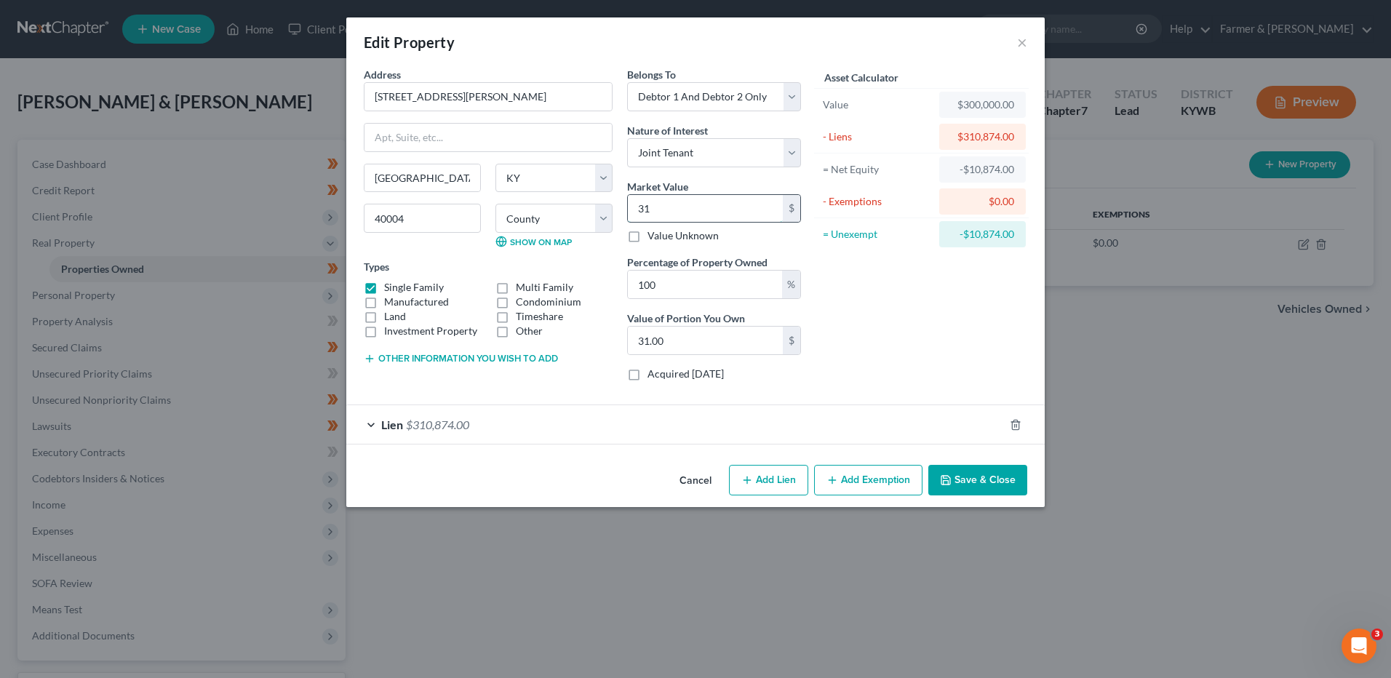
type input "319.00"
type input "3190"
type input "3,190.00"
type input "3,1900"
type input "31,900.00"
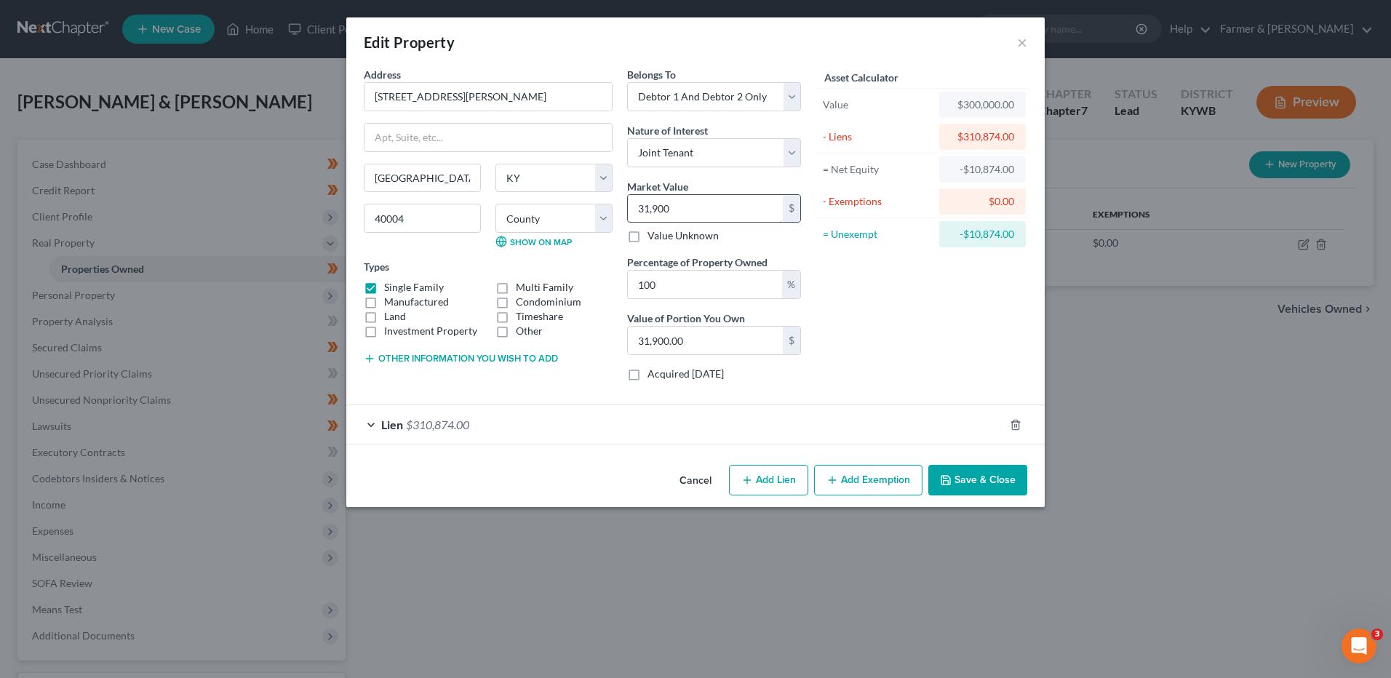
type input "31,9000"
type input "319,000.00"
click at [885, 485] on button "Add Exemption" at bounding box center [868, 480] width 108 height 31
select select "2"
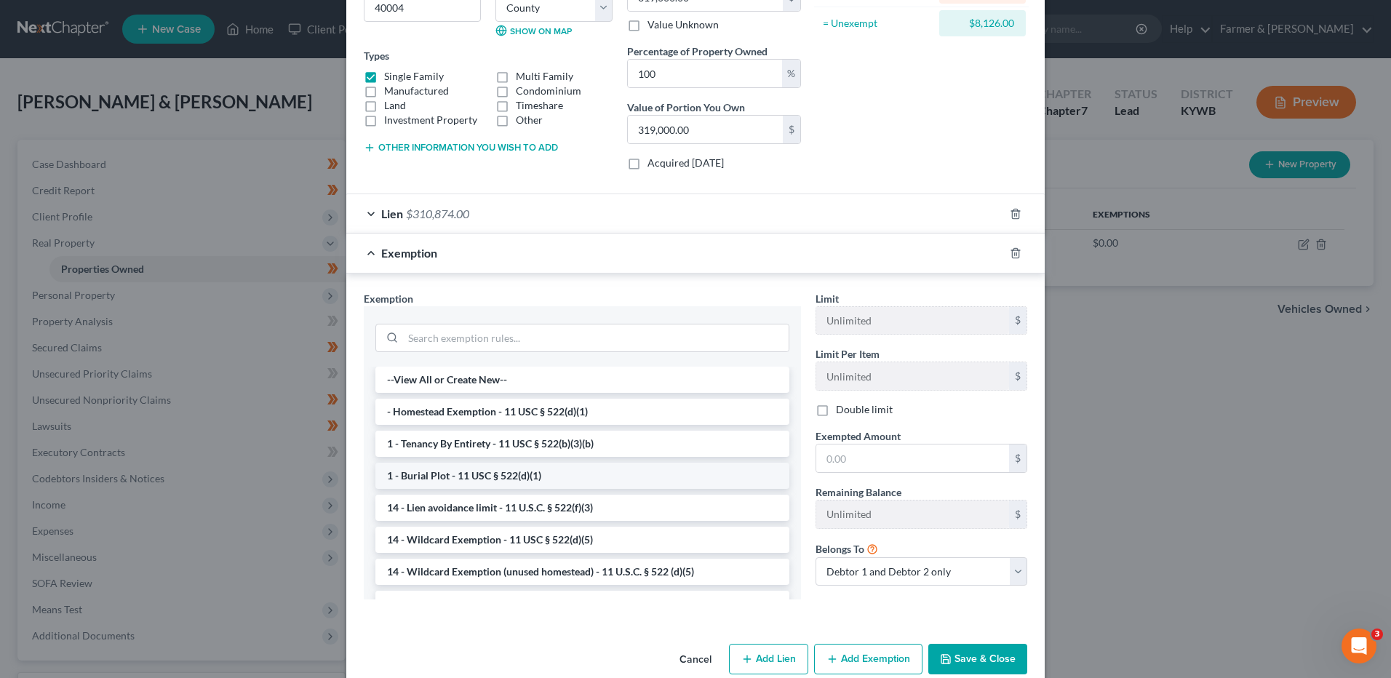
scroll to position [218, 0]
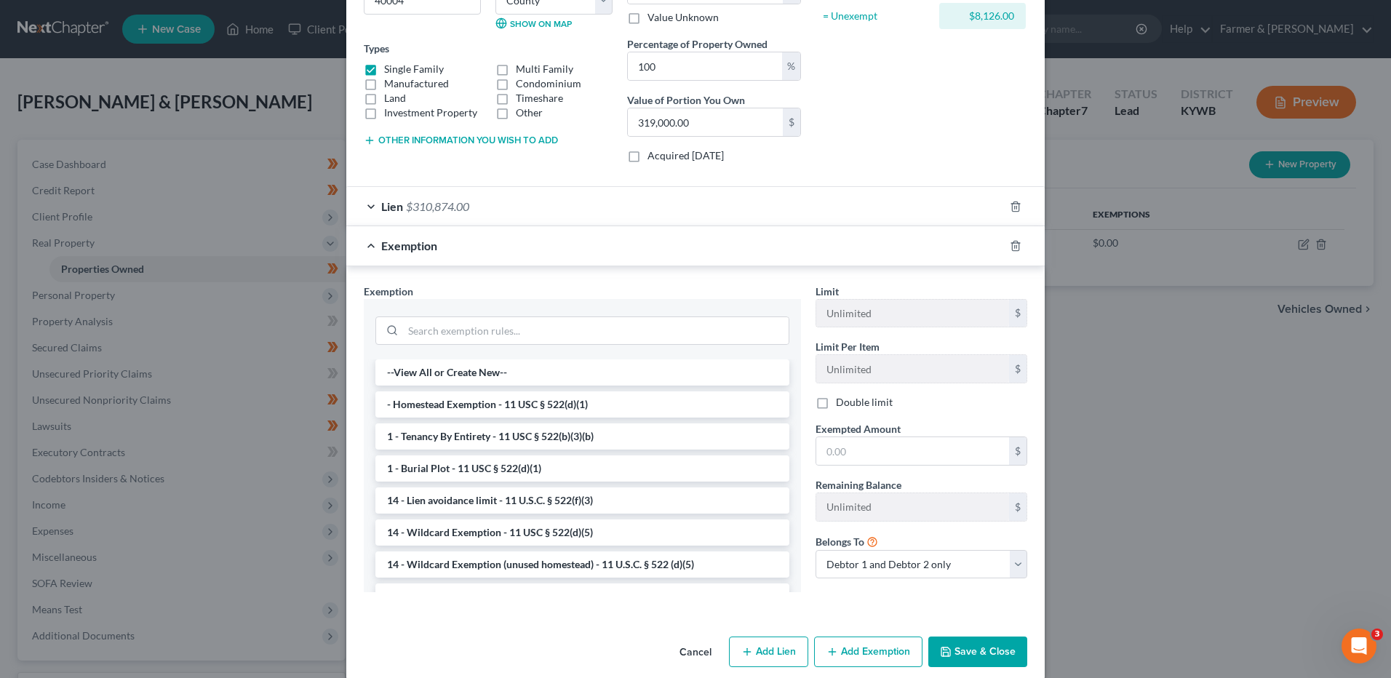
click at [516, 402] on li "- Homestead Exemption - 11 USC § 522(d)(1)" at bounding box center [582, 404] width 414 height 26
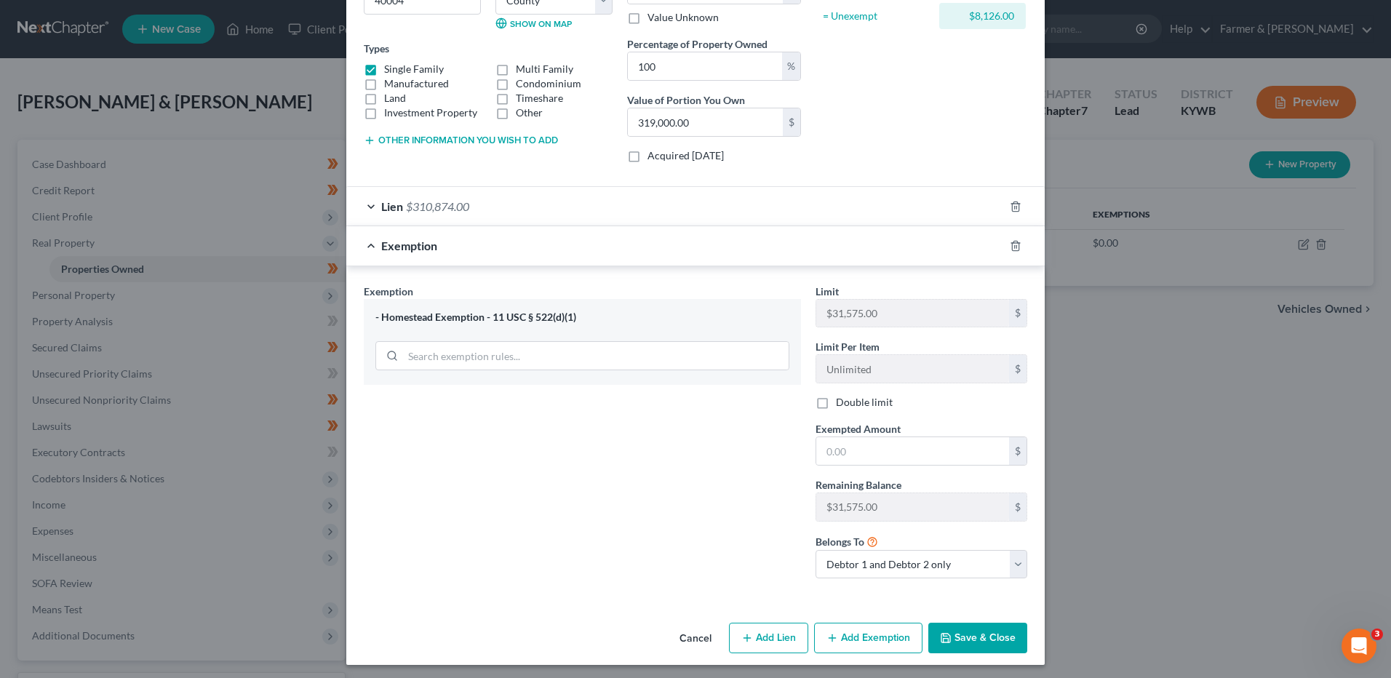
click at [836, 400] on label "Double limit" at bounding box center [864, 402] width 57 height 15
click at [842, 400] on input "Double limit" at bounding box center [846, 399] width 9 height 9
checkbox input "true"
click at [866, 452] on input "text" at bounding box center [912, 451] width 193 height 28
type input "8,126.00"
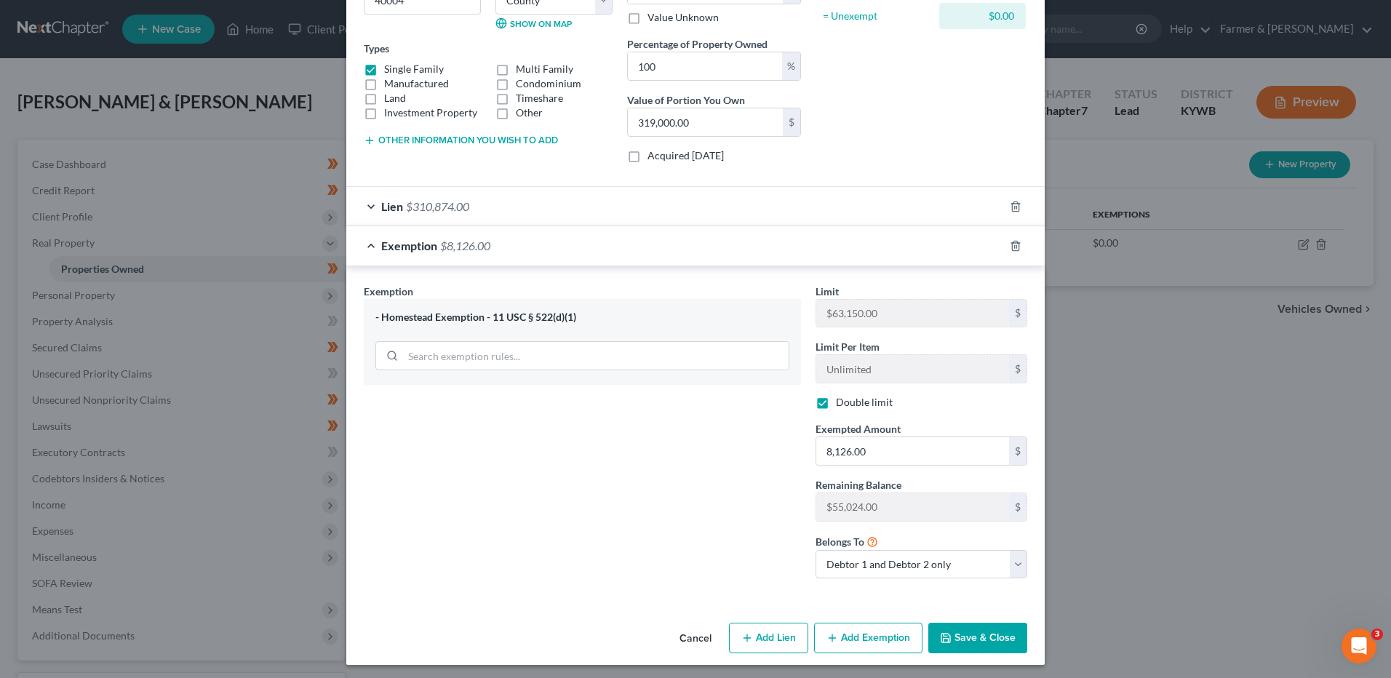
click at [960, 651] on button "Save & Close" at bounding box center [977, 638] width 99 height 31
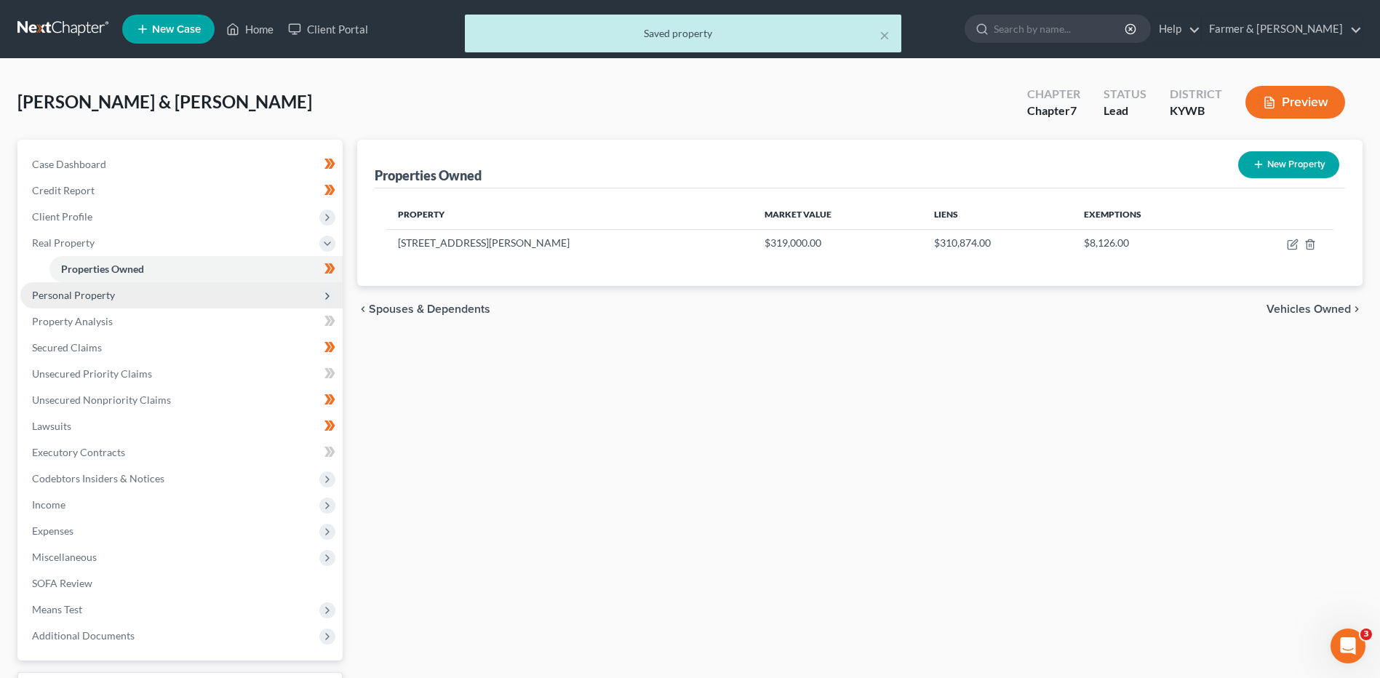
drag, startPoint x: 73, startPoint y: 290, endPoint x: 94, endPoint y: 294, distance: 20.8
click at [74, 290] on span "Personal Property" at bounding box center [73, 295] width 83 height 12
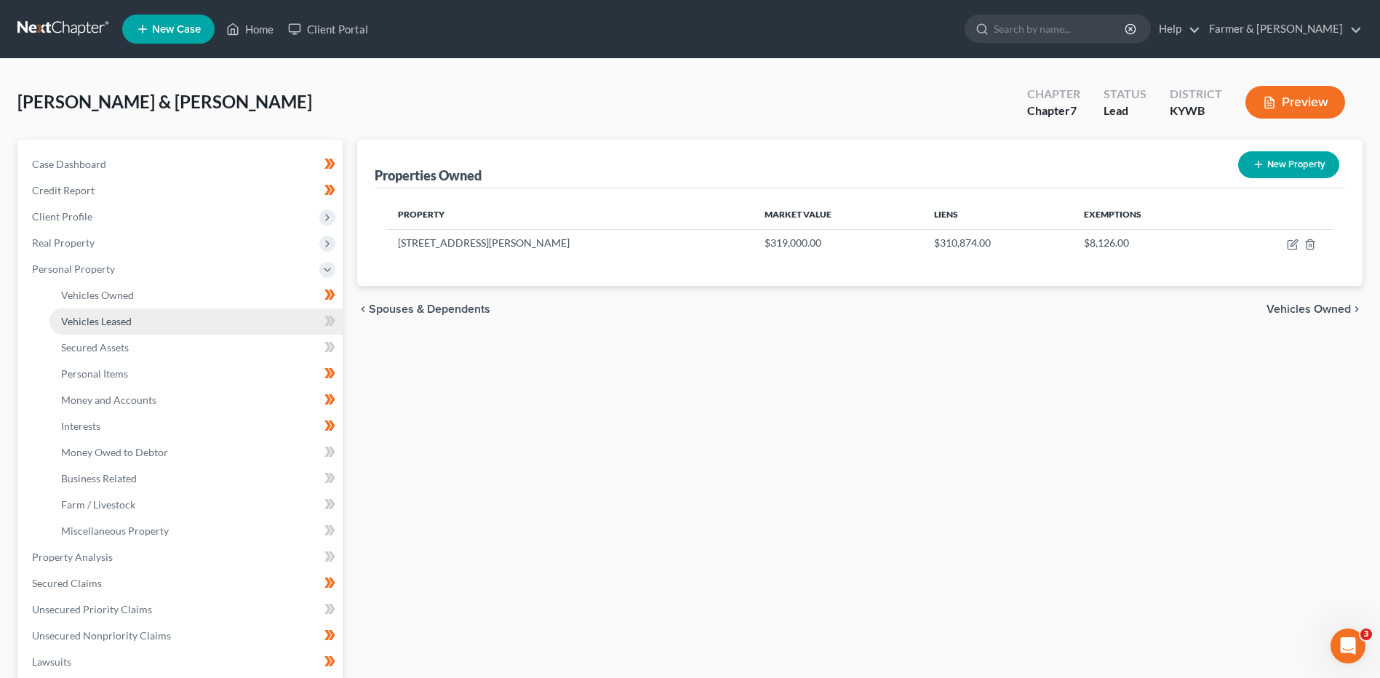
click at [104, 308] on link "Vehicles Leased" at bounding box center [195, 321] width 293 height 26
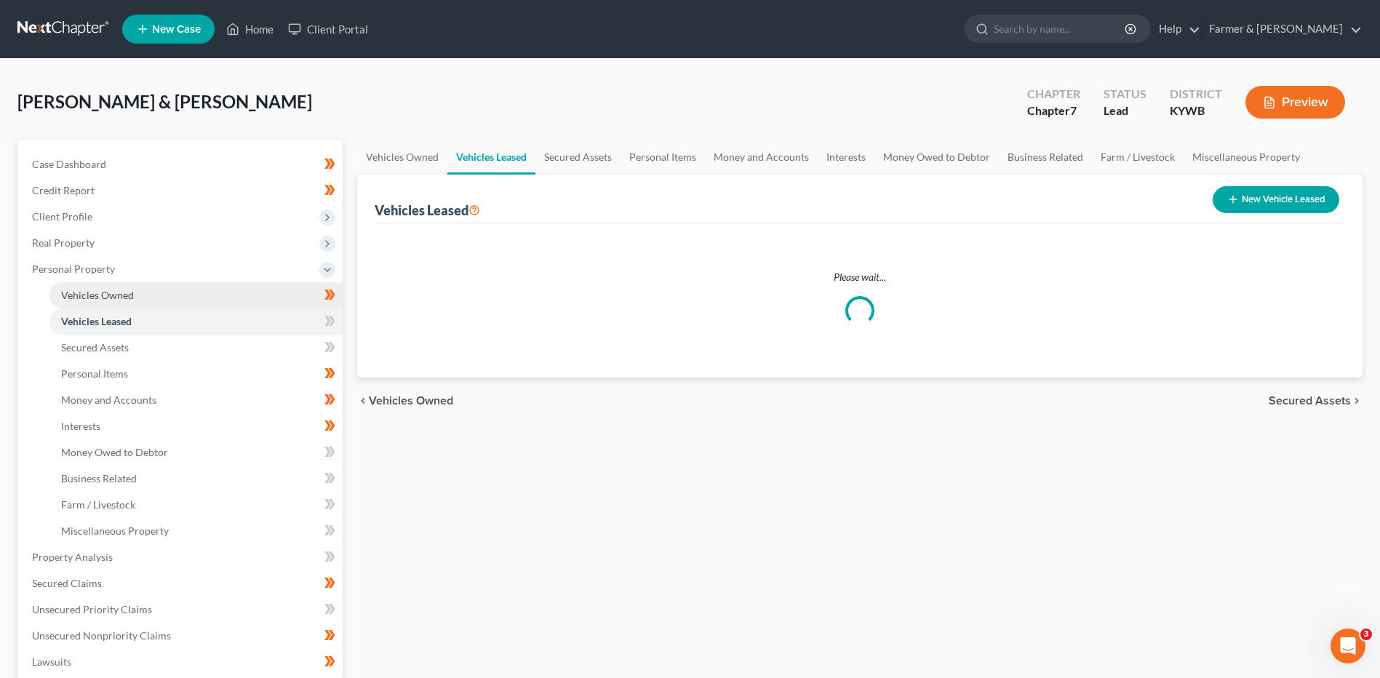
click at [184, 294] on link "Vehicles Owned" at bounding box center [195, 295] width 293 height 26
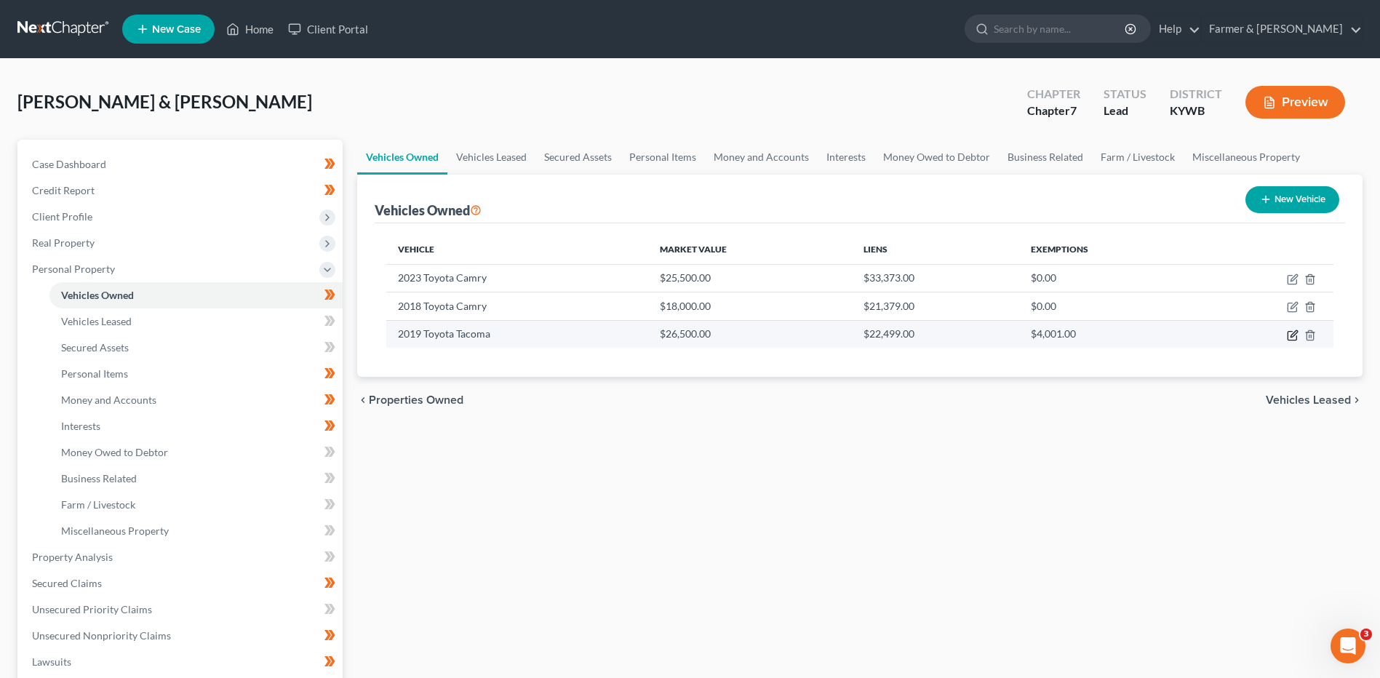
click at [1292, 336] on icon "button" at bounding box center [1293, 336] width 12 height 12
select select "0"
select select "7"
select select "2"
select select "1"
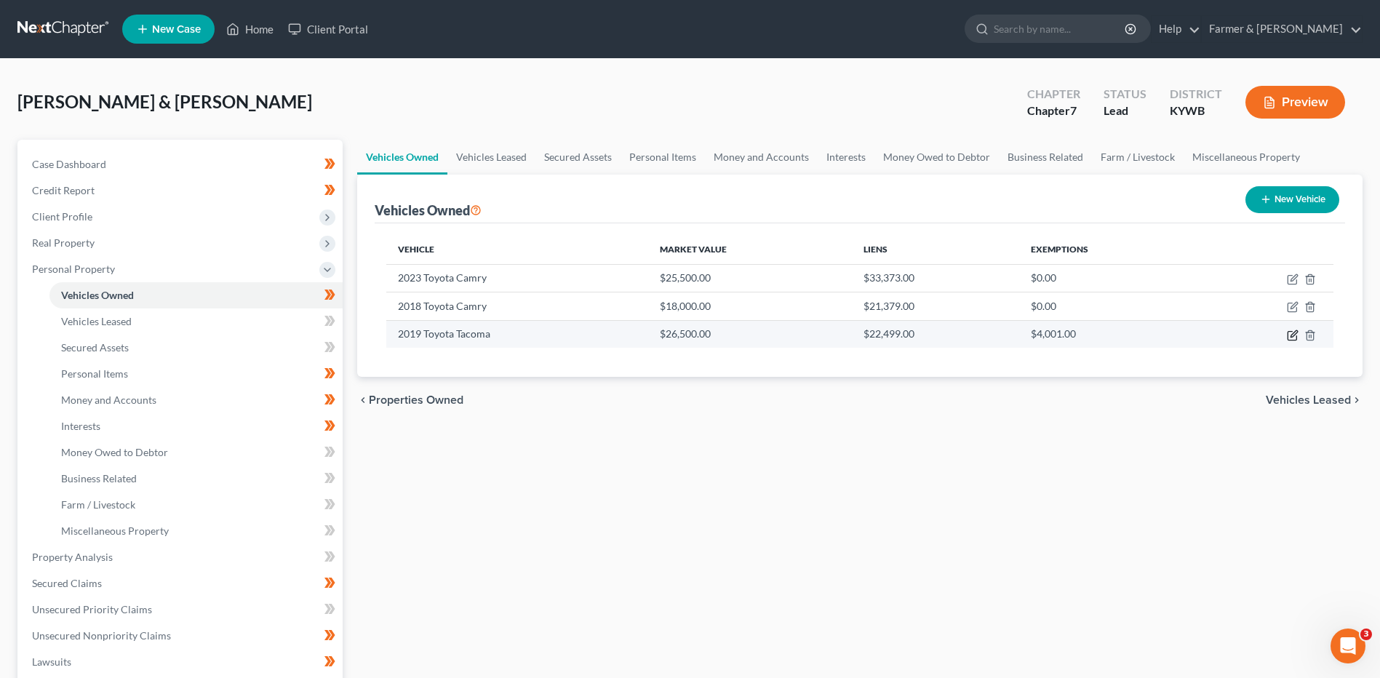
select select "2"
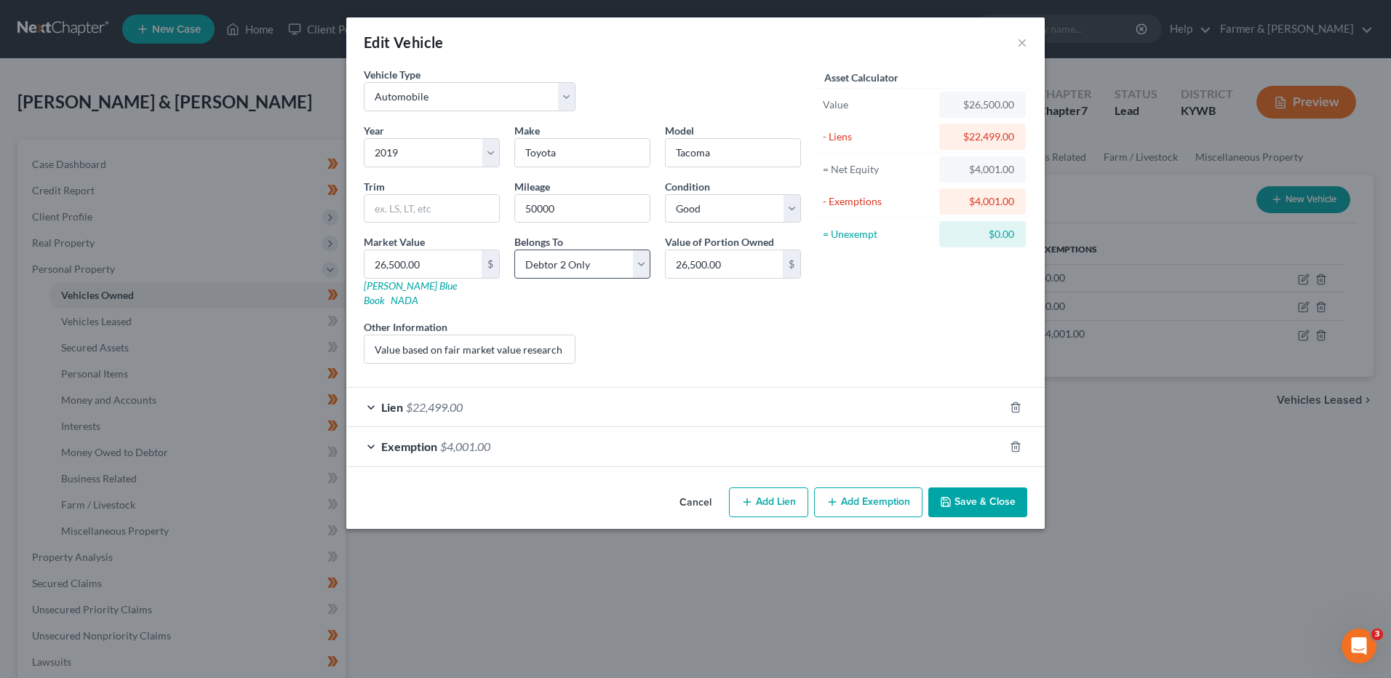
checkbox input "true"
click at [459, 439] on span "$4,001.00" at bounding box center [465, 446] width 50 height 14
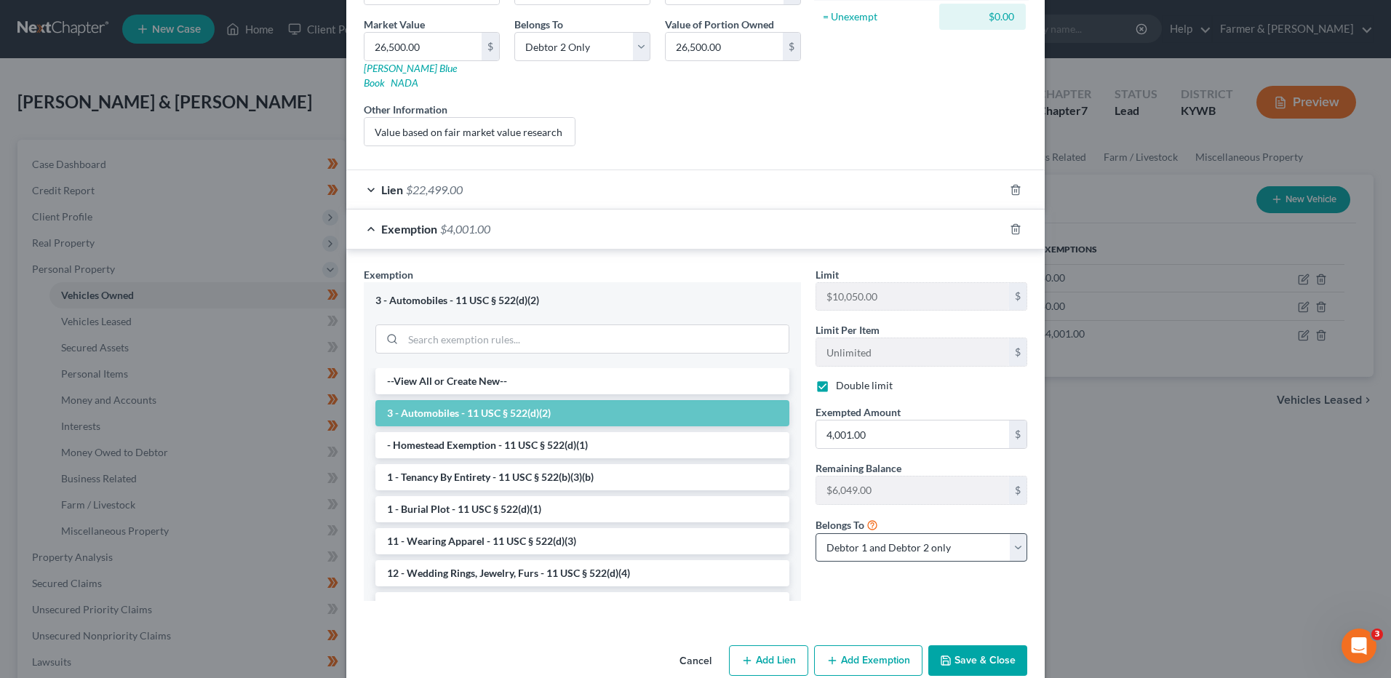
scroll to position [218, 0]
click at [925, 537] on select "Debtor 1 only Debtor 2 only Debtor 1 and Debtor 2 only" at bounding box center [922, 547] width 212 height 29
select select "1"
click at [816, 533] on select "Debtor 1 only Debtor 2 only Debtor 1 and Debtor 2 only" at bounding box center [922, 547] width 212 height 29
click at [977, 645] on button "Save & Close" at bounding box center [977, 660] width 99 height 31
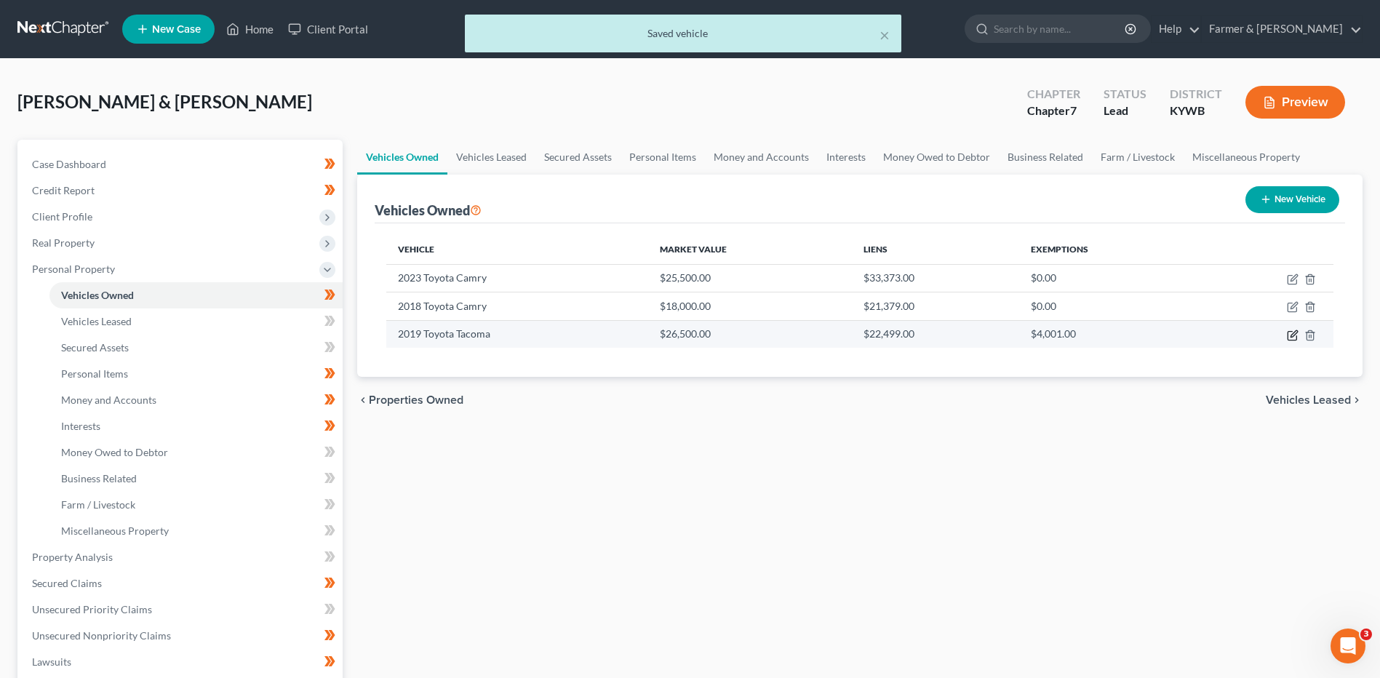
click at [1288, 336] on icon "button" at bounding box center [1292, 335] width 9 height 9
select select "0"
select select "7"
select select "2"
select select "1"
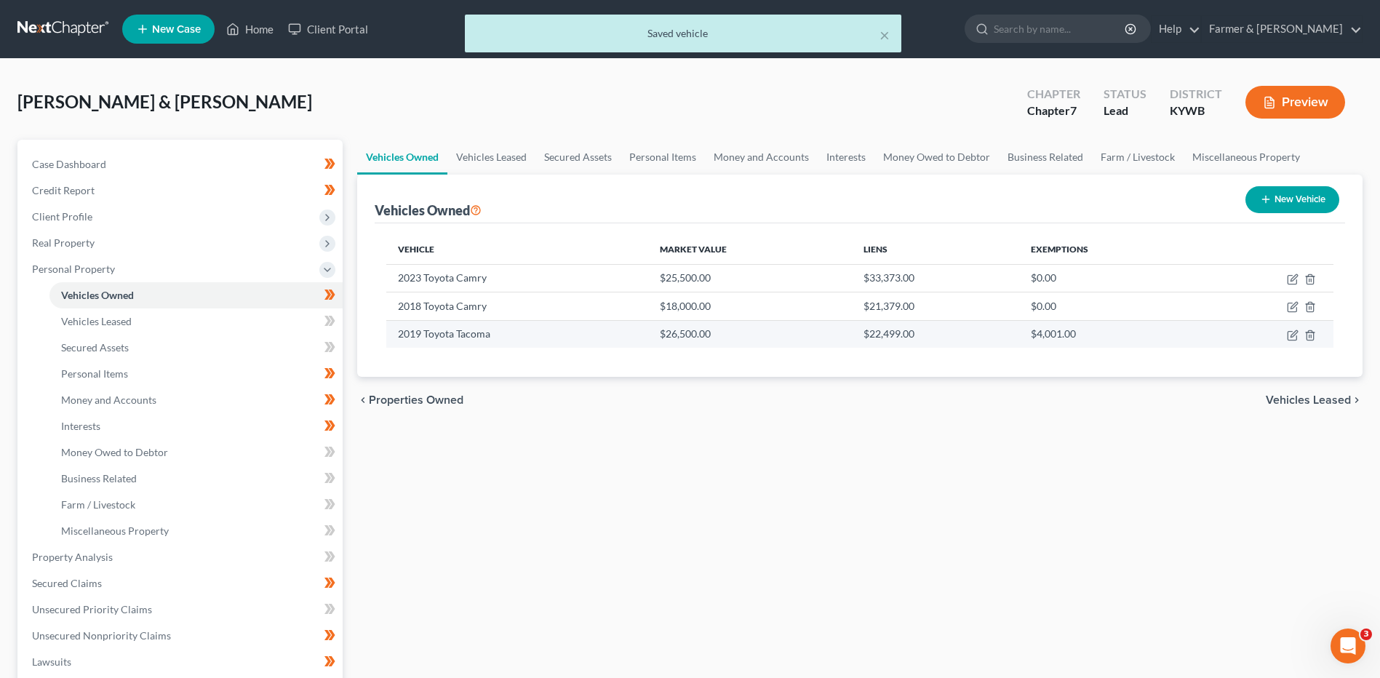
select select "16"
select select "1"
select select "0"
select select "2"
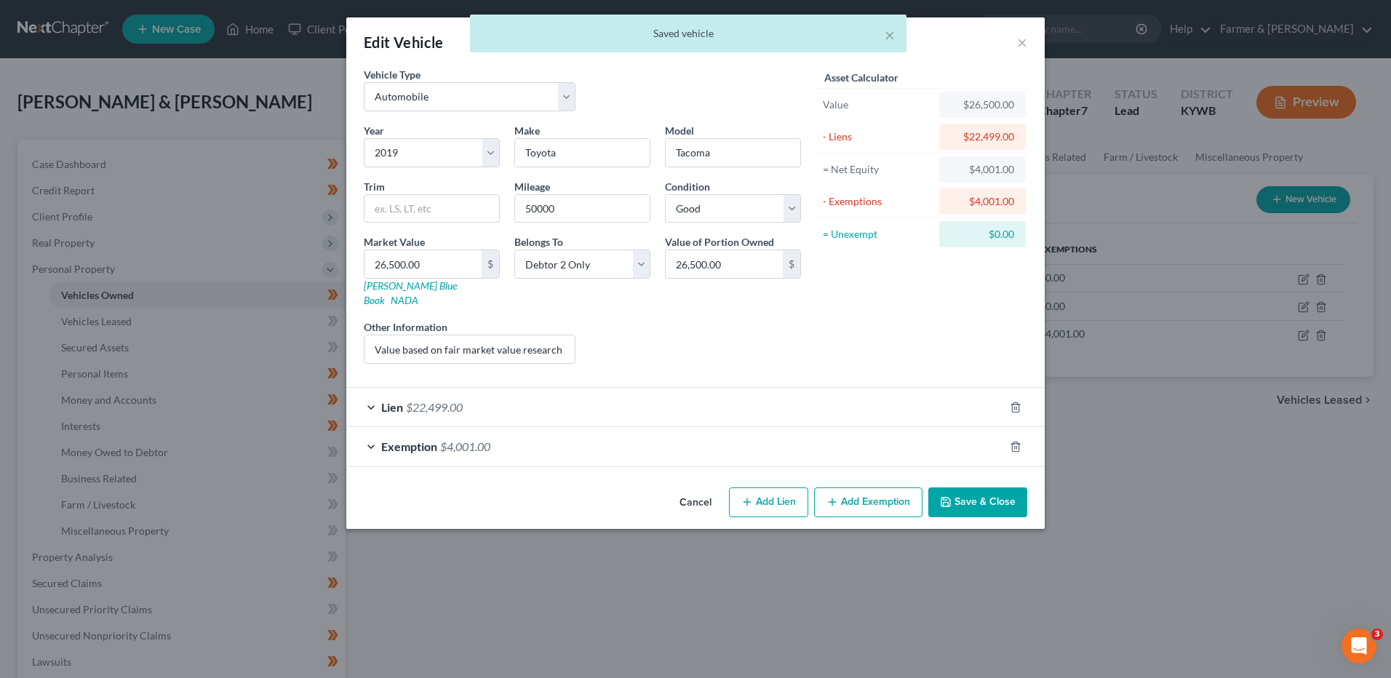
click at [458, 400] on span "$22,499.00" at bounding box center [434, 407] width 57 height 14
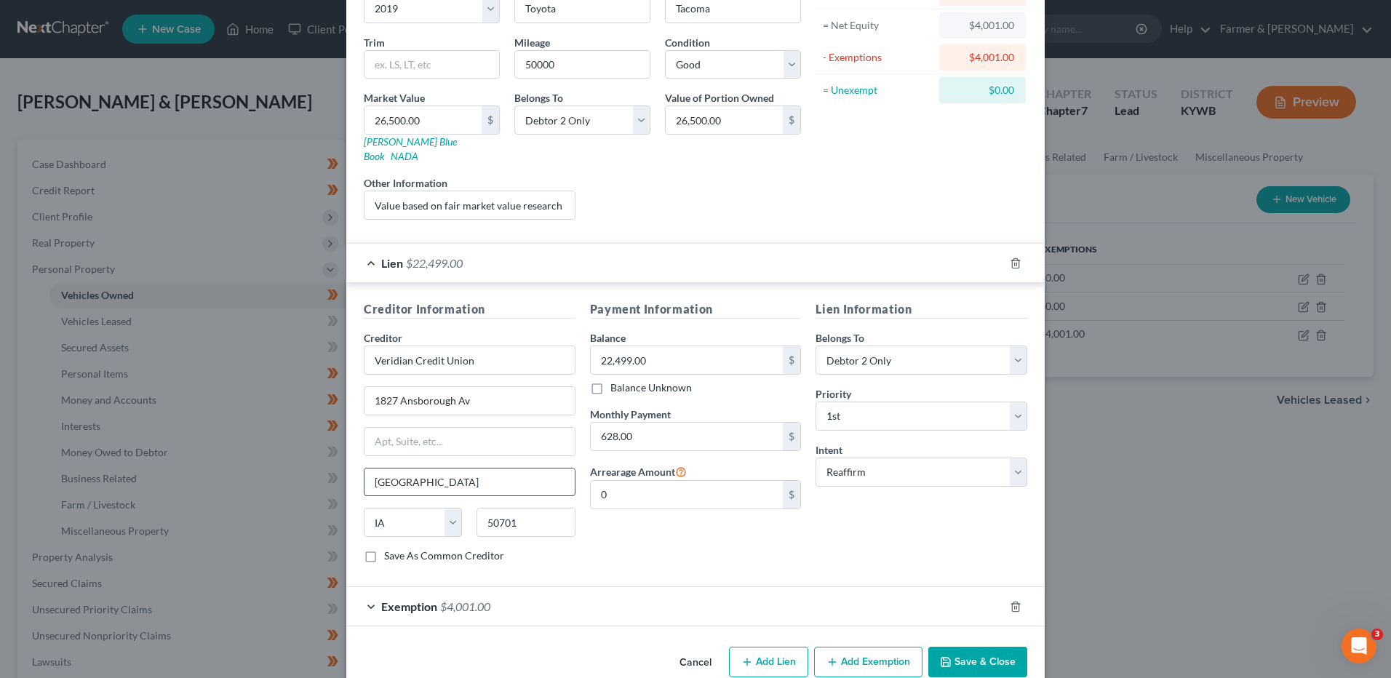
scroll to position [146, 0]
drag, startPoint x: 497, startPoint y: 394, endPoint x: 328, endPoint y: 375, distance: 169.8
click at [324, 394] on div "Edit Vehicle × Vehicle Type Select Automobile Truck Trailer Watercraft Aircraft…" at bounding box center [695, 339] width 1391 height 678
type input "PO Box 6000"
type input "[GEOGRAPHIC_DATA]"
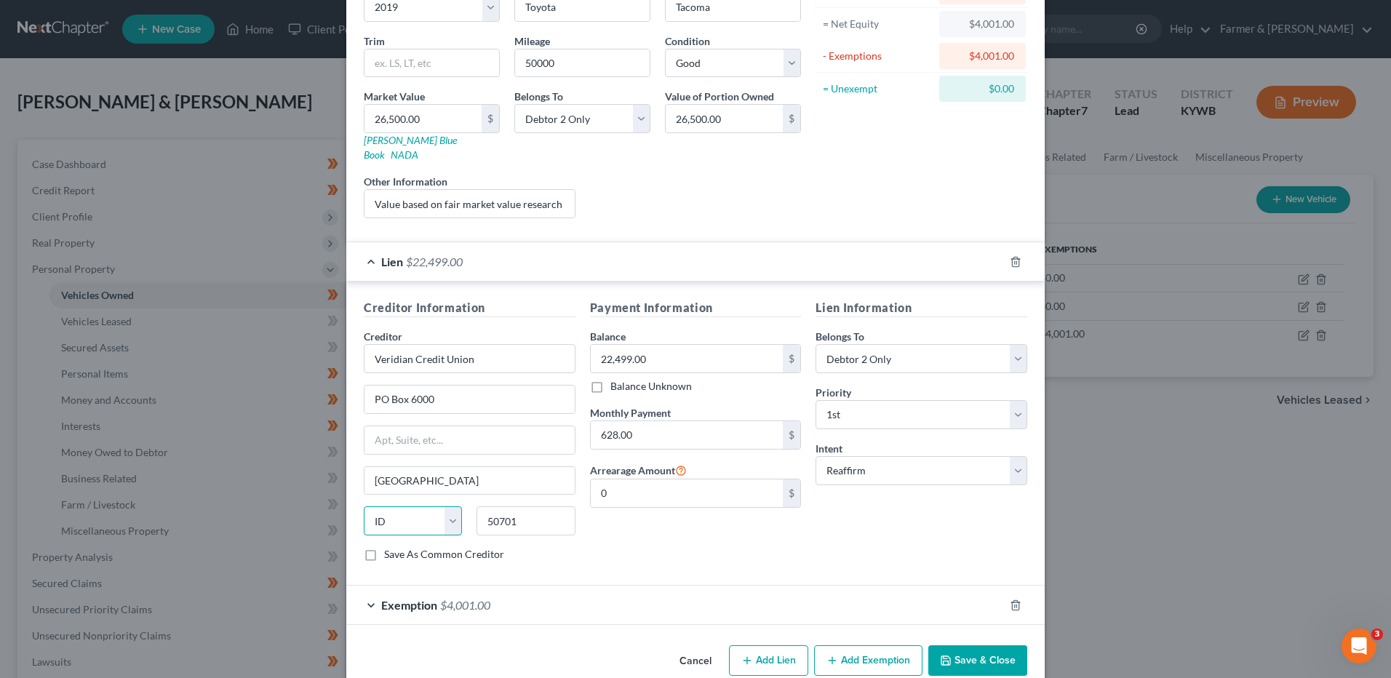
select select "16"
type input "50704"
click at [981, 648] on button "Save & Close" at bounding box center [977, 660] width 99 height 31
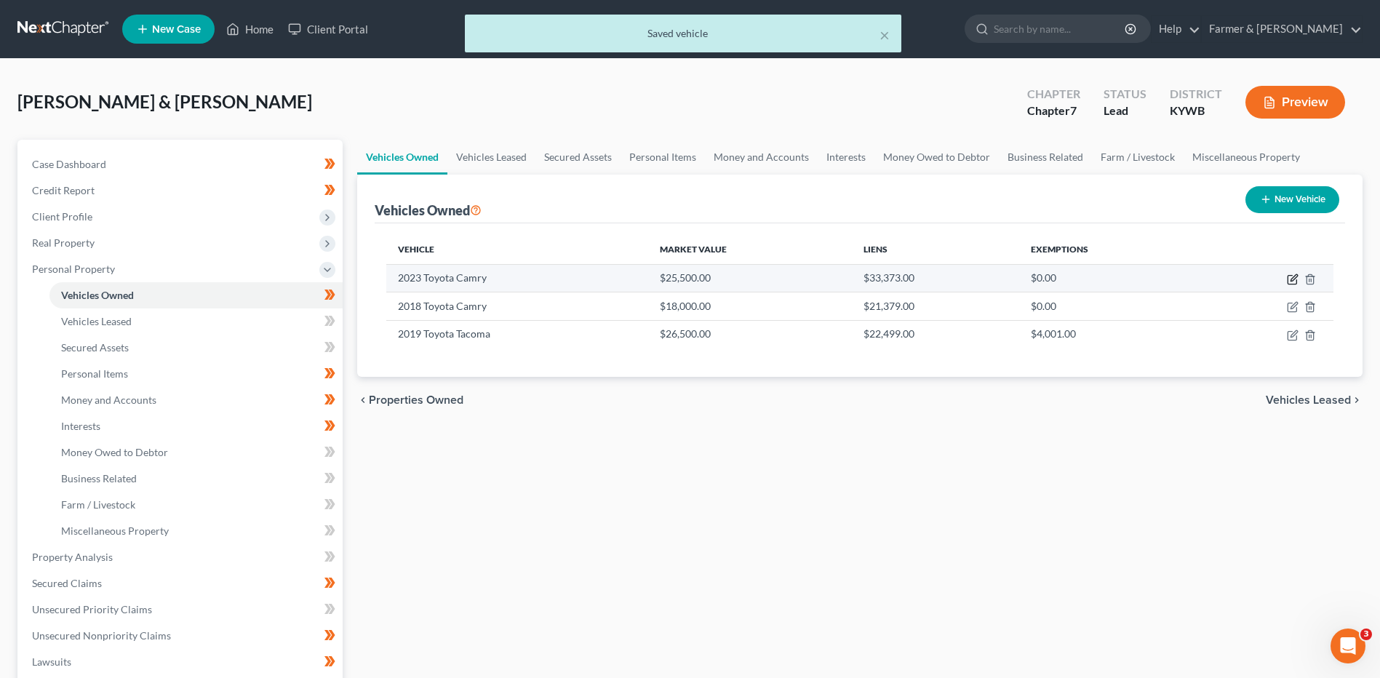
click at [1293, 277] on icon "button" at bounding box center [1294, 277] width 7 height 7
select select "0"
select select "3"
select select "2"
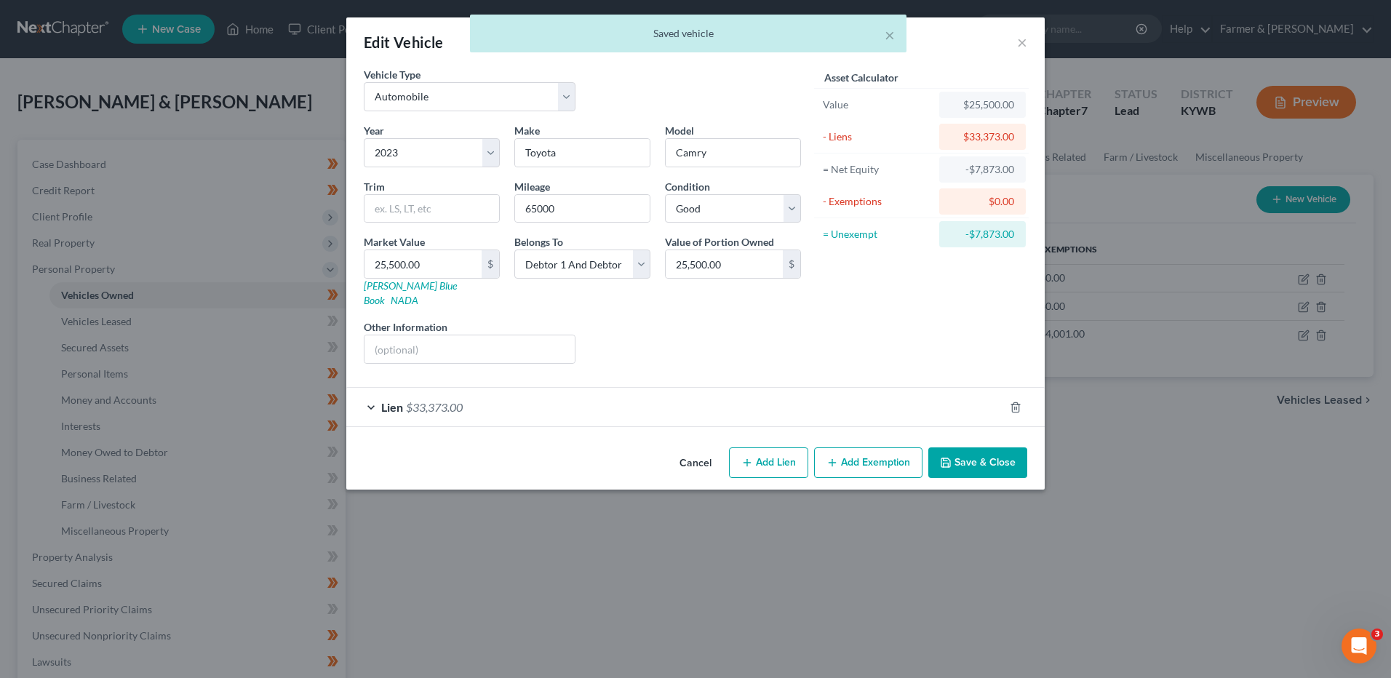
click at [482, 399] on div "Lien $33,373.00" at bounding box center [675, 407] width 658 height 39
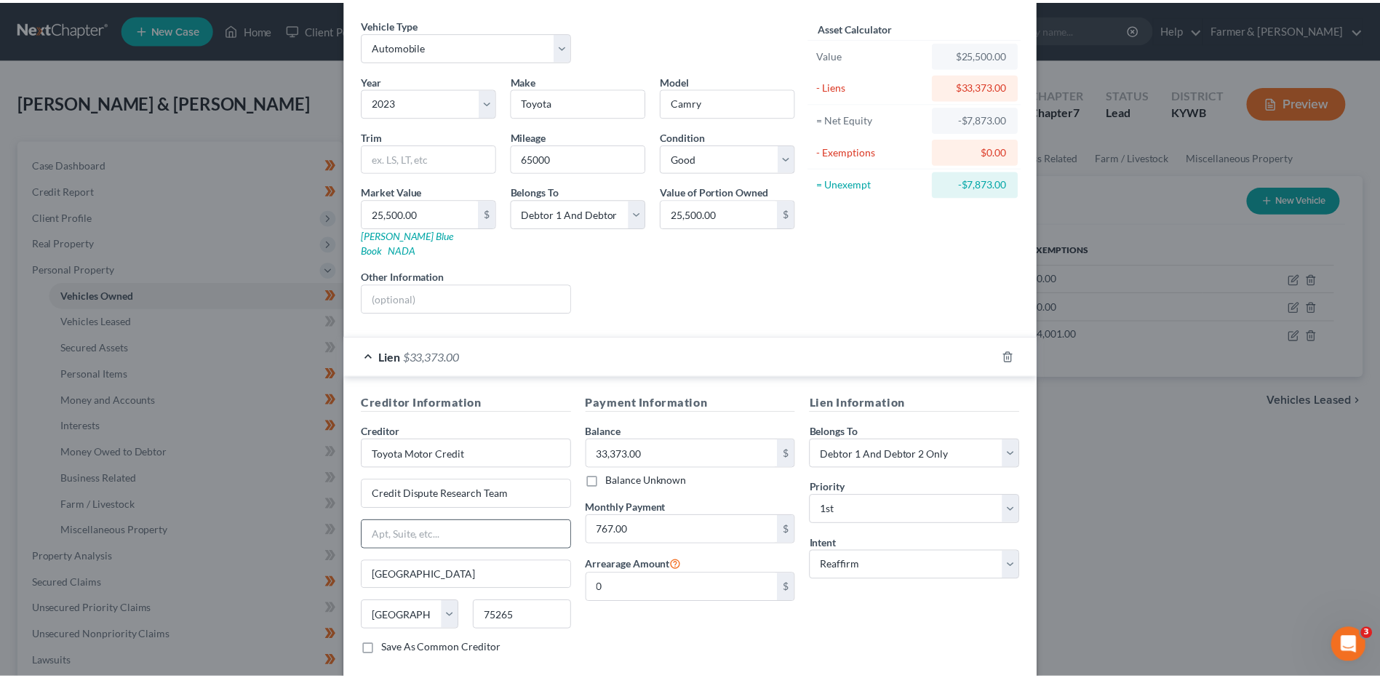
scroll to position [118, 0]
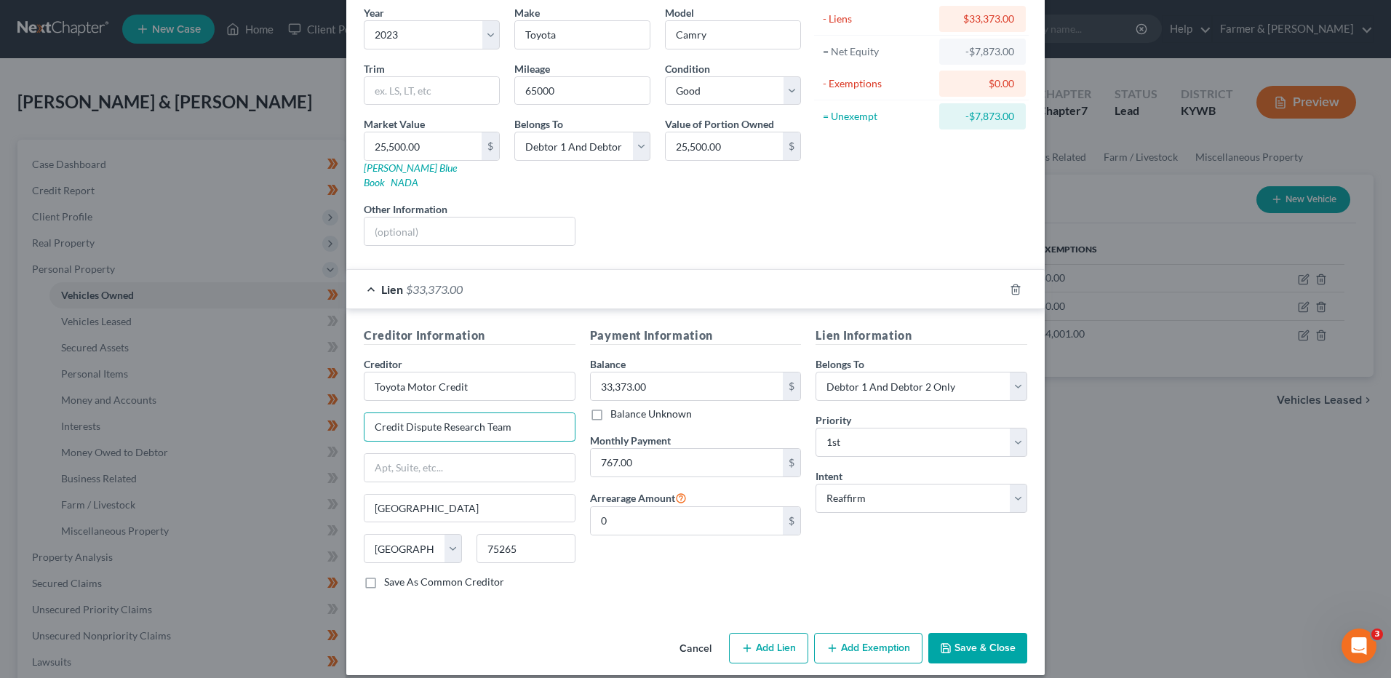
drag, startPoint x: 535, startPoint y: 411, endPoint x: 316, endPoint y: 420, distance: 219.2
click at [317, 421] on div "Edit Vehicle × Vehicle Type Select Automobile Truck Trailer Watercraft Aircraft…" at bounding box center [695, 339] width 1391 height 678
type input "PO Box 105386"
type input "Atlanta"
select select "10"
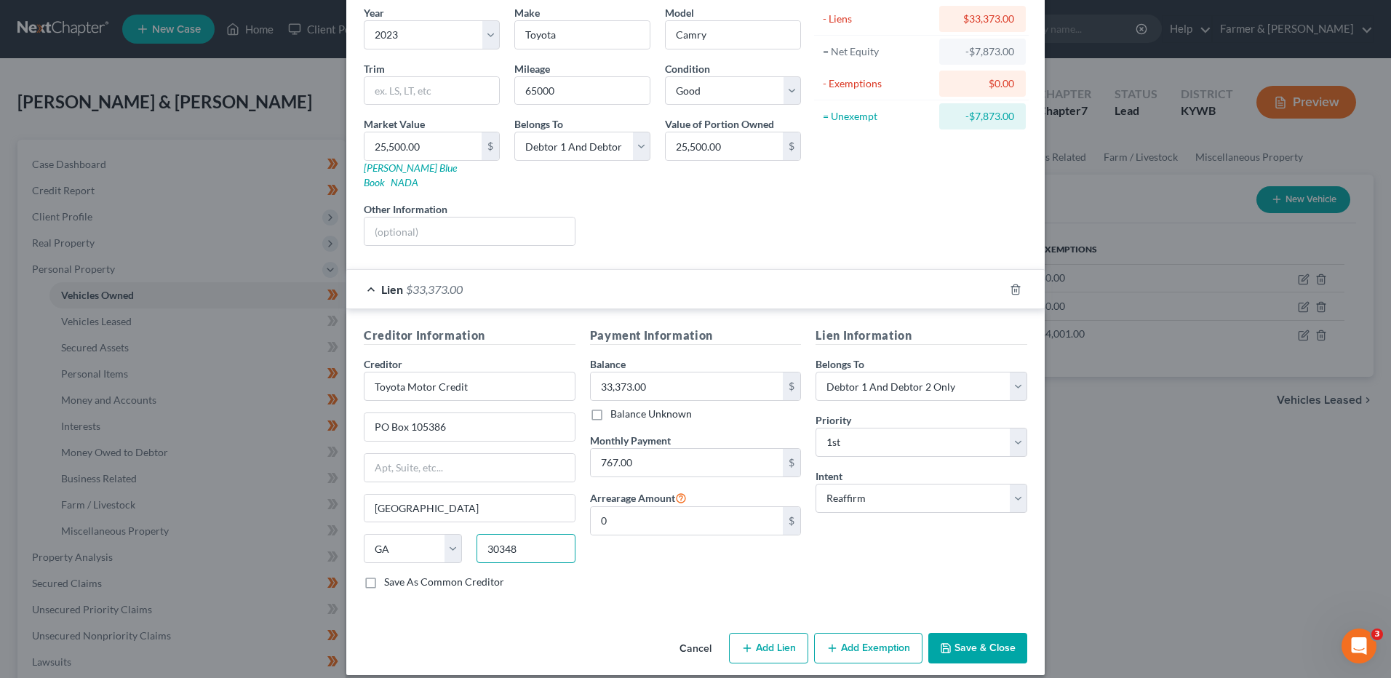
type input "30348"
click at [992, 633] on button "Save & Close" at bounding box center [977, 648] width 99 height 31
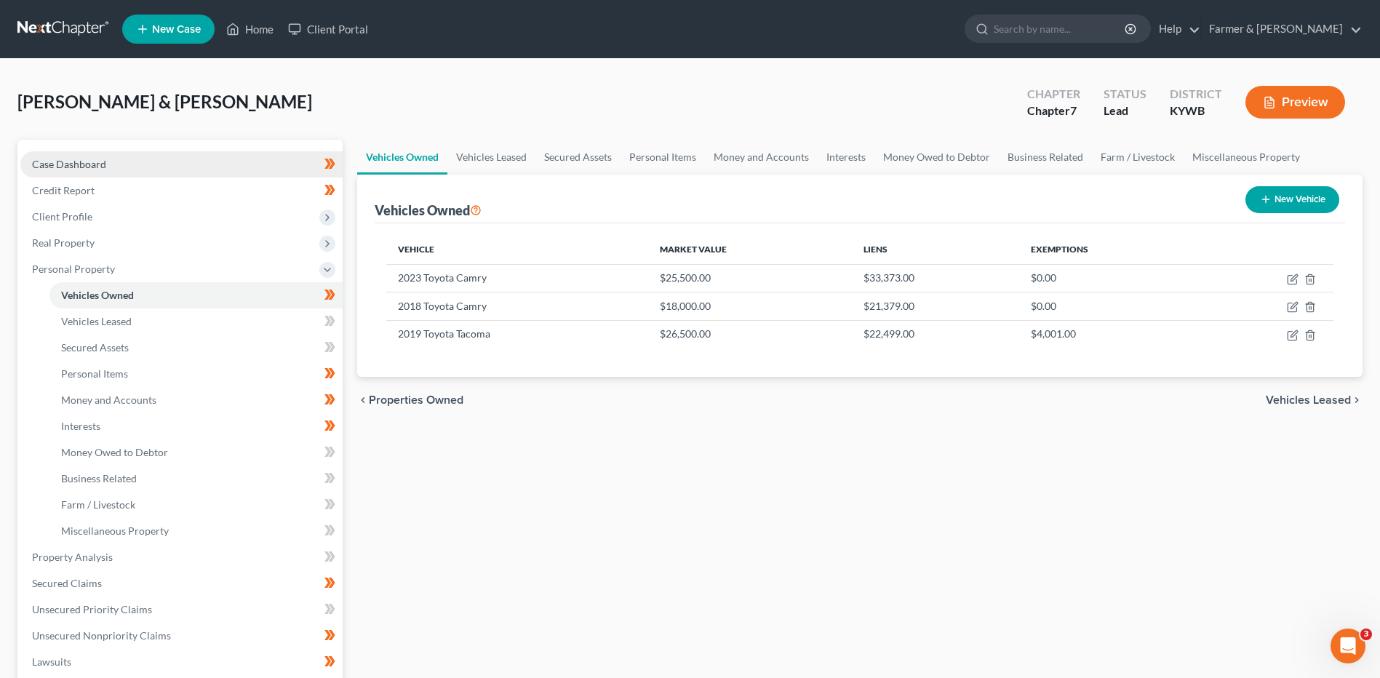
click at [142, 161] on link "Case Dashboard" at bounding box center [181, 164] width 322 height 26
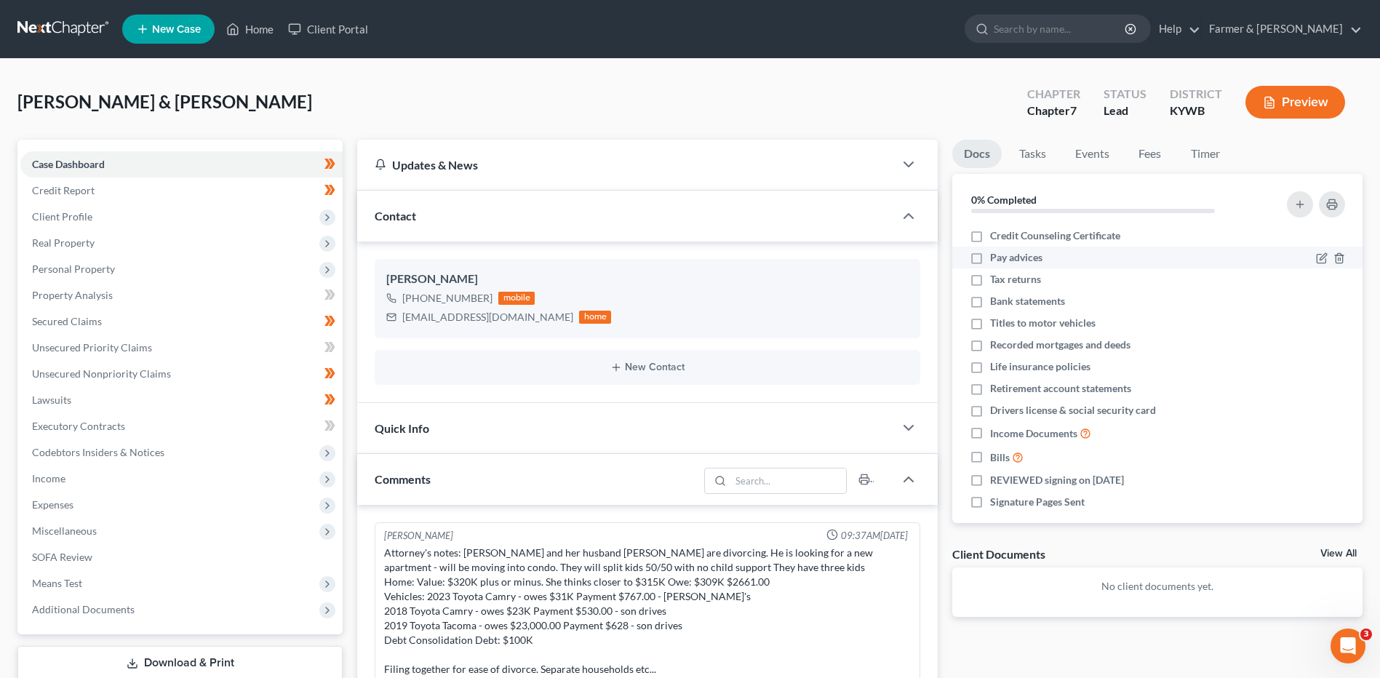
scroll to position [172, 0]
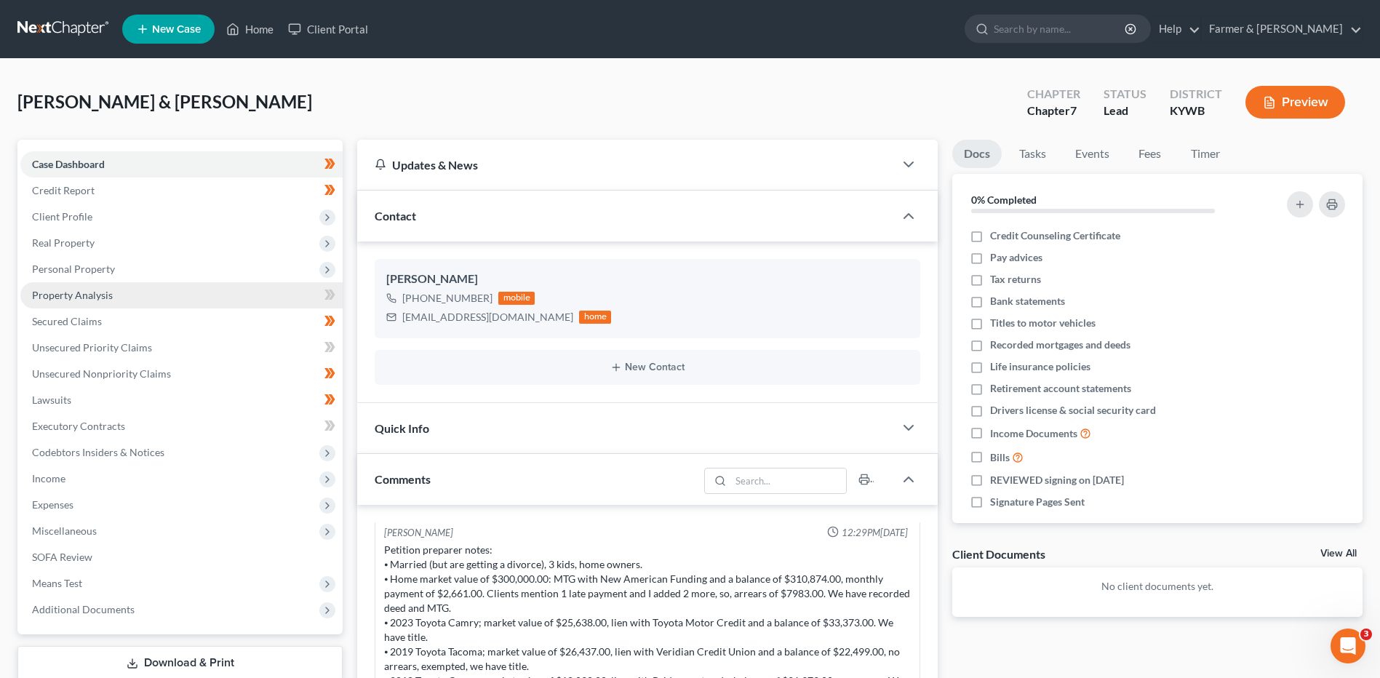
drag, startPoint x: 103, startPoint y: 269, endPoint x: 111, endPoint y: 283, distance: 16.0
click at [103, 269] on span "Personal Property" at bounding box center [73, 269] width 83 height 12
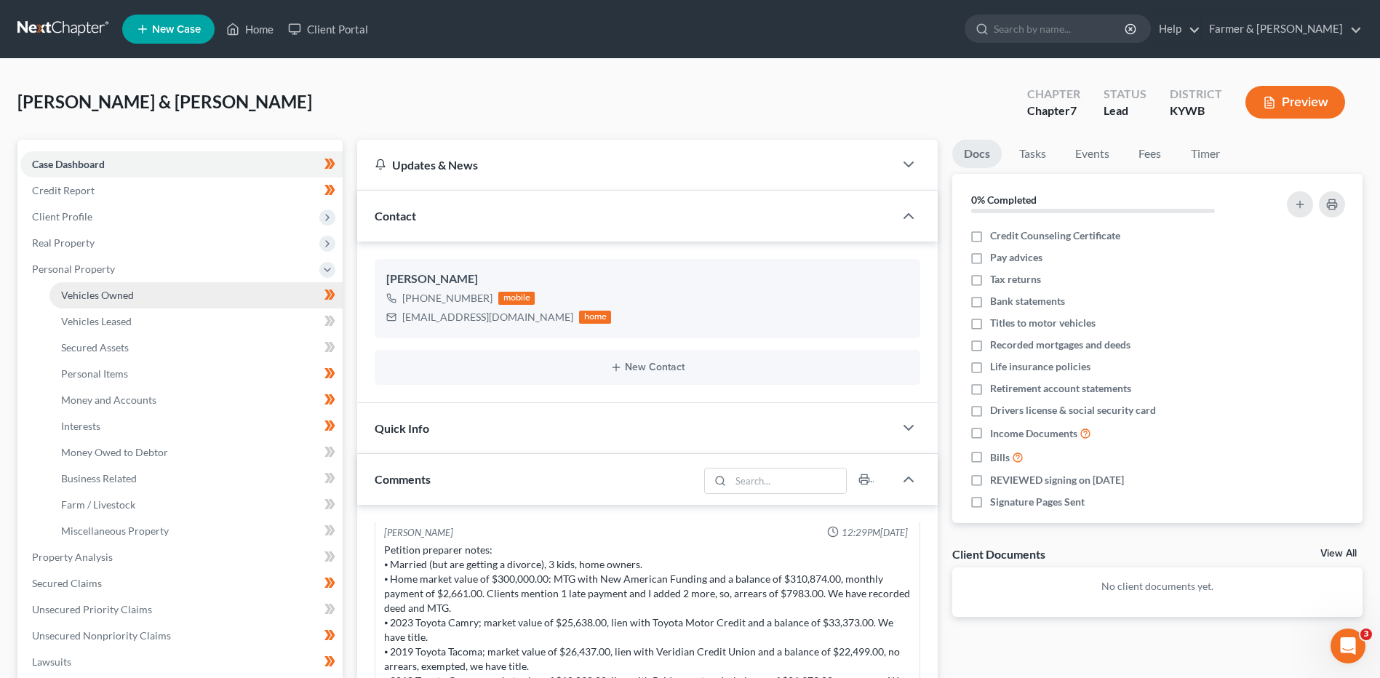
click at [123, 298] on span "Vehicles Owned" at bounding box center [97, 295] width 73 height 12
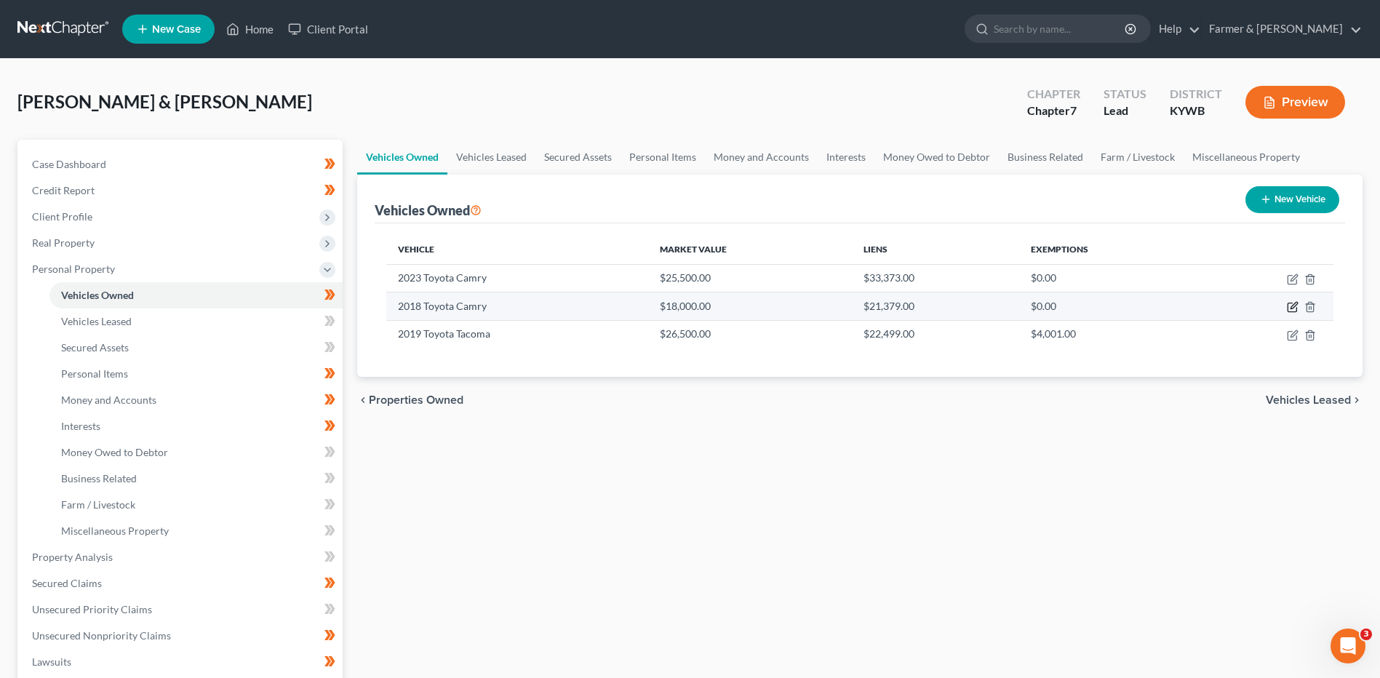
click at [1289, 308] on icon "button" at bounding box center [1293, 307] width 12 height 12
select select "0"
select select "8"
select select "2"
select select "1"
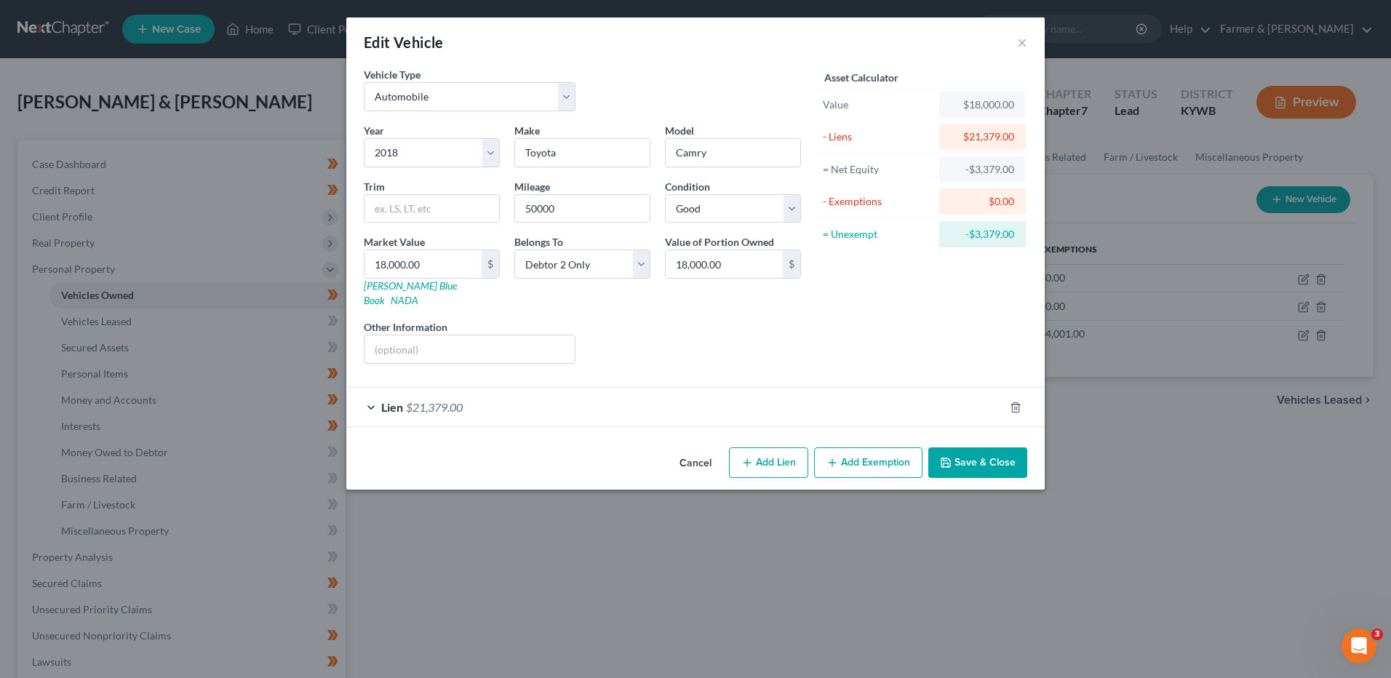
click at [688, 449] on button "Cancel" at bounding box center [695, 463] width 55 height 29
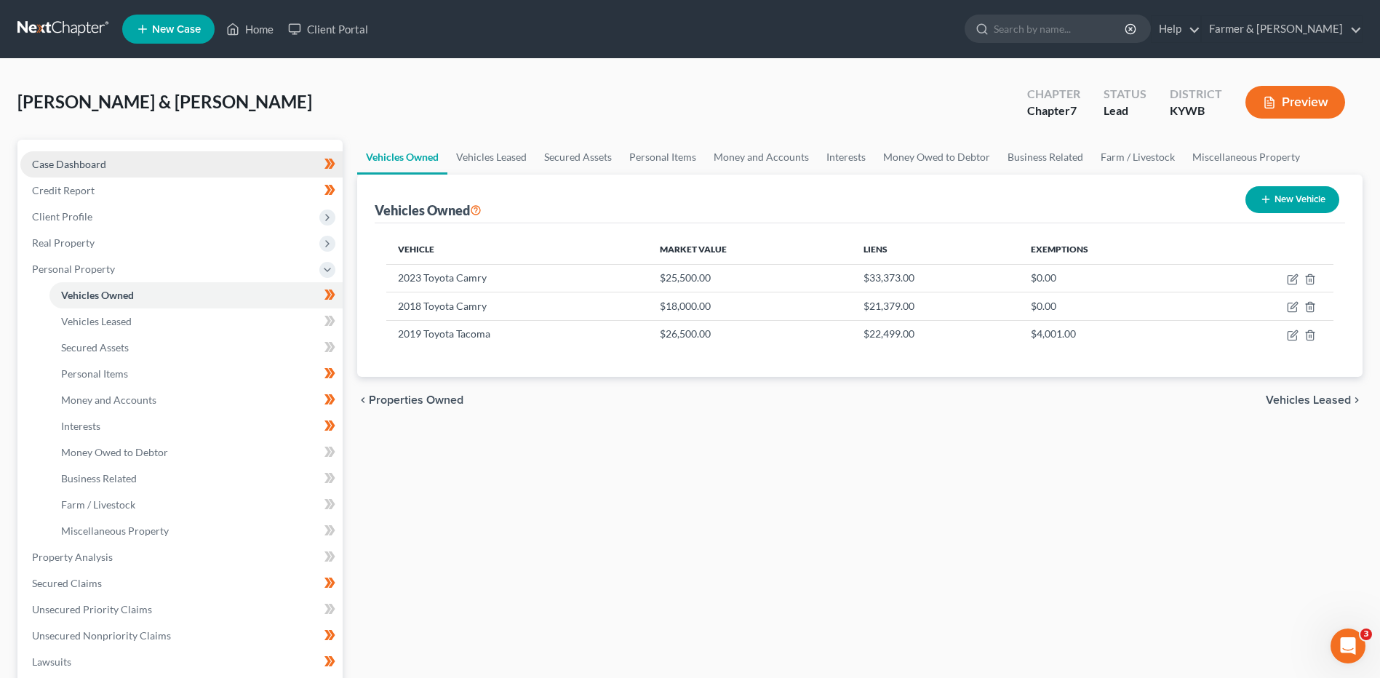
click at [186, 166] on link "Case Dashboard" at bounding box center [181, 164] width 322 height 26
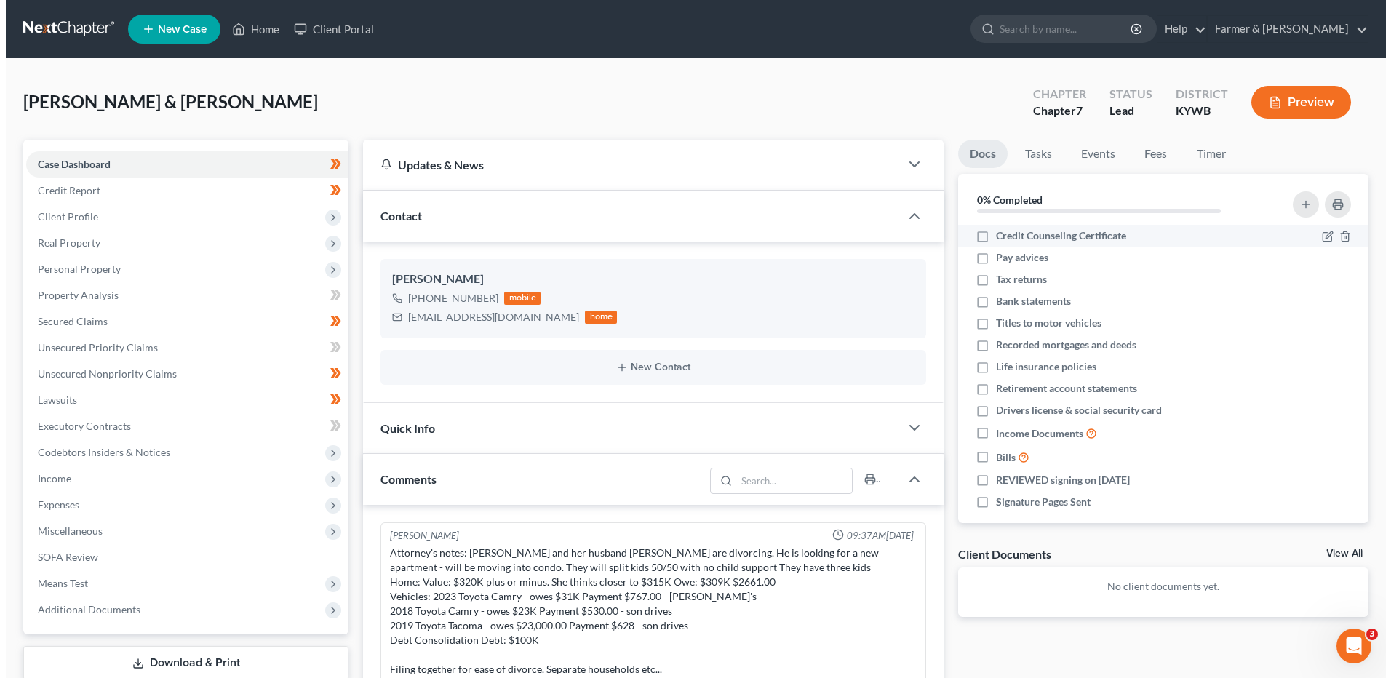
scroll to position [172, 0]
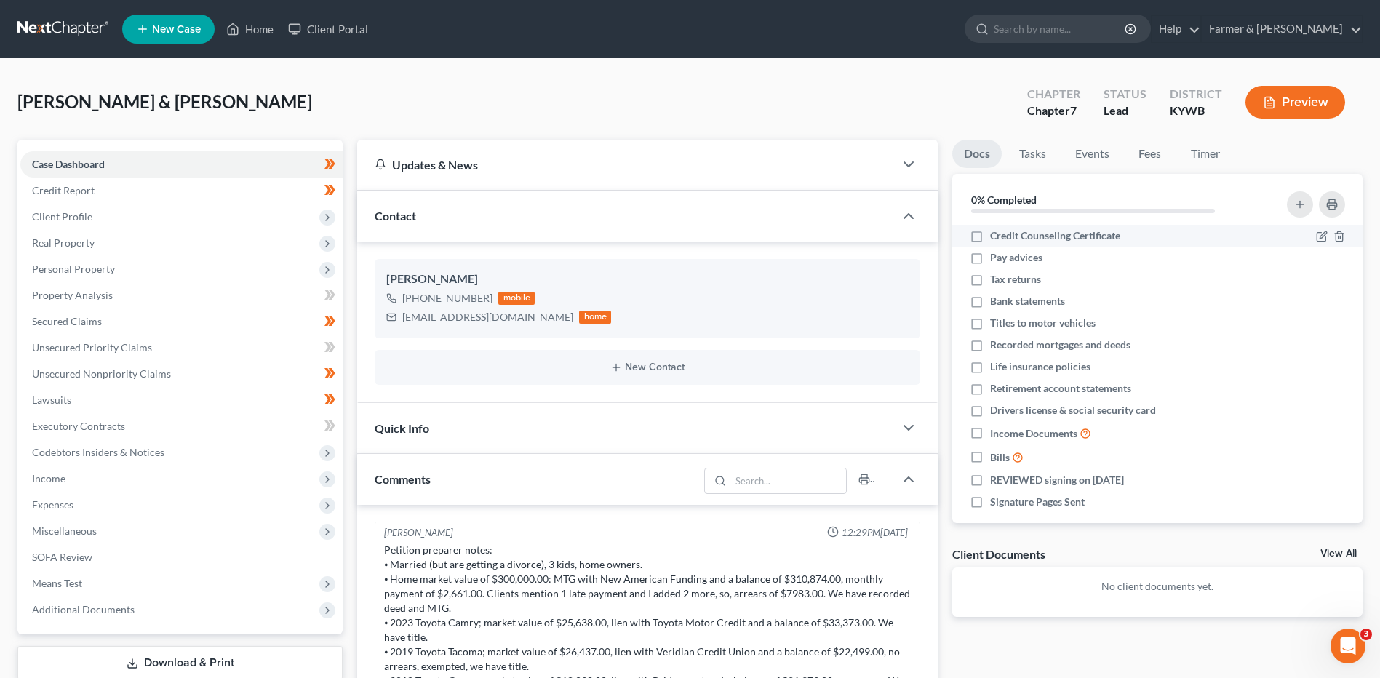
click at [990, 236] on label "Credit Counseling Certificate" at bounding box center [1055, 235] width 130 height 15
click at [996, 236] on input "Credit Counseling Certificate" at bounding box center [1000, 232] width 9 height 9
checkbox input "true"
click at [990, 277] on label "Tax returns" at bounding box center [1015, 279] width 51 height 15
click at [996, 277] on input "Tax returns" at bounding box center [1000, 276] width 9 height 9
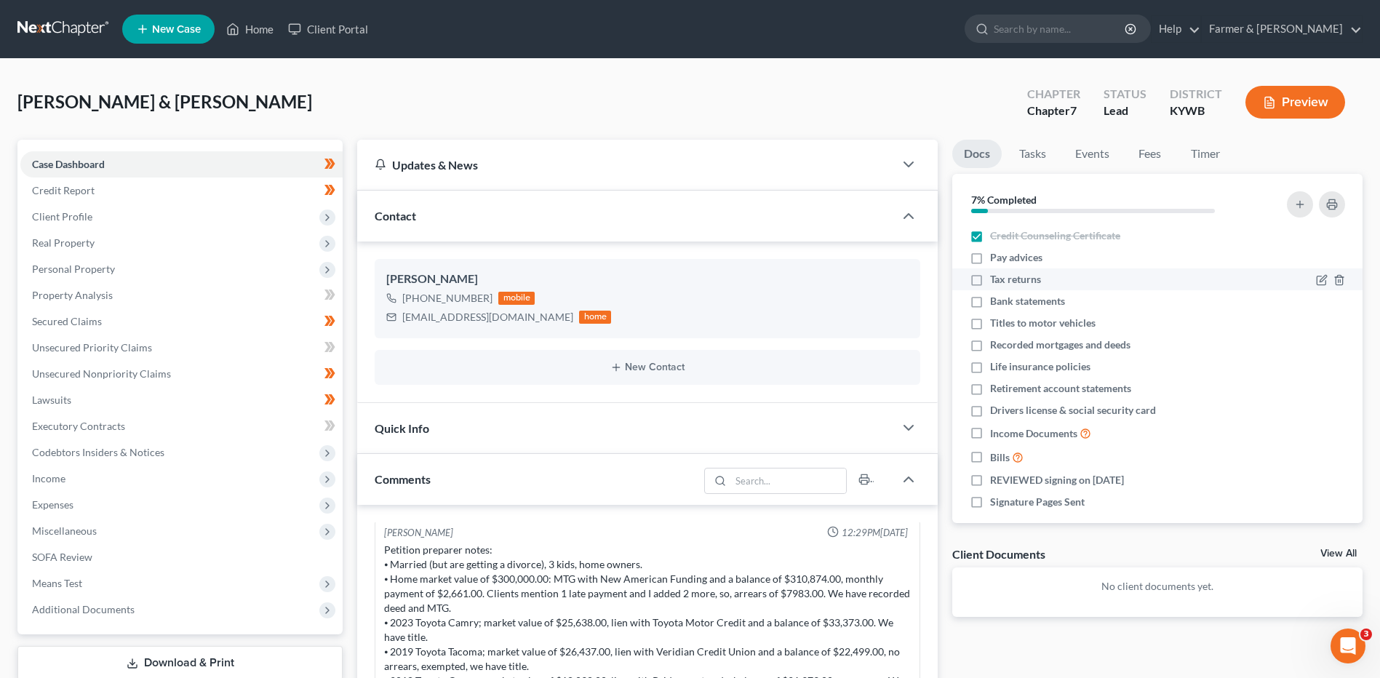
checkbox input "true"
click at [990, 346] on label "Recorded mortgages and deeds" at bounding box center [1060, 345] width 140 height 15
click at [996, 346] on input "Recorded mortgages and deeds" at bounding box center [1000, 342] width 9 height 9
checkbox input "true"
click at [990, 366] on label "Life insurance policies" at bounding box center [1040, 366] width 100 height 15
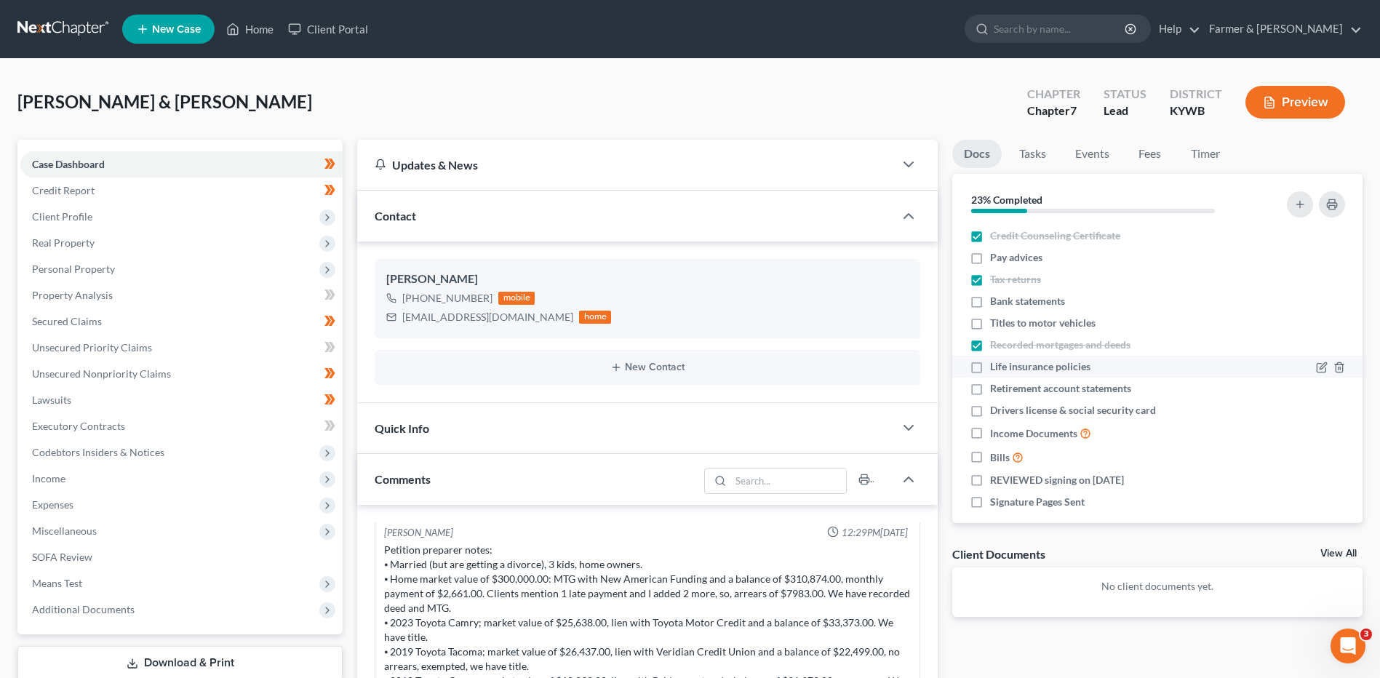
click at [996, 366] on input "Life insurance policies" at bounding box center [1000, 363] width 9 height 9
checkbox input "true"
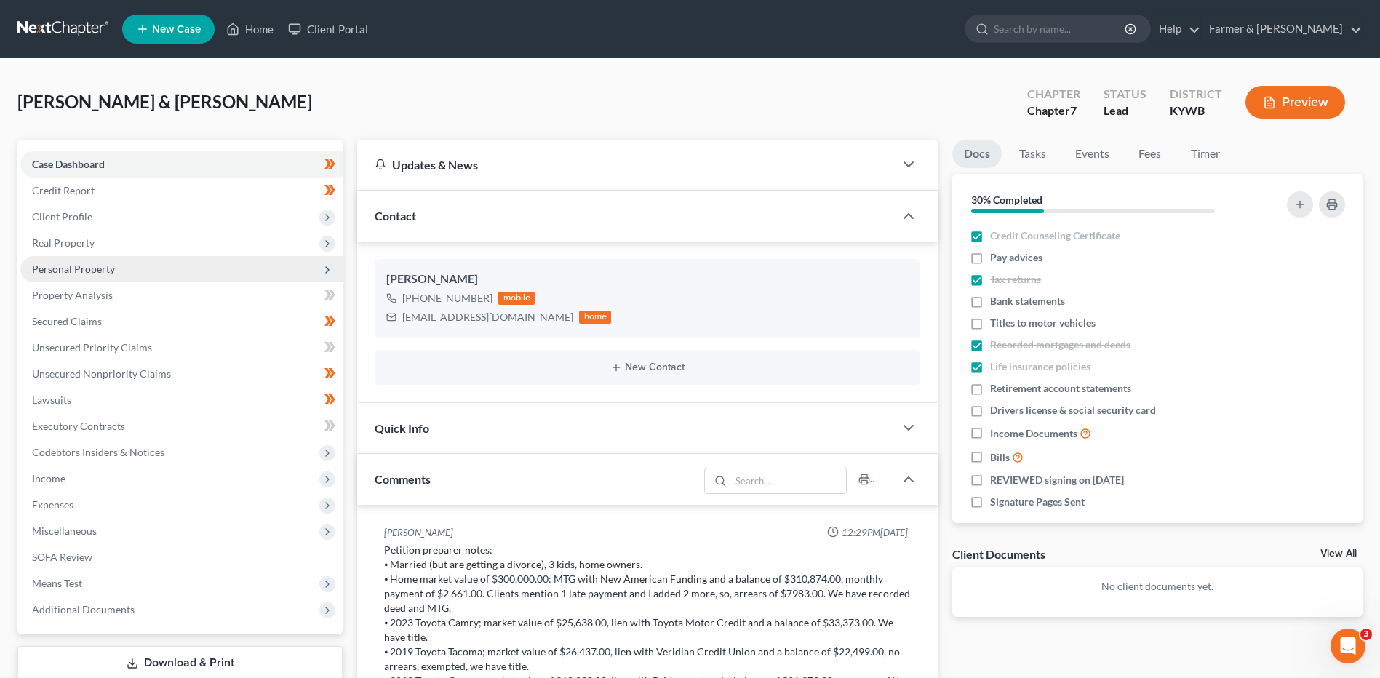
click at [141, 268] on span "Personal Property" at bounding box center [181, 269] width 322 height 26
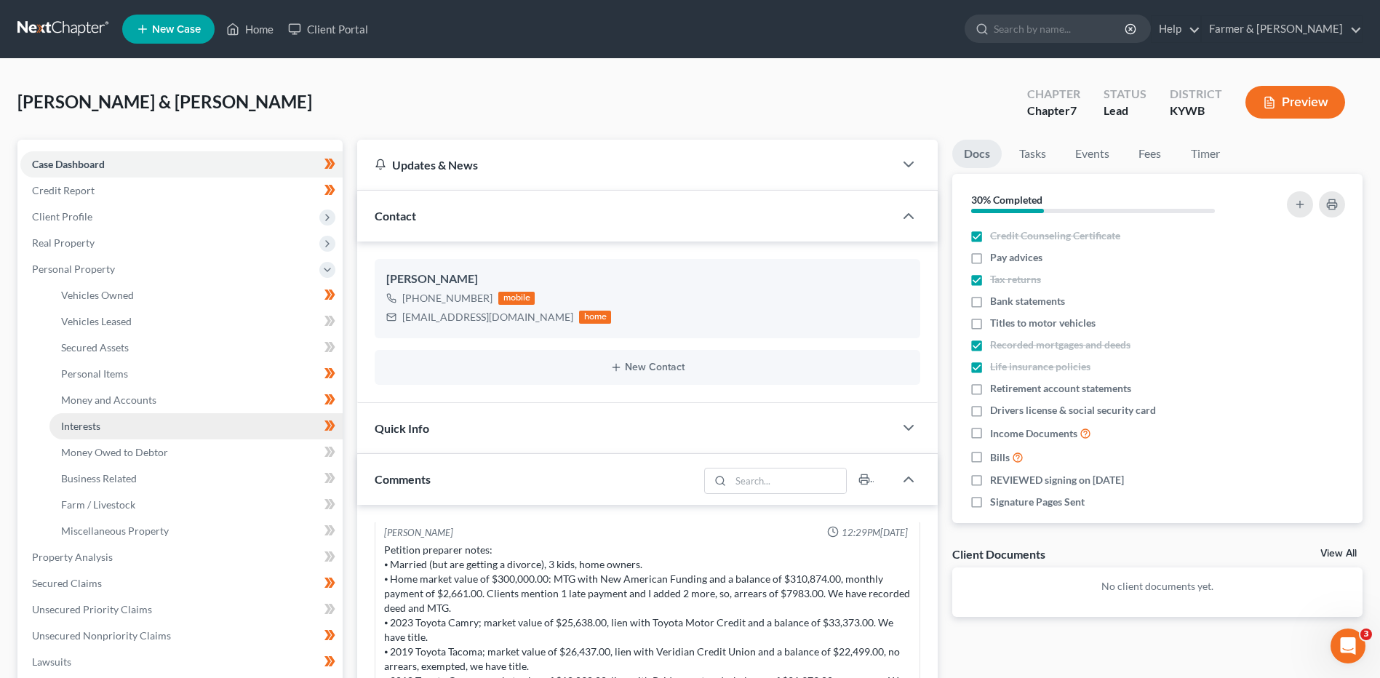
click at [119, 428] on link "Interests" at bounding box center [195, 426] width 293 height 26
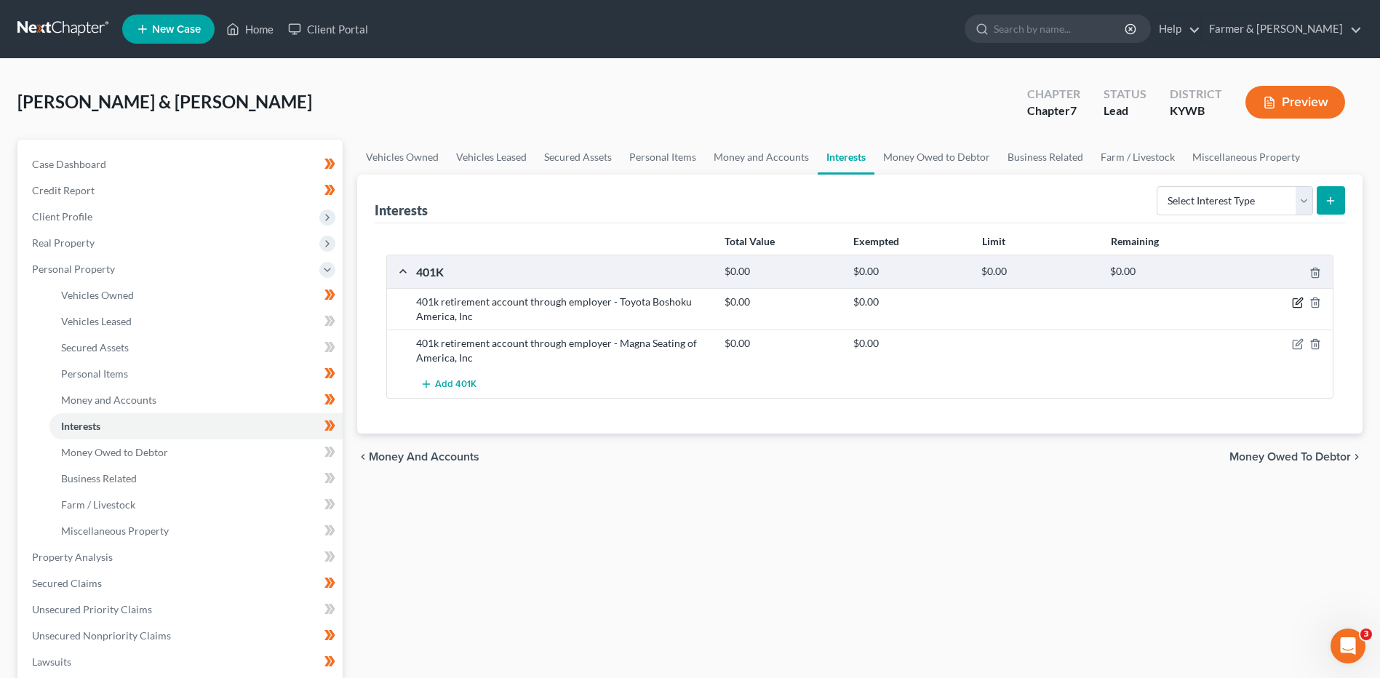
click at [1298, 302] on icon "button" at bounding box center [1299, 301] width 7 height 7
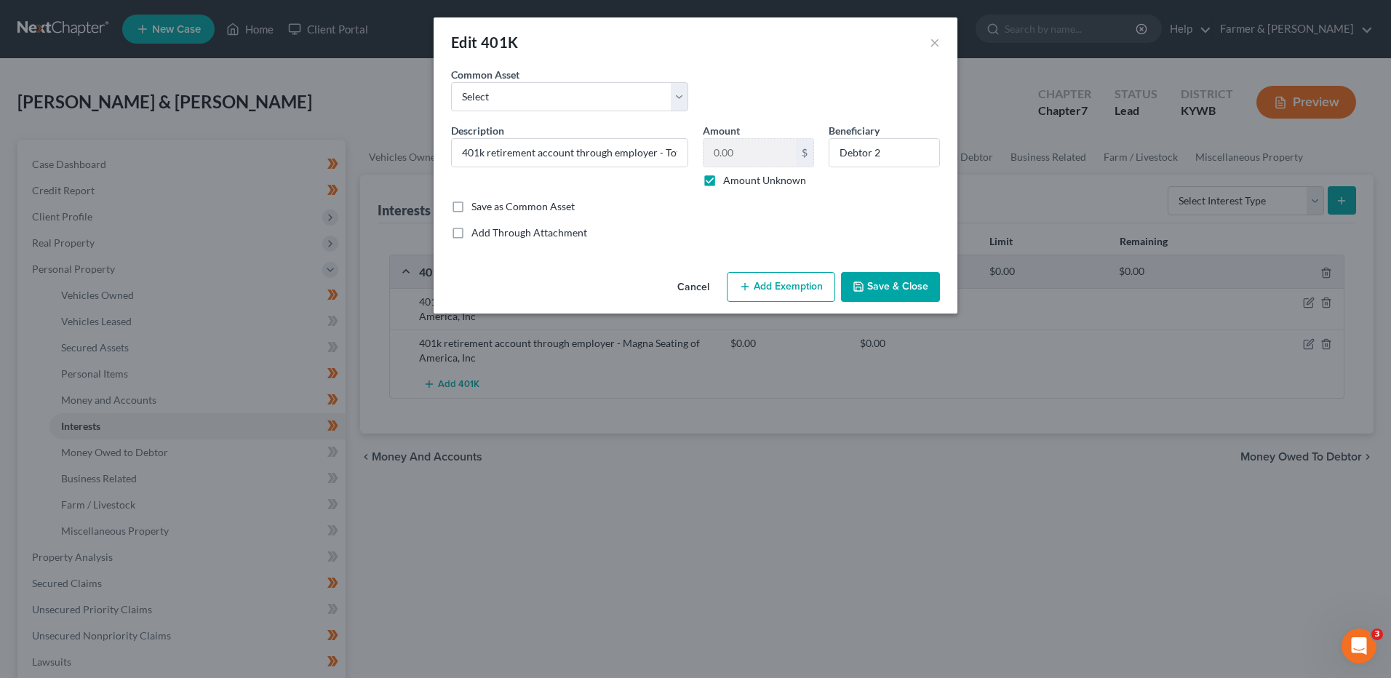
click at [723, 174] on label "Amount Unknown" at bounding box center [764, 180] width 83 height 15
click at [729, 174] on input "Amount Unknown" at bounding box center [733, 177] width 9 height 9
checkbox input "false"
click at [770, 157] on input "0.00" at bounding box center [750, 153] width 92 height 28
type input "39,563.01"
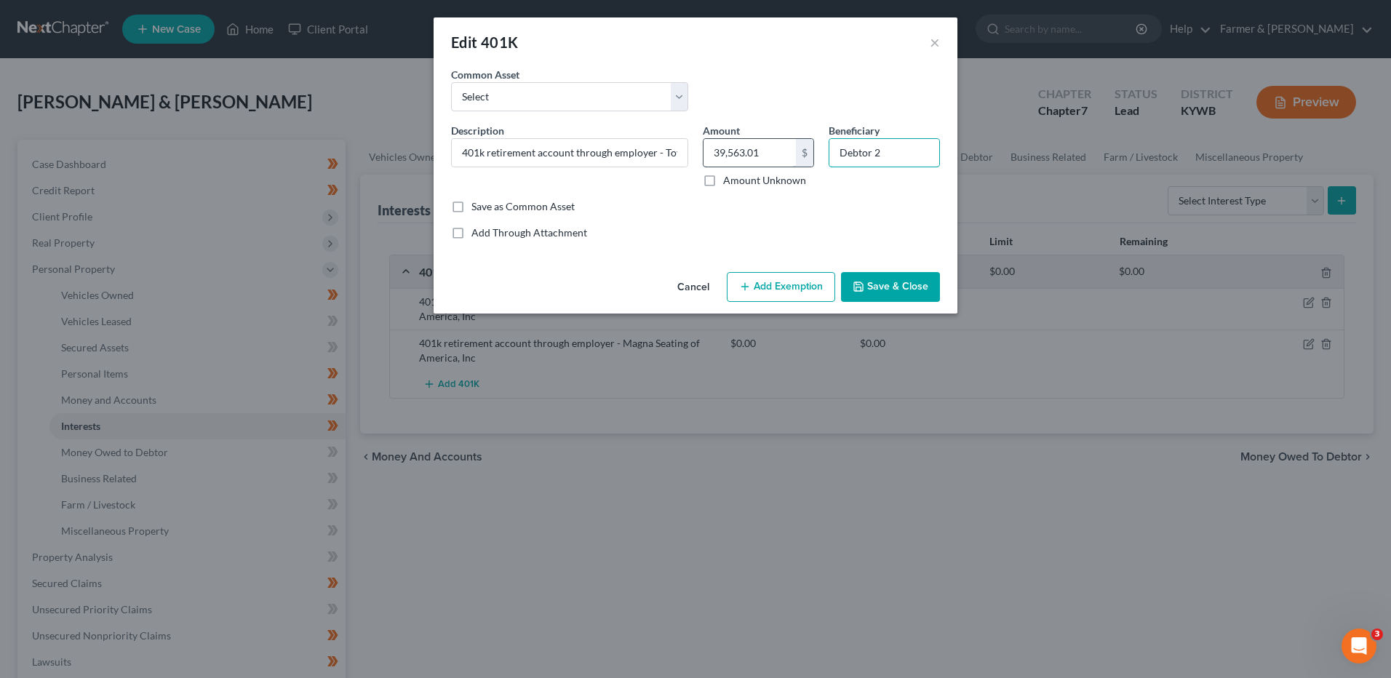
drag, startPoint x: 895, startPoint y: 159, endPoint x: 790, endPoint y: 144, distance: 105.8
click at [790, 144] on div "Description * 401k retirement account through employer - Toyota Boshoku America…" at bounding box center [695, 161] width 503 height 76
click at [789, 270] on div "Cancel Add Exemption Save & Close" at bounding box center [696, 290] width 524 height 48
click at [769, 297] on button "Add Exemption" at bounding box center [781, 287] width 108 height 31
select select "2"
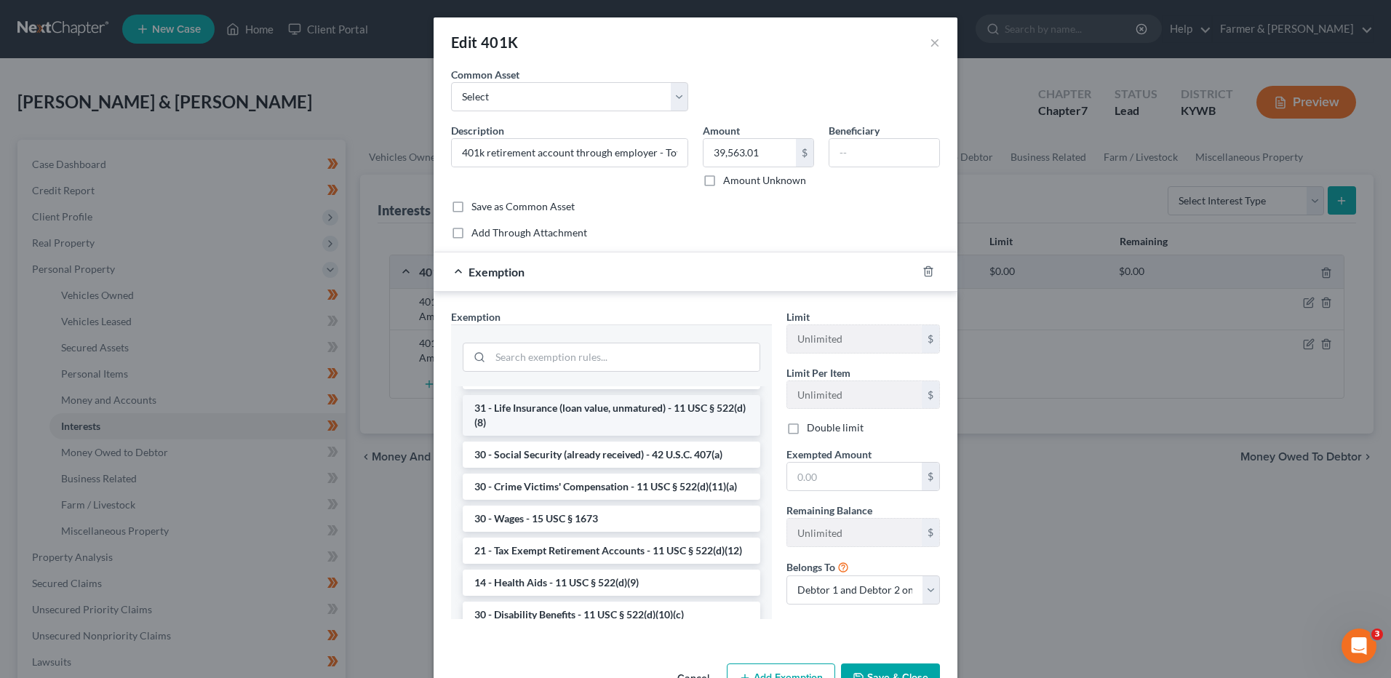
scroll to position [655, 0]
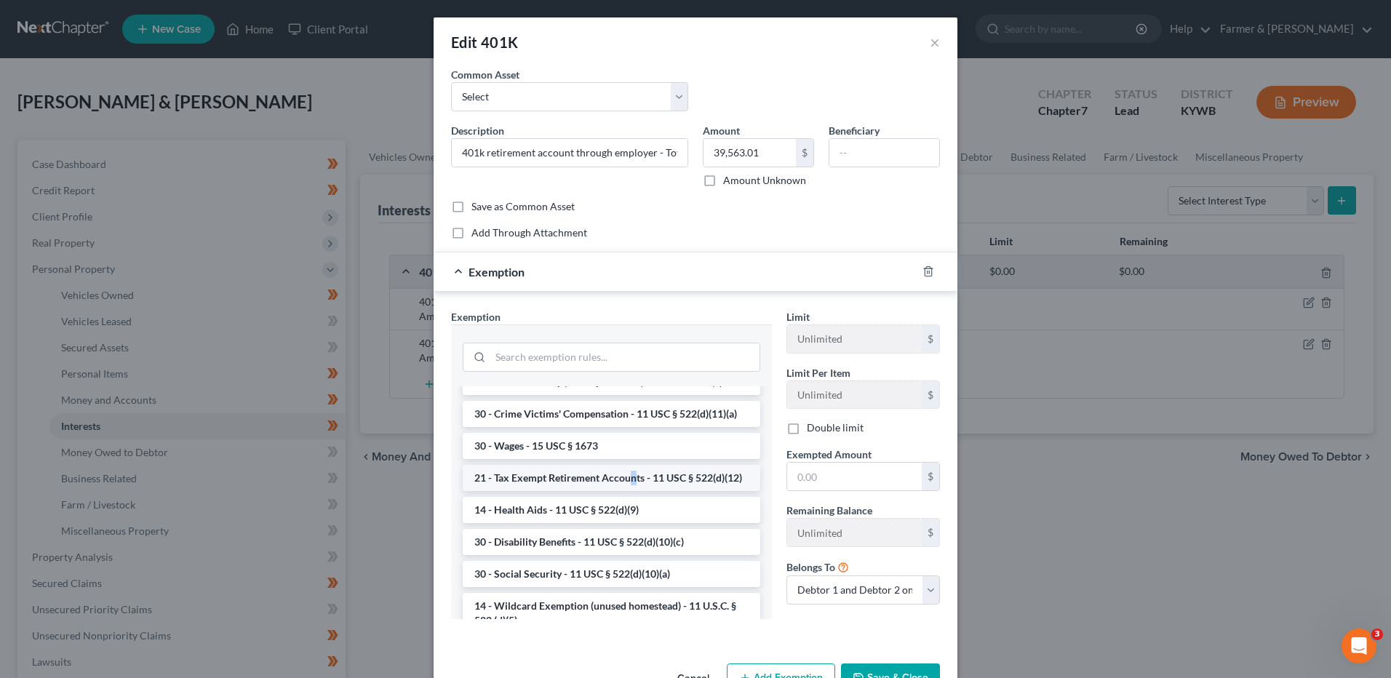
click at [628, 491] on li "21 - Tax Exempt Retirement Accounts - 11 USC § 522(d)(12)" at bounding box center [612, 478] width 298 height 26
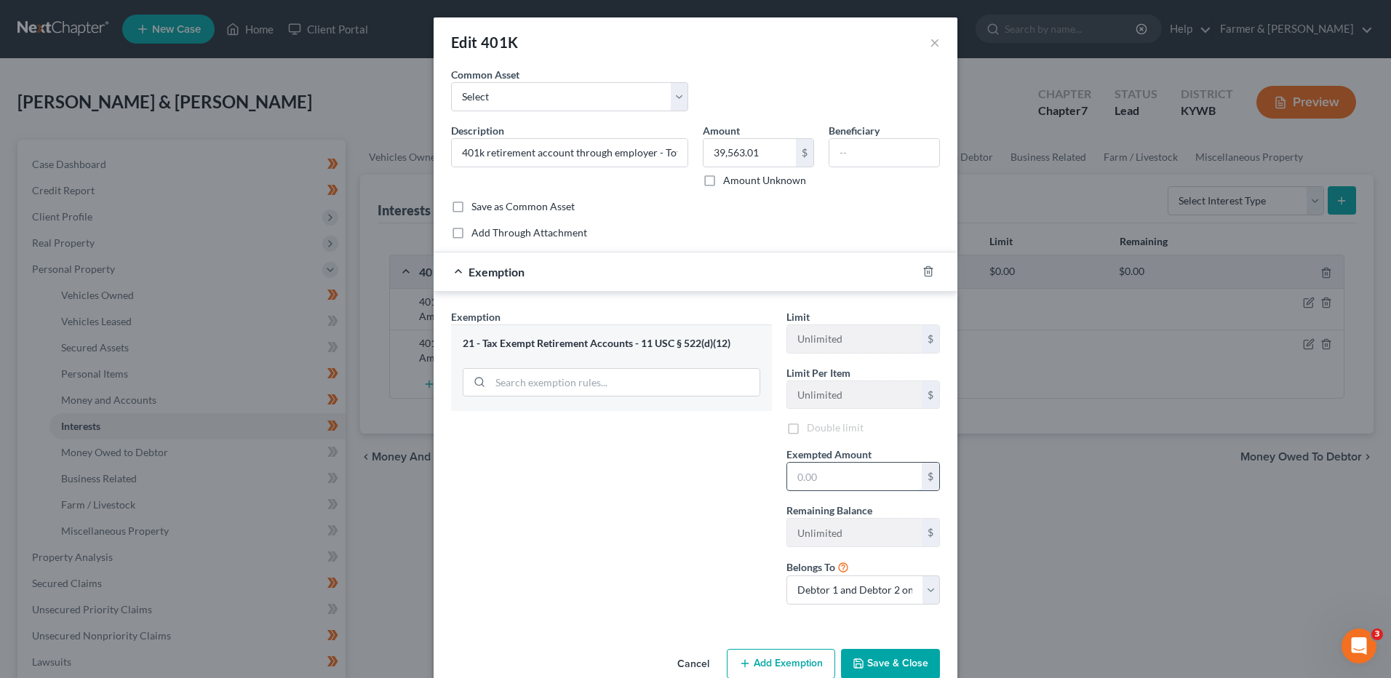
click at [817, 473] on input "text" at bounding box center [854, 477] width 135 height 28
type input "39,563.01"
click at [842, 581] on select "Debtor 1 only Debtor 2 only Debtor 1 and Debtor 2 only" at bounding box center [863, 589] width 154 height 29
select select "1"
click at [786, 575] on select "Debtor 1 only Debtor 2 only Debtor 1 and Debtor 2 only" at bounding box center [863, 589] width 154 height 29
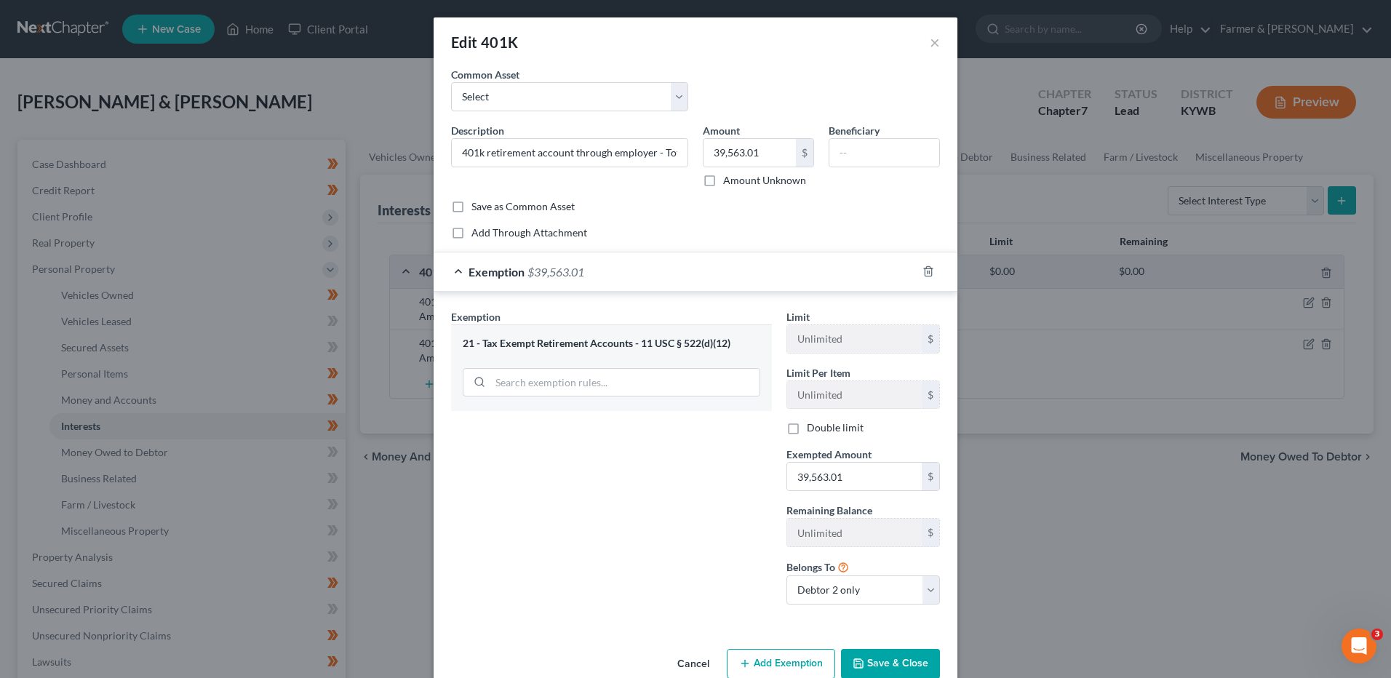
click at [869, 666] on button "Save & Close" at bounding box center [890, 664] width 99 height 31
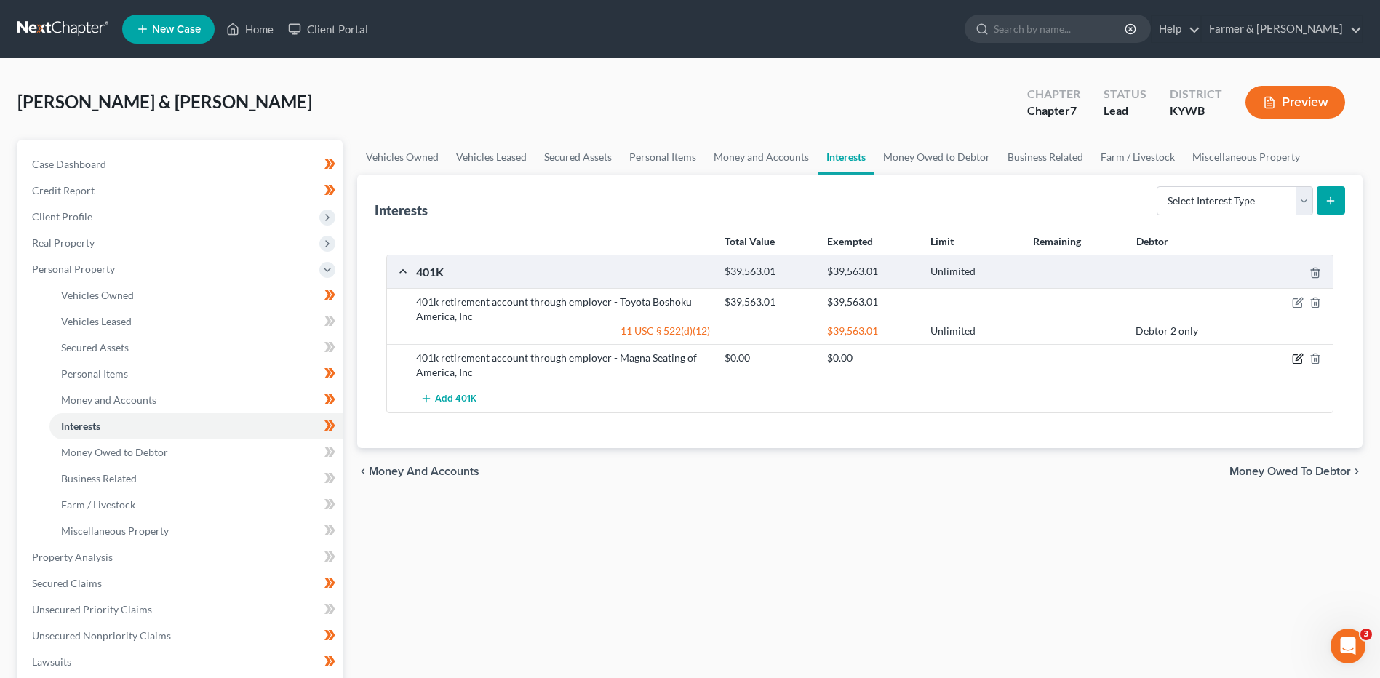
drag, startPoint x: 1296, startPoint y: 356, endPoint x: 1214, endPoint y: 340, distance: 83.9
click at [1296, 356] on icon "button" at bounding box center [1298, 359] width 12 height 12
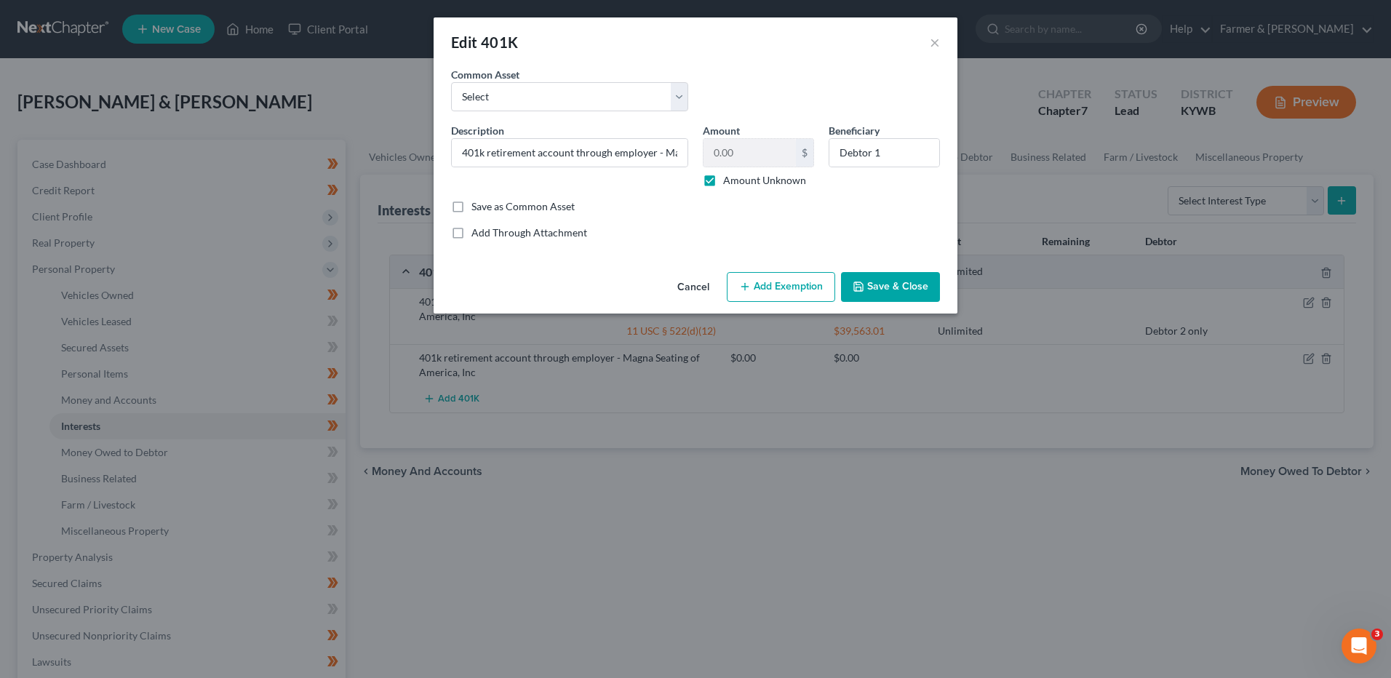
drag, startPoint x: 703, startPoint y: 183, endPoint x: 821, endPoint y: 153, distance: 122.3
click at [723, 182] on label "Amount Unknown" at bounding box center [764, 180] width 83 height 15
click at [729, 182] on input "Amount Unknown" at bounding box center [733, 177] width 9 height 9
checkbox input "false"
drag, startPoint x: 890, startPoint y: 153, endPoint x: 750, endPoint y: 164, distance: 140.2
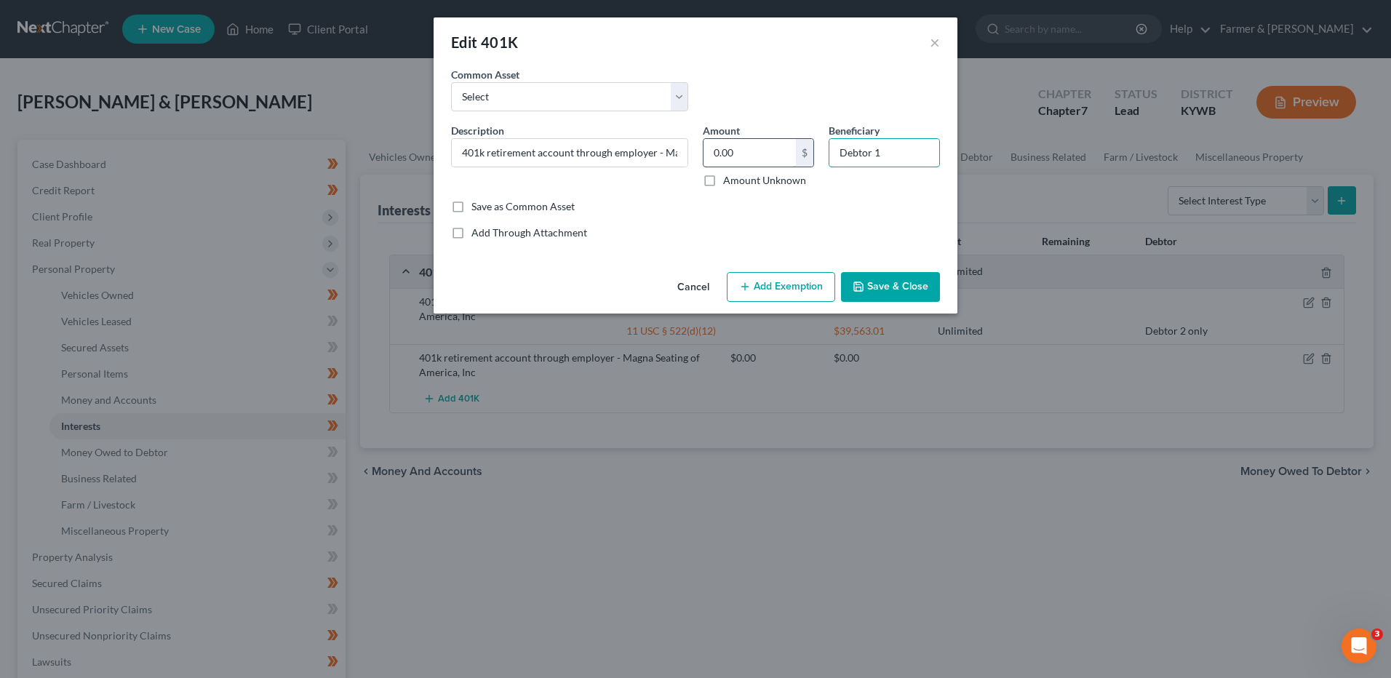
click at [750, 164] on div "Description * 401k retirement account through employer - Magna Seating of Ameri…" at bounding box center [695, 161] width 503 height 76
click at [751, 164] on input "0.00" at bounding box center [750, 153] width 92 height 28
type input "7,696.68"
click at [793, 278] on button "Add Exemption" at bounding box center [781, 287] width 108 height 31
select select "2"
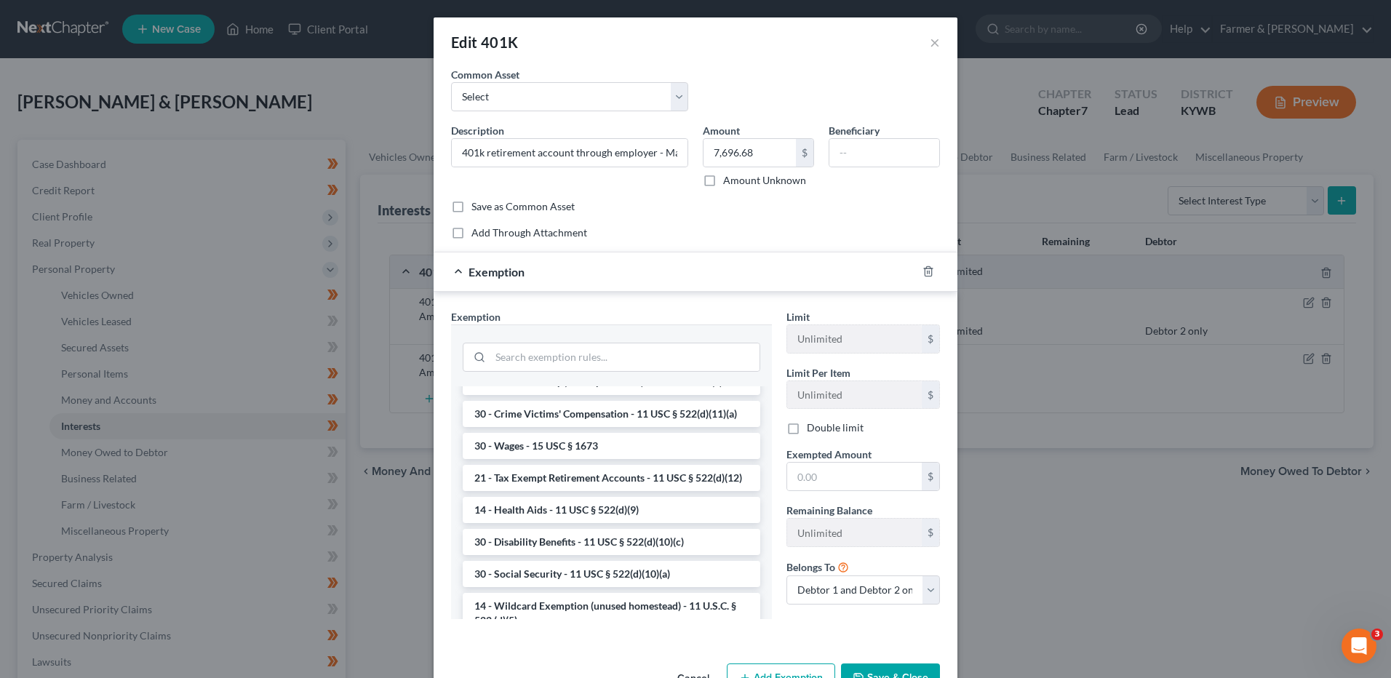
click at [589, 491] on li "21 - Tax Exempt Retirement Accounts - 11 USC § 522(d)(12)" at bounding box center [612, 478] width 298 height 26
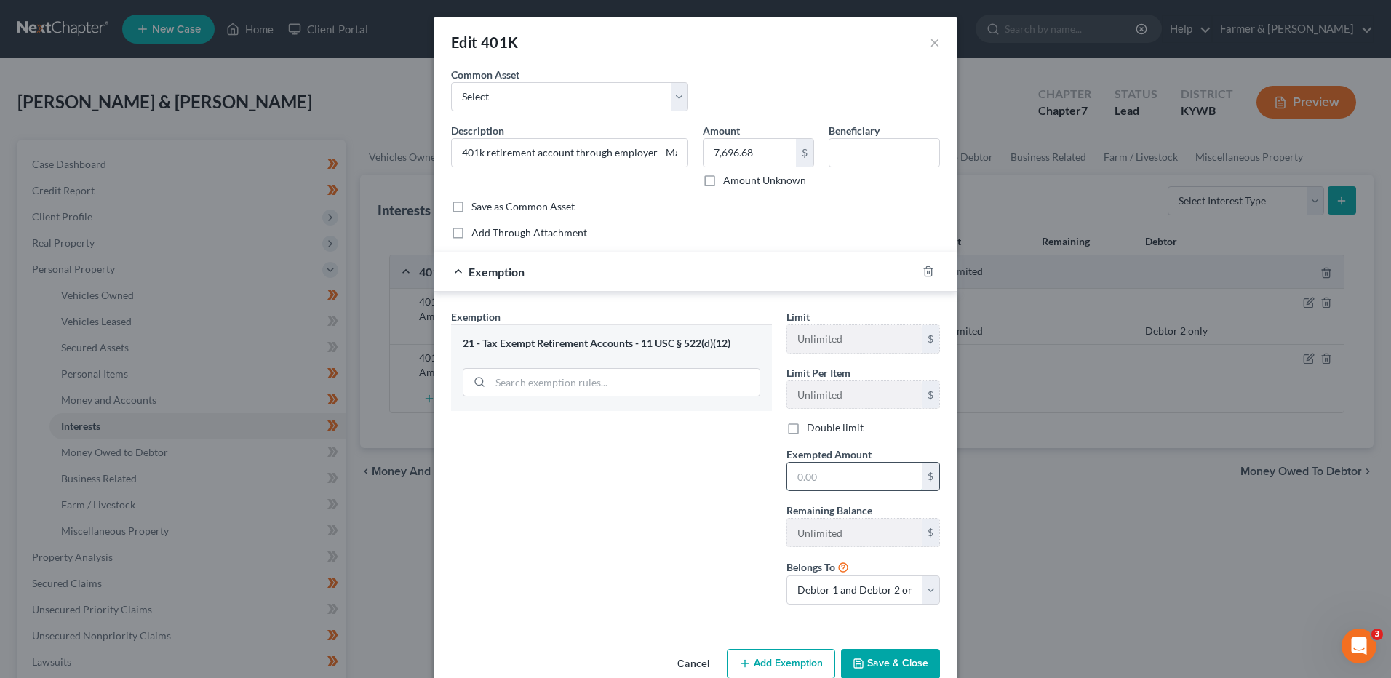
click at [860, 481] on input "text" at bounding box center [854, 477] width 135 height 28
type input "7,696.68"
drag, startPoint x: 837, startPoint y: 591, endPoint x: 837, endPoint y: 599, distance: 8.0
click at [837, 591] on select "Debtor 1 only Debtor 2 only Debtor 1 and Debtor 2 only" at bounding box center [863, 589] width 154 height 29
select select "0"
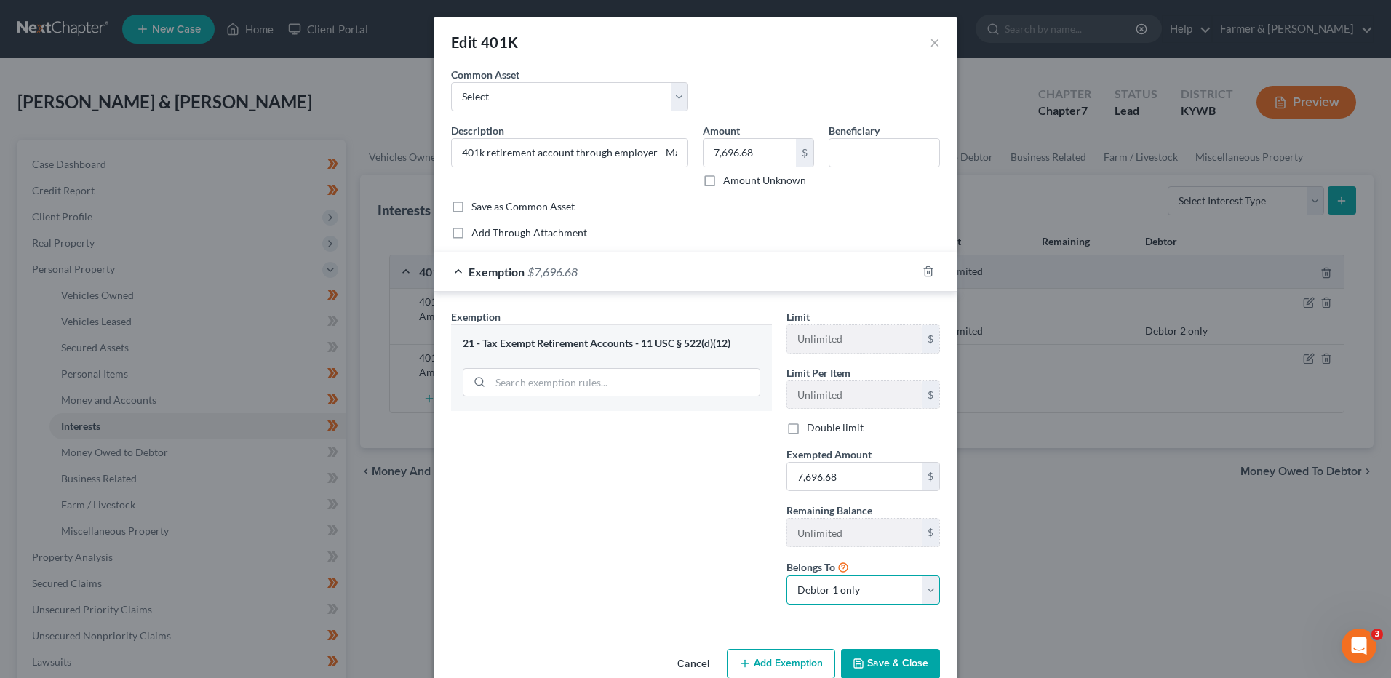
click at [786, 575] on select "Debtor 1 only Debtor 2 only Debtor 1 and Debtor 2 only" at bounding box center [863, 589] width 154 height 29
click at [868, 661] on button "Save & Close" at bounding box center [890, 664] width 99 height 31
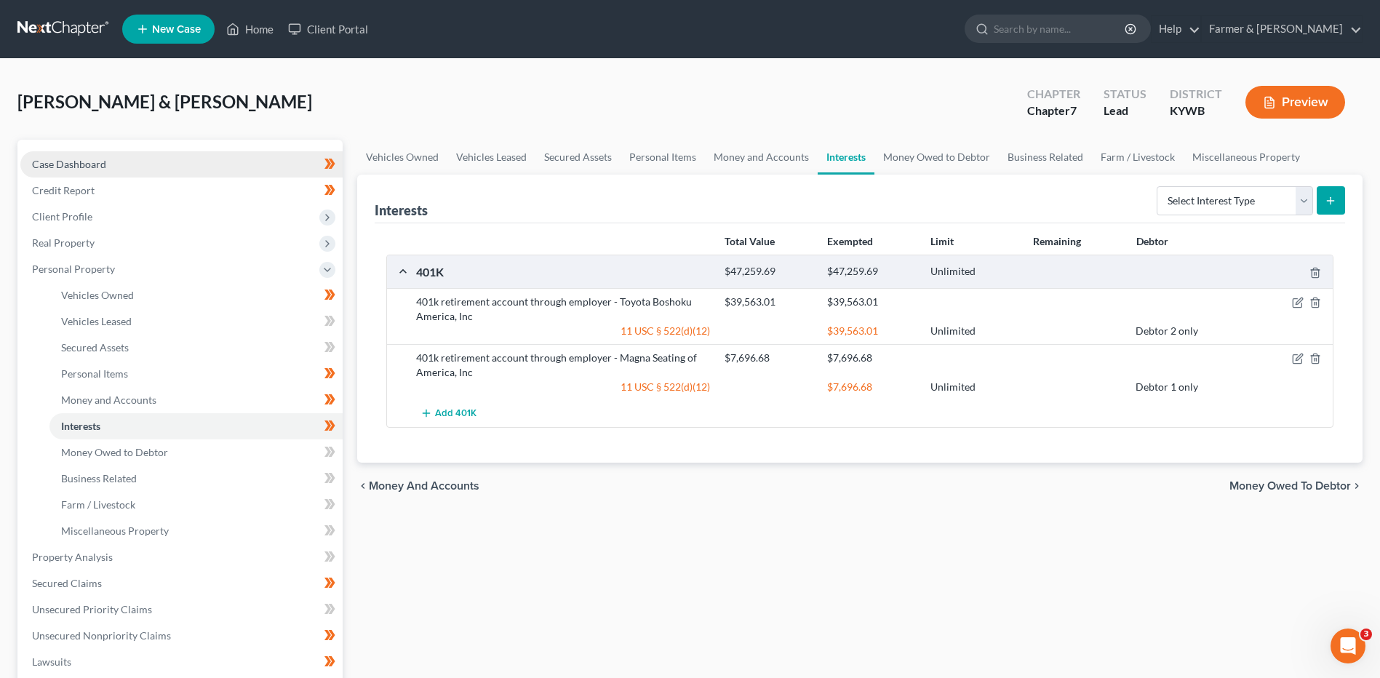
click at [106, 156] on link "Case Dashboard" at bounding box center [181, 164] width 322 height 26
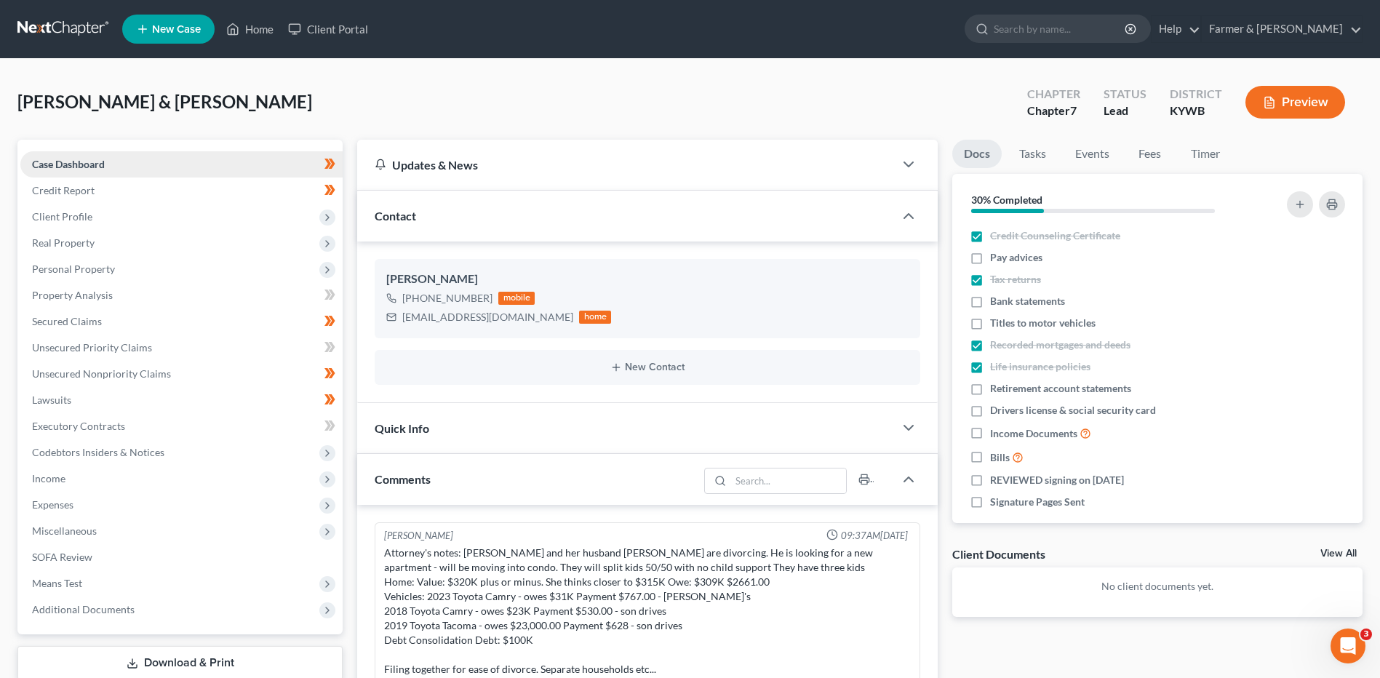
scroll to position [172, 0]
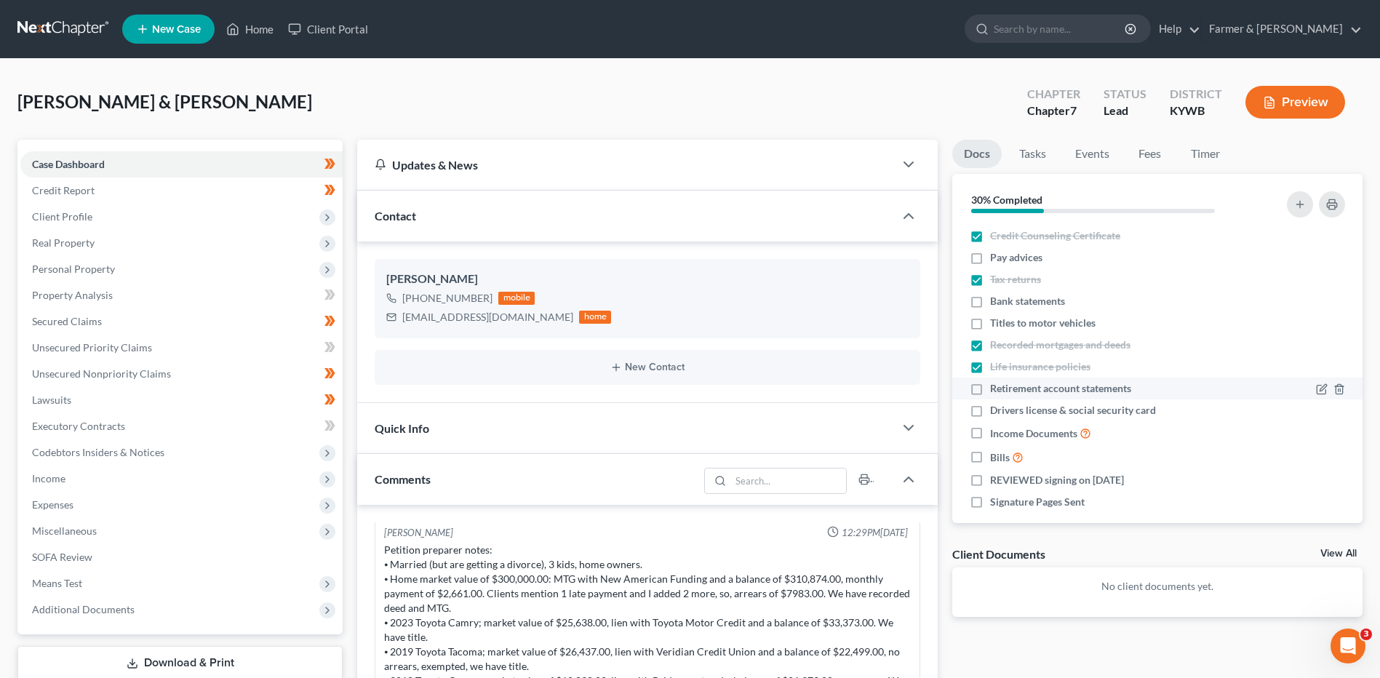
click at [990, 389] on label "Retirement account statements" at bounding box center [1060, 388] width 141 height 15
click at [996, 389] on input "Retirement account statements" at bounding box center [1000, 385] width 9 height 9
checkbox input "true"
click at [990, 411] on label "Drivers license & social security card" at bounding box center [1073, 410] width 166 height 15
click at [996, 411] on input "Drivers license & social security card" at bounding box center [1000, 407] width 9 height 9
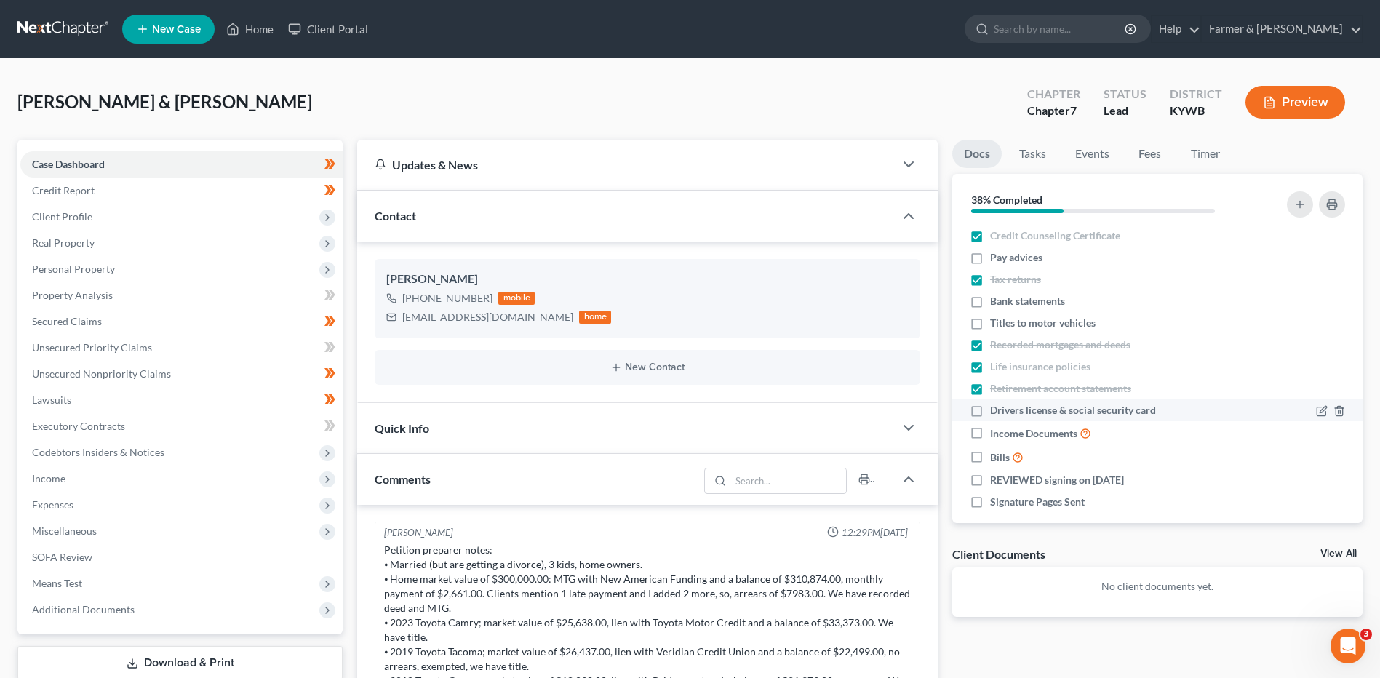
checkbox input "true"
click at [990, 455] on label "Bills" at bounding box center [1006, 457] width 33 height 17
click at [996, 455] on input "Bills" at bounding box center [1000, 453] width 9 height 9
checkbox input "true"
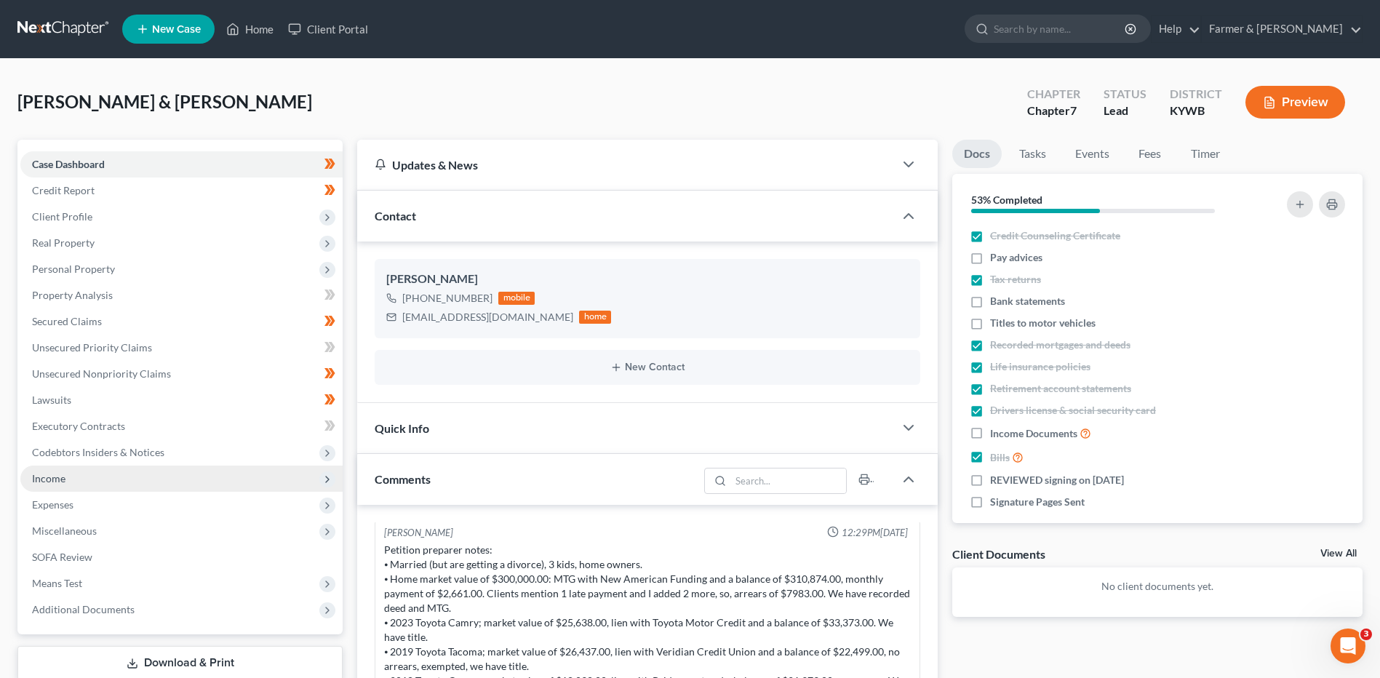
drag, startPoint x: 105, startPoint y: 481, endPoint x: 116, endPoint y: 479, distance: 11.1
click at [105, 481] on span "Income" at bounding box center [181, 479] width 322 height 26
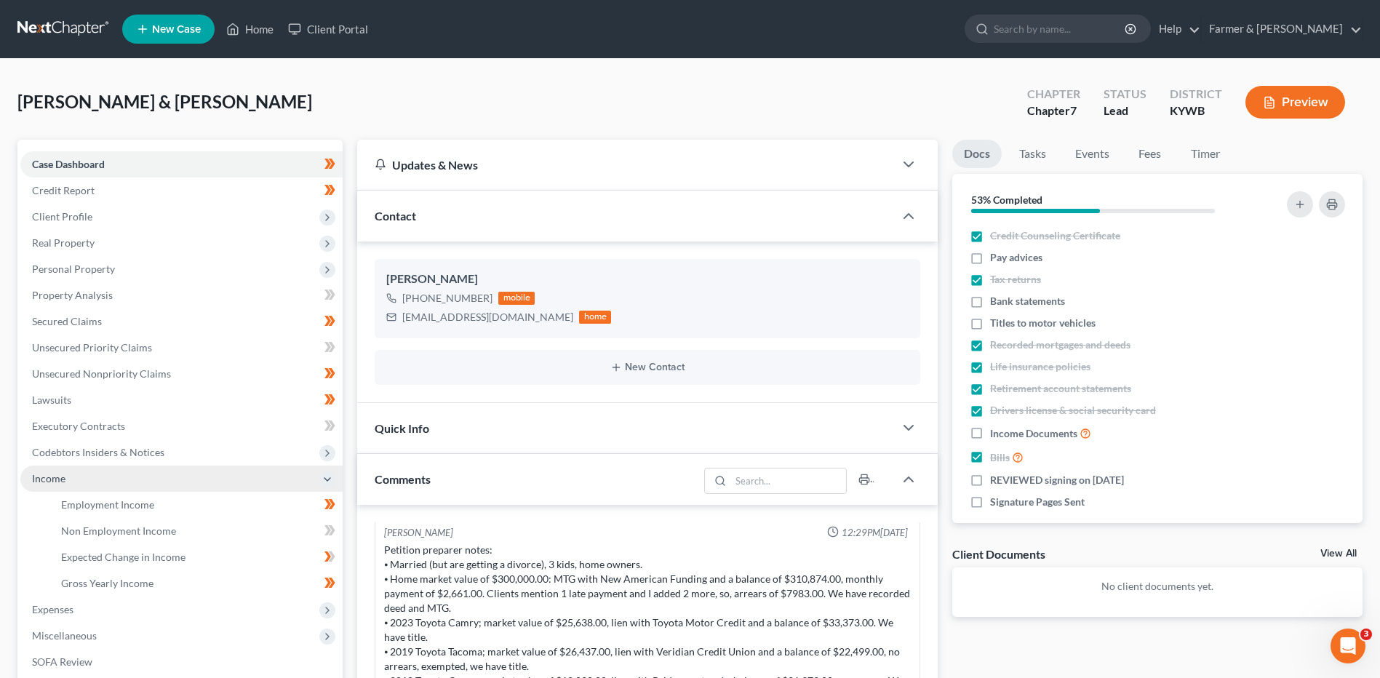
click at [145, 489] on span "Income" at bounding box center [181, 479] width 322 height 26
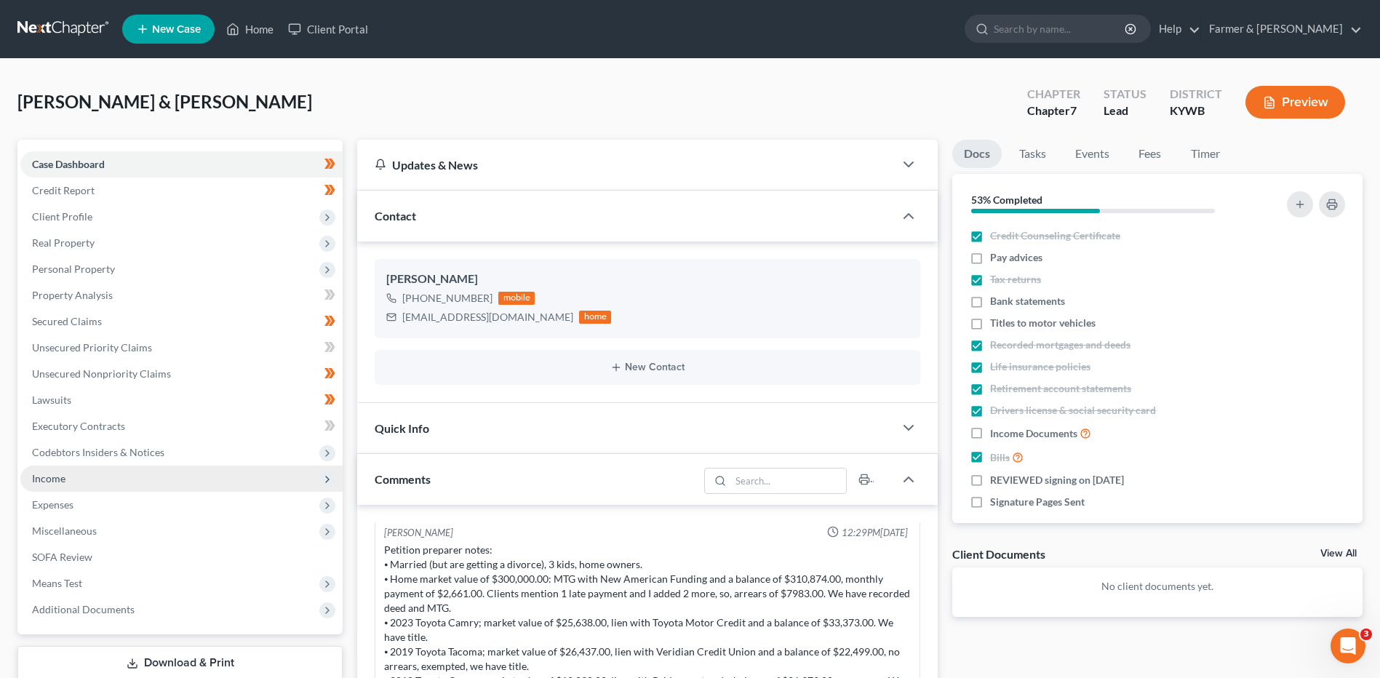
click at [174, 475] on span "Income" at bounding box center [181, 479] width 322 height 26
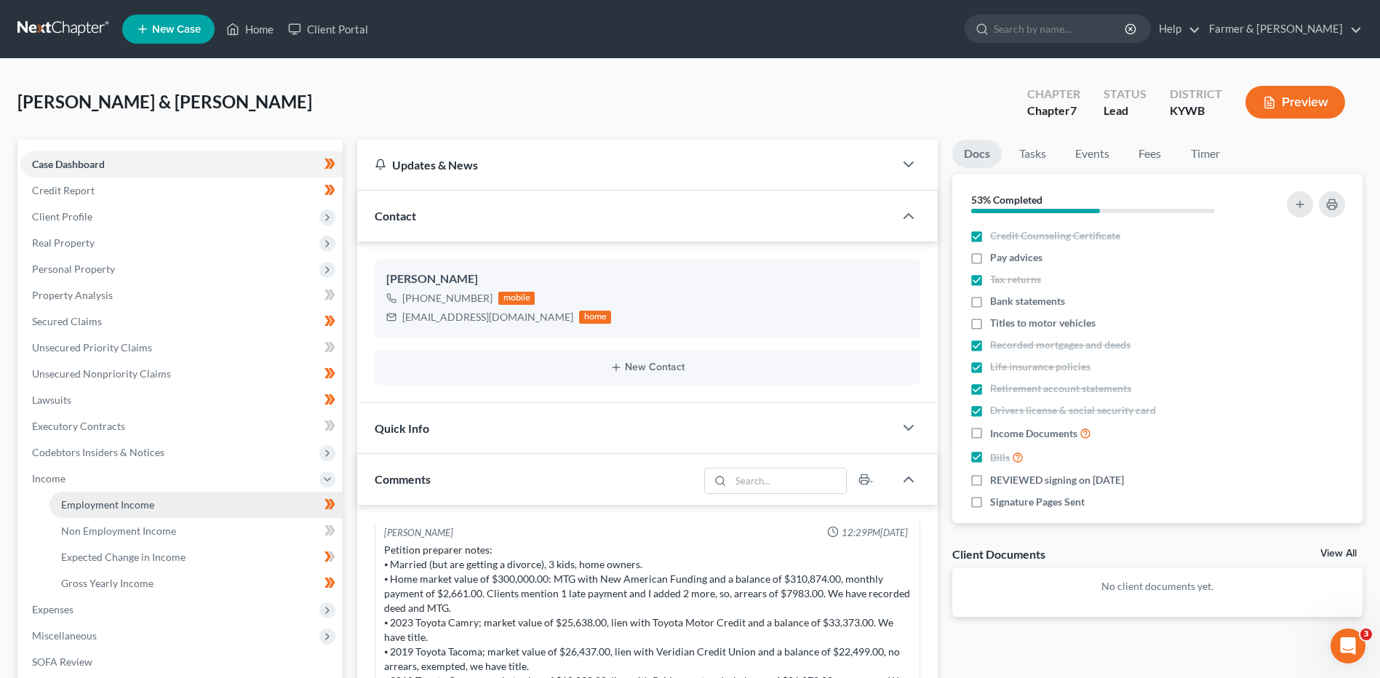
drag, startPoint x: 178, startPoint y: 507, endPoint x: 1203, endPoint y: 519, distance: 1024.4
click at [179, 507] on link "Employment Income" at bounding box center [195, 505] width 293 height 26
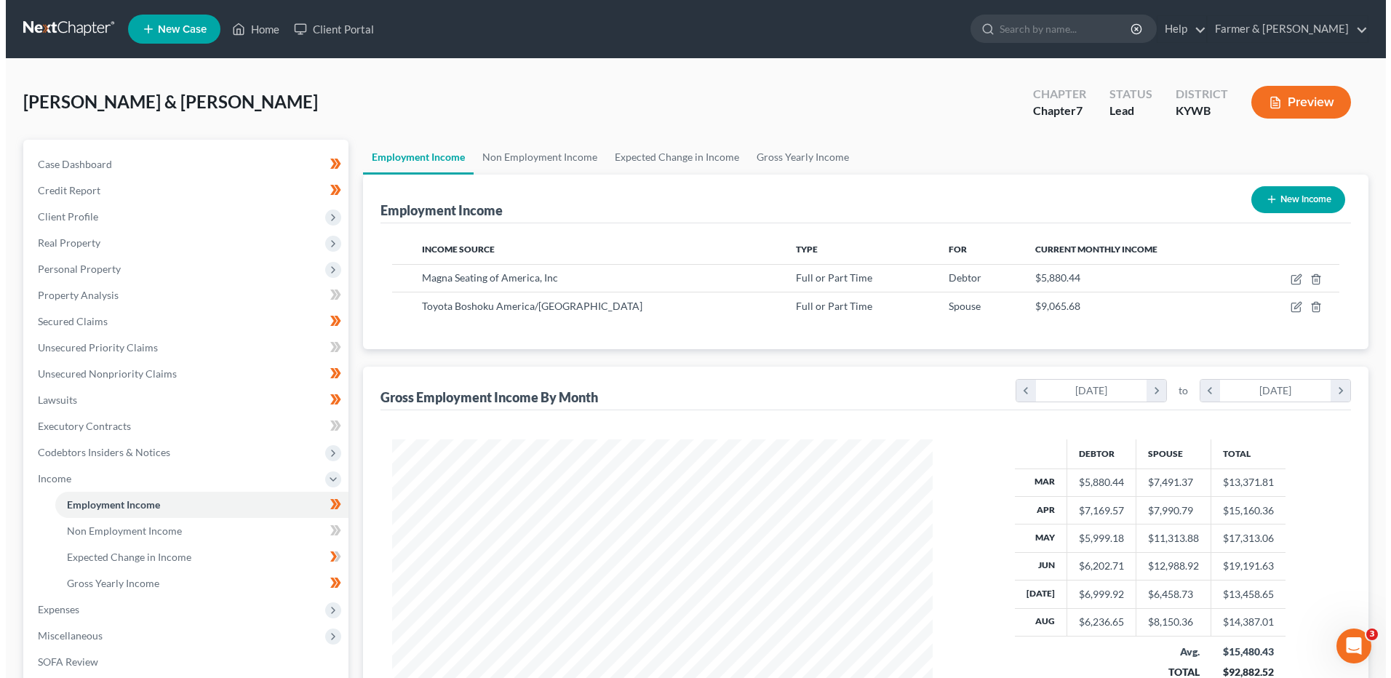
scroll to position [270, 569]
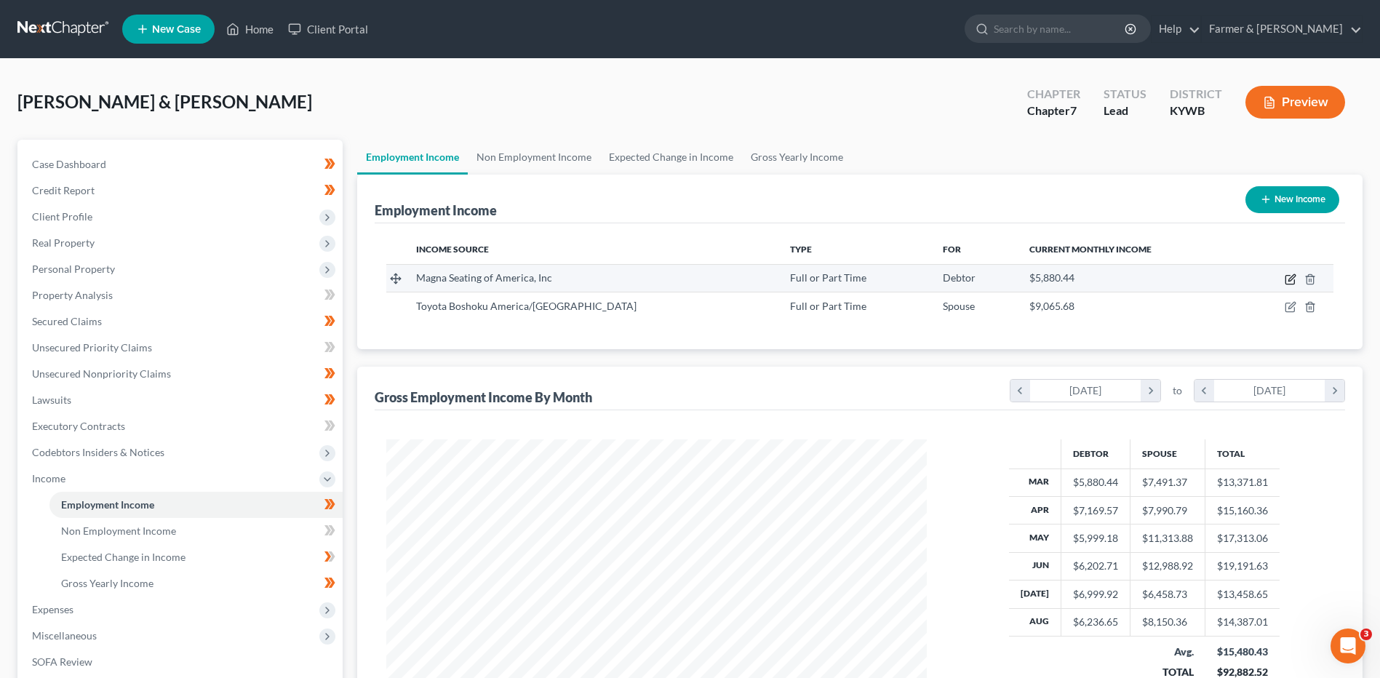
click at [1292, 279] on icon "button" at bounding box center [1291, 277] width 7 height 7
select select "0"
select select "18"
select select "1"
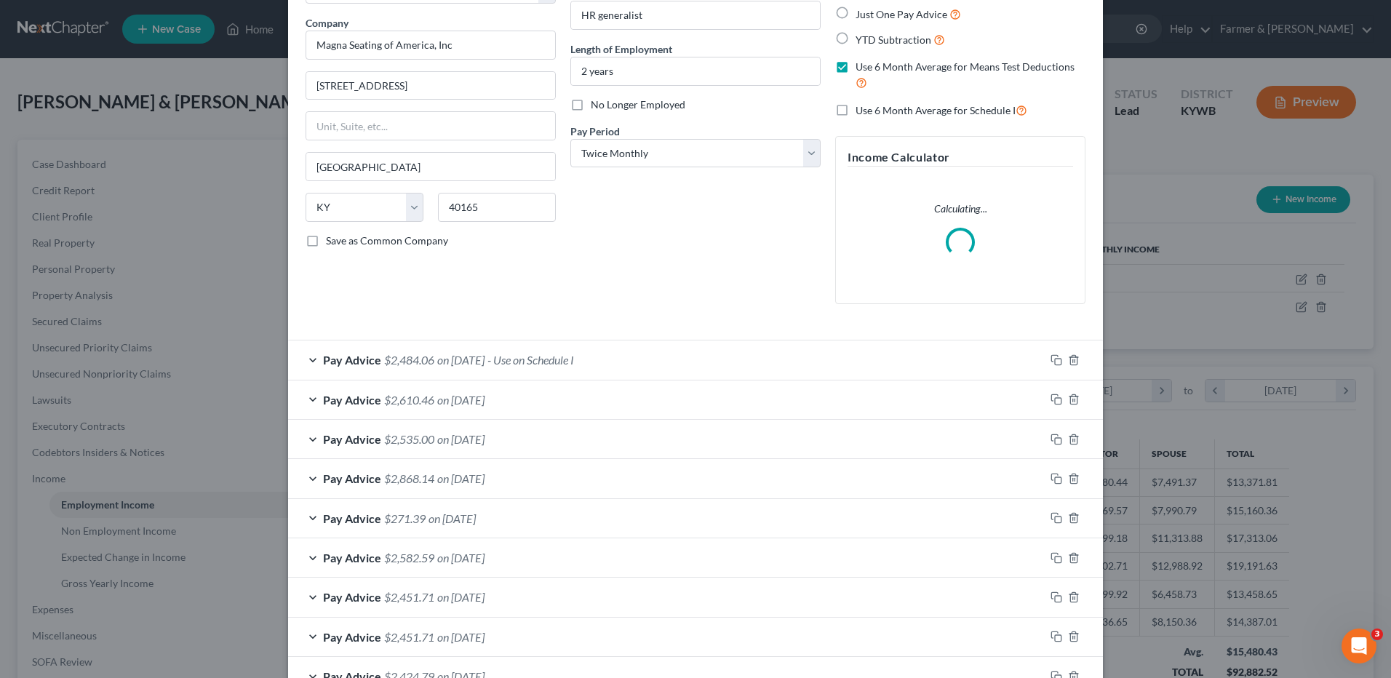
scroll to position [364, 0]
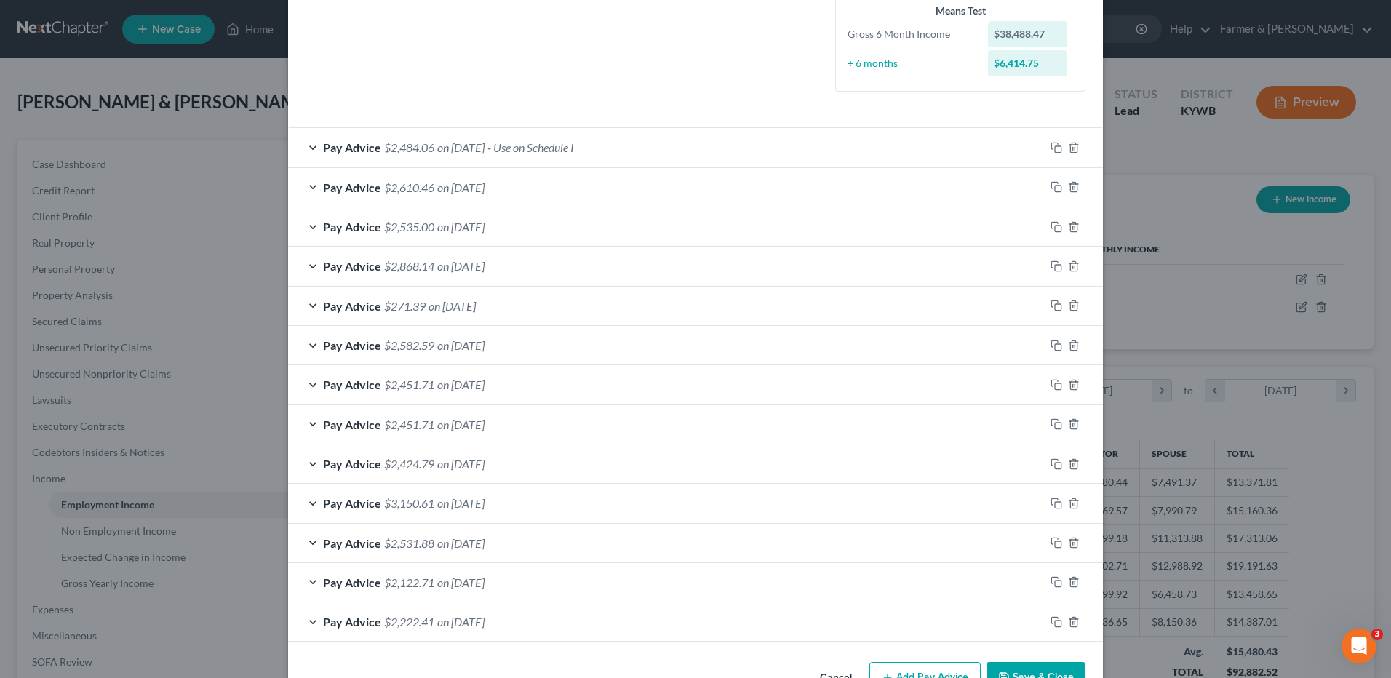
click at [597, 299] on div "Pay Advice $271.39 on 07/15/2025" at bounding box center [666, 306] width 757 height 39
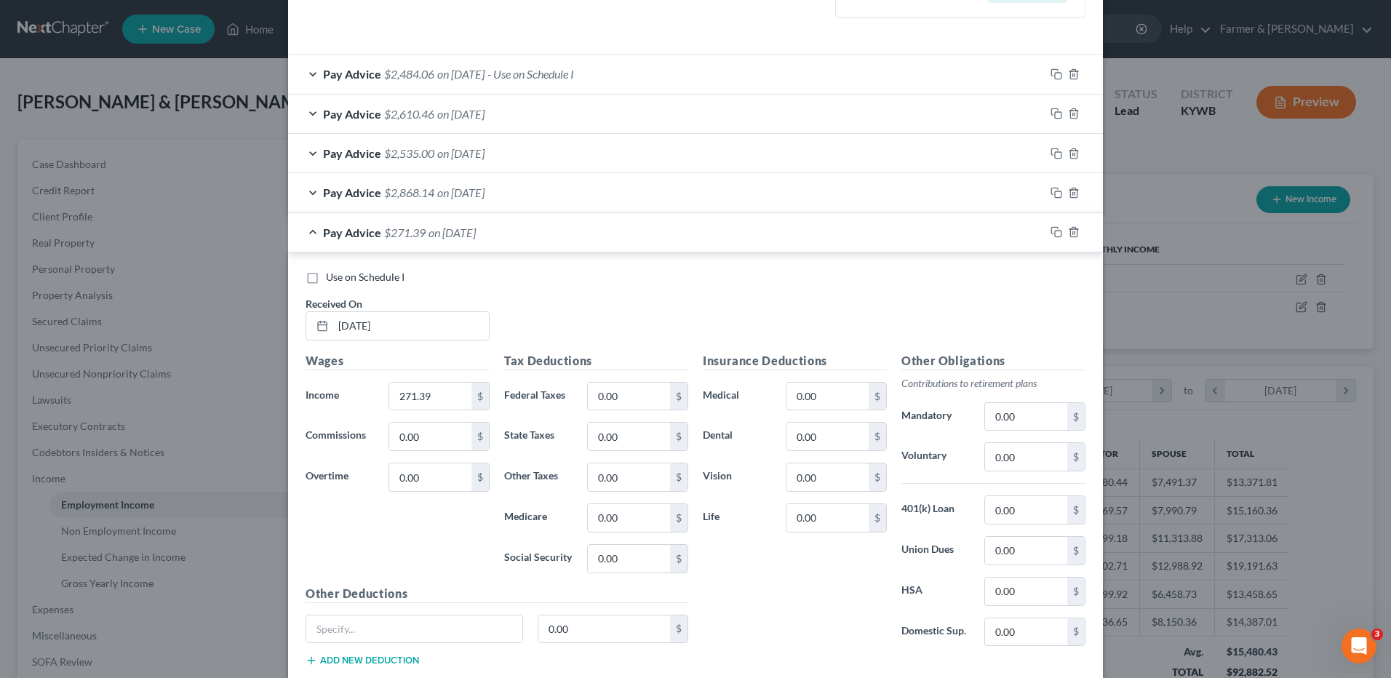
scroll to position [437, 0]
click at [1068, 234] on icon "button" at bounding box center [1074, 233] width 12 height 12
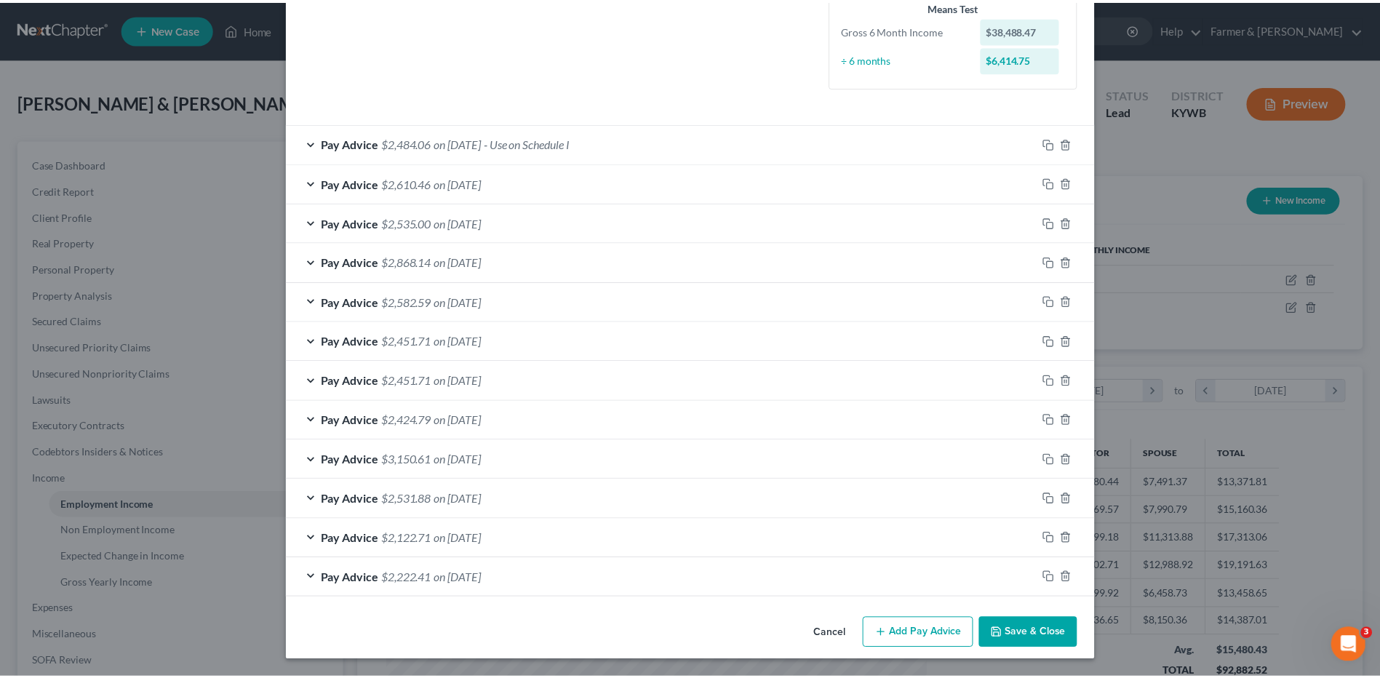
scroll to position [368, 0]
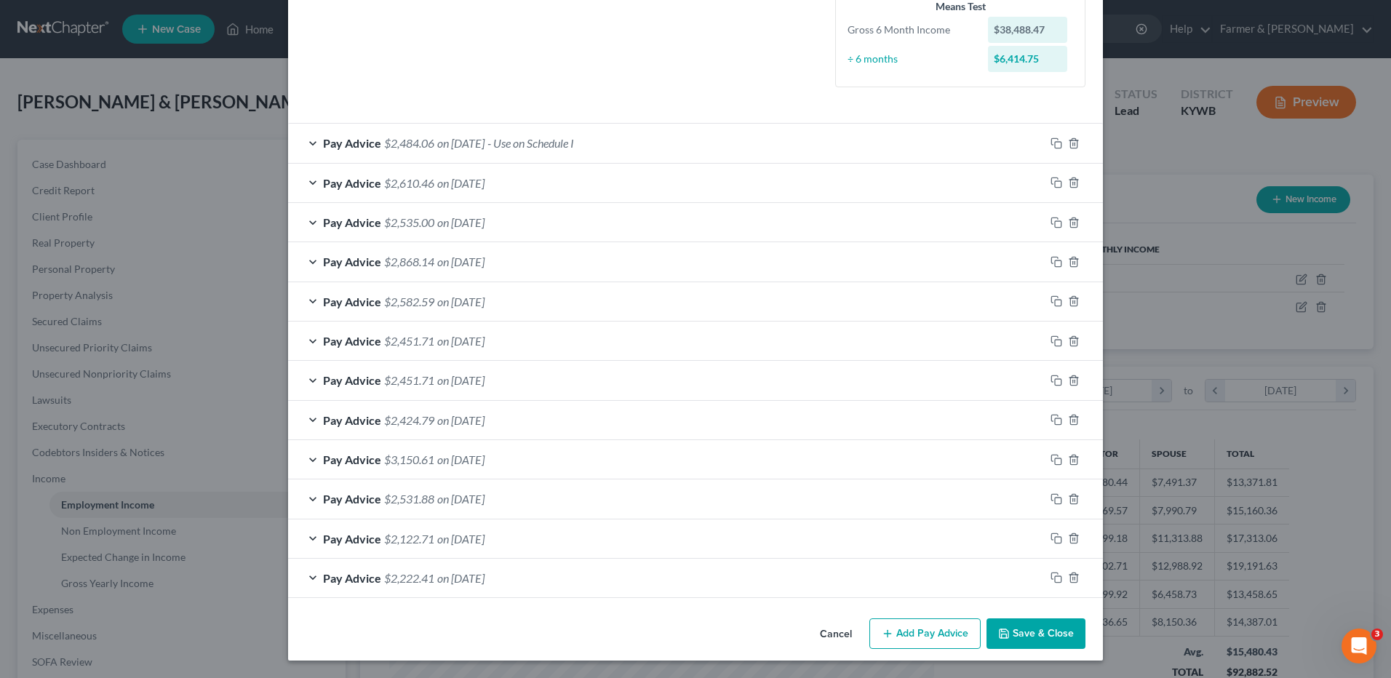
click at [1039, 638] on button "Save & Close" at bounding box center [1036, 633] width 99 height 31
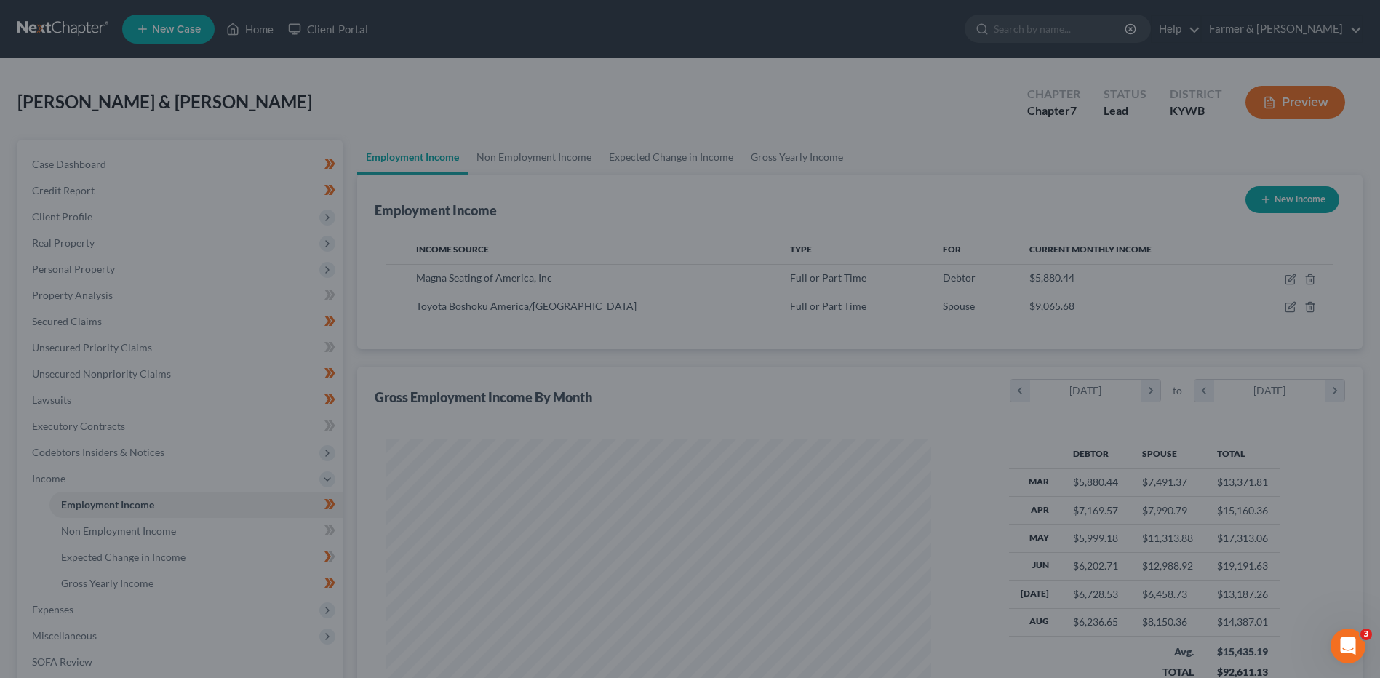
scroll to position [727244, 726944]
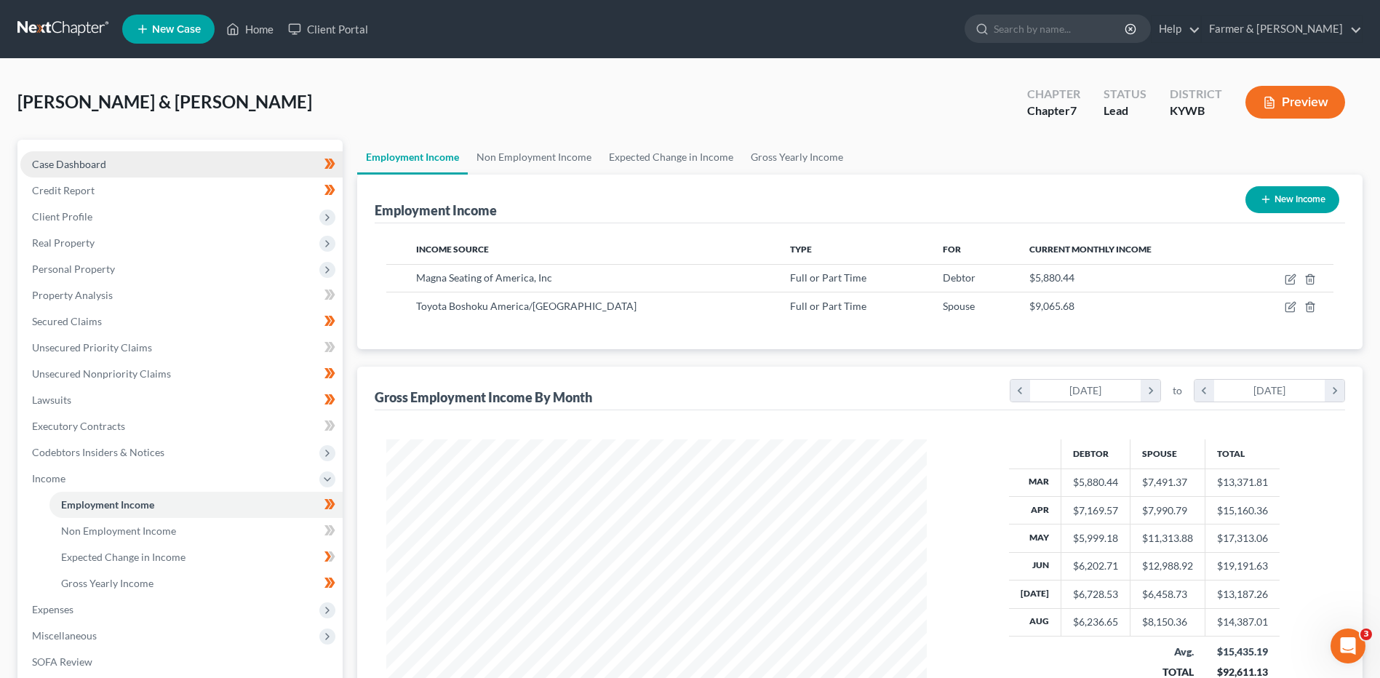
click at [50, 176] on link "Case Dashboard" at bounding box center [181, 164] width 322 height 26
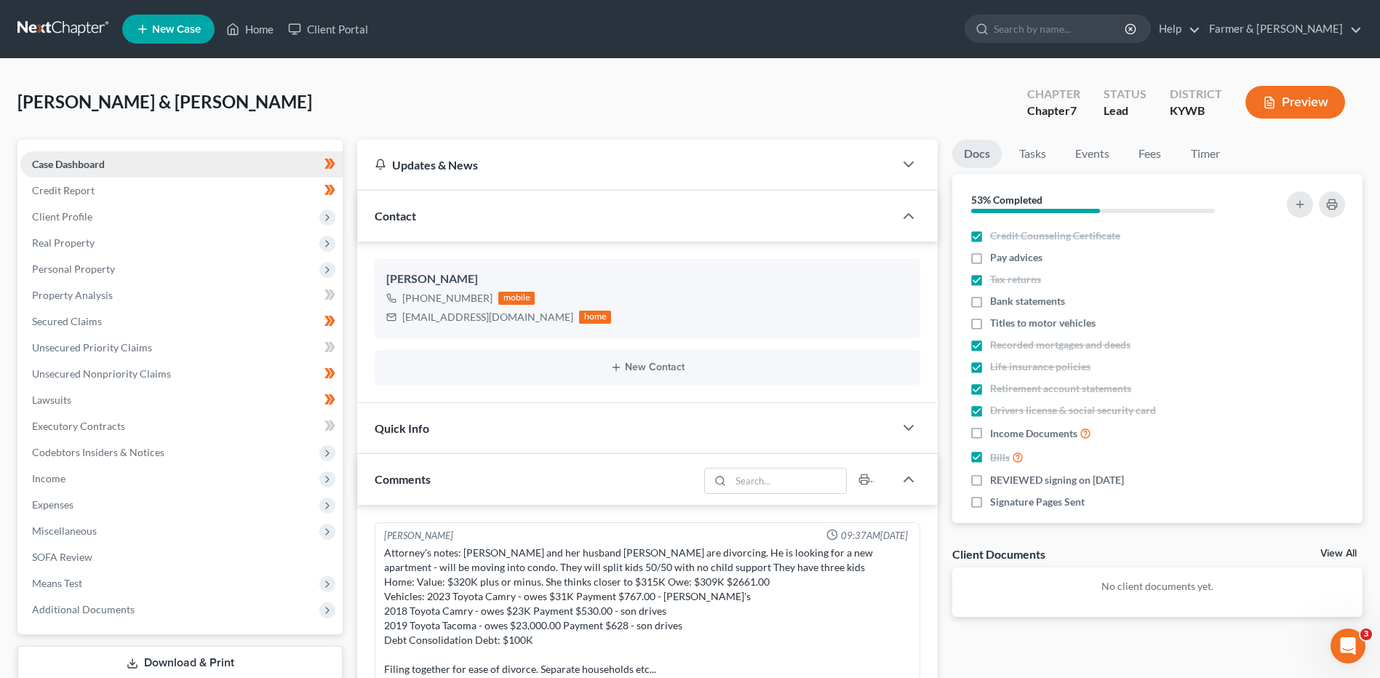
scroll to position [172, 0]
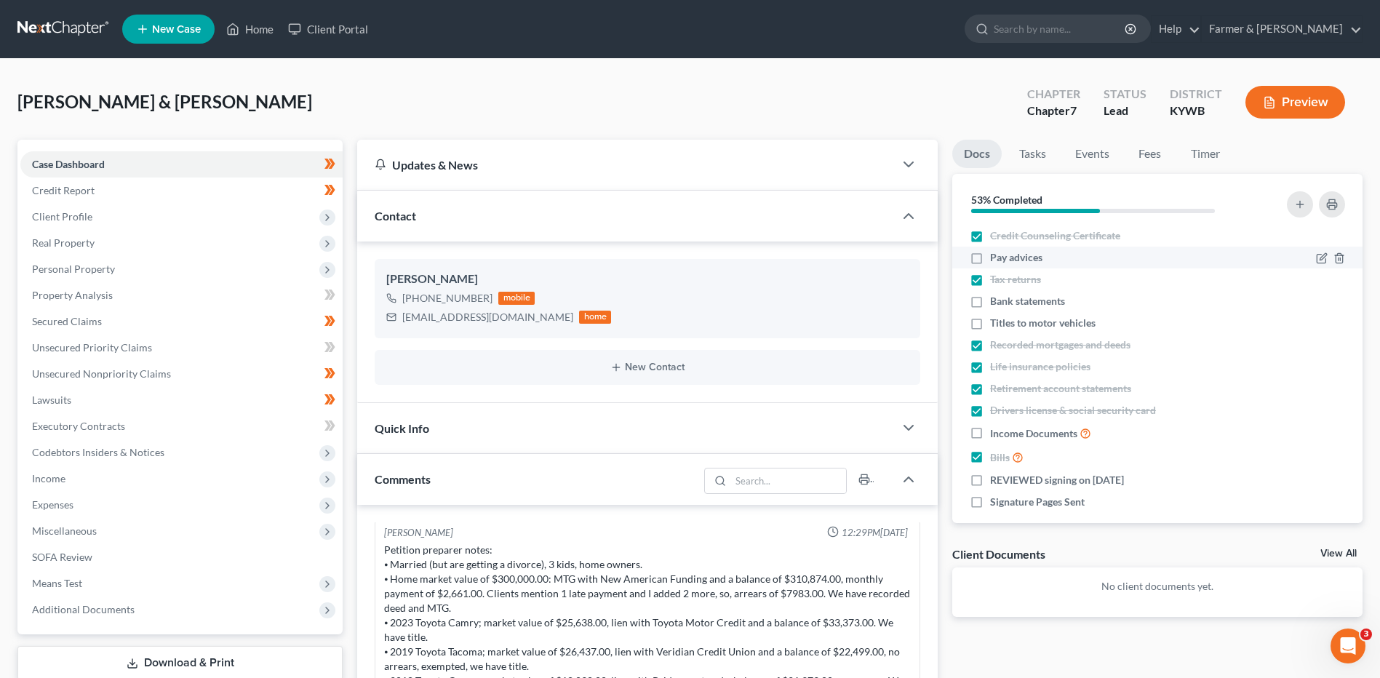
click at [990, 260] on label "Pay advices" at bounding box center [1016, 257] width 52 height 15
click at [996, 260] on input "Pay advices" at bounding box center [1000, 254] width 9 height 9
checkbox input "true"
click at [990, 438] on label "Income Documents" at bounding box center [1040, 433] width 101 height 17
click at [996, 434] on input "Income Documents" at bounding box center [1000, 429] width 9 height 9
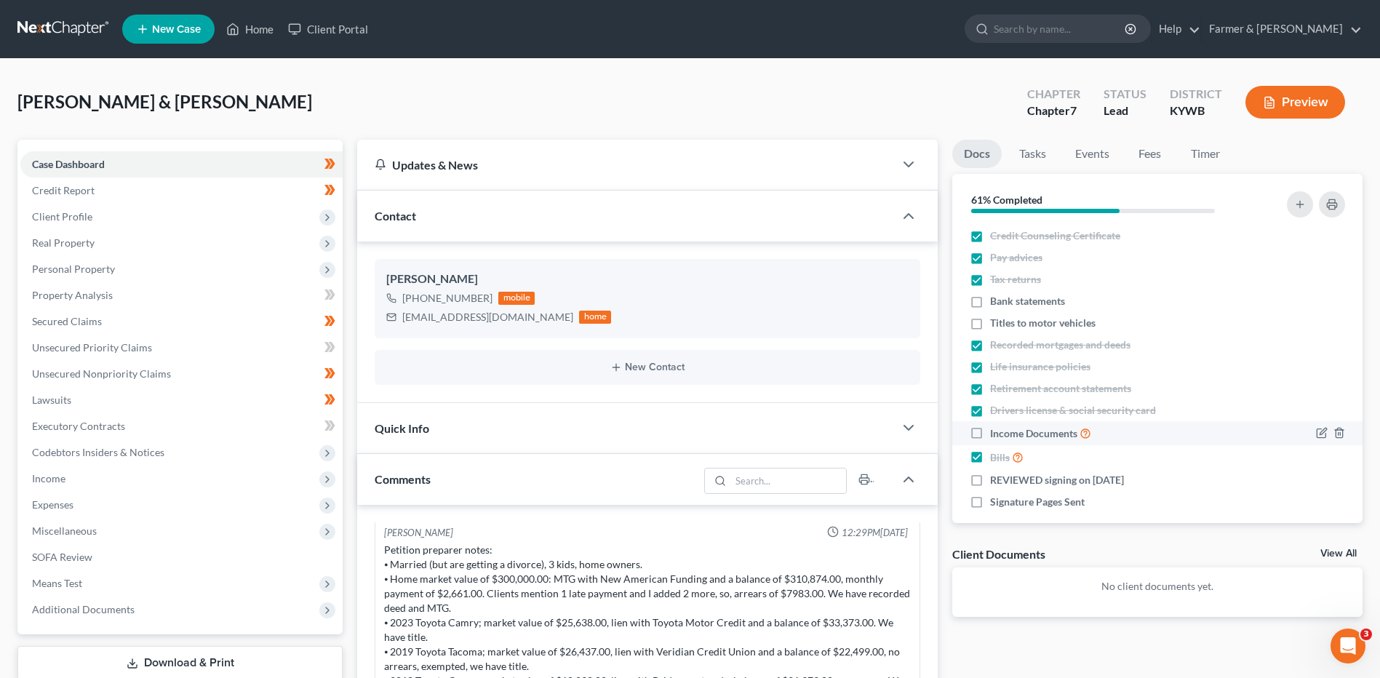
checkbox input "true"
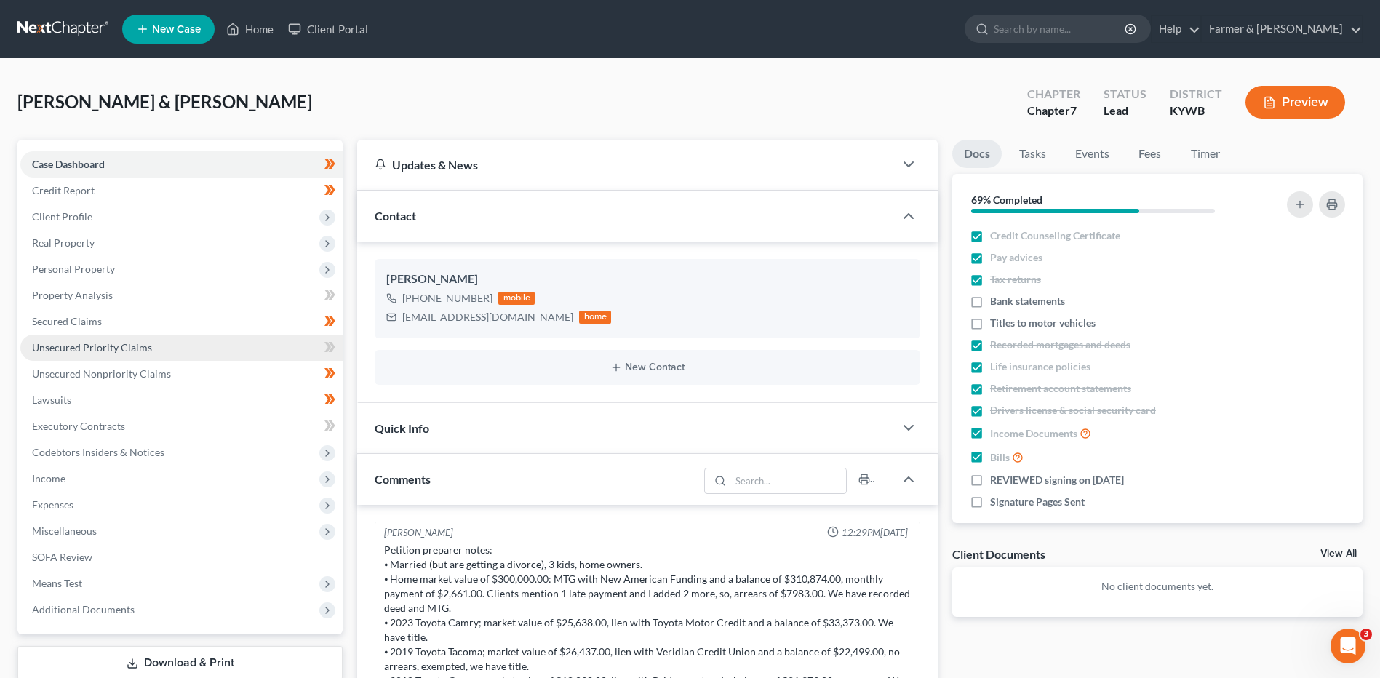
drag, startPoint x: 170, startPoint y: 271, endPoint x: 136, endPoint y: 336, distance: 73.9
click at [170, 271] on span "Personal Property" at bounding box center [181, 269] width 322 height 26
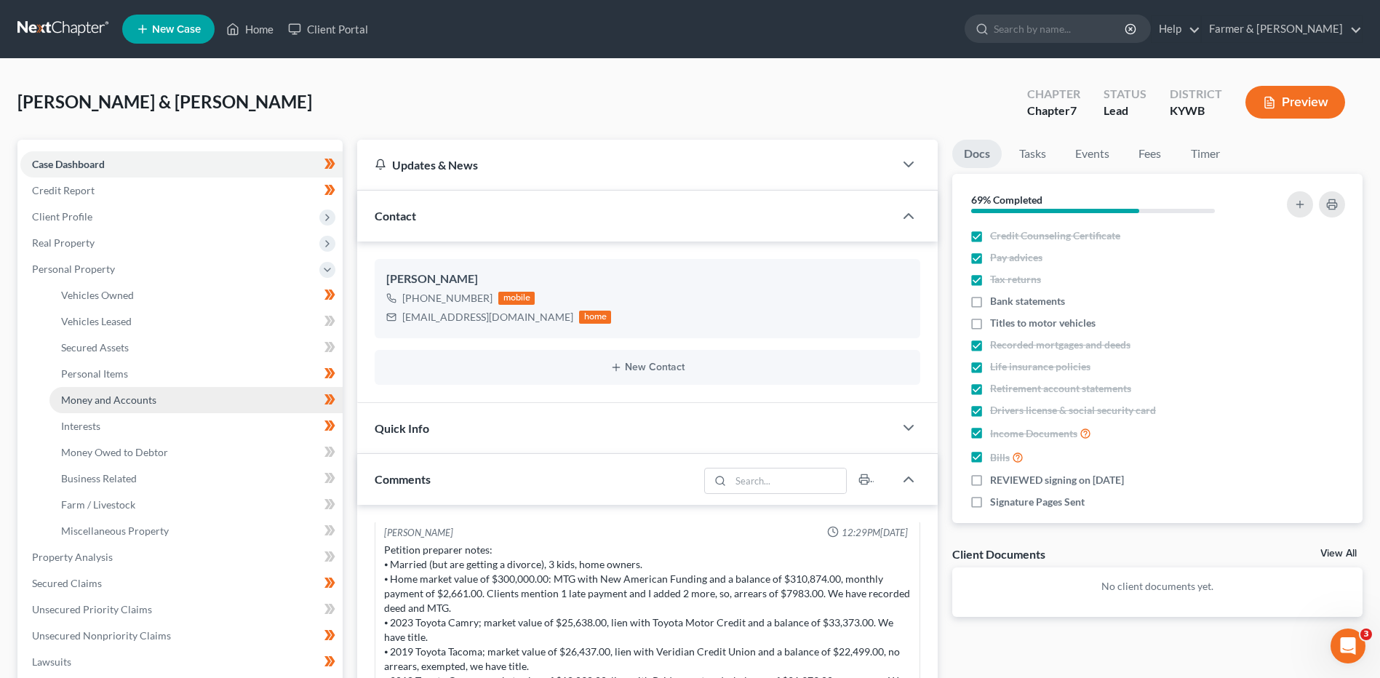
click at [119, 399] on span "Money and Accounts" at bounding box center [108, 400] width 95 height 12
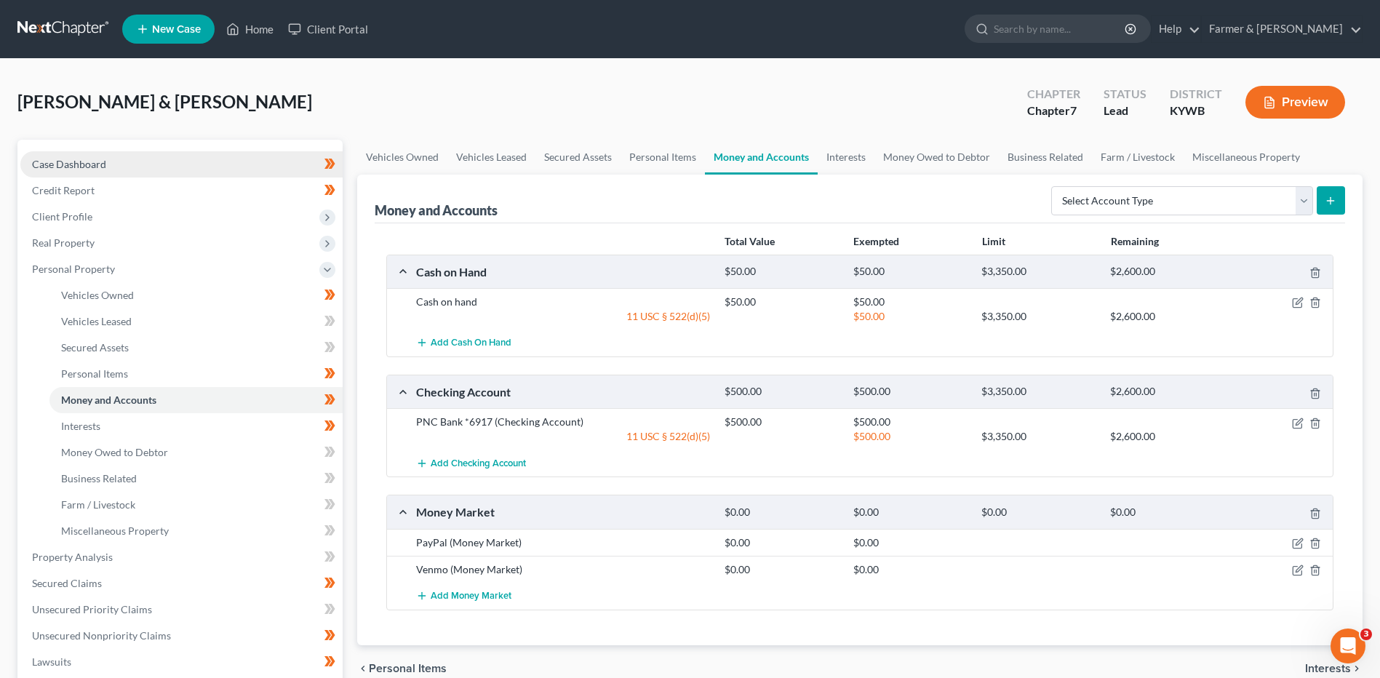
click at [218, 168] on link "Case Dashboard" at bounding box center [181, 164] width 322 height 26
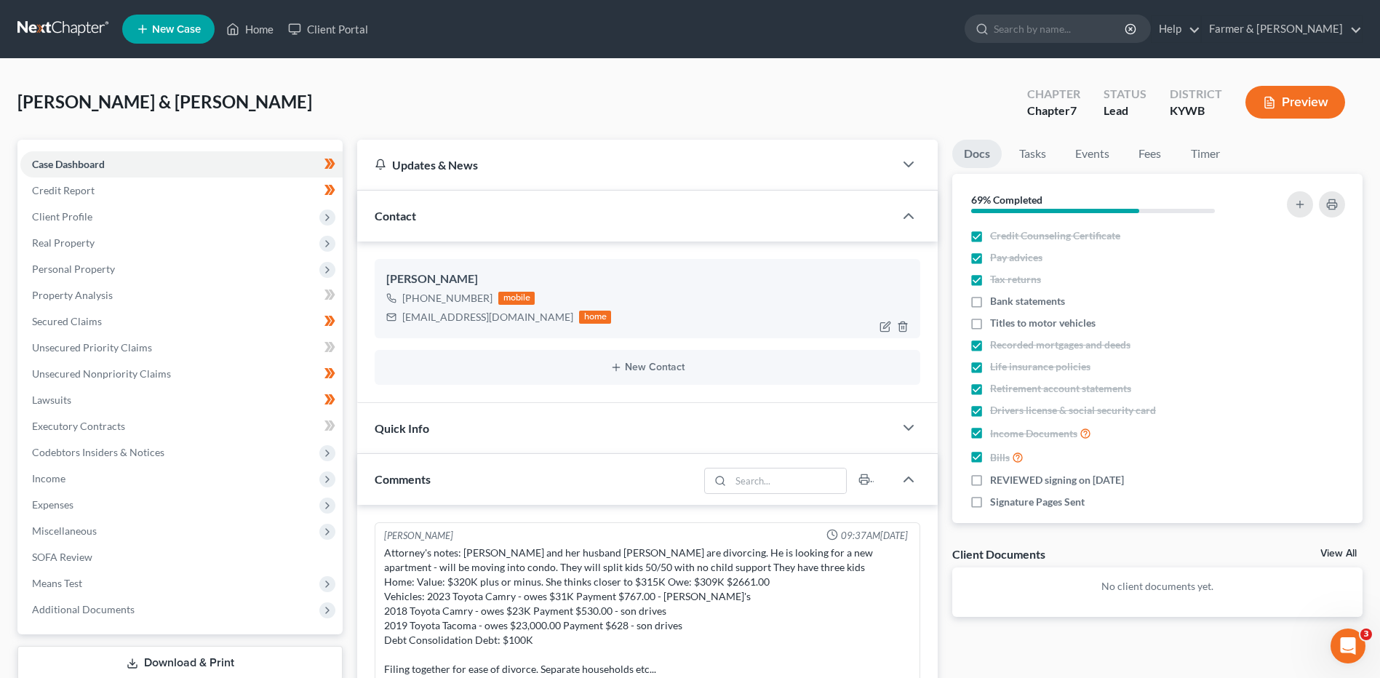
scroll to position [172, 0]
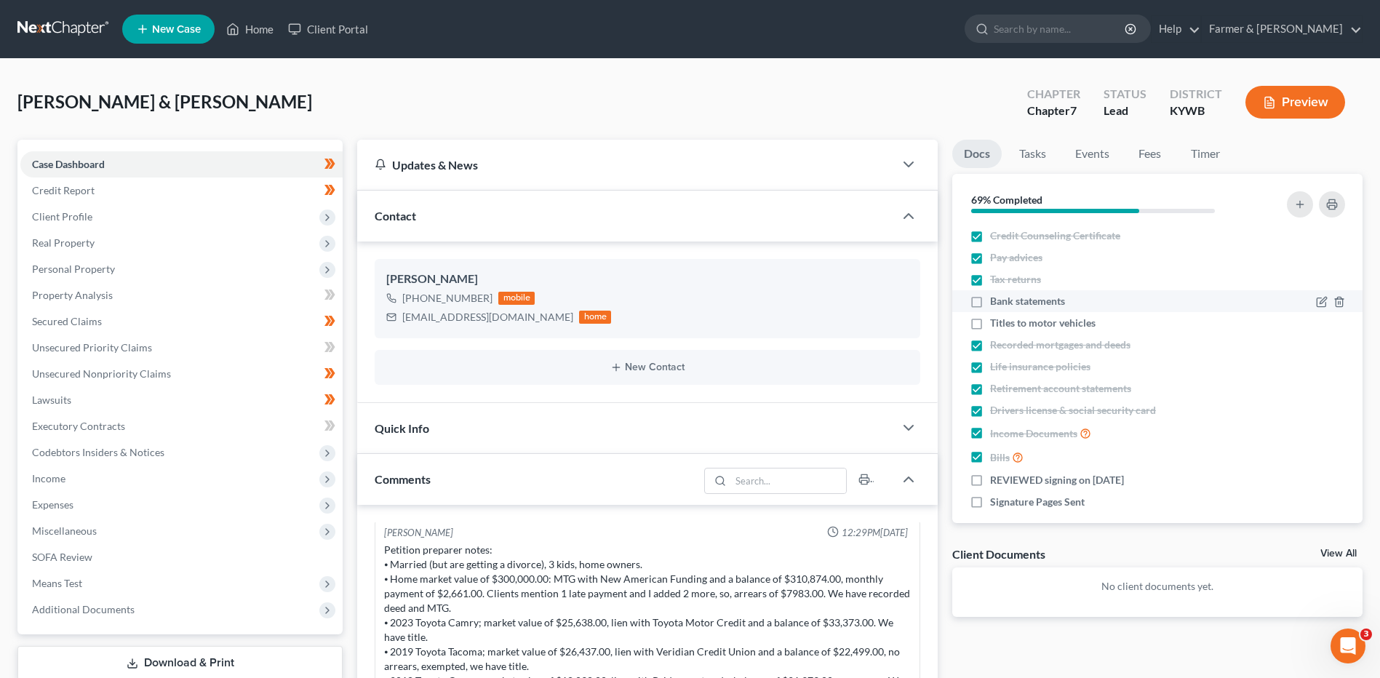
click at [990, 299] on label "Bank statements" at bounding box center [1027, 301] width 75 height 15
click at [996, 299] on input "Bank statements" at bounding box center [1000, 298] width 9 height 9
checkbox input "true"
click at [1316, 324] on icon "button" at bounding box center [1322, 324] width 12 height 12
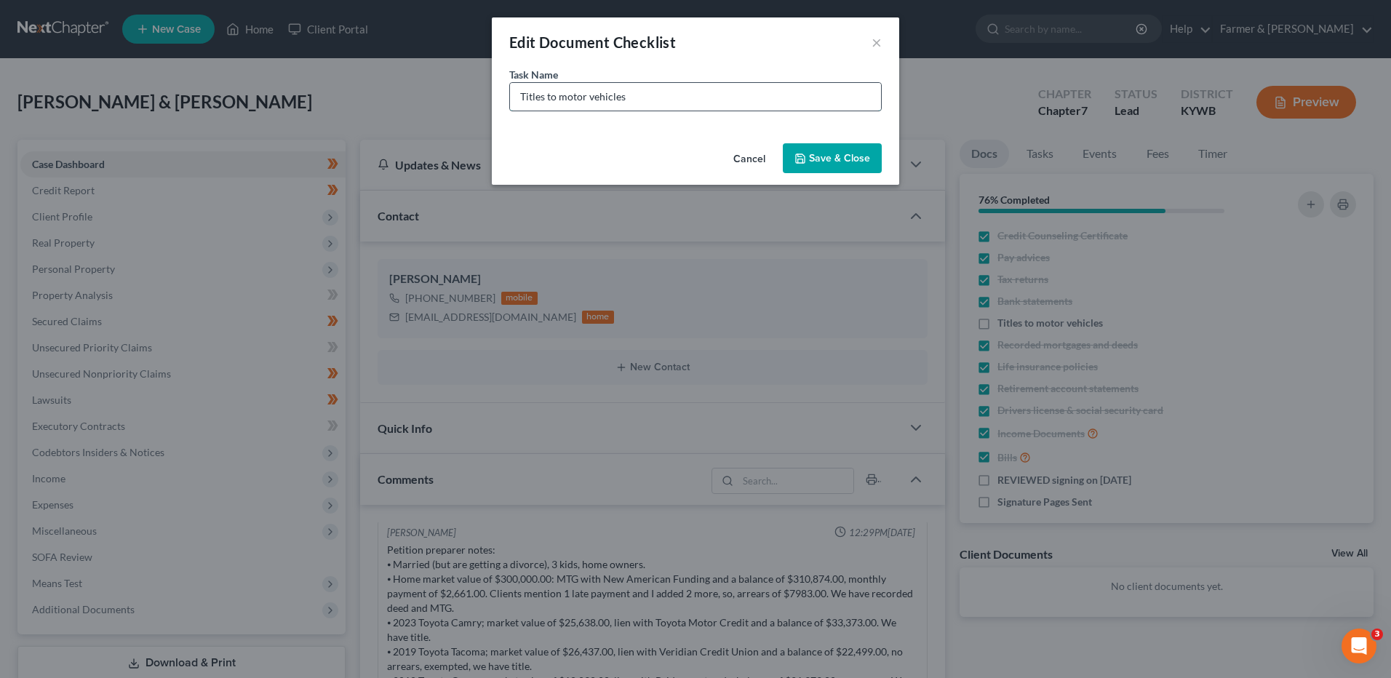
drag, startPoint x: 663, startPoint y: 103, endPoint x: 675, endPoint y: 98, distance: 12.4
click at [663, 103] on input "Titles to motor vehicles" at bounding box center [695, 97] width 371 height 28
type input "Titles to motor vehicles - need 2018 Toyota"
click at [850, 153] on button "Save & Close" at bounding box center [832, 158] width 99 height 31
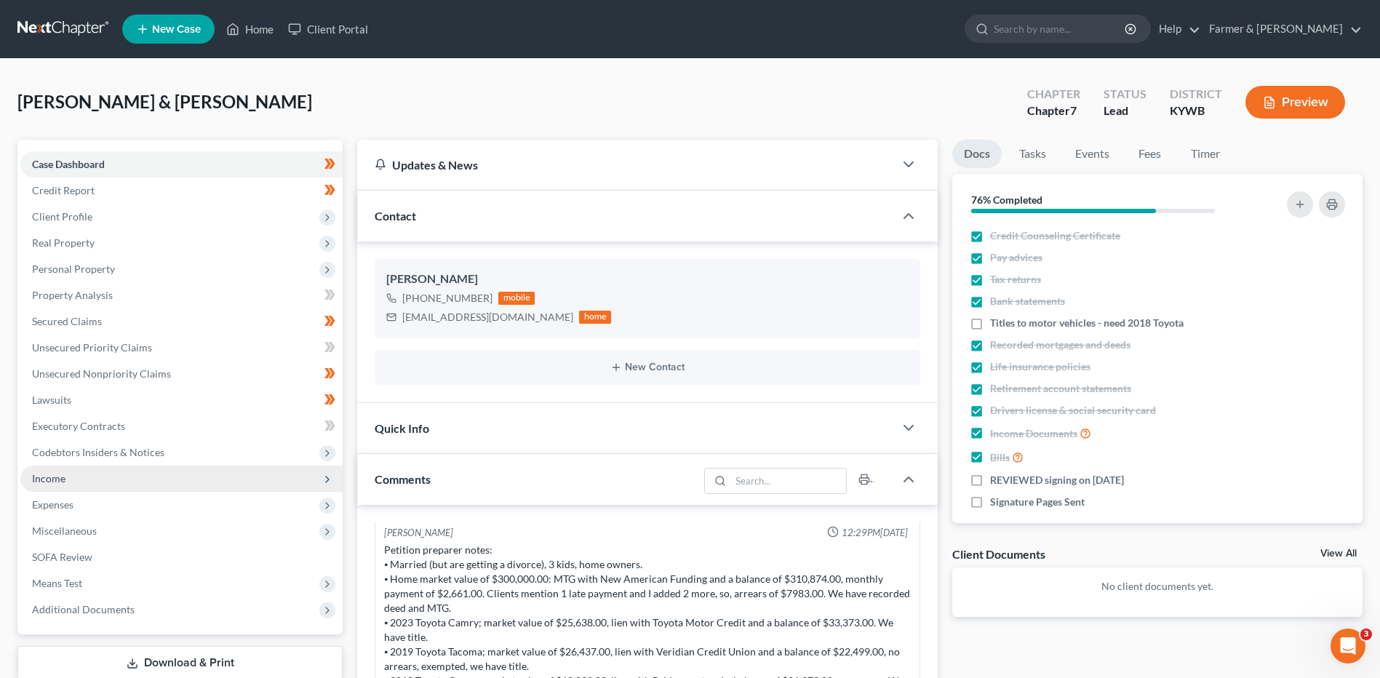
drag, startPoint x: 71, startPoint y: 488, endPoint x: 83, endPoint y: 485, distance: 12.9
click at [71, 488] on span "Income" at bounding box center [181, 479] width 322 height 26
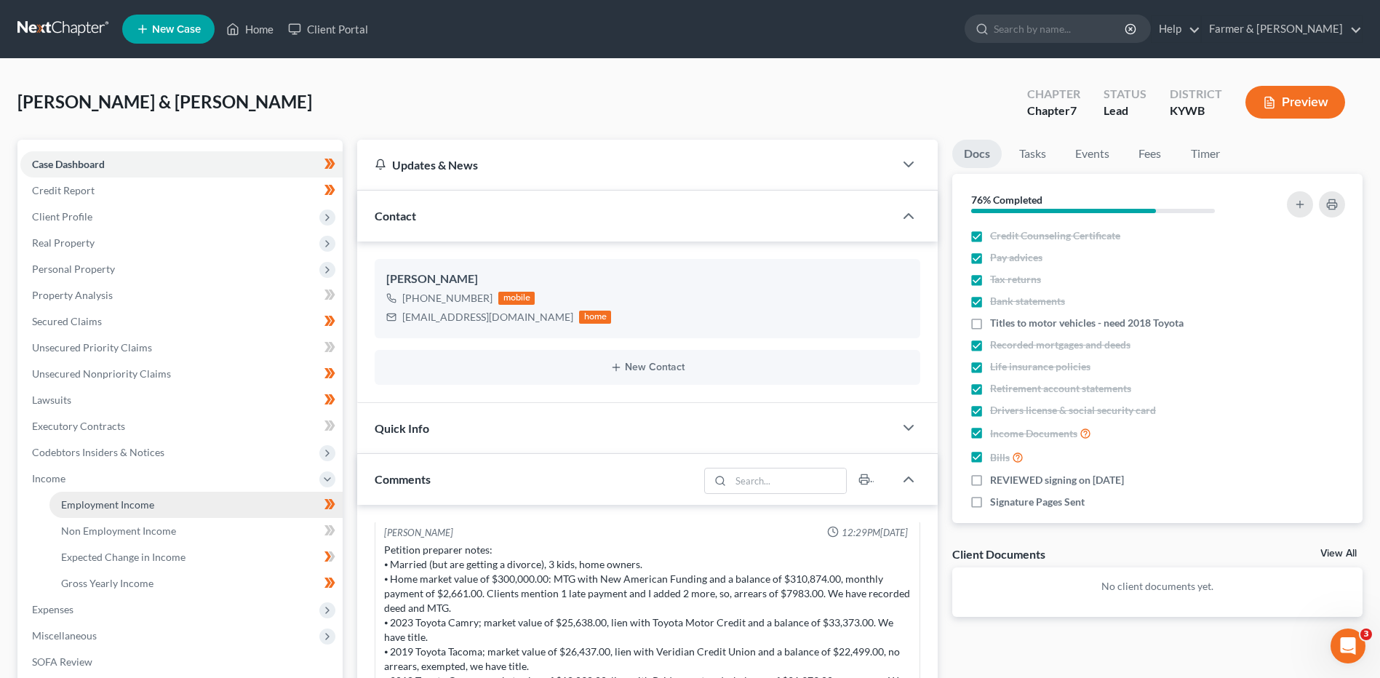
click at [101, 493] on link "Employment Income" at bounding box center [195, 505] width 293 height 26
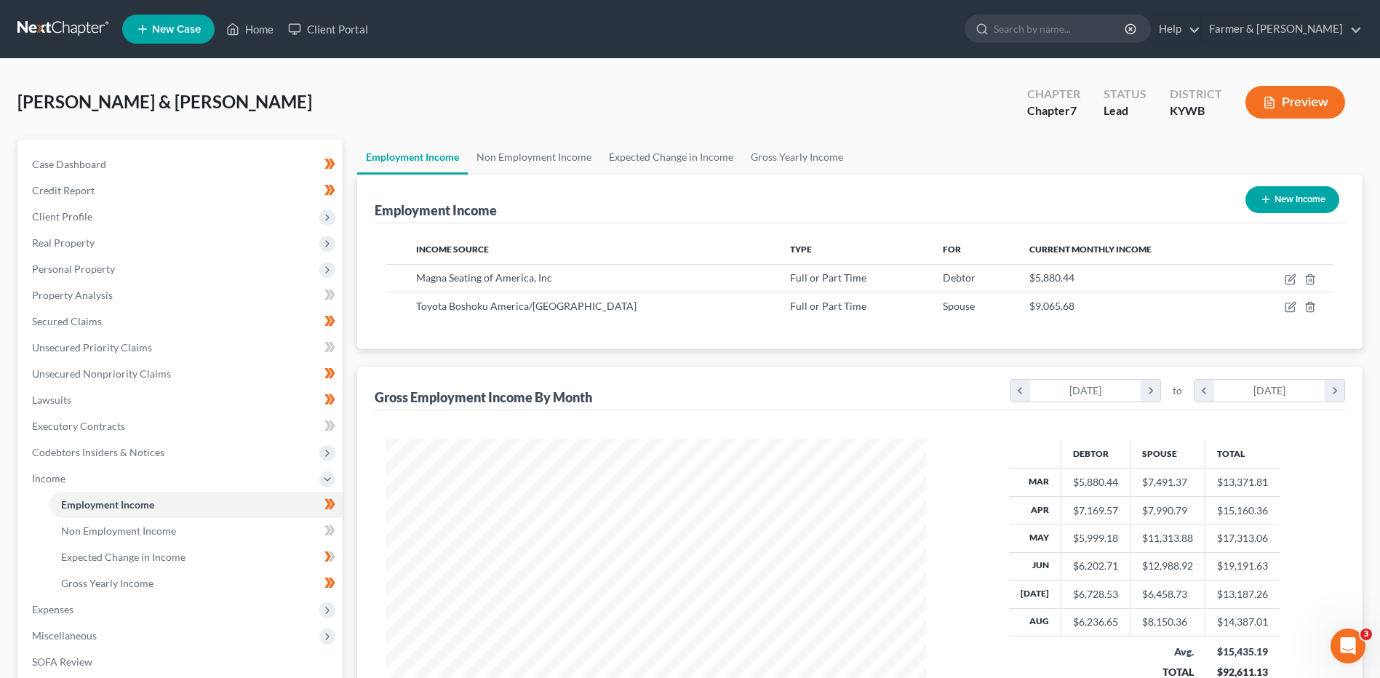
scroll to position [270, 569]
click at [83, 223] on span "Client Profile" at bounding box center [181, 217] width 322 height 26
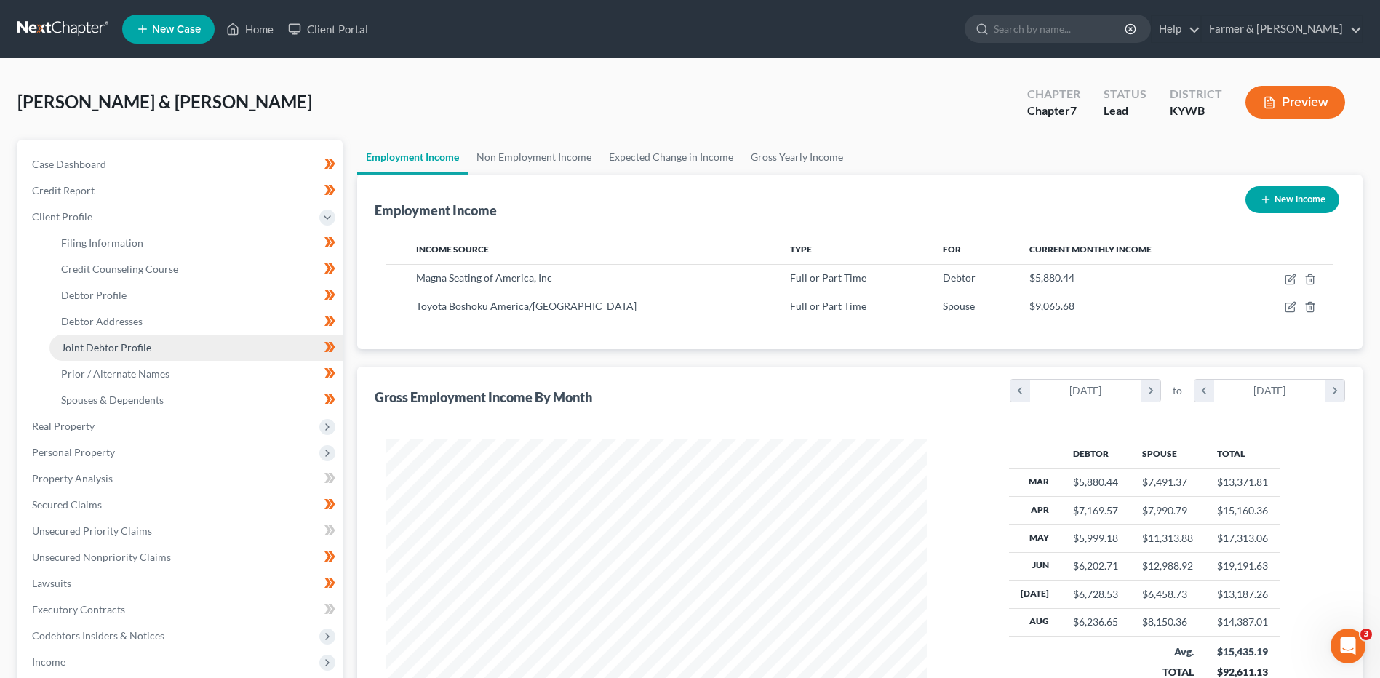
click at [126, 338] on link "Joint Debtor Profile" at bounding box center [195, 348] width 293 height 26
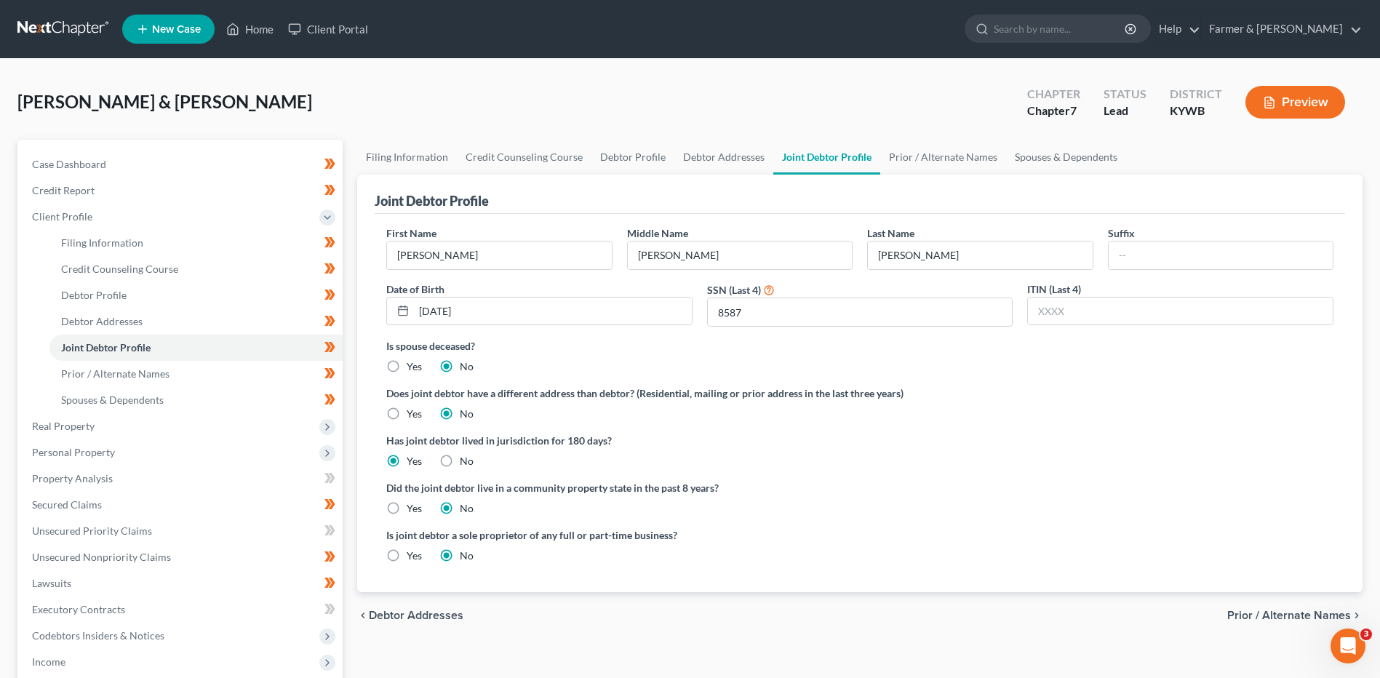
click at [407, 415] on label "Yes" at bounding box center [414, 414] width 15 height 15
click at [413, 415] on input "Yes" at bounding box center [417, 411] width 9 height 9
radio input "true"
radio input "false"
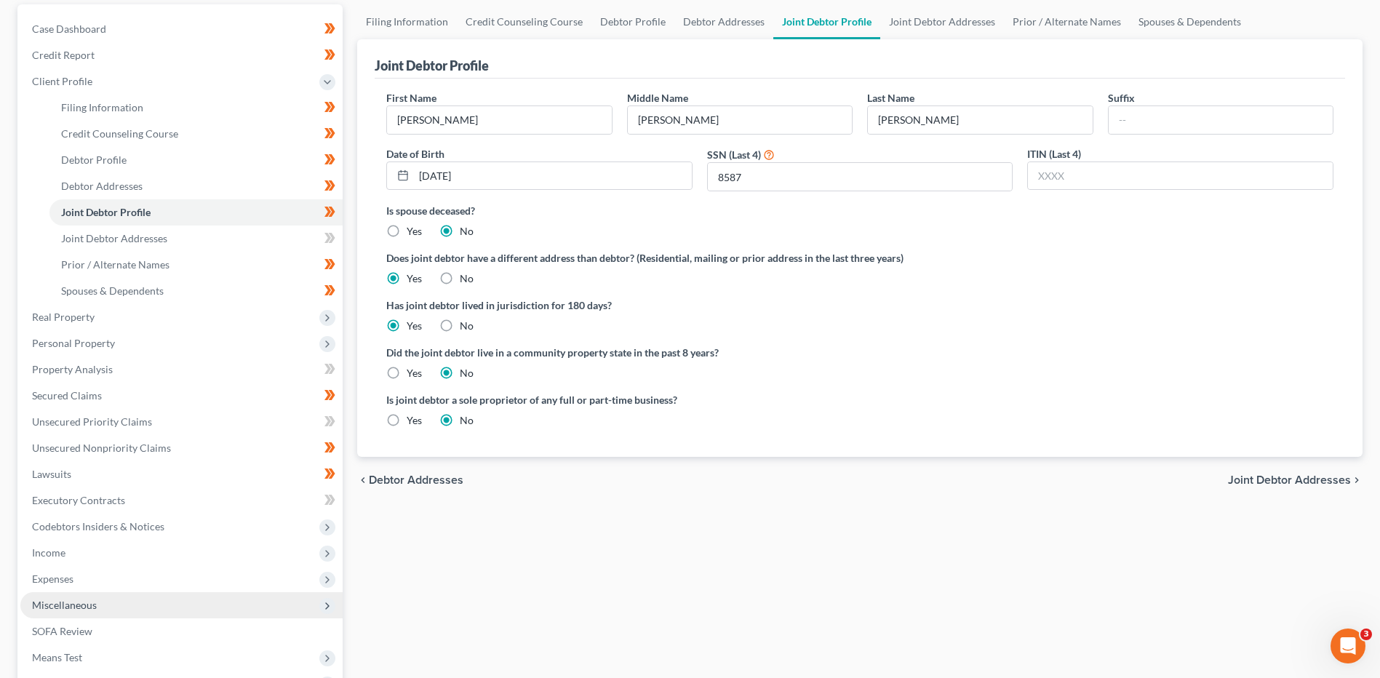
scroll to position [291, 0]
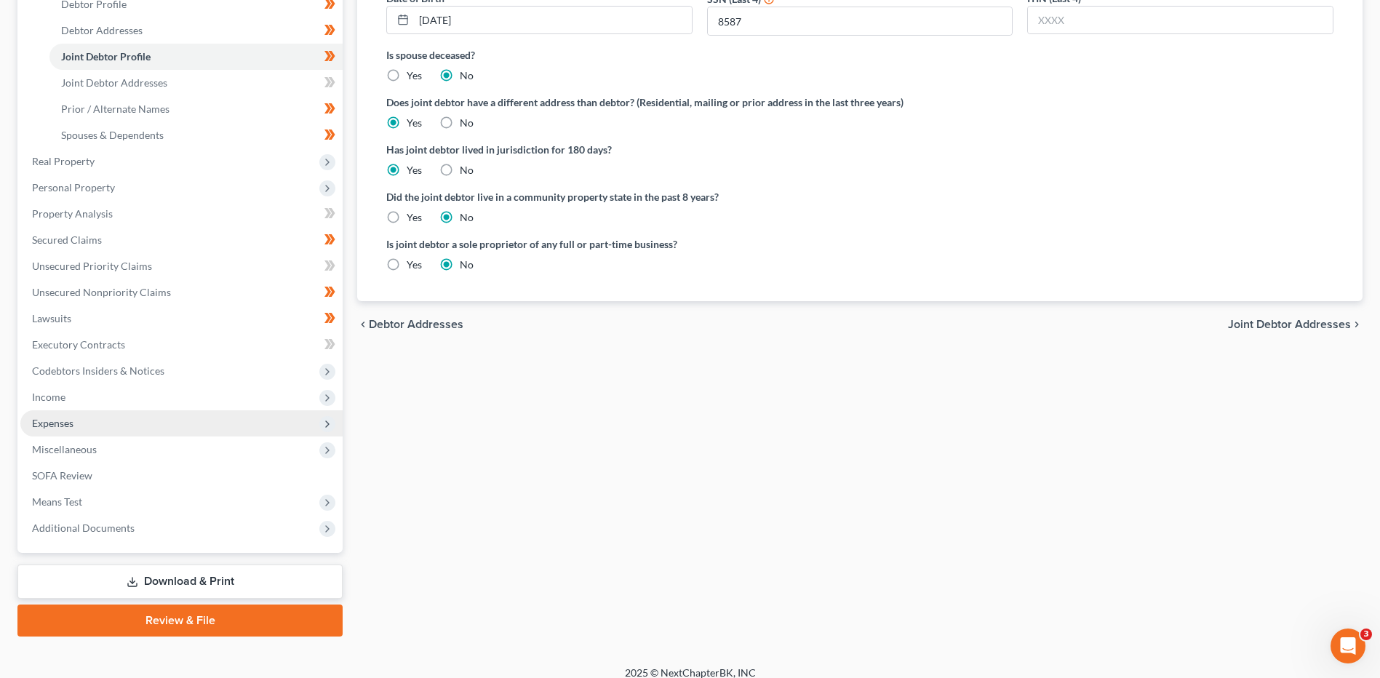
click at [120, 428] on span "Expenses" at bounding box center [181, 423] width 322 height 26
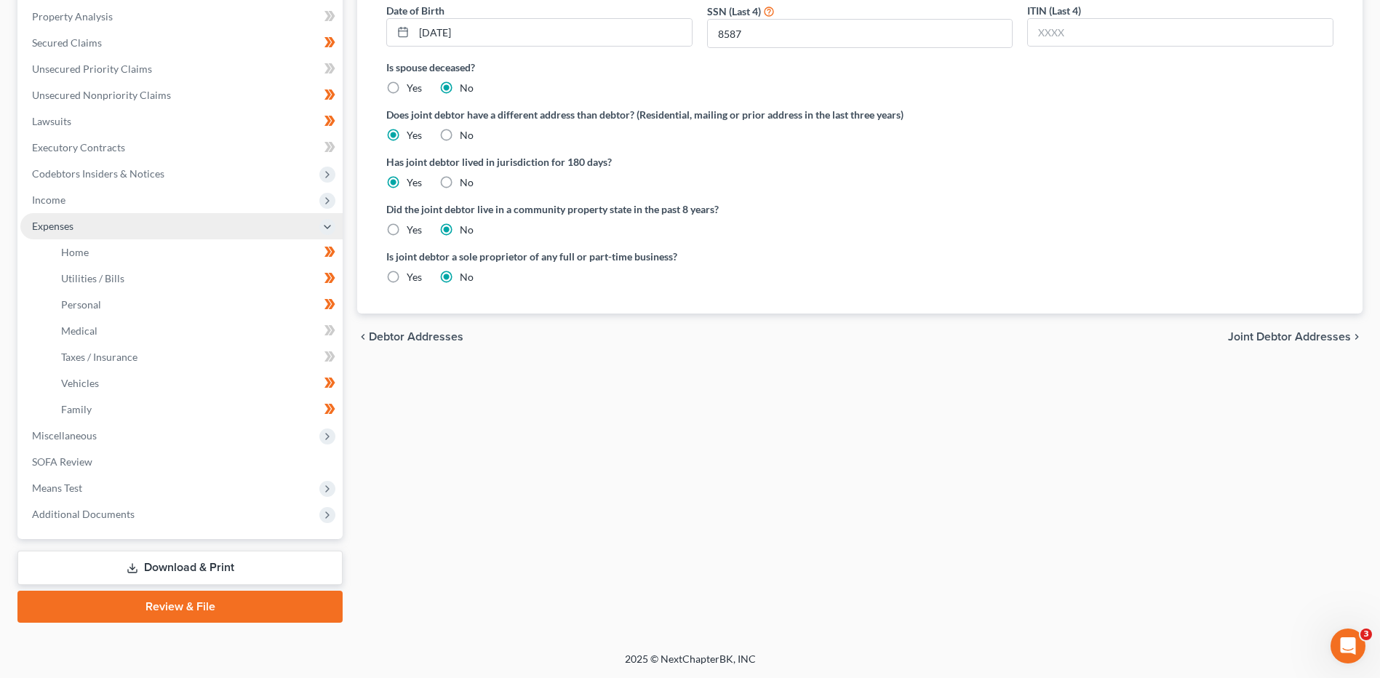
scroll to position [279, 0]
click at [135, 257] on link "Home" at bounding box center [195, 252] width 293 height 26
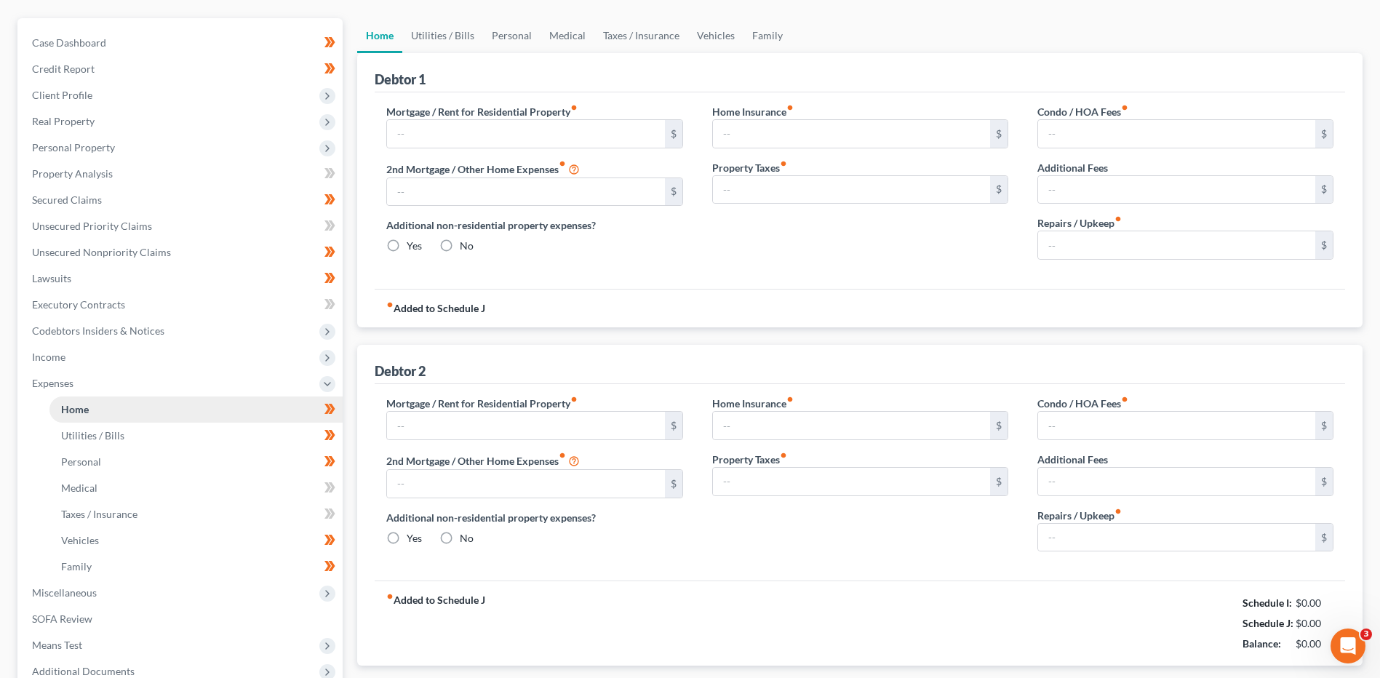
type input "2,661.00"
type input "0.00"
radio input "true"
type input "0.00"
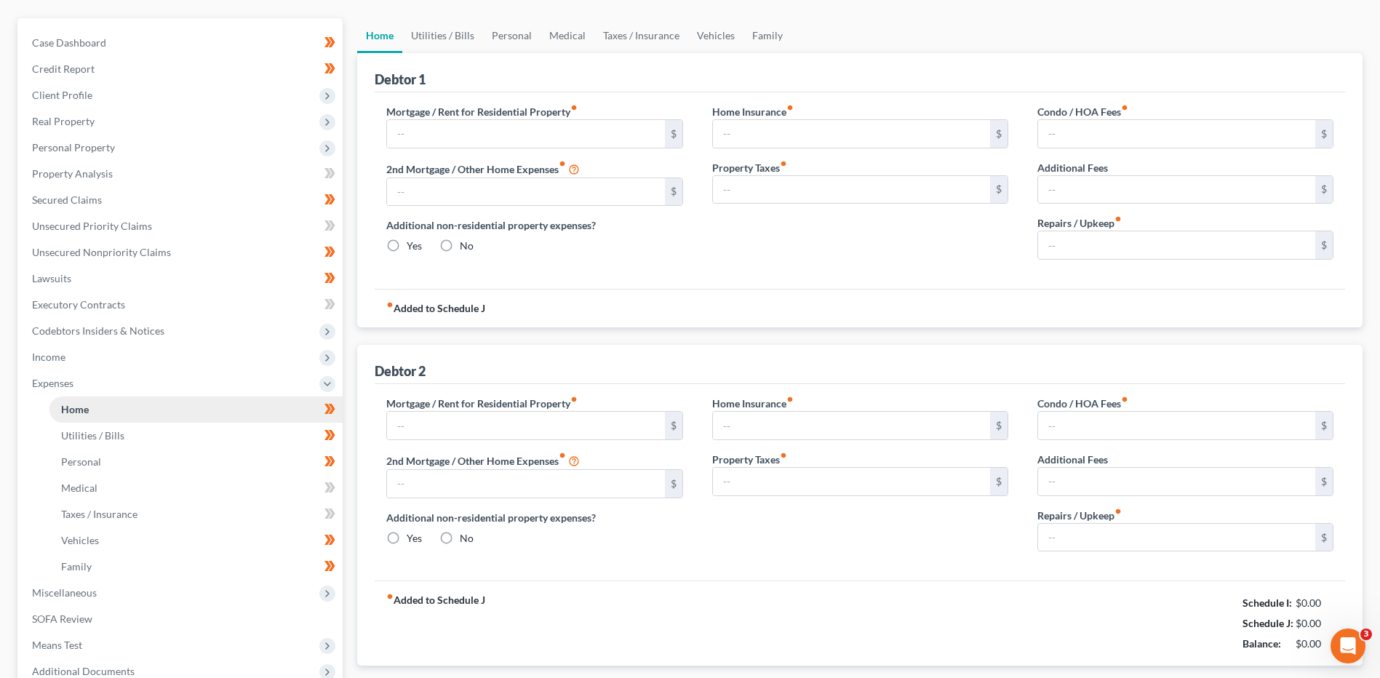
type input "0.00"
type input "200.00"
type input "0.00"
radio input "true"
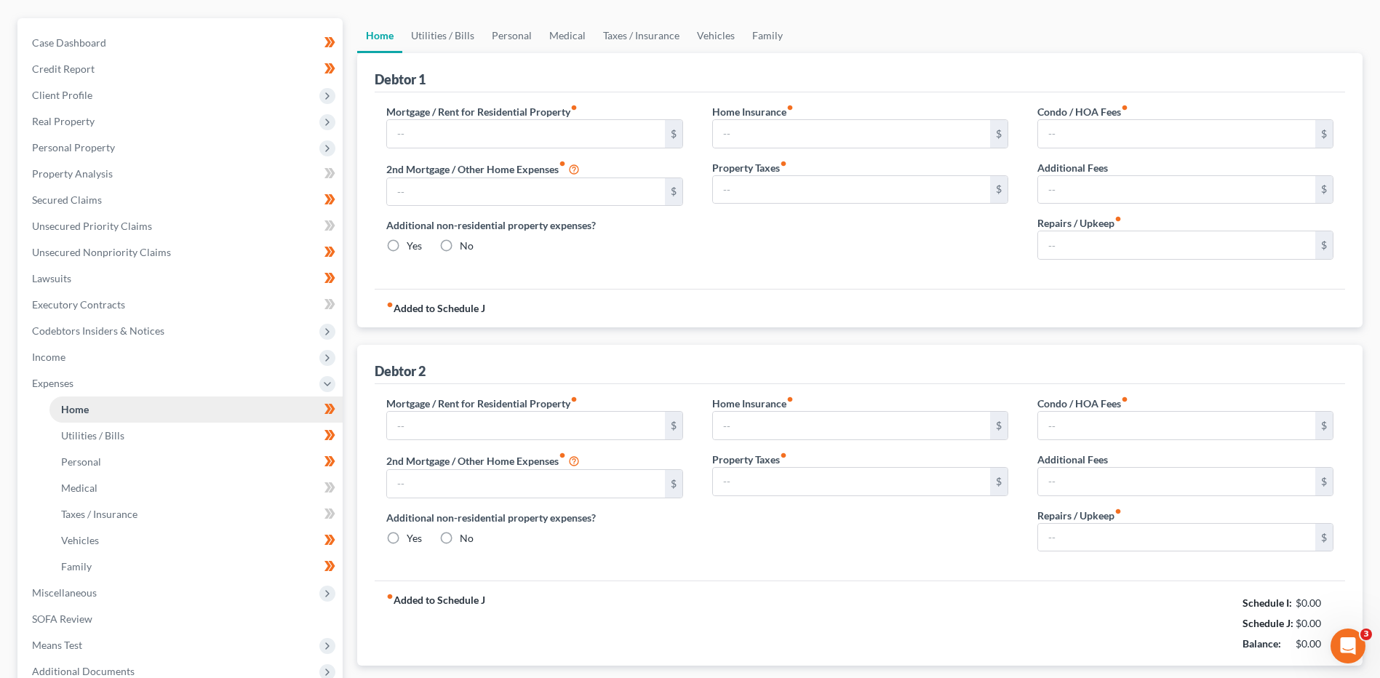
type input "0.00"
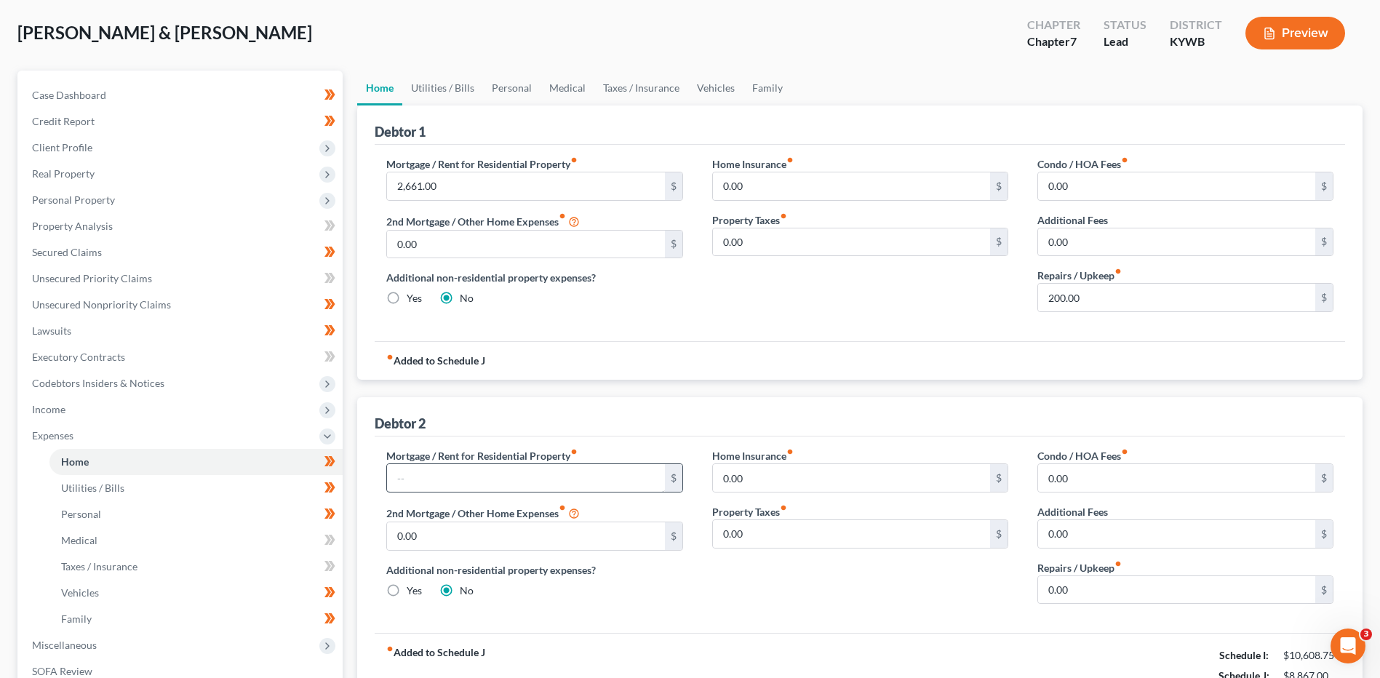
scroll to position [146, 0]
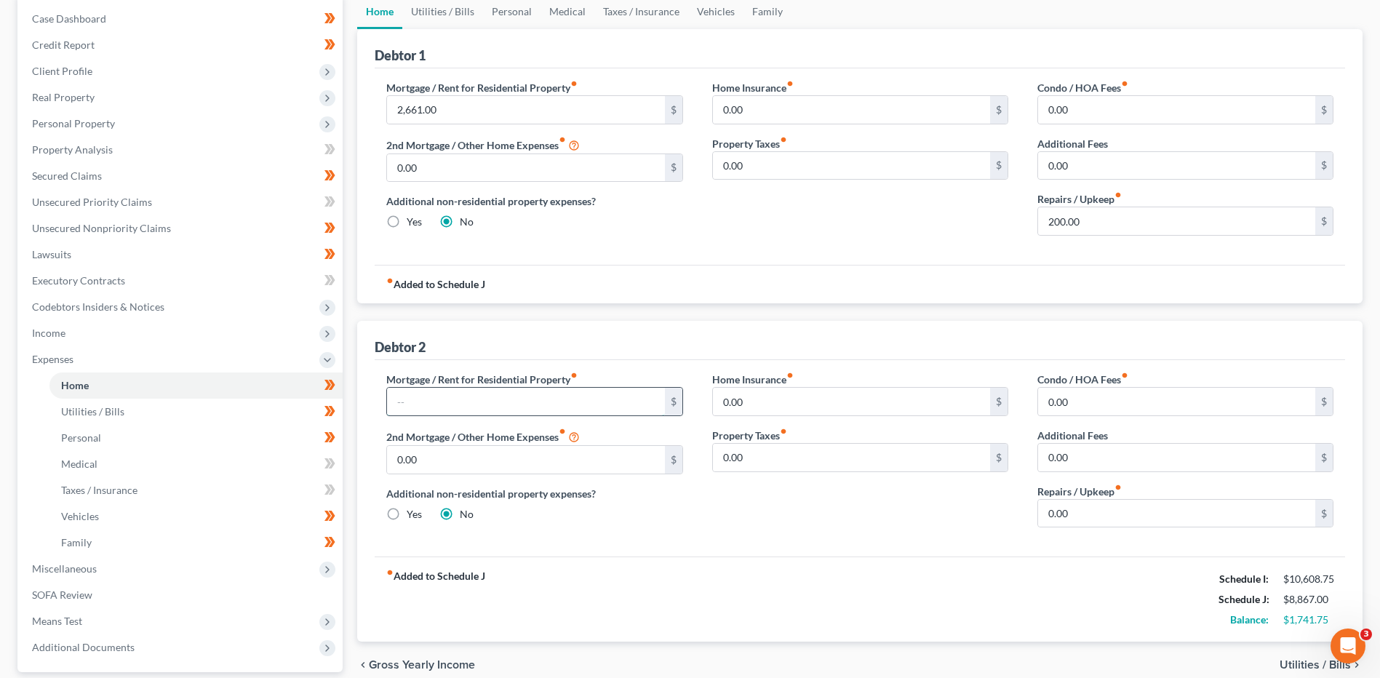
click at [440, 415] on input "text" at bounding box center [525, 402] width 277 height 28
type input "1,000.00"
click at [1102, 516] on input "0.00" at bounding box center [1176, 514] width 277 height 28
click at [1107, 517] on input "100.00" at bounding box center [1176, 514] width 277 height 28
drag, startPoint x: 1128, startPoint y: 515, endPoint x: 1023, endPoint y: 522, distance: 105.0
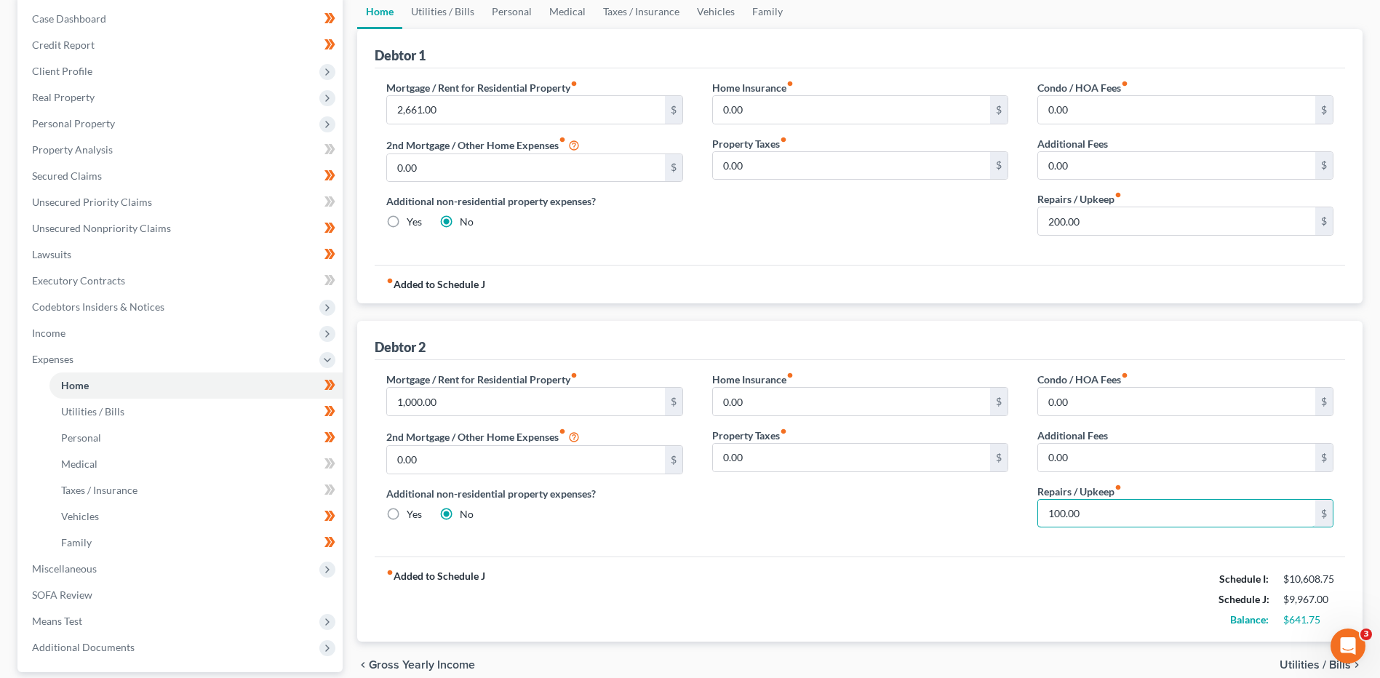
click at [1023, 522] on div "Condo / HOA Fees fiber_manual_record 0.00 $ Additional Fees 0.00 $ Repairs / Up…" at bounding box center [1185, 455] width 325 height 167
type input "50.00"
click at [1130, 222] on input "200.00" at bounding box center [1176, 221] width 277 height 28
type input "50.00"
click at [105, 421] on link "Utilities / Bills" at bounding box center [195, 412] width 293 height 26
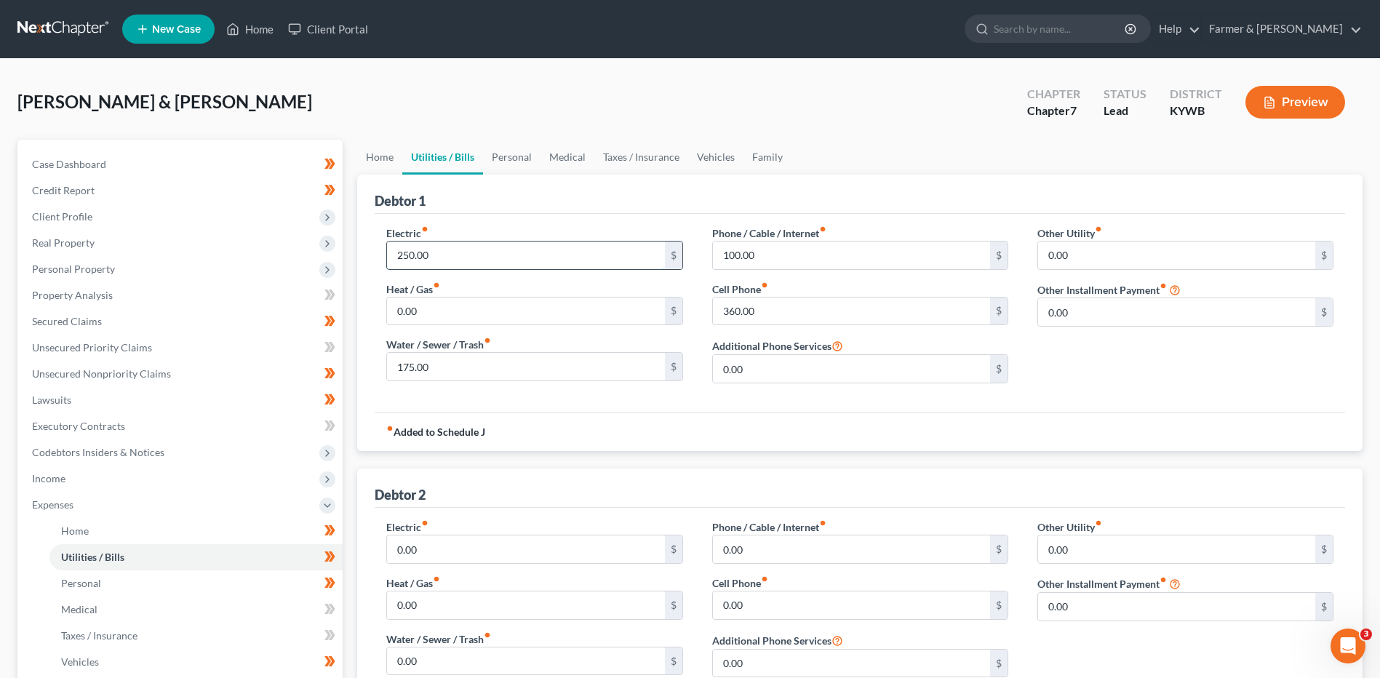
click at [447, 255] on input "250.00" at bounding box center [525, 256] width 277 height 28
type input "200.00"
click at [461, 556] on input "0.00" at bounding box center [525, 549] width 277 height 28
type input "150.00"
type input "50.00"
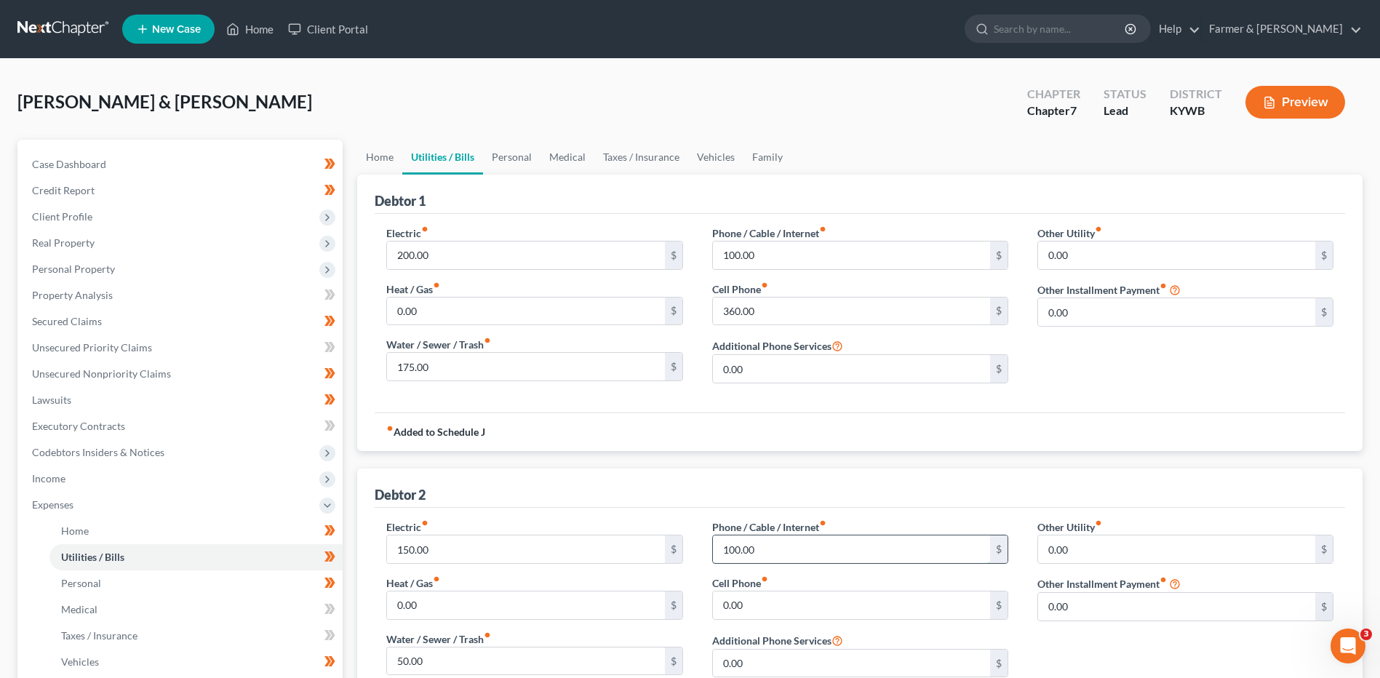
type input "100.00"
click at [802, 316] on input "360.00" at bounding box center [851, 312] width 277 height 28
drag, startPoint x: 801, startPoint y: 316, endPoint x: 655, endPoint y: 297, distance: 147.4
click at [655, 297] on div "Electric fiber_manual_record 200.00 $ Heat / Gas fiber_manual_record 0.00 $ Wat…" at bounding box center [860, 311] width 976 height 170
type input "200.00"
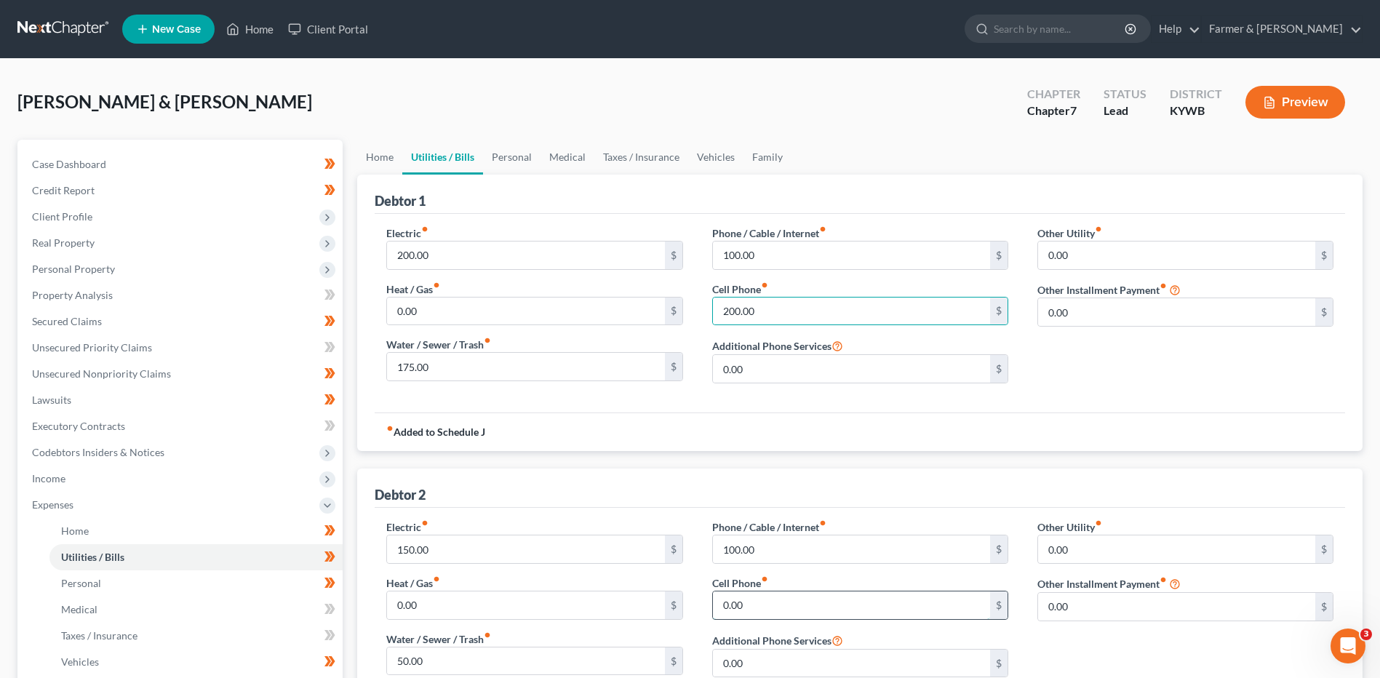
click at [769, 599] on input "0.00" at bounding box center [851, 605] width 277 height 28
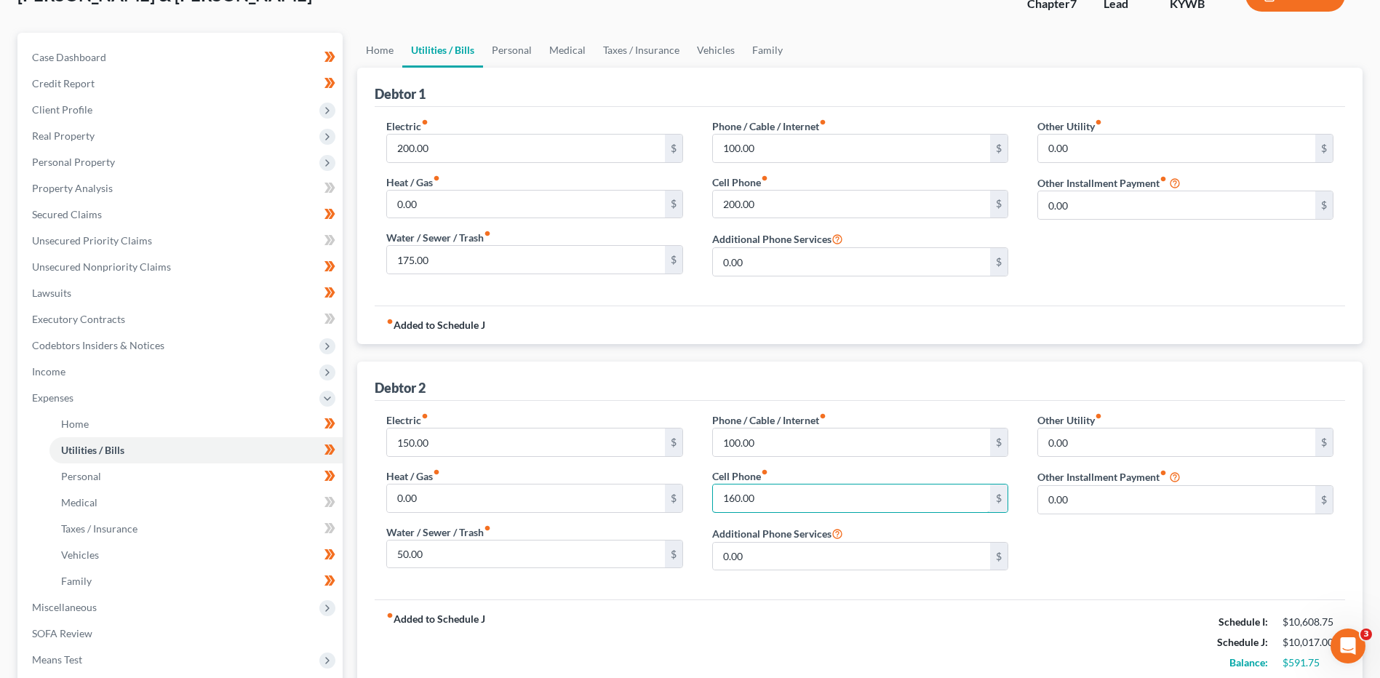
scroll to position [279, 0]
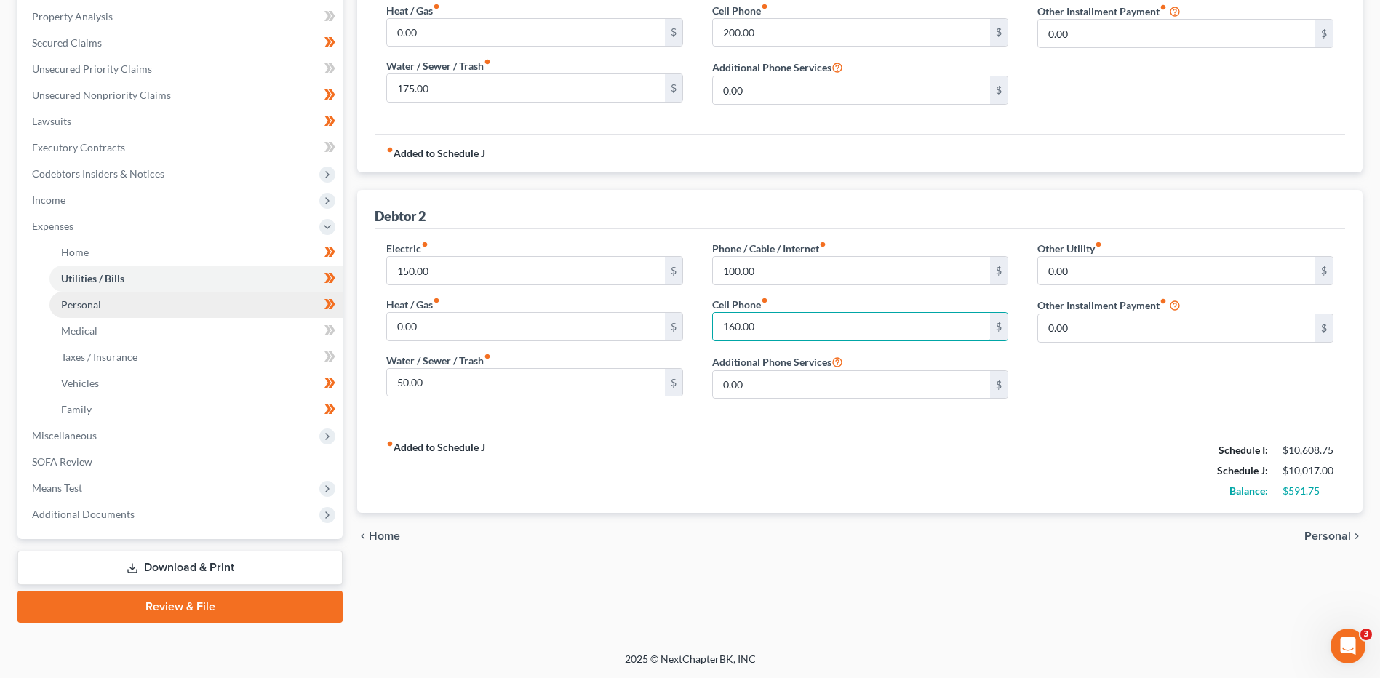
type input "160.00"
click at [150, 308] on link "Personal" at bounding box center [195, 305] width 293 height 26
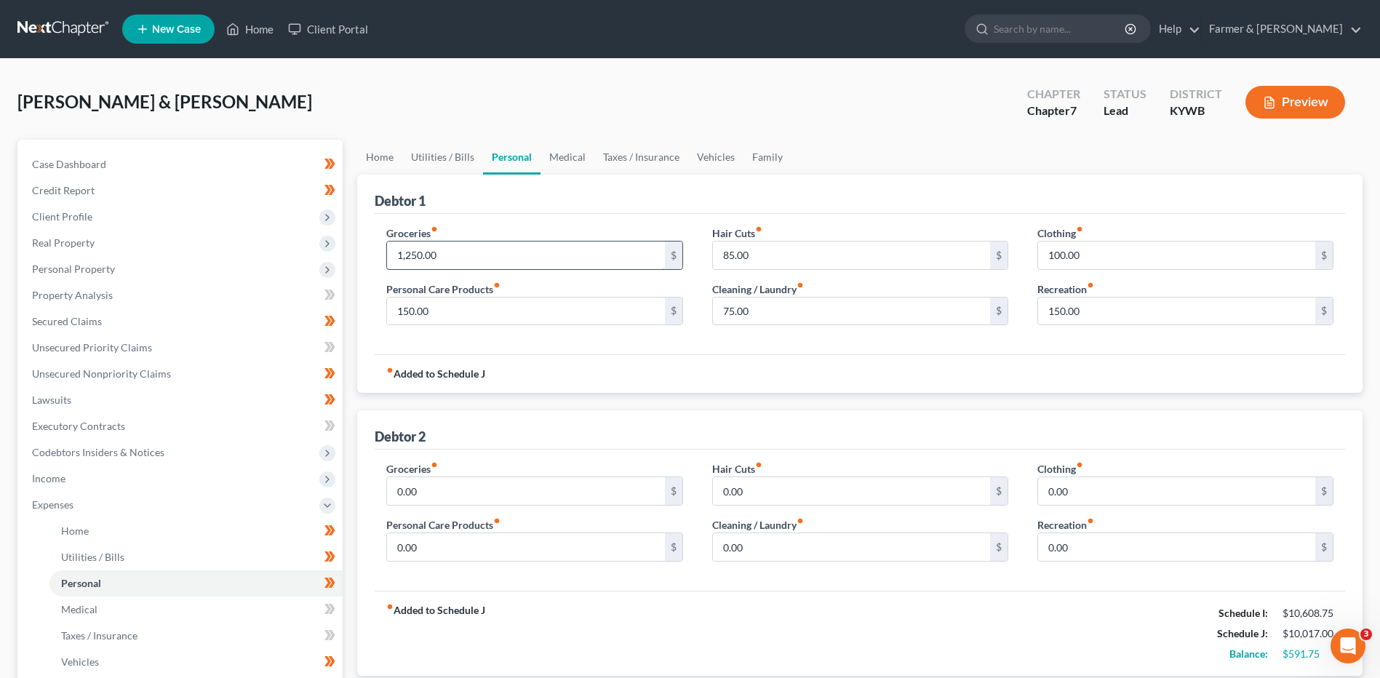
click at [477, 259] on input "1,250.00" at bounding box center [525, 256] width 277 height 28
type input "850.00"
click at [464, 493] on input "0.00" at bounding box center [525, 491] width 277 height 28
type input "450"
click at [456, 255] on input "850.00" at bounding box center [525, 256] width 277 height 28
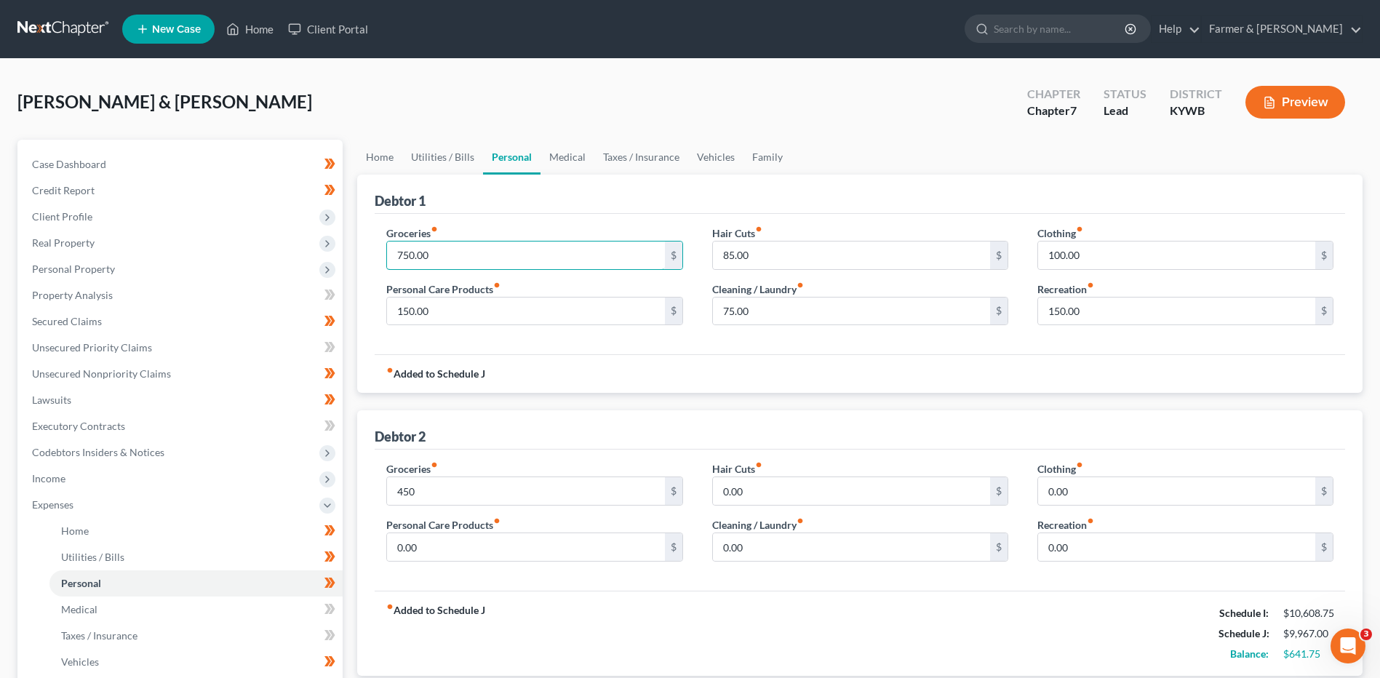
drag, startPoint x: 461, startPoint y: 255, endPoint x: 373, endPoint y: 262, distance: 87.5
click at [373, 262] on div "Groceries fiber_manual_record 750.00 $ Personal Care Products fiber_manual_reco…" at bounding box center [534, 282] width 325 height 112
type input "700.00"
click at [463, 485] on input "450" at bounding box center [525, 491] width 277 height 28
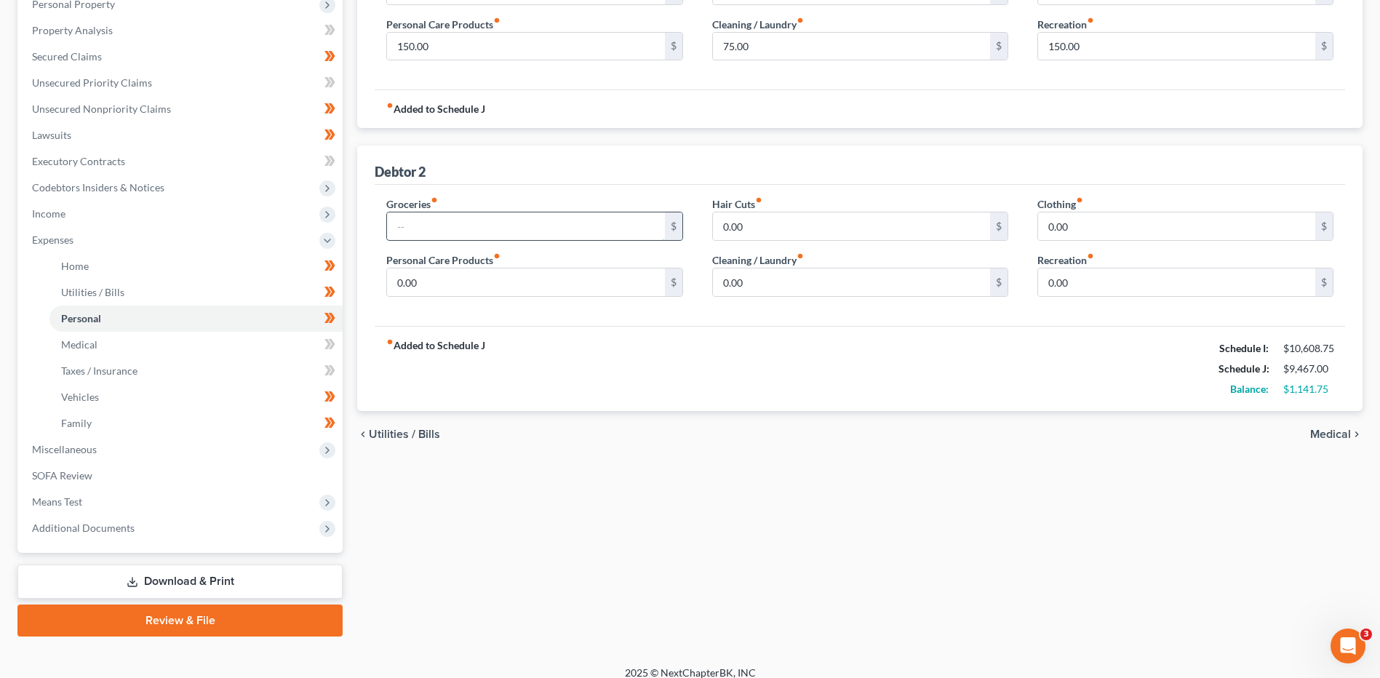
scroll to position [279, 0]
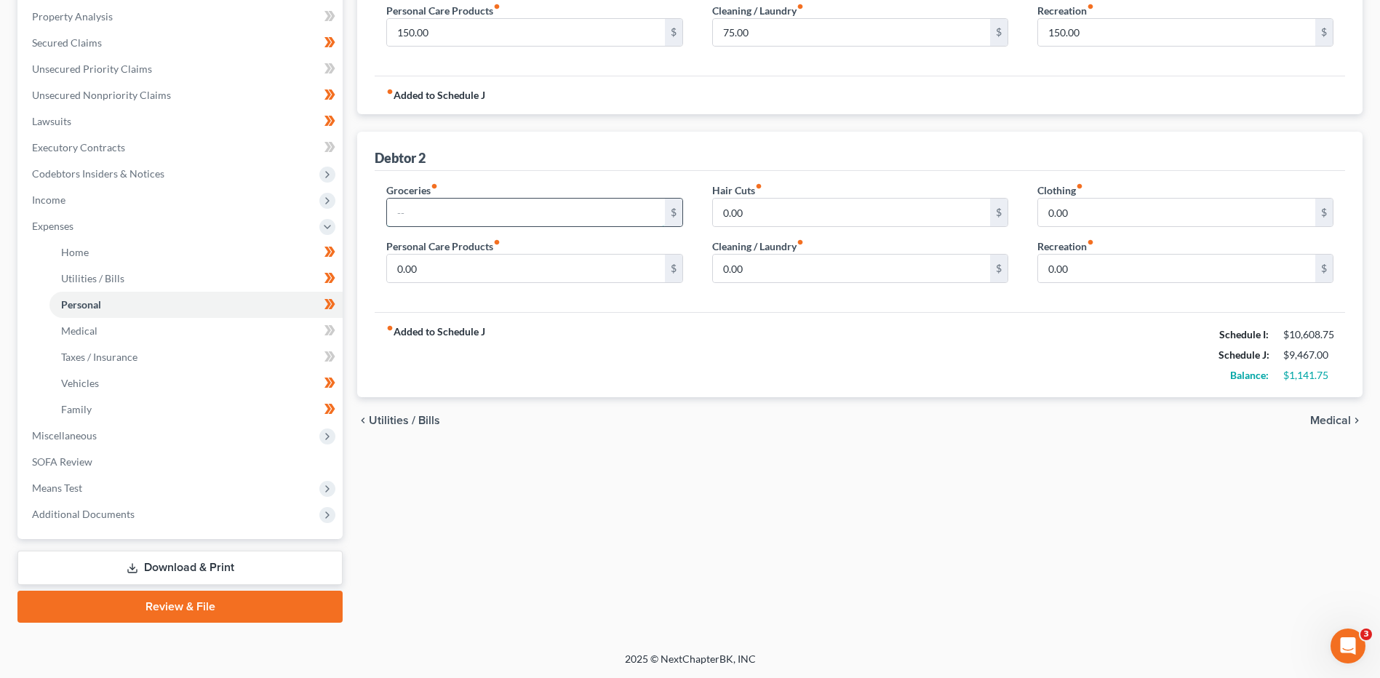
click at [464, 221] on input "text" at bounding box center [525, 213] width 277 height 28
type input "700.00"
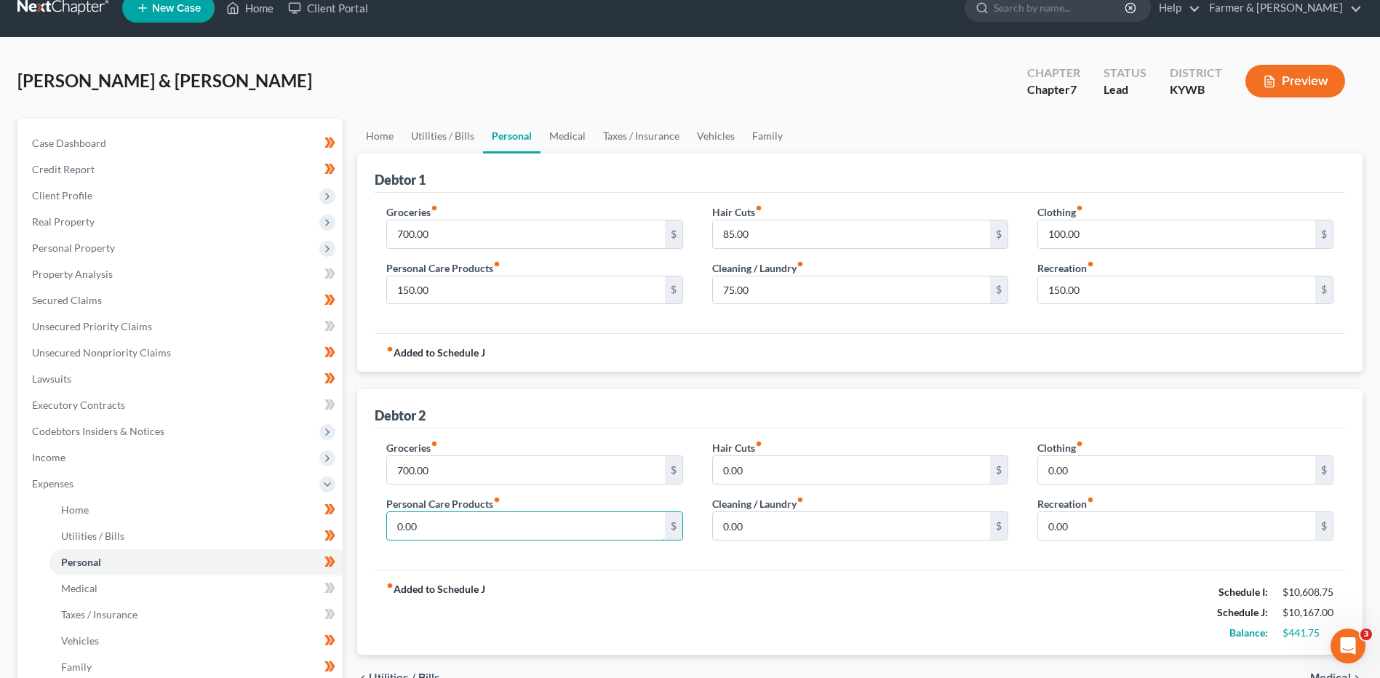
scroll to position [0, 0]
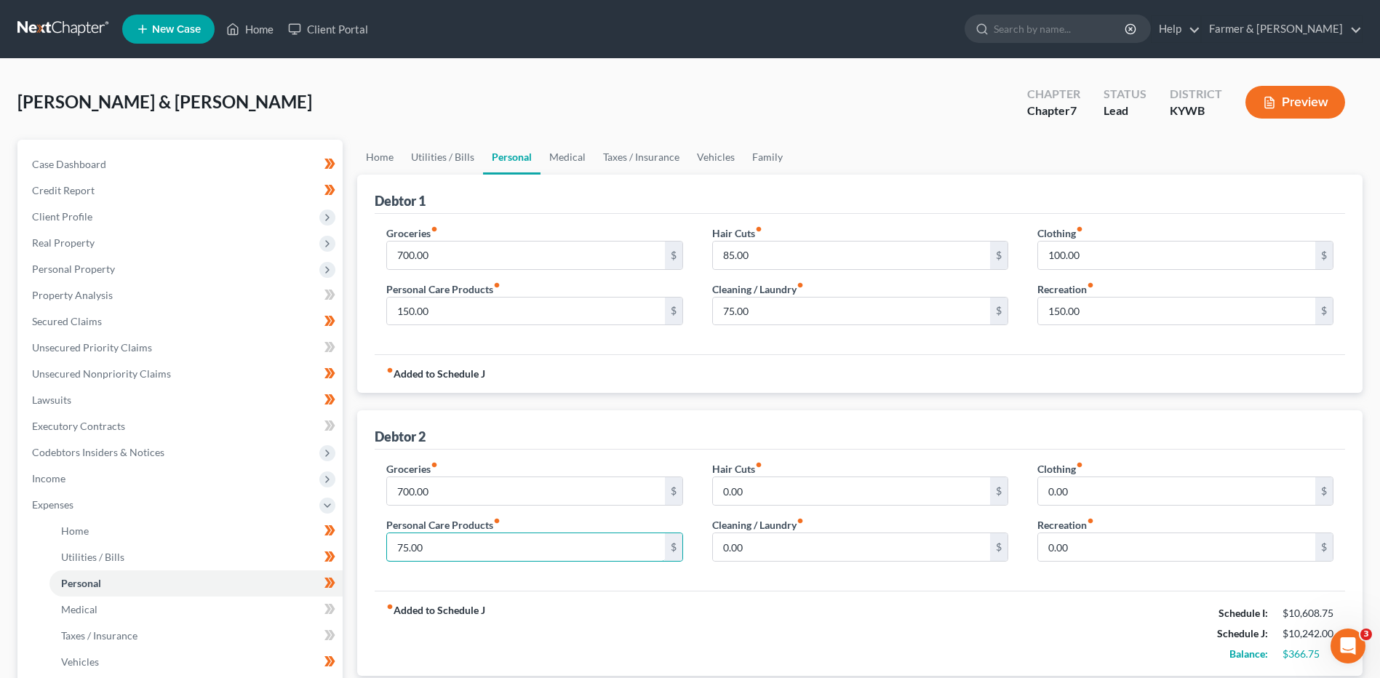
type input "75.00"
type input "45.00"
type input "5"
type input "35.00"
type input "50.00"
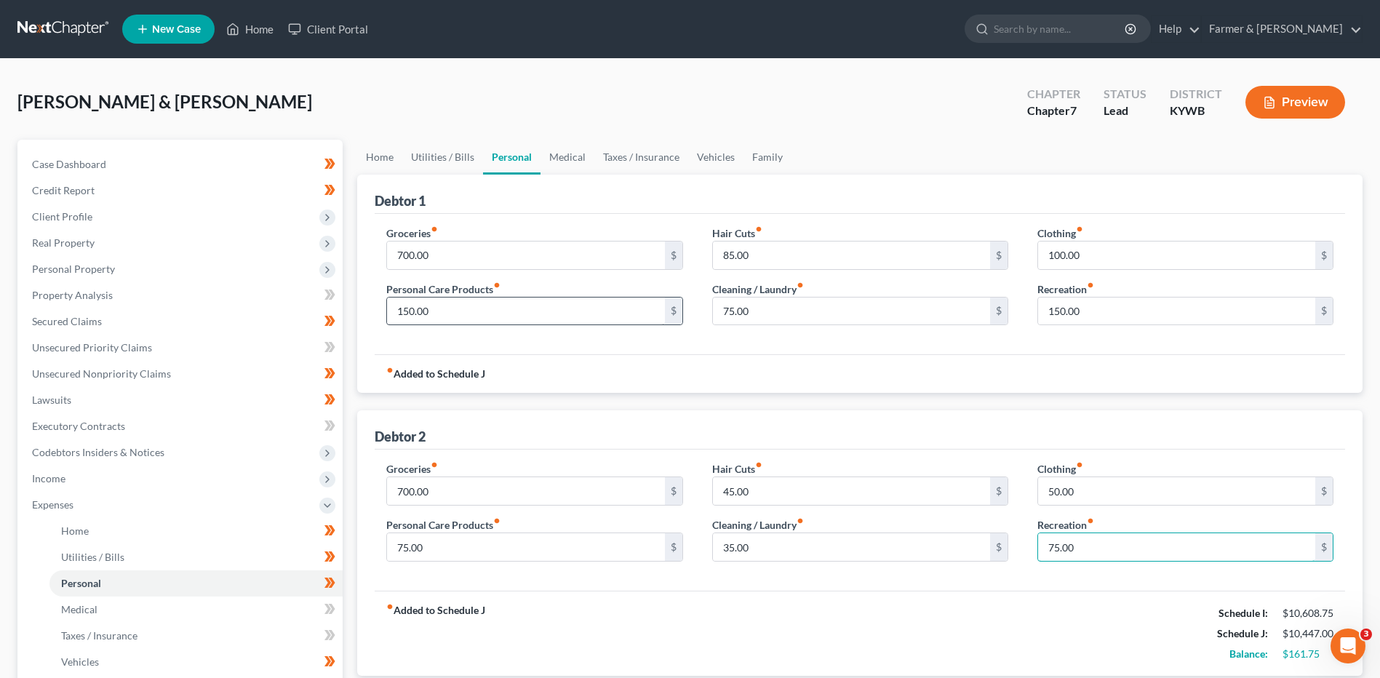
type input "75.00"
click at [445, 316] on div "150.00 $" at bounding box center [534, 311] width 296 height 29
type input "75.00"
type input "45.00"
type input "35.00"
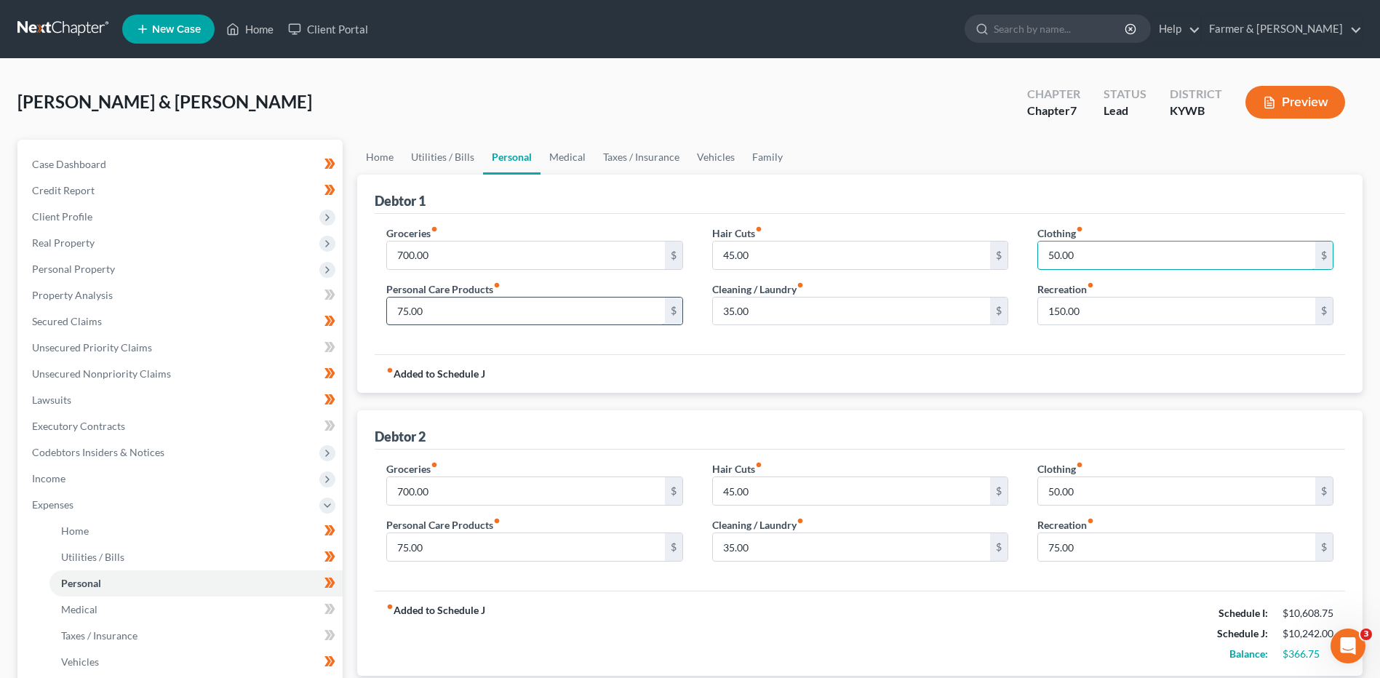
type input "50.00"
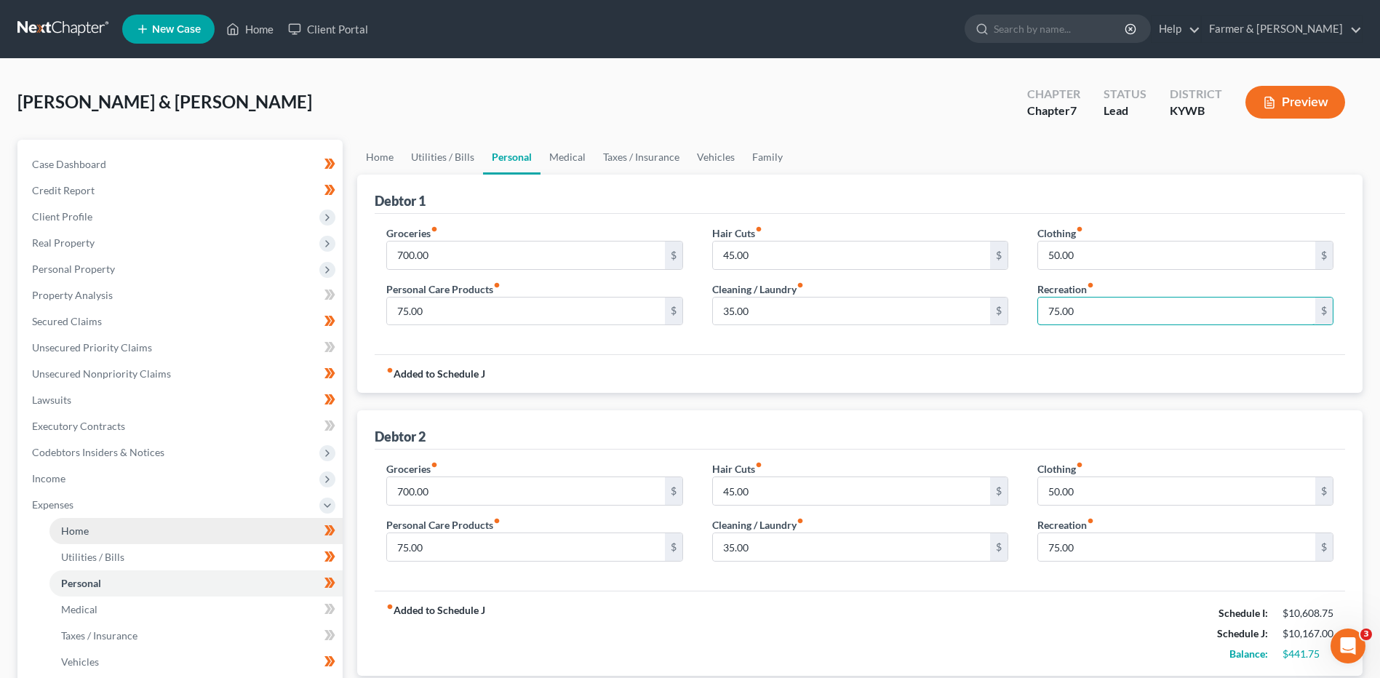
type input "75.00"
click at [132, 613] on link "Medical" at bounding box center [195, 610] width 293 height 26
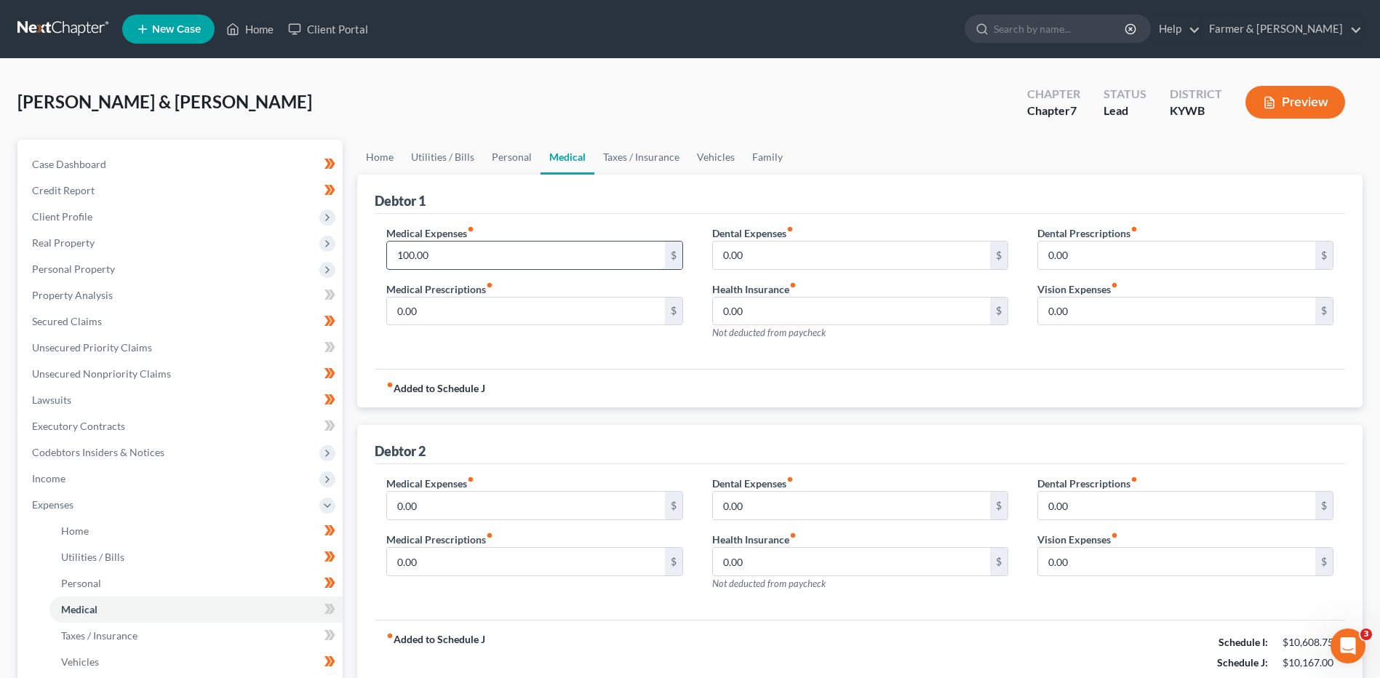
click at [450, 260] on input "100.00" at bounding box center [525, 256] width 277 height 28
type input "50.00"
click at [454, 517] on input "0.00" at bounding box center [525, 506] width 277 height 28
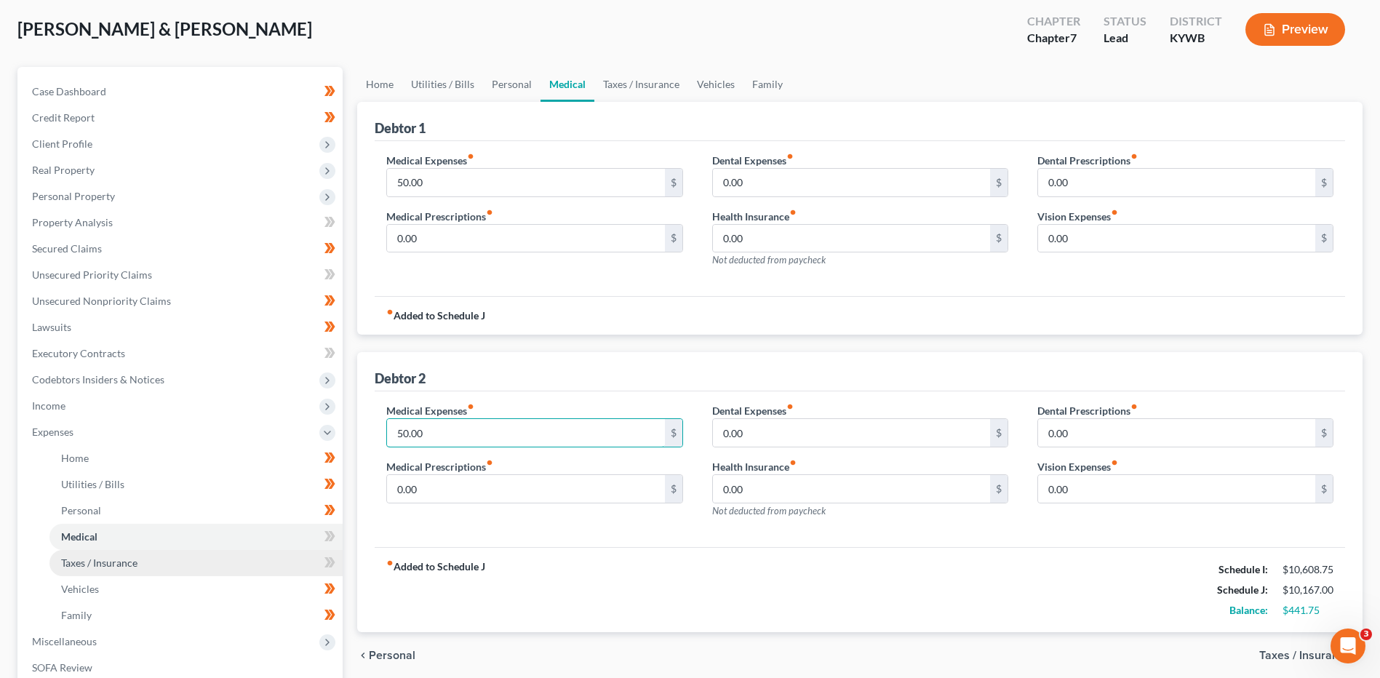
type input "50.00"
click at [127, 566] on span "Taxes / Insurance" at bounding box center [99, 563] width 76 height 12
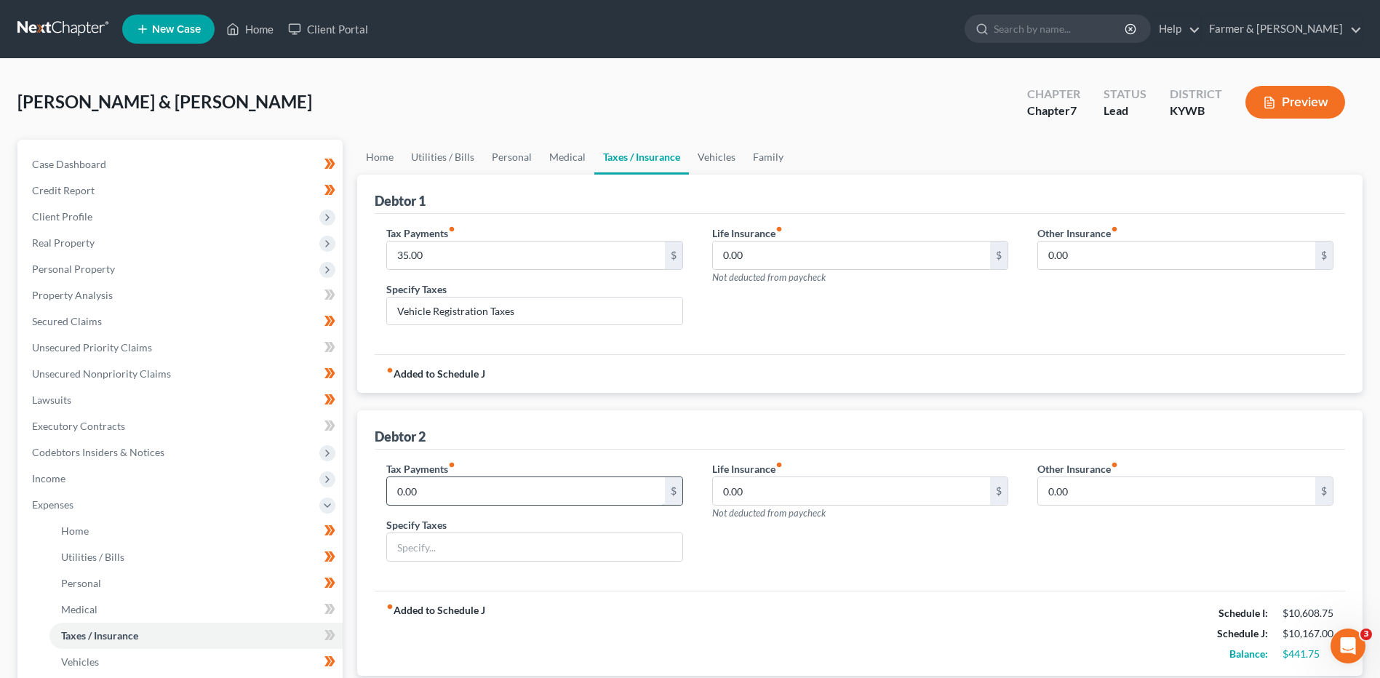
click at [431, 501] on input "0.00" at bounding box center [525, 491] width 277 height 28
type input "35.00"
type input "Vehicle Registration Taxes"
click at [117, 664] on link "Vehicles" at bounding box center [195, 662] width 293 height 26
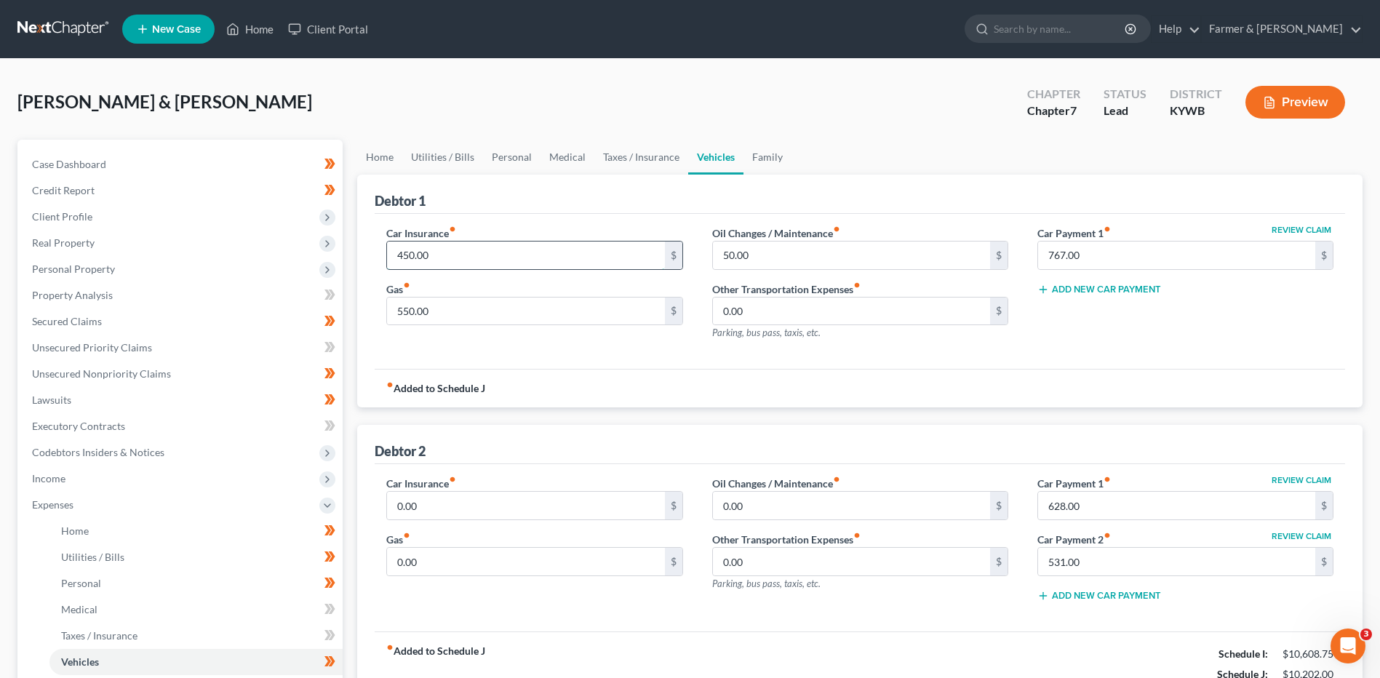
click at [461, 255] on input "450.00" at bounding box center [525, 256] width 277 height 28
type input "200.00"
click at [438, 501] on input "0.00" at bounding box center [525, 506] width 277 height 28
type input "250.00"
click at [442, 316] on input "550.00" at bounding box center [525, 312] width 277 height 28
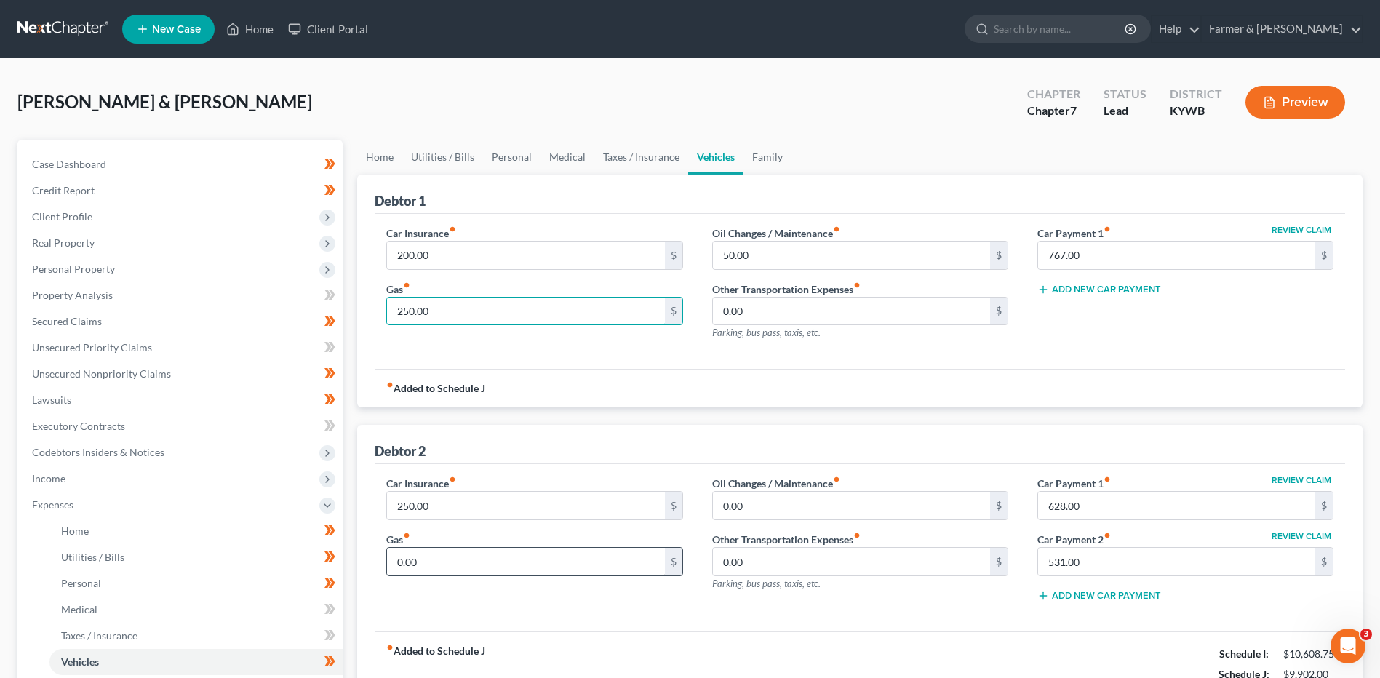
type input "250.00"
click at [466, 568] on input "0.00" at bounding box center [525, 562] width 277 height 28
type input "250.00"
click at [776, 507] on input "0.00" at bounding box center [851, 506] width 277 height 28
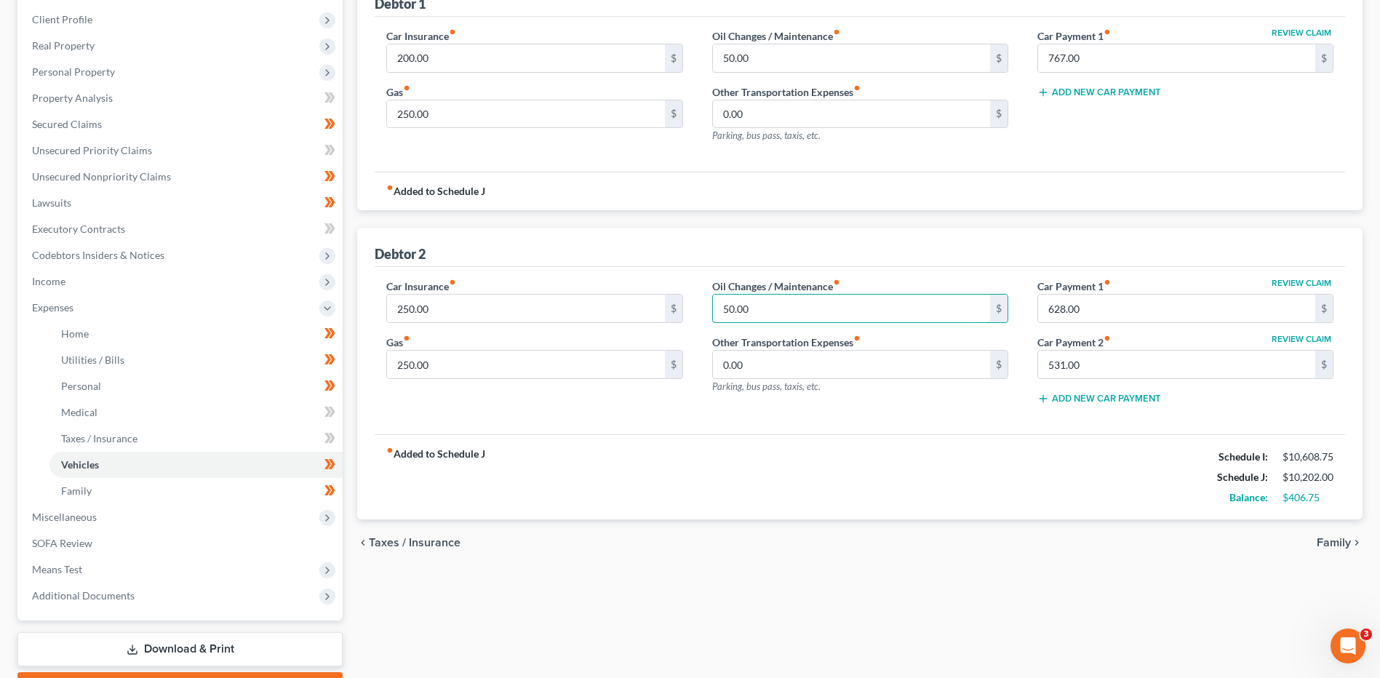
scroll to position [218, 0]
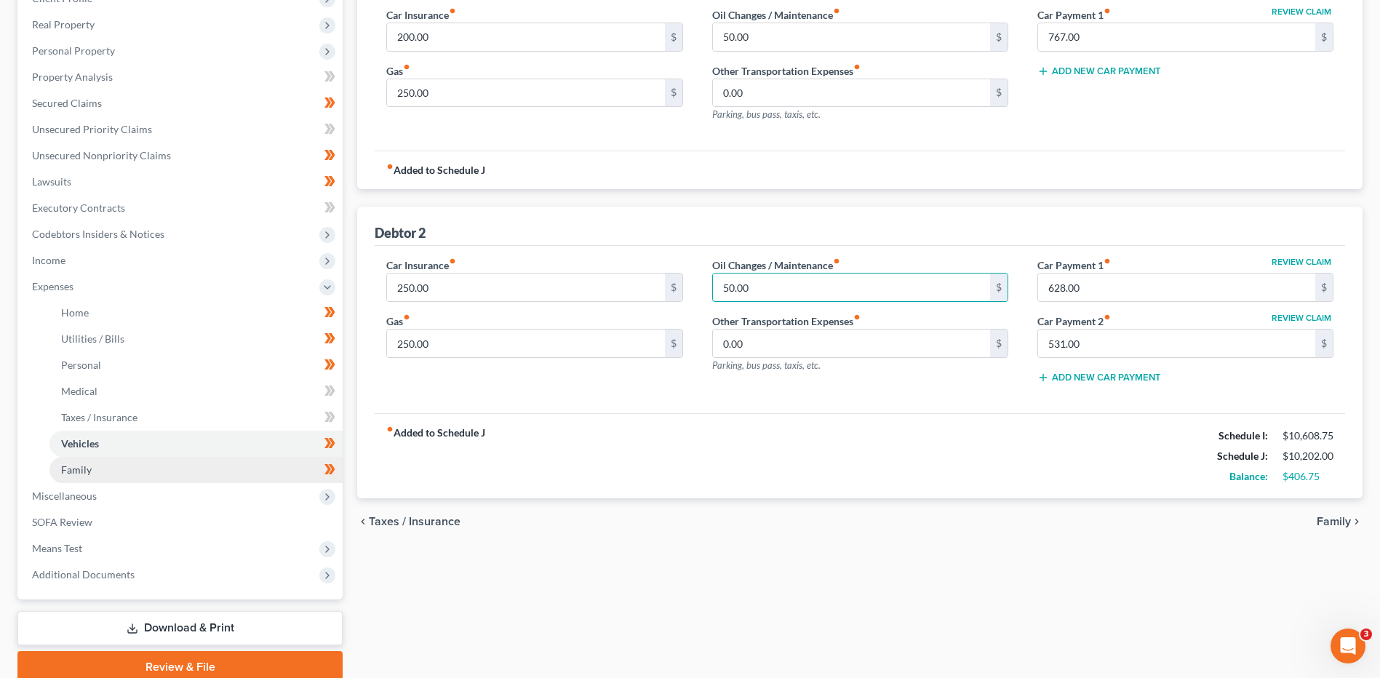
type input "50.00"
drag, startPoint x: 148, startPoint y: 473, endPoint x: 162, endPoint y: 469, distance: 14.5
click at [148, 473] on link "Family" at bounding box center [195, 470] width 293 height 26
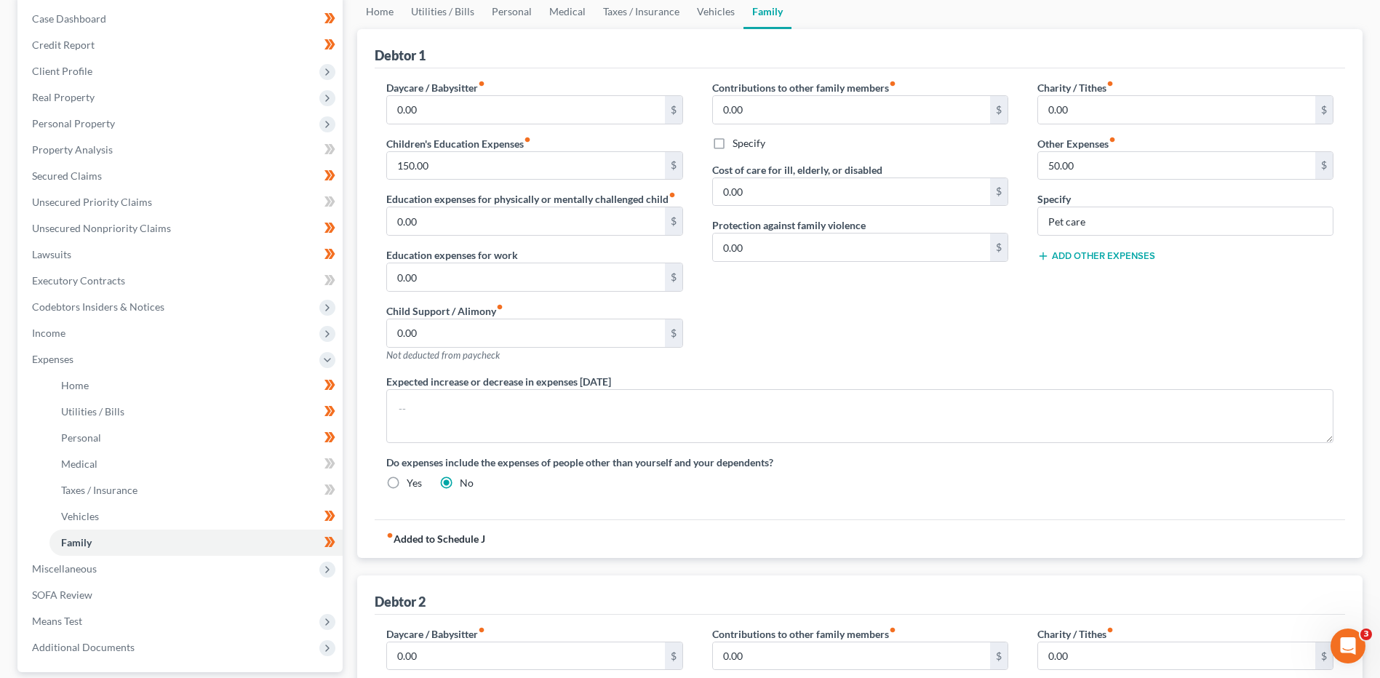
scroll to position [291, 0]
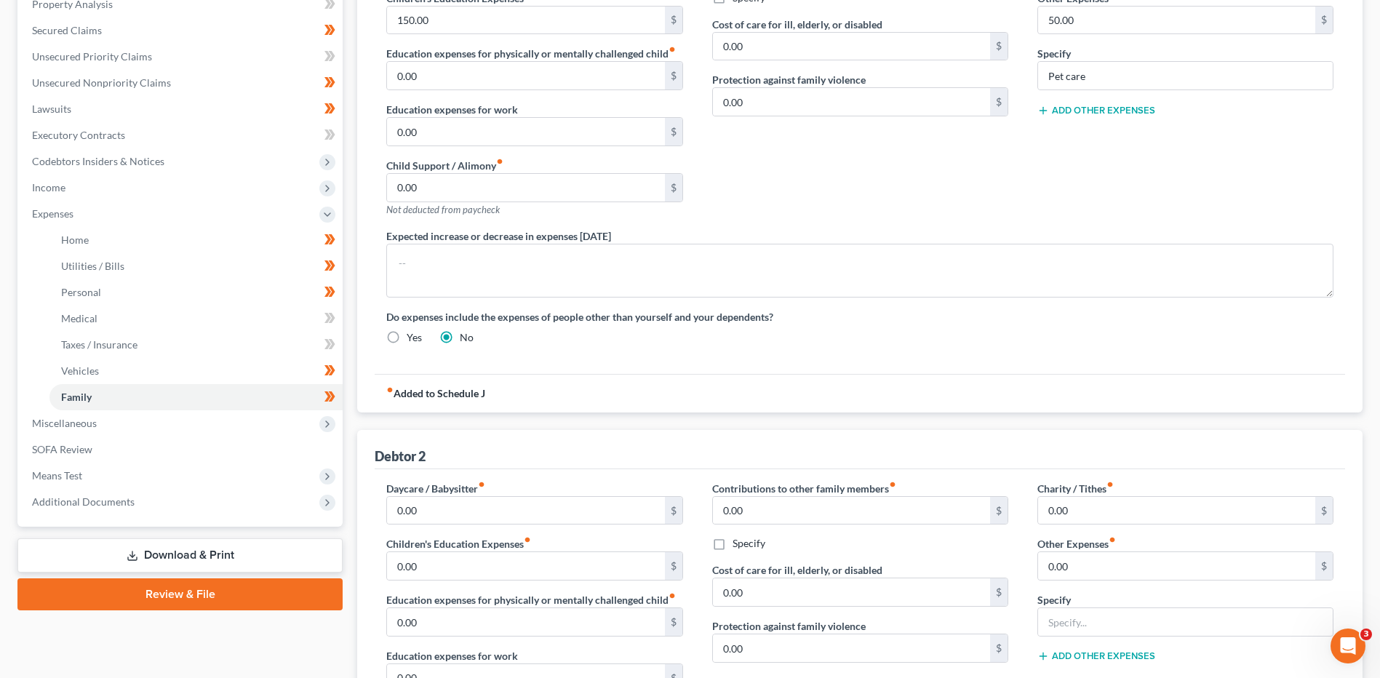
click at [449, 550] on label "Children's Education Expenses fiber_manual_record" at bounding box center [458, 543] width 145 height 15
click at [450, 562] on input "0.00" at bounding box center [525, 566] width 277 height 28
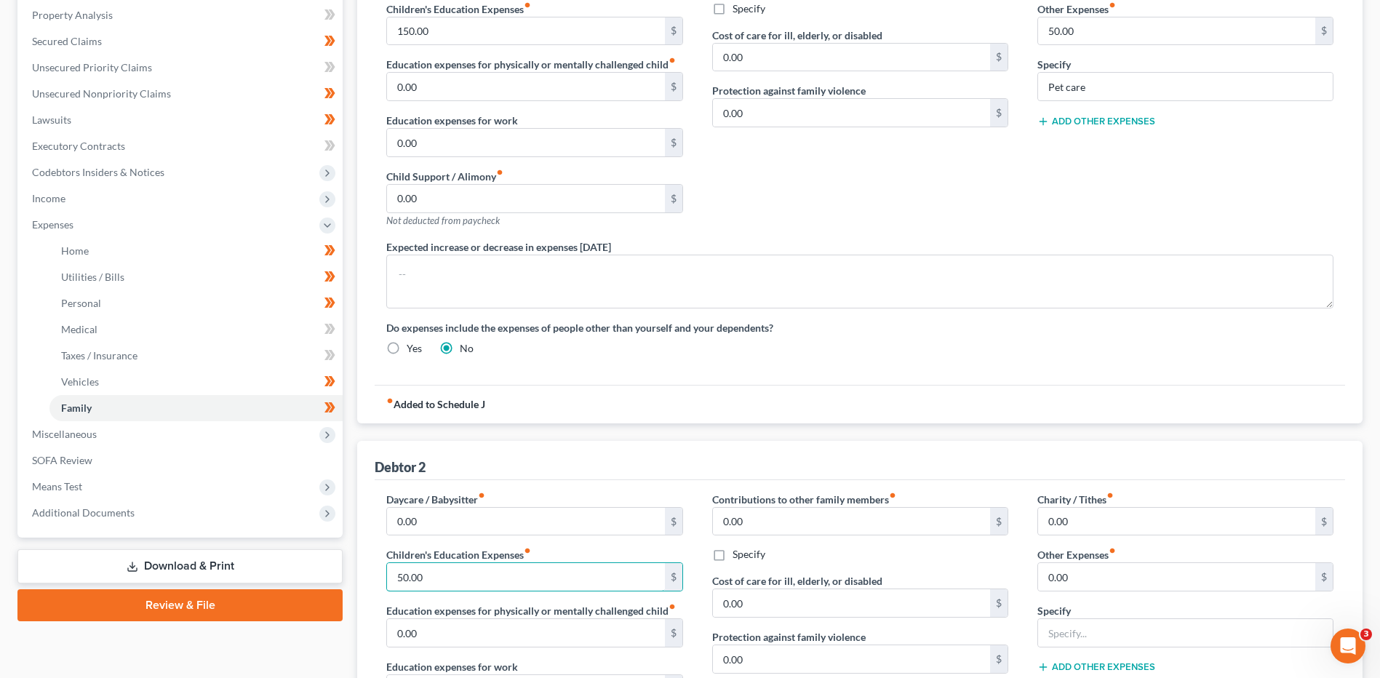
scroll to position [146, 0]
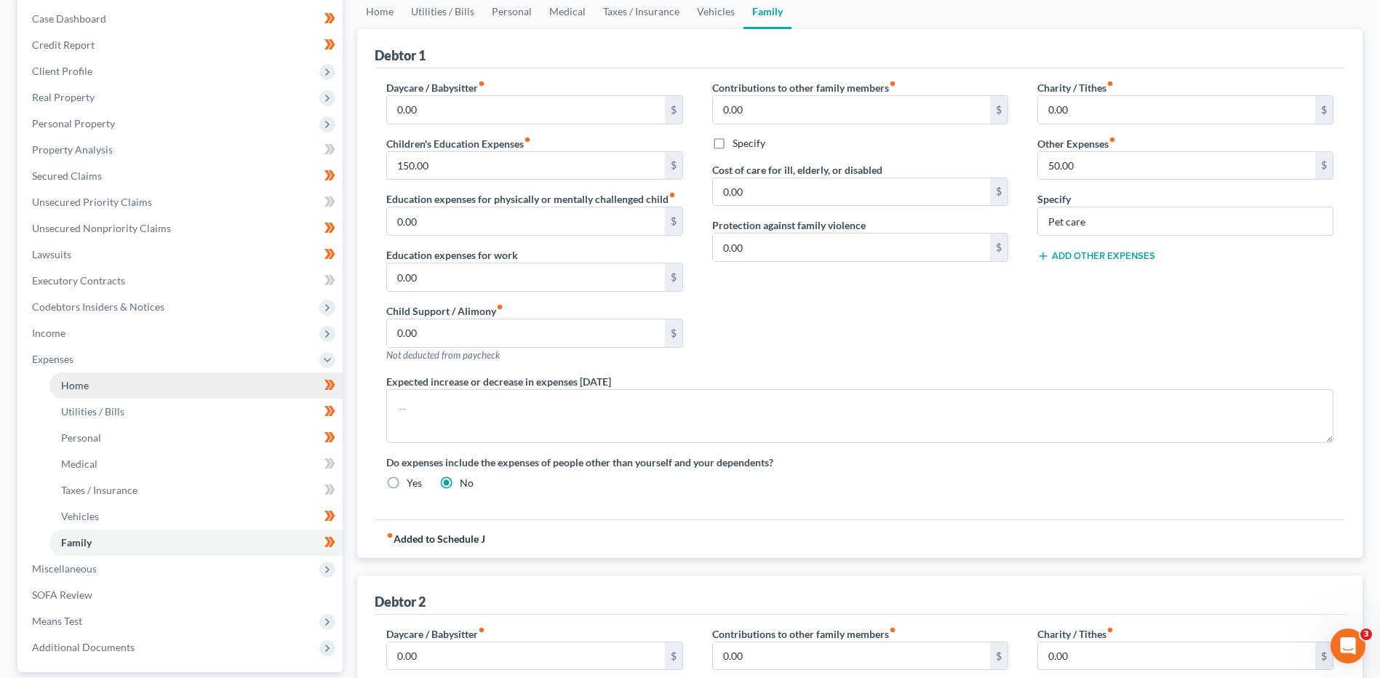
type input "50.00"
click at [103, 395] on link "Home" at bounding box center [195, 385] width 293 height 26
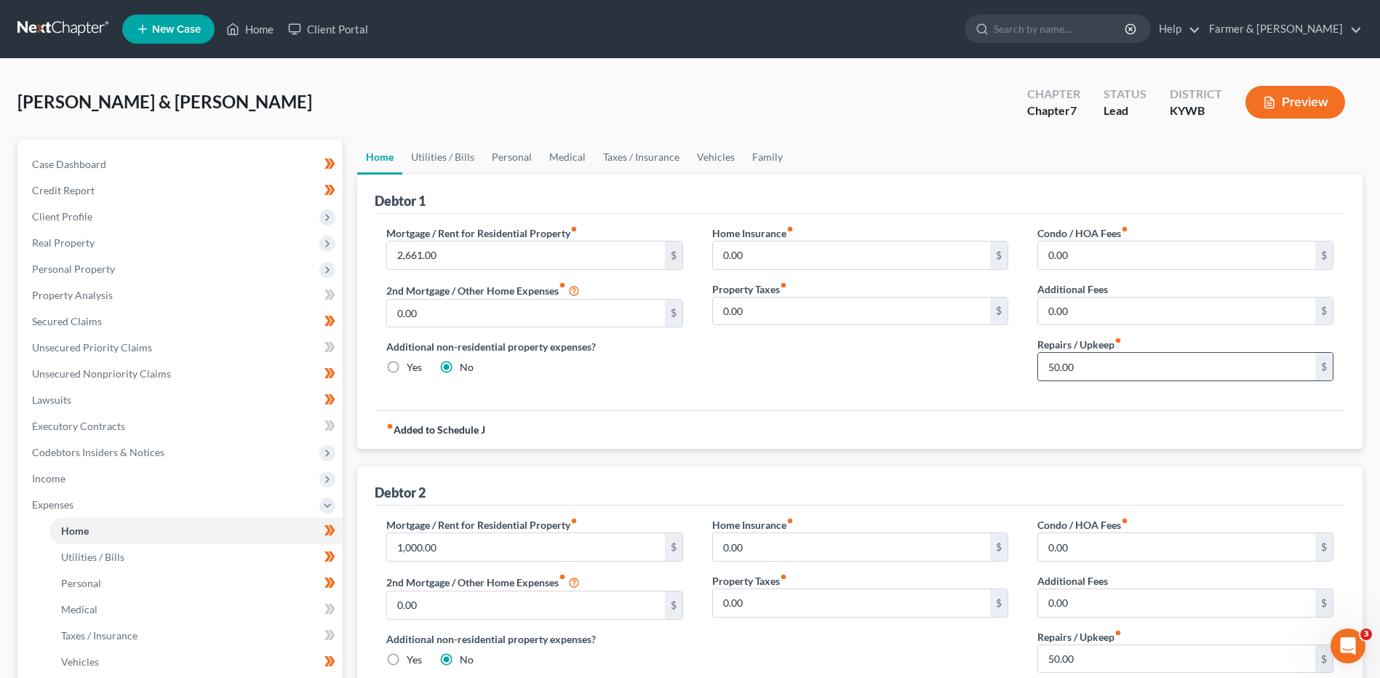
click at [1138, 378] on input "50.00" at bounding box center [1176, 367] width 277 height 28
type input "100.00"
click at [100, 565] on link "Utilities / Bills" at bounding box center [195, 557] width 293 height 26
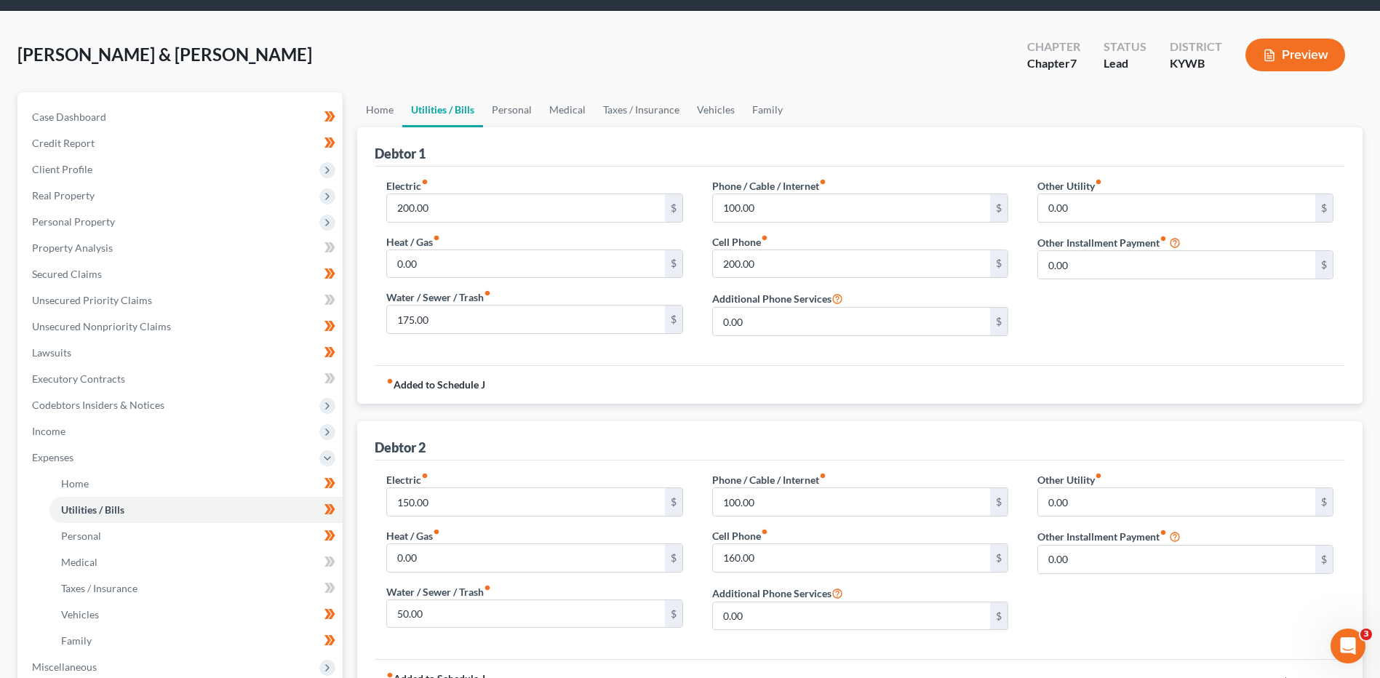
scroll to position [73, 0]
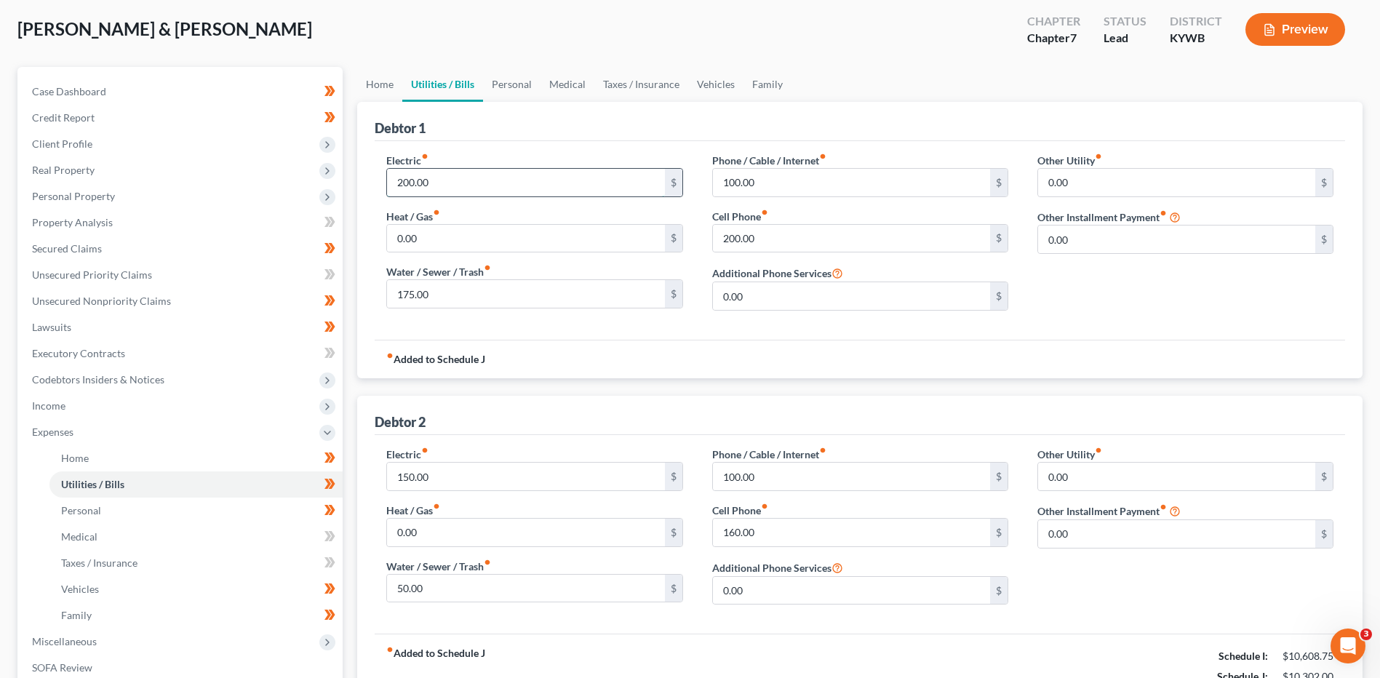
click at [466, 188] on input "200.00" at bounding box center [525, 183] width 277 height 28
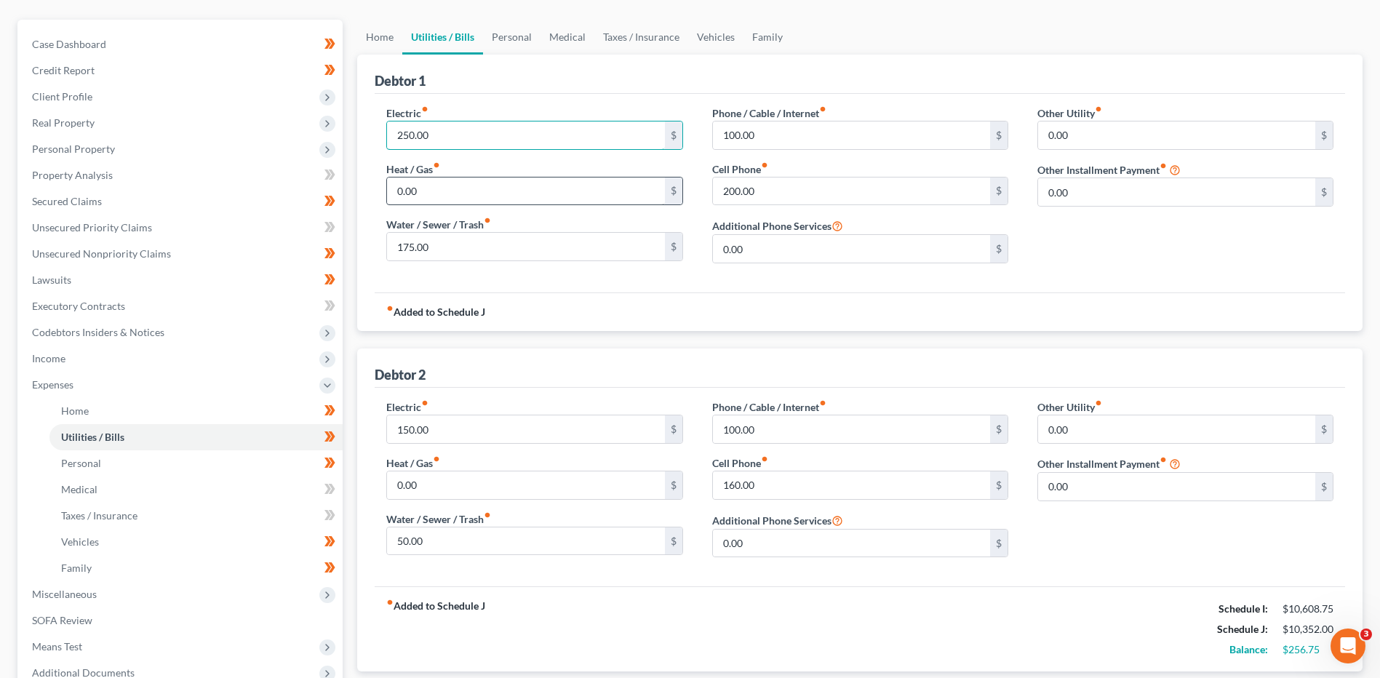
scroll to position [146, 0]
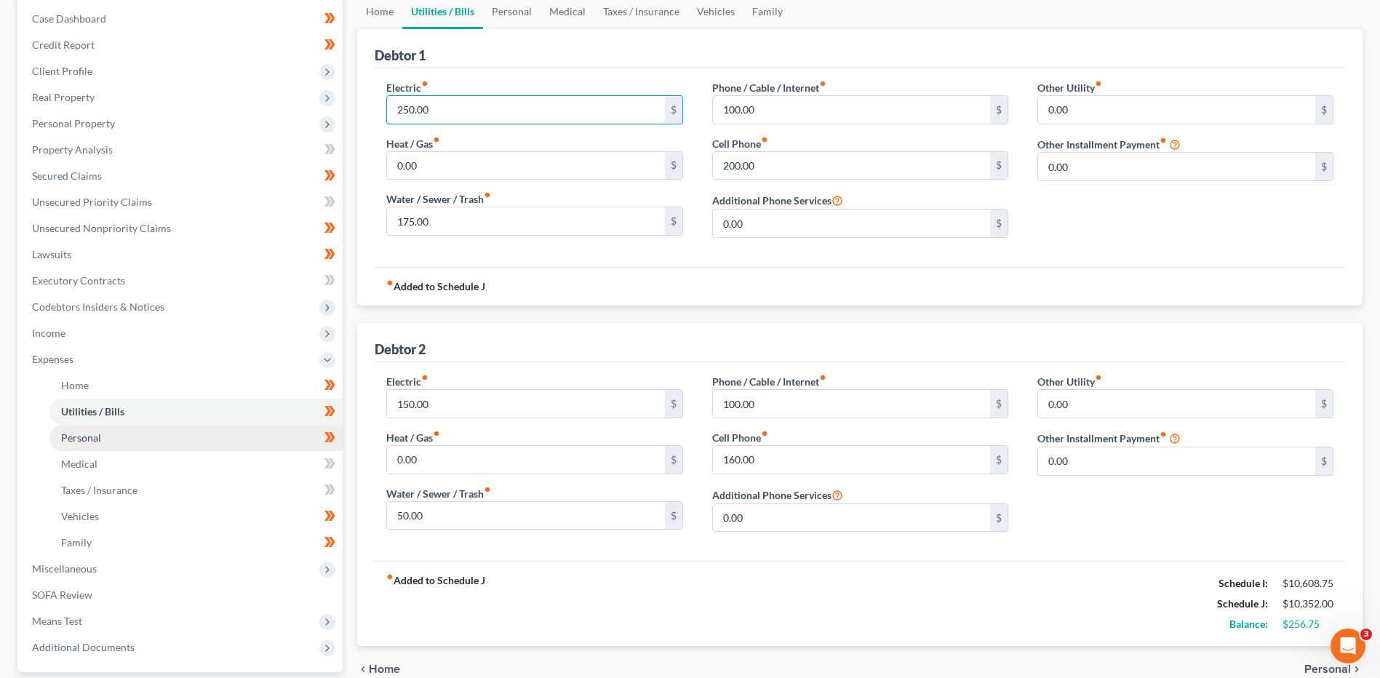
type input "250.00"
click at [165, 432] on link "Personal" at bounding box center [195, 438] width 293 height 26
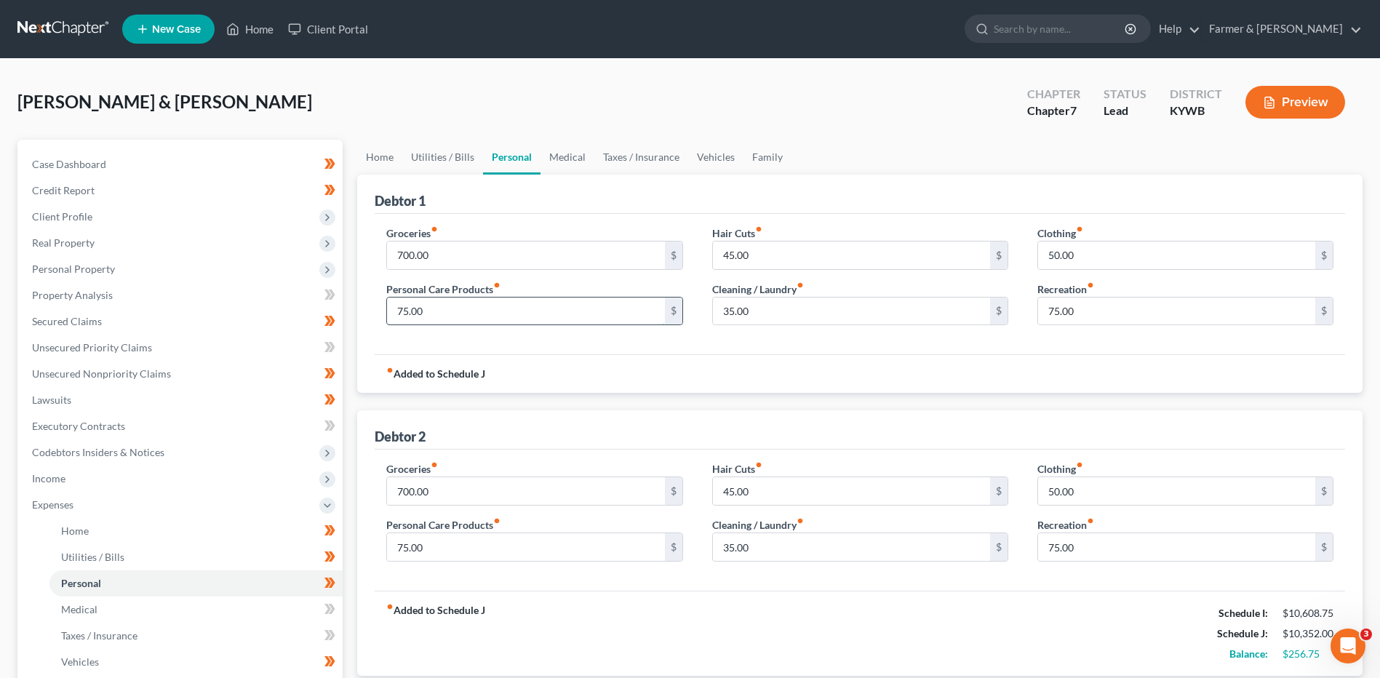
click at [447, 320] on input "75.00" at bounding box center [525, 312] width 277 height 28
type input "85.00"
click at [498, 542] on input "75.00" at bounding box center [525, 547] width 277 height 28
type input "85.00"
click at [1119, 321] on input "75.00" at bounding box center [1176, 312] width 277 height 28
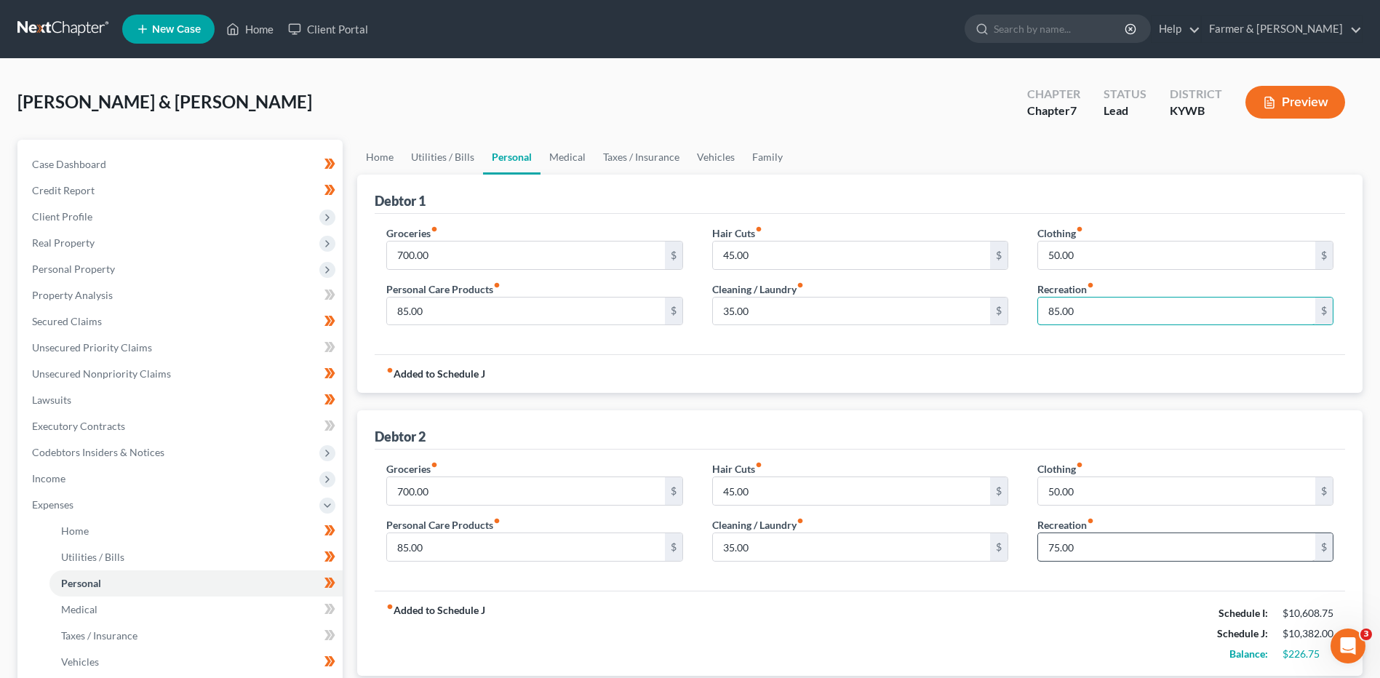
type input "85.00"
click at [1104, 543] on input "75.00" at bounding box center [1176, 547] width 277 height 28
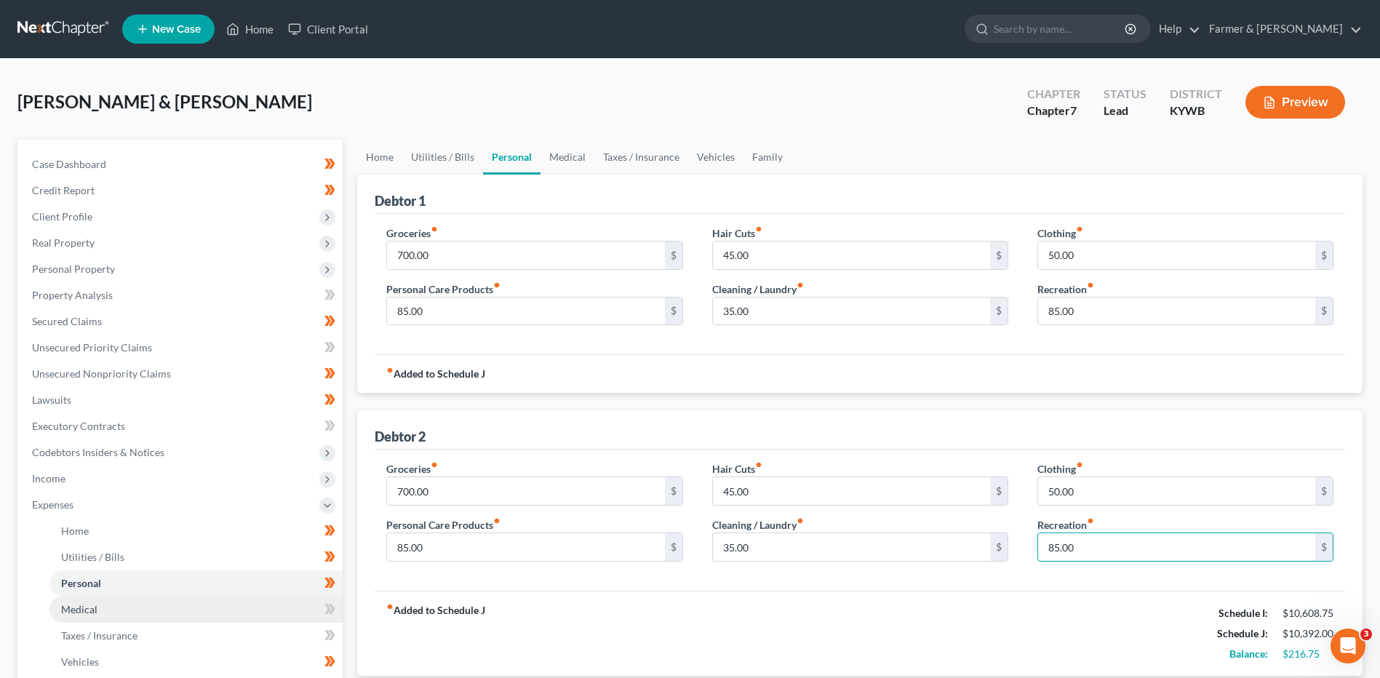
type input "85.00"
click at [136, 599] on link "Medical" at bounding box center [195, 610] width 293 height 26
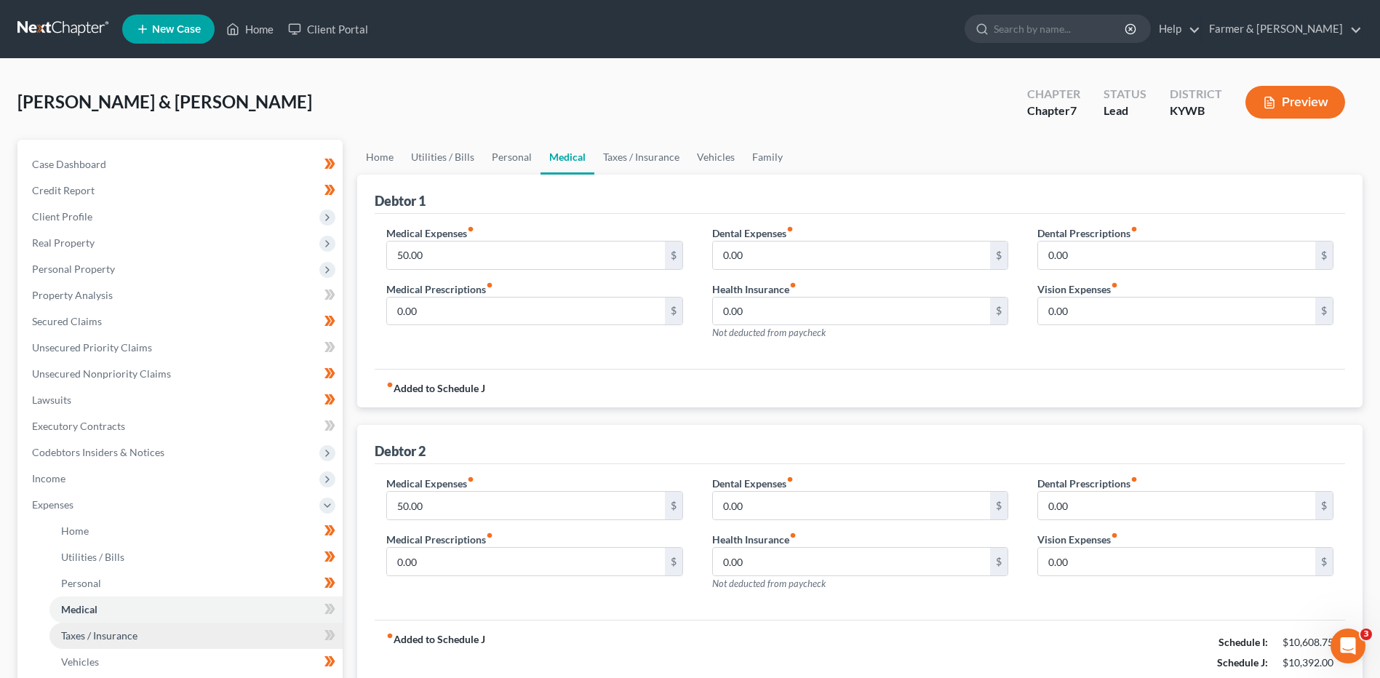
click at [103, 634] on span "Taxes / Insurance" at bounding box center [99, 635] width 76 height 12
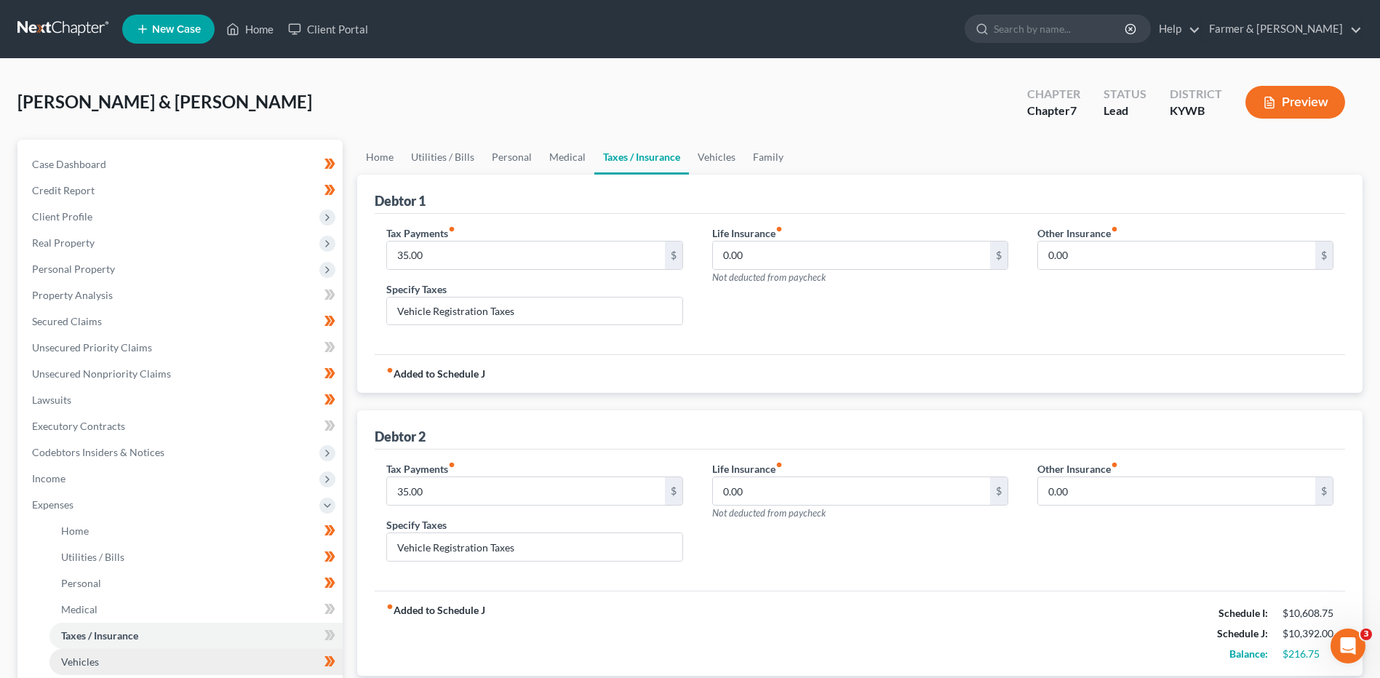
click at [98, 658] on link "Vehicles" at bounding box center [195, 662] width 293 height 26
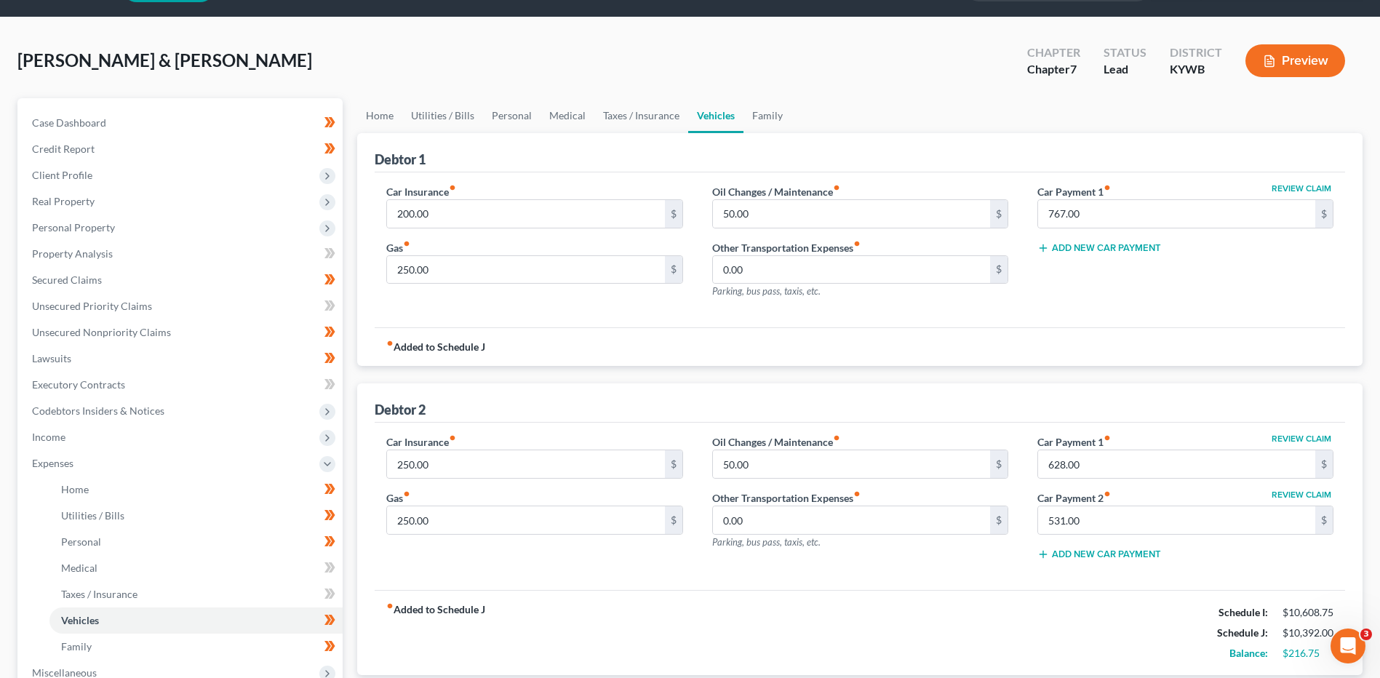
scroll to position [73, 0]
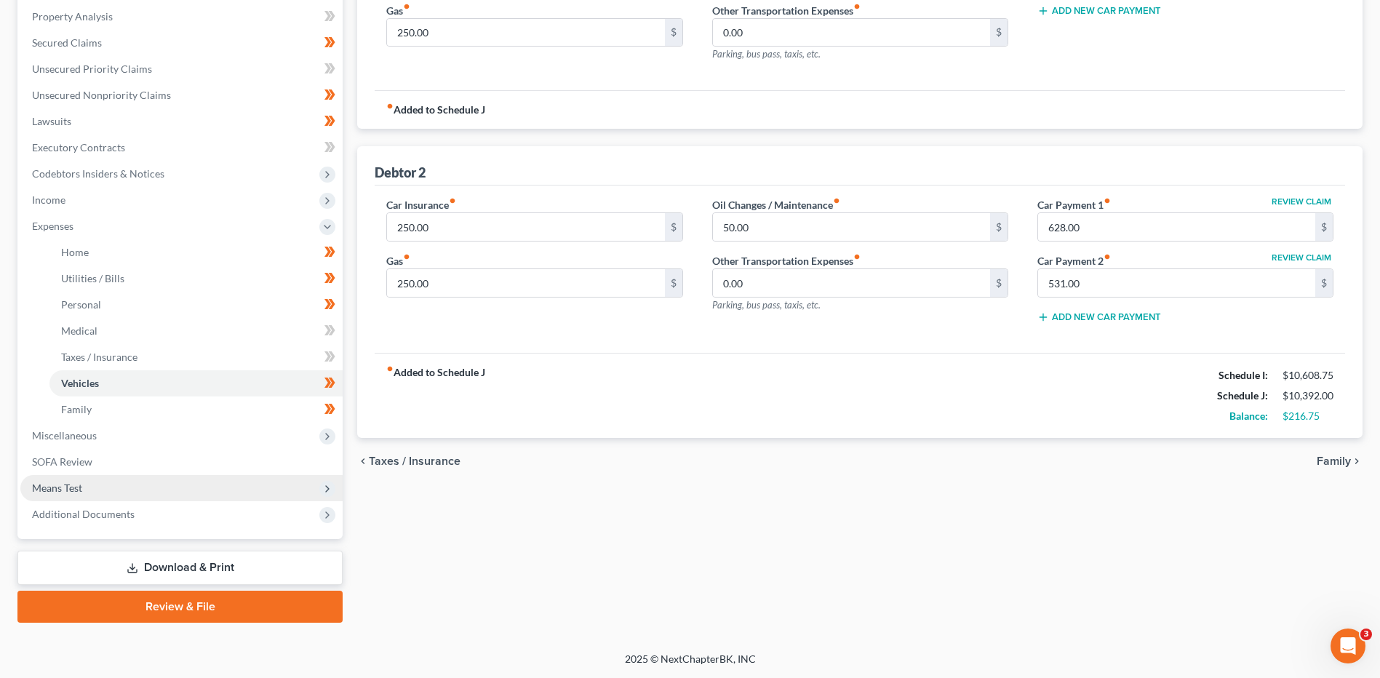
click at [100, 486] on span "Means Test" at bounding box center [181, 488] width 322 height 26
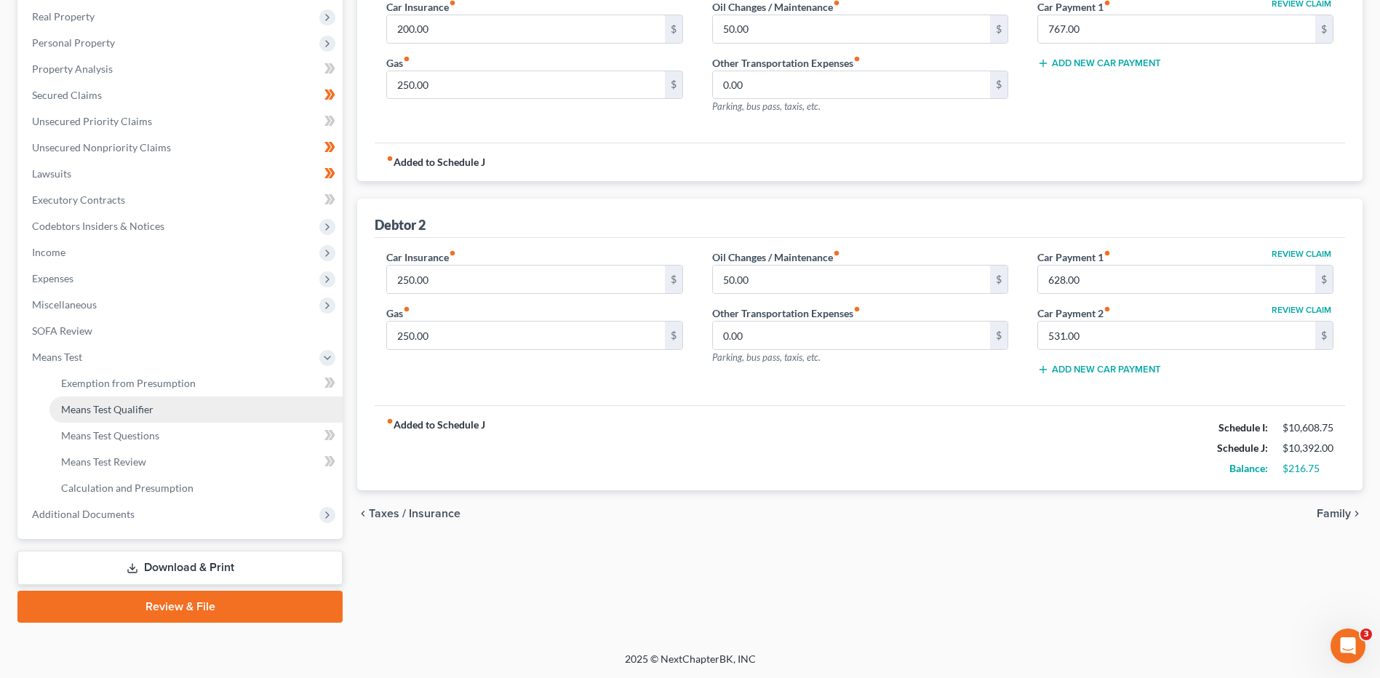
scroll to position [226, 0]
click at [206, 407] on link "Means Test Qualifier" at bounding box center [195, 409] width 293 height 26
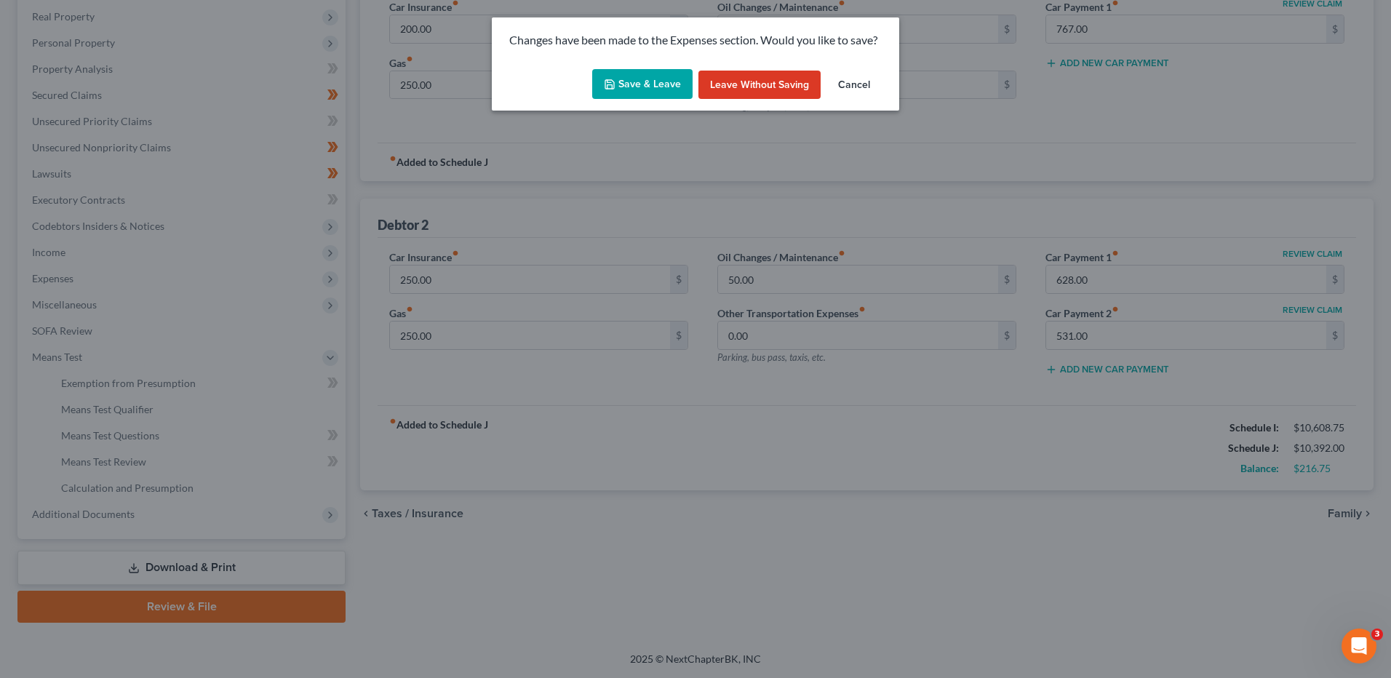
click at [677, 81] on button "Save & Leave" at bounding box center [642, 84] width 100 height 31
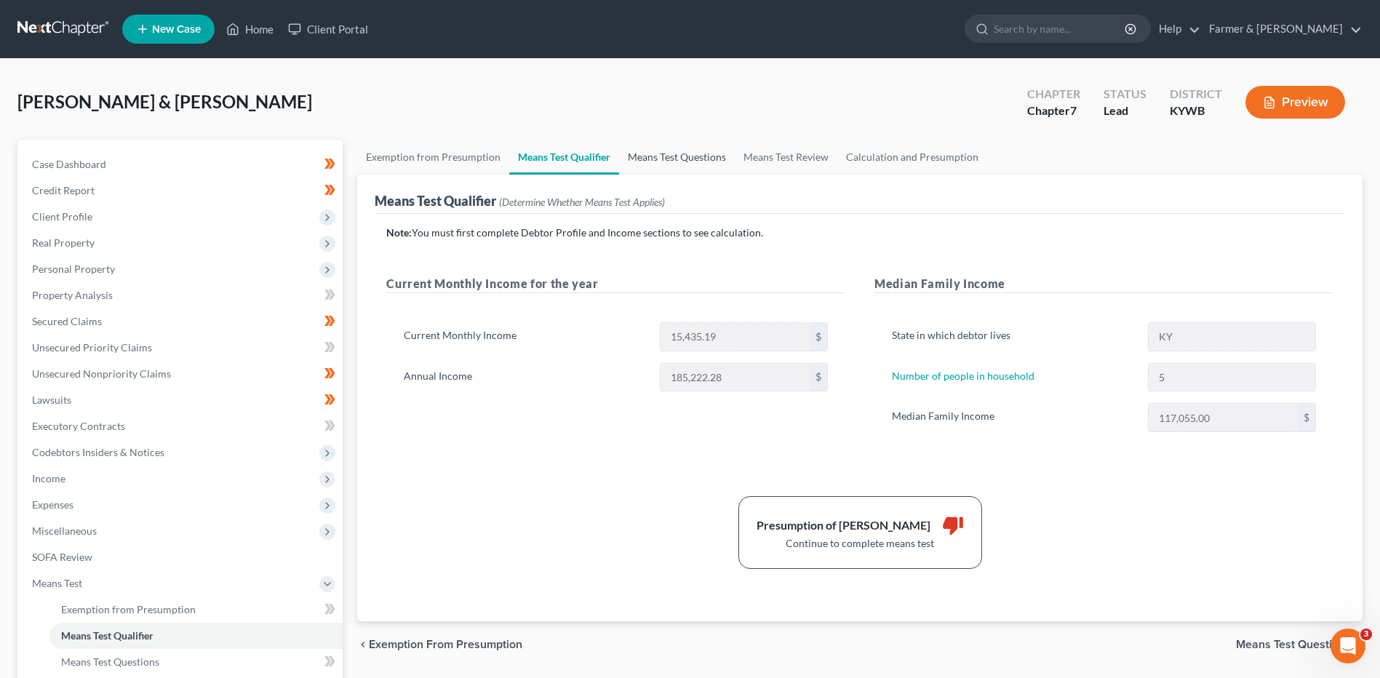
click at [674, 151] on link "Means Test Questions" at bounding box center [677, 157] width 116 height 35
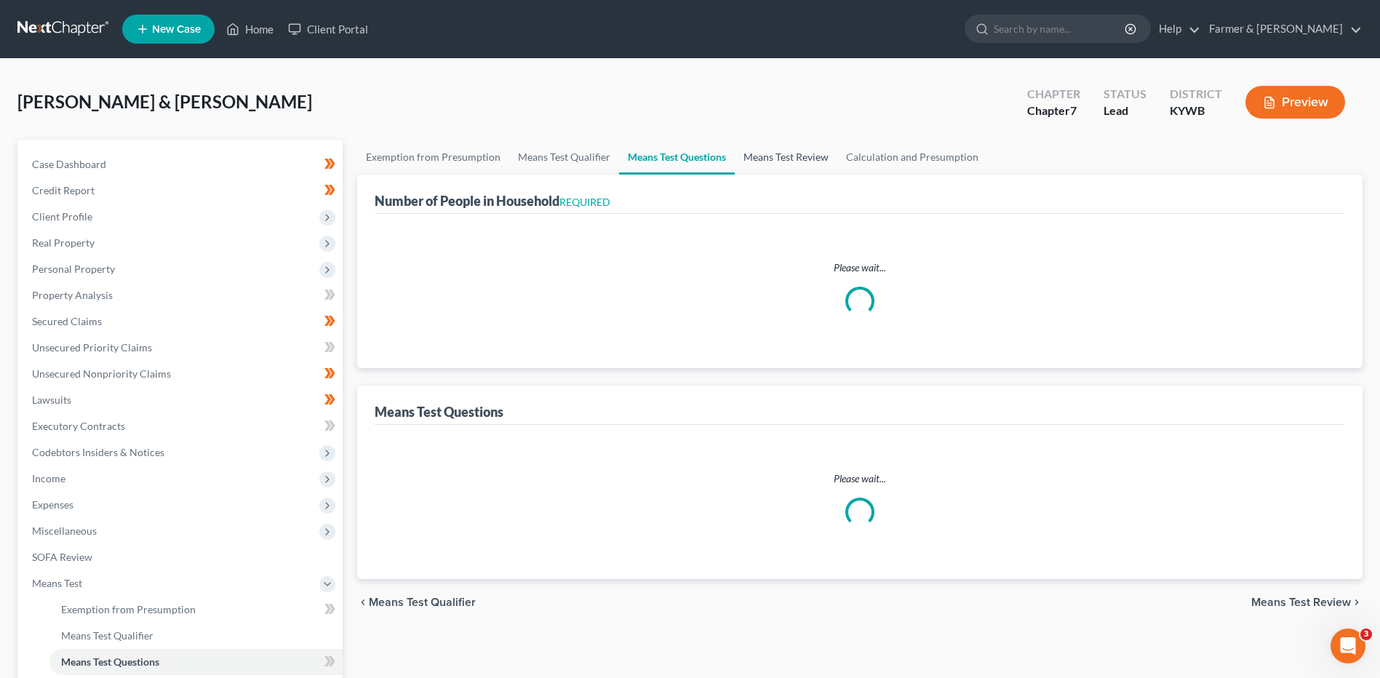
select select "0"
select select "60"
select select "1"
select select "60"
select select "1"
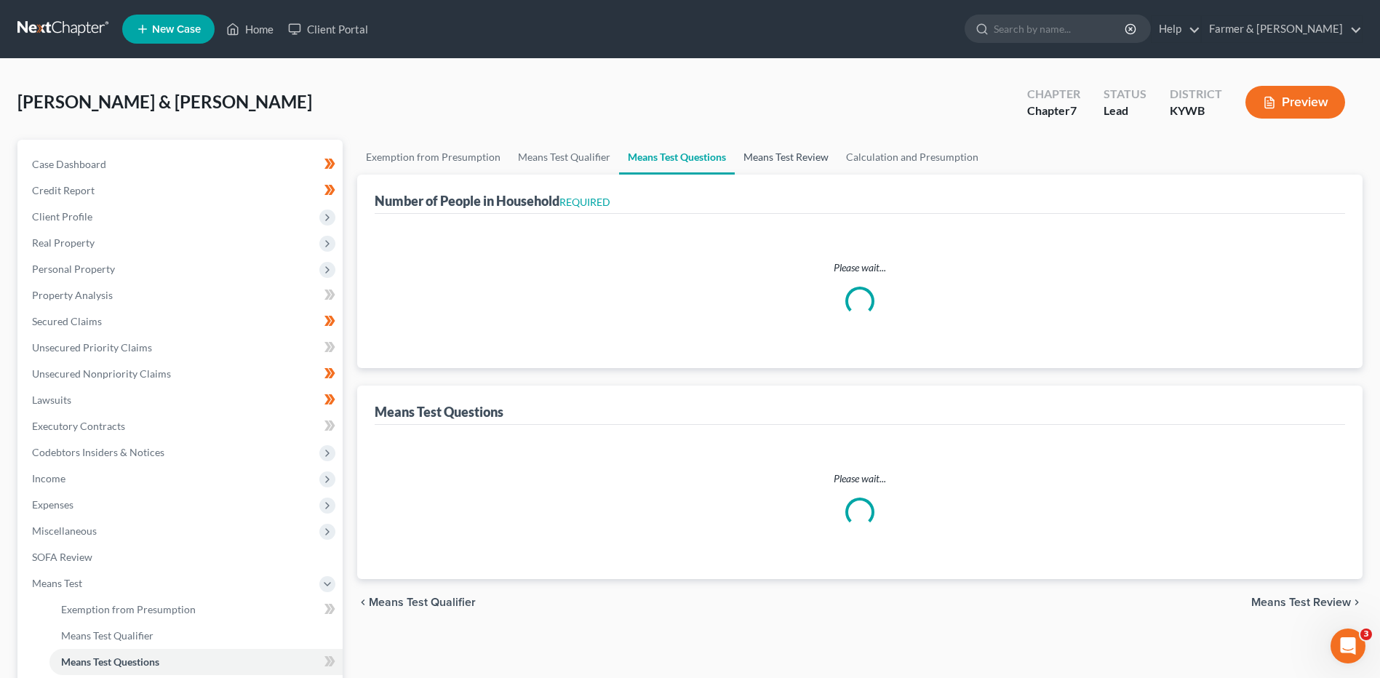
select select "60"
select select "1"
select select "60"
select select "5"
select select "3"
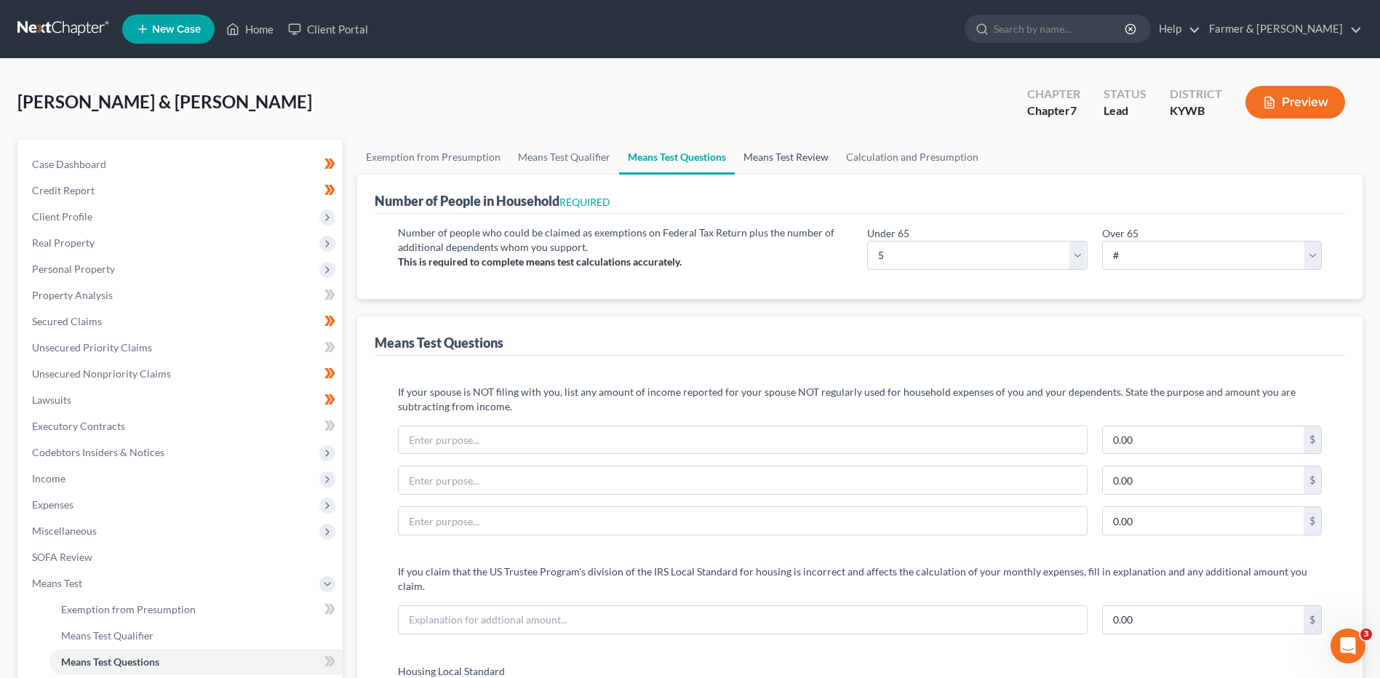
click at [773, 151] on link "Means Test Review" at bounding box center [786, 157] width 103 height 35
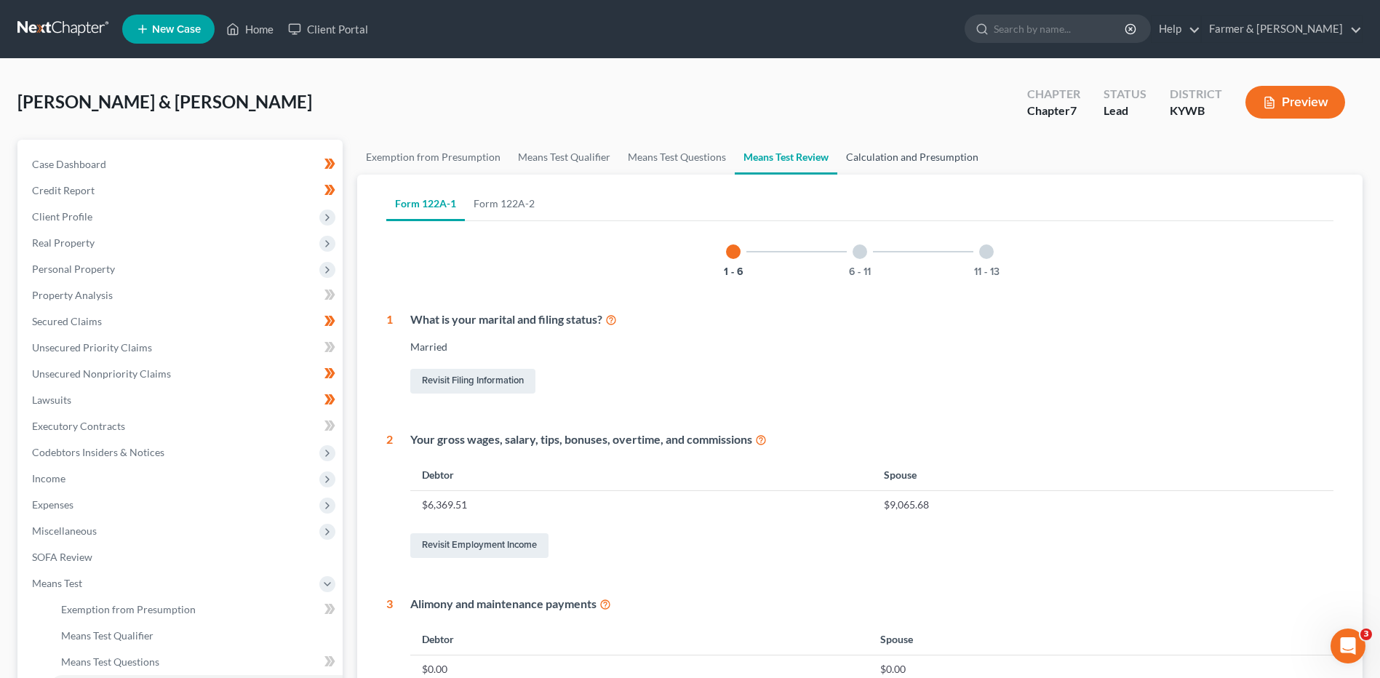
click at [914, 154] on link "Calculation and Presumption" at bounding box center [912, 157] width 150 height 35
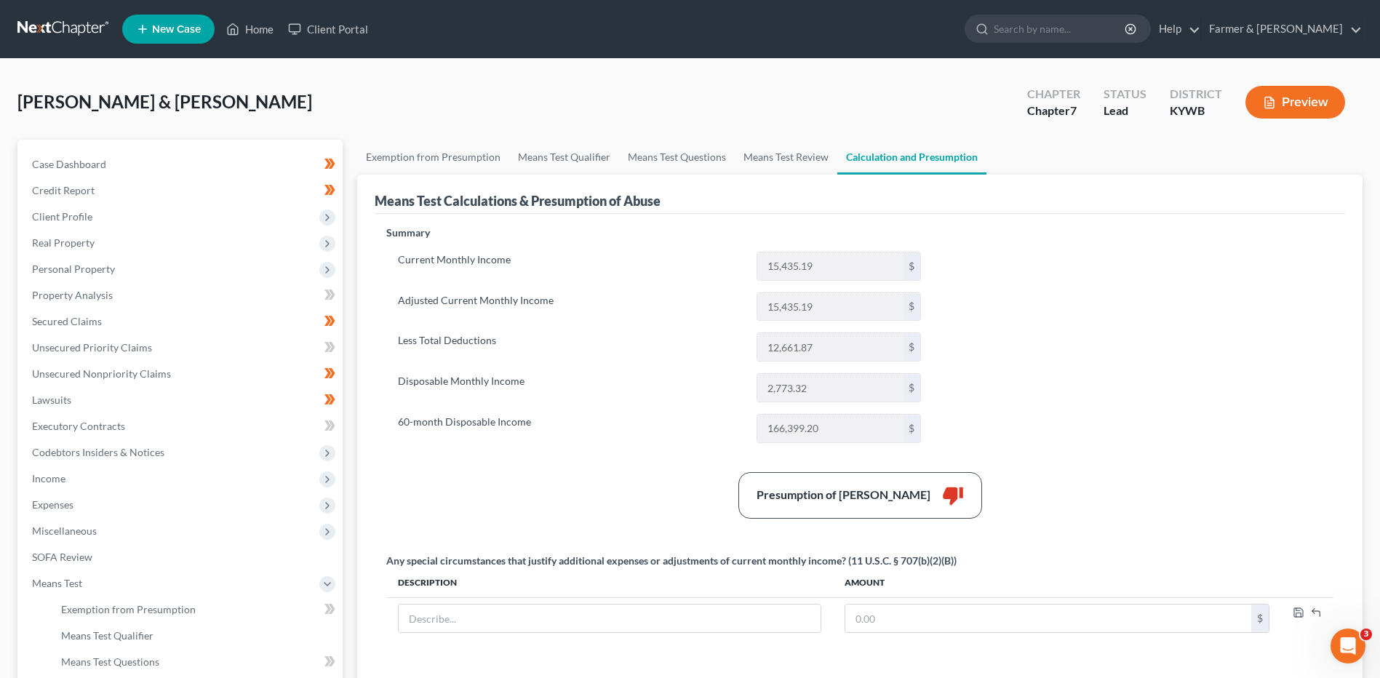
click at [66, 29] on link at bounding box center [63, 29] width 93 height 26
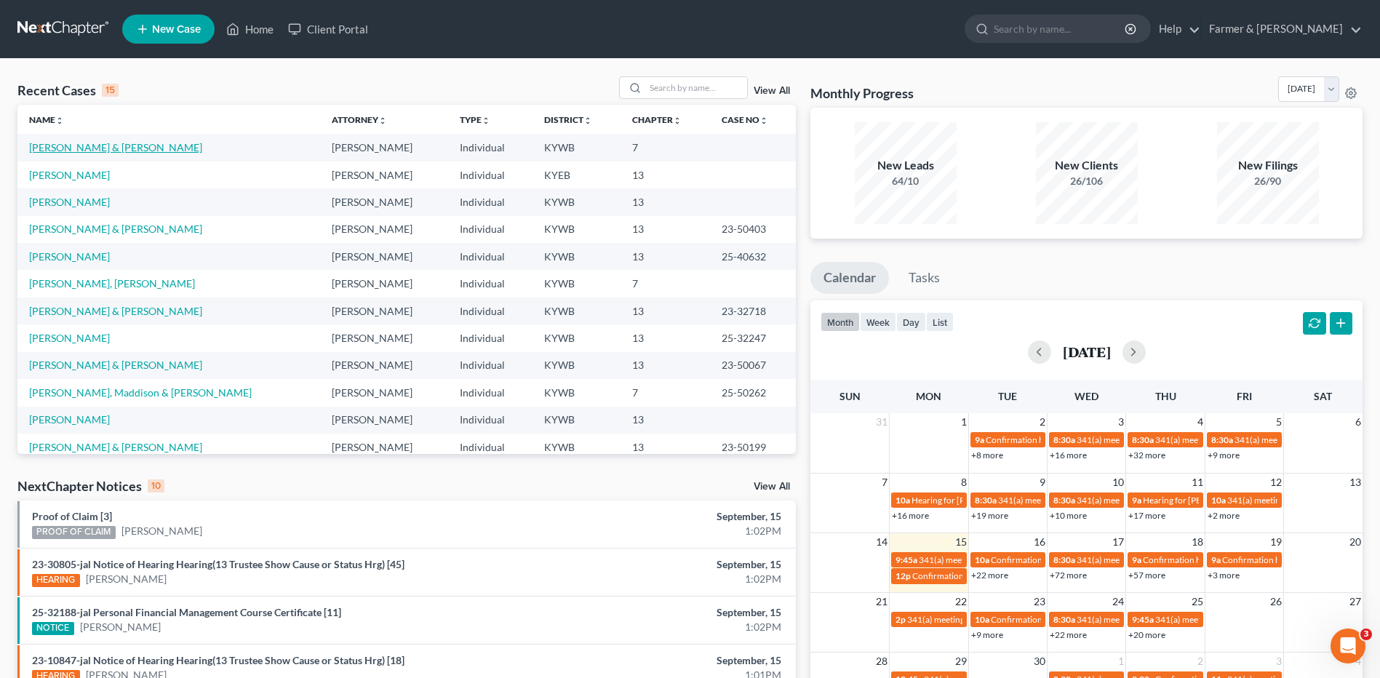
click at [89, 149] on link "[PERSON_NAME] & [PERSON_NAME]" at bounding box center [115, 147] width 173 height 12
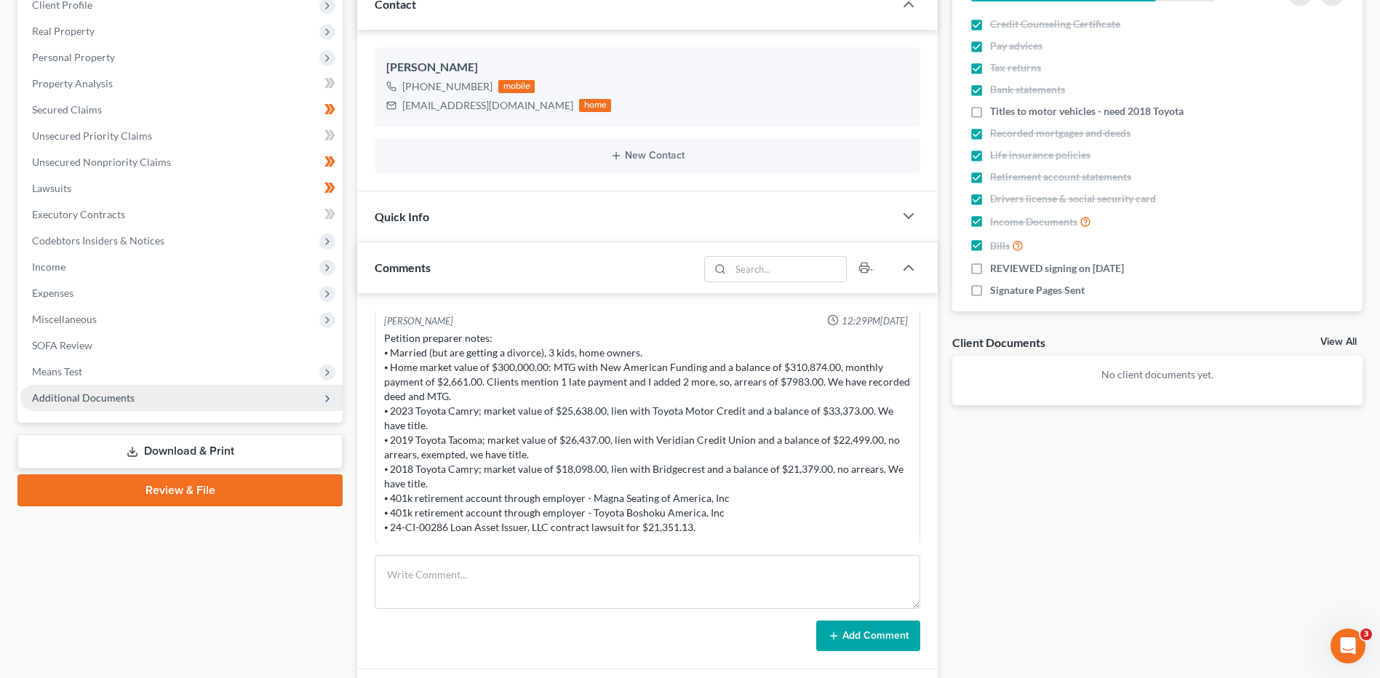
scroll to position [218, 0]
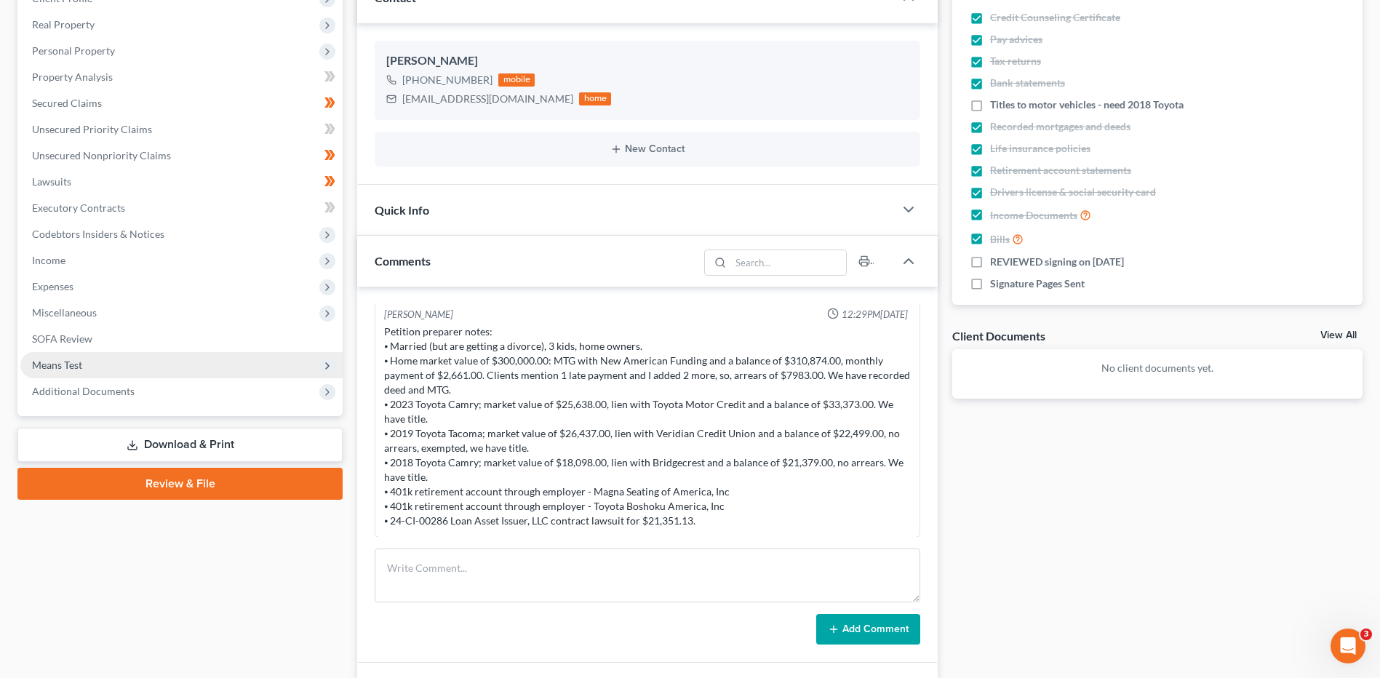
click at [105, 369] on span "Means Test" at bounding box center [181, 365] width 322 height 26
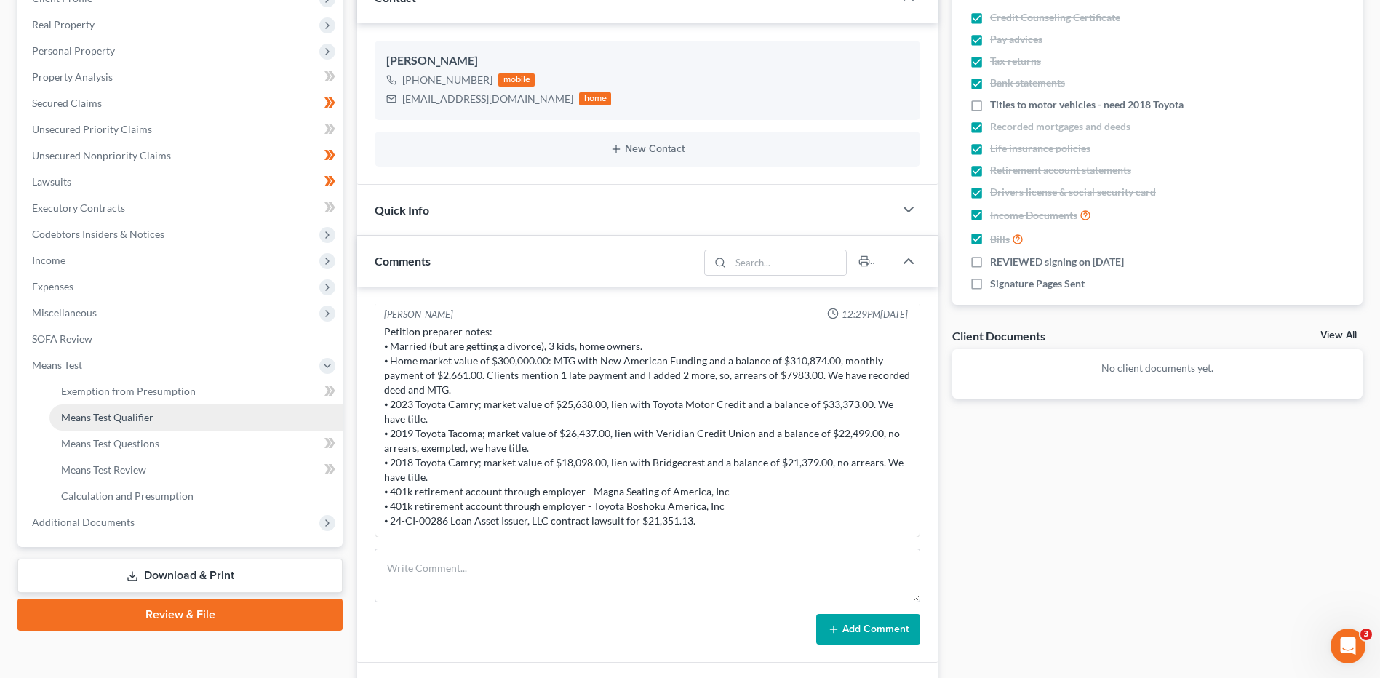
click at [127, 413] on span "Means Test Qualifier" at bounding box center [107, 417] width 92 height 12
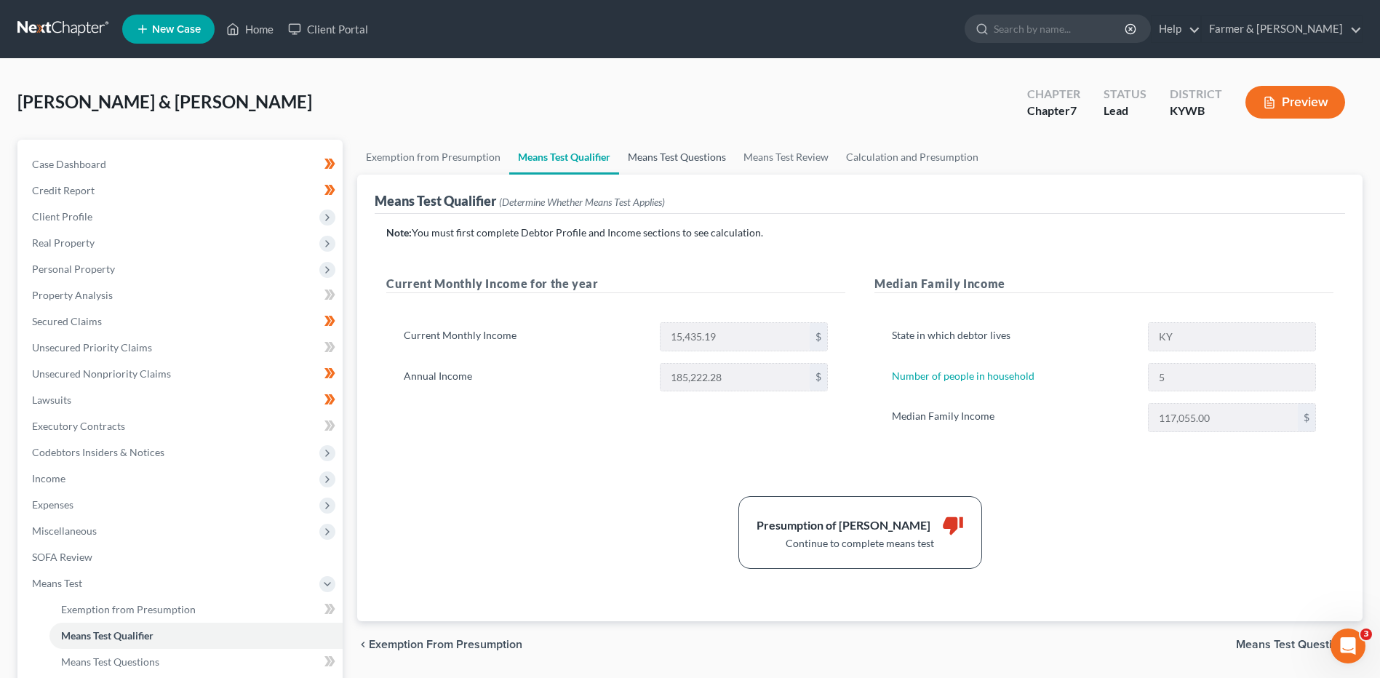
click at [674, 148] on link "Means Test Questions" at bounding box center [677, 157] width 116 height 35
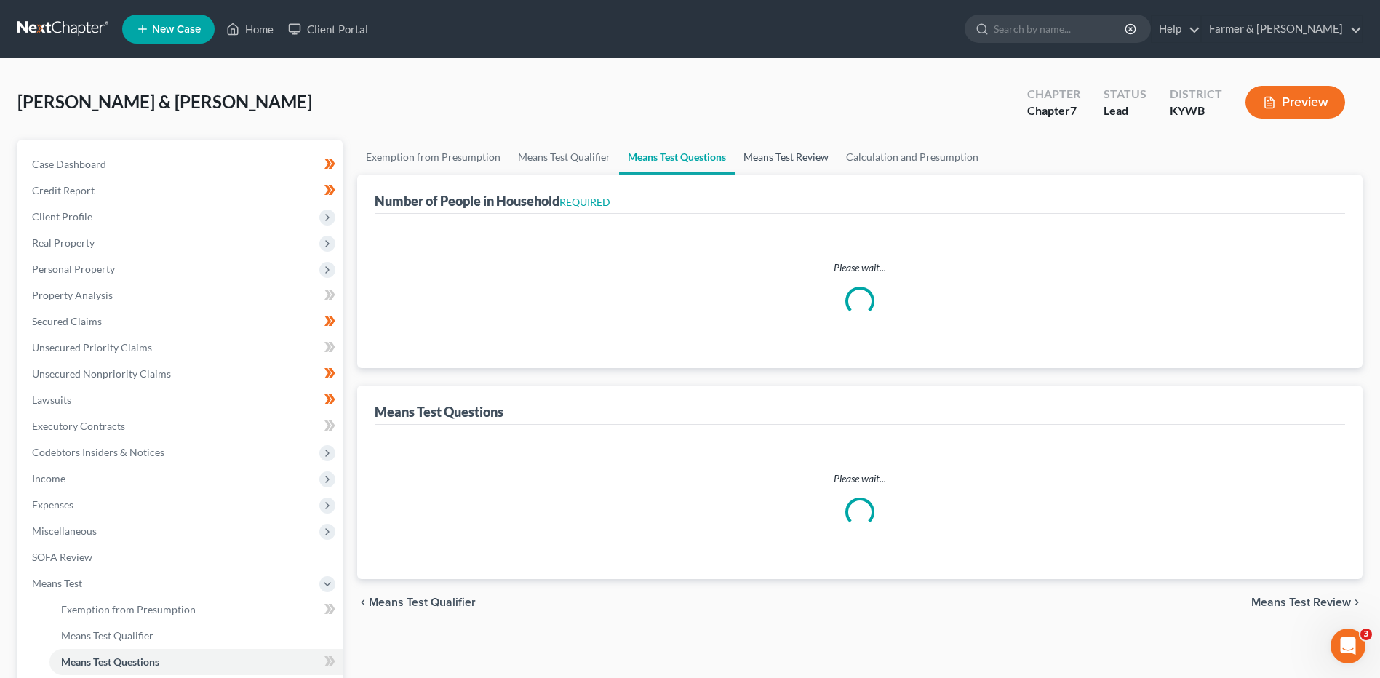
select select "0"
select select "60"
select select "1"
select select "60"
select select "1"
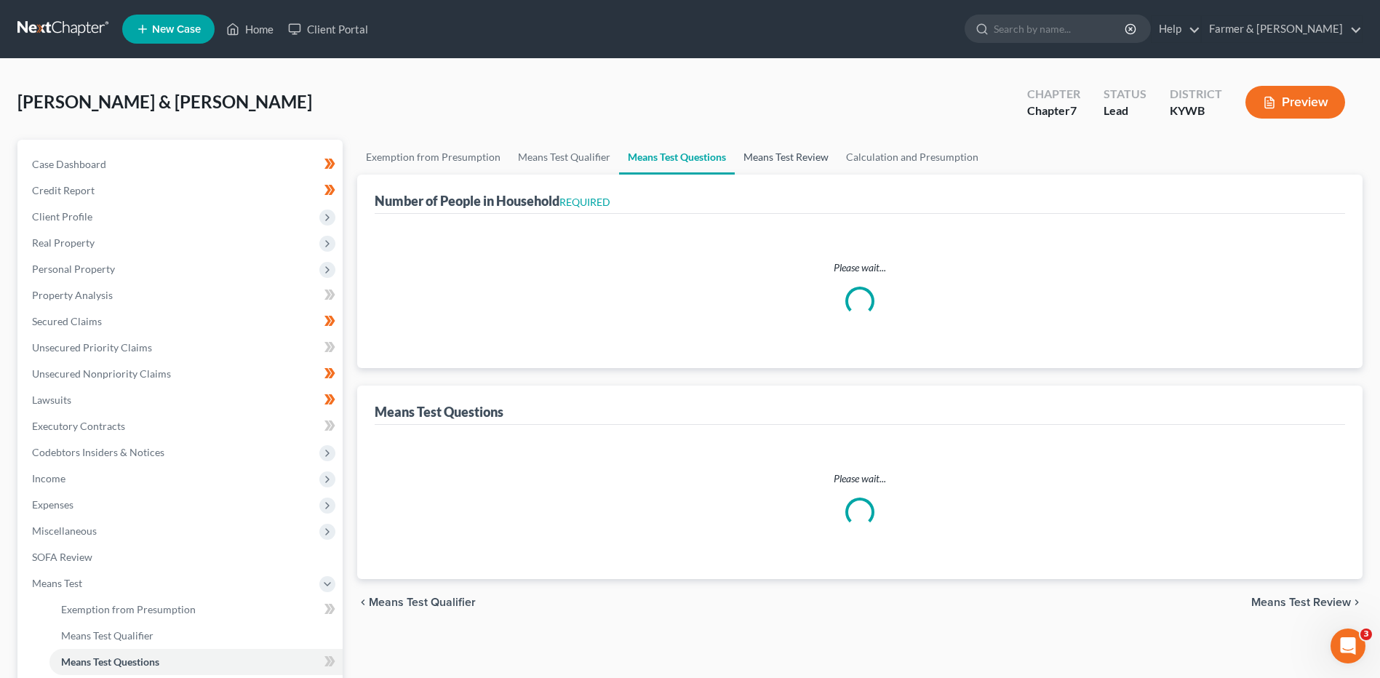
select select "60"
select select "1"
select select "60"
select select "5"
select select "3"
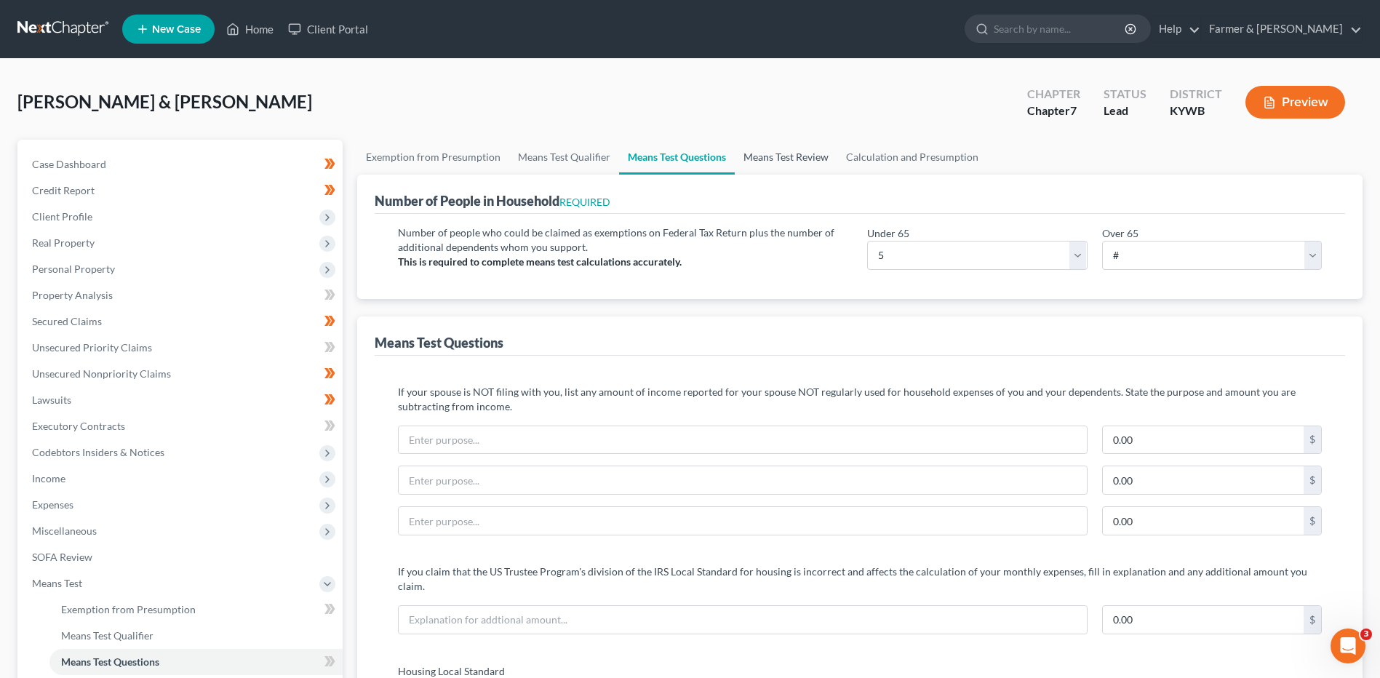
click at [779, 159] on link "Means Test Review" at bounding box center [786, 157] width 103 height 35
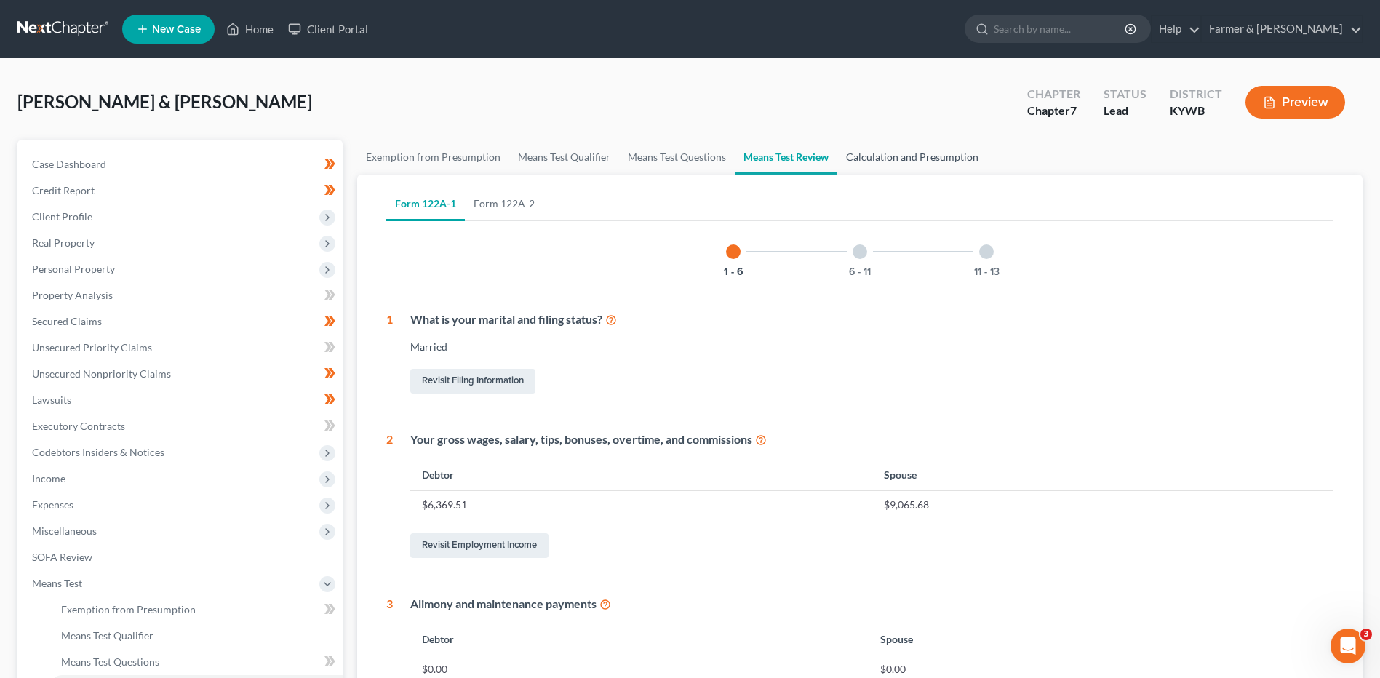
click at [909, 159] on link "Calculation and Presumption" at bounding box center [912, 157] width 150 height 35
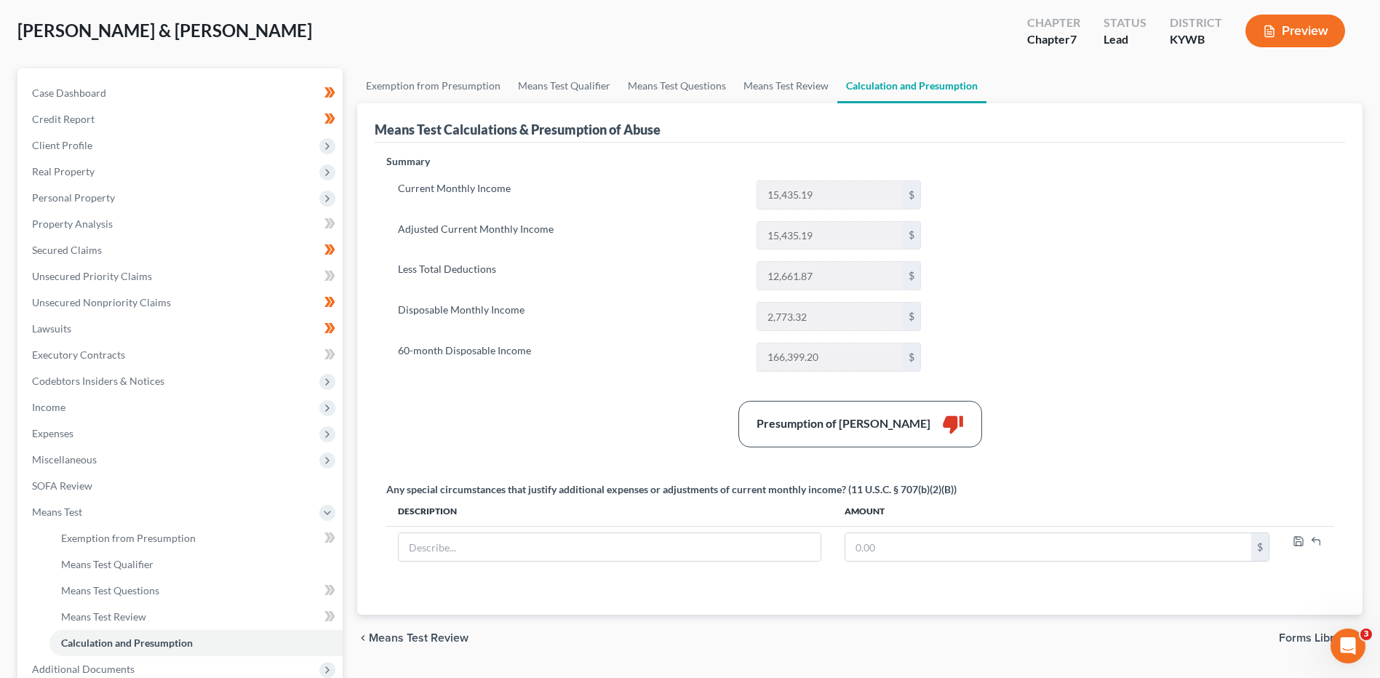
scroll to position [8, 0]
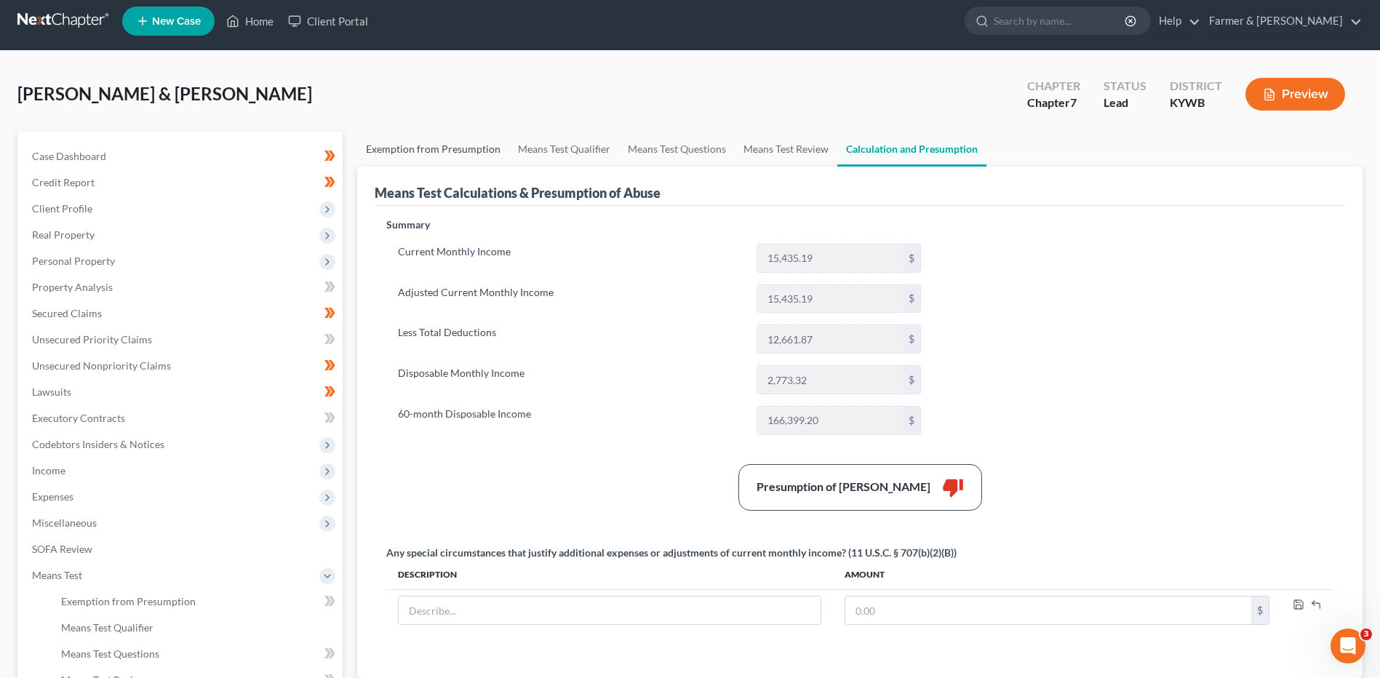
click at [445, 151] on link "Exemption from Presumption" at bounding box center [433, 149] width 152 height 35
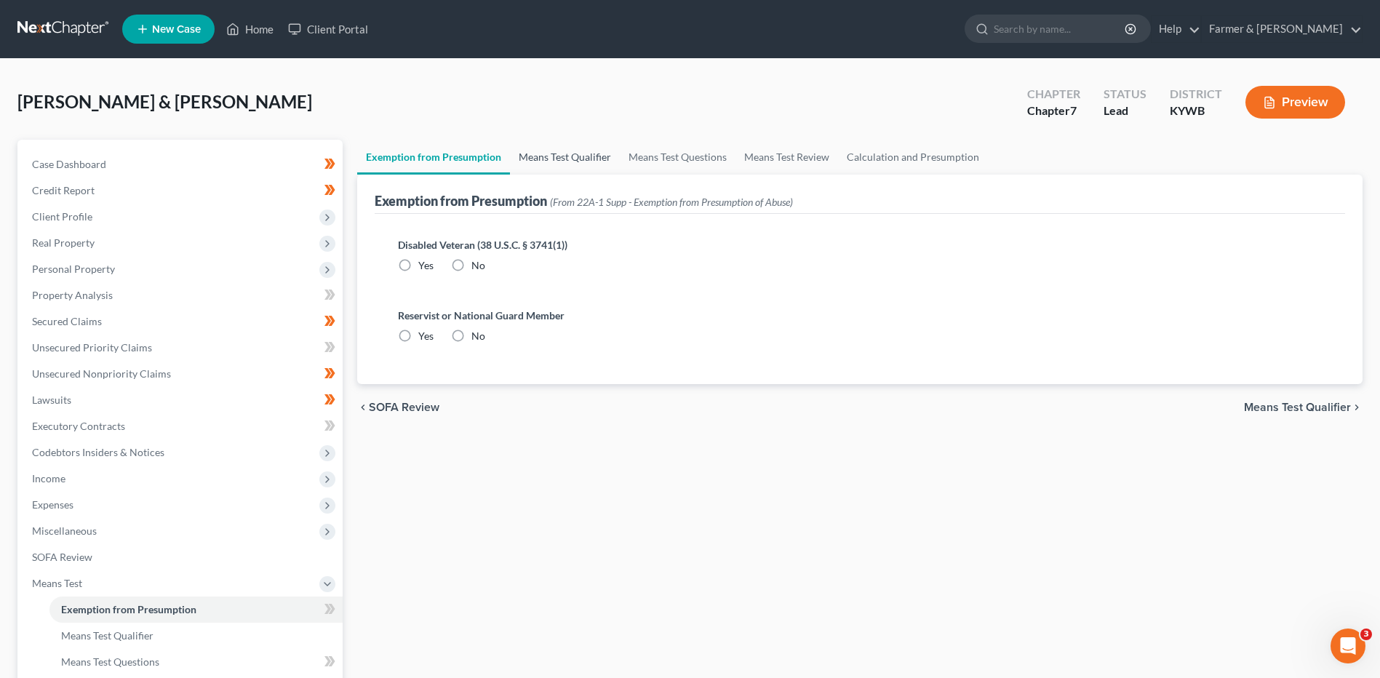
click at [582, 154] on link "Means Test Qualifier" at bounding box center [565, 157] width 110 height 35
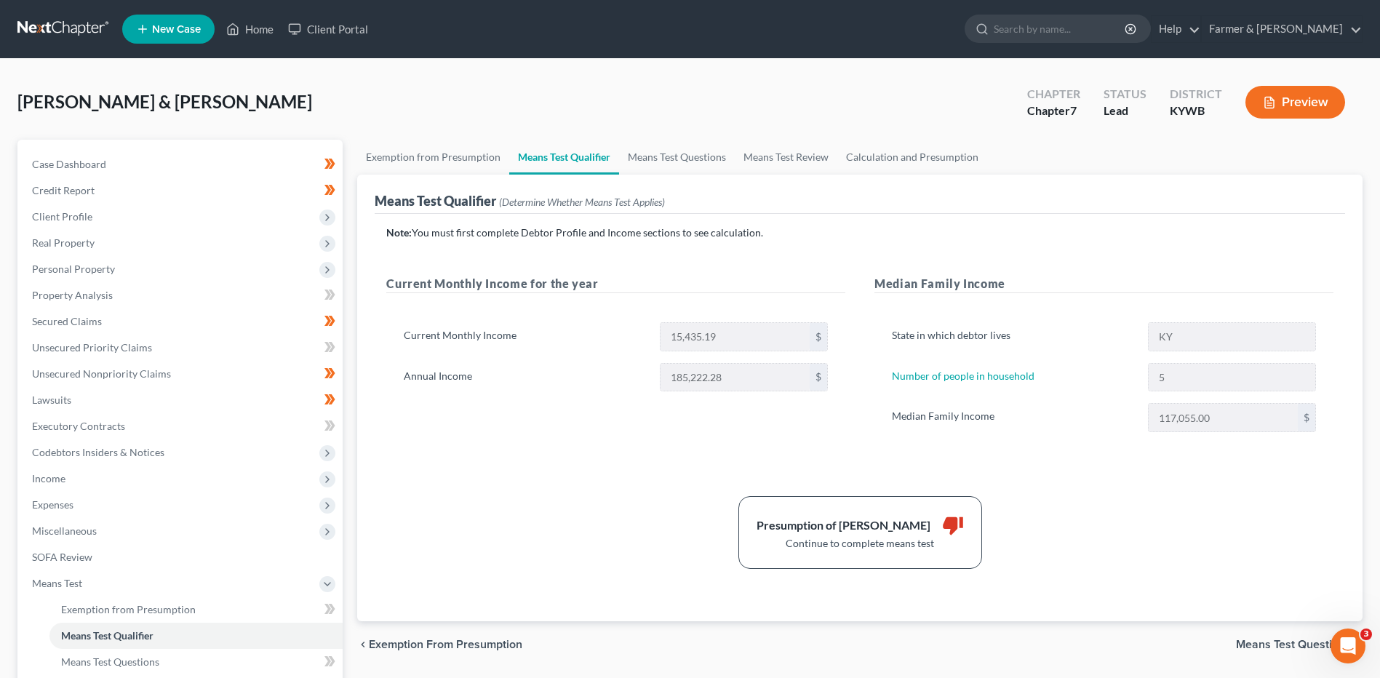
click at [57, 31] on link at bounding box center [63, 29] width 93 height 26
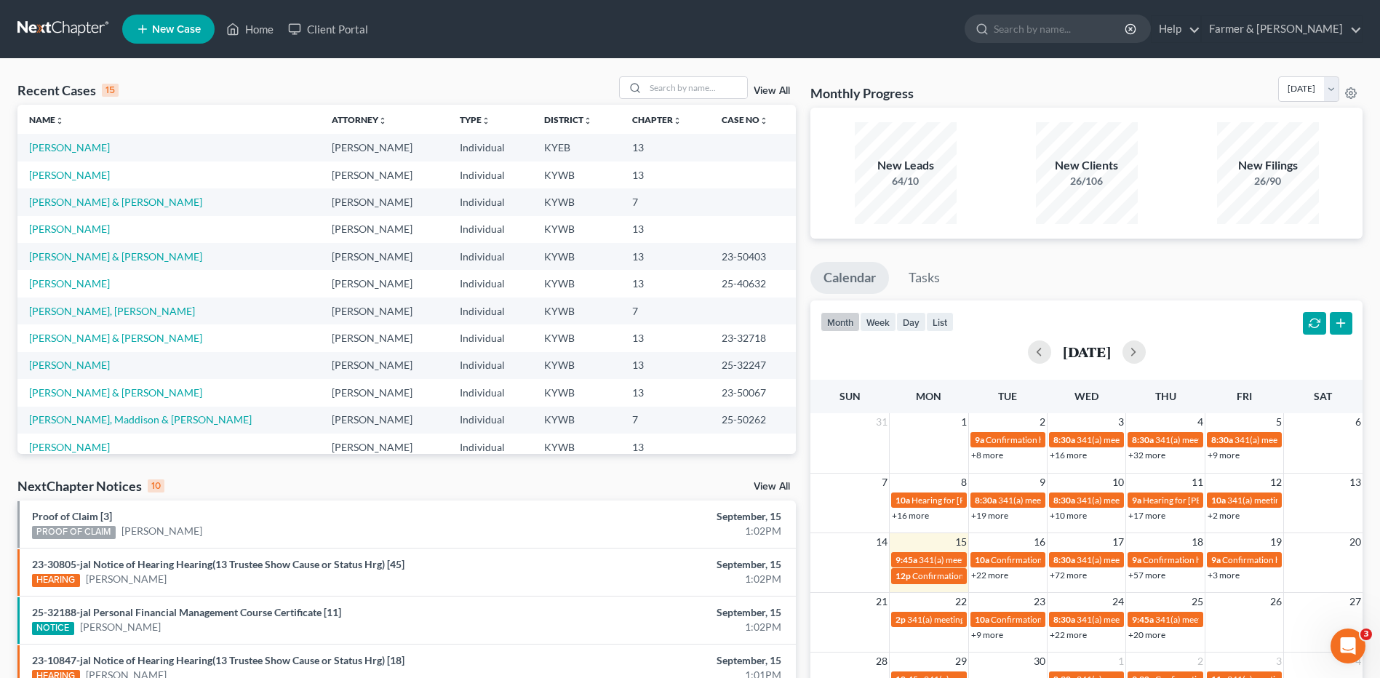
click at [689, 73] on div "Recent Cases 15 View All Name unfold_more expand_more expand_less Attorney unfo…" at bounding box center [690, 540] width 1380 height 962
click at [688, 83] on input "search" at bounding box center [696, 87] width 102 height 21
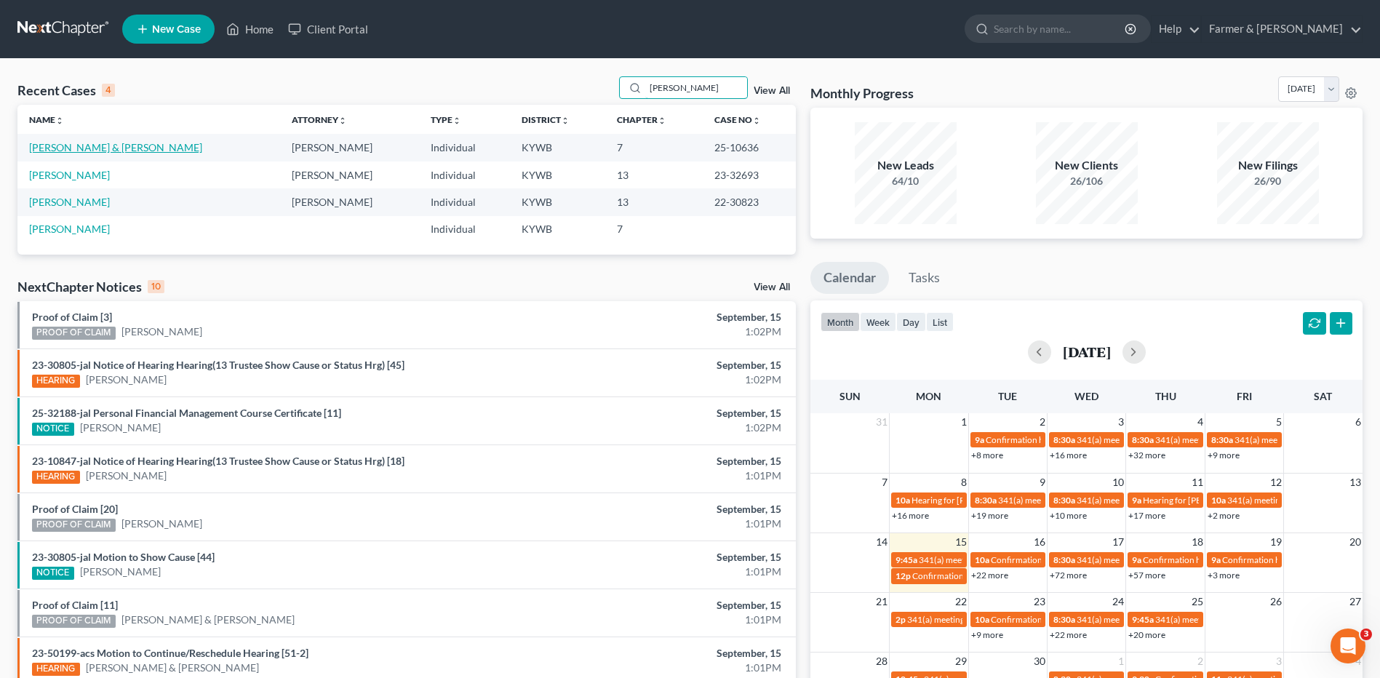
type input "[PERSON_NAME]"
click at [87, 148] on link "[PERSON_NAME] & [PERSON_NAME]" at bounding box center [115, 147] width 173 height 12
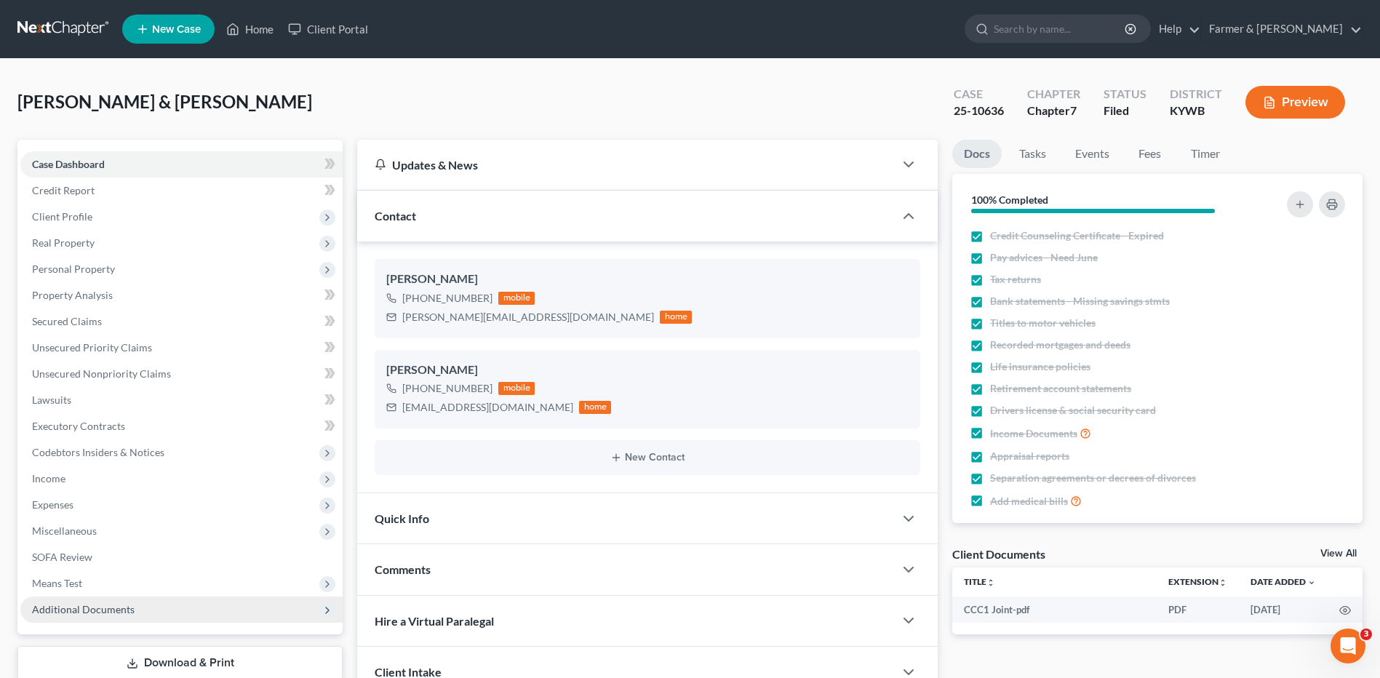
click at [84, 615] on span "Additional Documents" at bounding box center [181, 610] width 322 height 26
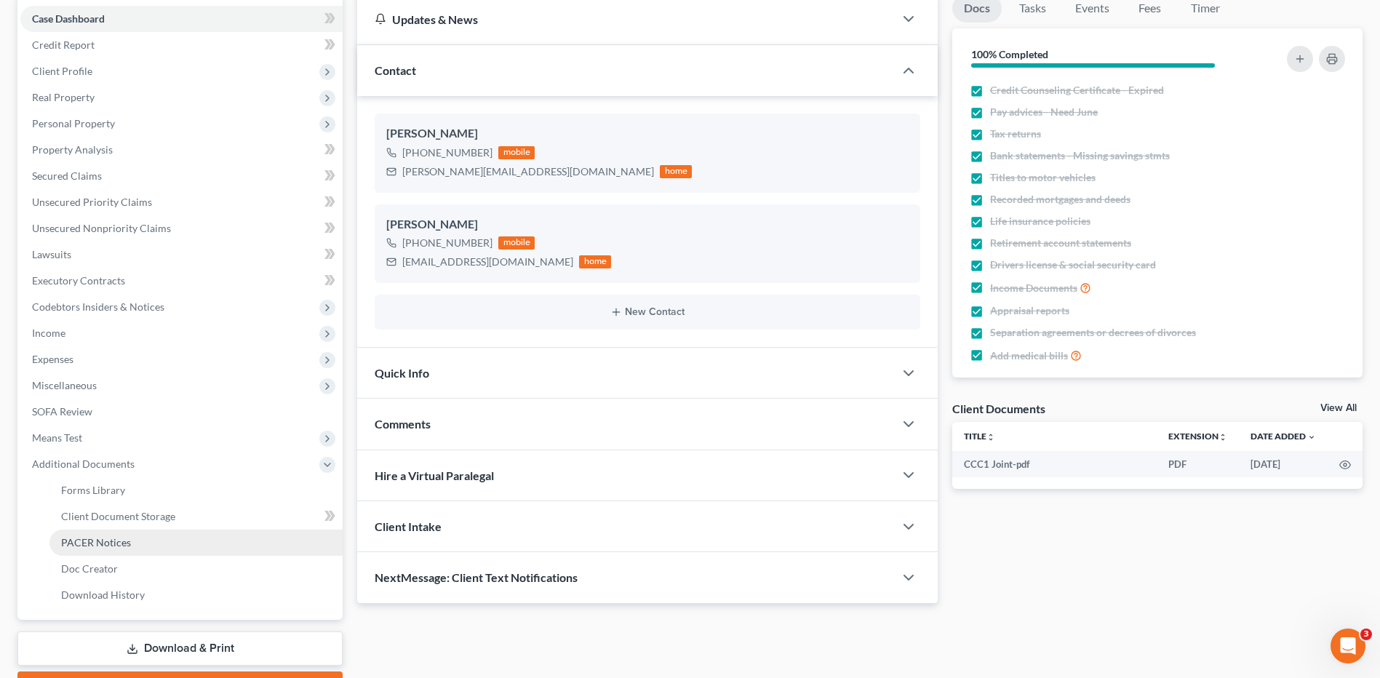
click at [115, 541] on span "PACER Notices" at bounding box center [96, 542] width 70 height 12
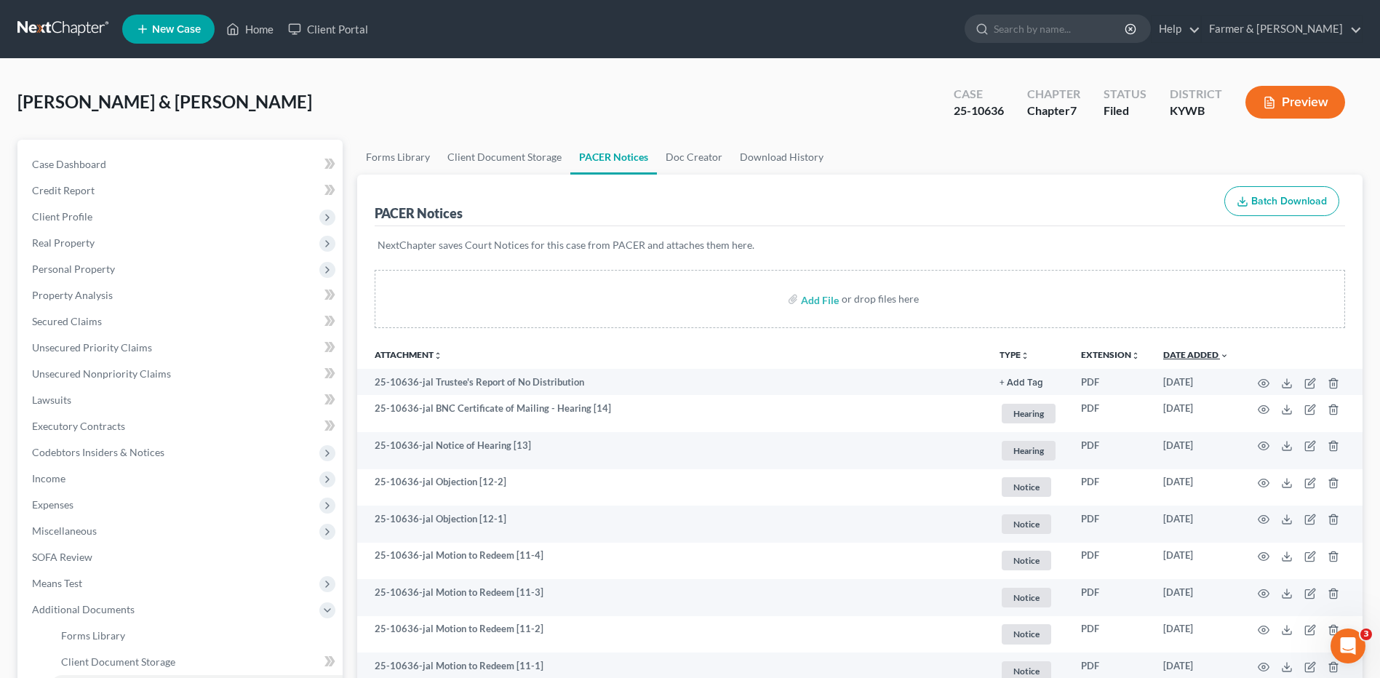
click at [1201, 352] on link "Date Added unfold_more expand_more expand_less" at bounding box center [1195, 354] width 65 height 11
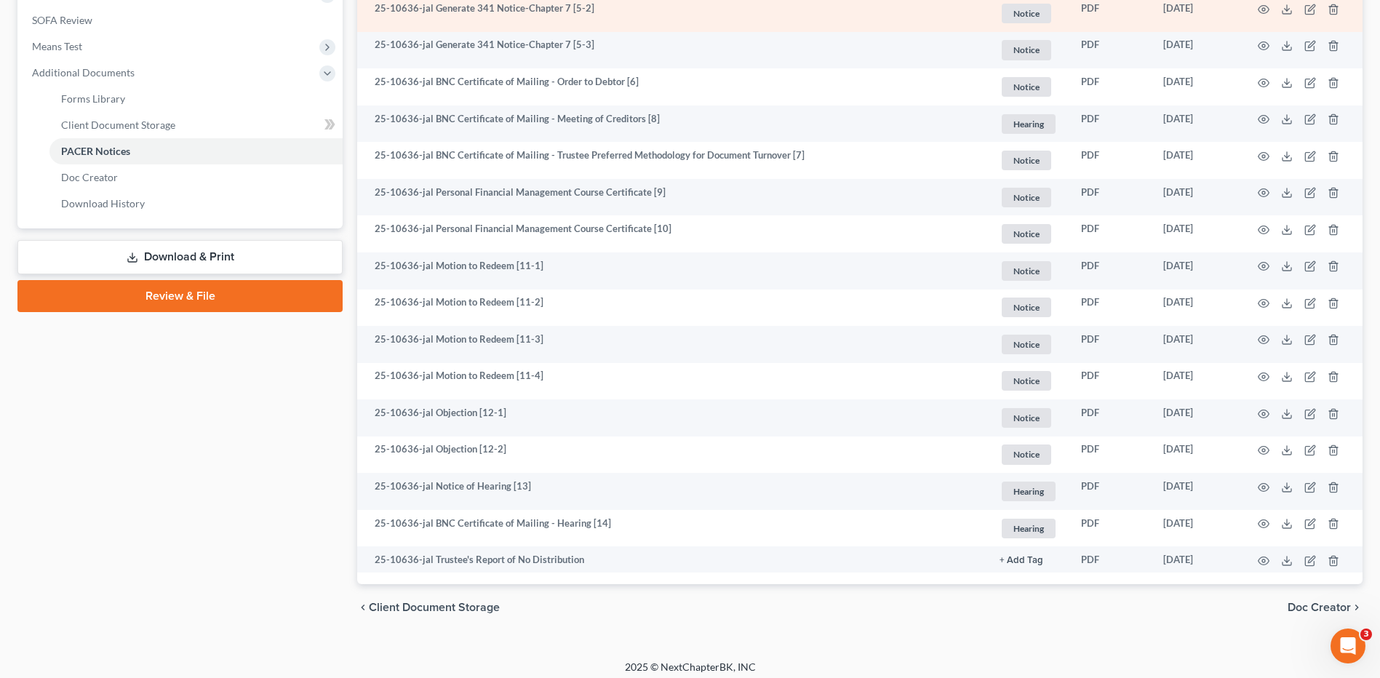
scroll to position [545, 0]
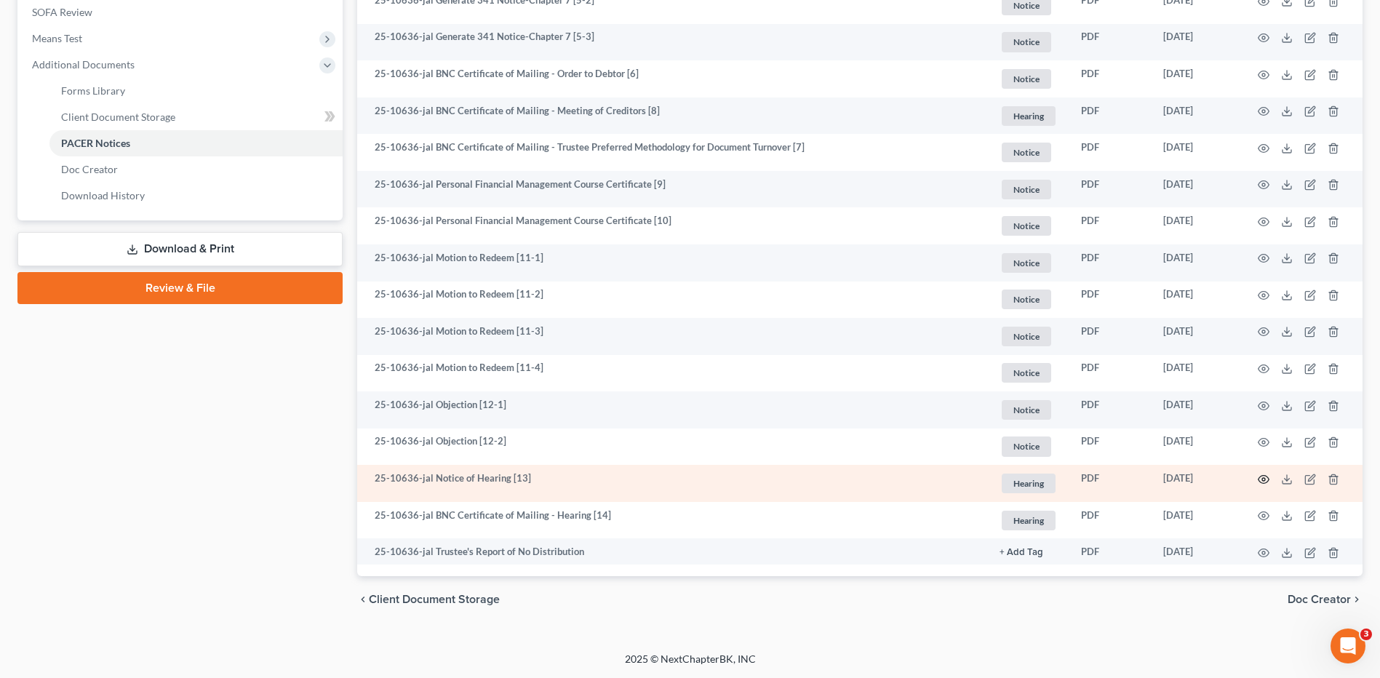
click at [1262, 477] on icon "button" at bounding box center [1264, 480] width 12 height 12
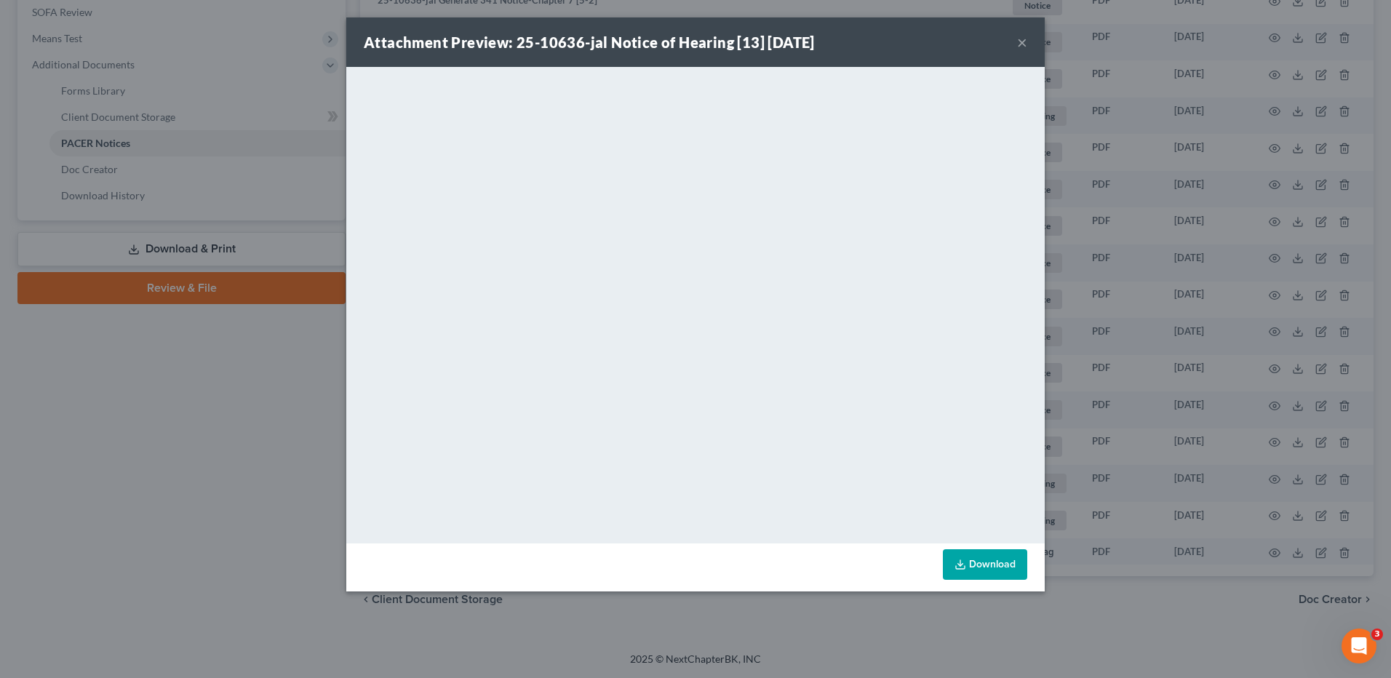
click at [1024, 43] on button "×" at bounding box center [1022, 41] width 10 height 17
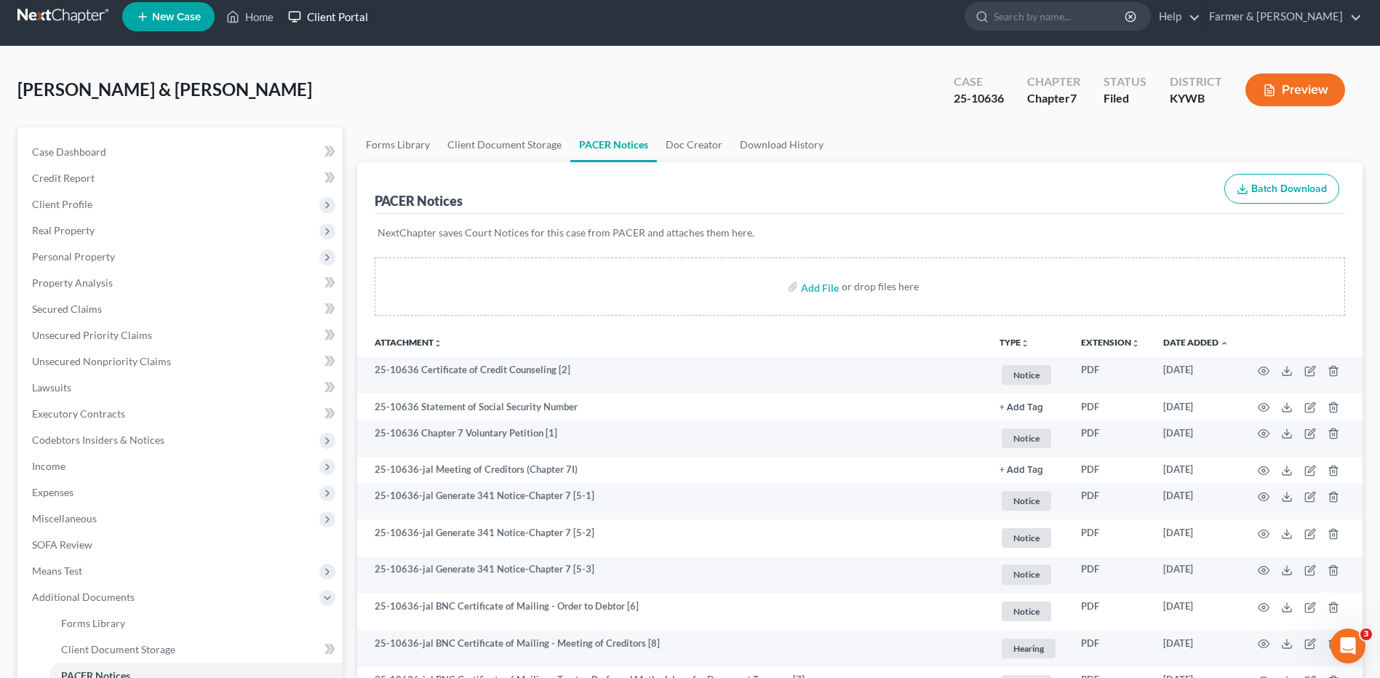
scroll to position [0, 0]
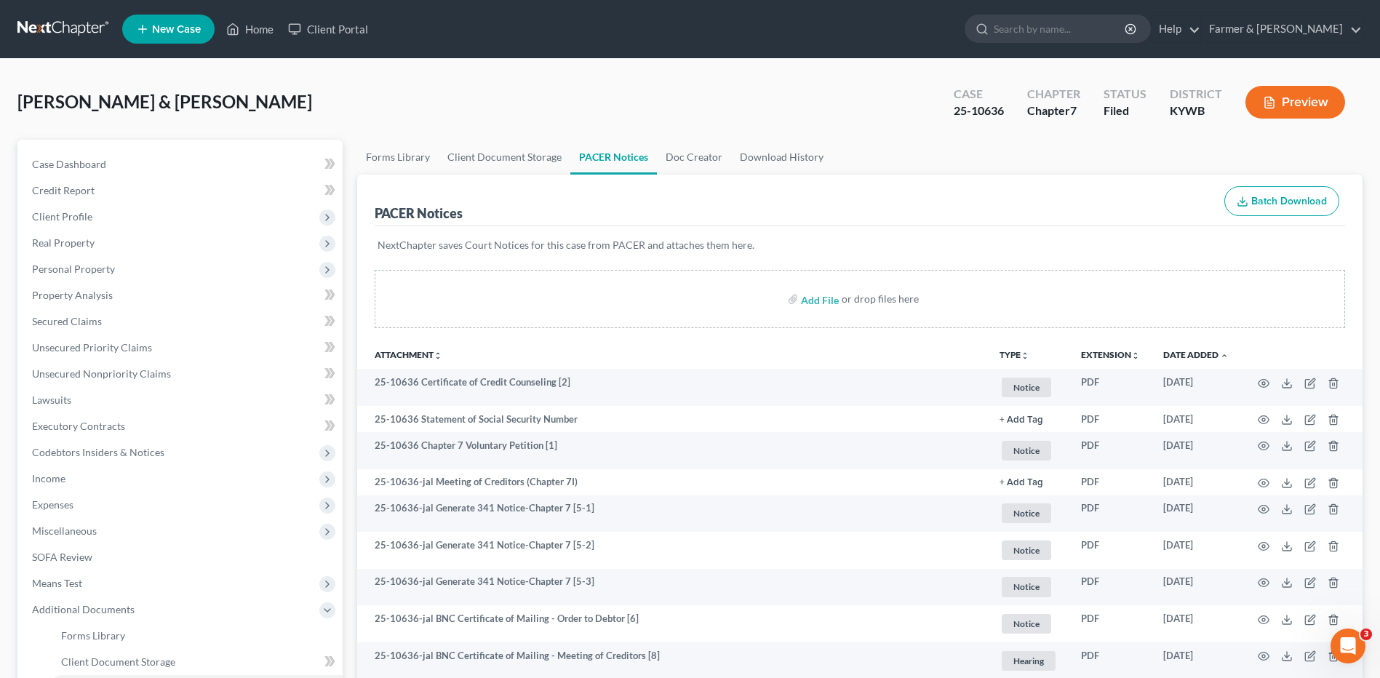
click at [93, 20] on link at bounding box center [63, 29] width 93 height 26
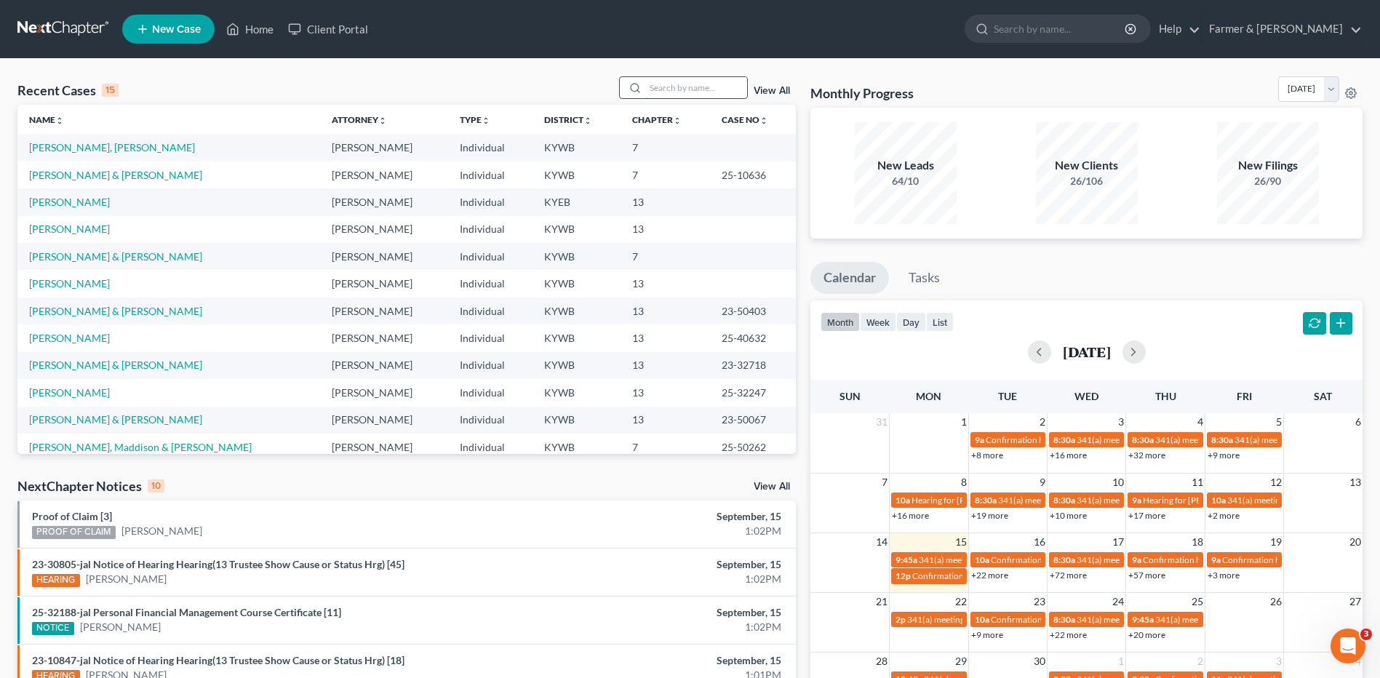
click at [720, 87] on input "search" at bounding box center [696, 87] width 102 height 21
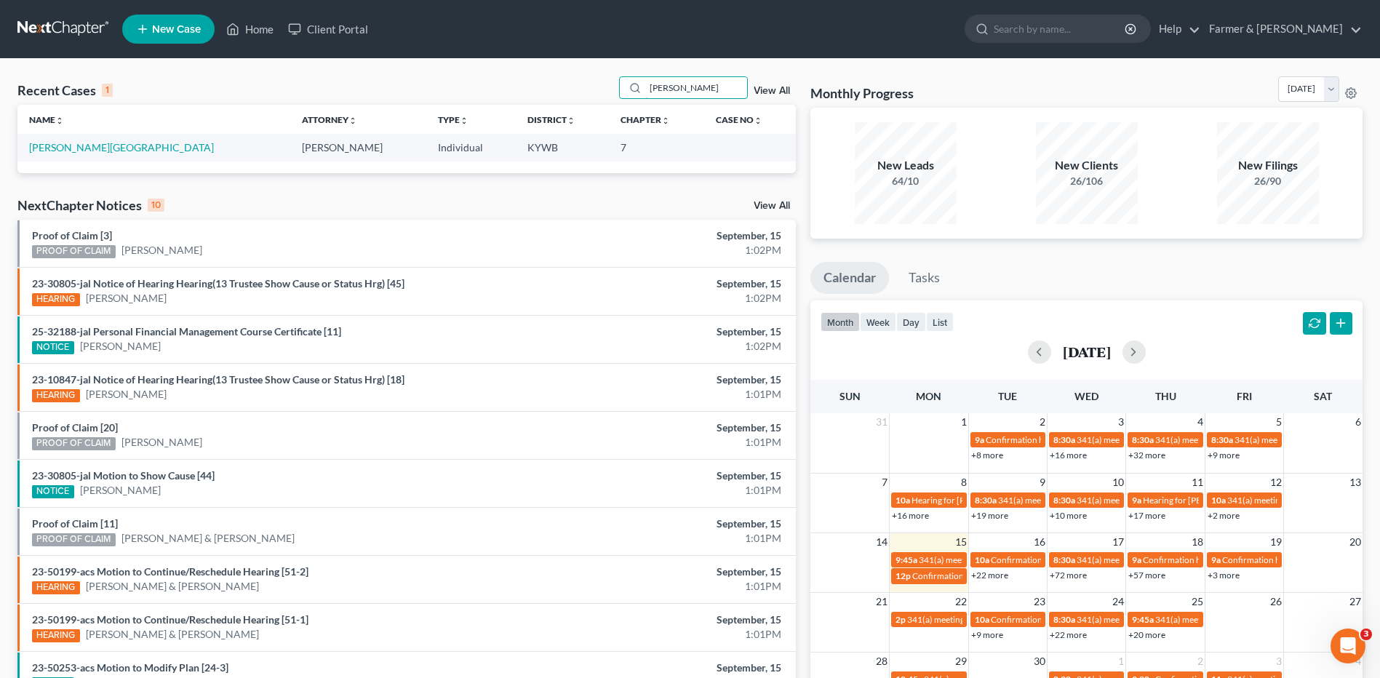
drag, startPoint x: 701, startPoint y: 92, endPoint x: 597, endPoint y: 100, distance: 103.7
click at [599, 100] on div "Recent Cases 1 huyck View All" at bounding box center [406, 90] width 778 height 28
type input "custer"
click at [79, 146] on link "[PERSON_NAME] & [PERSON_NAME]" at bounding box center [115, 147] width 173 height 12
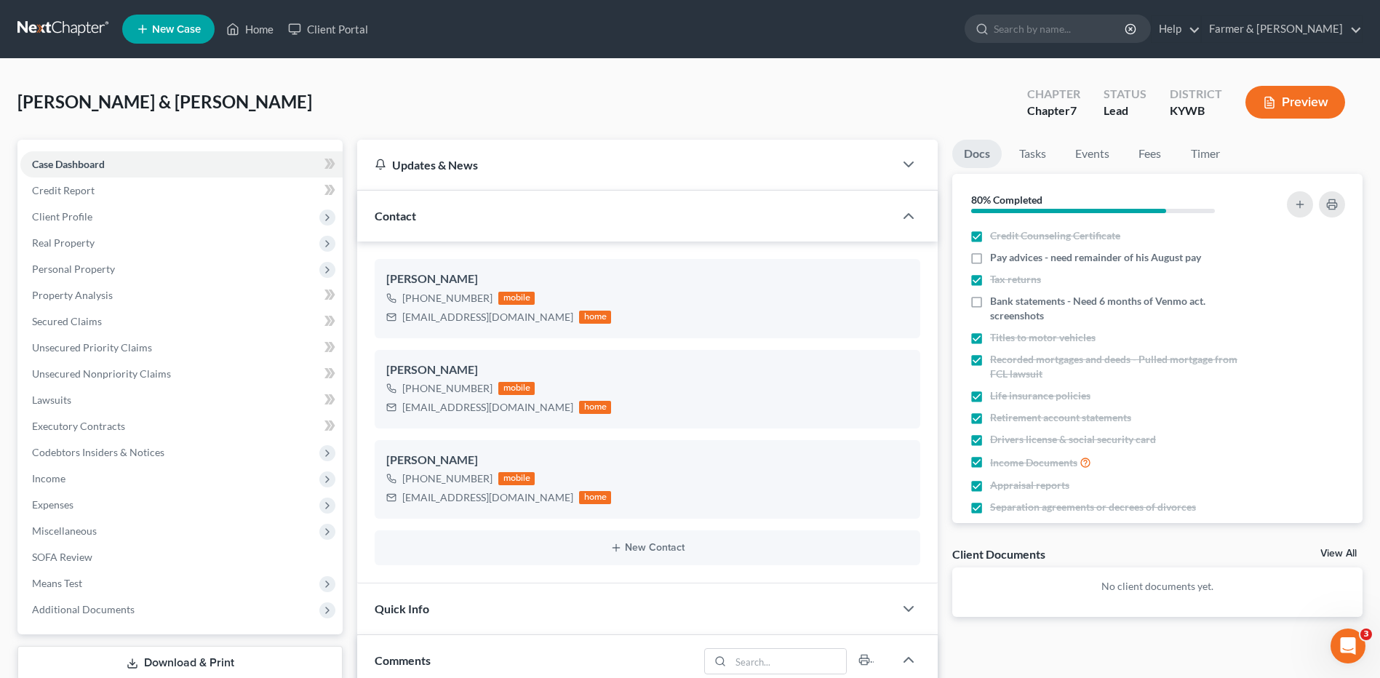
scroll to position [502, 0]
drag, startPoint x: 978, startPoint y: 259, endPoint x: 1375, endPoint y: 210, distance: 400.2
click at [990, 258] on label "Pay advices - need remainder of his August pay" at bounding box center [1095, 257] width 211 height 15
click at [996, 258] on input "Pay advices - need remainder of his August pay" at bounding box center [1000, 254] width 9 height 9
checkbox input "true"
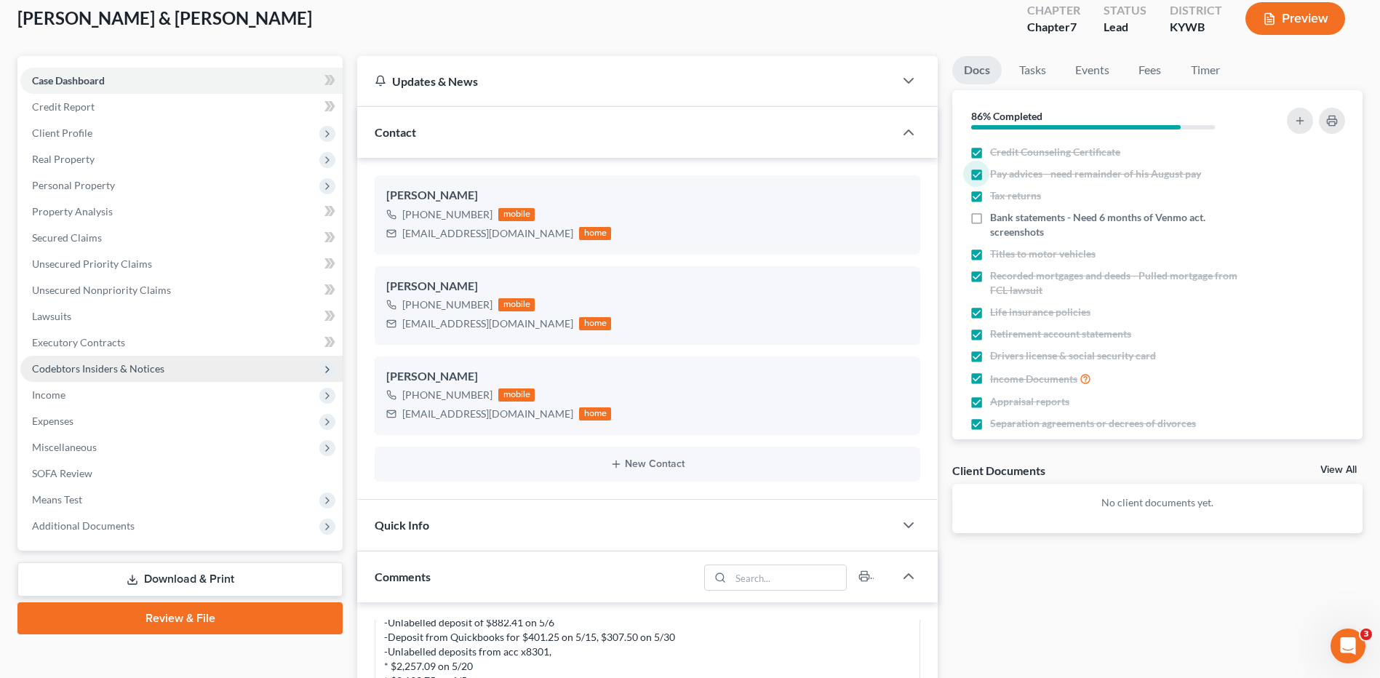
scroll to position [146, 0]
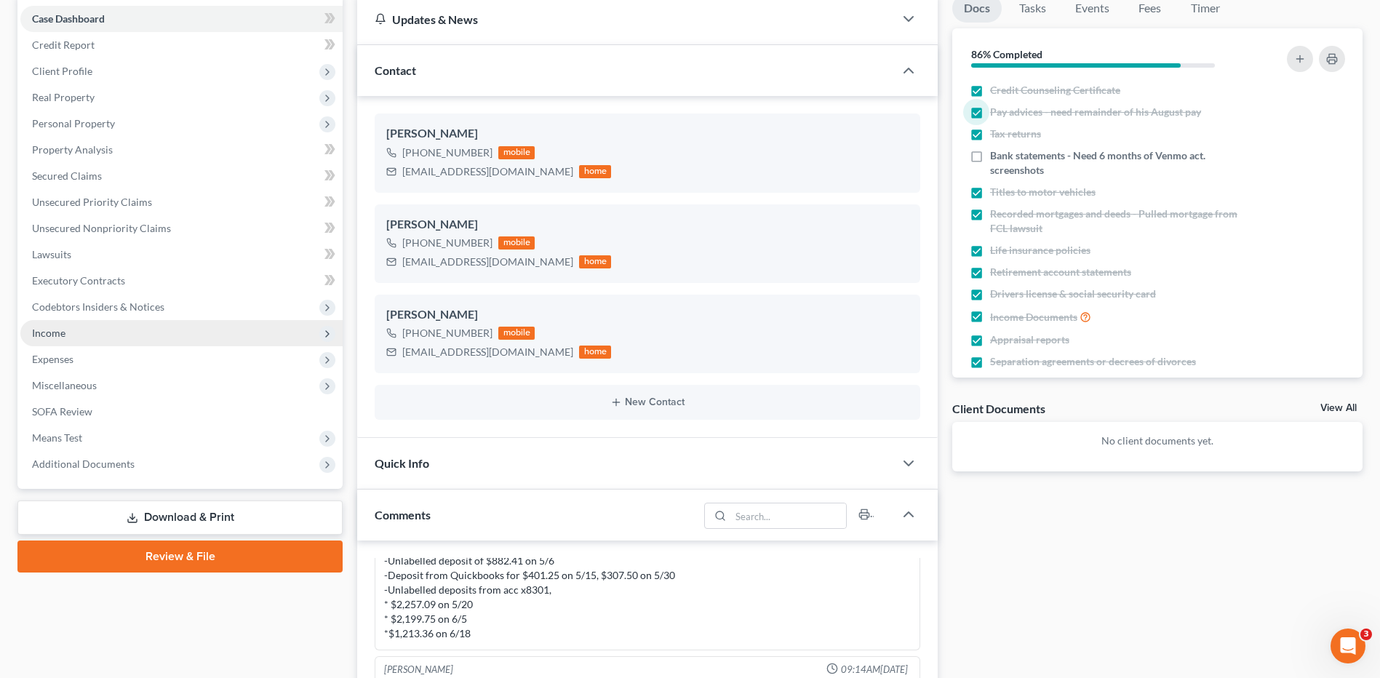
click at [104, 340] on span "Income" at bounding box center [181, 333] width 322 height 26
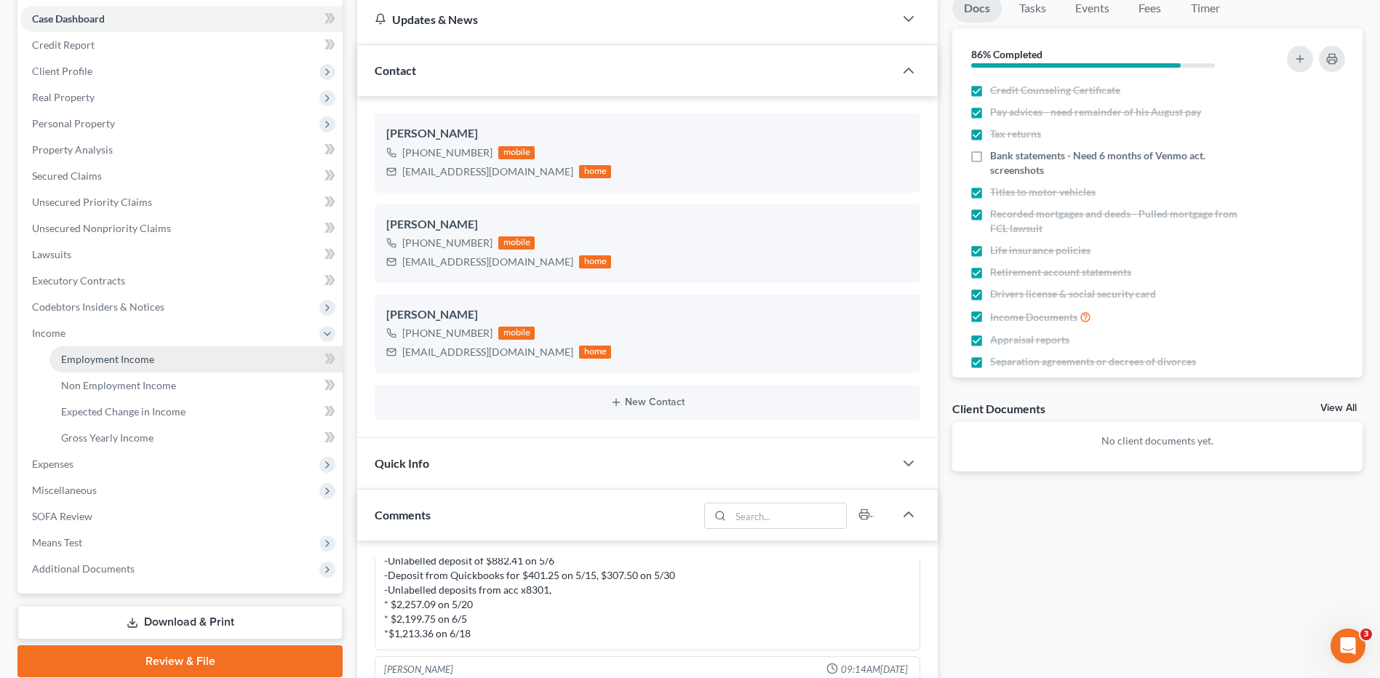
click at [121, 362] on span "Employment Income" at bounding box center [107, 359] width 93 height 12
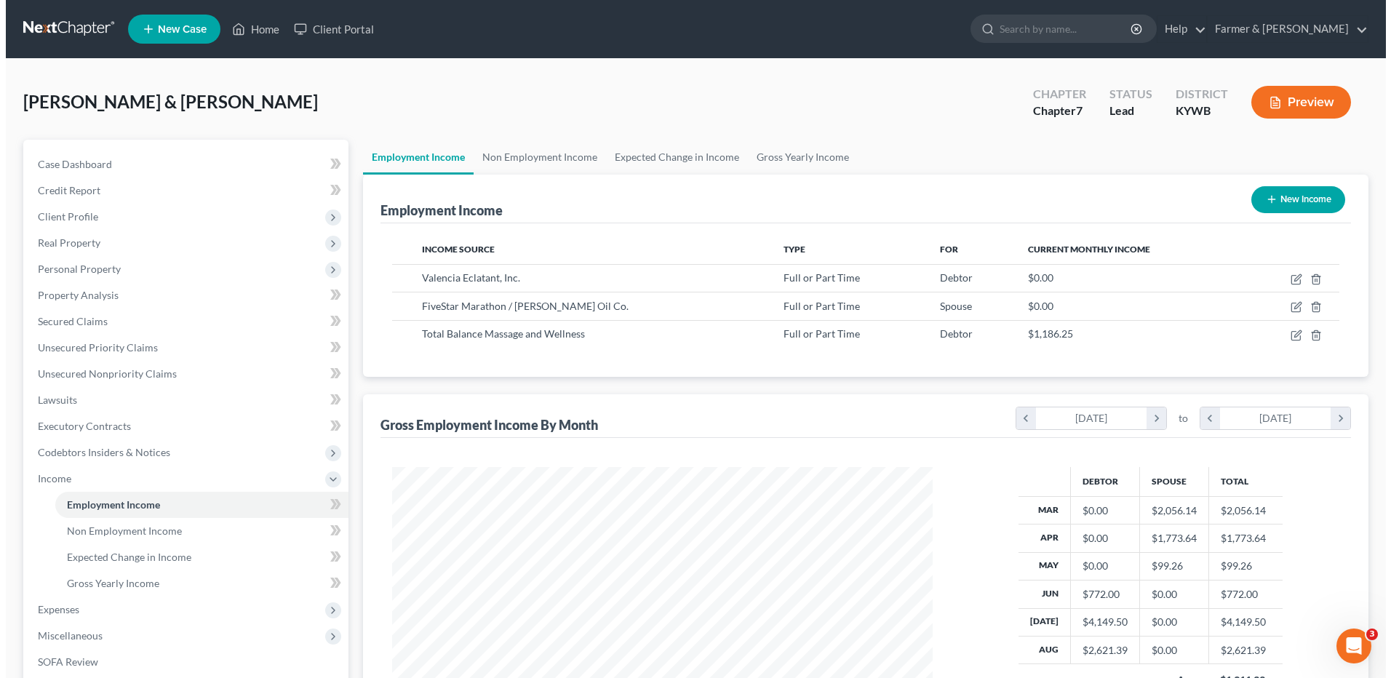
scroll to position [270, 569]
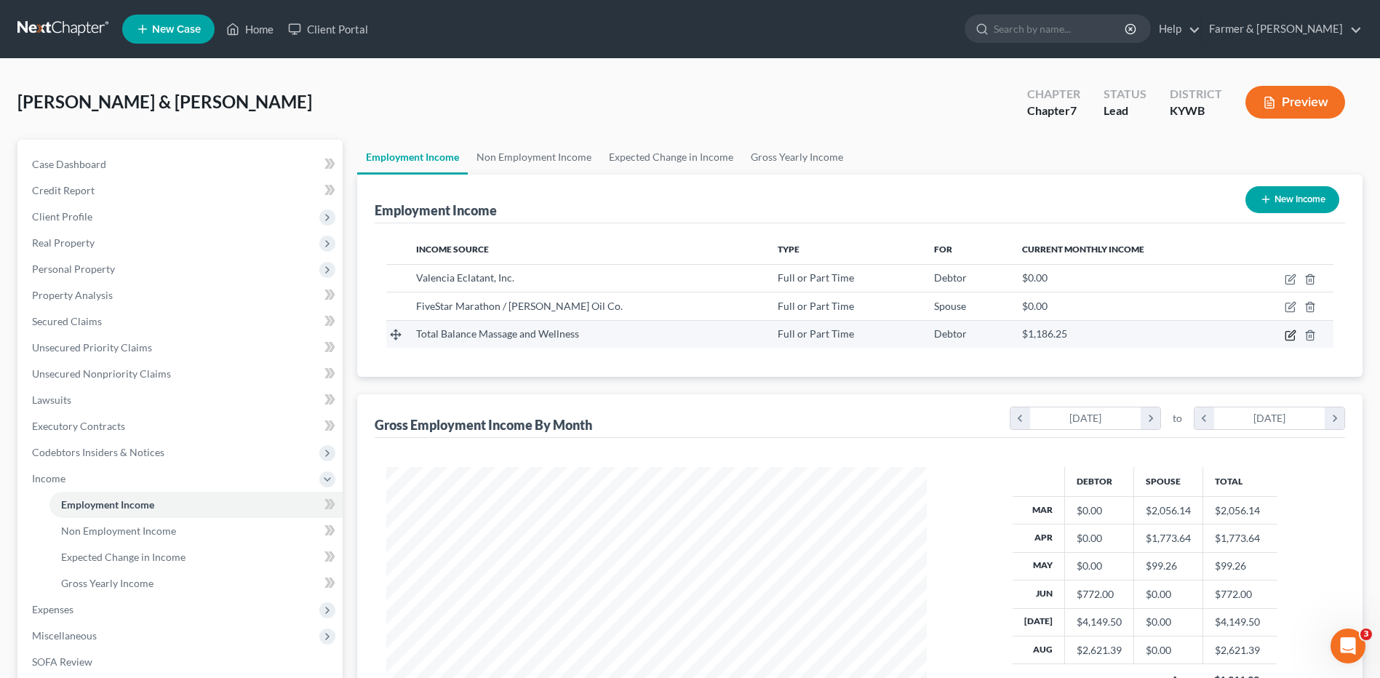
click at [1290, 336] on icon "button" at bounding box center [1291, 336] width 12 height 12
select select "0"
select select "44"
select select "2"
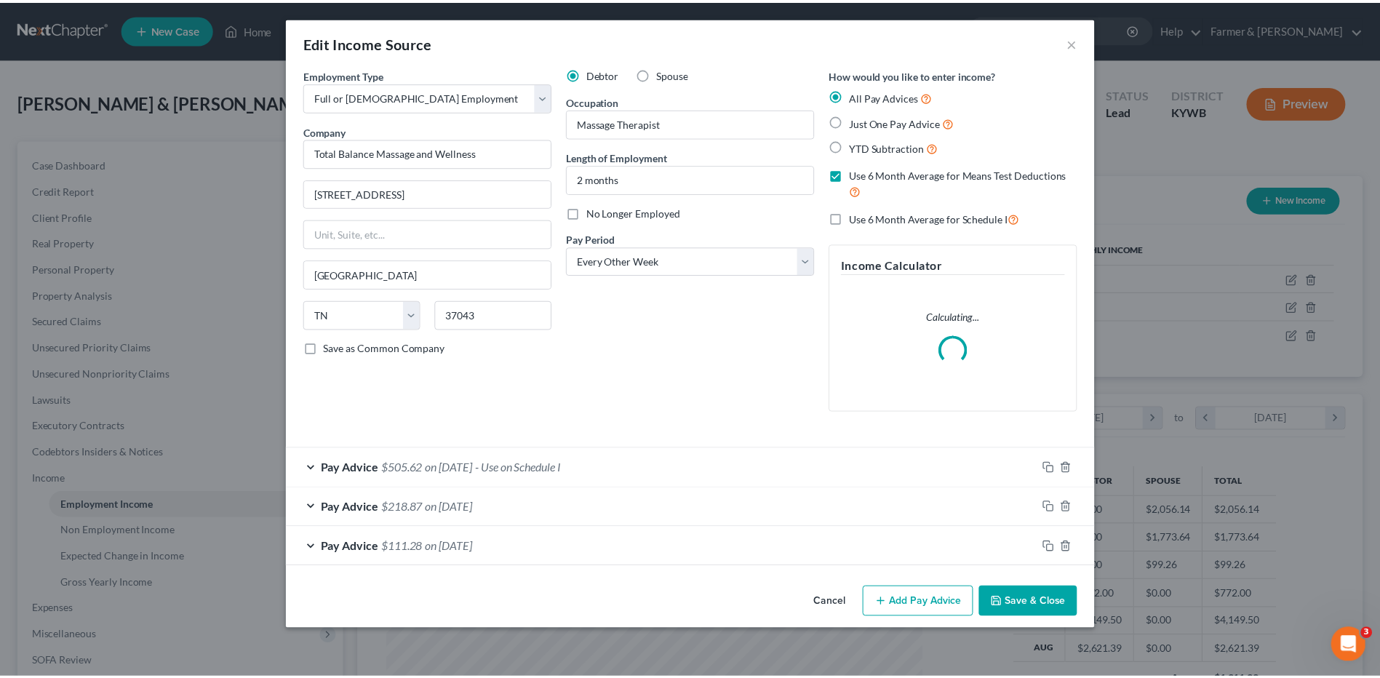
scroll to position [272, 575]
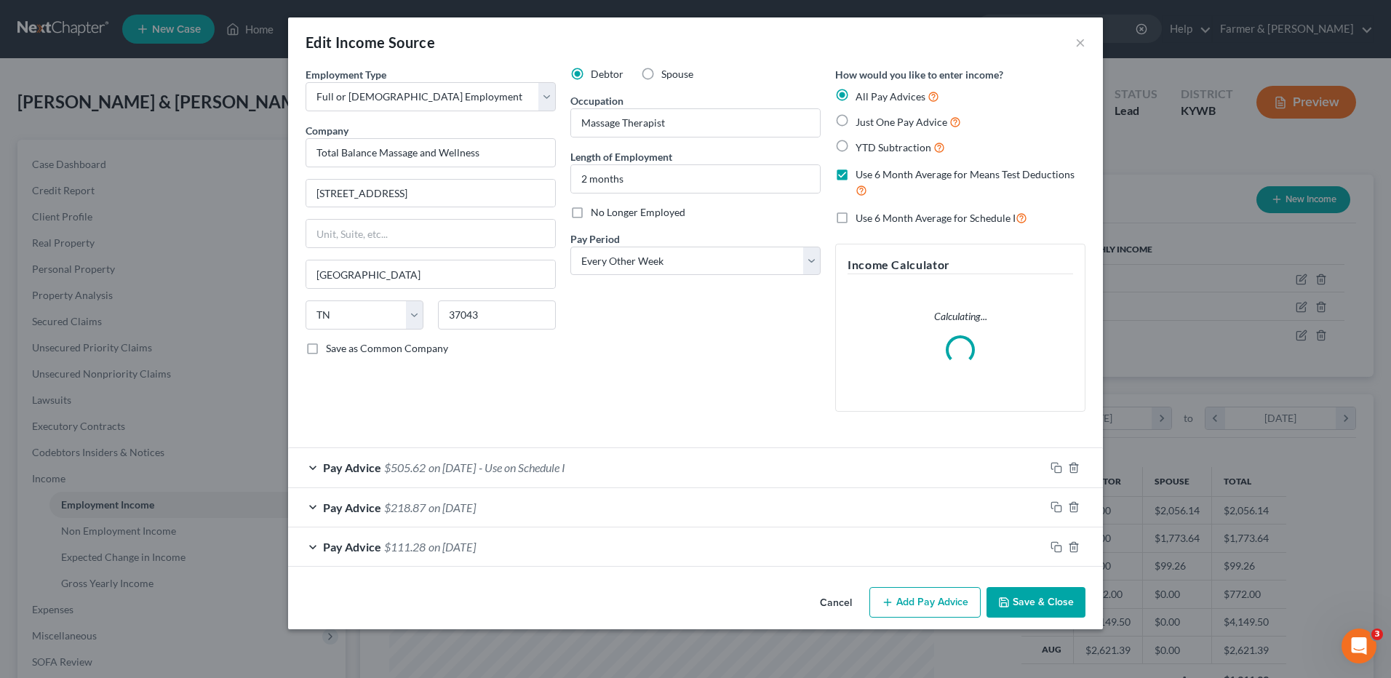
click at [832, 599] on button "Cancel" at bounding box center [835, 603] width 55 height 29
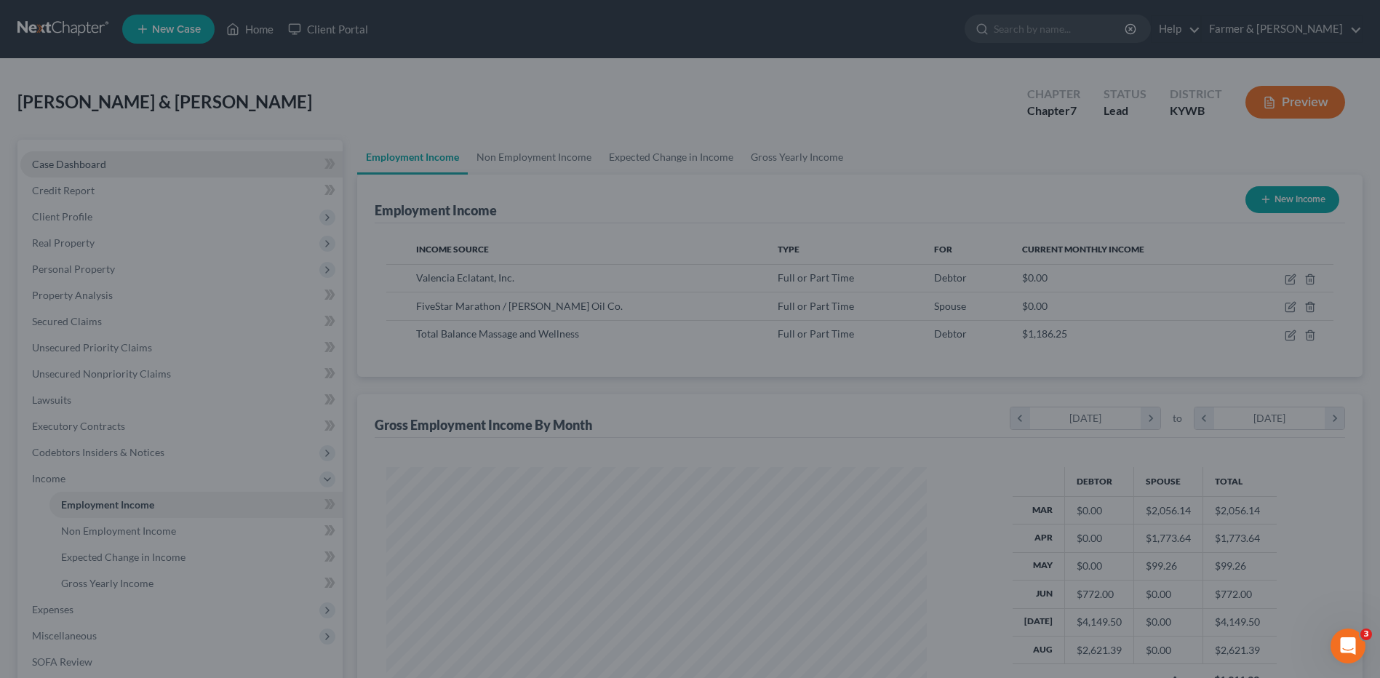
scroll to position [727244, 726944]
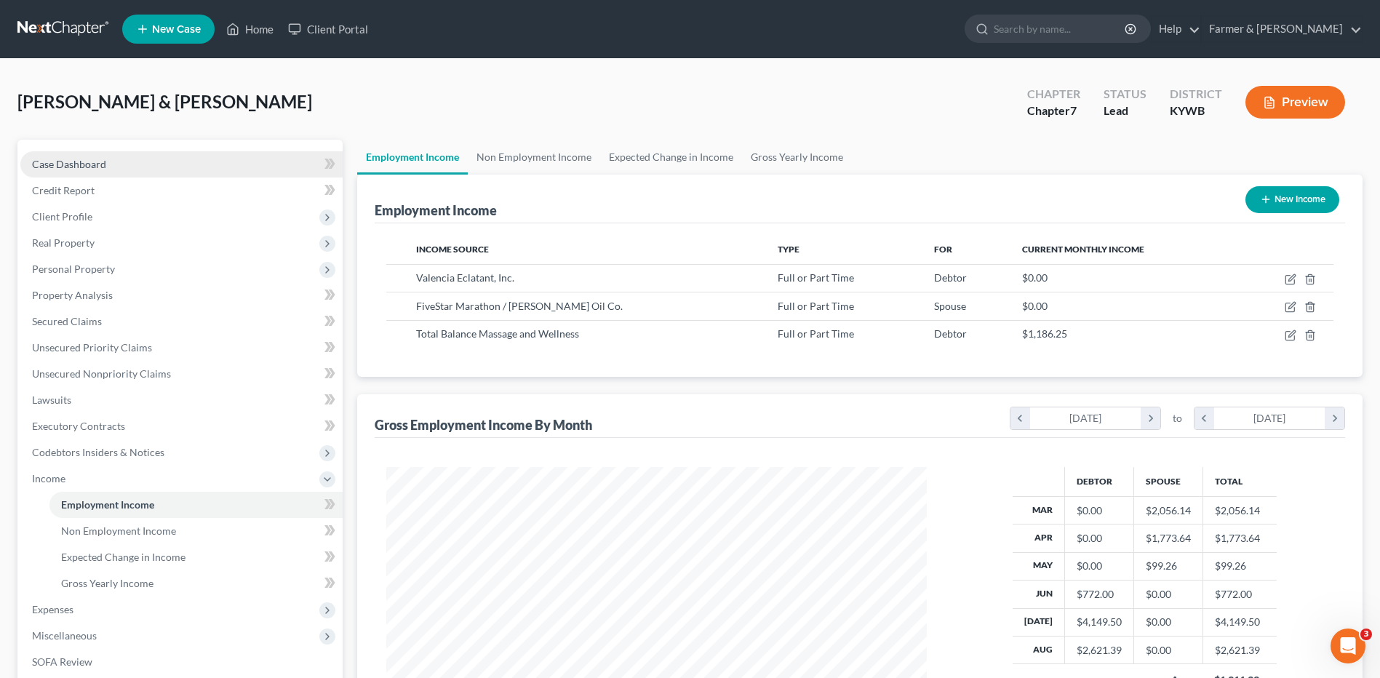
click at [90, 169] on span "Case Dashboard" at bounding box center [69, 164] width 74 height 12
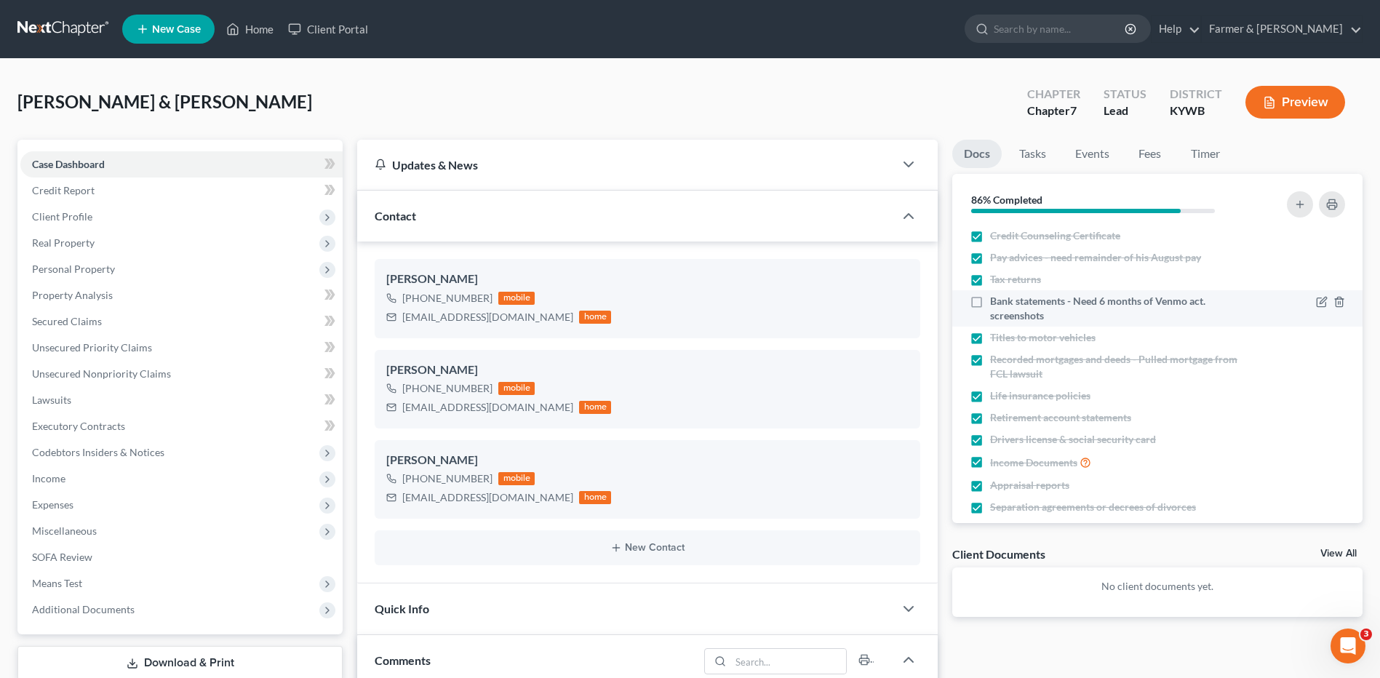
scroll to position [502, 0]
click at [990, 301] on label "Bank statements - Need 6 months of Venmo act. screenshots" at bounding box center [1119, 308] width 258 height 29
click at [996, 301] on input "Bank statements - Need 6 months of Venmo act. screenshots" at bounding box center [1000, 298] width 9 height 9
checkbox input "true"
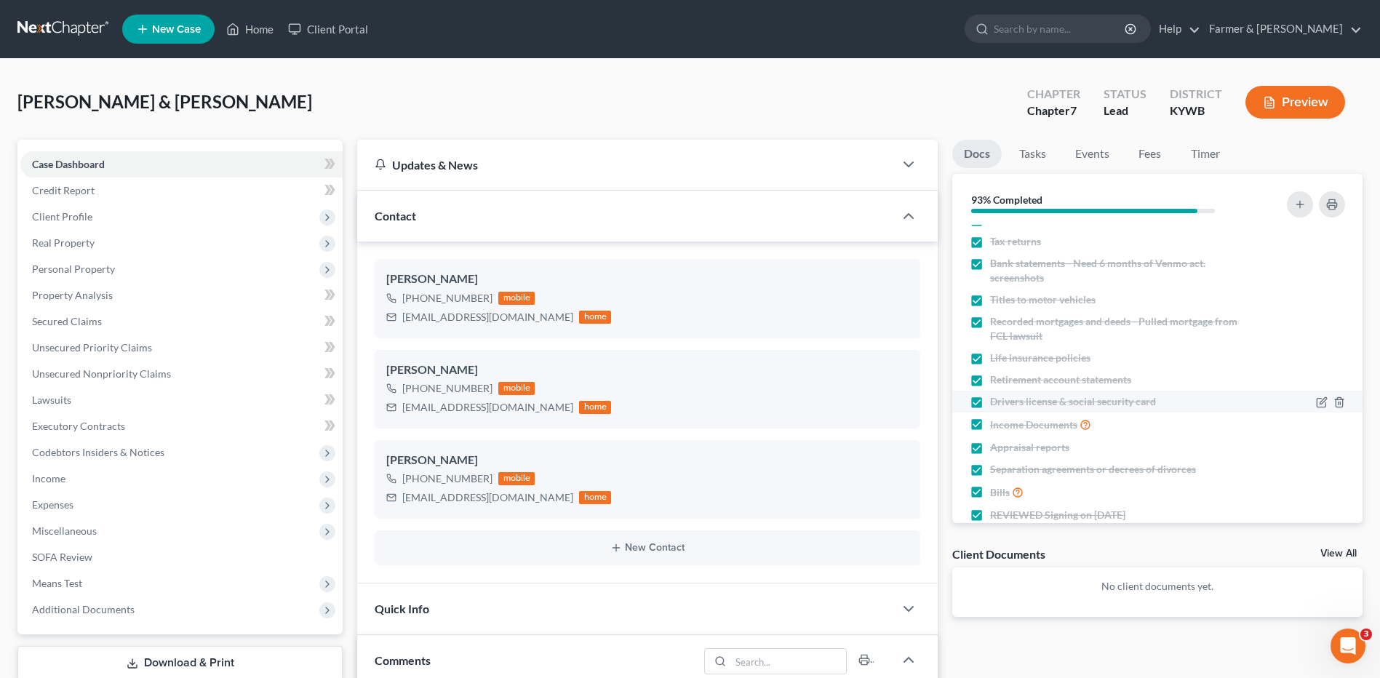
scroll to position [0, 0]
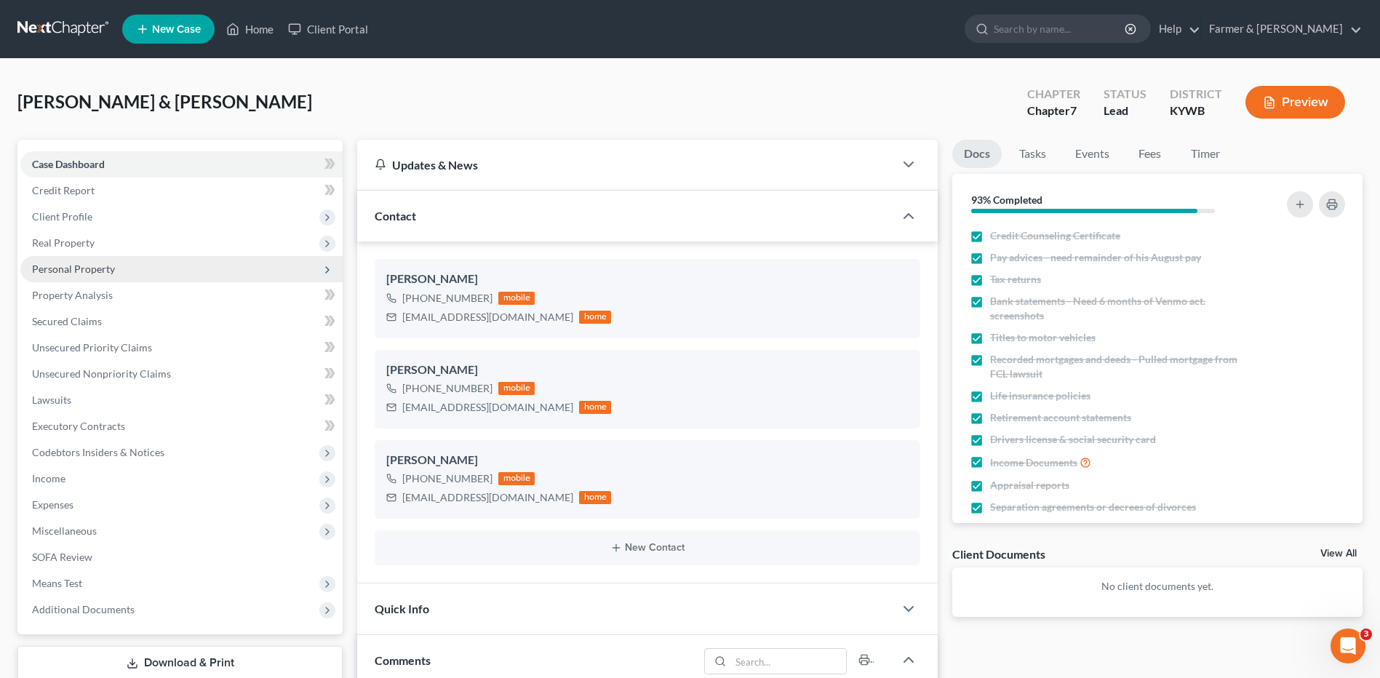
click at [125, 271] on span "Personal Property" at bounding box center [181, 269] width 322 height 26
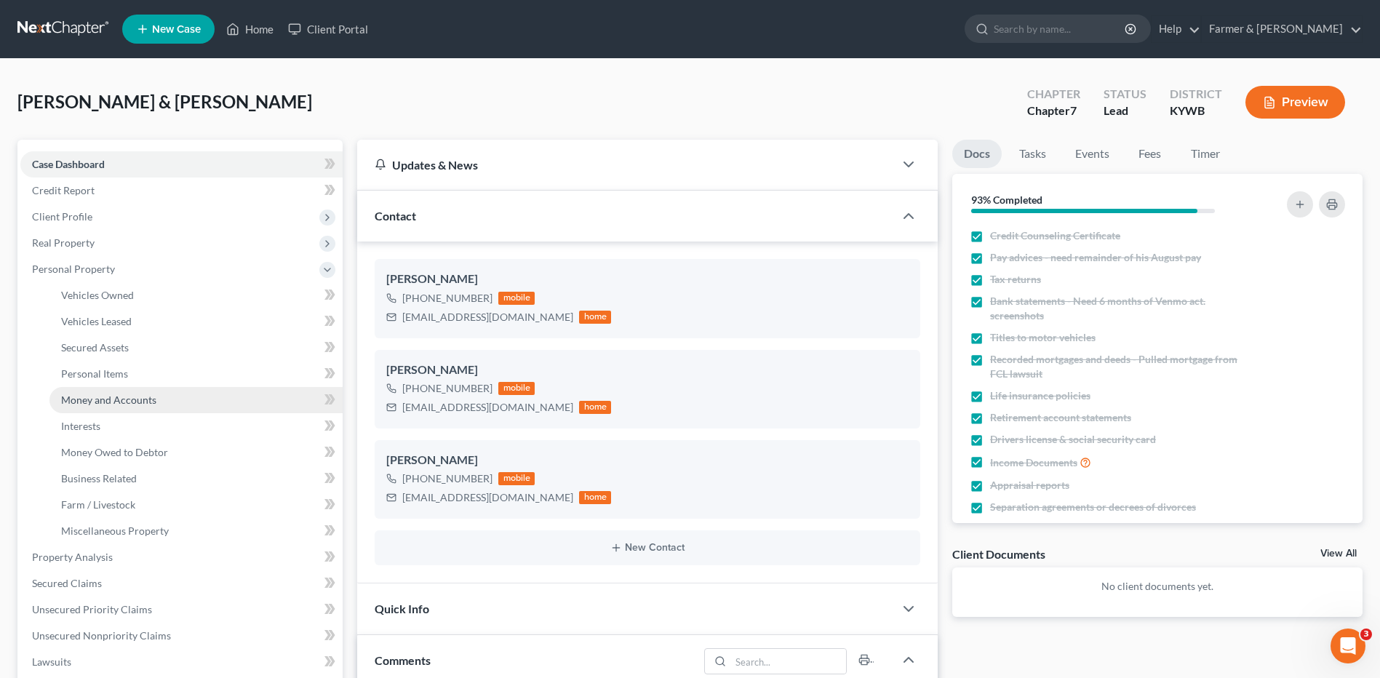
click at [146, 389] on link "Money and Accounts" at bounding box center [195, 400] width 293 height 26
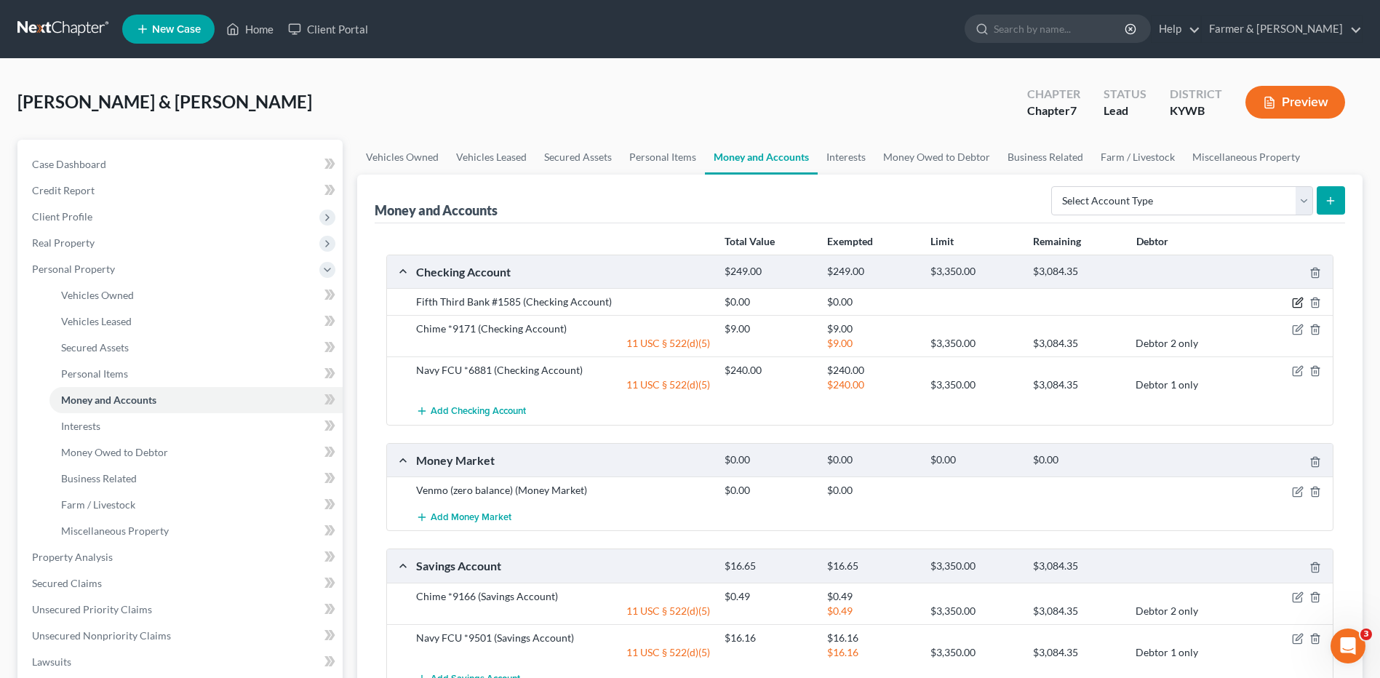
click at [1294, 305] on icon "button" at bounding box center [1298, 303] width 12 height 12
select select "18"
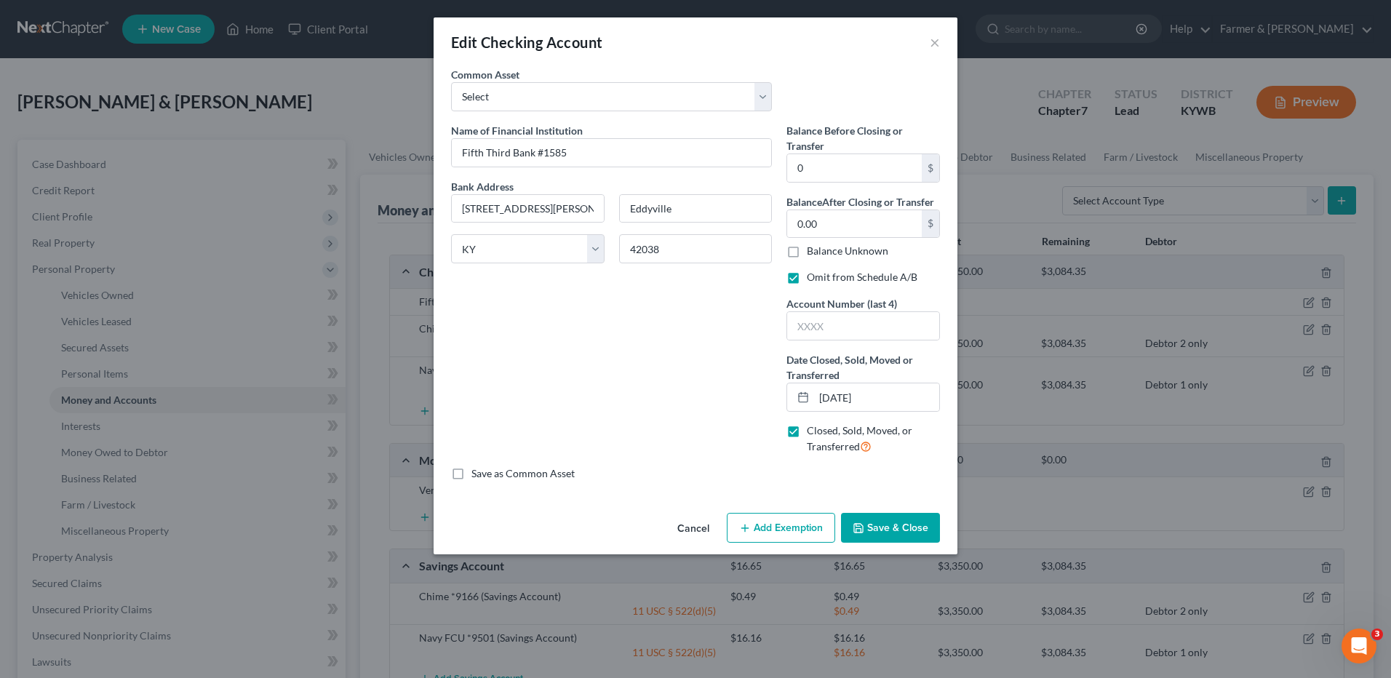
click at [692, 528] on button "Cancel" at bounding box center [693, 528] width 55 height 29
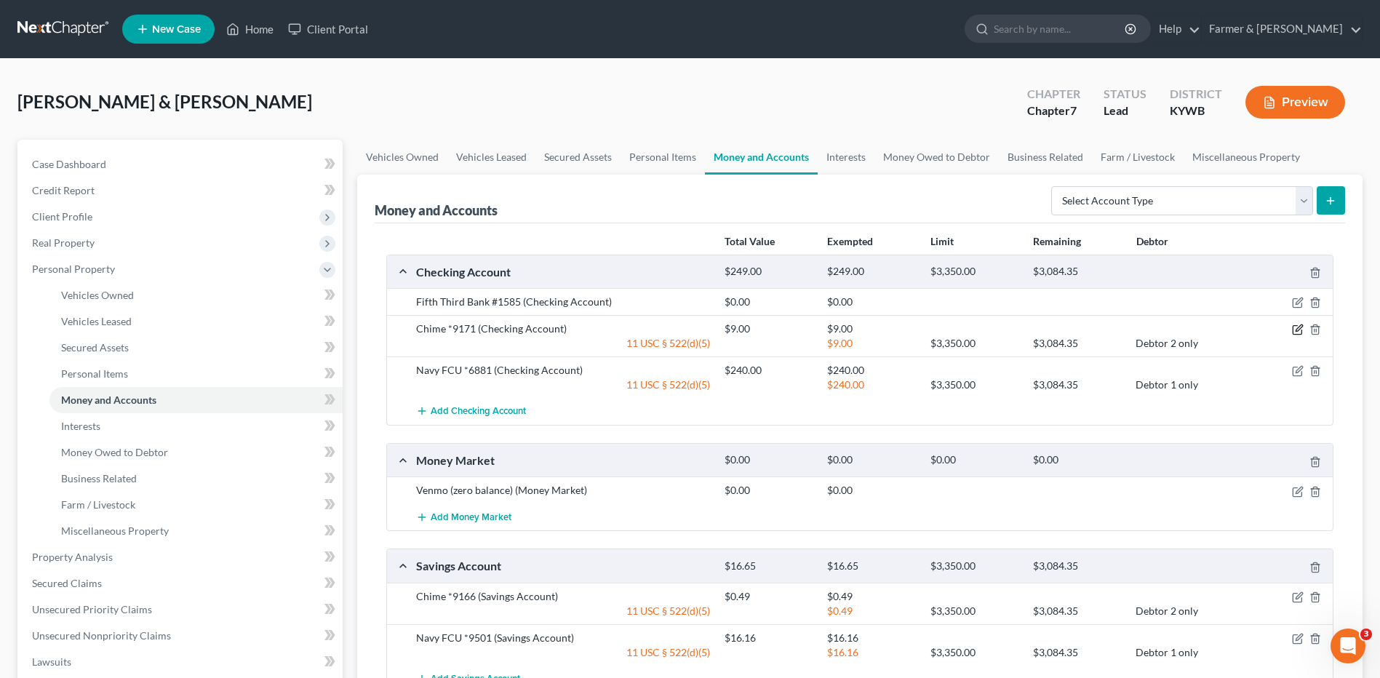
click at [1296, 332] on icon "button" at bounding box center [1298, 330] width 12 height 12
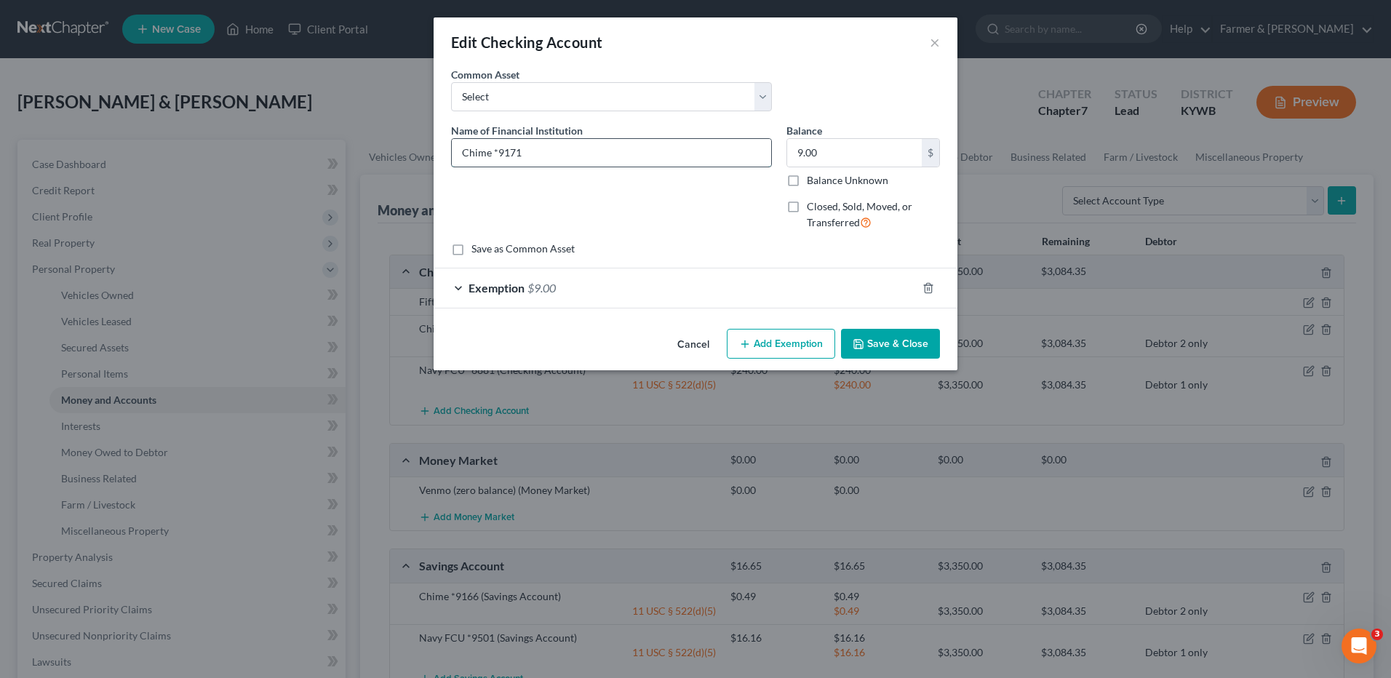
click at [498, 156] on input "Chime *9171" at bounding box center [611, 153] width 319 height 28
type input "Chime #9171"
click at [914, 336] on button "Save & Close" at bounding box center [890, 344] width 99 height 31
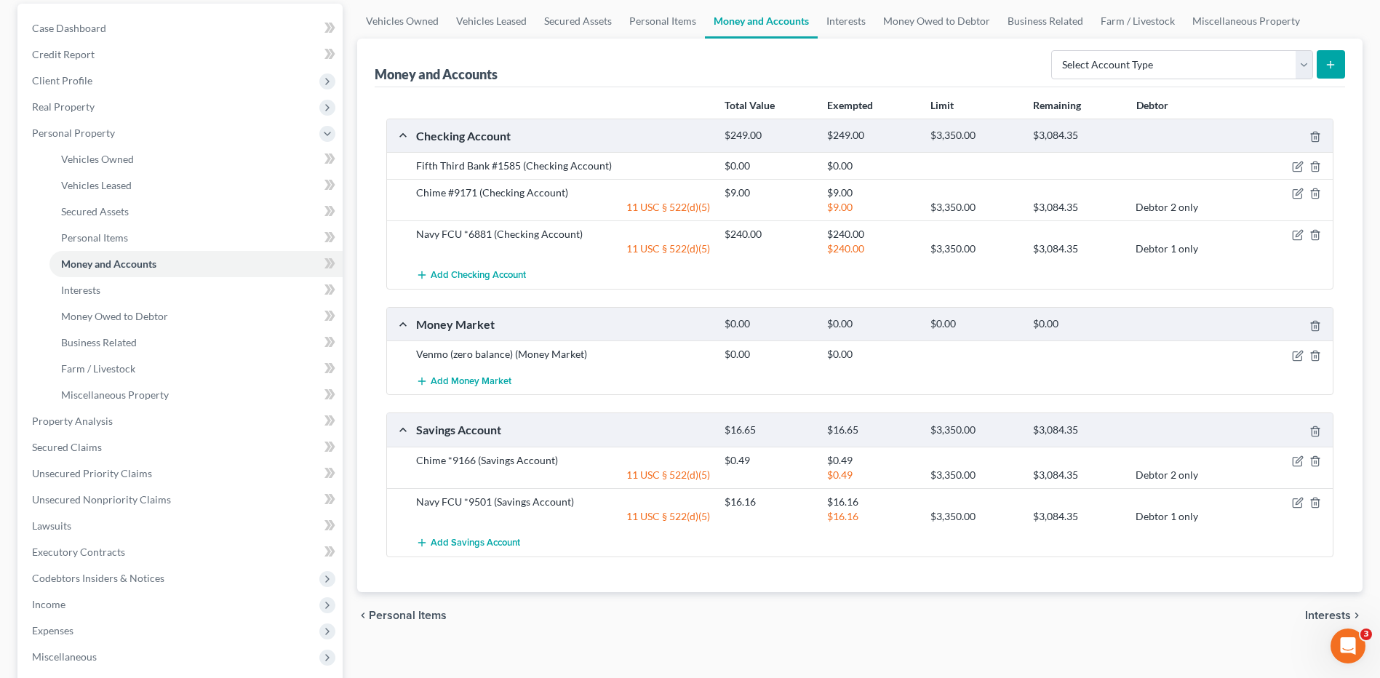
scroll to position [146, 0]
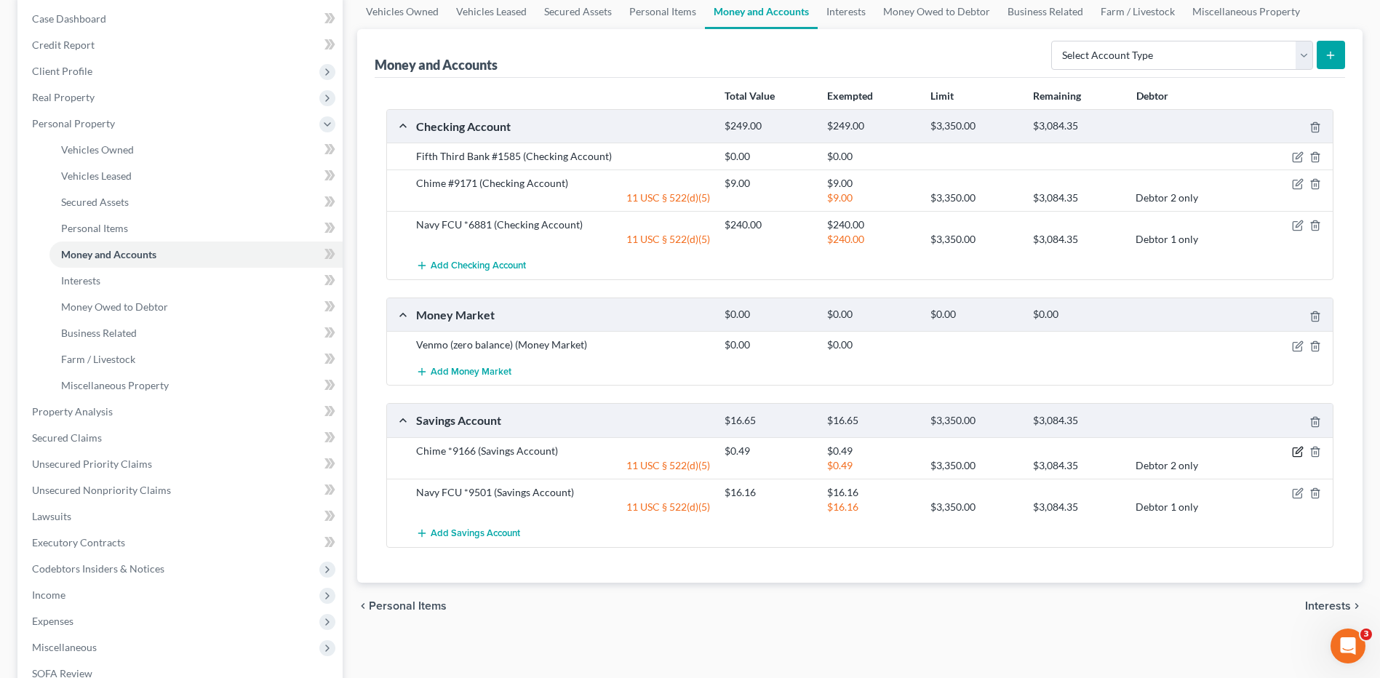
click at [1296, 451] on icon "button" at bounding box center [1298, 452] width 12 height 12
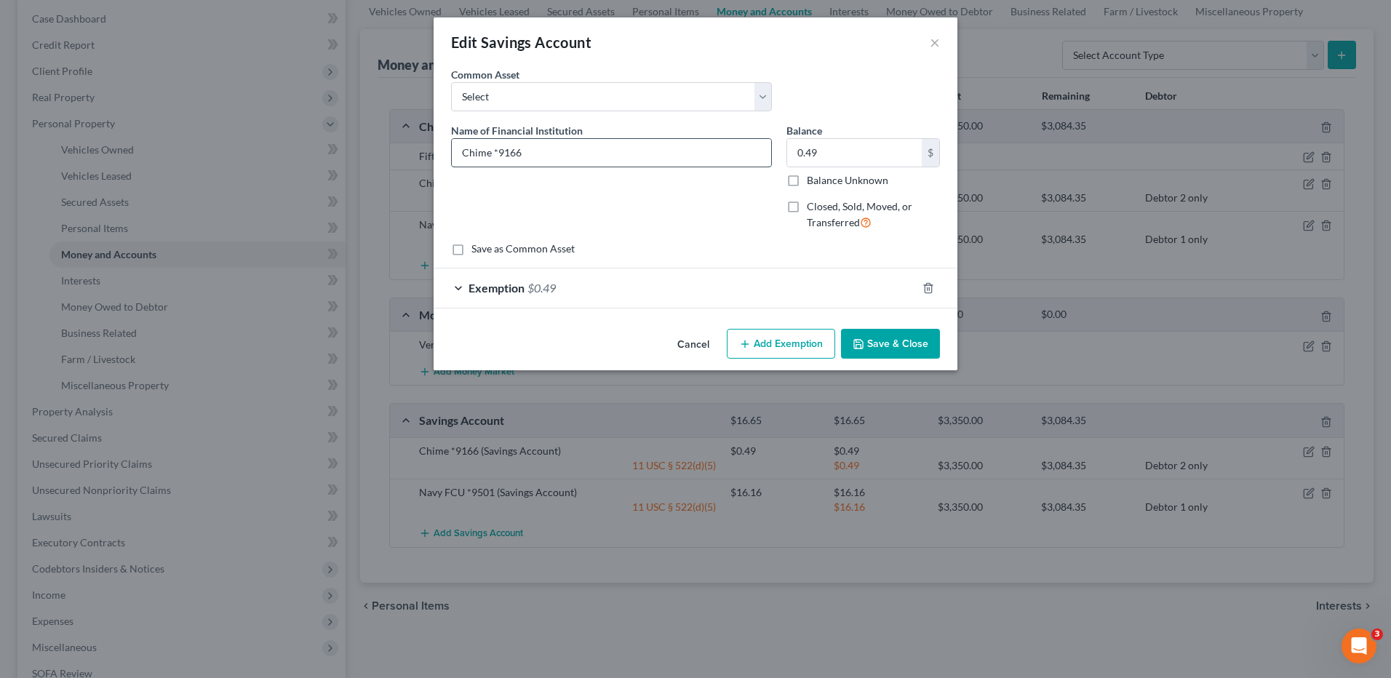
click at [501, 142] on input "Chime *9166" at bounding box center [611, 153] width 319 height 28
type input "Chime #9166"
click at [900, 346] on button "Save & Close" at bounding box center [890, 344] width 99 height 31
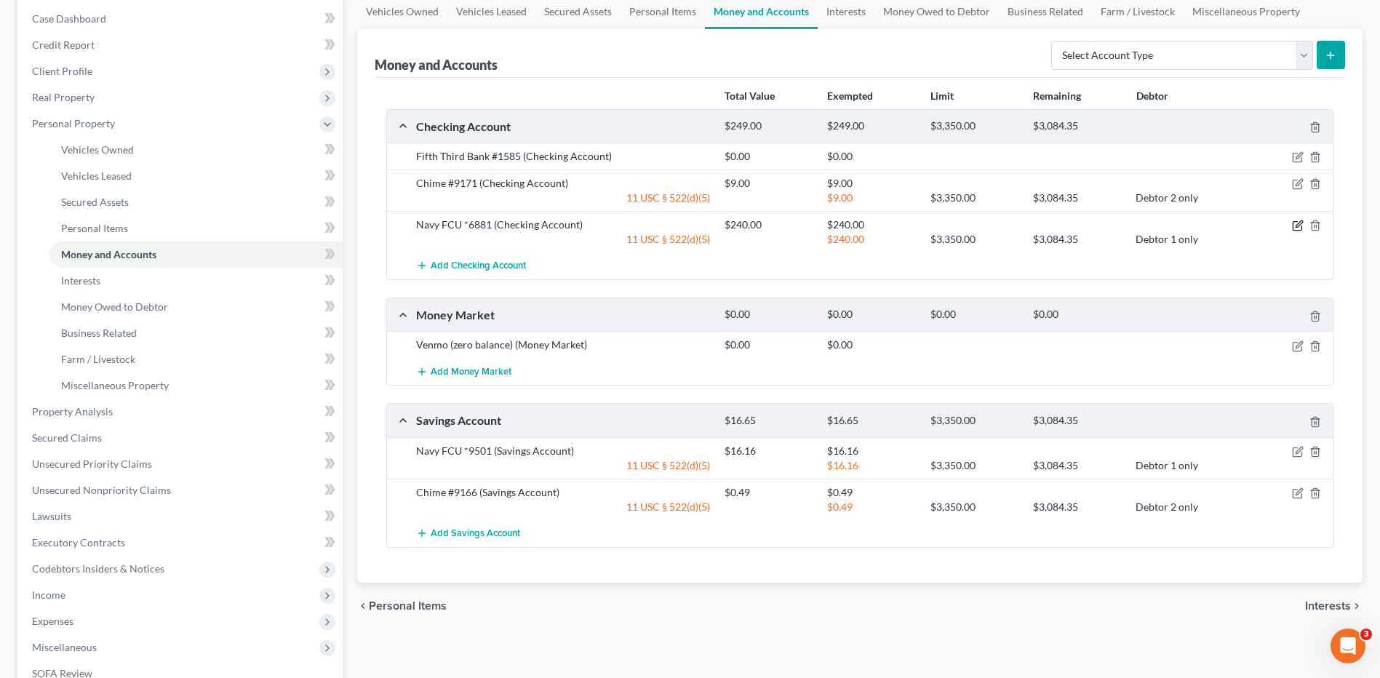
click at [1298, 220] on icon "button" at bounding box center [1298, 226] width 12 height 12
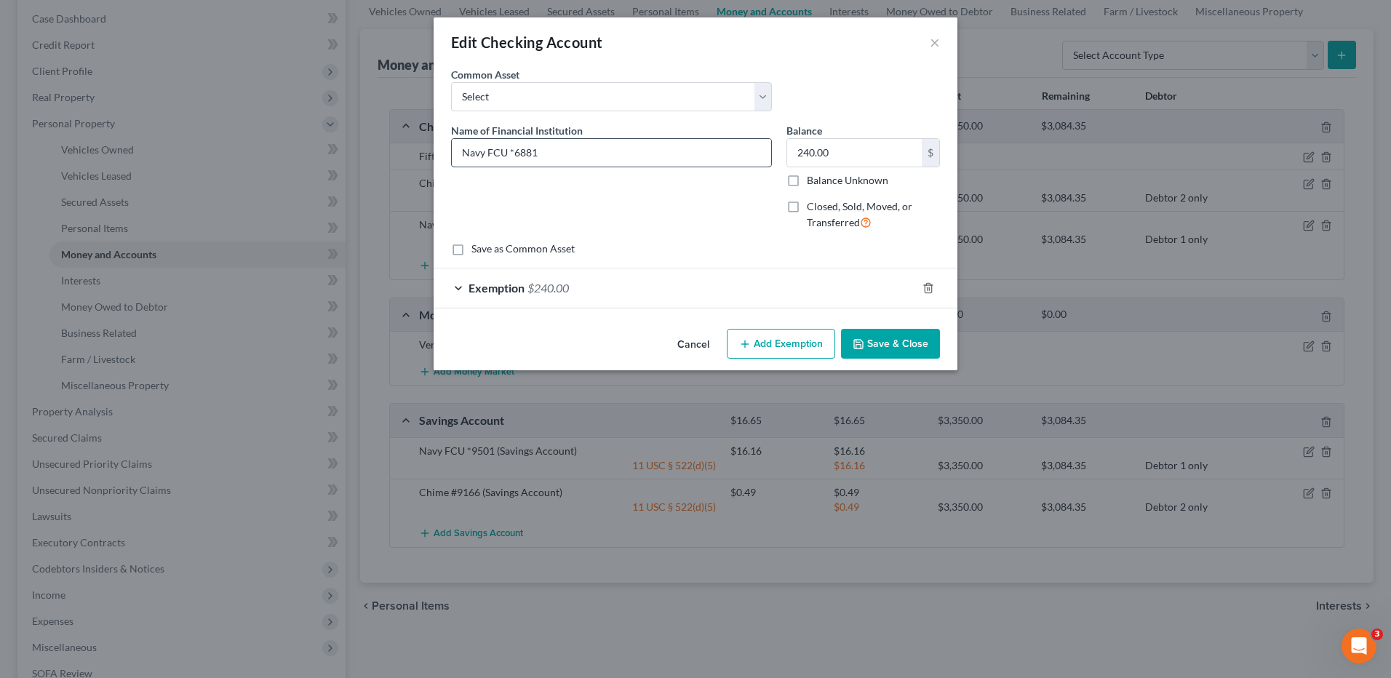
drag, startPoint x: 559, startPoint y: 153, endPoint x: 495, endPoint y: 156, distance: 64.1
click at [495, 156] on input "Navy FCU *6881" at bounding box center [611, 153] width 319 height 28
type input "Navy Federal Credit Union #6881"
click at [879, 340] on button "Save & Close" at bounding box center [890, 344] width 99 height 31
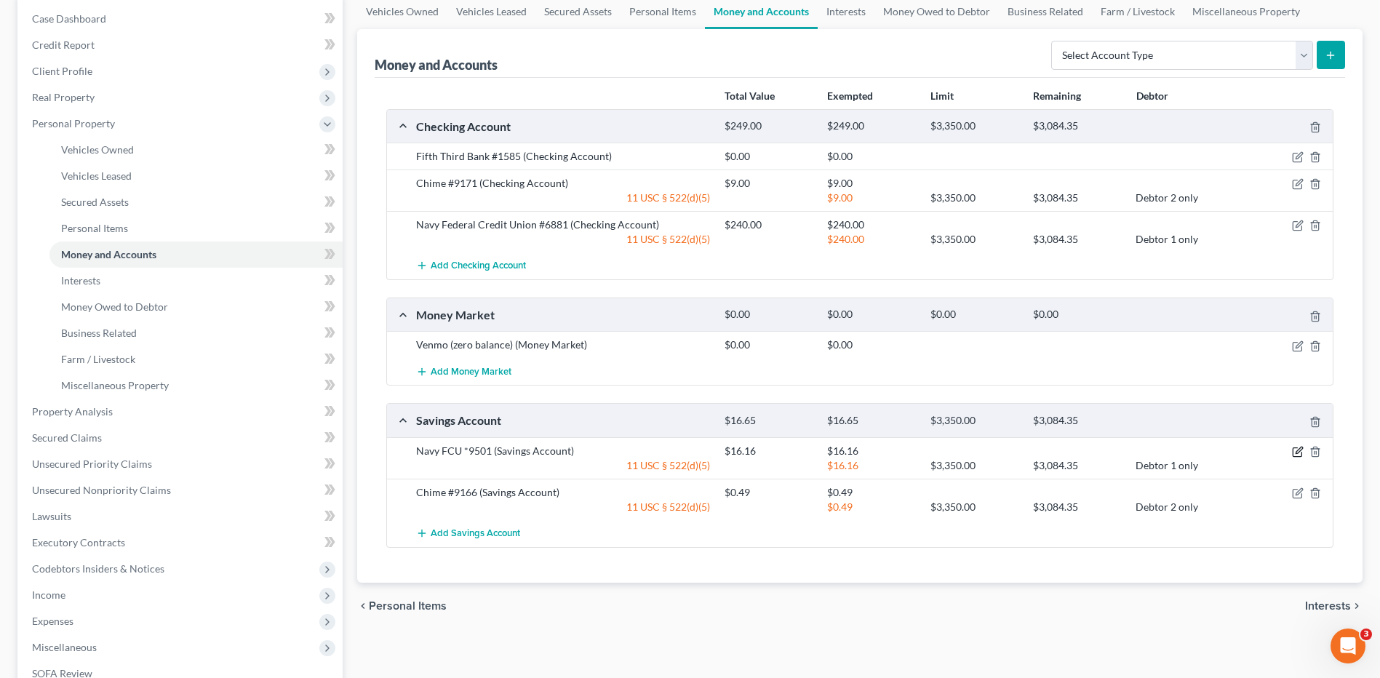
click at [1291, 450] on div at bounding box center [1283, 451] width 103 height 15
drag, startPoint x: 535, startPoint y: 223, endPoint x: 361, endPoint y: 226, distance: 173.9
click at [361, 226] on div "Money and Accounts Select Account Type Brokerage Cash on Hand Certificates of D…" at bounding box center [859, 306] width 1005 height 554
copy div "Navy Federal Credit Union"
click at [1295, 450] on icon "button" at bounding box center [1298, 452] width 12 height 12
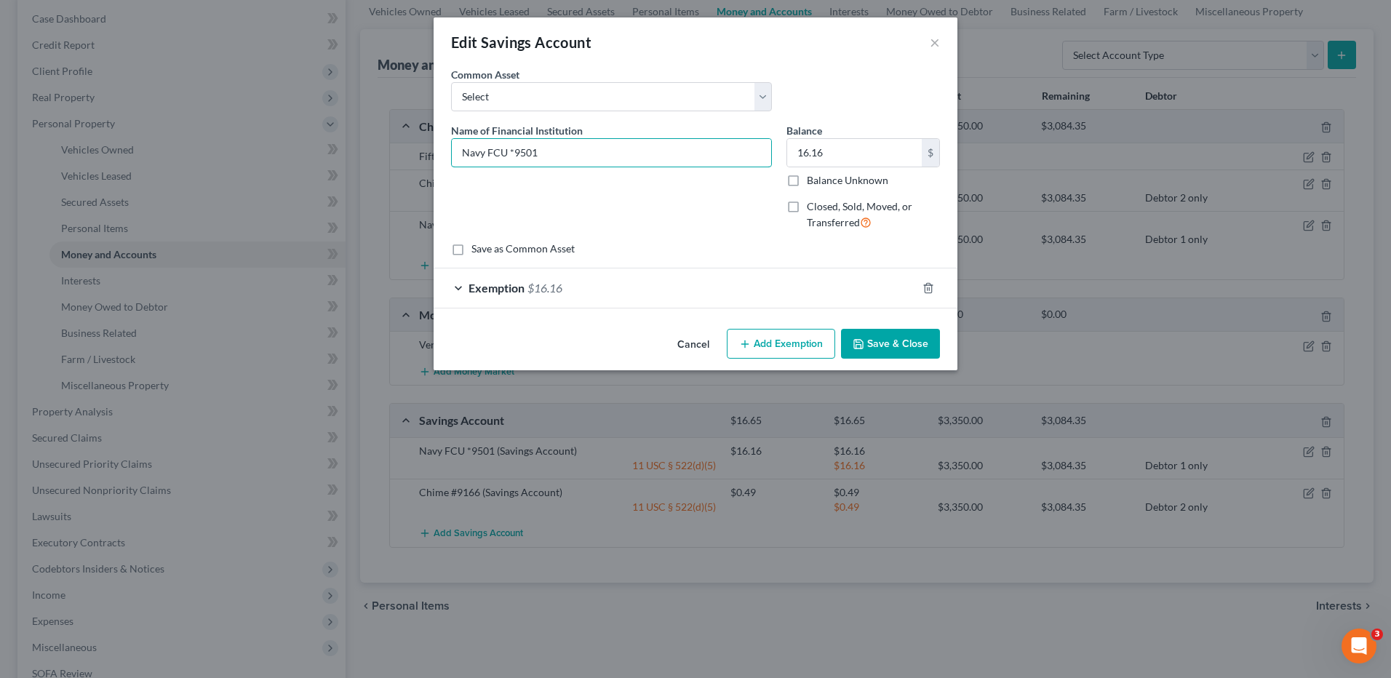
drag, startPoint x: 507, startPoint y: 156, endPoint x: 408, endPoint y: 160, distance: 99.0
click at [401, 161] on div "Edit Savings Account × An exemption set must first be selected from the Filing …" at bounding box center [695, 339] width 1391 height 678
paste input "ederal Credit Union"
type input "Navy Federal Credit Union #9501"
click at [907, 333] on button "Save & Close" at bounding box center [890, 344] width 99 height 31
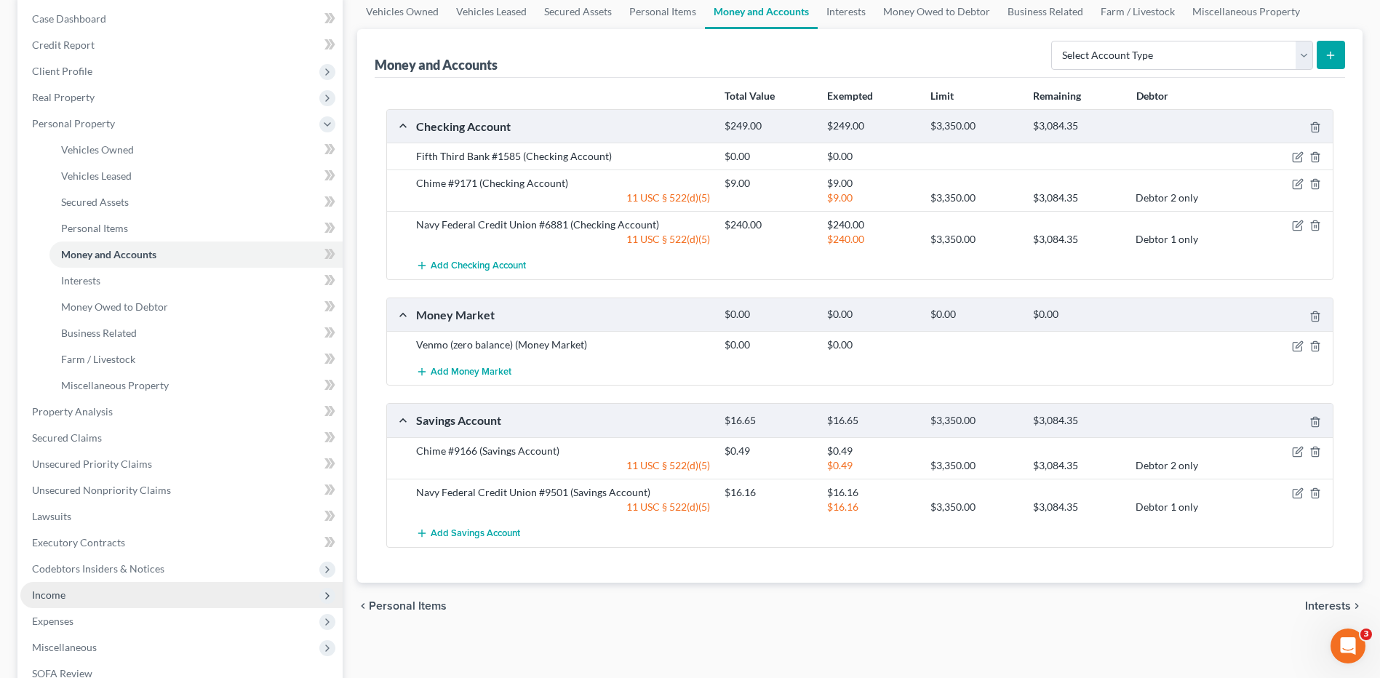
drag, startPoint x: 92, startPoint y: 599, endPoint x: 127, endPoint y: 578, distance: 41.8
click at [92, 599] on span "Income" at bounding box center [181, 595] width 322 height 26
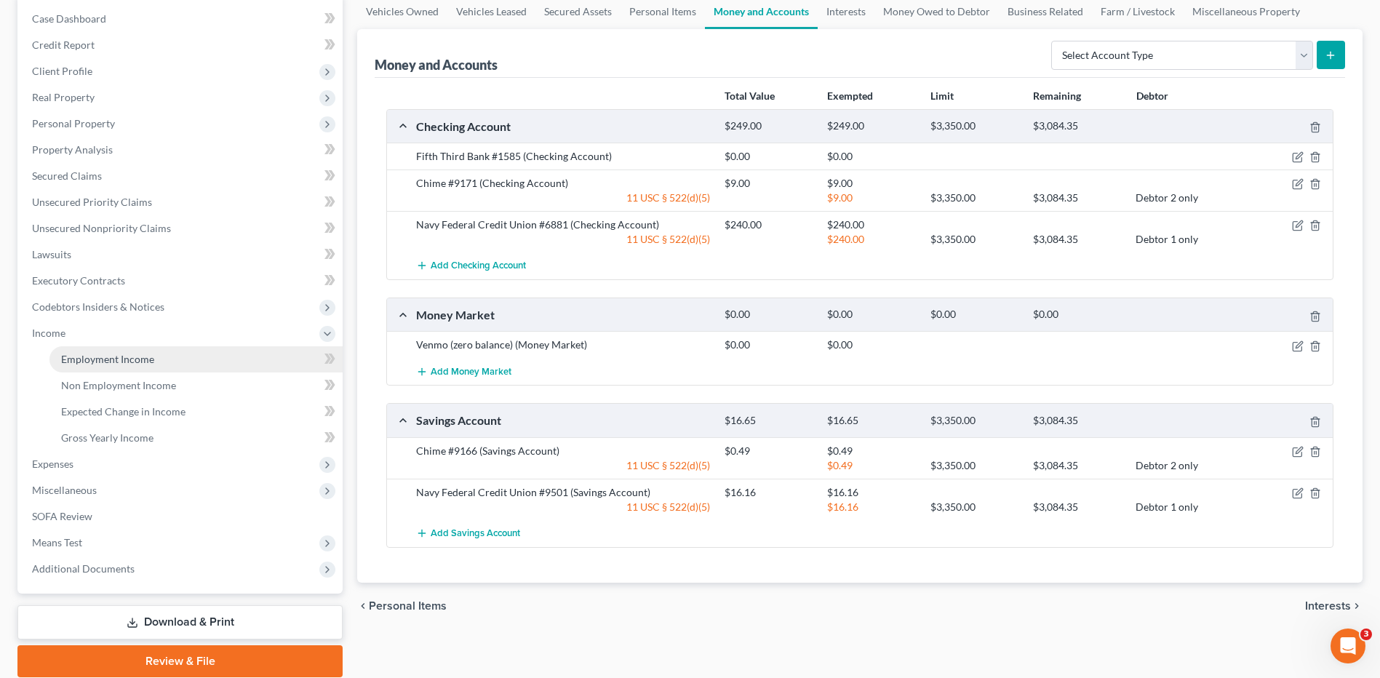
click at [160, 366] on link "Employment Income" at bounding box center [195, 359] width 293 height 26
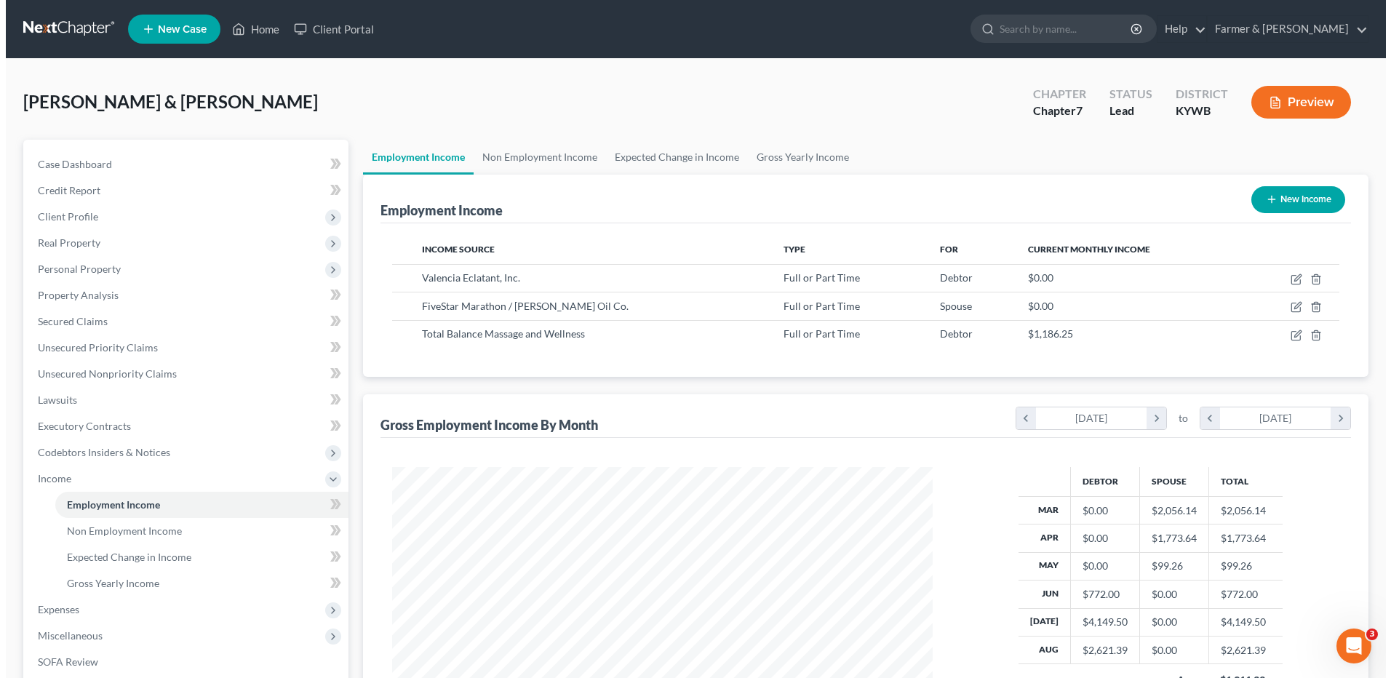
scroll to position [270, 569]
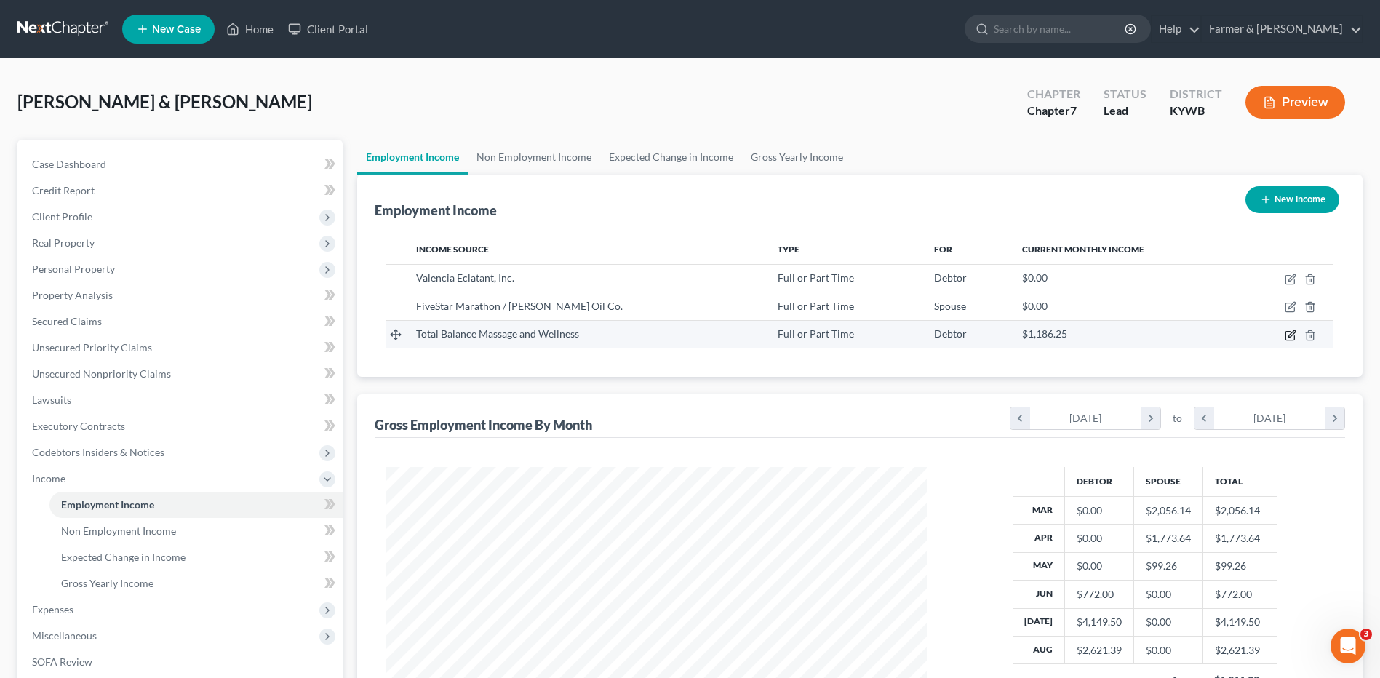
click at [1286, 338] on icon "button" at bounding box center [1290, 335] width 9 height 9
select select "0"
select select "44"
select select "2"
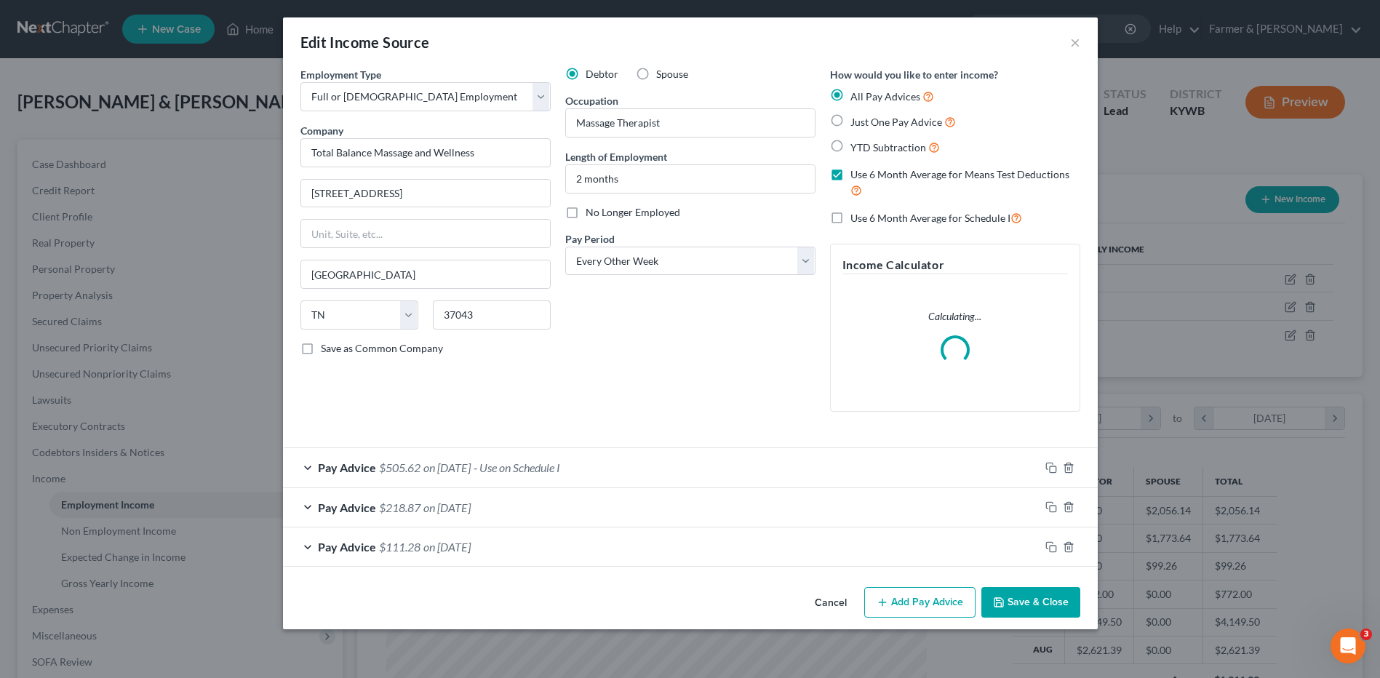
scroll to position [272, 575]
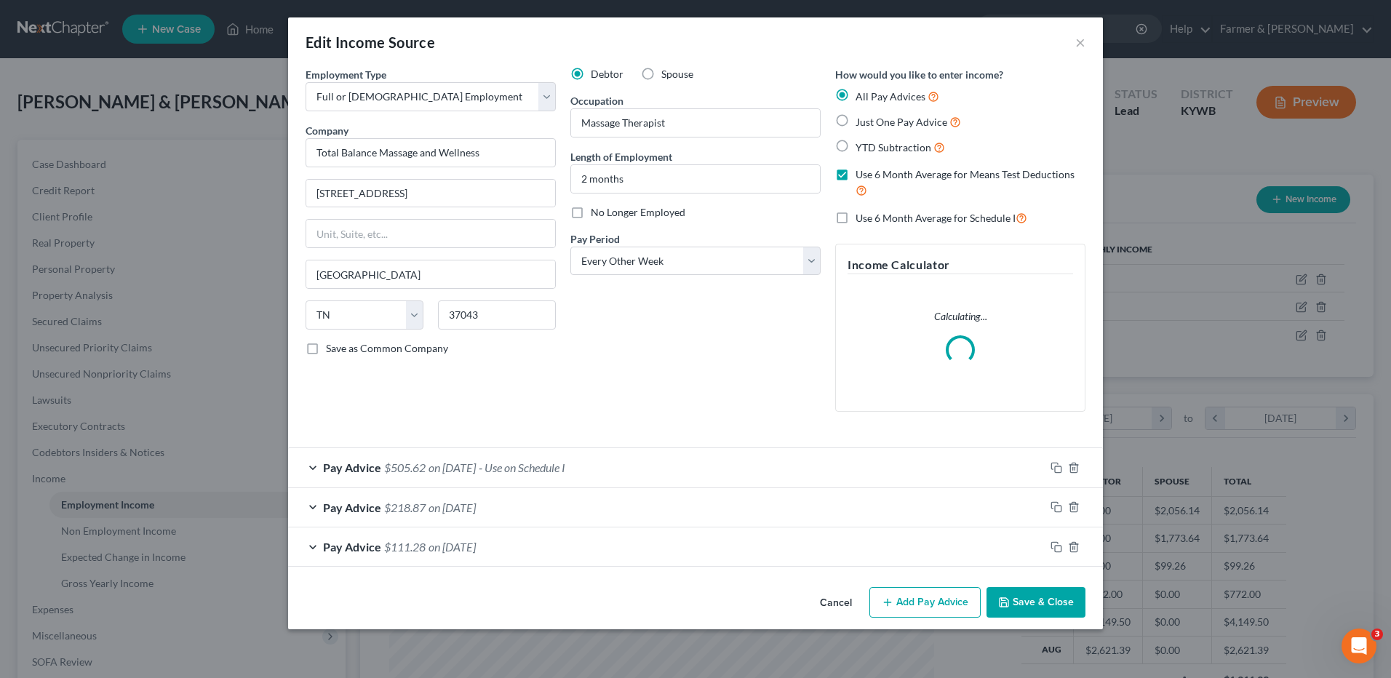
click at [840, 596] on button "Cancel" at bounding box center [835, 603] width 55 height 29
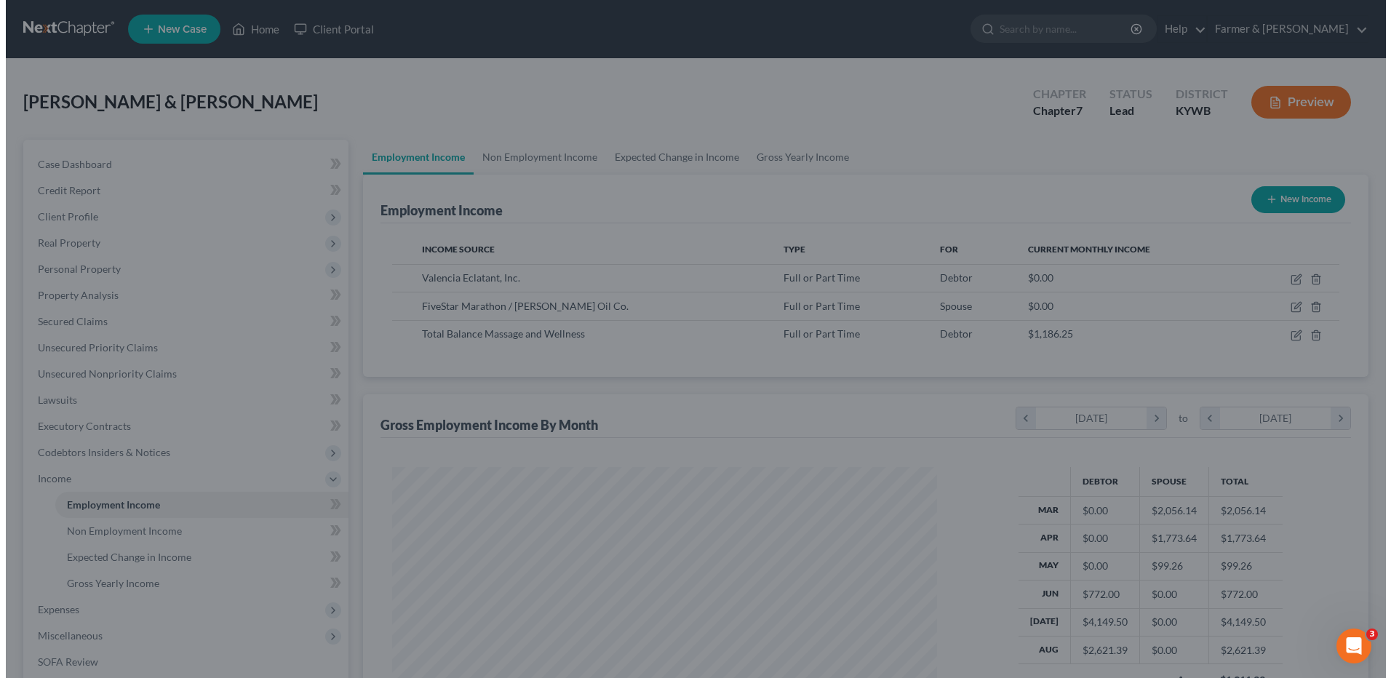
scroll to position [727244, 726944]
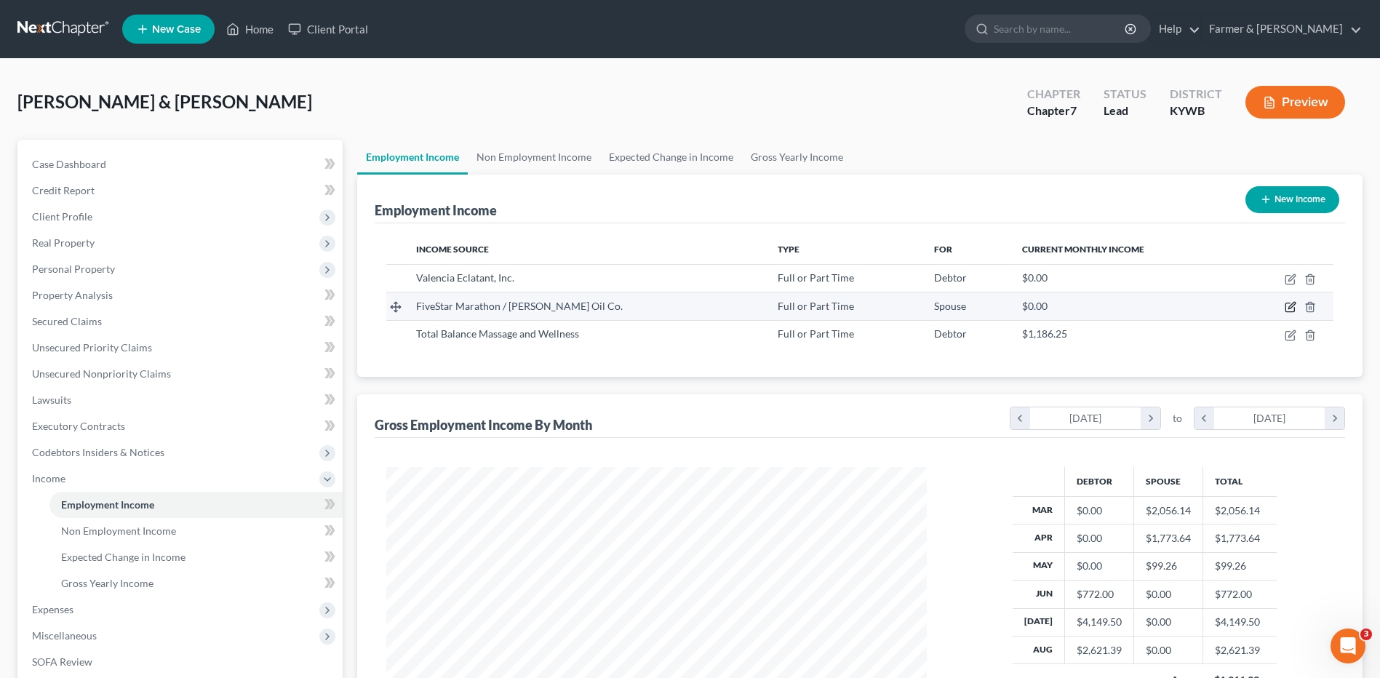
click at [1296, 303] on icon "button" at bounding box center [1291, 307] width 12 height 12
select select "0"
select select "18"
select select "1"
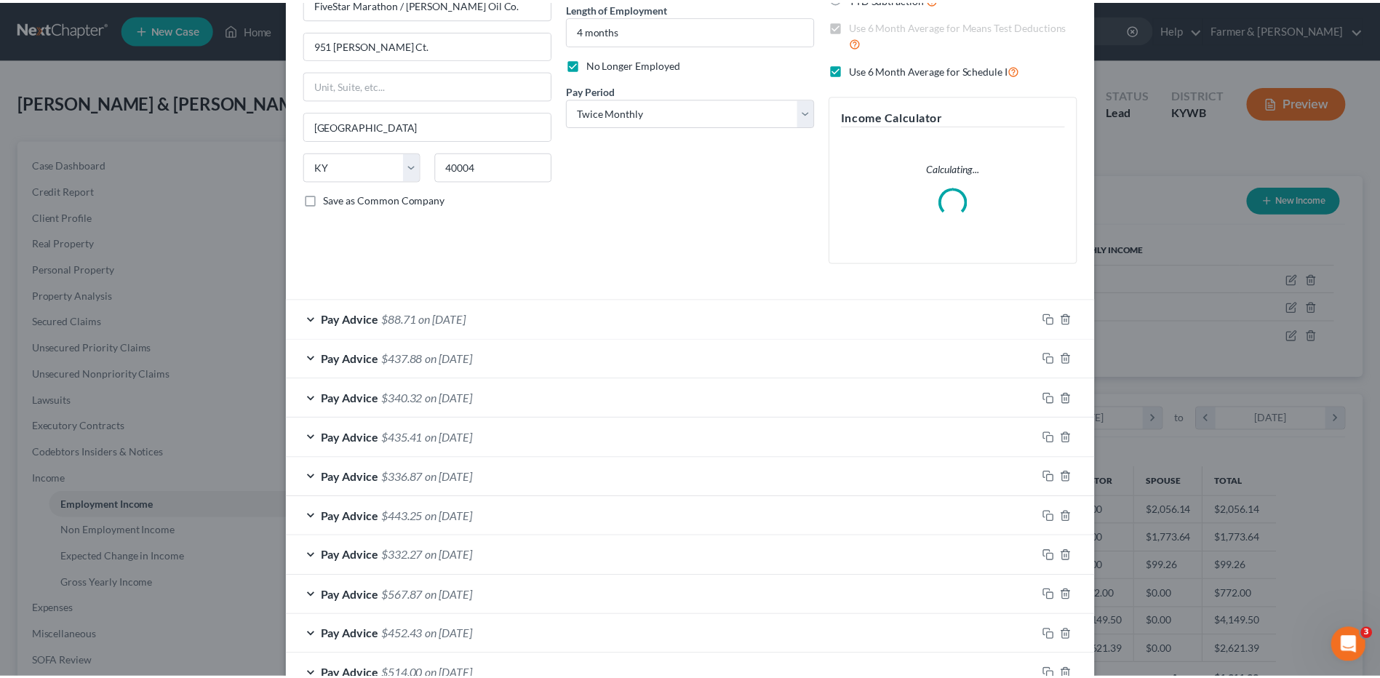
scroll to position [364, 0]
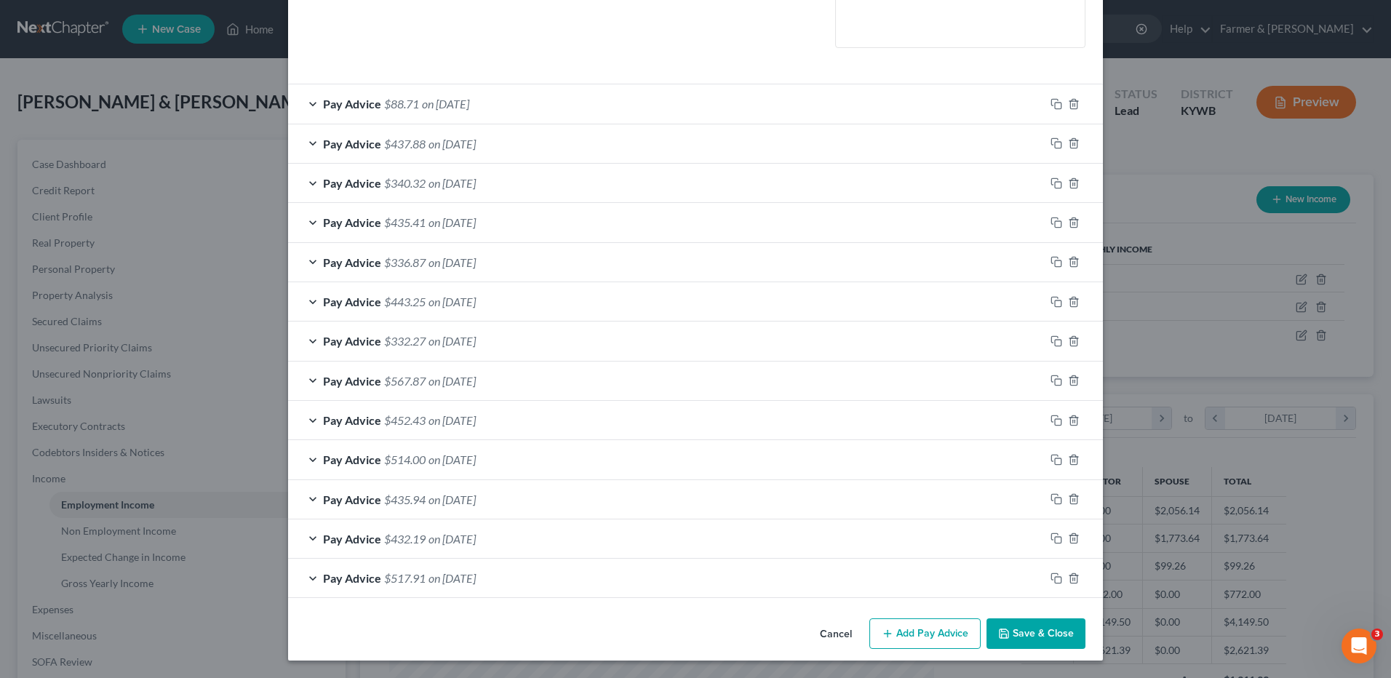
click at [827, 633] on button "Cancel" at bounding box center [835, 634] width 55 height 29
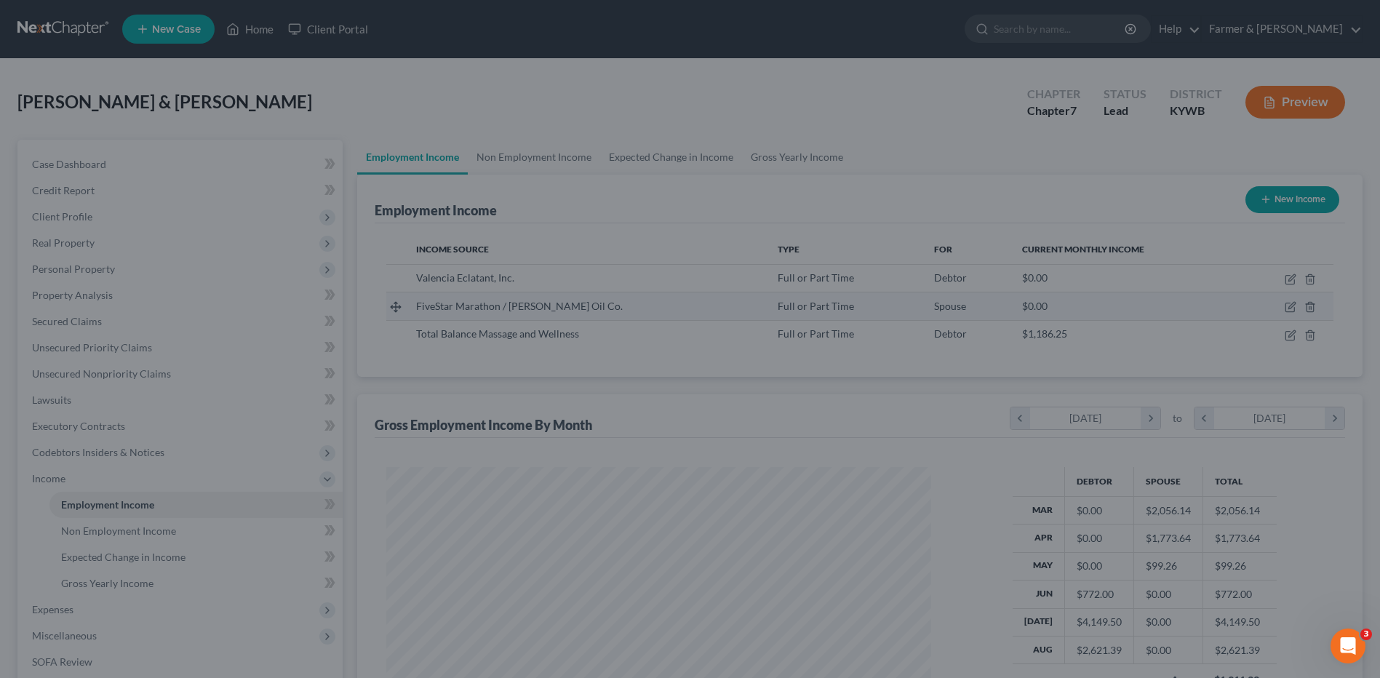
scroll to position [270, 569]
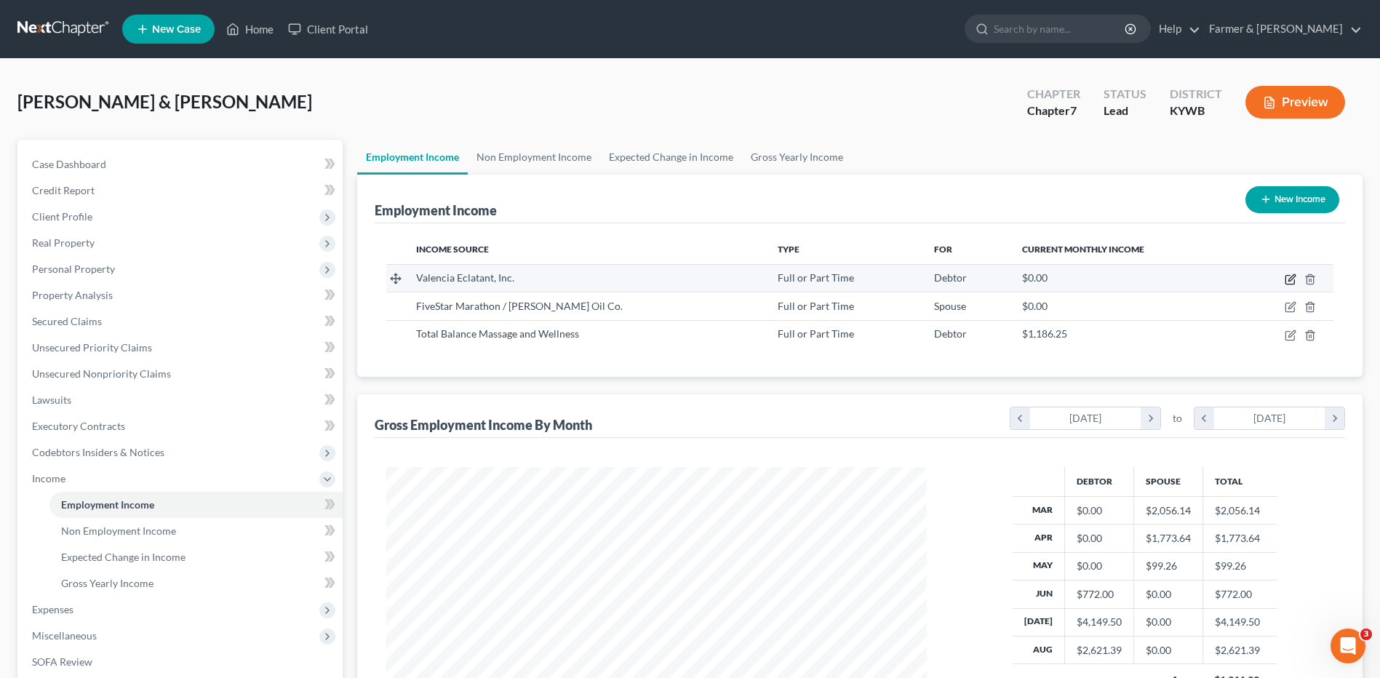
click at [1289, 282] on icon "button" at bounding box center [1291, 280] width 12 height 12
select select "0"
select select "44"
select select "2"
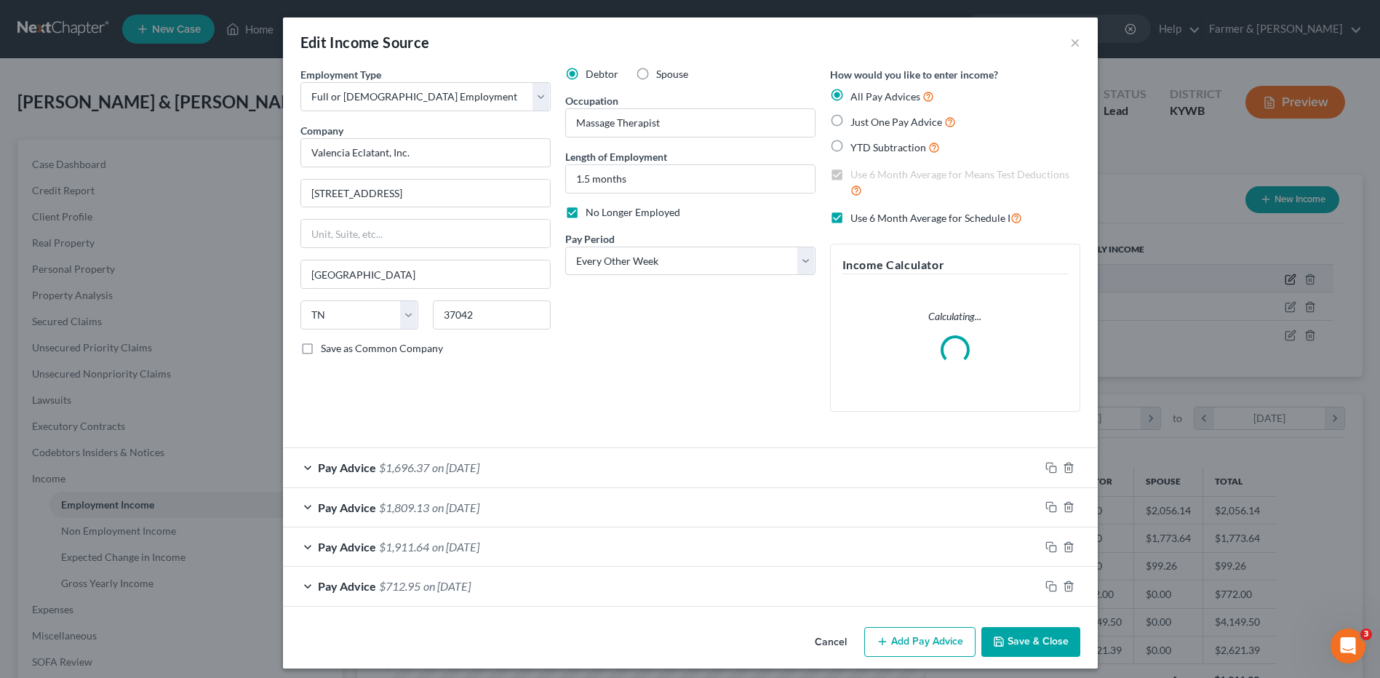
scroll to position [272, 575]
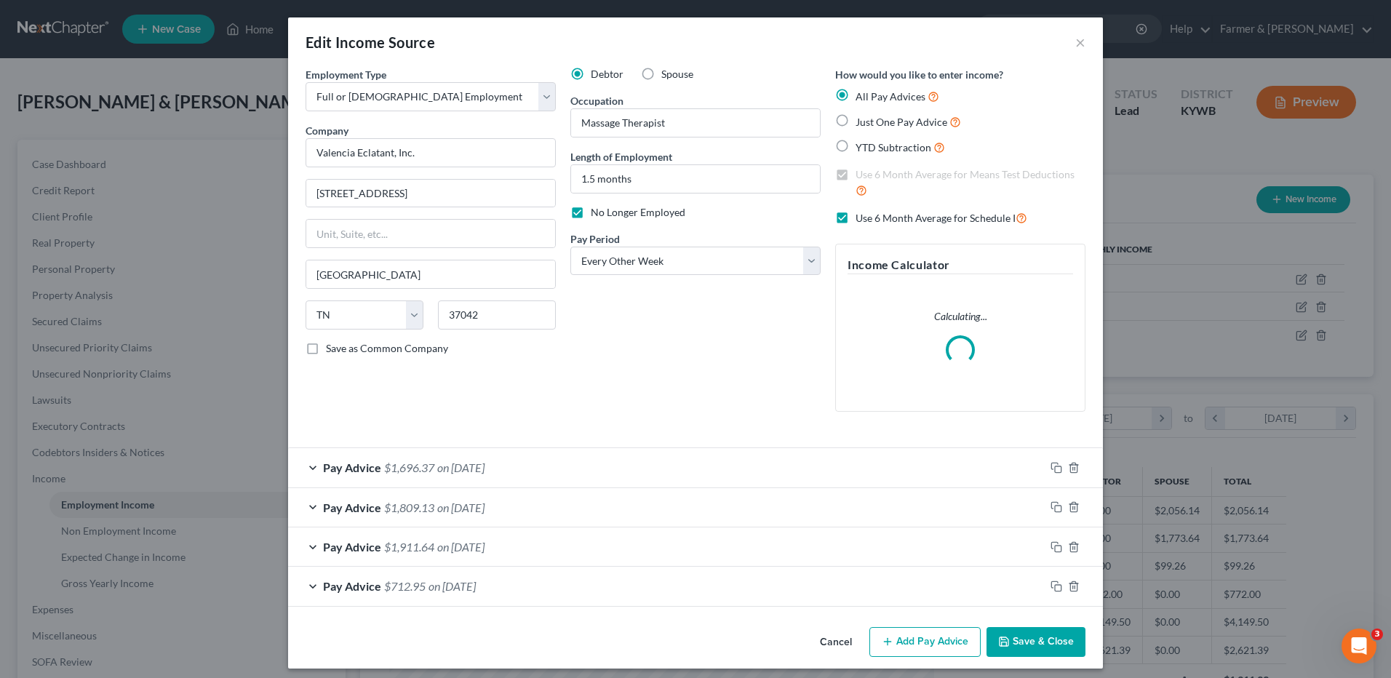
click at [848, 645] on button "Cancel" at bounding box center [835, 643] width 55 height 29
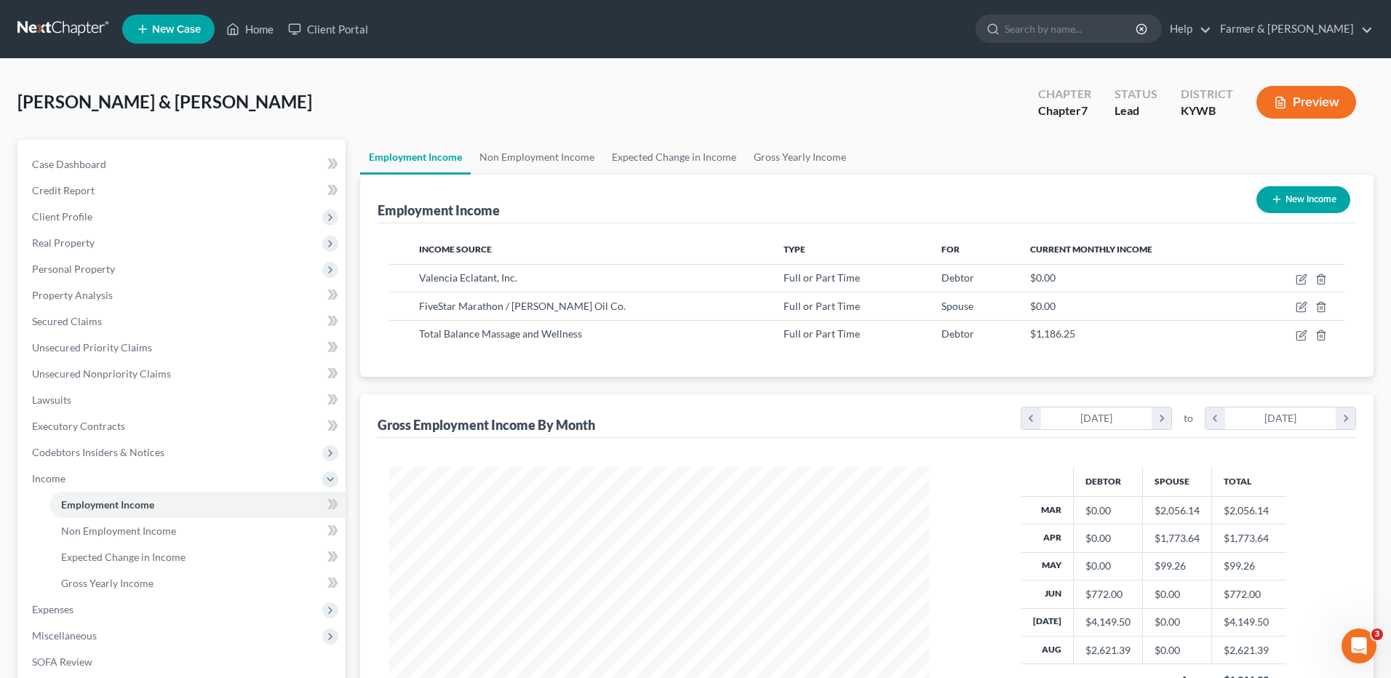
scroll to position [727244, 726944]
click at [1290, 308] on icon "button" at bounding box center [1291, 306] width 7 height 7
select select "0"
select select "18"
select select "1"
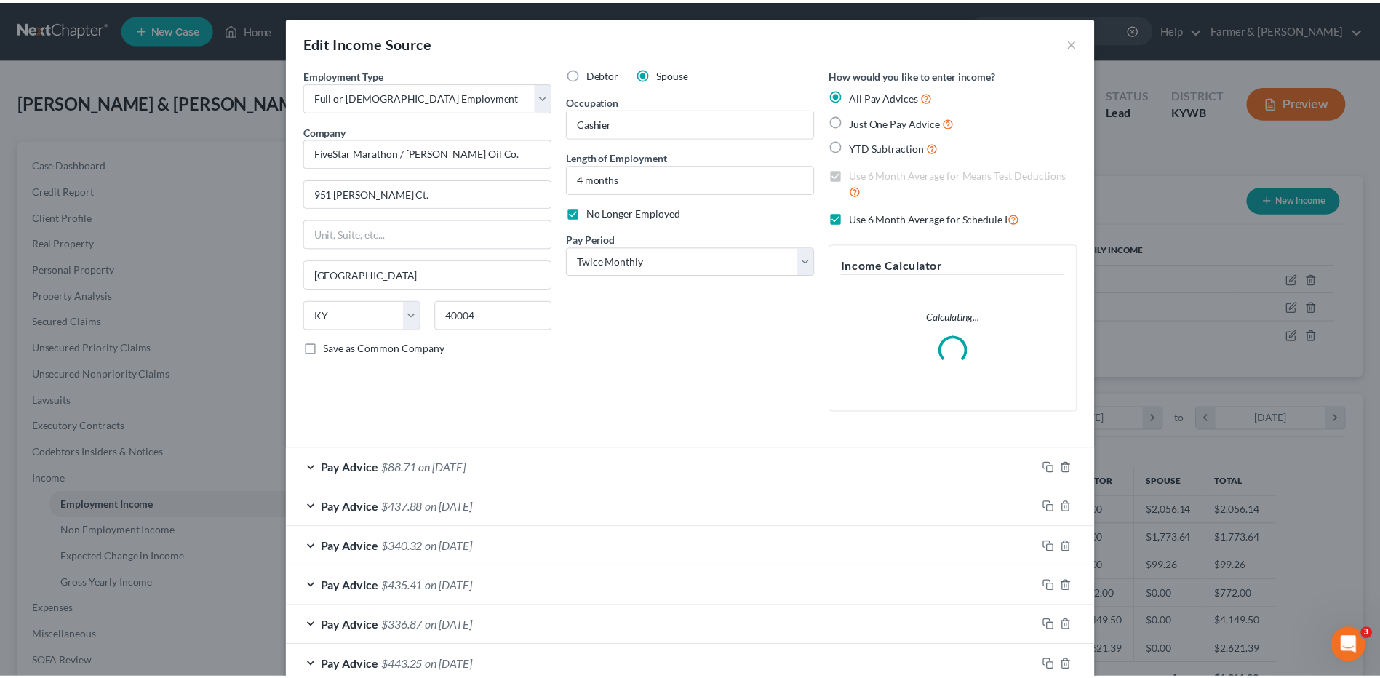
scroll to position [364, 0]
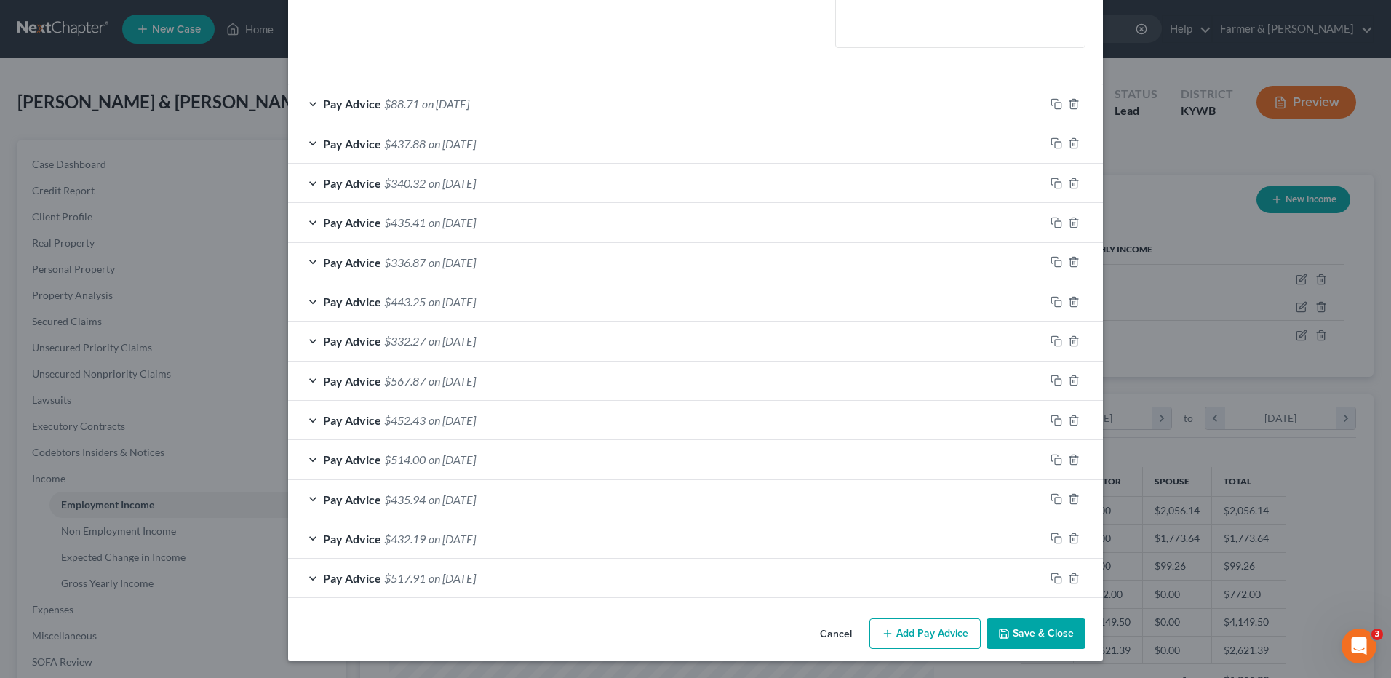
click at [835, 639] on button "Cancel" at bounding box center [835, 634] width 55 height 29
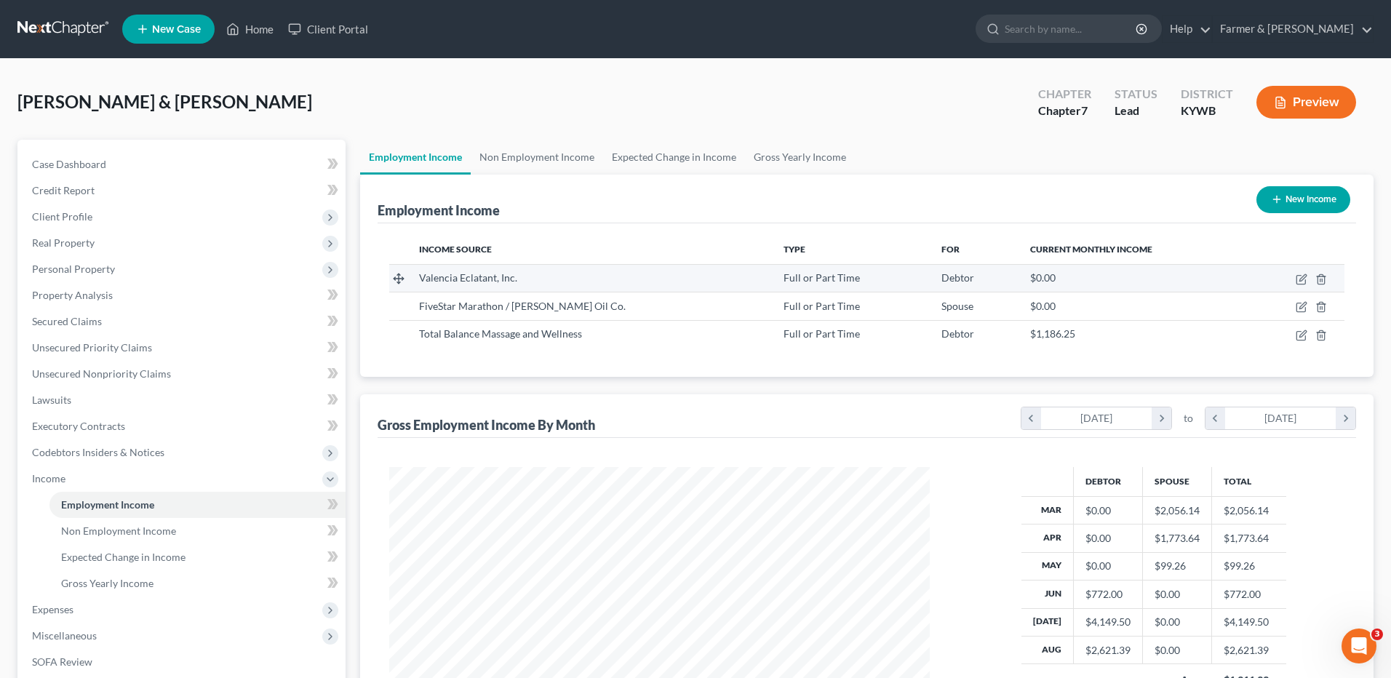
scroll to position [727244, 726944]
click at [1291, 276] on icon "button" at bounding box center [1291, 280] width 12 height 12
select select "0"
select select "44"
select select "2"
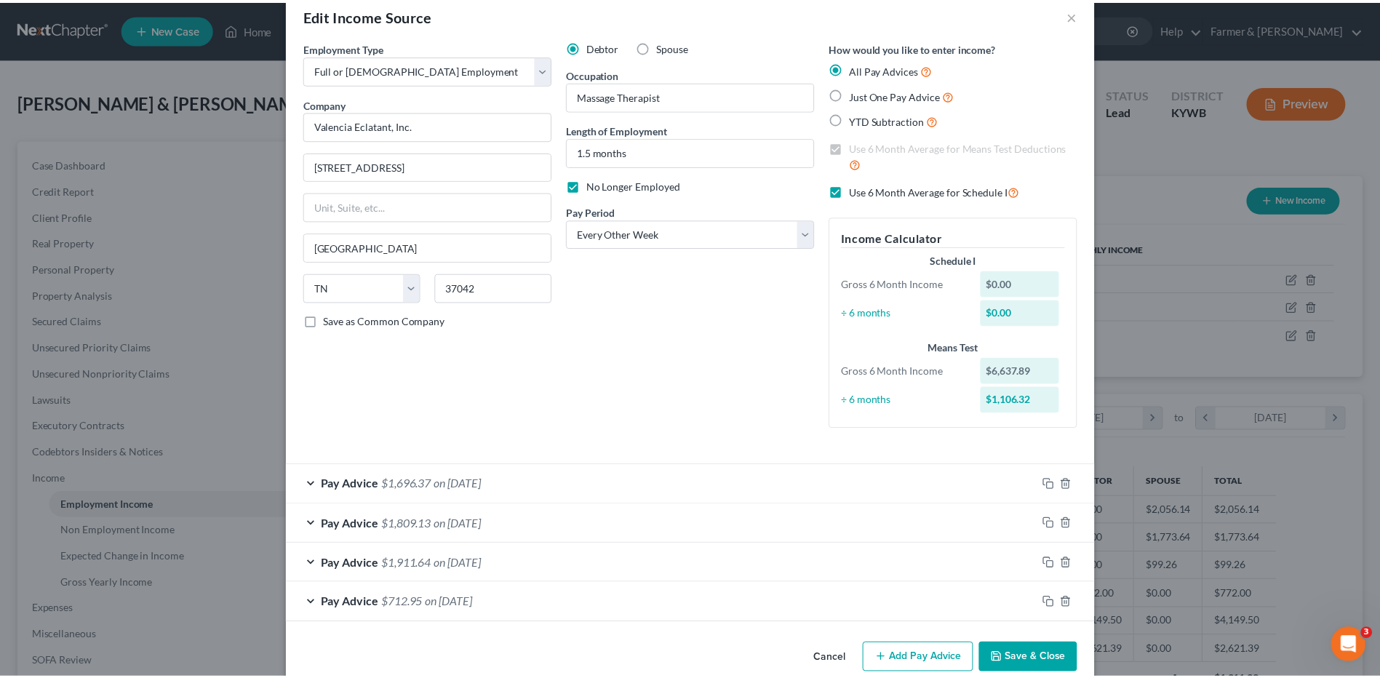
scroll to position [52, 0]
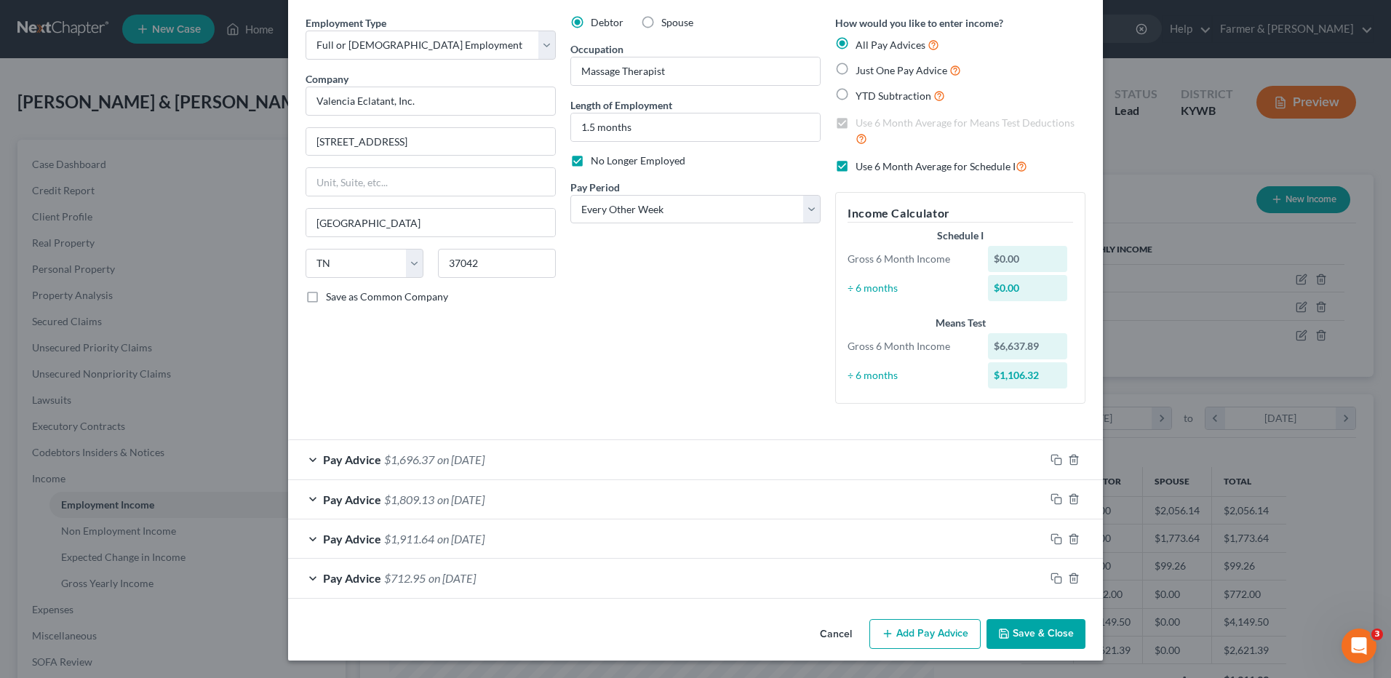
click at [838, 631] on button "Cancel" at bounding box center [835, 635] width 55 height 29
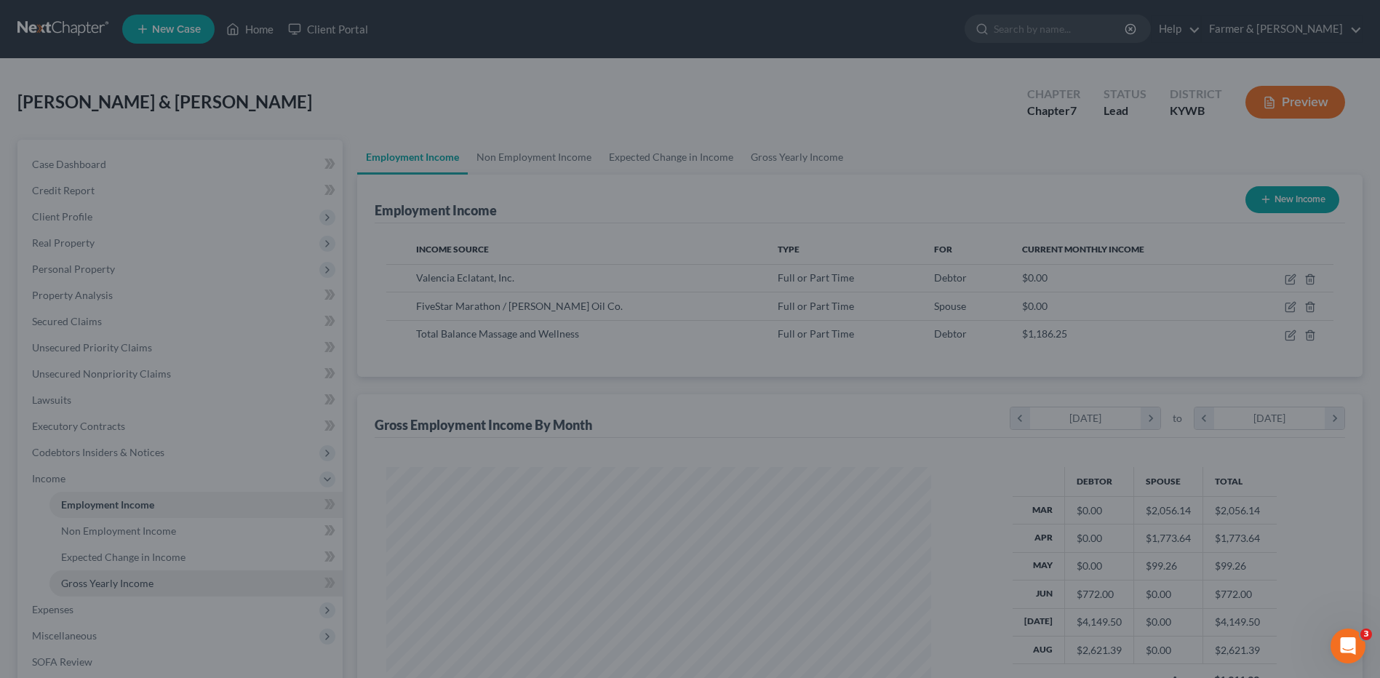
scroll to position [727244, 726944]
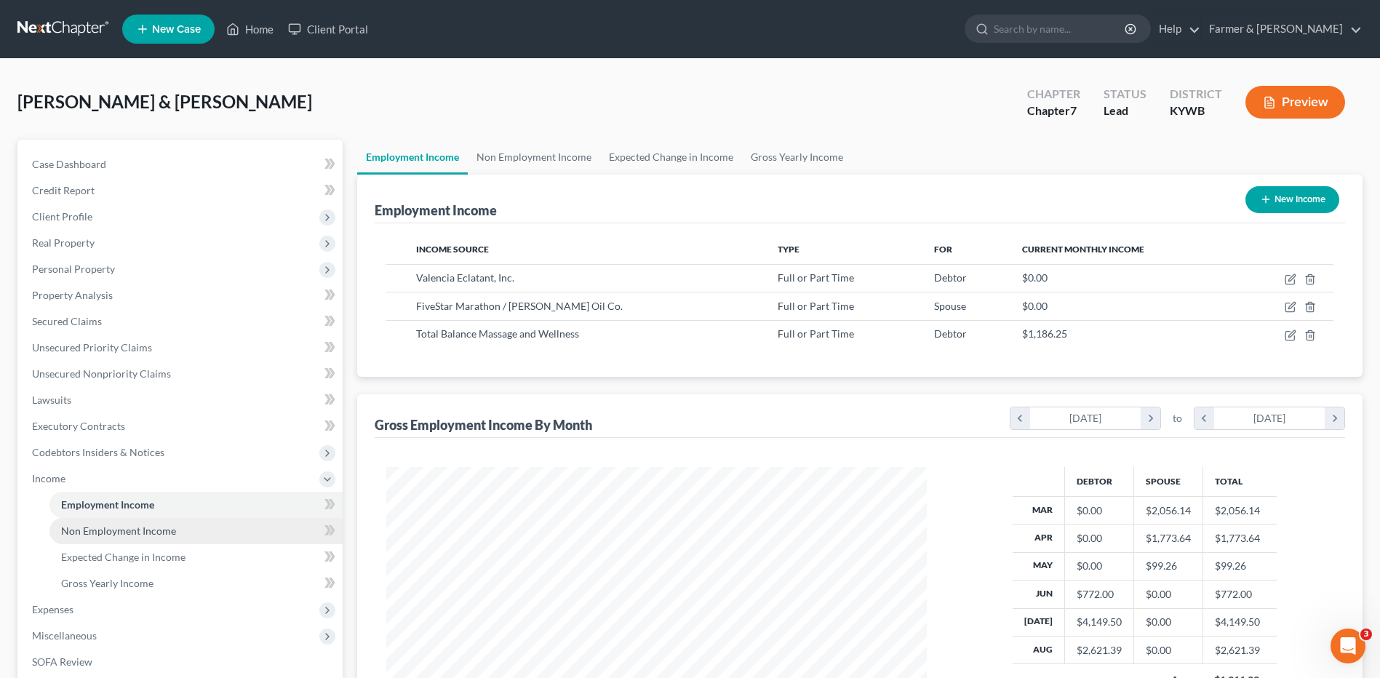
click at [189, 536] on link "Non Employment Income" at bounding box center [195, 531] width 293 height 26
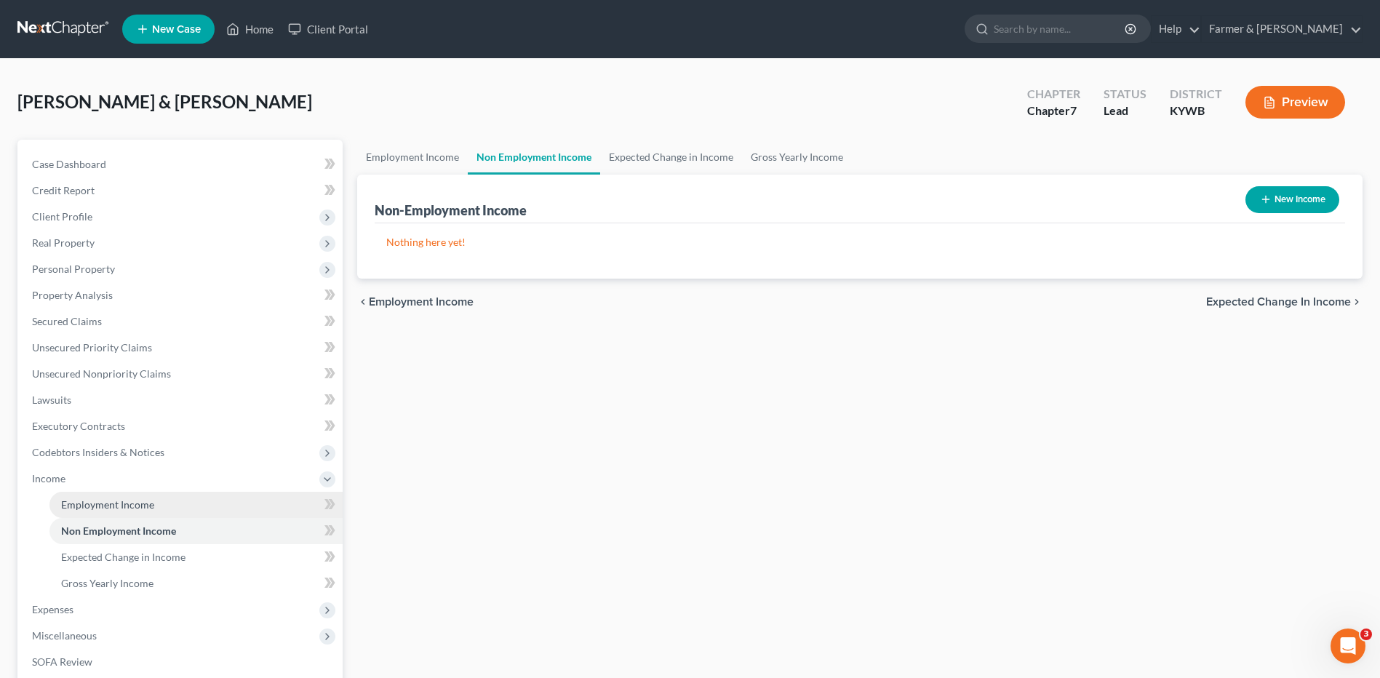
click at [140, 500] on span "Employment Income" at bounding box center [107, 504] width 93 height 12
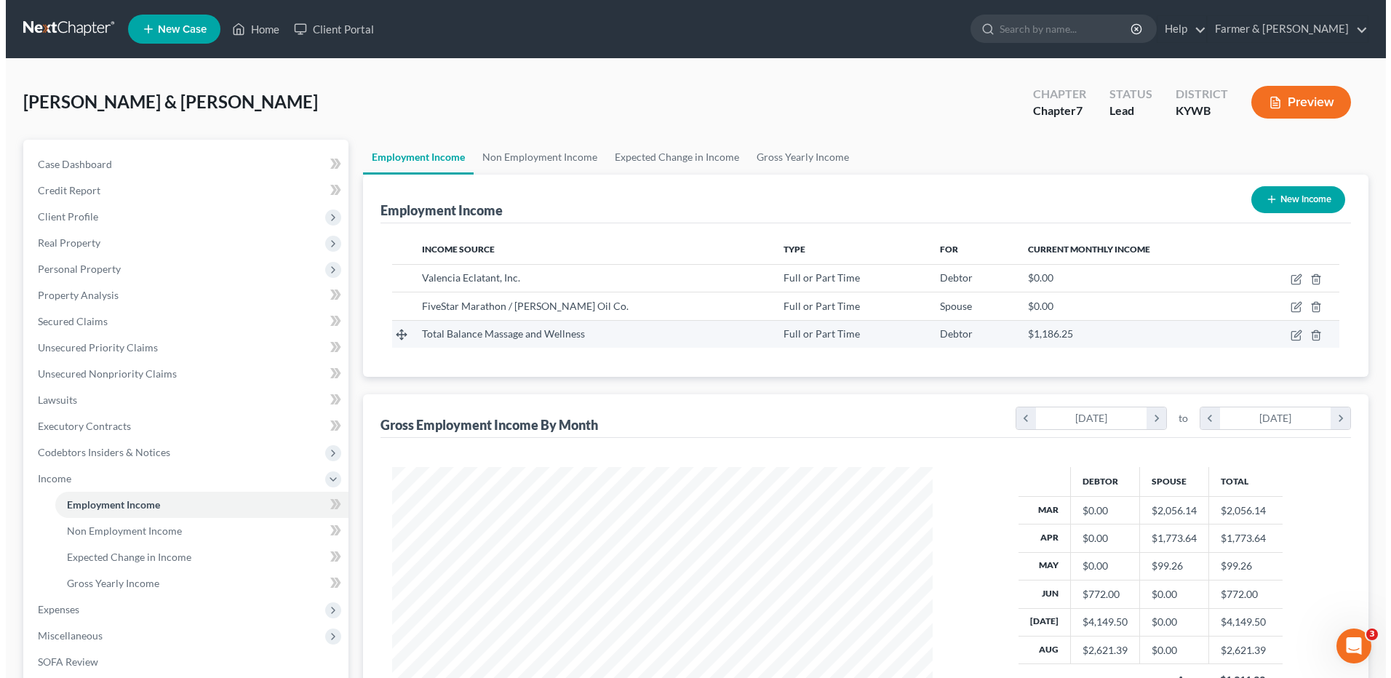
scroll to position [270, 569]
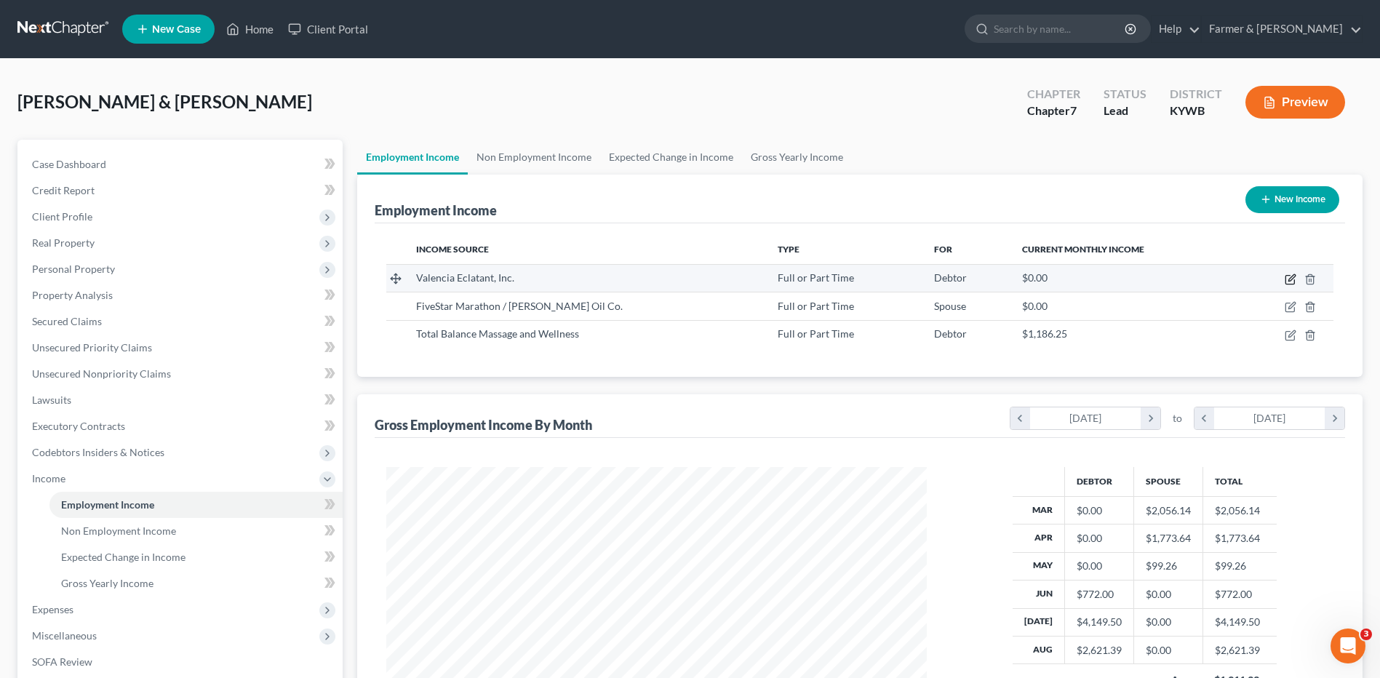
click at [1294, 279] on icon "button" at bounding box center [1291, 280] width 12 height 12
select select "0"
select select "44"
select select "2"
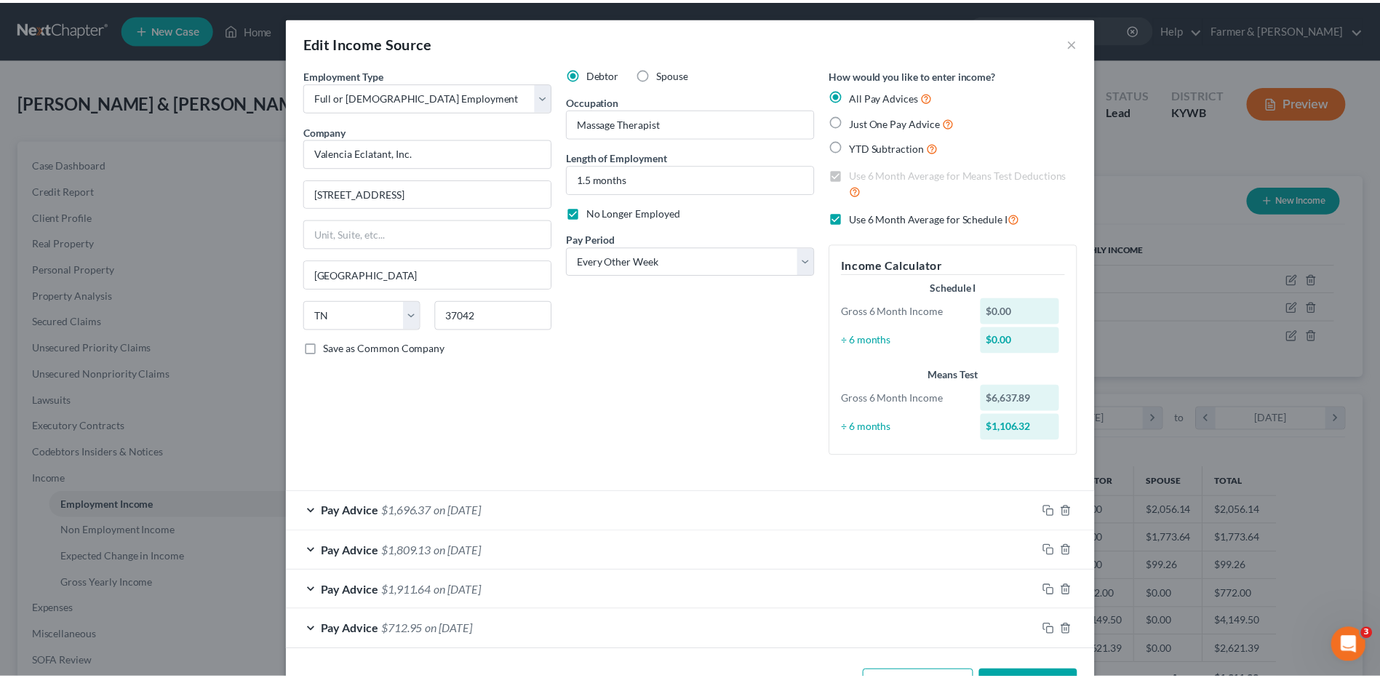
scroll to position [0, 0]
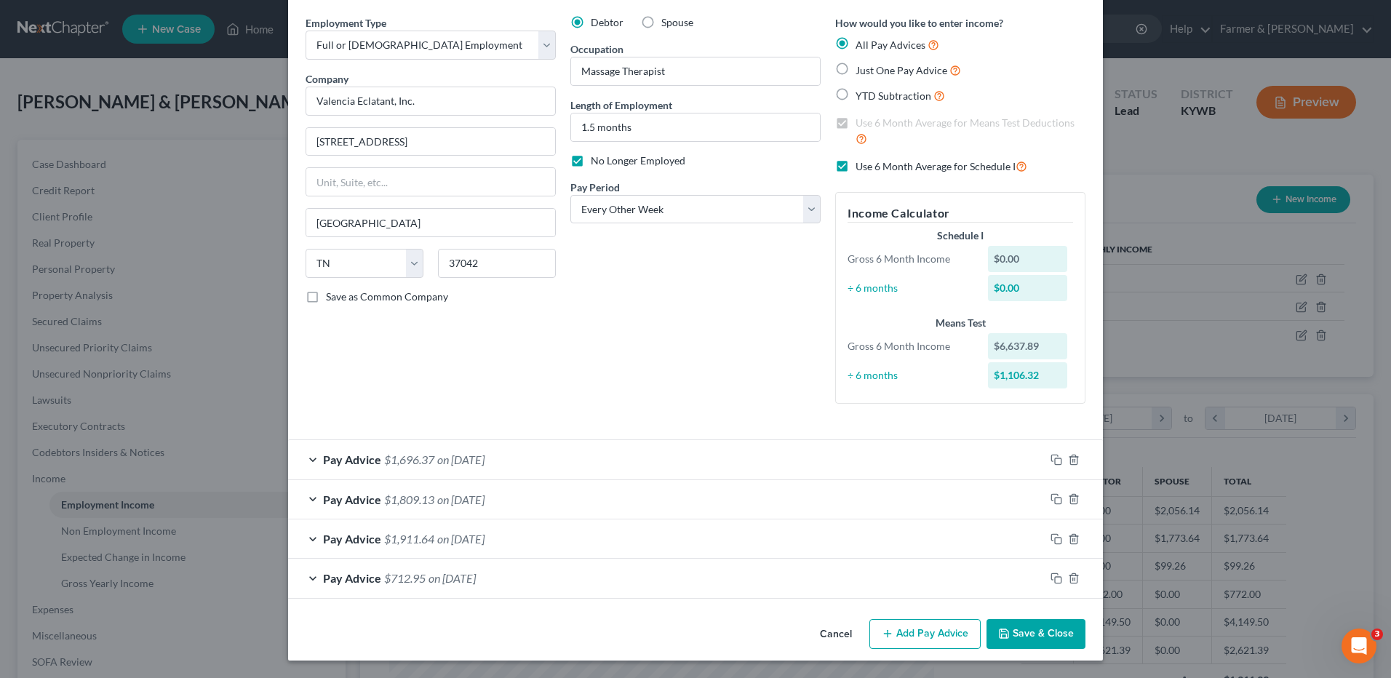
click at [825, 637] on button "Cancel" at bounding box center [835, 635] width 55 height 29
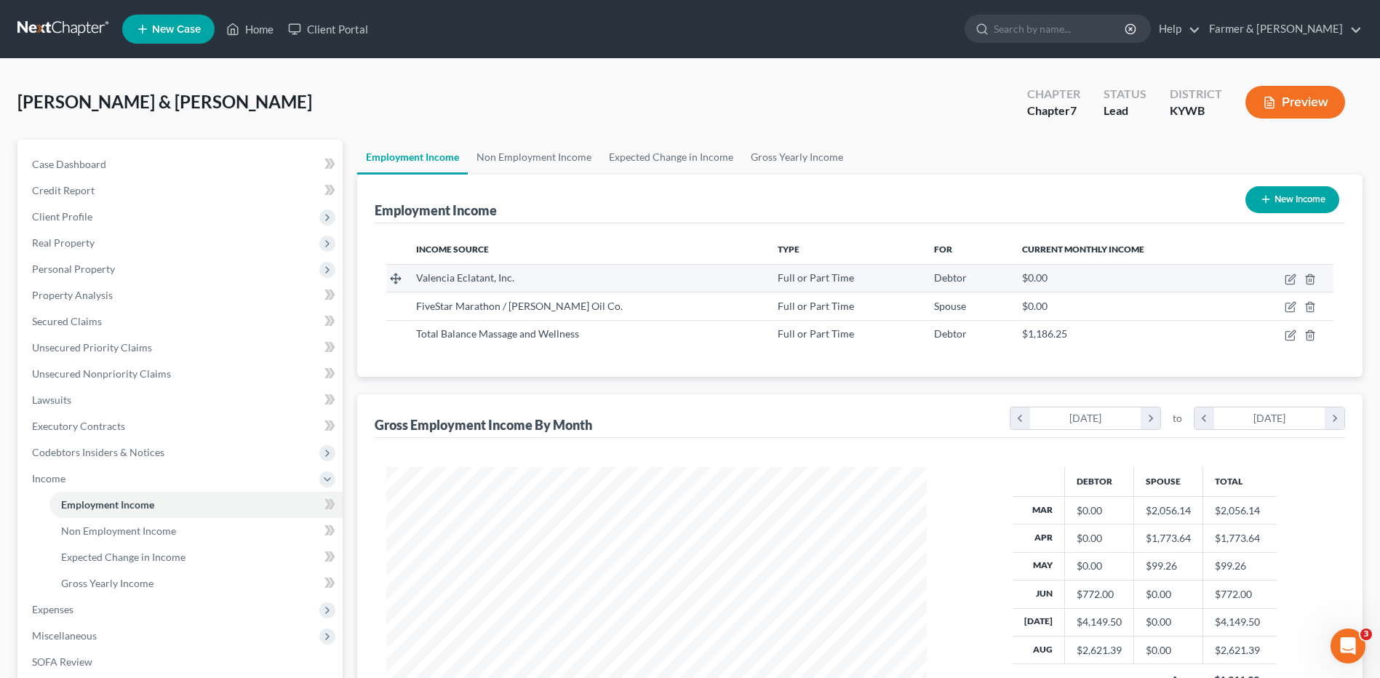
click at [1298, 277] on td at bounding box center [1286, 278] width 95 height 28
click at [1290, 280] on icon "button" at bounding box center [1291, 280] width 12 height 12
select select "0"
select select "44"
select select "2"
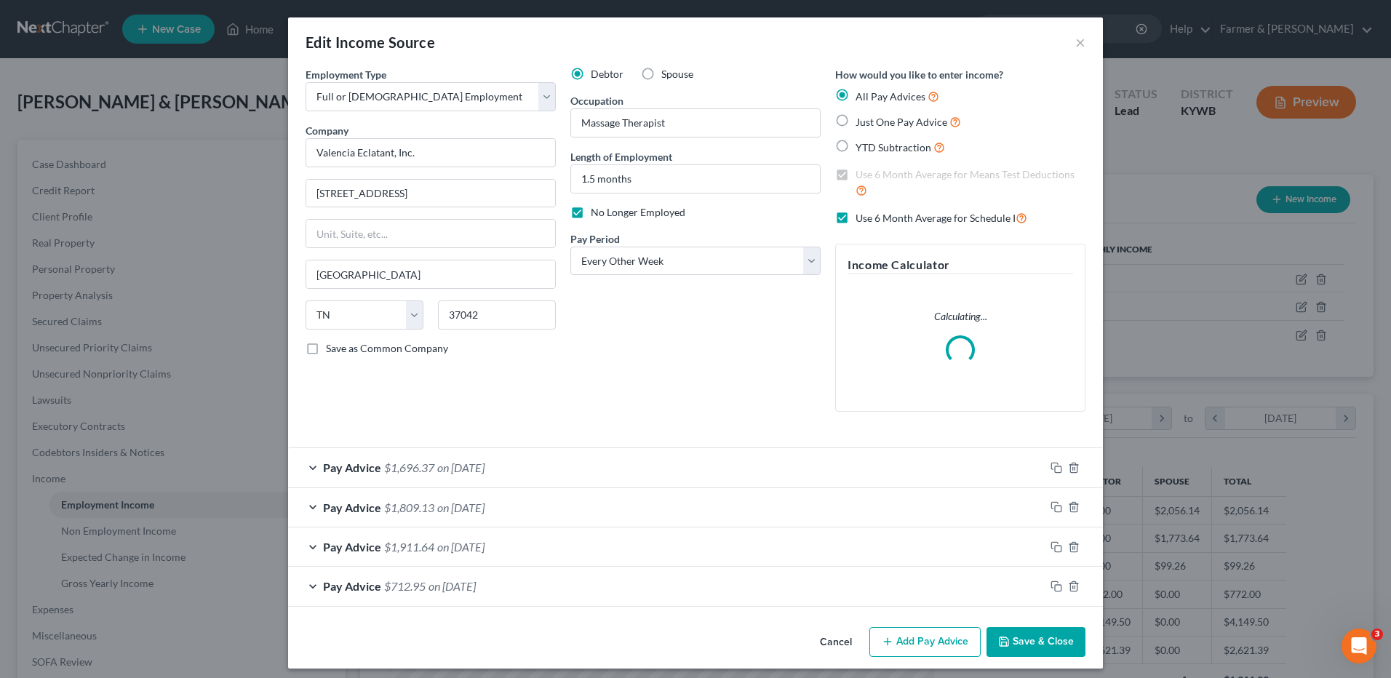
click at [828, 605] on div "Pay Advice $712.95 on 06/20/2025" at bounding box center [666, 586] width 757 height 39
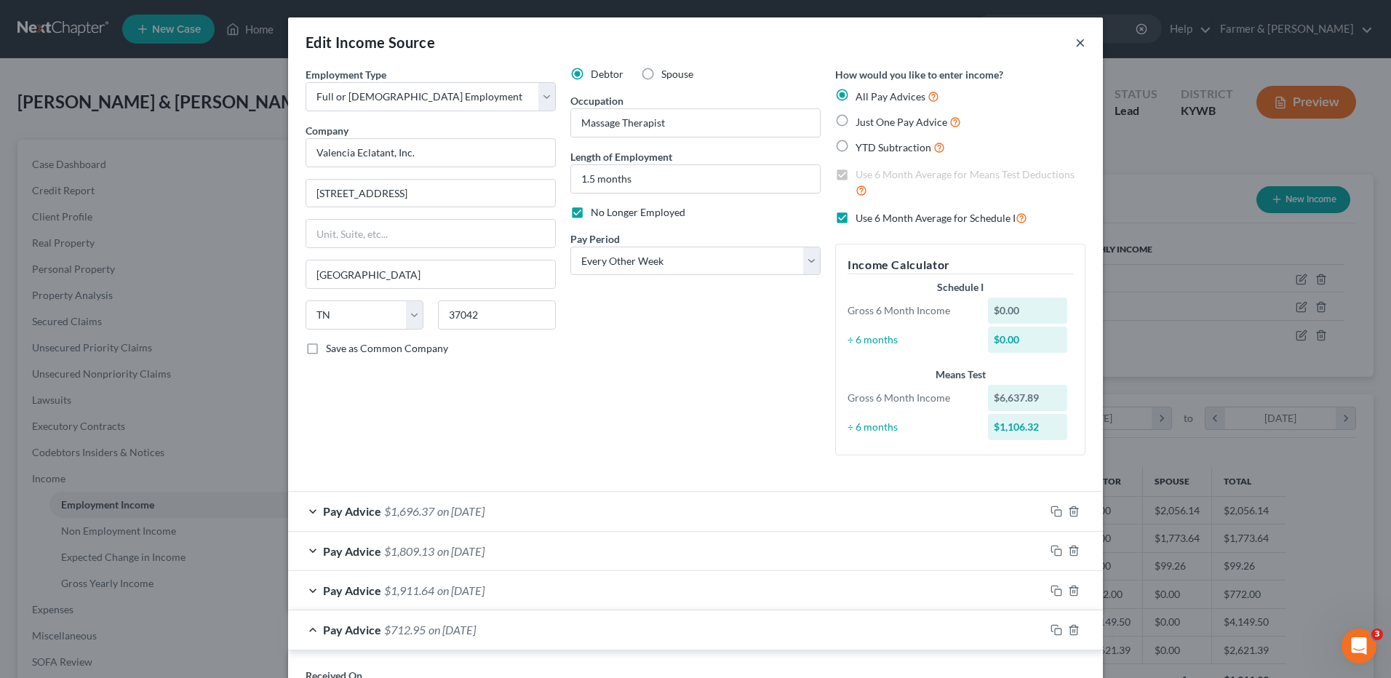
click at [1078, 42] on button "×" at bounding box center [1080, 41] width 10 height 17
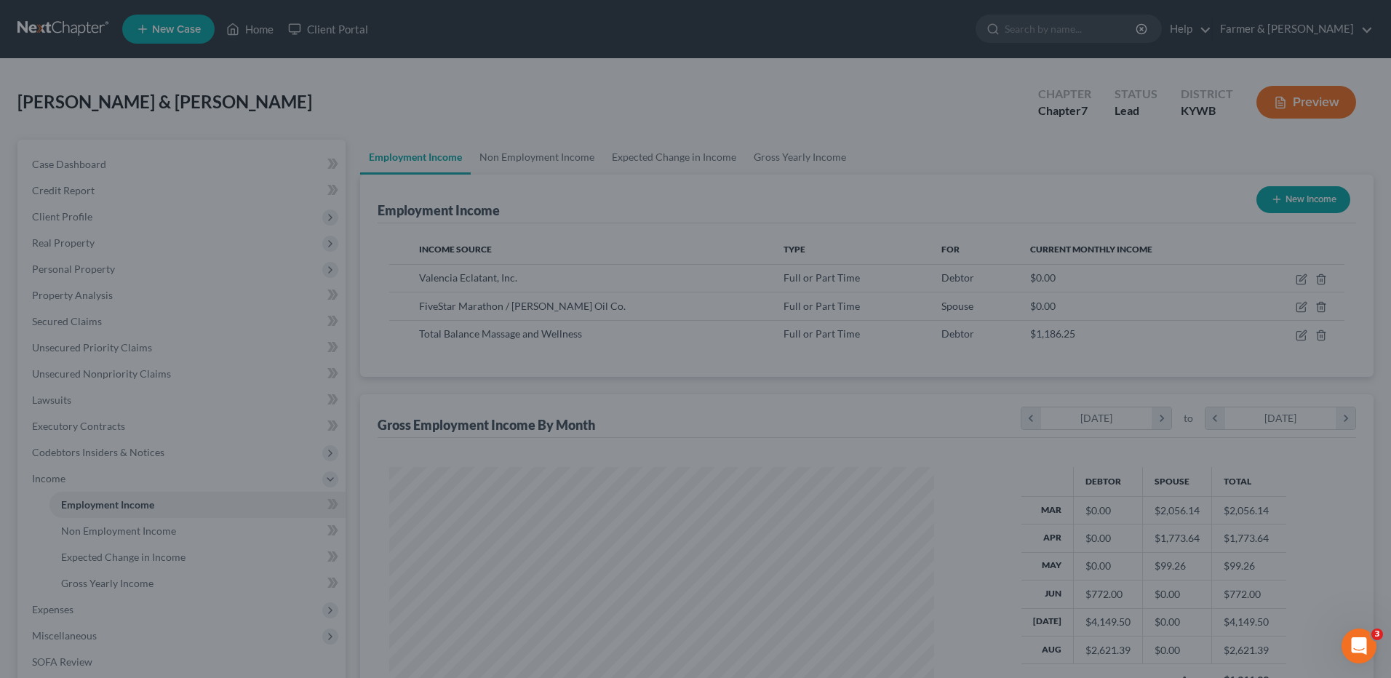
scroll to position [727244, 726944]
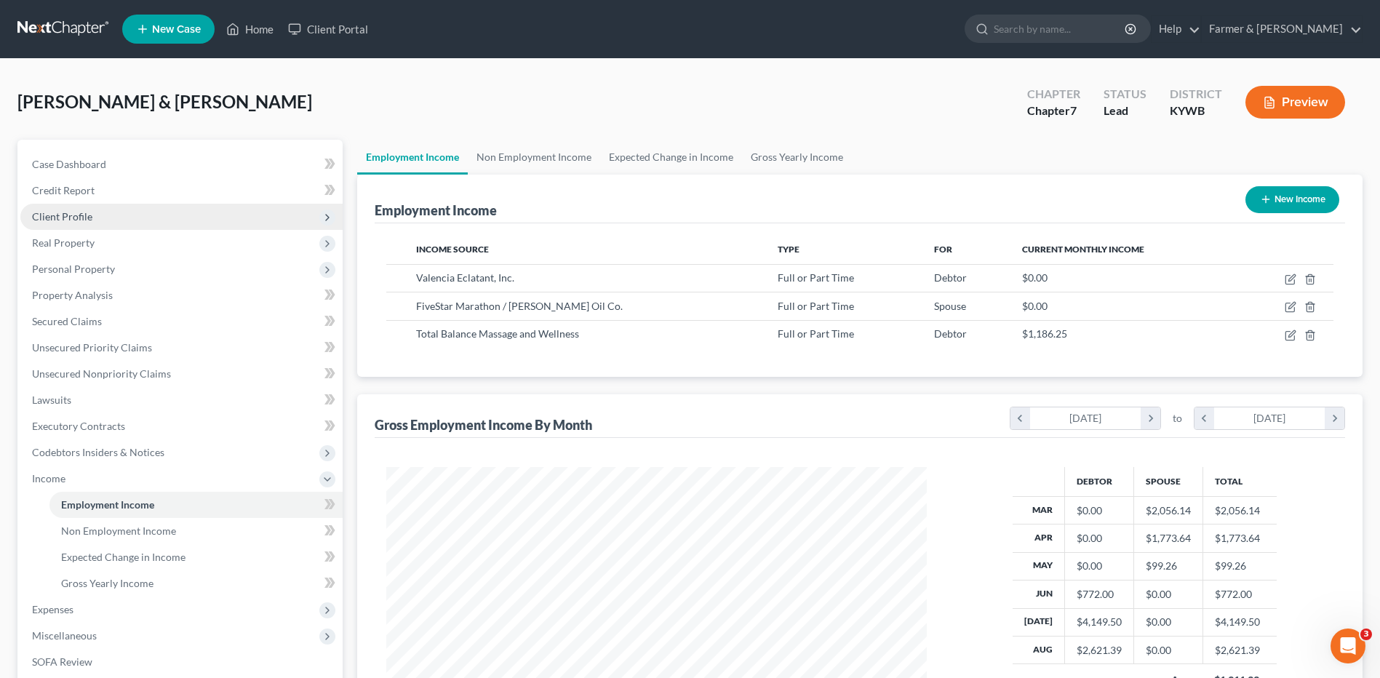
click at [83, 224] on span "Client Profile" at bounding box center [181, 217] width 322 height 26
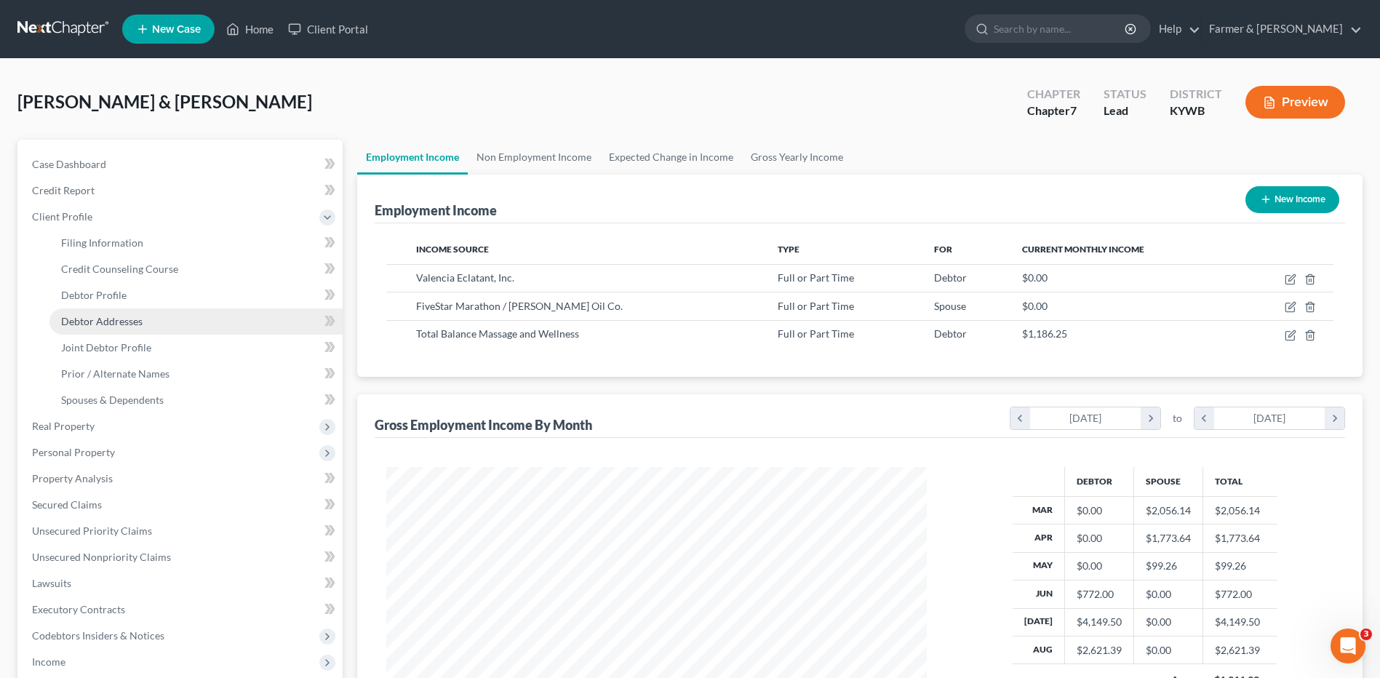
click at [92, 322] on span "Debtor Addresses" at bounding box center [101, 321] width 81 height 12
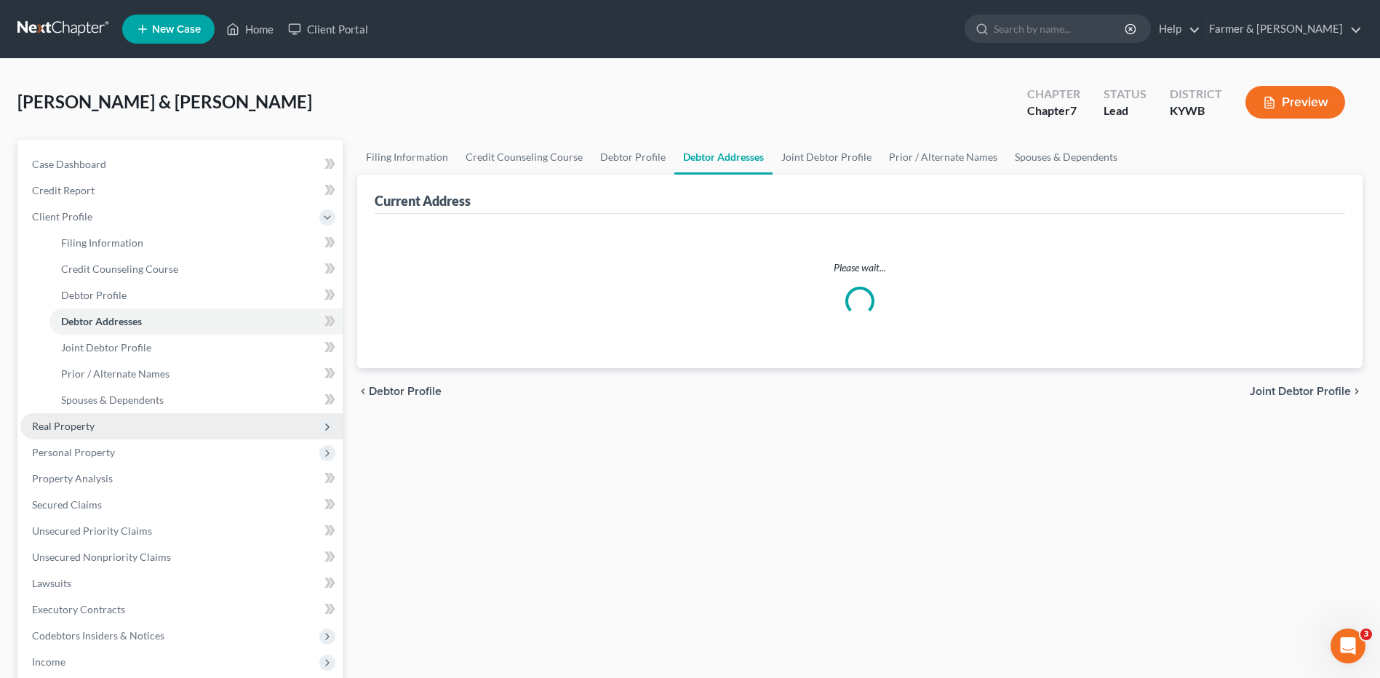
click at [100, 421] on span "Real Property" at bounding box center [181, 426] width 322 height 26
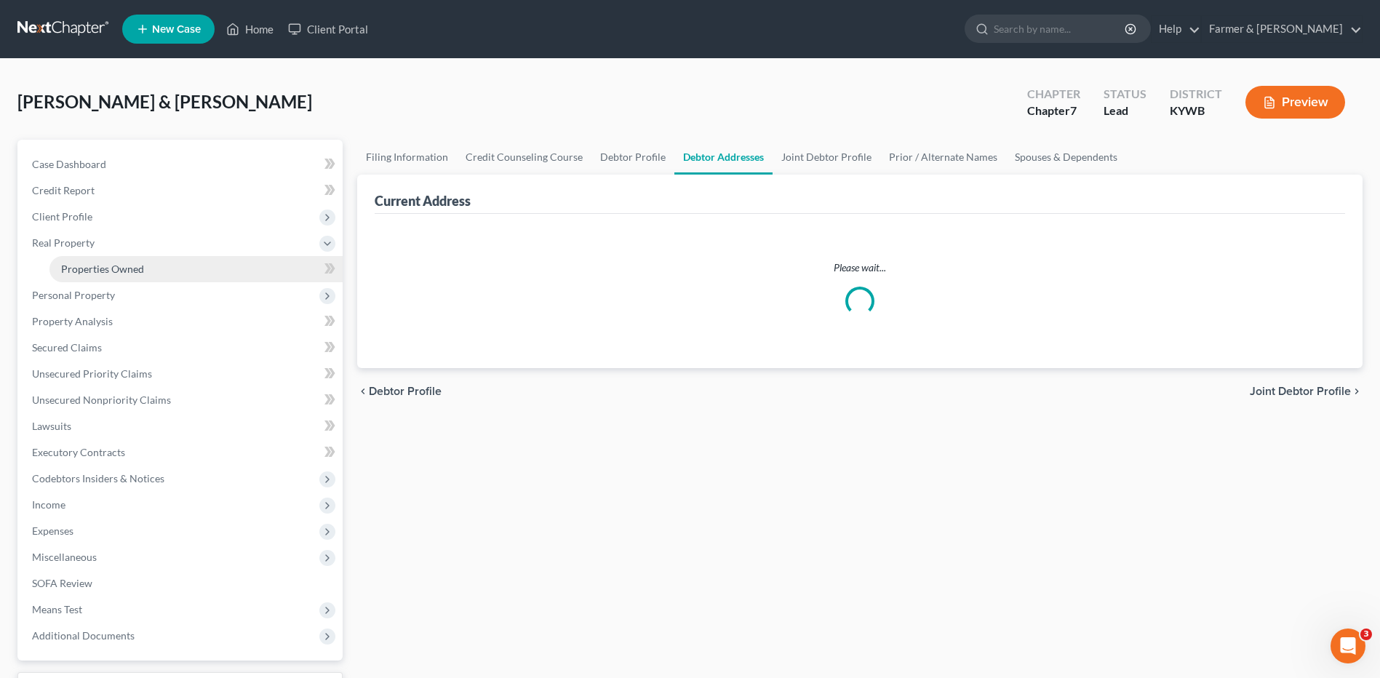
click at [135, 267] on span "Properties Owned" at bounding box center [102, 269] width 83 height 12
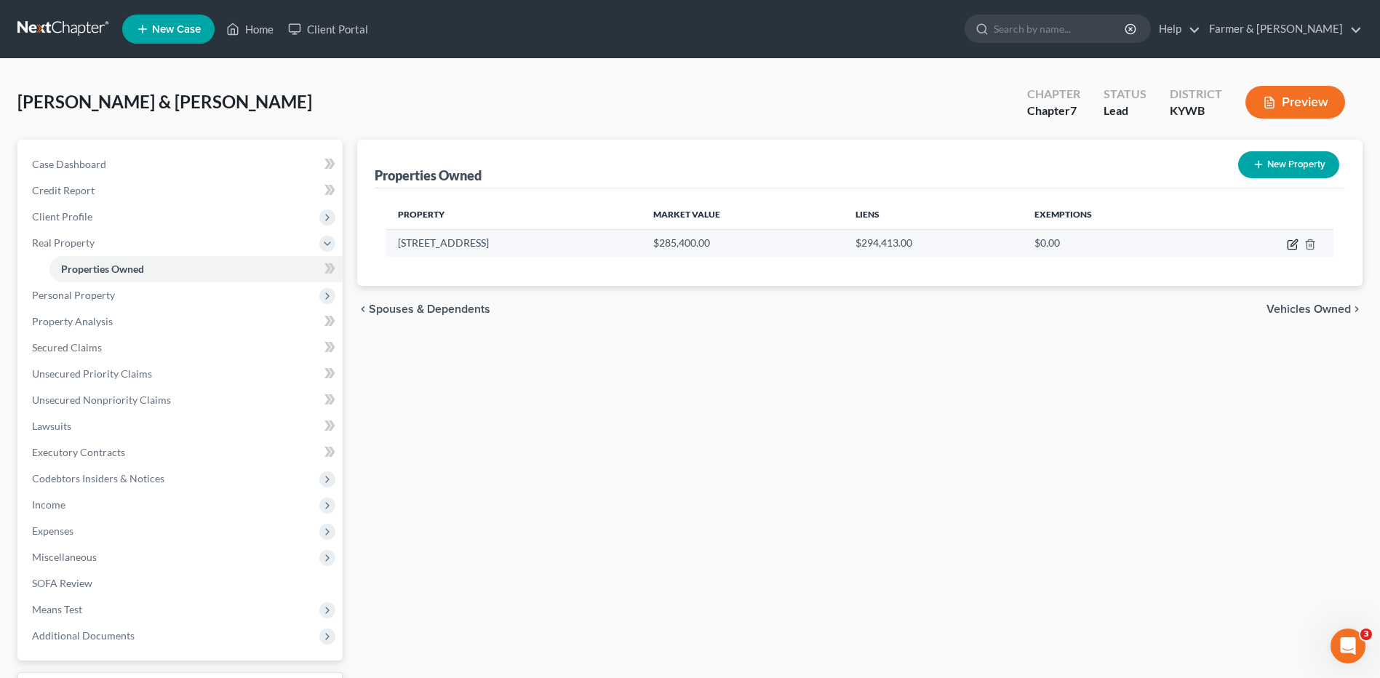
click at [1288, 242] on icon "button" at bounding box center [1292, 245] width 9 height 9
select select "18"
select select "2"
select select "1"
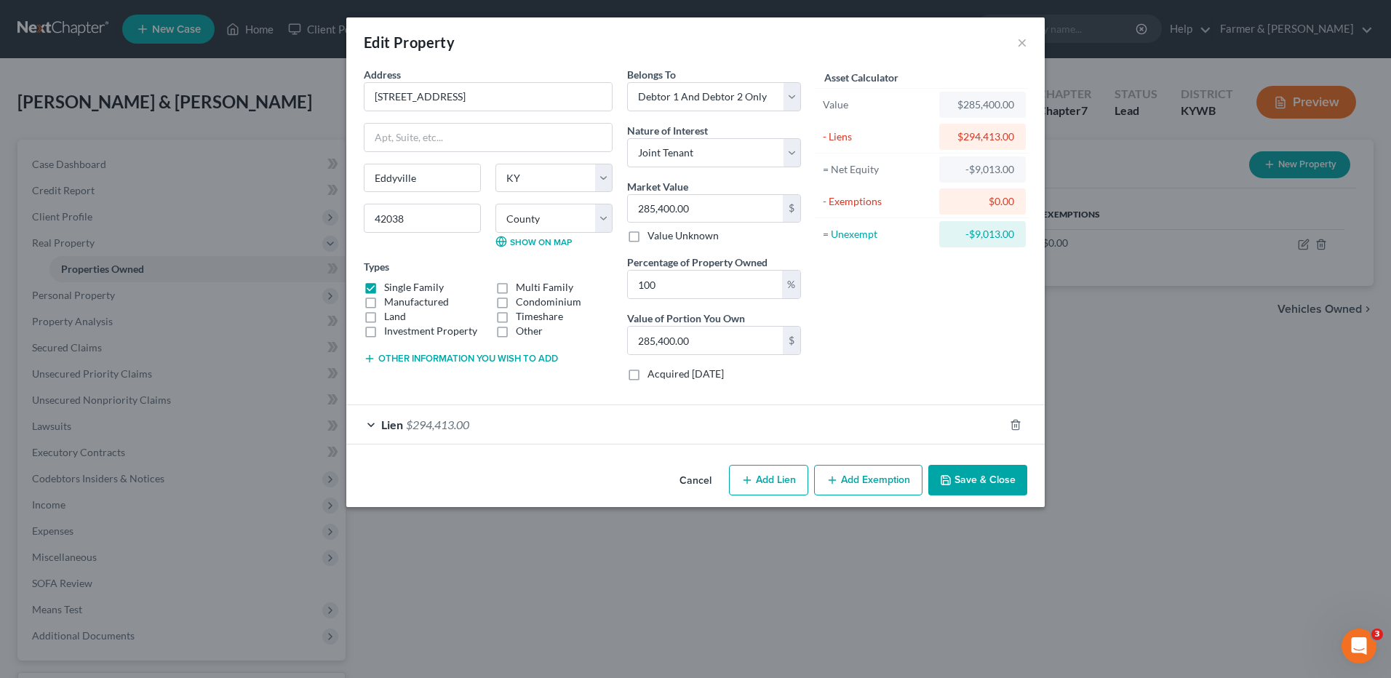
click at [459, 425] on span "$294,413.00" at bounding box center [437, 425] width 63 height 14
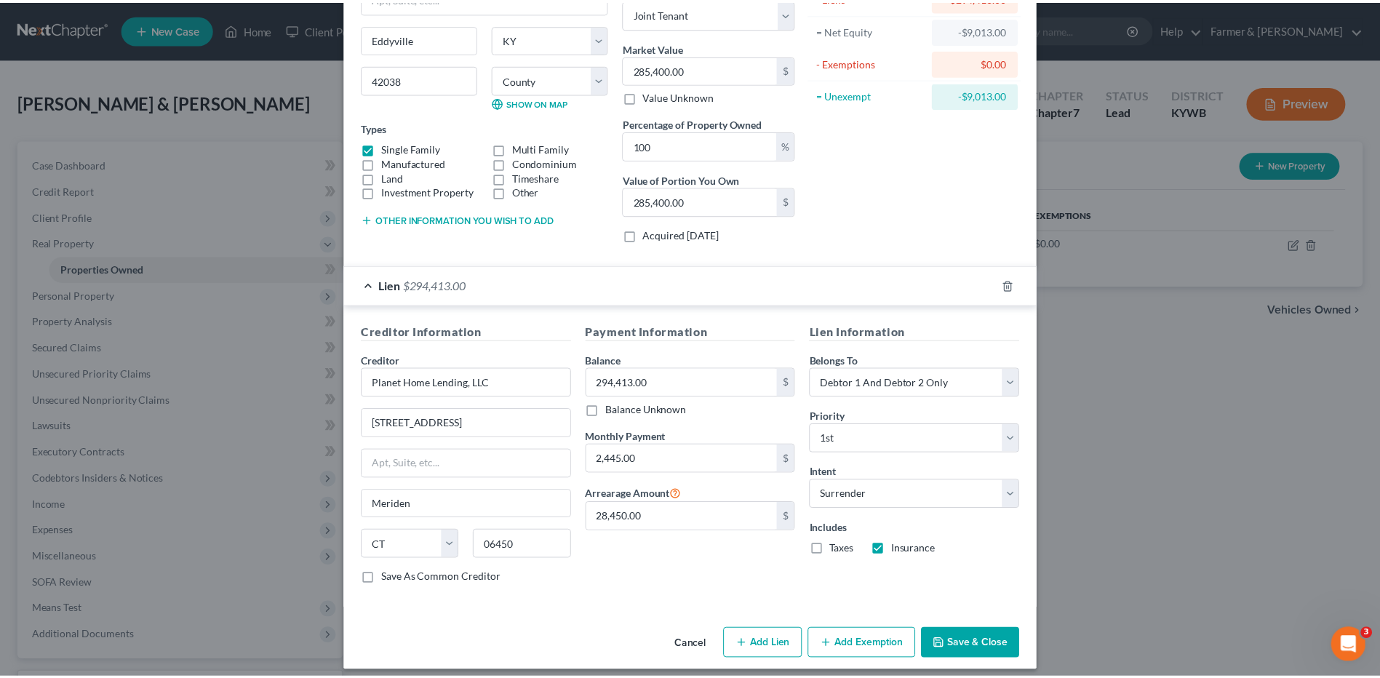
scroll to position [150, 0]
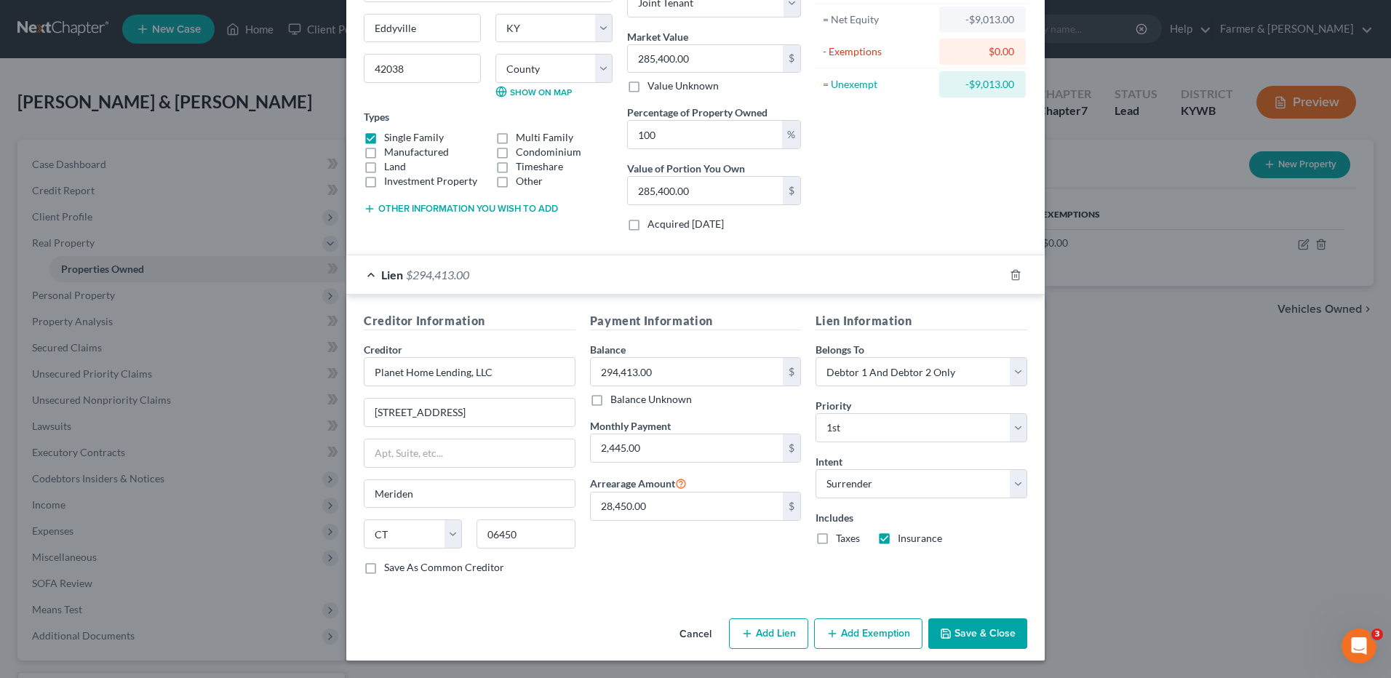
click at [957, 636] on button "Save & Close" at bounding box center [977, 633] width 99 height 31
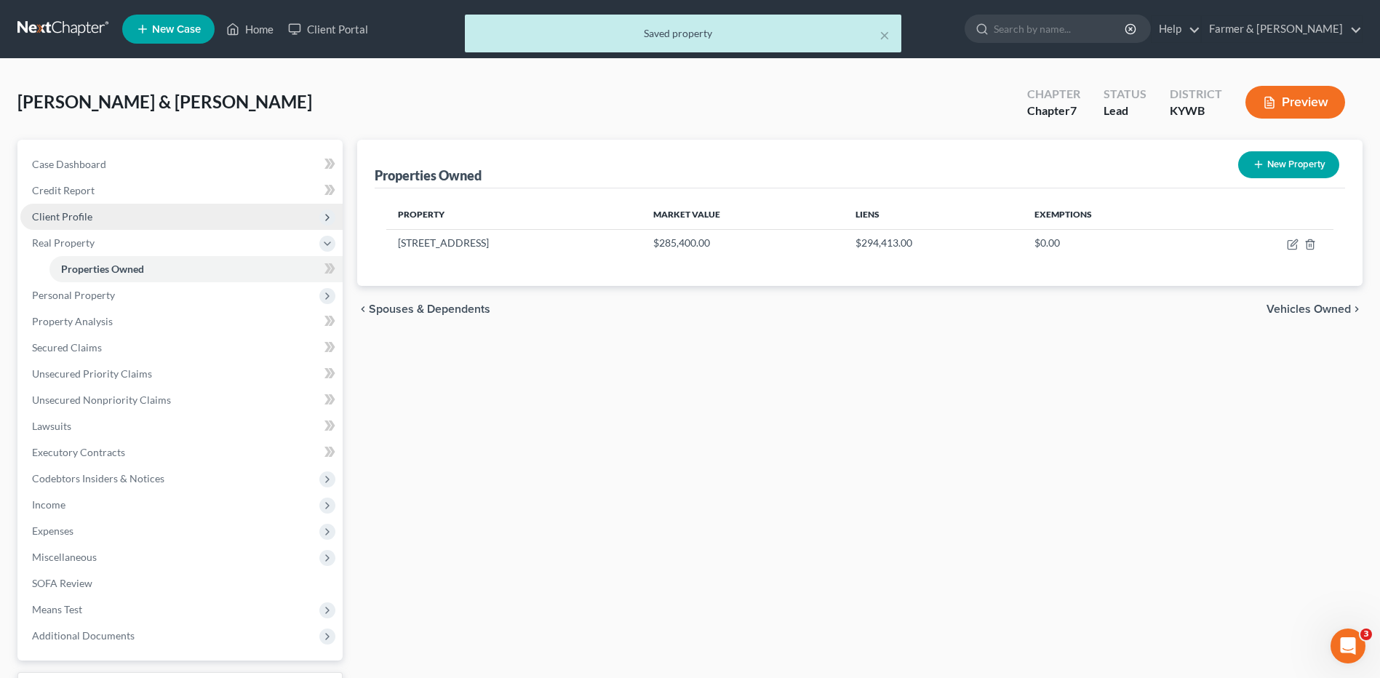
click at [76, 220] on span "Client Profile" at bounding box center [62, 216] width 60 height 12
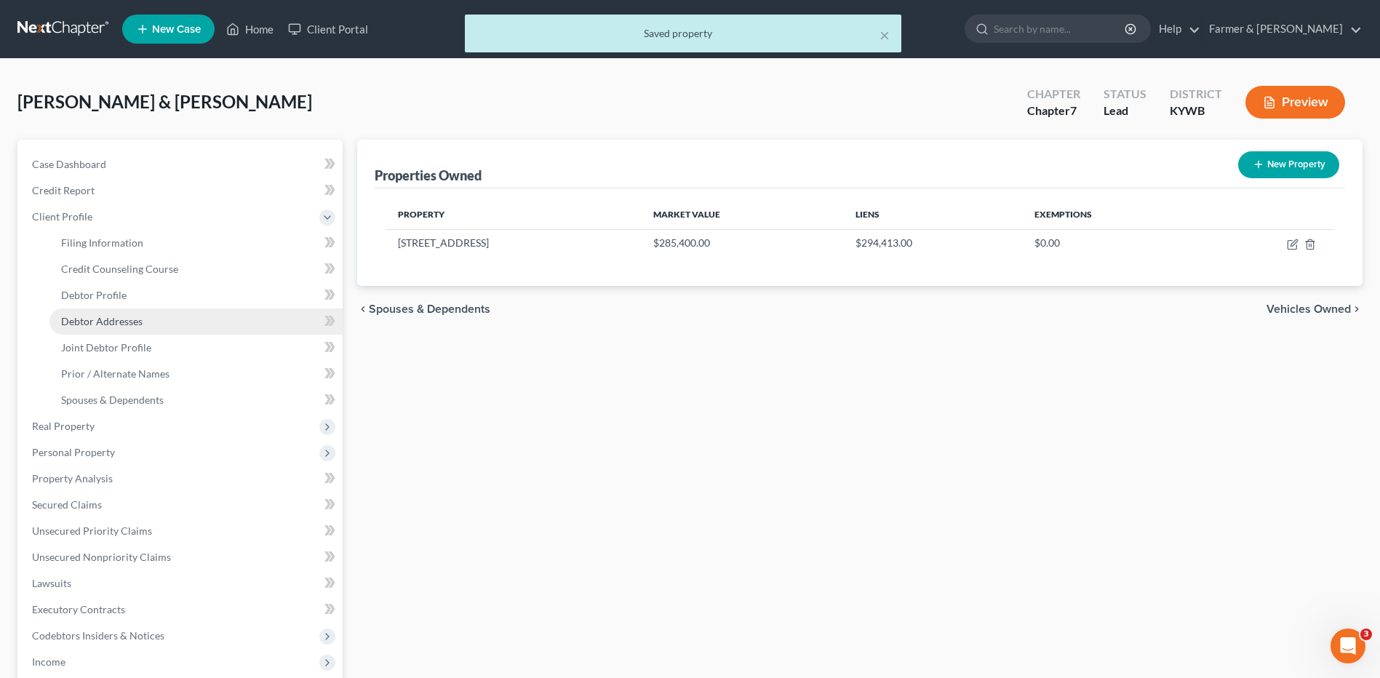
click at [126, 325] on span "Debtor Addresses" at bounding box center [101, 321] width 81 height 12
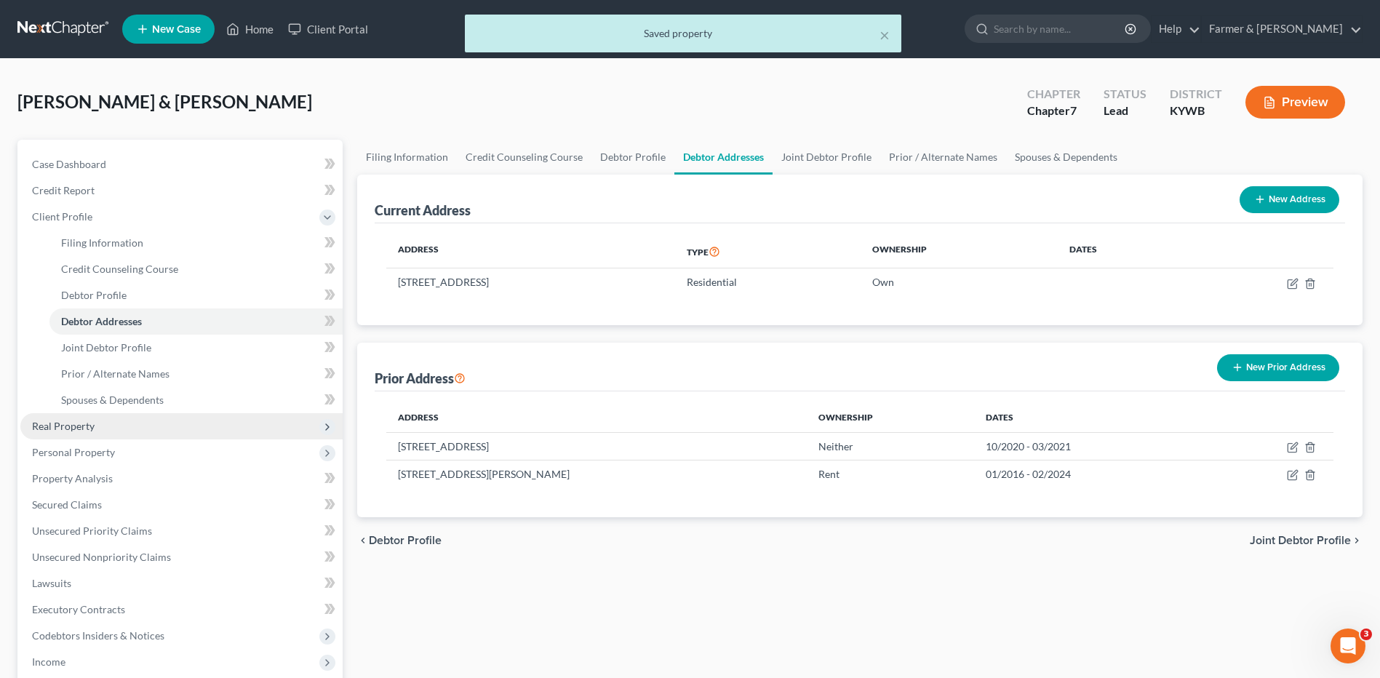
click at [122, 422] on span "Real Property" at bounding box center [181, 426] width 322 height 26
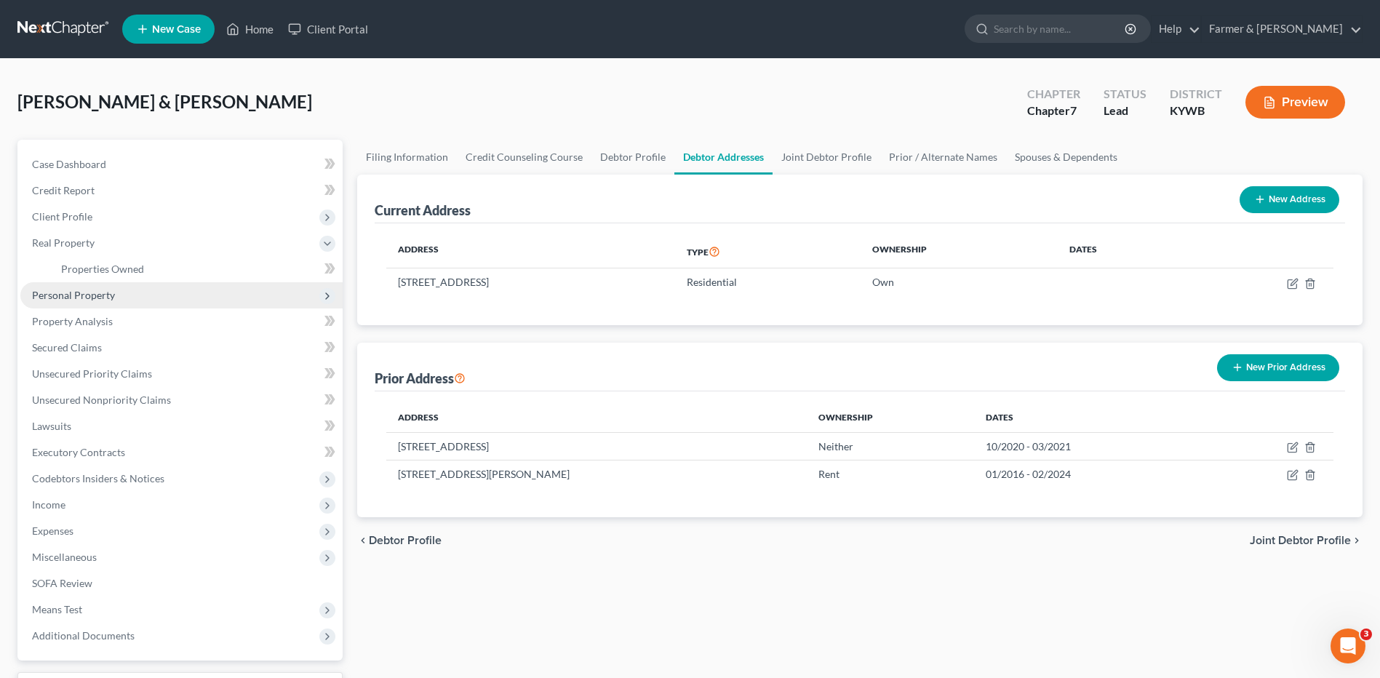
click at [89, 289] on span "Personal Property" at bounding box center [73, 295] width 83 height 12
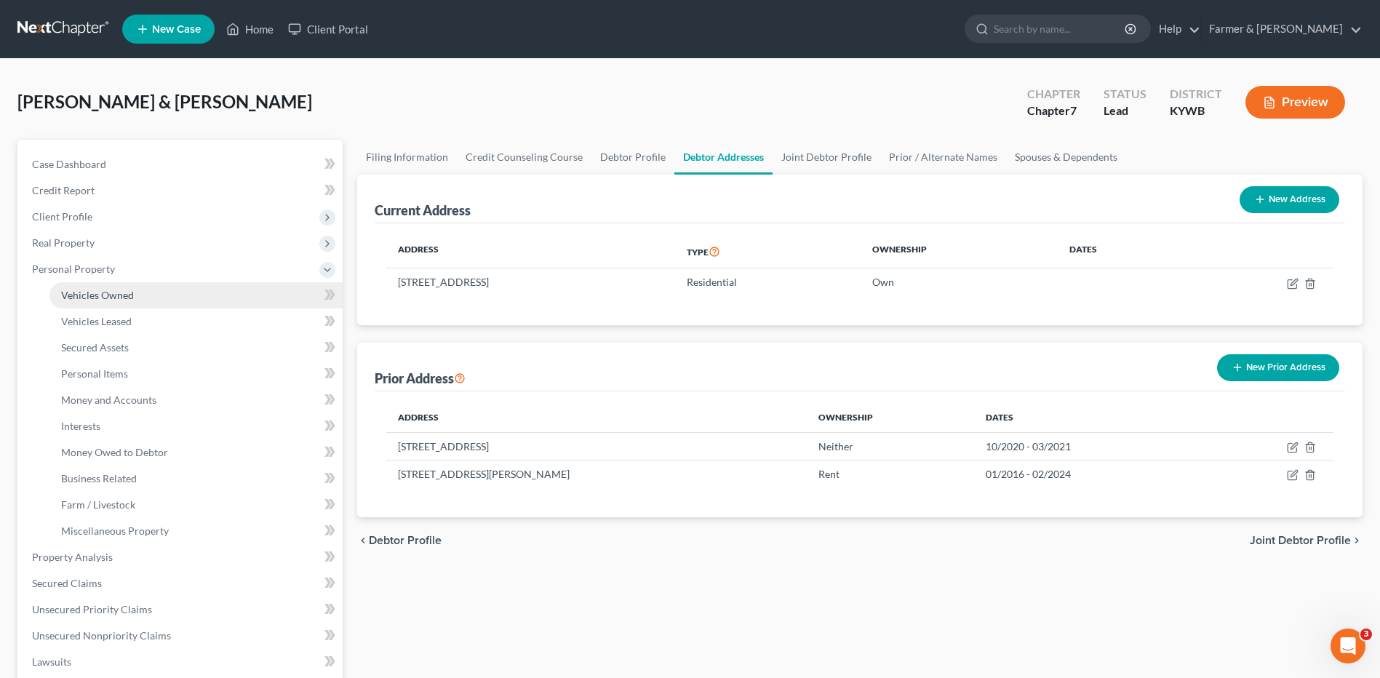
click at [116, 282] on link "Vehicles Owned" at bounding box center [195, 295] width 293 height 26
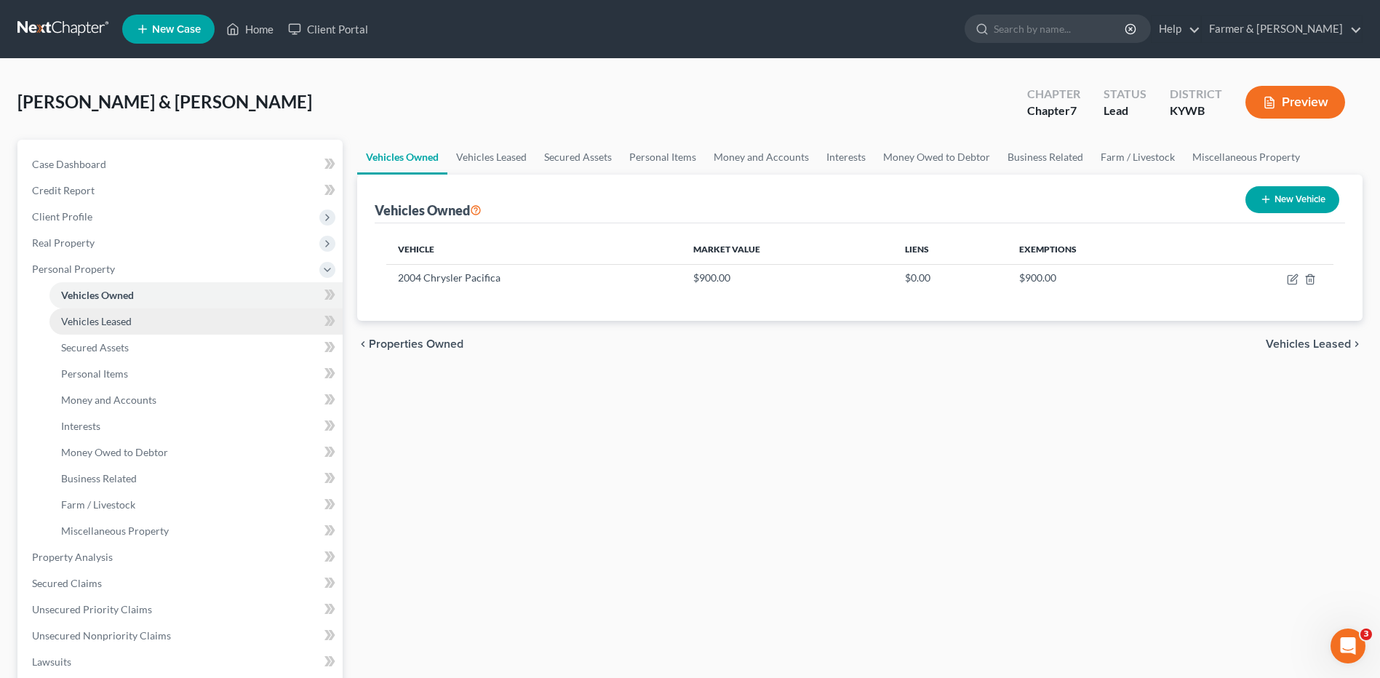
click at [176, 323] on link "Vehicles Leased" at bounding box center [195, 321] width 293 height 26
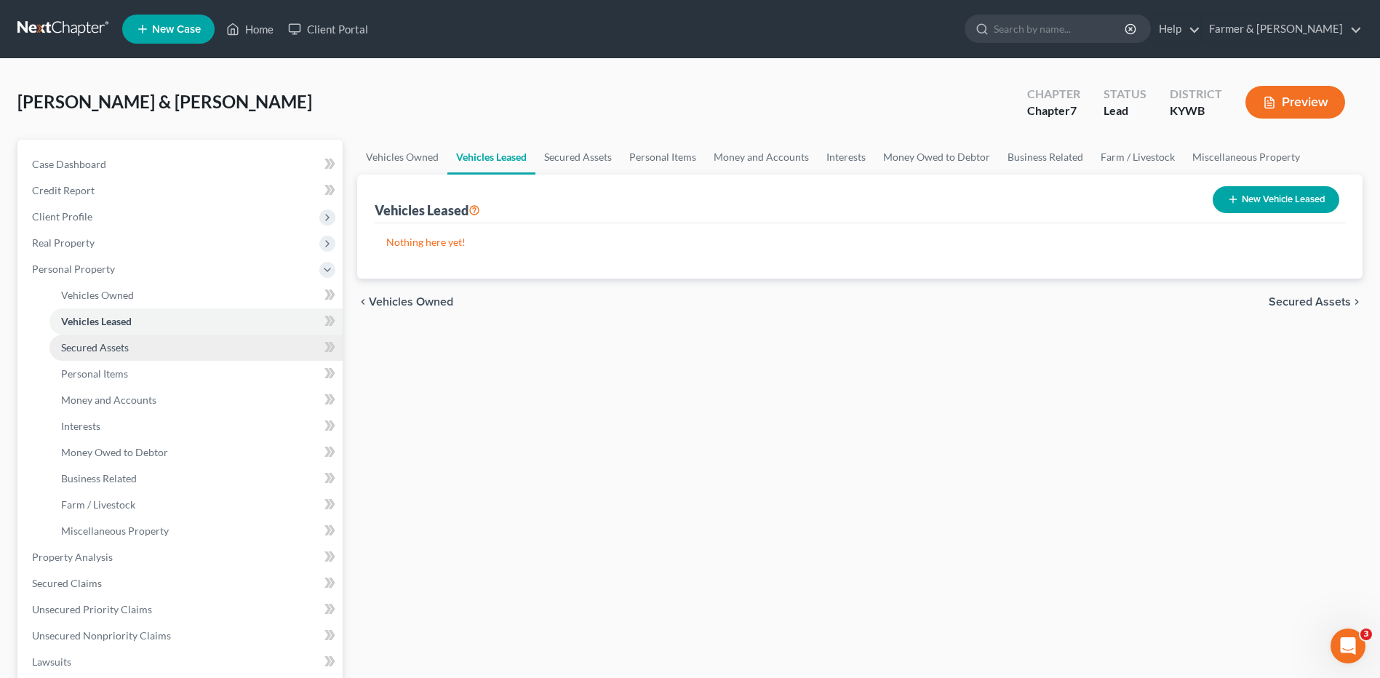
click at [152, 347] on link "Secured Assets" at bounding box center [195, 348] width 293 height 26
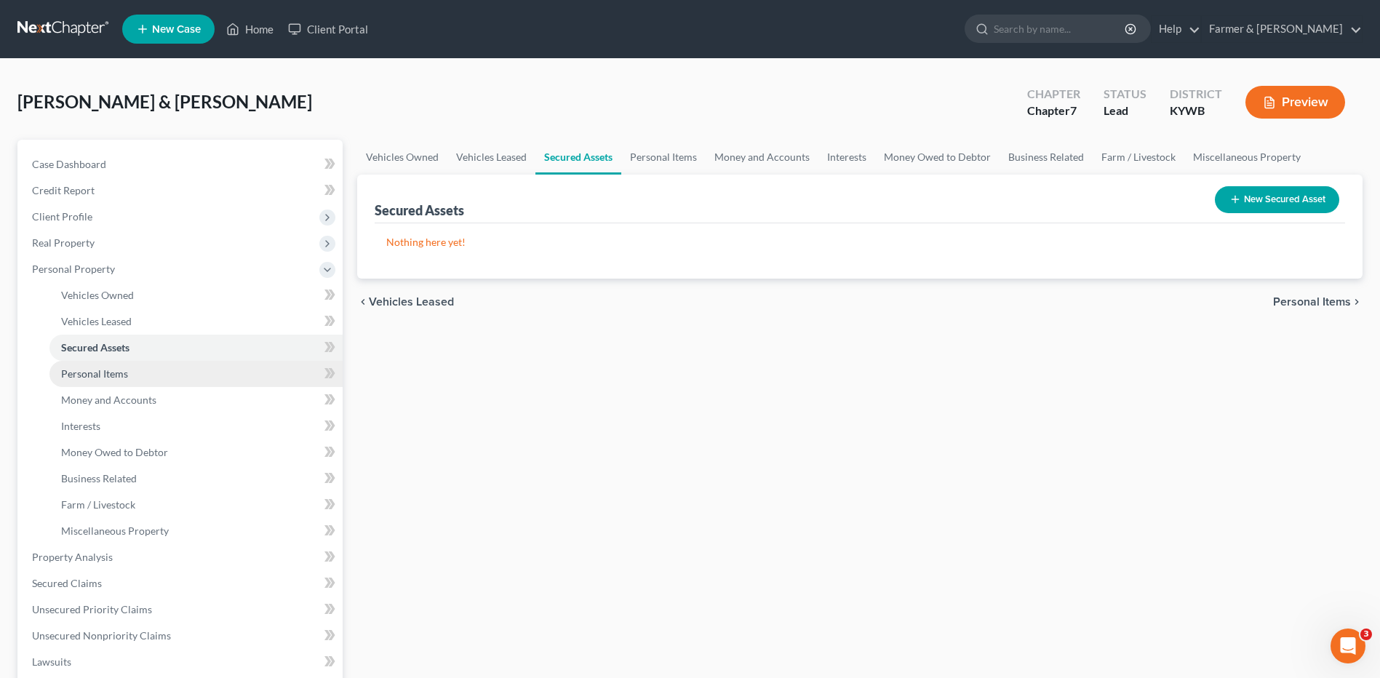
click at [169, 366] on link "Personal Items" at bounding box center [195, 374] width 293 height 26
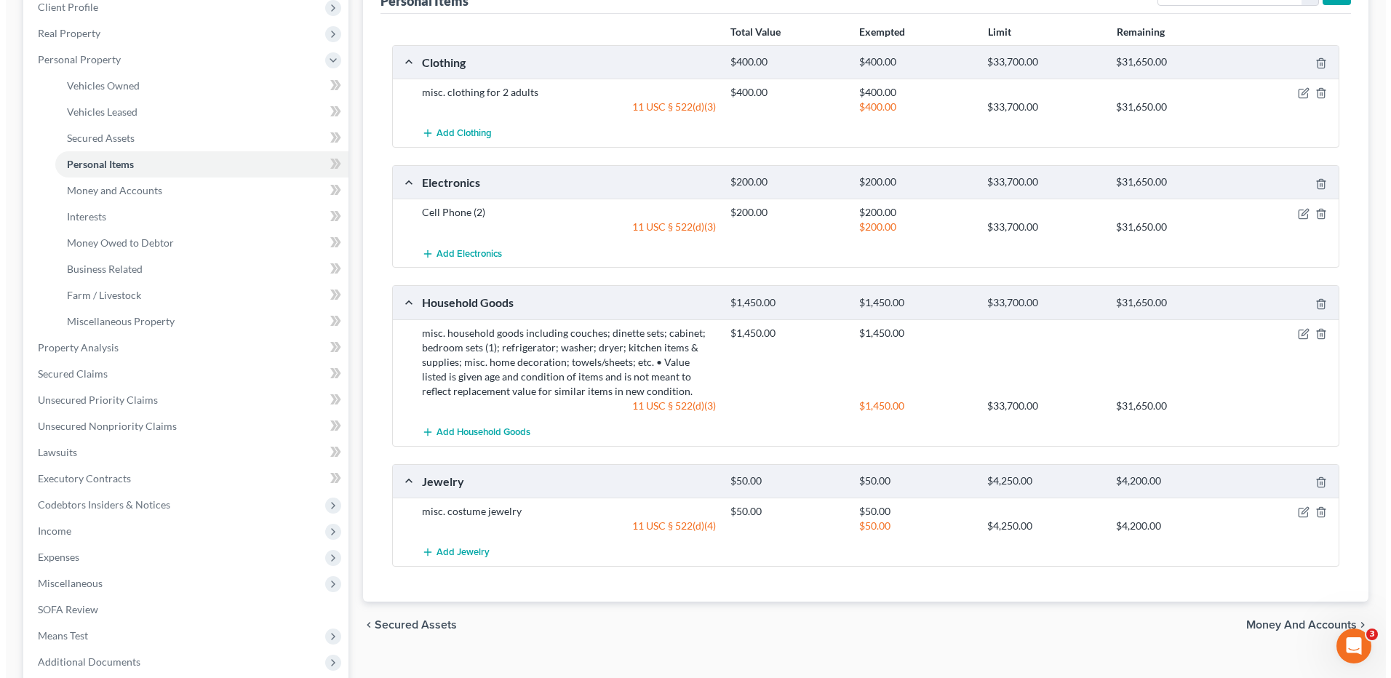
scroll to position [218, 0]
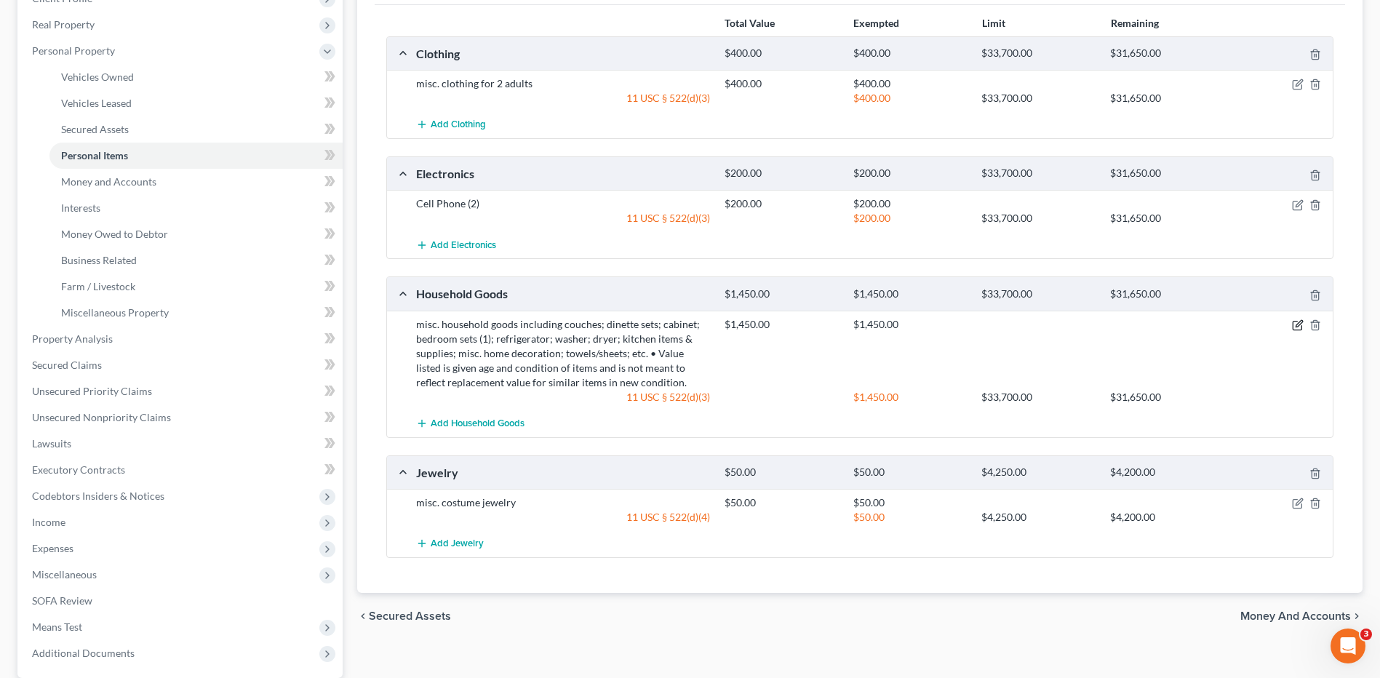
click at [1297, 324] on icon "button" at bounding box center [1299, 323] width 7 height 7
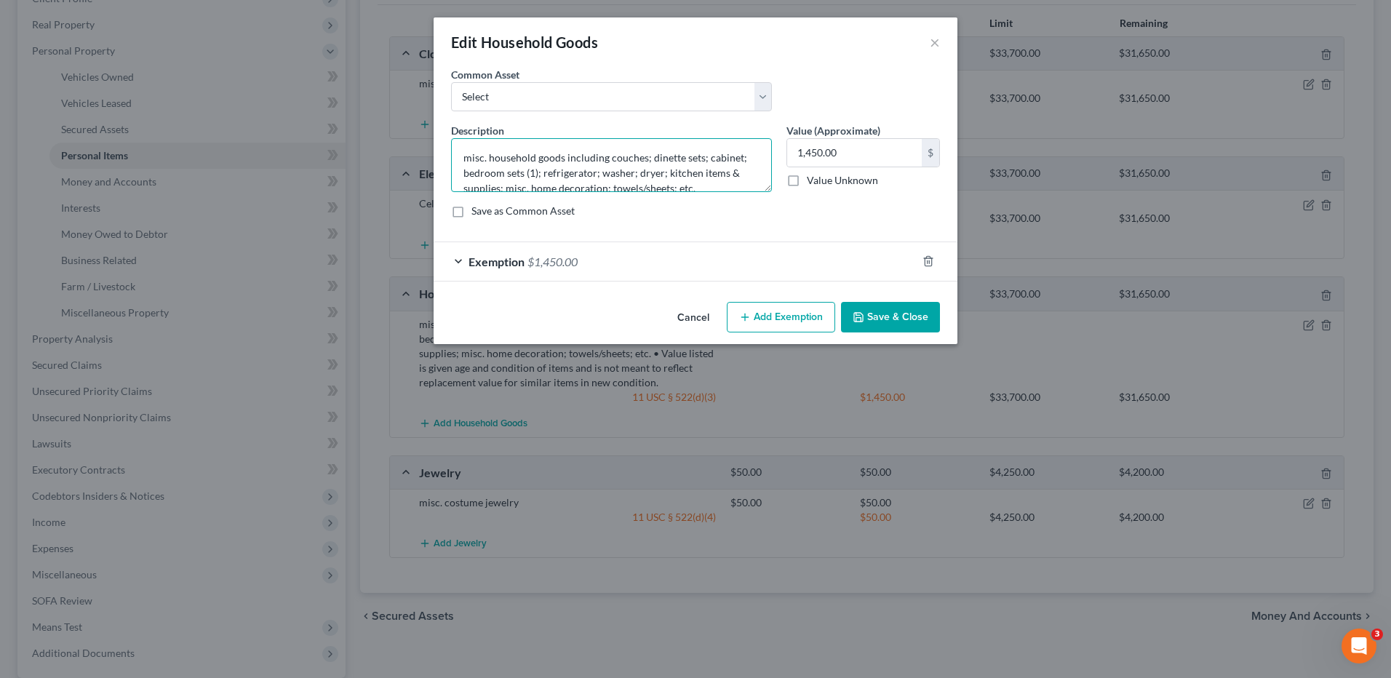
click at [562, 161] on textarea "misc. household goods including couches; dinette sets; cabinet; bedroom sets (1…" at bounding box center [611, 165] width 321 height 54
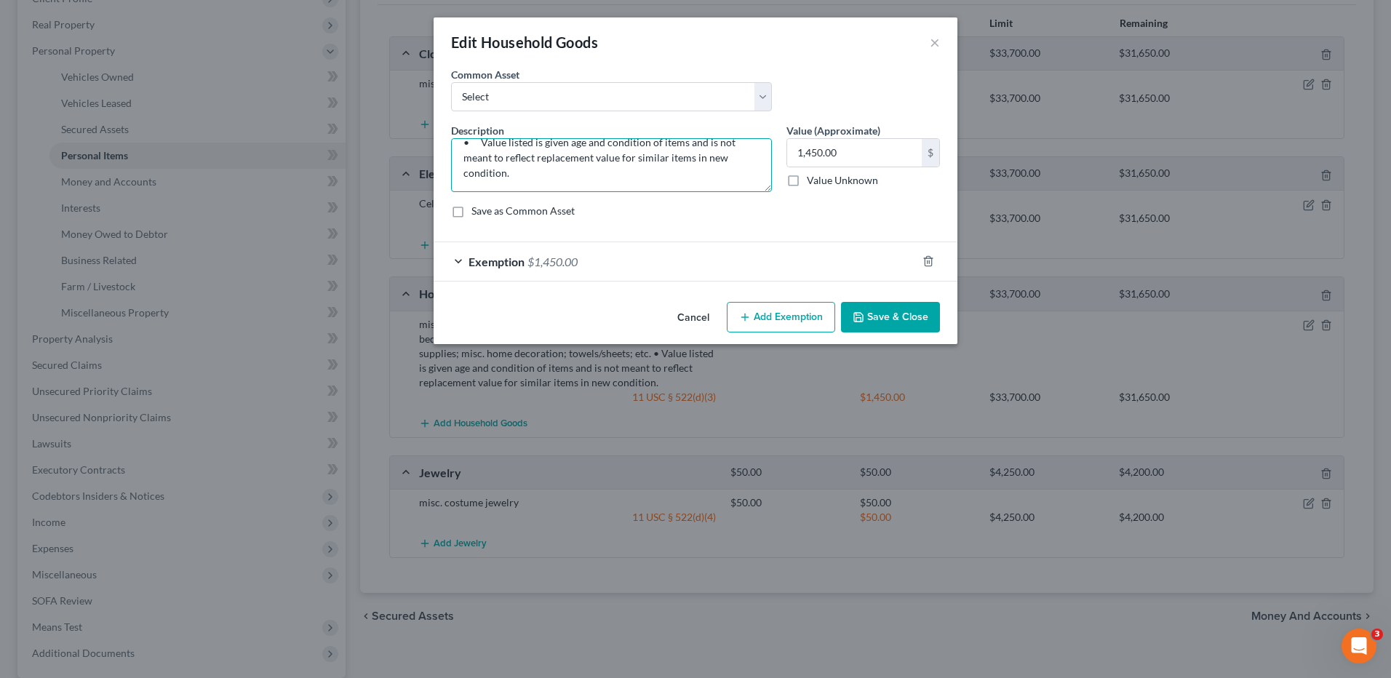
drag, startPoint x: 493, startPoint y: 153, endPoint x: 905, endPoint y: 225, distance: 418.0
click at [903, 229] on div "Description * misc. household goods including couches; dinette sets; cabinet; b…" at bounding box center [695, 176] width 503 height 107
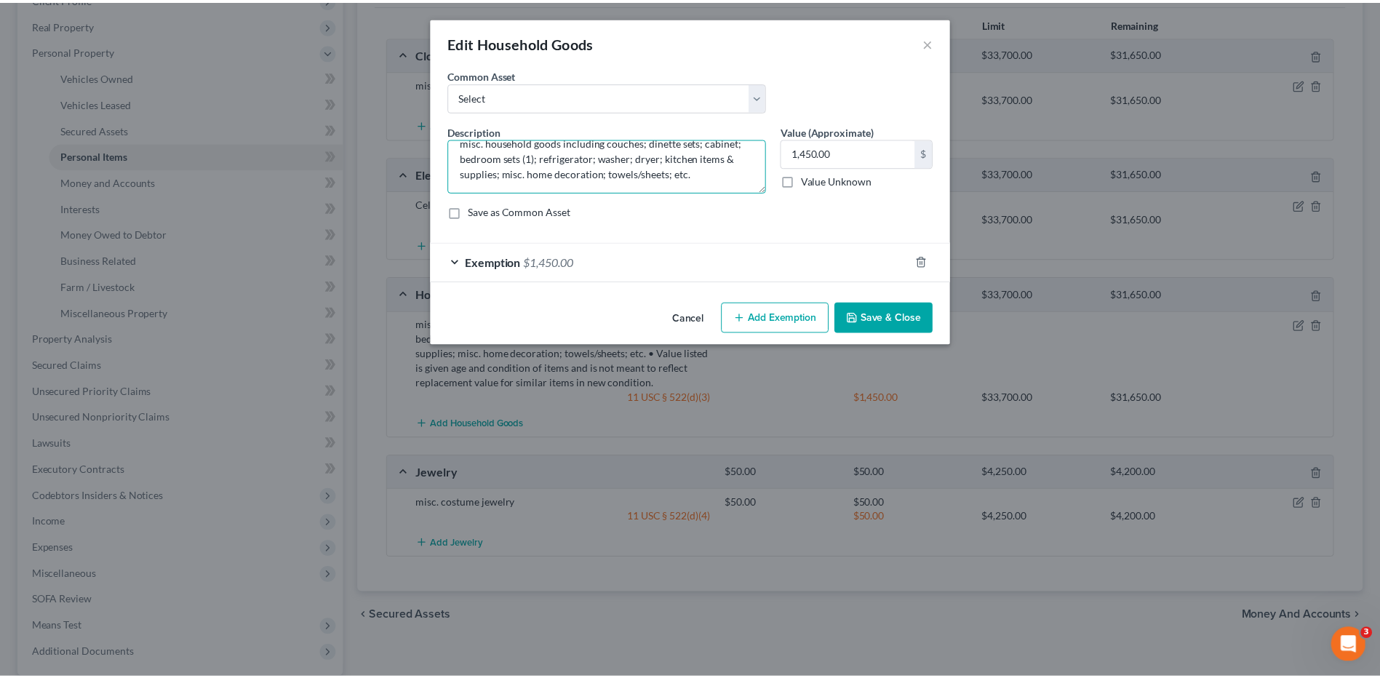
scroll to position [15, 0]
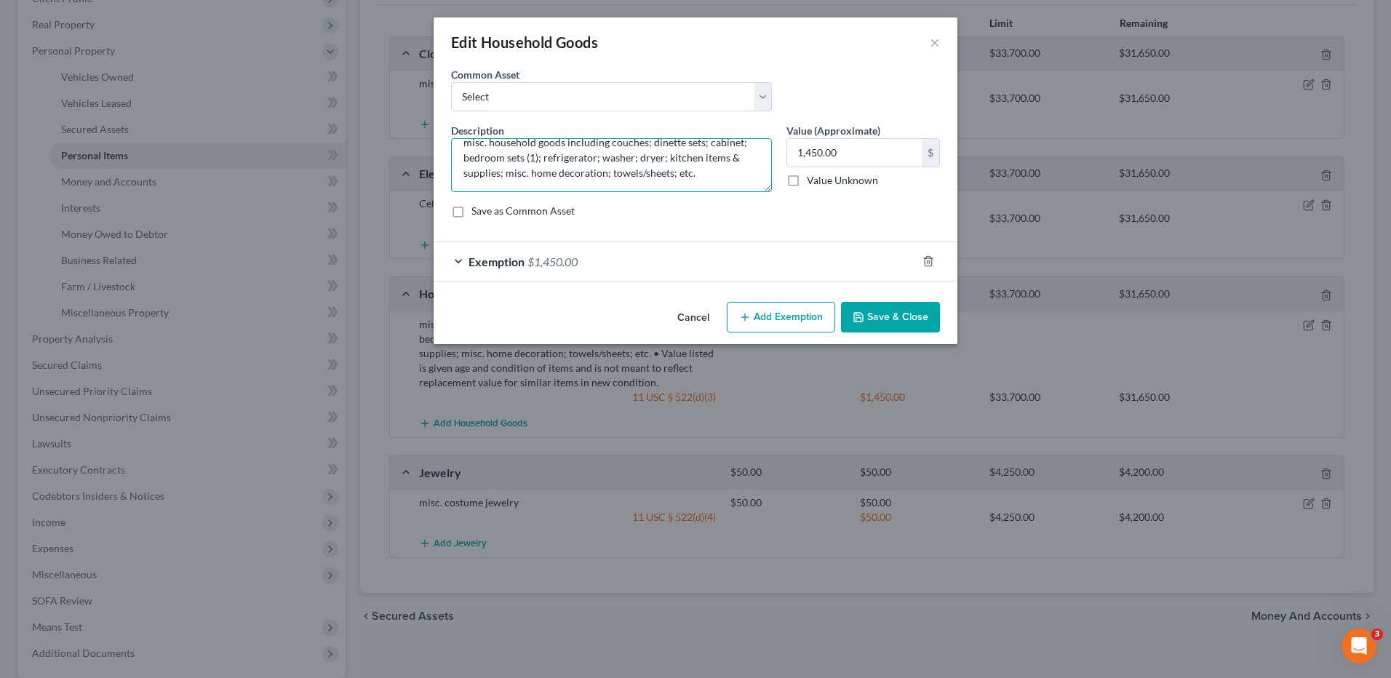
type textarea "misc. household goods including couches; dinette sets; cabinet; bedroom sets (1…"
click at [886, 309] on button "Save & Close" at bounding box center [890, 317] width 99 height 31
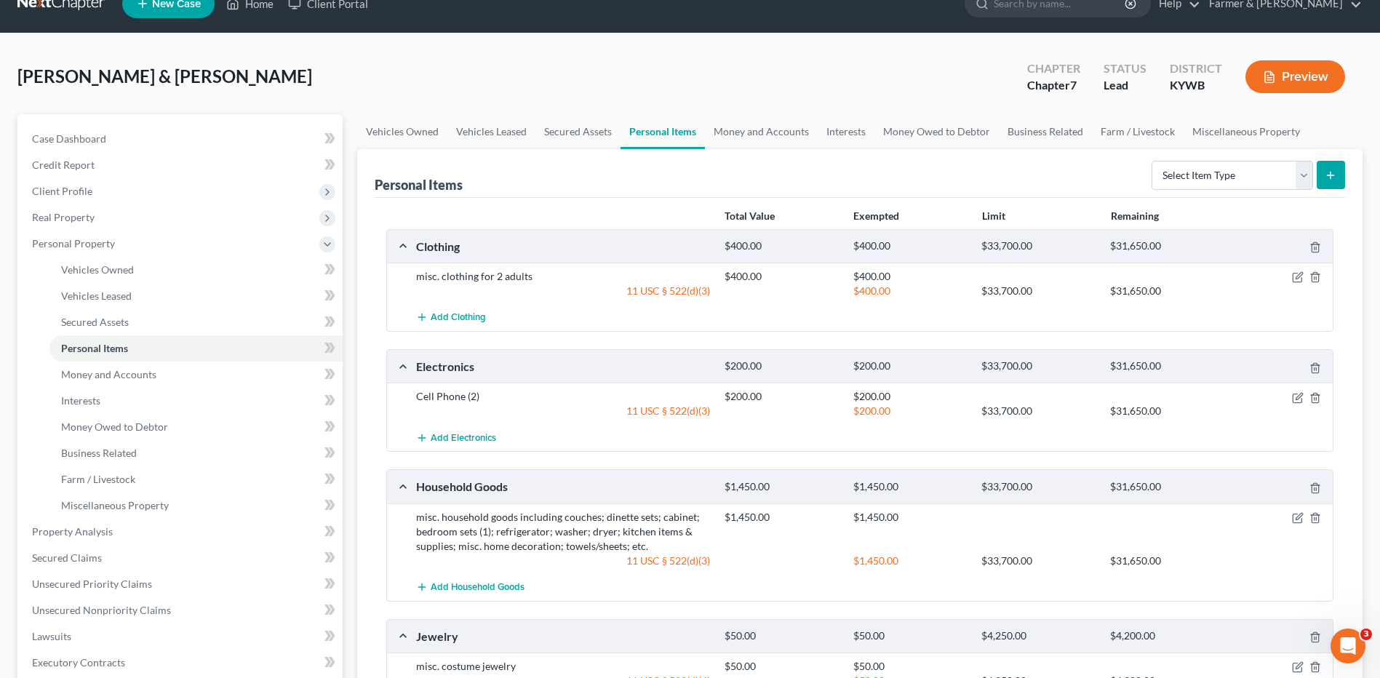
scroll to position [0, 0]
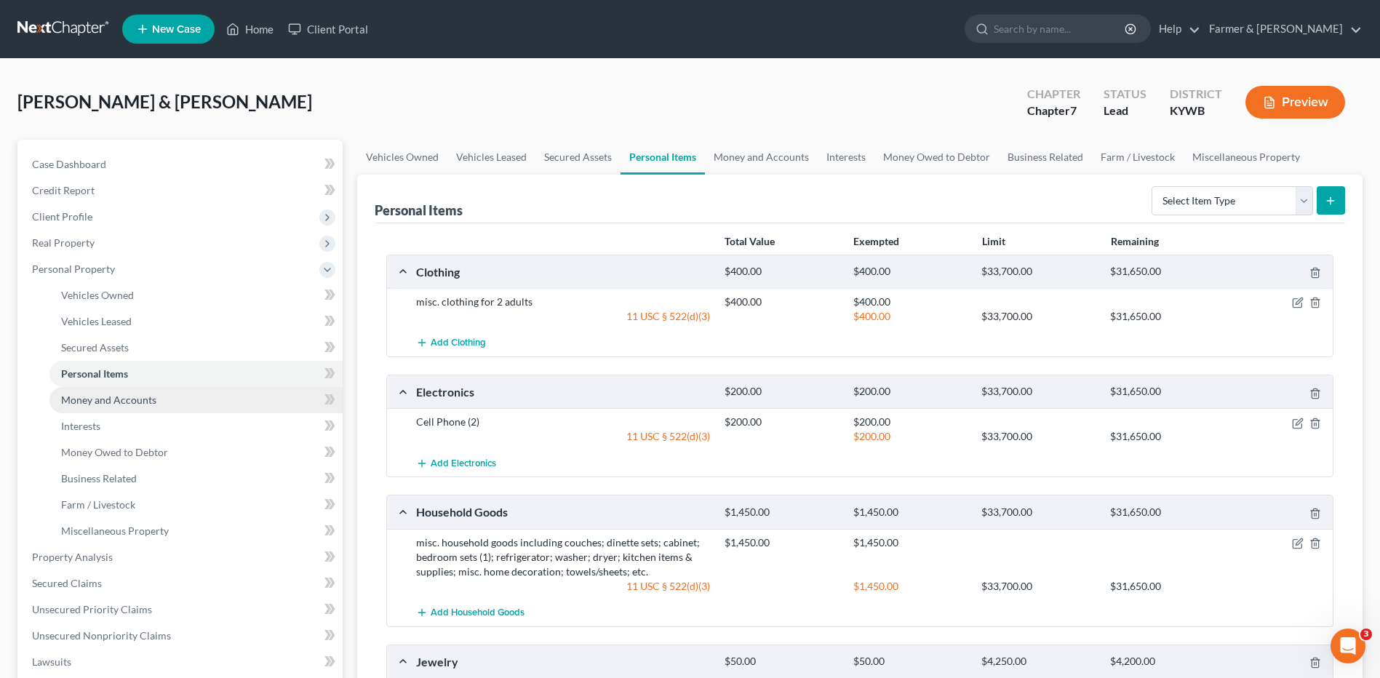
click at [125, 400] on span "Money and Accounts" at bounding box center [108, 400] width 95 height 12
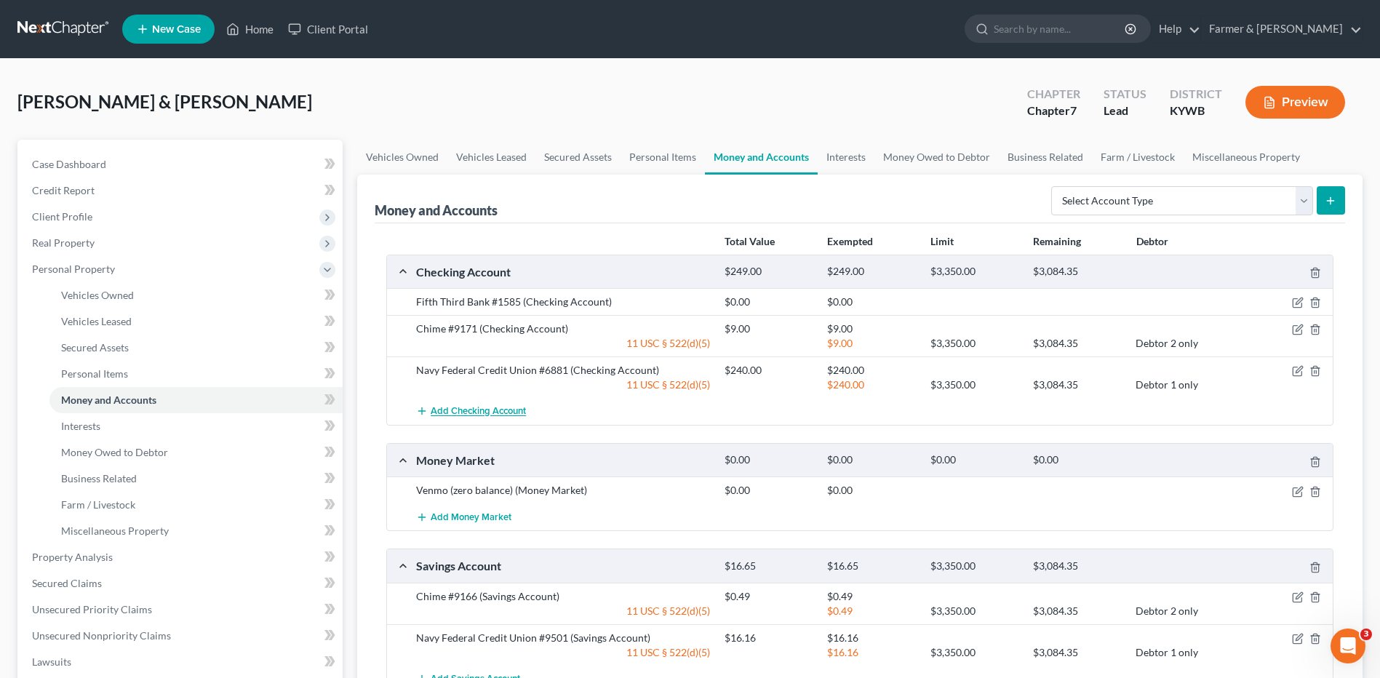
click at [466, 413] on span "Add Checking Account" at bounding box center [478, 412] width 95 height 12
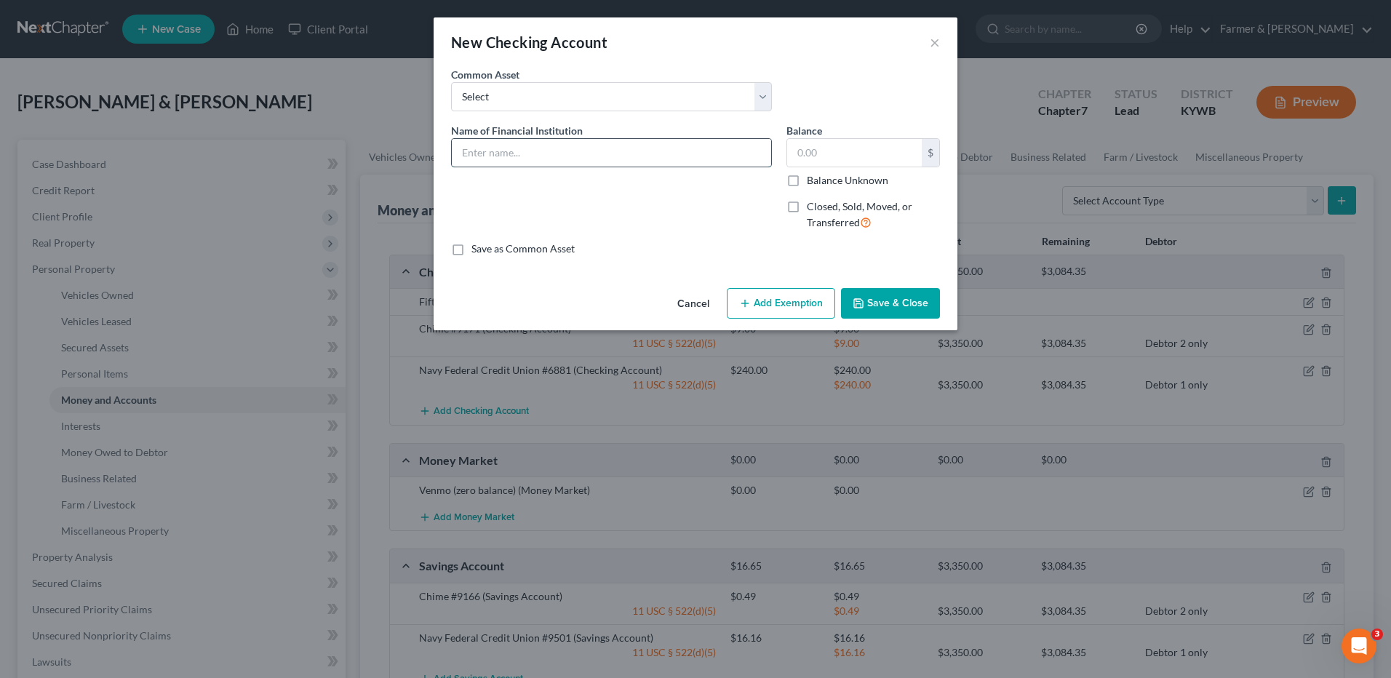
click at [573, 147] on input "text" at bounding box center [611, 153] width 319 height 28
type input "Venmo - zero balance"
click at [897, 298] on button "Save & Close" at bounding box center [890, 303] width 99 height 31
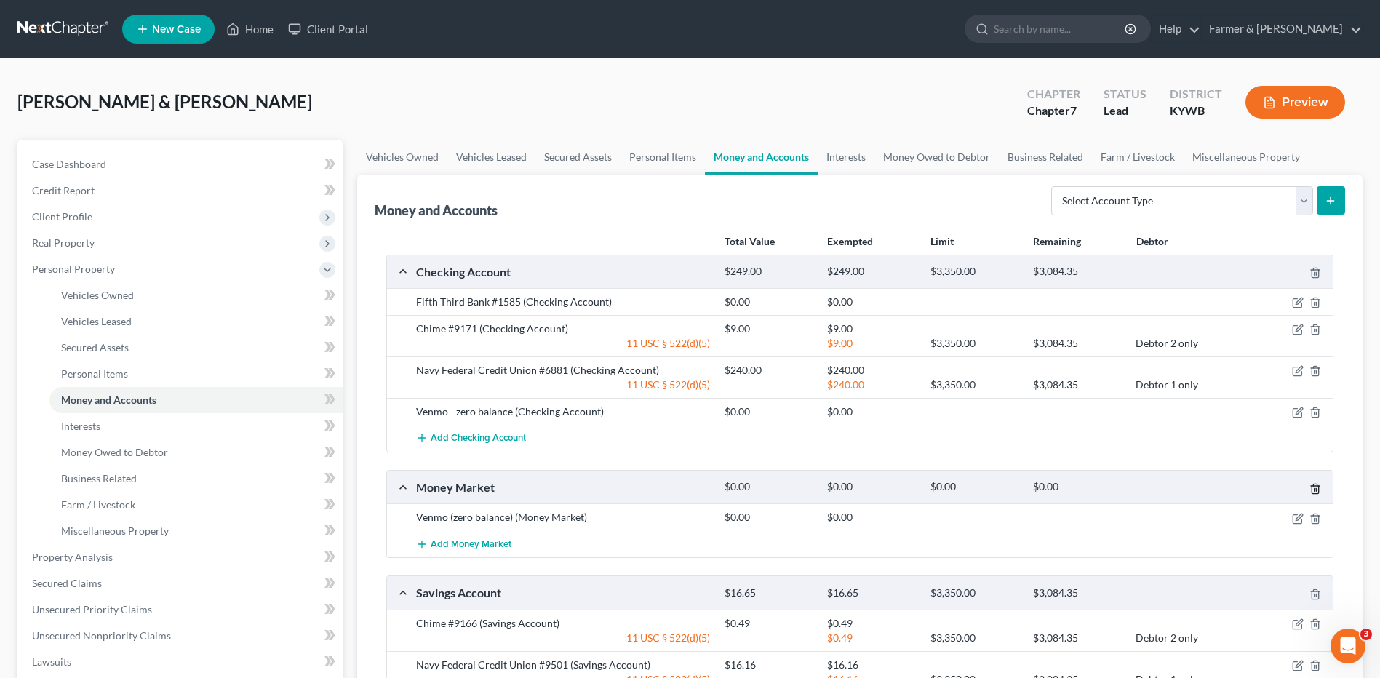
click at [1315, 493] on icon "button" at bounding box center [1316, 489] width 12 height 12
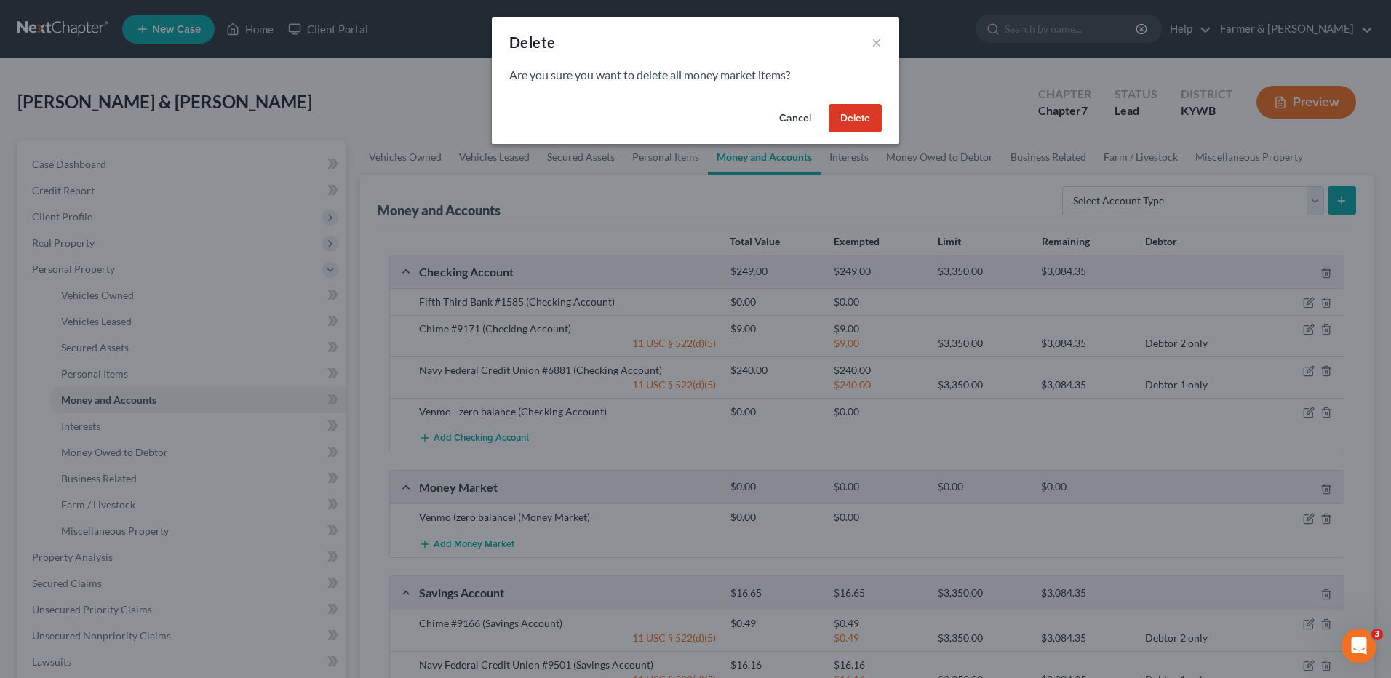
click at [863, 113] on button "Delete" at bounding box center [855, 118] width 53 height 29
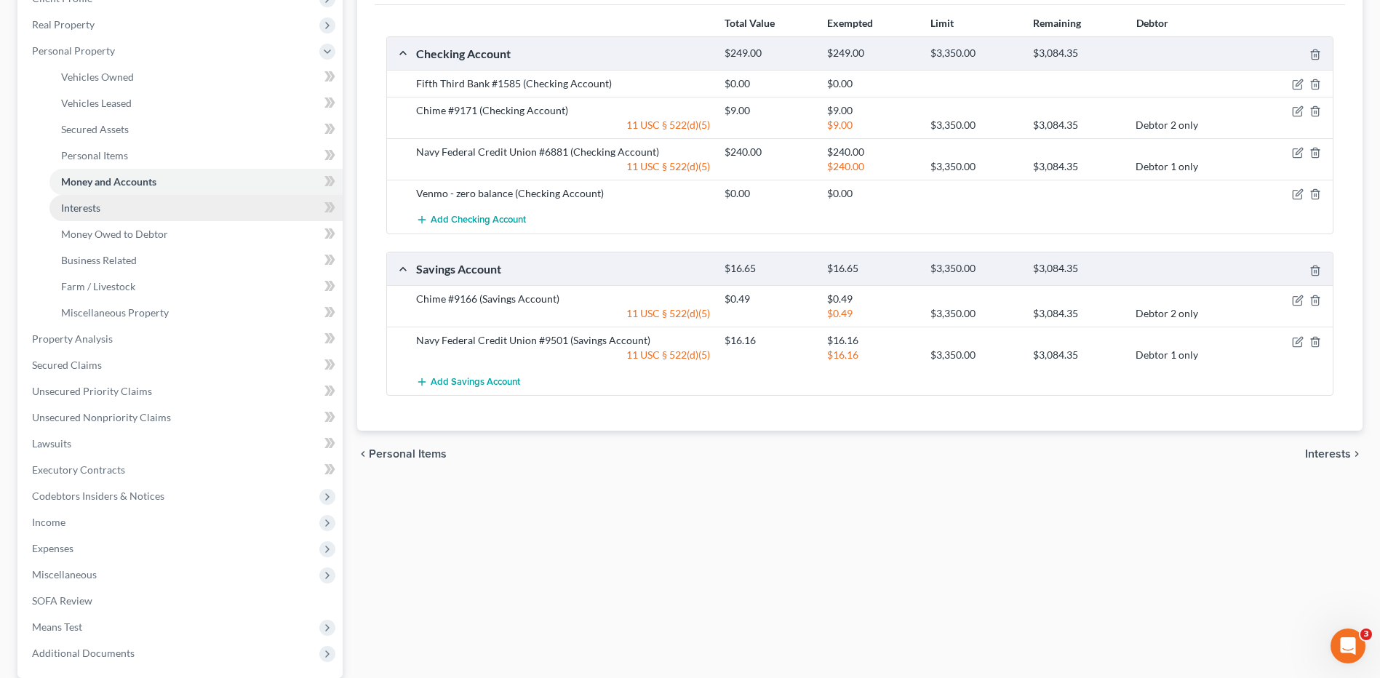
click at [244, 211] on link "Interests" at bounding box center [195, 208] width 293 height 26
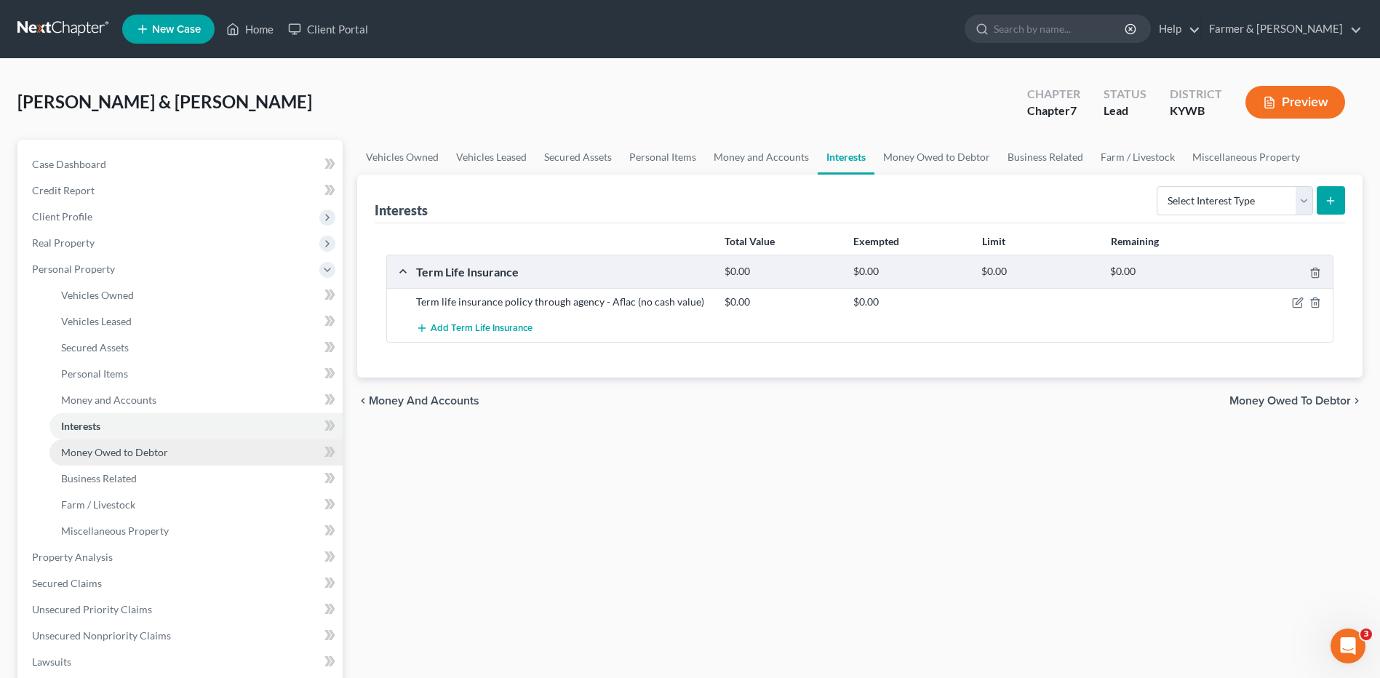
click at [179, 454] on link "Money Owed to Debtor" at bounding box center [195, 452] width 293 height 26
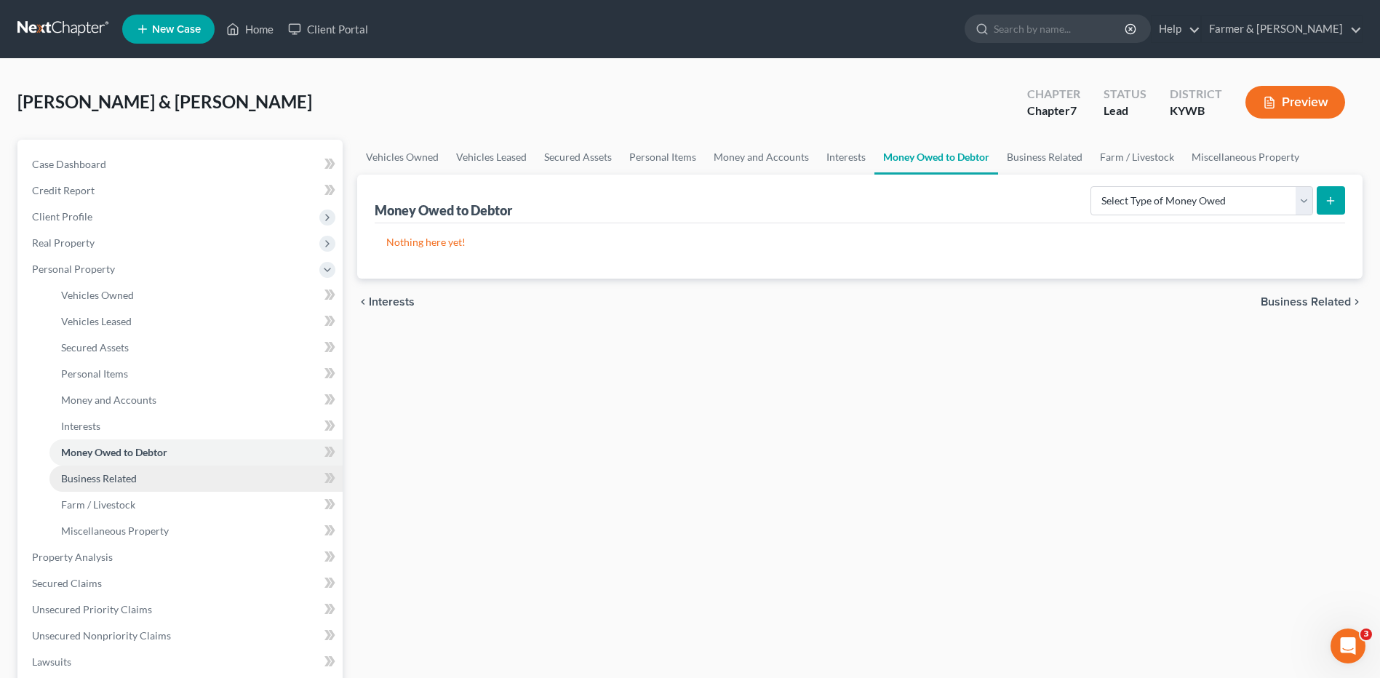
click at [130, 478] on span "Business Related" at bounding box center [99, 478] width 76 height 12
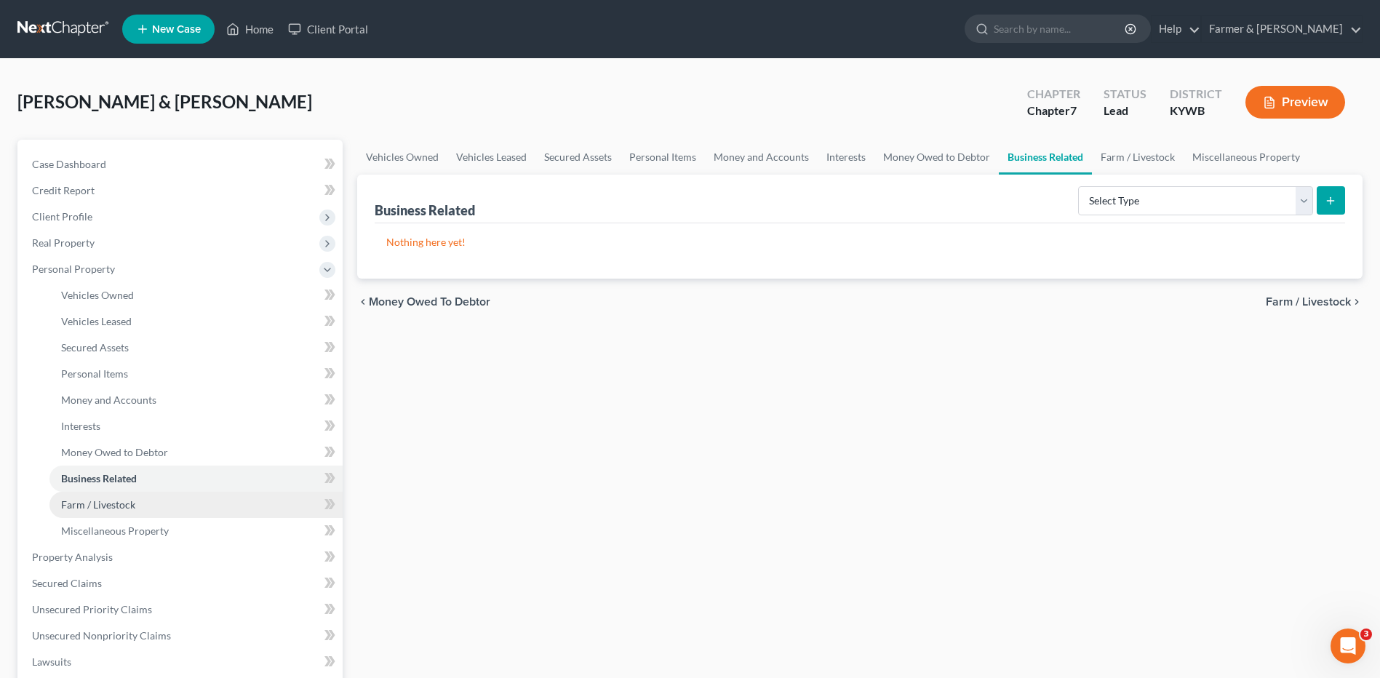
click at [129, 501] on span "Farm / Livestock" at bounding box center [98, 504] width 74 height 12
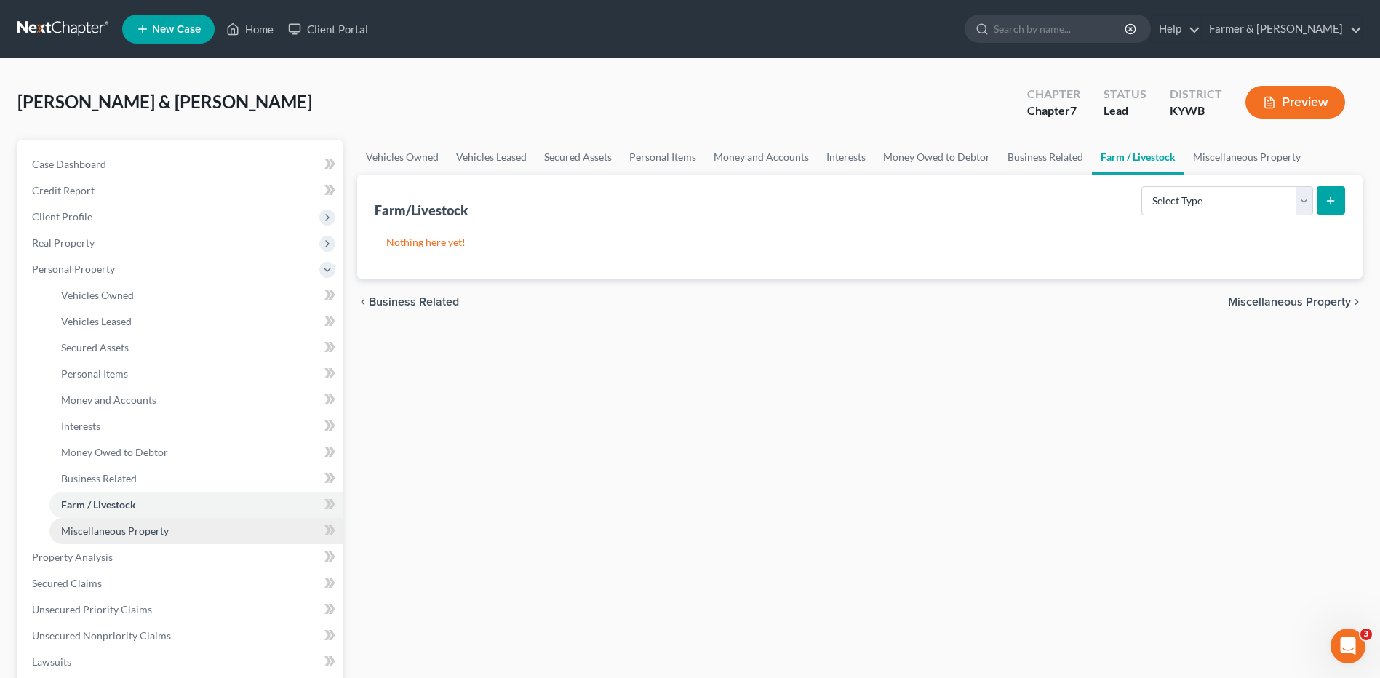
click at [131, 529] on span "Miscellaneous Property" at bounding box center [115, 531] width 108 height 12
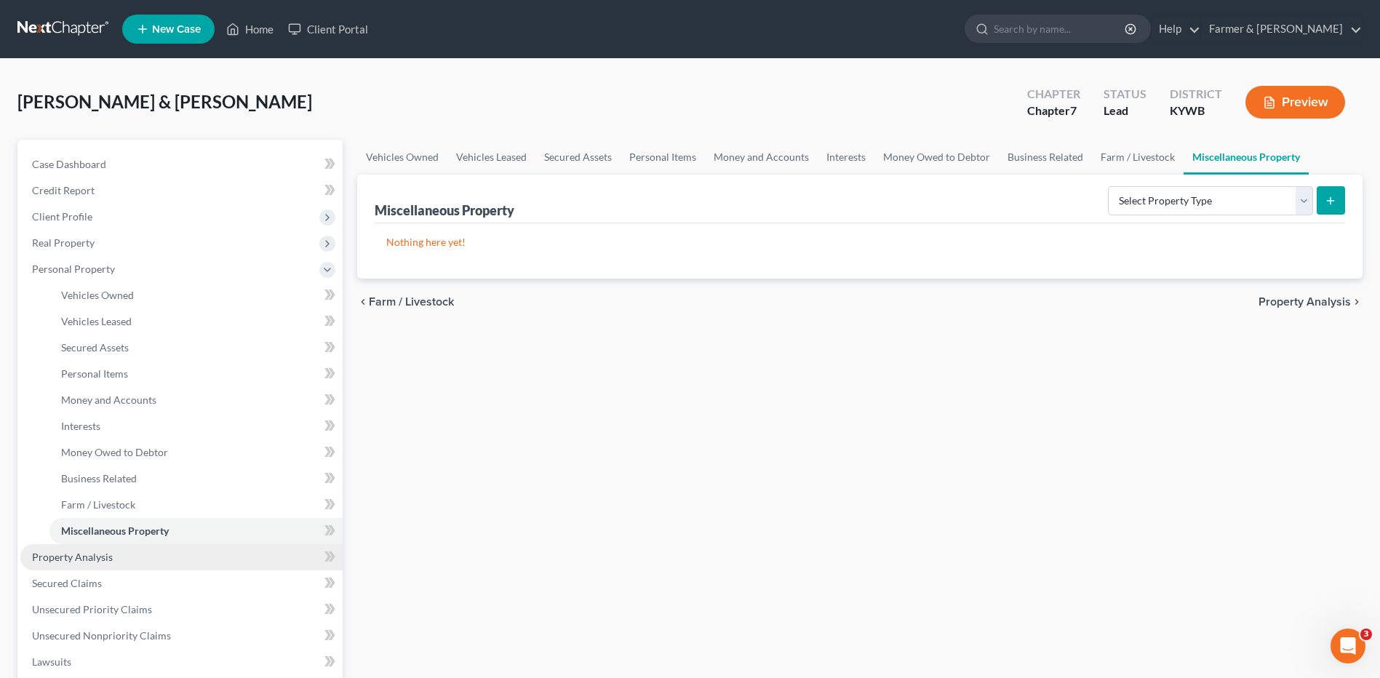
click at [118, 554] on link "Property Analysis" at bounding box center [181, 557] width 322 height 26
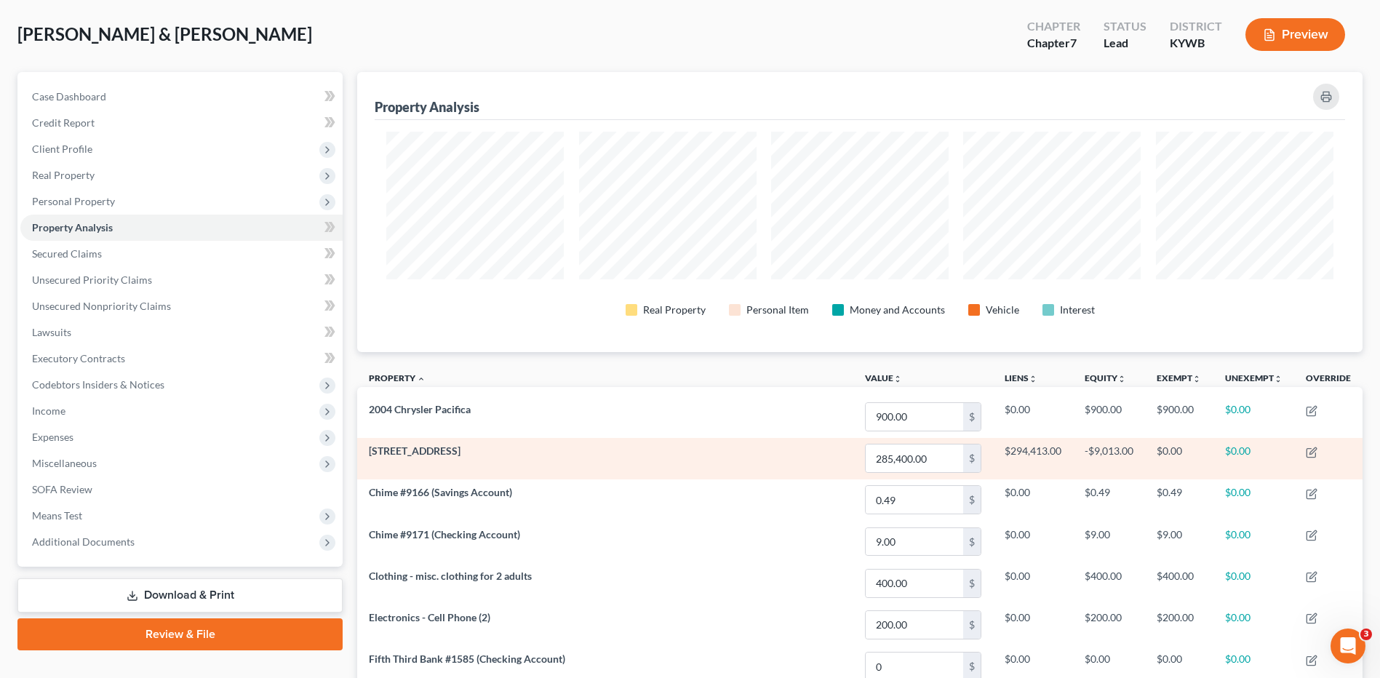
scroll to position [727234, 726509]
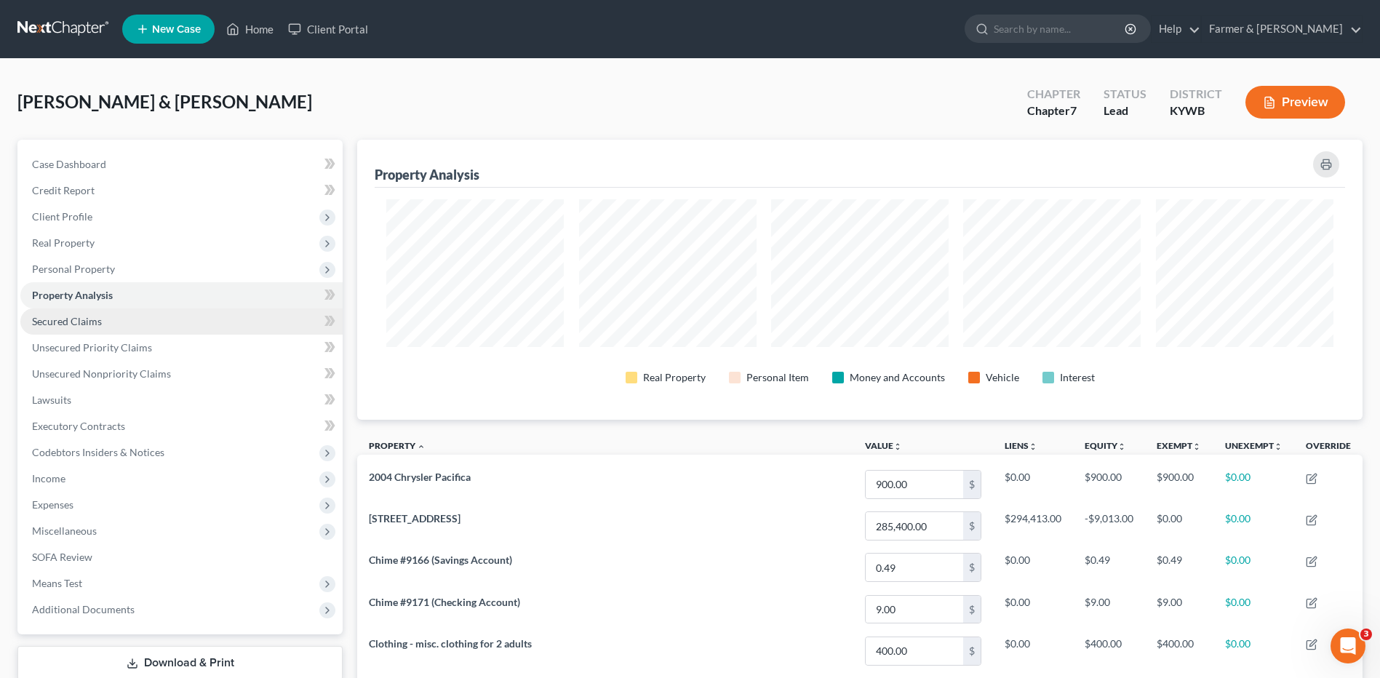
click at [128, 326] on link "Secured Claims" at bounding box center [181, 321] width 322 height 26
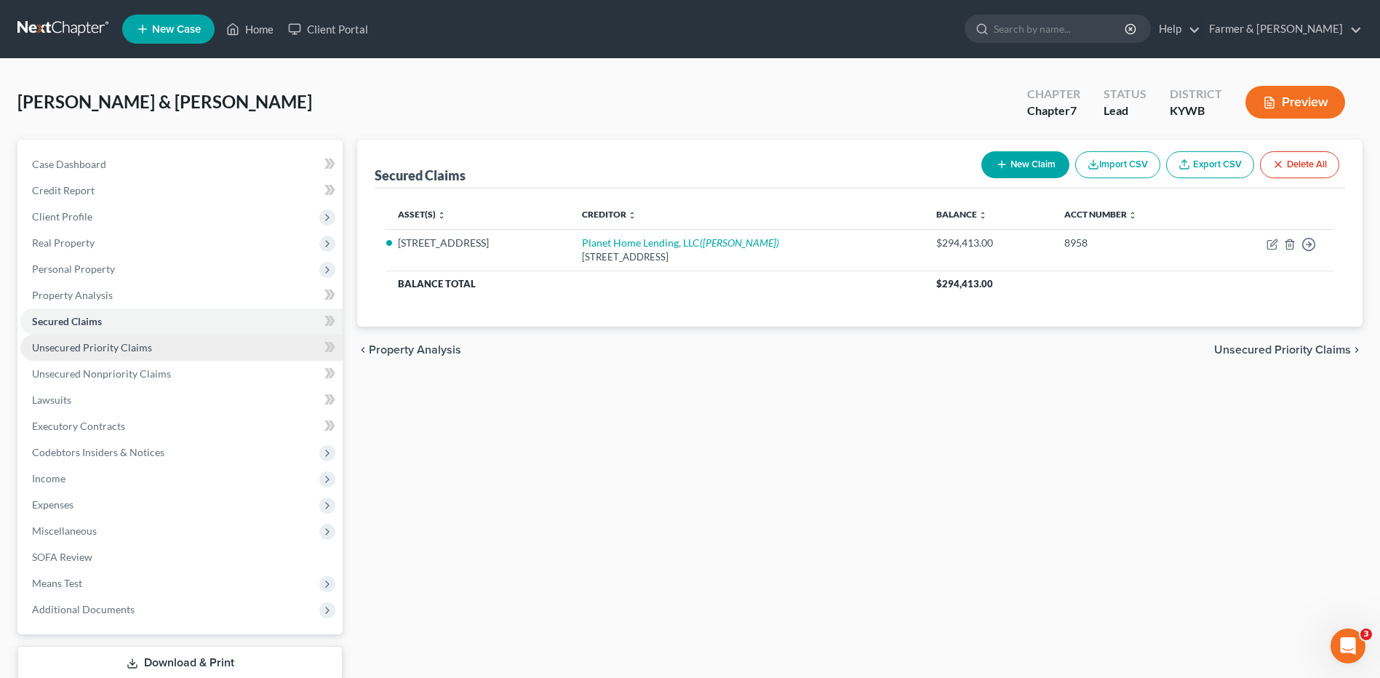
click at [132, 349] on span "Unsecured Priority Claims" at bounding box center [92, 347] width 120 height 12
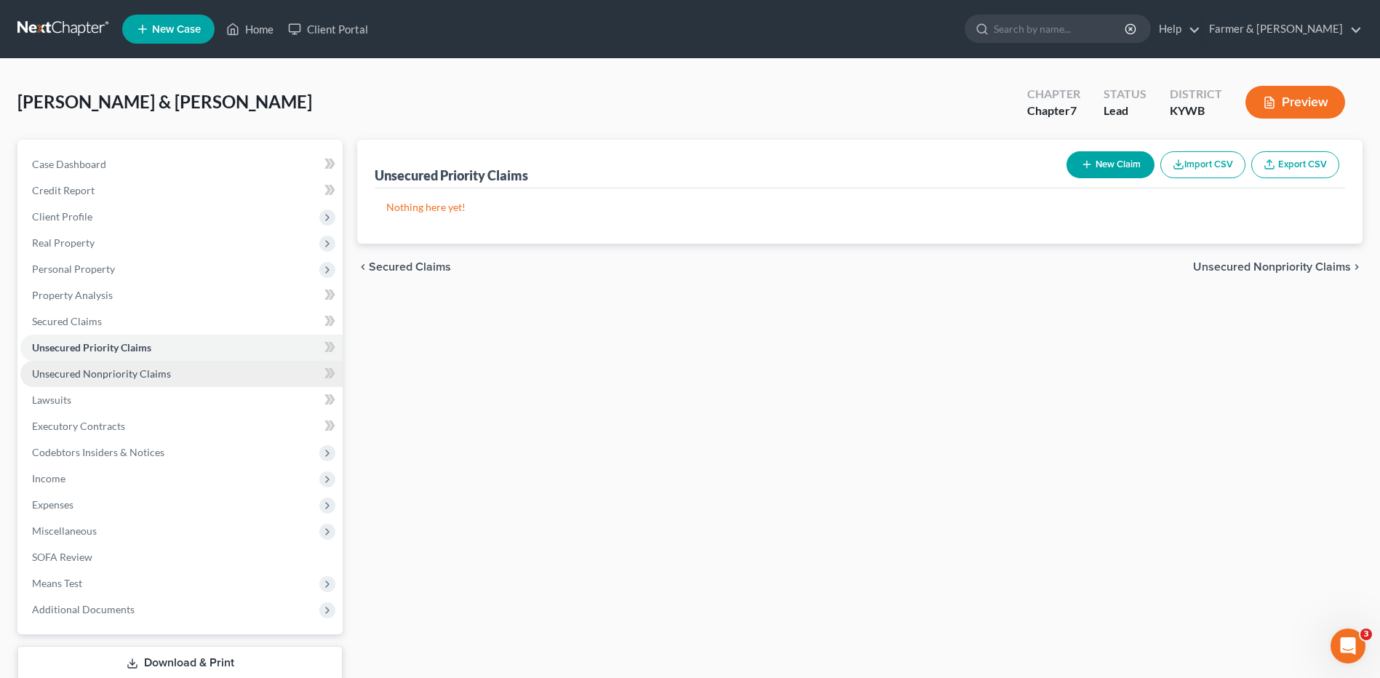
click at [148, 375] on span "Unsecured Nonpriority Claims" at bounding box center [101, 373] width 139 height 12
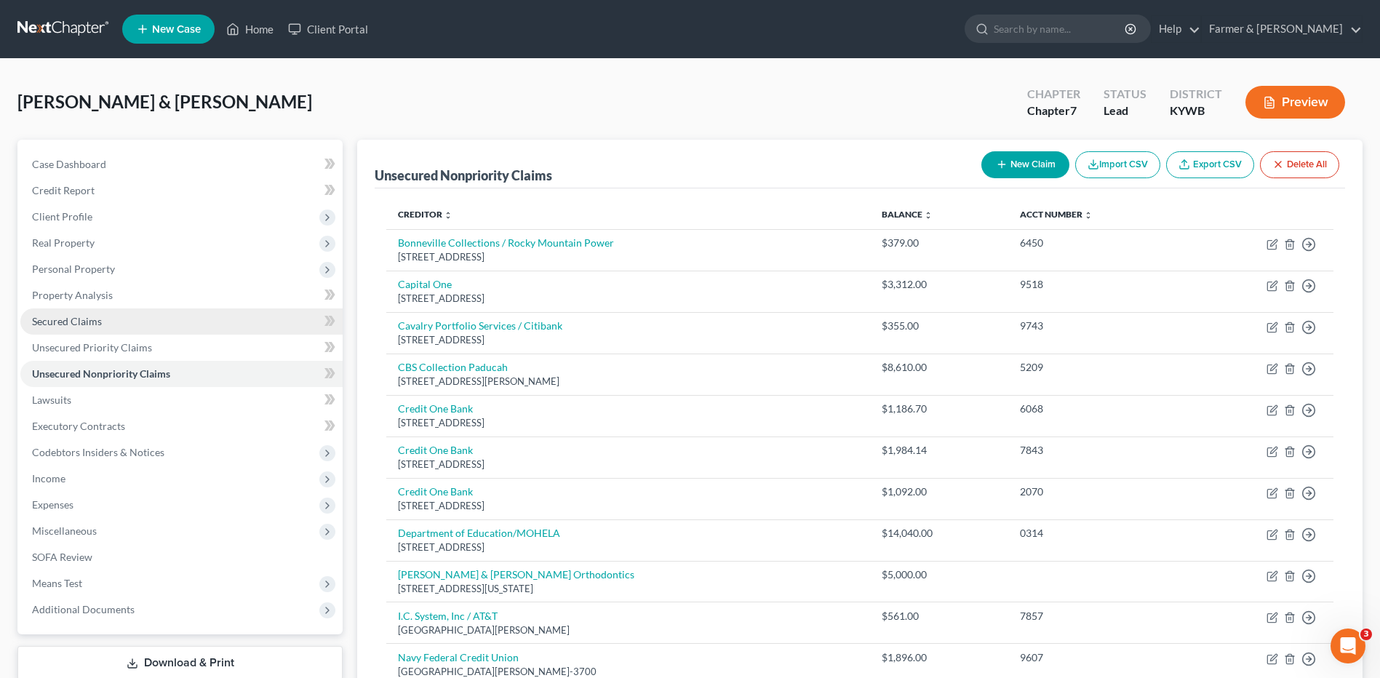
click at [148, 324] on link "Secured Claims" at bounding box center [181, 321] width 322 height 26
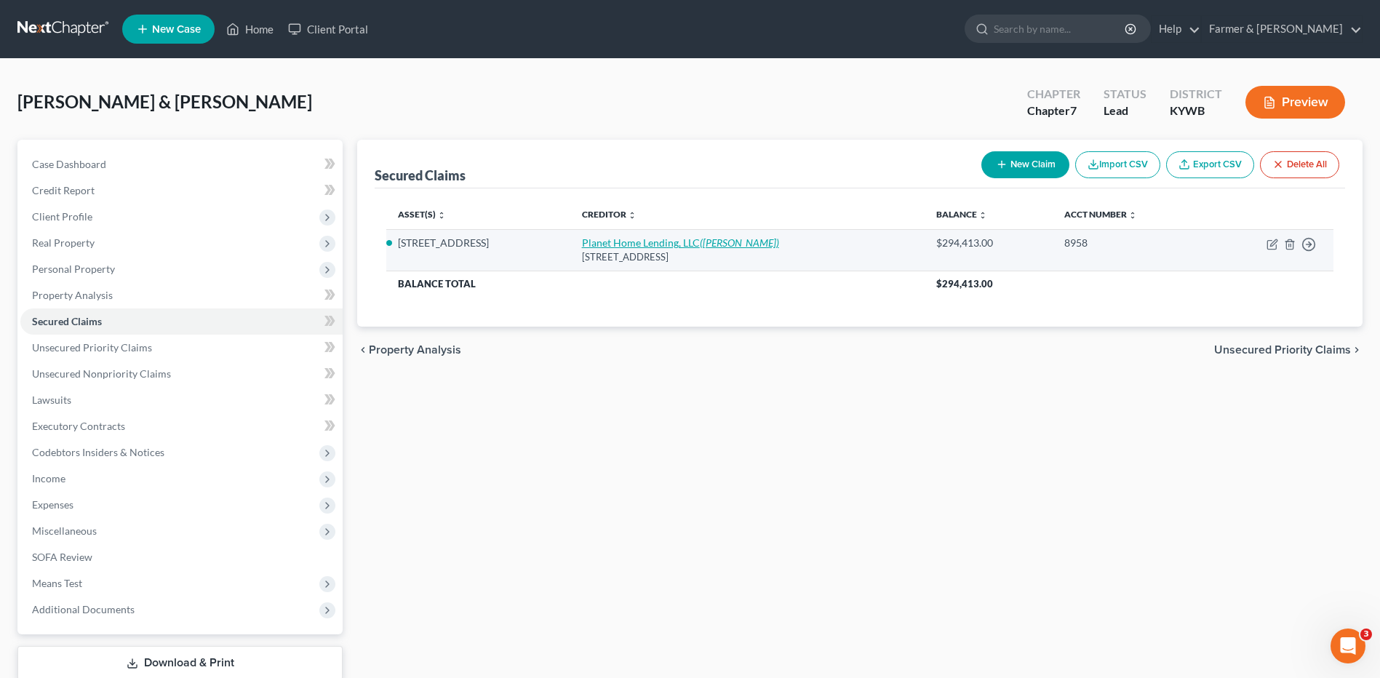
click at [586, 244] on link "Planet Home Lending, LLC (Duvelius, Nathan)" at bounding box center [680, 242] width 197 height 12
select select "6"
select select "0"
select select "2"
select select "0"
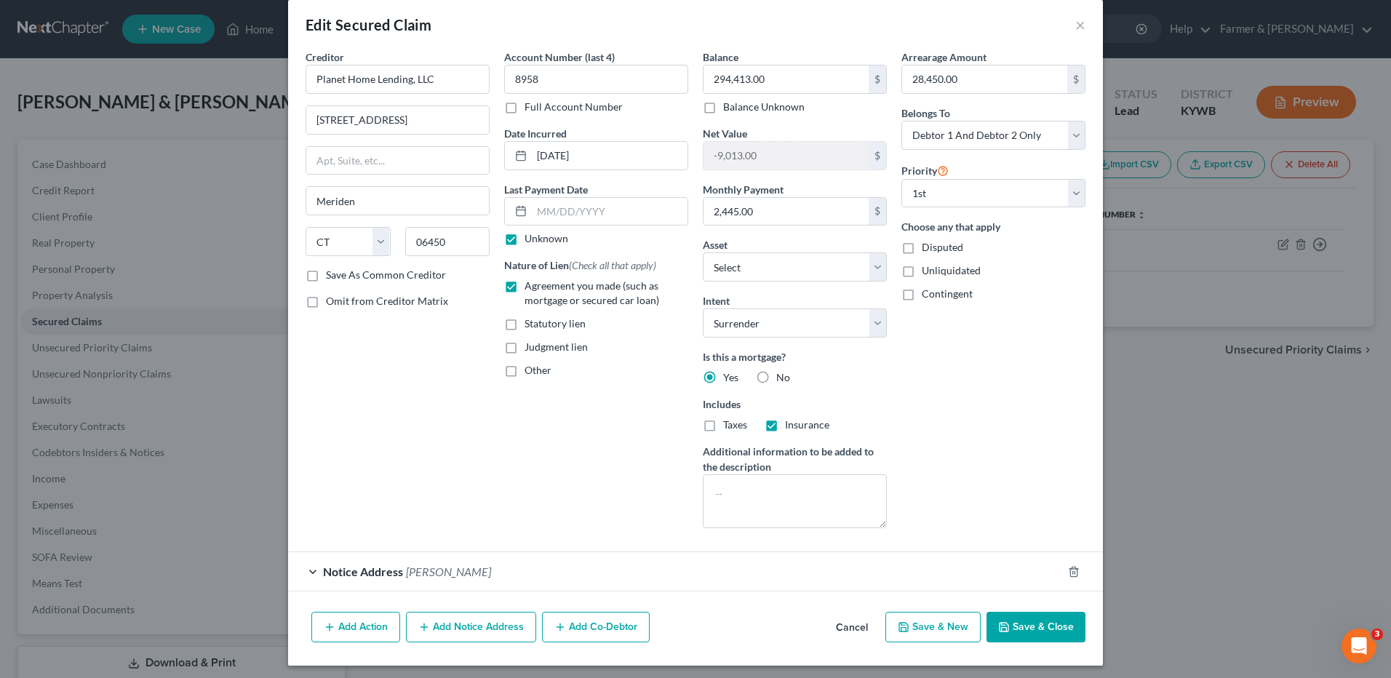
scroll to position [23, 0]
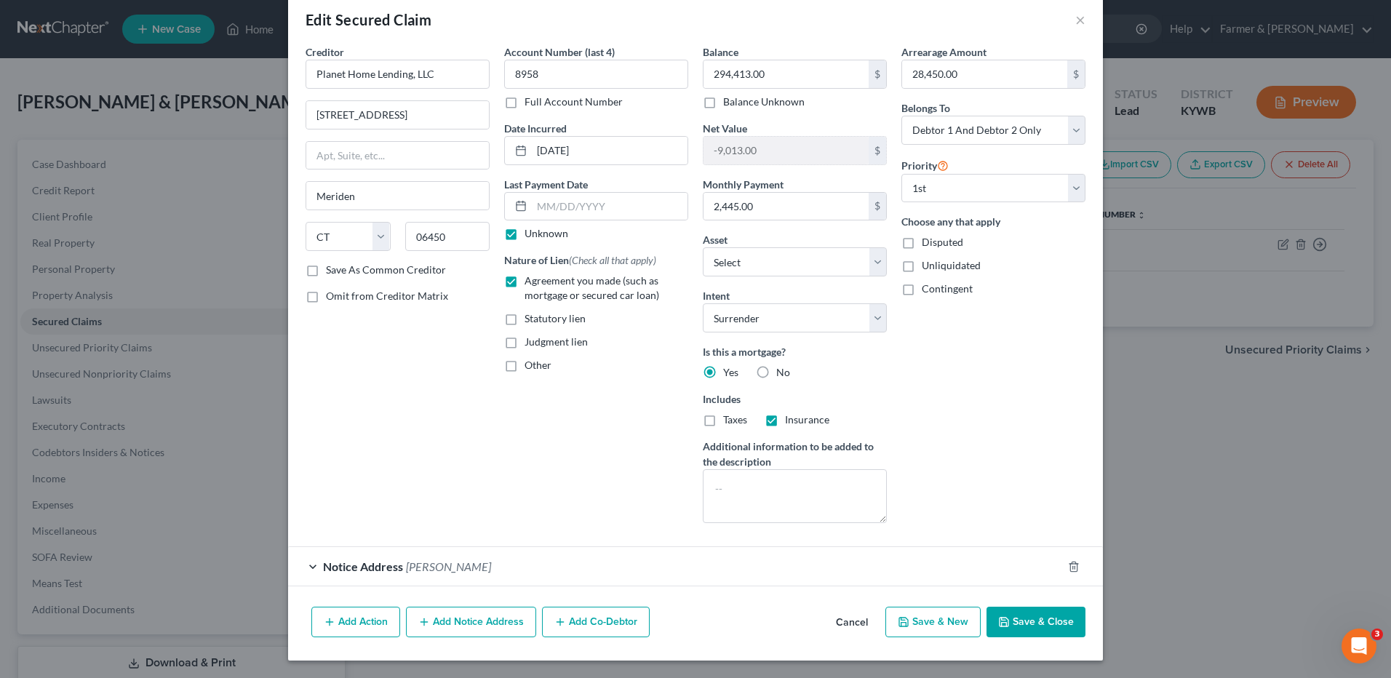
click at [466, 557] on div "Notice Address Duvelius, Nathan" at bounding box center [675, 566] width 774 height 39
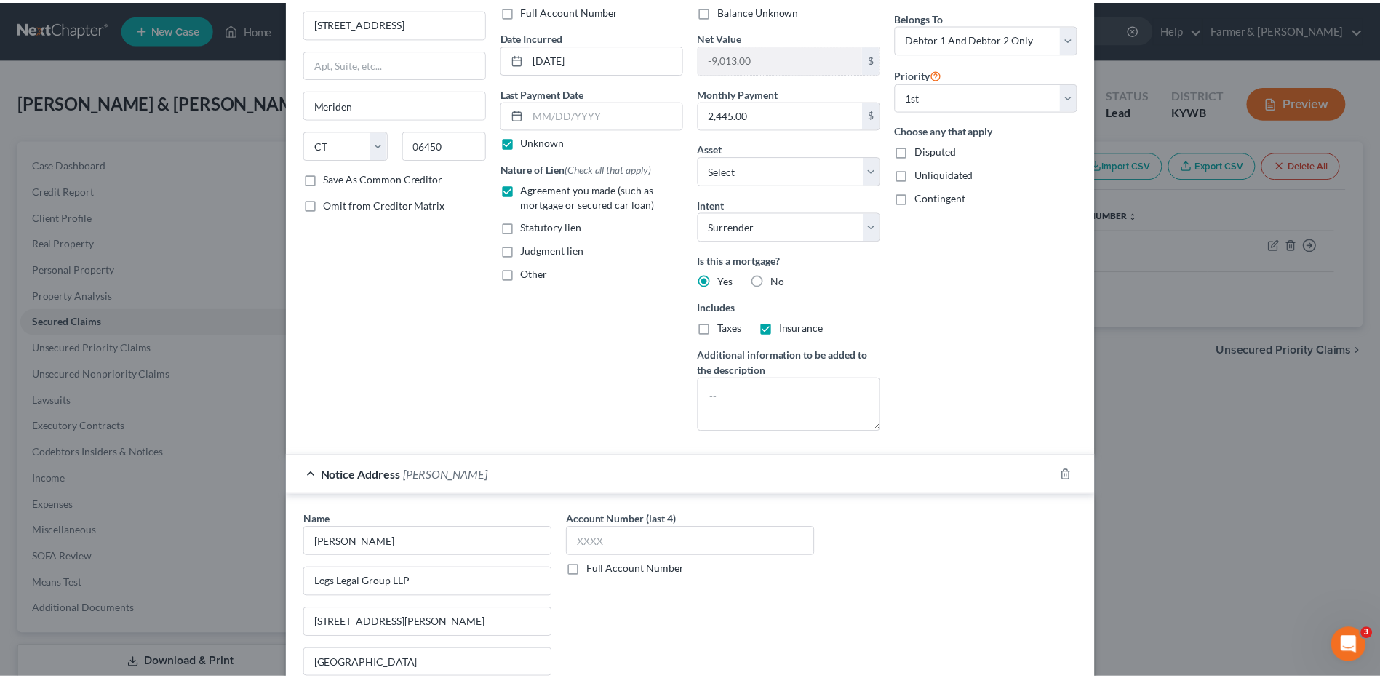
scroll to position [296, 0]
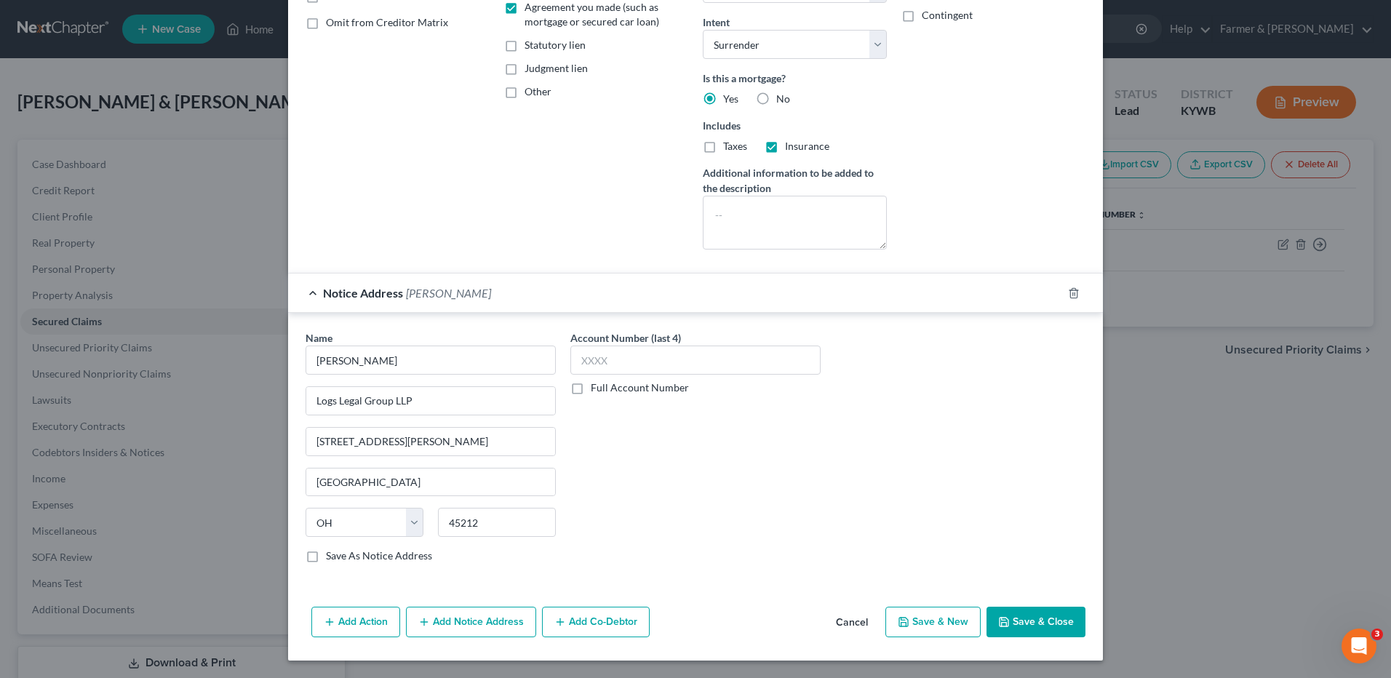
click at [1029, 627] on button "Save & Close" at bounding box center [1036, 622] width 99 height 31
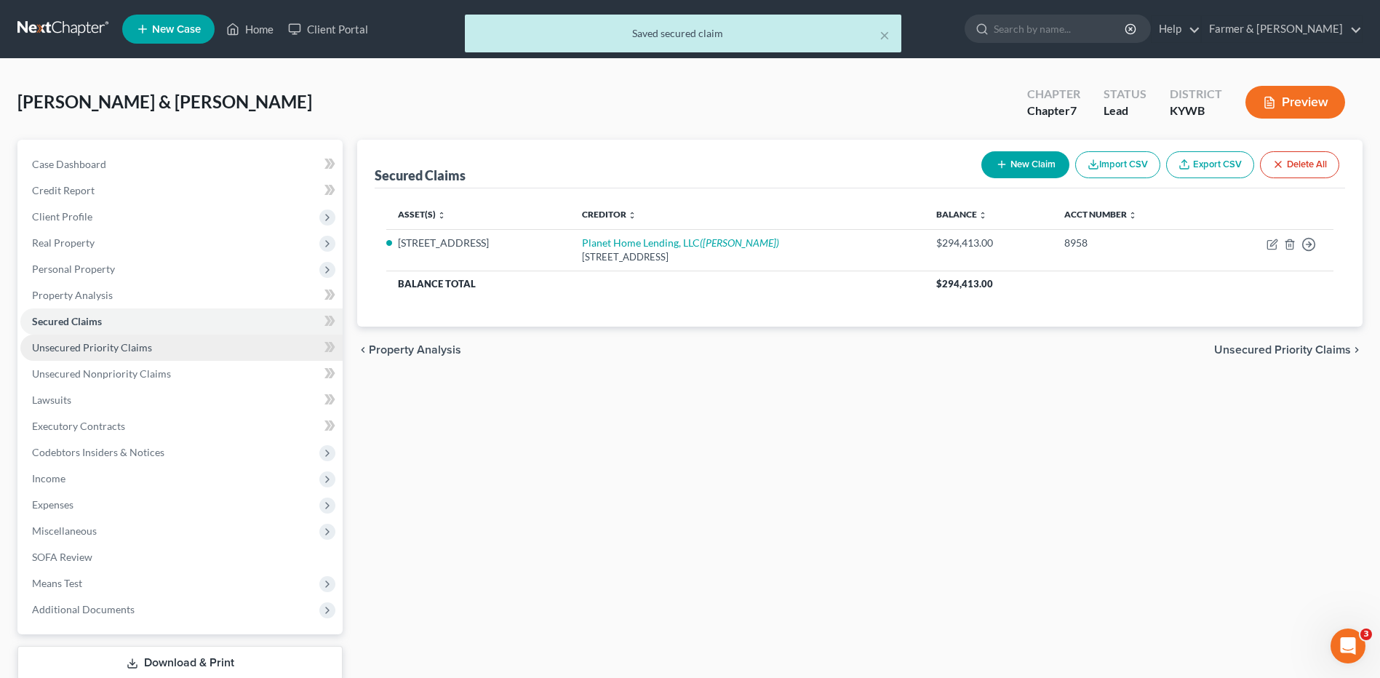
click at [136, 356] on link "Unsecured Priority Claims" at bounding box center [181, 348] width 322 height 26
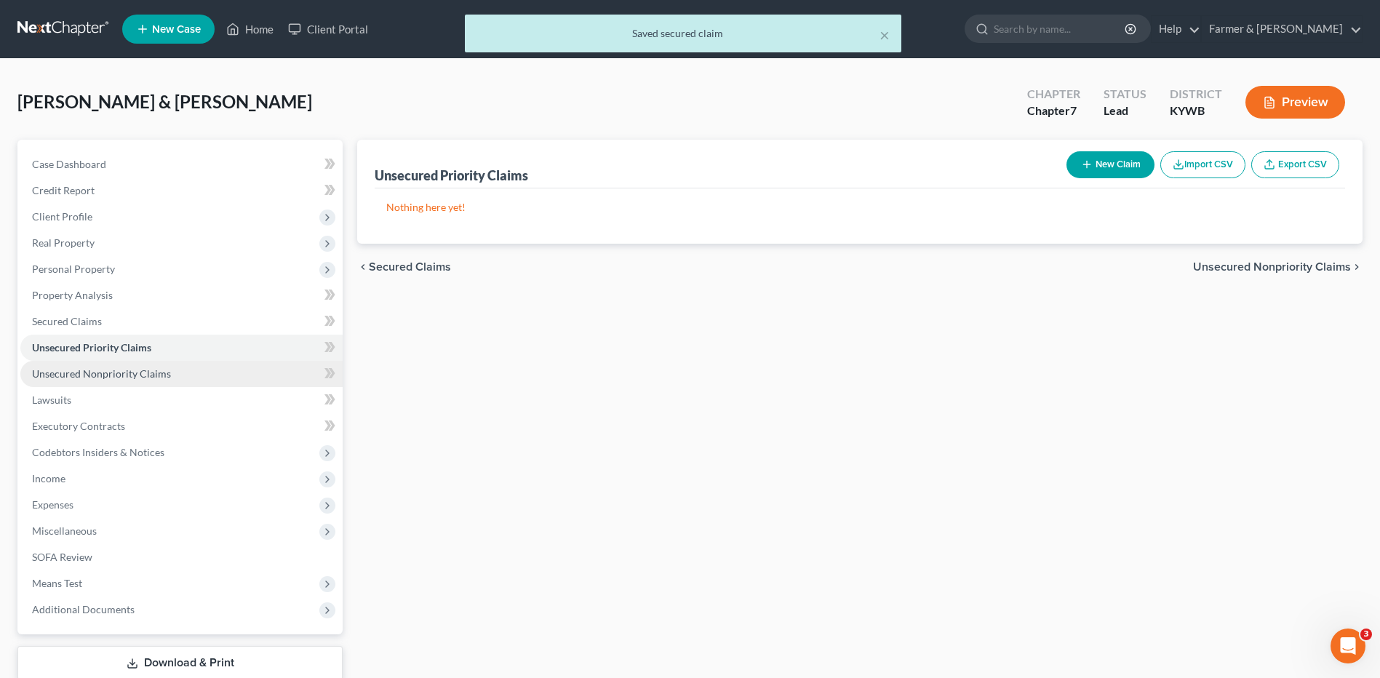
click at [140, 370] on span "Unsecured Nonpriority Claims" at bounding box center [101, 373] width 139 height 12
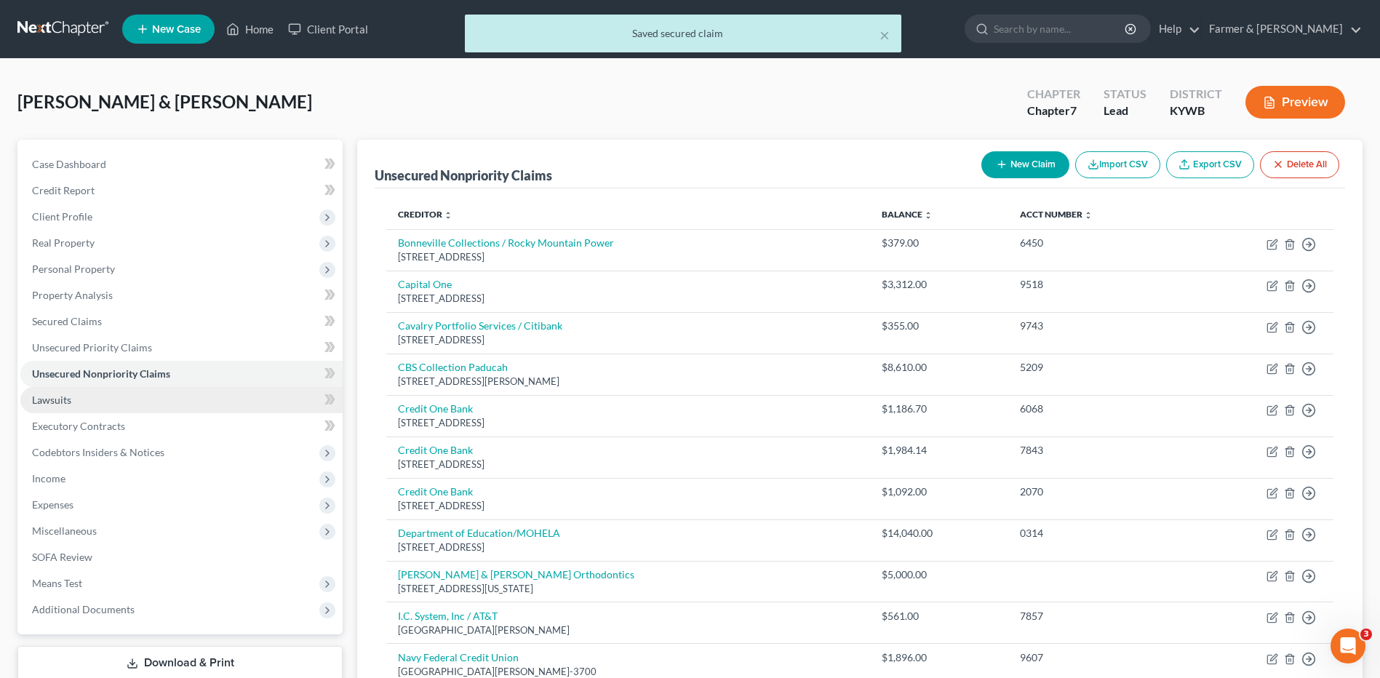
click at [130, 388] on link "Lawsuits" at bounding box center [181, 400] width 322 height 26
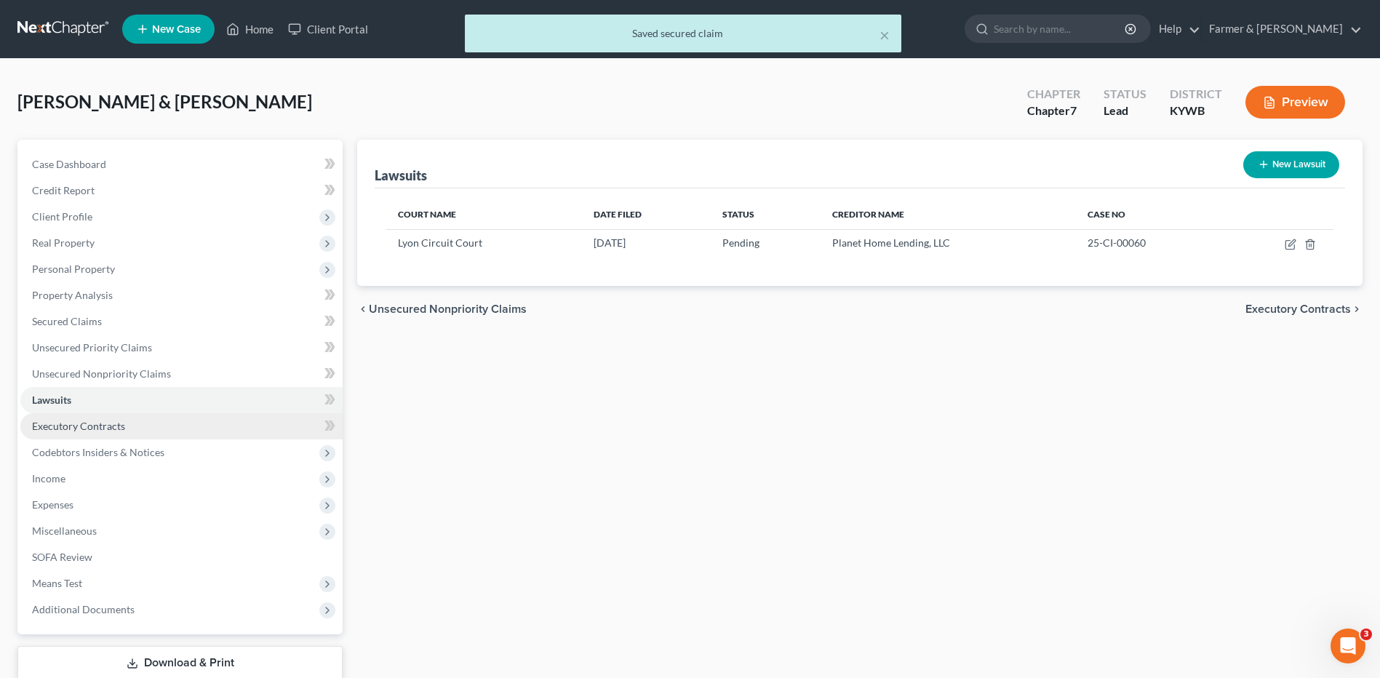
click at [123, 421] on span "Executory Contracts" at bounding box center [78, 426] width 93 height 12
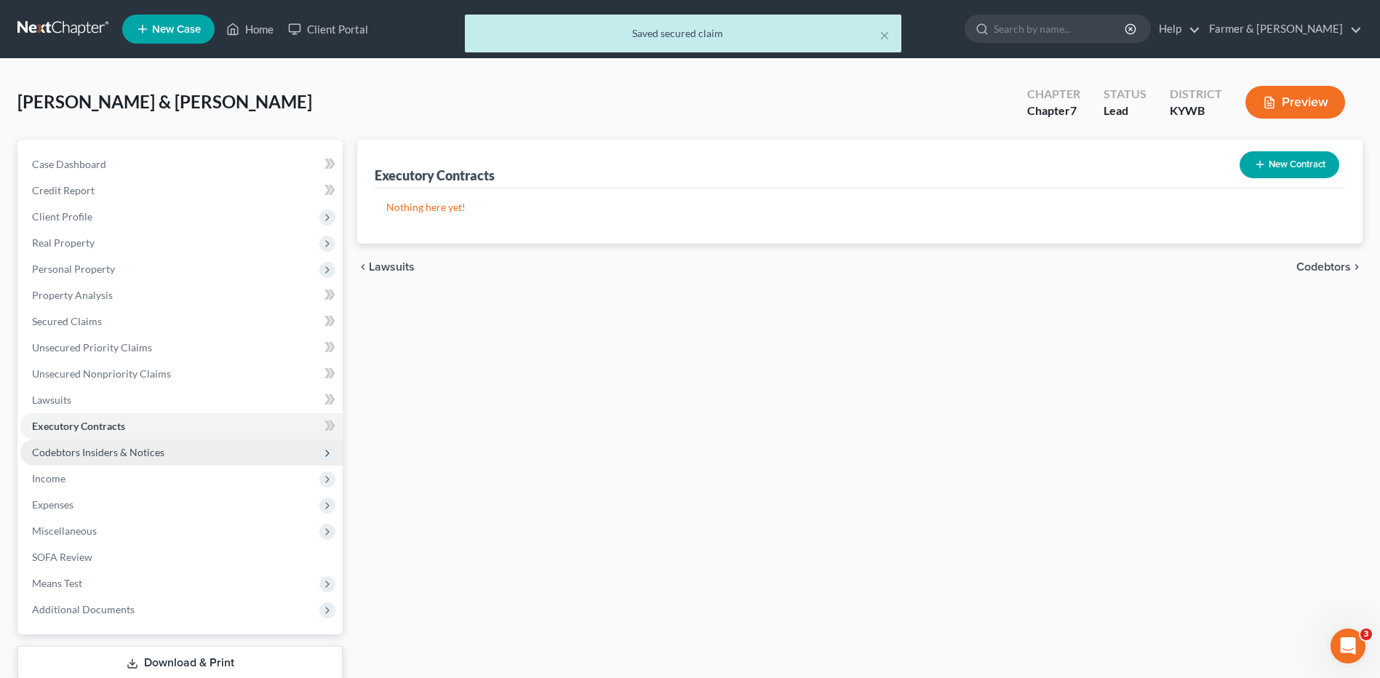
click at [133, 444] on span "Codebtors Insiders & Notices" at bounding box center [181, 452] width 322 height 26
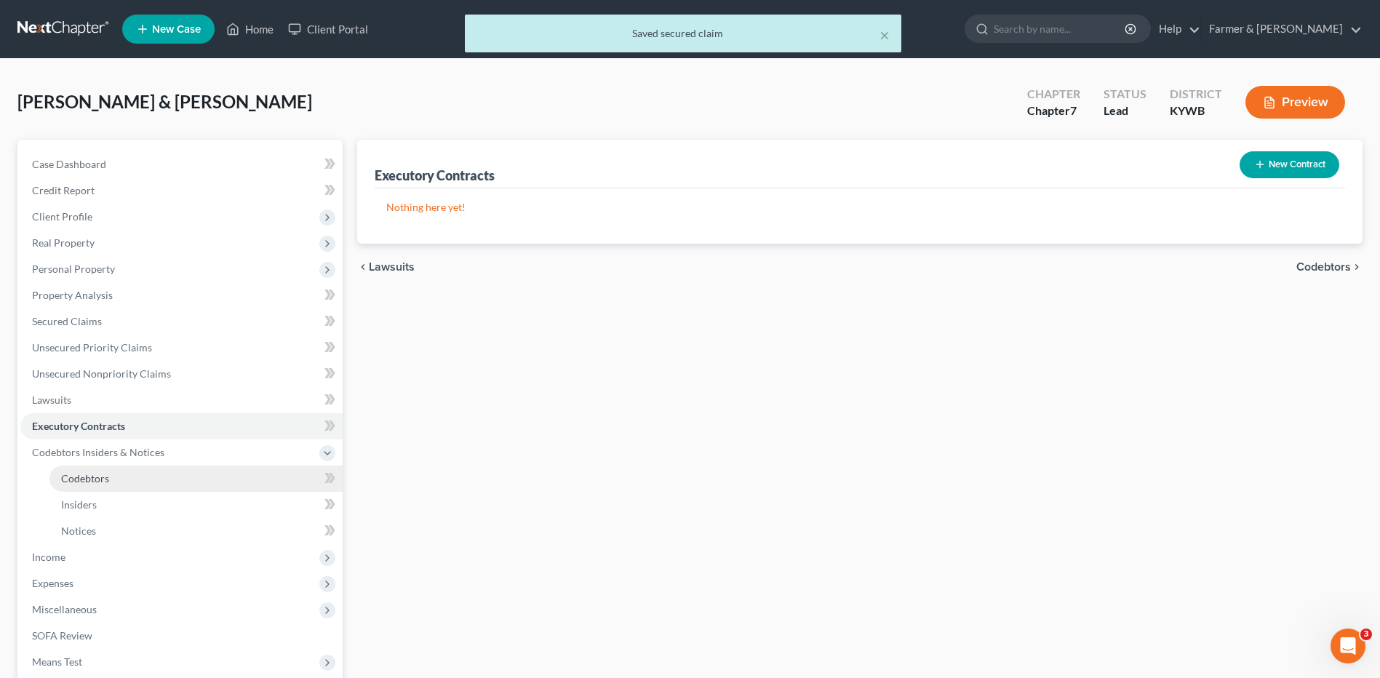
click at [120, 466] on link "Codebtors" at bounding box center [195, 479] width 293 height 26
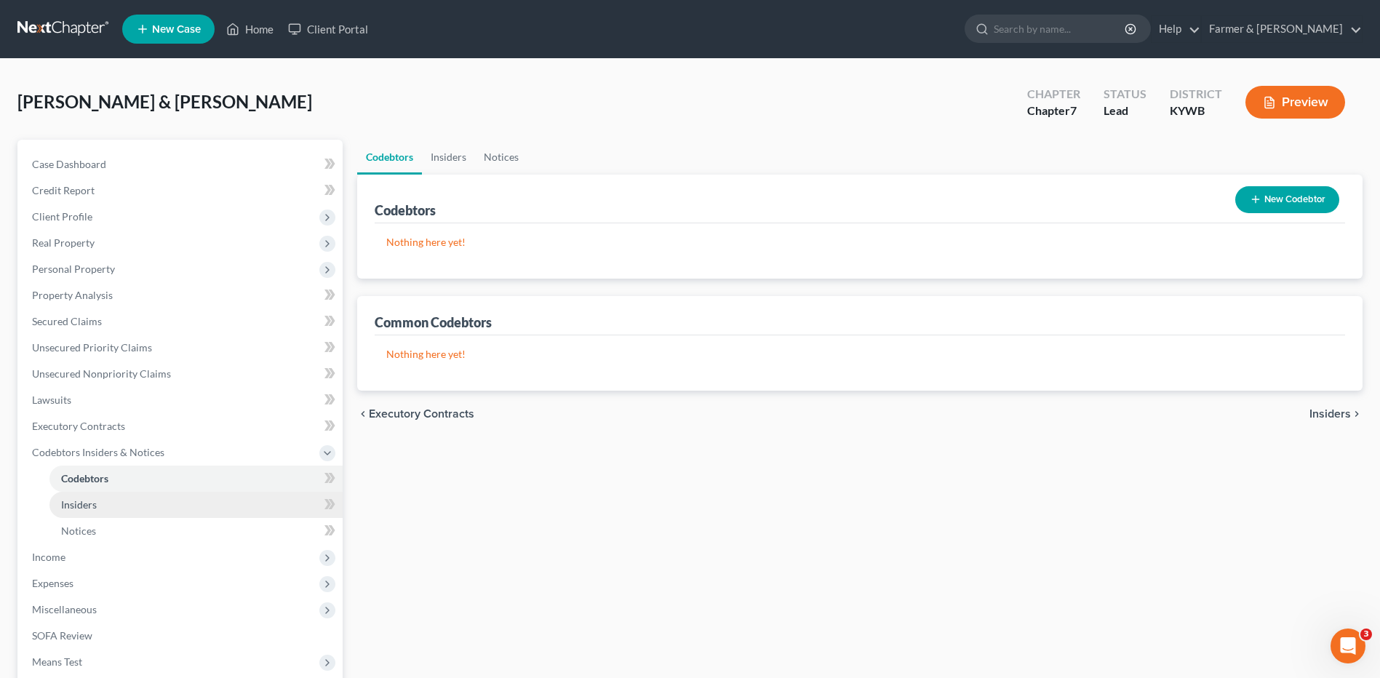
click at [116, 504] on link "Insiders" at bounding box center [195, 505] width 293 height 26
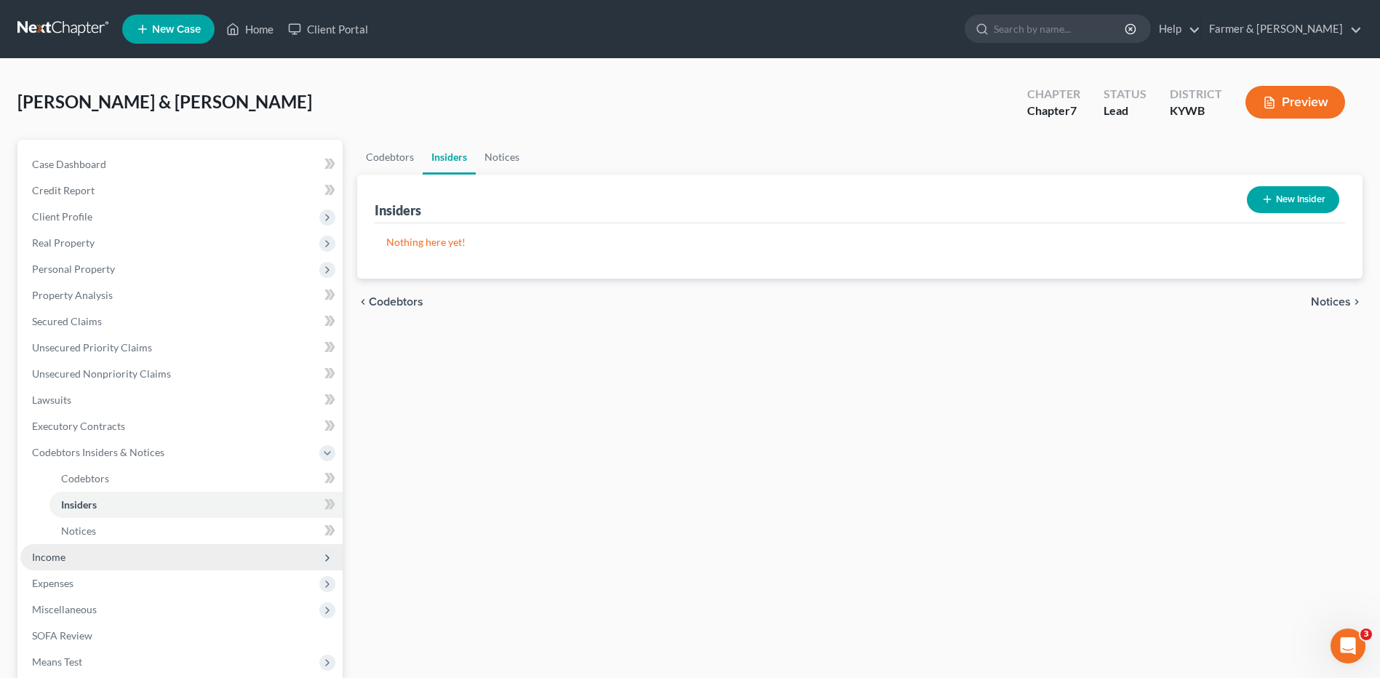
click at [105, 561] on span "Income" at bounding box center [181, 557] width 322 height 26
click at [136, 506] on span "Employment Income" at bounding box center [107, 504] width 93 height 12
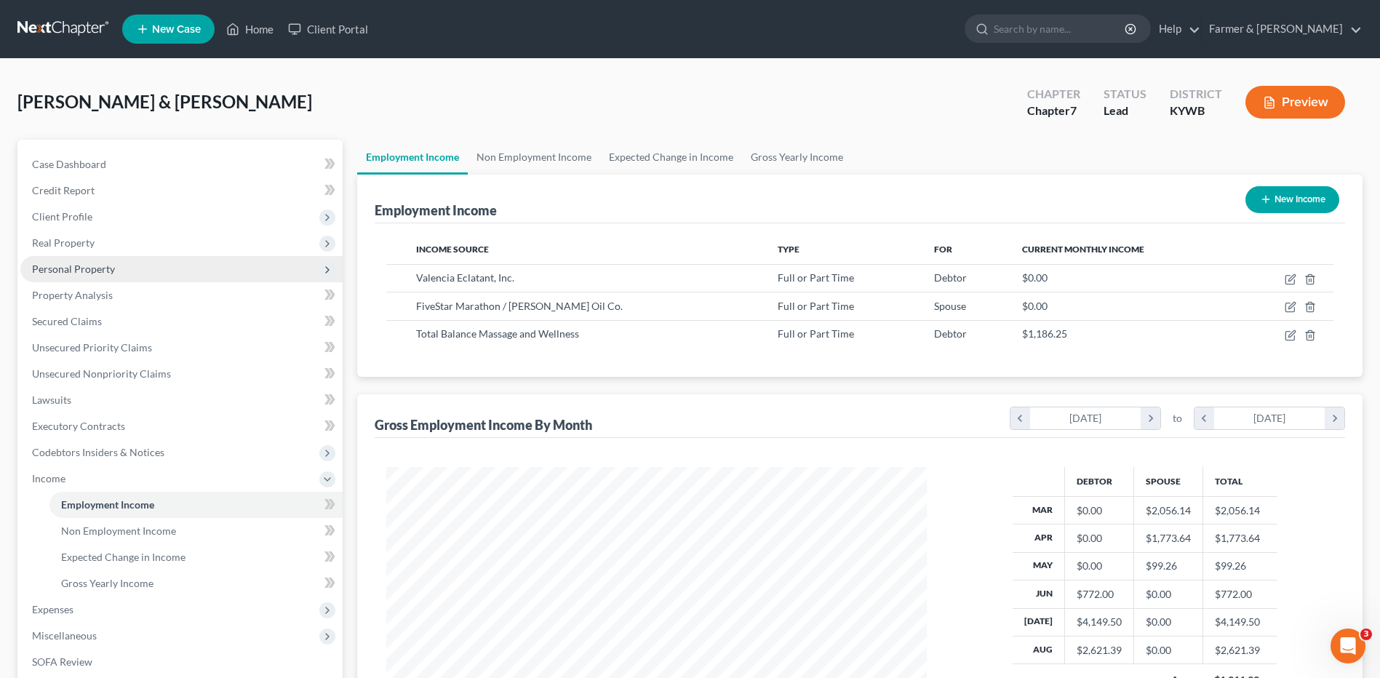
scroll to position [270, 569]
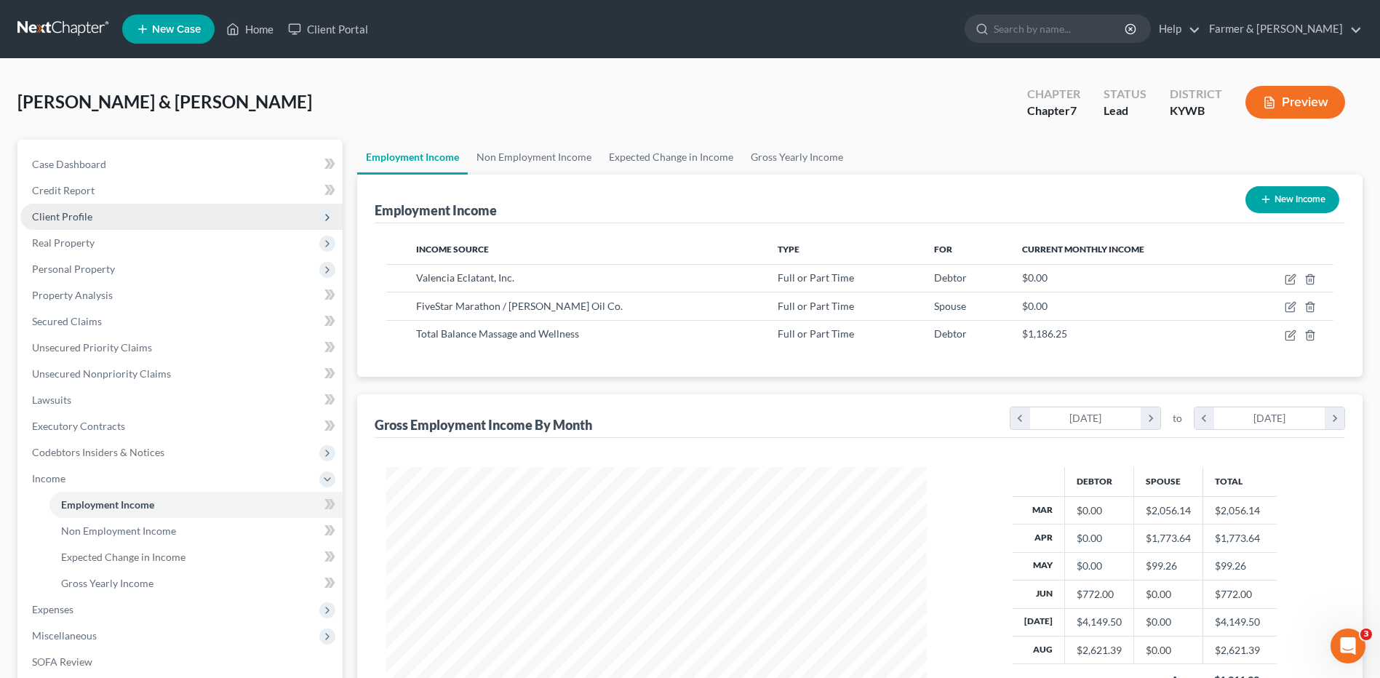
click at [91, 216] on span "Client Profile" at bounding box center [181, 217] width 322 height 26
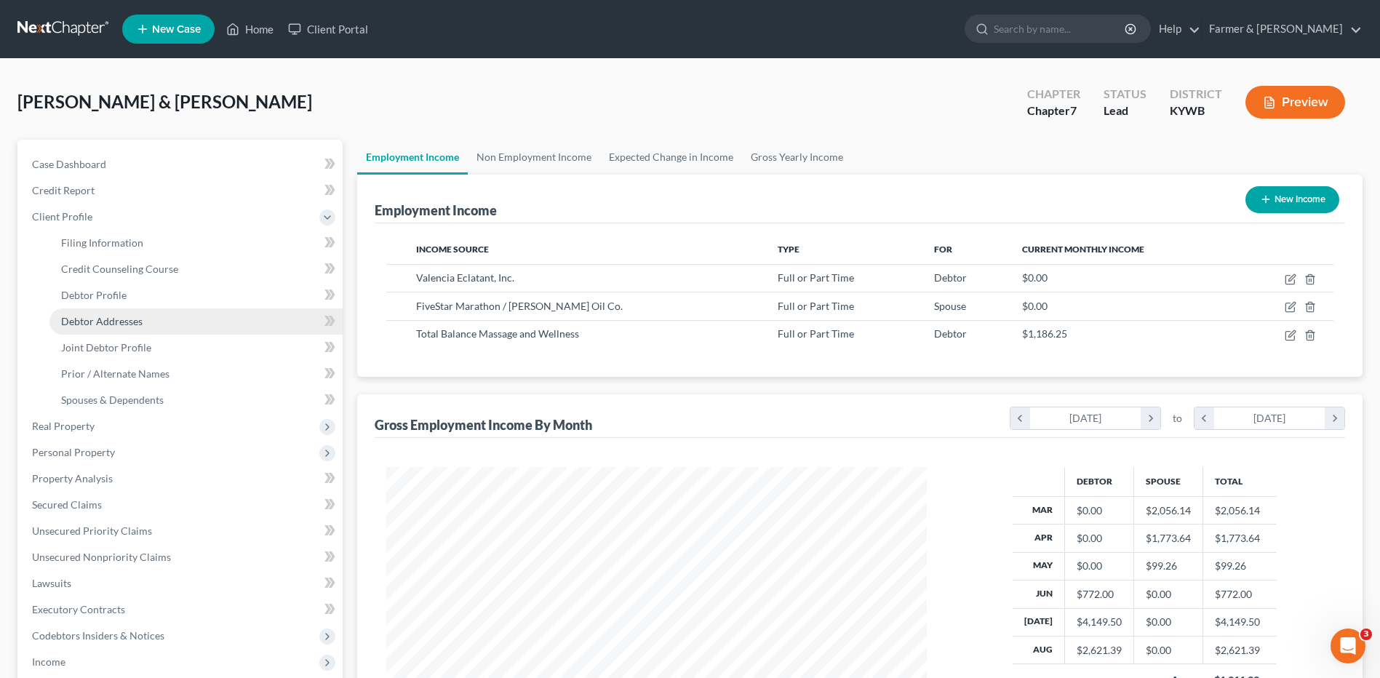
click at [129, 310] on link "Debtor Addresses" at bounding box center [195, 321] width 293 height 26
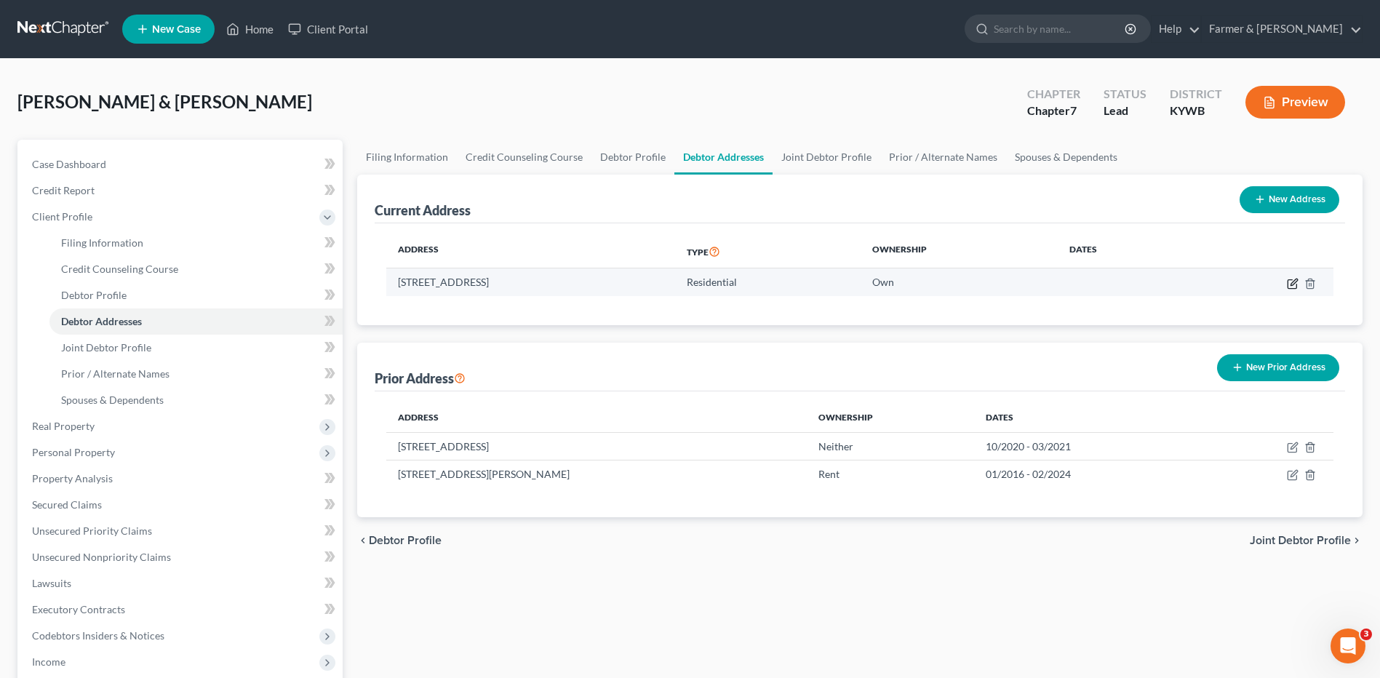
click at [1288, 282] on icon "button" at bounding box center [1292, 283] width 9 height 9
select select "18"
select select "71"
select select "0"
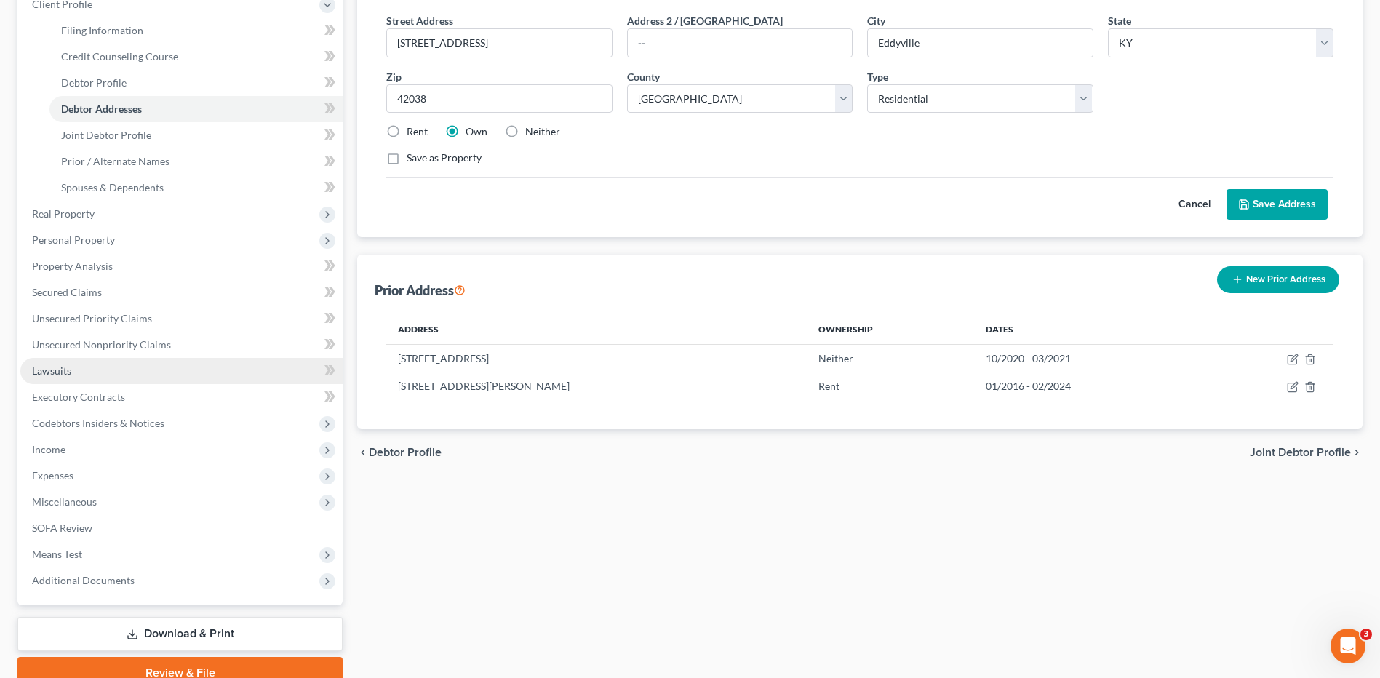
scroll to position [218, 0]
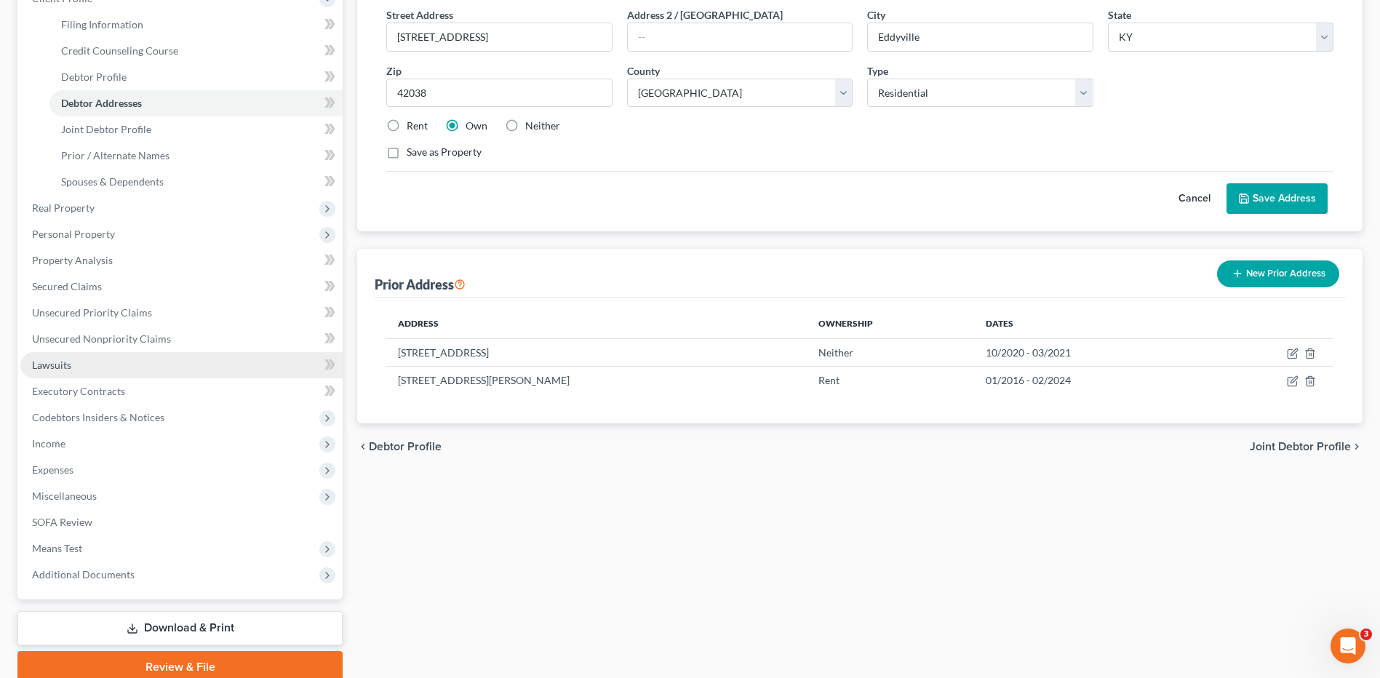
click at [123, 374] on link "Lawsuits" at bounding box center [181, 365] width 322 height 26
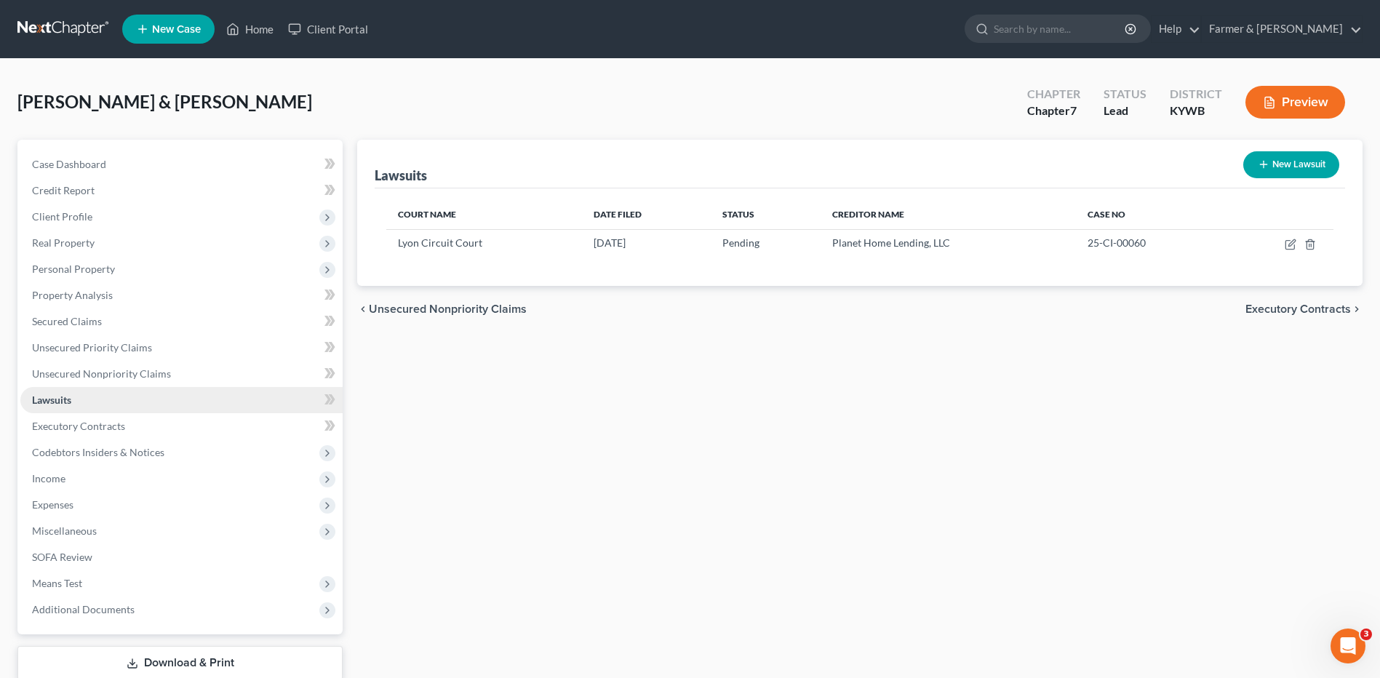
click at [115, 411] on link "Lawsuits" at bounding box center [181, 400] width 322 height 26
click at [124, 431] on link "Executory Contracts" at bounding box center [181, 426] width 322 height 26
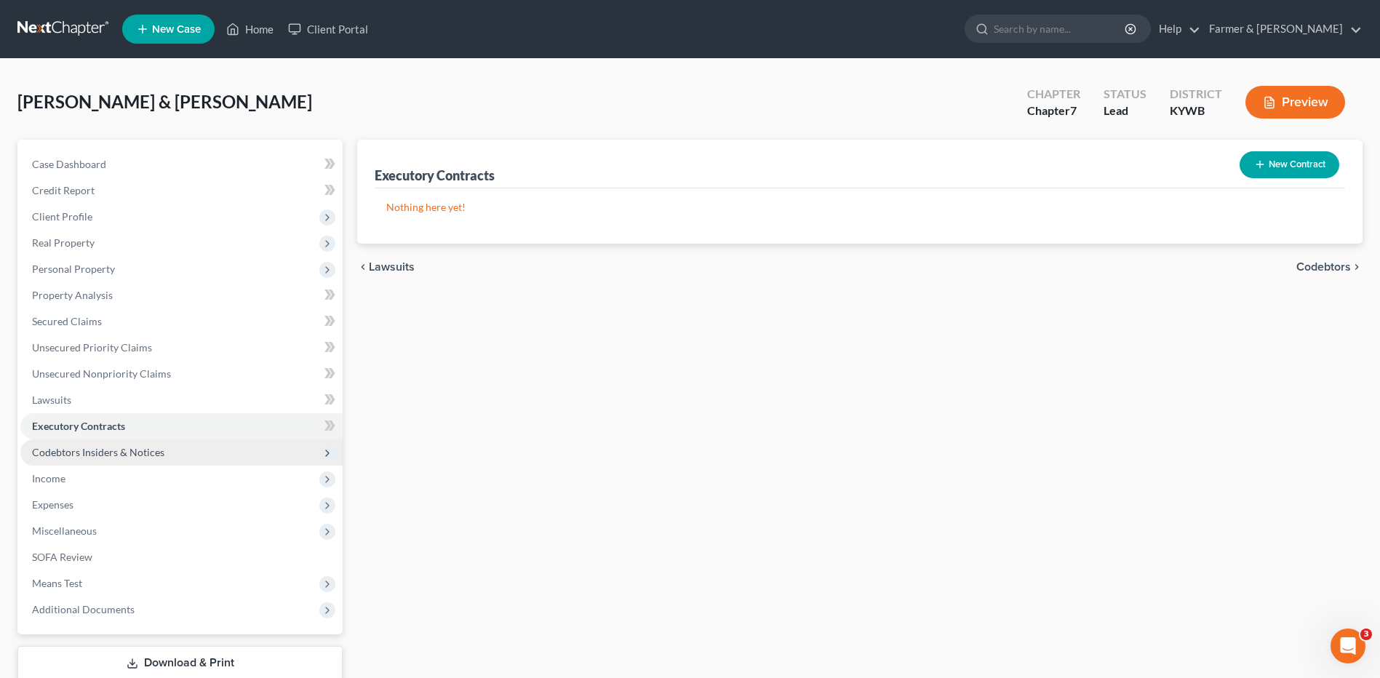
click at [124, 455] on span "Codebtors Insiders & Notices" at bounding box center [98, 452] width 132 height 12
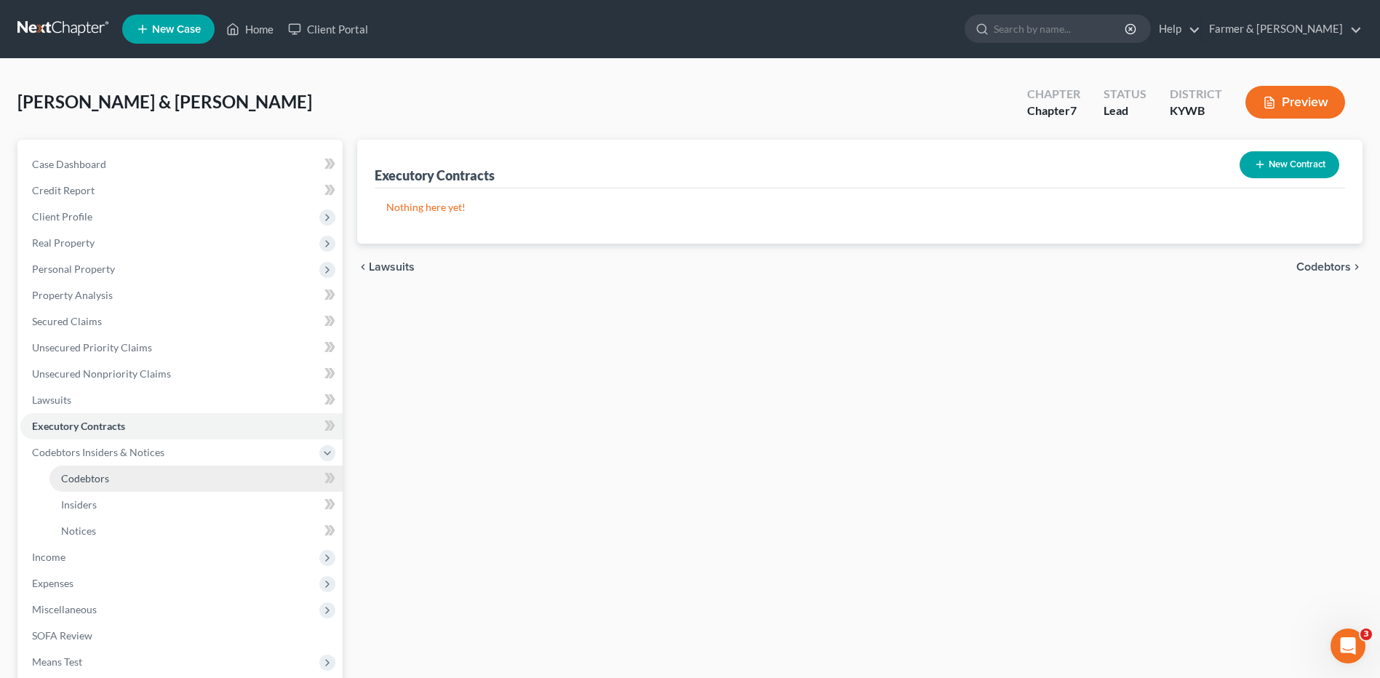
click at [118, 471] on link "Codebtors" at bounding box center [195, 479] width 293 height 26
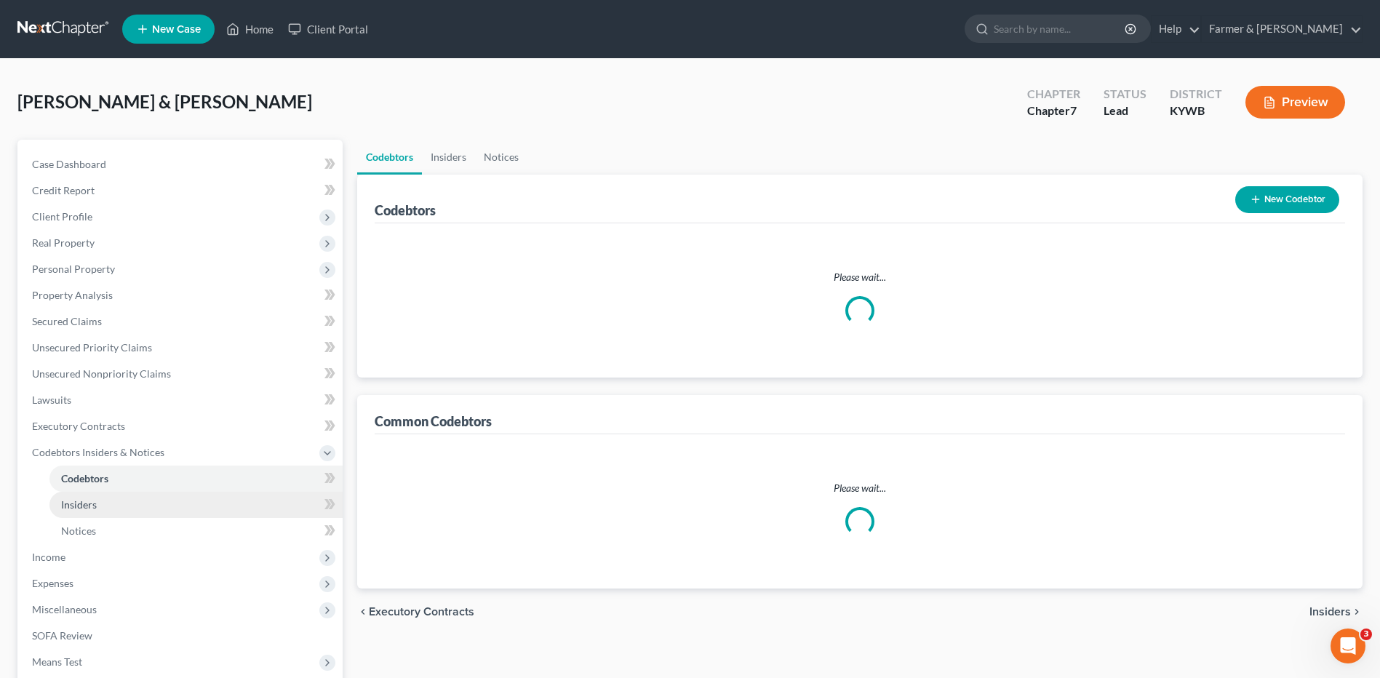
click at [109, 503] on link "Insiders" at bounding box center [195, 505] width 293 height 26
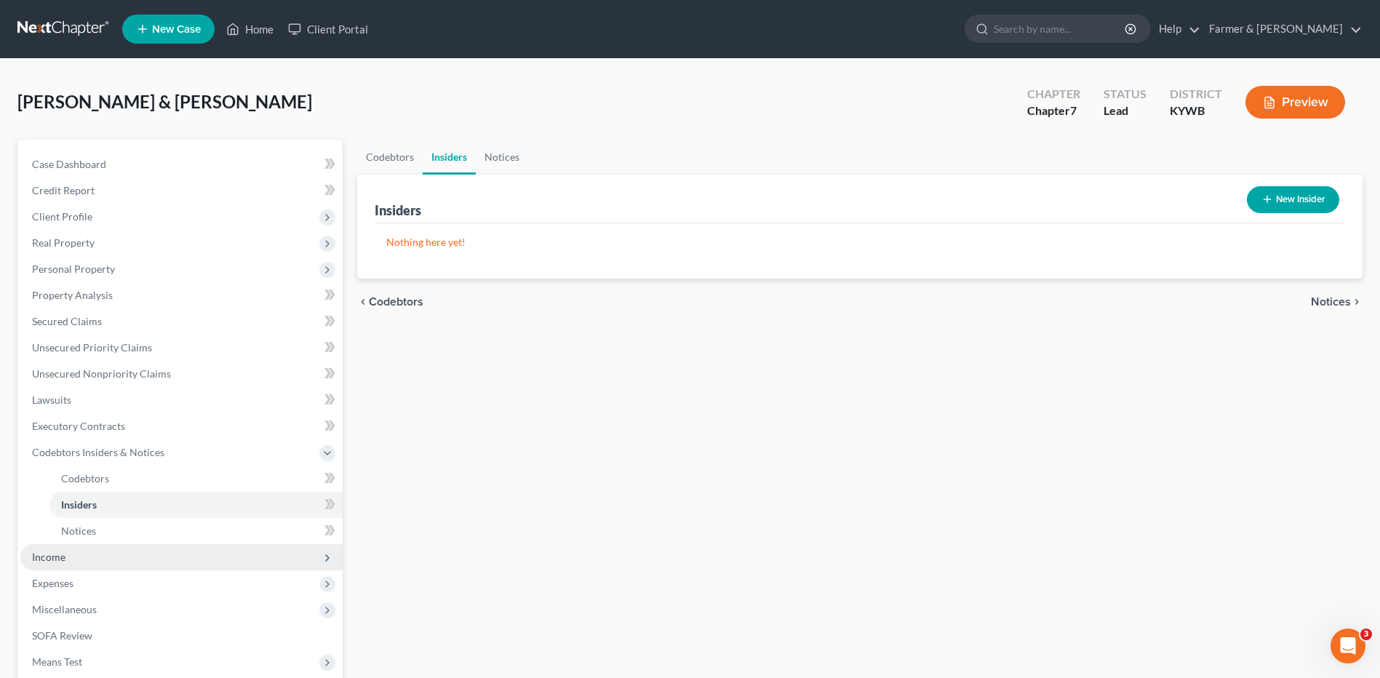
click at [93, 551] on span "Income" at bounding box center [181, 557] width 322 height 26
click at [114, 499] on span "Employment Income" at bounding box center [107, 504] width 93 height 12
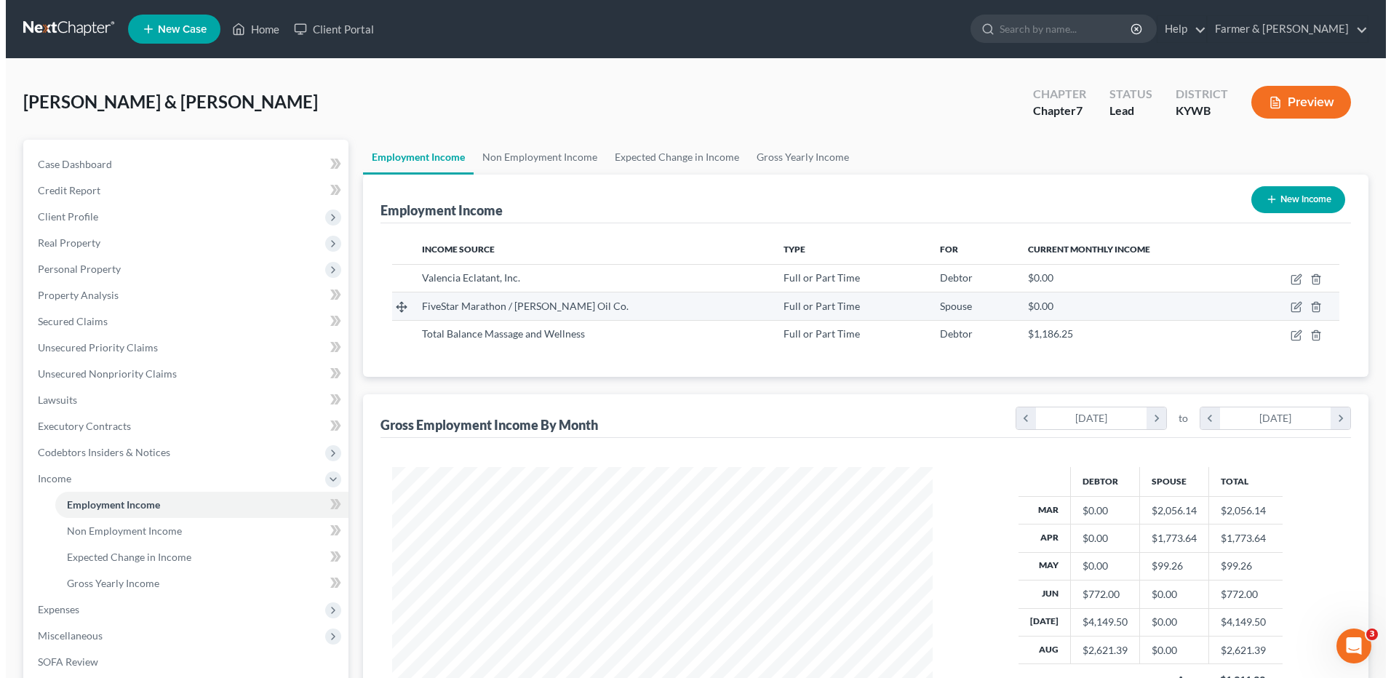
scroll to position [270, 569]
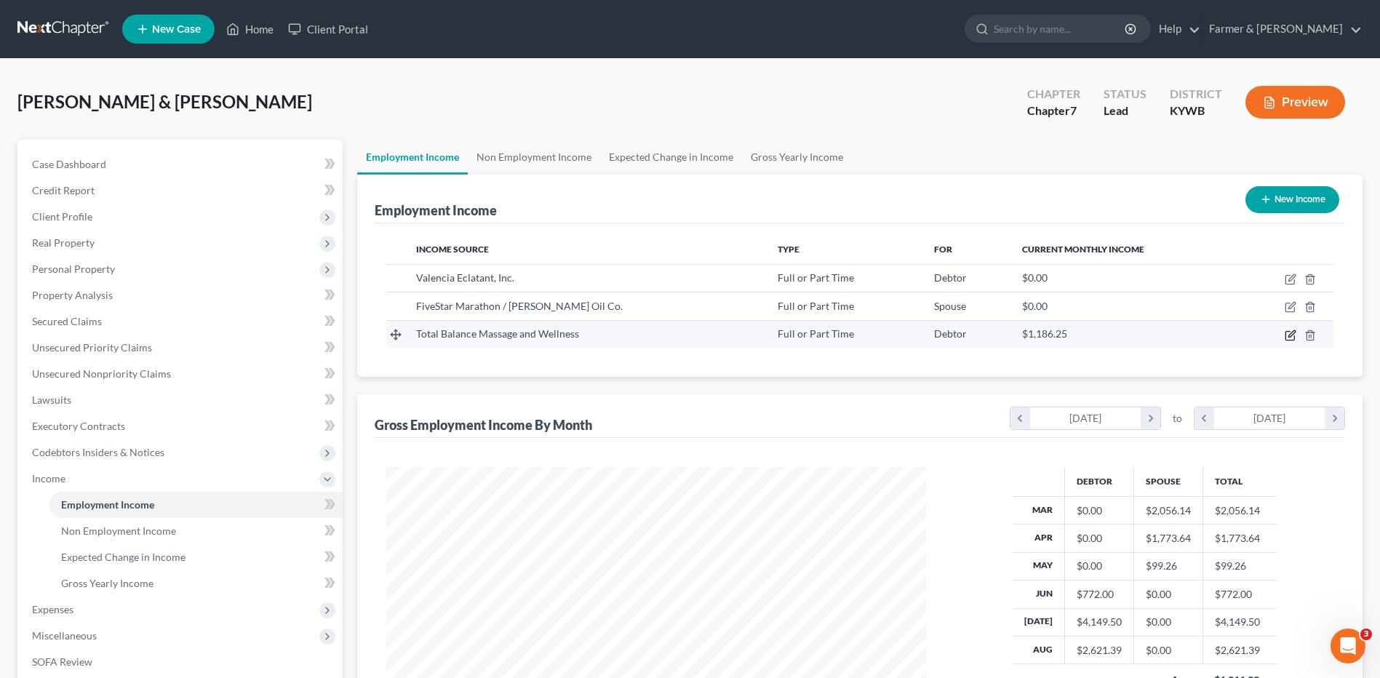
click at [1295, 335] on icon "button" at bounding box center [1291, 336] width 12 height 12
select select "0"
select select "44"
select select "2"
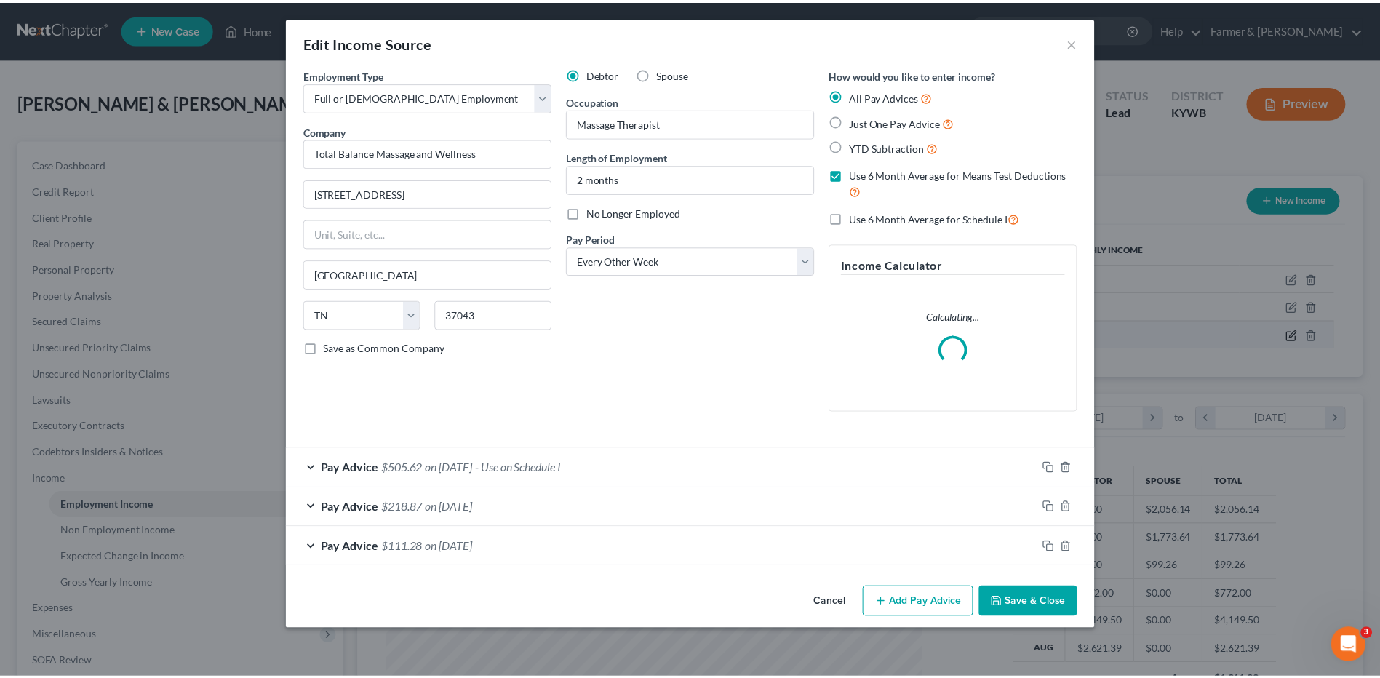
scroll to position [272, 575]
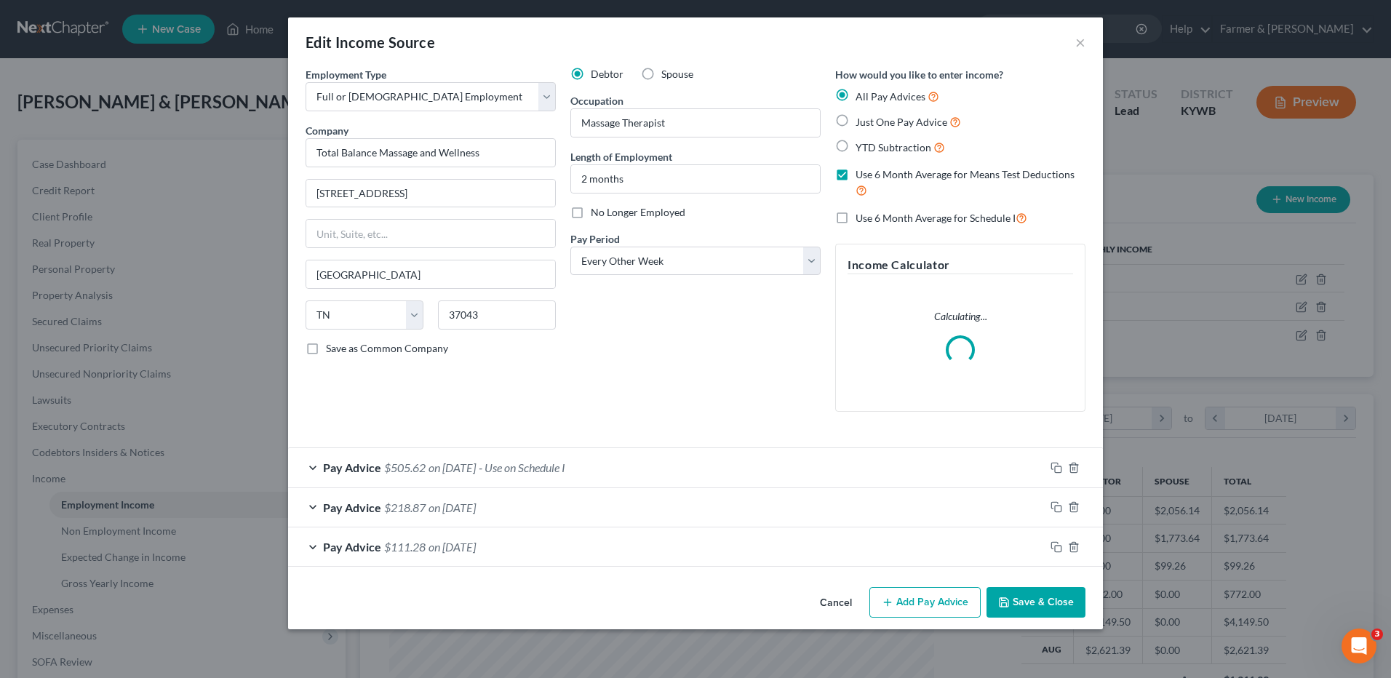
click at [1032, 599] on button "Save & Close" at bounding box center [1036, 602] width 99 height 31
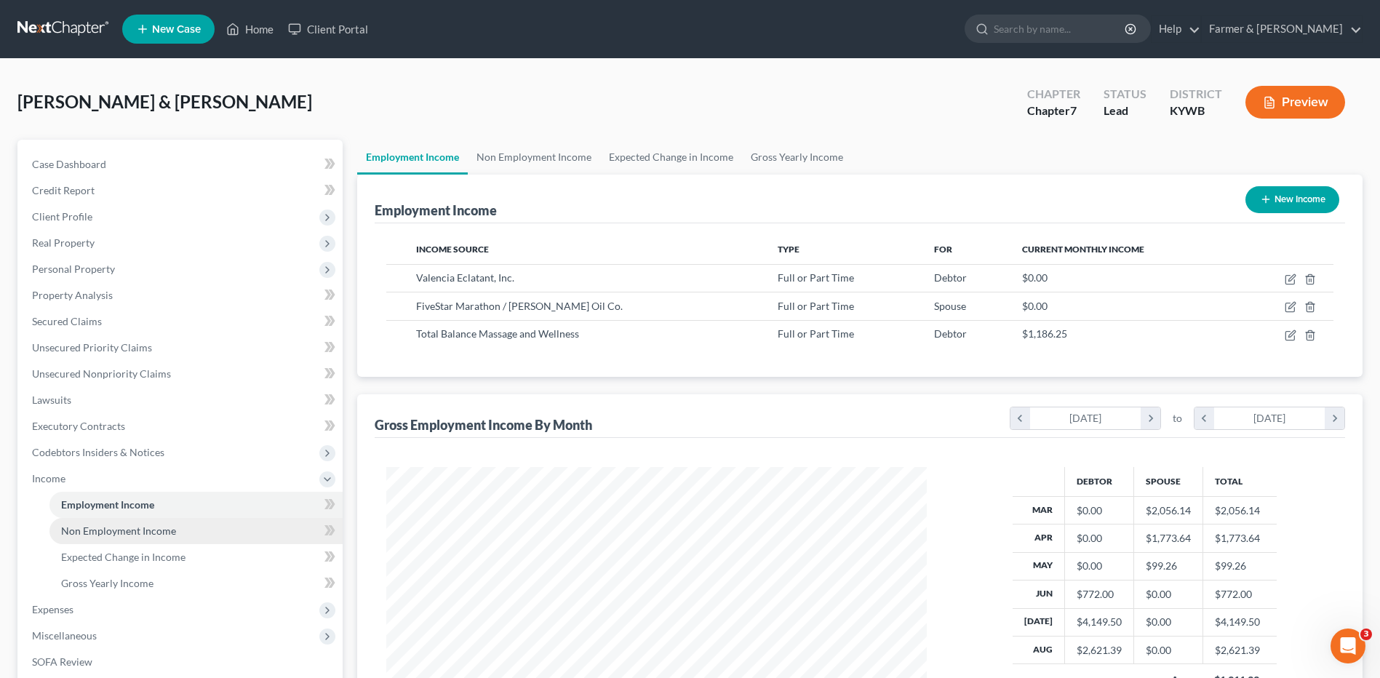
scroll to position [727244, 726944]
click at [199, 534] on link "Non Employment Income" at bounding box center [195, 531] width 293 height 26
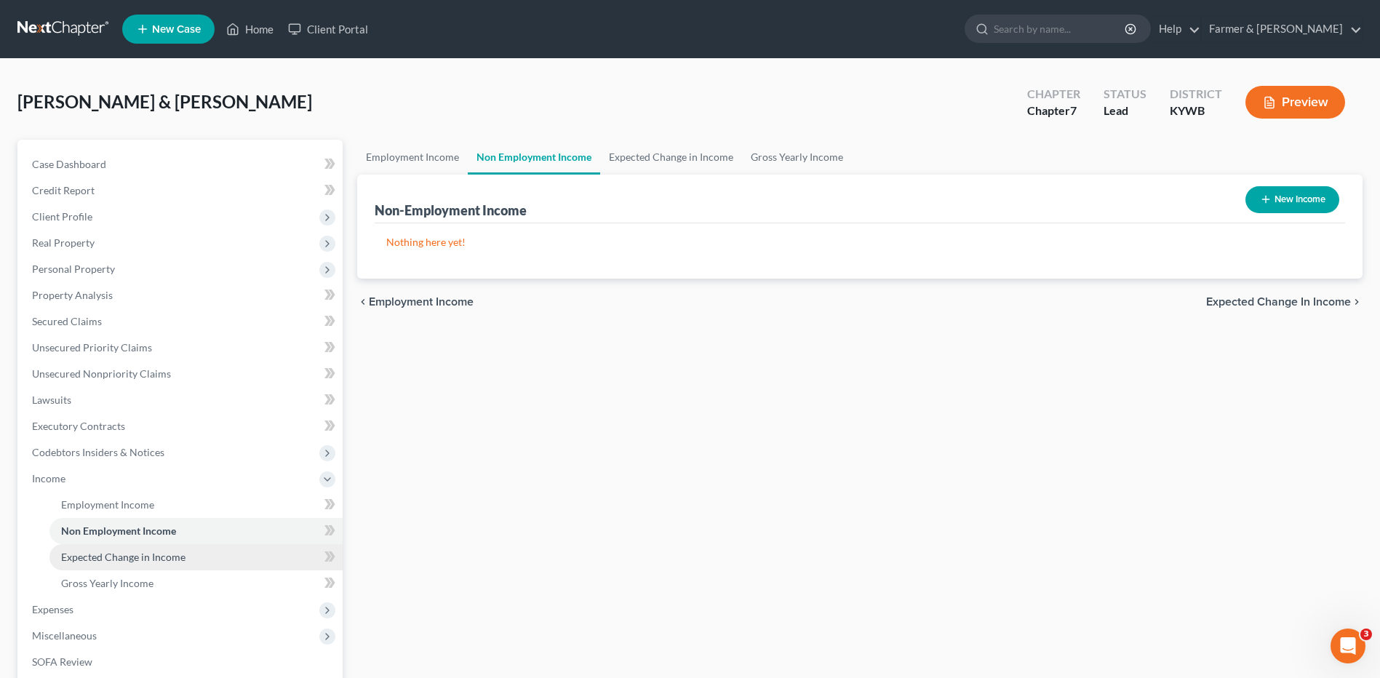
click at [183, 556] on span "Expected Change in Income" at bounding box center [123, 557] width 124 height 12
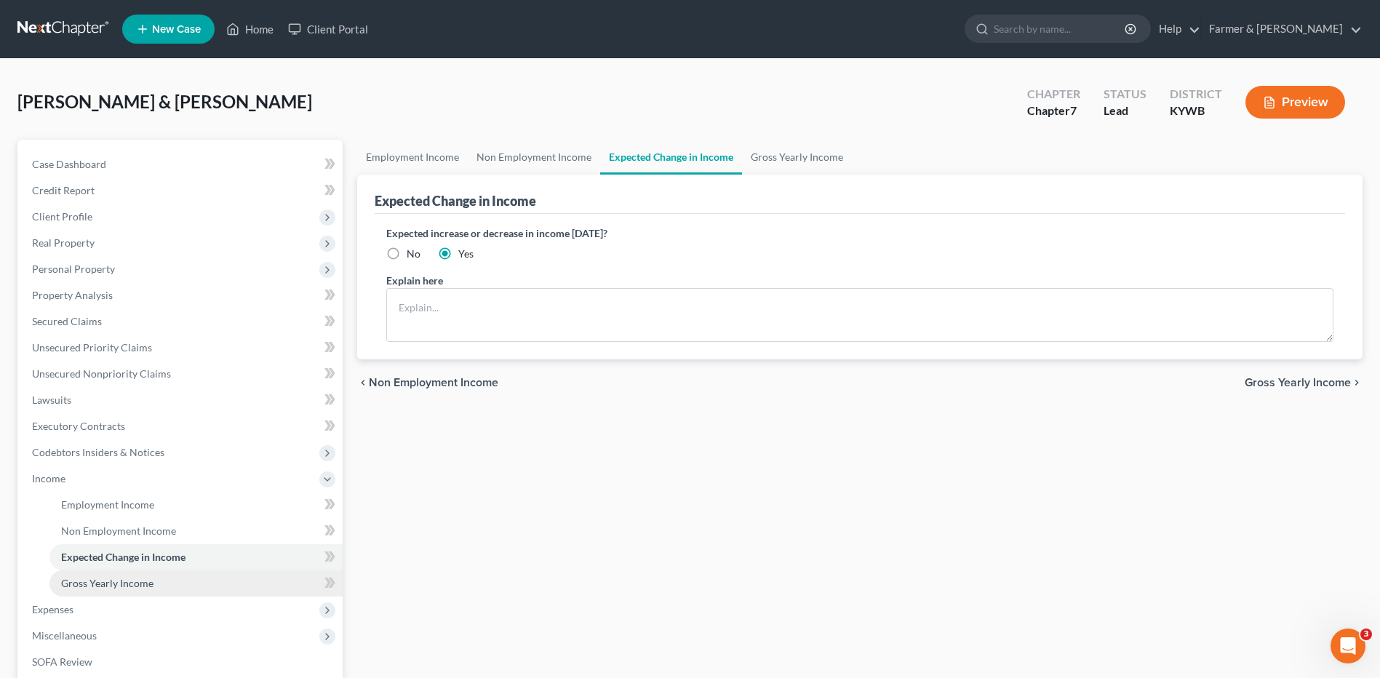
drag, startPoint x: 138, startPoint y: 582, endPoint x: 104, endPoint y: 595, distance: 36.6
click at [138, 582] on span "Gross Yearly Income" at bounding box center [107, 583] width 92 height 12
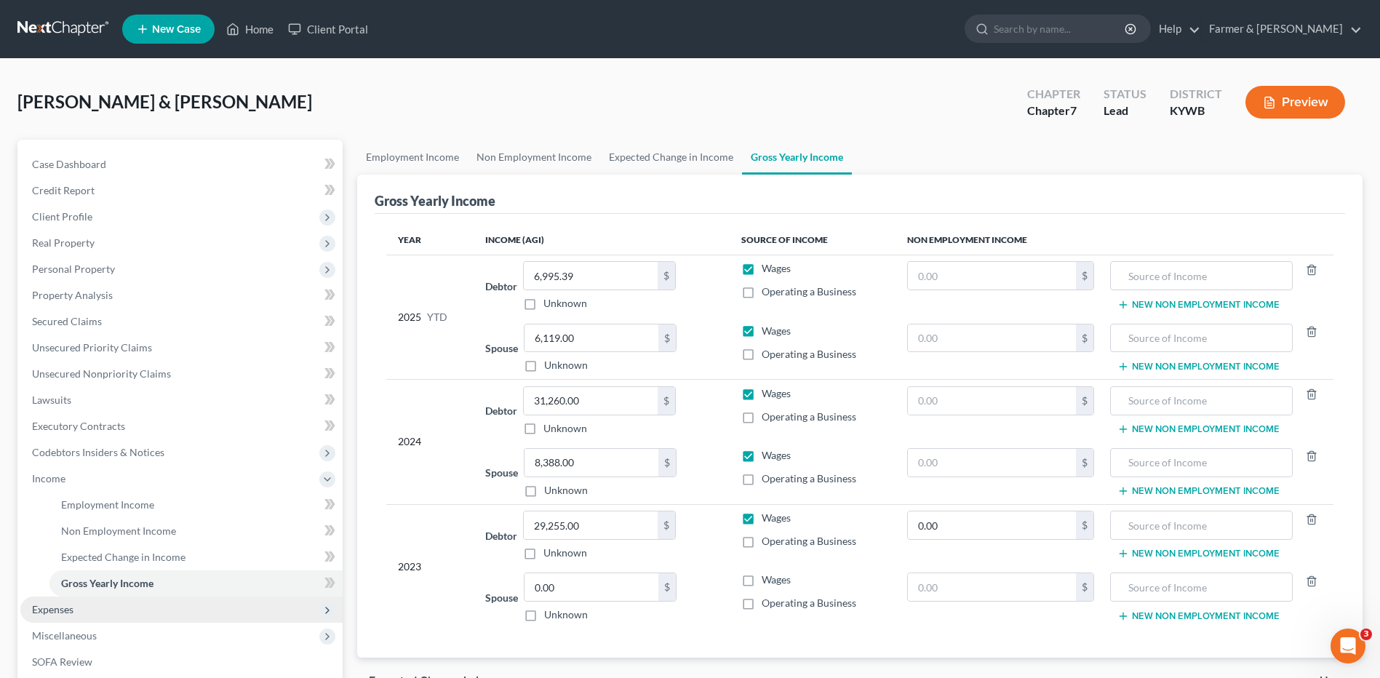
click at [92, 605] on span "Expenses" at bounding box center [181, 610] width 322 height 26
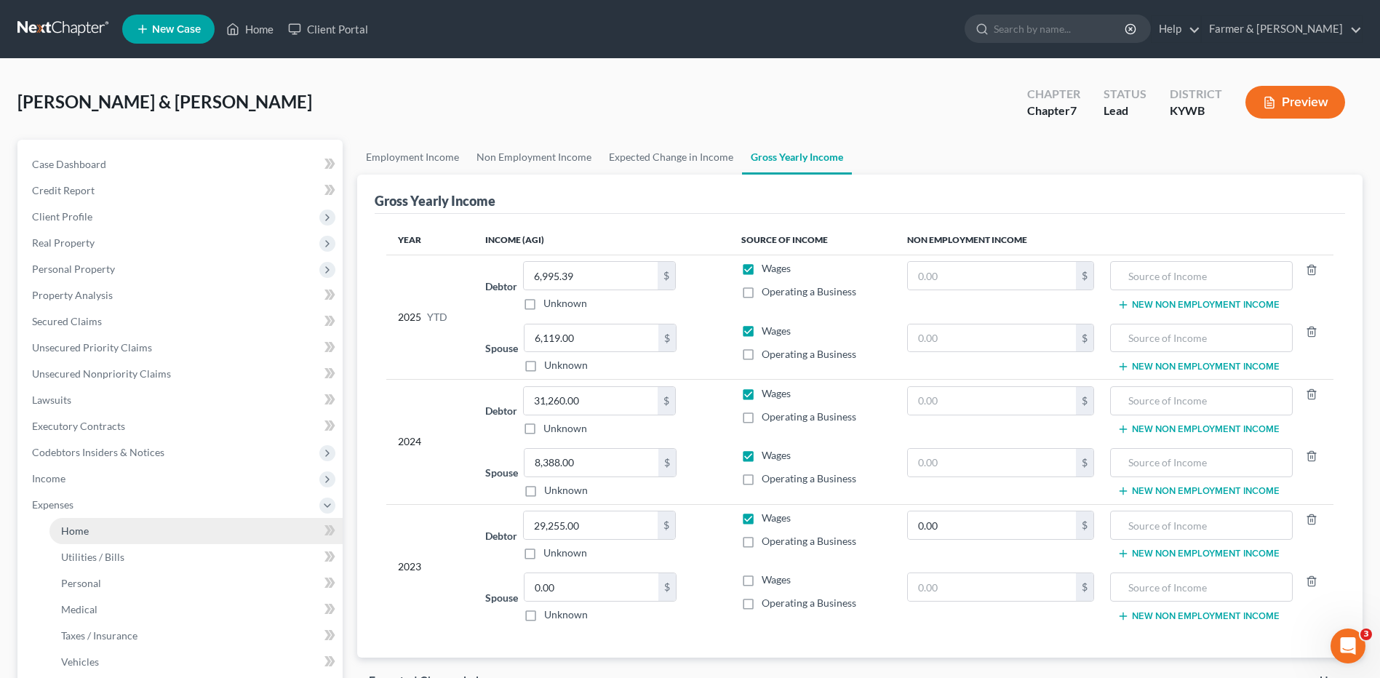
click at [116, 538] on link "Home" at bounding box center [195, 531] width 293 height 26
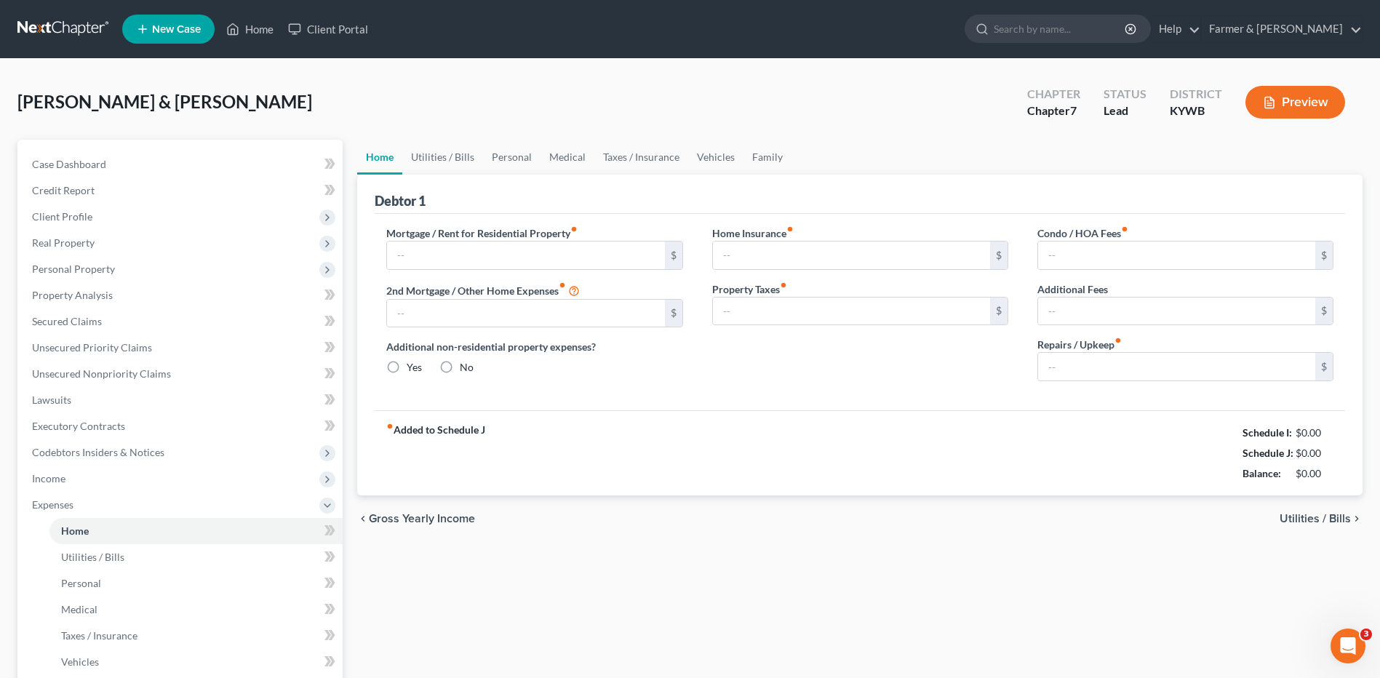
type input "800.00"
type input "0.00"
radio input "true"
type input "0.00"
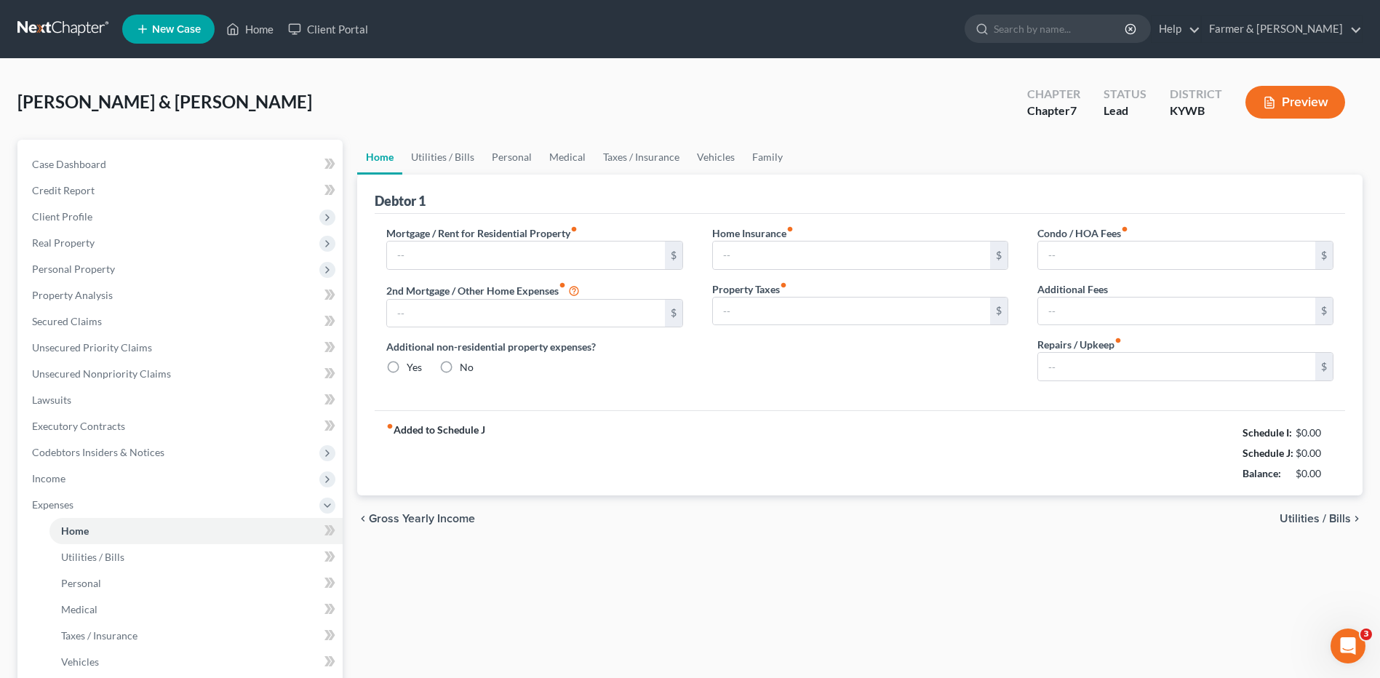
type input "0.00"
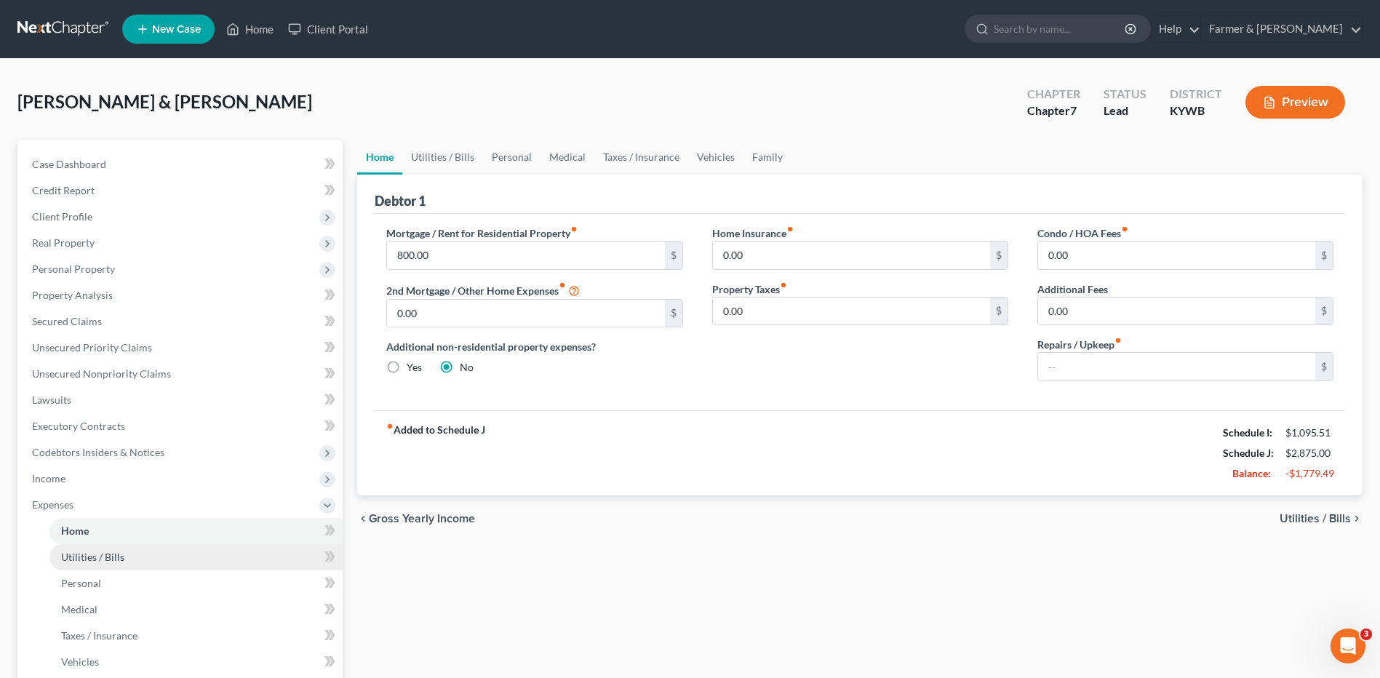
click at [178, 548] on link "Utilities / Bills" at bounding box center [195, 557] width 293 height 26
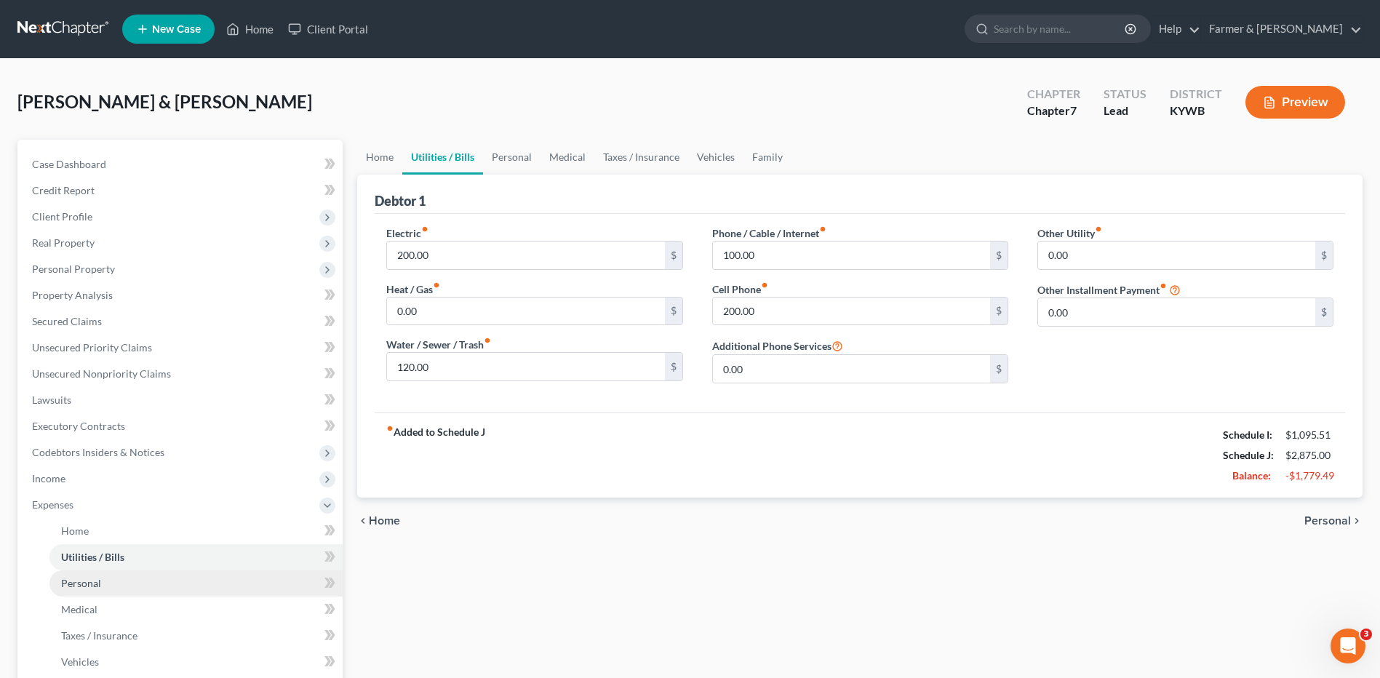
click at [148, 572] on link "Personal" at bounding box center [195, 583] width 293 height 26
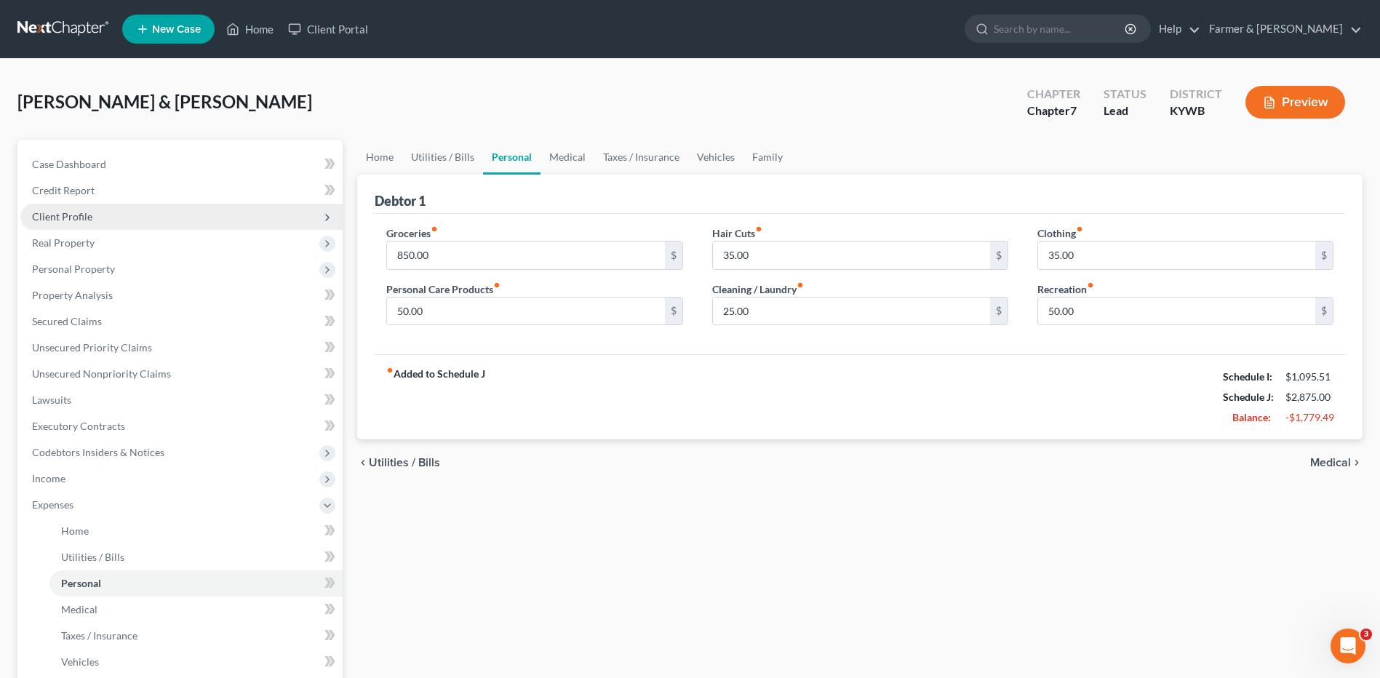
click at [196, 220] on span "Client Profile" at bounding box center [181, 217] width 322 height 26
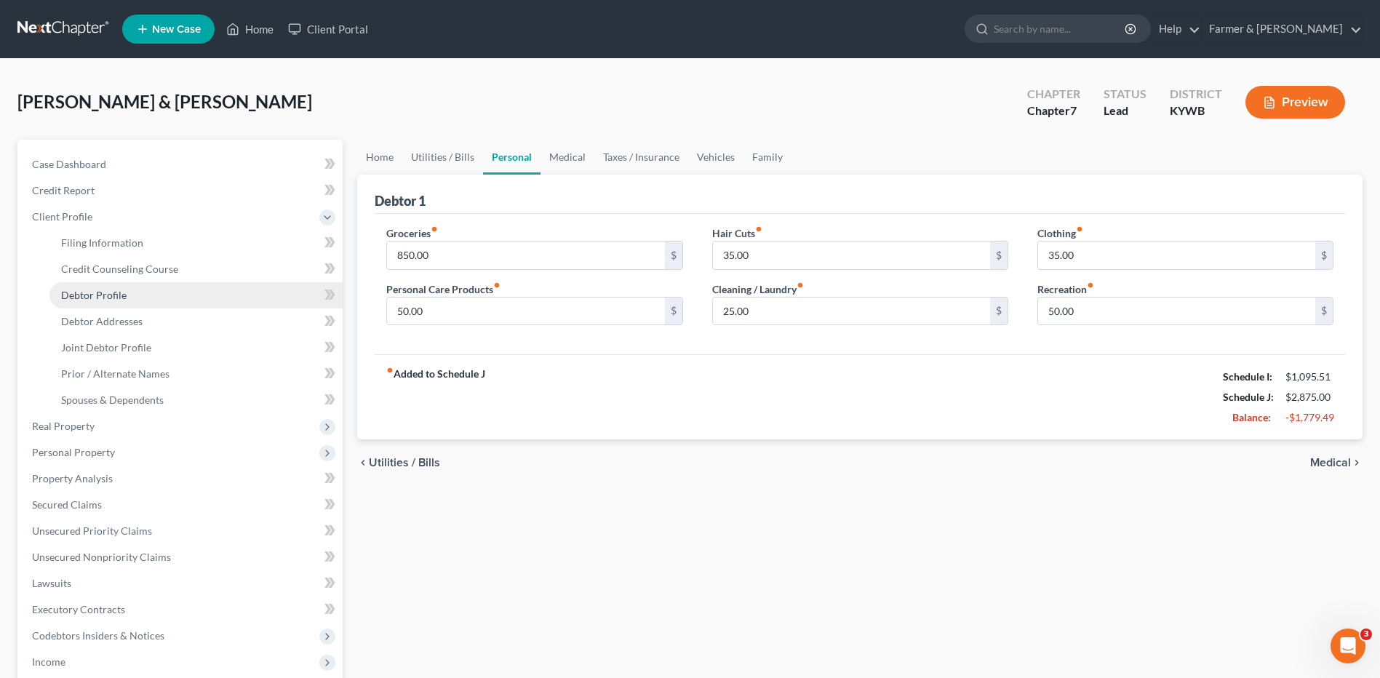
click at [161, 292] on link "Debtor Profile" at bounding box center [195, 295] width 293 height 26
select select "1"
select select "6"
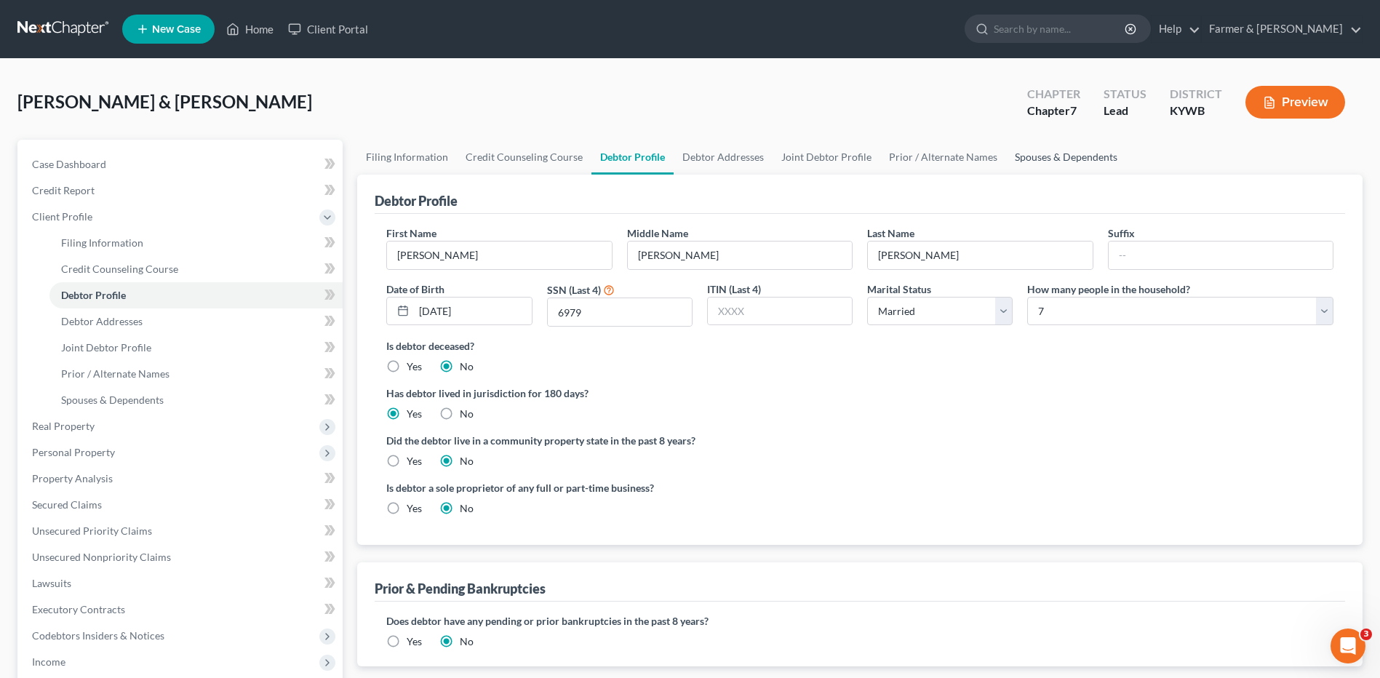
click at [1029, 156] on link "Spouses & Dependents" at bounding box center [1066, 157] width 120 height 35
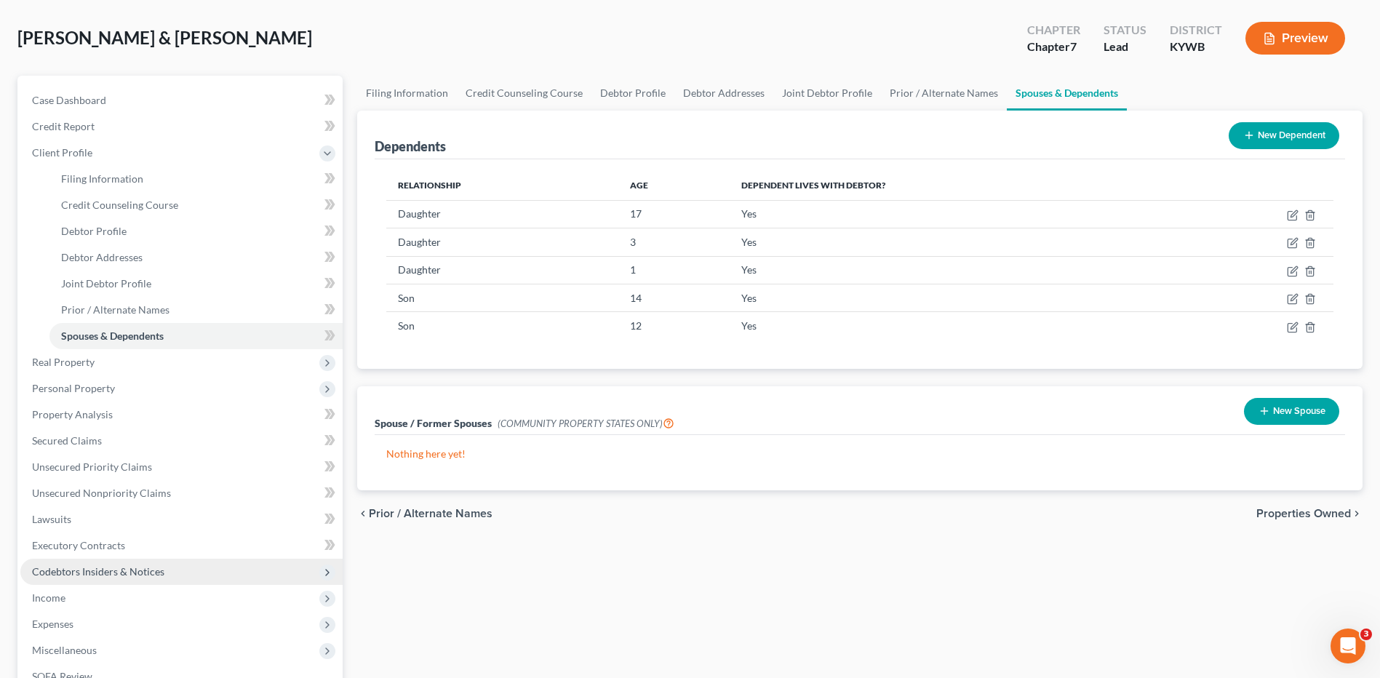
scroll to position [146, 0]
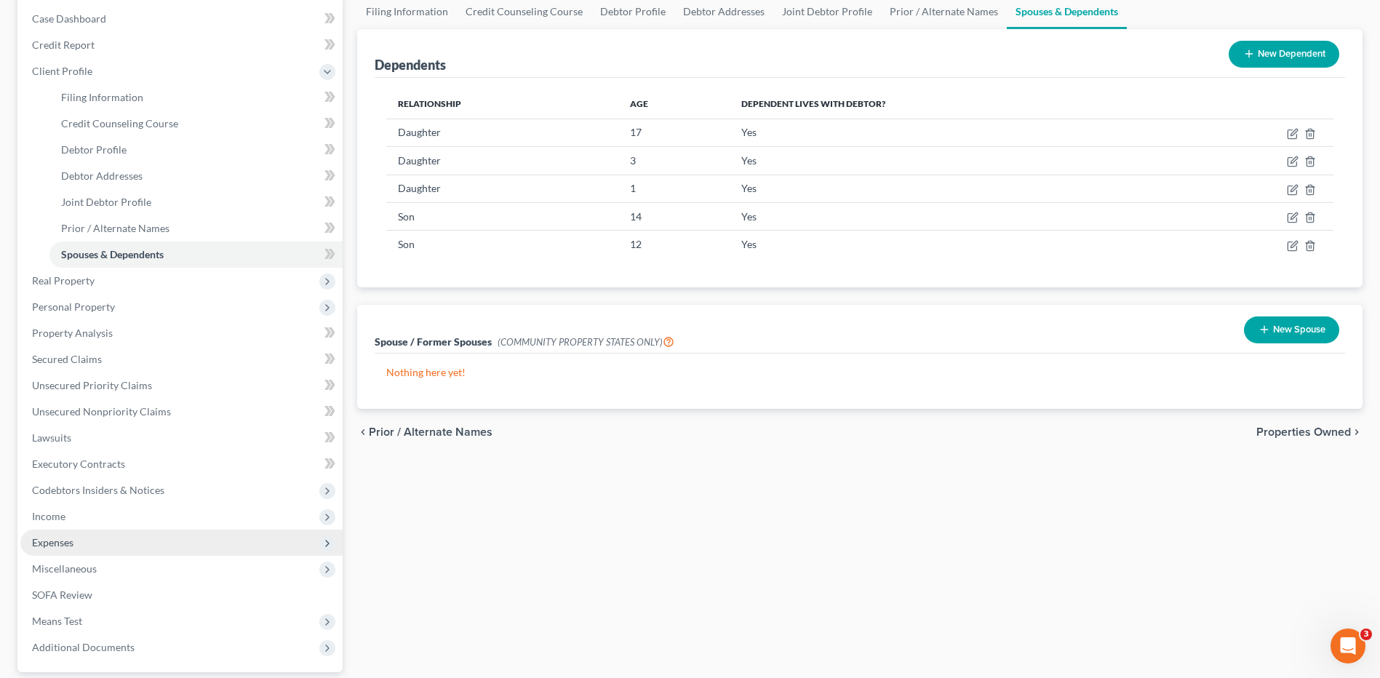
click at [80, 540] on span "Expenses" at bounding box center [181, 543] width 322 height 26
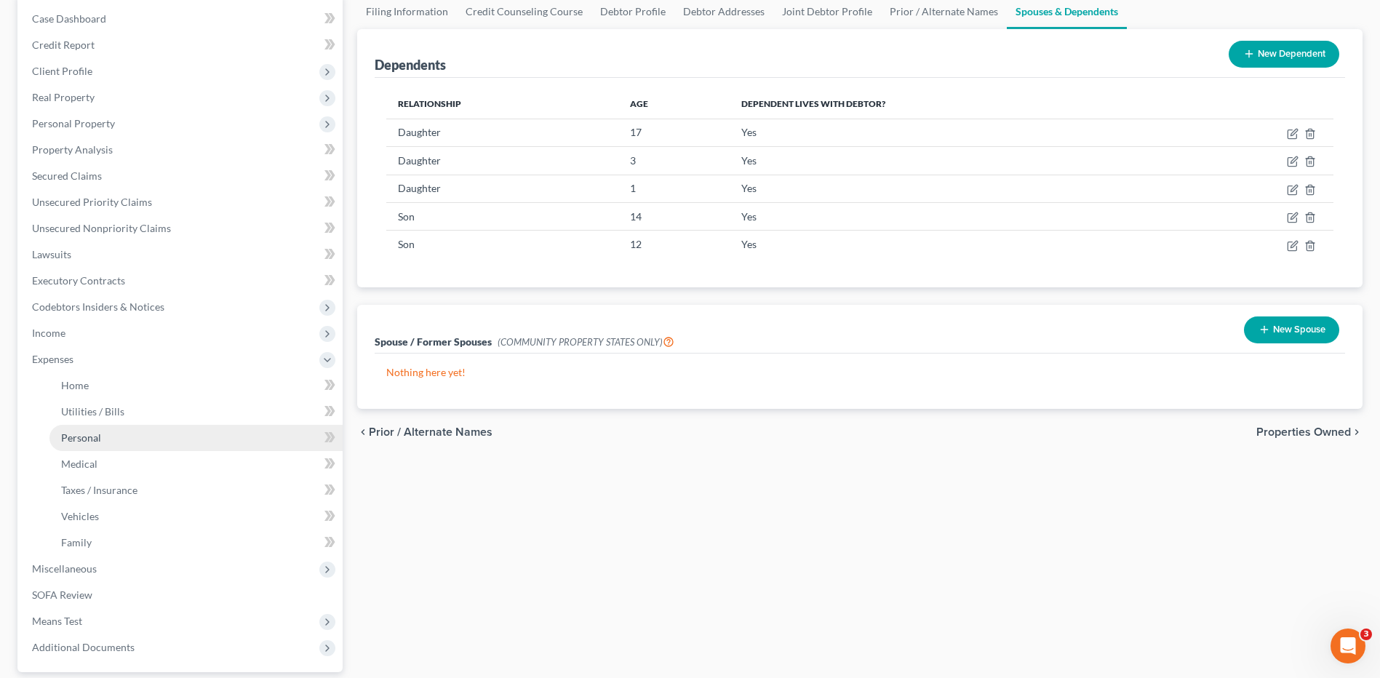
click at [108, 447] on link "Personal" at bounding box center [195, 438] width 293 height 26
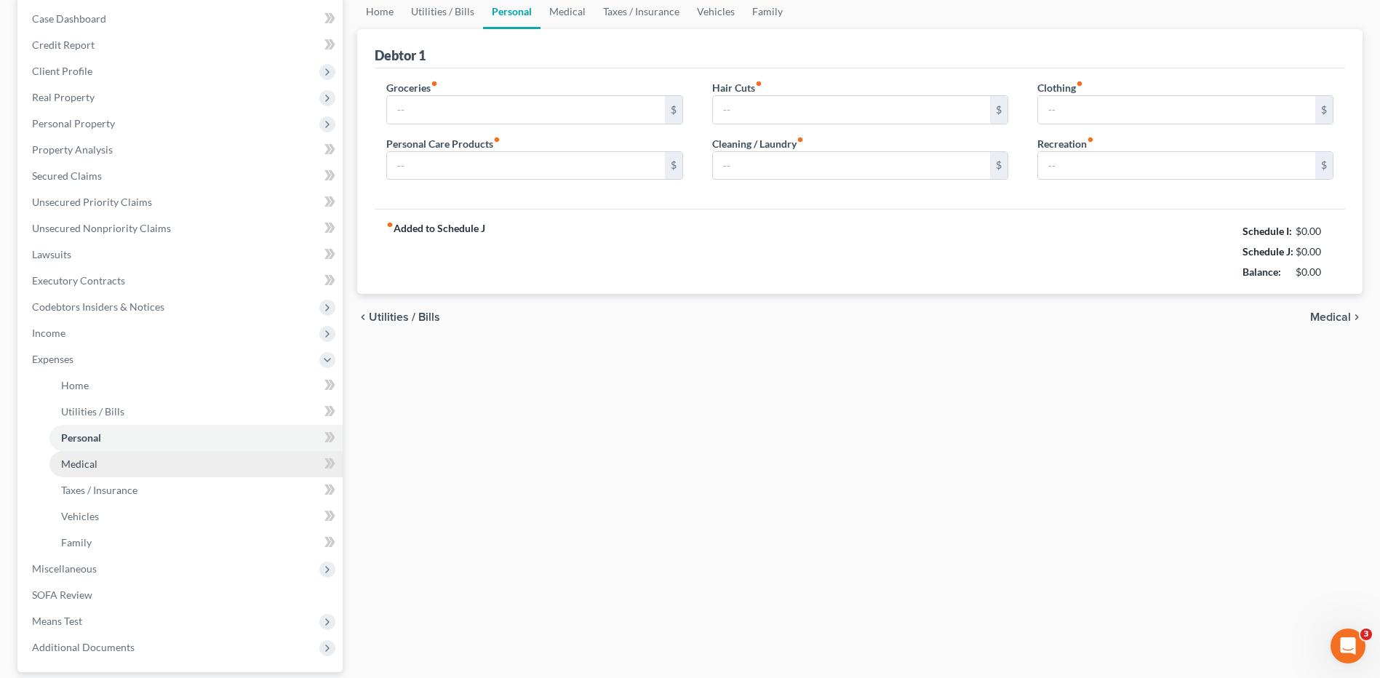
scroll to position [74, 0]
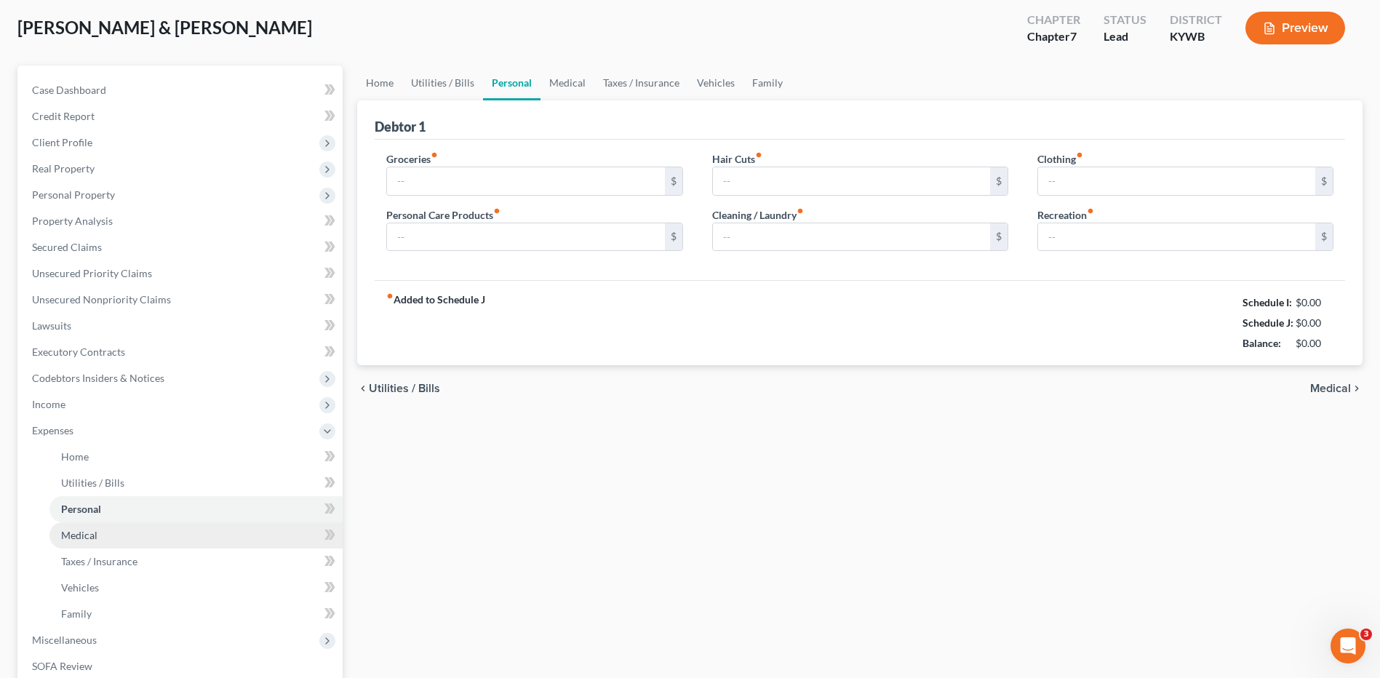
type input "850.00"
type input "50.00"
type input "35.00"
type input "25.00"
type input "35.00"
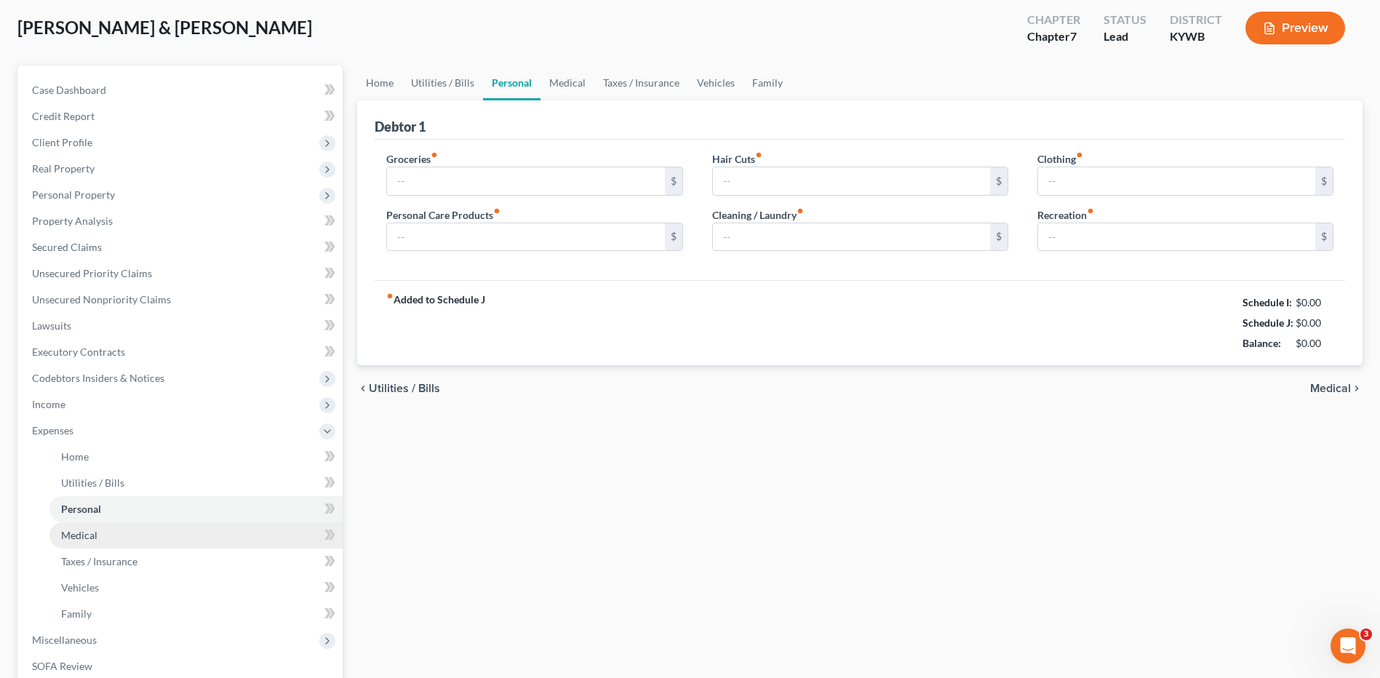
type input "50.00"
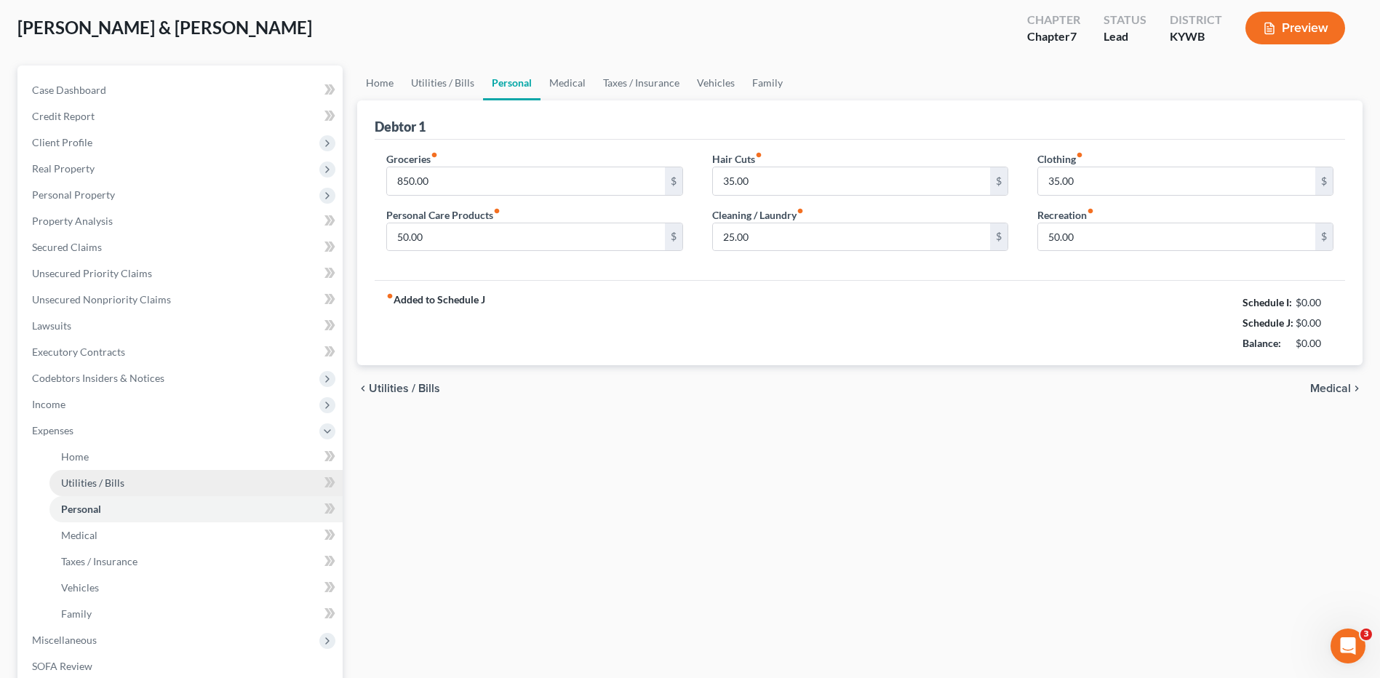
scroll to position [0, 0]
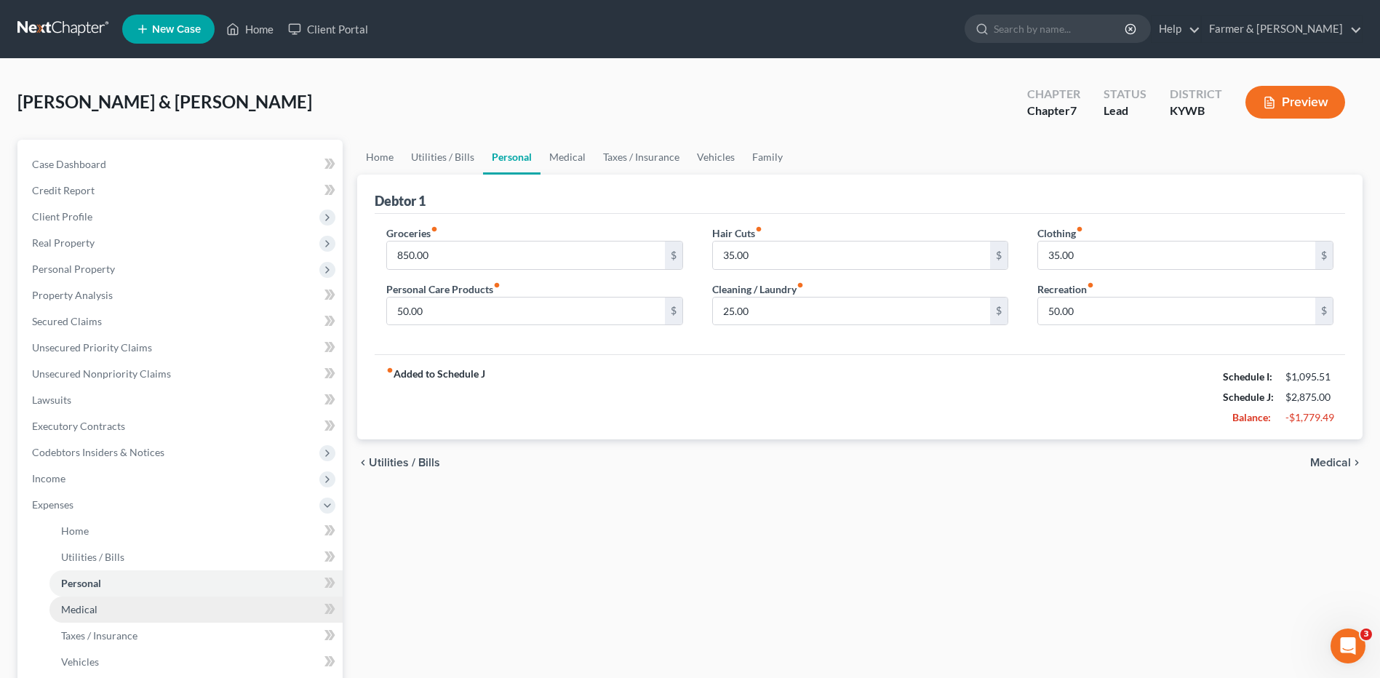
click at [98, 608] on link "Medical" at bounding box center [195, 610] width 293 height 26
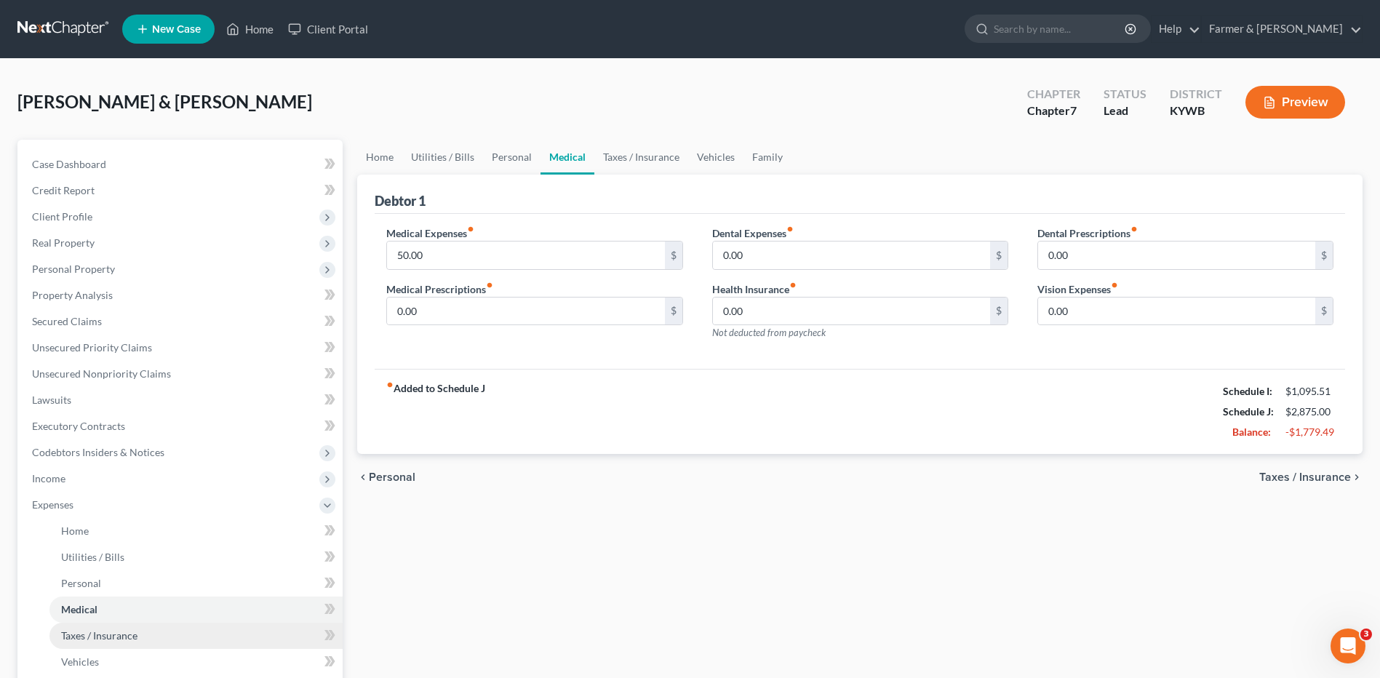
click at [99, 633] on span "Taxes / Insurance" at bounding box center [99, 635] width 76 height 12
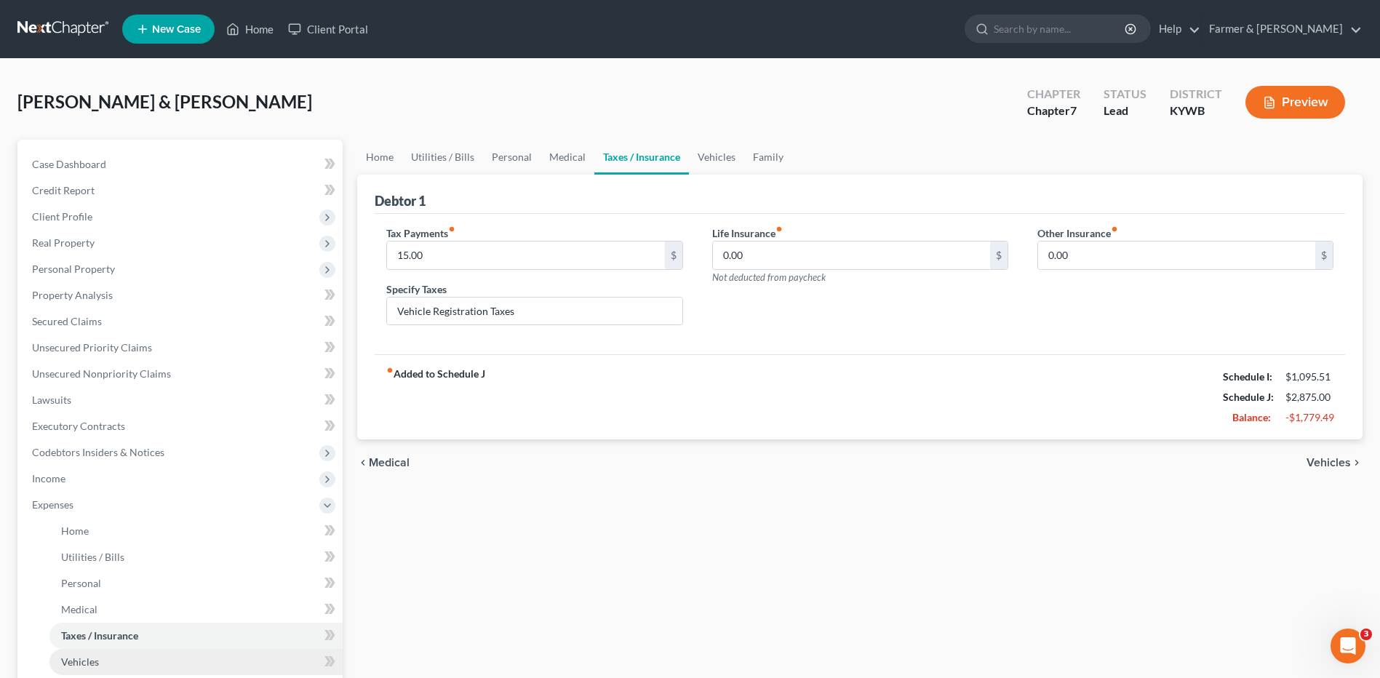
click at [98, 660] on link "Vehicles" at bounding box center [195, 662] width 293 height 26
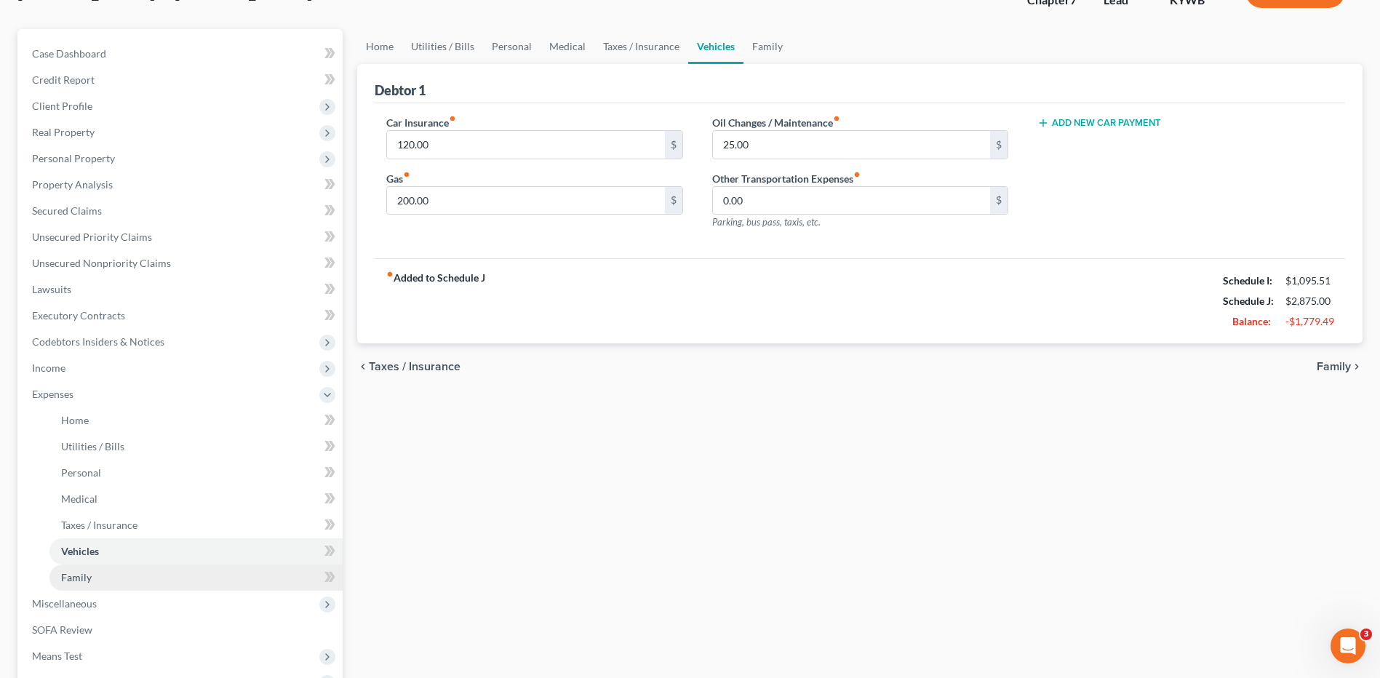
scroll to position [146, 0]
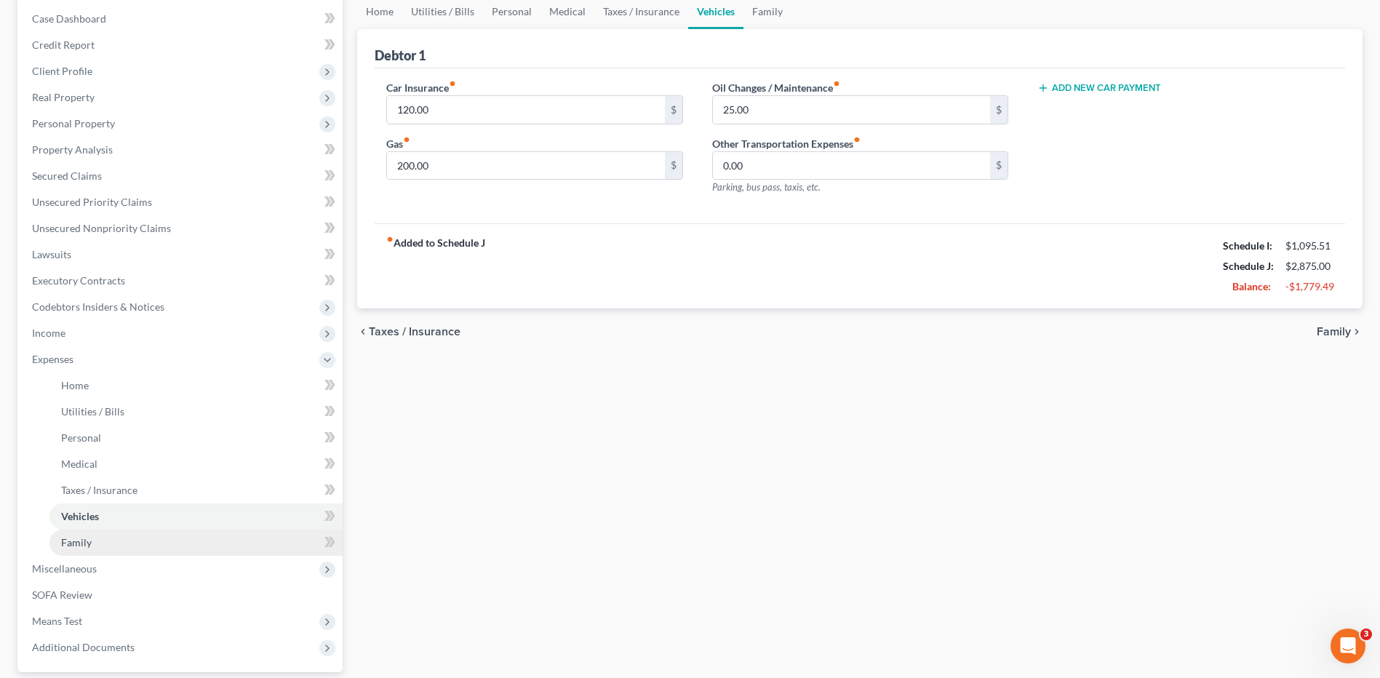
click at [121, 546] on link "Family" at bounding box center [195, 543] width 293 height 26
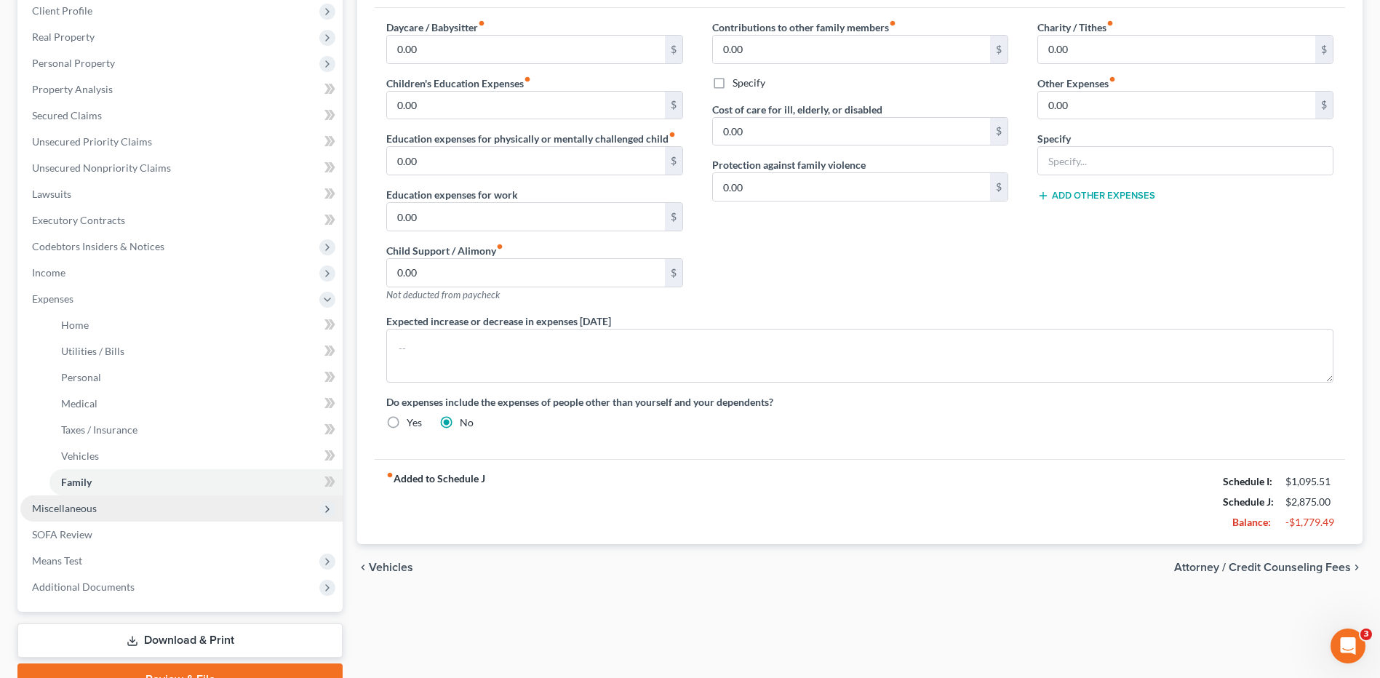
scroll to position [218, 0]
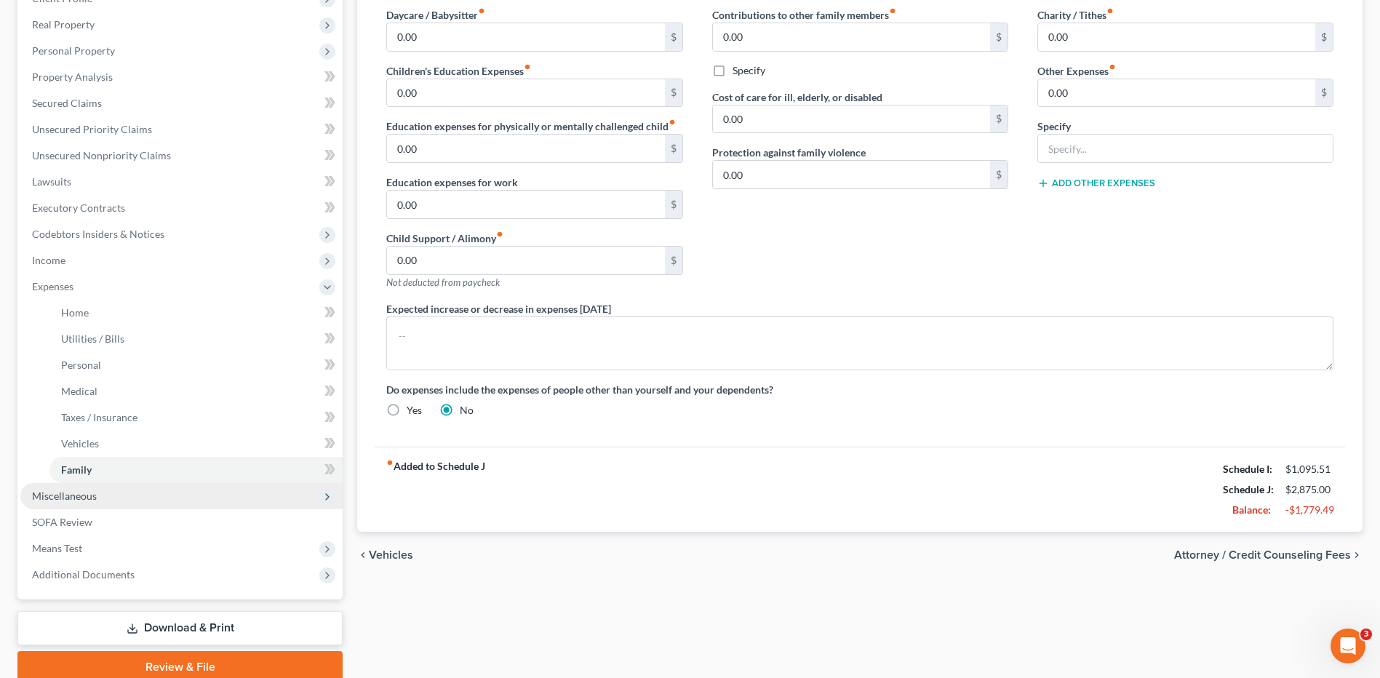
click at [123, 494] on span "Miscellaneous" at bounding box center [181, 496] width 322 height 26
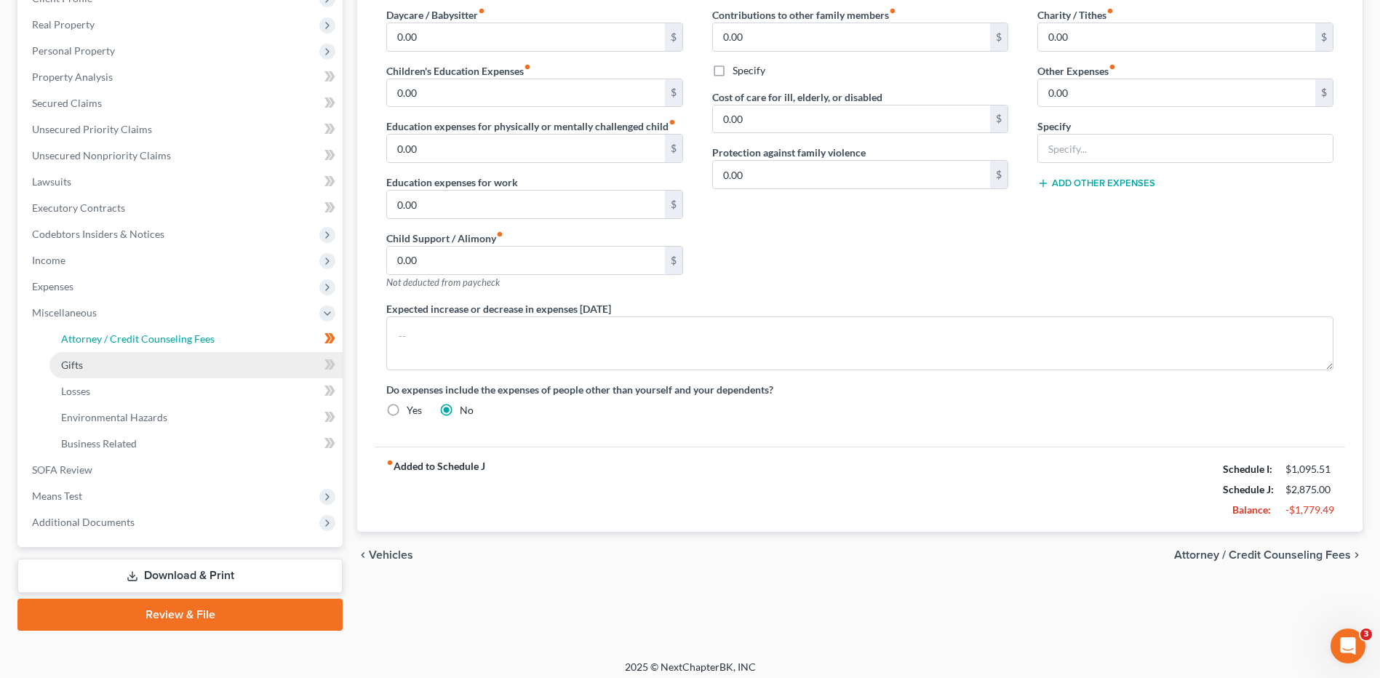
click at [151, 344] on link "Attorney / Credit Counseling Fees" at bounding box center [195, 339] width 293 height 26
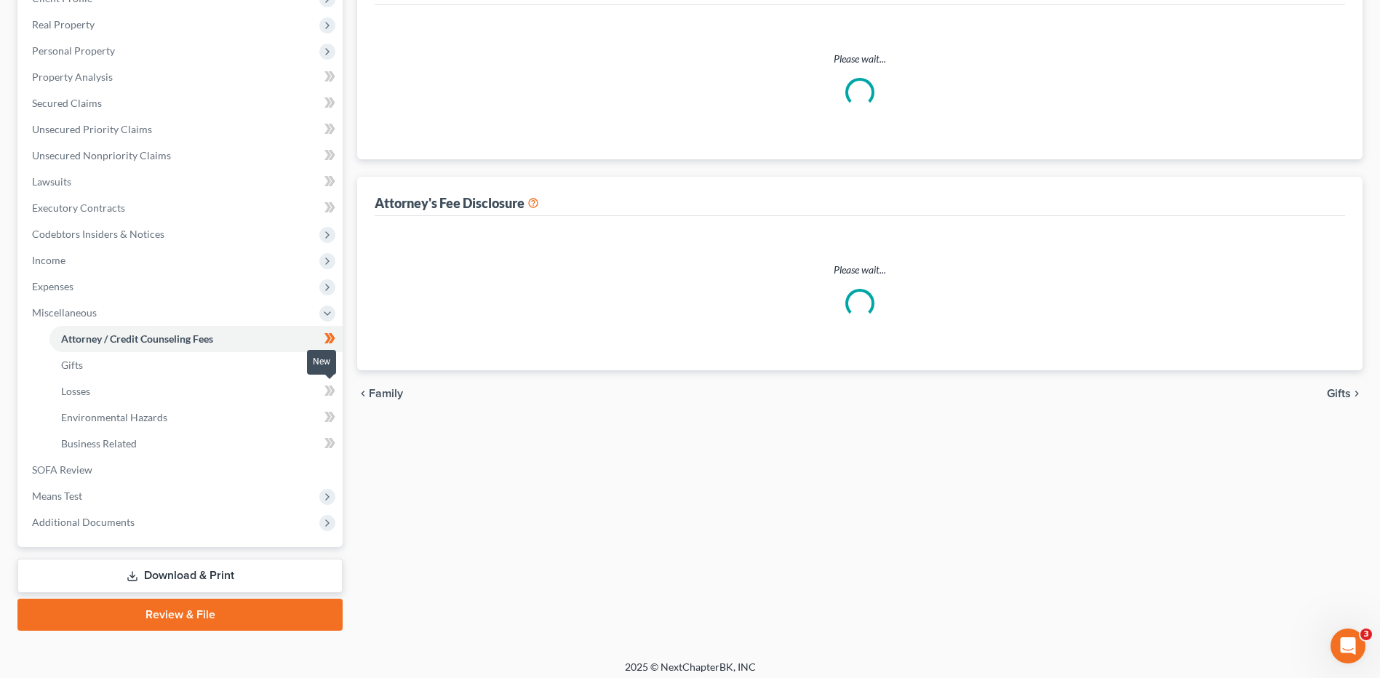
scroll to position [144, 0]
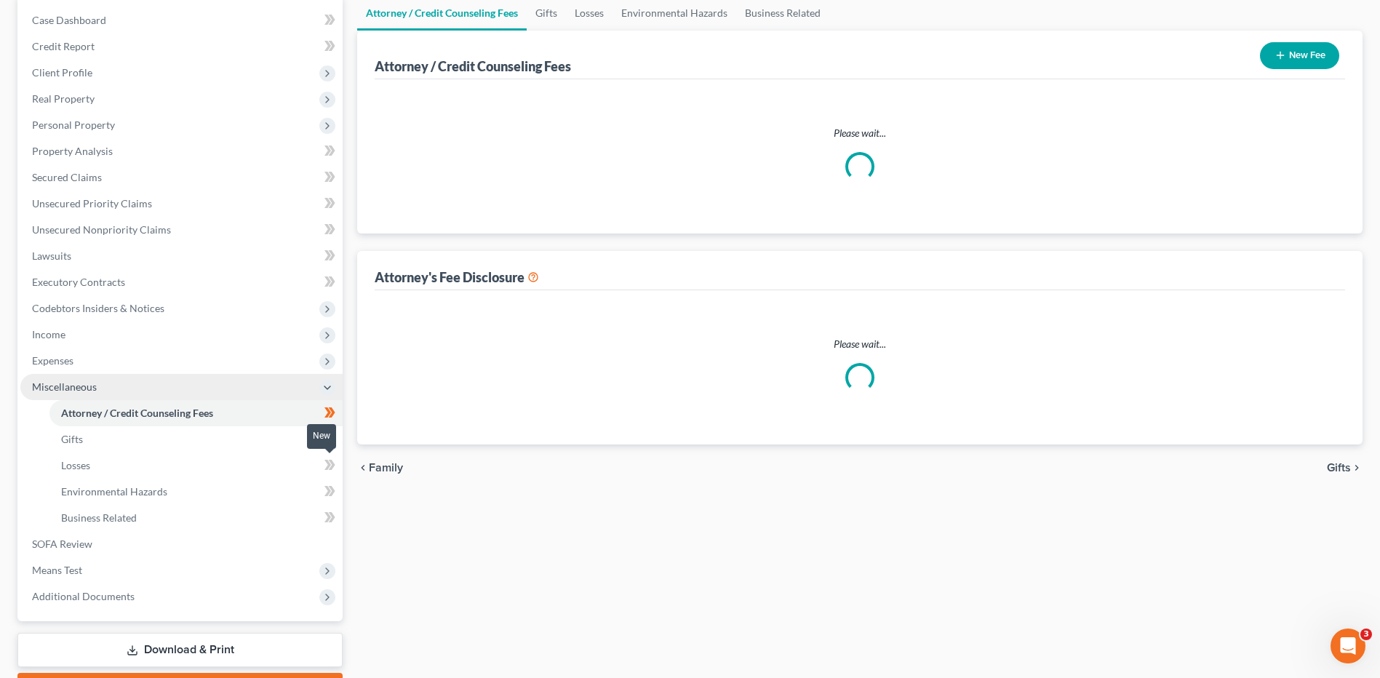
select select "0"
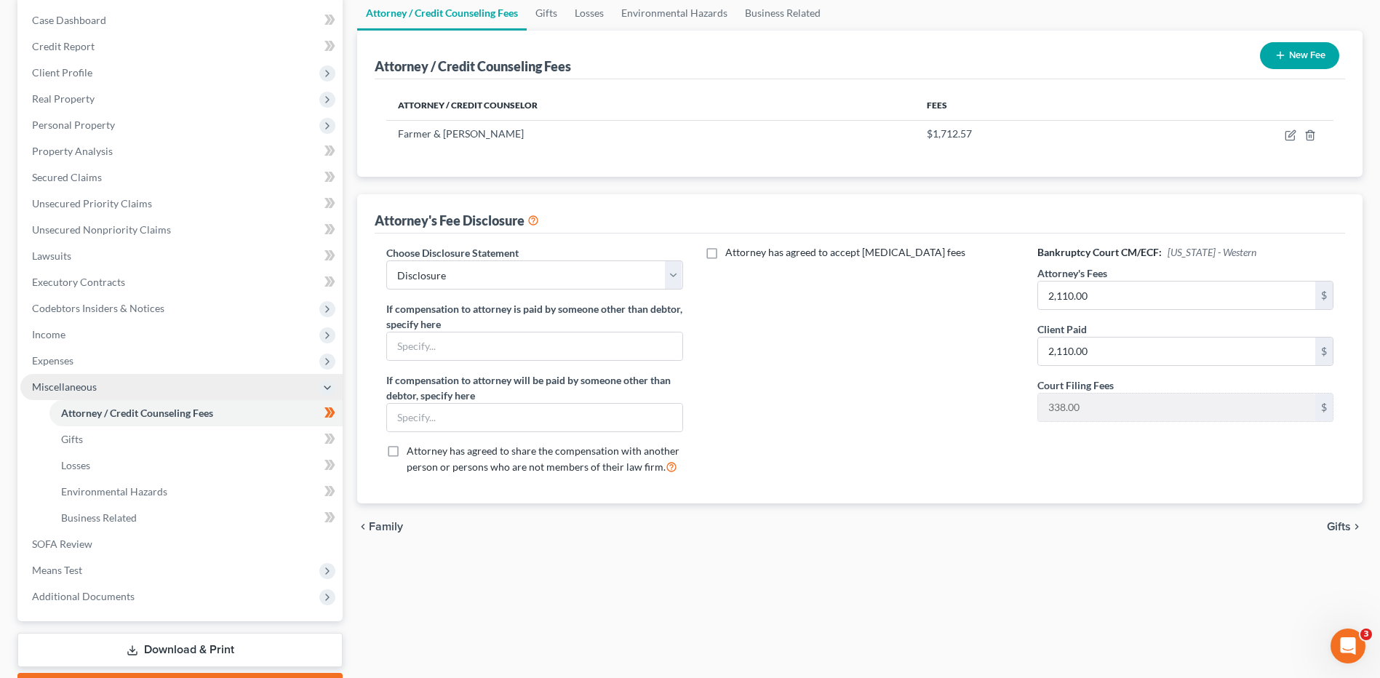
scroll to position [0, 0]
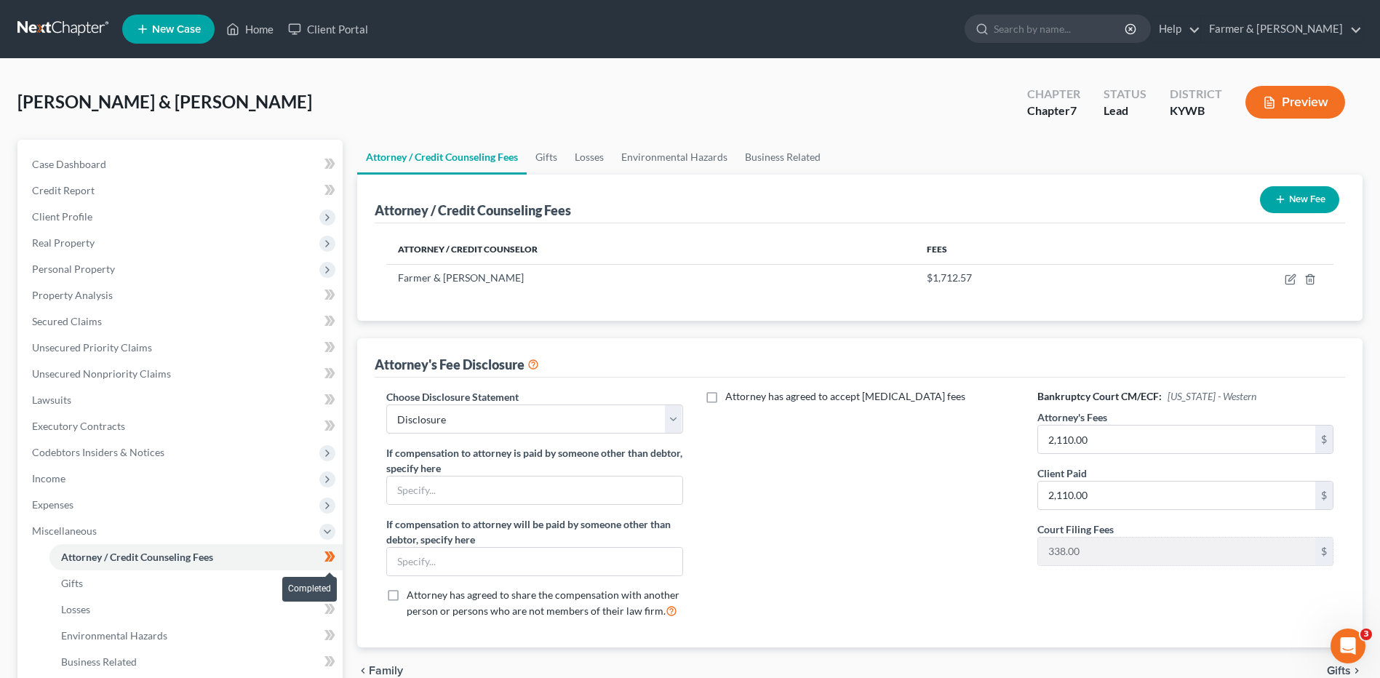
click at [332, 559] on icon at bounding box center [332, 556] width 7 height 10
click at [153, 594] on link "Gifts" at bounding box center [195, 583] width 293 height 26
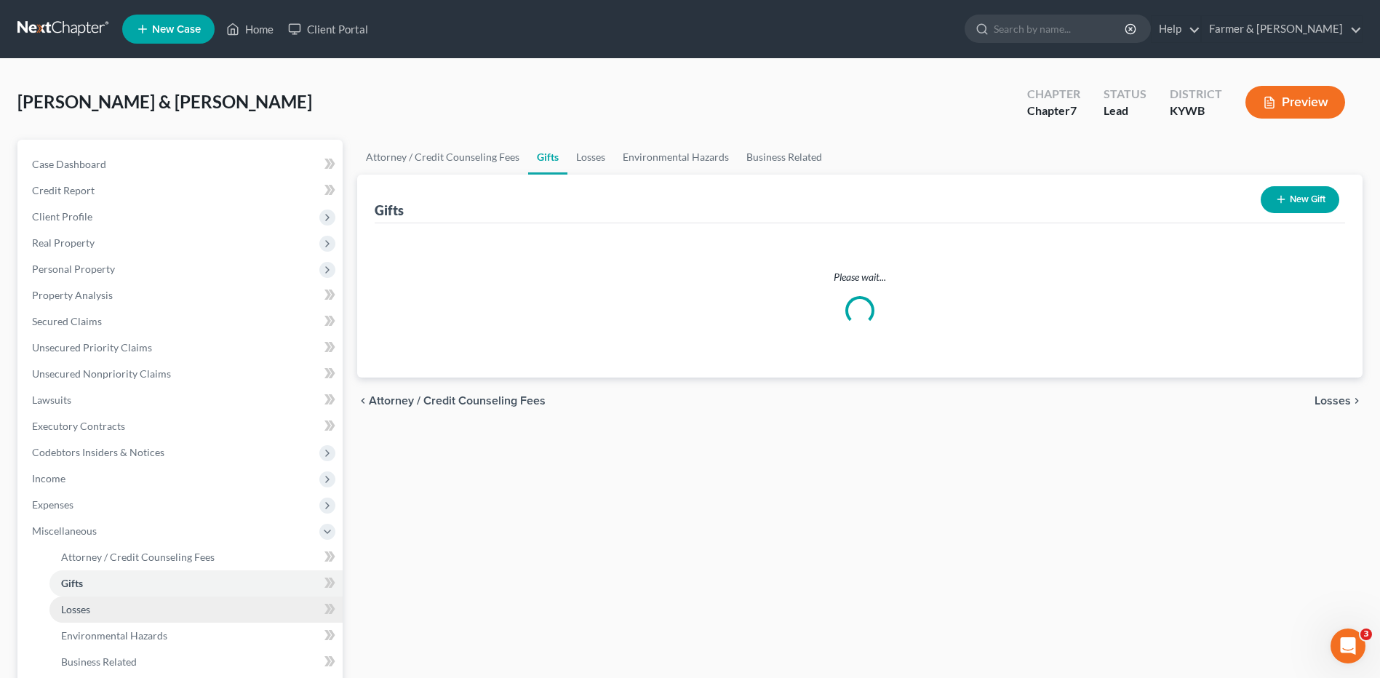
click at [121, 612] on link "Losses" at bounding box center [195, 610] width 293 height 26
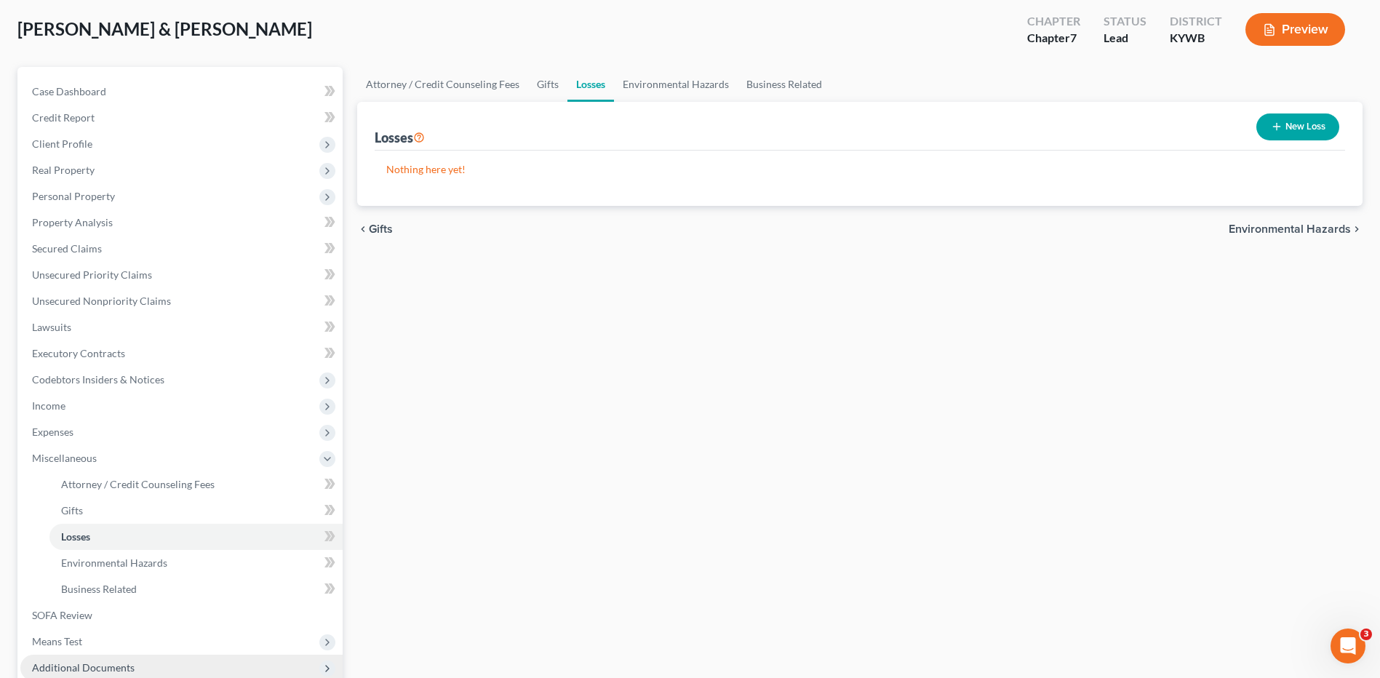
scroll to position [218, 0]
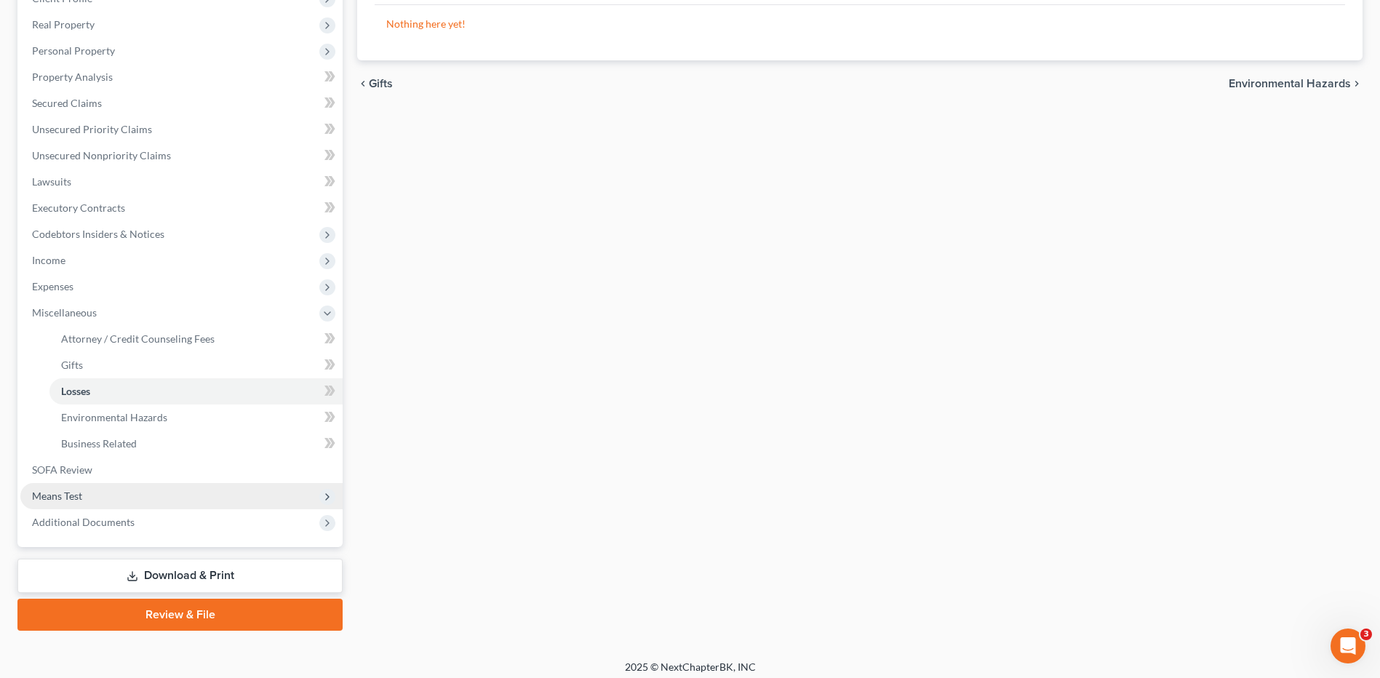
click at [93, 491] on span "Means Test" at bounding box center [181, 496] width 322 height 26
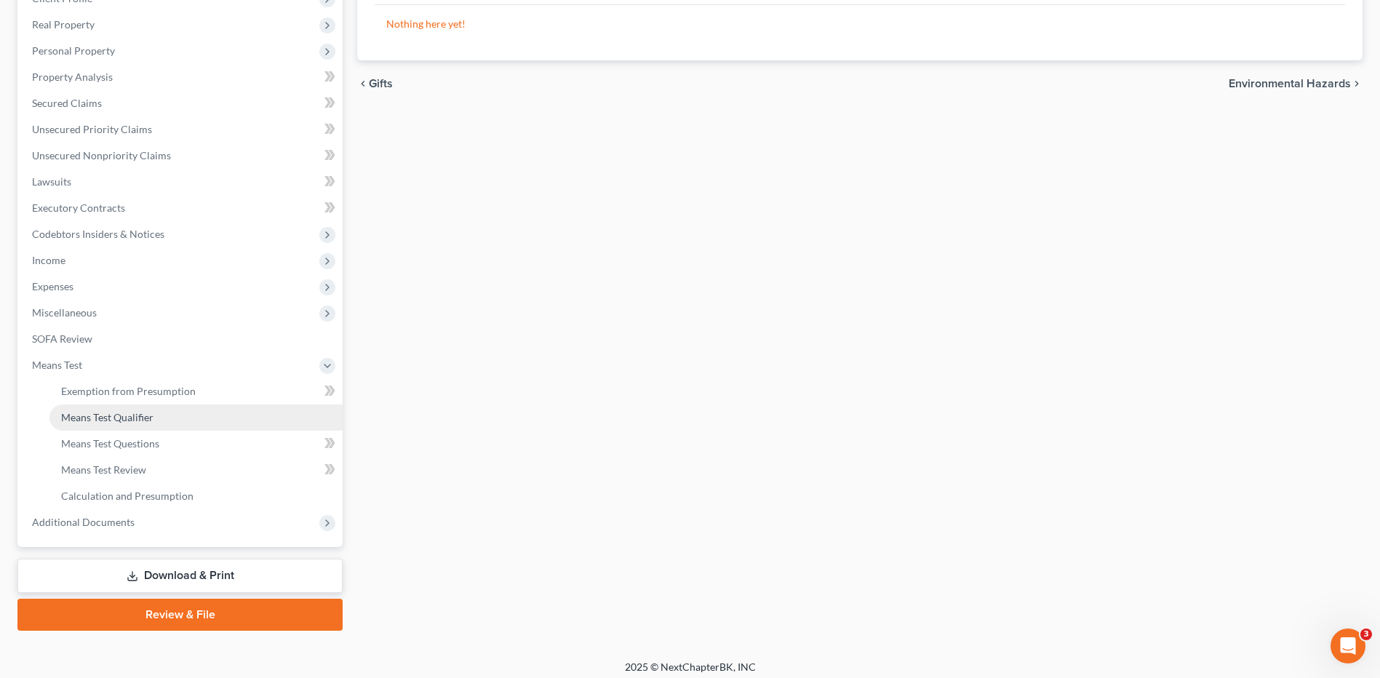
click at [164, 424] on link "Means Test Qualifier" at bounding box center [195, 417] width 293 height 26
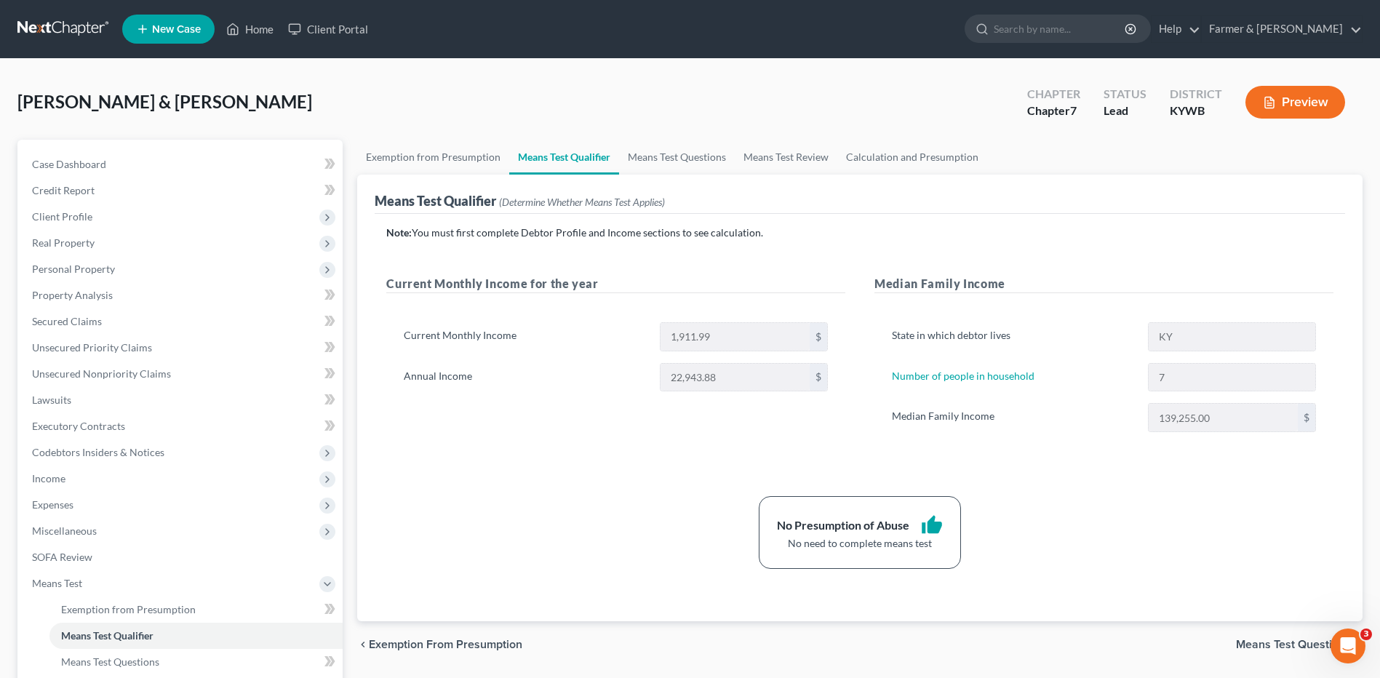
click at [49, 31] on link at bounding box center [63, 29] width 93 height 26
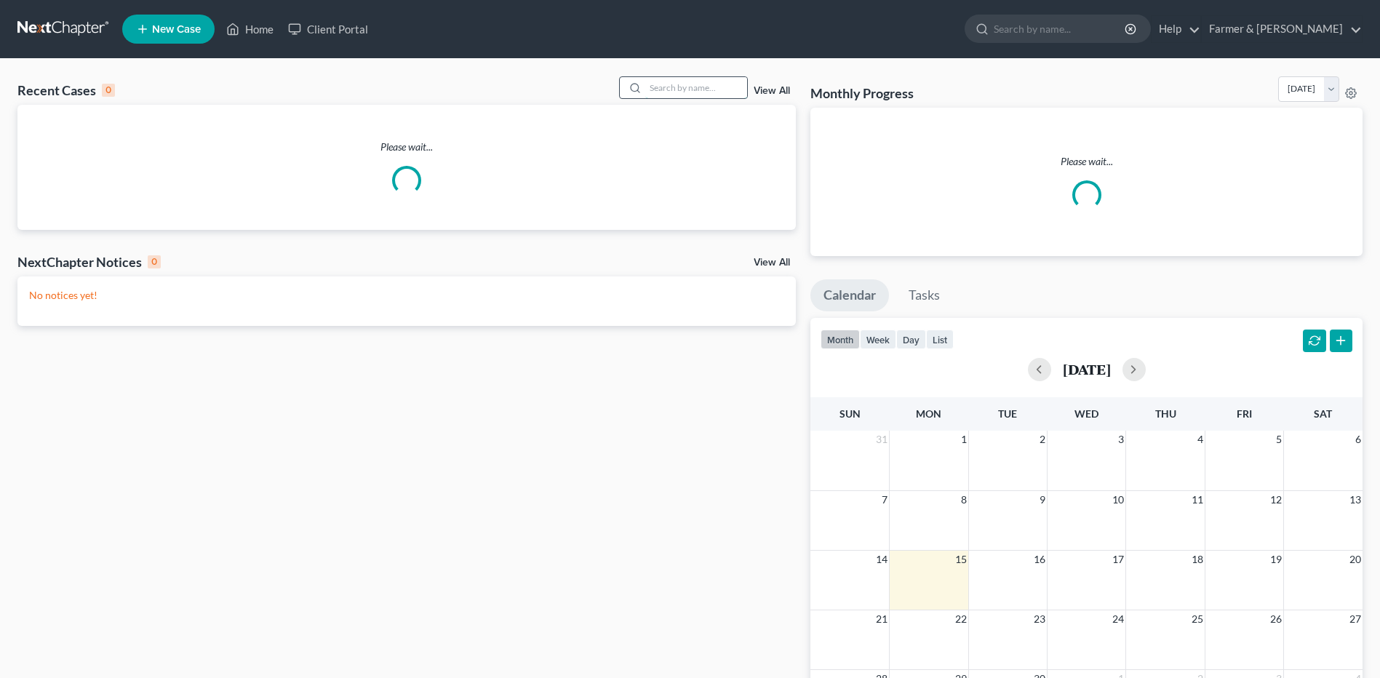
click at [685, 84] on input "search" at bounding box center [696, 87] width 102 height 21
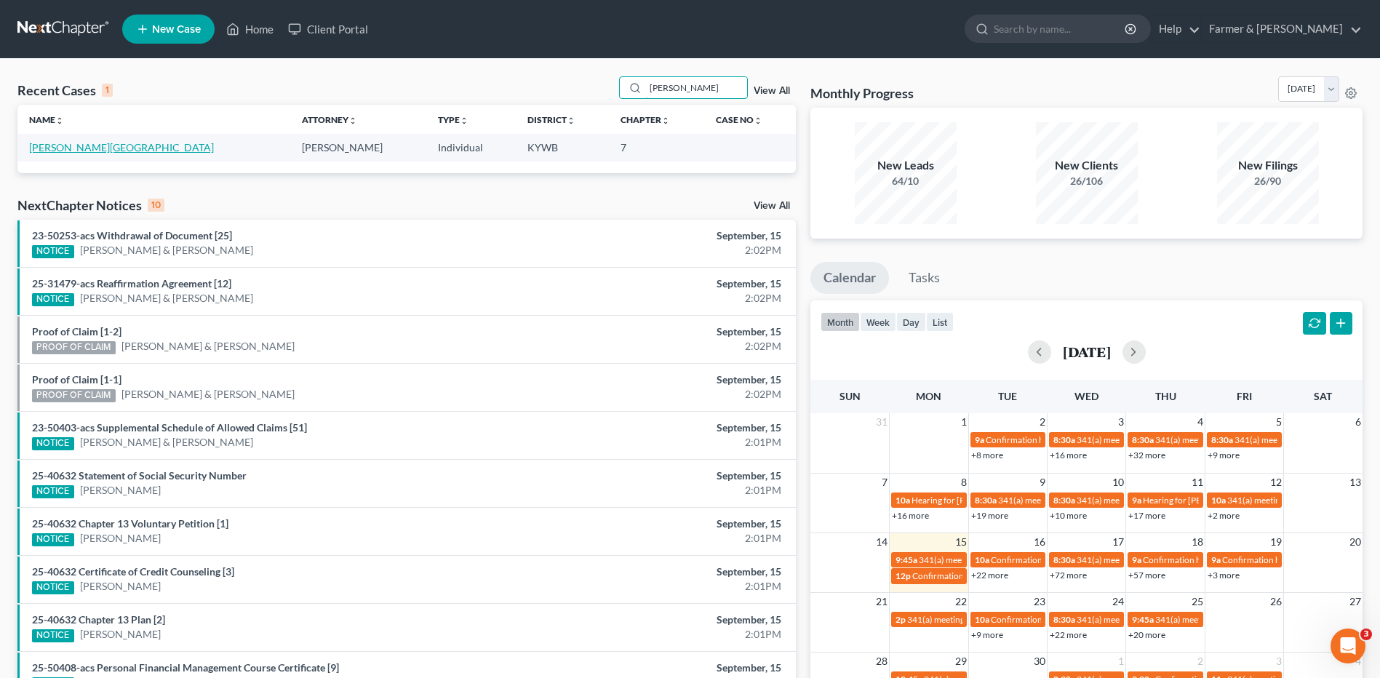
type input "huyck"
click at [65, 152] on link "[PERSON_NAME][GEOGRAPHIC_DATA]" at bounding box center [121, 147] width 185 height 12
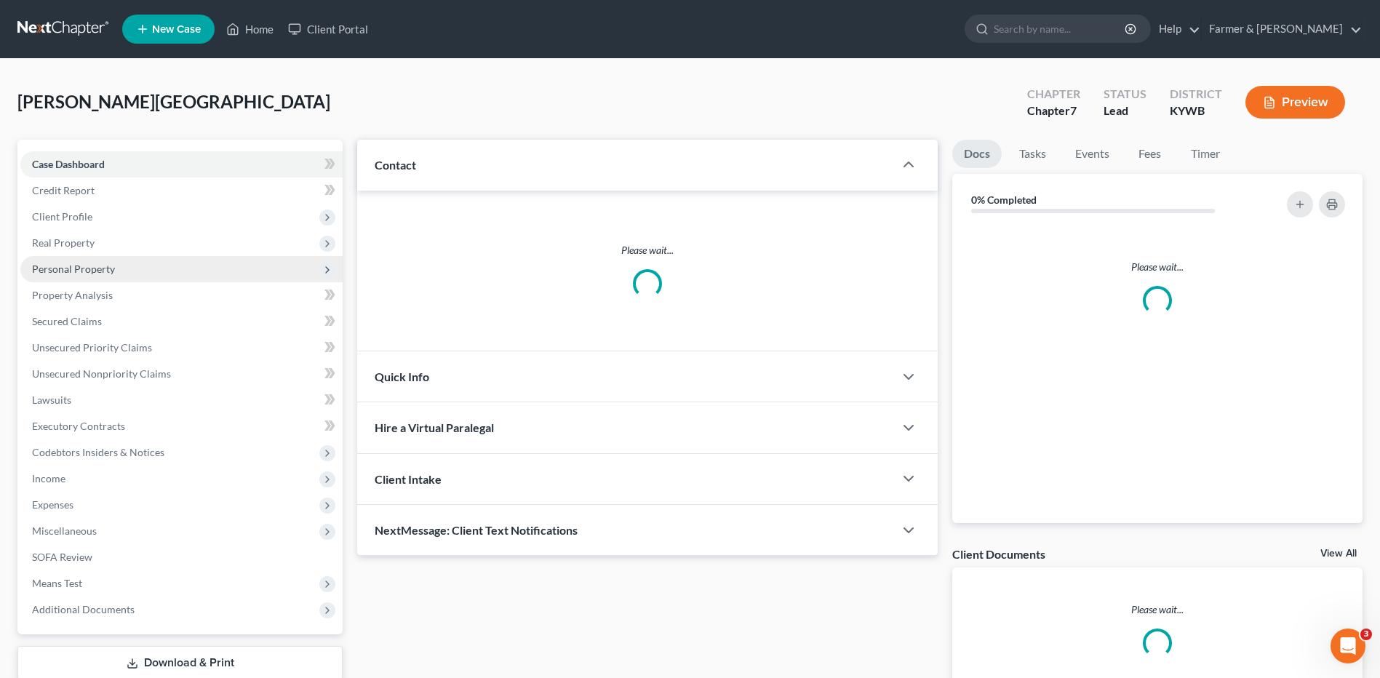
click at [122, 279] on span "Personal Property" at bounding box center [181, 269] width 322 height 26
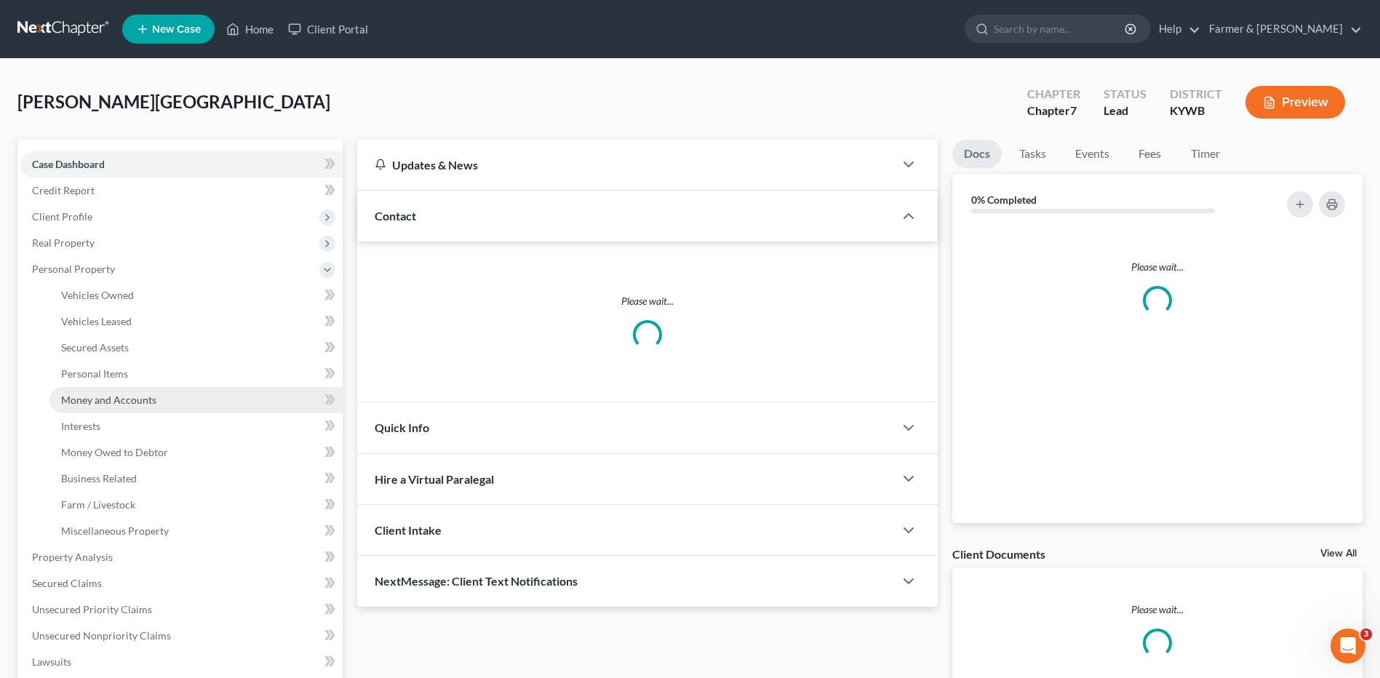
click at [138, 404] on span "Money and Accounts" at bounding box center [108, 400] width 95 height 12
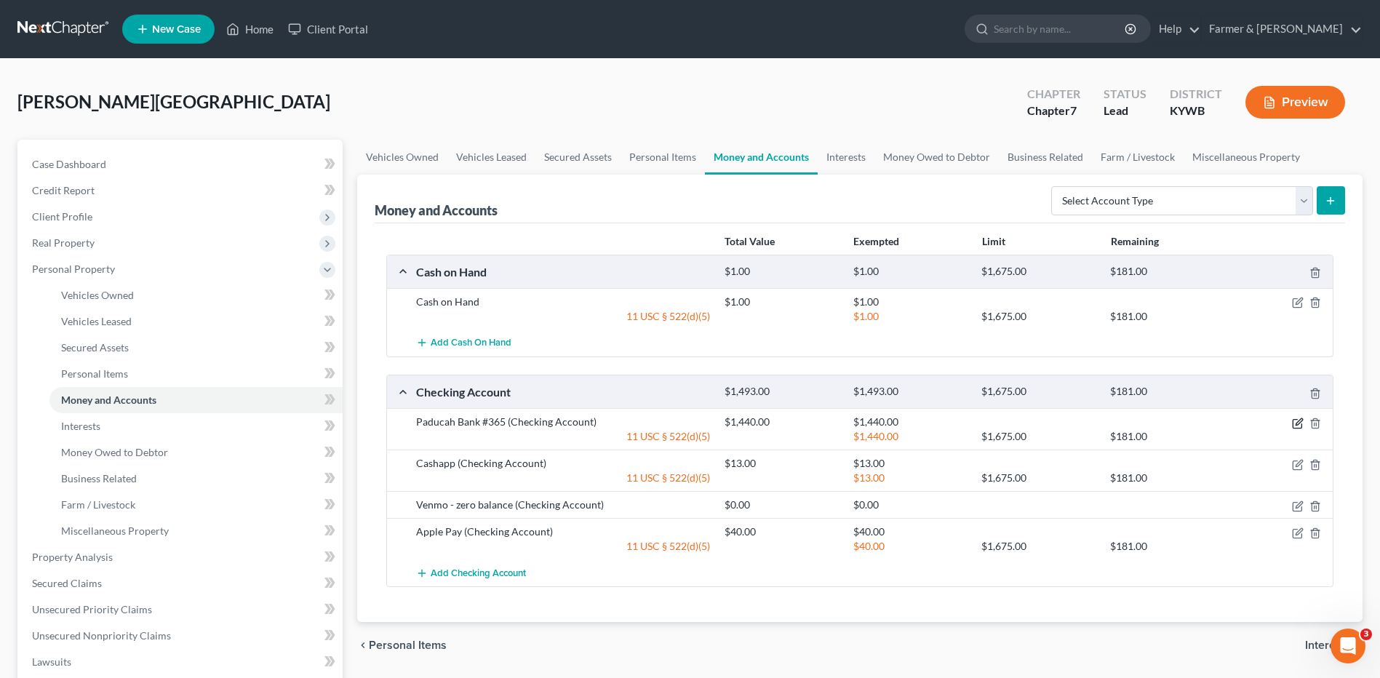
click at [1296, 424] on icon "button" at bounding box center [1299, 421] width 7 height 7
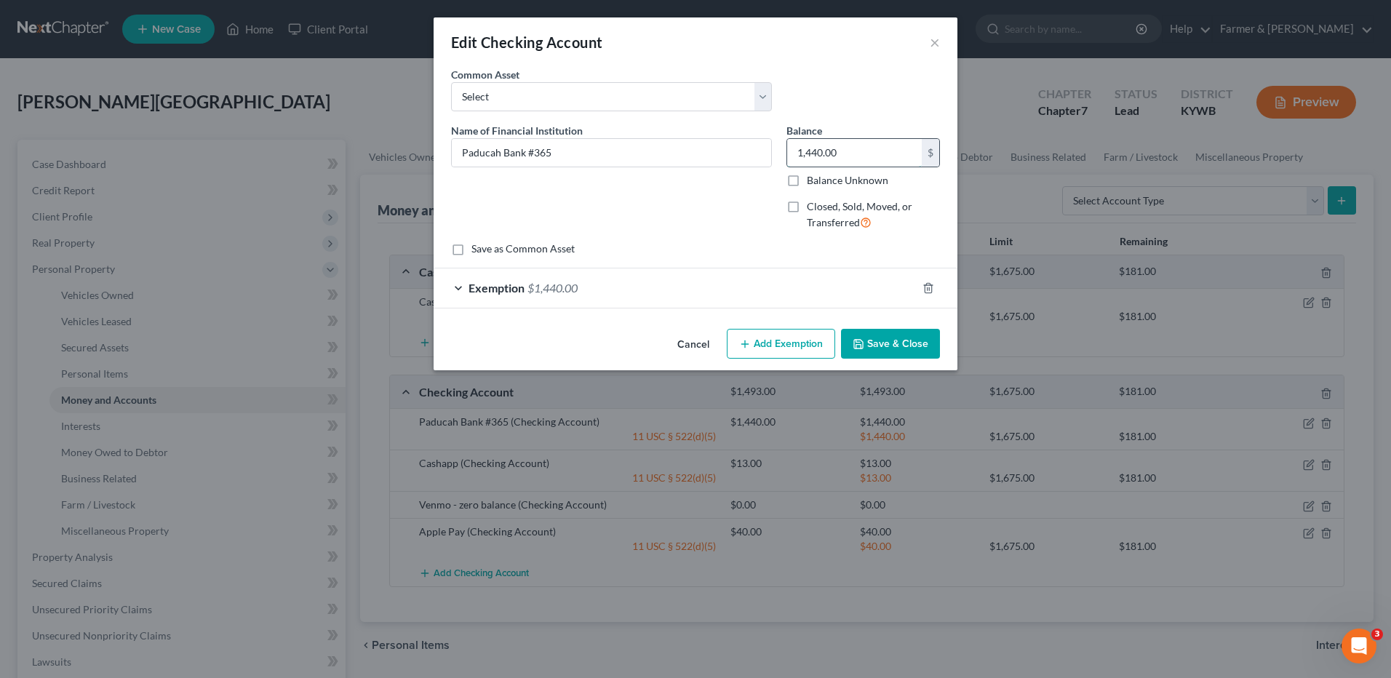
click at [867, 148] on input "1,440.00" at bounding box center [854, 153] width 135 height 28
click at [524, 300] on div "Exemption $1,440.00" at bounding box center [675, 287] width 483 height 39
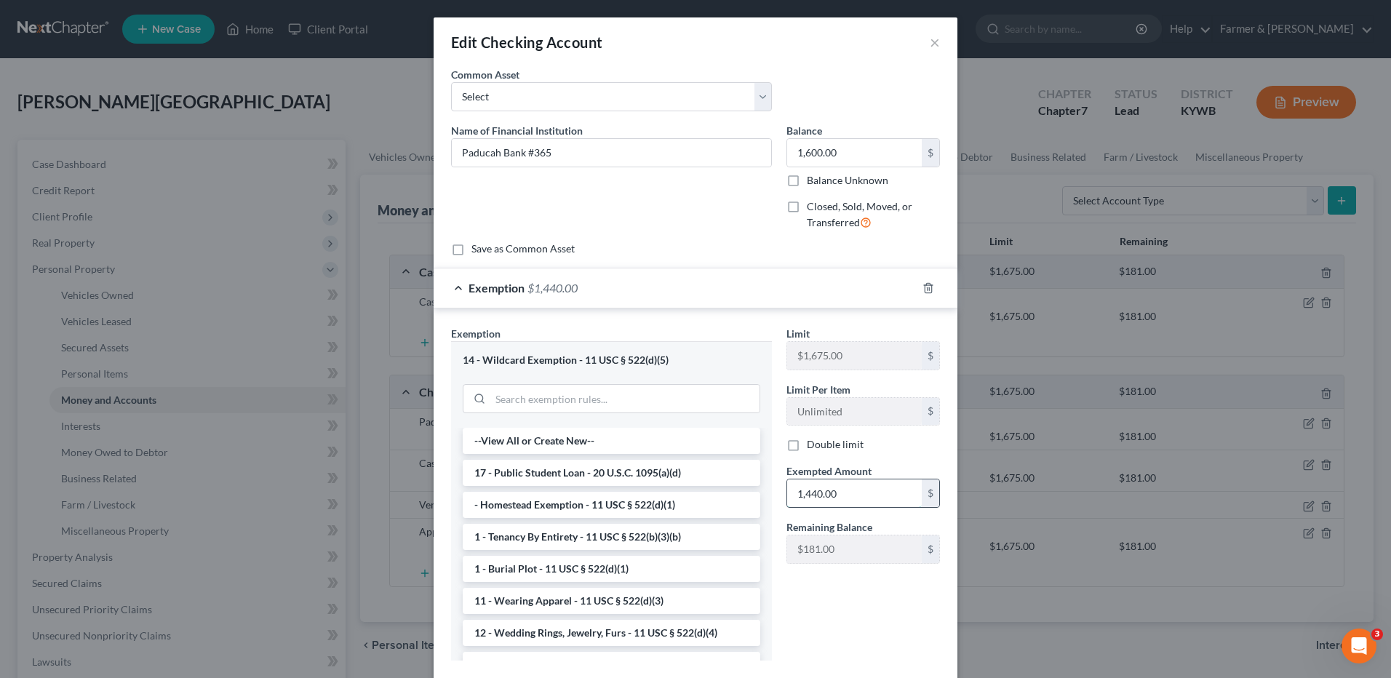
click at [870, 493] on input "1,440.00" at bounding box center [854, 493] width 135 height 28
click at [925, 284] on icon "button" at bounding box center [928, 287] width 7 height 9
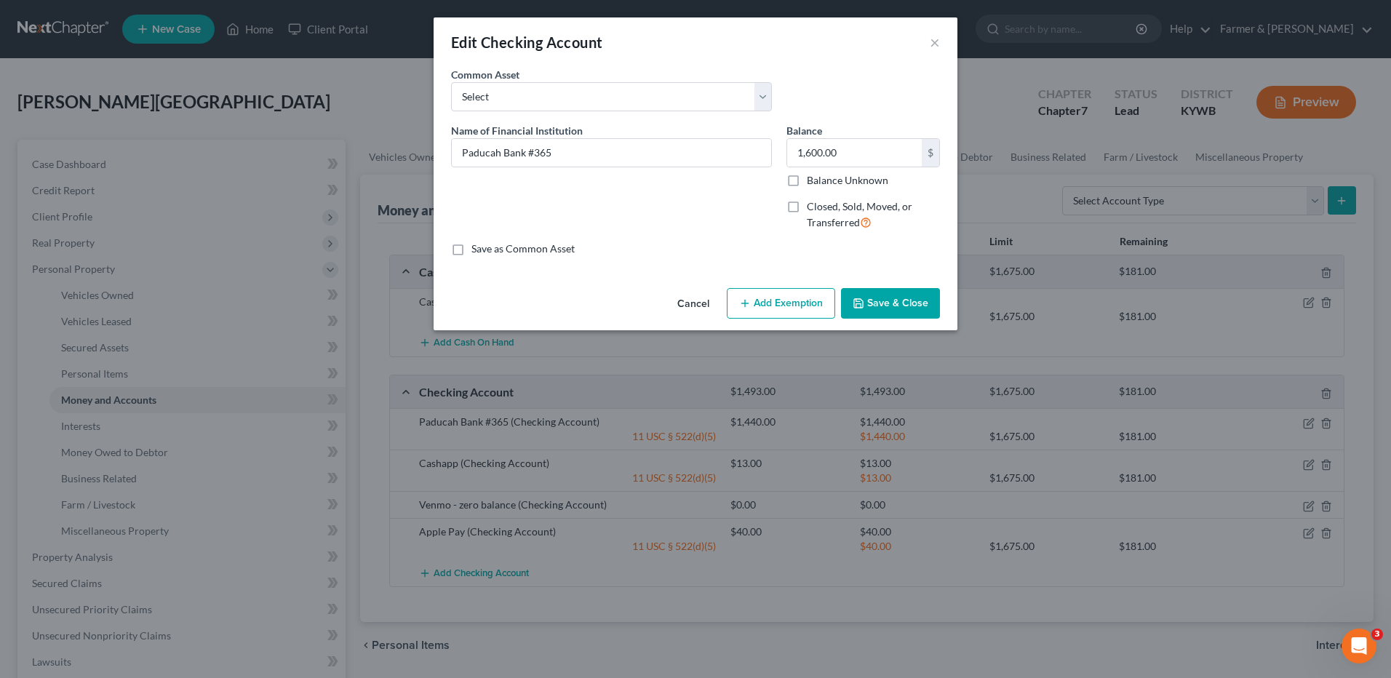
click at [763, 316] on button "Add Exemption" at bounding box center [781, 303] width 108 height 31
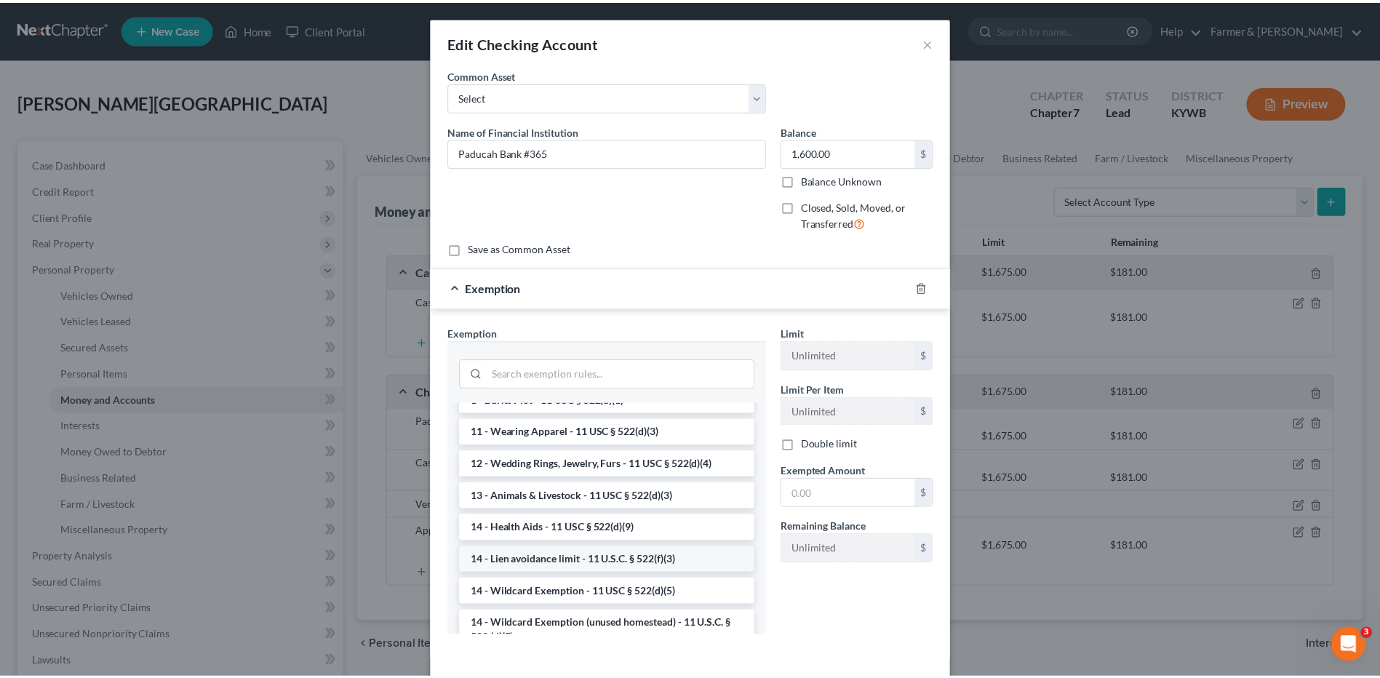
scroll to position [218, 0]
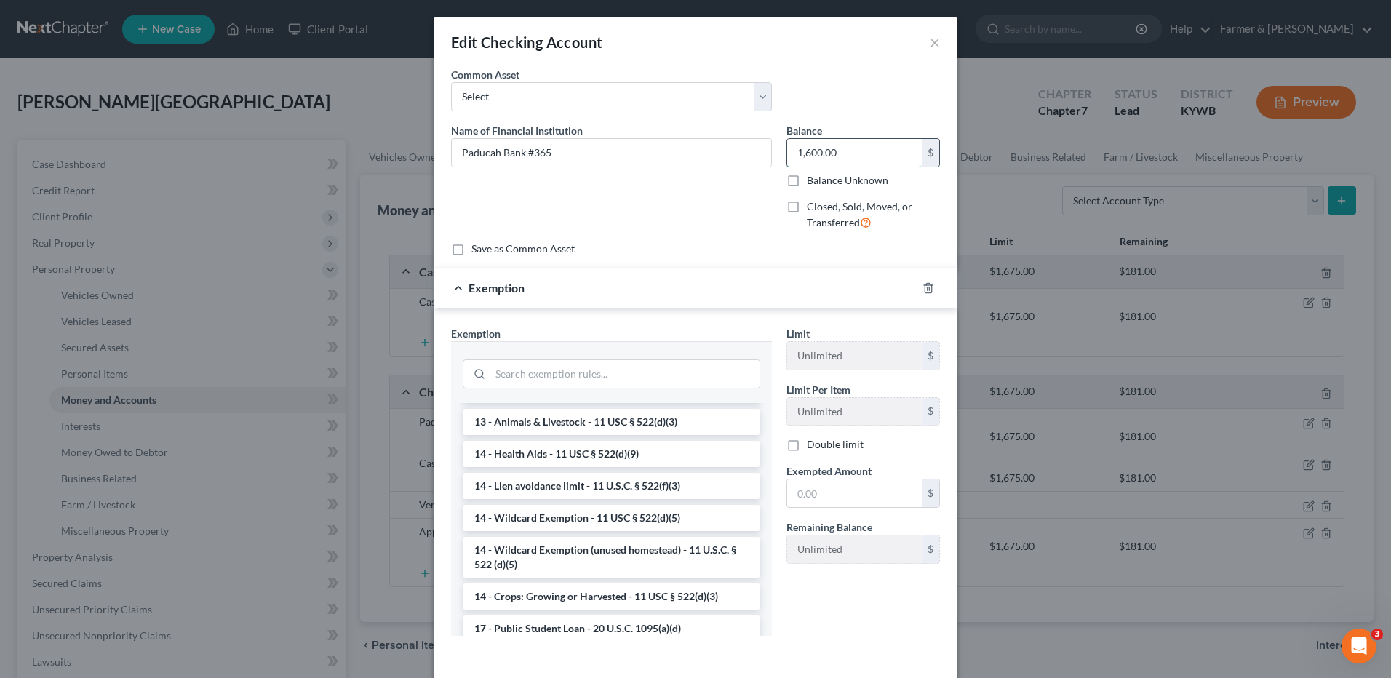
click at [840, 151] on input "1,600.00" at bounding box center [854, 153] width 135 height 28
type input "1,800.00"
click at [554, 557] on li "14 - Wildcard Exemption (unused homestead) - 11 U.S.C. § 522 (d)(5)" at bounding box center [612, 557] width 298 height 41
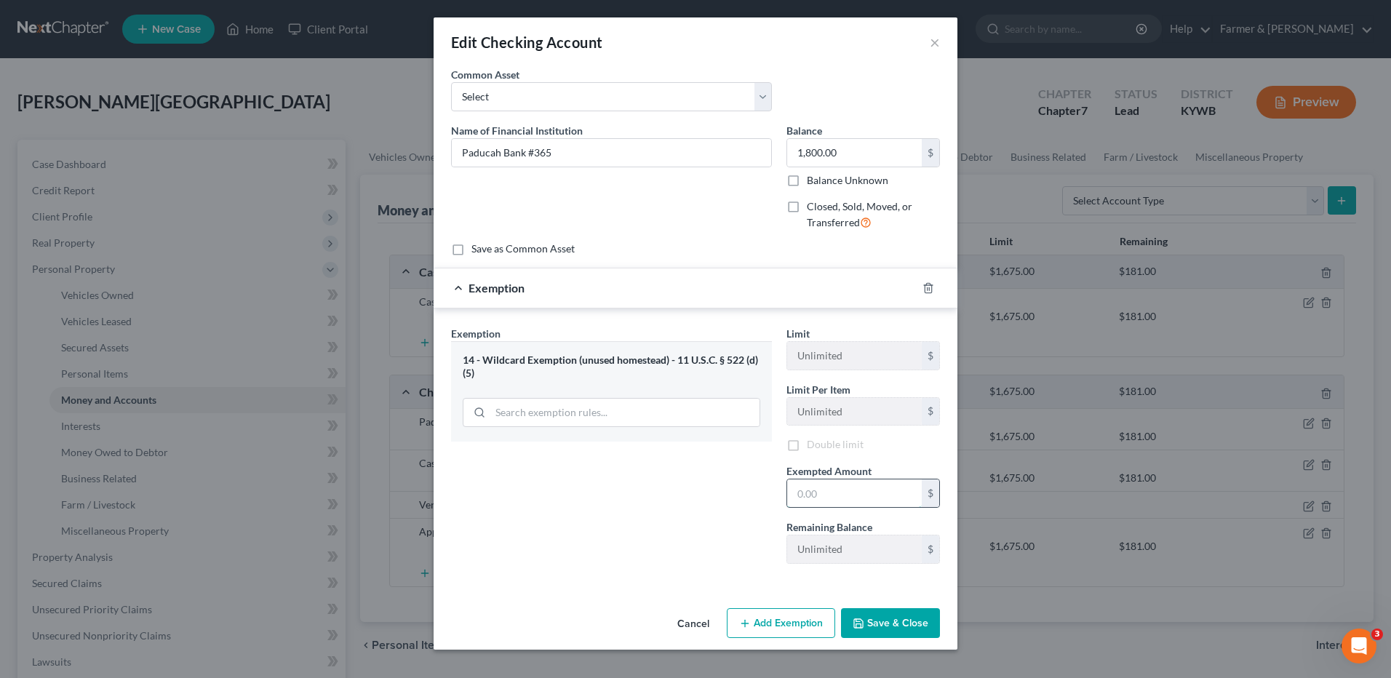
click at [831, 492] on input "text" at bounding box center [854, 493] width 135 height 28
type input "1,800.00"
click at [875, 616] on button "Save & Close" at bounding box center [890, 623] width 99 height 31
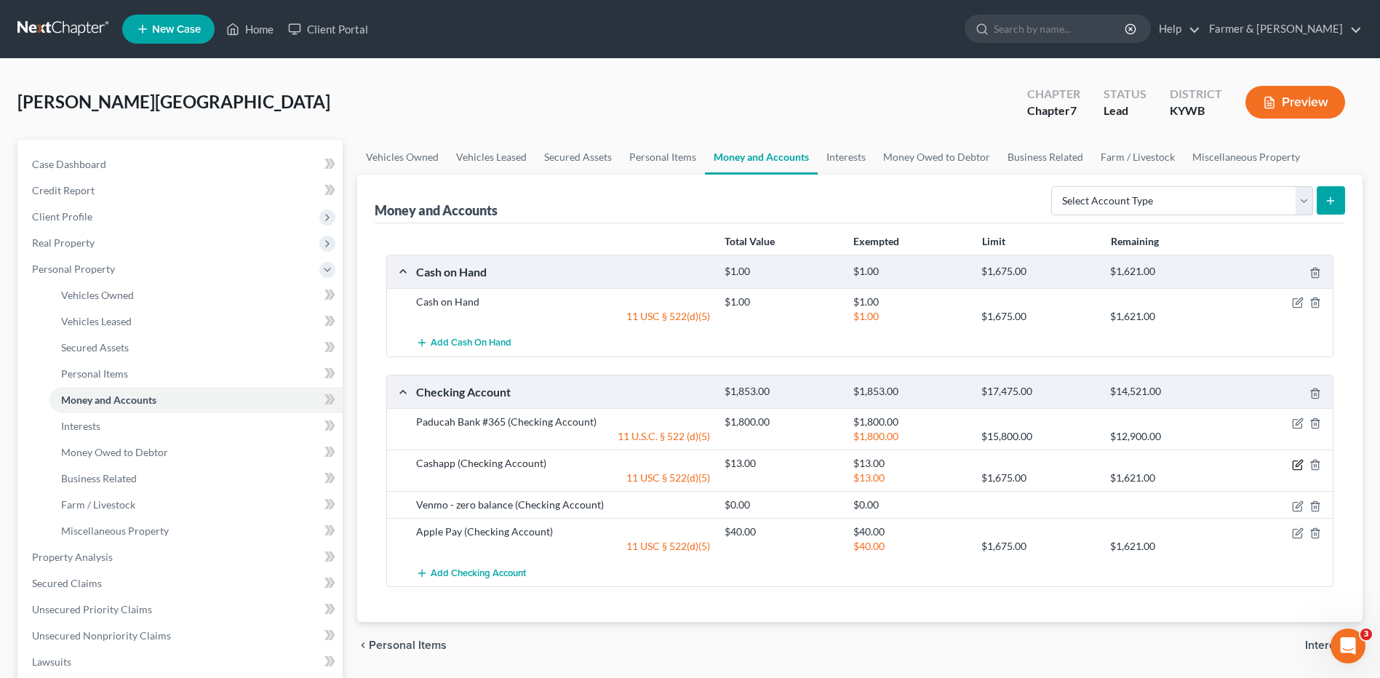
click at [1294, 466] on icon "button" at bounding box center [1298, 465] width 12 height 12
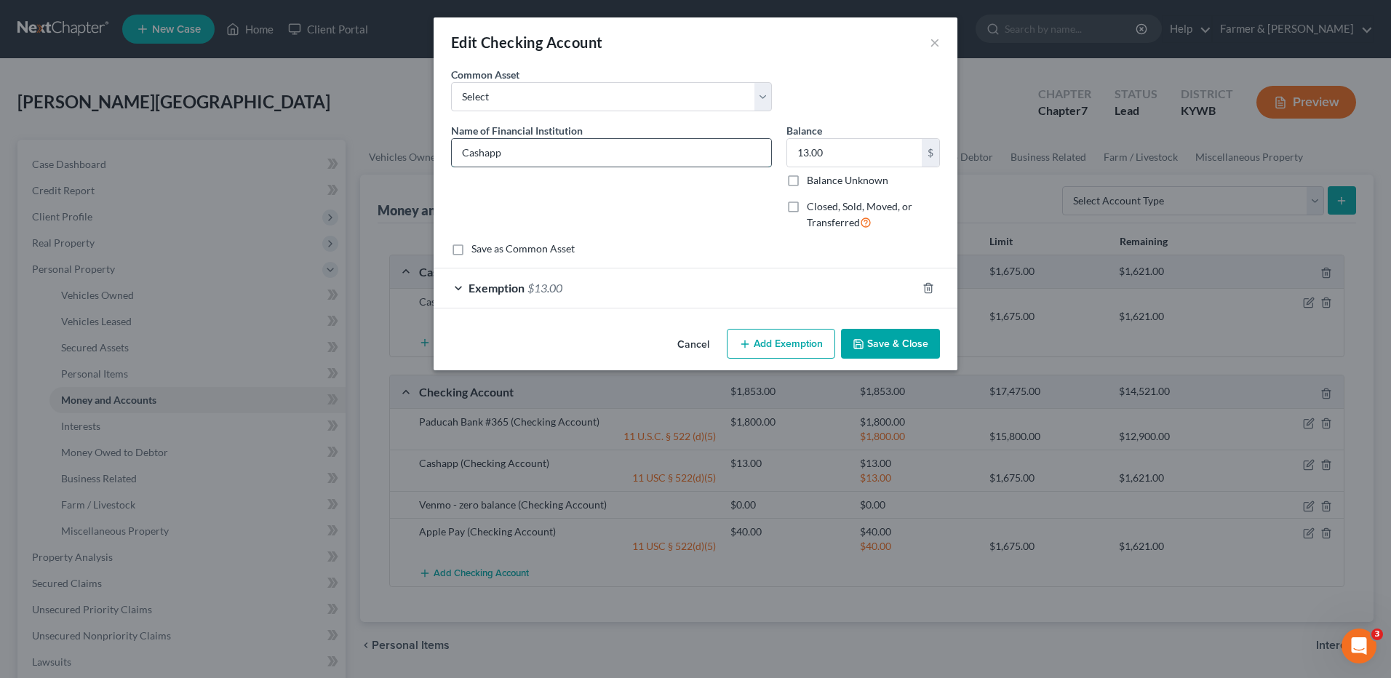
click at [535, 157] on input "Cashapp" at bounding box center [611, 153] width 319 height 28
type input "Cashapp - zero balance"
click at [865, 166] on input "13.00" at bounding box center [854, 153] width 135 height 28
click at [929, 286] on icon "button" at bounding box center [928, 288] width 12 height 12
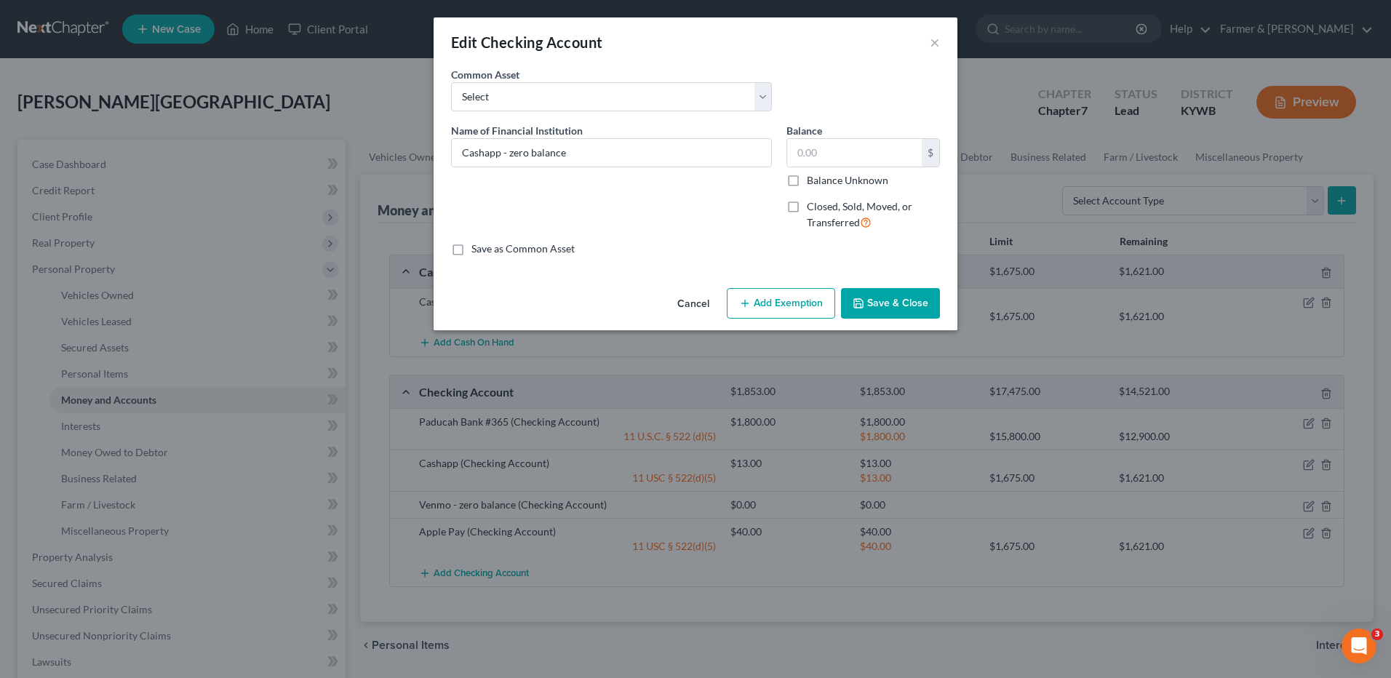
click at [903, 305] on button "Save & Close" at bounding box center [890, 303] width 99 height 31
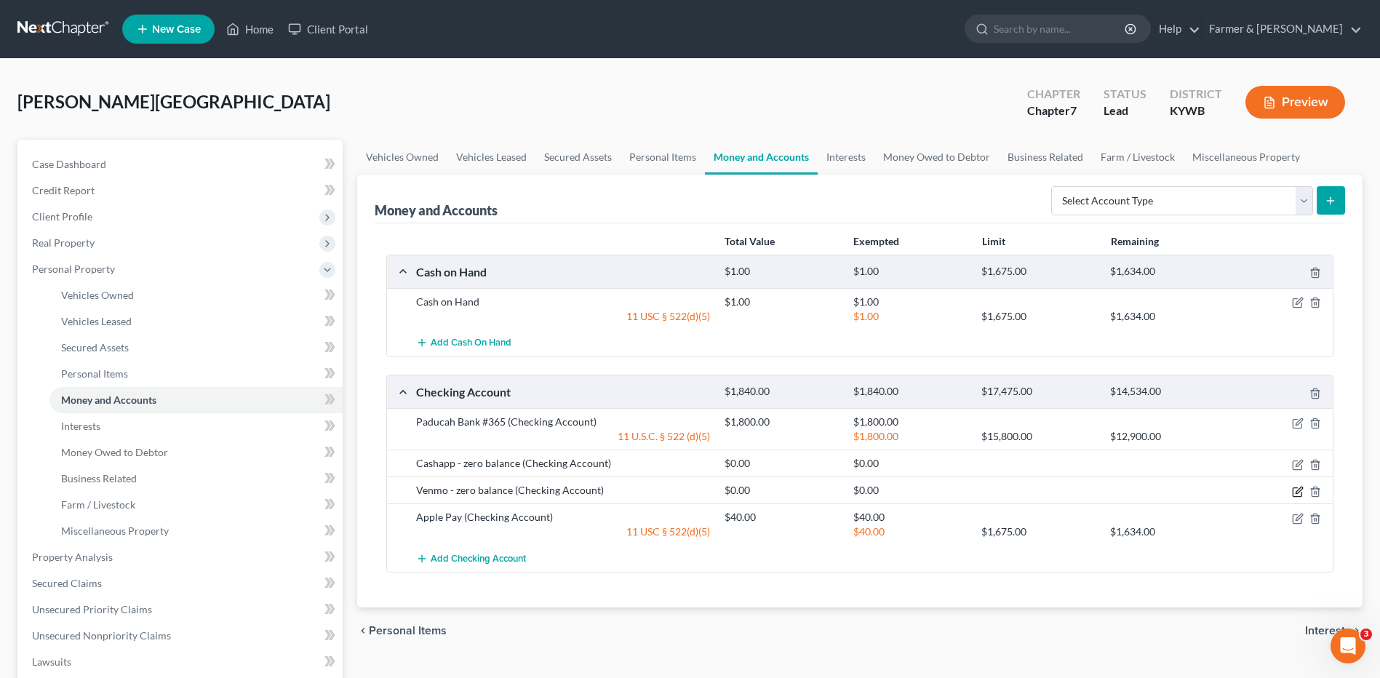
click at [1299, 487] on icon "button" at bounding box center [1298, 492] width 12 height 12
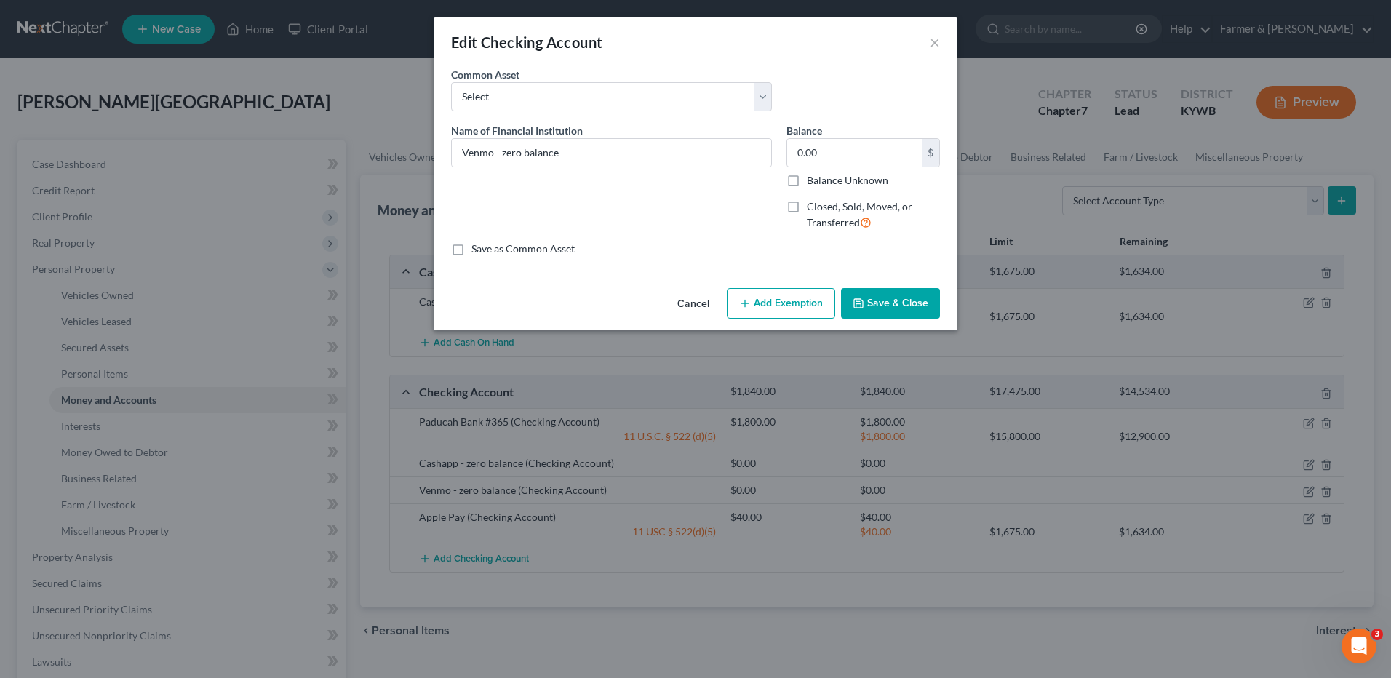
click at [877, 298] on button "Save & Close" at bounding box center [890, 303] width 99 height 31
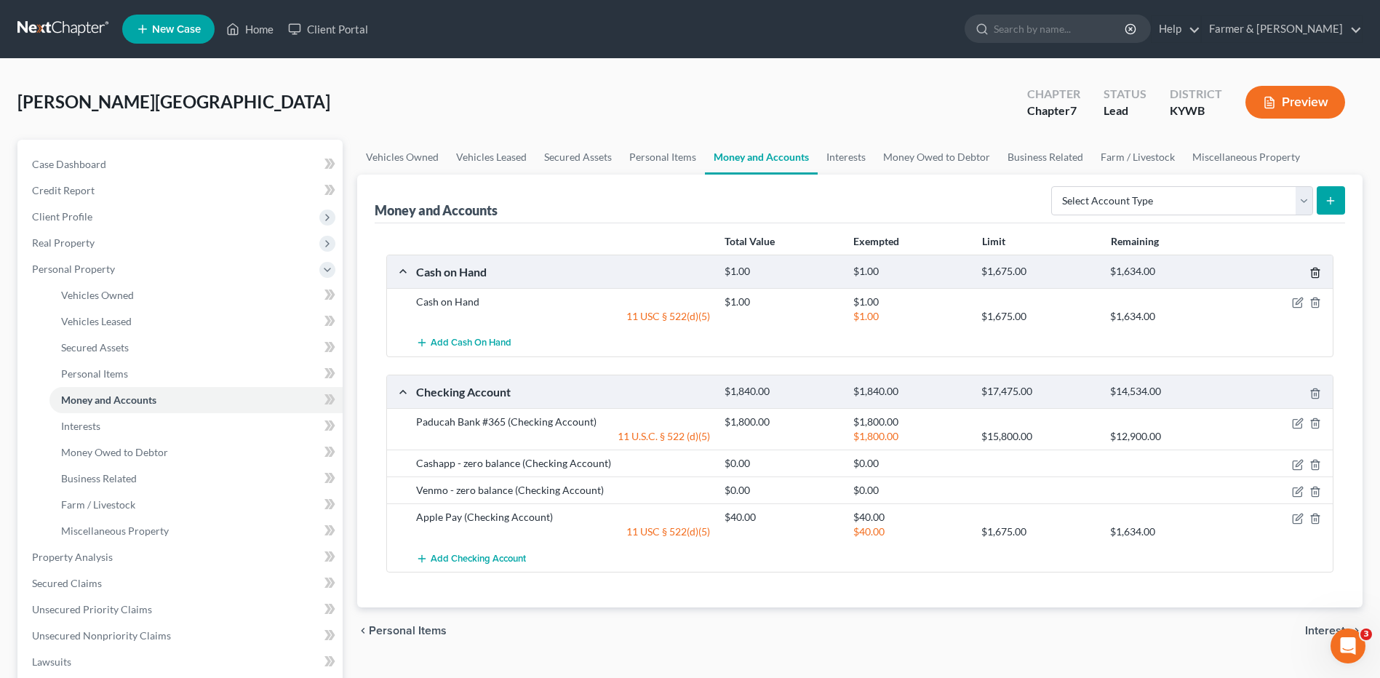
click at [1318, 271] on icon "button" at bounding box center [1315, 272] width 7 height 9
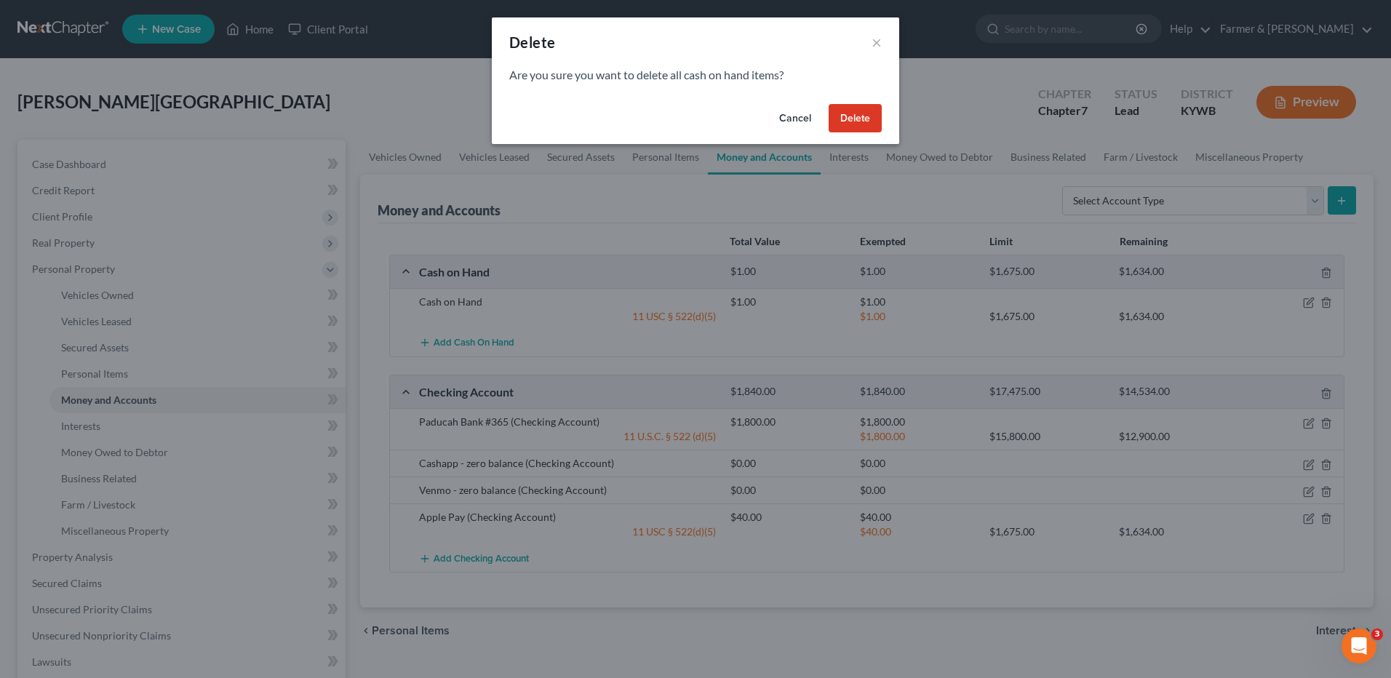
click at [878, 108] on button "Delete" at bounding box center [855, 118] width 53 height 29
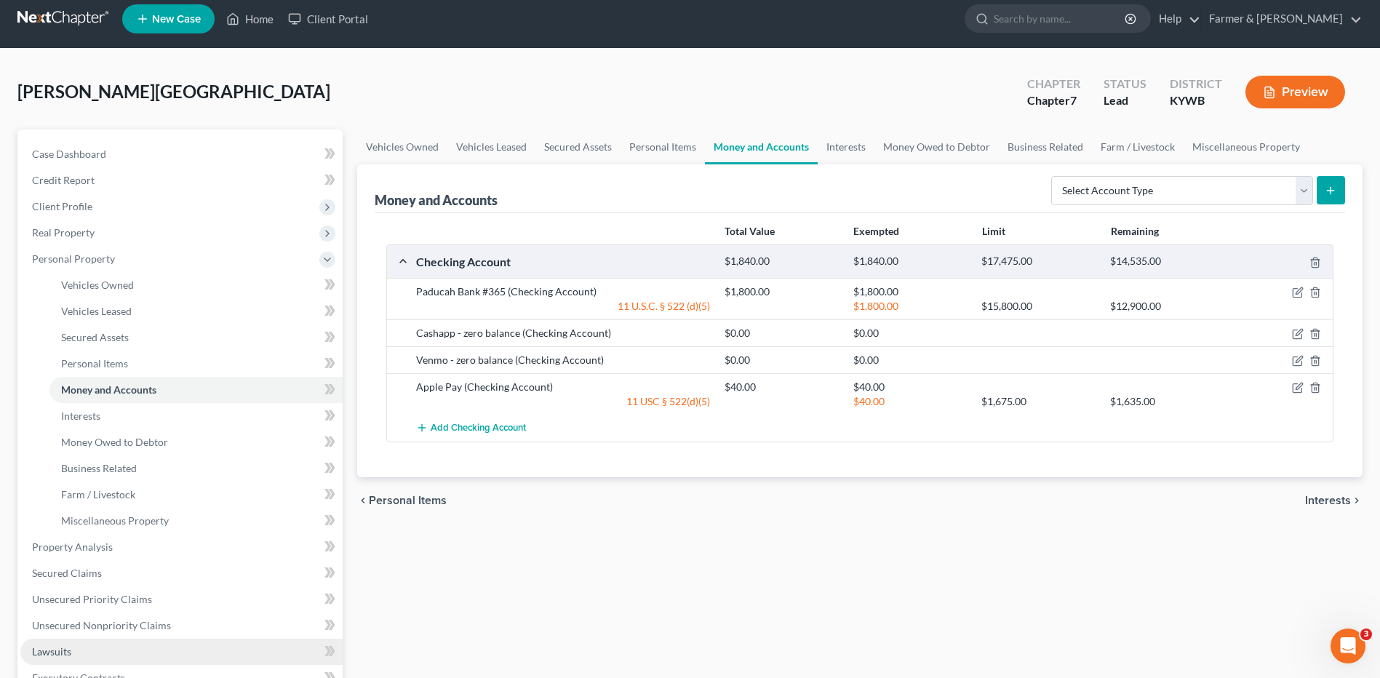
scroll to position [146, 0]
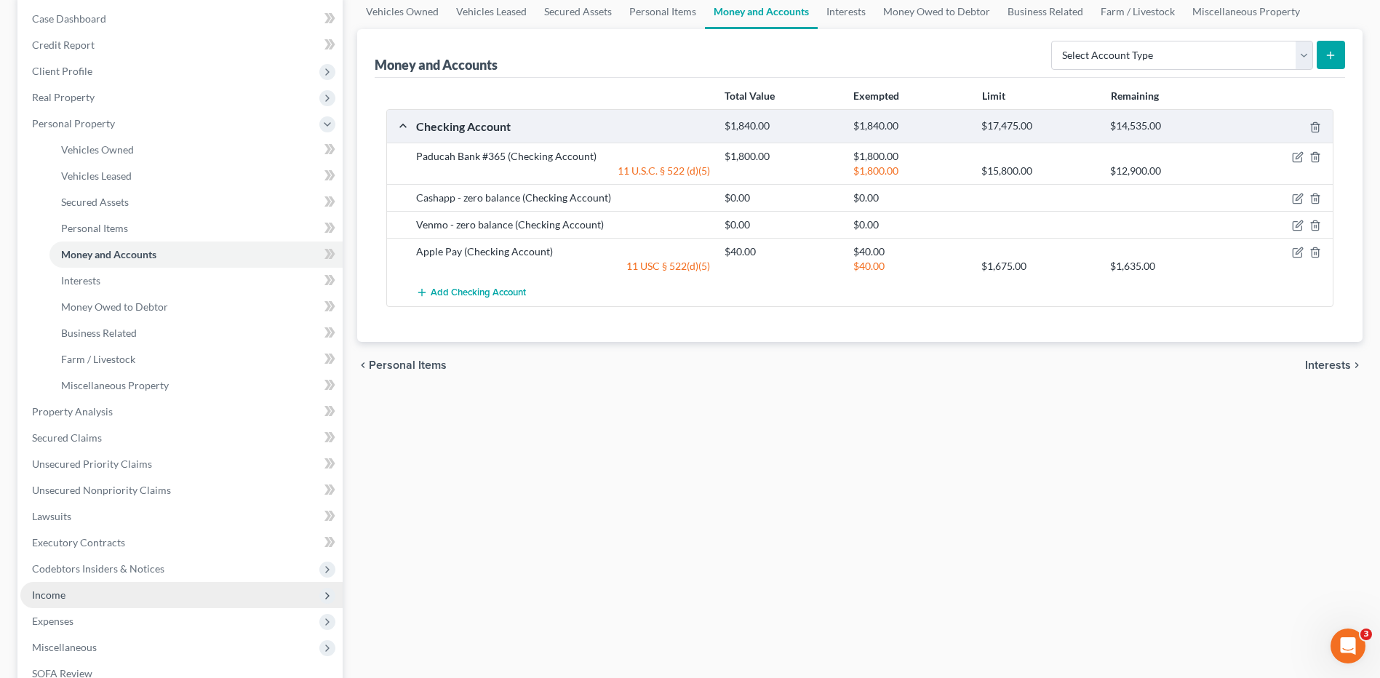
drag, startPoint x: 69, startPoint y: 588, endPoint x: 167, endPoint y: 559, distance: 101.7
click at [69, 588] on span "Income" at bounding box center [181, 595] width 322 height 26
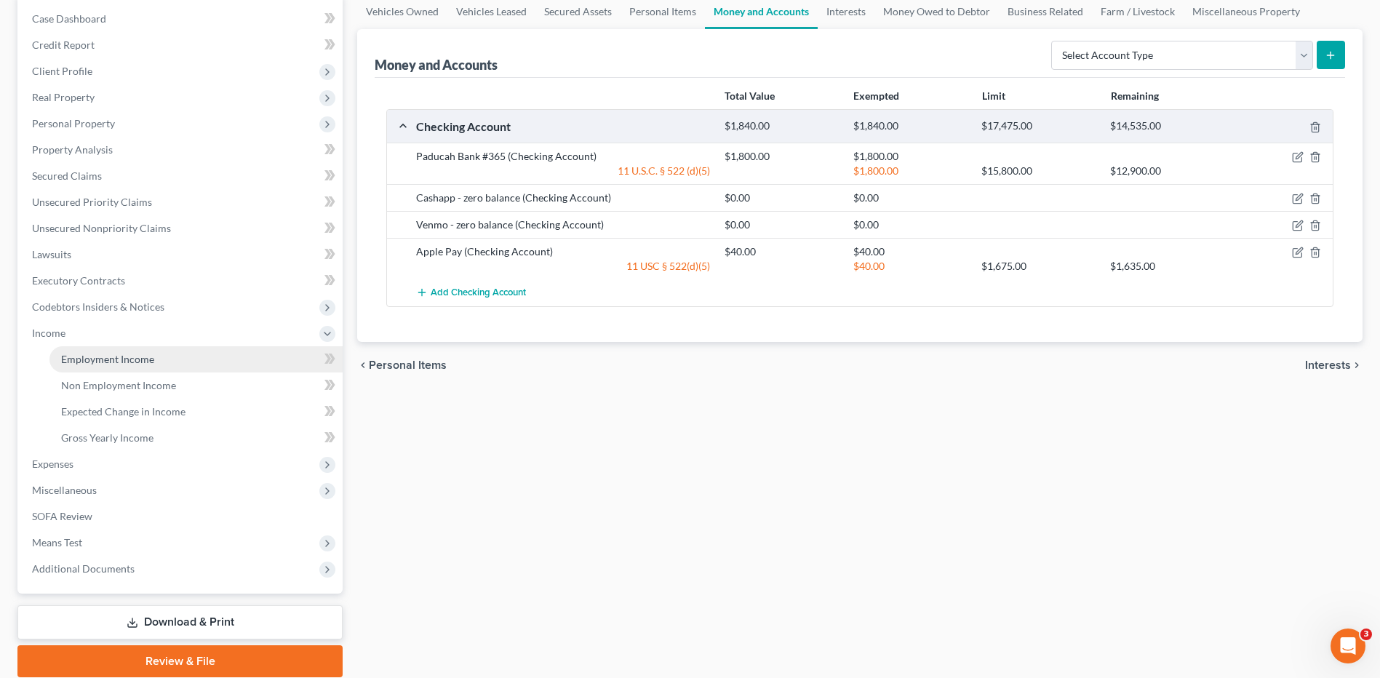
click at [212, 364] on link "Employment Income" at bounding box center [195, 359] width 293 height 26
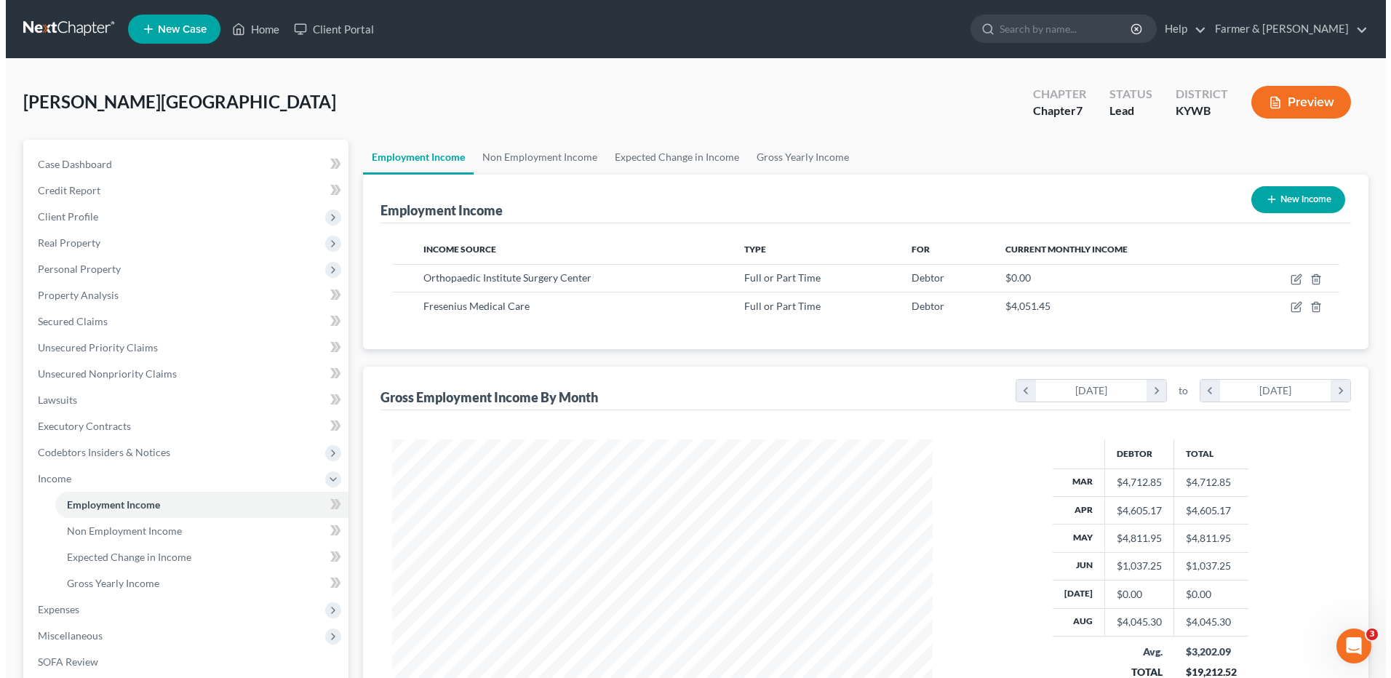
scroll to position [270, 569]
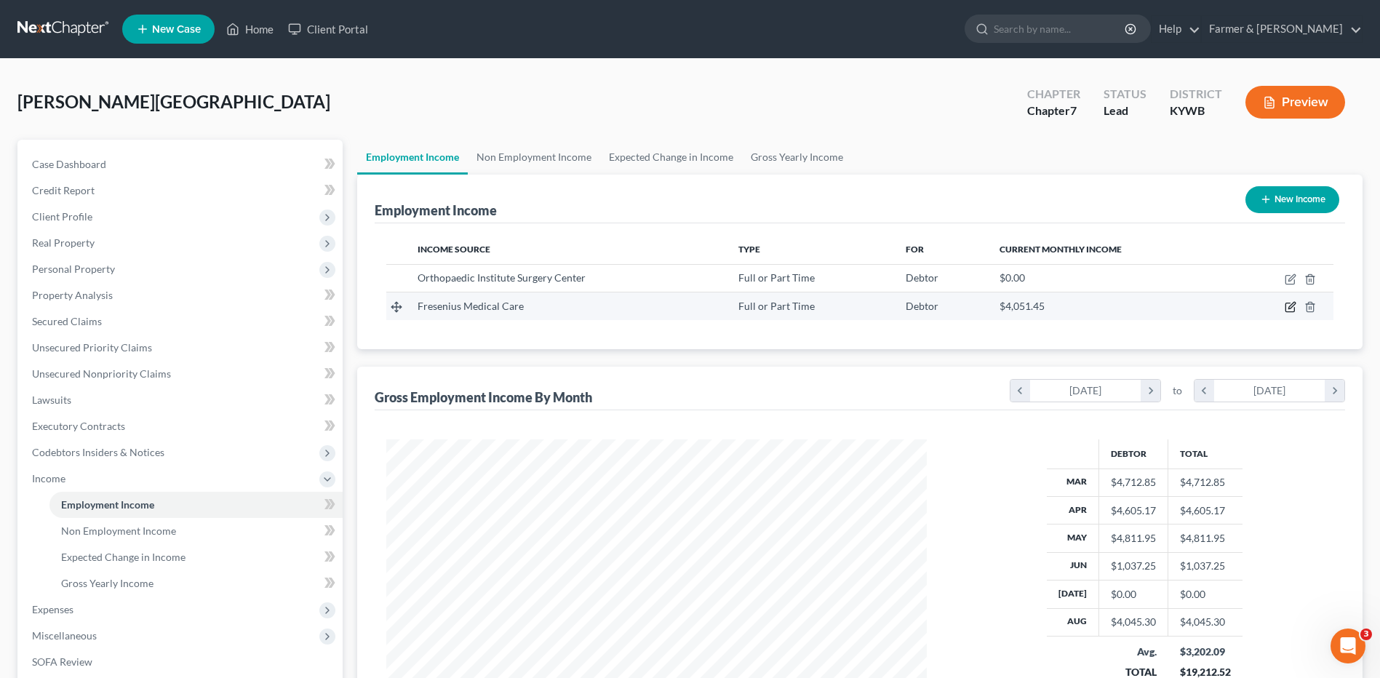
click at [1286, 311] on icon "button" at bounding box center [1290, 307] width 9 height 9
select select "0"
select select "22"
select select "2"
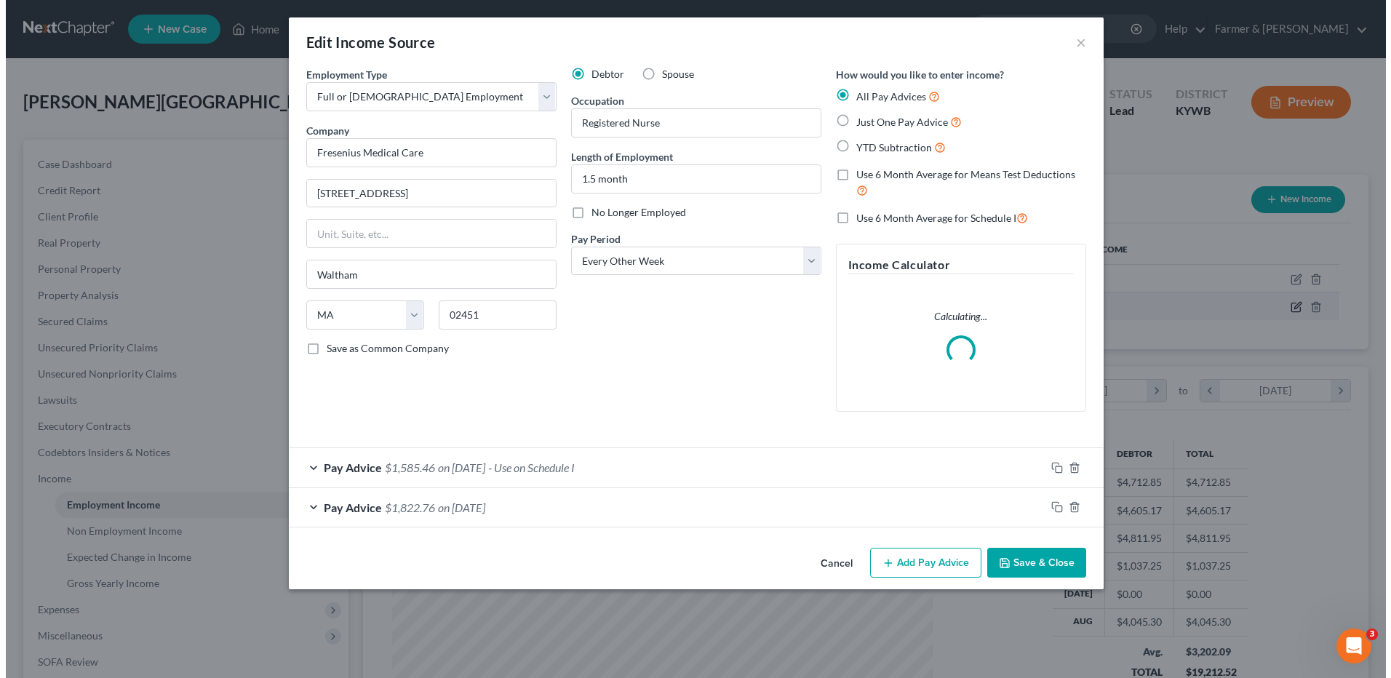
scroll to position [272, 575]
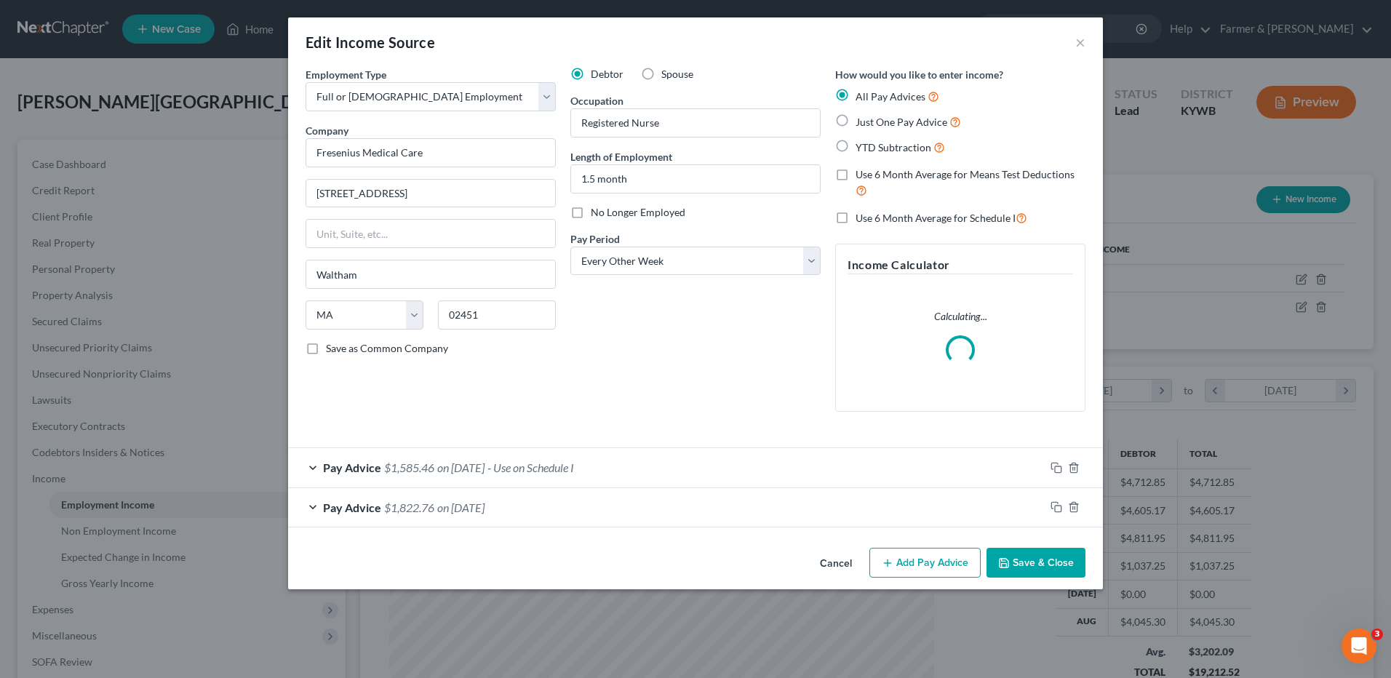
click at [574, 461] on span "- Use on Schedule I" at bounding box center [530, 468] width 87 height 14
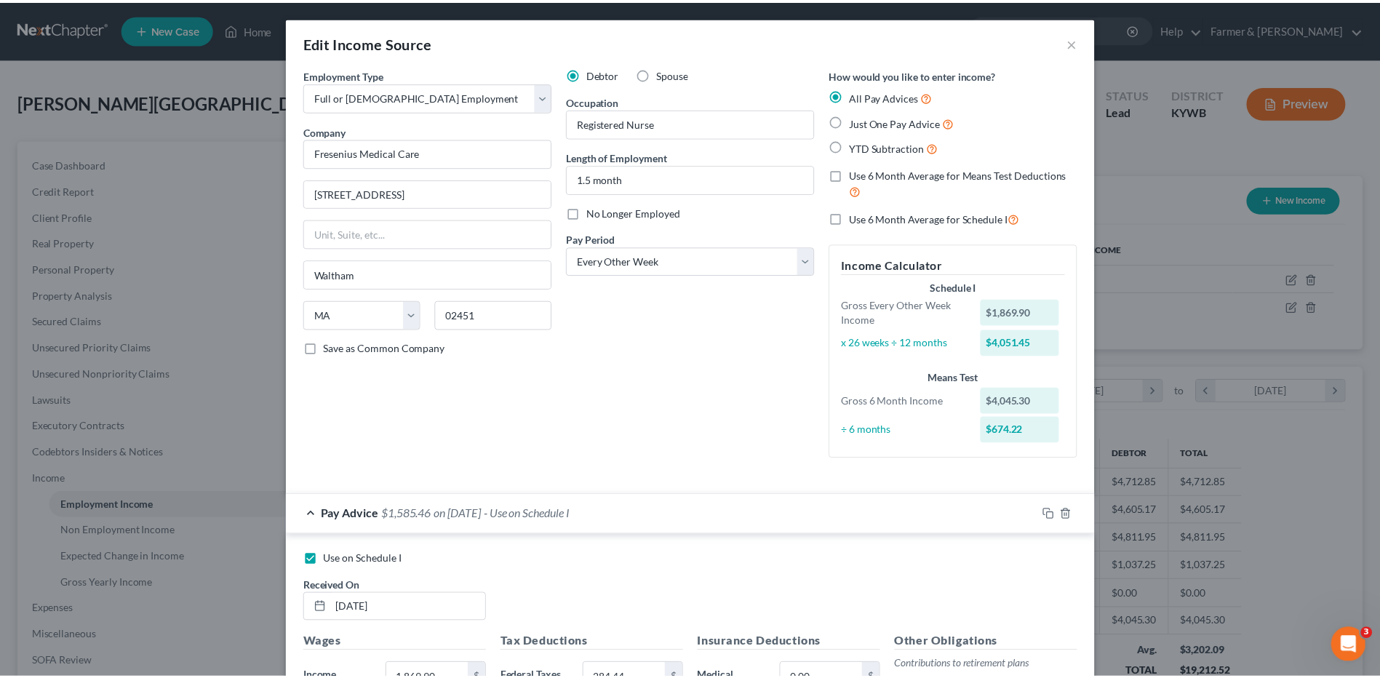
scroll to position [414, 0]
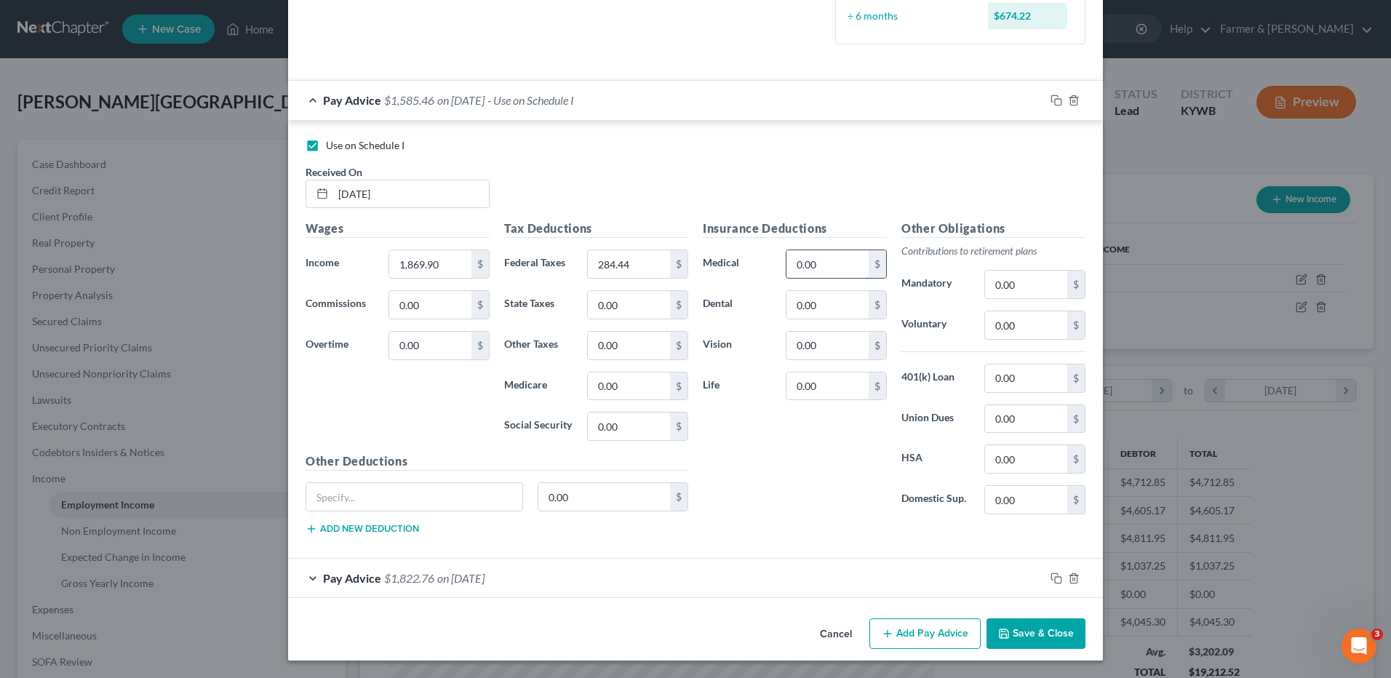
click at [842, 265] on input "0.00" at bounding box center [827, 264] width 82 height 28
type input "180.00"
click at [1034, 629] on button "Save & Close" at bounding box center [1036, 633] width 99 height 31
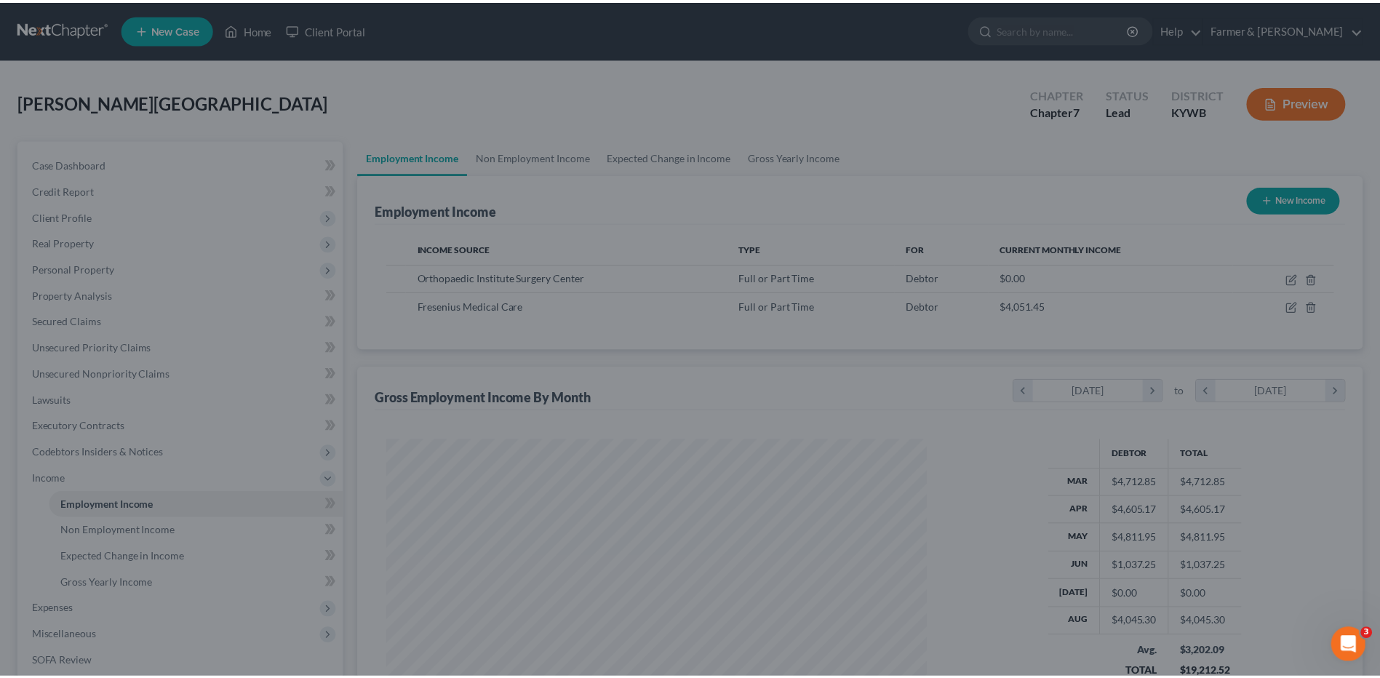
scroll to position [727244, 726944]
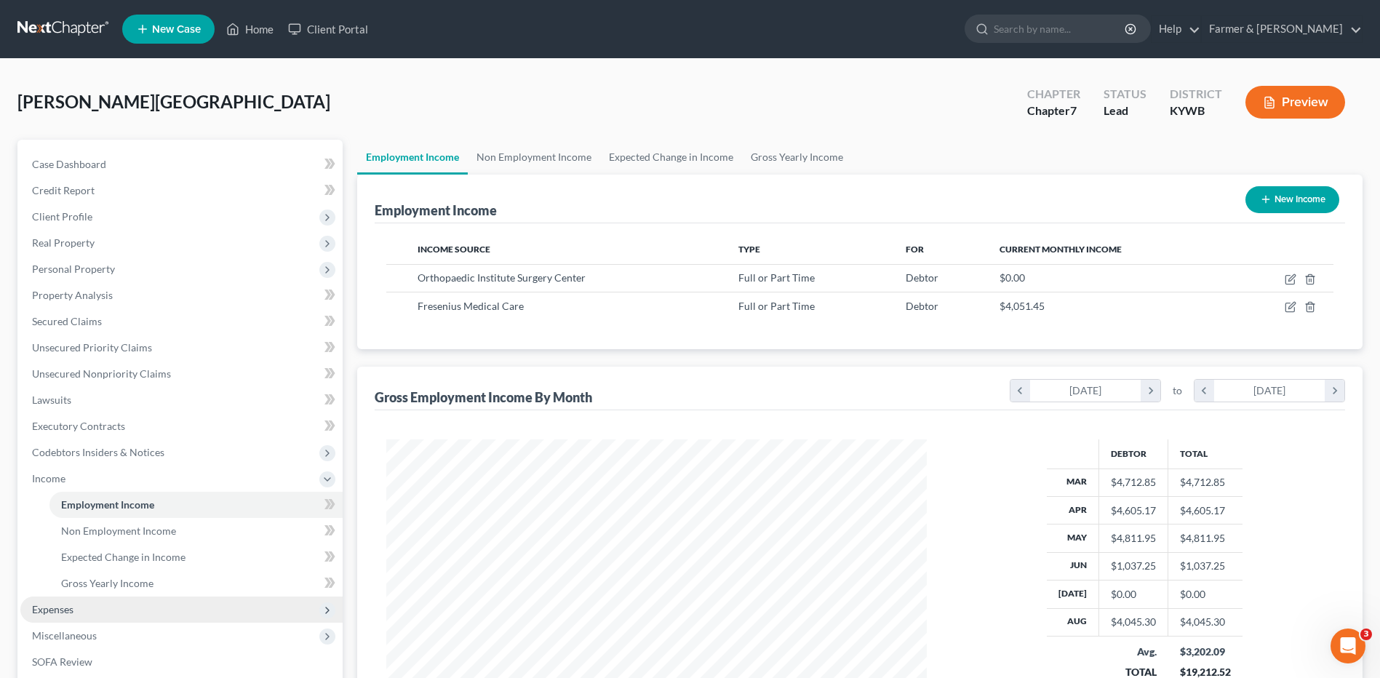
click at [60, 607] on span "Expenses" at bounding box center [52, 609] width 41 height 12
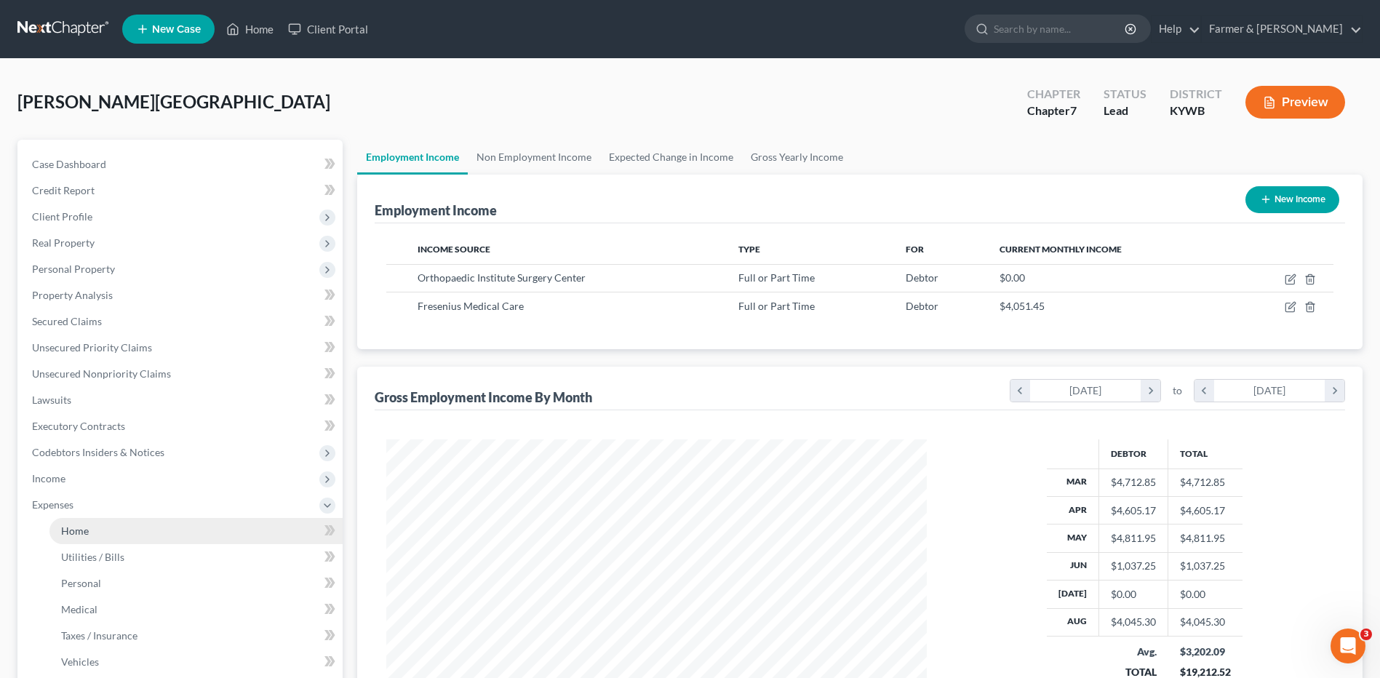
click at [103, 538] on link "Home" at bounding box center [195, 531] width 293 height 26
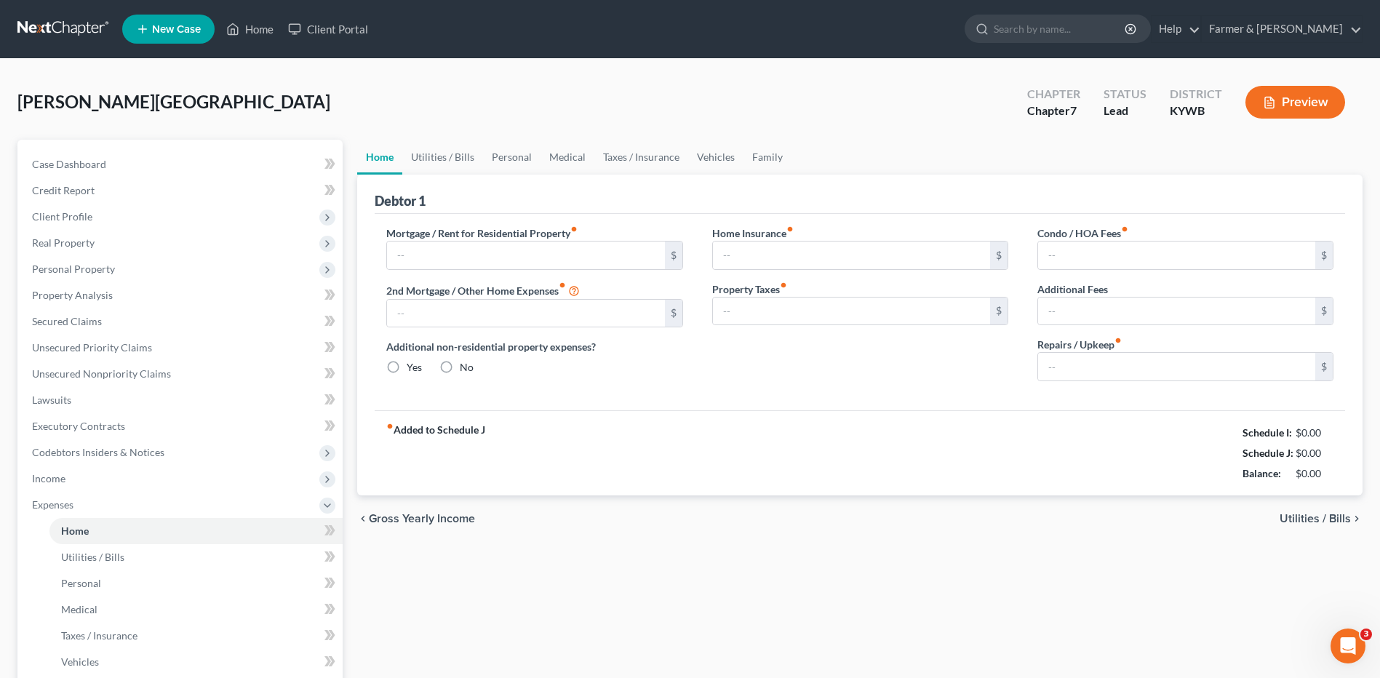
type input "500.00"
type input "0.00"
radio input "true"
type input "12.00"
type input "0.00"
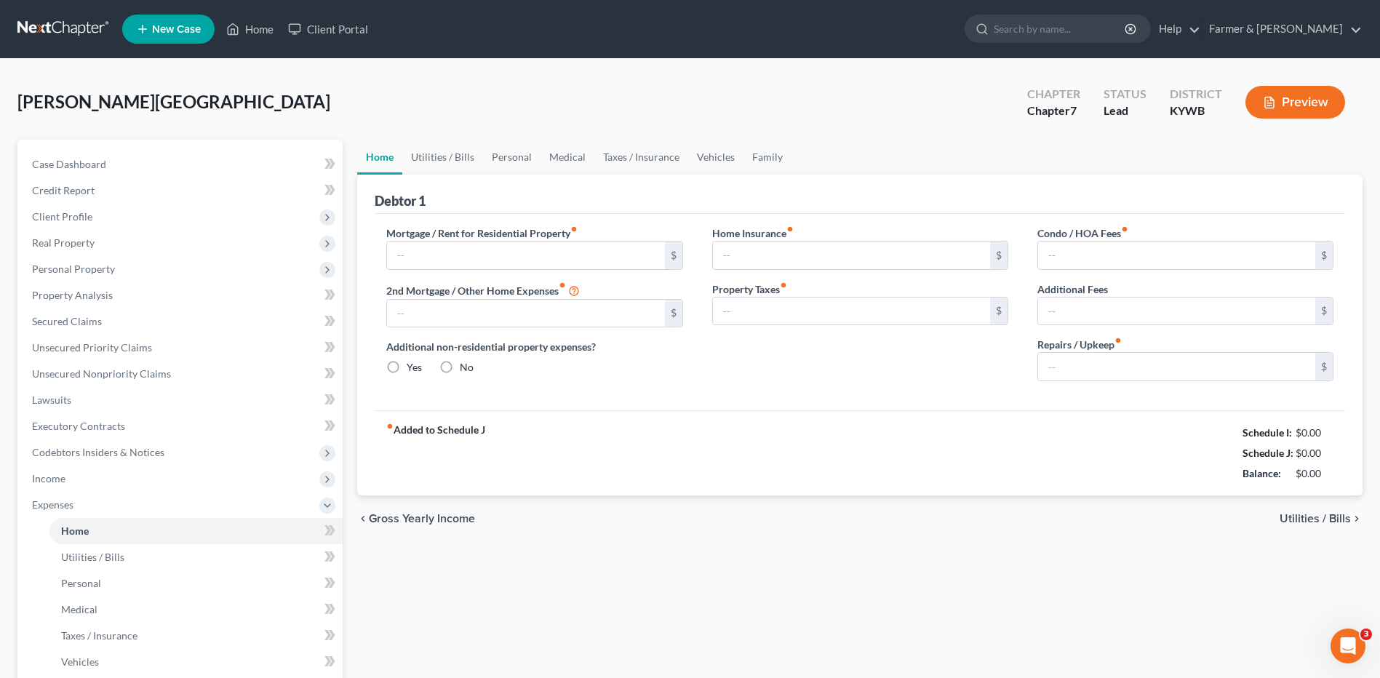
type input "0.00"
type input "100.00"
click at [1059, 617] on div "Home Utilities / Bills Personal Medical Taxes / Insurance Vehicles Family Debto…" at bounding box center [860, 521] width 1020 height 762
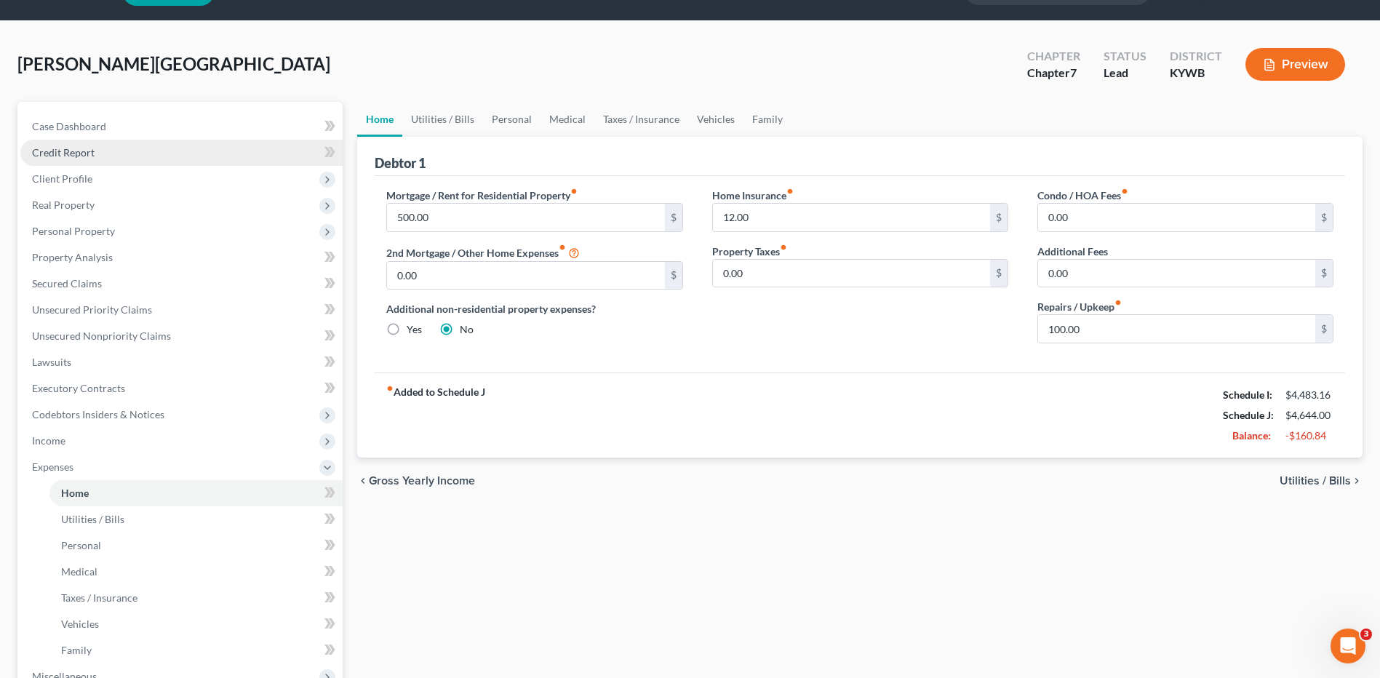
scroll to position [73, 0]
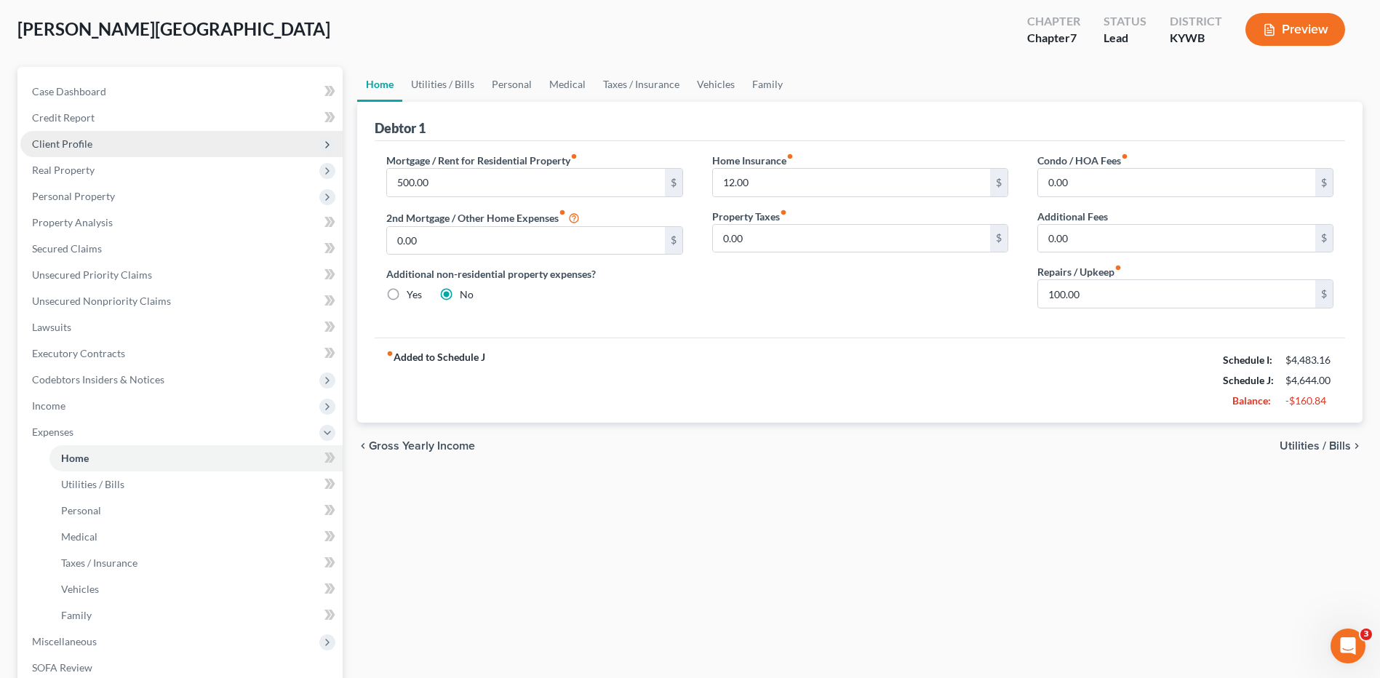
click at [79, 147] on span "Client Profile" at bounding box center [62, 144] width 60 height 12
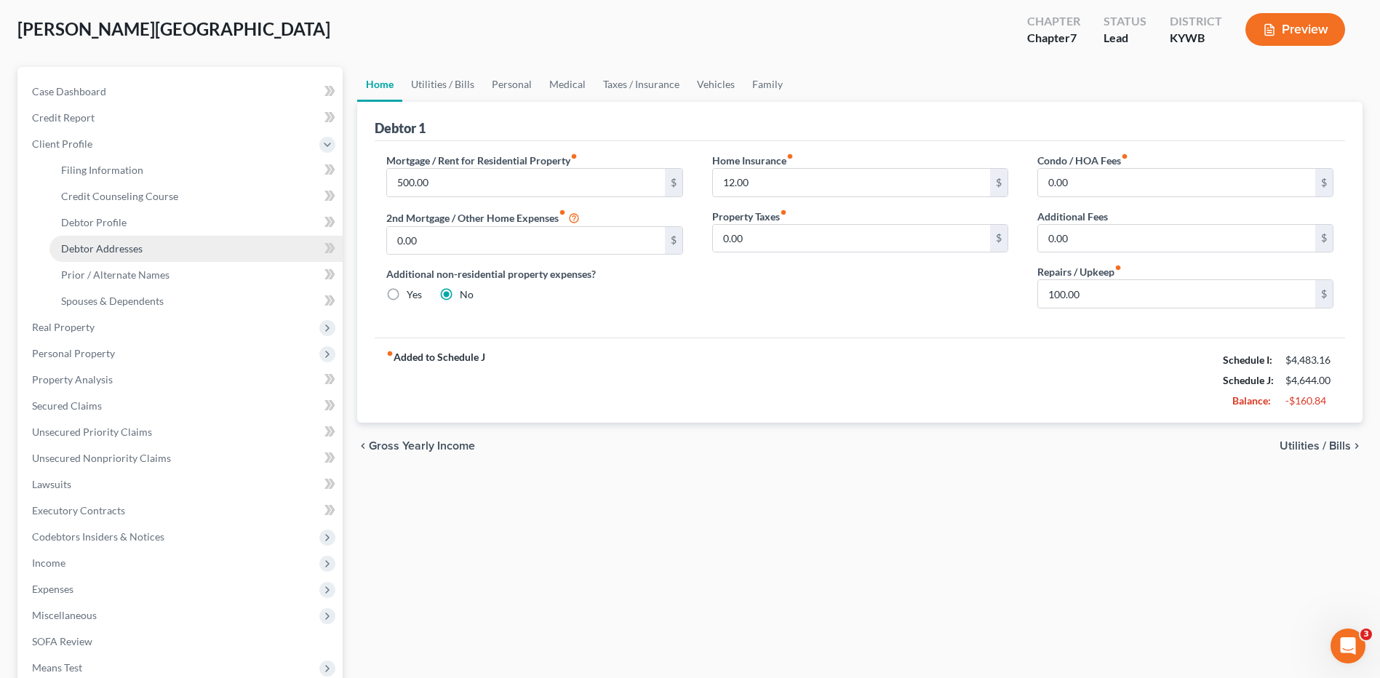
click at [105, 258] on link "Debtor Addresses" at bounding box center [195, 249] width 293 height 26
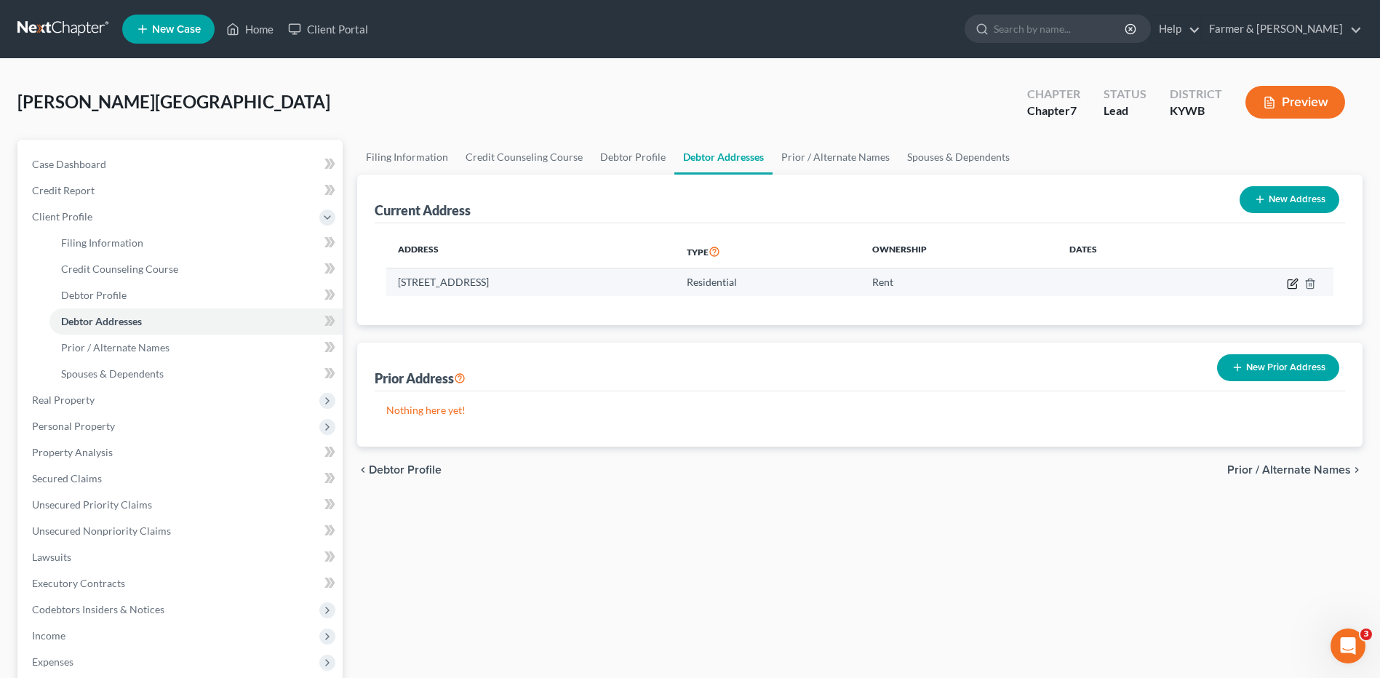
click at [1294, 287] on icon "button" at bounding box center [1293, 284] width 12 height 12
select select "18"
select select "0"
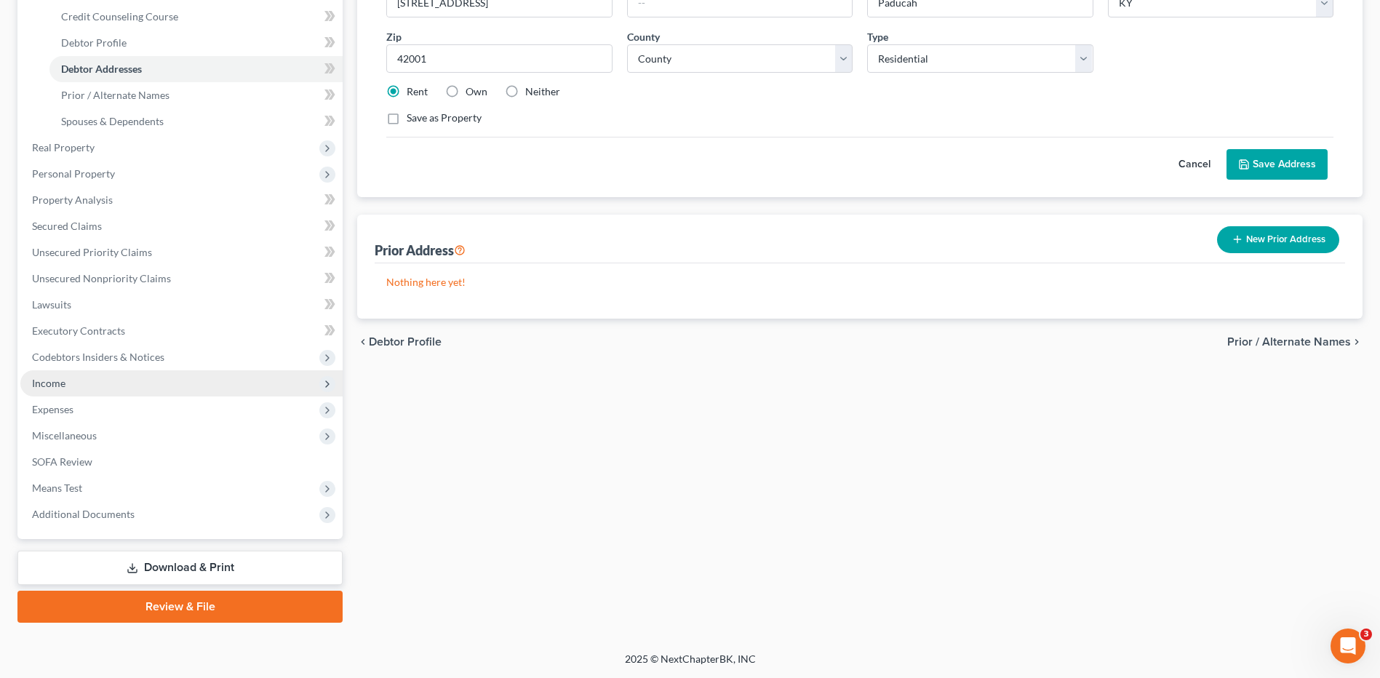
click at [70, 380] on span "Income" at bounding box center [181, 383] width 322 height 26
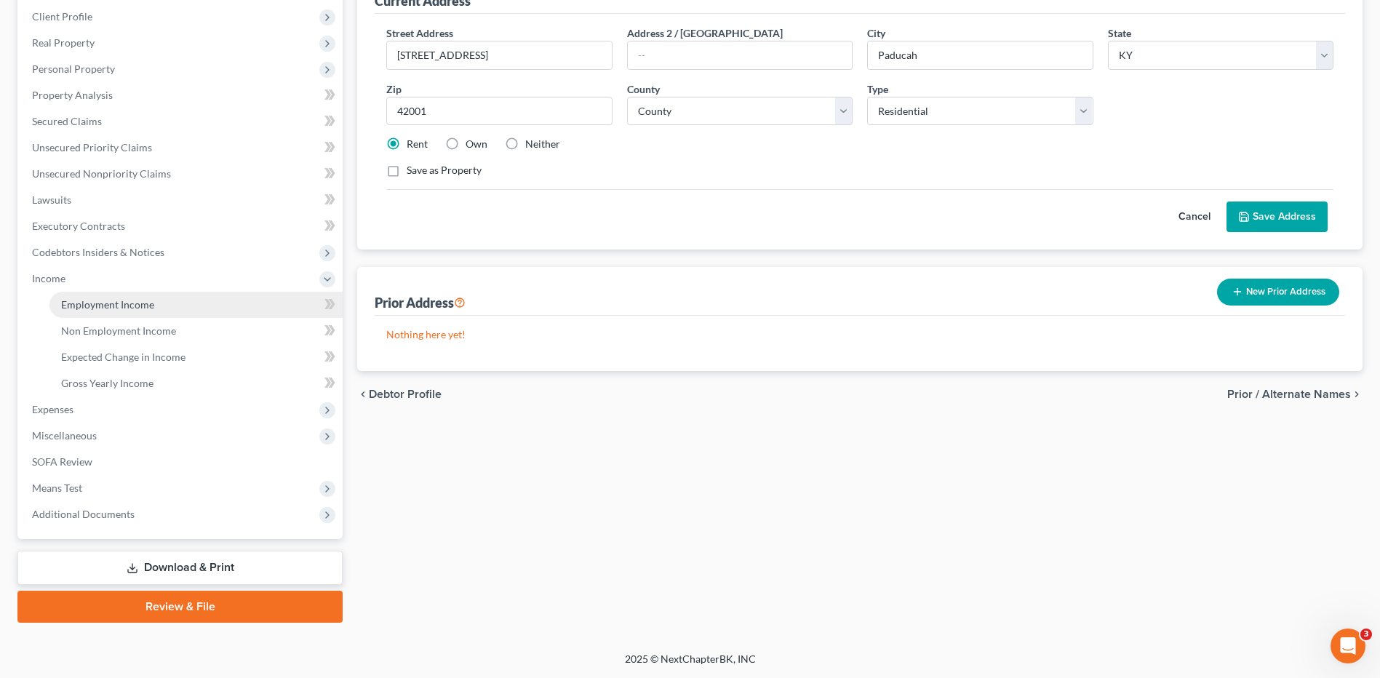
click at [150, 310] on span "Employment Income" at bounding box center [107, 304] width 93 height 12
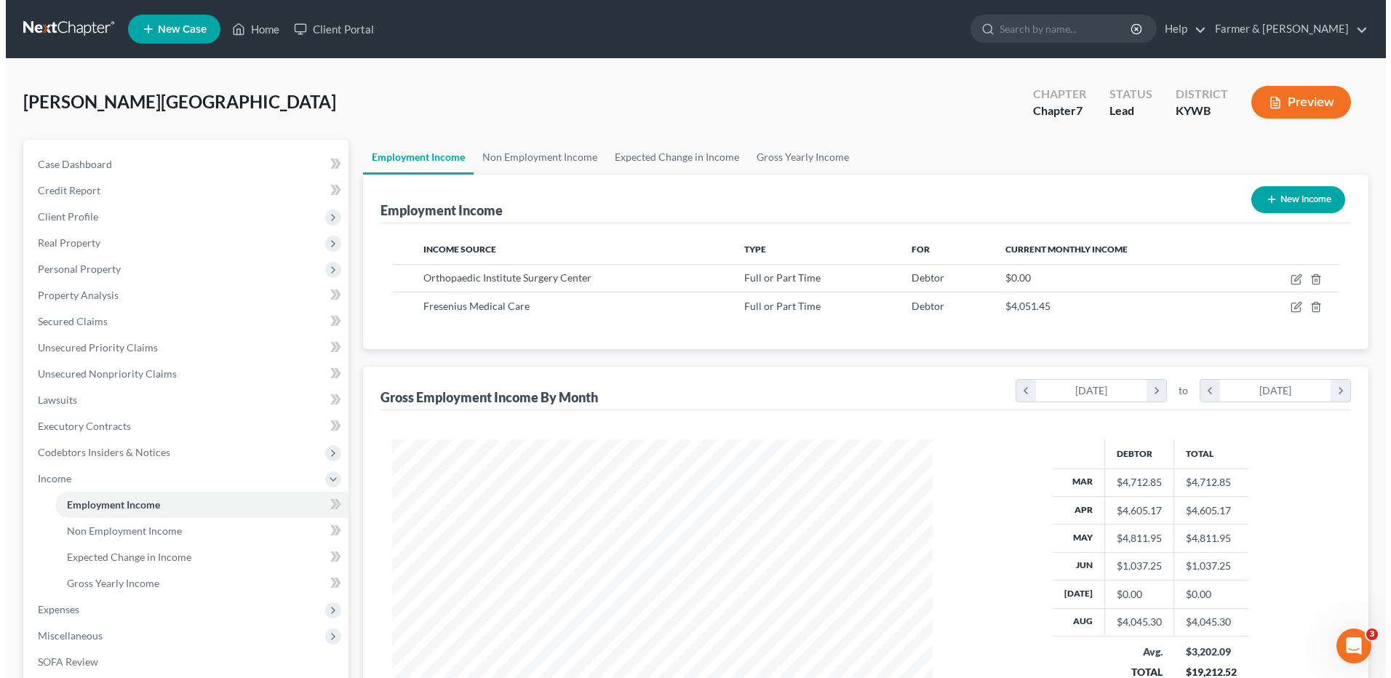
scroll to position [270, 569]
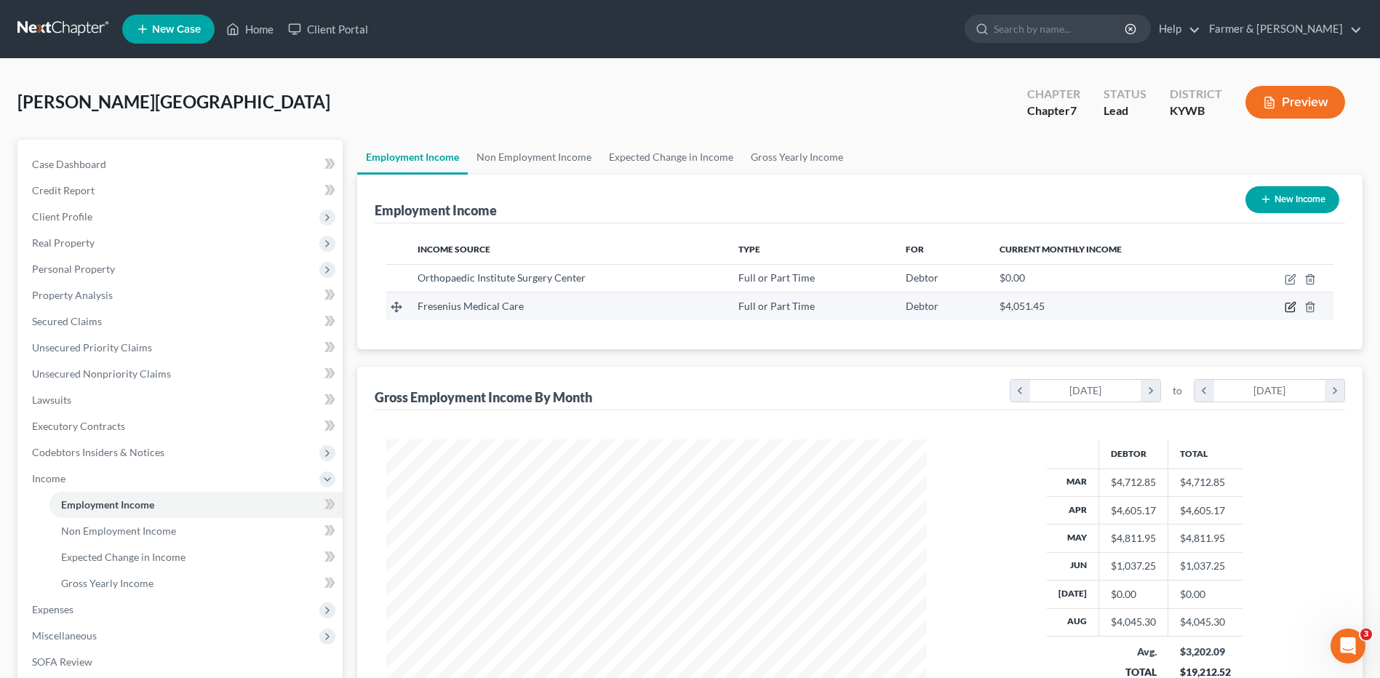
click at [1289, 308] on icon "button" at bounding box center [1291, 306] width 7 height 7
select select "0"
select select "22"
select select "2"
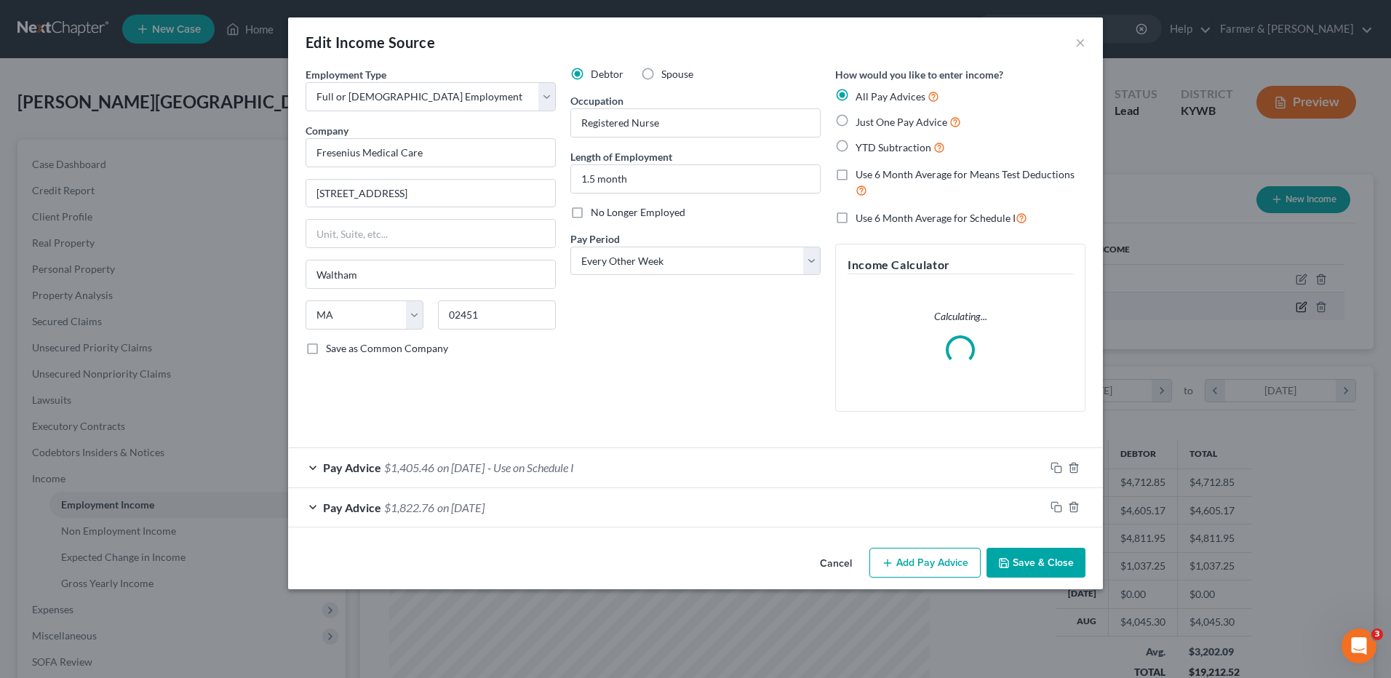
scroll to position [272, 575]
click at [563, 469] on span "- Use on Schedule I" at bounding box center [530, 468] width 87 height 14
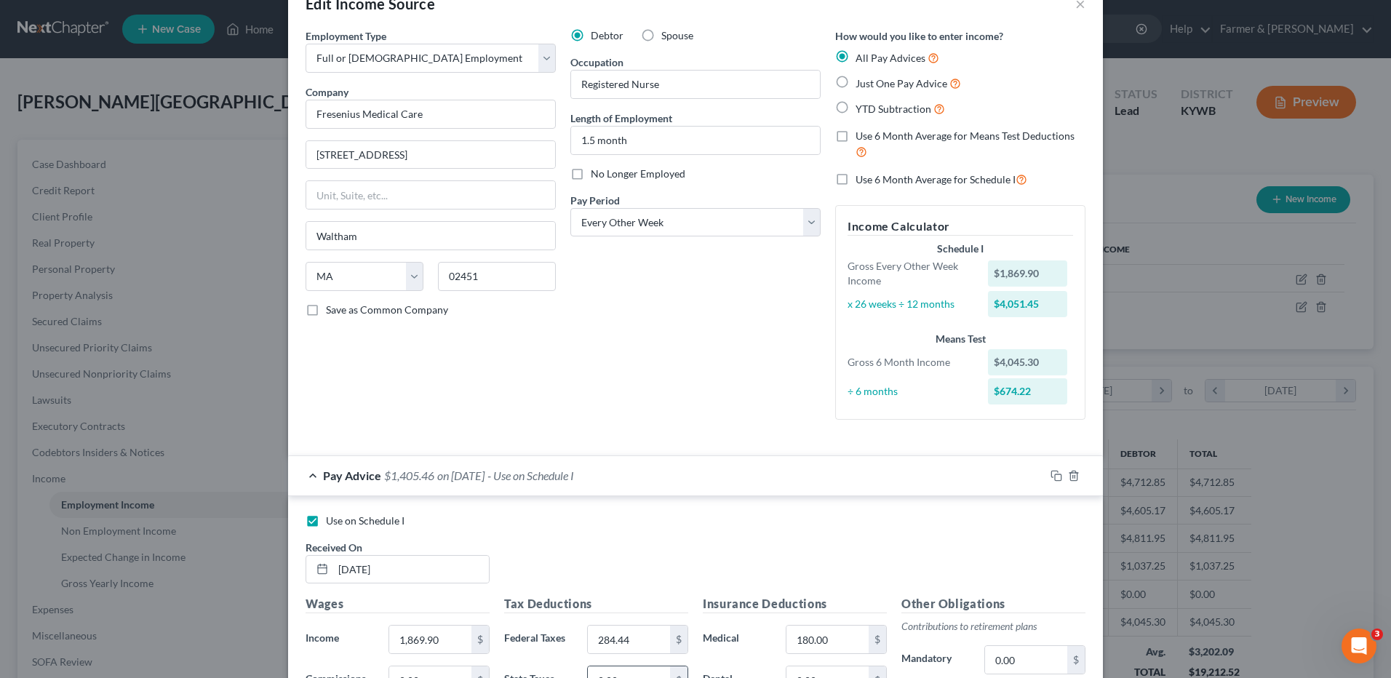
scroll to position [291, 0]
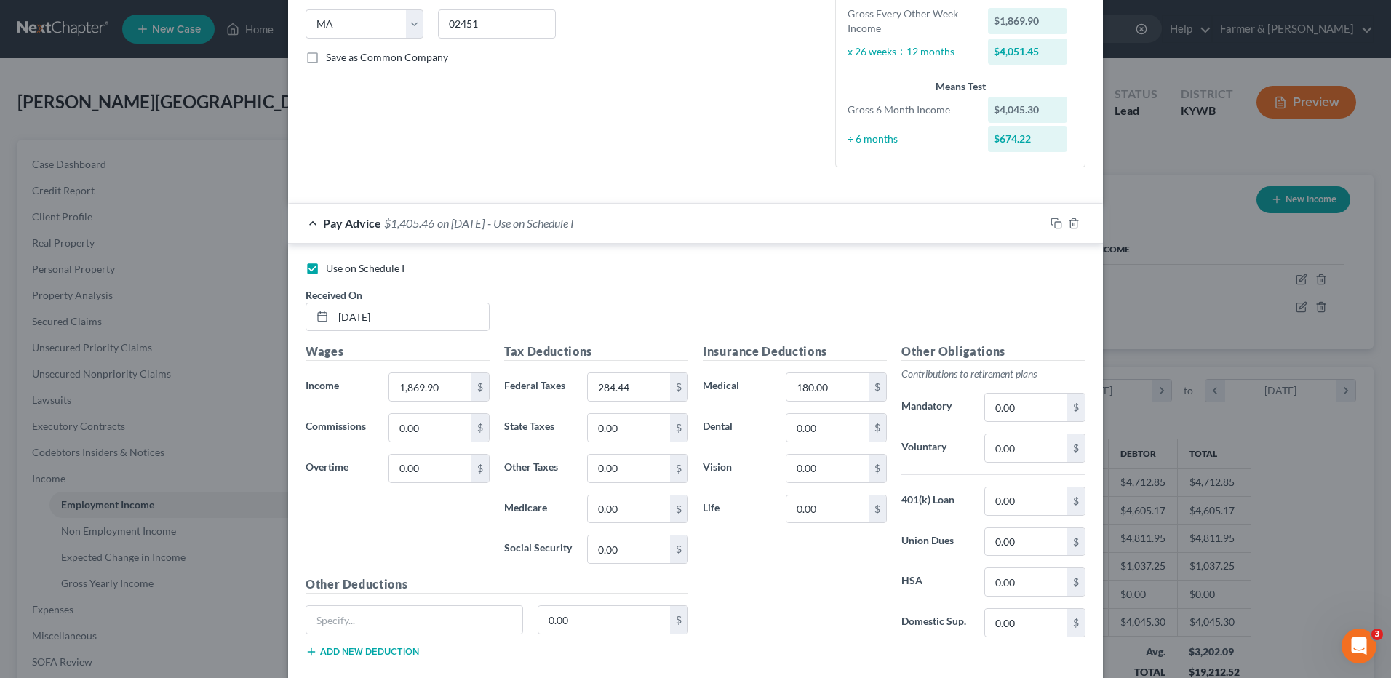
click at [514, 223] on span "- Use on Schedule I" at bounding box center [530, 223] width 87 height 14
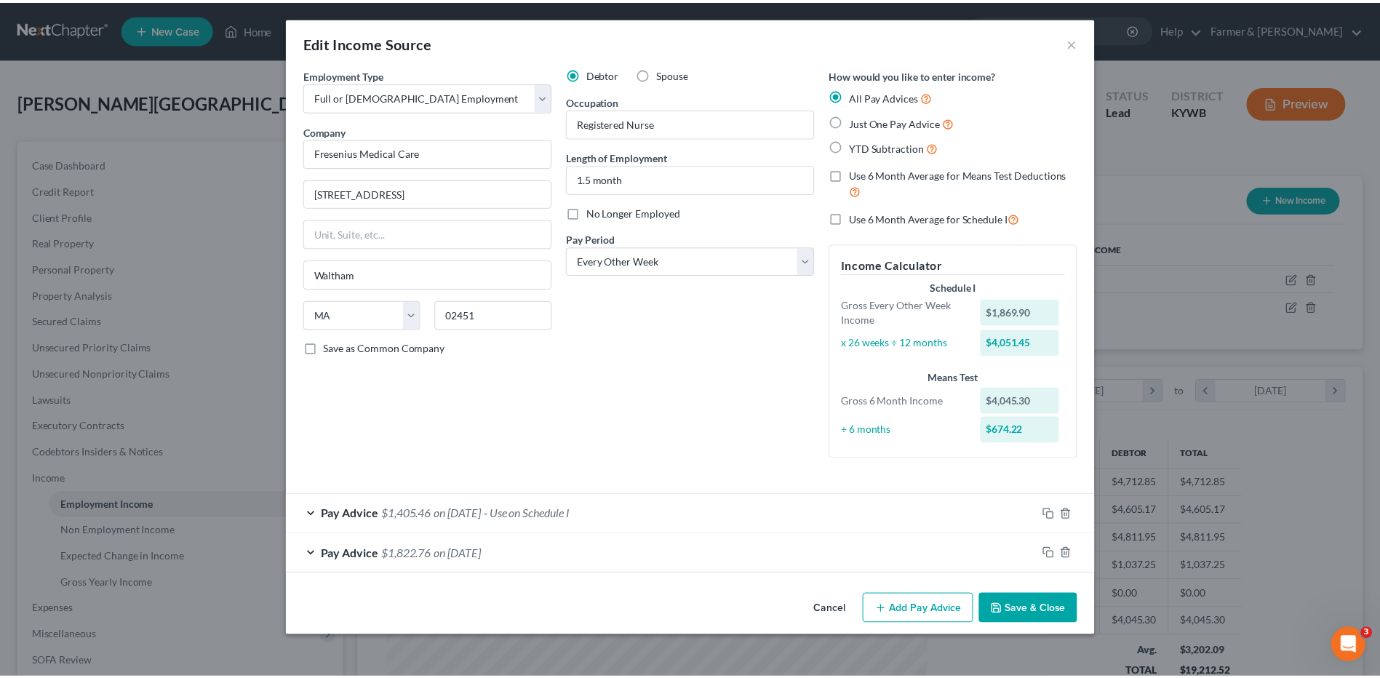
scroll to position [0, 0]
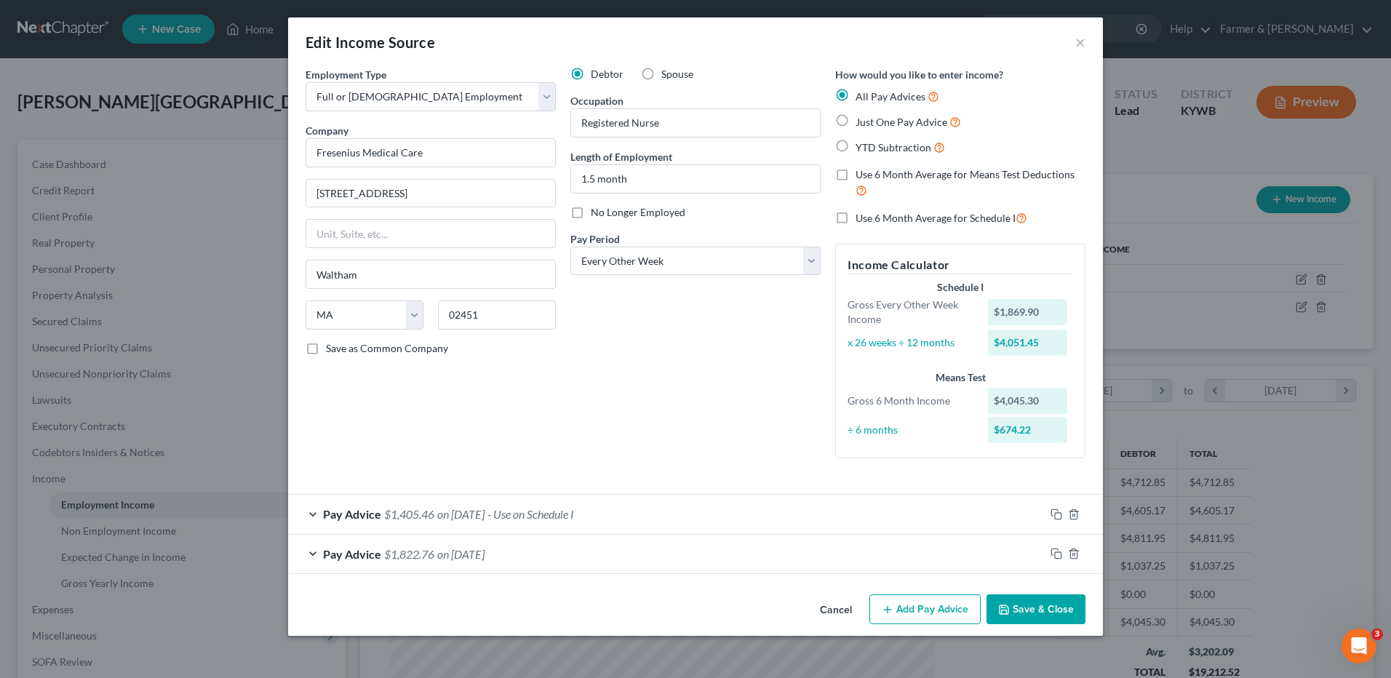
click at [1019, 612] on button "Save & Close" at bounding box center [1036, 609] width 99 height 31
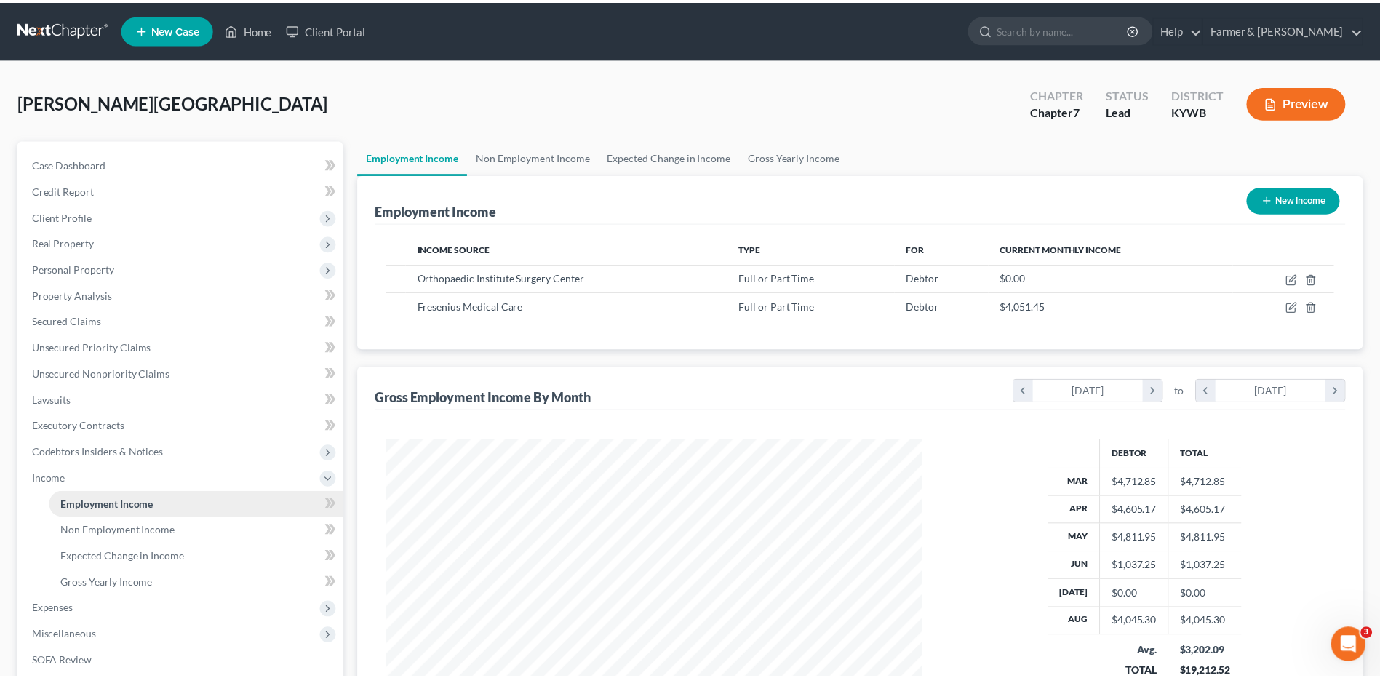
scroll to position [727244, 726944]
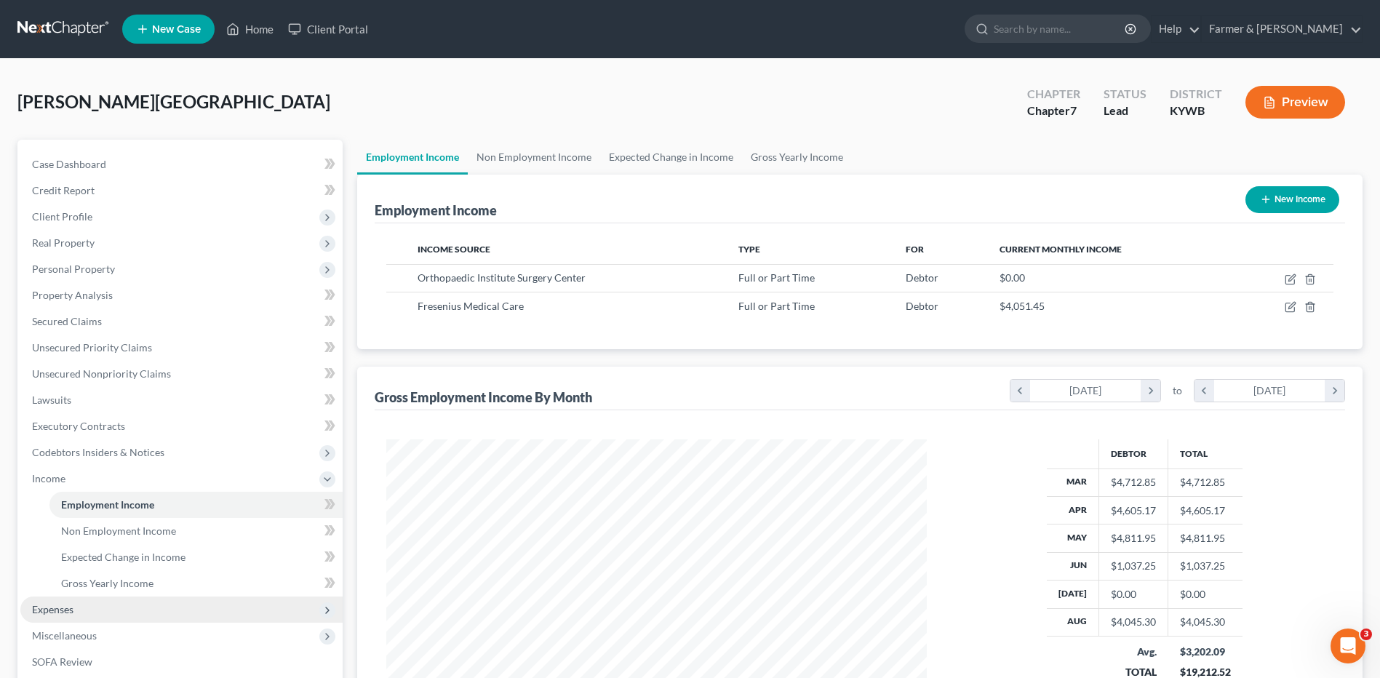
click at [41, 604] on span "Expenses" at bounding box center [52, 609] width 41 height 12
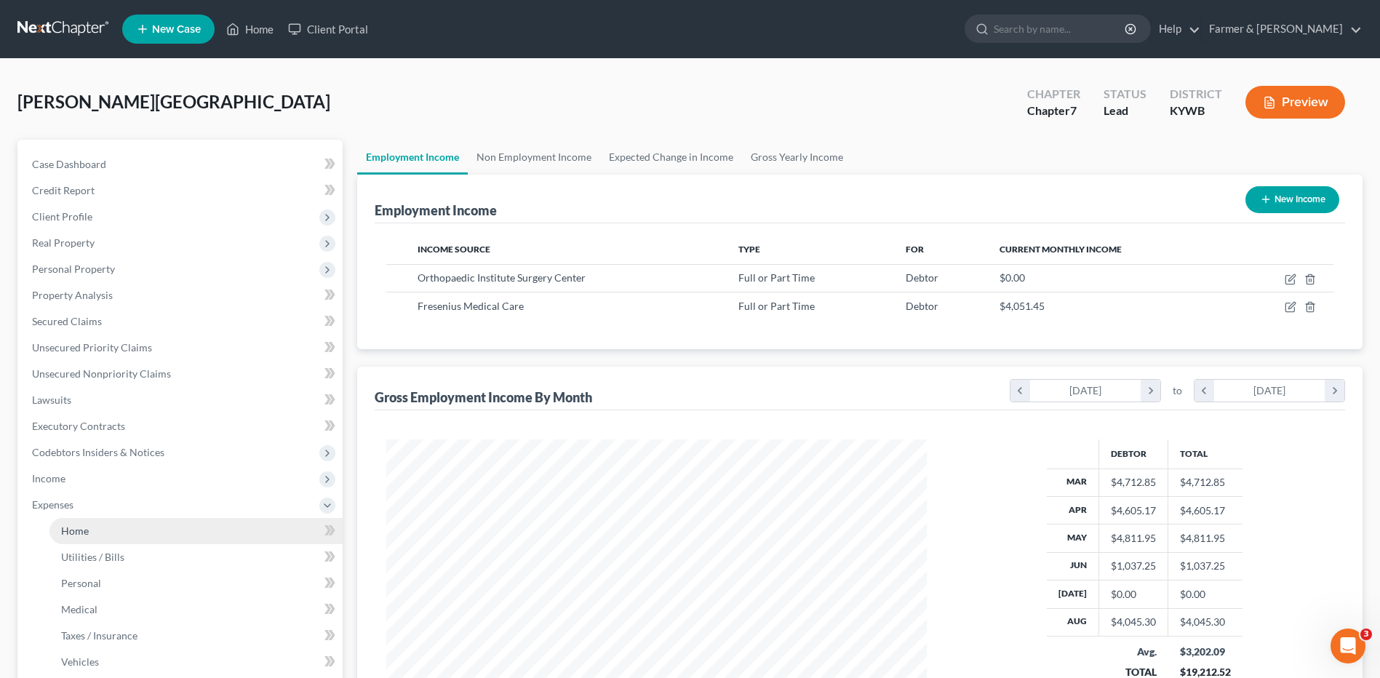
click at [85, 525] on span "Home" at bounding box center [75, 531] width 28 height 12
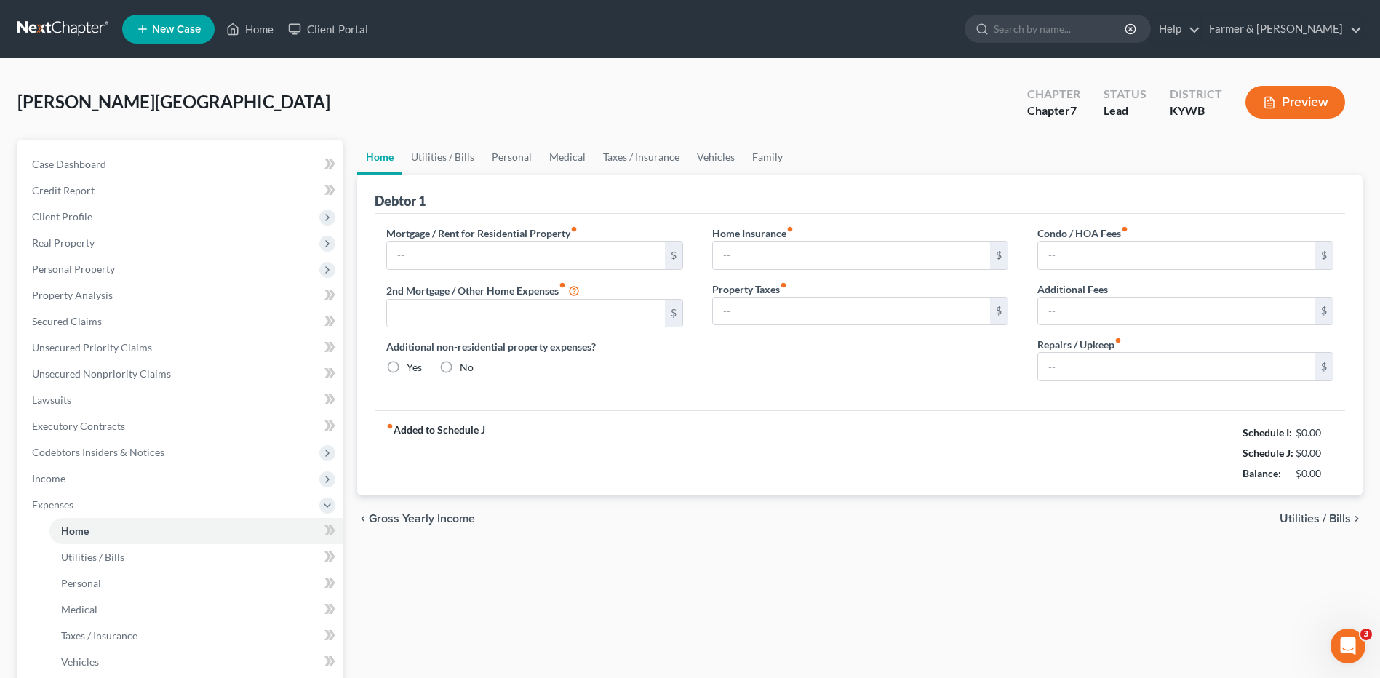
type input "500.00"
type input "0.00"
radio input "true"
type input "12.00"
type input "0.00"
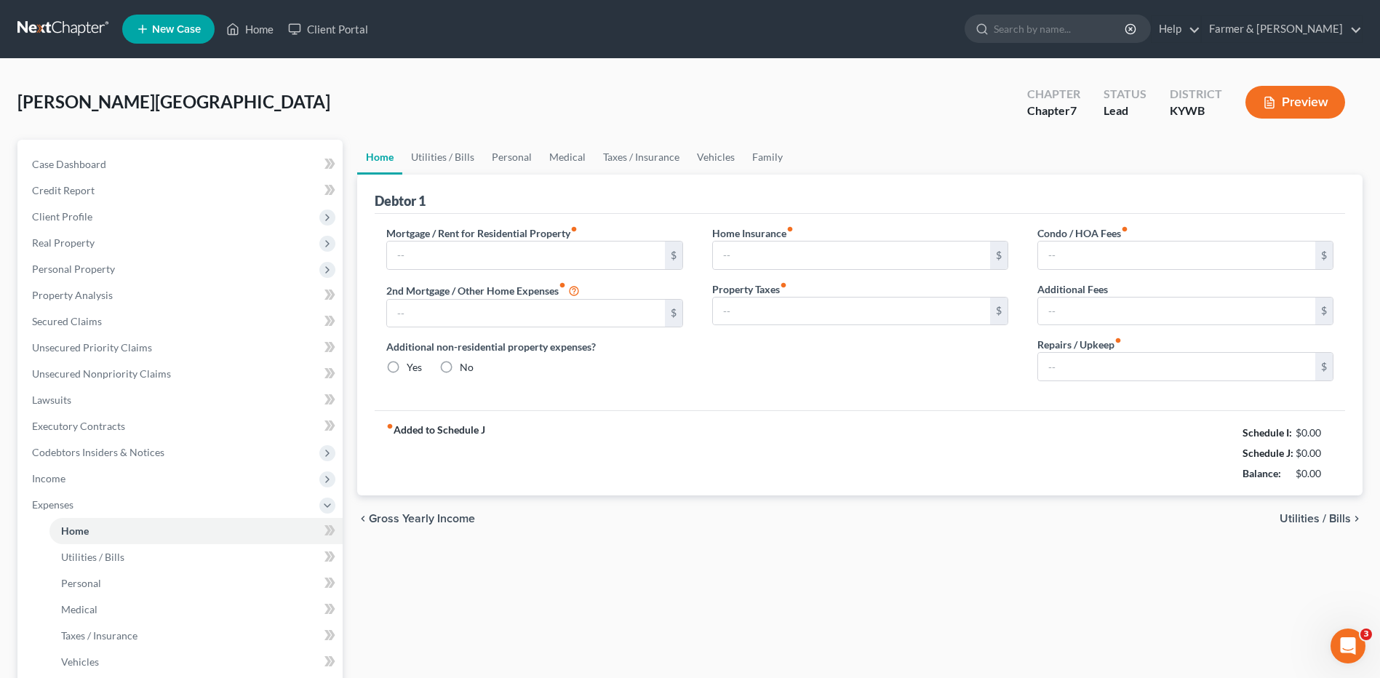
type input "0.00"
click at [1118, 370] on input "100.00" at bounding box center [1176, 367] width 277 height 28
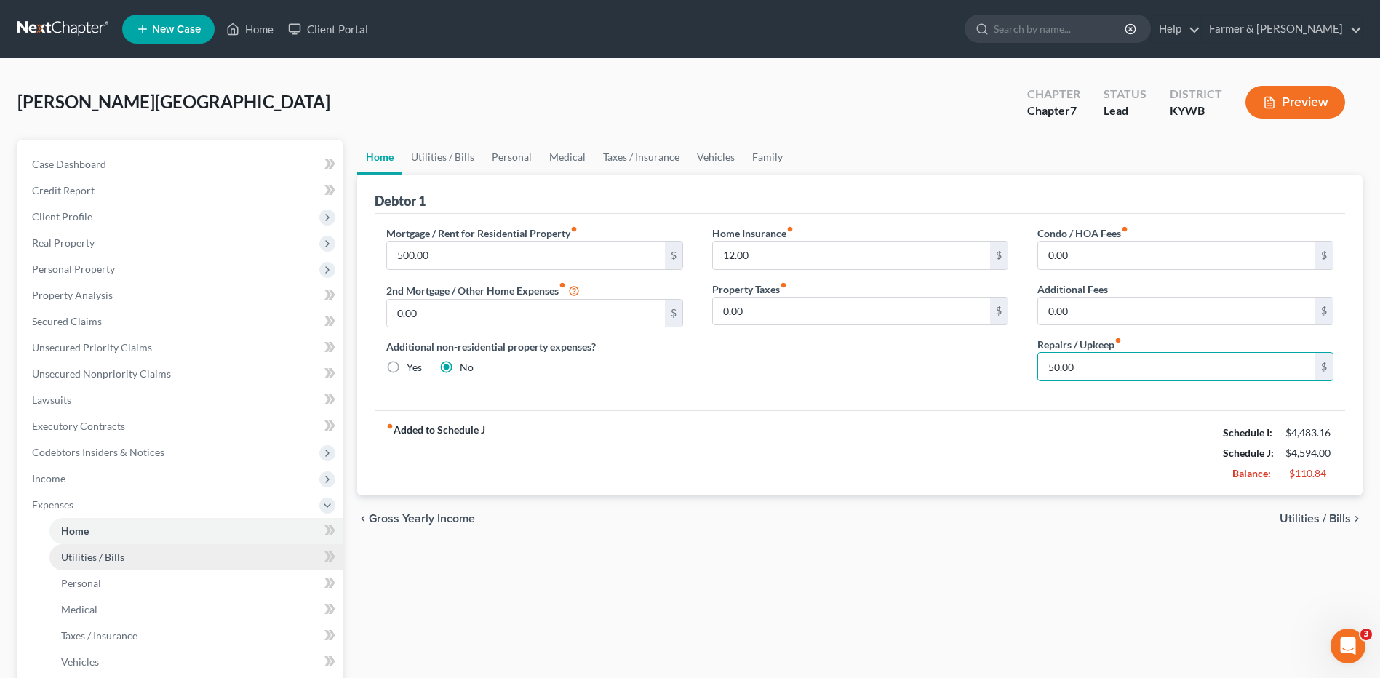
type input "50.00"
click at [167, 549] on link "Utilities / Bills" at bounding box center [195, 557] width 293 height 26
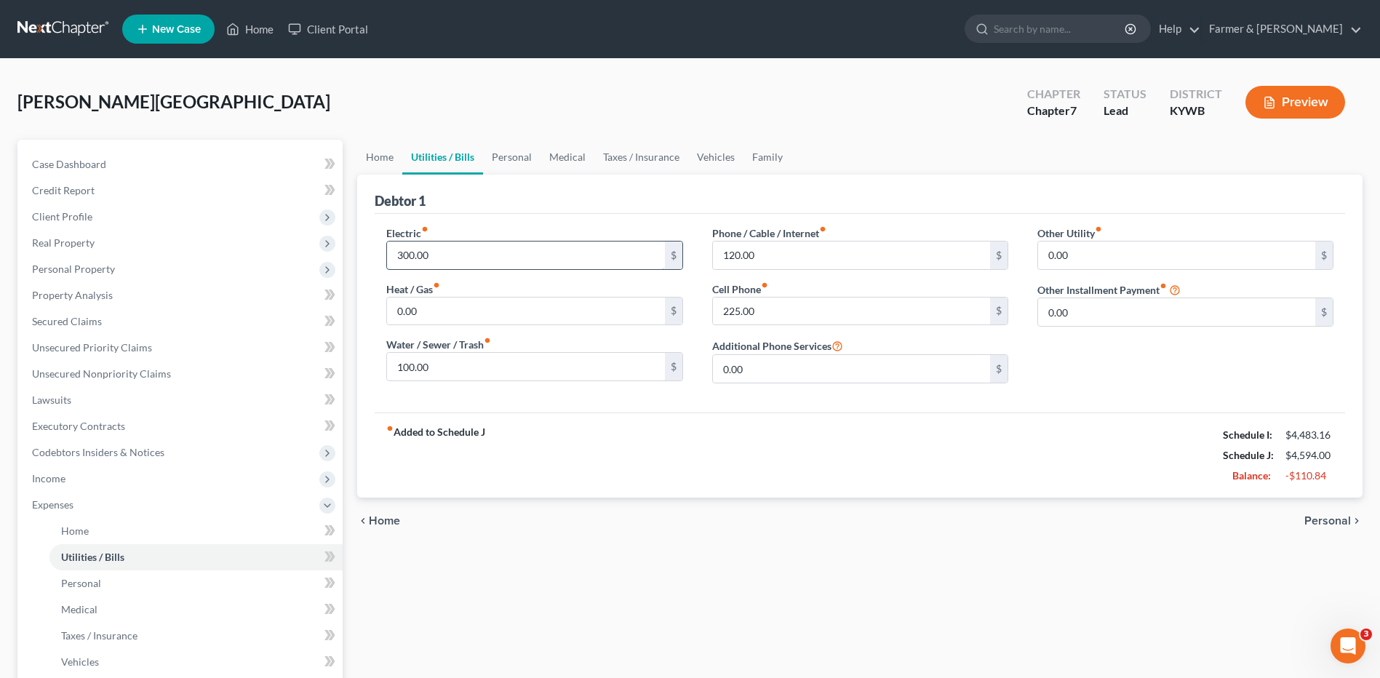
click at [449, 255] on input "300.00" at bounding box center [525, 256] width 277 height 28
type input "250.00"
click at [90, 589] on link "Personal" at bounding box center [195, 583] width 293 height 26
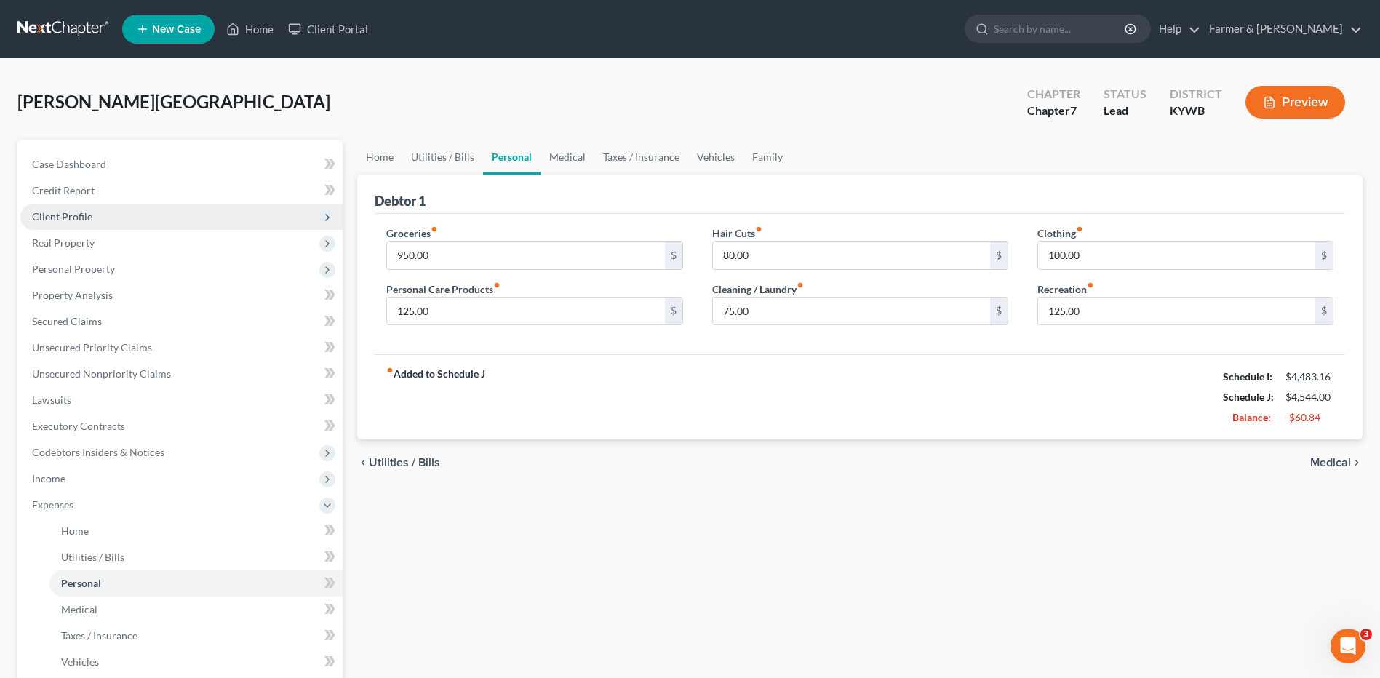
click at [135, 214] on span "Client Profile" at bounding box center [181, 217] width 322 height 26
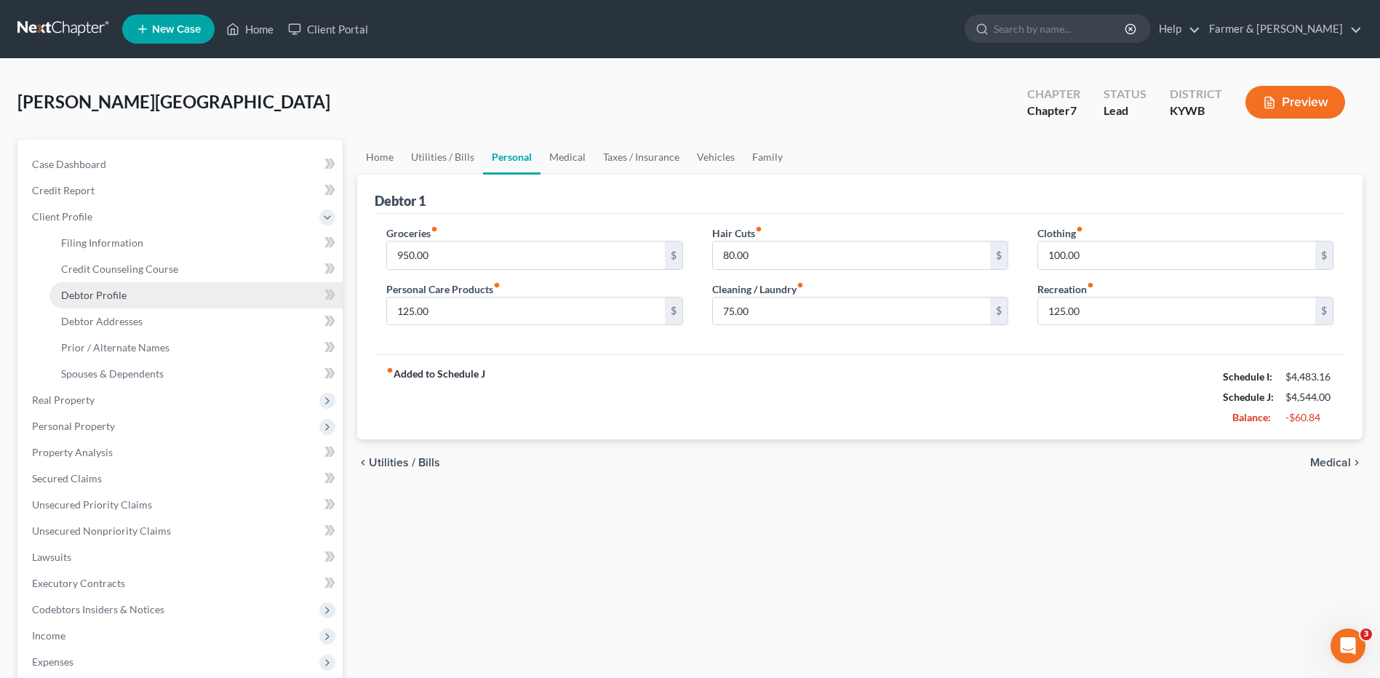
click at [152, 296] on link "Debtor Profile" at bounding box center [195, 295] width 293 height 26
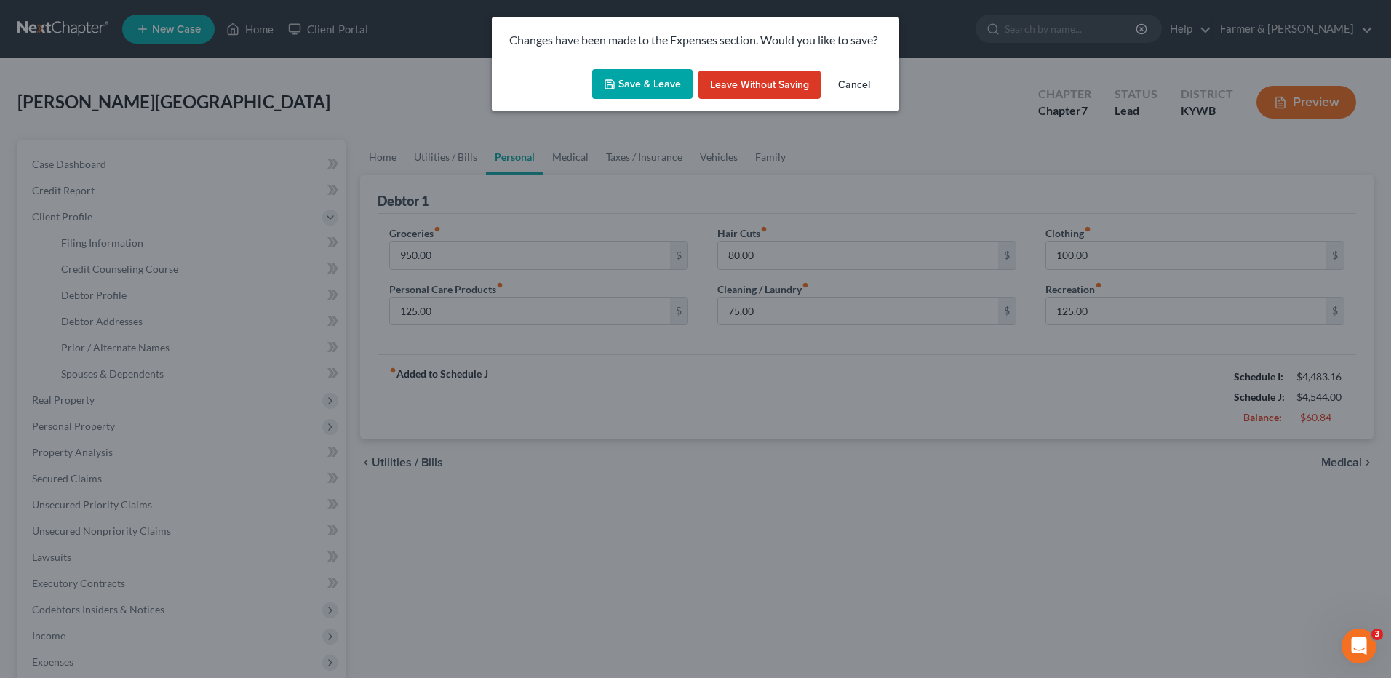
click at [624, 86] on button "Save & Leave" at bounding box center [642, 84] width 100 height 31
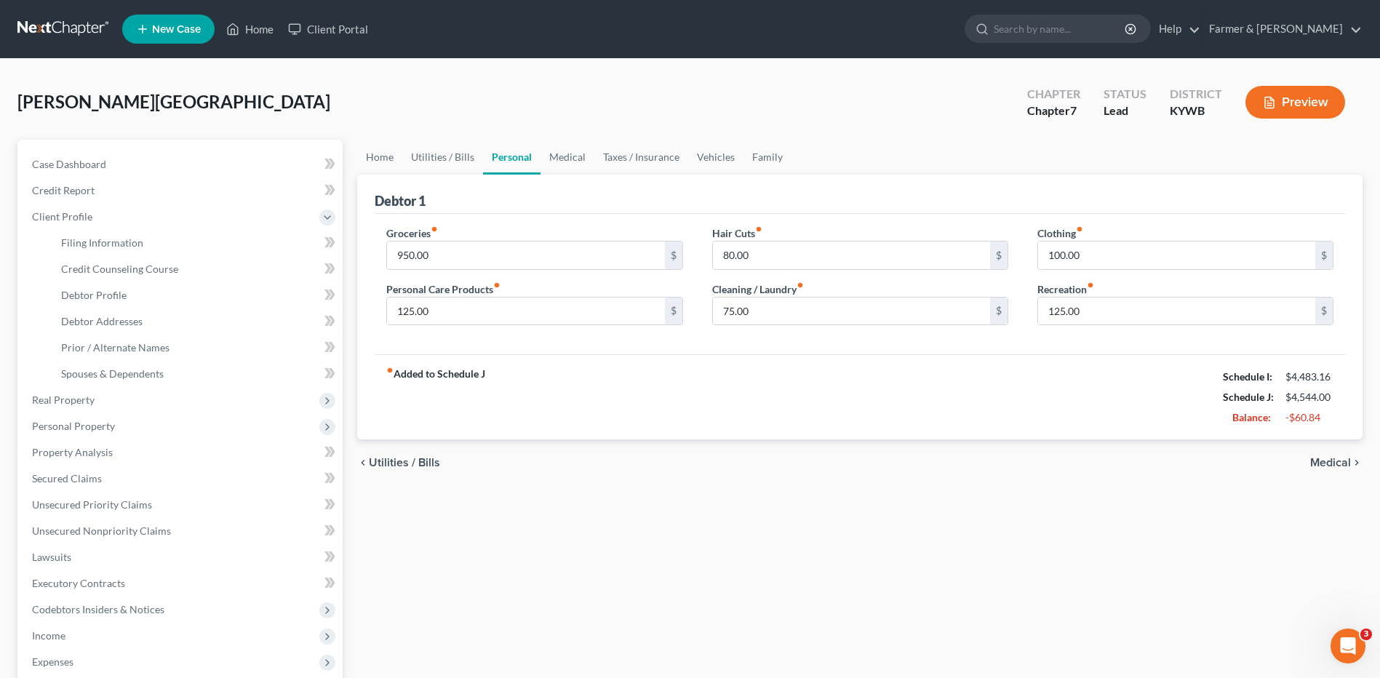
select select "1"
select select "2"
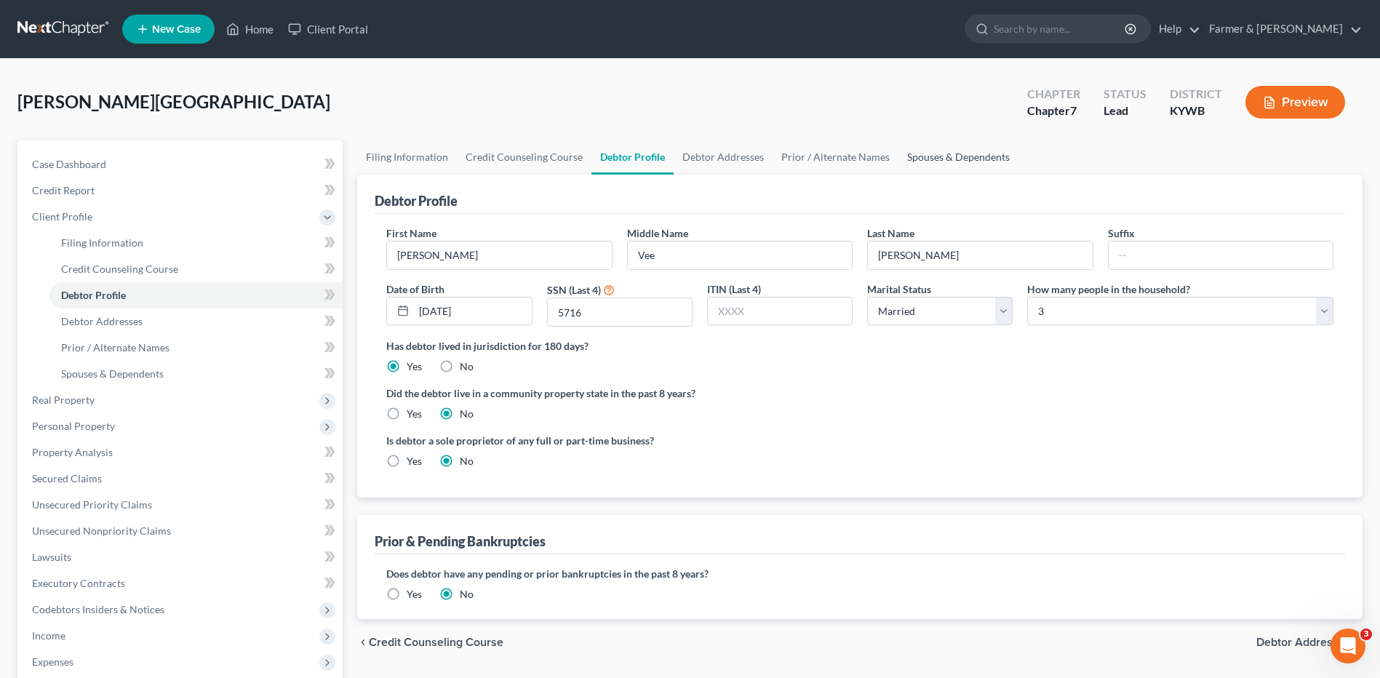
click at [967, 159] on link "Spouses & Dependents" at bounding box center [958, 157] width 120 height 35
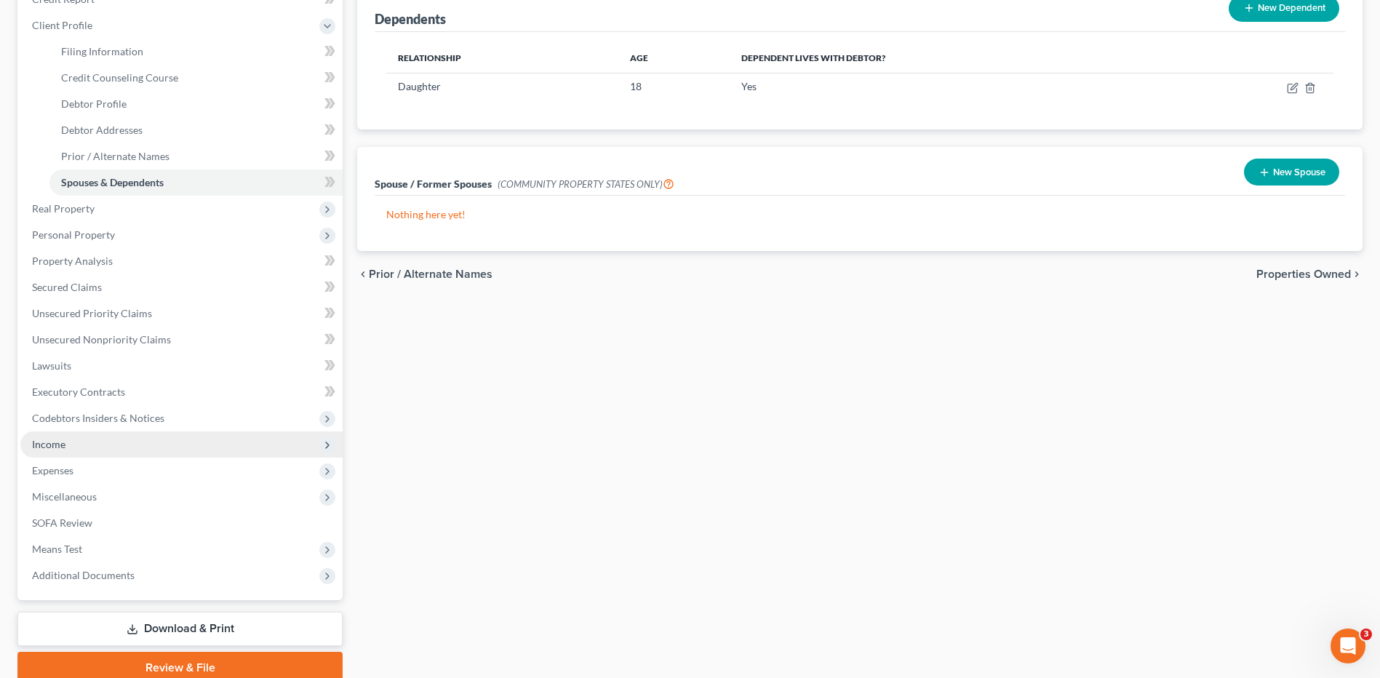
scroll to position [218, 0]
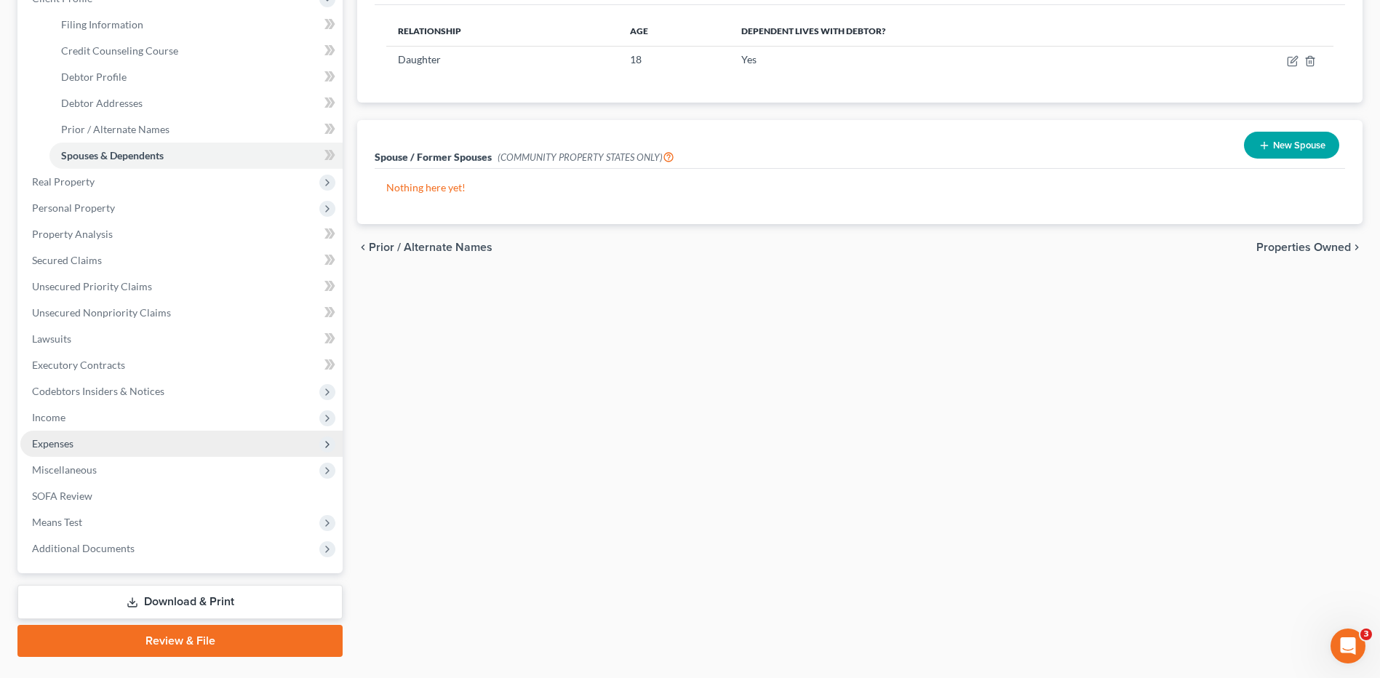
click at [102, 447] on span "Expenses" at bounding box center [181, 444] width 322 height 26
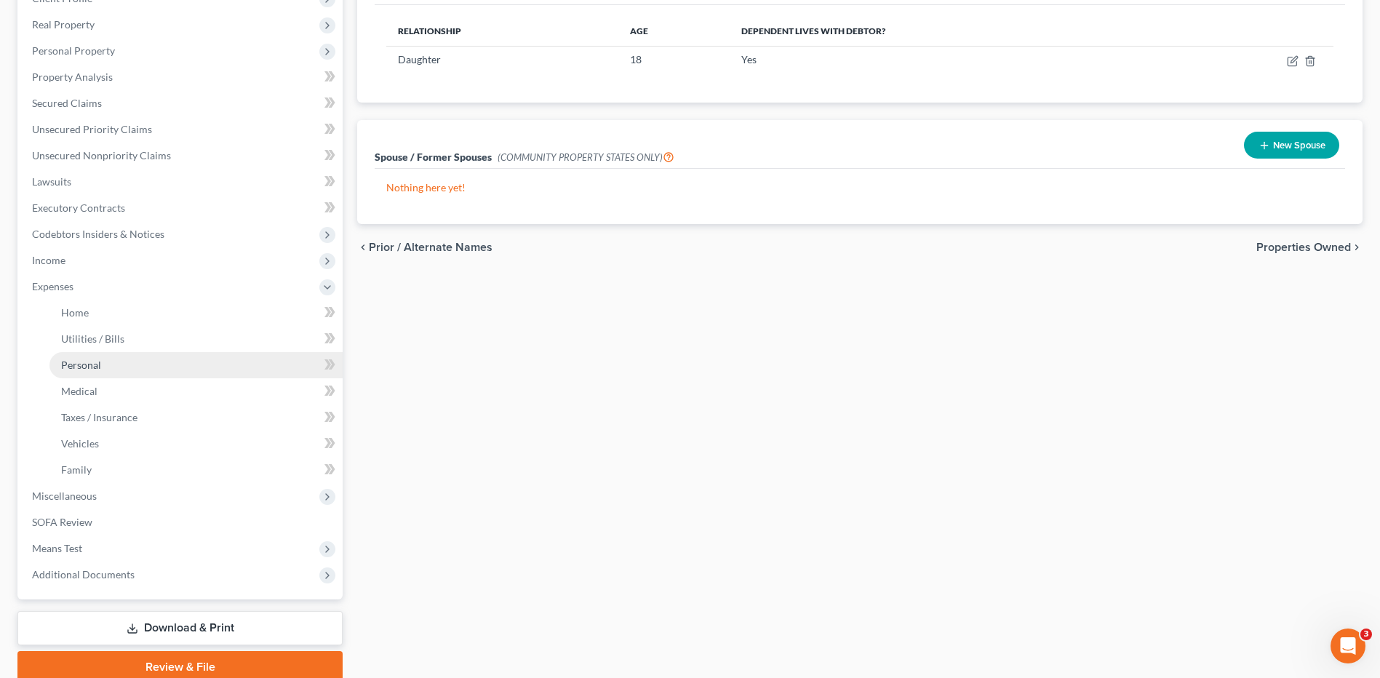
click at [119, 359] on link "Personal" at bounding box center [195, 365] width 293 height 26
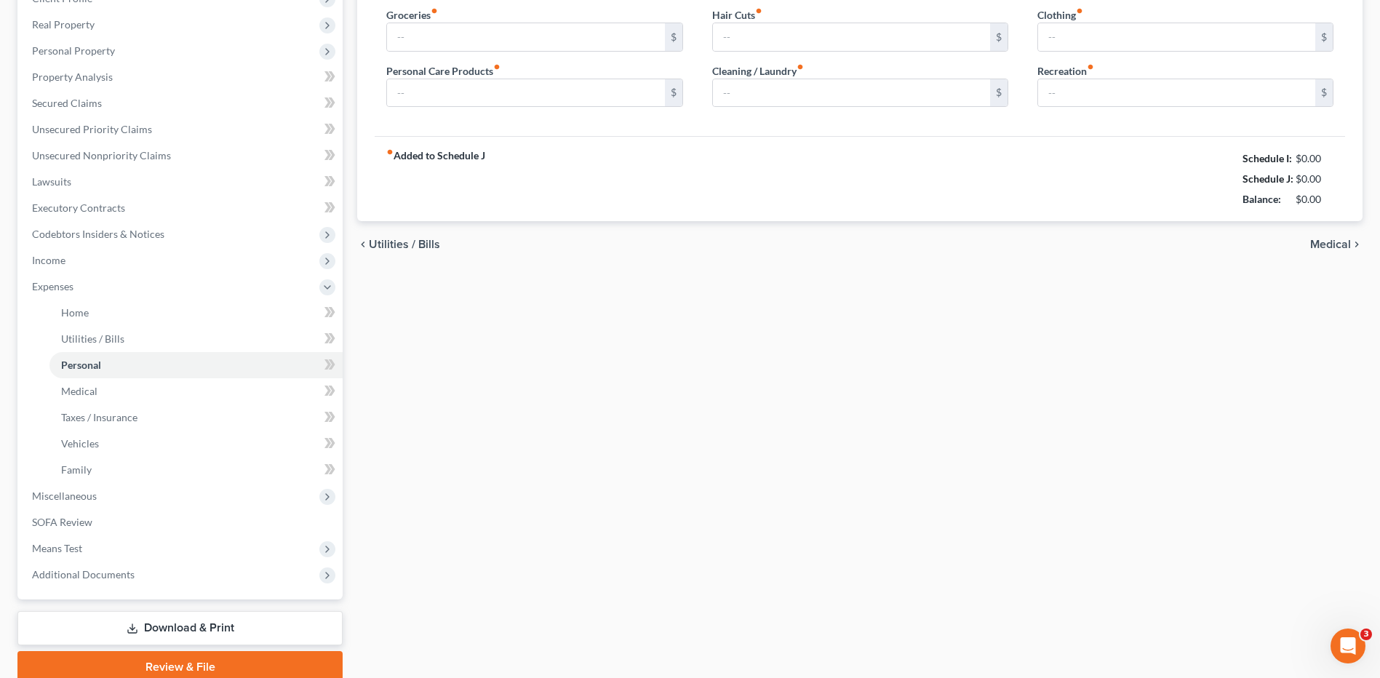
scroll to position [60, 0]
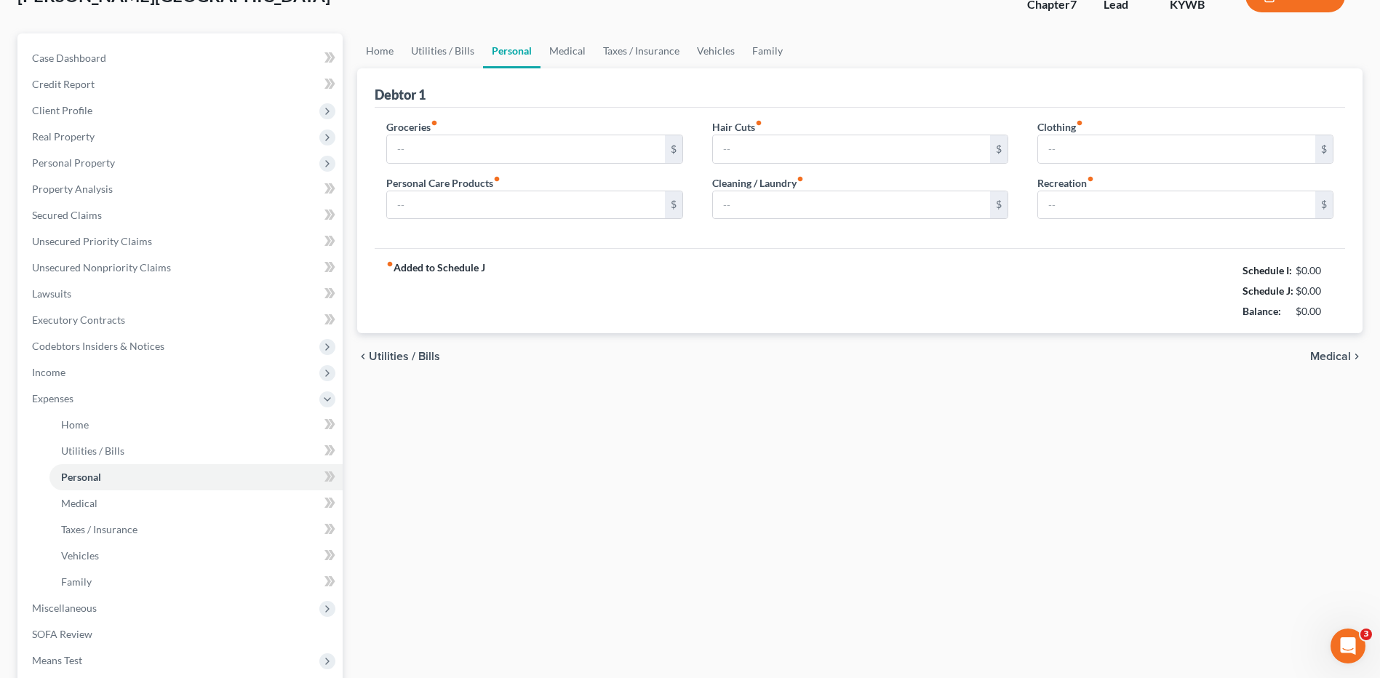
type input "950.00"
type input "125.00"
type input "80.00"
type input "75.00"
type input "100.00"
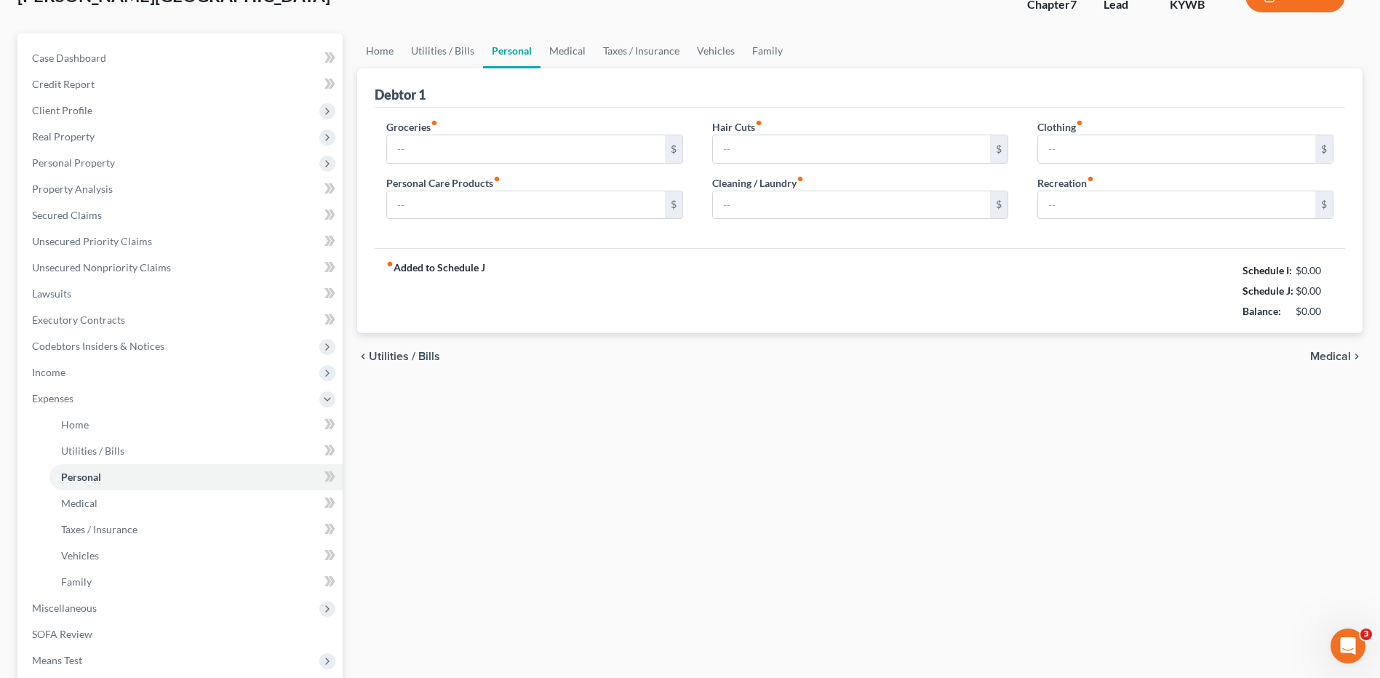
type input "125.00"
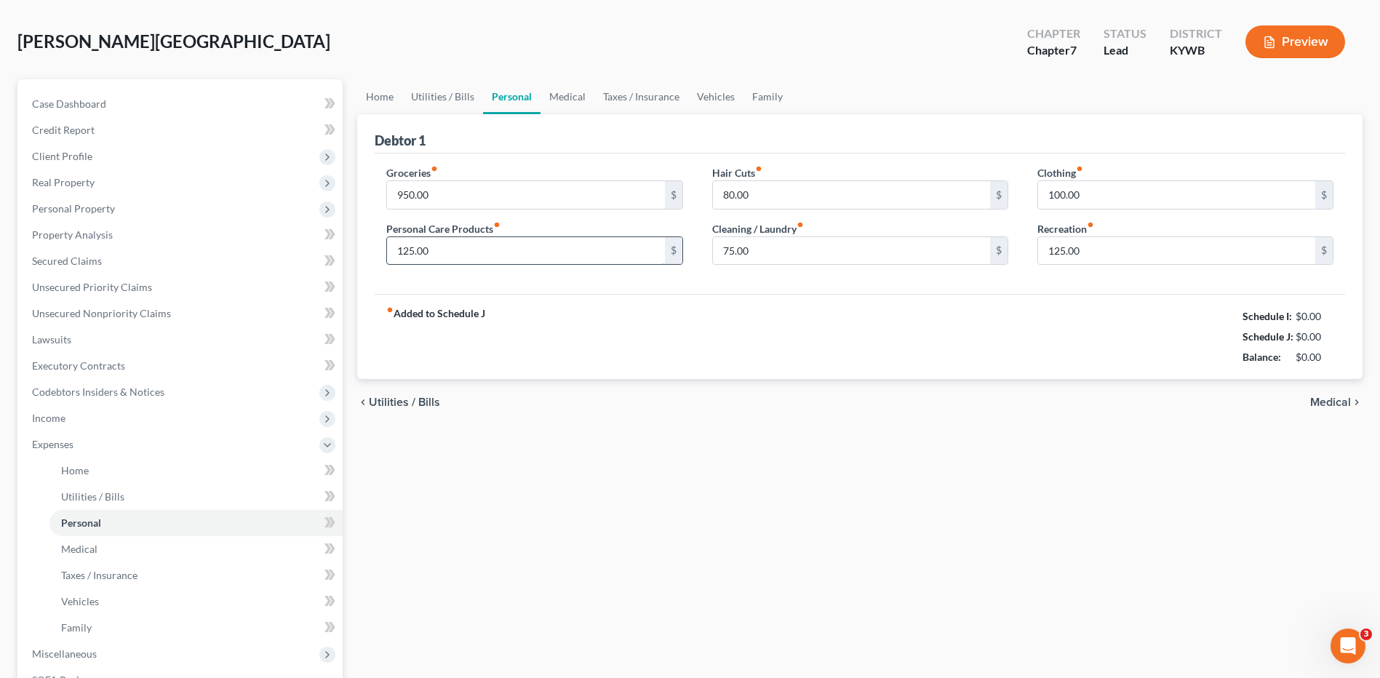
scroll to position [0, 0]
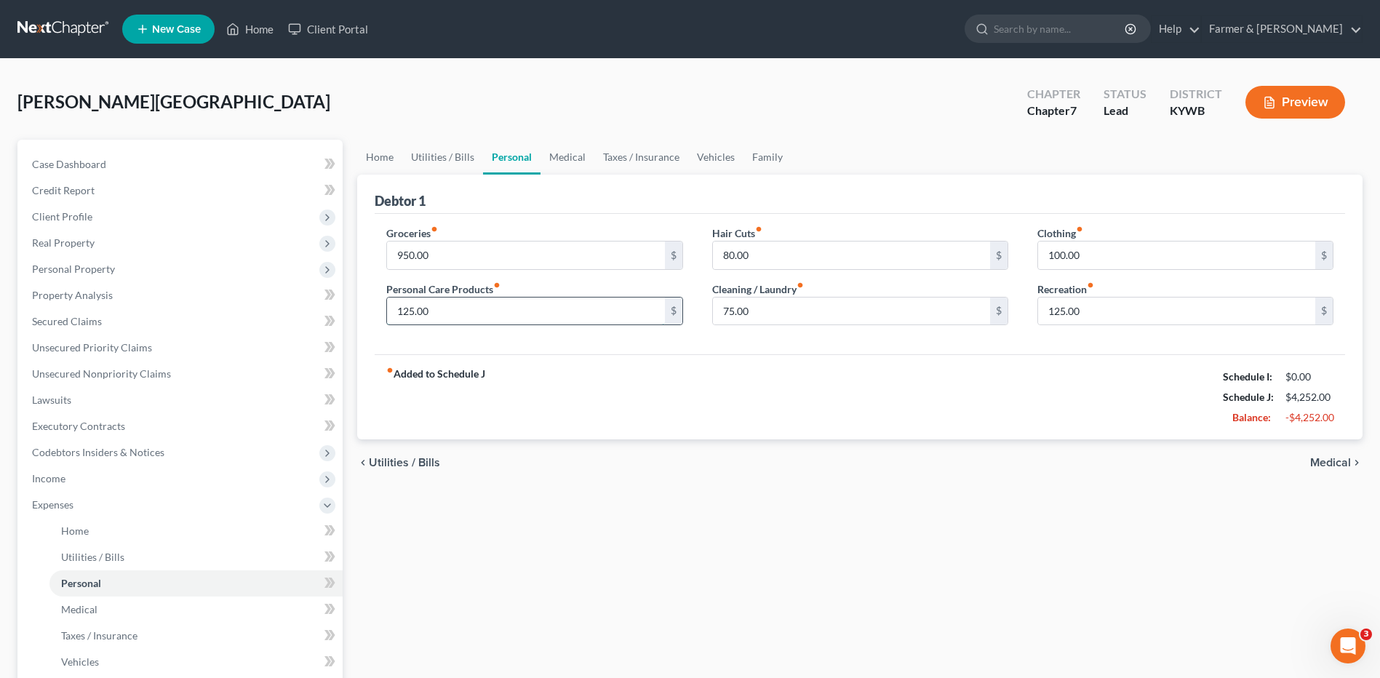
click at [469, 319] on input "125.00" at bounding box center [525, 312] width 277 height 28
type input "100.00"
type input "65.00"
type input "55.00"
type input "80.00"
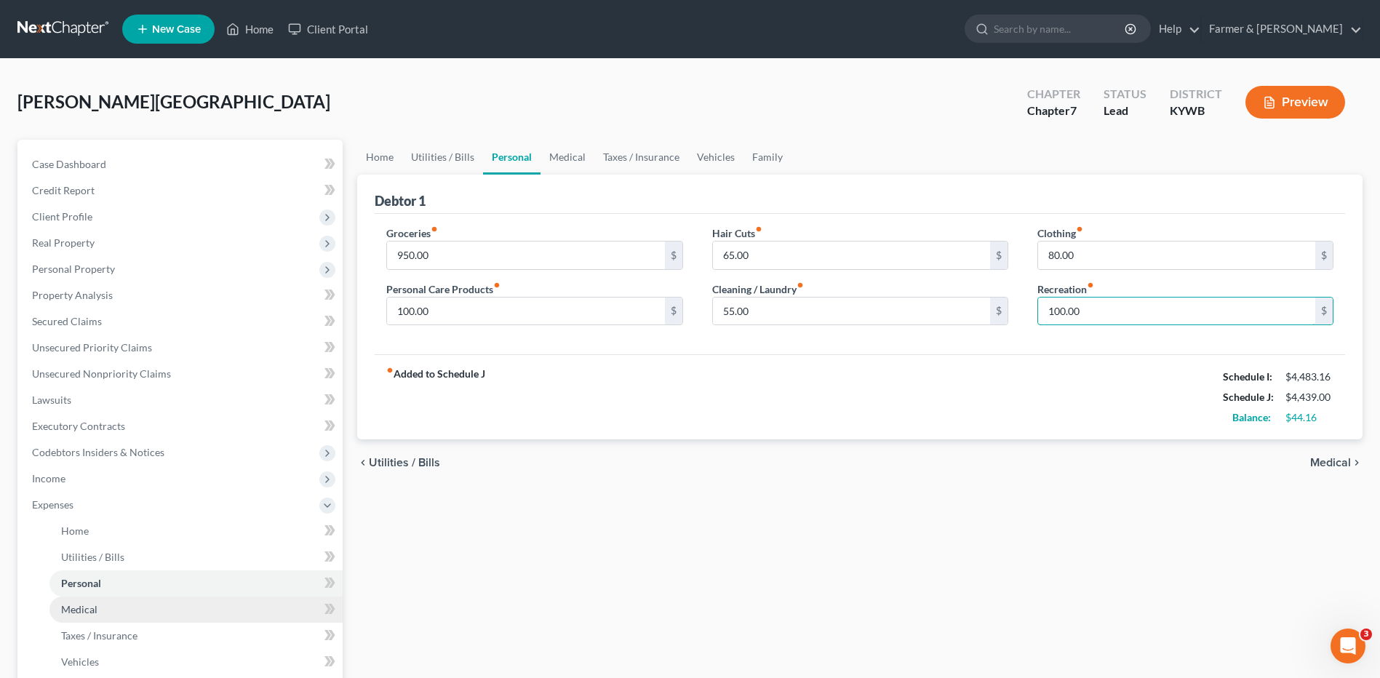
type input "100.00"
click at [154, 608] on link "Medical" at bounding box center [195, 610] width 293 height 26
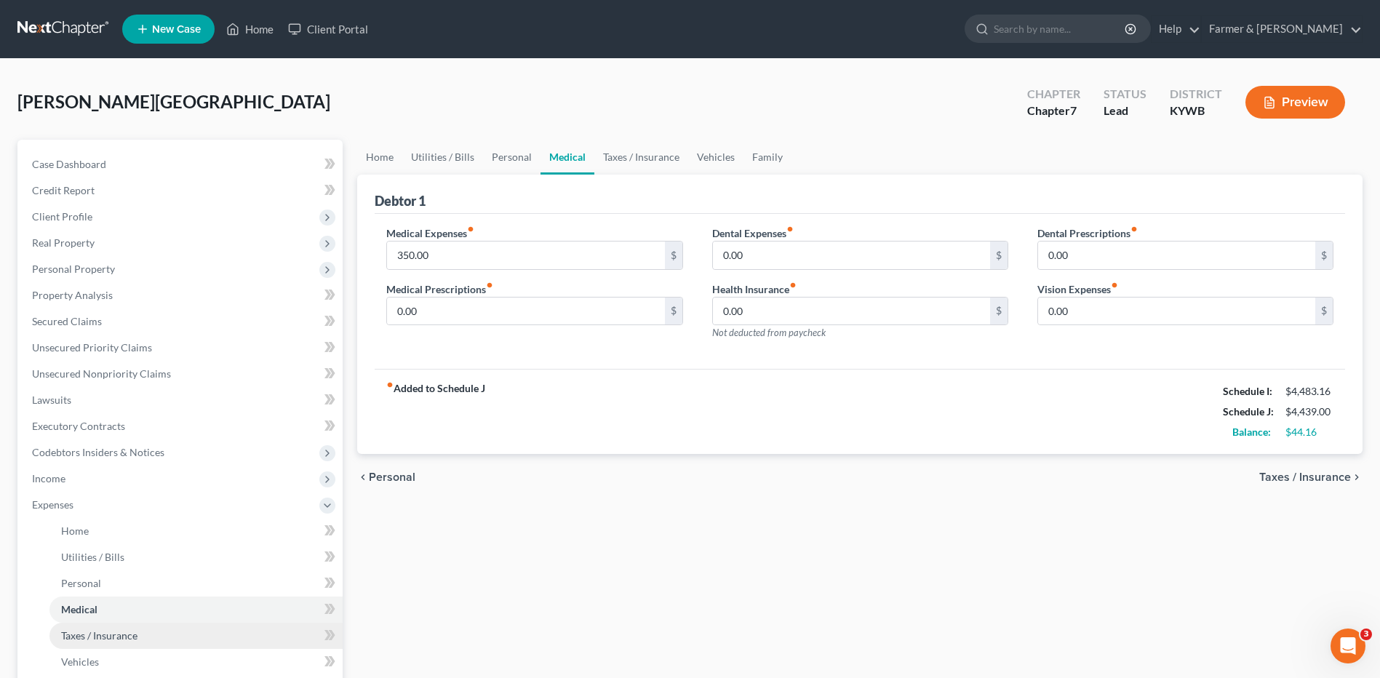
click at [139, 629] on link "Taxes / Insurance" at bounding box center [195, 636] width 293 height 26
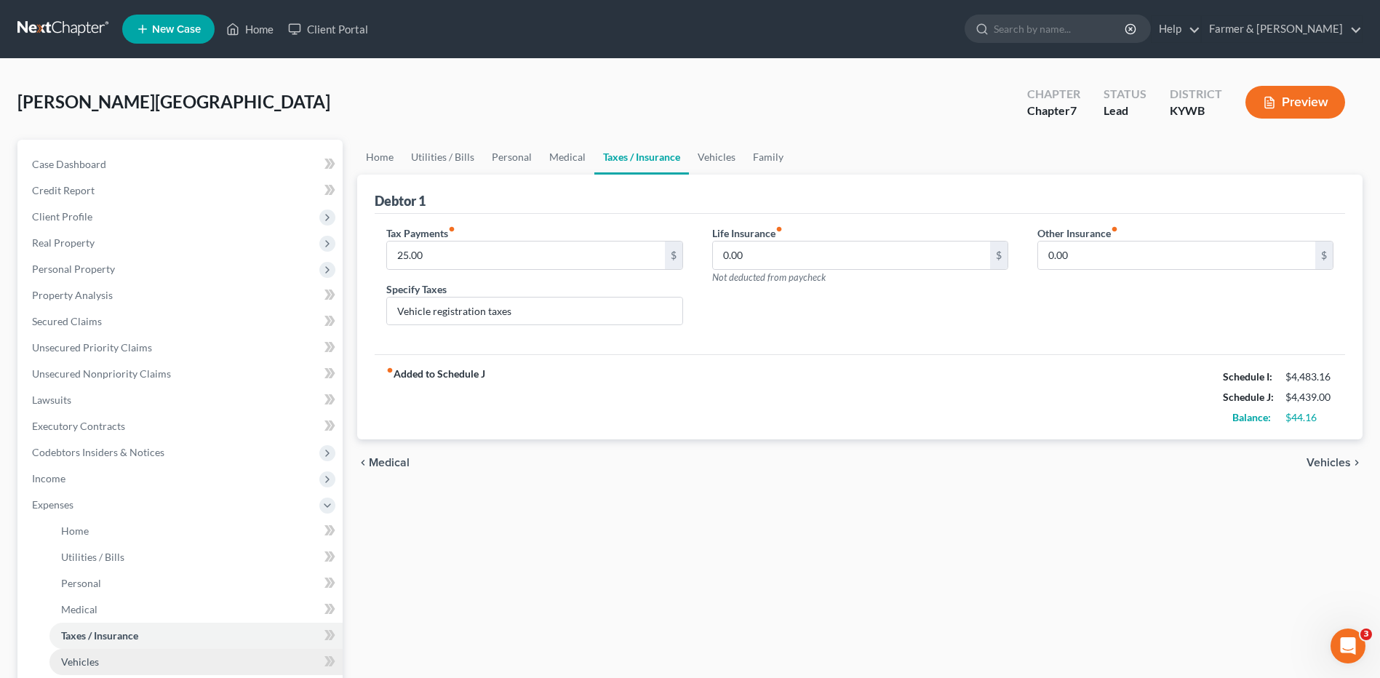
click at [124, 661] on link "Vehicles" at bounding box center [195, 662] width 293 height 26
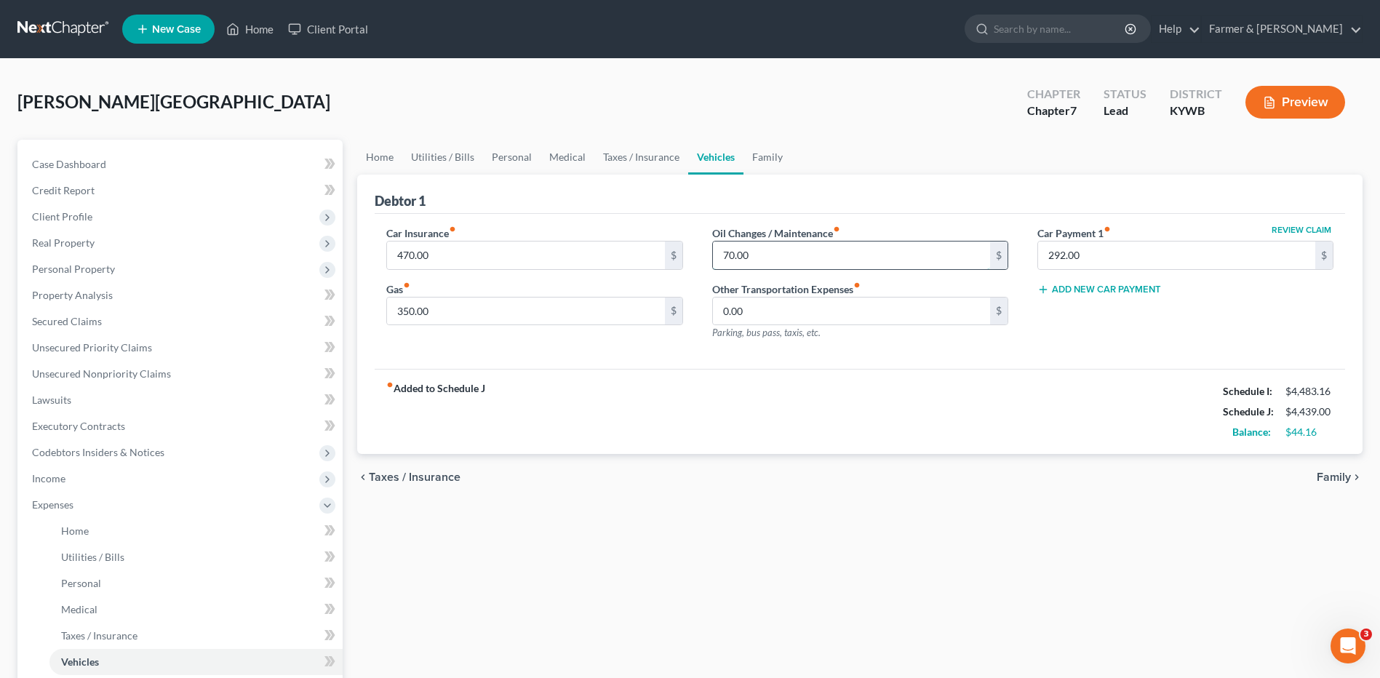
click at [769, 254] on input "70.00" at bounding box center [851, 256] width 277 height 28
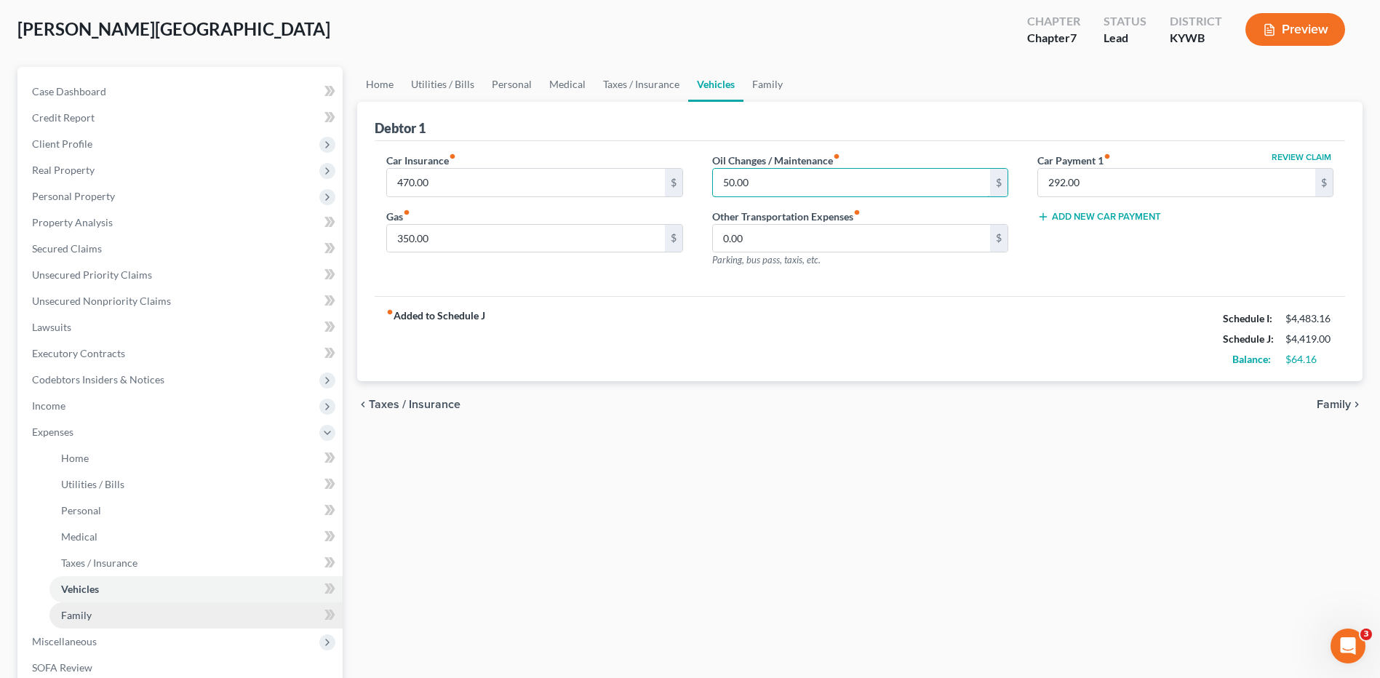
type input "50.00"
click at [95, 609] on link "Family" at bounding box center [195, 615] width 293 height 26
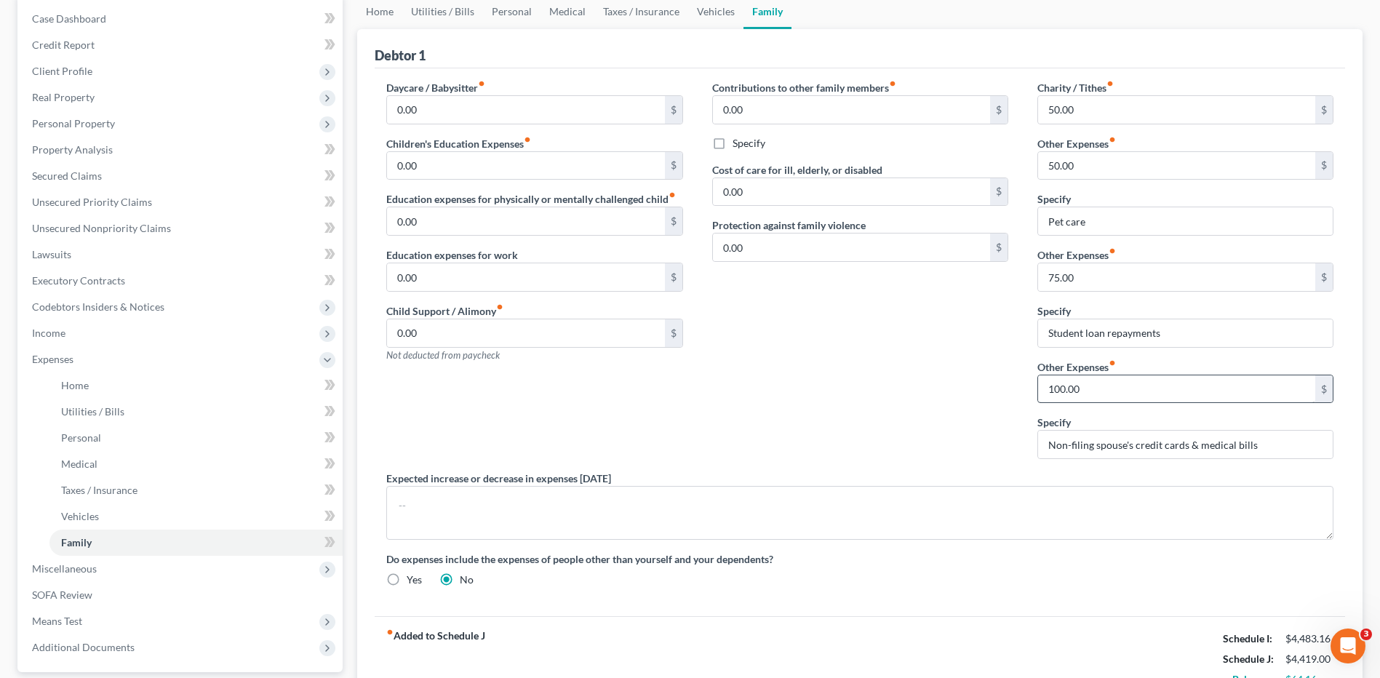
scroll to position [218, 0]
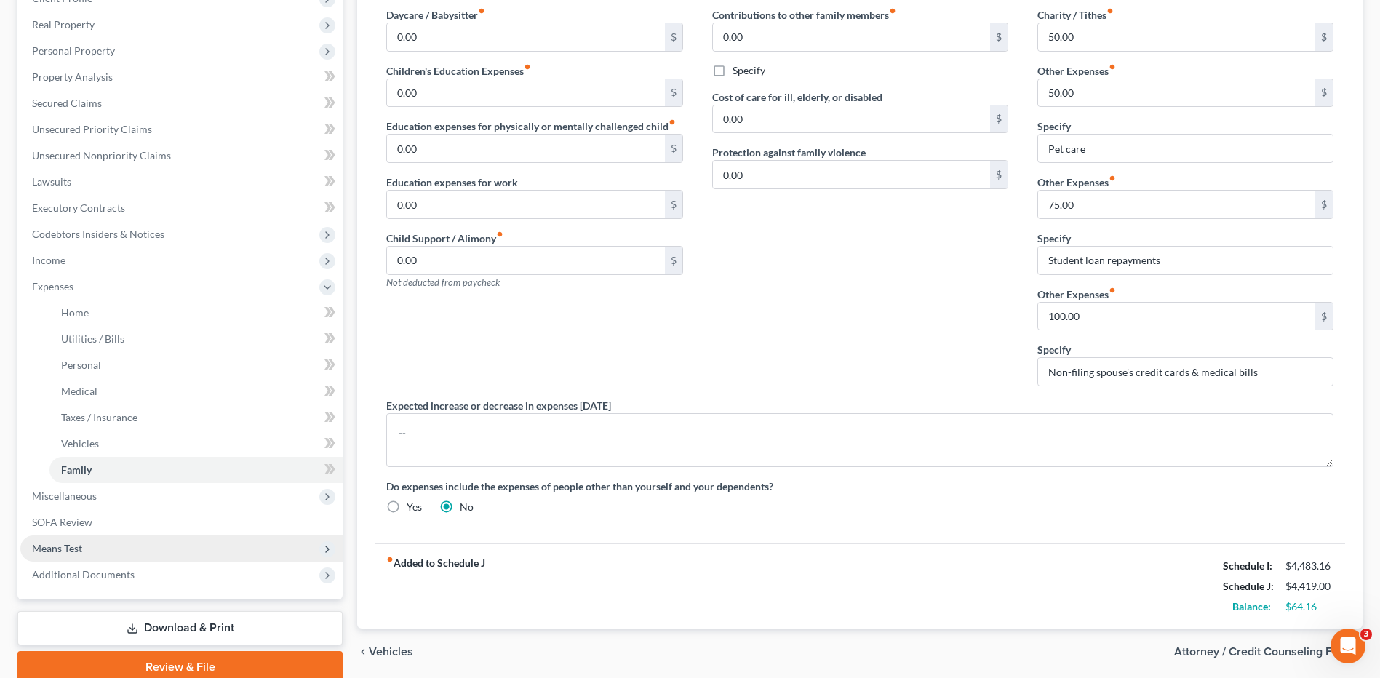
click at [90, 551] on span "Means Test" at bounding box center [181, 548] width 322 height 26
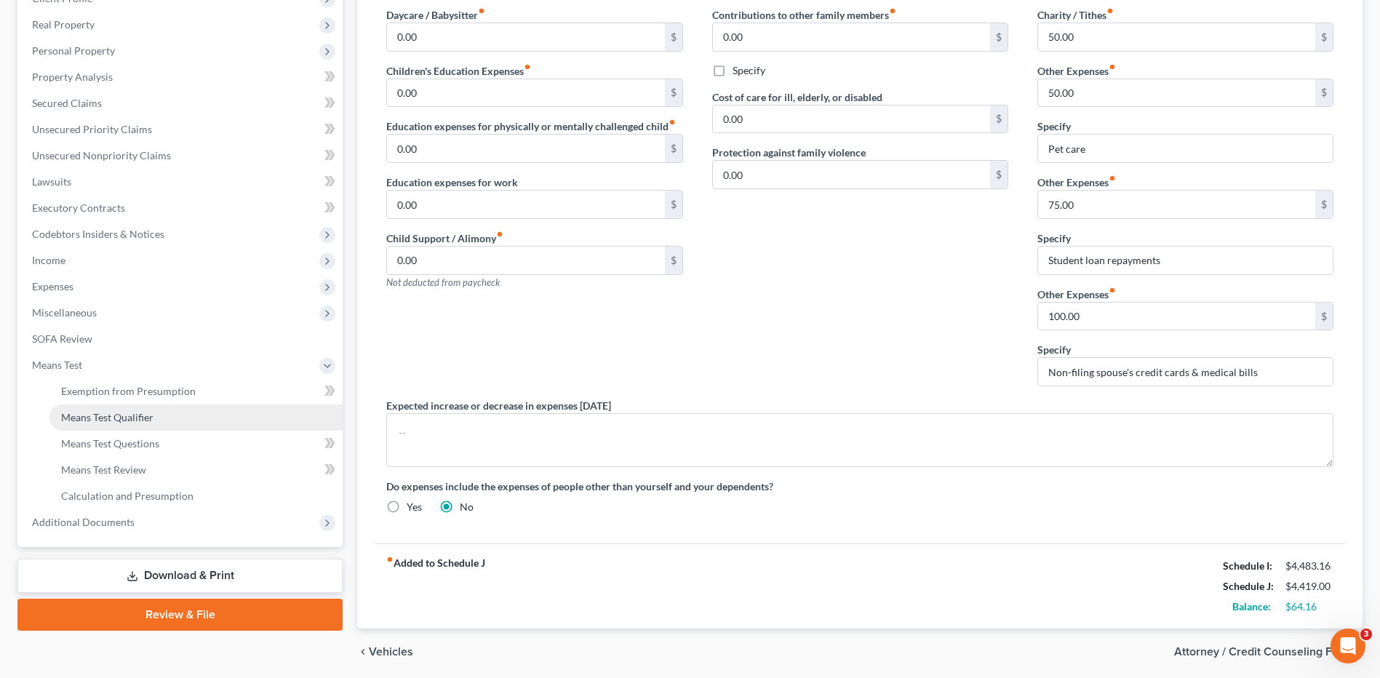
click at [159, 429] on link "Means Test Qualifier" at bounding box center [195, 417] width 293 height 26
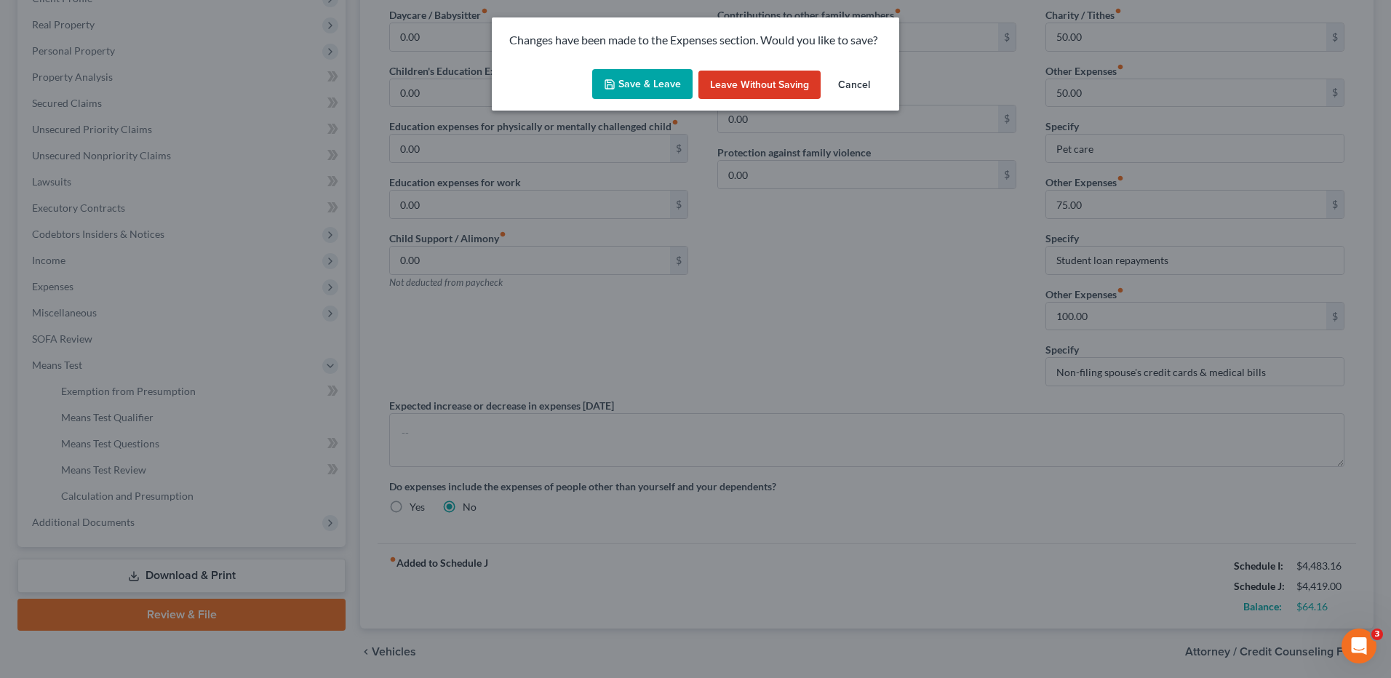
click at [593, 95] on div "Save & Leave Leave without Saving Cancel" at bounding box center [695, 87] width 407 height 48
click at [604, 90] on button "Save & Leave" at bounding box center [642, 84] width 100 height 31
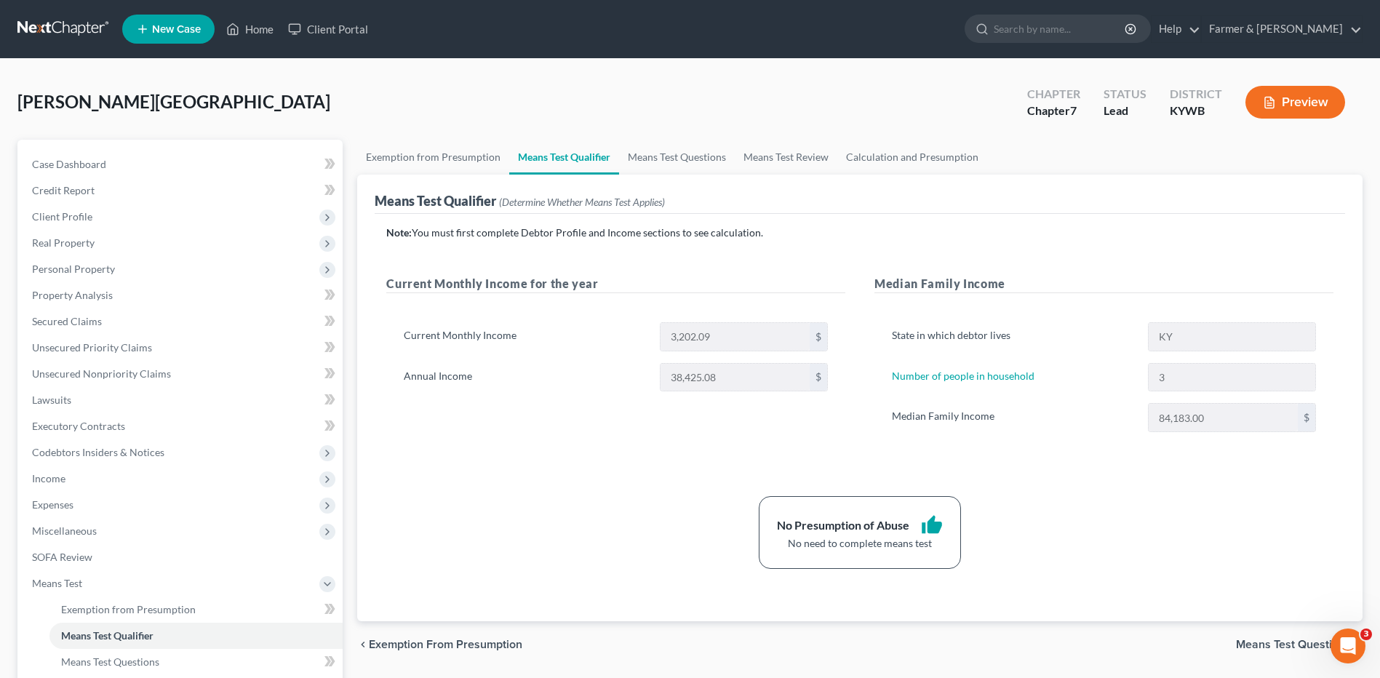
scroll to position [218, 0]
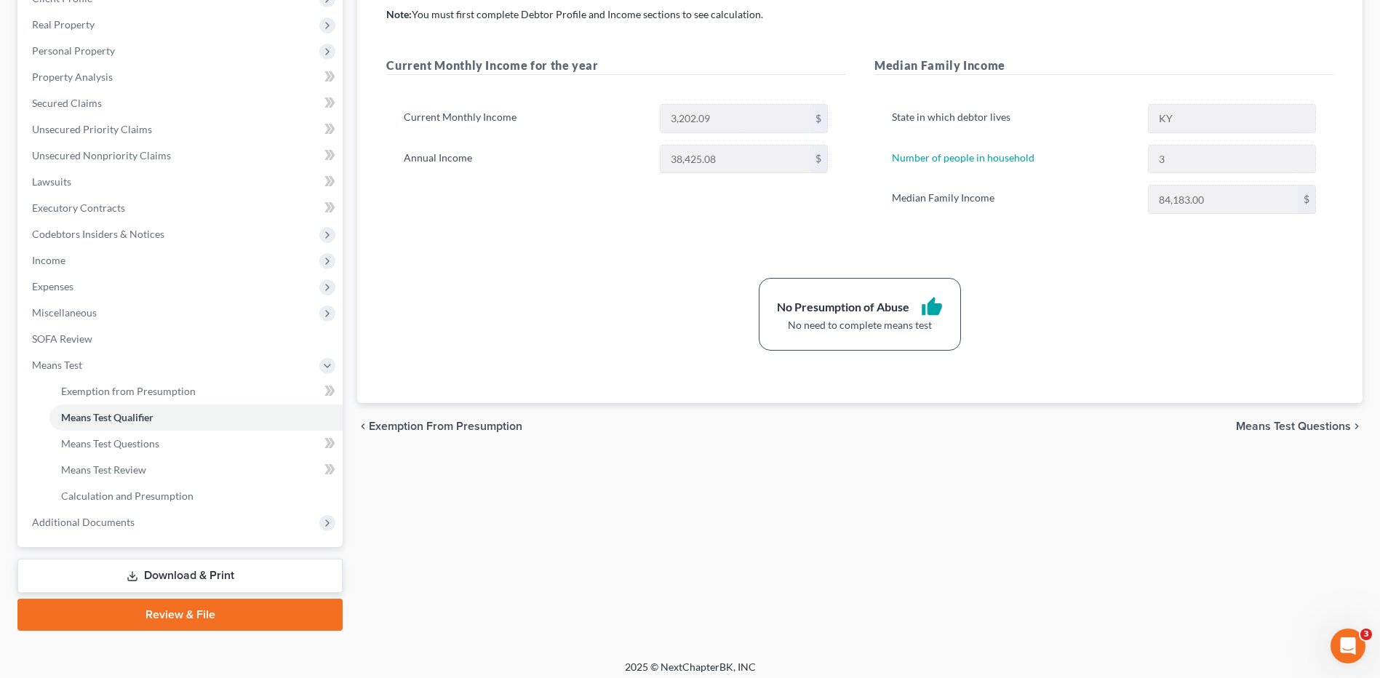
drag, startPoint x: 198, startPoint y: 575, endPoint x: 646, endPoint y: 514, distance: 452.2
click at [198, 575] on link "Download & Print" at bounding box center [179, 576] width 325 height 34
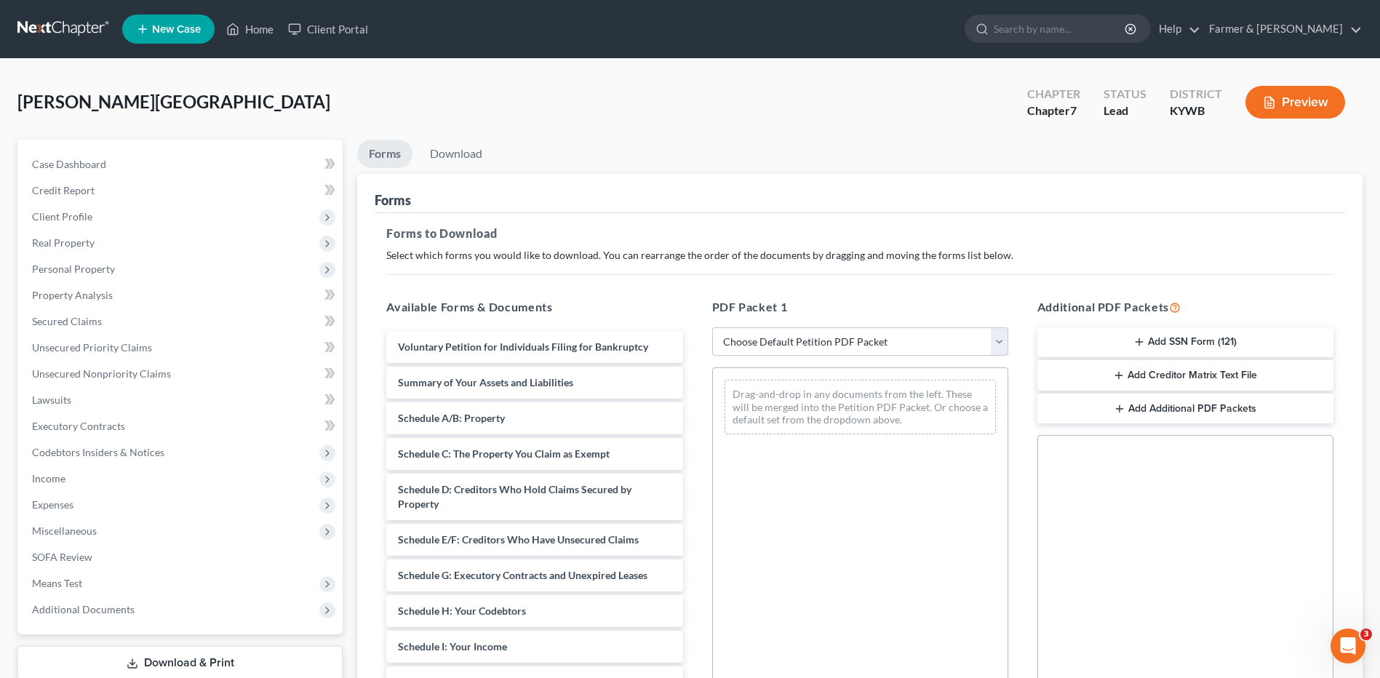
click at [1173, 343] on button "Add SSN Form (121)" at bounding box center [1185, 342] width 296 height 31
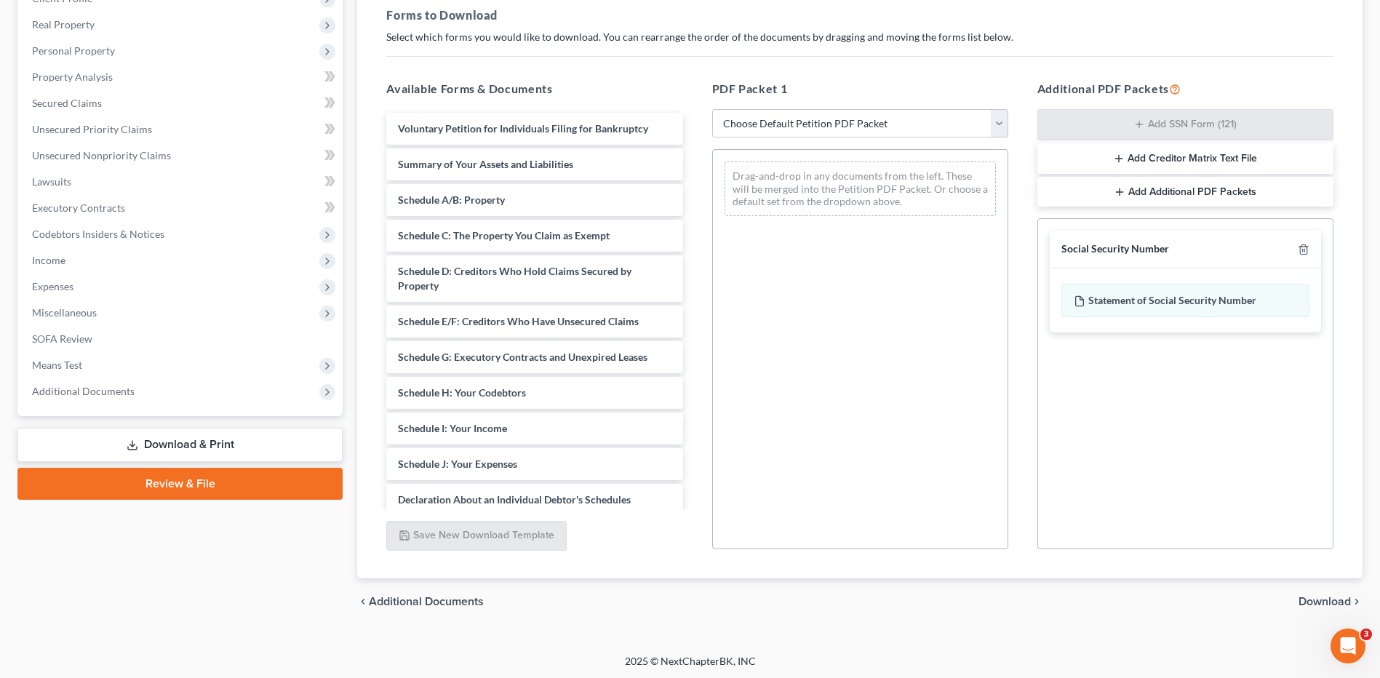
click at [1317, 602] on span "Download" at bounding box center [1325, 602] width 52 height 12
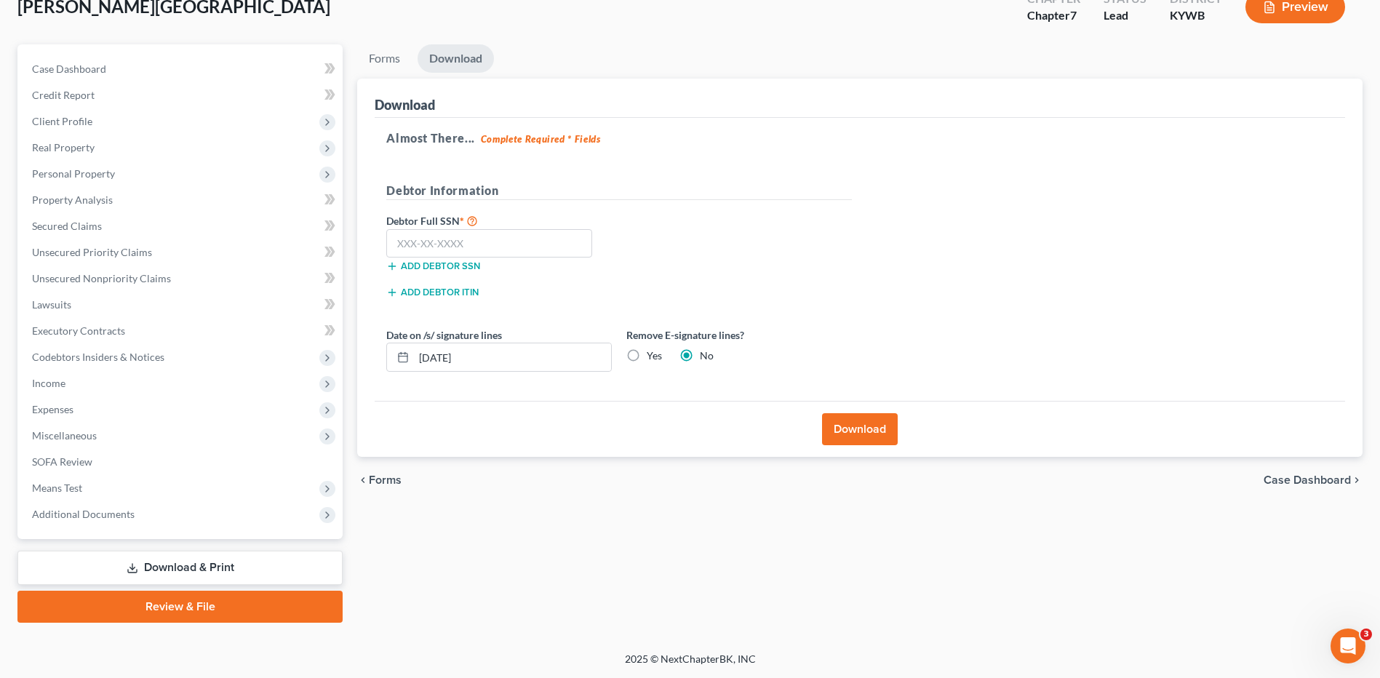
scroll to position [95, 0]
click at [548, 252] on input "text" at bounding box center [489, 243] width 206 height 29
type input "405-92-5716"
click at [841, 434] on button "Download" at bounding box center [860, 429] width 76 height 32
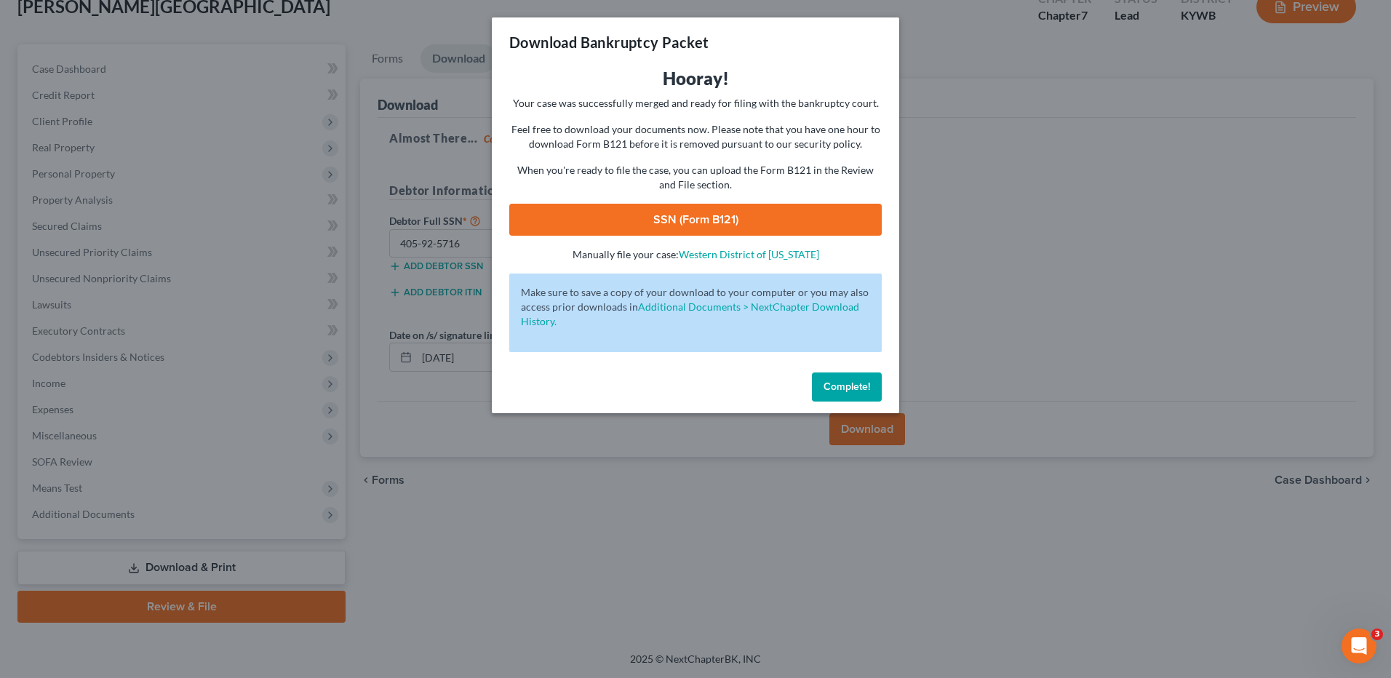
click at [754, 227] on link "SSN (Form B121)" at bounding box center [695, 220] width 372 height 32
click at [828, 373] on button "Complete!" at bounding box center [847, 386] width 70 height 29
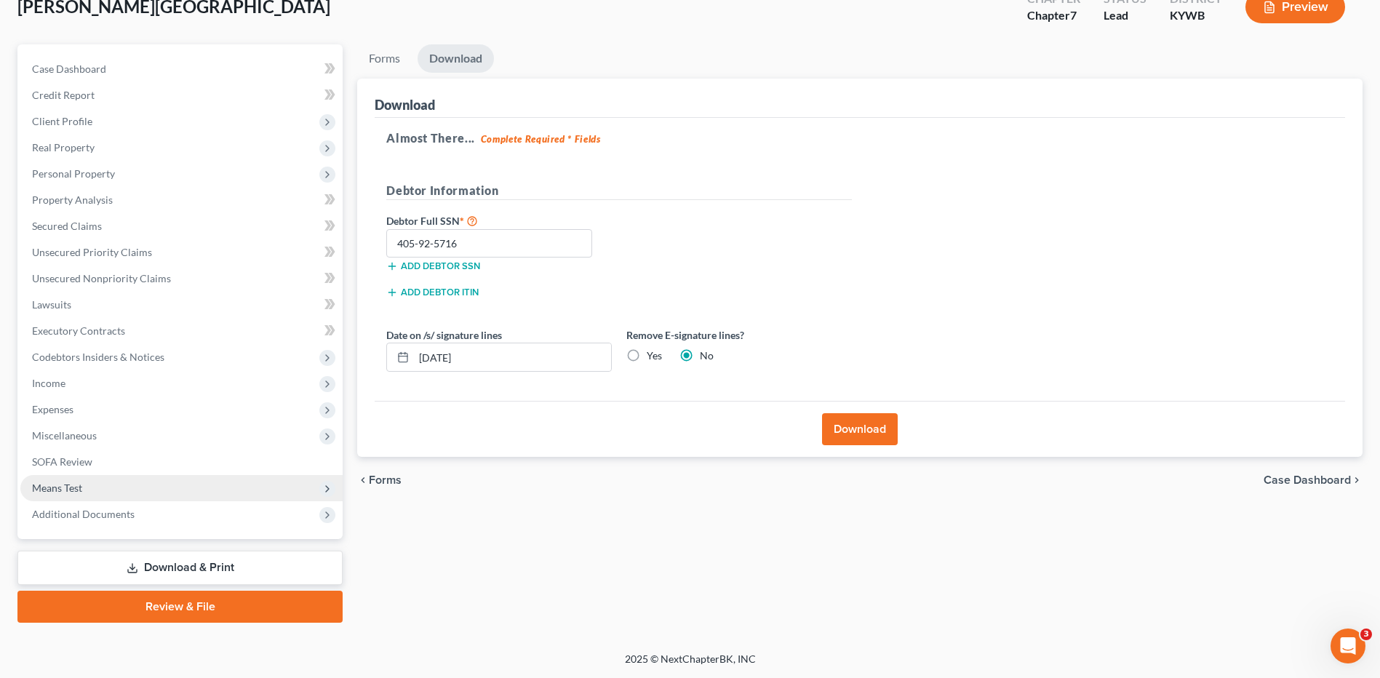
click at [173, 500] on span "Means Test" at bounding box center [181, 488] width 322 height 26
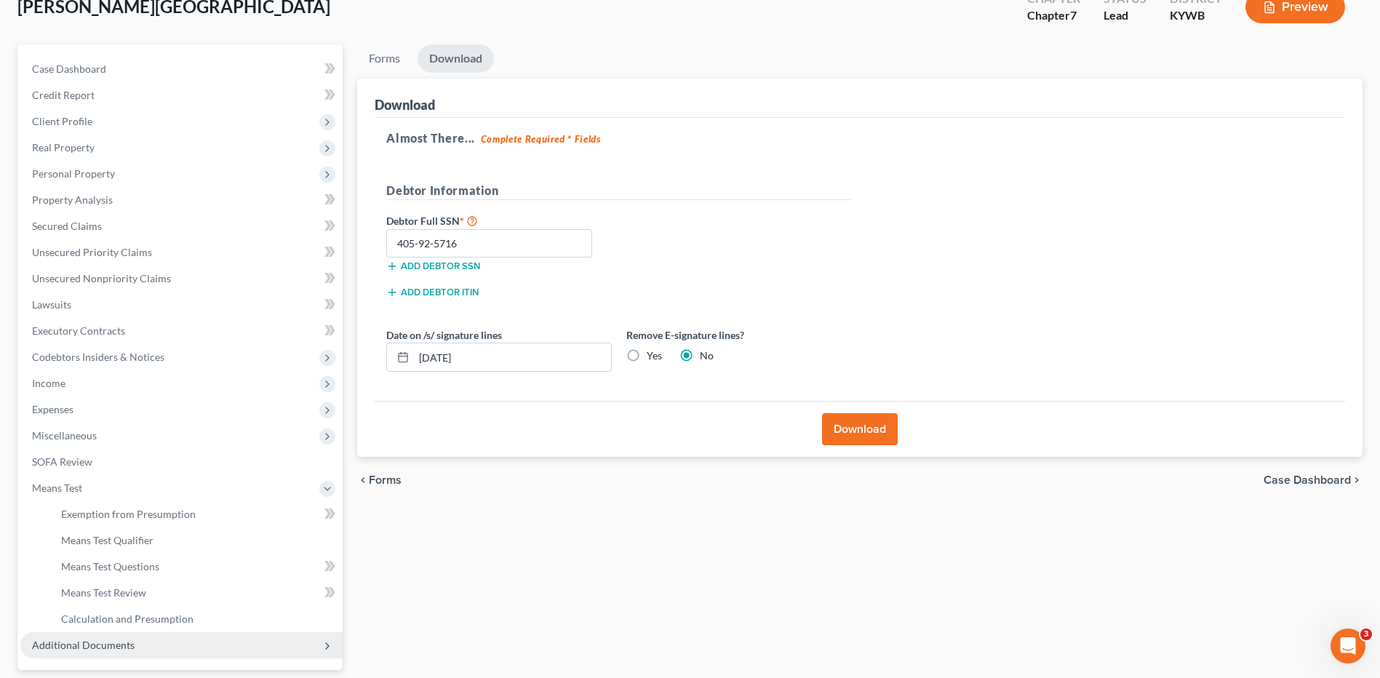
click at [111, 645] on span "Additional Documents" at bounding box center [83, 645] width 103 height 12
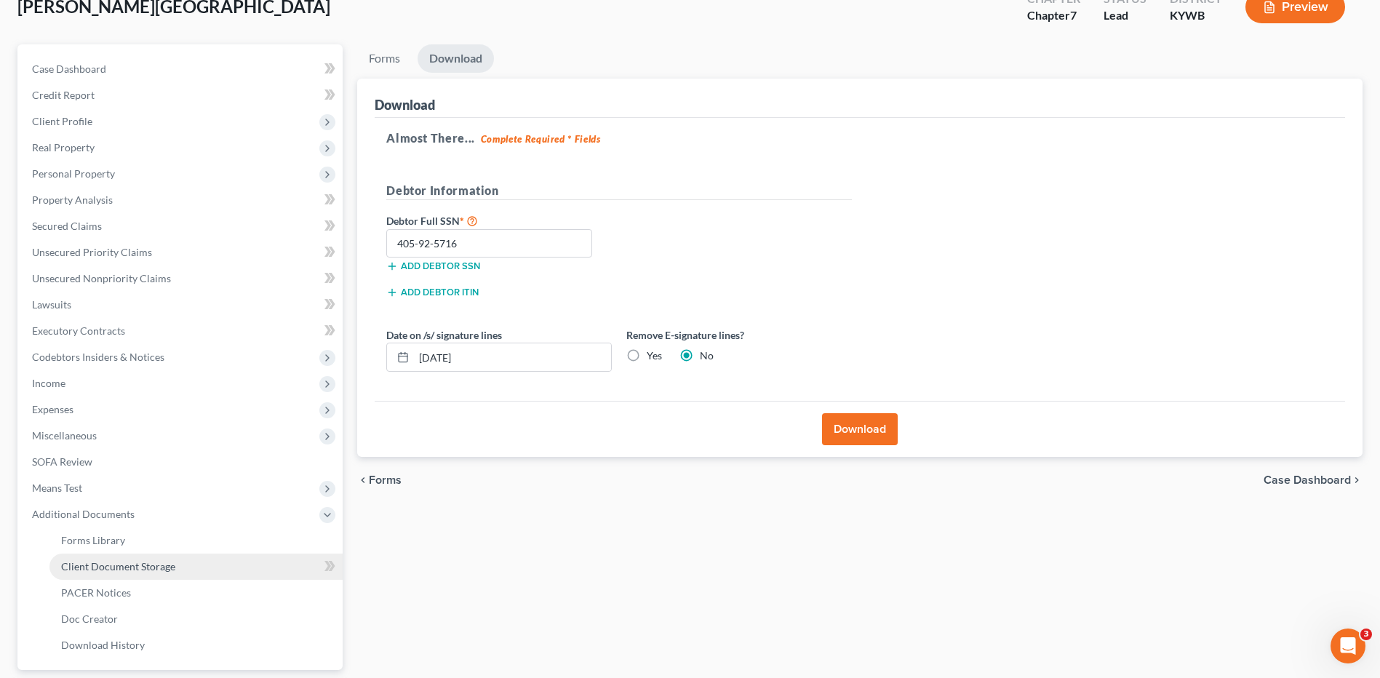
click at [159, 572] on span "Client Document Storage" at bounding box center [118, 566] width 114 height 12
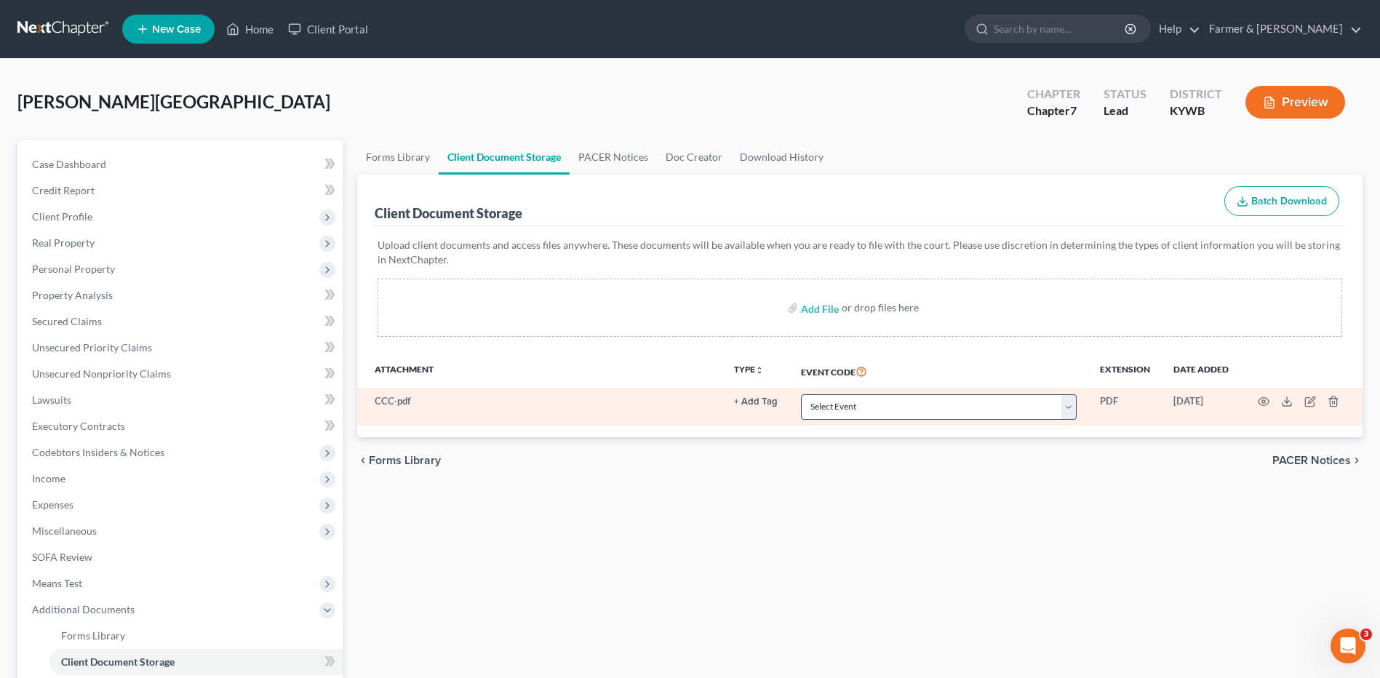
click at [858, 391] on td "Select Event Amended Answer Amended Complaint Amended List of Creditors (Fee) A…" at bounding box center [938, 407] width 299 height 38
click at [858, 399] on select "Select Event Amended Answer Amended Complaint Amended List of Creditors (Fee) A…" at bounding box center [939, 406] width 276 height 25
select select "7"
click at [801, 394] on select "Select Event Amended Answer Amended Complaint Amended List of Creditors (Fee) A…" at bounding box center [939, 406] width 276 height 25
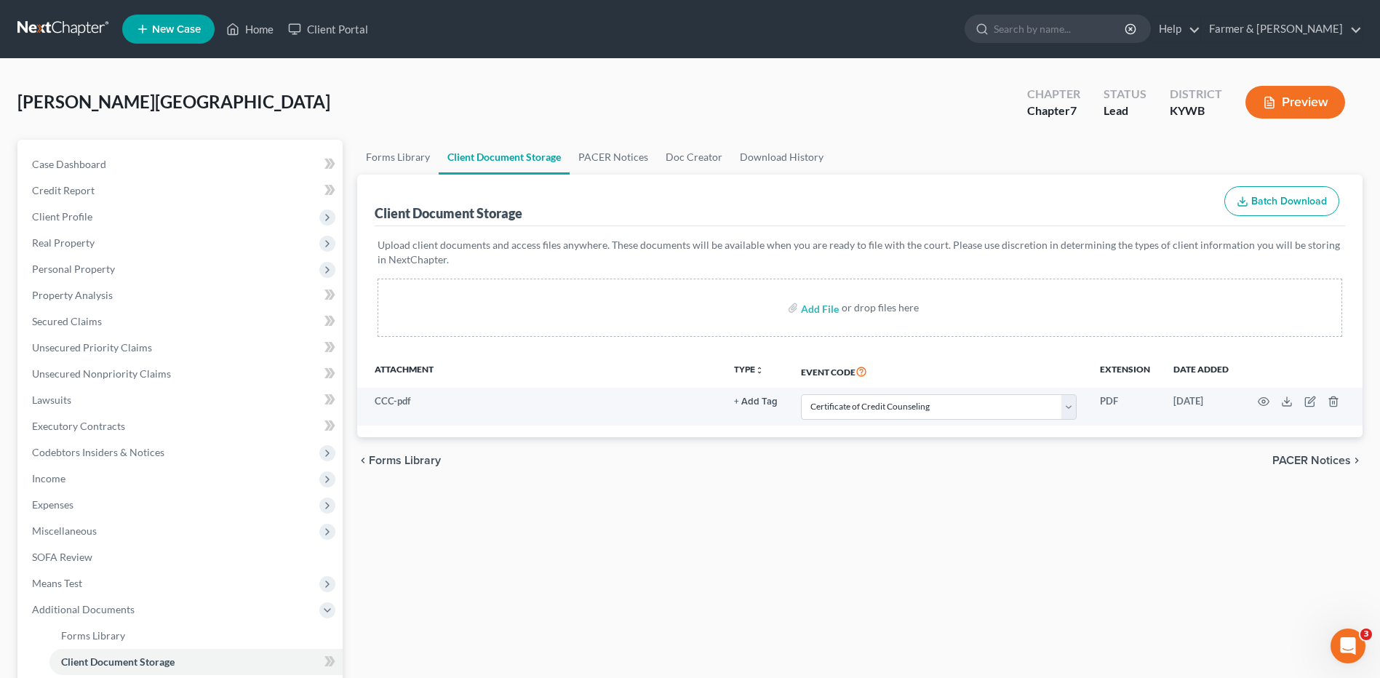
click at [53, 37] on link at bounding box center [63, 29] width 93 height 26
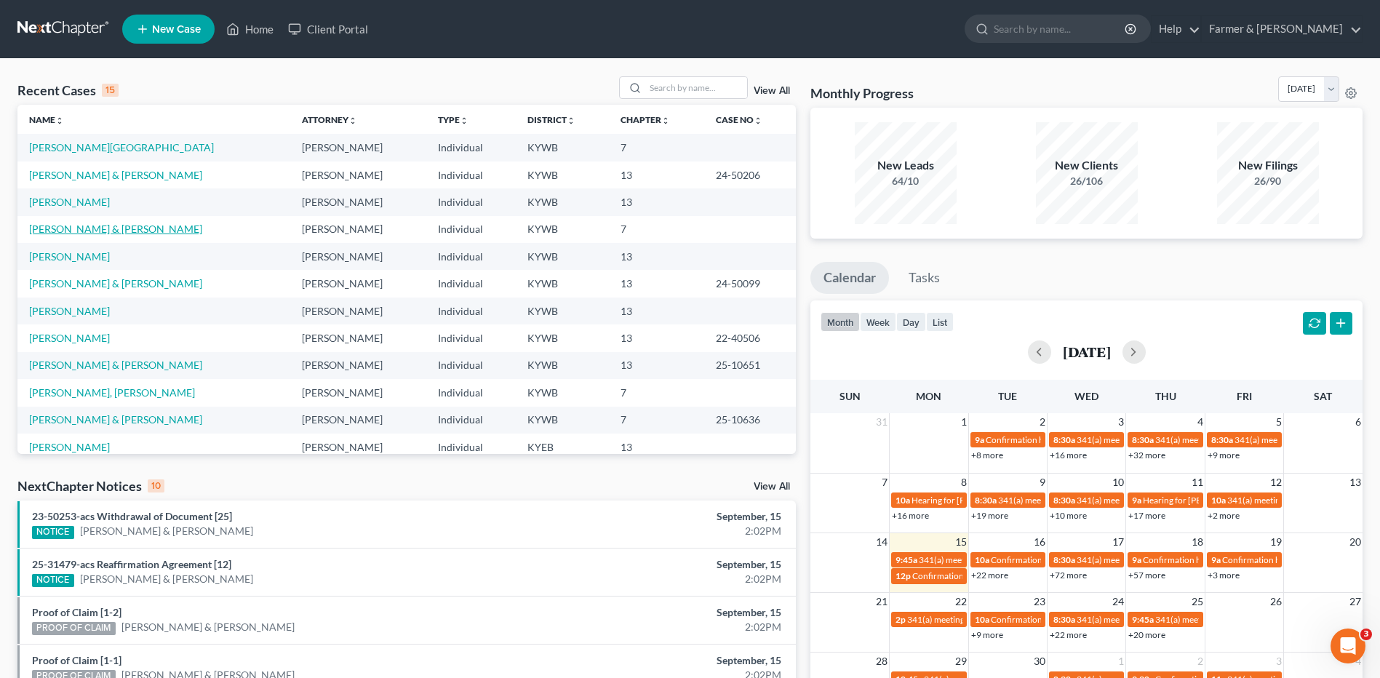
click at [101, 228] on link "[PERSON_NAME] & [PERSON_NAME]" at bounding box center [115, 229] width 173 height 12
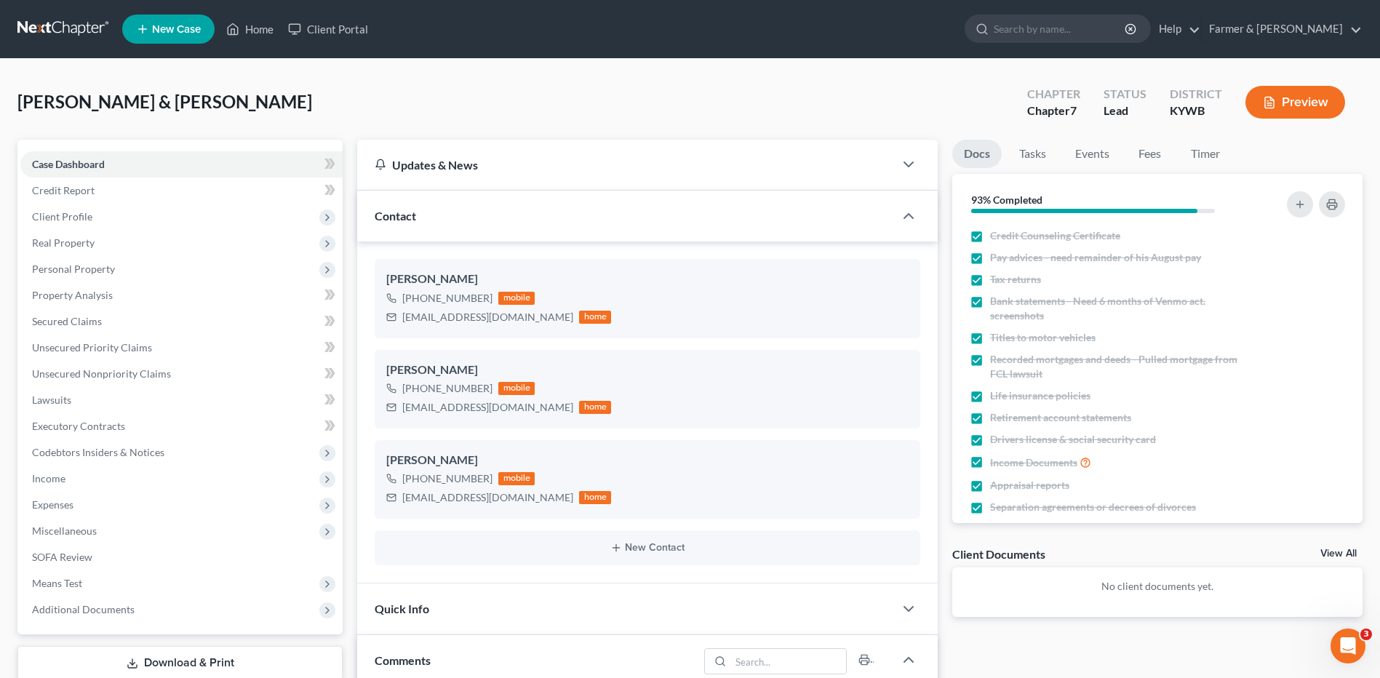
scroll to position [502, 0]
click at [123, 237] on span "Real Property" at bounding box center [181, 243] width 322 height 26
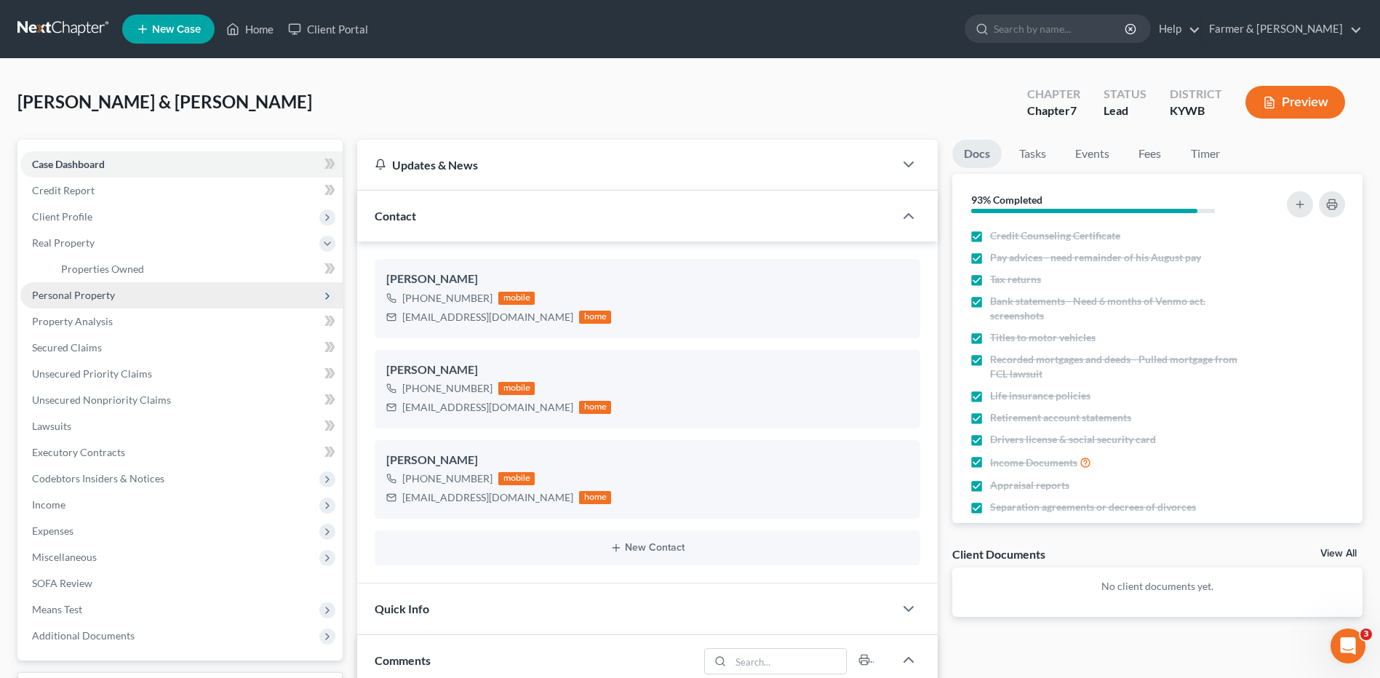
click at [121, 296] on span "Personal Property" at bounding box center [181, 295] width 322 height 26
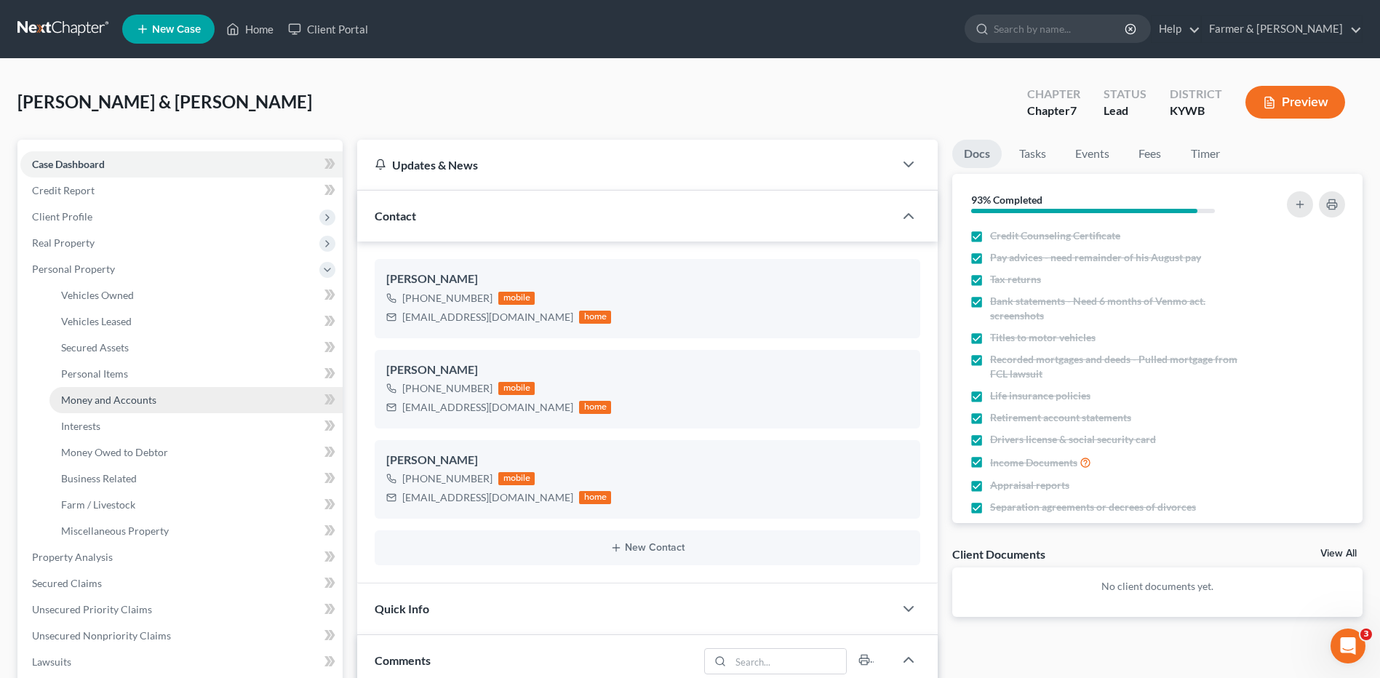
click at [135, 400] on span "Money and Accounts" at bounding box center [108, 400] width 95 height 12
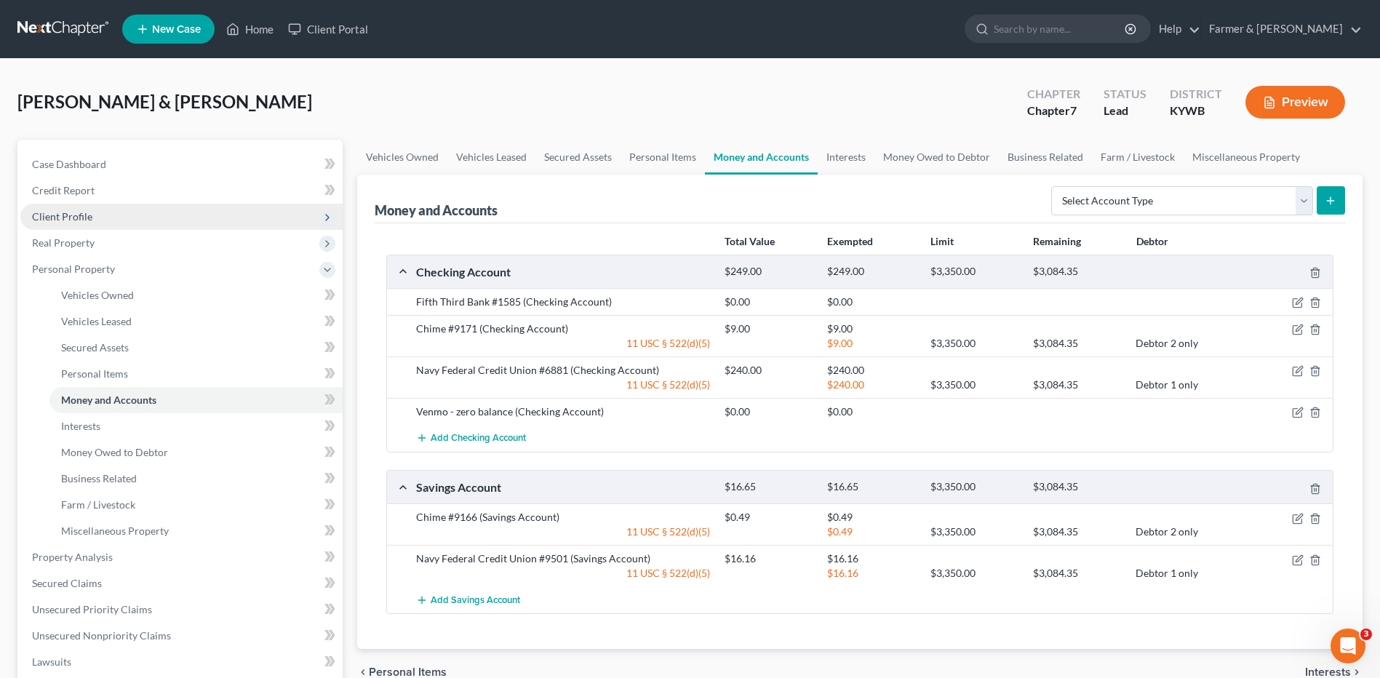
click at [136, 211] on span "Client Profile" at bounding box center [181, 217] width 322 height 26
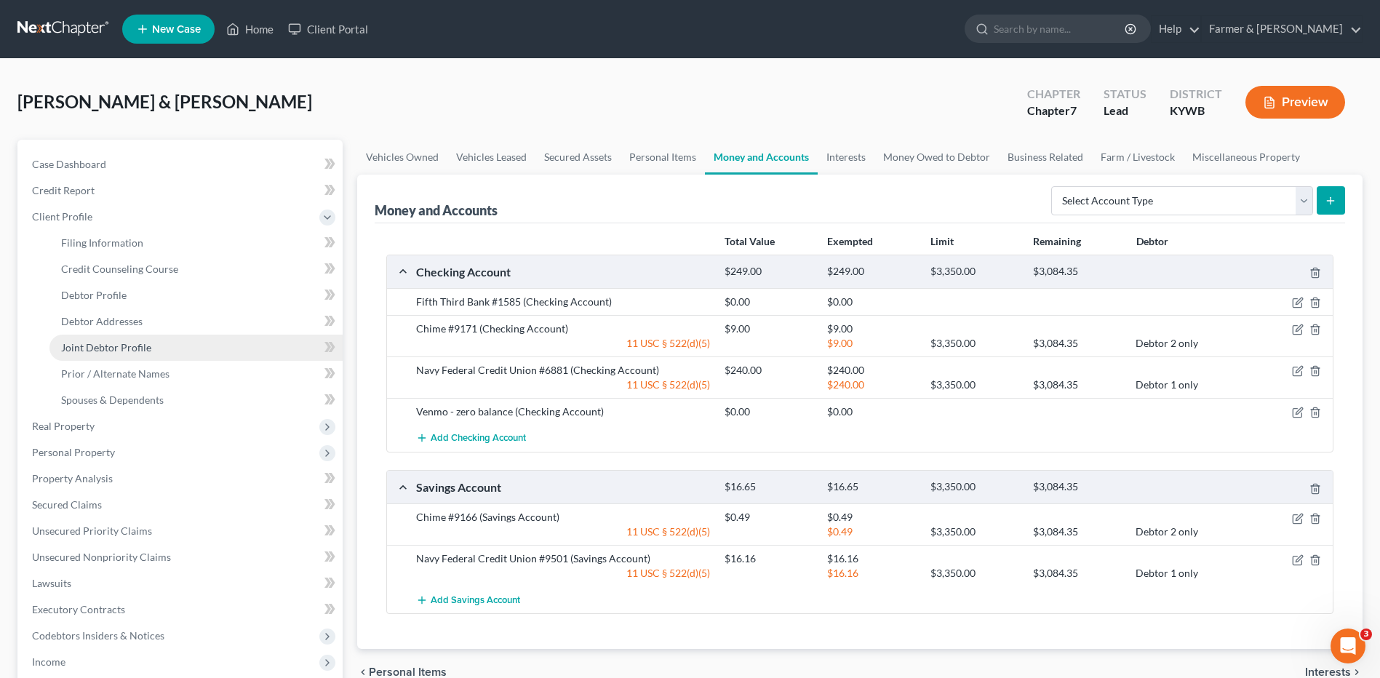
click at [125, 348] on span "Joint Debtor Profile" at bounding box center [106, 347] width 90 height 12
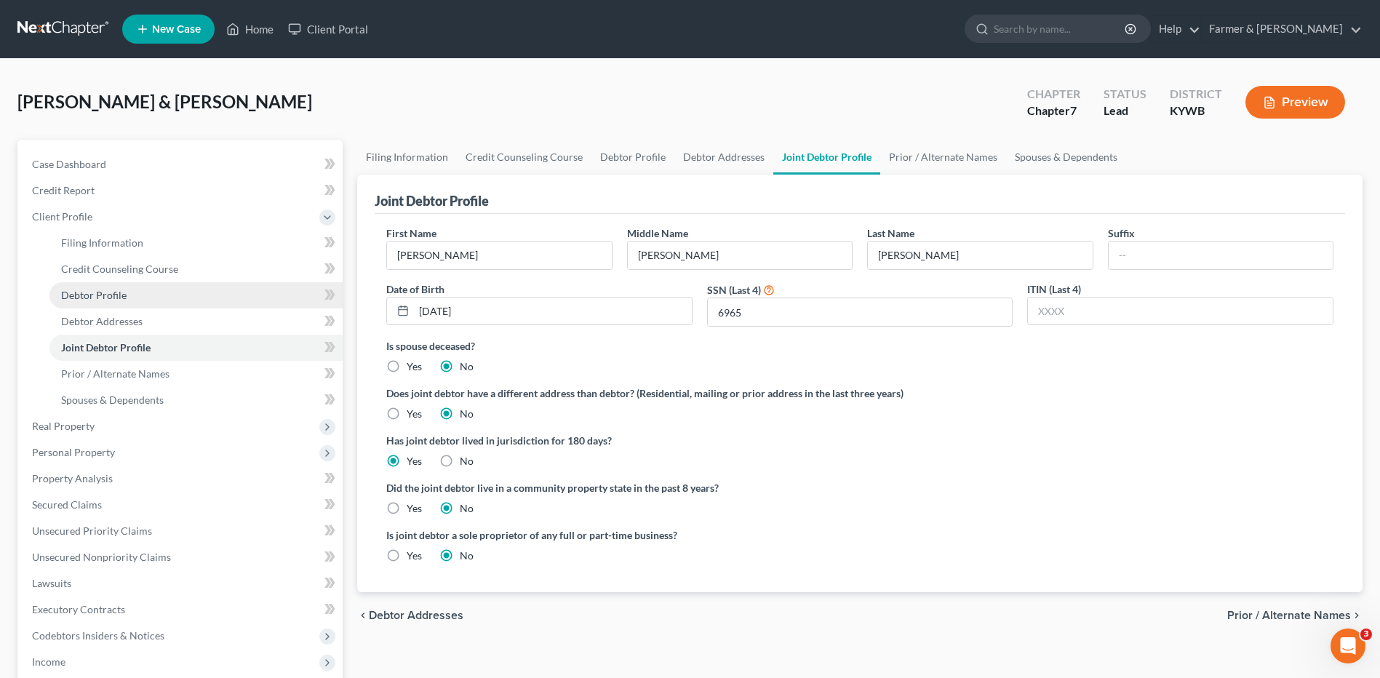
click at [117, 300] on span "Debtor Profile" at bounding box center [93, 295] width 65 height 12
select select "1"
select select "6"
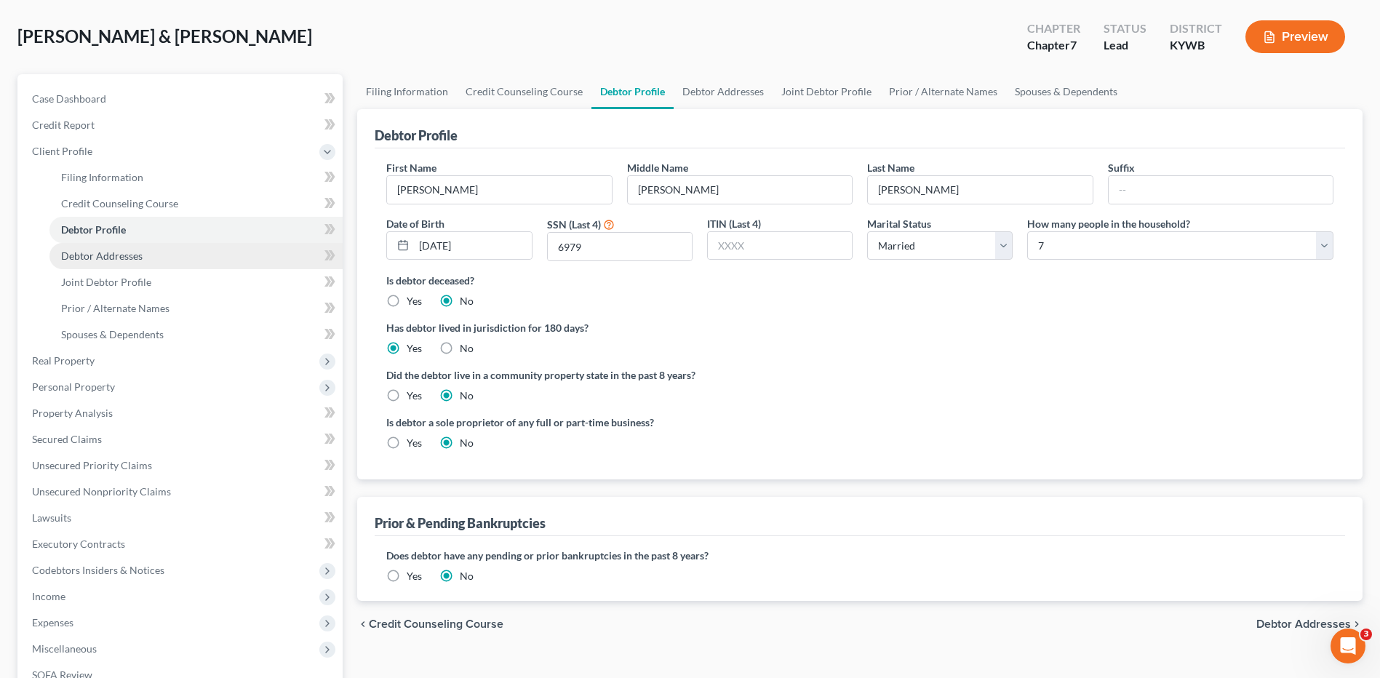
scroll to position [146, 0]
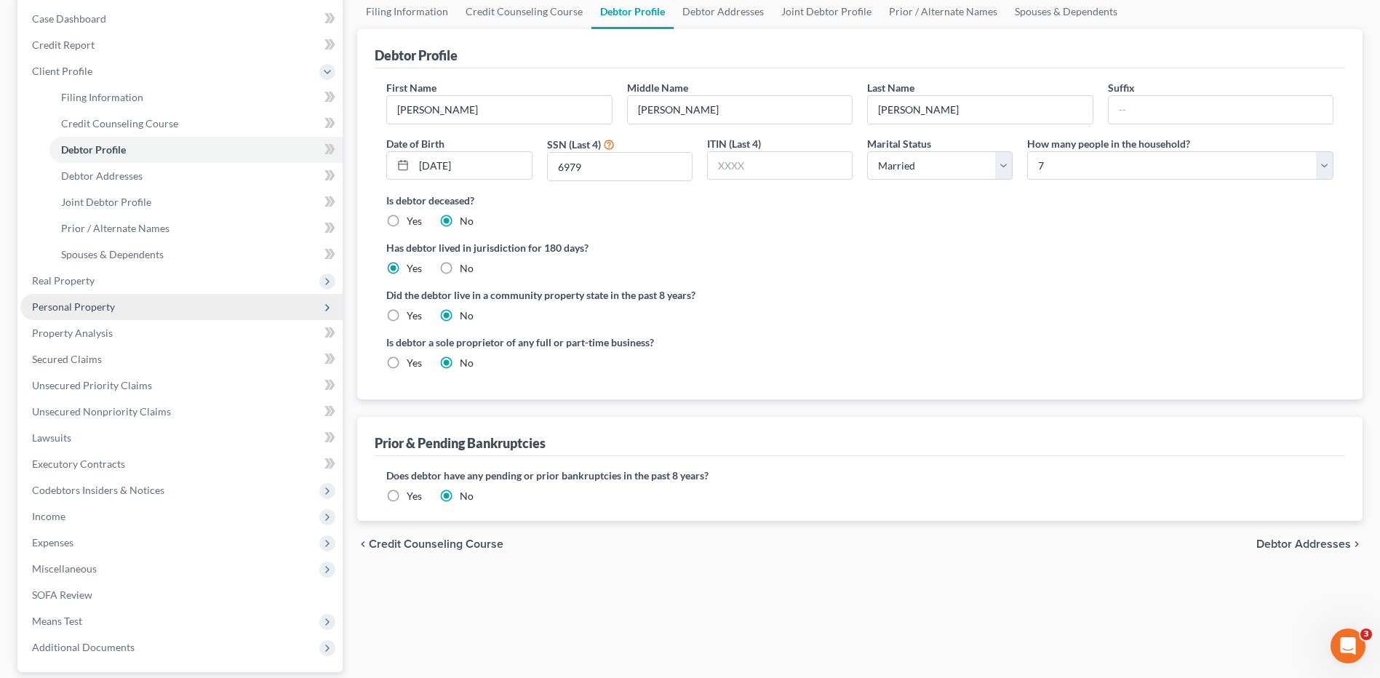
click at [121, 310] on span "Personal Property" at bounding box center [181, 307] width 322 height 26
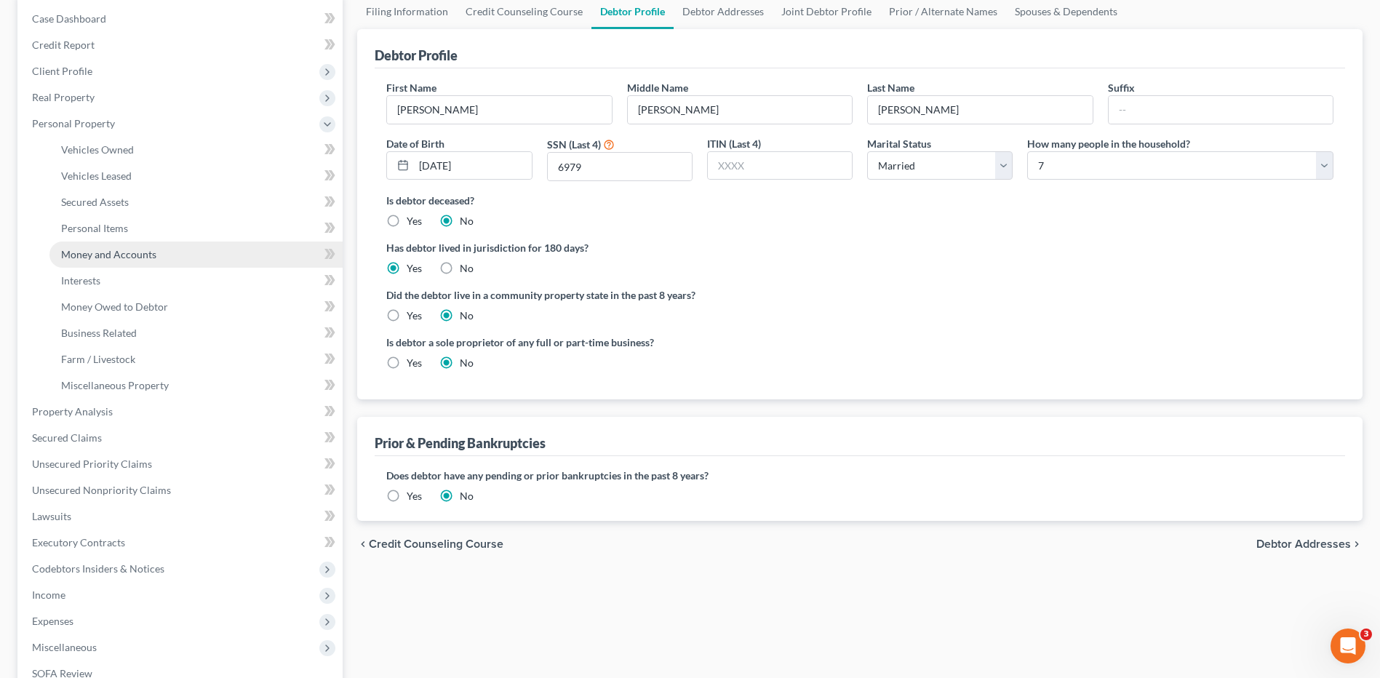
click at [154, 255] on span "Money and Accounts" at bounding box center [108, 254] width 95 height 12
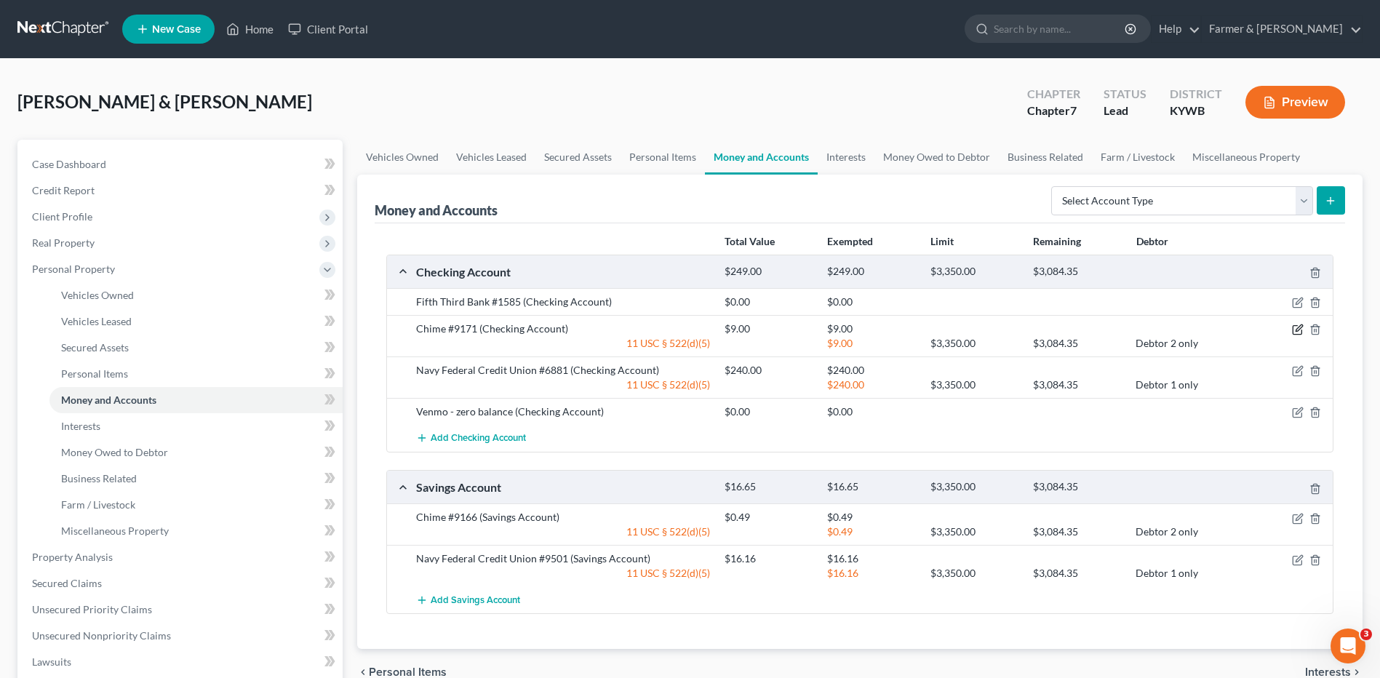
click at [1297, 327] on icon "button" at bounding box center [1298, 330] width 12 height 12
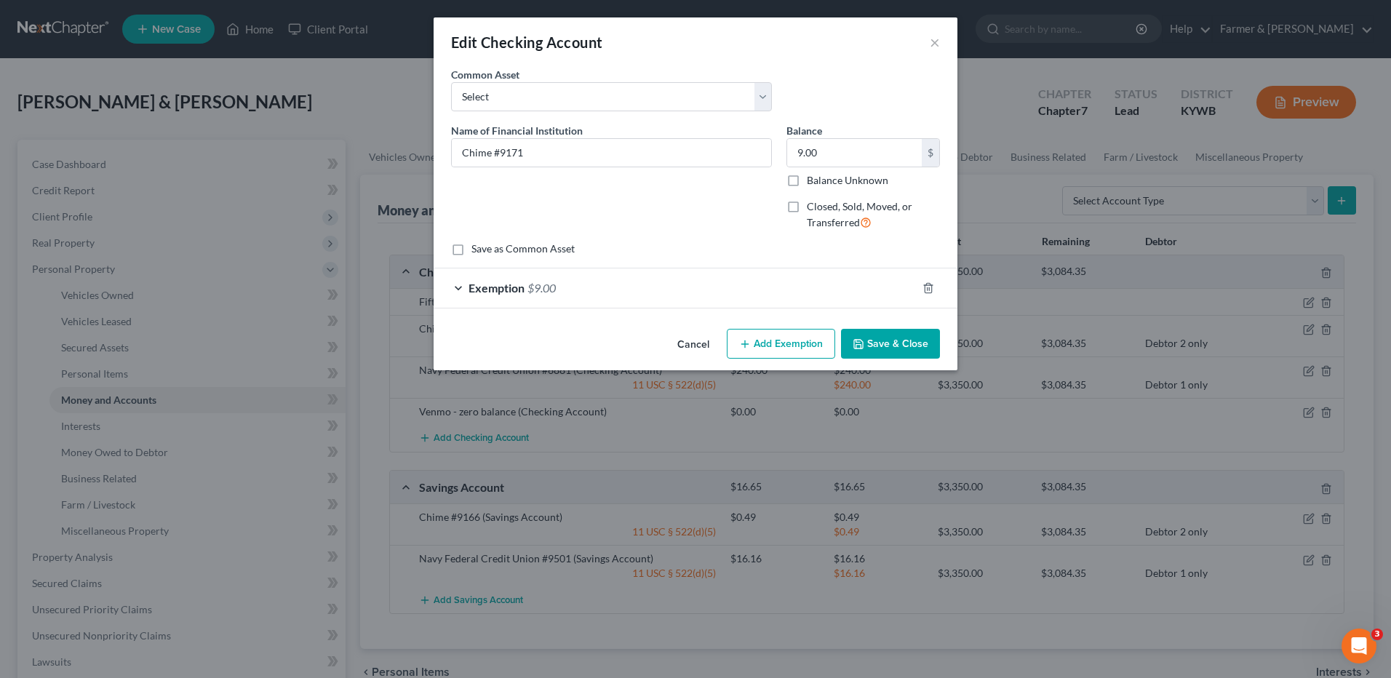
click at [696, 345] on button "Cancel" at bounding box center [693, 344] width 55 height 29
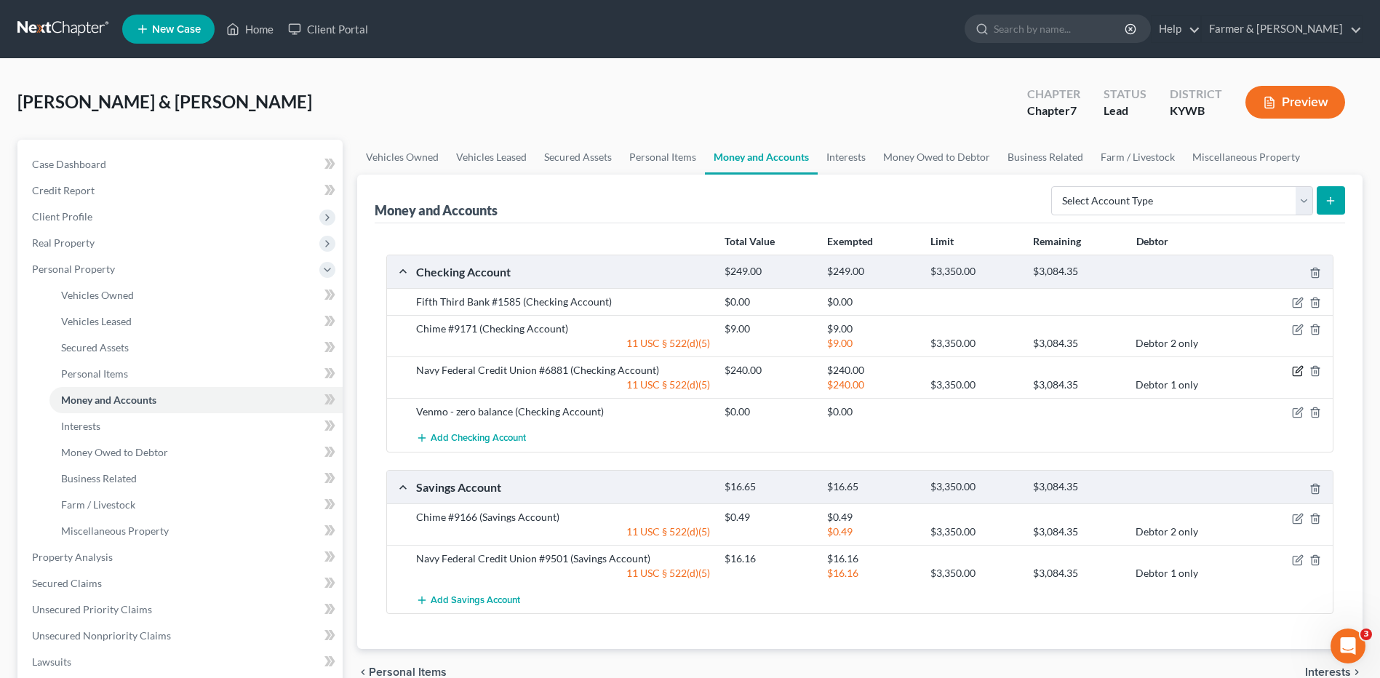
click at [1296, 373] on icon "button" at bounding box center [1299, 370] width 7 height 7
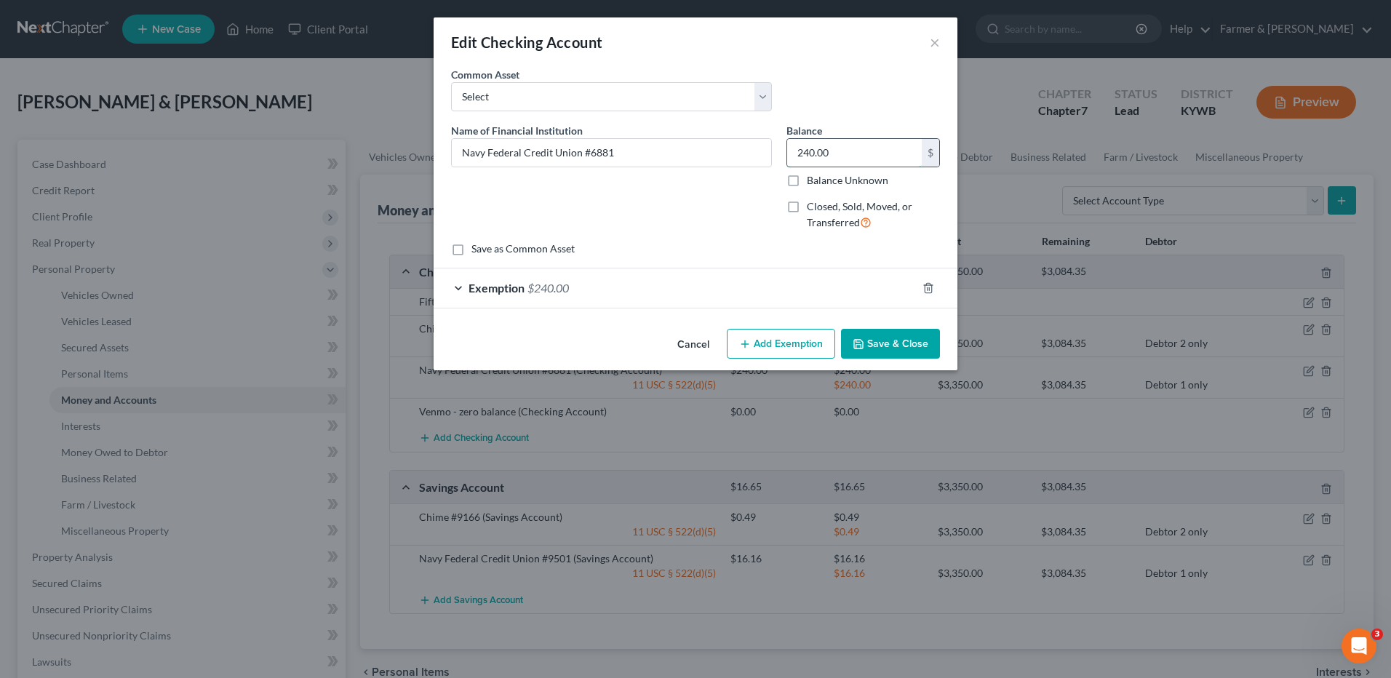
click at [857, 159] on input "240.00" at bounding box center [854, 153] width 135 height 28
click at [894, 348] on button "Save & Close" at bounding box center [890, 344] width 99 height 31
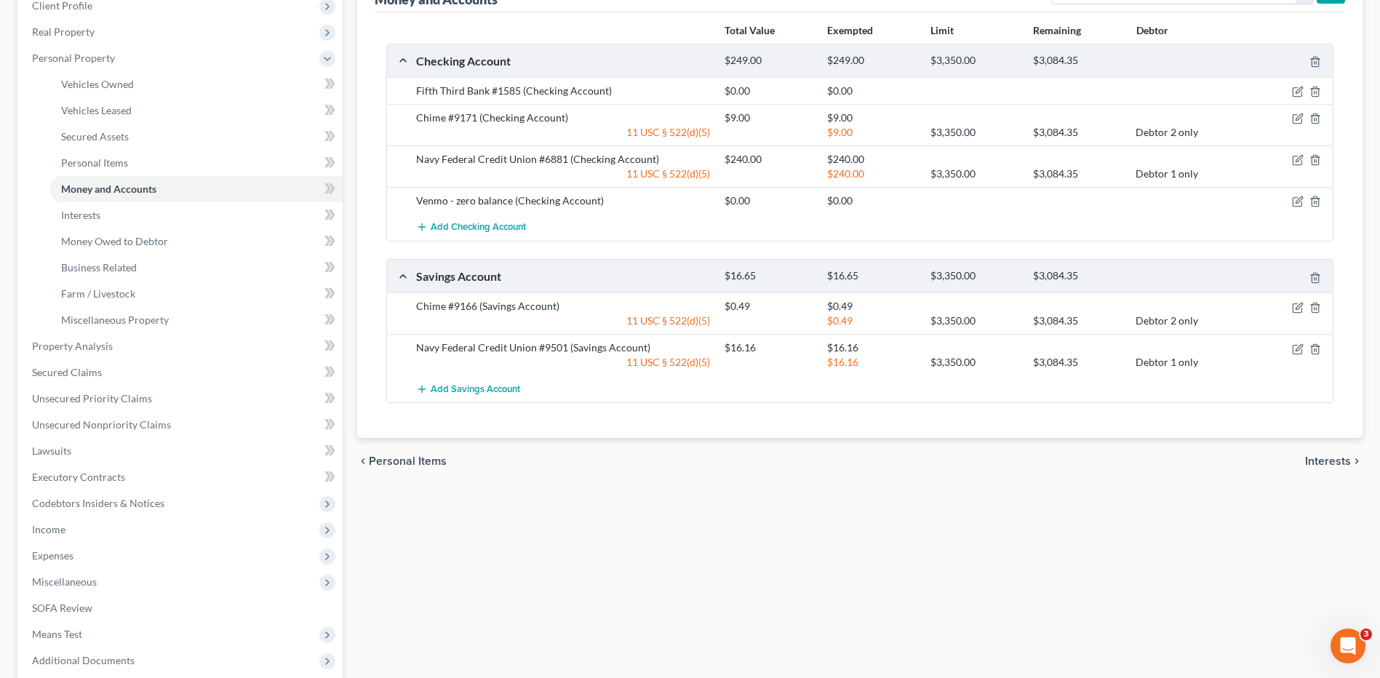
scroll to position [218, 0]
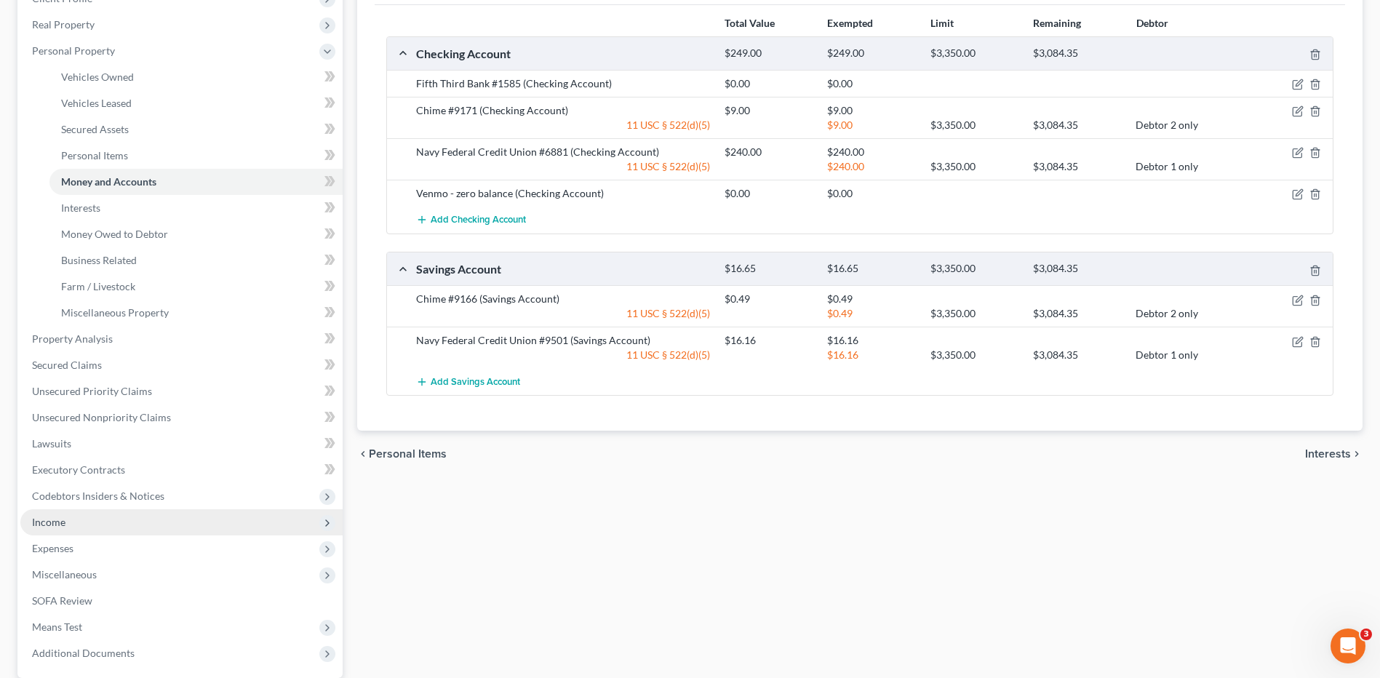
click at [95, 519] on span "Income" at bounding box center [181, 522] width 322 height 26
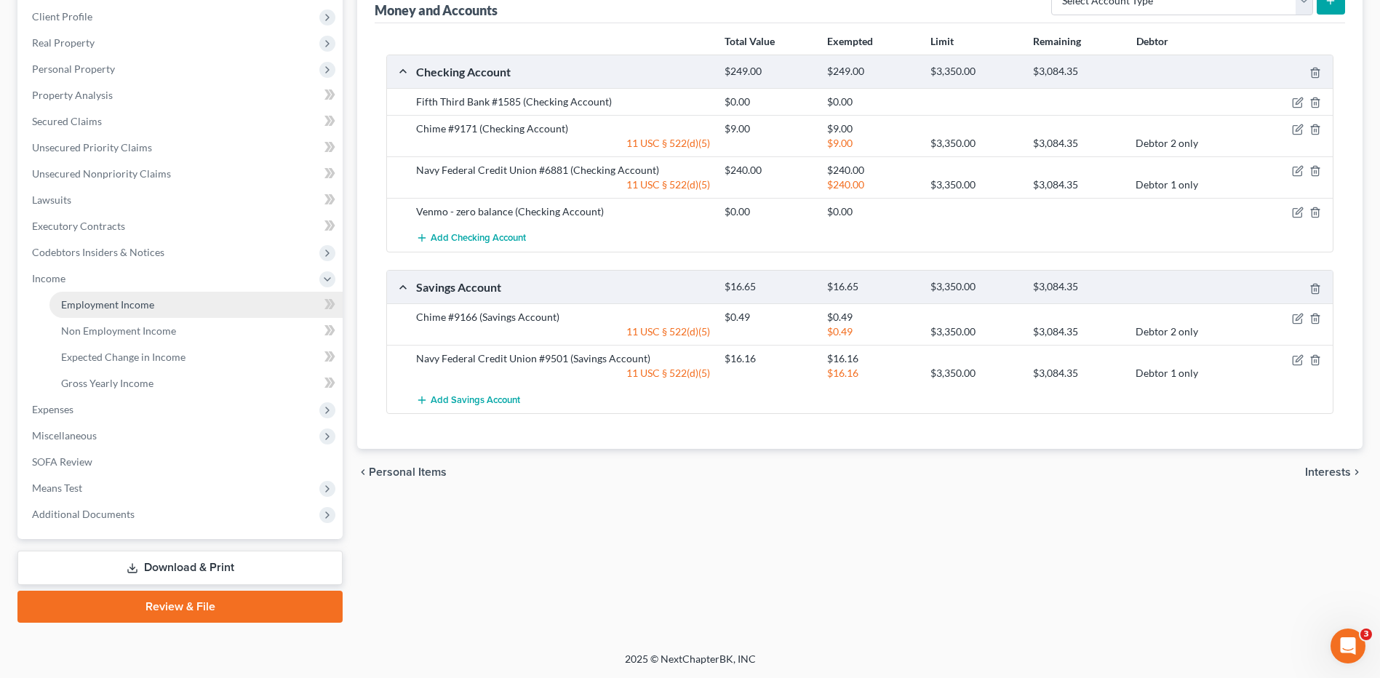
click at [171, 312] on link "Employment Income" at bounding box center [195, 305] width 293 height 26
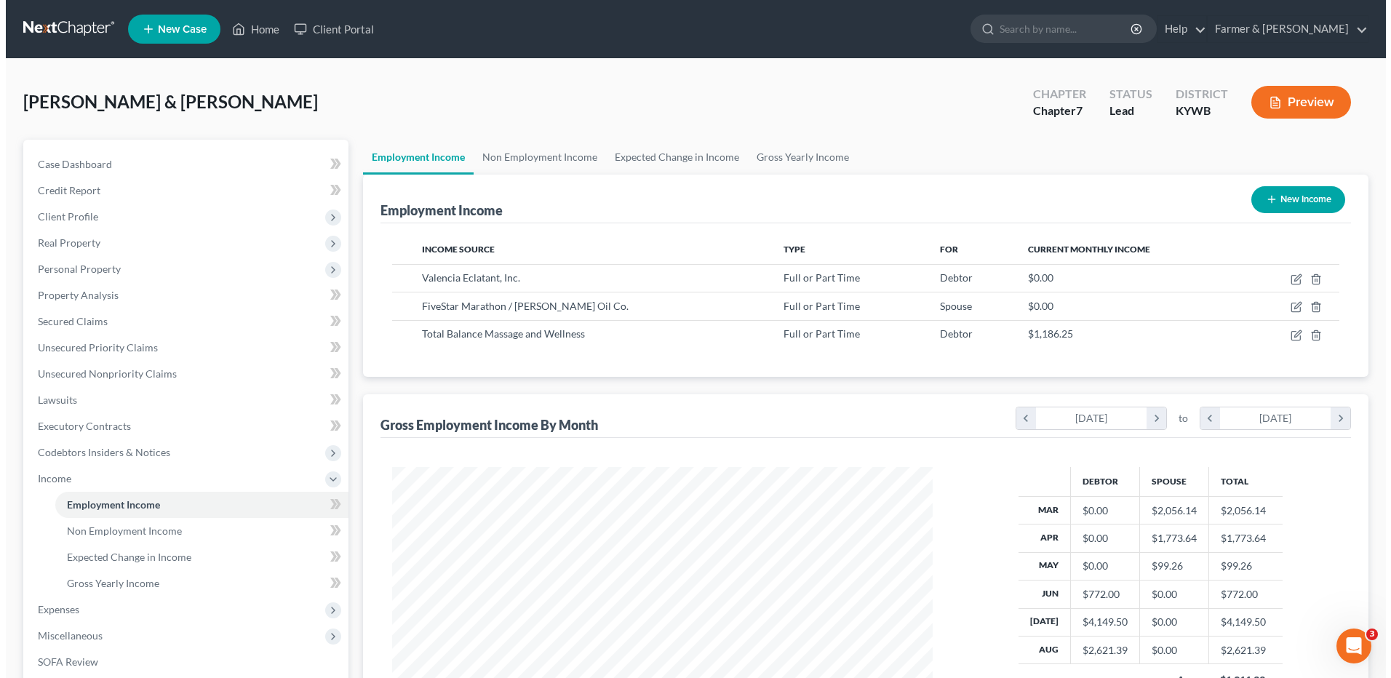
scroll to position [270, 569]
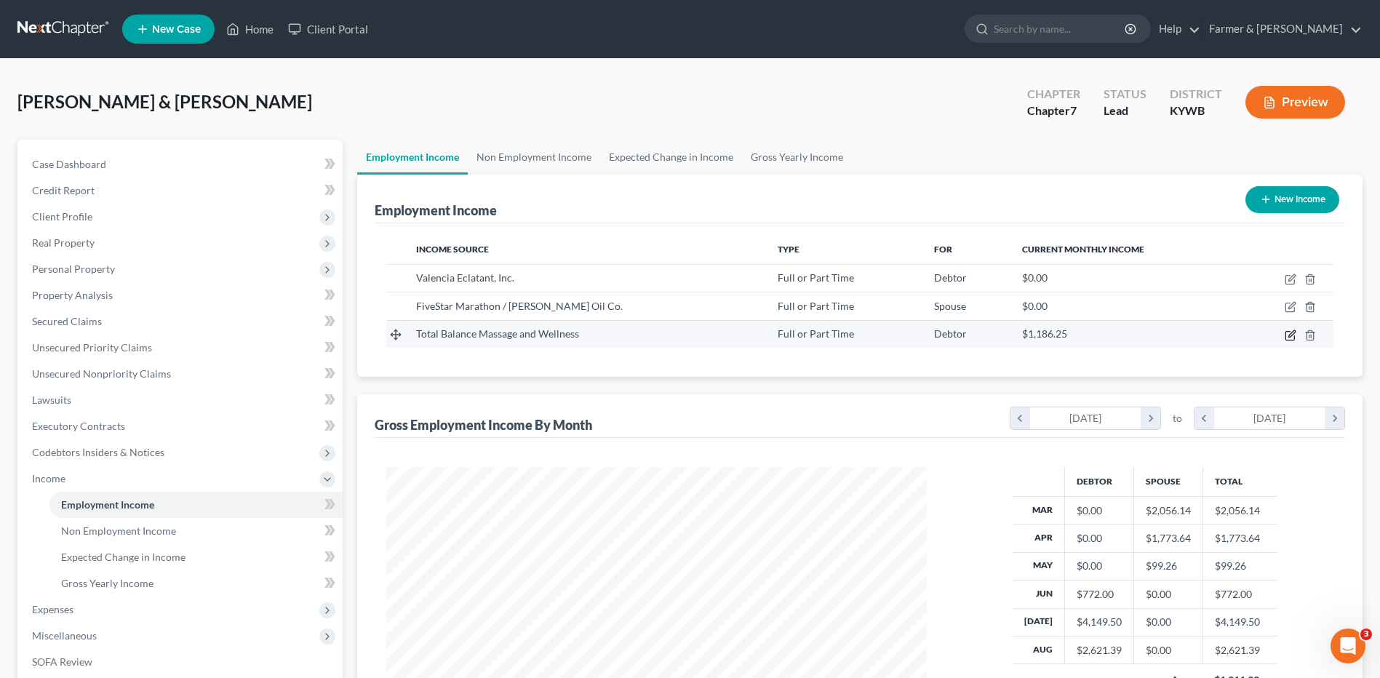
click at [1291, 340] on icon "button" at bounding box center [1290, 335] width 9 height 9
select select "0"
select select "44"
select select "2"
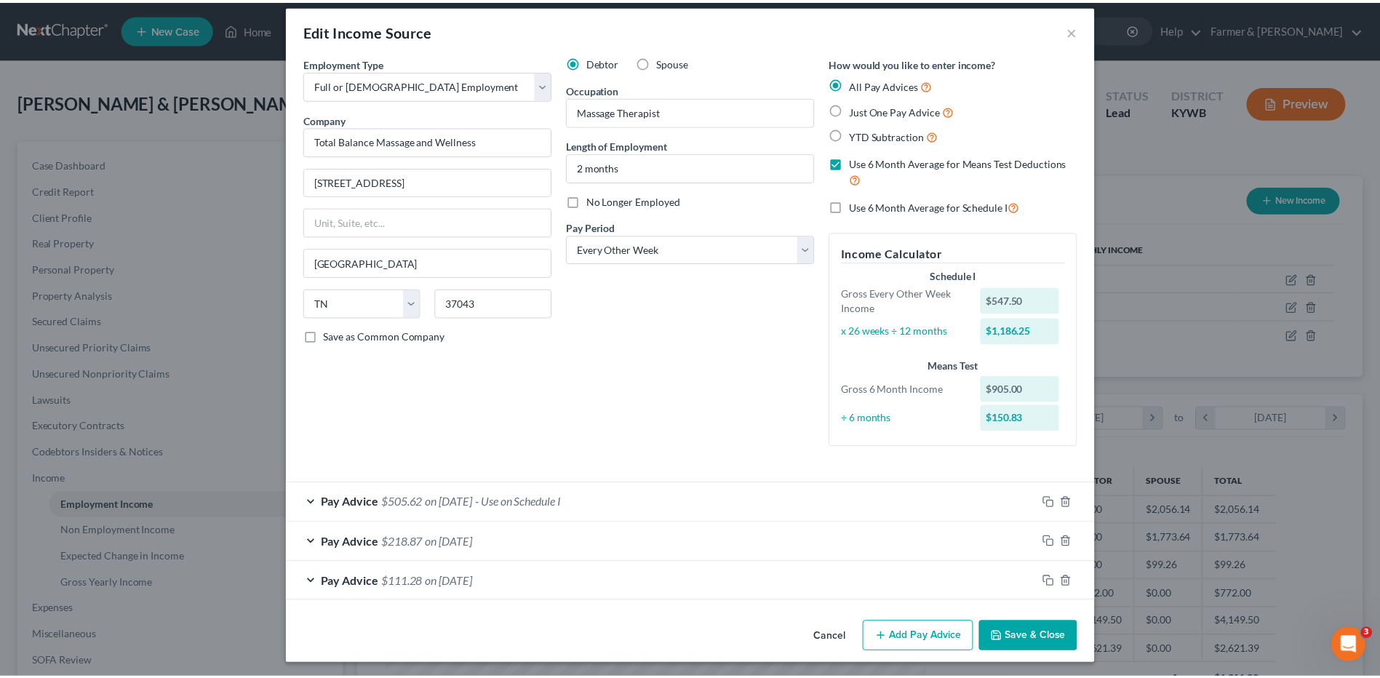
scroll to position [15, 0]
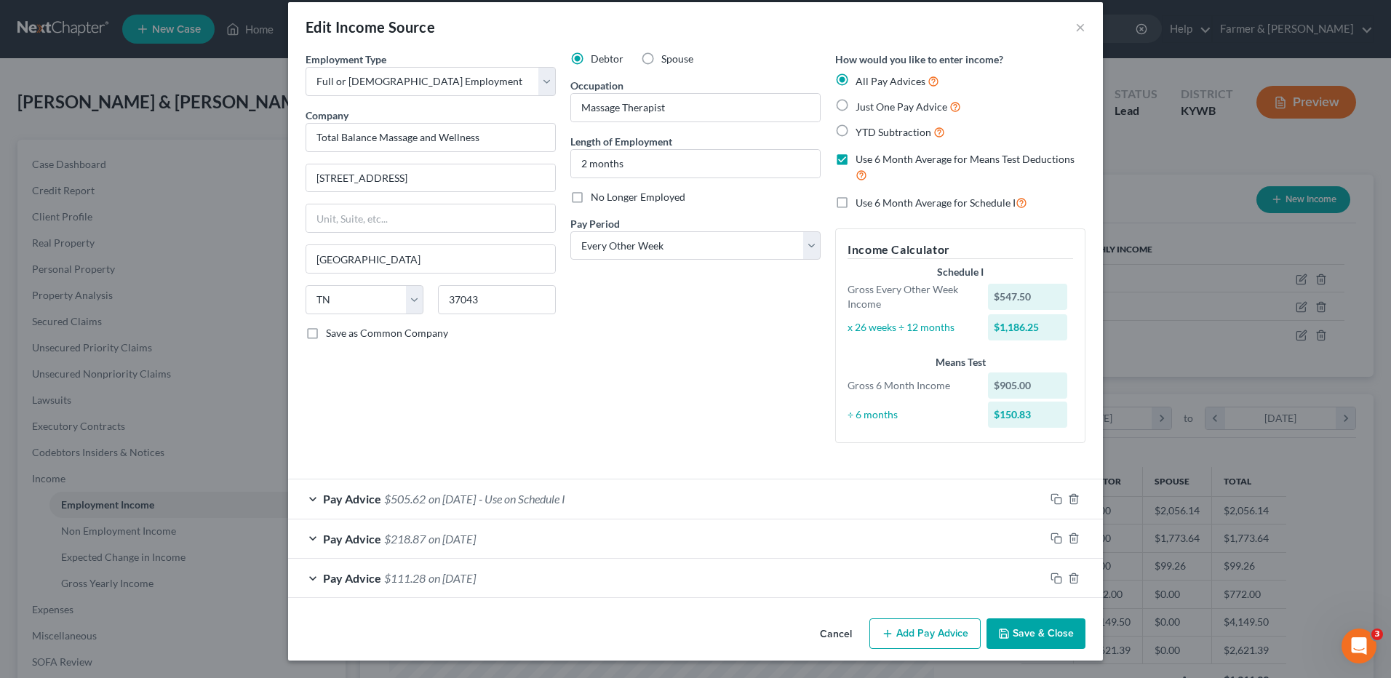
click at [825, 635] on button "Cancel" at bounding box center [835, 634] width 55 height 29
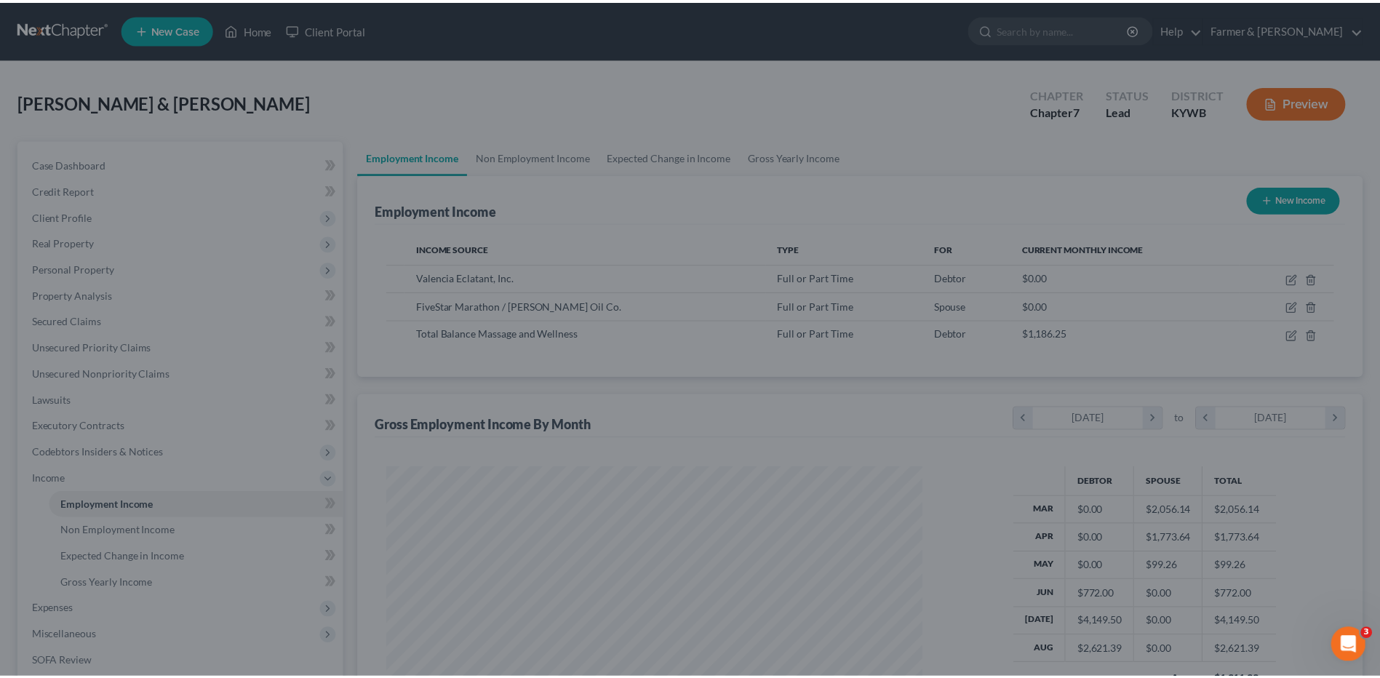
scroll to position [727244, 726944]
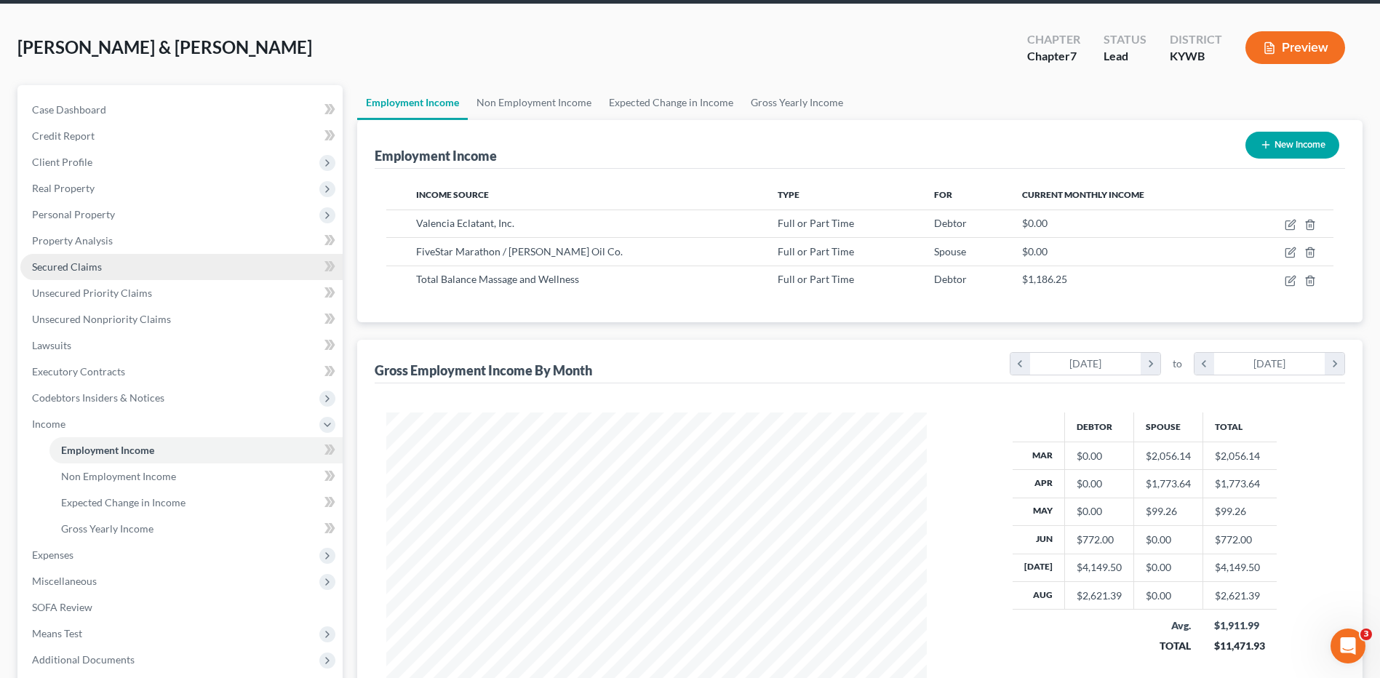
click at [133, 263] on link "Secured Claims" at bounding box center [181, 267] width 322 height 26
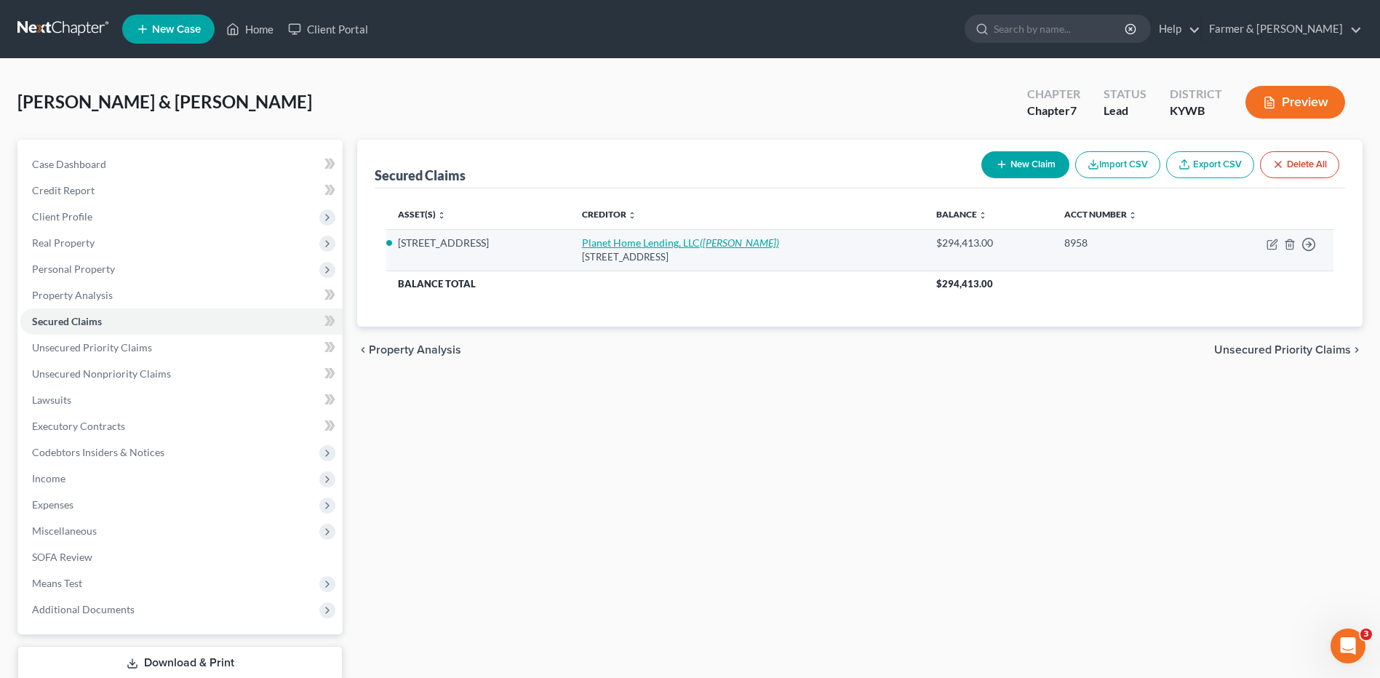
click at [602, 244] on link "Planet Home Lending, LLC ([PERSON_NAME])" at bounding box center [680, 242] width 197 height 12
select select "6"
select select "0"
select select "2"
select select "0"
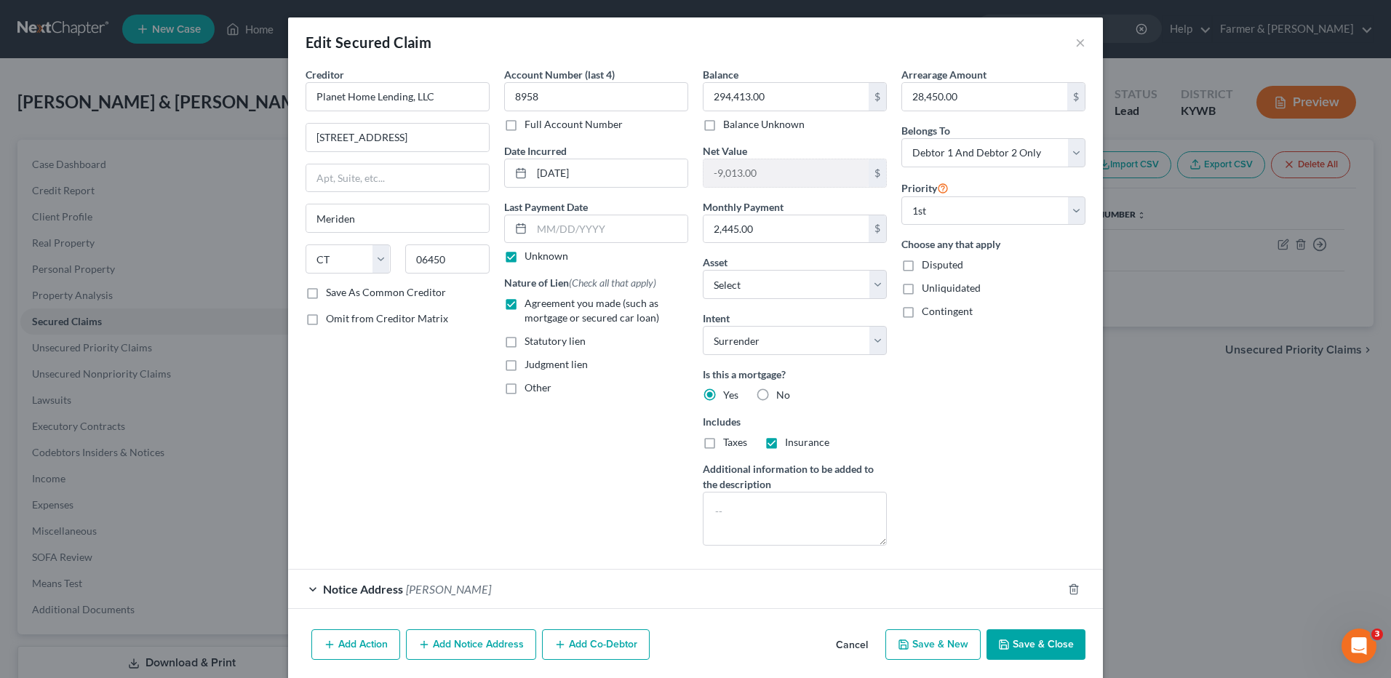
click at [846, 647] on button "Cancel" at bounding box center [851, 645] width 55 height 29
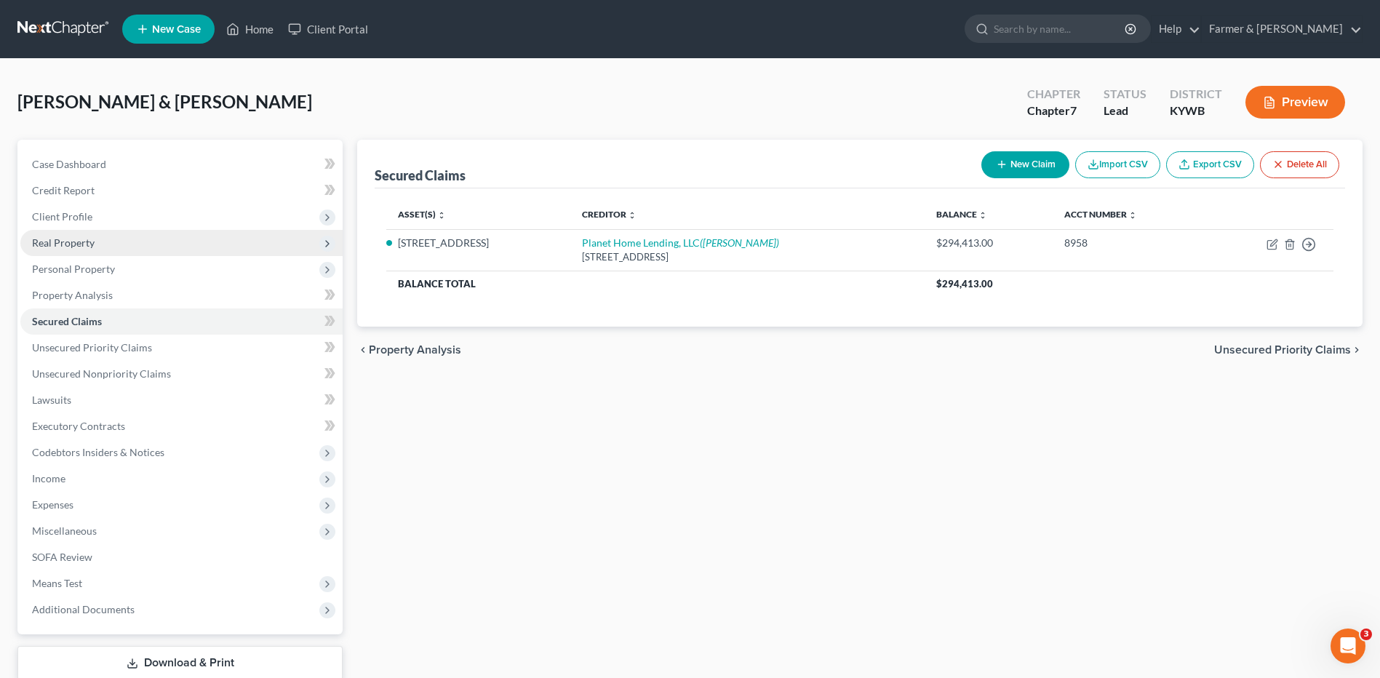
click at [215, 250] on span "Real Property" at bounding box center [181, 243] width 322 height 26
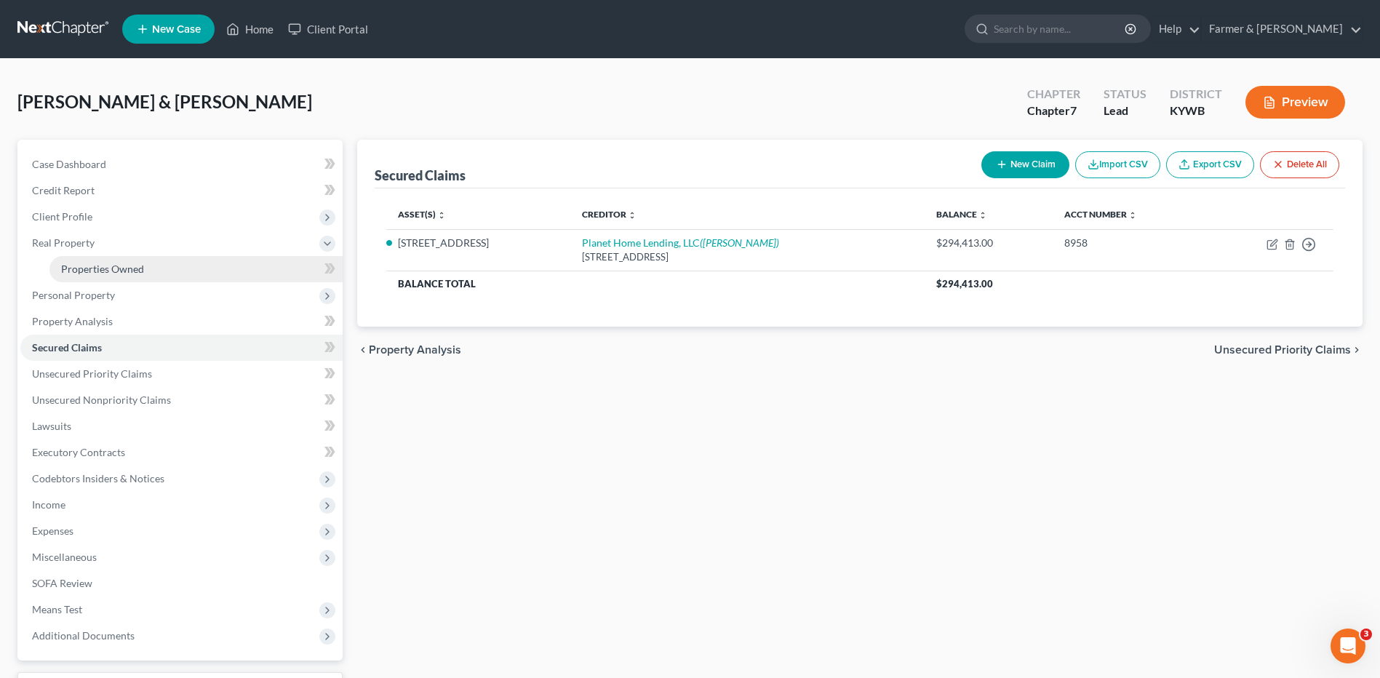
click at [213, 275] on link "Properties Owned" at bounding box center [195, 269] width 293 height 26
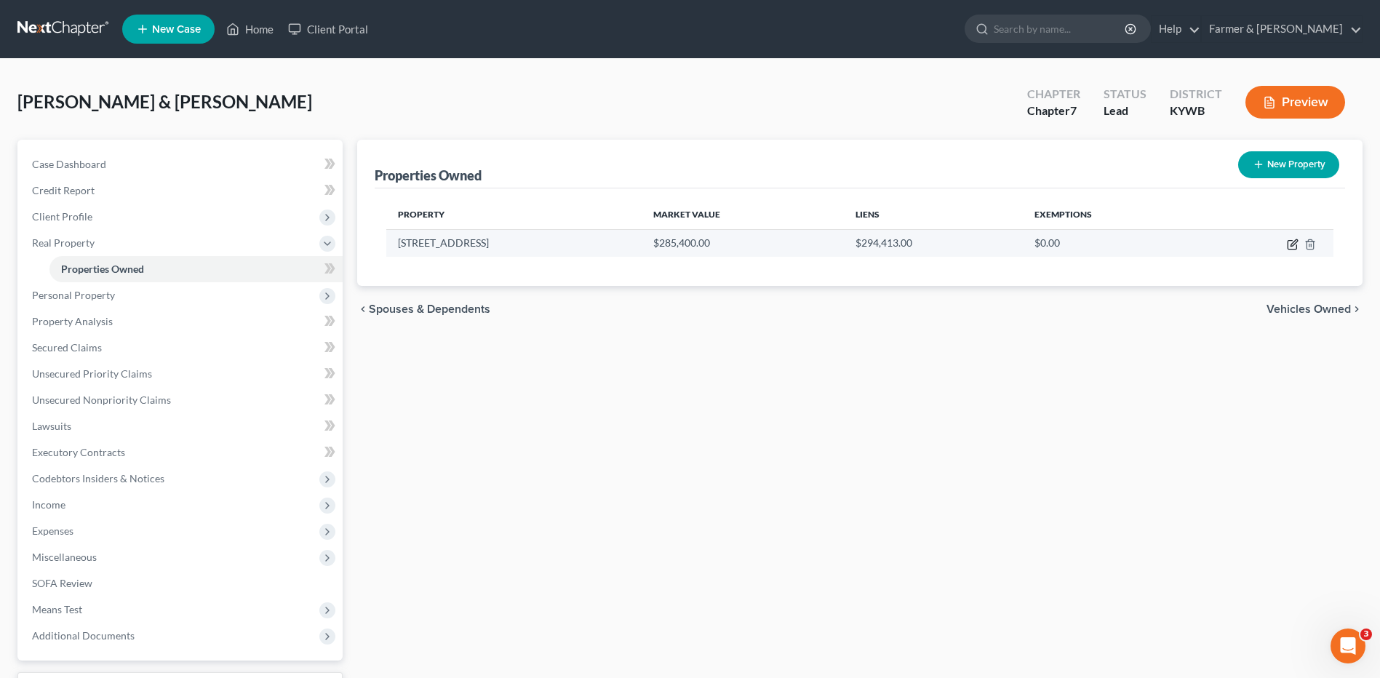
click at [1288, 246] on icon "button" at bounding box center [1292, 245] width 9 height 9
select select "18"
select select "2"
select select "1"
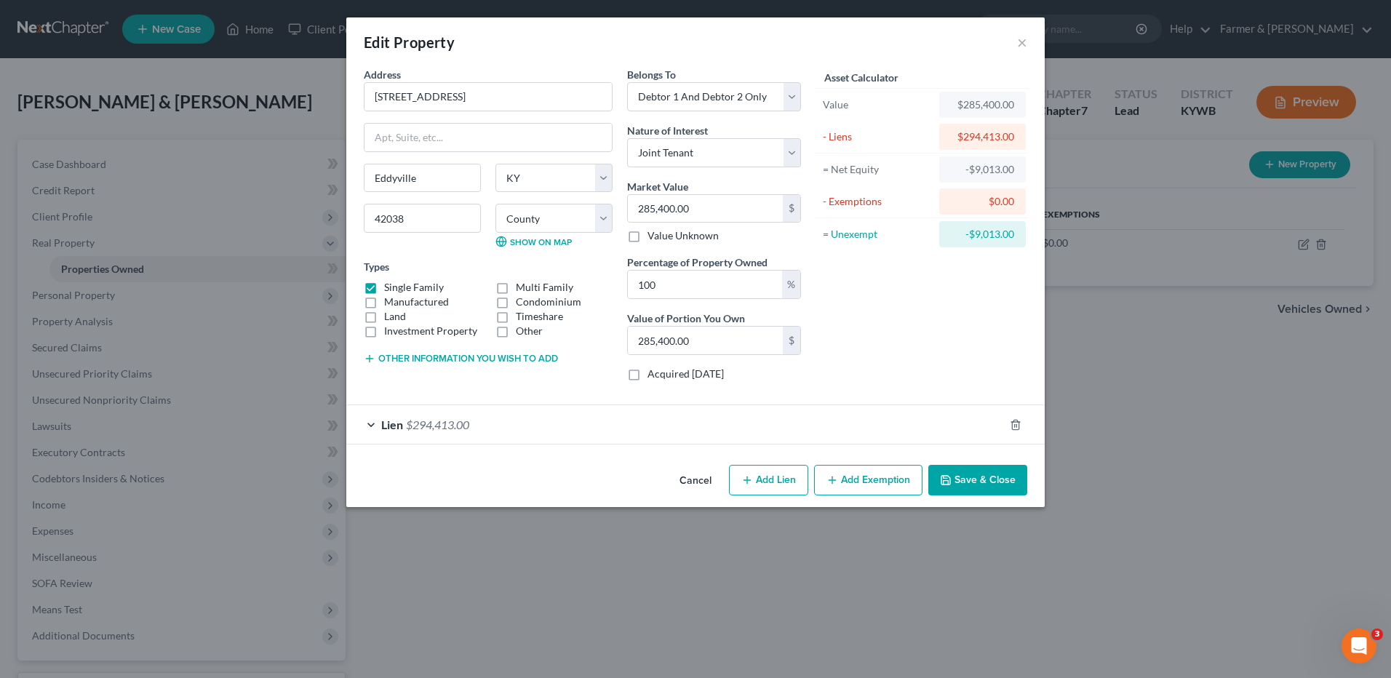
click at [699, 489] on button "Cancel" at bounding box center [695, 480] width 55 height 29
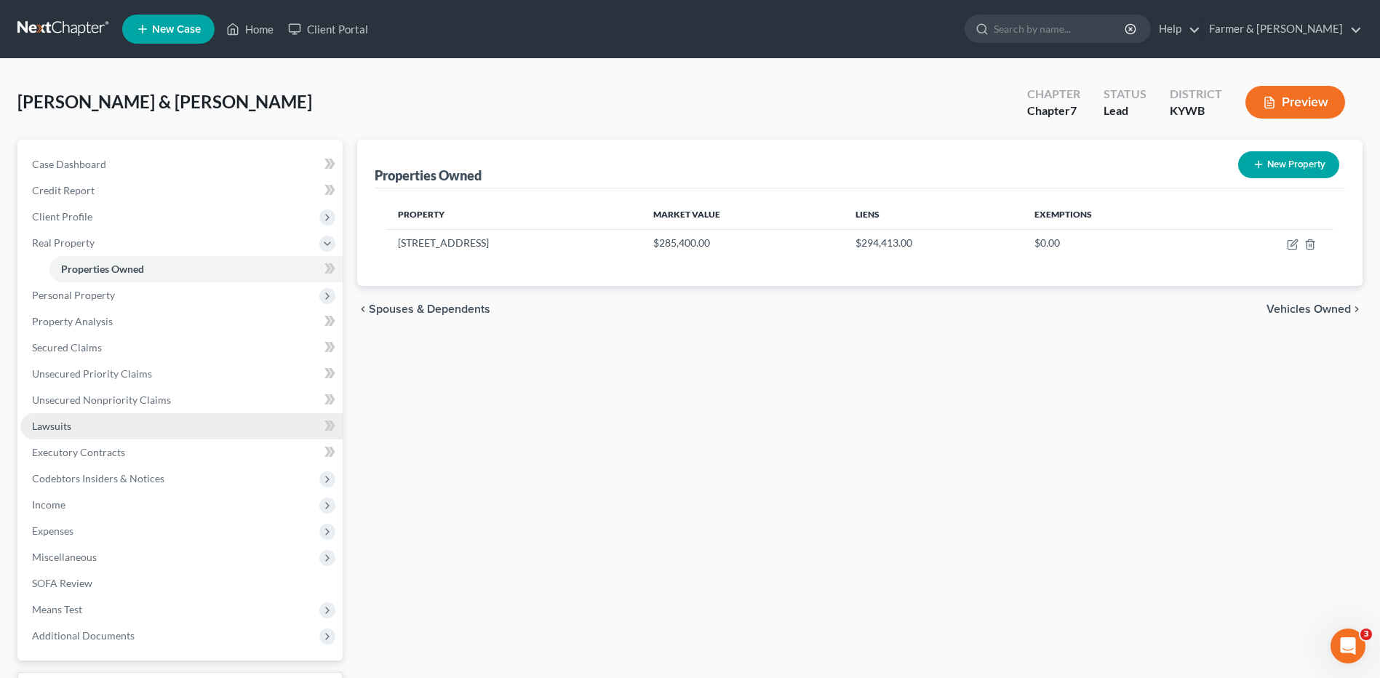
click at [68, 423] on span "Lawsuits" at bounding box center [51, 426] width 39 height 12
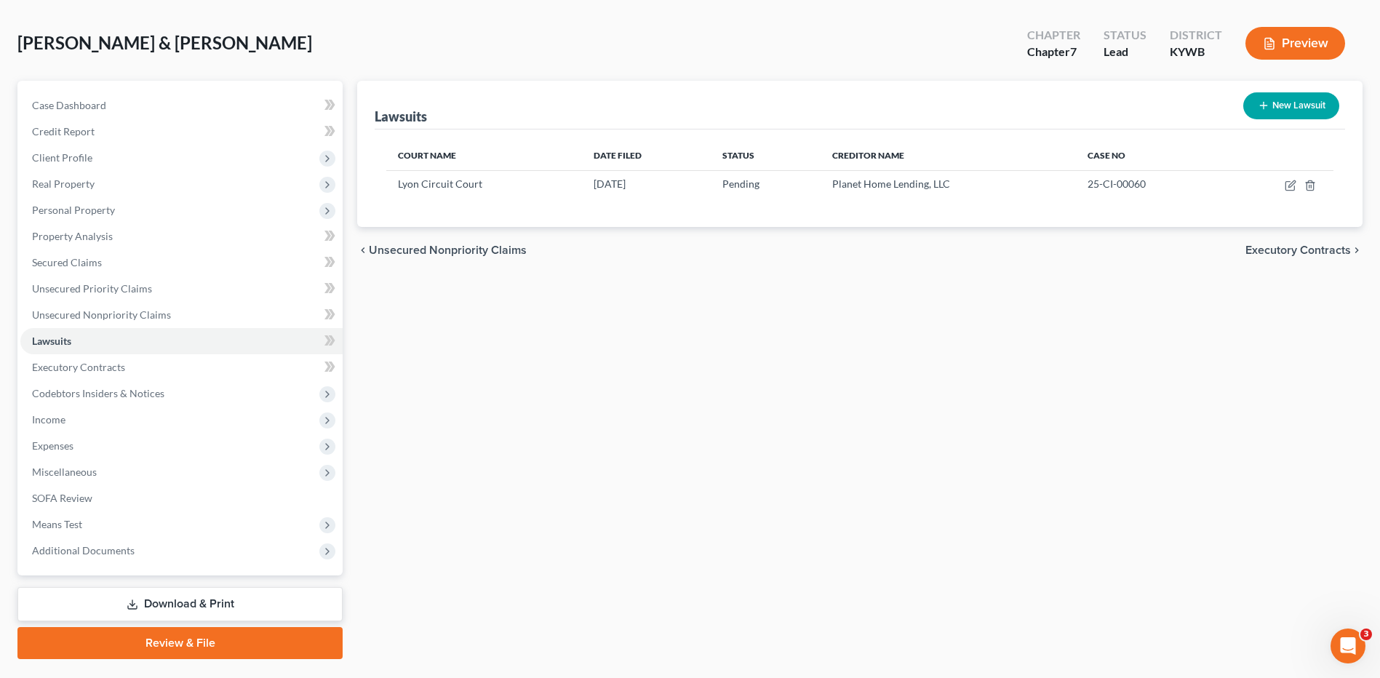
scroll to position [95, 0]
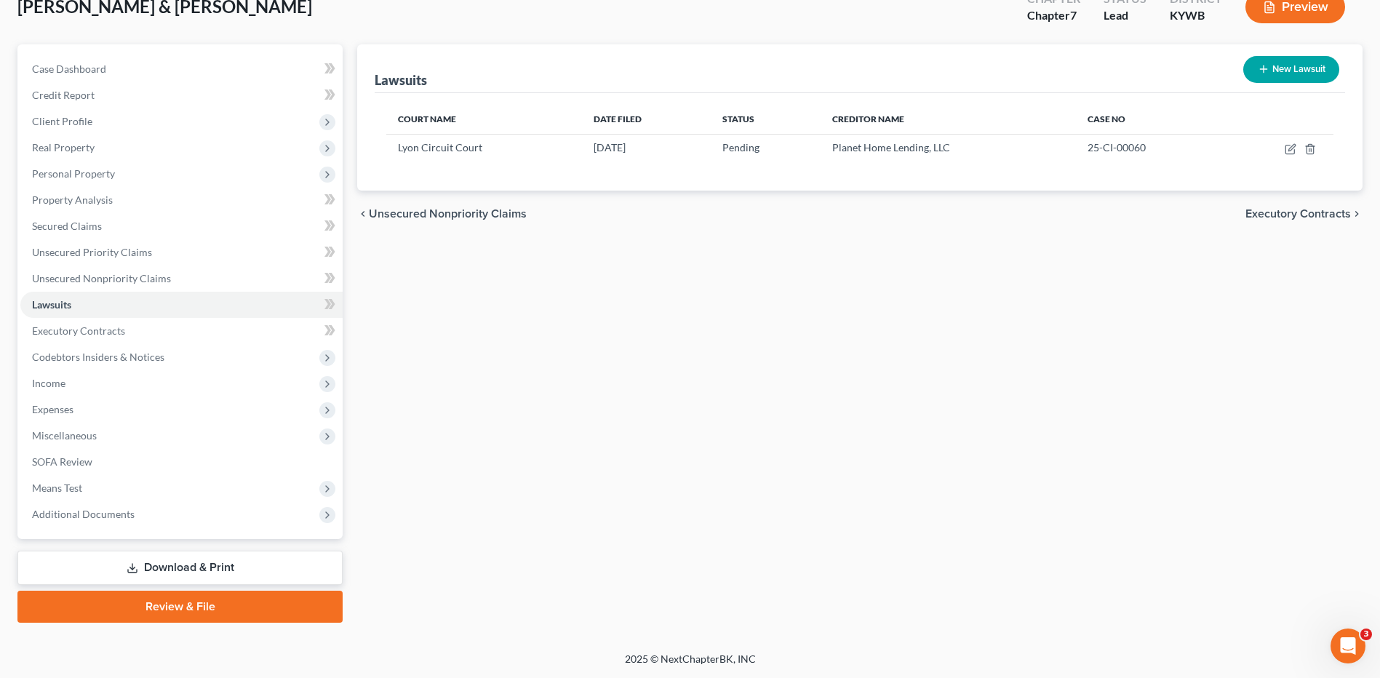
click at [220, 560] on link "Download & Print" at bounding box center [179, 568] width 325 height 34
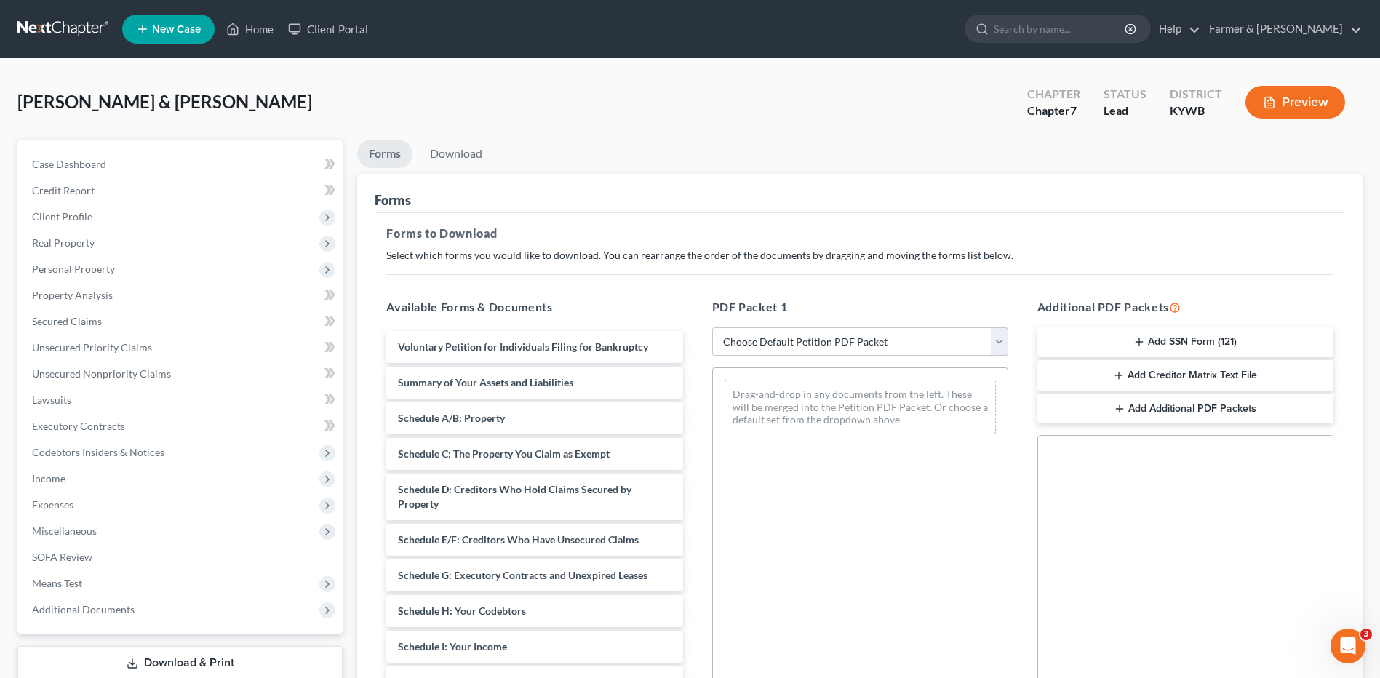
drag, startPoint x: 1216, startPoint y: 338, endPoint x: 1286, endPoint y: 501, distance: 177.6
click at [1216, 338] on button "Add SSN Form (121)" at bounding box center [1185, 342] width 296 height 31
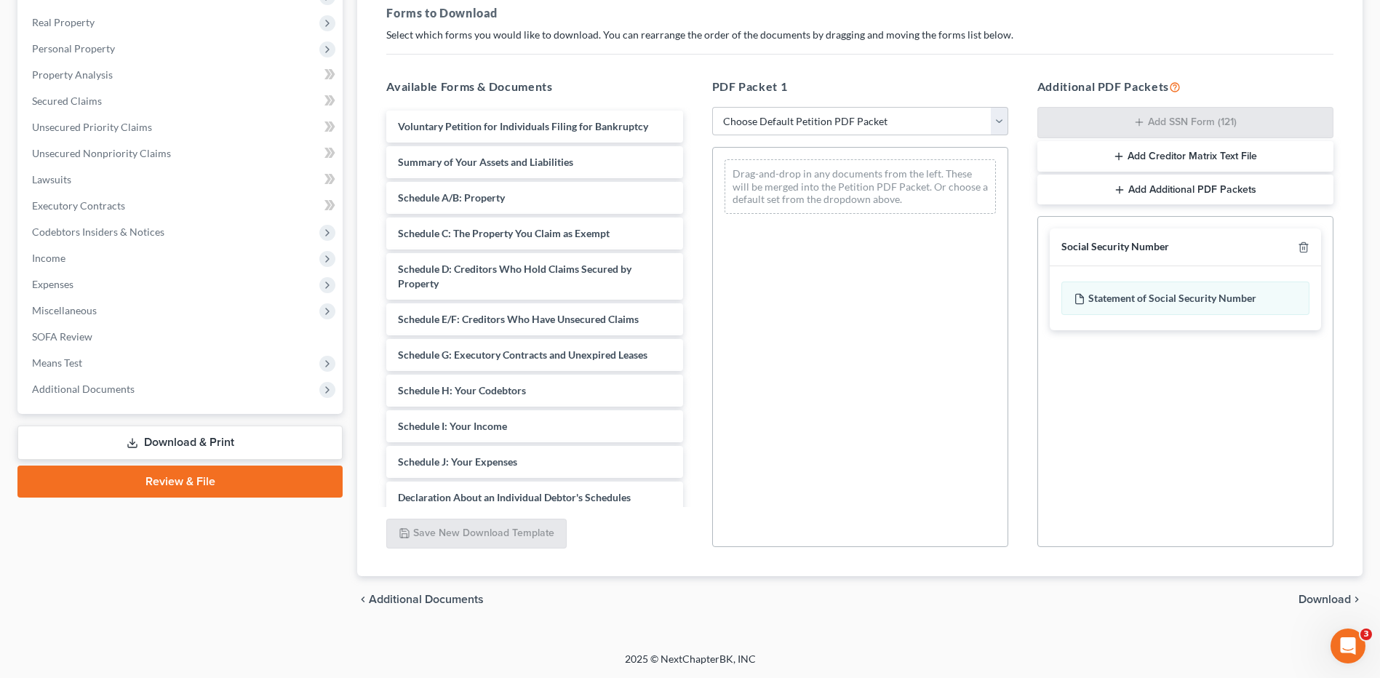
click at [1329, 602] on span "Download" at bounding box center [1325, 600] width 52 height 12
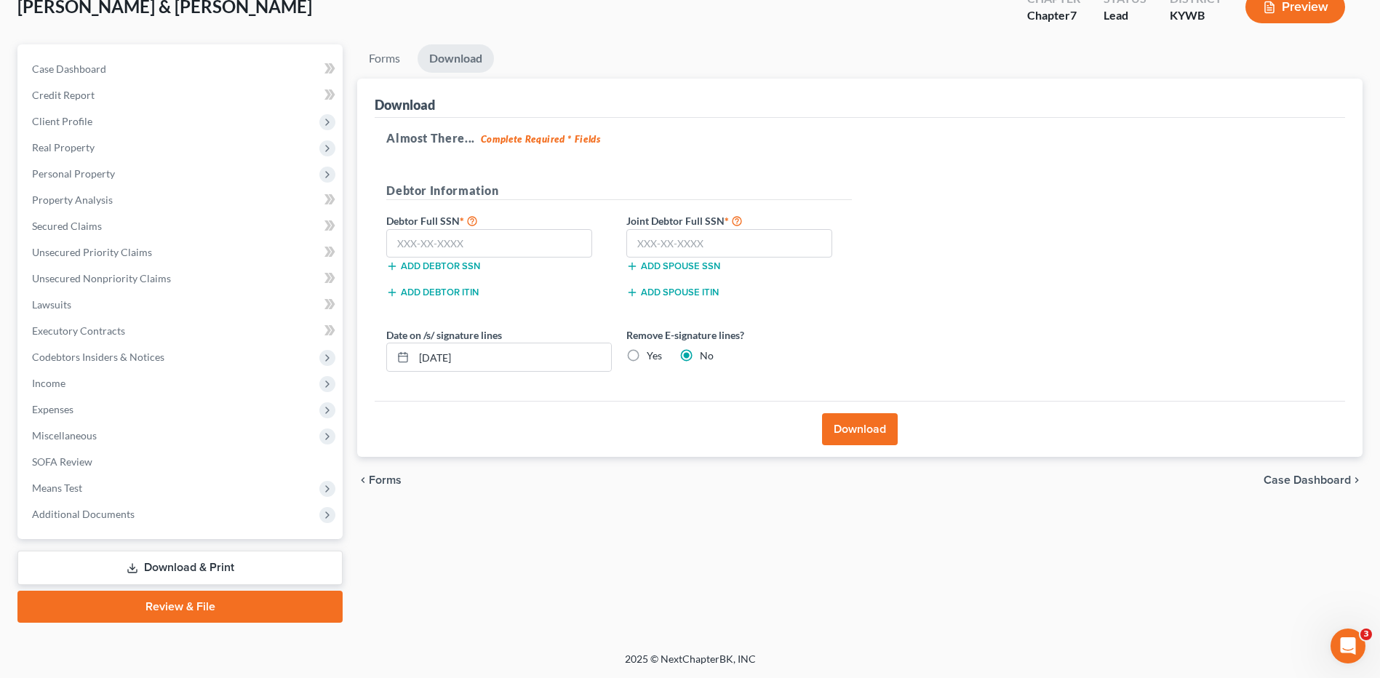
scroll to position [95, 0]
click at [525, 240] on input "text" at bounding box center [489, 243] width 206 height 29
type input "570-97-6979"
click at [712, 245] on input "text" at bounding box center [729, 243] width 206 height 29
type input "530-25-6965"
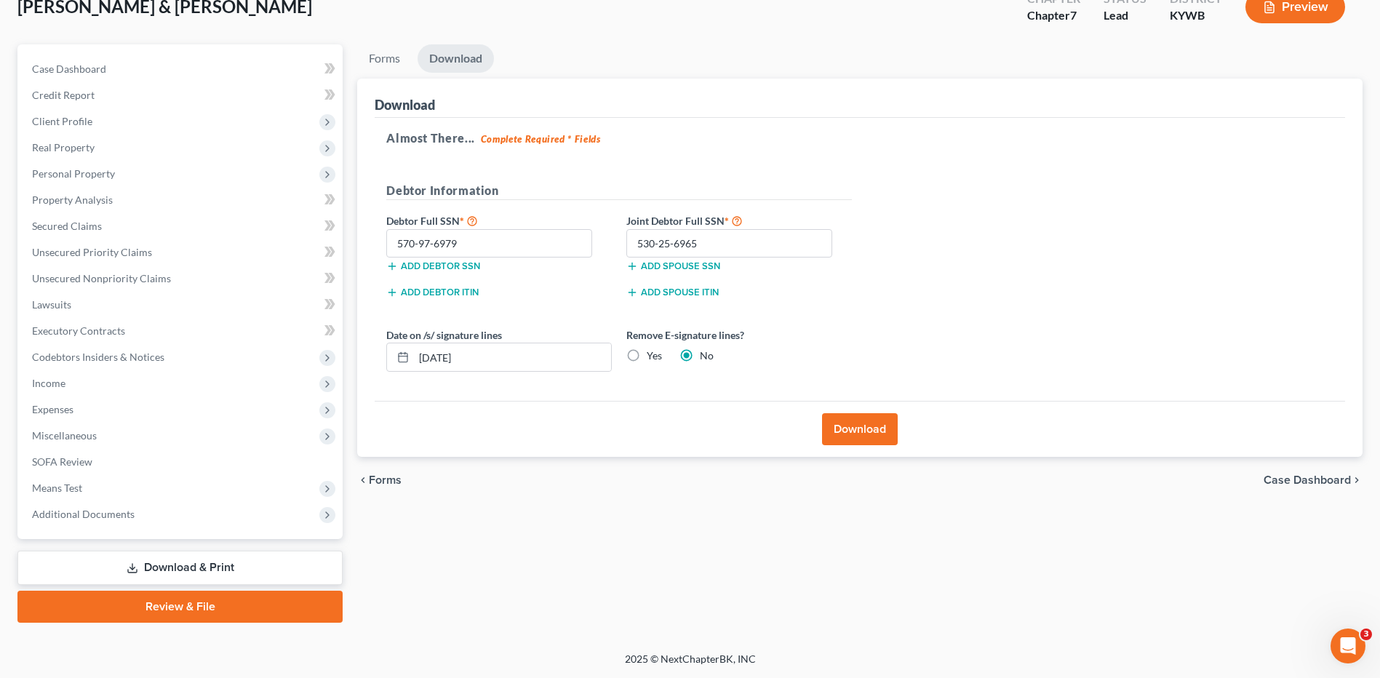
click at [873, 434] on button "Download" at bounding box center [860, 429] width 76 height 32
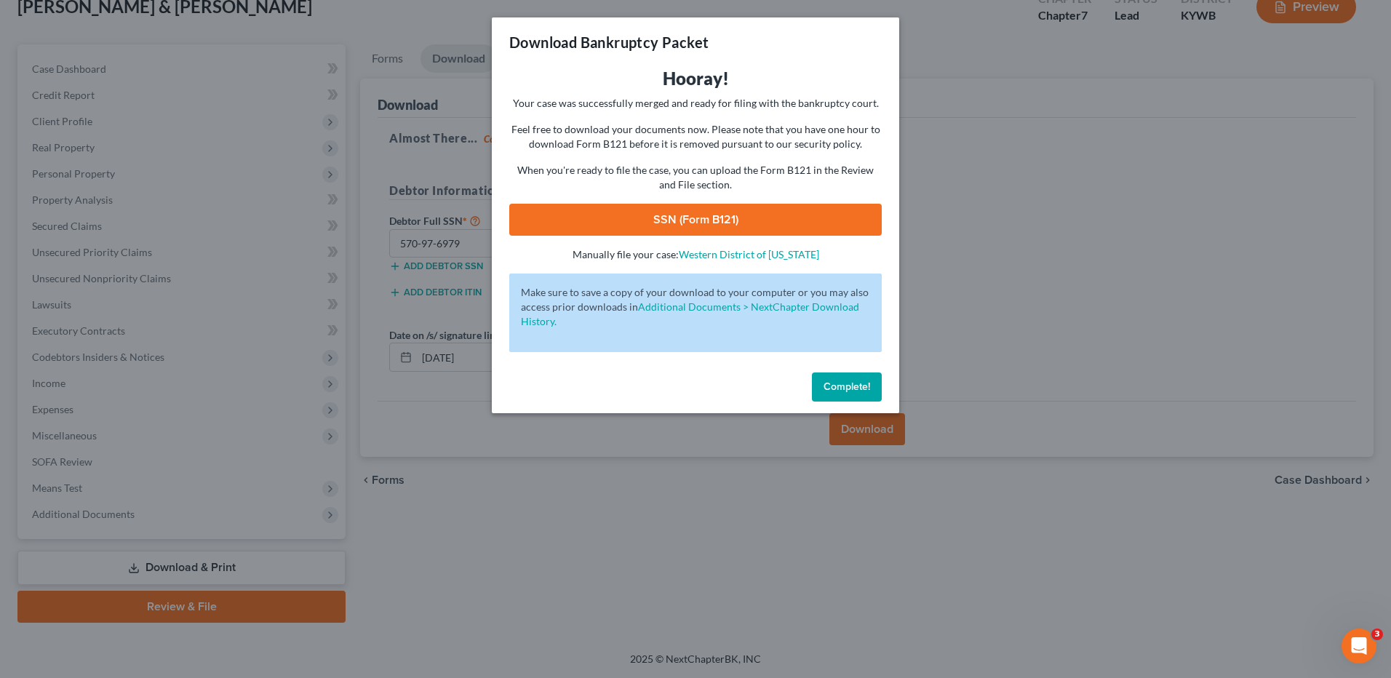
click at [724, 231] on link "SSN (Form B121)" at bounding box center [695, 220] width 372 height 32
click at [858, 393] on button "Complete!" at bounding box center [847, 386] width 70 height 29
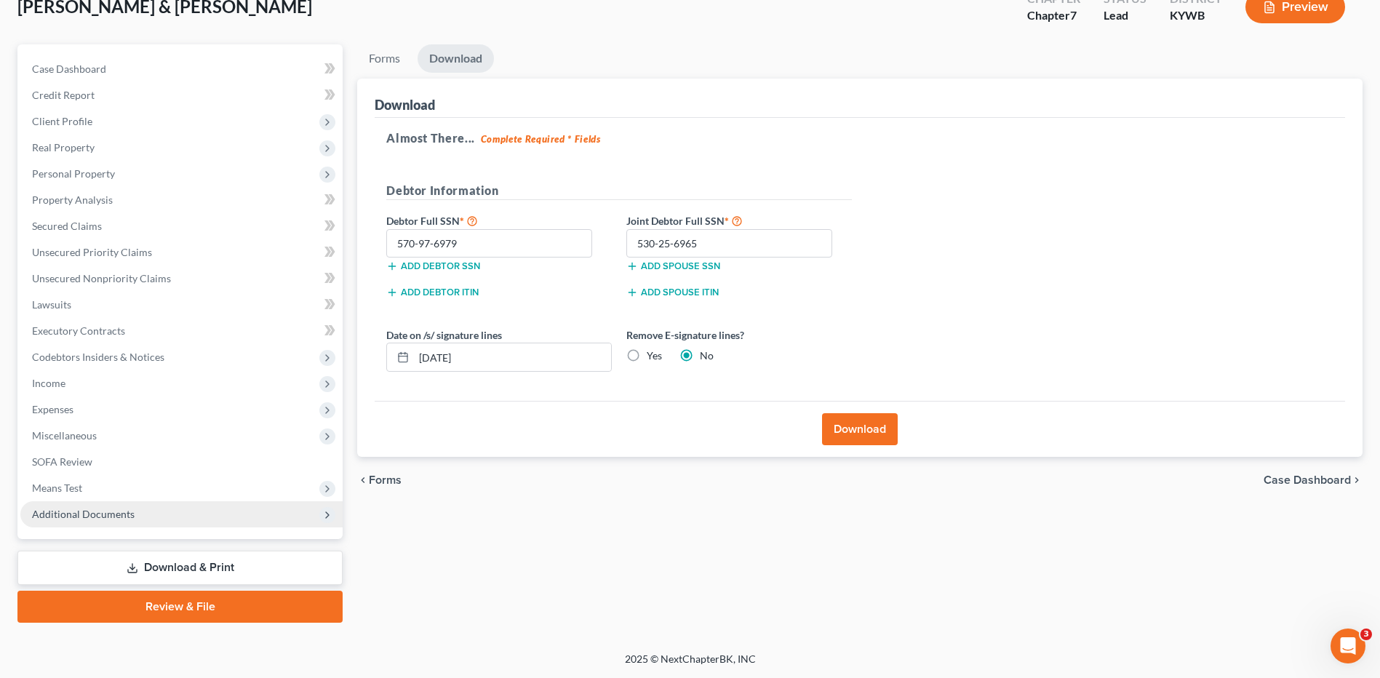
click at [152, 518] on span "Additional Documents" at bounding box center [181, 514] width 322 height 26
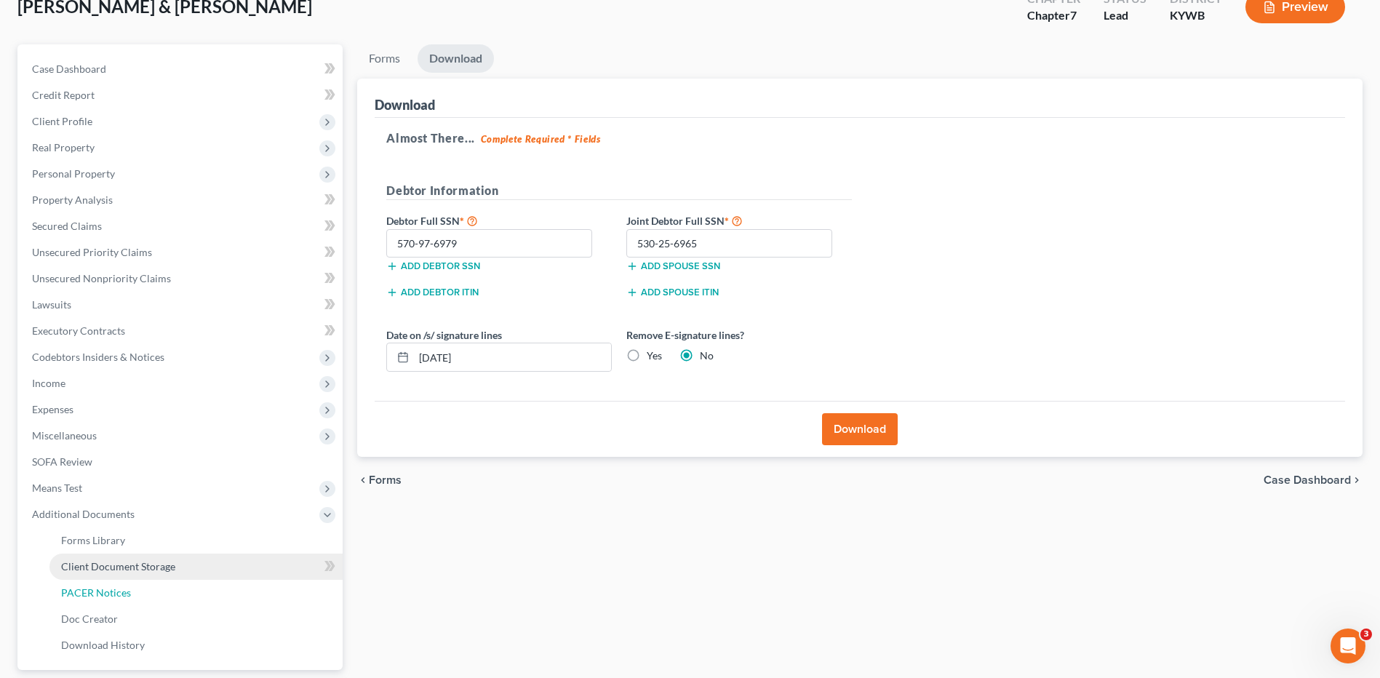
drag, startPoint x: 128, startPoint y: 581, endPoint x: 131, endPoint y: 571, distance: 9.9
click at [128, 581] on link "PACER Notices" at bounding box center [195, 593] width 293 height 26
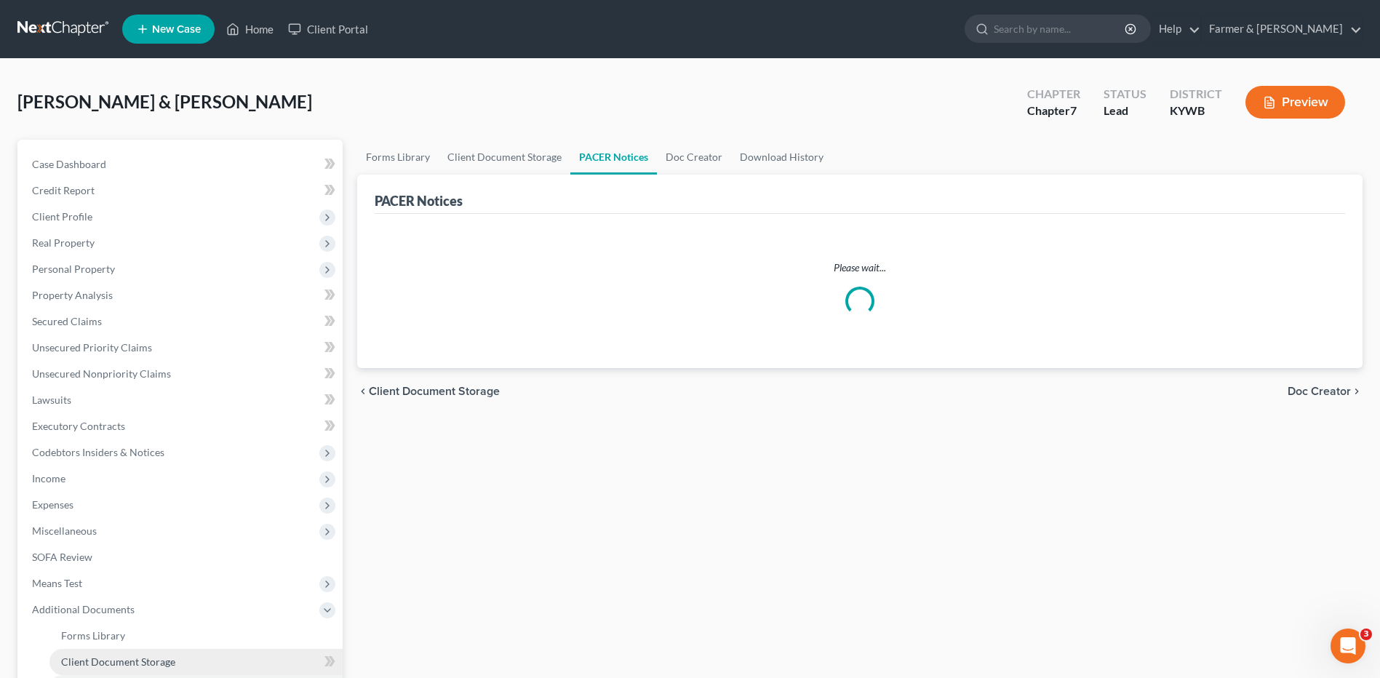
click at [153, 663] on span "Client Document Storage" at bounding box center [118, 661] width 114 height 12
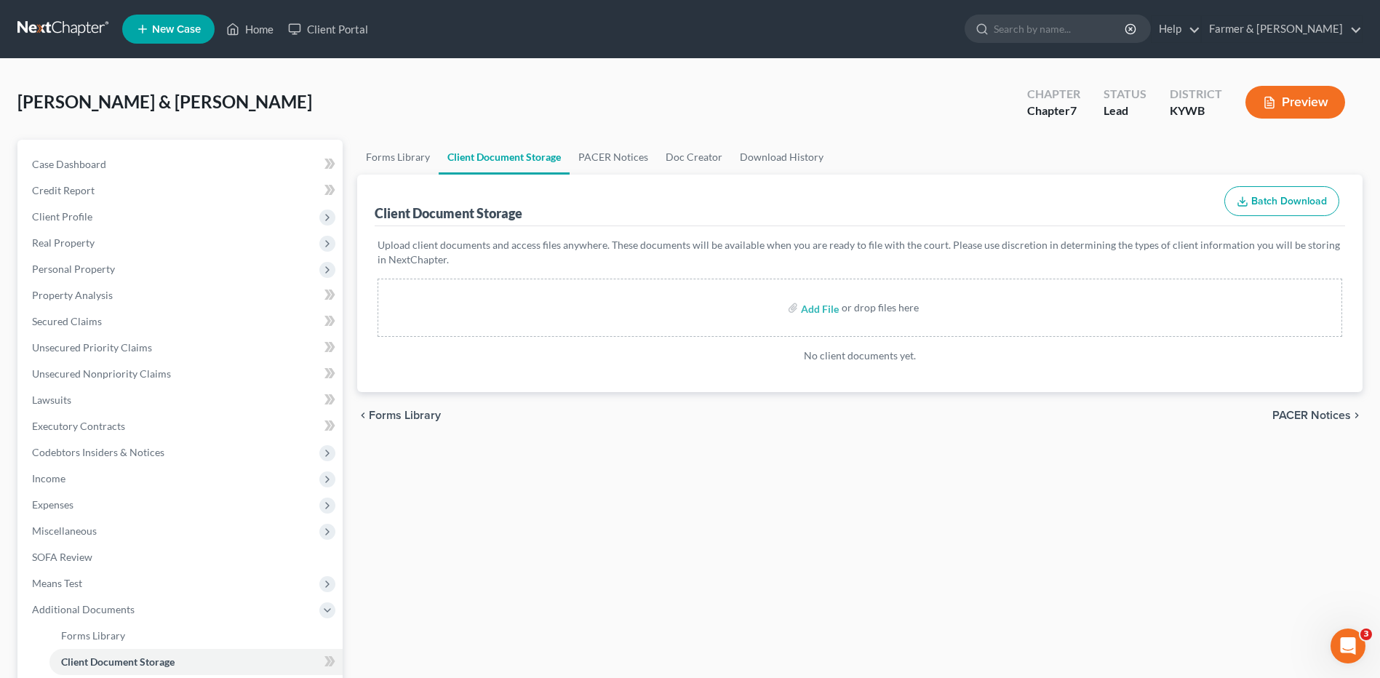
click at [872, 309] on div "or drop files here" at bounding box center [880, 307] width 77 height 15
click at [834, 315] on input "file" at bounding box center [818, 308] width 35 height 26
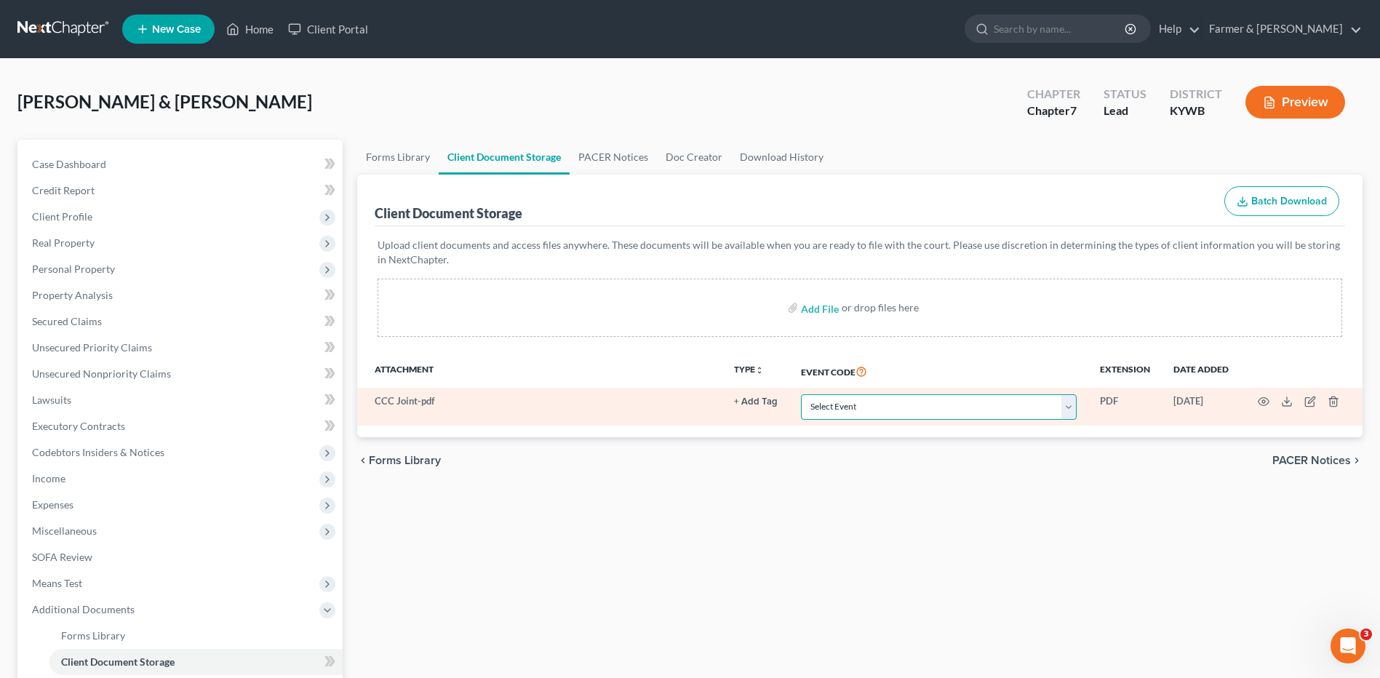
click at [964, 403] on select "Select Event Amended Answer Amended Complaint Amended List of Creditors (Fee) A…" at bounding box center [939, 406] width 276 height 25
select select "7"
click at [801, 394] on select "Select Event Amended Answer Amended Complaint Amended List of Creditors (Fee) A…" at bounding box center [939, 406] width 276 height 25
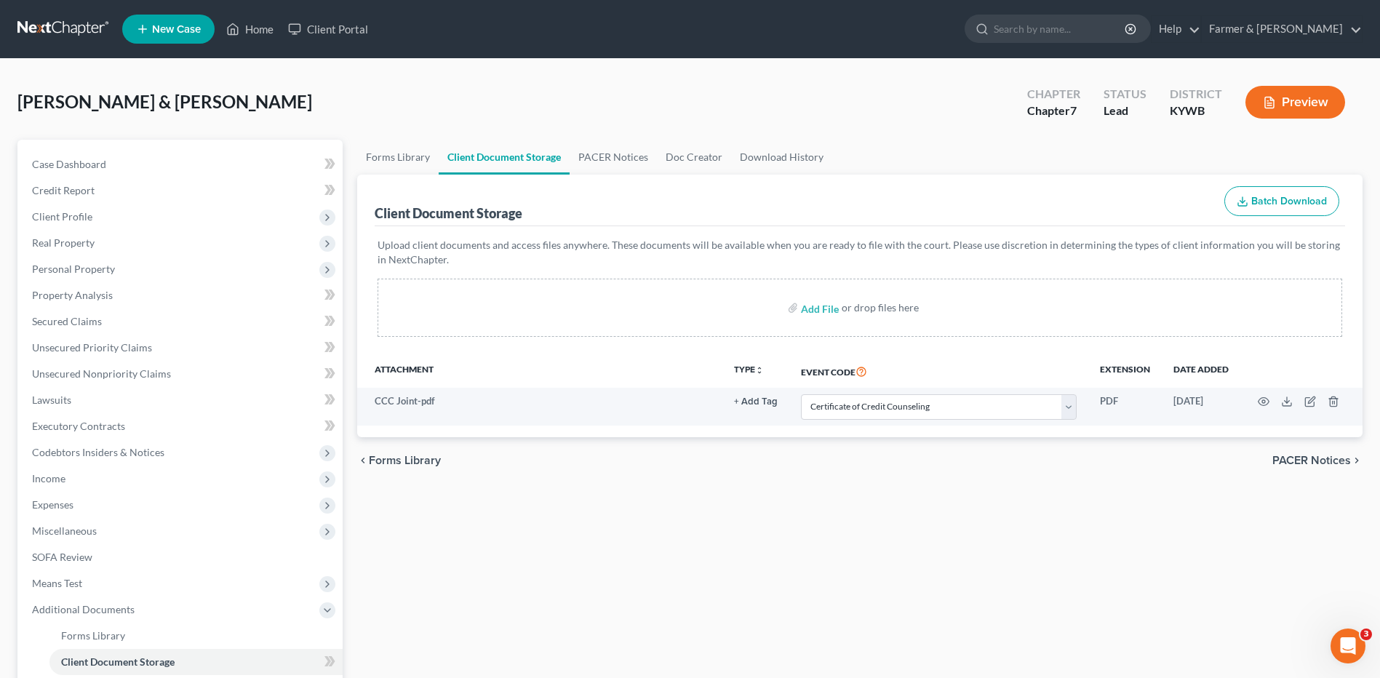
click at [208, 146] on div "Case Dashboard Payments Invoices Payments Payments Credit Report Client Profile…" at bounding box center [179, 453] width 325 height 626
click at [95, 33] on link at bounding box center [63, 29] width 93 height 26
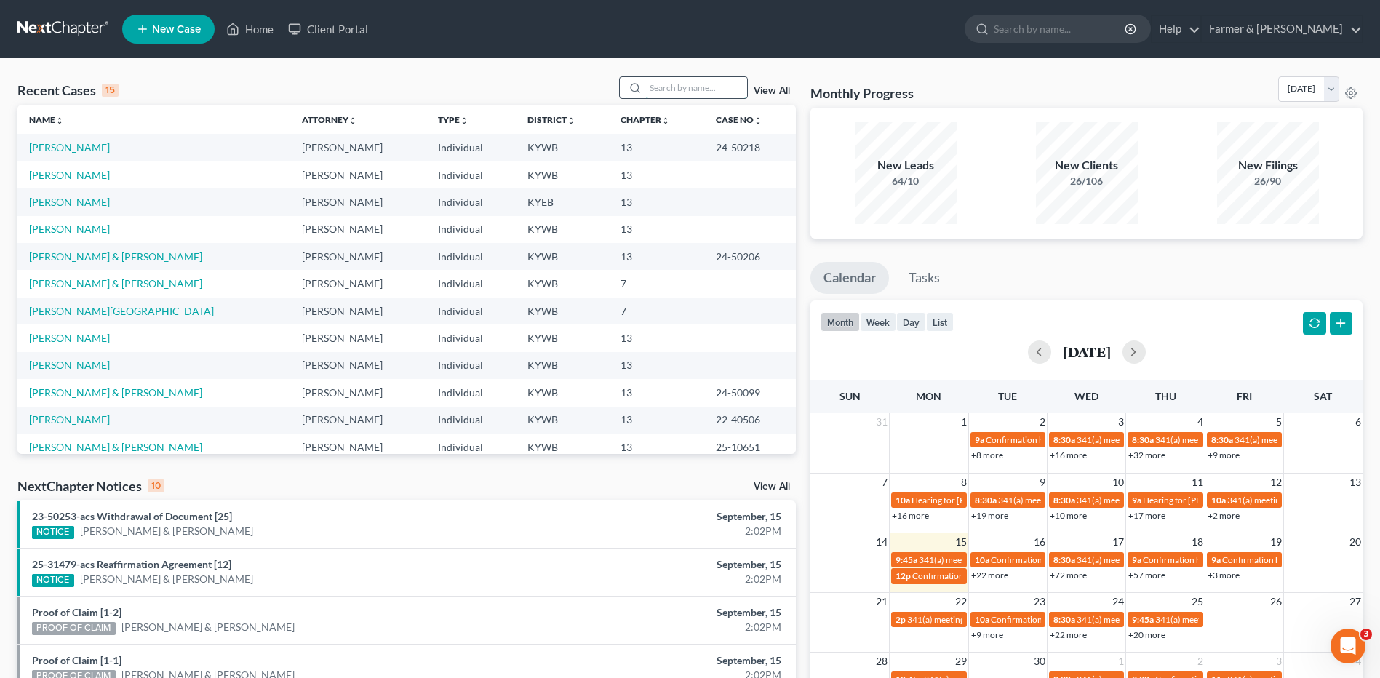
click at [671, 84] on input "search" at bounding box center [696, 87] width 102 height 21
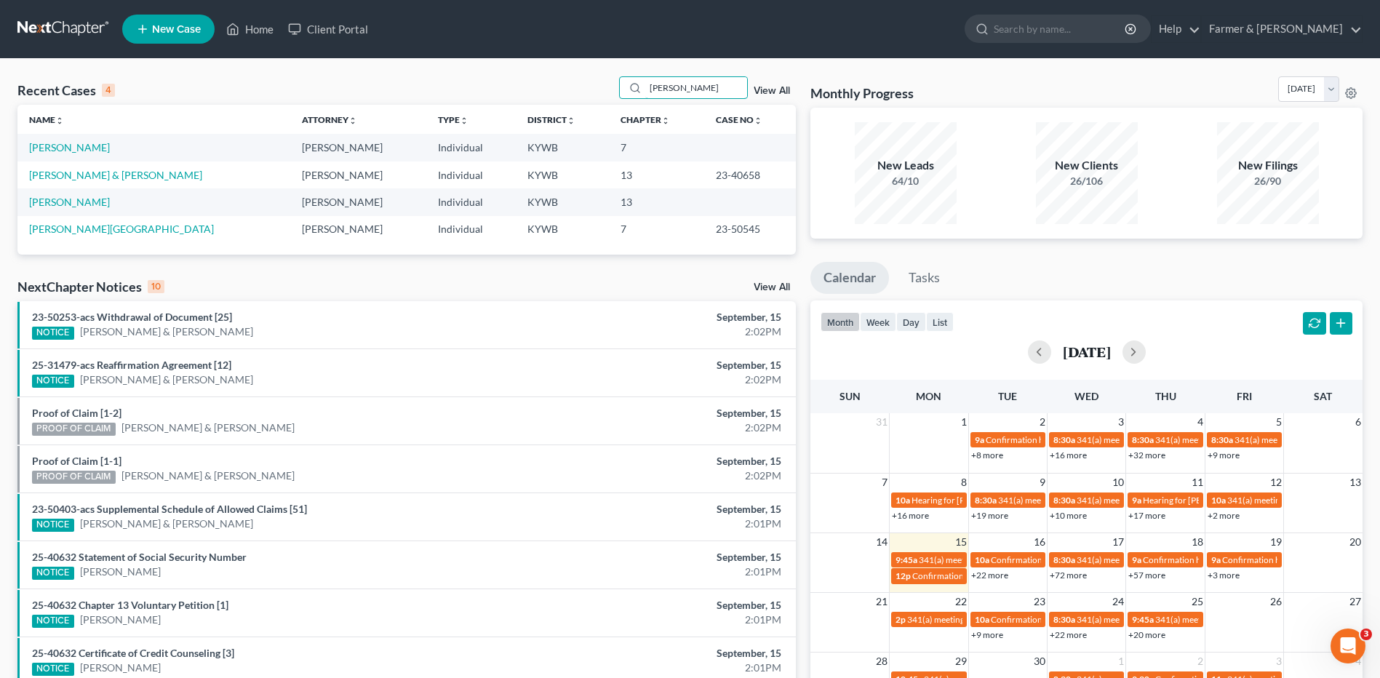
type input "preston"
click at [87, 149] on link "[PERSON_NAME]" at bounding box center [69, 147] width 81 height 12
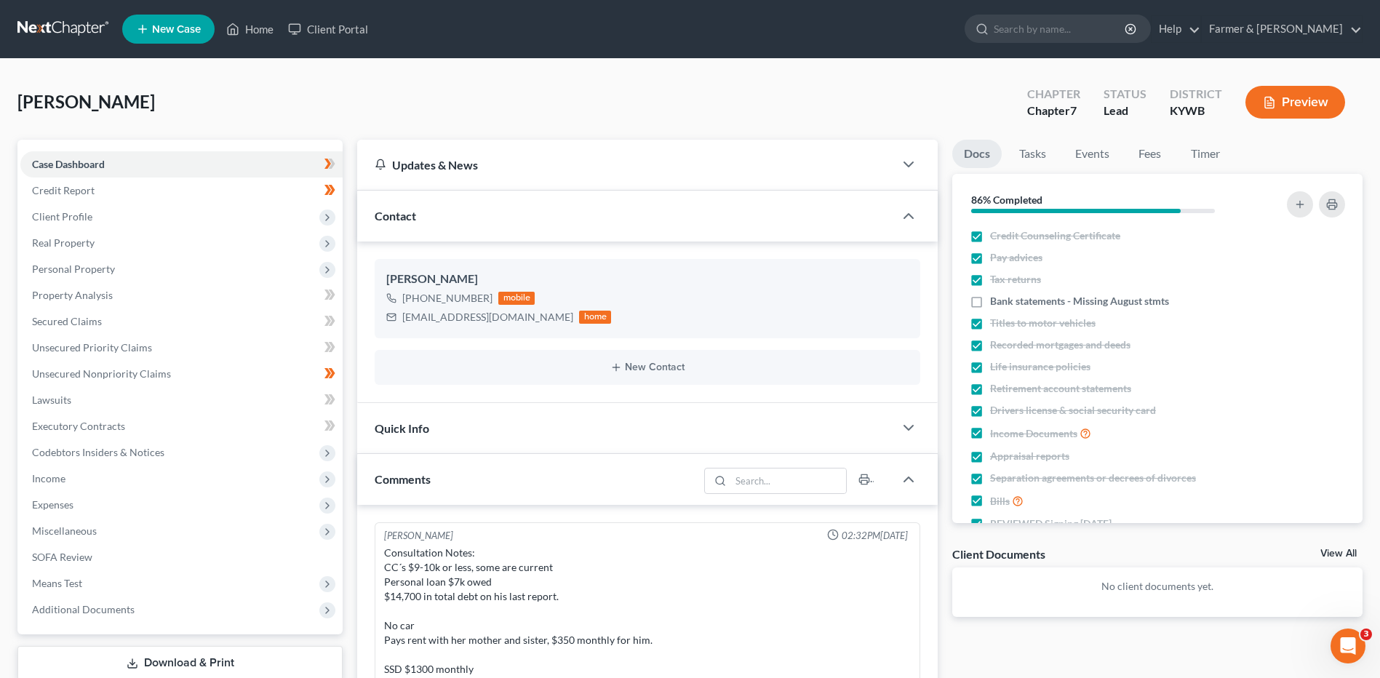
scroll to position [85, 0]
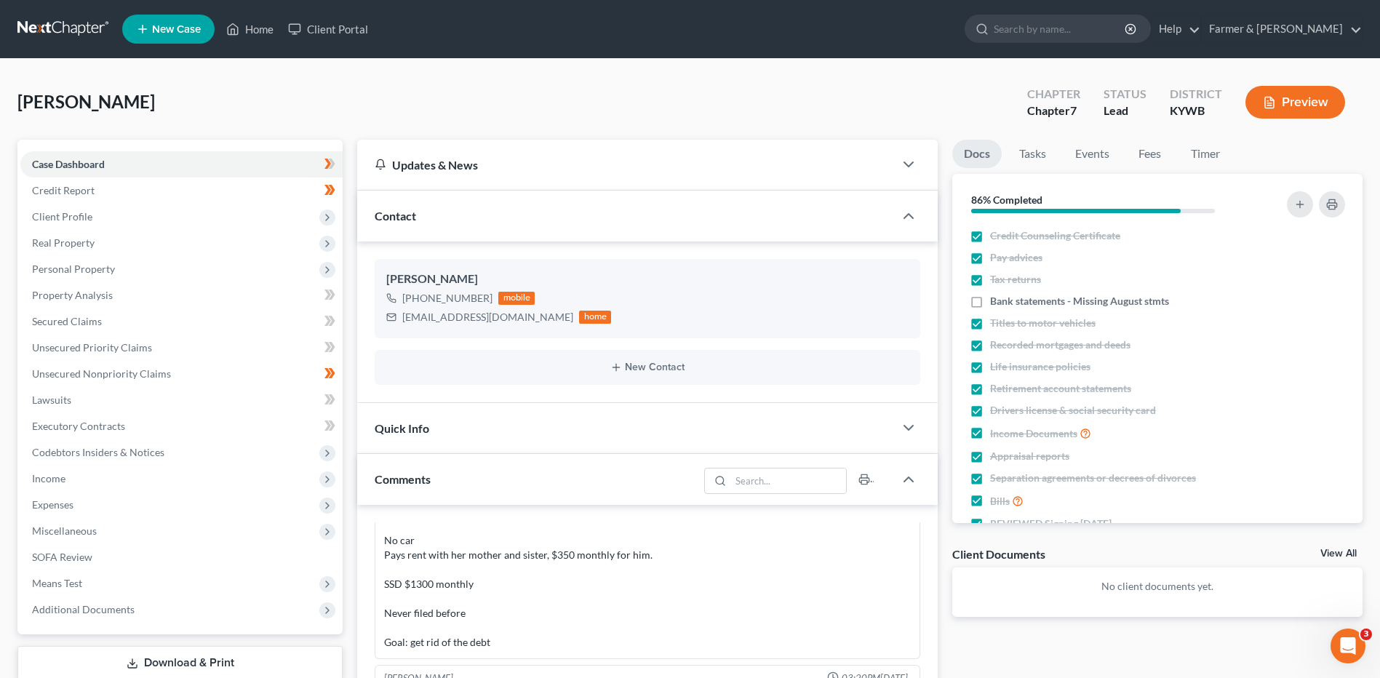
drag, startPoint x: 979, startPoint y: 299, endPoint x: 553, endPoint y: 191, distance: 439.9
click at [990, 299] on label "Bank statements - Missing August stmts" at bounding box center [1079, 301] width 179 height 15
click at [996, 299] on input "Bank statements - Missing August stmts" at bounding box center [1000, 298] width 9 height 9
checkbox input "true"
drag, startPoint x: 335, startPoint y: 167, endPoint x: 338, endPoint y: 180, distance: 13.6
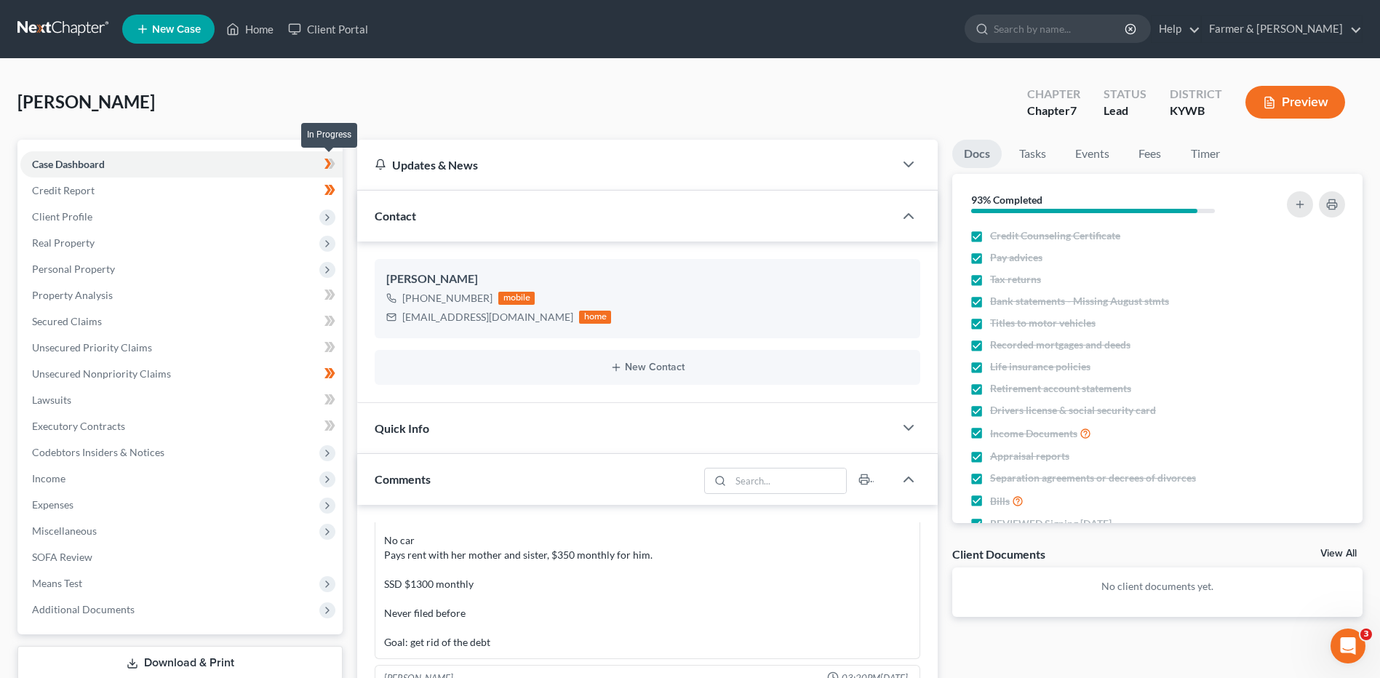
click at [335, 167] on icon at bounding box center [329, 164] width 11 height 18
click at [340, 183] on span at bounding box center [329, 192] width 25 height 22
click at [340, 162] on span at bounding box center [329, 166] width 25 height 22
click at [223, 214] on span "Client Profile" at bounding box center [181, 217] width 322 height 26
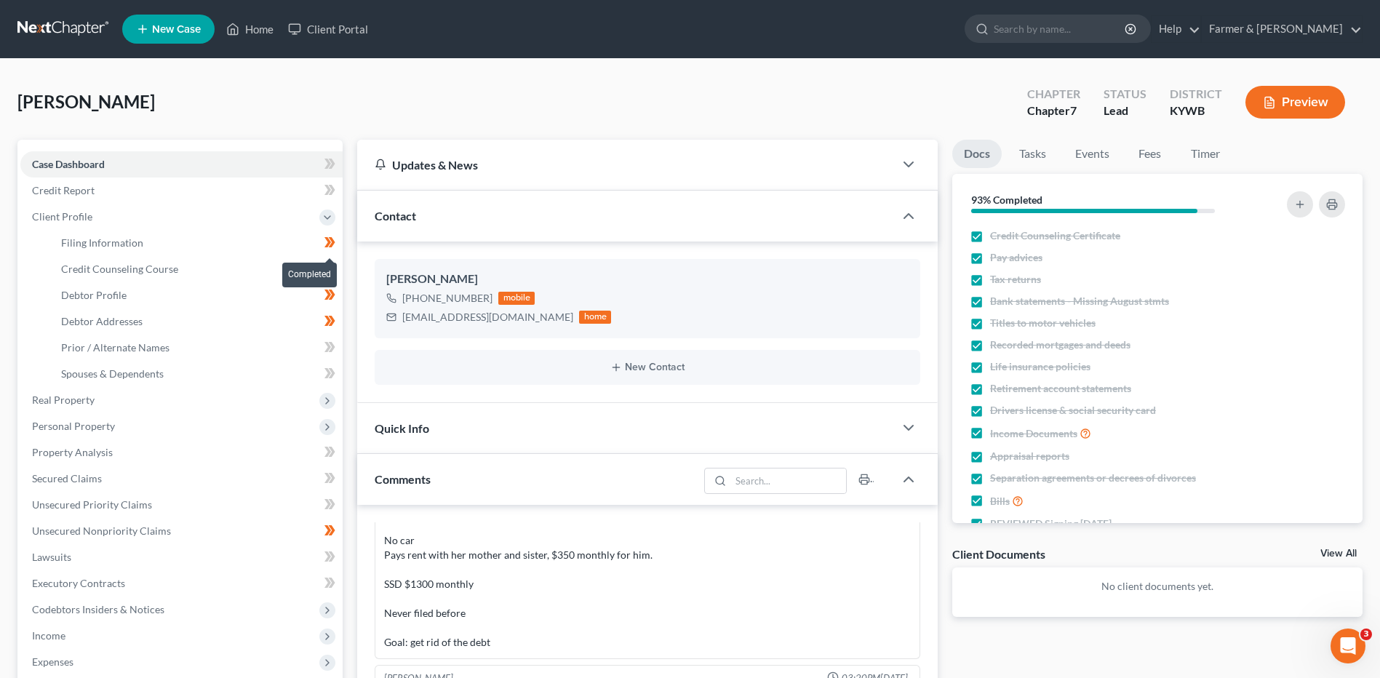
click at [339, 242] on span at bounding box center [329, 245] width 25 height 22
drag, startPoint x: 337, startPoint y: 267, endPoint x: 340, endPoint y: 282, distance: 14.8
click at [337, 269] on span at bounding box center [329, 271] width 25 height 22
drag, startPoint x: 338, startPoint y: 297, endPoint x: 337, endPoint y: 316, distance: 19.7
click at [337, 300] on span at bounding box center [329, 297] width 25 height 22
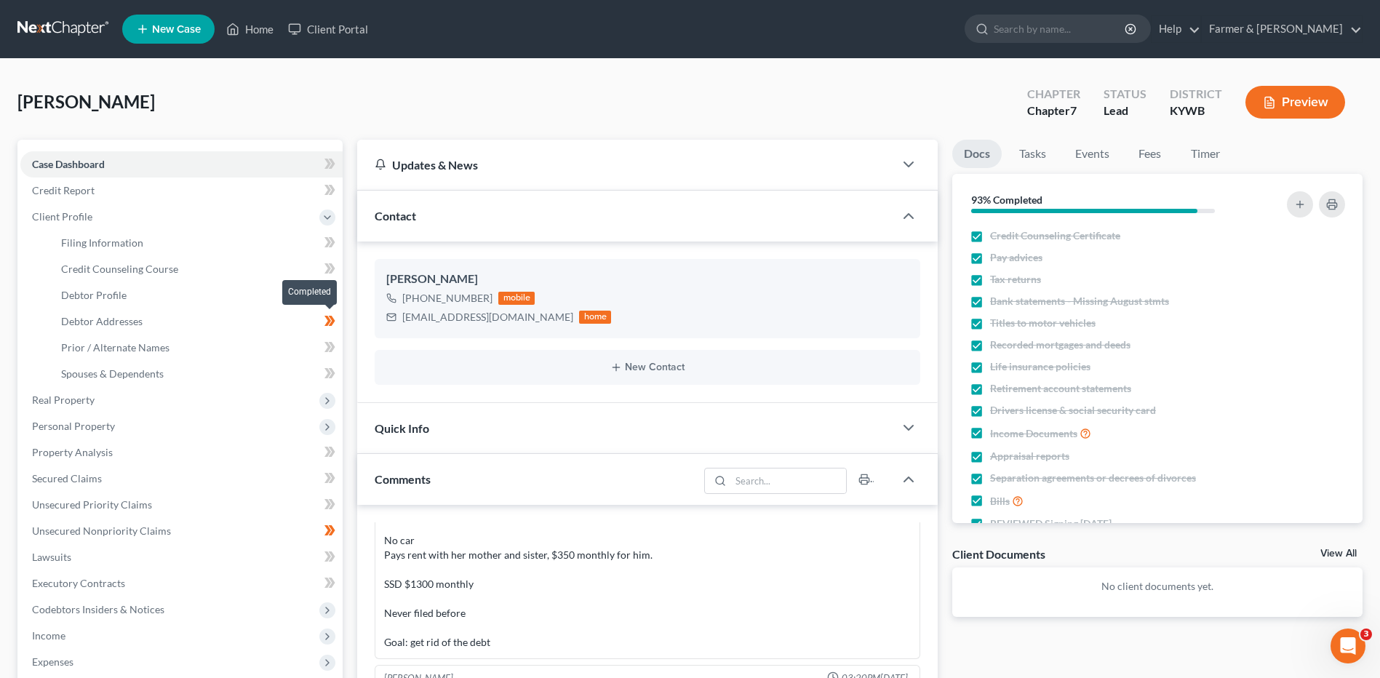
click at [337, 319] on span at bounding box center [329, 323] width 25 height 22
click at [215, 295] on link "Debtor Profile" at bounding box center [195, 295] width 293 height 26
select select "0"
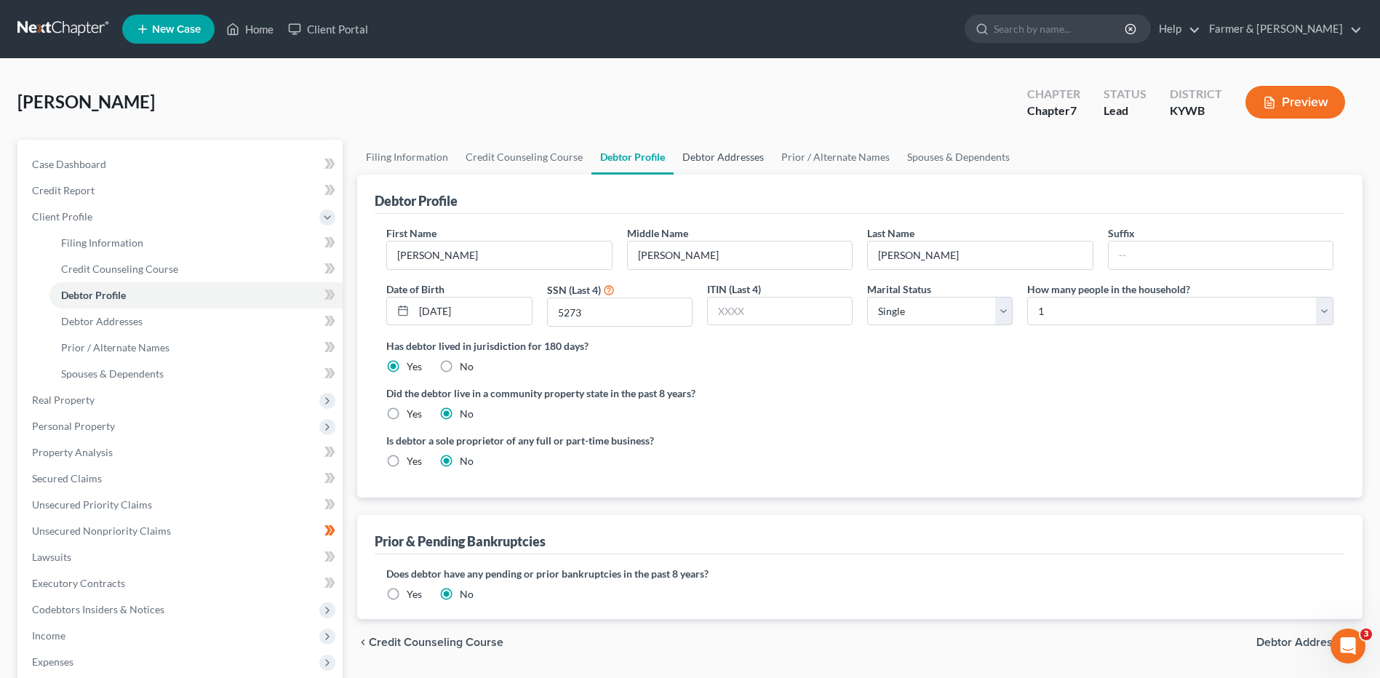
click at [736, 160] on link "Debtor Addresses" at bounding box center [723, 157] width 99 height 35
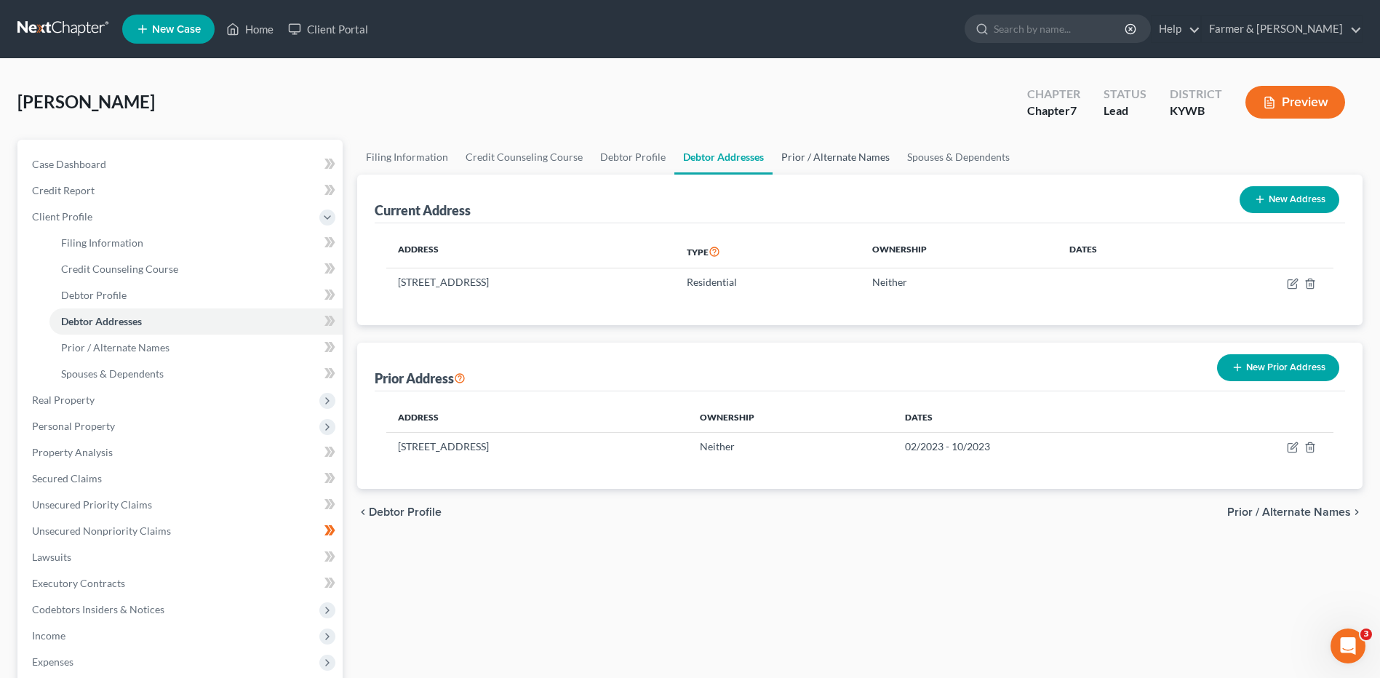
click at [818, 165] on link "Prior / Alternate Names" at bounding box center [836, 157] width 126 height 35
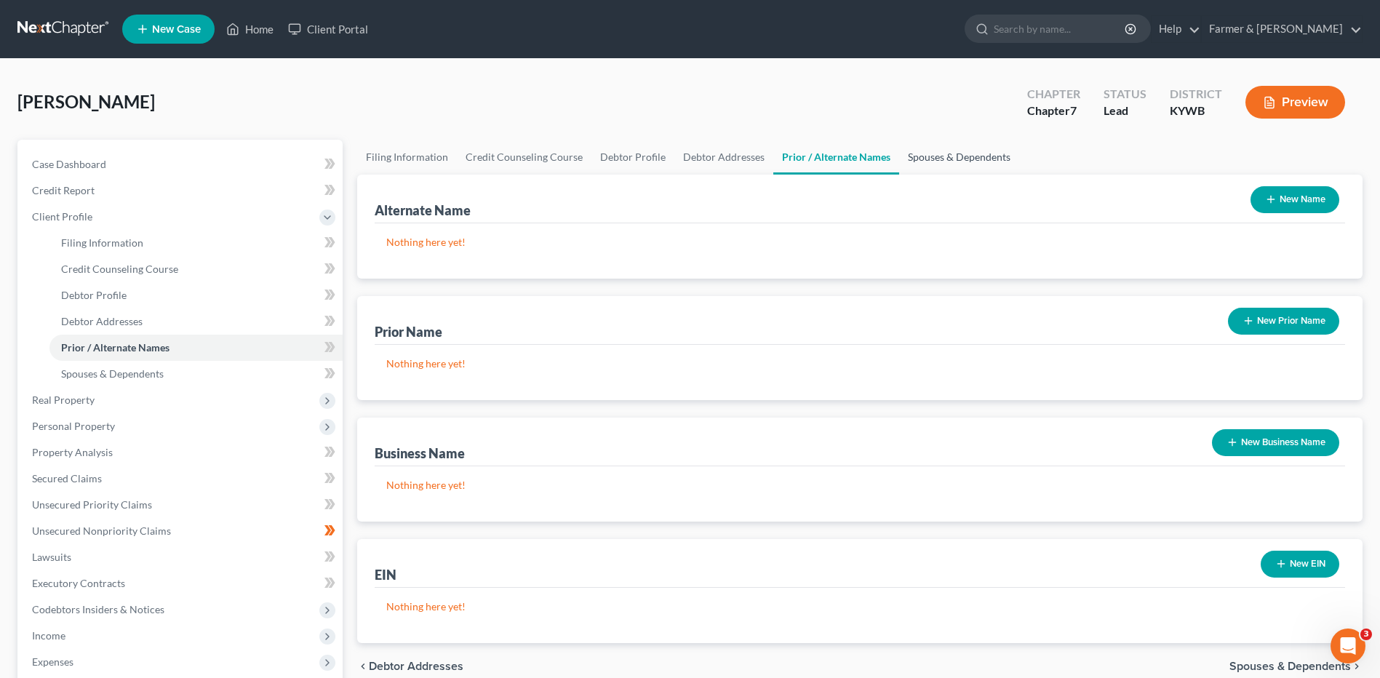
click at [930, 172] on link "Spouses & Dependents" at bounding box center [959, 157] width 120 height 35
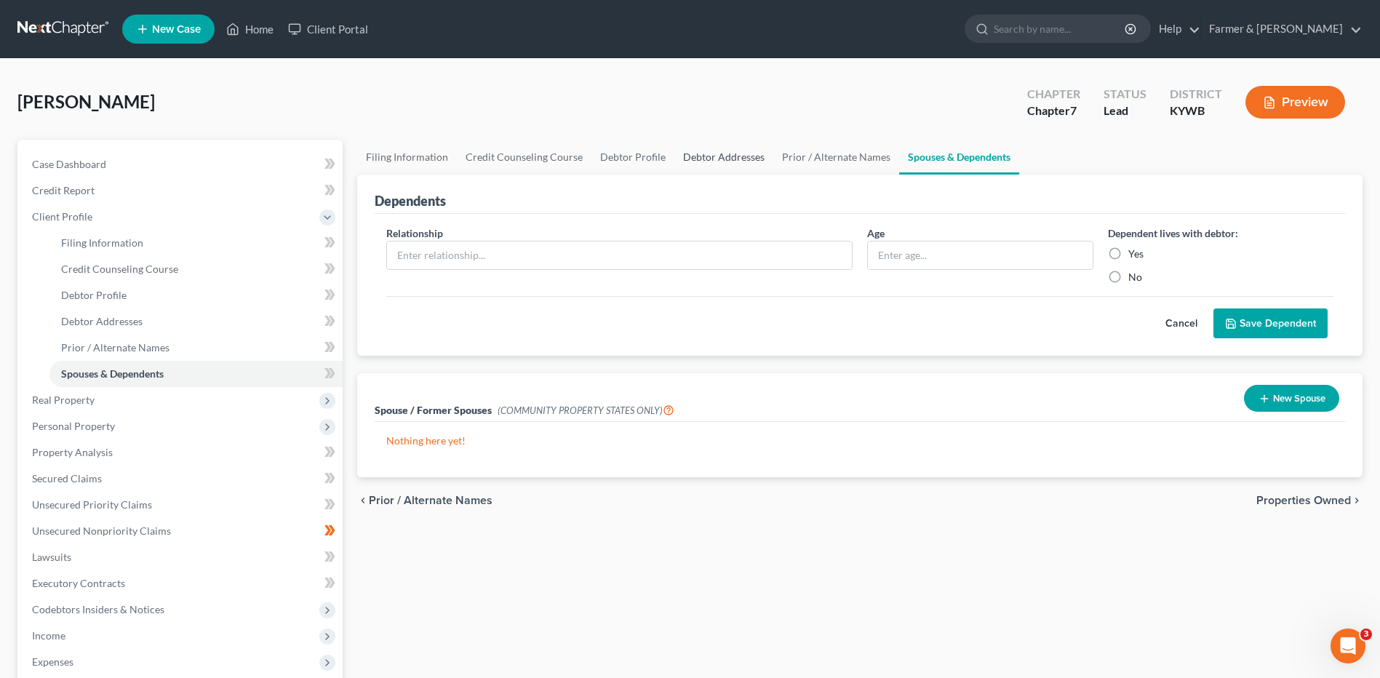
click at [714, 164] on link "Debtor Addresses" at bounding box center [723, 157] width 99 height 35
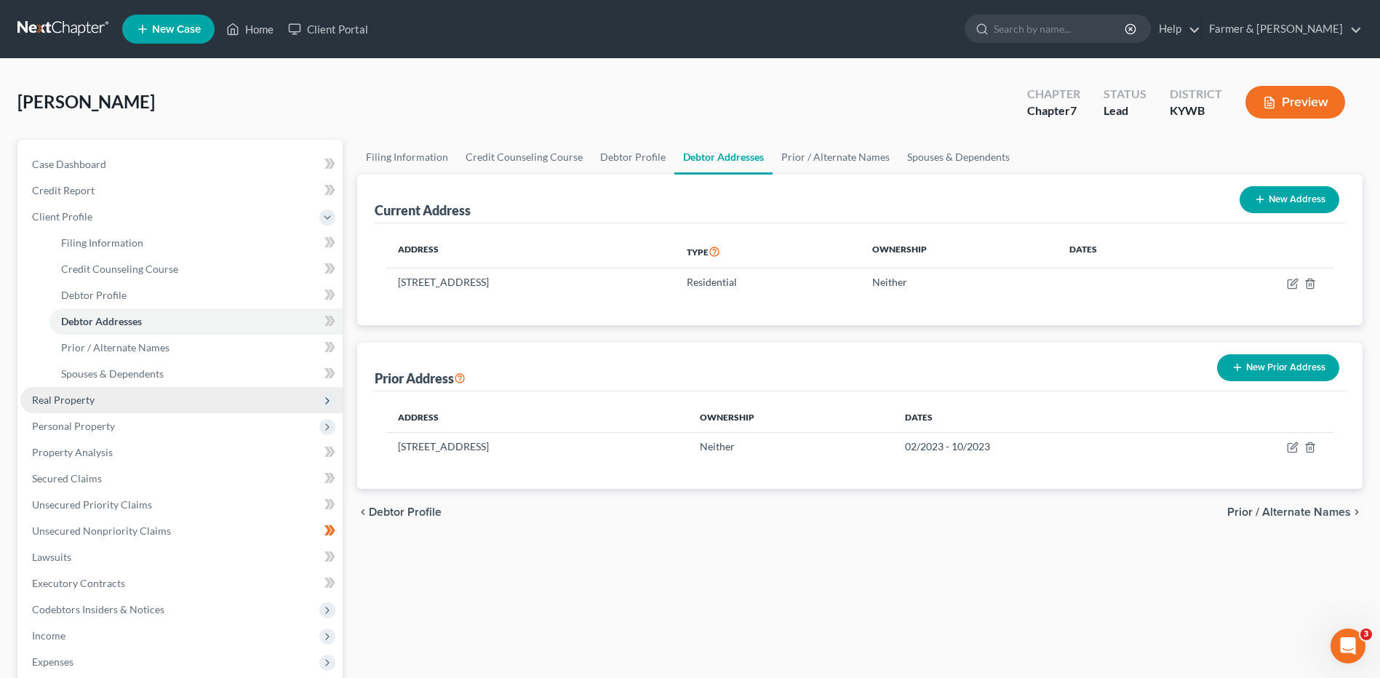
click at [138, 402] on span "Real Property" at bounding box center [181, 400] width 322 height 26
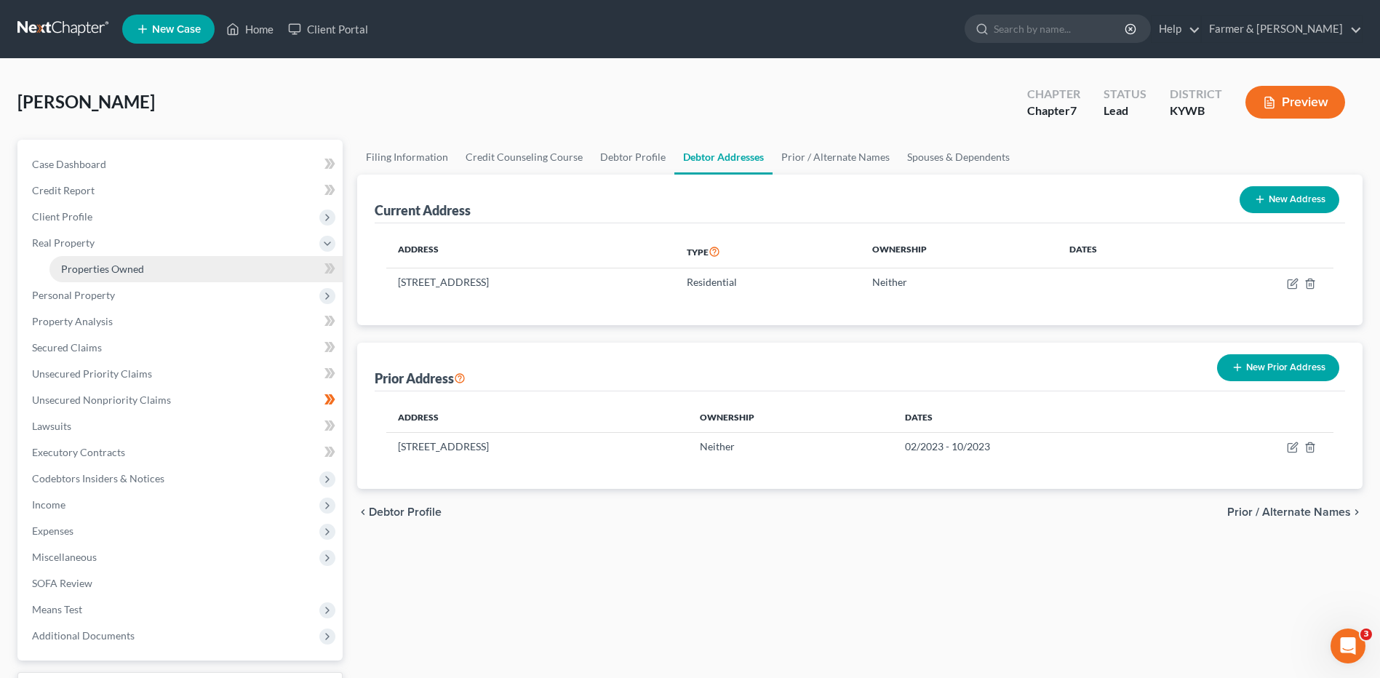
click at [166, 270] on link "Properties Owned" at bounding box center [195, 269] width 293 height 26
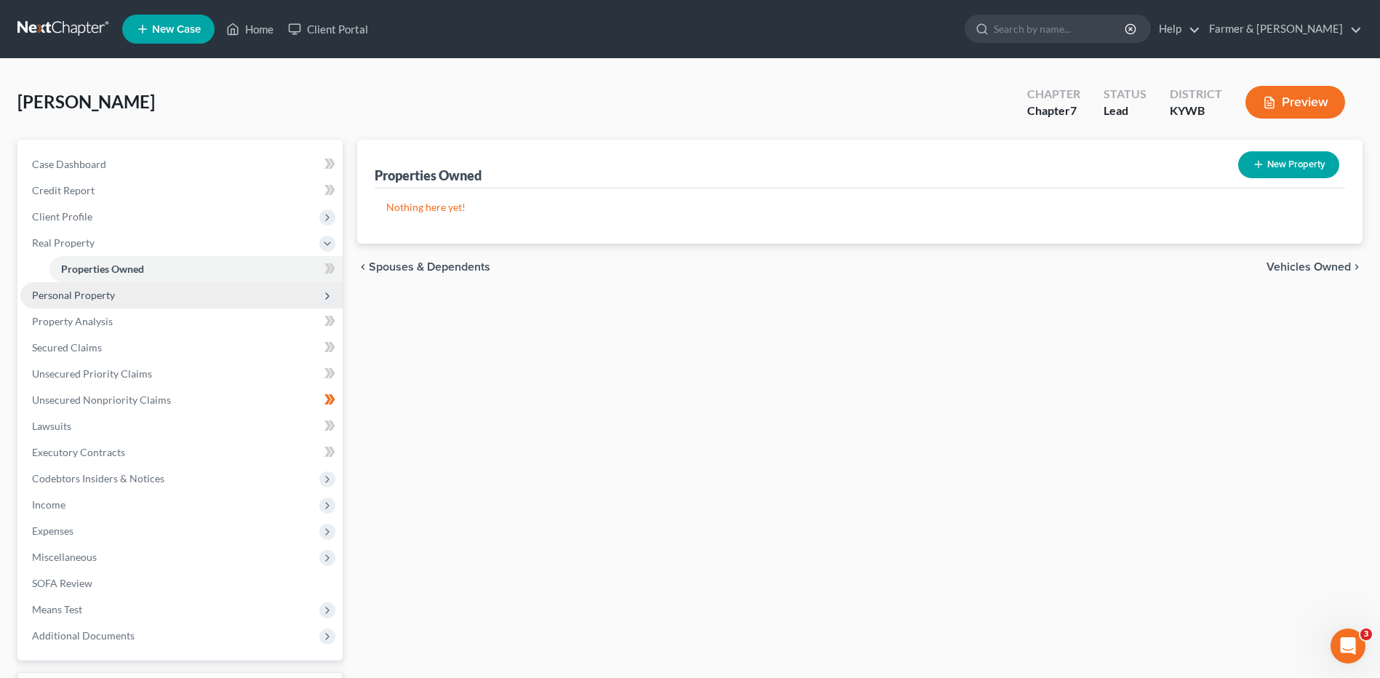
click at [133, 299] on span "Personal Property" at bounding box center [181, 295] width 322 height 26
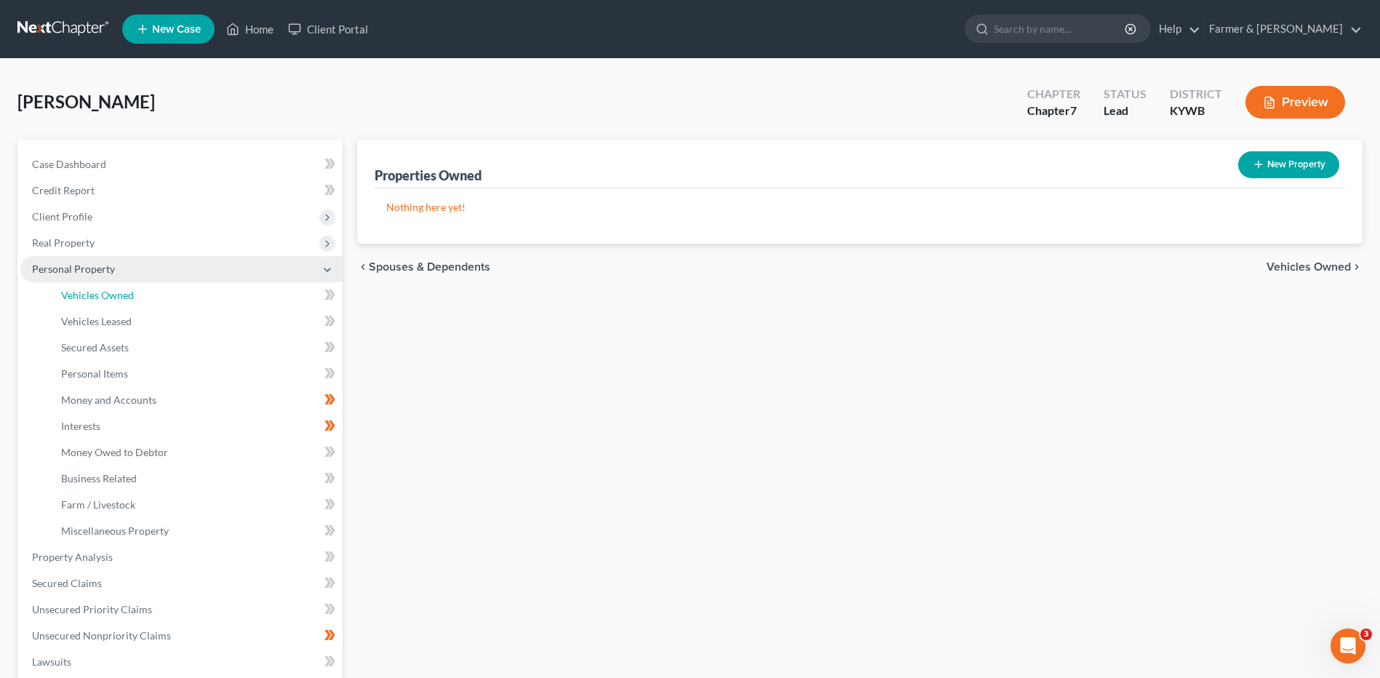
click at [133, 299] on link "Vehicles Owned" at bounding box center [195, 295] width 293 height 26
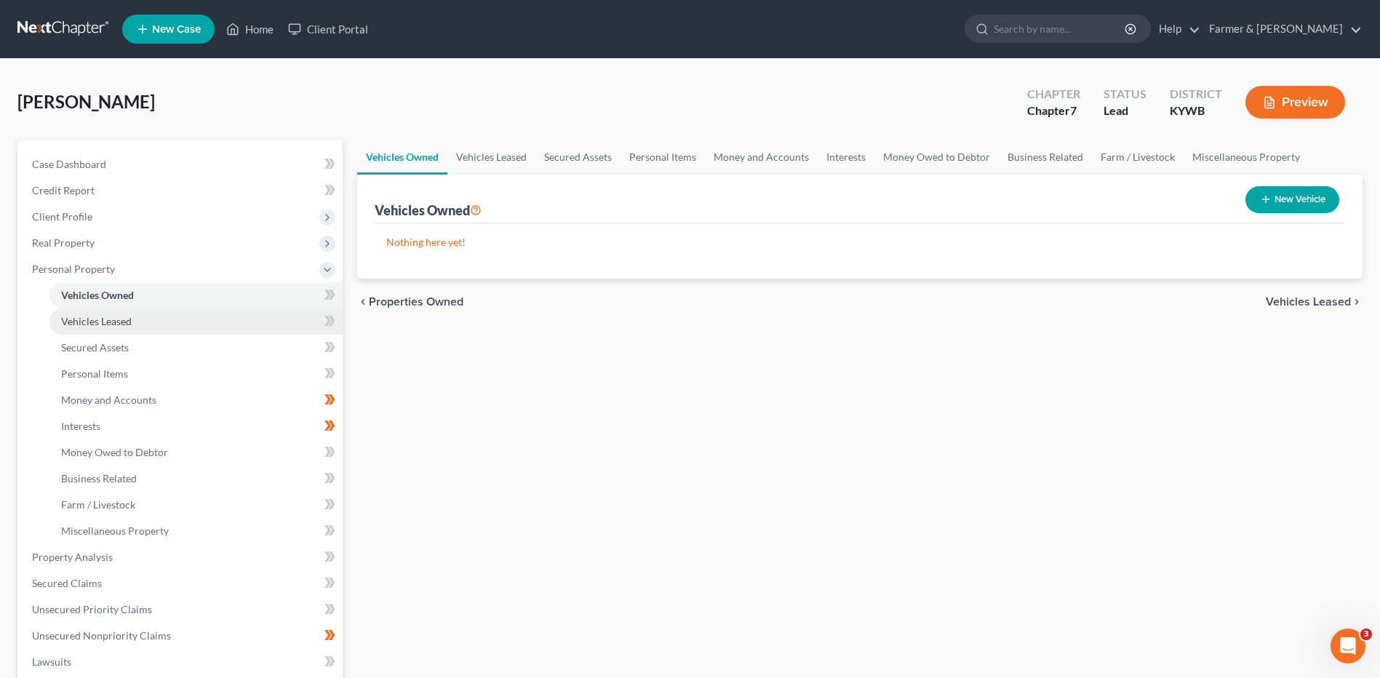
click at [218, 320] on link "Vehicles Leased" at bounding box center [195, 321] width 293 height 26
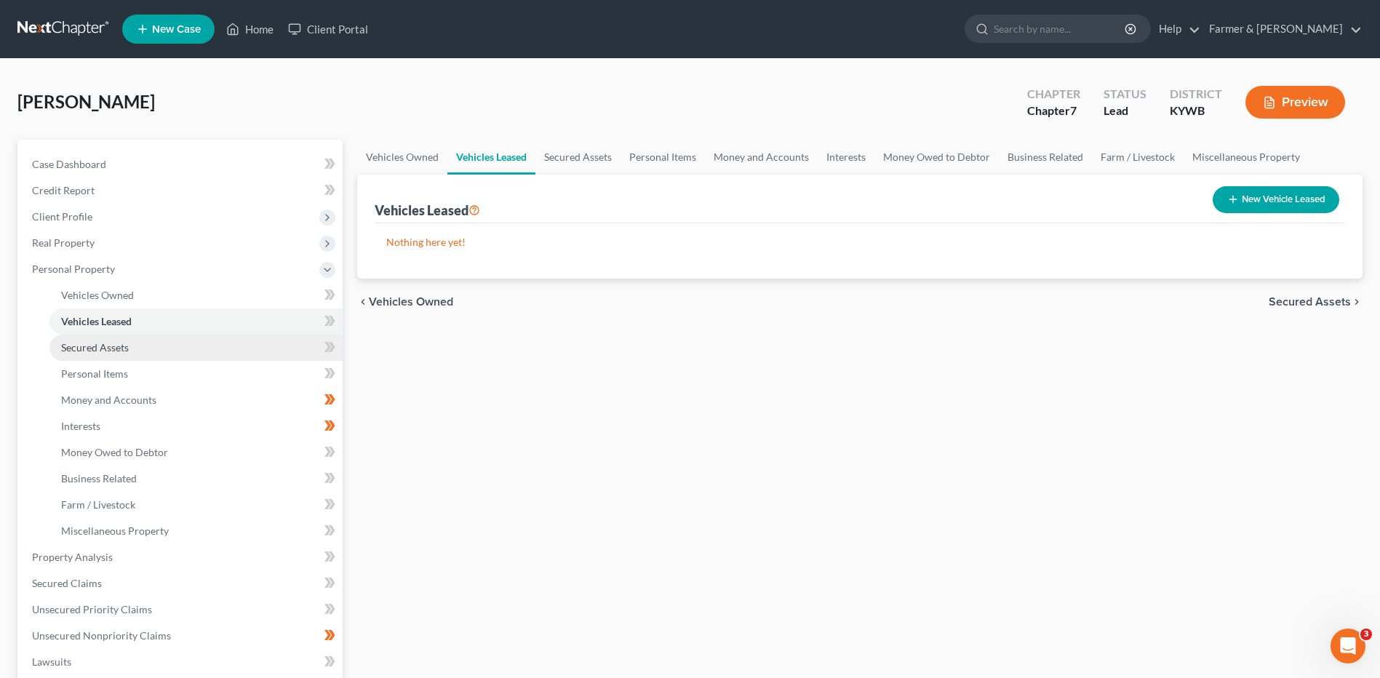
click at [191, 351] on link "Secured Assets" at bounding box center [195, 348] width 293 height 26
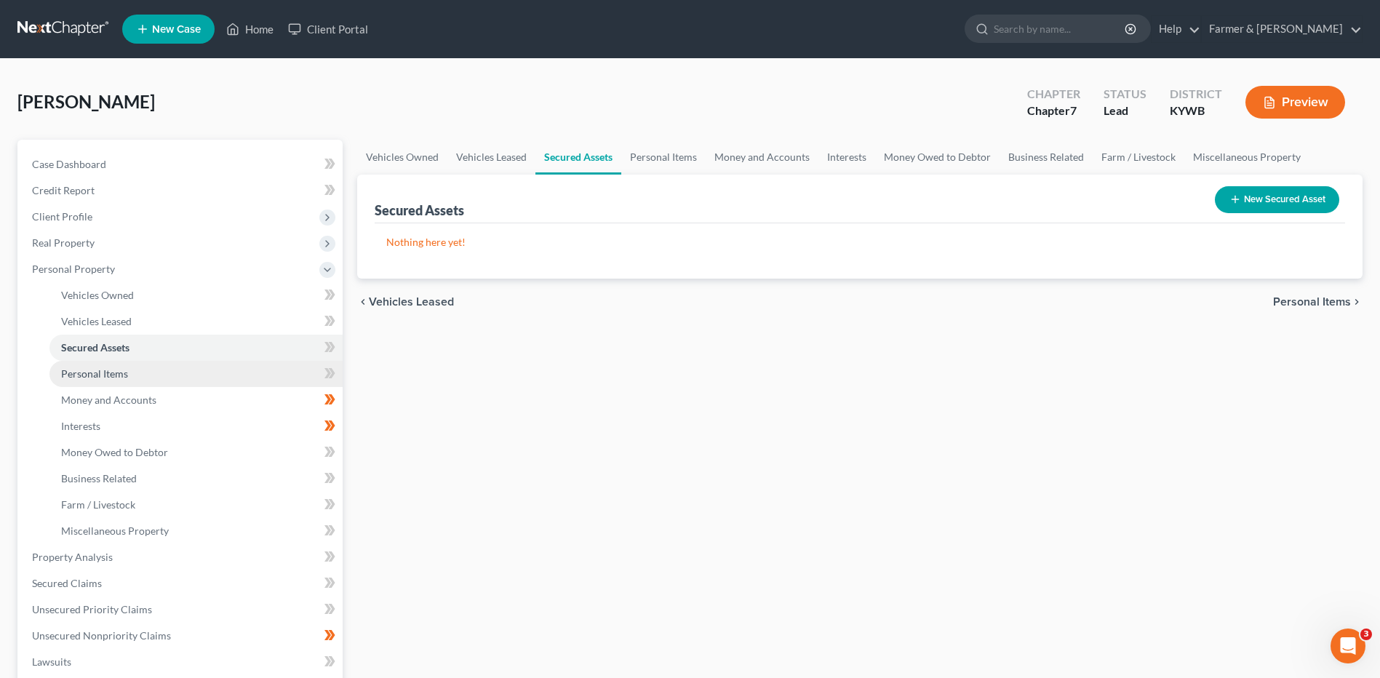
click at [178, 382] on link "Personal Items" at bounding box center [195, 374] width 293 height 26
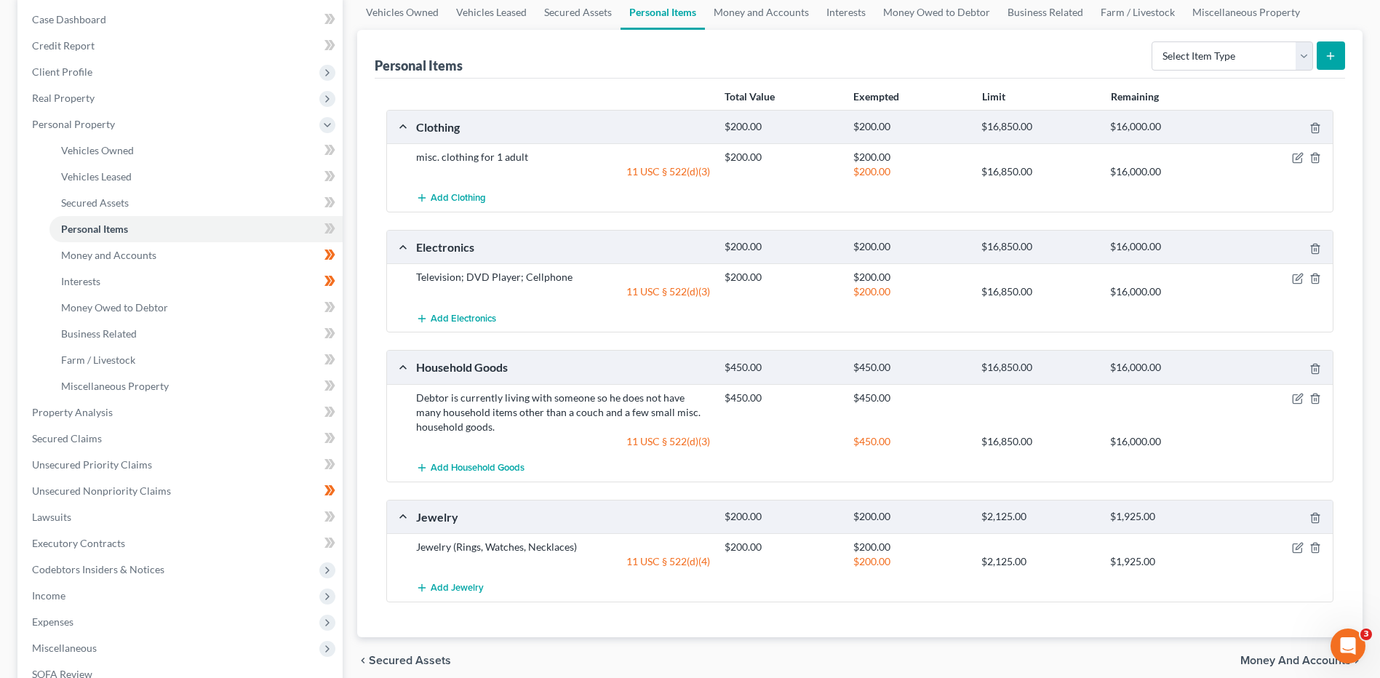
scroll to position [146, 0]
click at [244, 255] on link "Money and Accounts" at bounding box center [195, 255] width 293 height 26
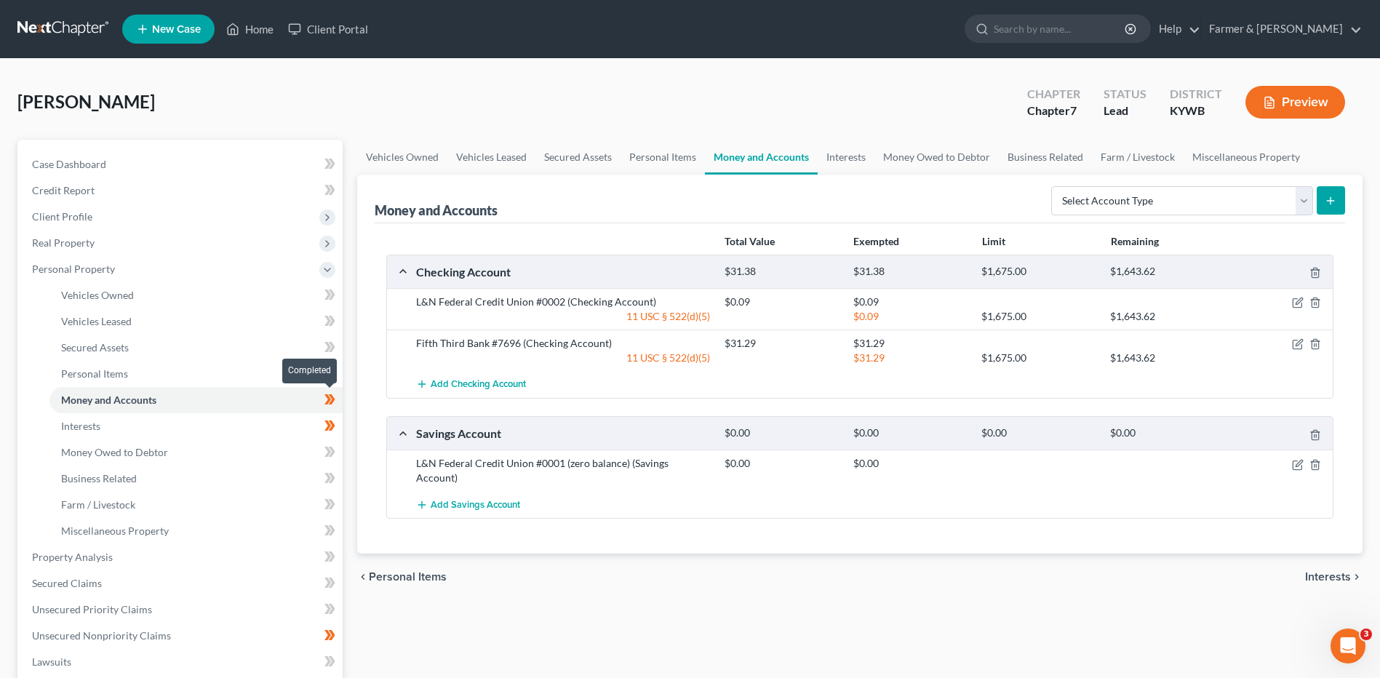
click at [335, 399] on icon at bounding box center [332, 399] width 7 height 10
click at [275, 424] on link "Interests" at bounding box center [195, 426] width 293 height 26
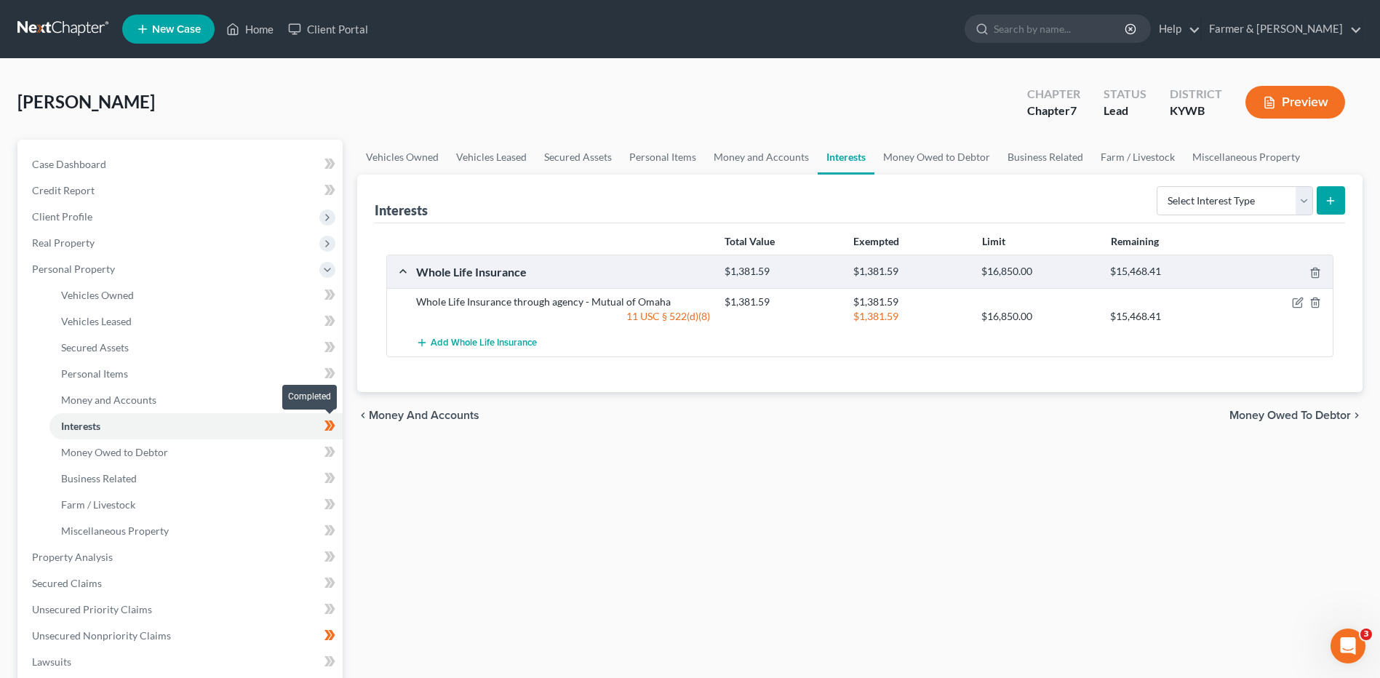
click at [340, 429] on span at bounding box center [329, 428] width 25 height 22
click at [226, 451] on link "Money Owed to Debtor" at bounding box center [195, 452] width 293 height 26
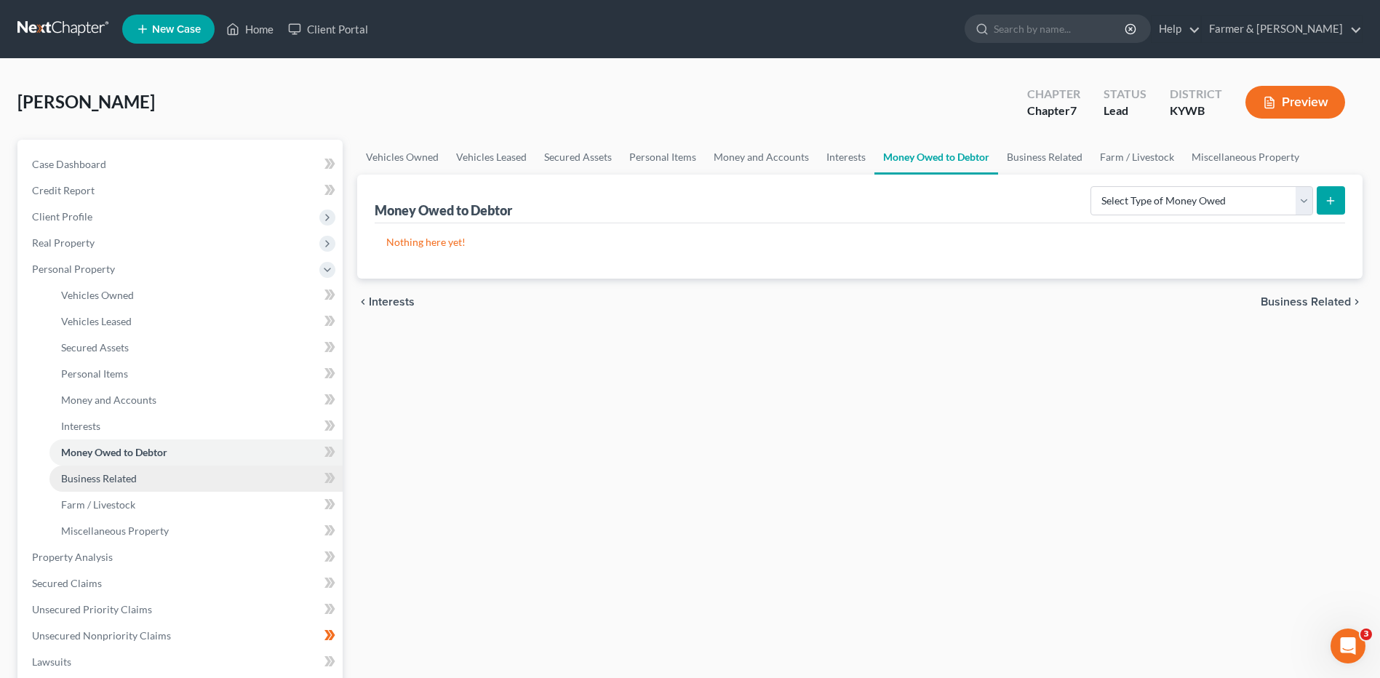
click at [180, 476] on link "Business Related" at bounding box center [195, 479] width 293 height 26
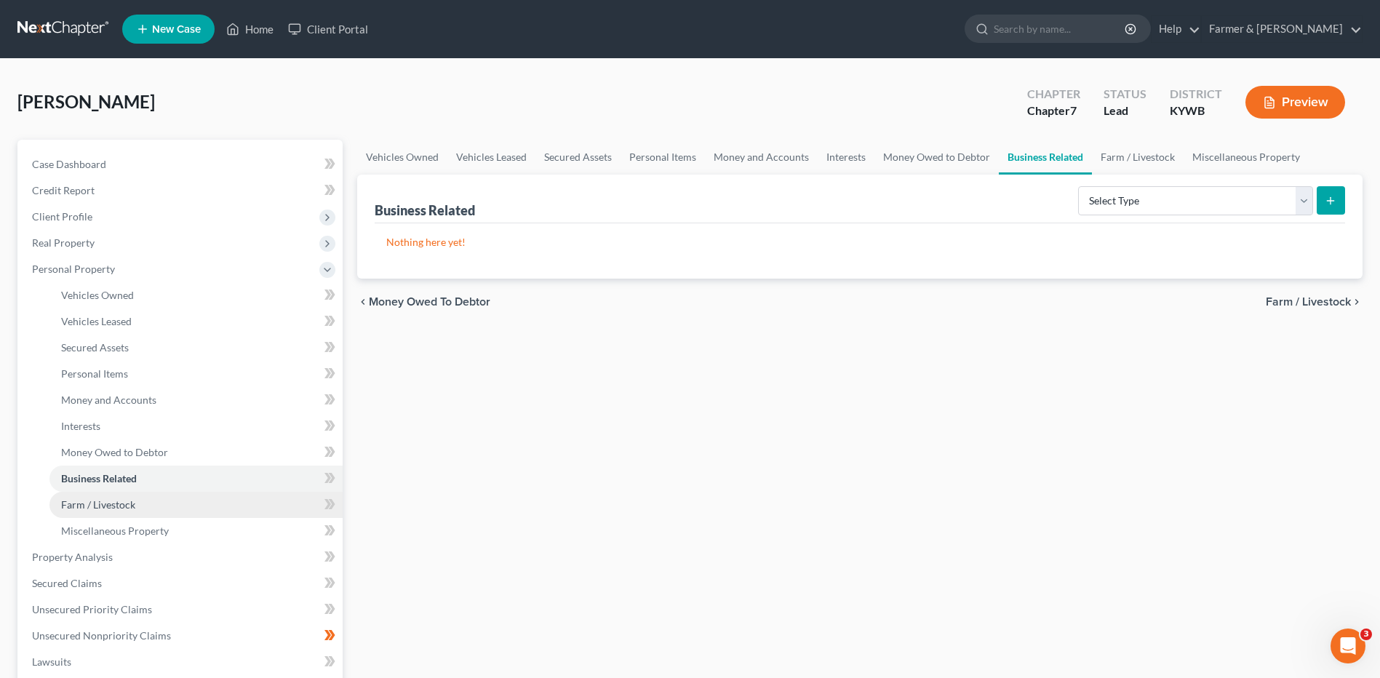
click at [170, 508] on link "Farm / Livestock" at bounding box center [195, 505] width 293 height 26
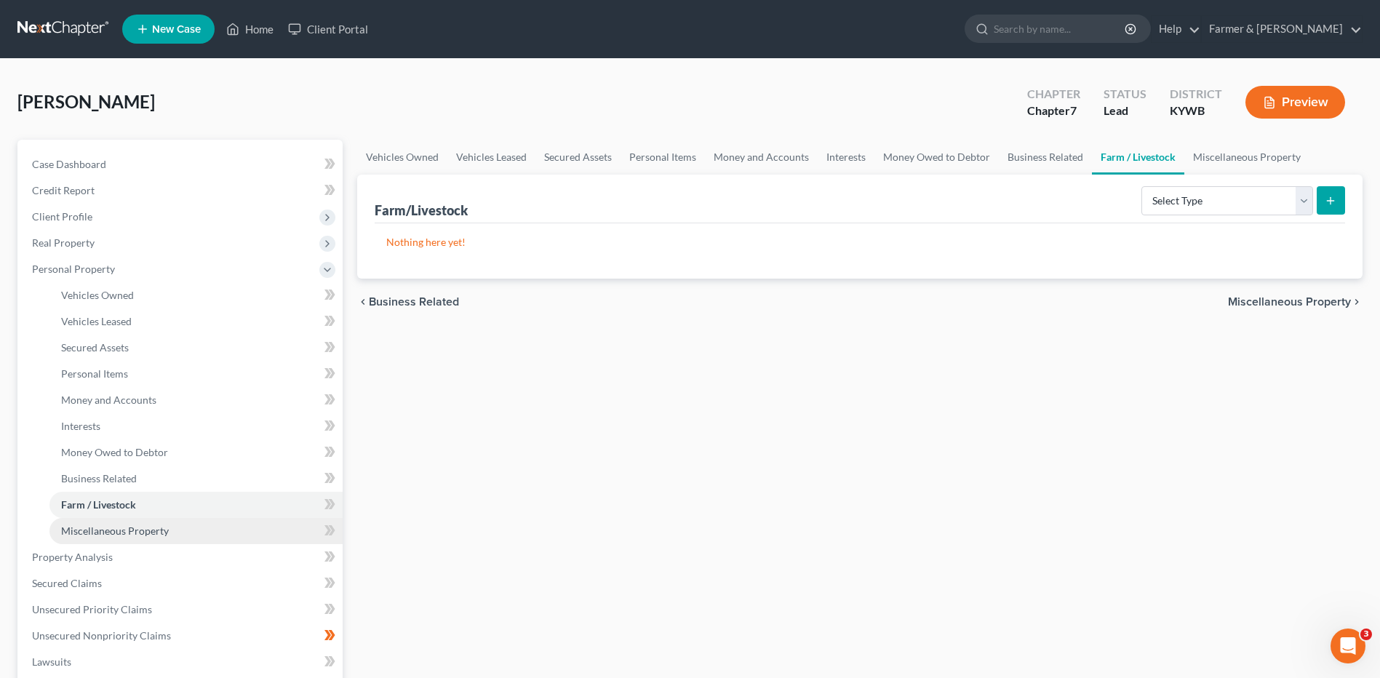
click at [162, 532] on span "Miscellaneous Property" at bounding box center [115, 531] width 108 height 12
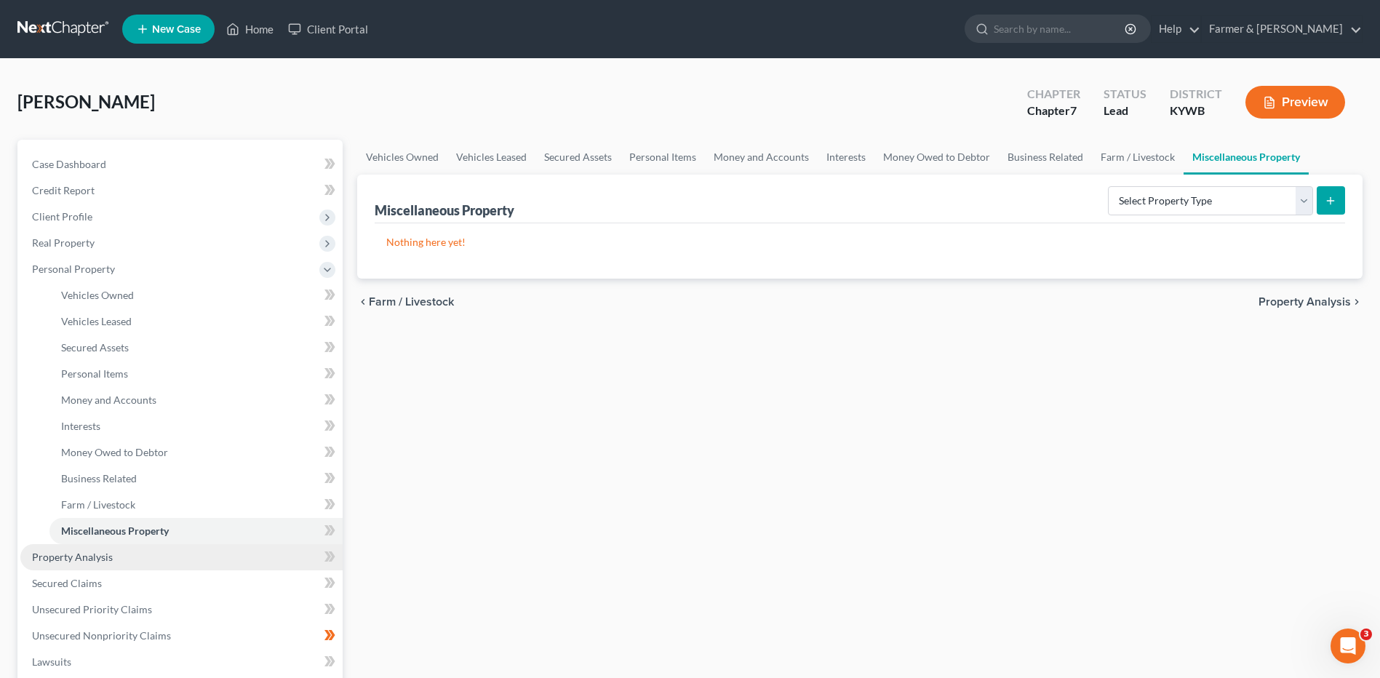
click at [132, 553] on link "Property Analysis" at bounding box center [181, 557] width 322 height 26
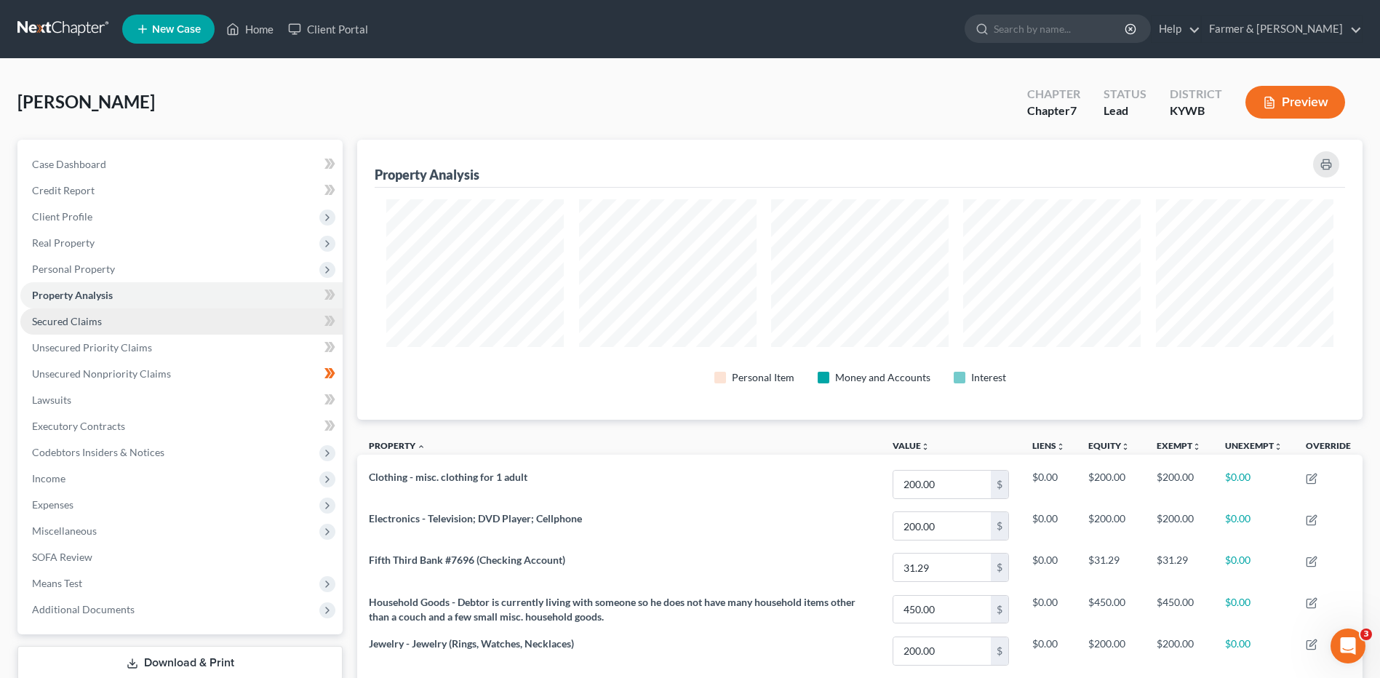
click at [119, 328] on link "Secured Claims" at bounding box center [181, 321] width 322 height 26
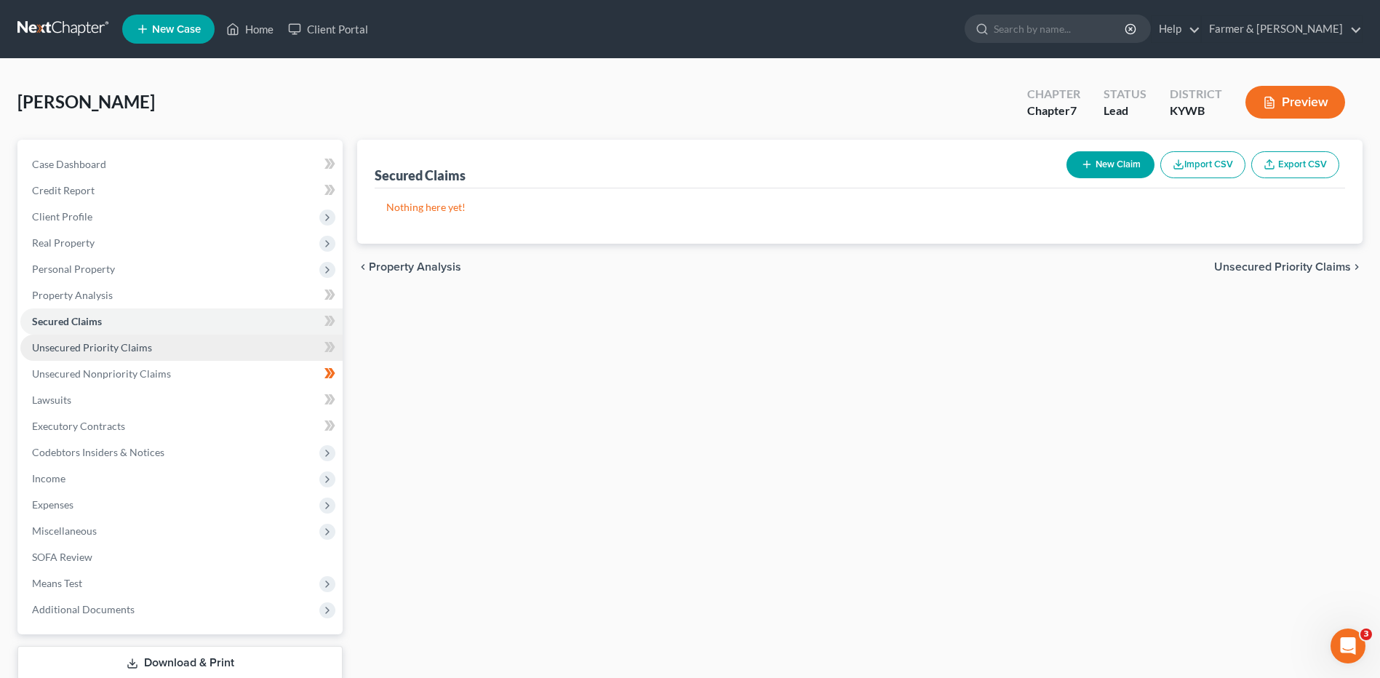
click at [126, 351] on span "Unsecured Priority Claims" at bounding box center [92, 347] width 120 height 12
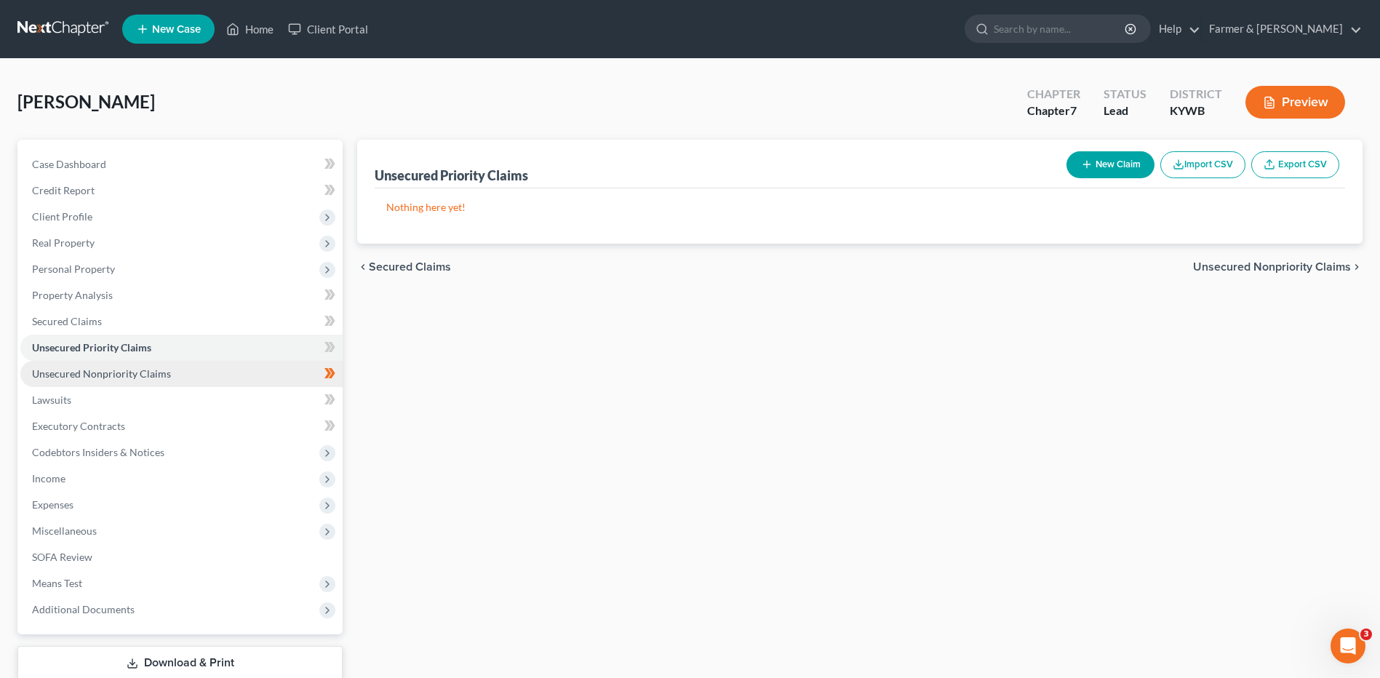
click at [138, 372] on span "Unsecured Nonpriority Claims" at bounding box center [101, 373] width 139 height 12
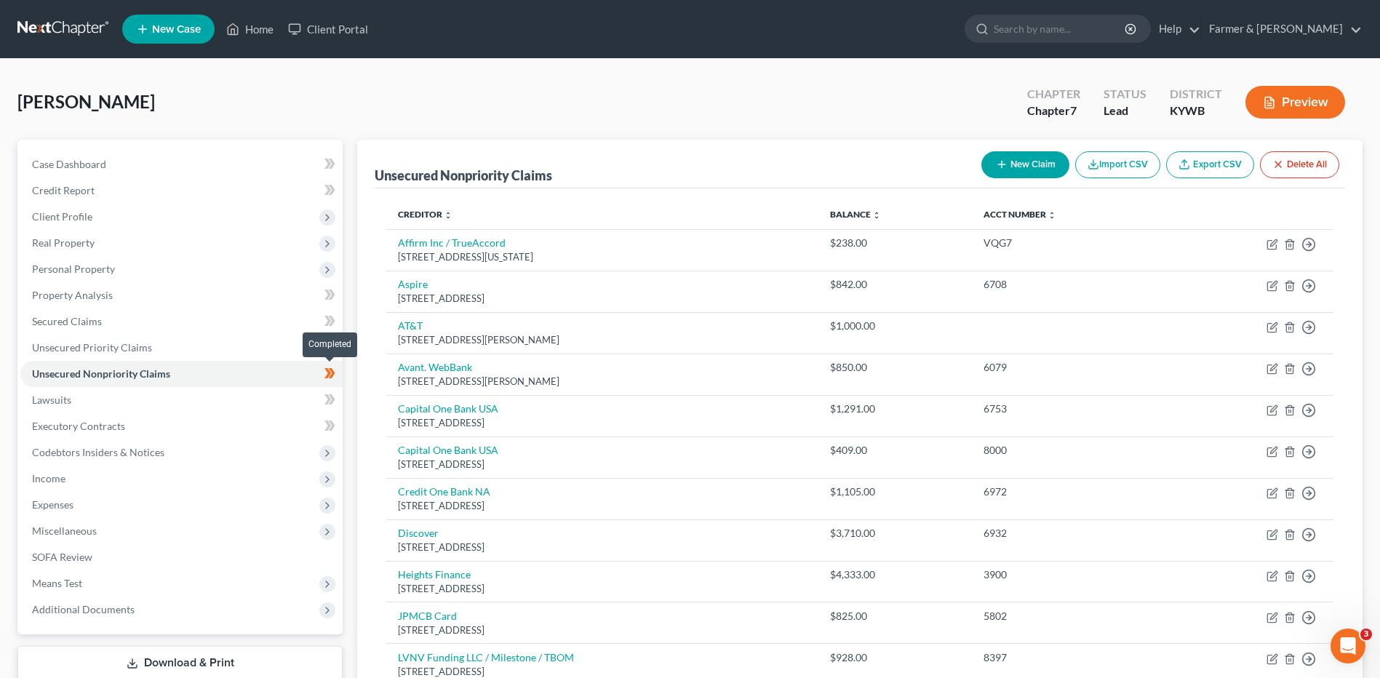
click at [338, 375] on span at bounding box center [329, 375] width 25 height 22
click at [56, 402] on span "Lawsuits" at bounding box center [51, 400] width 39 height 12
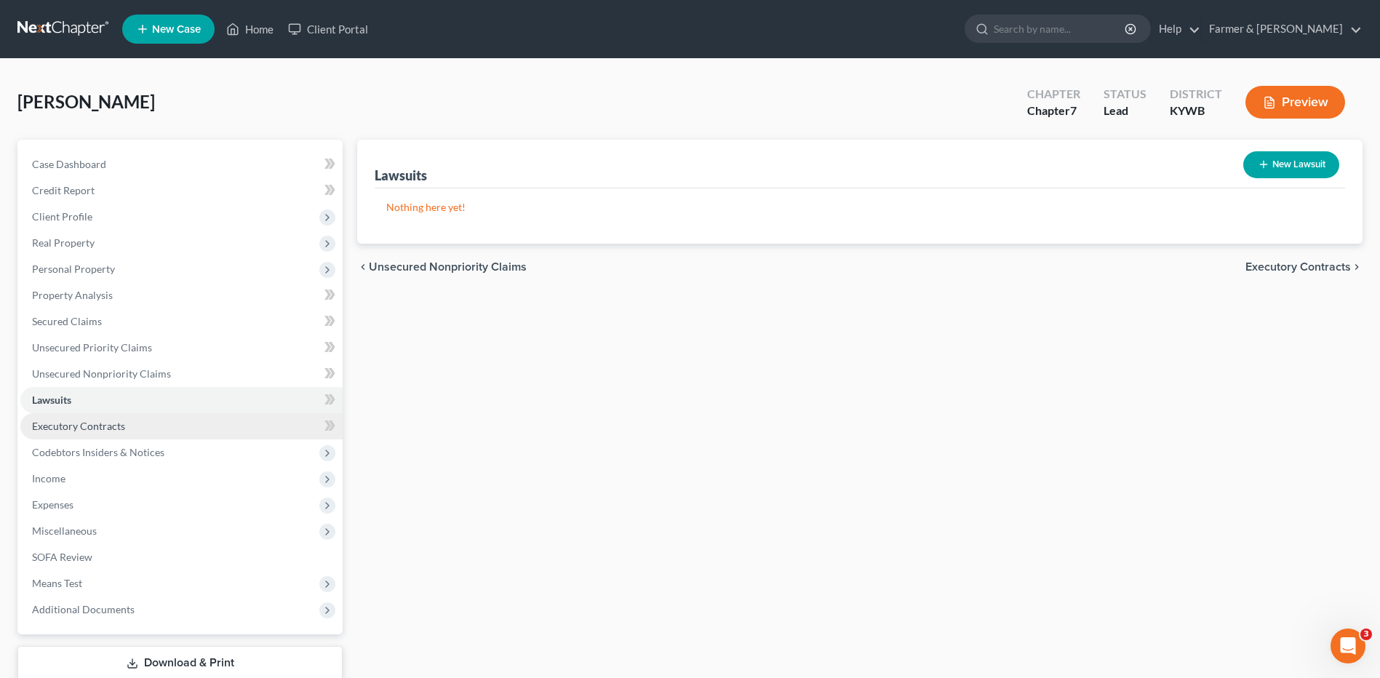
click at [84, 431] on span "Executory Contracts" at bounding box center [78, 426] width 93 height 12
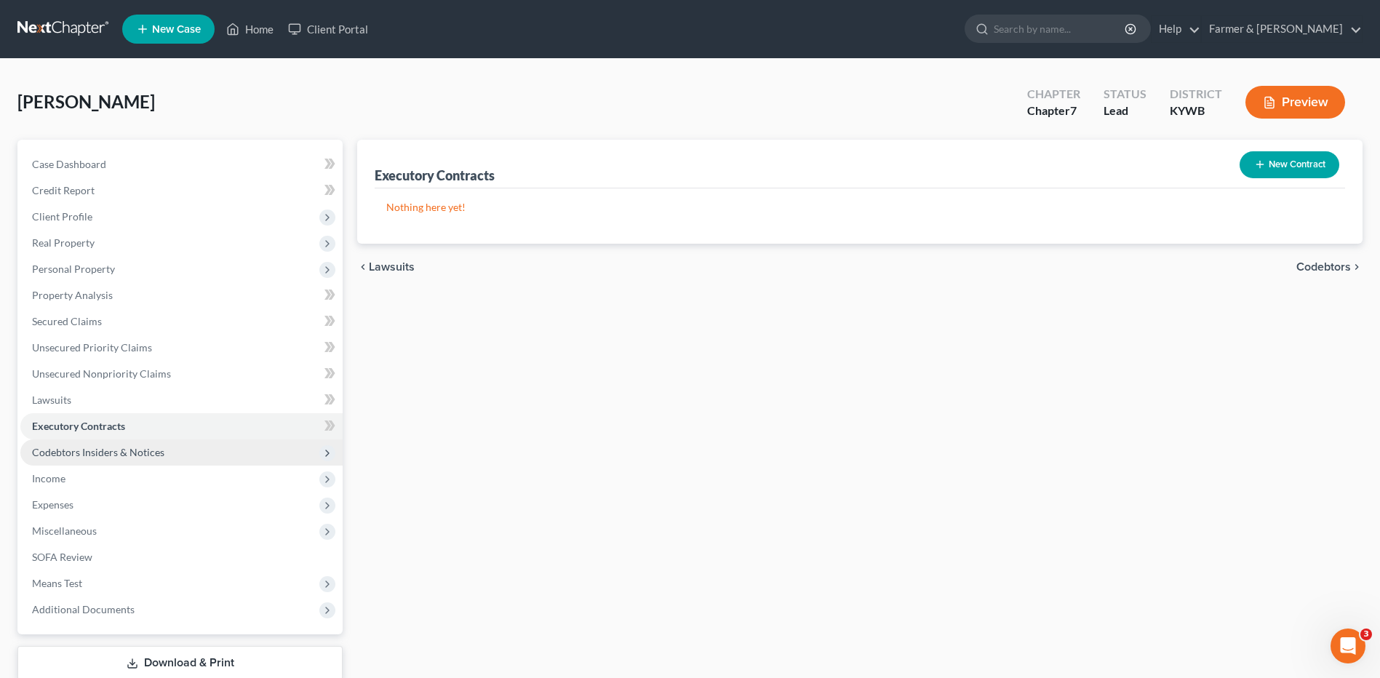
click at [103, 454] on span "Codebtors Insiders & Notices" at bounding box center [98, 452] width 132 height 12
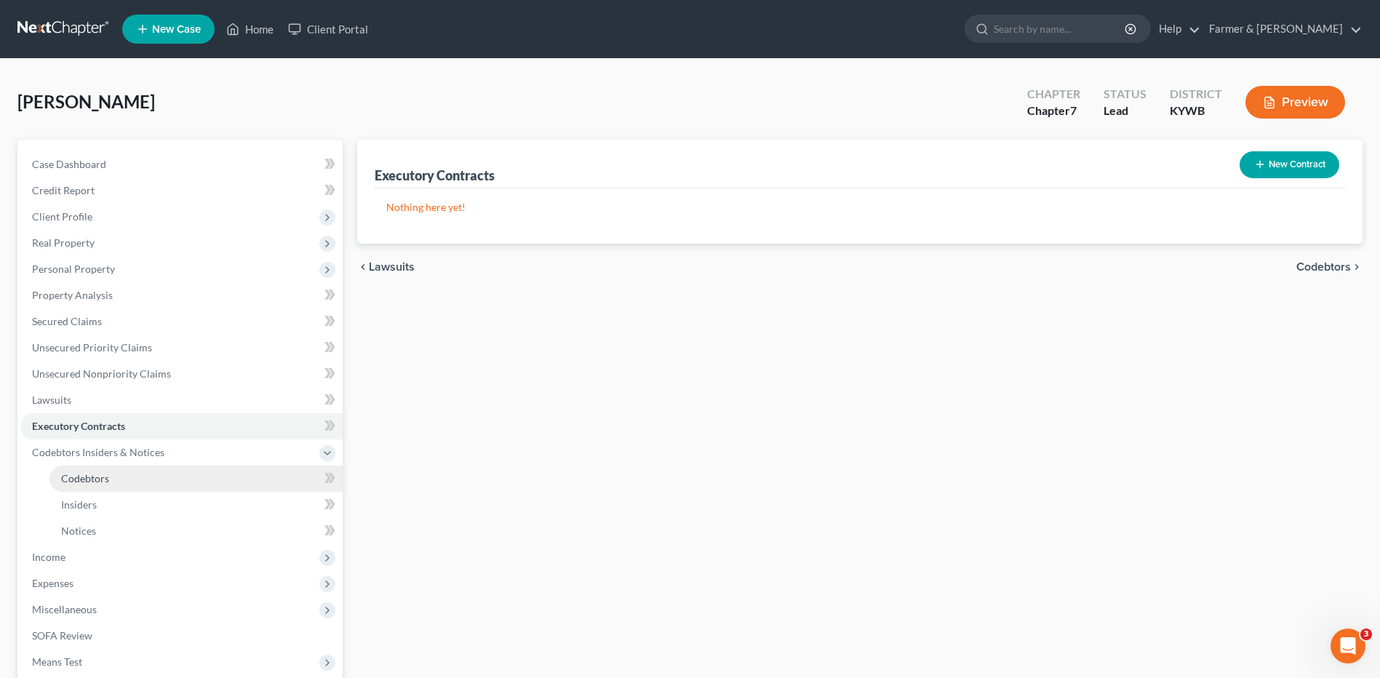
click at [89, 479] on span "Codebtors" at bounding box center [85, 478] width 48 height 12
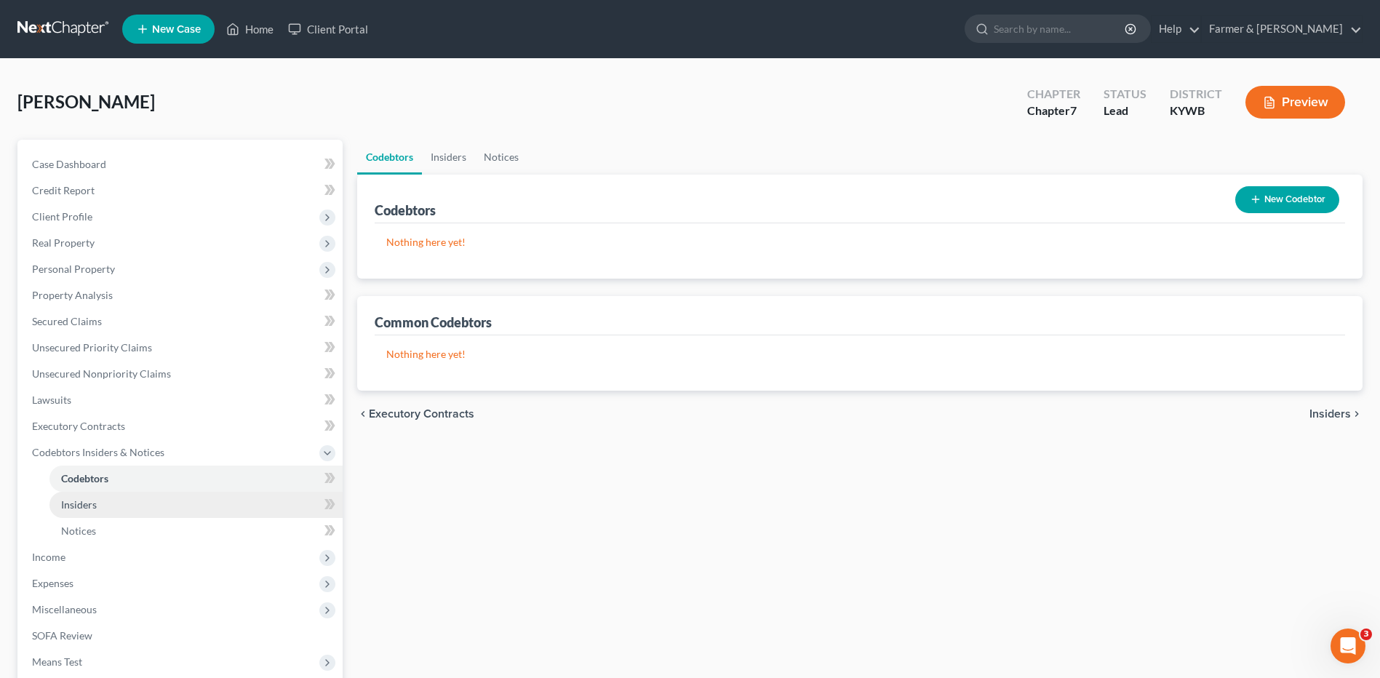
click at [91, 505] on span "Insiders" at bounding box center [79, 504] width 36 height 12
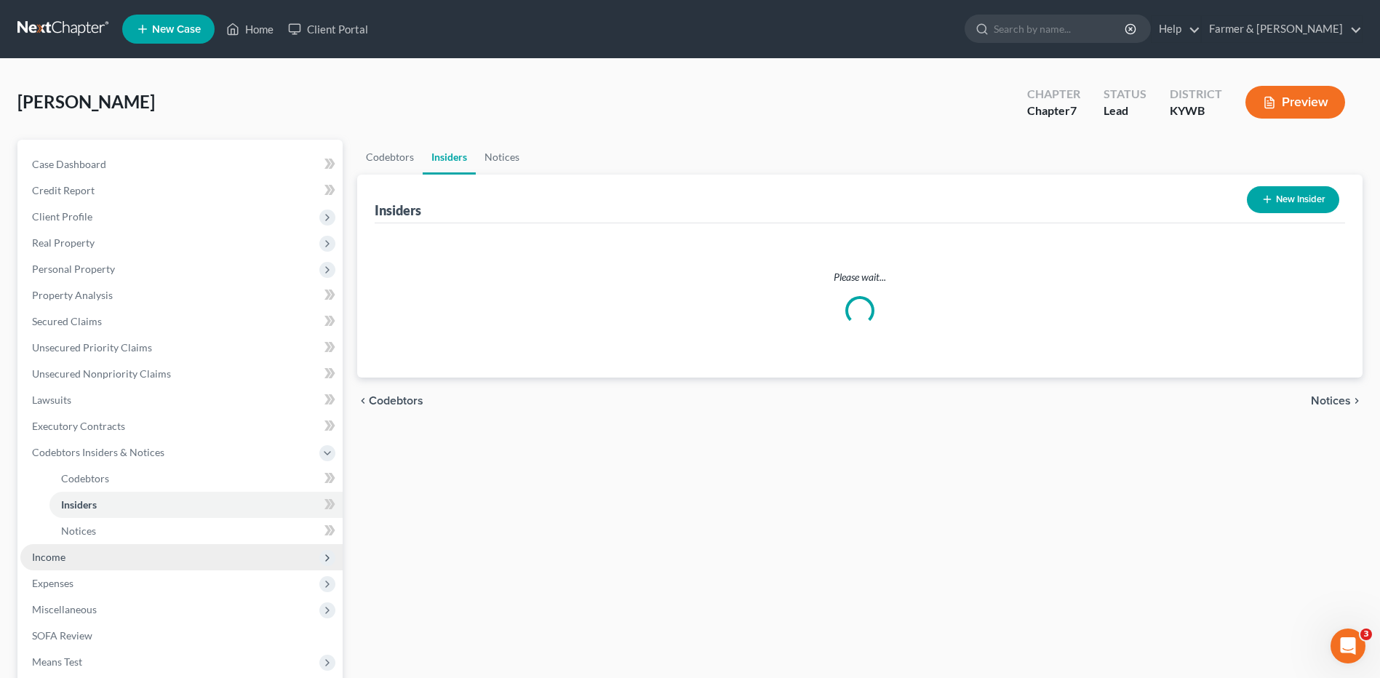
click at [74, 566] on span "Income" at bounding box center [181, 557] width 322 height 26
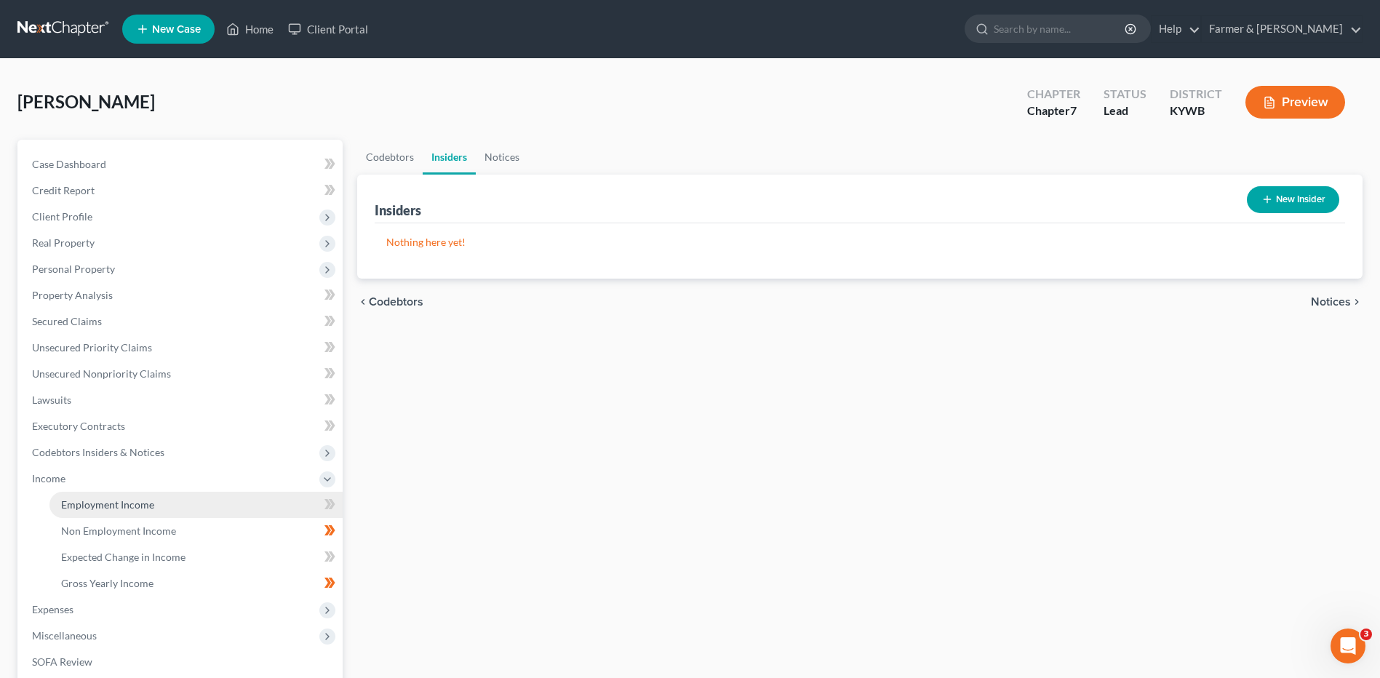
click at [132, 507] on span "Employment Income" at bounding box center [107, 504] width 93 height 12
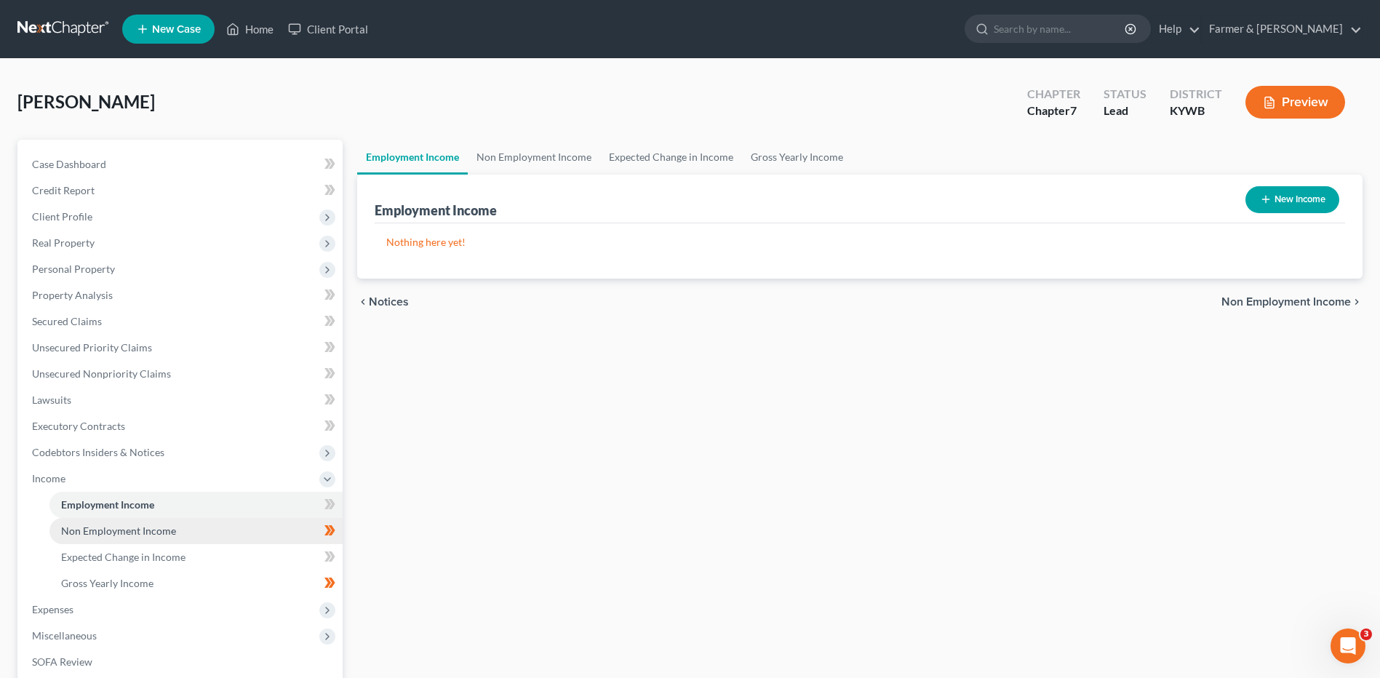
click at [140, 533] on span "Non Employment Income" at bounding box center [118, 531] width 115 height 12
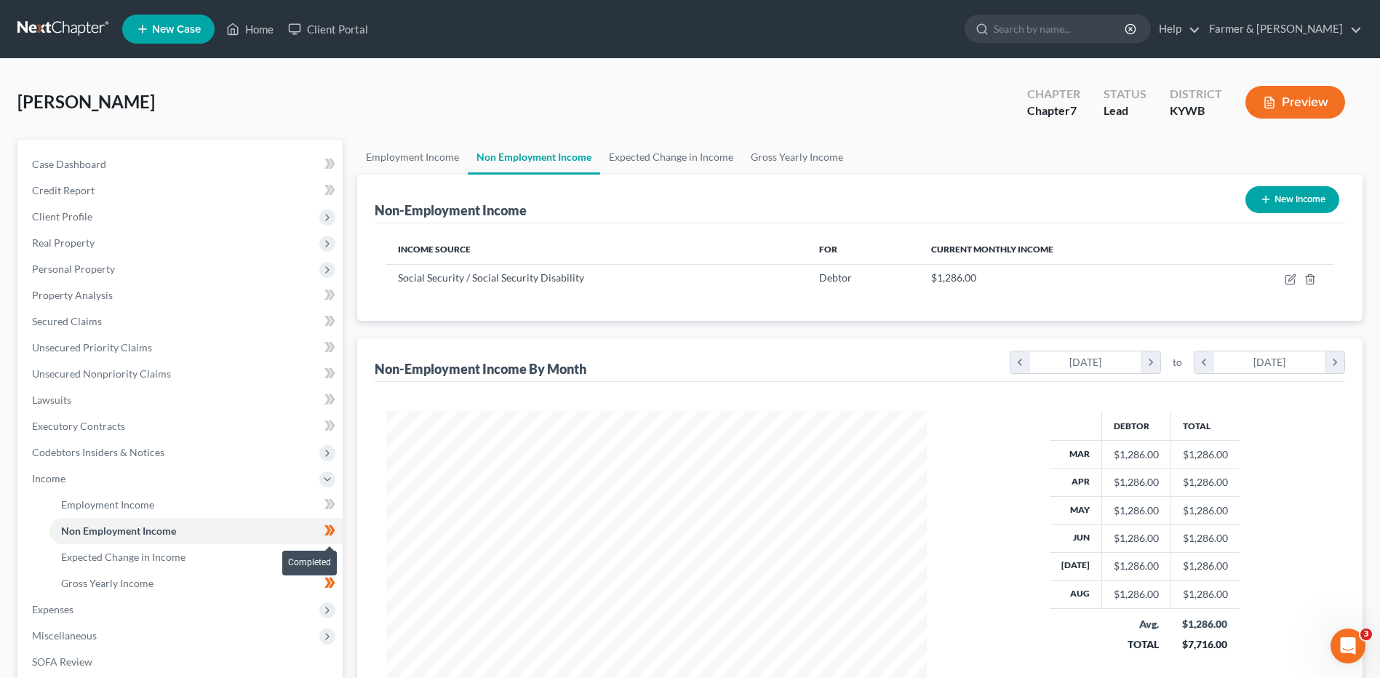
click at [339, 533] on span at bounding box center [329, 533] width 25 height 22
click at [217, 554] on link "Expected Change in Income" at bounding box center [195, 557] width 293 height 26
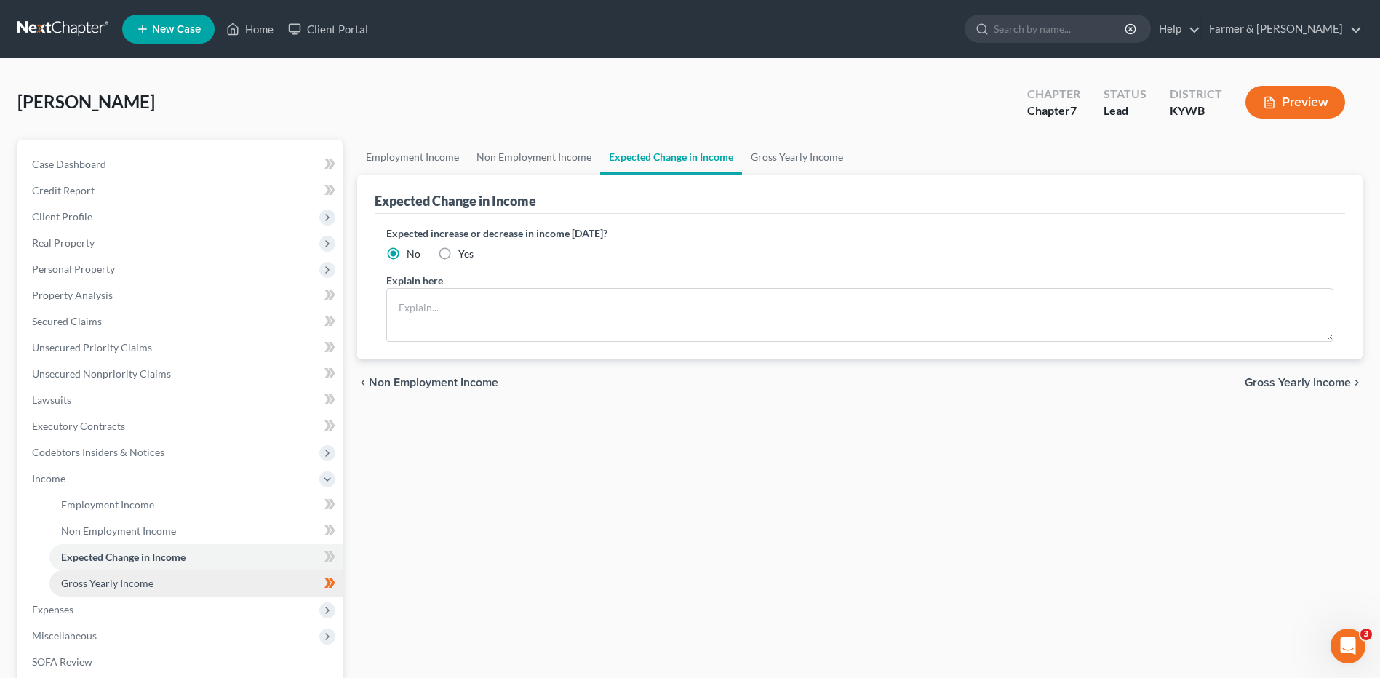
click at [193, 587] on link "Gross Yearly Income" at bounding box center [195, 583] width 293 height 26
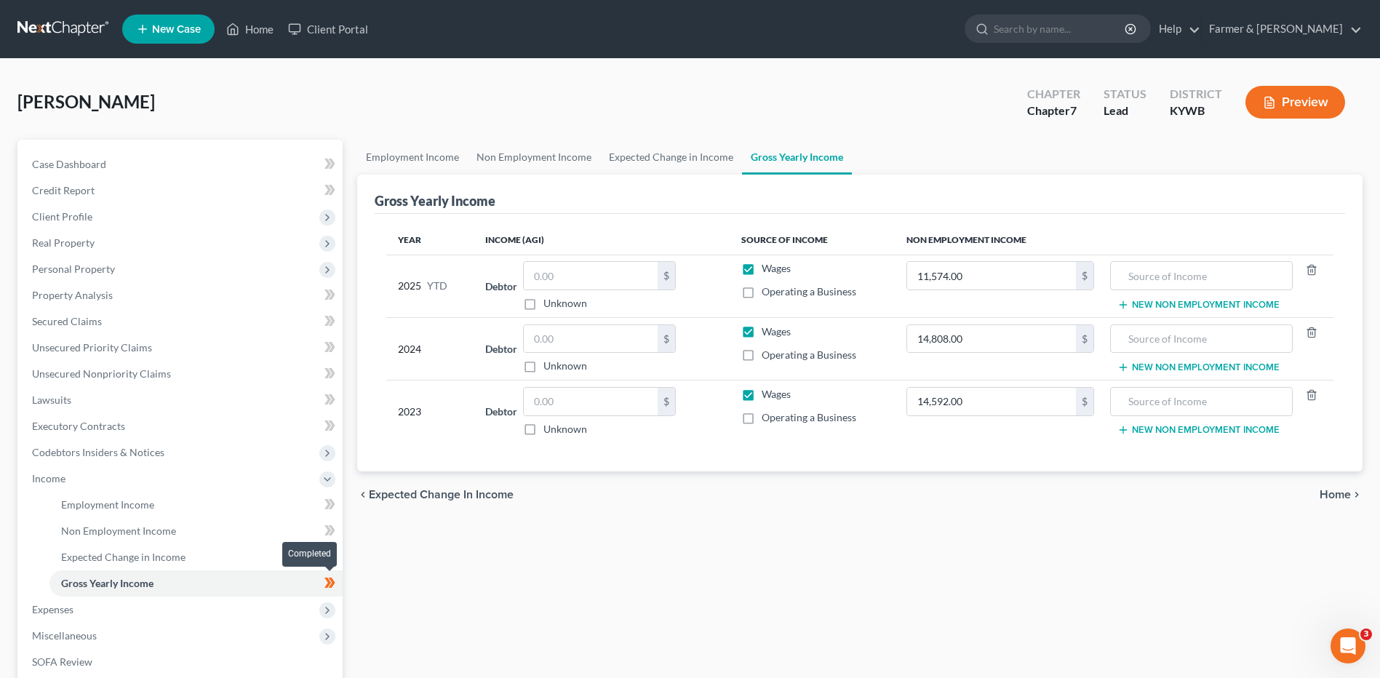
click at [340, 583] on span at bounding box center [329, 585] width 25 height 22
click at [151, 610] on span "Expenses" at bounding box center [181, 610] width 322 height 26
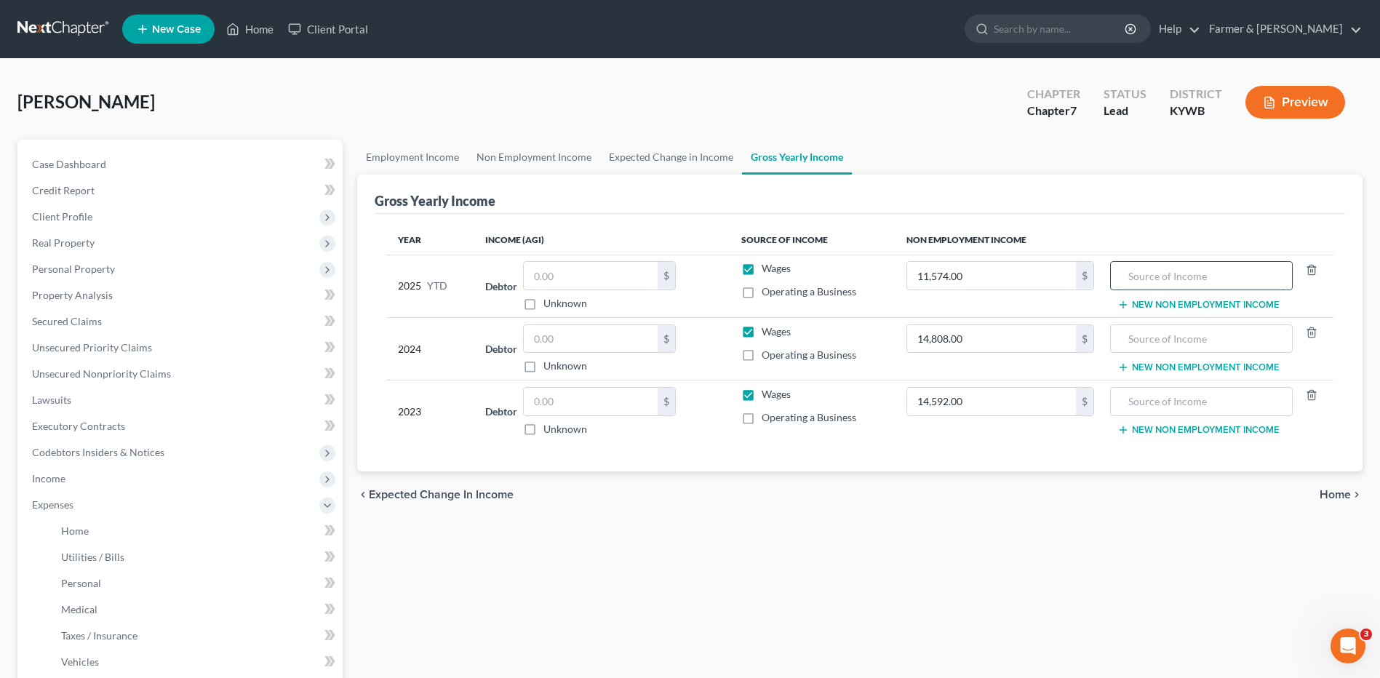
click at [1157, 274] on input "text" at bounding box center [1201, 276] width 167 height 28
type input "SSI"
click at [1231, 332] on input "text" at bounding box center [1201, 339] width 167 height 28
type input "SSI"
click at [1150, 387] on div at bounding box center [1201, 401] width 183 height 29
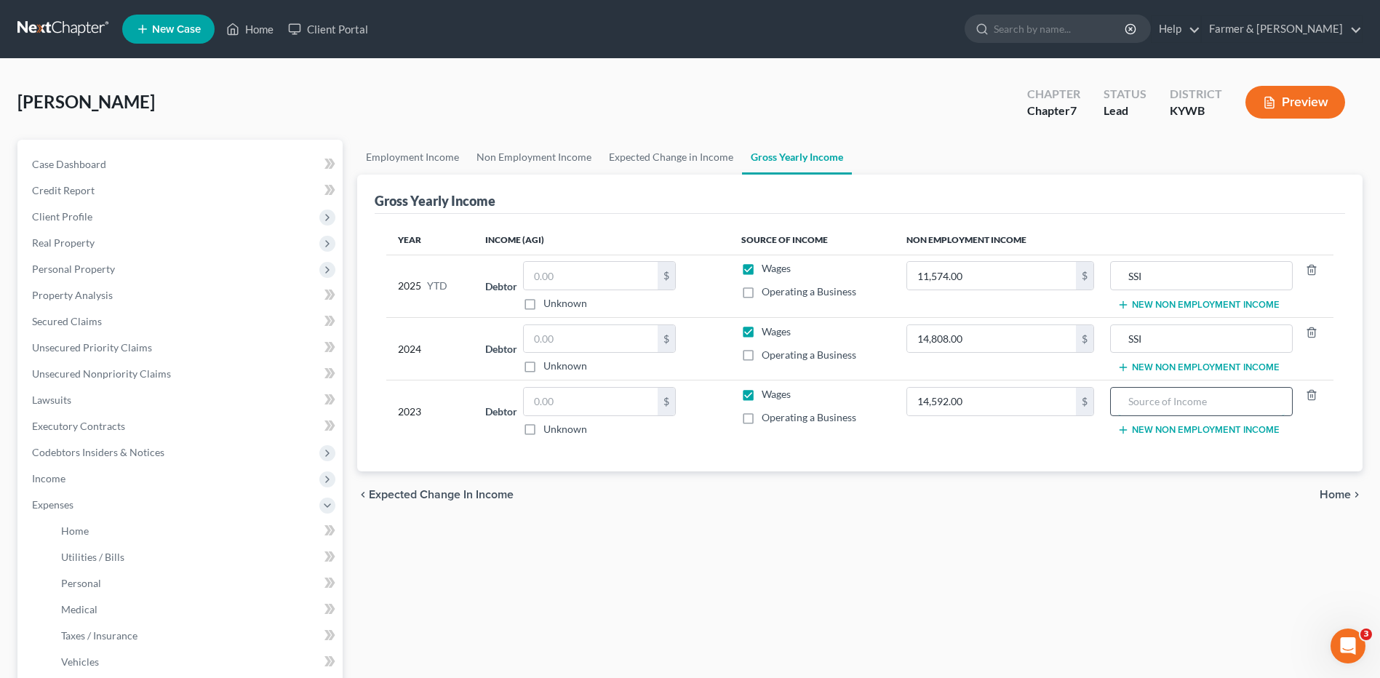
click at [1149, 399] on input "text" at bounding box center [1201, 402] width 167 height 28
type input "SSI"
click at [762, 261] on label "Wages" at bounding box center [776, 268] width 29 height 15
click at [768, 261] on input "Wages" at bounding box center [772, 265] width 9 height 9
click at [762, 271] on label "Wages" at bounding box center [776, 268] width 29 height 15
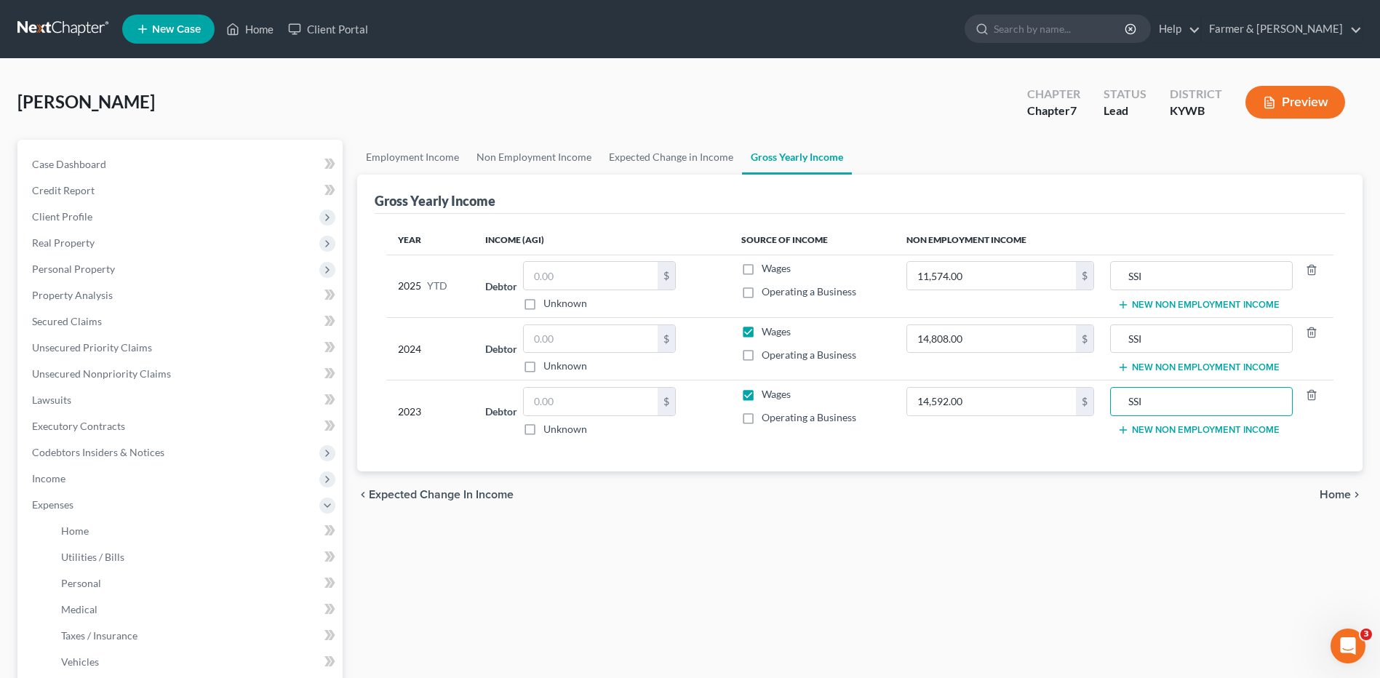
click at [768, 271] on input "Wages" at bounding box center [772, 265] width 9 height 9
checkbox input "true"
click at [762, 329] on label "Wages" at bounding box center [776, 331] width 29 height 15
click at [768, 329] on input "Wages" at bounding box center [772, 328] width 9 height 9
checkbox input "false"
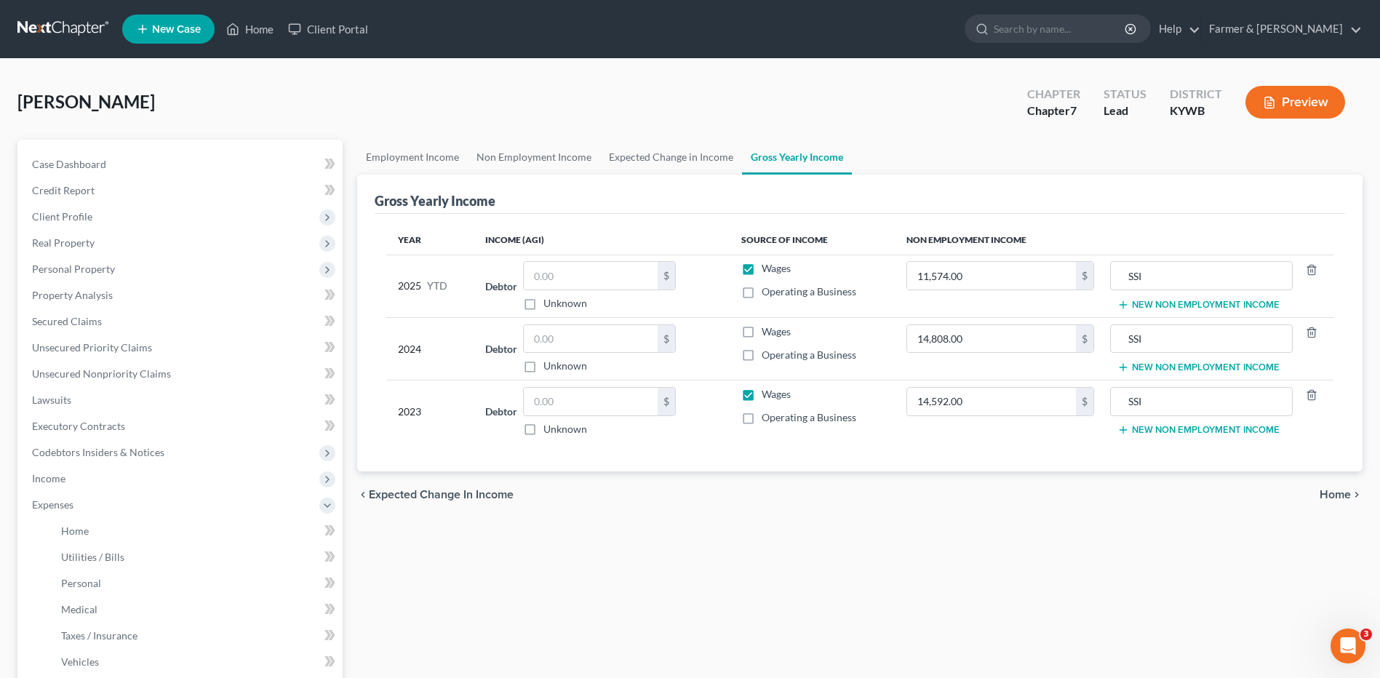
click at [760, 404] on td "Wages Operating a Business" at bounding box center [812, 411] width 165 height 63
click at [762, 399] on label "Wages" at bounding box center [776, 394] width 29 height 15
click at [768, 396] on input "Wages" at bounding box center [772, 391] width 9 height 9
checkbox input "false"
click at [762, 269] on label "Wages" at bounding box center [776, 268] width 29 height 15
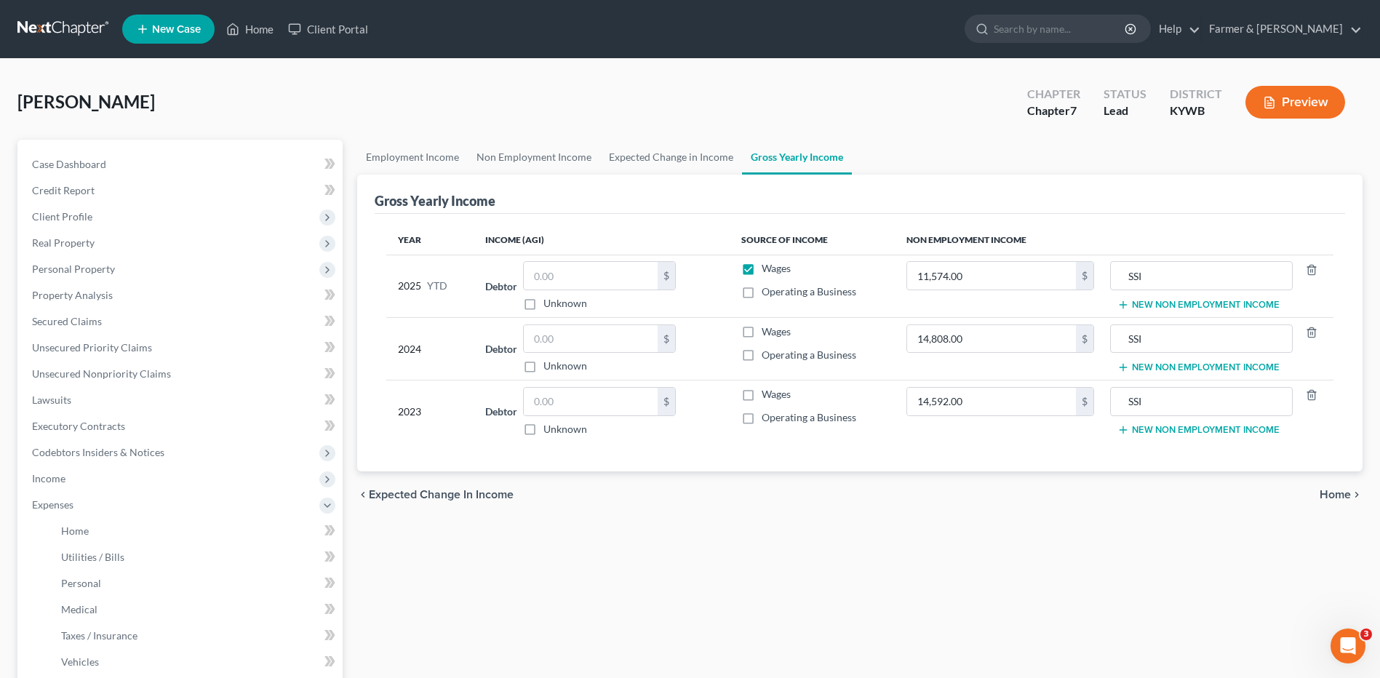
click at [768, 269] on input "Wages" at bounding box center [772, 265] width 9 height 9
checkbox input "false"
click at [95, 534] on link "Home" at bounding box center [195, 531] width 293 height 26
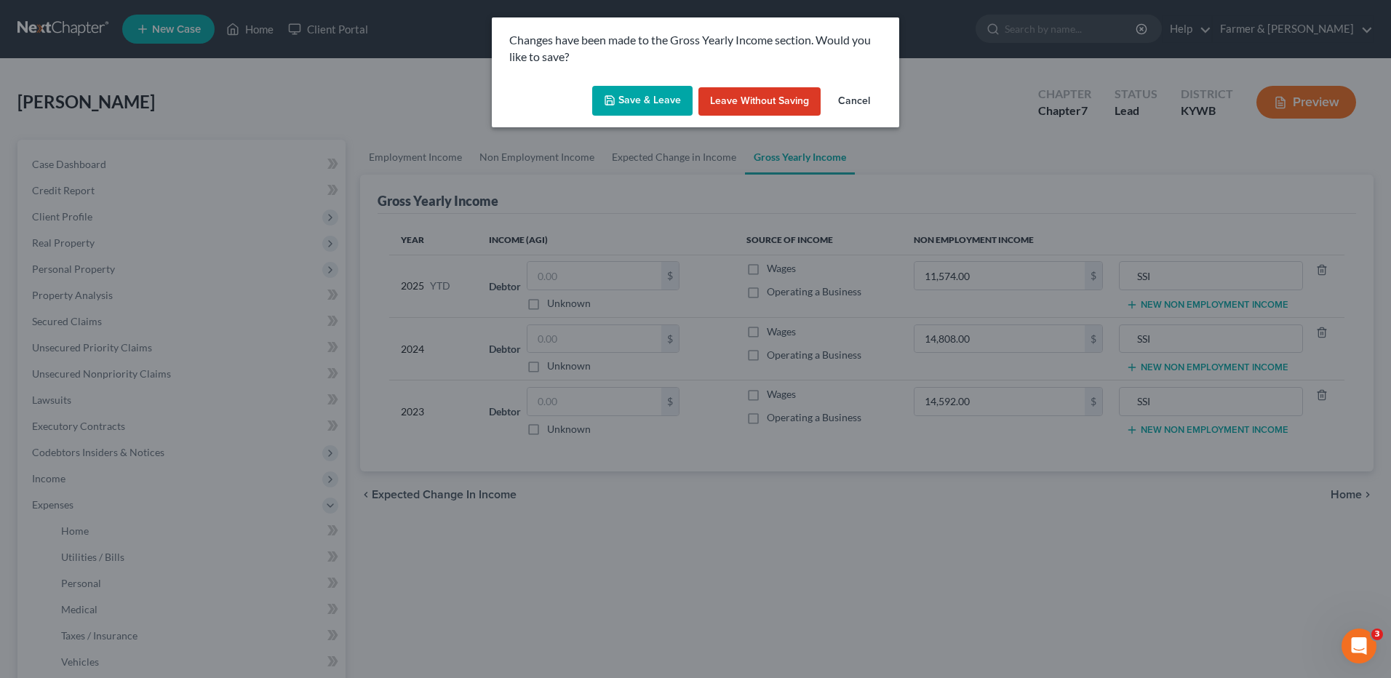
click at [668, 93] on button "Save & Leave" at bounding box center [642, 101] width 100 height 31
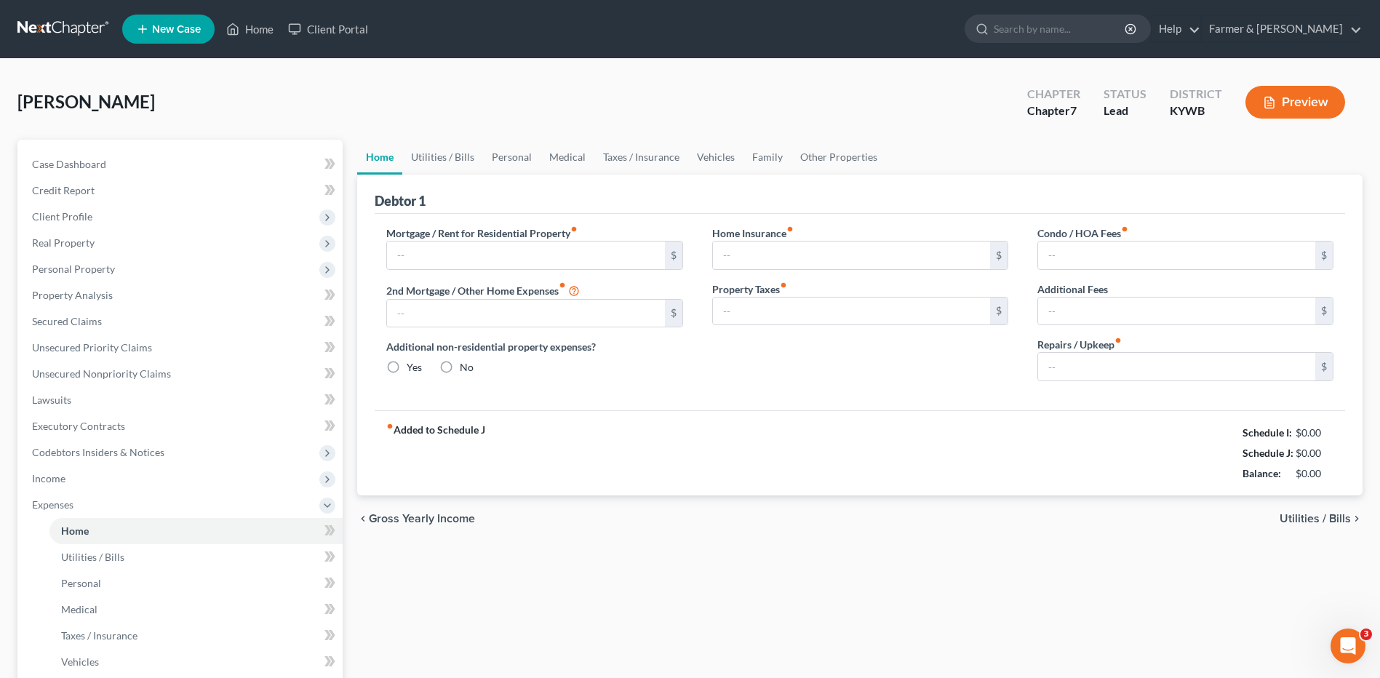
type input "350.00"
type input "0.00"
radio input "true"
type input "0.00"
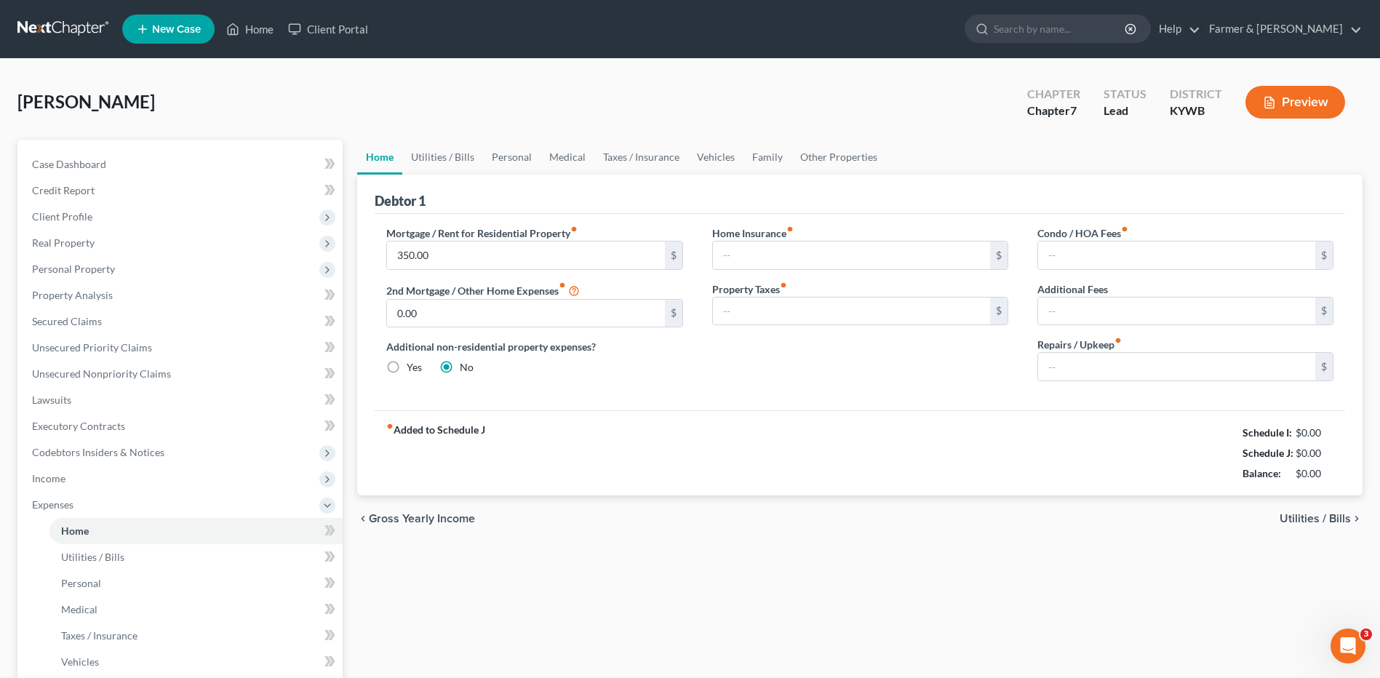
type input "0.00"
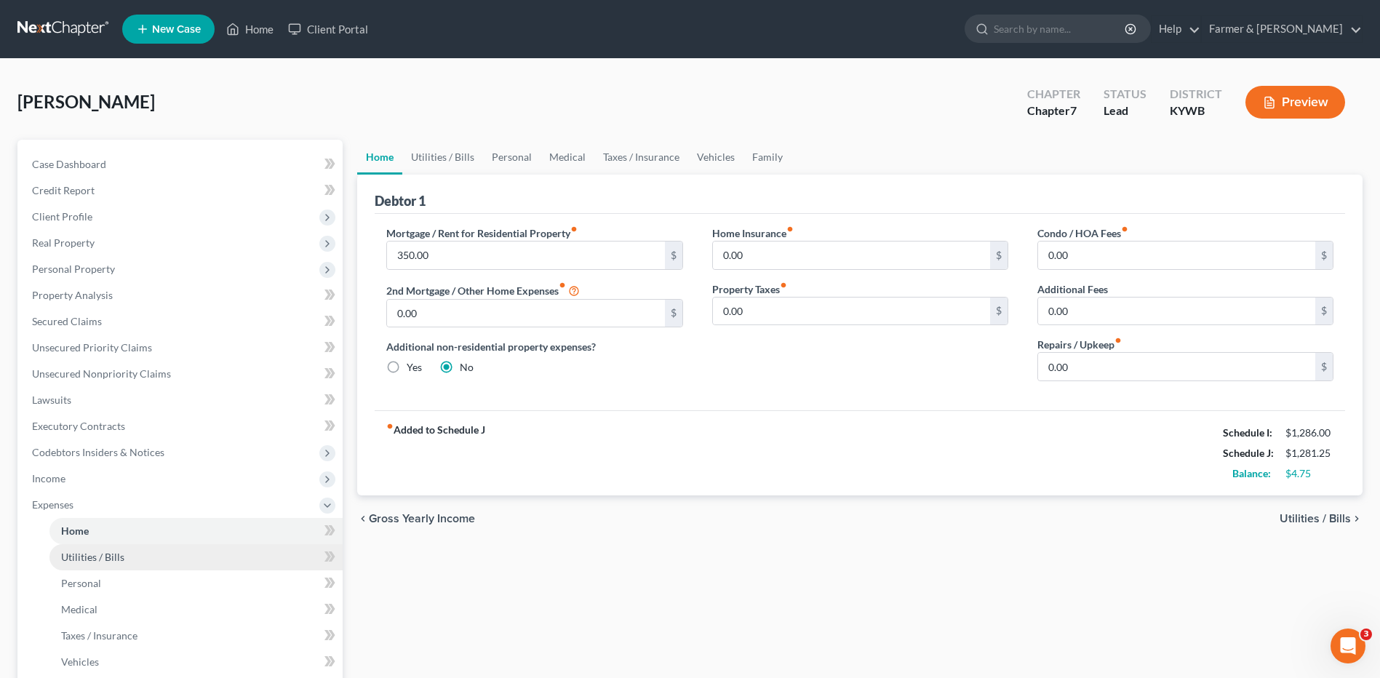
click at [88, 563] on link "Utilities / Bills" at bounding box center [195, 557] width 293 height 26
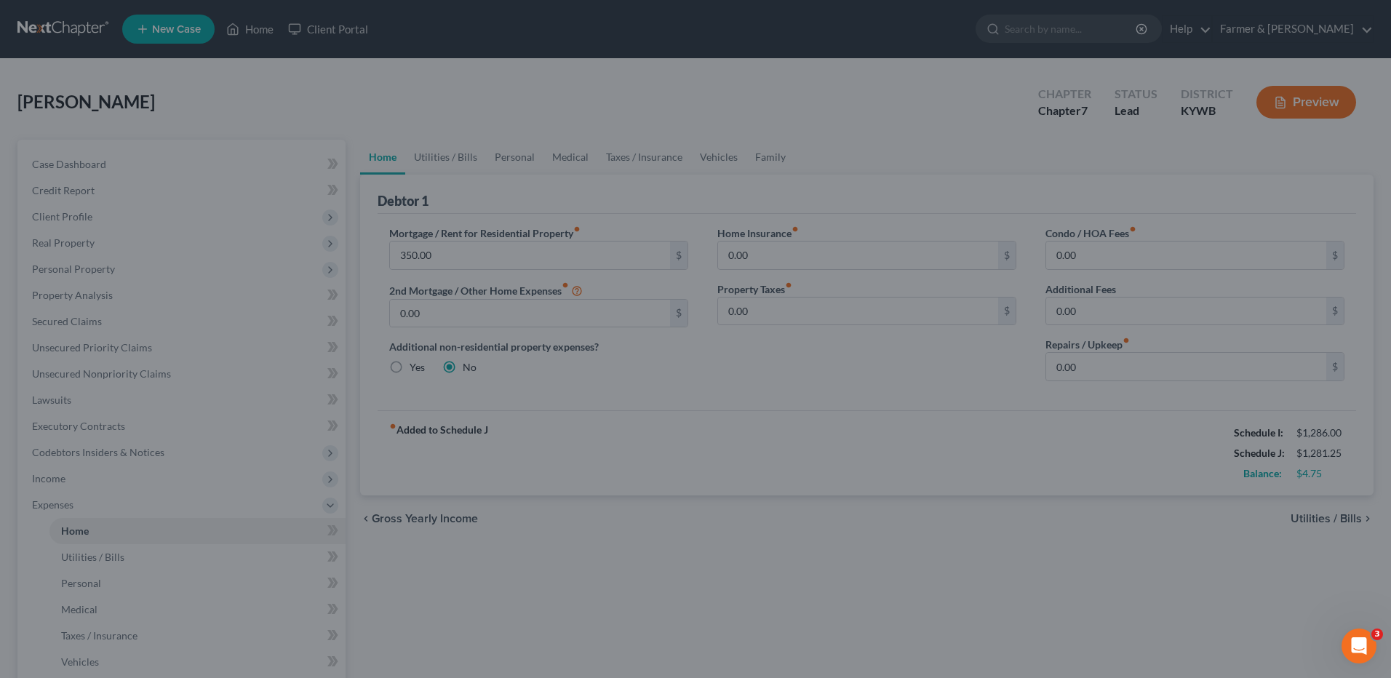
drag, startPoint x: 457, startPoint y: 581, endPoint x: 328, endPoint y: 255, distance: 349.8
click at [458, 581] on div at bounding box center [695, 339] width 1391 height 678
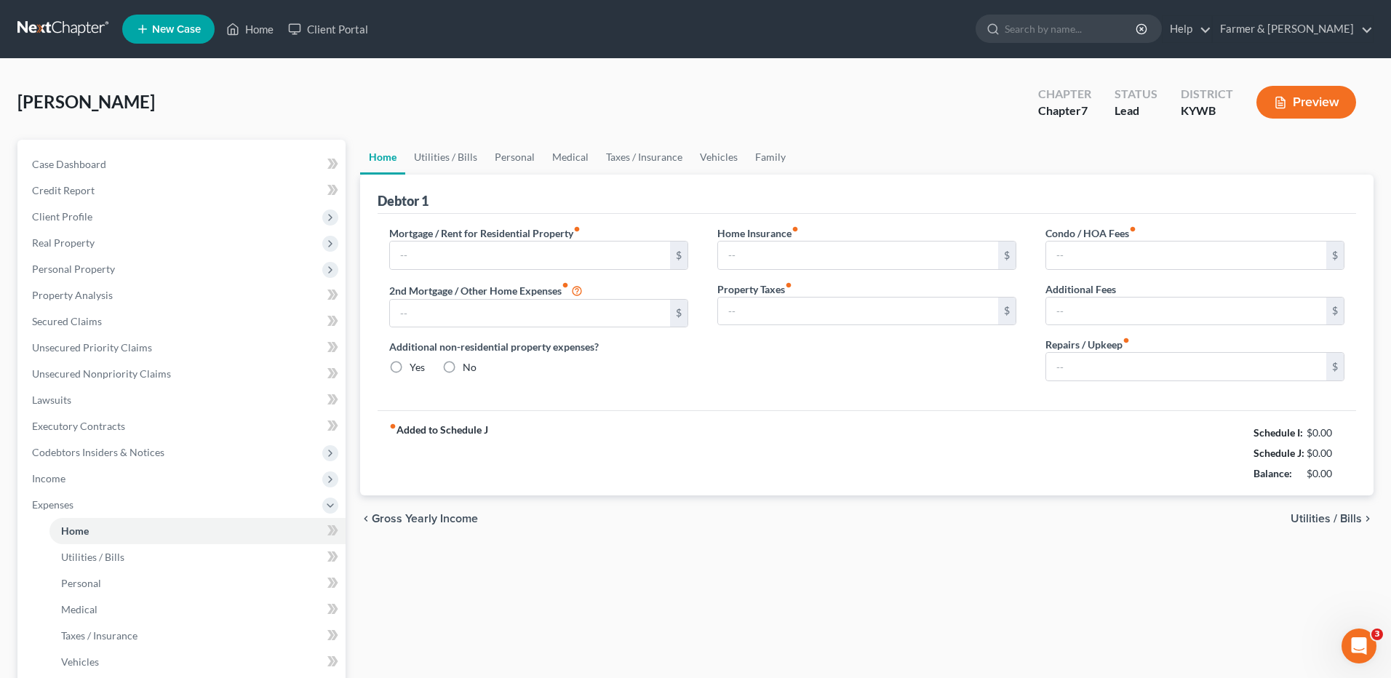
type input "350.00"
type input "0.00"
radio input "true"
type input "0.00"
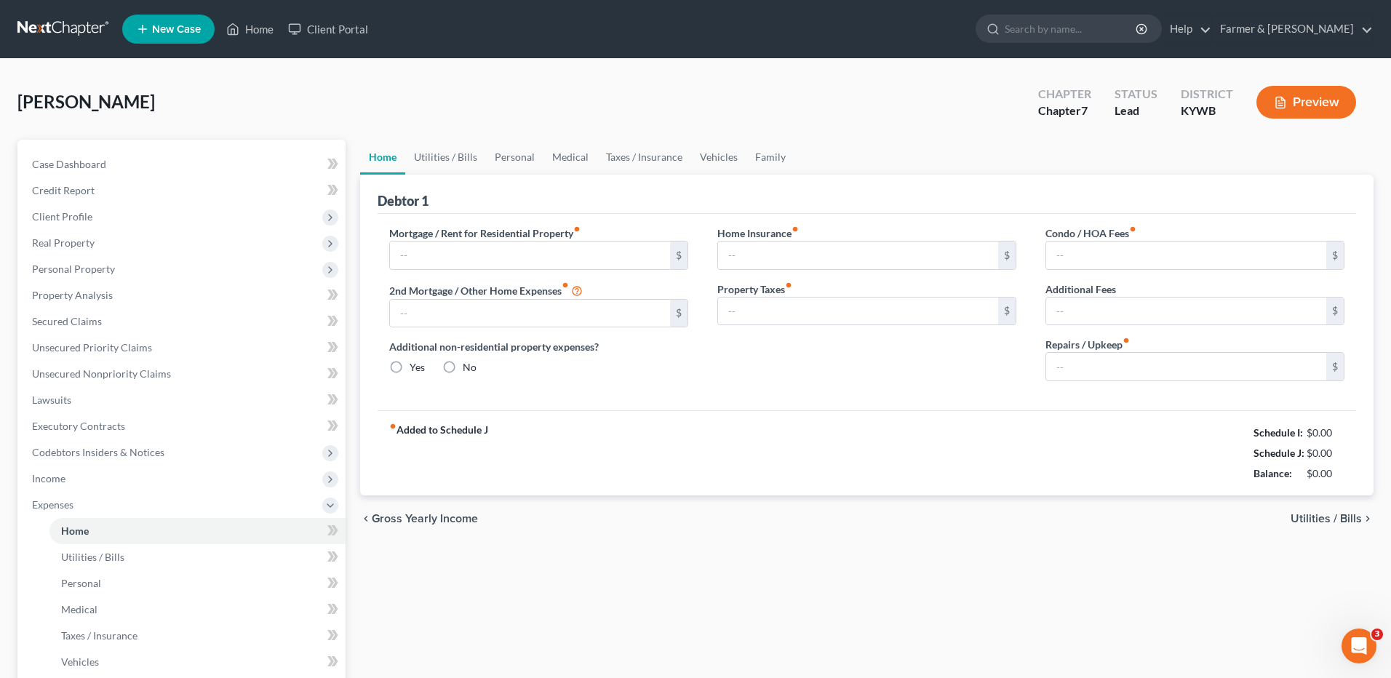
type input "0.00"
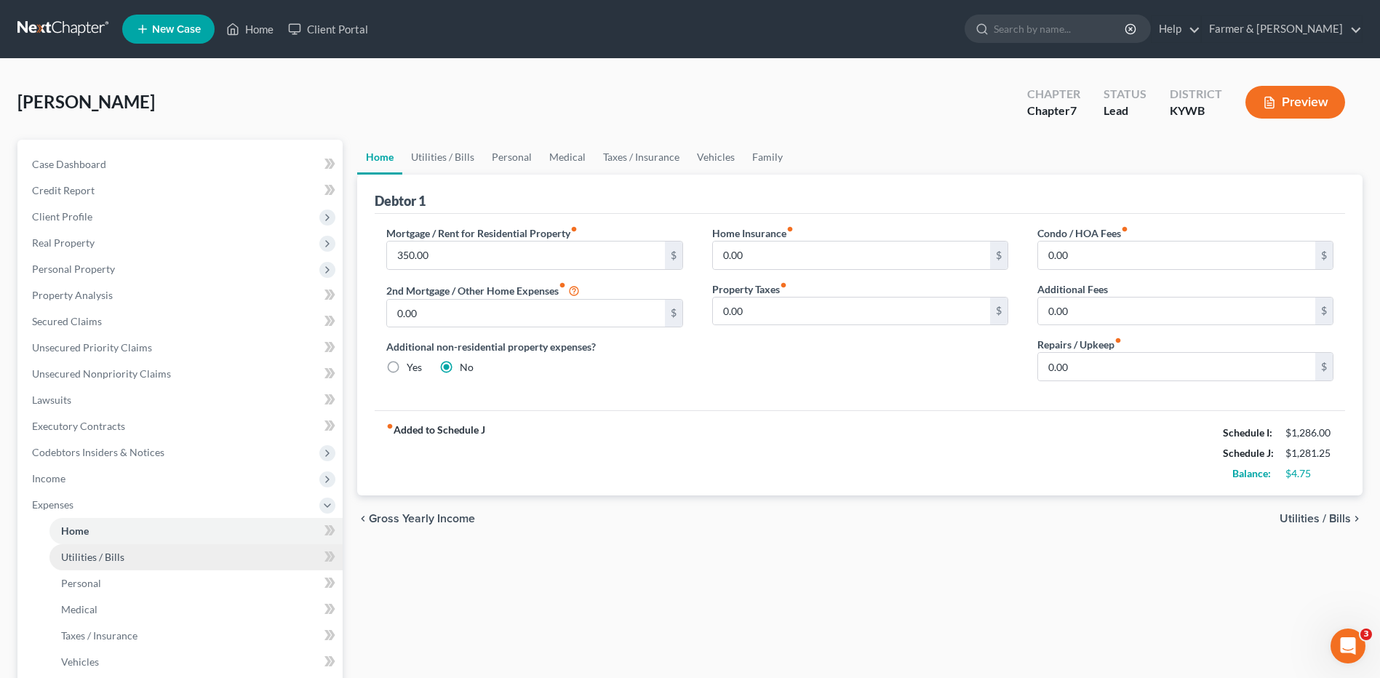
click at [74, 560] on span "Utilities / Bills" at bounding box center [92, 557] width 63 height 12
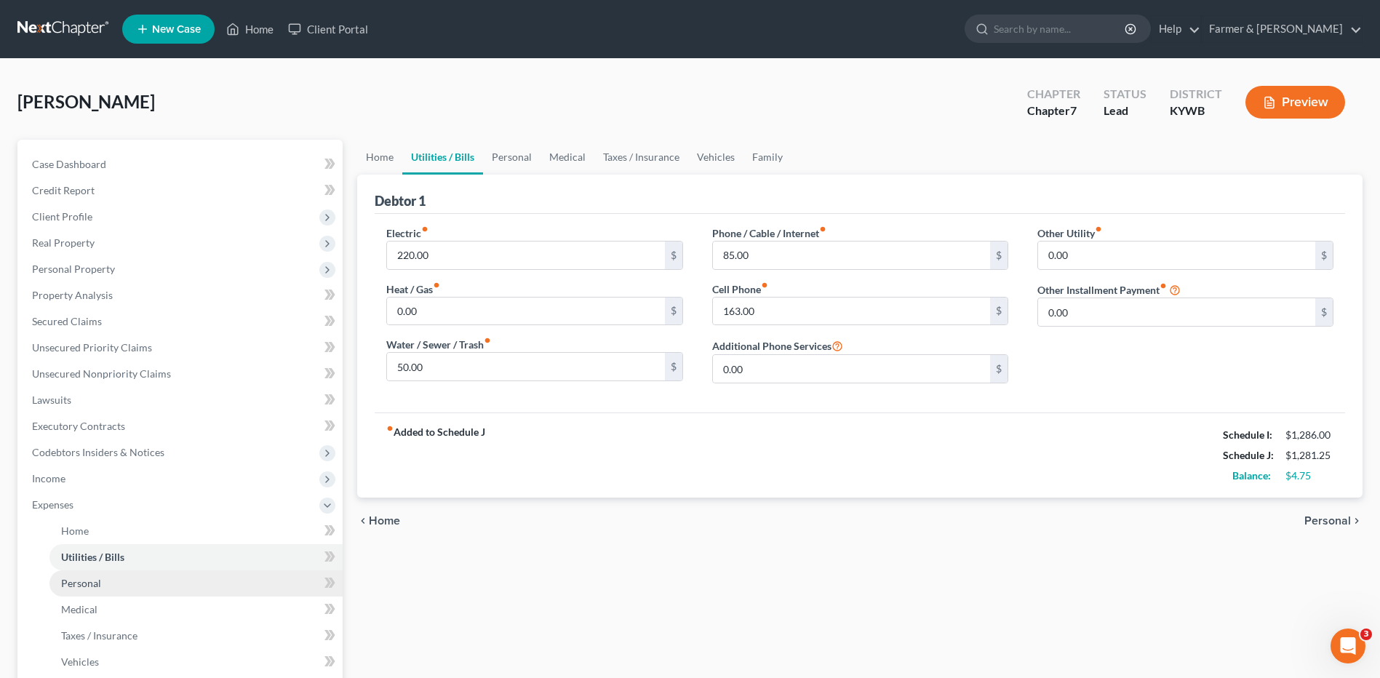
click at [84, 585] on span "Personal" at bounding box center [81, 583] width 40 height 12
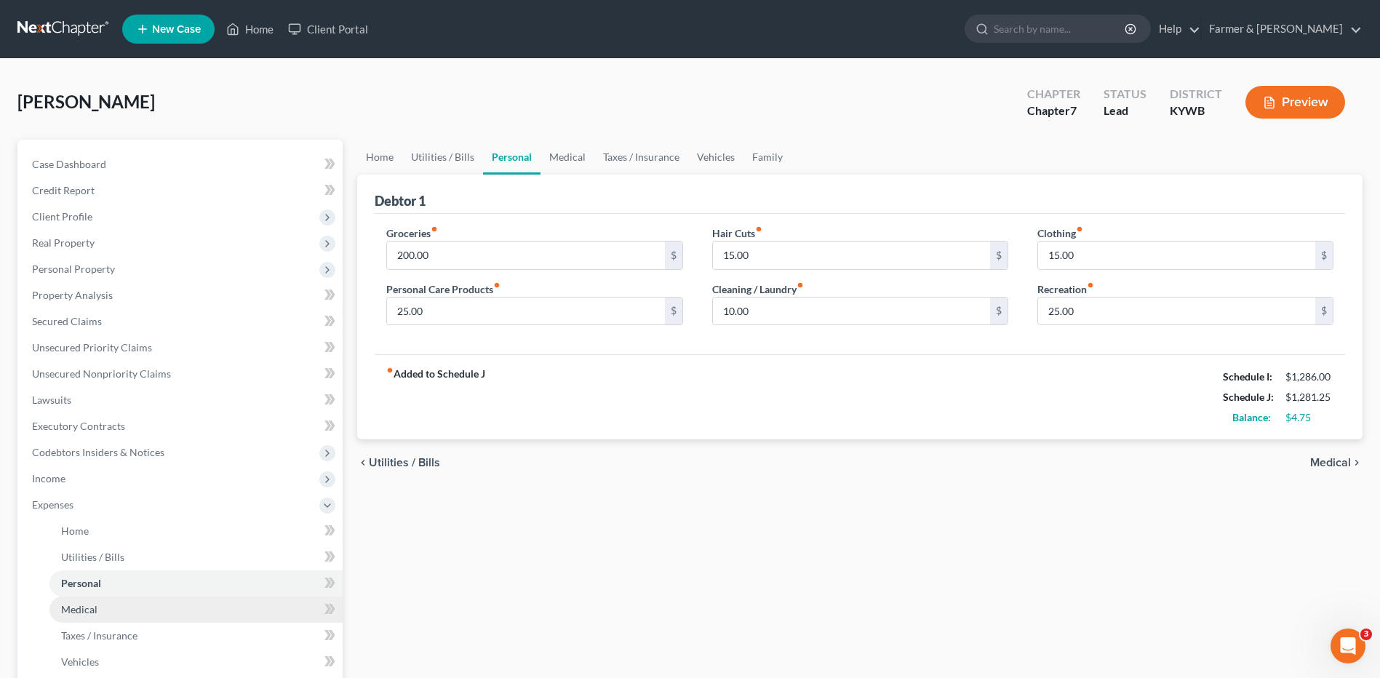
click at [89, 609] on span "Medical" at bounding box center [79, 609] width 36 height 12
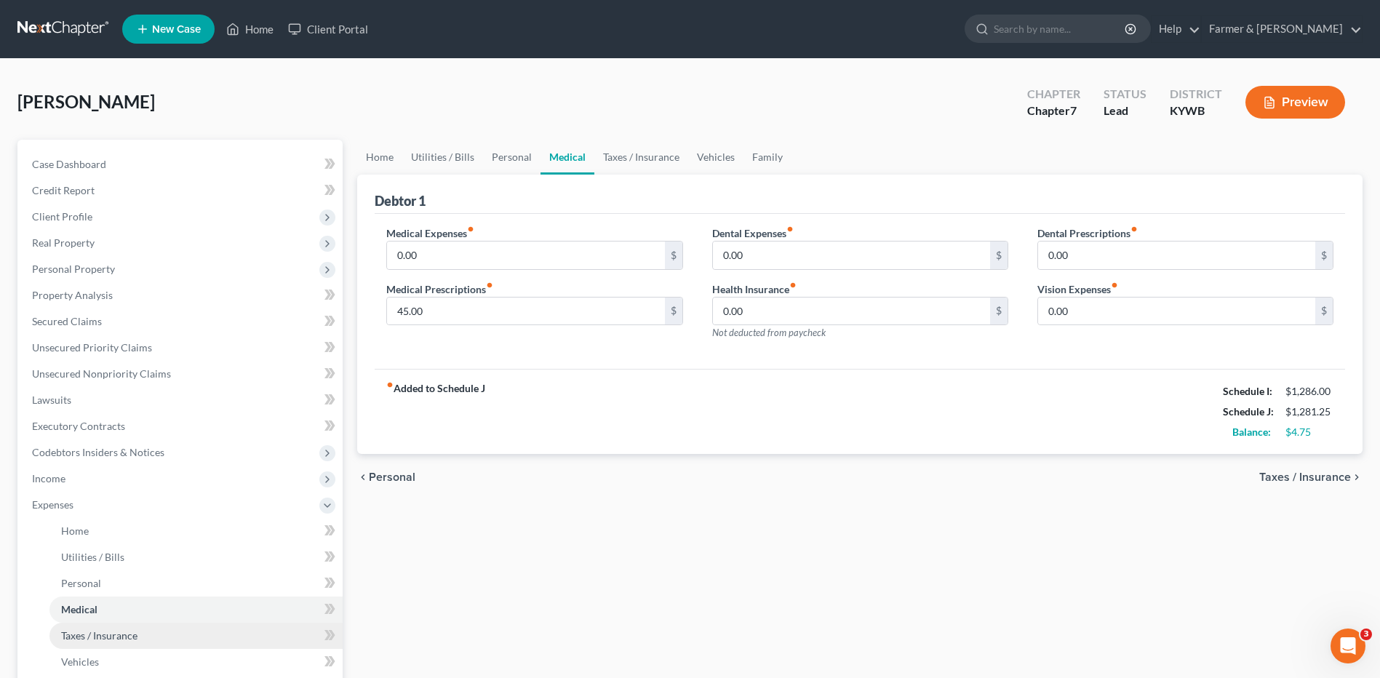
click at [97, 633] on span "Taxes / Insurance" at bounding box center [99, 635] width 76 height 12
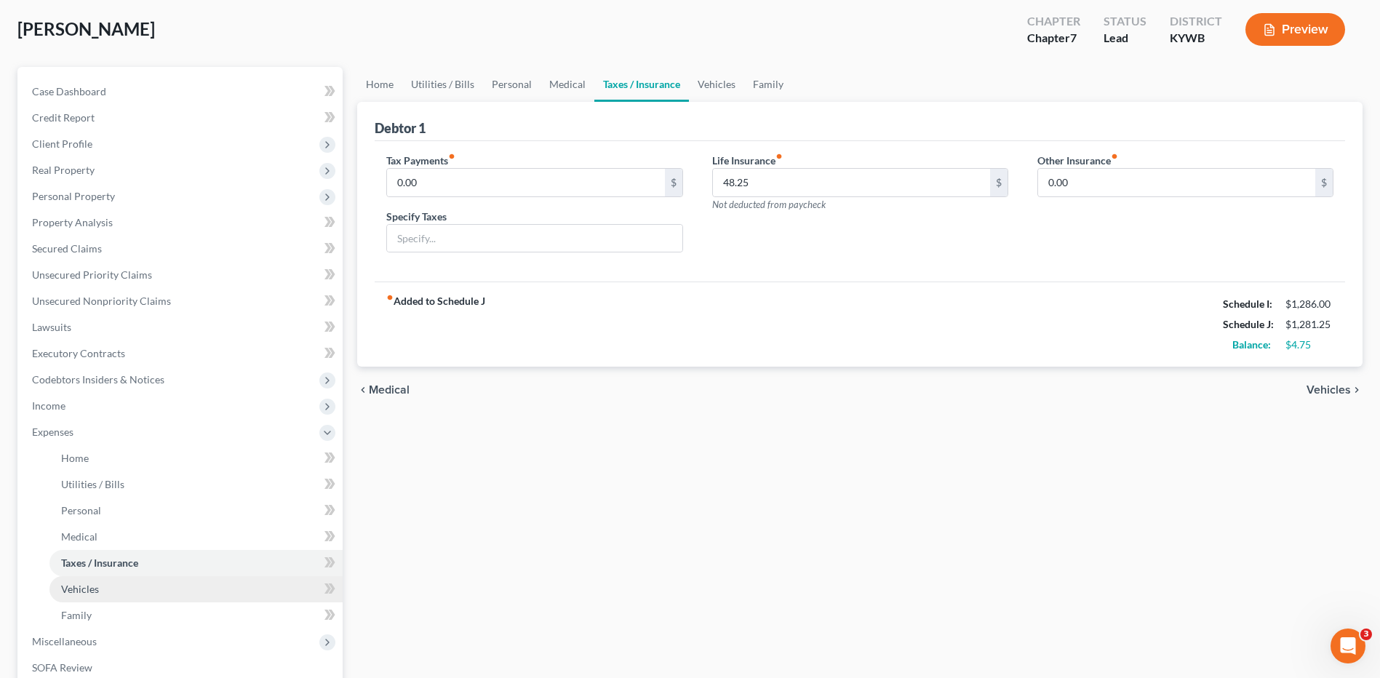
click at [108, 582] on link "Vehicles" at bounding box center [195, 589] width 293 height 26
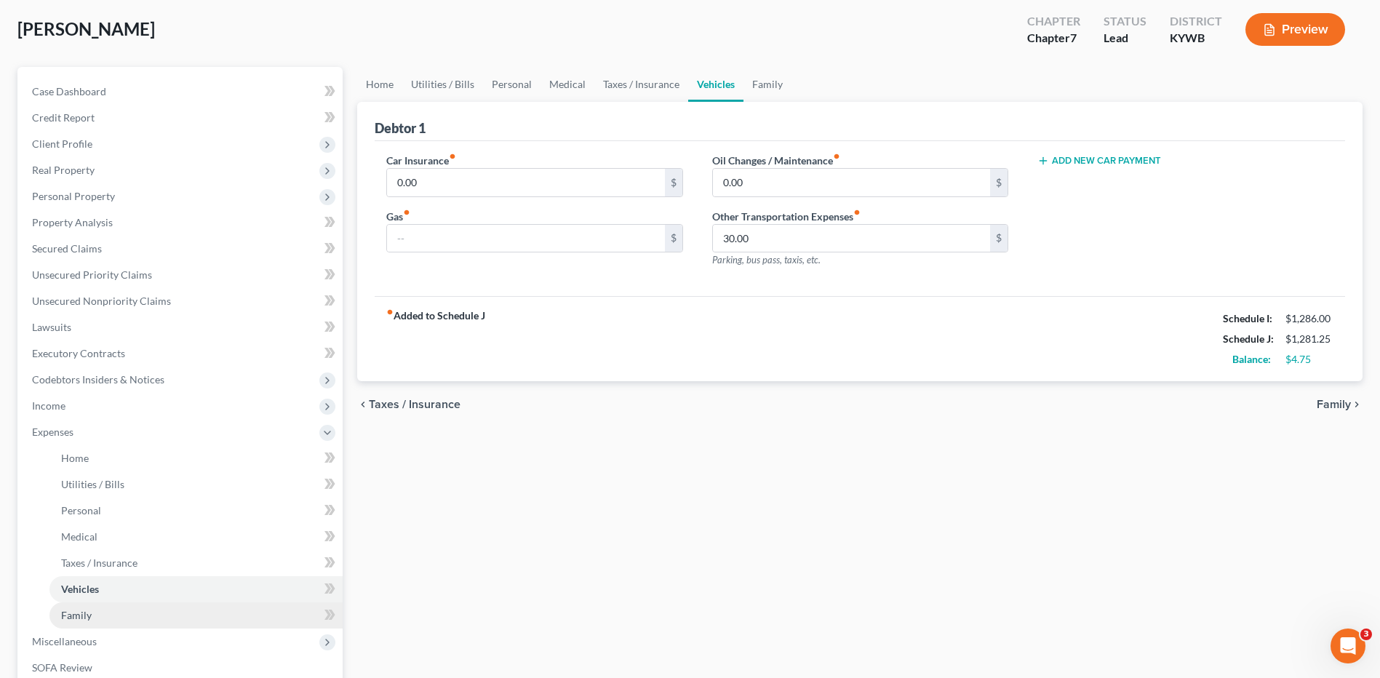
click at [96, 615] on link "Family" at bounding box center [195, 615] width 293 height 26
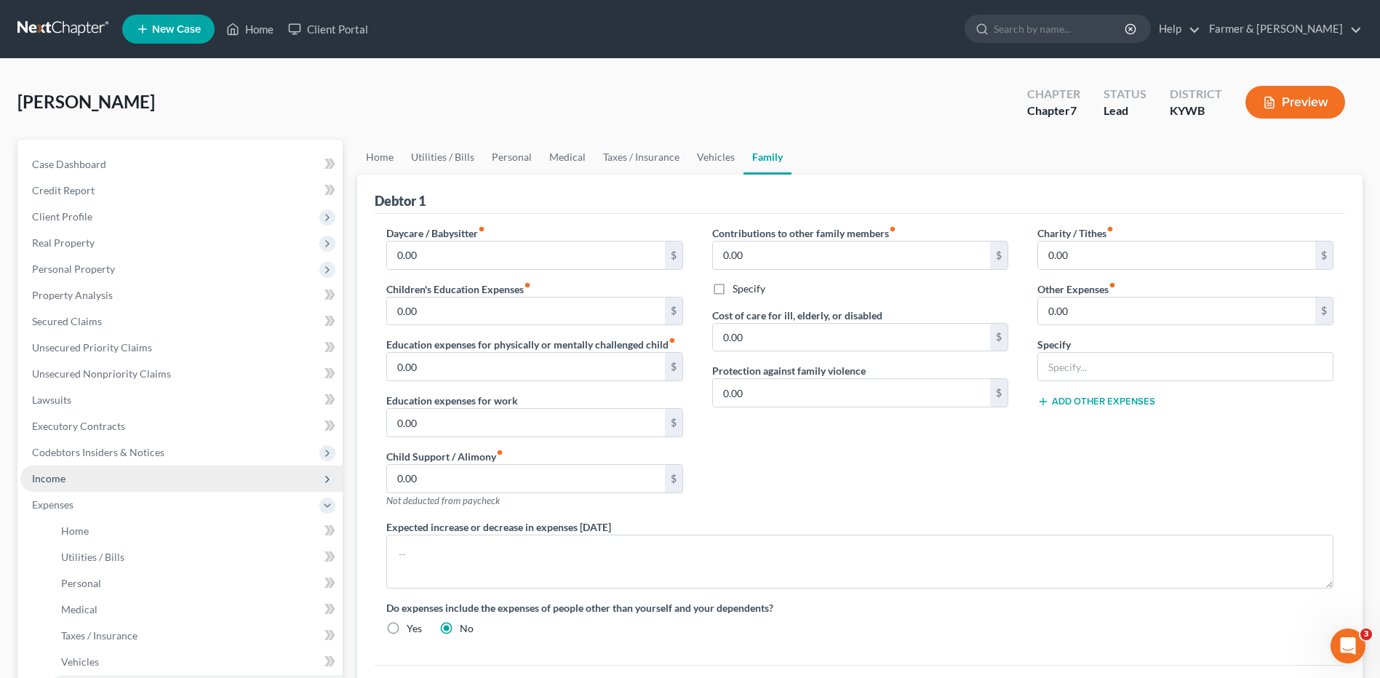
click at [74, 487] on span "Income" at bounding box center [181, 479] width 322 height 26
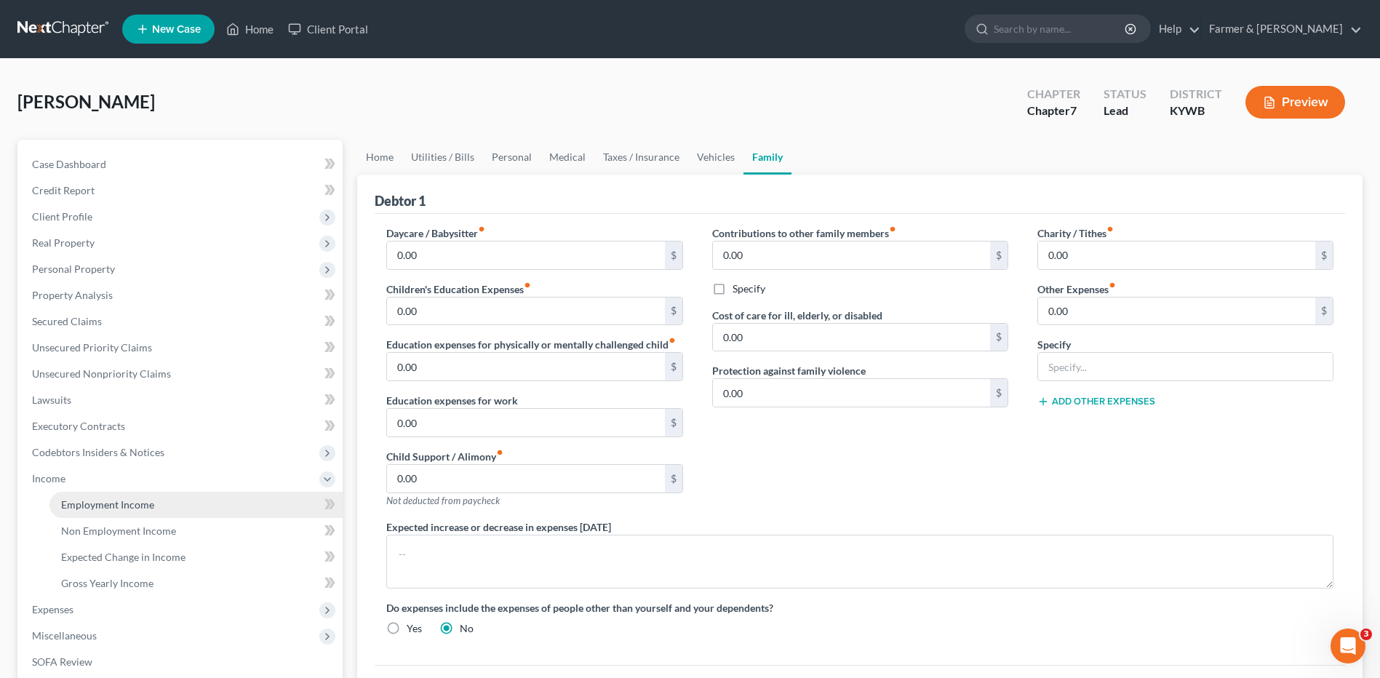
click at [94, 497] on link "Employment Income" at bounding box center [195, 505] width 293 height 26
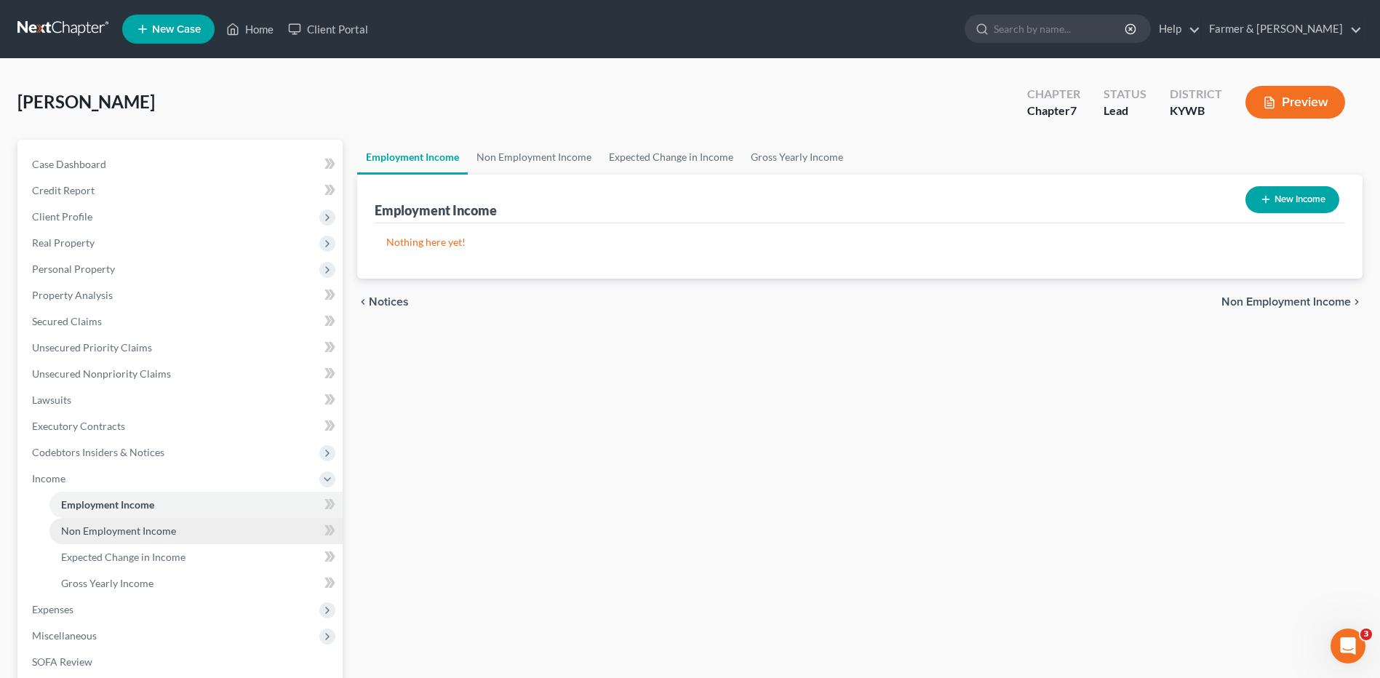
click at [111, 535] on span "Non Employment Income" at bounding box center [118, 531] width 115 height 12
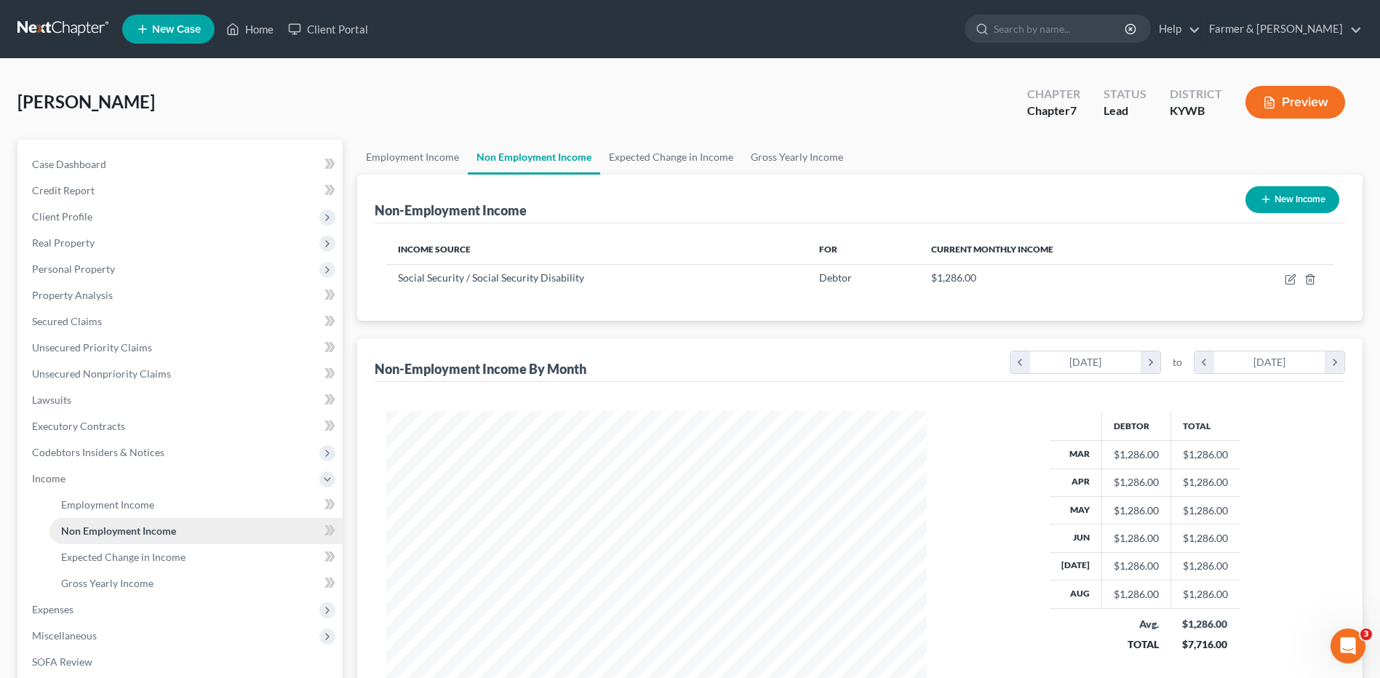
scroll to position [270, 569]
click at [120, 559] on span "Expected Change in Income" at bounding box center [123, 557] width 124 height 12
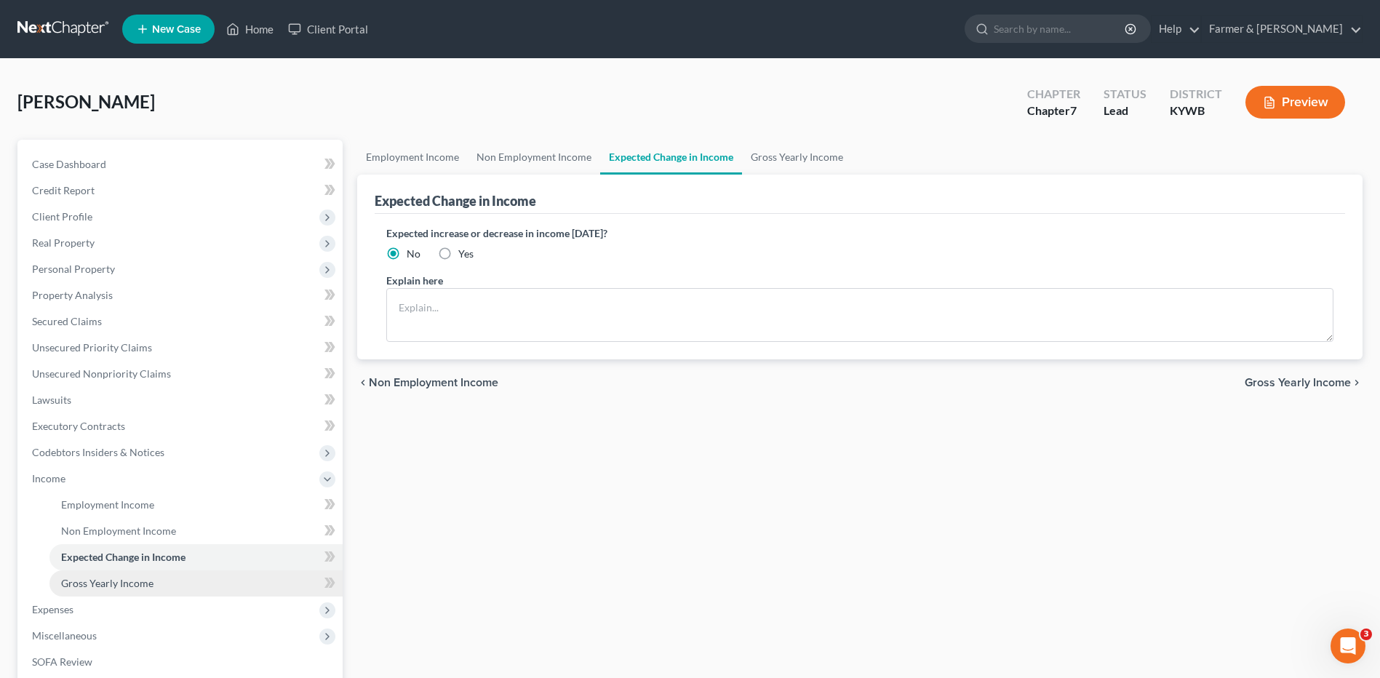
click at [119, 579] on span "Gross Yearly Income" at bounding box center [107, 583] width 92 height 12
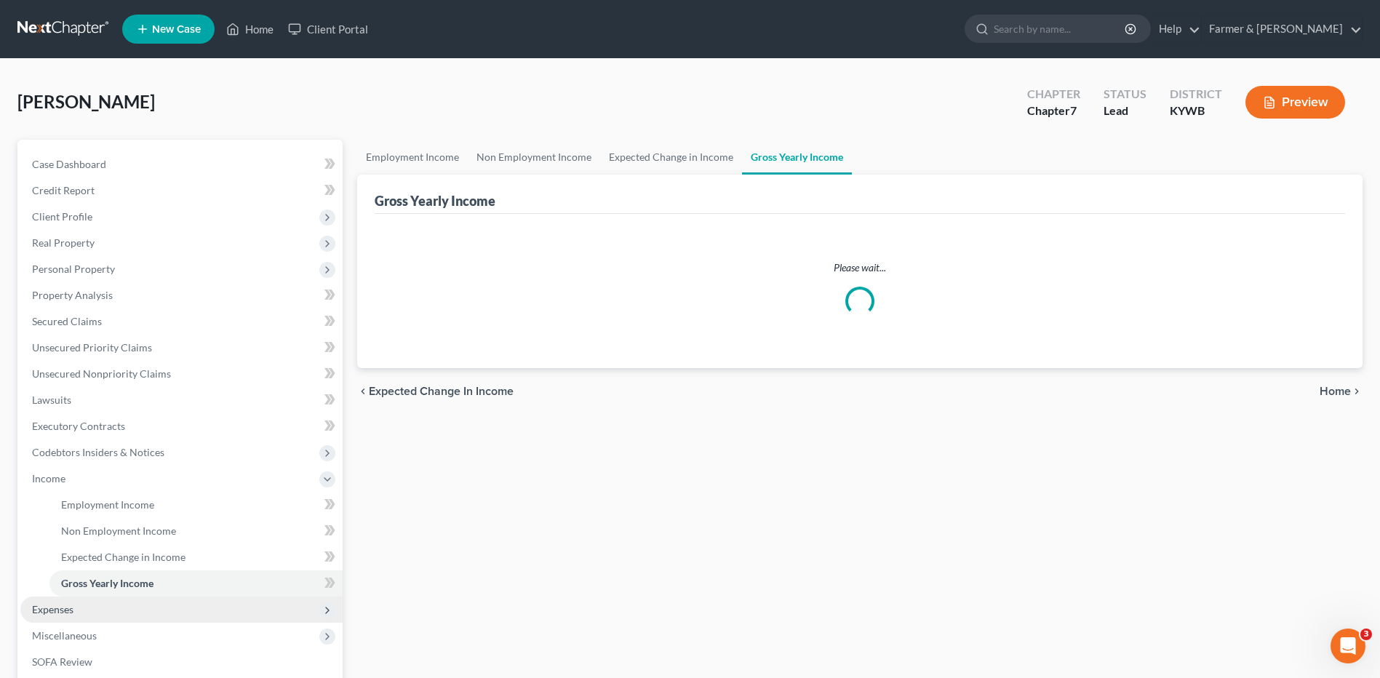
click at [94, 613] on span "Expenses" at bounding box center [181, 610] width 322 height 26
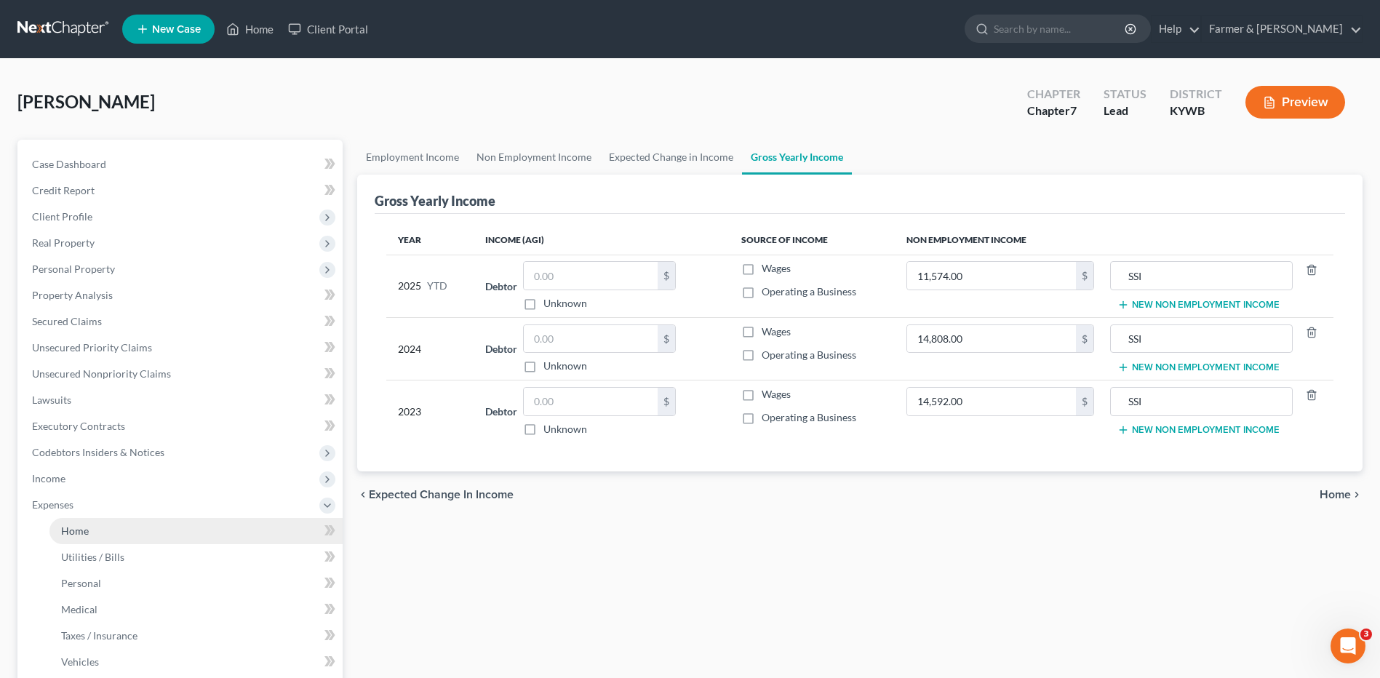
click at [127, 533] on link "Home" at bounding box center [195, 531] width 293 height 26
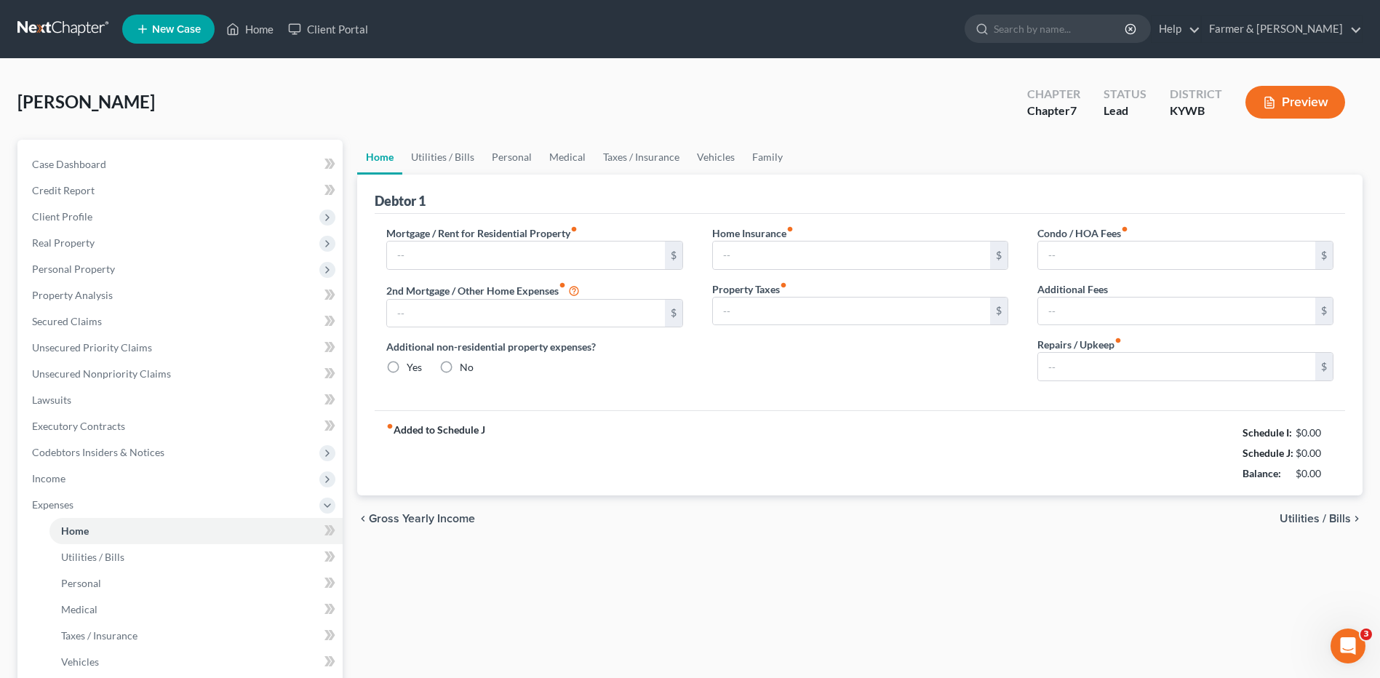
type input "350.00"
type input "0.00"
radio input "true"
type input "0.00"
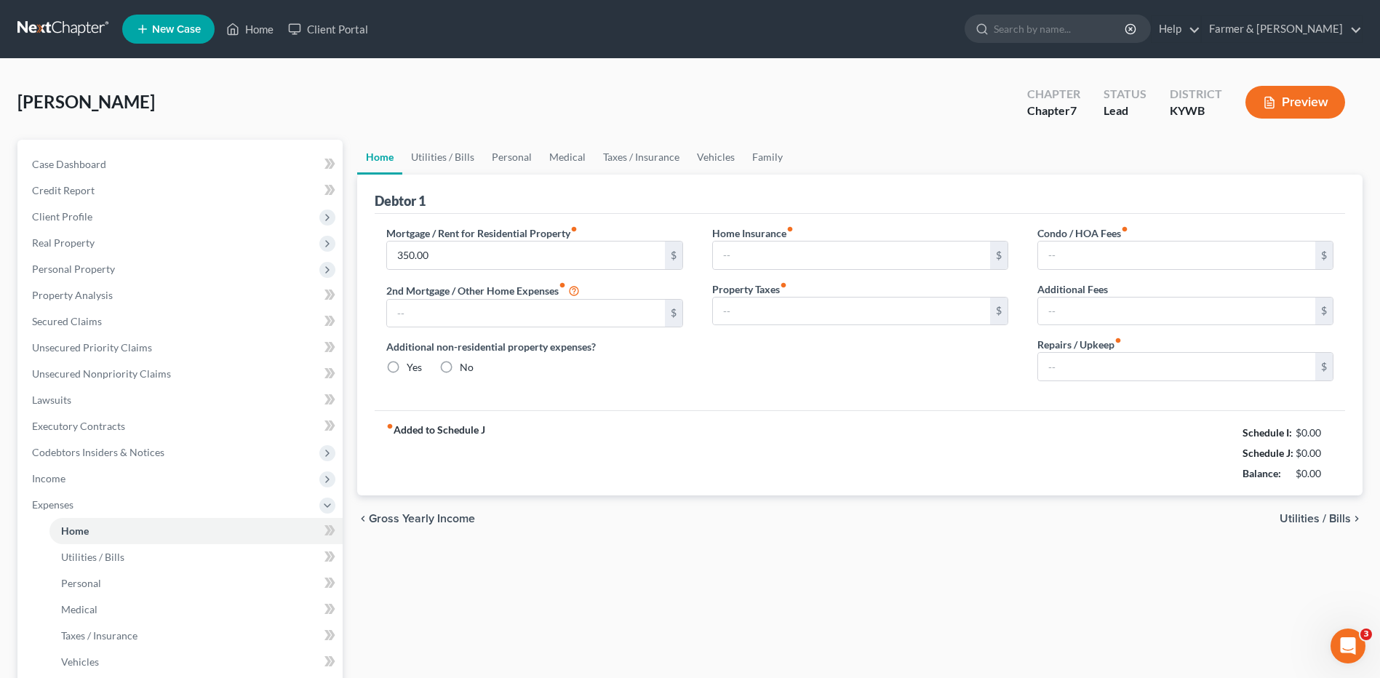
type input "0.00"
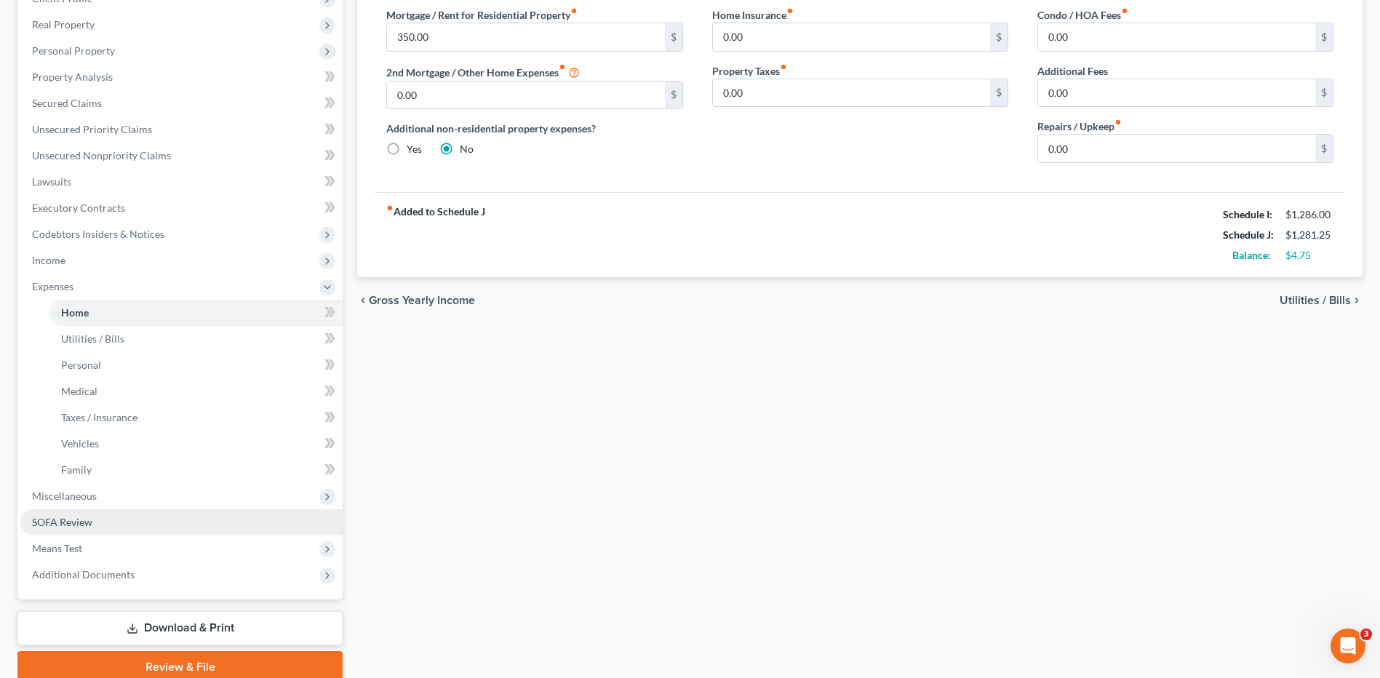
click at [73, 511] on link "SOFA Review" at bounding box center [181, 522] width 322 height 26
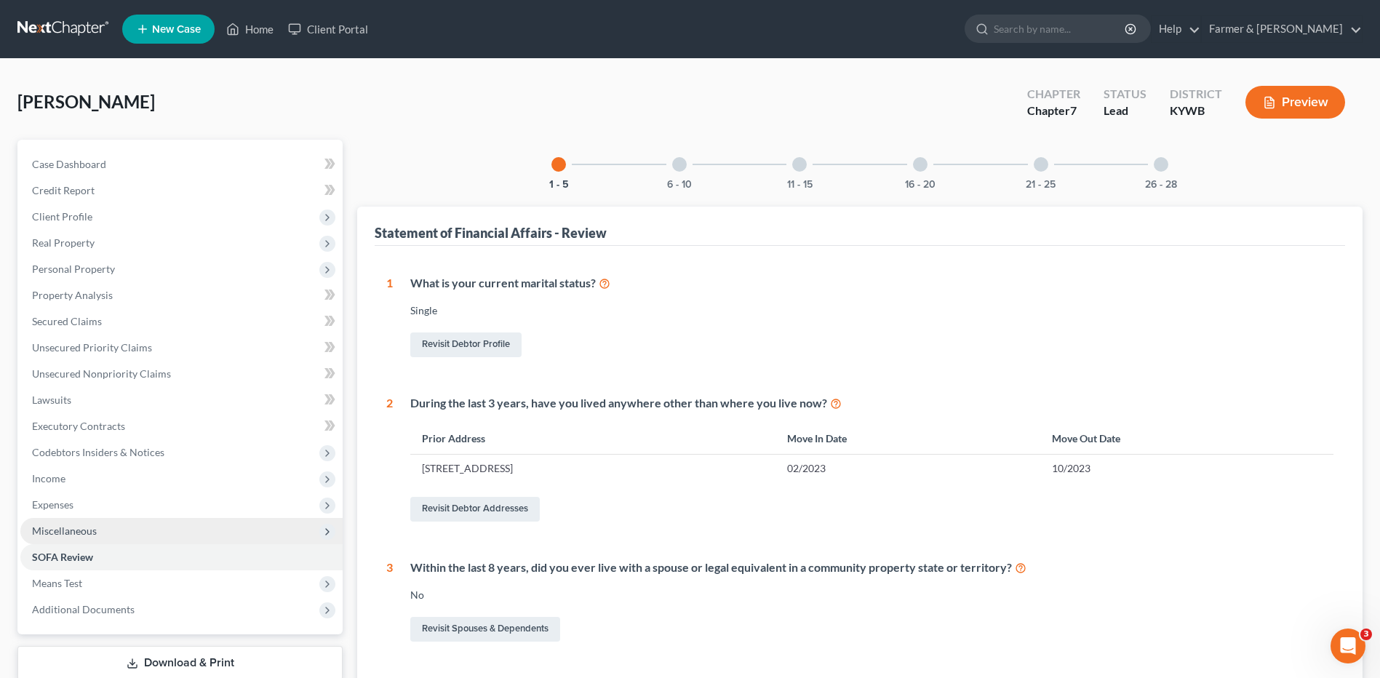
click at [112, 525] on span "Miscellaneous" at bounding box center [181, 531] width 322 height 26
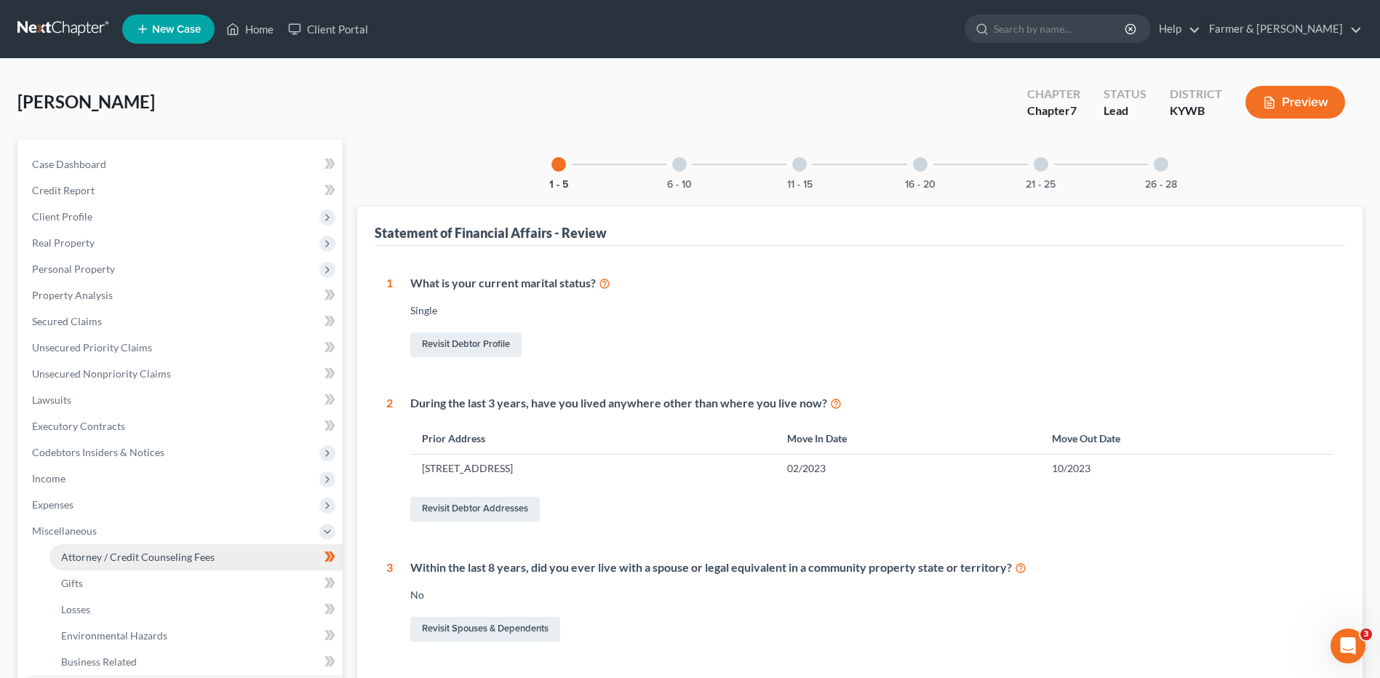
click at [117, 554] on span "Attorney / Credit Counseling Fees" at bounding box center [138, 557] width 154 height 12
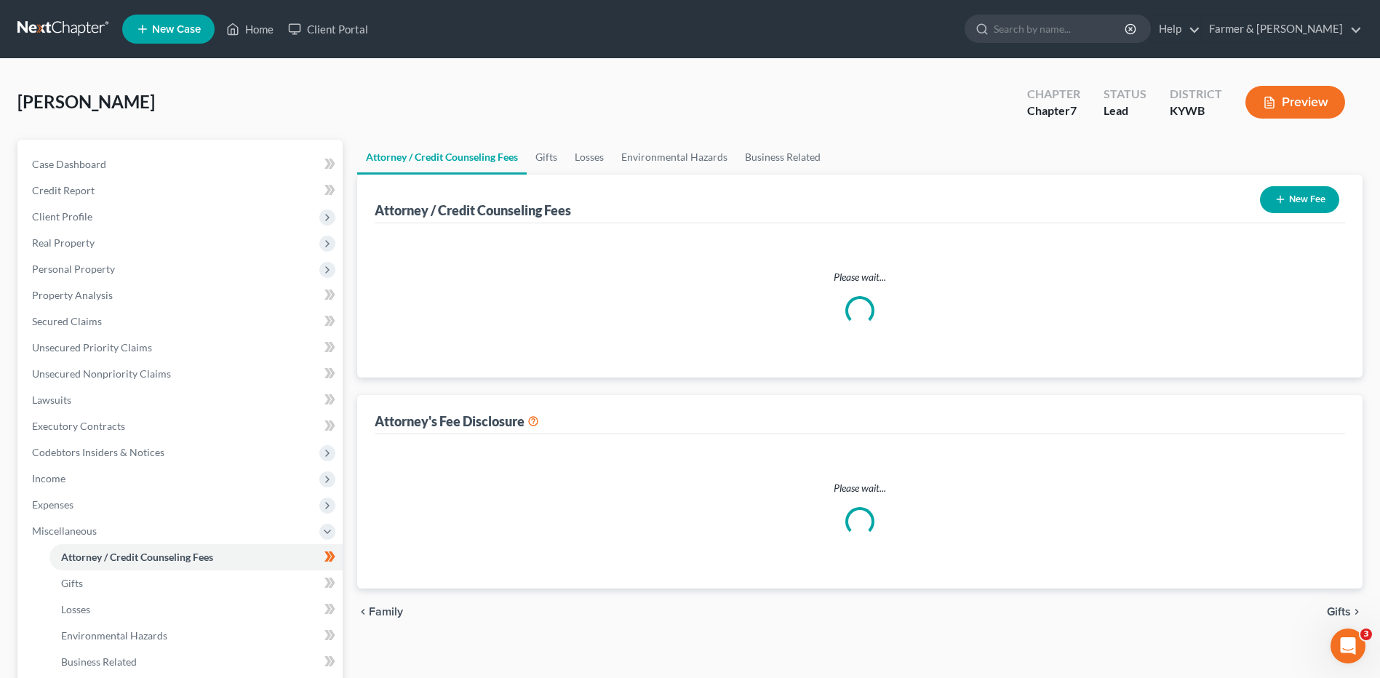
select select "0"
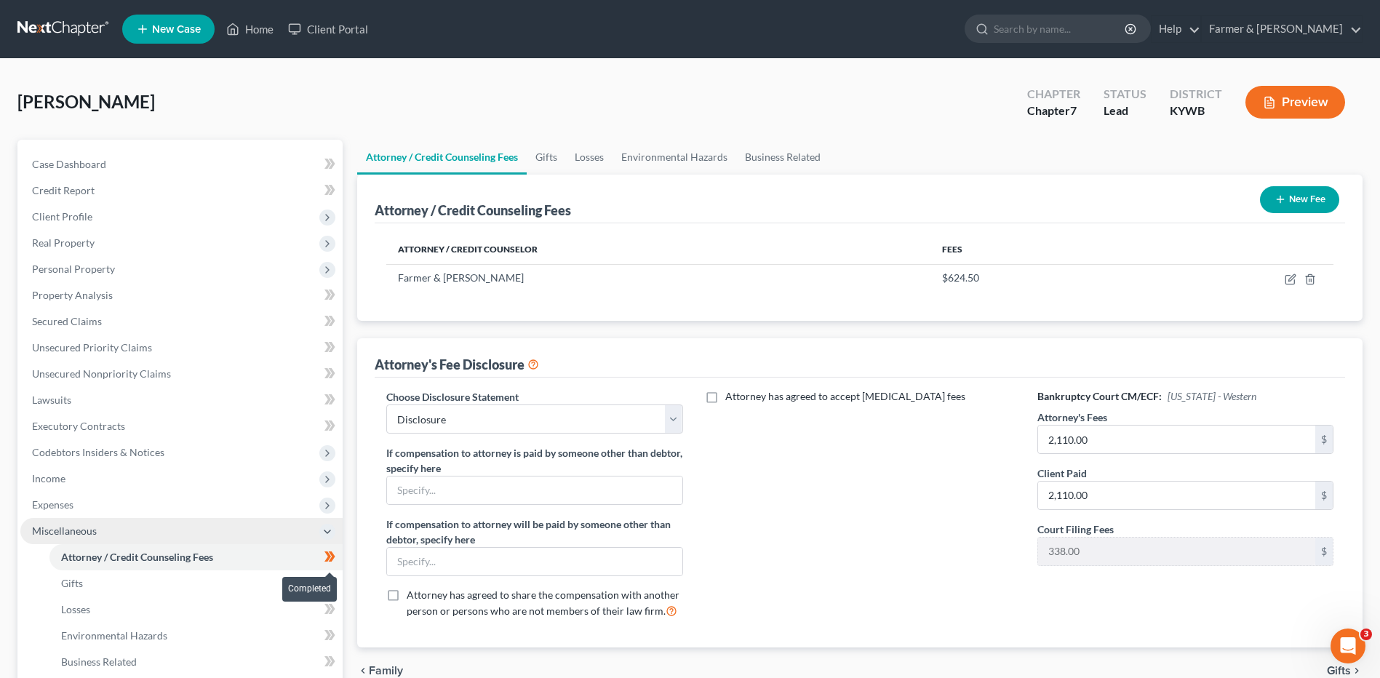
drag, startPoint x: 336, startPoint y: 554, endPoint x: 318, endPoint y: 542, distance: 22.0
click at [336, 554] on span at bounding box center [329, 559] width 25 height 22
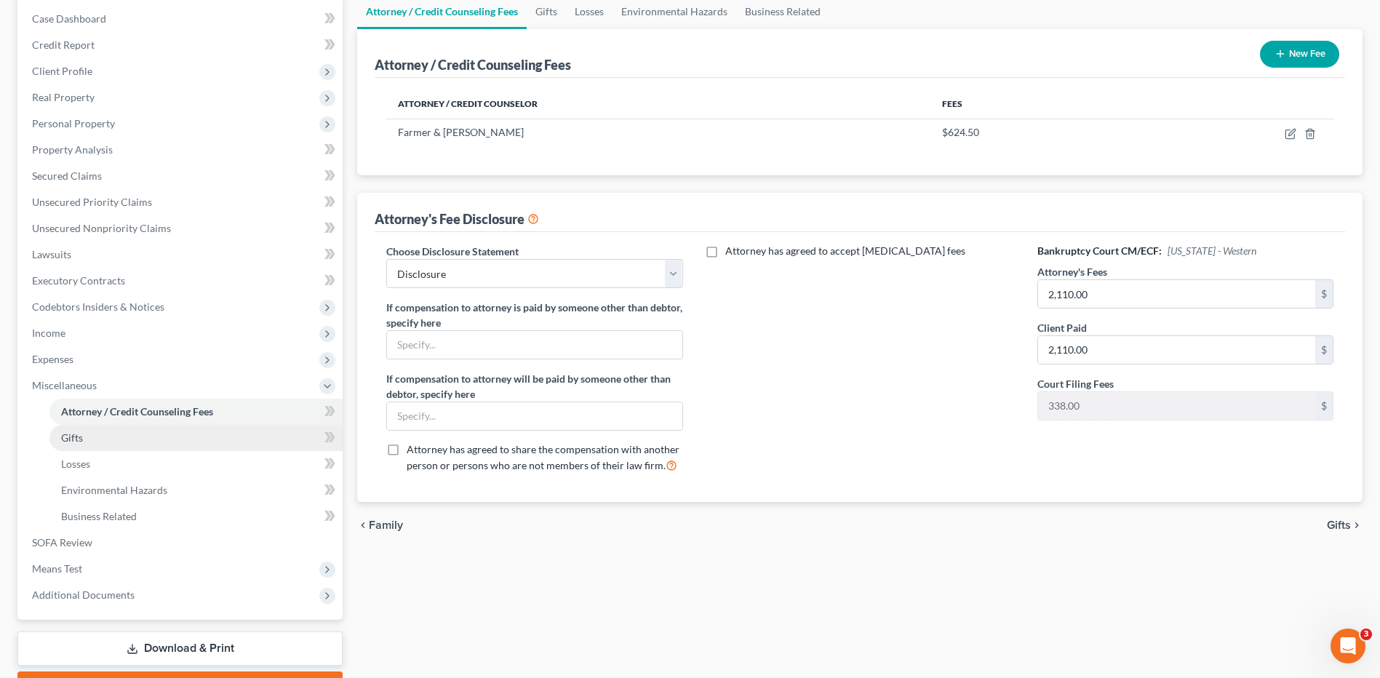
click at [108, 442] on link "Gifts" at bounding box center [195, 438] width 293 height 26
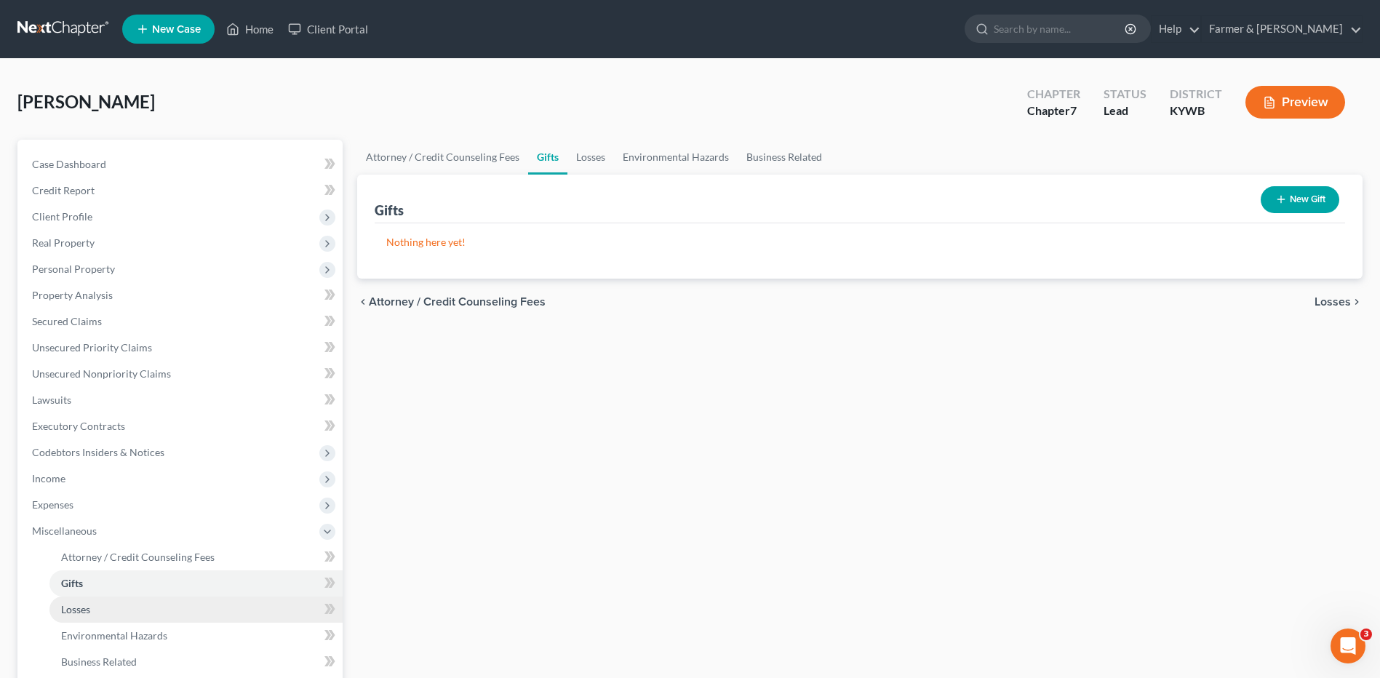
click at [99, 609] on link "Losses" at bounding box center [195, 610] width 293 height 26
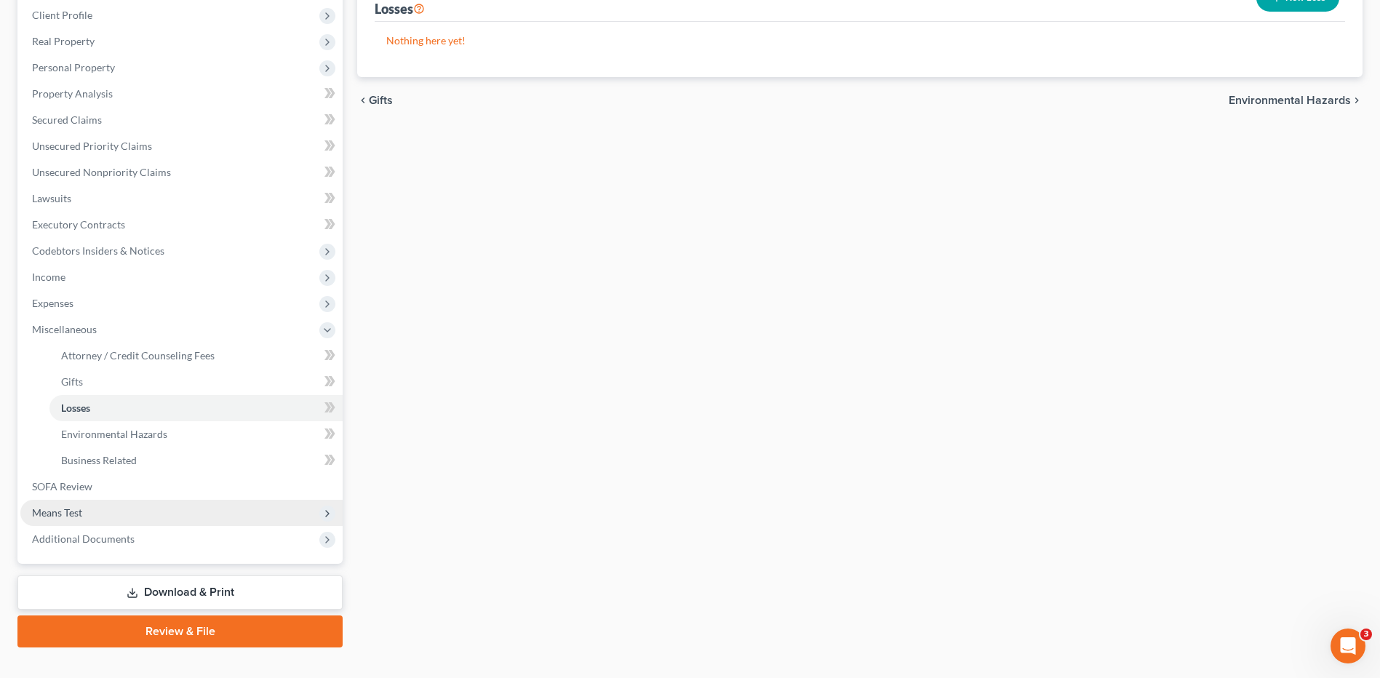
scroll to position [218, 0]
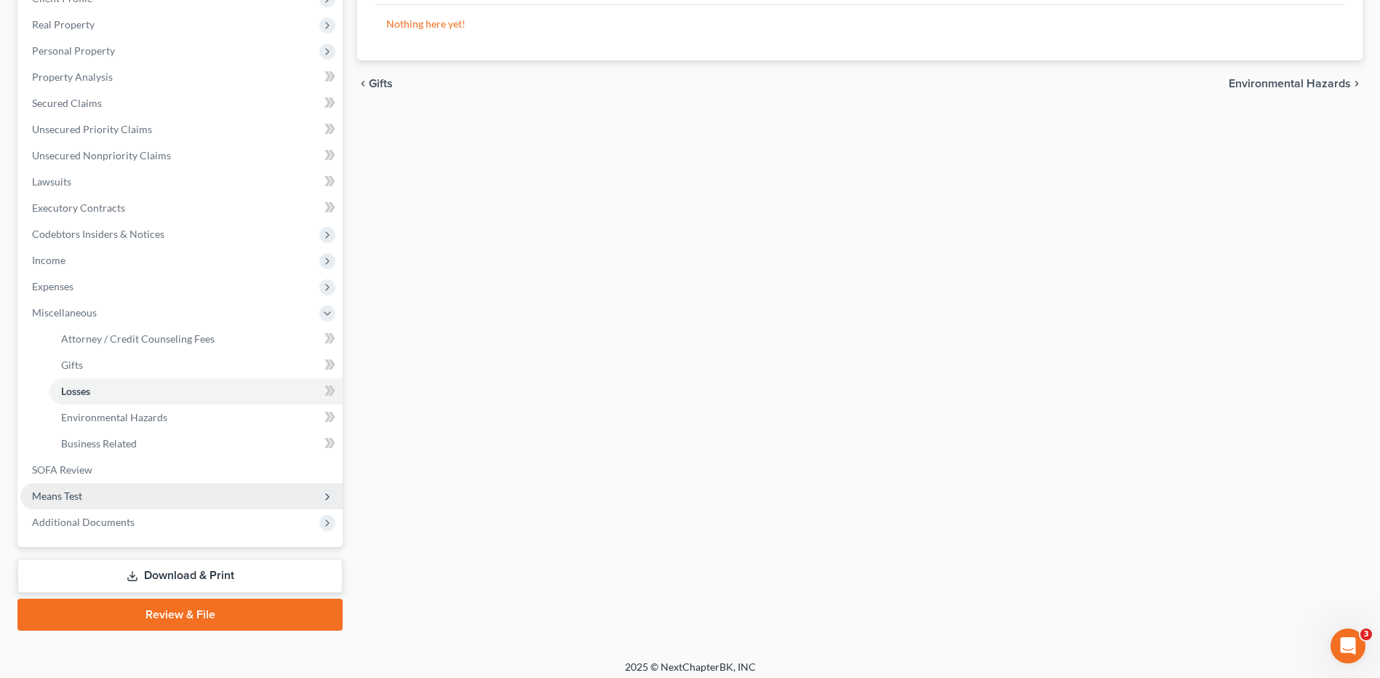
click at [107, 494] on span "Means Test" at bounding box center [181, 496] width 322 height 26
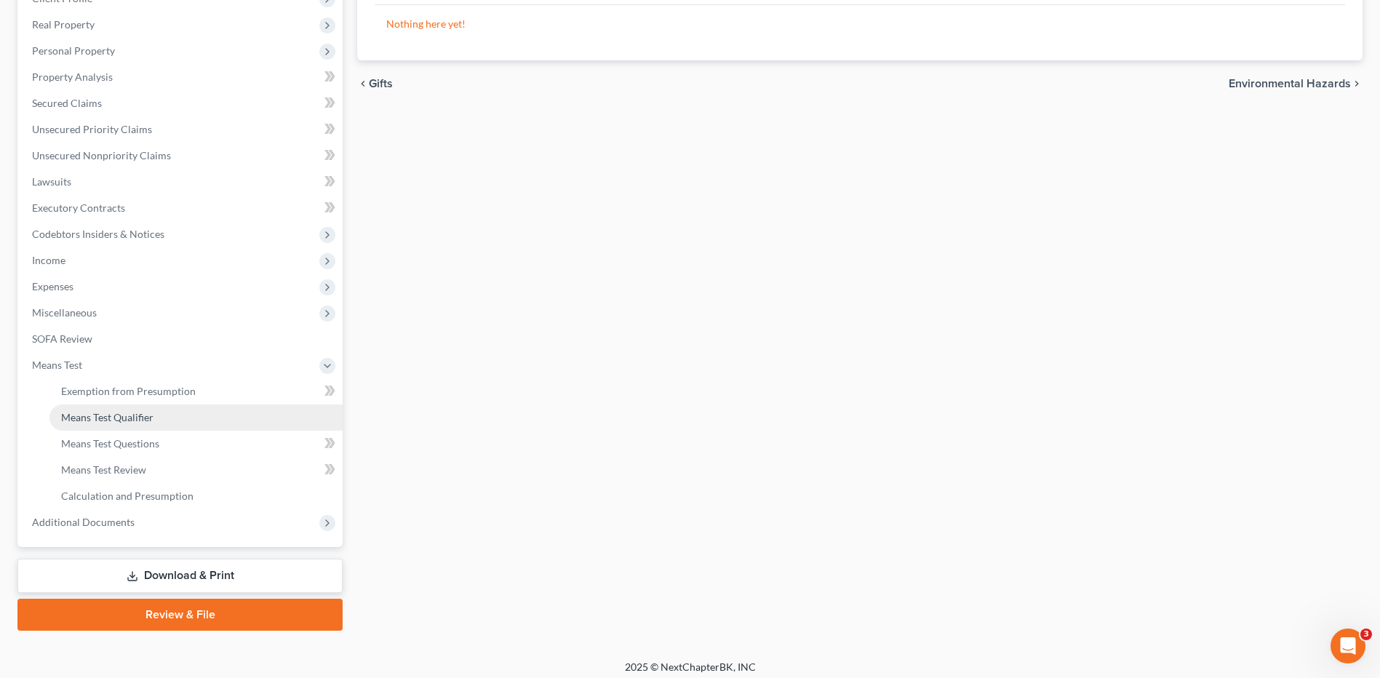
click at [145, 421] on span "Means Test Qualifier" at bounding box center [107, 417] width 92 height 12
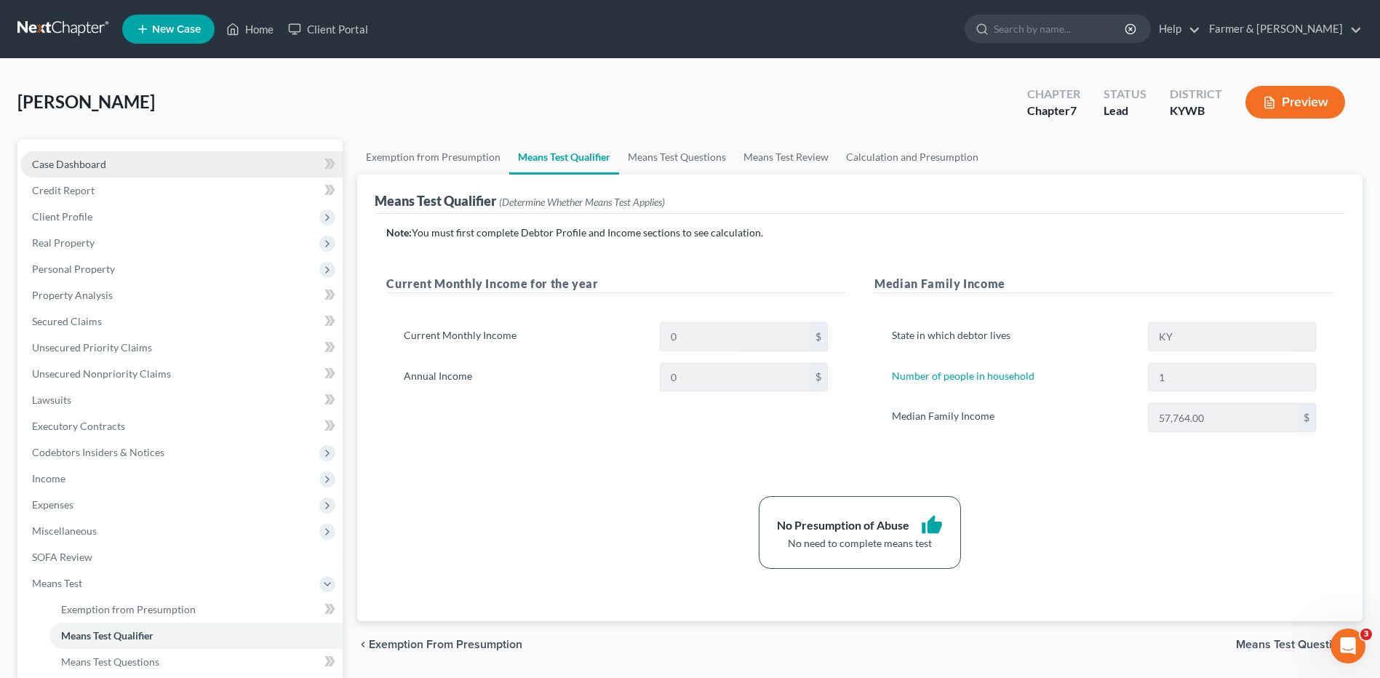
click at [113, 171] on link "Case Dashboard" at bounding box center [181, 164] width 322 height 26
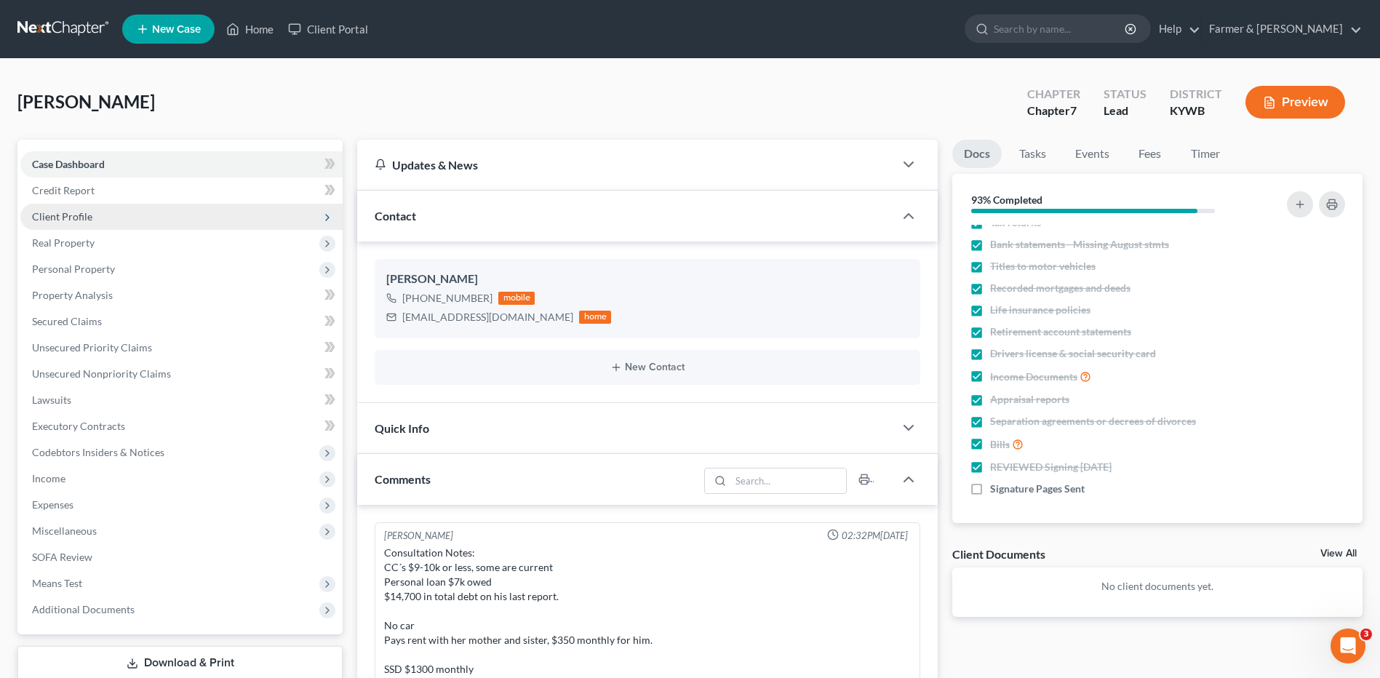
click at [132, 223] on span "Client Profile" at bounding box center [181, 217] width 322 height 26
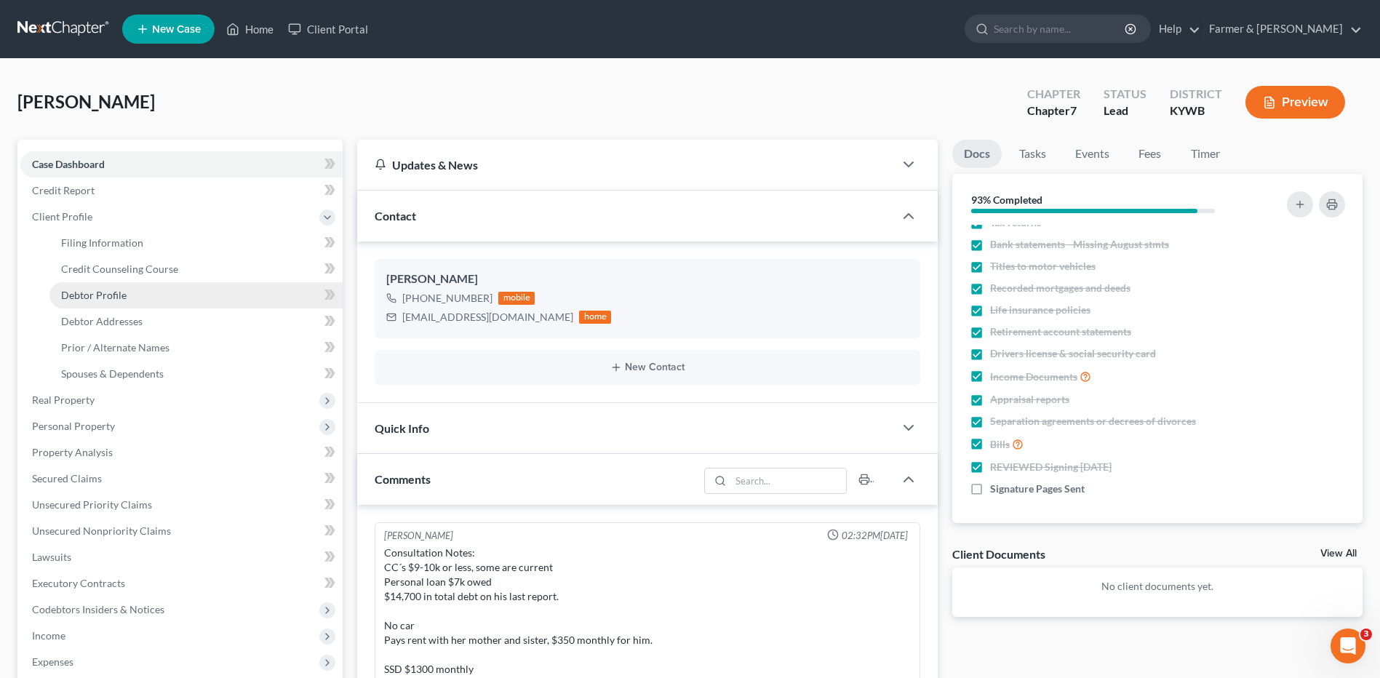
click at [141, 297] on link "Debtor Profile" at bounding box center [195, 295] width 293 height 26
select select "0"
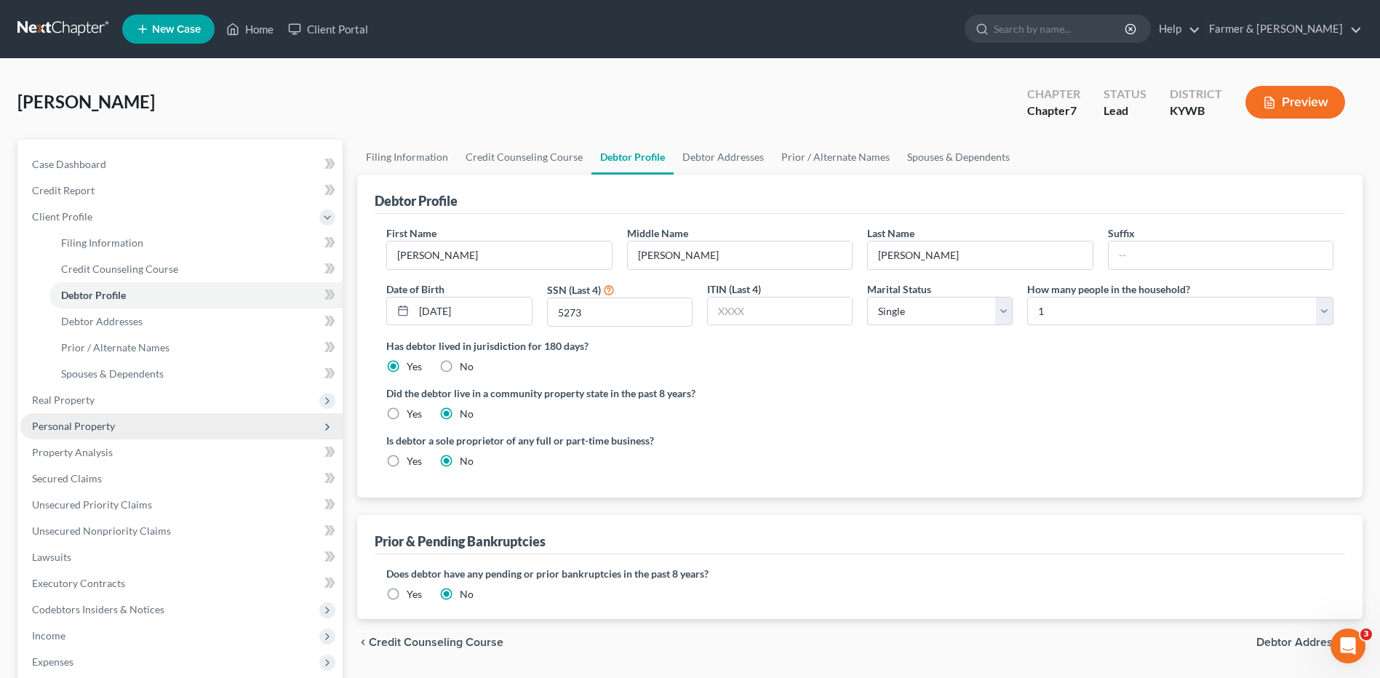
click at [98, 427] on span "Personal Property" at bounding box center [73, 426] width 83 height 12
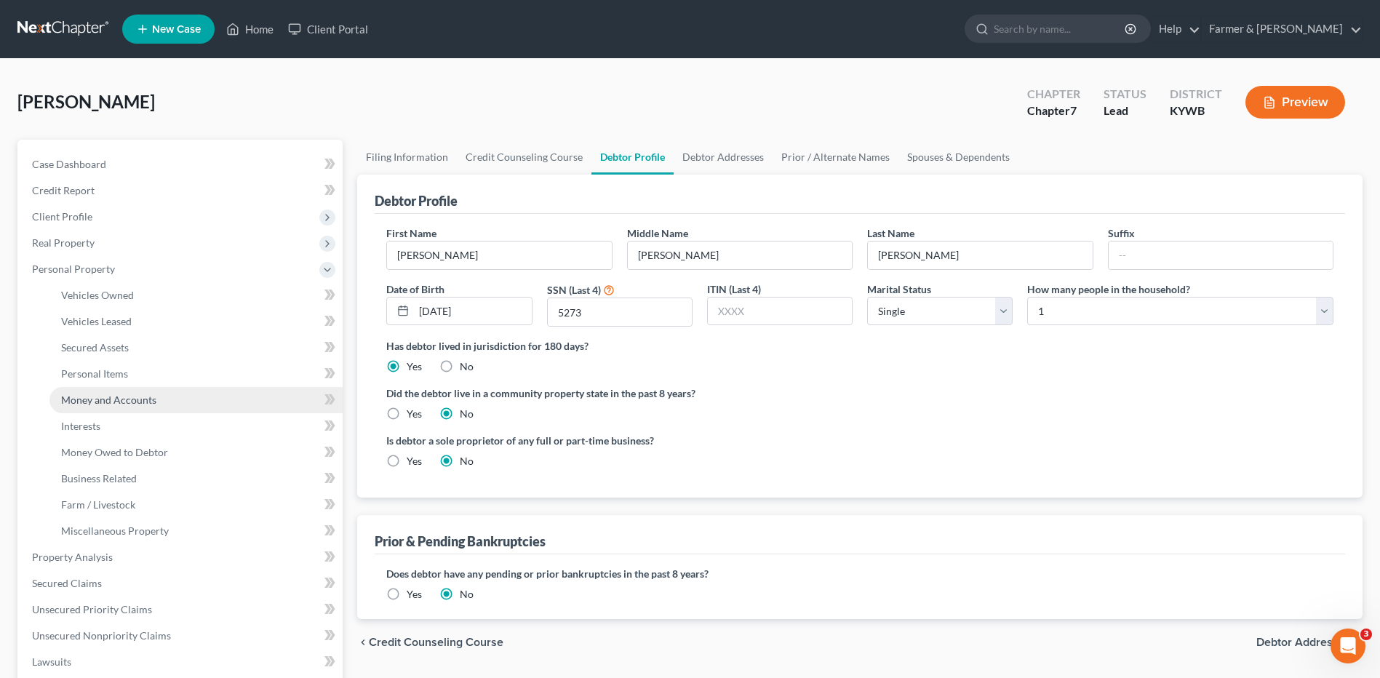
click at [136, 397] on span "Money and Accounts" at bounding box center [108, 400] width 95 height 12
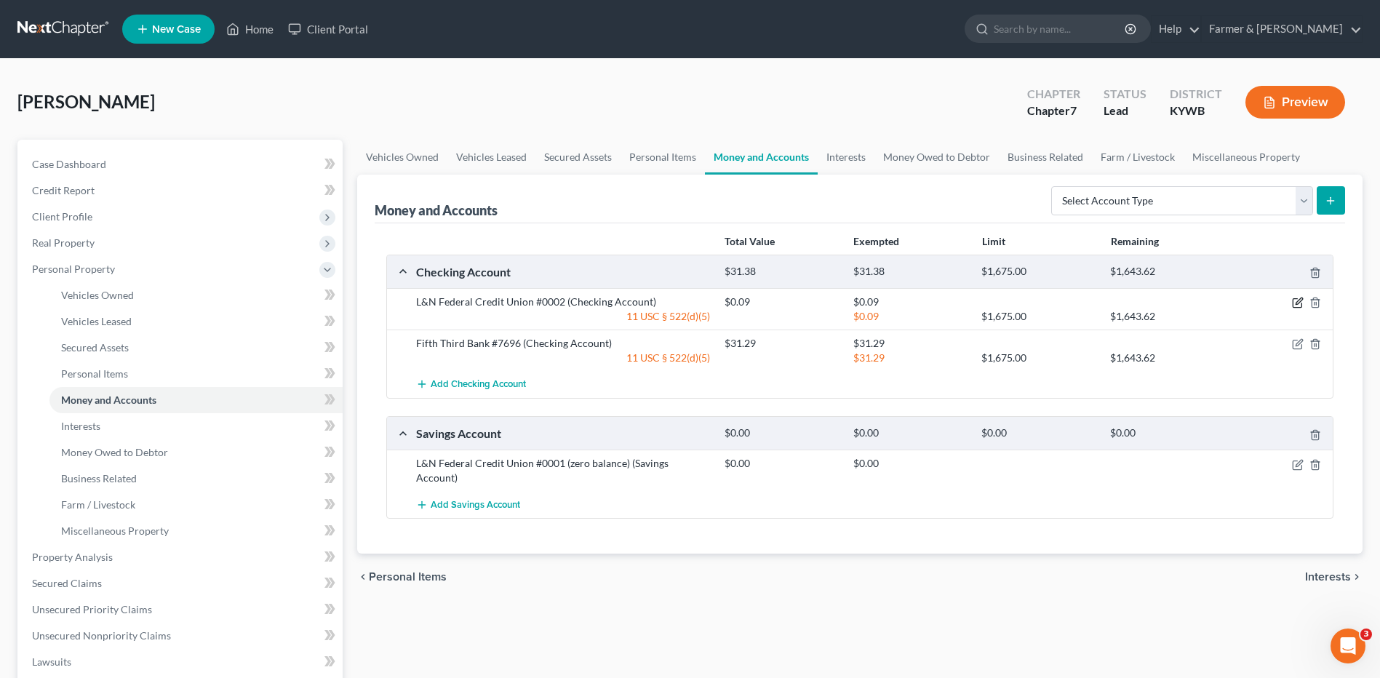
click at [1300, 300] on icon "button" at bounding box center [1299, 301] width 7 height 7
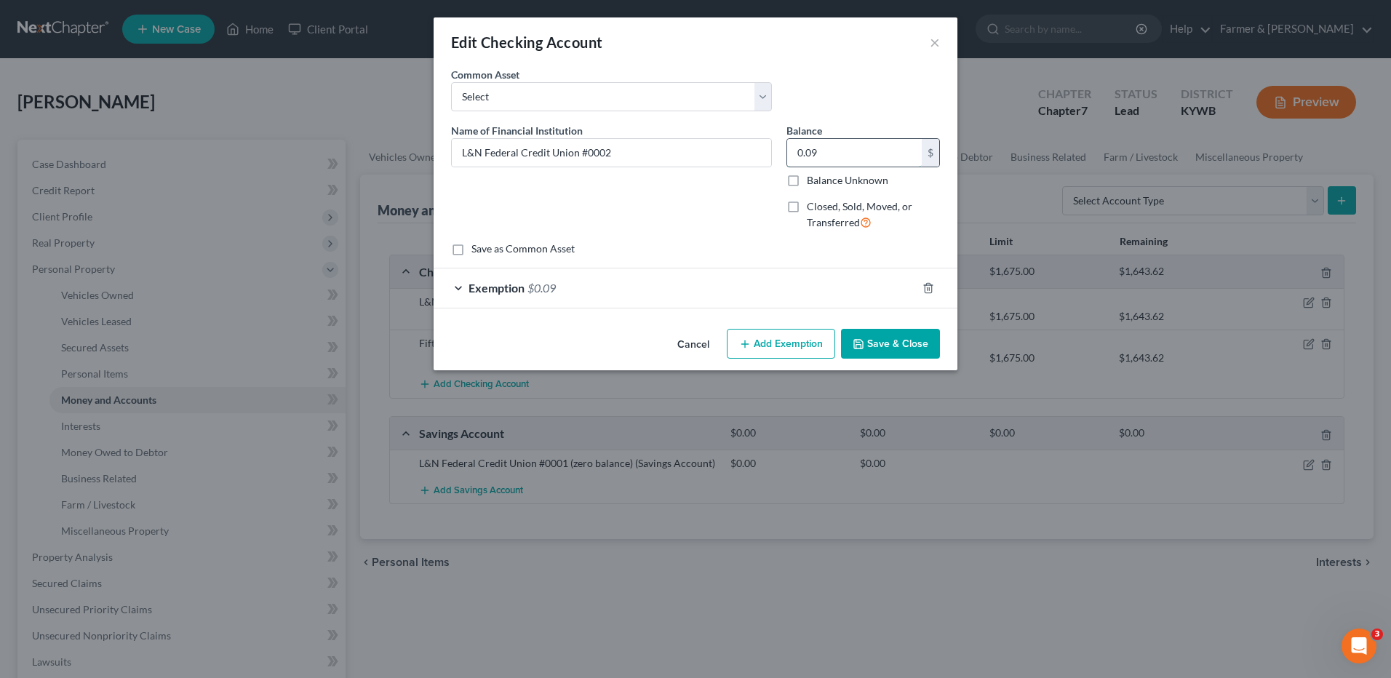
click at [838, 152] on input "0.09" at bounding box center [854, 153] width 135 height 28
type input "141.00"
click at [552, 288] on span "$0.09" at bounding box center [541, 288] width 28 height 14
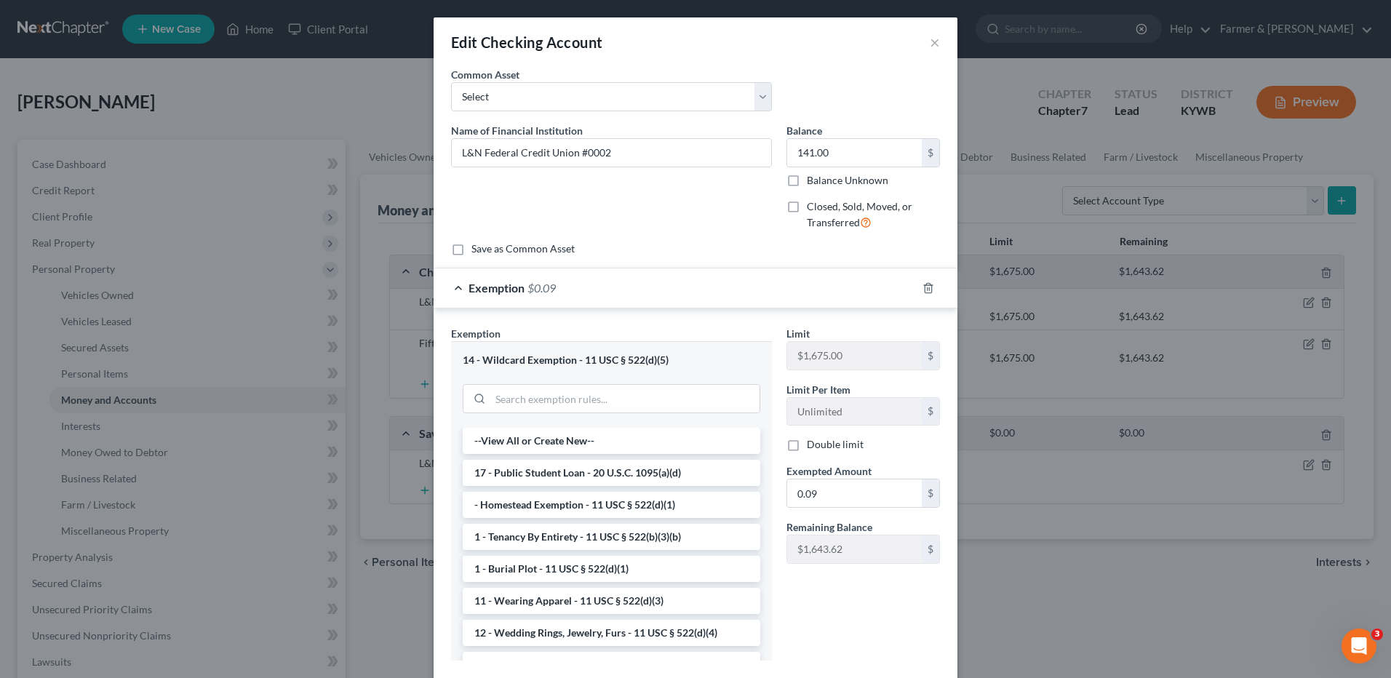
click at [781, 626] on div "Limit $1,675.00 $ Limit Per Item Unlimited $ Double limit Exempted Amount * 0.0…" at bounding box center [863, 499] width 168 height 346
click at [828, 500] on input "0.09" at bounding box center [854, 493] width 135 height 28
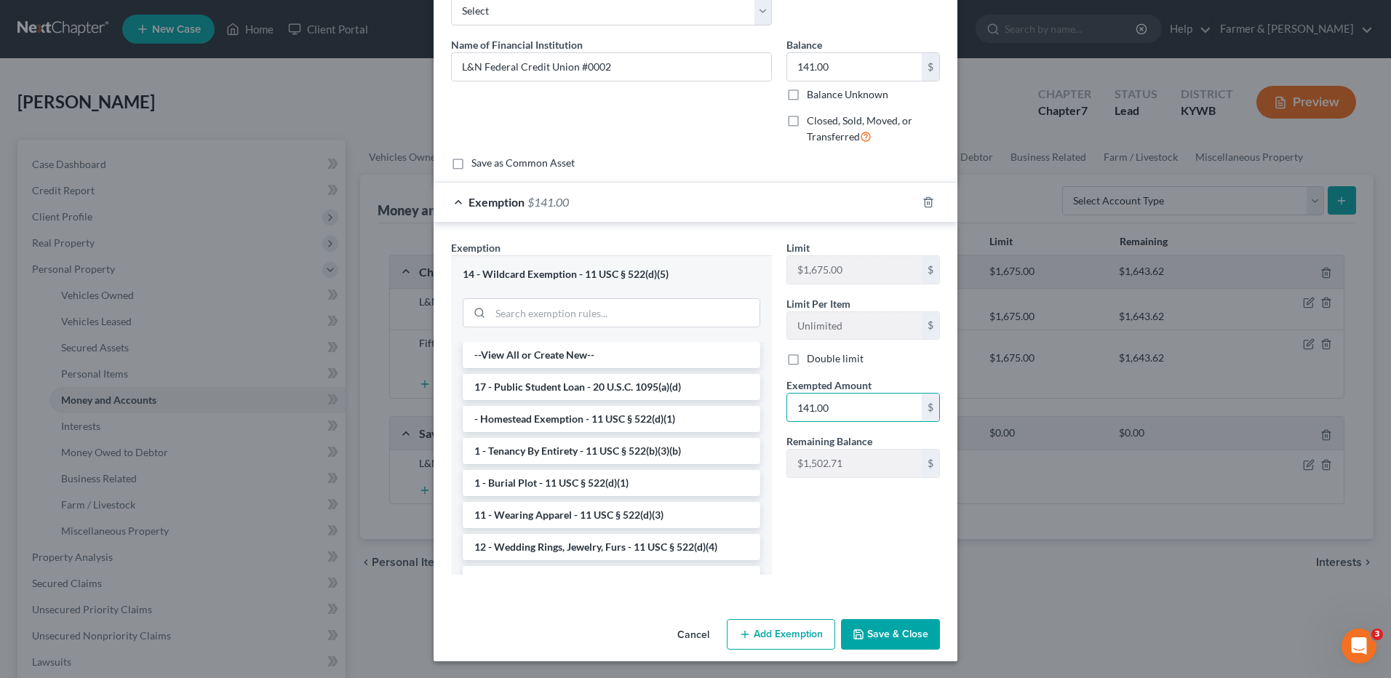
scroll to position [87, 0]
type input "141.00"
drag, startPoint x: 890, startPoint y: 632, endPoint x: 893, endPoint y: 621, distance: 11.8
click at [890, 630] on button "Save & Close" at bounding box center [890, 633] width 99 height 31
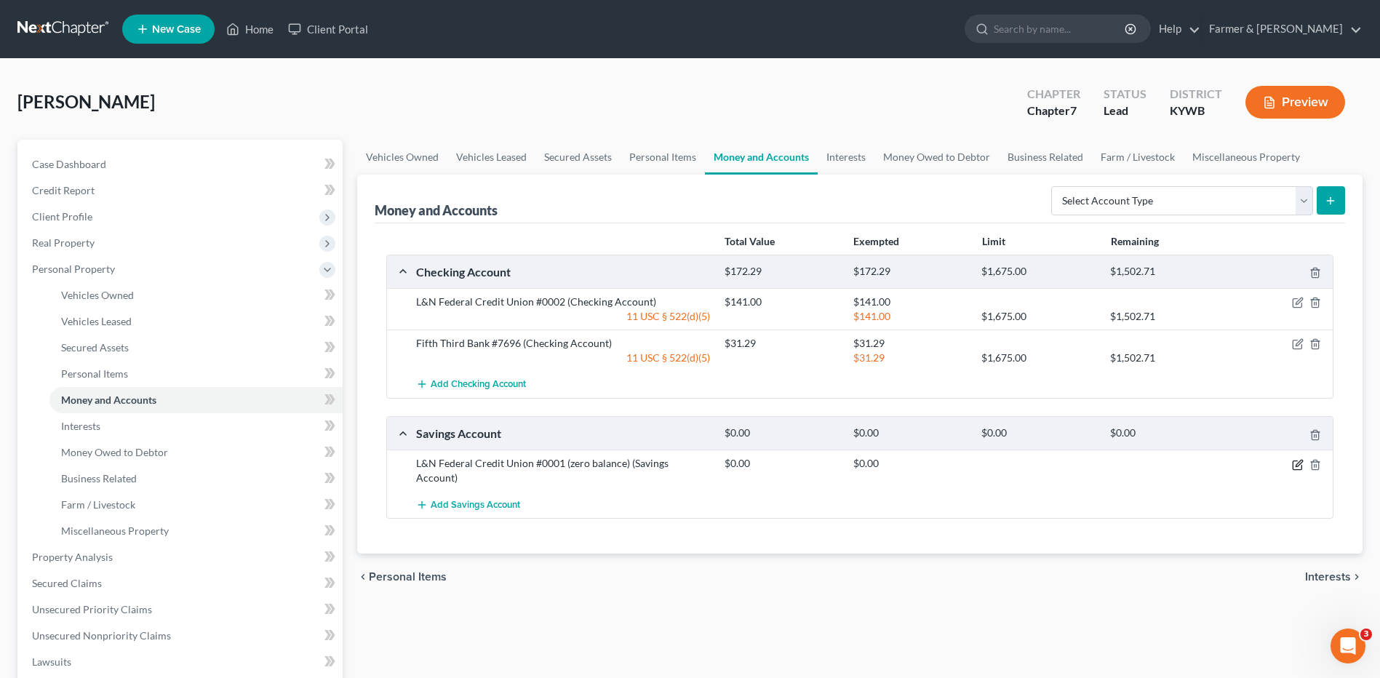
click at [1294, 469] on icon "button" at bounding box center [1298, 465] width 12 height 12
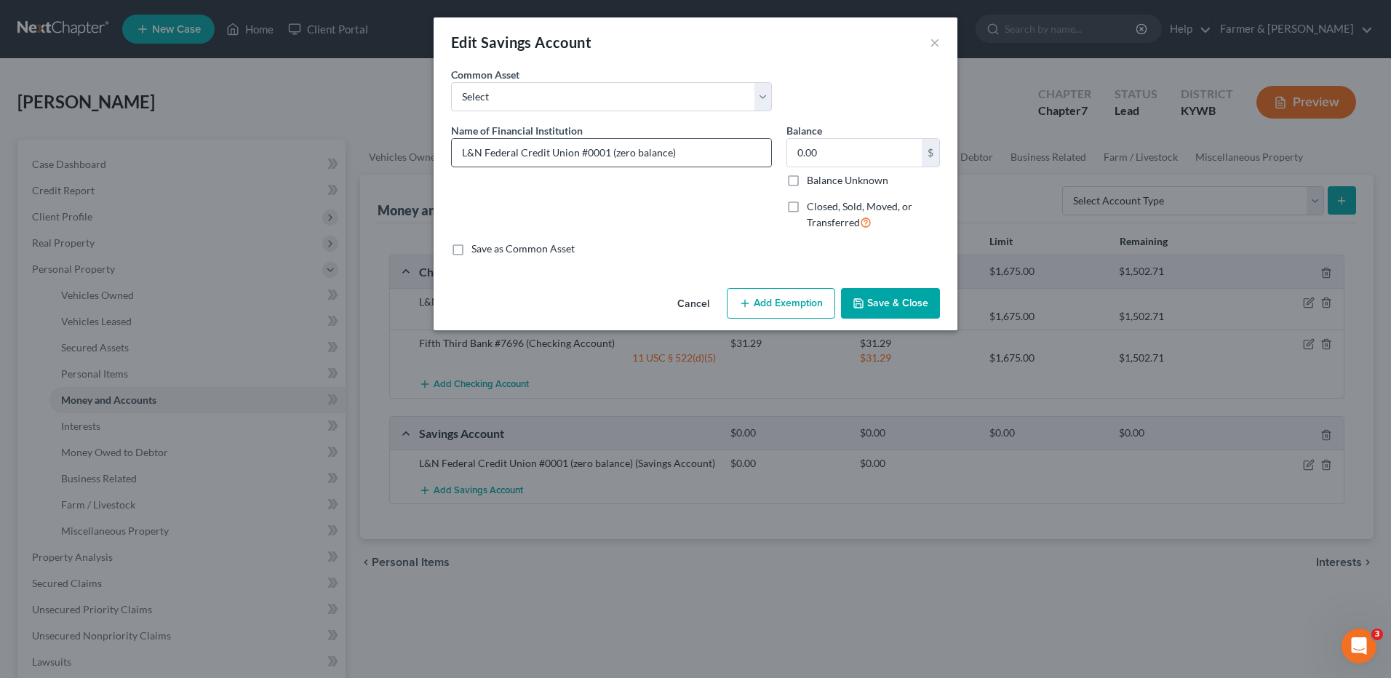
click at [613, 154] on input "L&N Federal Credit Union #0001 (zero balance)" at bounding box center [611, 153] width 319 height 28
click at [682, 154] on input "L&N Federal Credit Union #0001 - zero balance)" at bounding box center [611, 153] width 319 height 28
click at [654, 155] on input "L&N Federal Credit Union #0001 - zero balance" at bounding box center [611, 153] width 319 height 28
type input "L&N Federal Credit Union #0001 - zero balance"
click at [872, 303] on button "Save & Close" at bounding box center [890, 303] width 99 height 31
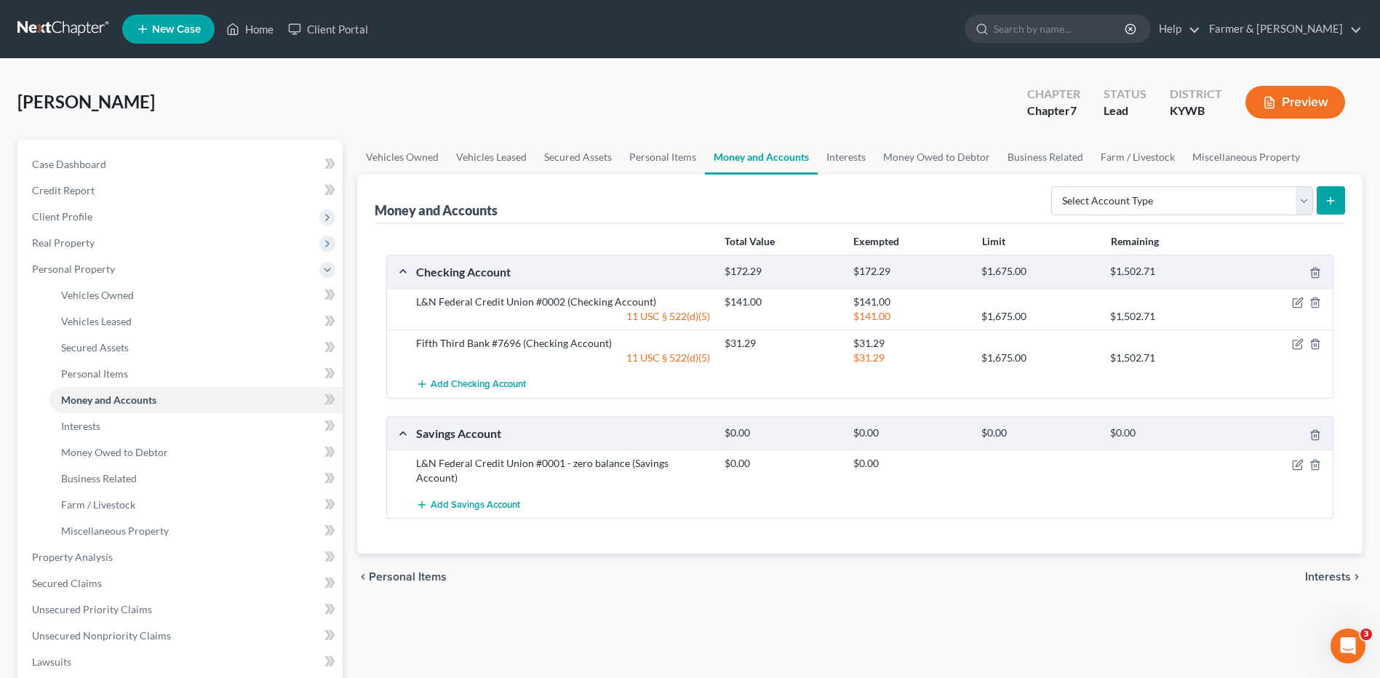
click at [1297, 351] on div "$31.29 $1,675.00 $1,502.71" at bounding box center [1025, 358] width 617 height 15
click at [1297, 345] on icon "button" at bounding box center [1298, 344] width 12 height 12
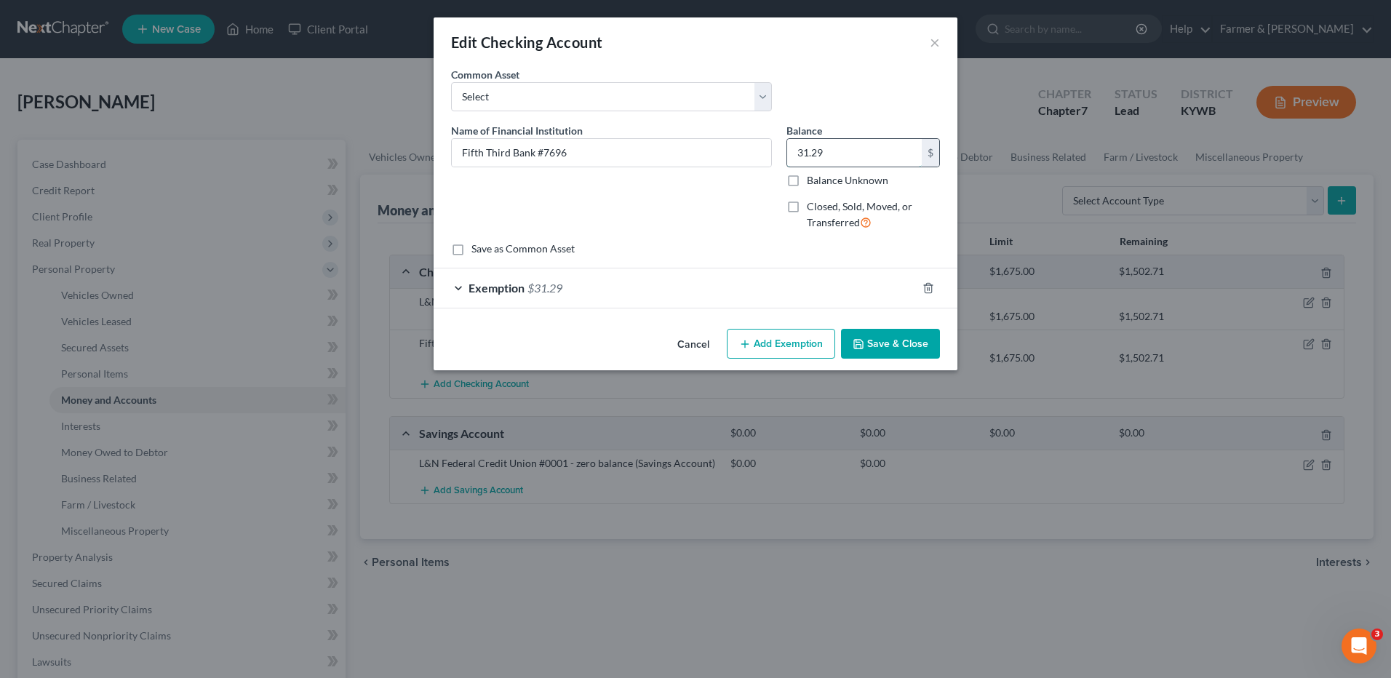
click at [860, 158] on input "31.29" at bounding box center [854, 153] width 135 height 28
type input "1.00"
click at [589, 282] on div "Exemption $31.29" at bounding box center [675, 287] width 483 height 39
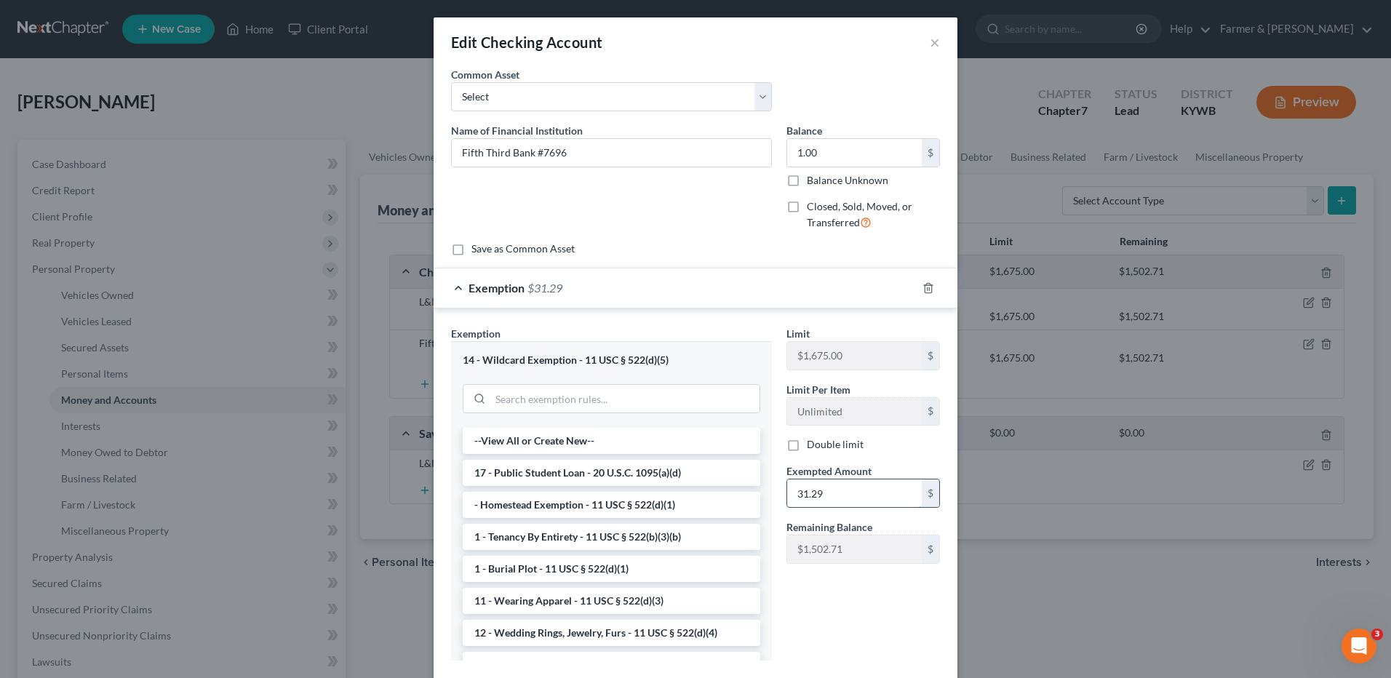
click at [845, 495] on input "31.29" at bounding box center [854, 493] width 135 height 28
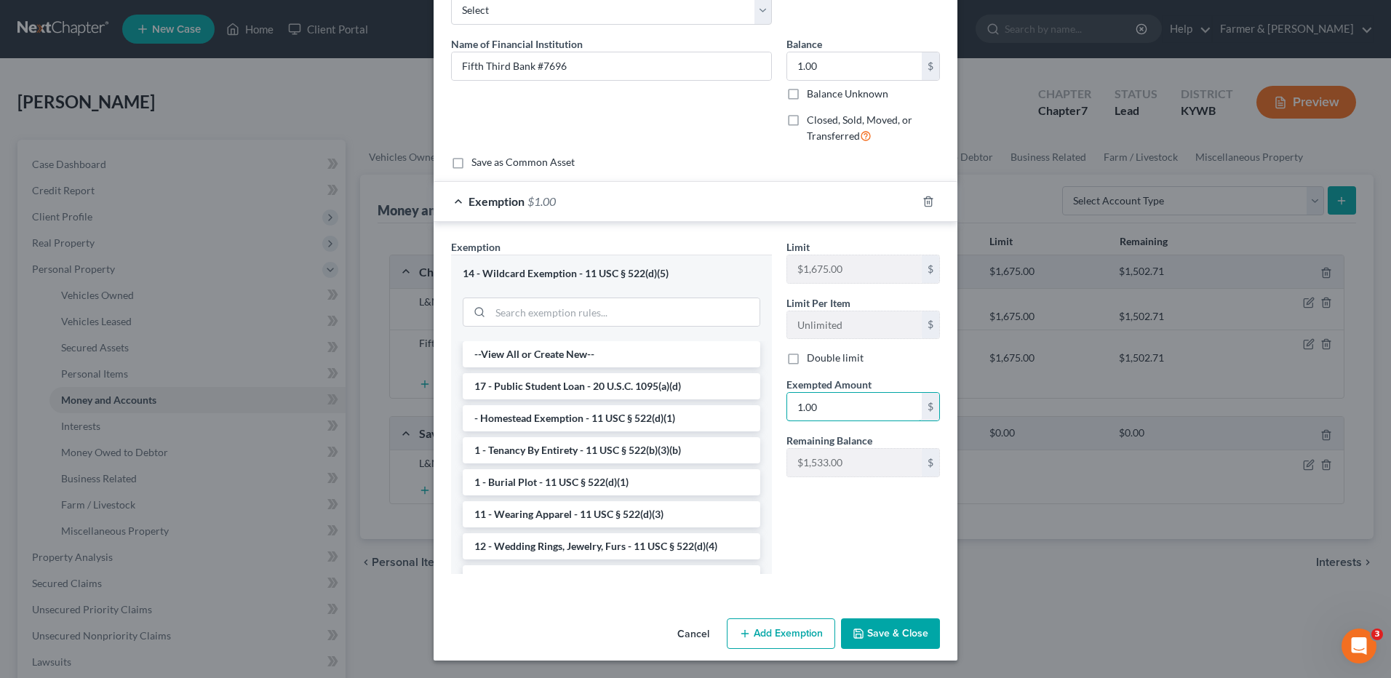
type input "1.00"
click at [881, 635] on button "Save & Close" at bounding box center [890, 633] width 99 height 31
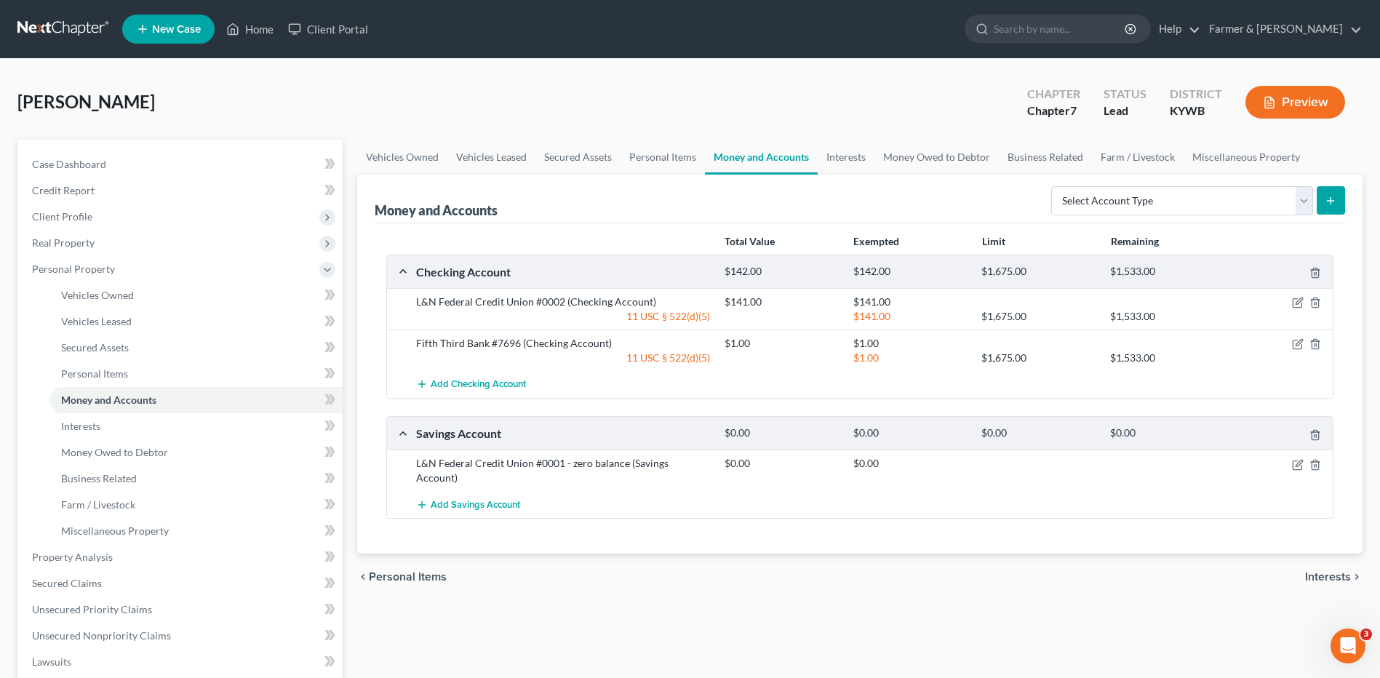
drag, startPoint x: 49, startPoint y: 32, endPoint x: 115, endPoint y: 12, distance: 69.3
click at [49, 32] on link at bounding box center [63, 29] width 93 height 26
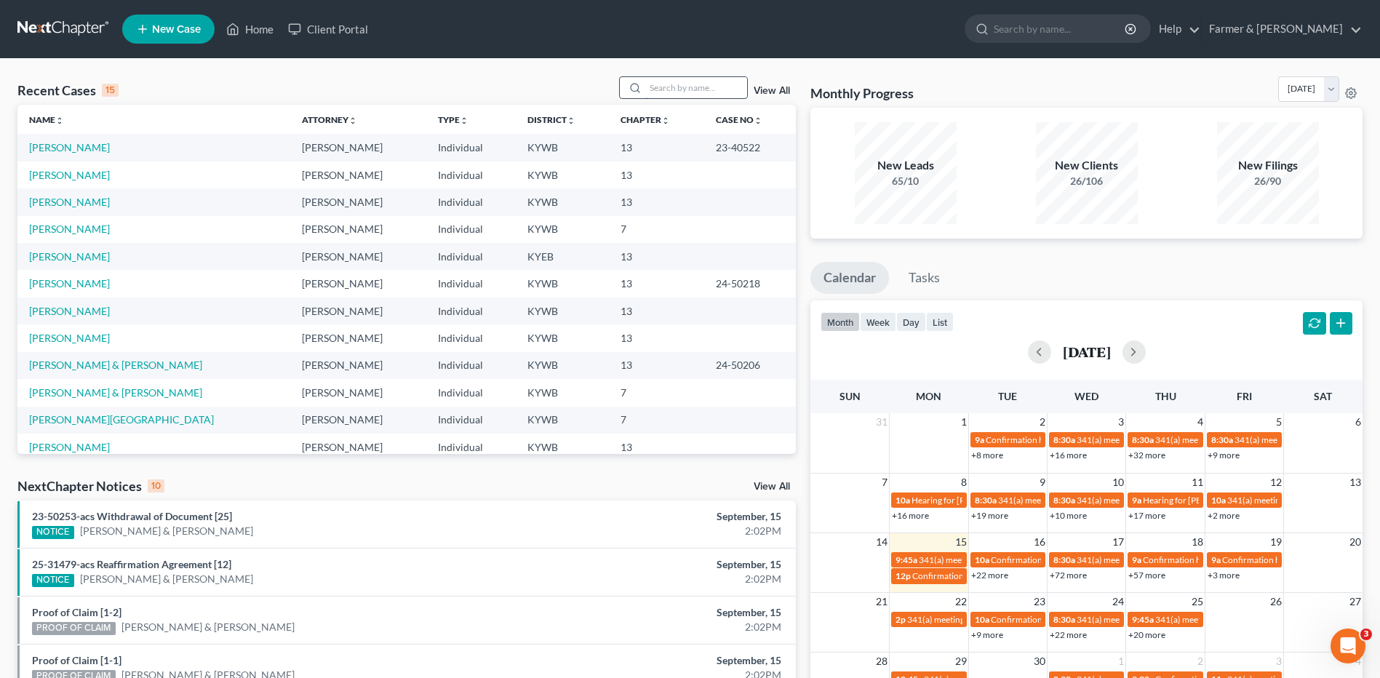
click at [736, 87] on input "search" at bounding box center [696, 87] width 102 height 21
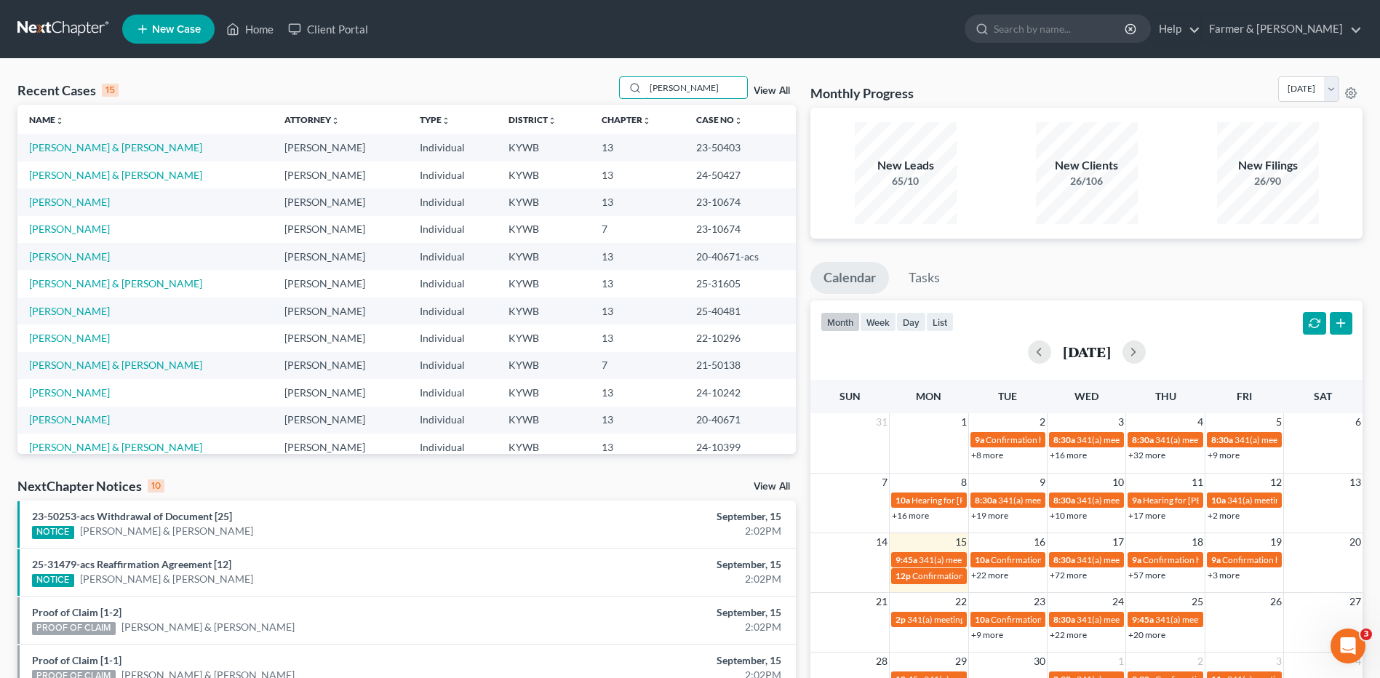
drag, startPoint x: 677, startPoint y: 92, endPoint x: 615, endPoint y: 92, distance: 62.6
click at [615, 92] on div "Recent Cases 15 ward View All" at bounding box center [406, 90] width 778 height 28
type input "ward"
click at [1089, 37] on input "search" at bounding box center [1060, 28] width 133 height 27
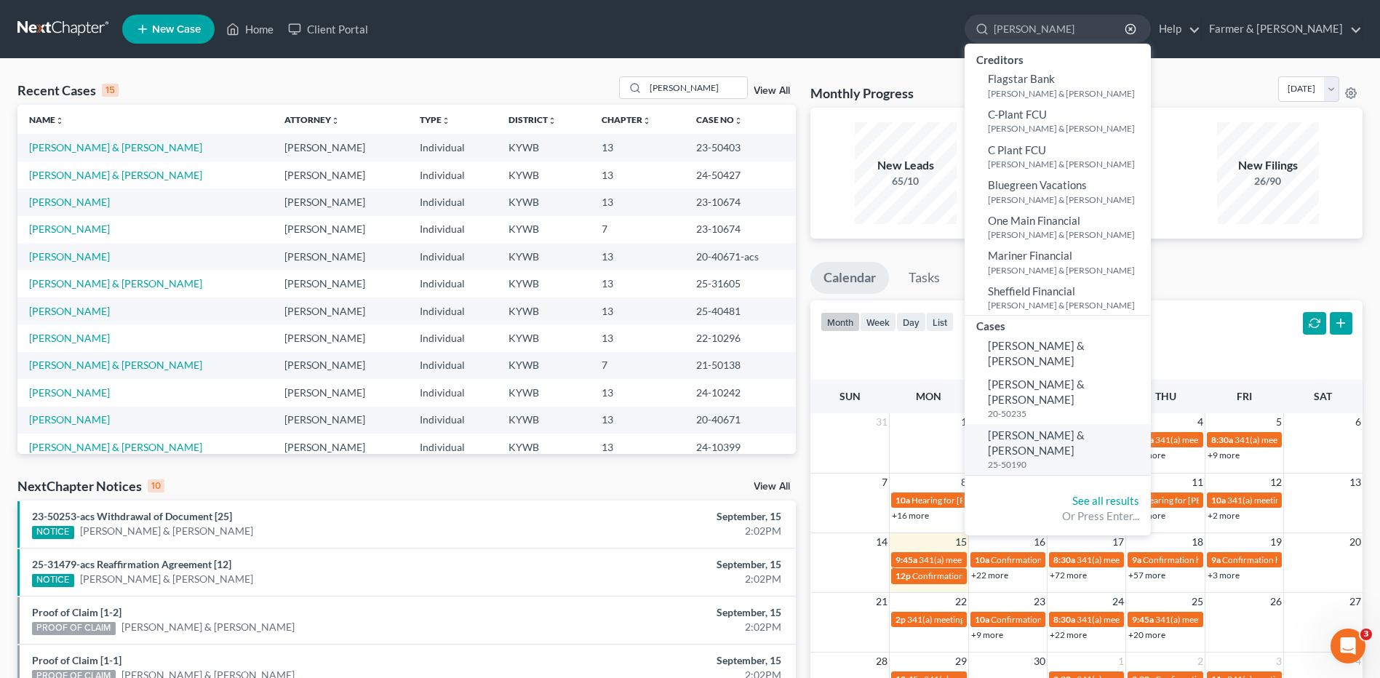
type input "ward, nikk"
click at [1082, 429] on span "[PERSON_NAME] & [PERSON_NAME]" at bounding box center [1036, 443] width 97 height 28
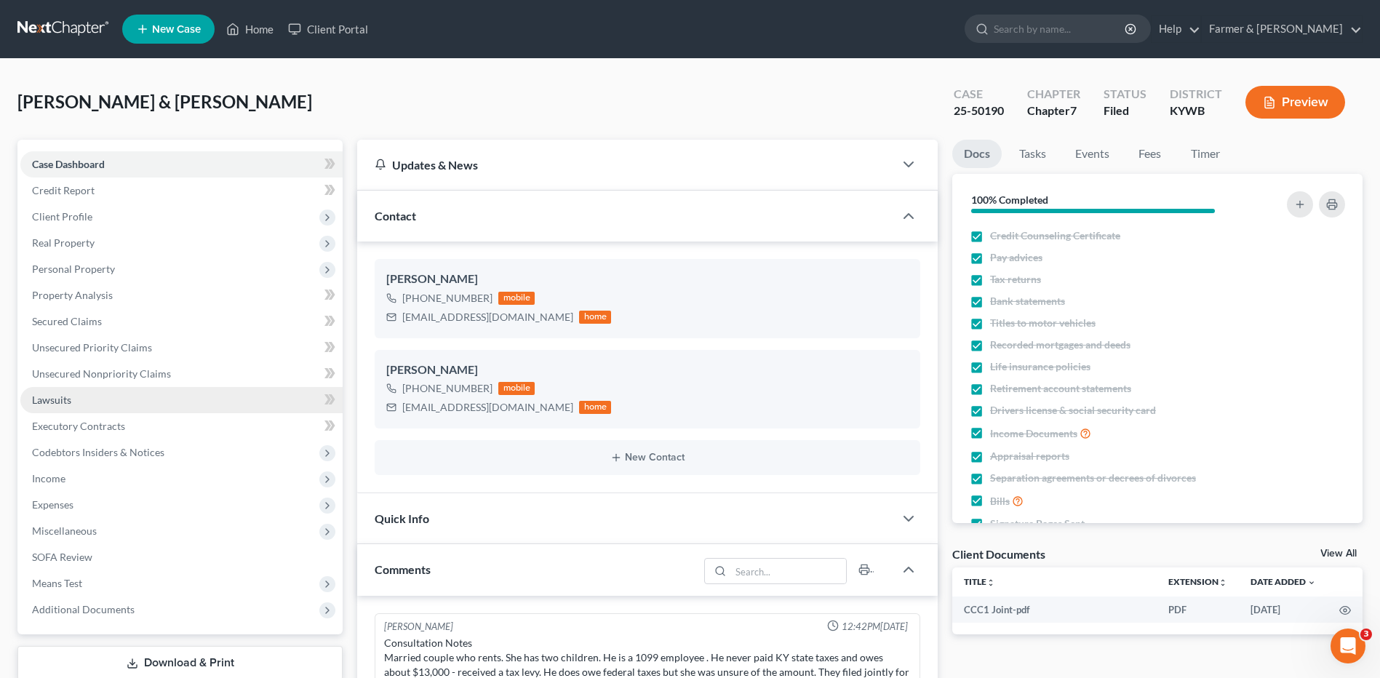
scroll to position [114, 0]
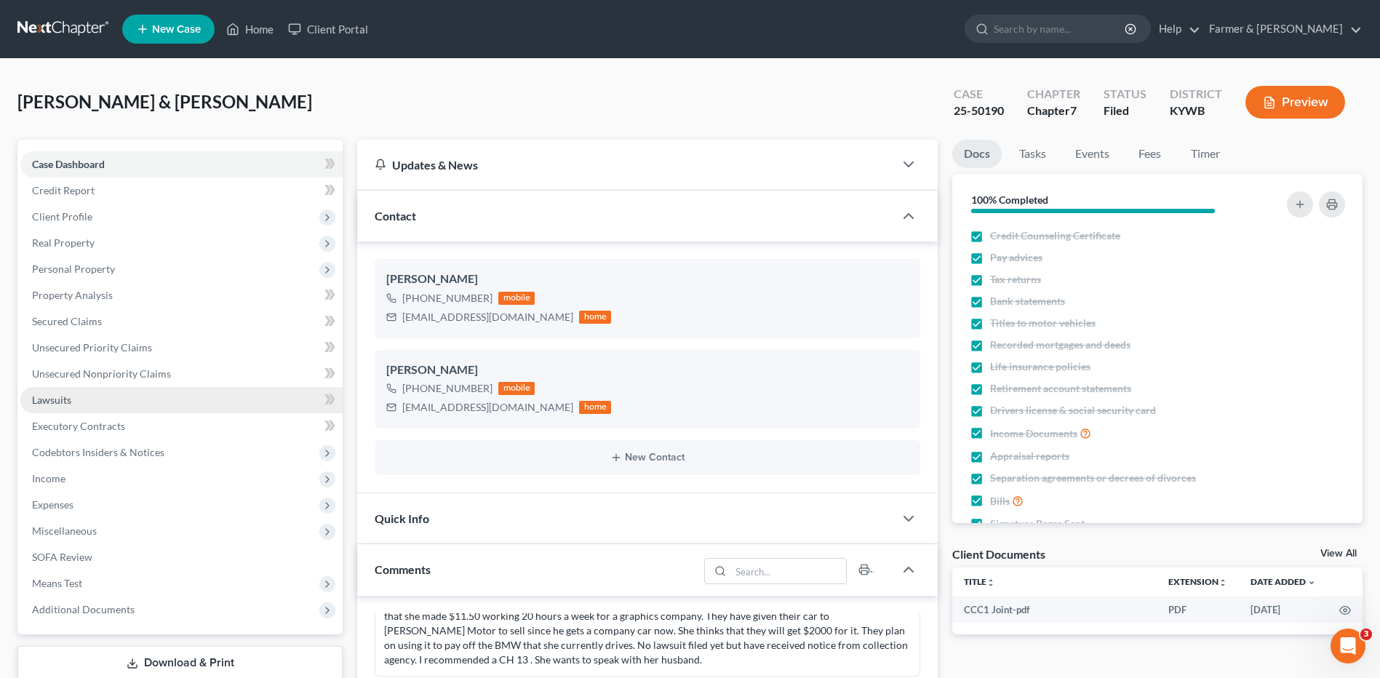
click at [151, 400] on link "Lawsuits" at bounding box center [181, 400] width 322 height 26
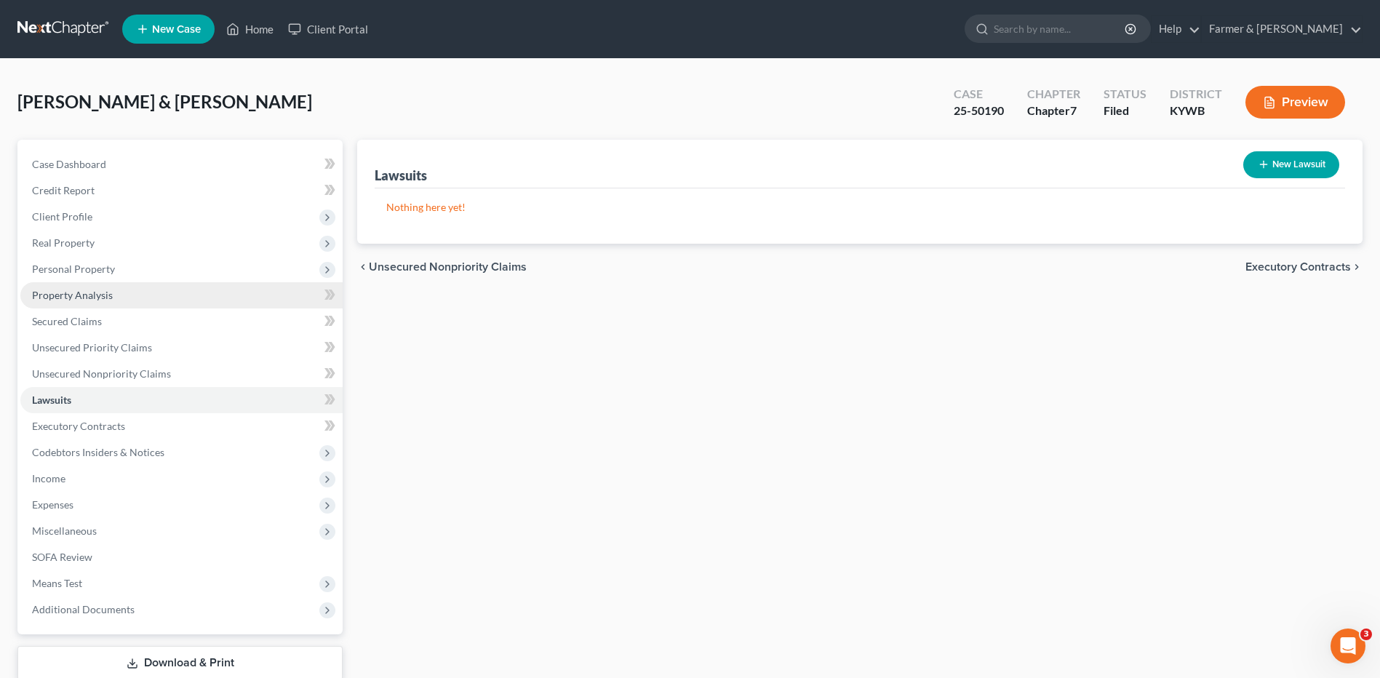
click at [127, 284] on link "Property Analysis" at bounding box center [181, 295] width 322 height 26
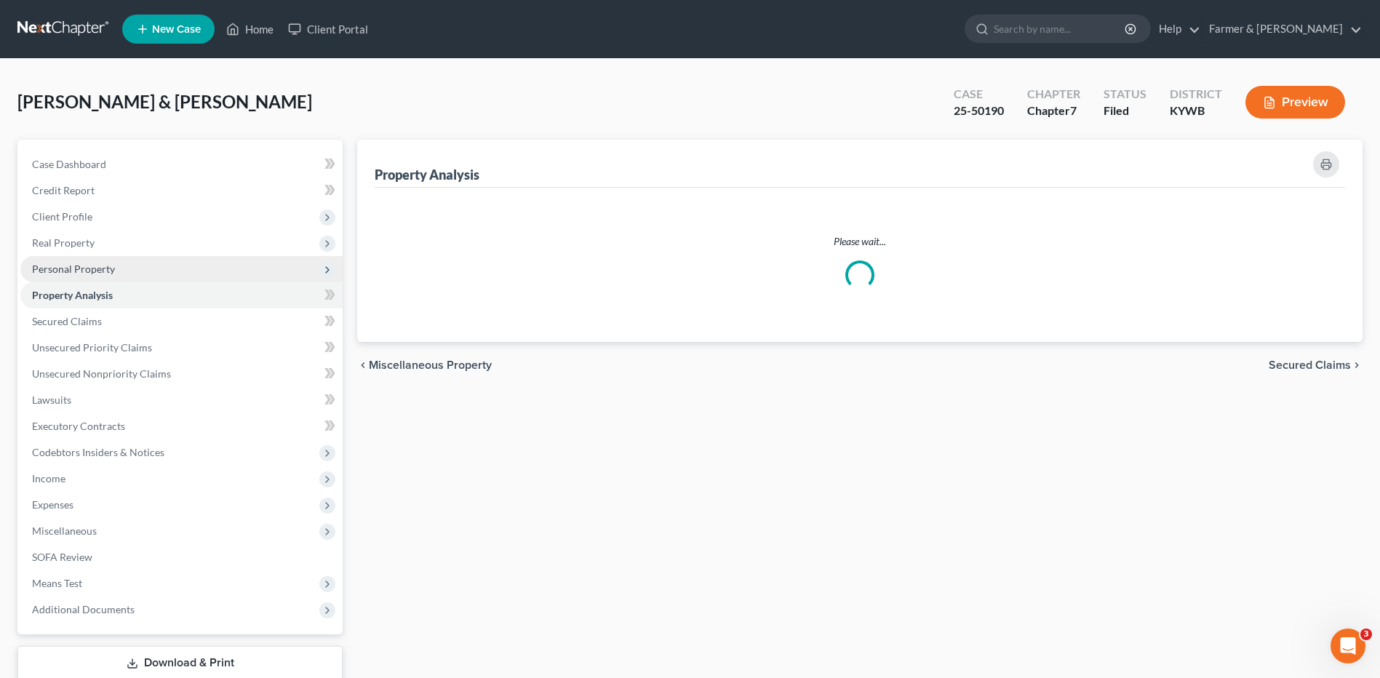
click at [132, 273] on span "Personal Property" at bounding box center [181, 269] width 322 height 26
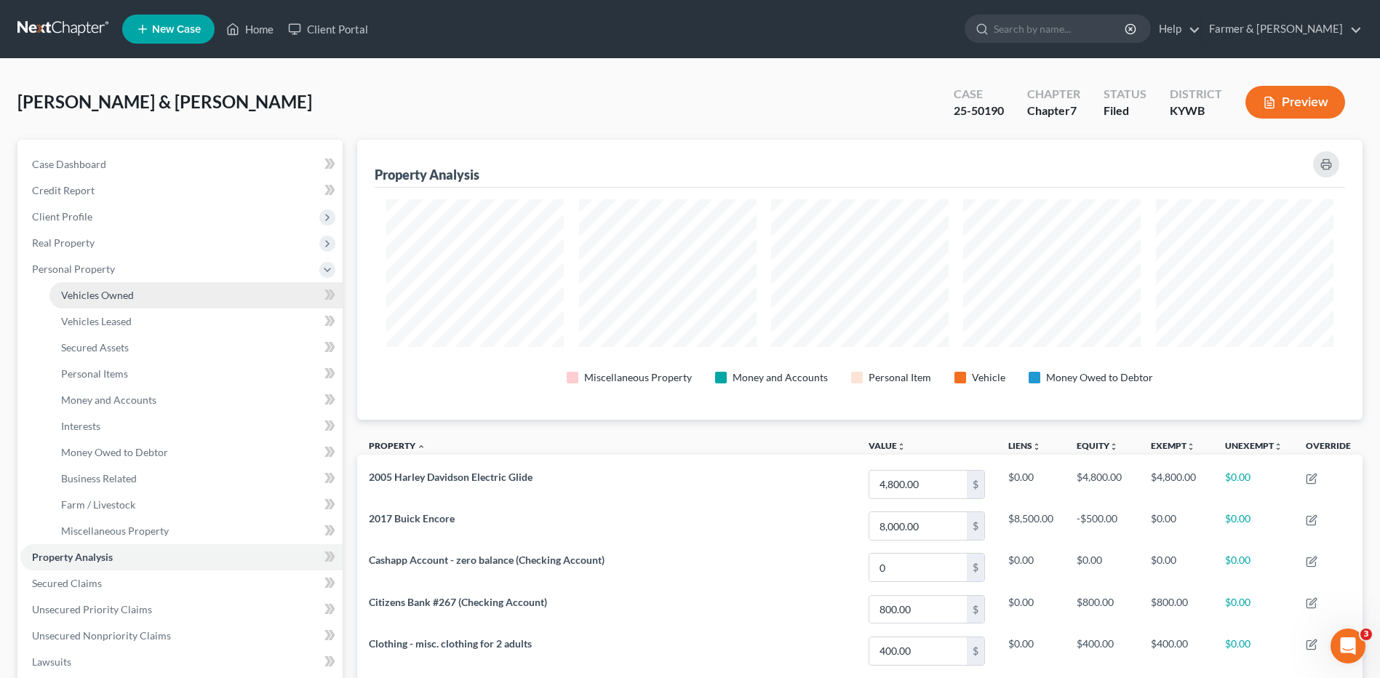
scroll to position [280, 1005]
click at [131, 292] on span "Vehicles Owned" at bounding box center [97, 295] width 73 height 12
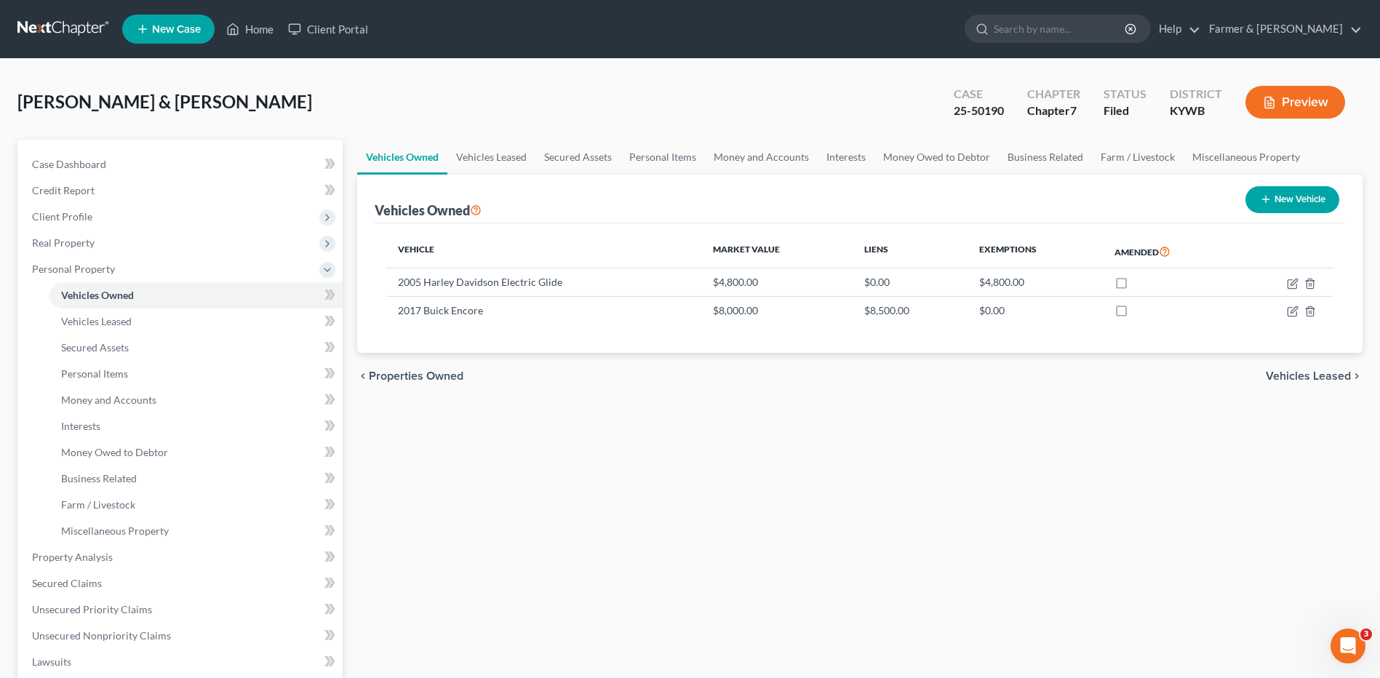
click at [92, 17] on link at bounding box center [63, 29] width 93 height 26
click at [79, 31] on link at bounding box center [63, 29] width 93 height 26
